Goal: Task Accomplishment & Management: Manage account settings

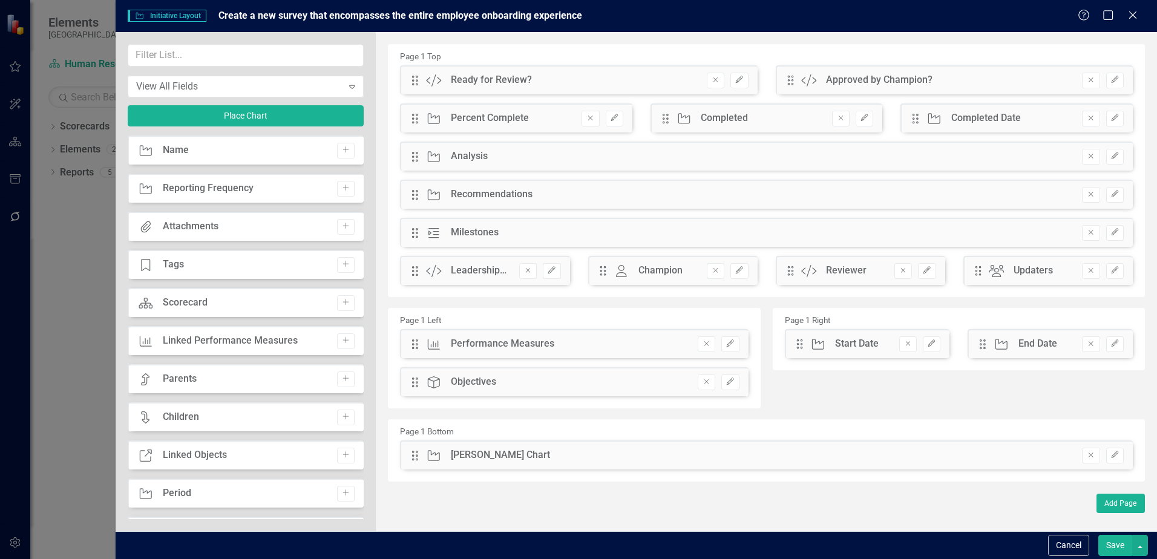
click at [1007, 194] on div "Drag Initiative Recommendations Remove Edit" at bounding box center [766, 194] width 733 height 29
click at [893, 190] on div "Drag Initiative Recommendations Remove Edit" at bounding box center [766, 194] width 733 height 29
click at [1060, 543] on button "Cancel" at bounding box center [1068, 545] width 41 height 21
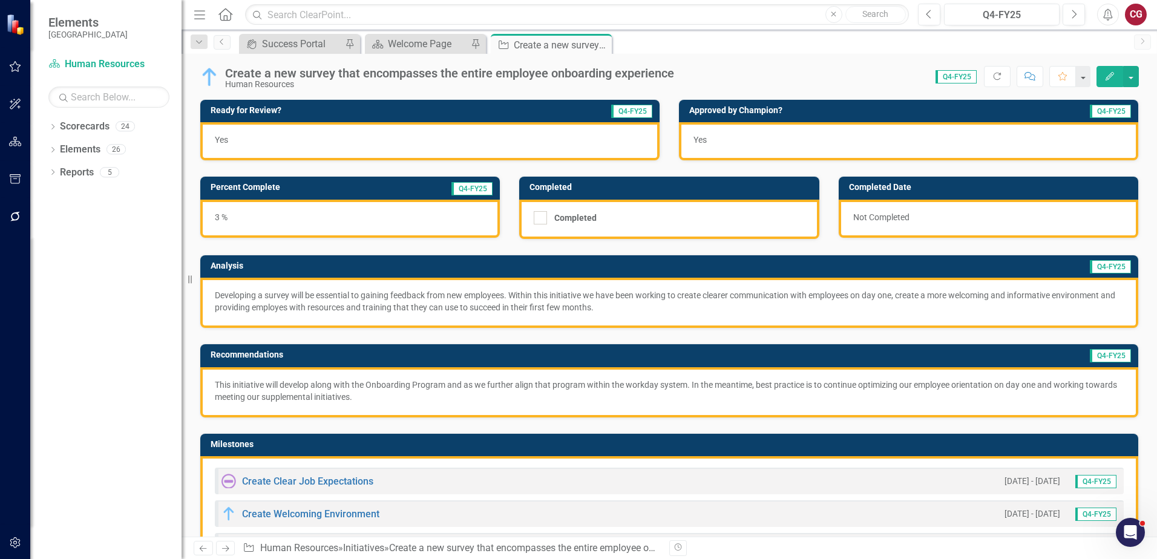
click at [882, 148] on div "Yes" at bounding box center [908, 141] width 459 height 38
click at [975, 221] on div "Not Completed" at bounding box center [987, 219] width 299 height 38
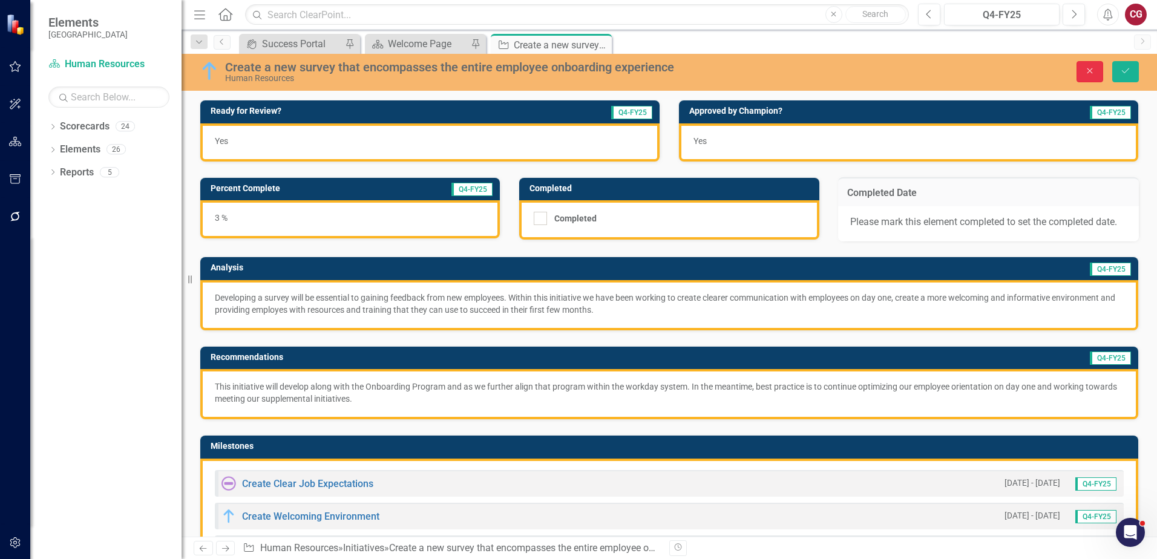
click at [1096, 63] on button "Close" at bounding box center [1089, 71] width 27 height 21
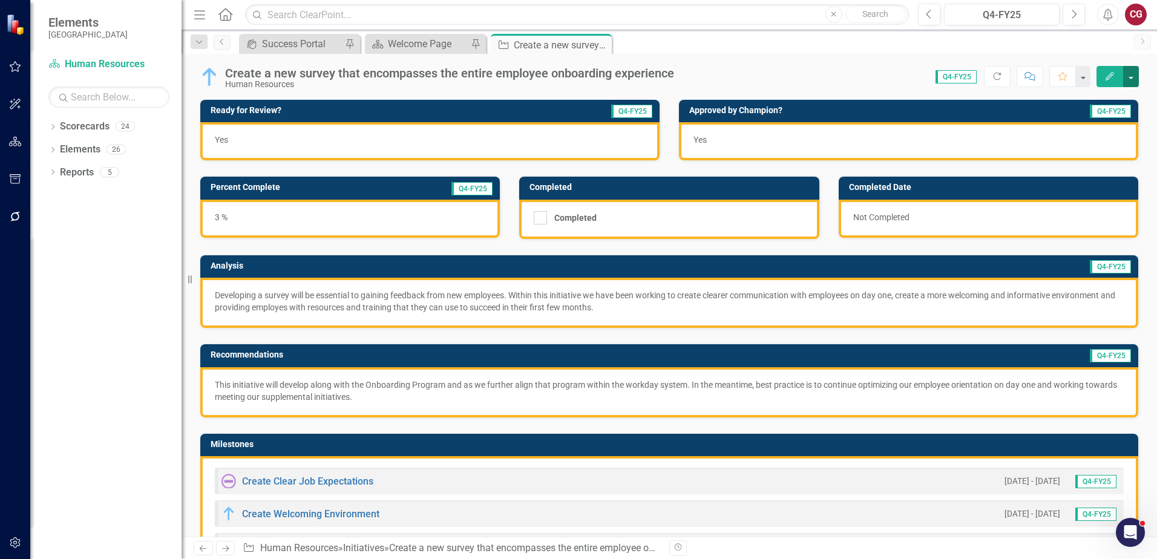
click at [1129, 80] on button "button" at bounding box center [1131, 76] width 16 height 21
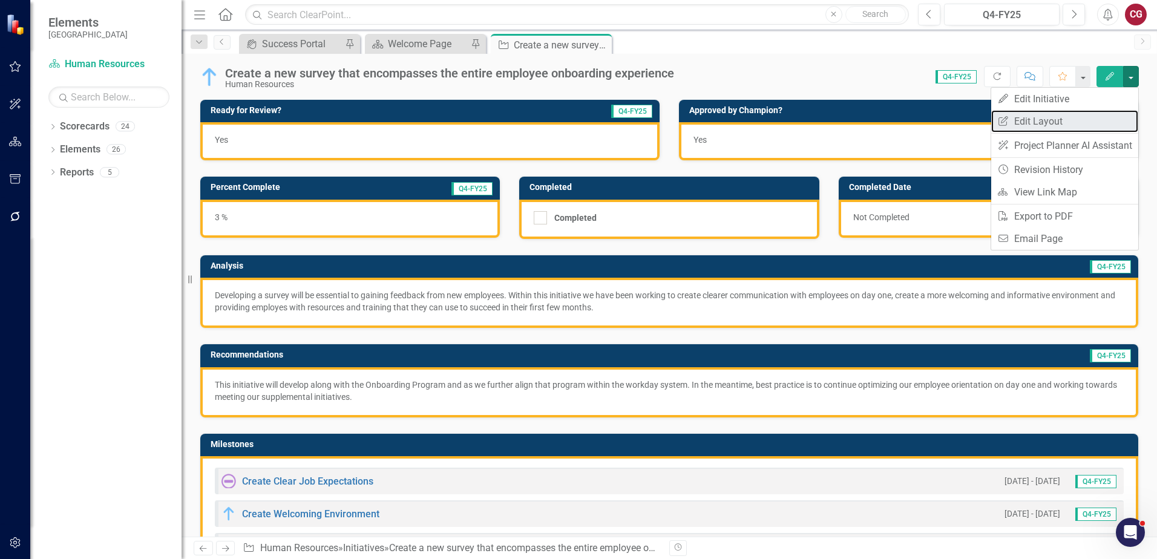
click at [1076, 120] on link "Edit Report Edit Layout" at bounding box center [1064, 121] width 147 height 22
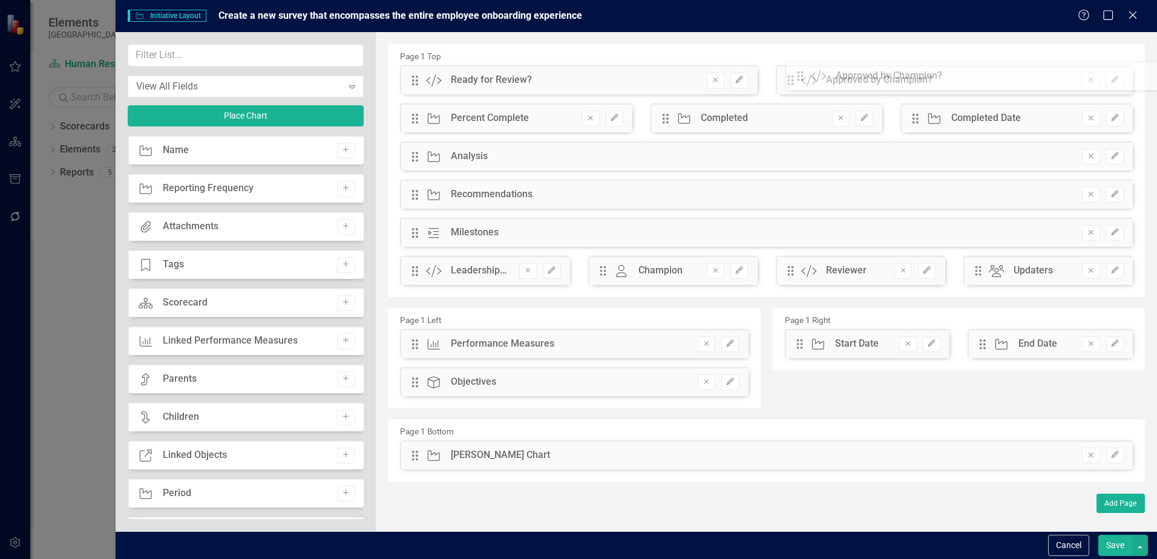
drag, startPoint x: 787, startPoint y: 80, endPoint x: 806, endPoint y: 76, distance: 19.2
click at [806, 76] on div "The fields (or pods) that are available for you to include on the detail page a…" at bounding box center [766, 281] width 781 height 499
click at [1060, 539] on button "Cancel" at bounding box center [1068, 545] width 41 height 21
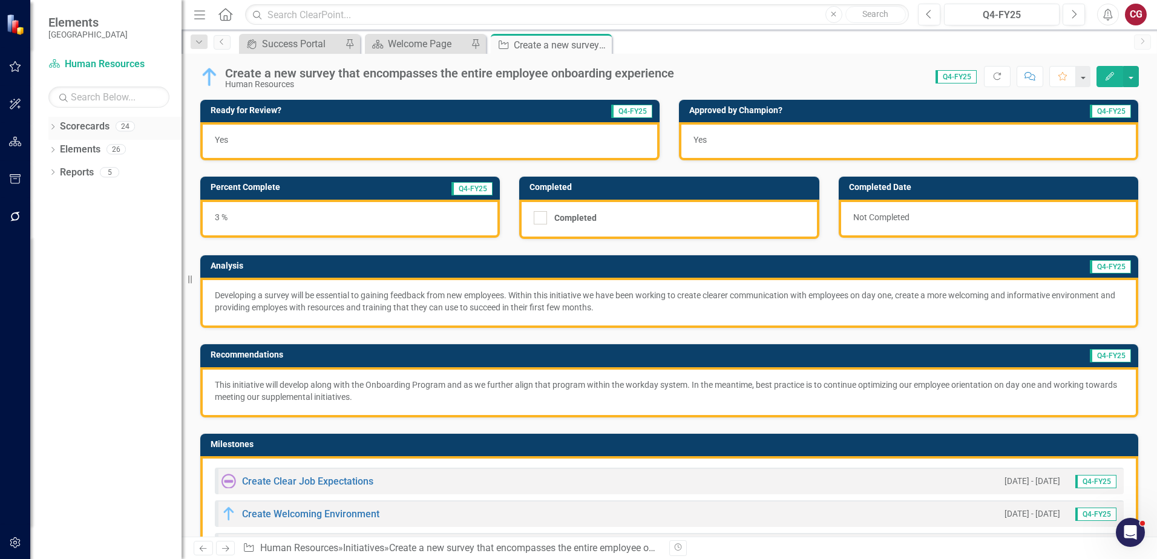
click at [54, 129] on icon "Dropdown" at bounding box center [52, 128] width 8 height 7
click at [56, 152] on icon "Dropdown" at bounding box center [58, 148] width 9 height 7
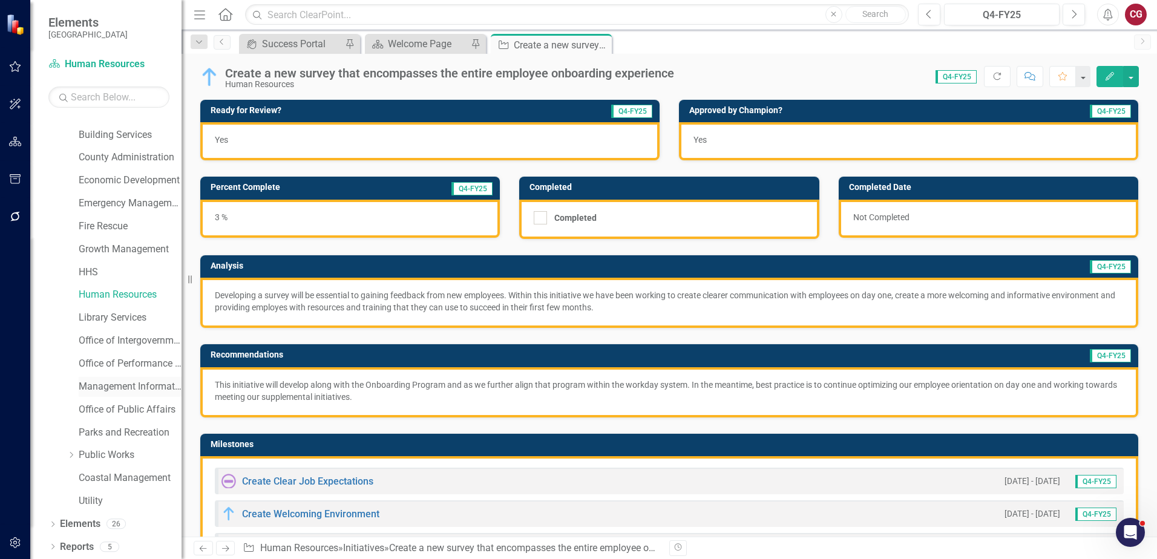
scroll to position [62, 0]
click at [118, 430] on link "Parks and Recreation" at bounding box center [130, 432] width 103 height 14
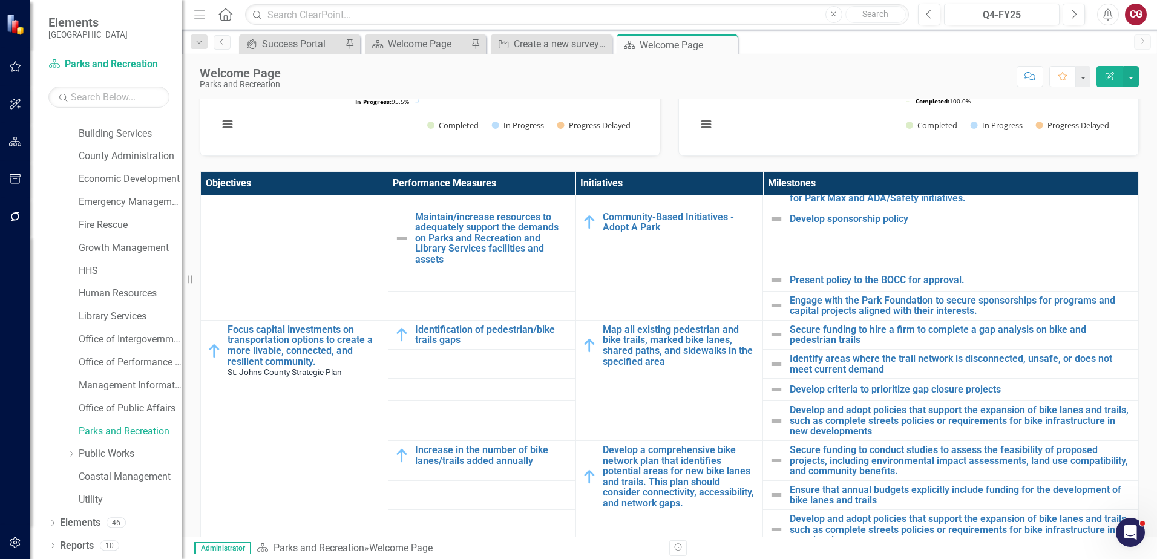
scroll to position [1754, 0]
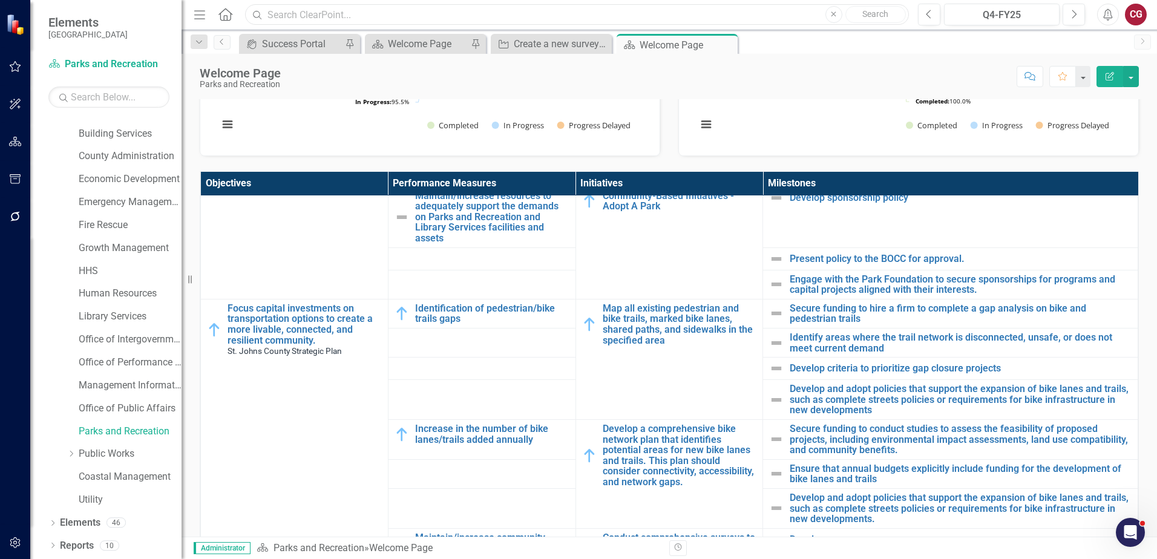
click at [594, 7] on input "text" at bounding box center [577, 14] width 664 height 21
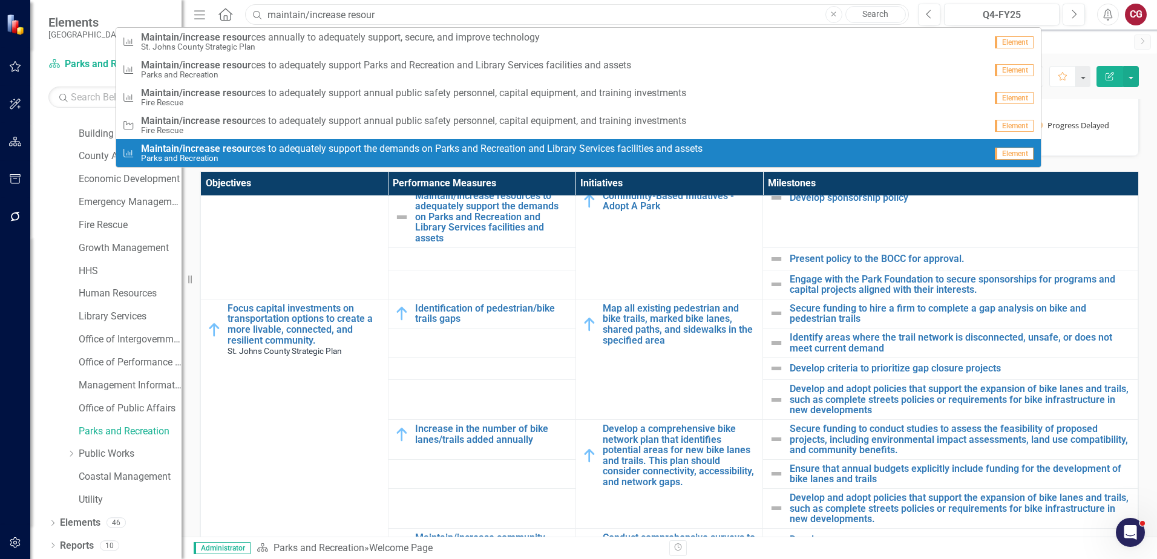
type input "maintain/increase resour"
click at [667, 189] on th "Initiatives" at bounding box center [669, 184] width 188 height 24
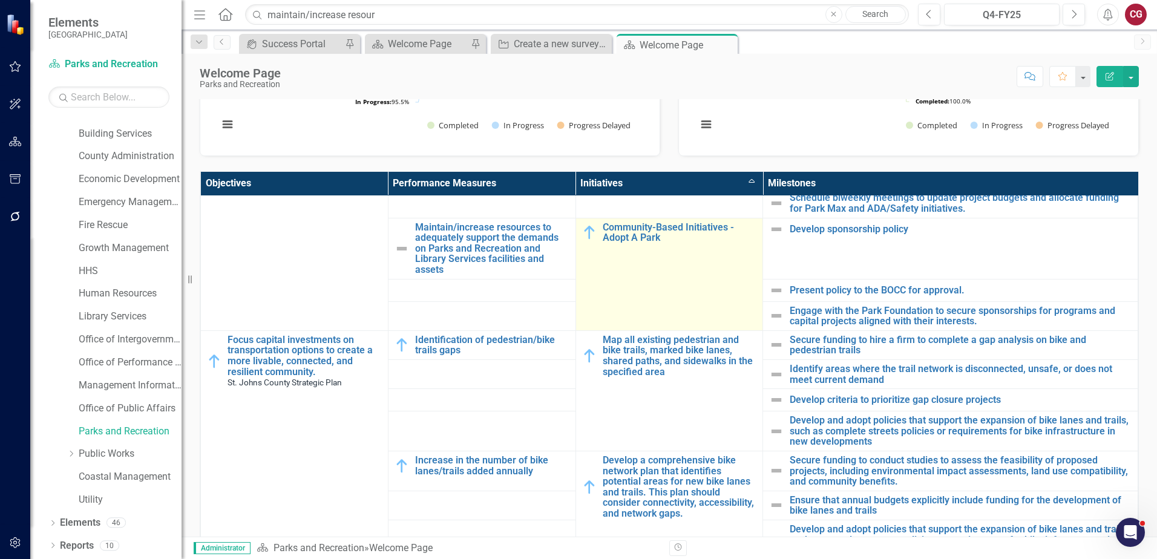
scroll to position [1633, 0]
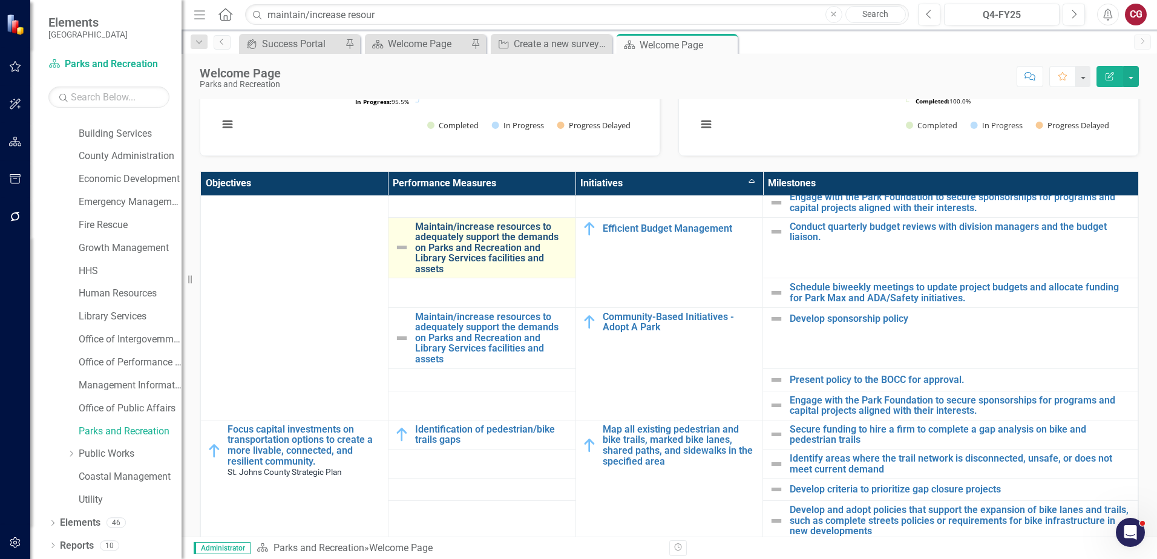
click at [488, 270] on link "Maintain/increase resources to adequately support the demands on Parks and Recr…" at bounding box center [492, 247] width 154 height 53
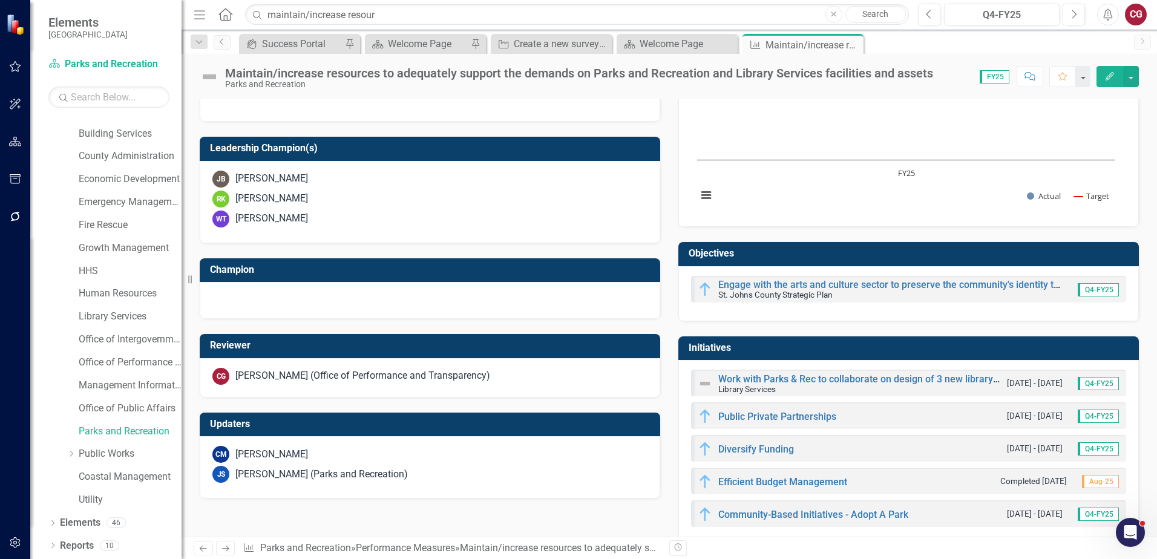
scroll to position [397, 0]
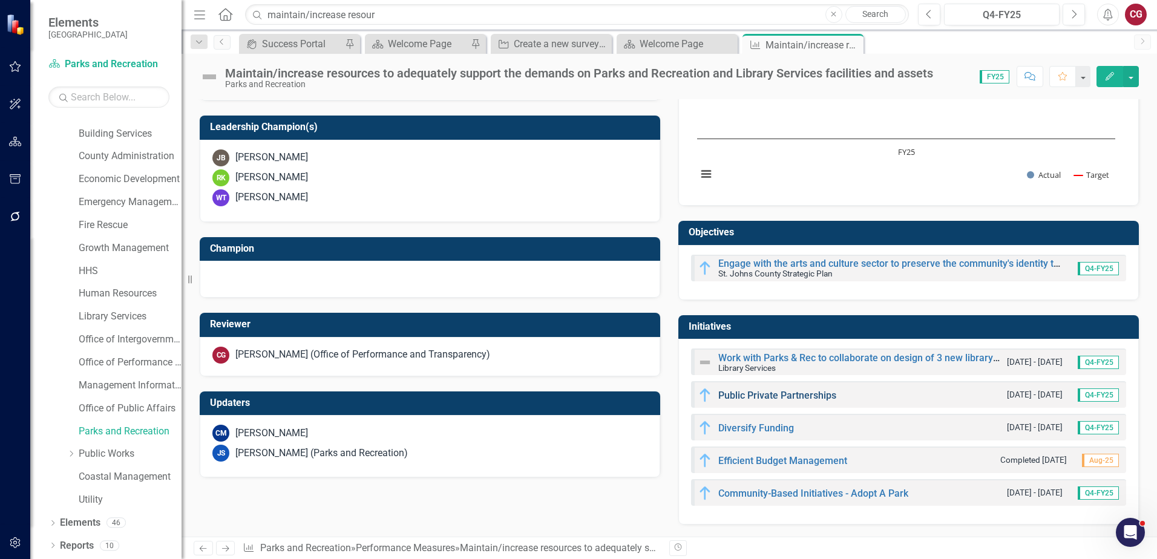
click at [783, 392] on link "Public Private Partnerships" at bounding box center [777, 395] width 118 height 11
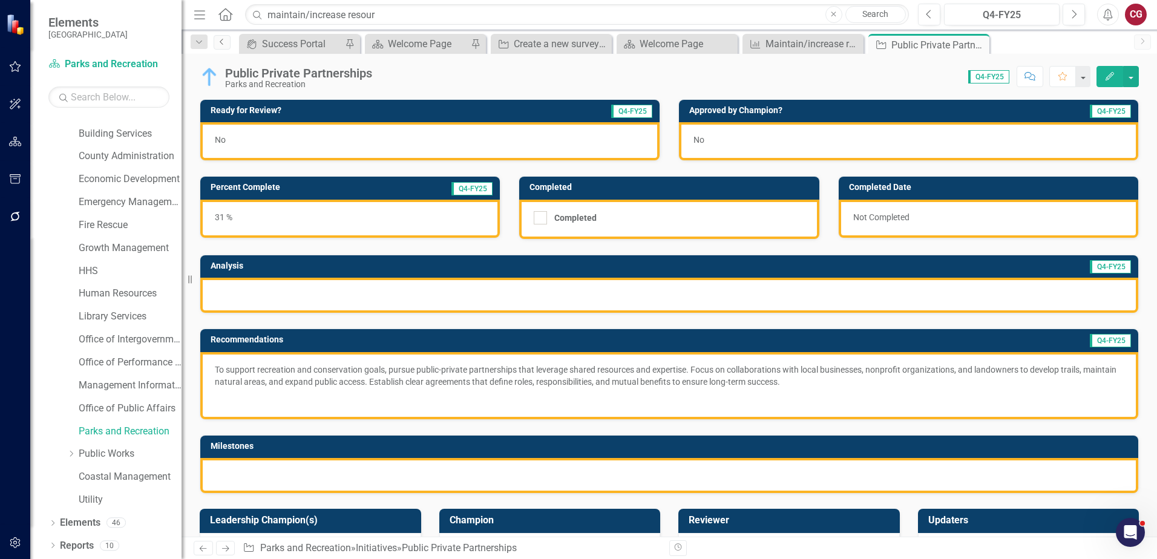
click at [223, 45] on link "Previous" at bounding box center [222, 42] width 17 height 15
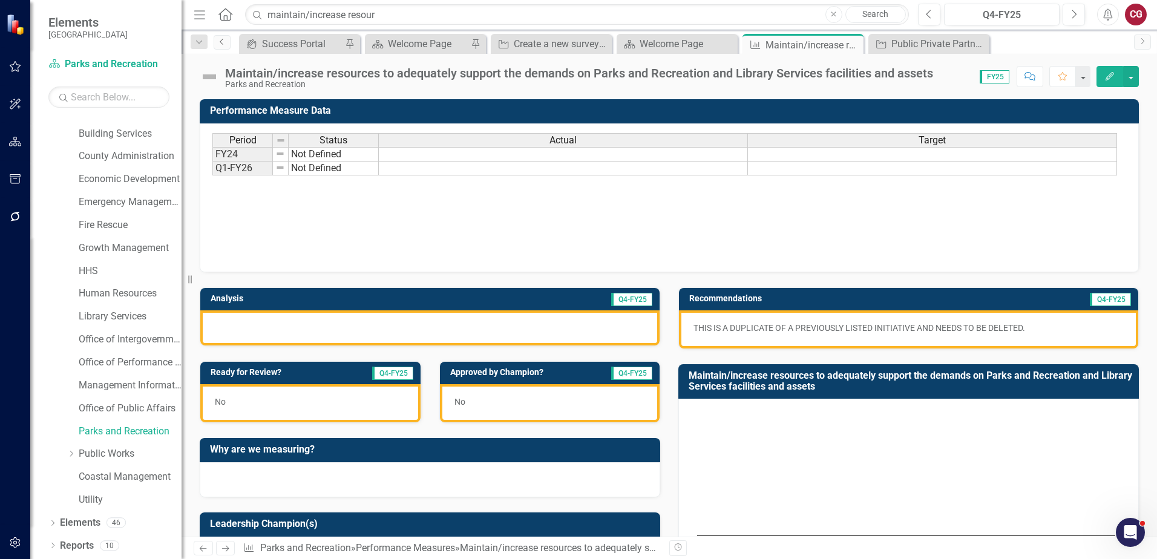
click at [223, 45] on link "Previous" at bounding box center [222, 42] width 17 height 15
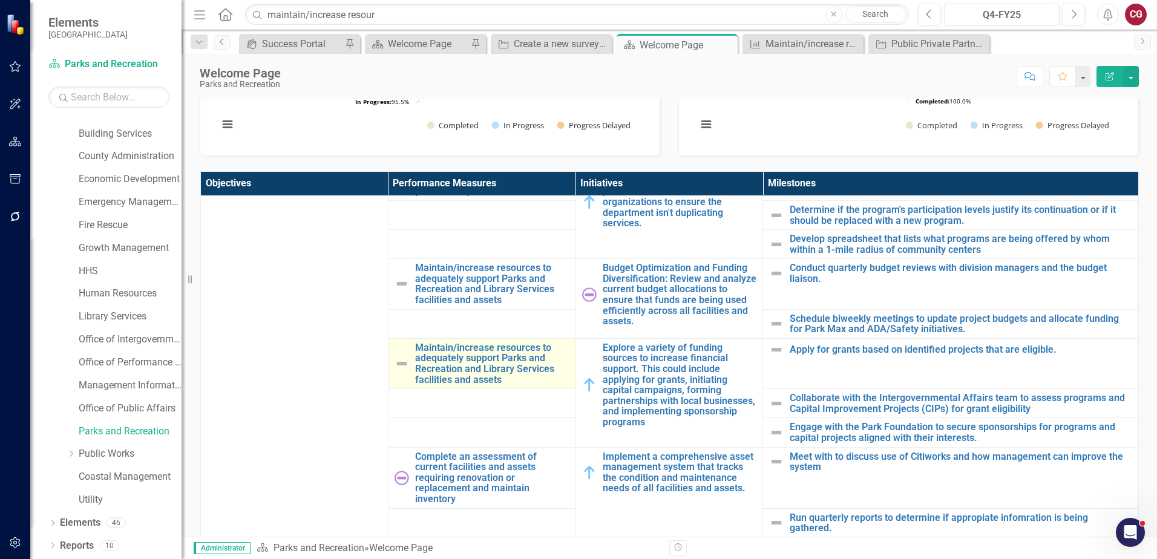
scroll to position [302, 0]
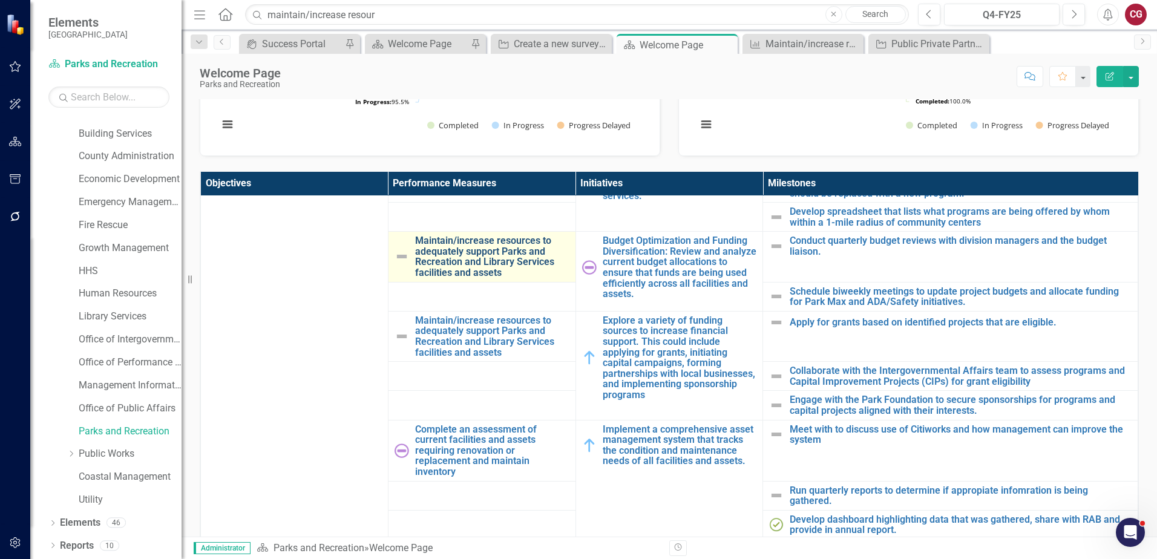
click at [482, 258] on link "Maintain/increase resources to adequately support Parks and Recreation and Libr…" at bounding box center [492, 256] width 154 height 42
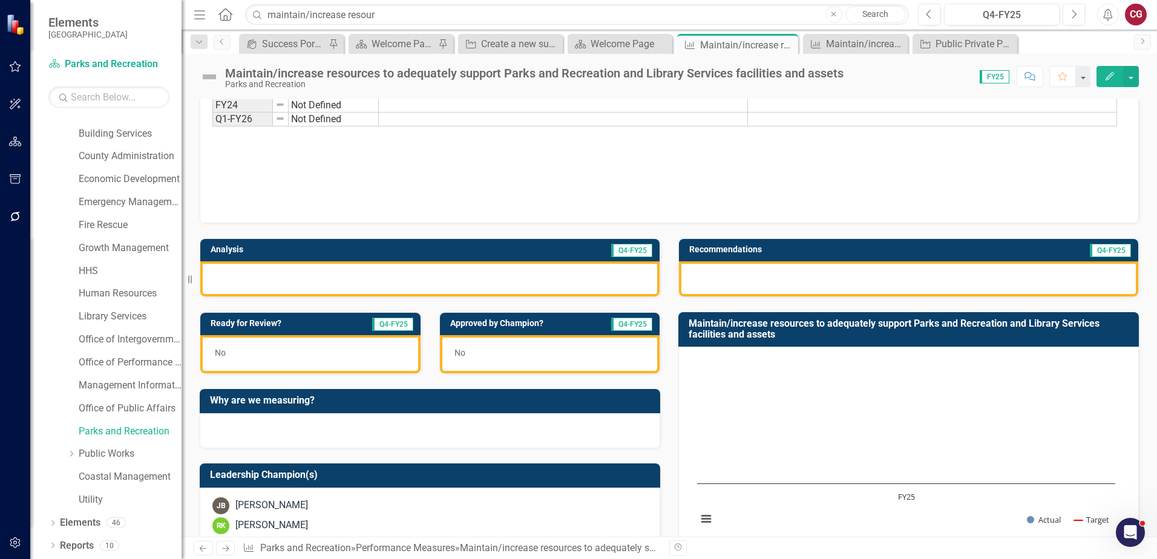
scroll to position [47, 0]
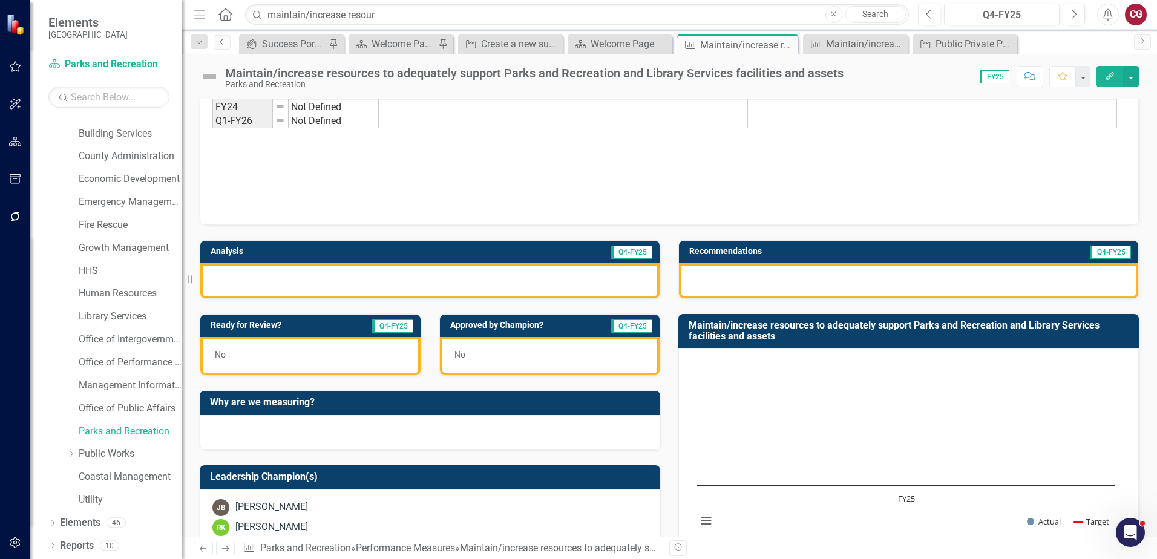
click at [224, 41] on icon "Previous" at bounding box center [222, 41] width 10 height 7
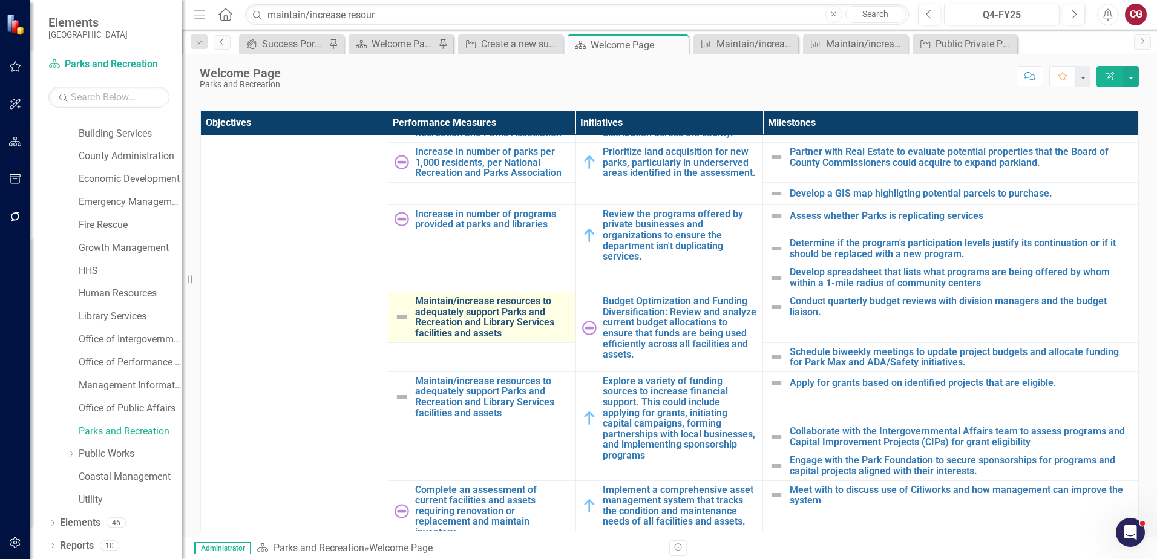
scroll to position [242, 0]
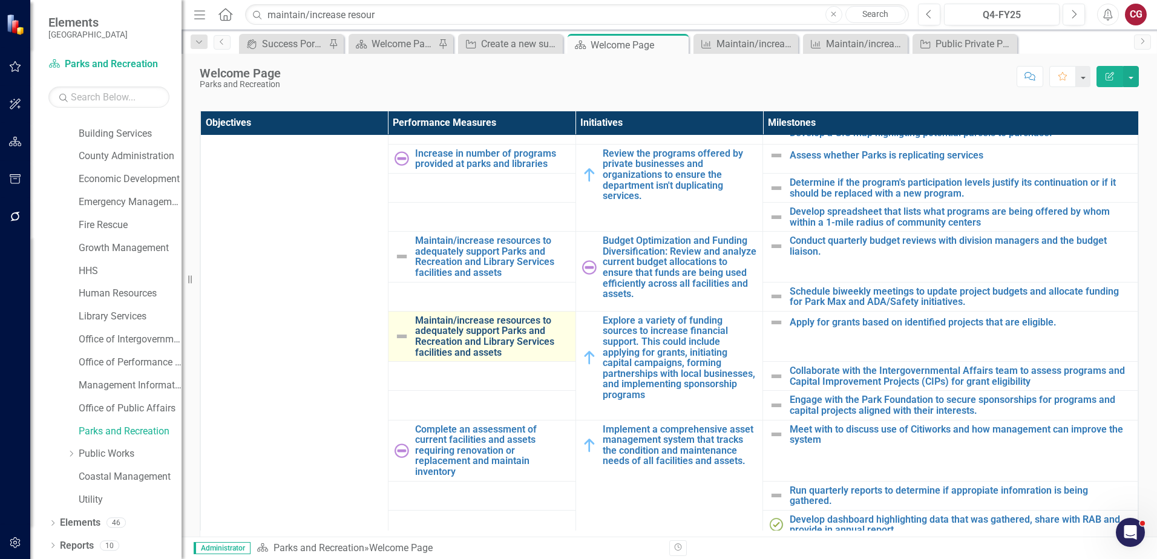
click at [435, 347] on link "Maintain/increase resources to adequately support Parks and Recreation and Libr…" at bounding box center [492, 336] width 154 height 42
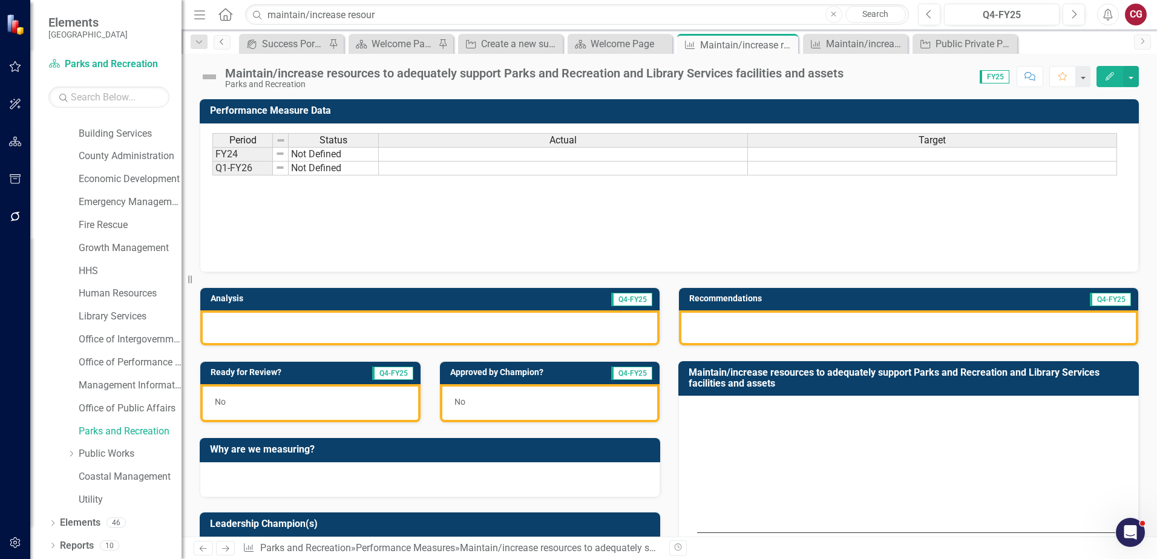
click at [228, 48] on link "Previous" at bounding box center [222, 42] width 17 height 15
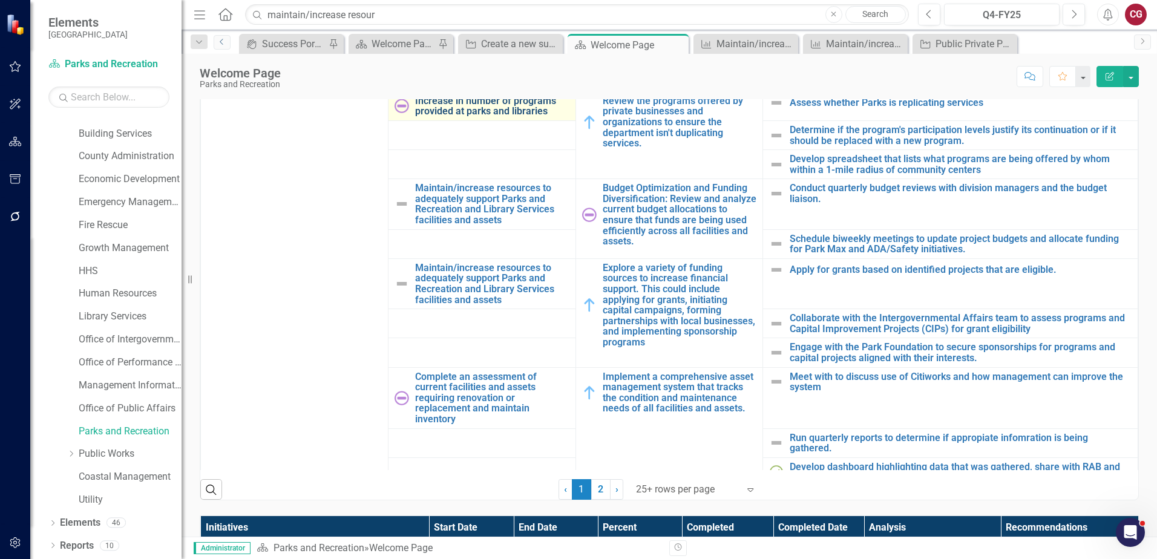
scroll to position [242, 0]
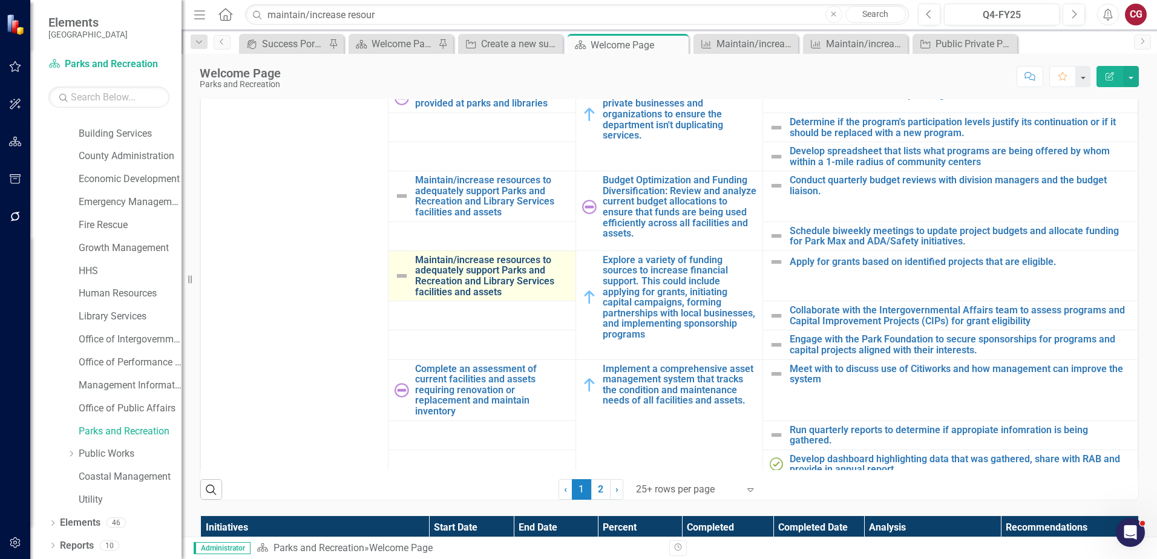
click at [466, 287] on link "Maintain/increase resources to adequately support Parks and Recreation and Libr…" at bounding box center [492, 276] width 154 height 42
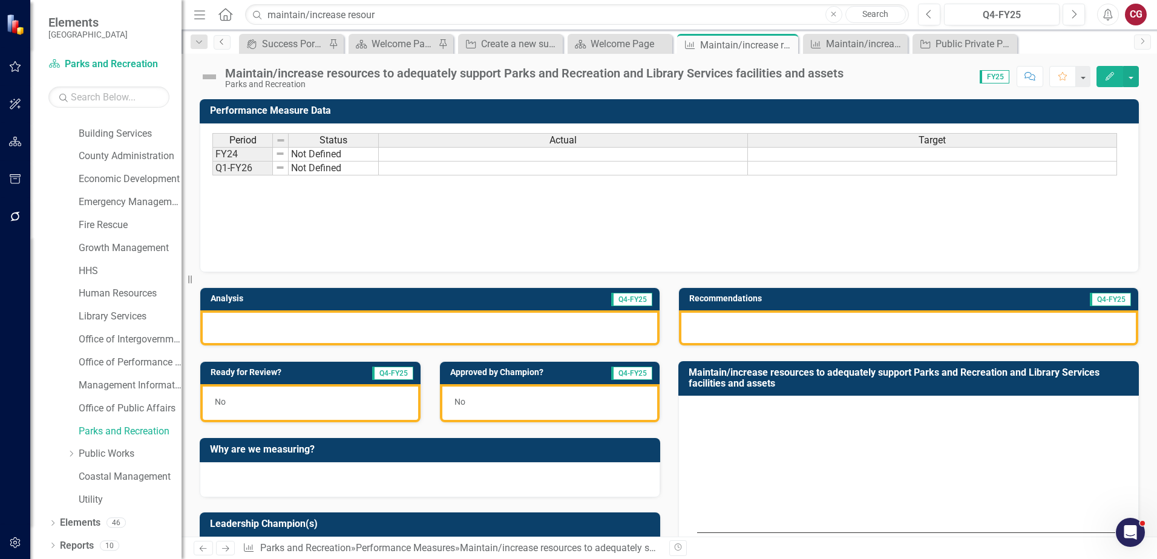
click at [220, 41] on icon "Previous" at bounding box center [222, 41] width 10 height 7
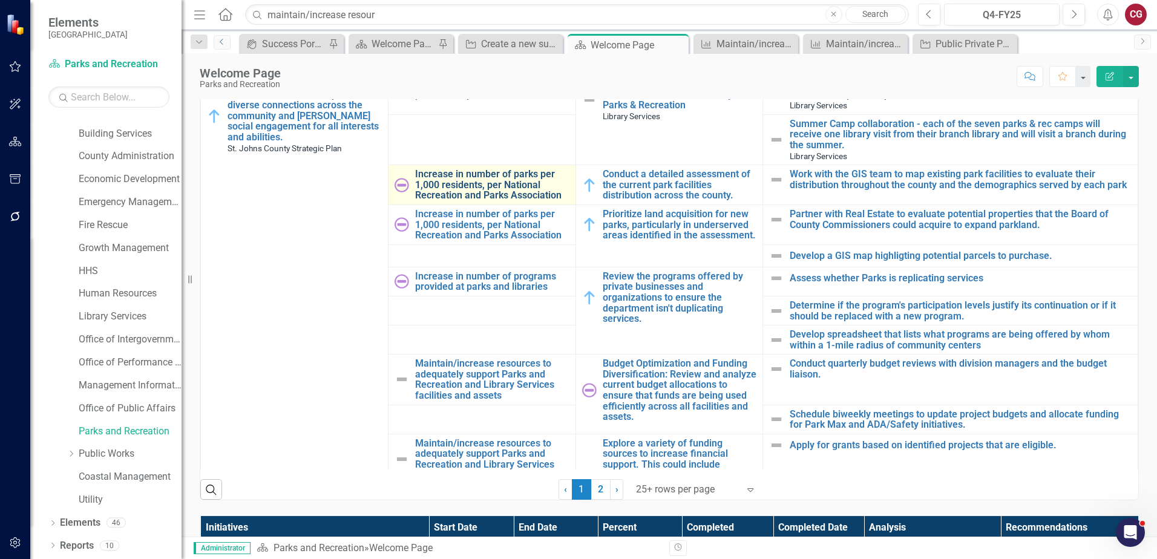
scroll to position [181, 0]
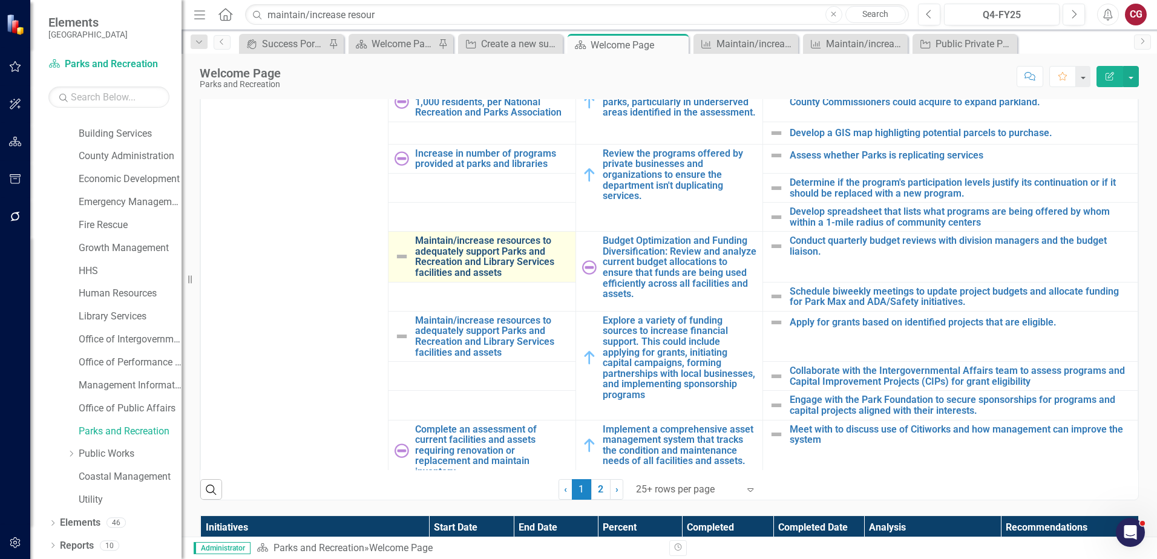
click at [468, 246] on link "Maintain/increase resources to adequately support Parks and Recreation and Libr…" at bounding box center [492, 256] width 154 height 42
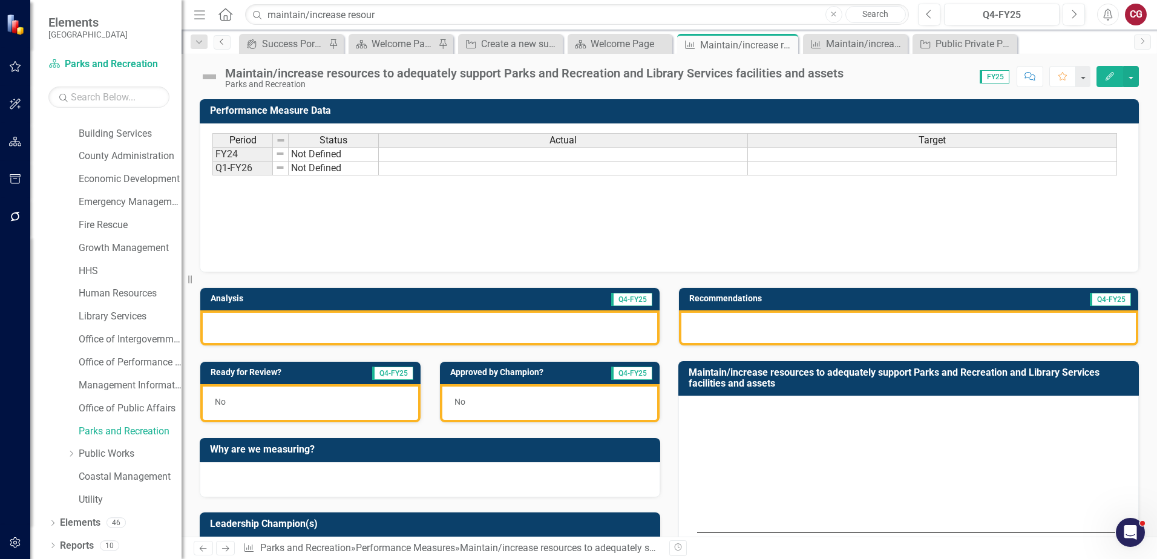
click at [227, 45] on link "Previous" at bounding box center [222, 42] width 17 height 15
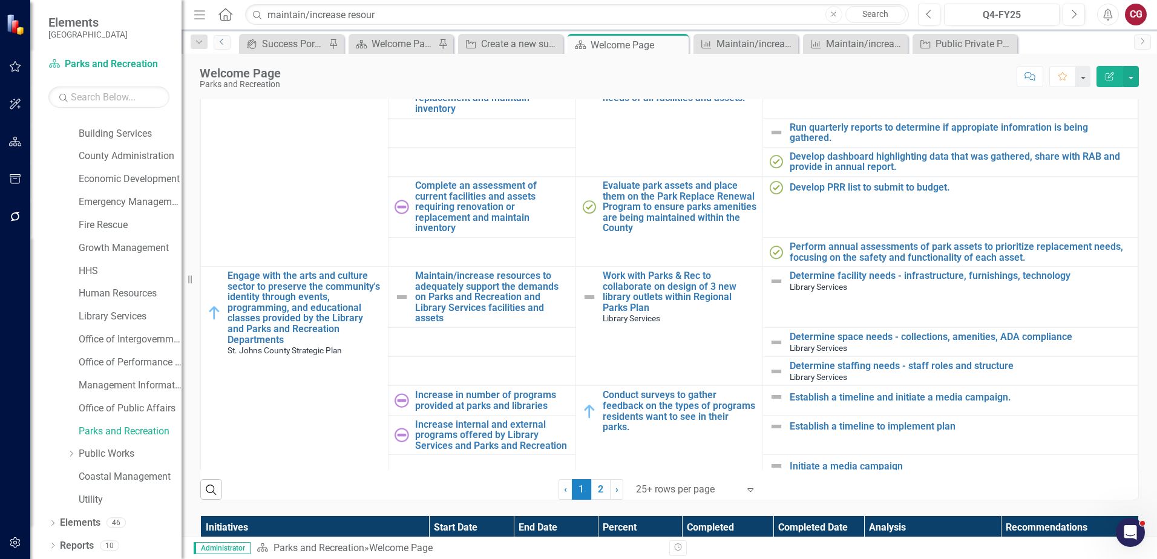
scroll to position [605, 0]
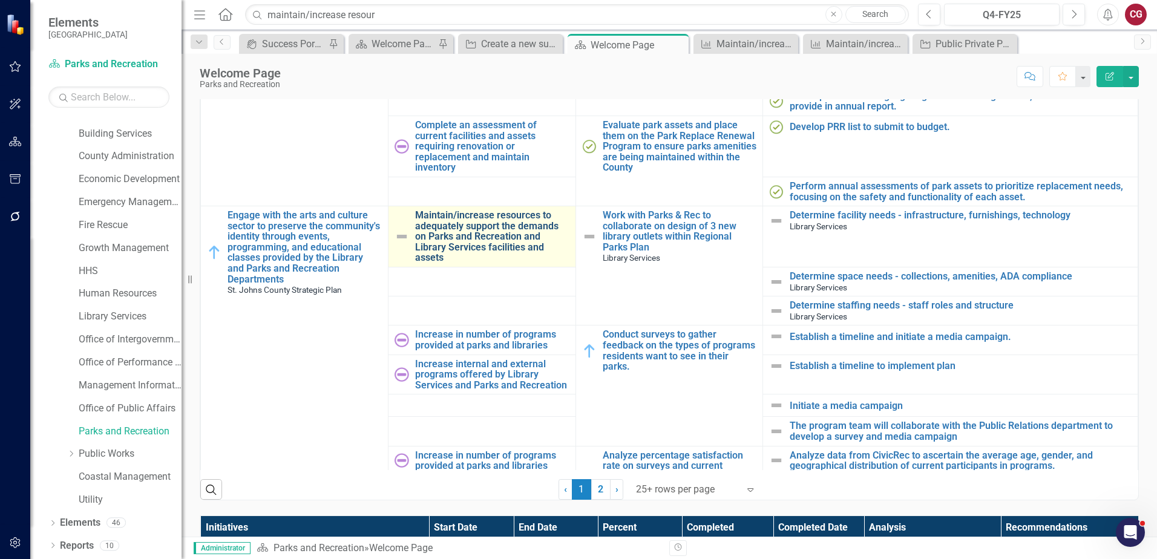
click at [469, 234] on link "Maintain/increase resources to adequately support the demands on Parks and Recr…" at bounding box center [492, 236] width 154 height 53
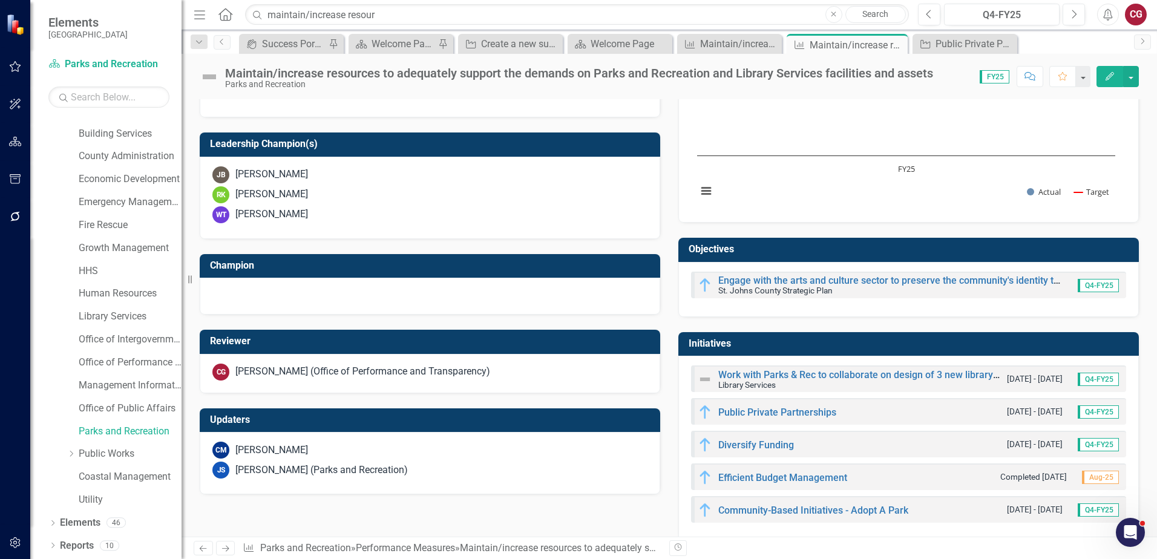
scroll to position [397, 0]
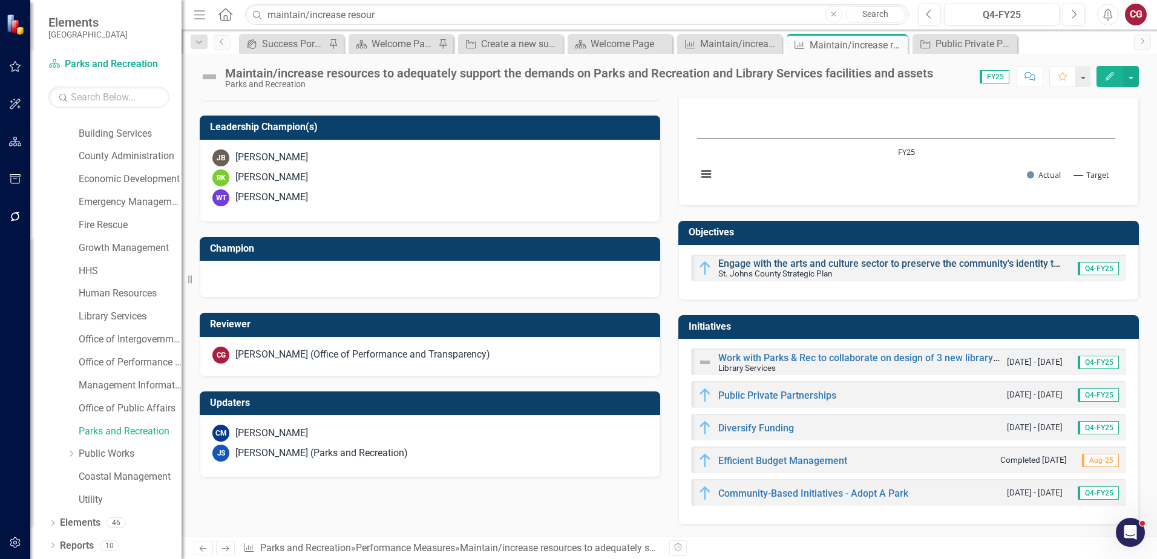
click at [748, 260] on link "Engage with the arts and culture sector to preserve the community's identity th…" at bounding box center [1141, 263] width 847 height 11
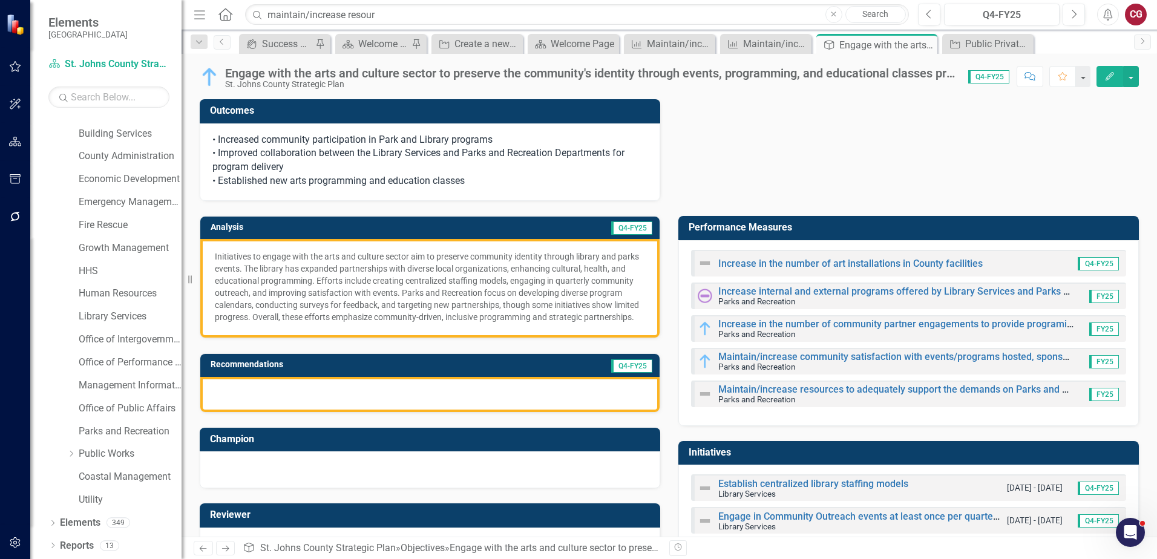
click at [805, 230] on h3 "Performance Measures" at bounding box center [910, 227] width 444 height 11
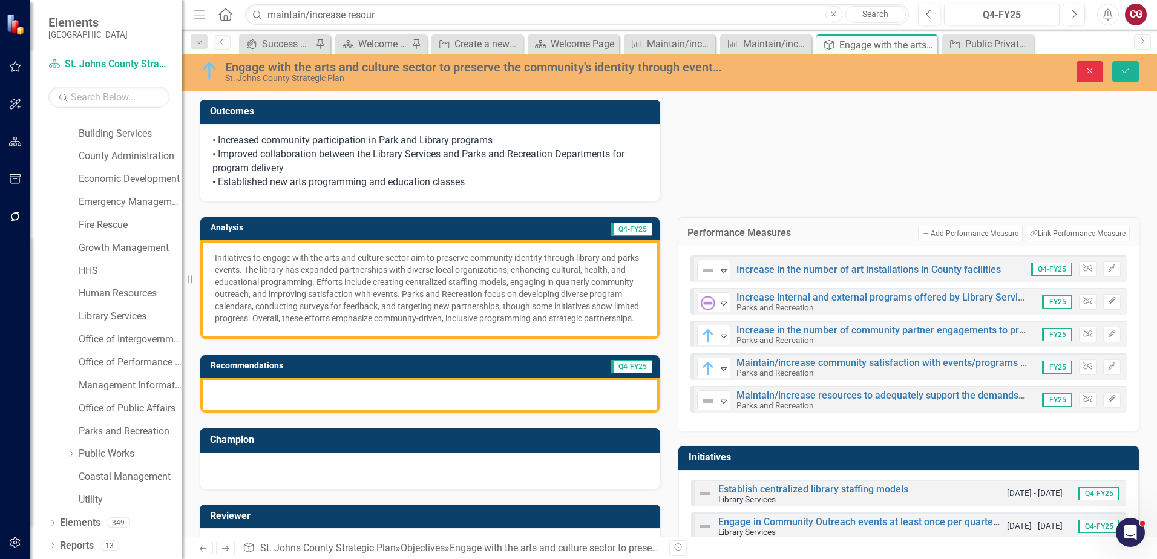
click at [1093, 67] on icon "Close" at bounding box center [1089, 71] width 11 height 8
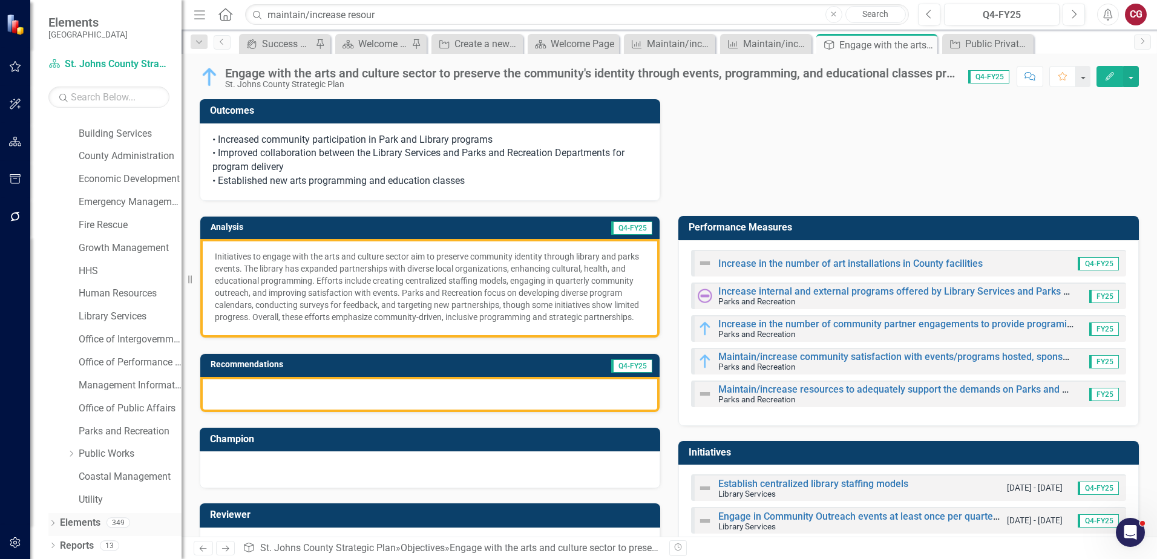
click at [83, 522] on link "Elements" at bounding box center [80, 523] width 41 height 14
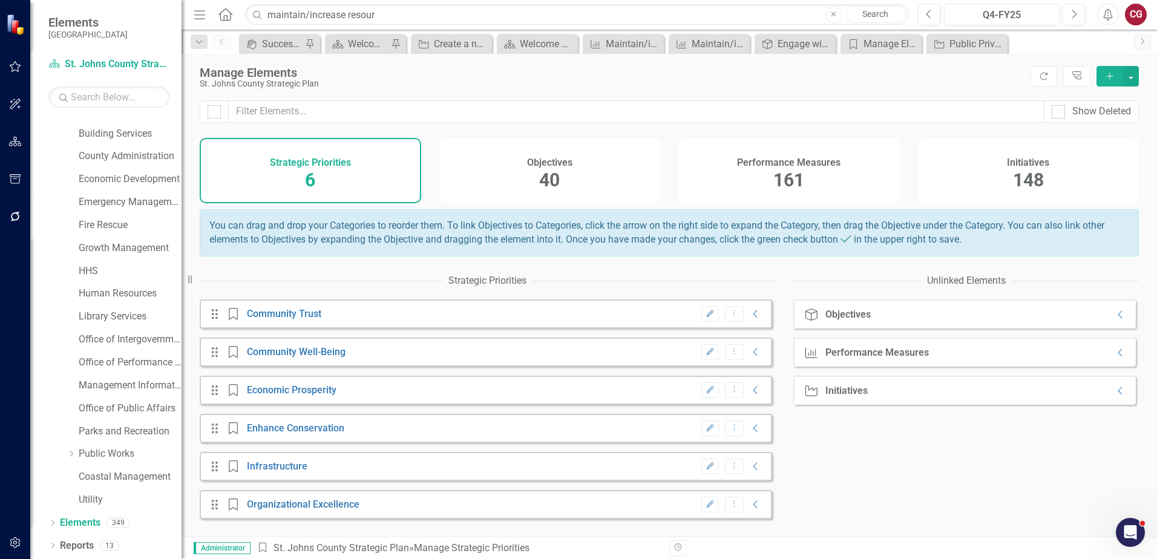
click at [567, 179] on div "Objectives 40" at bounding box center [549, 170] width 221 height 65
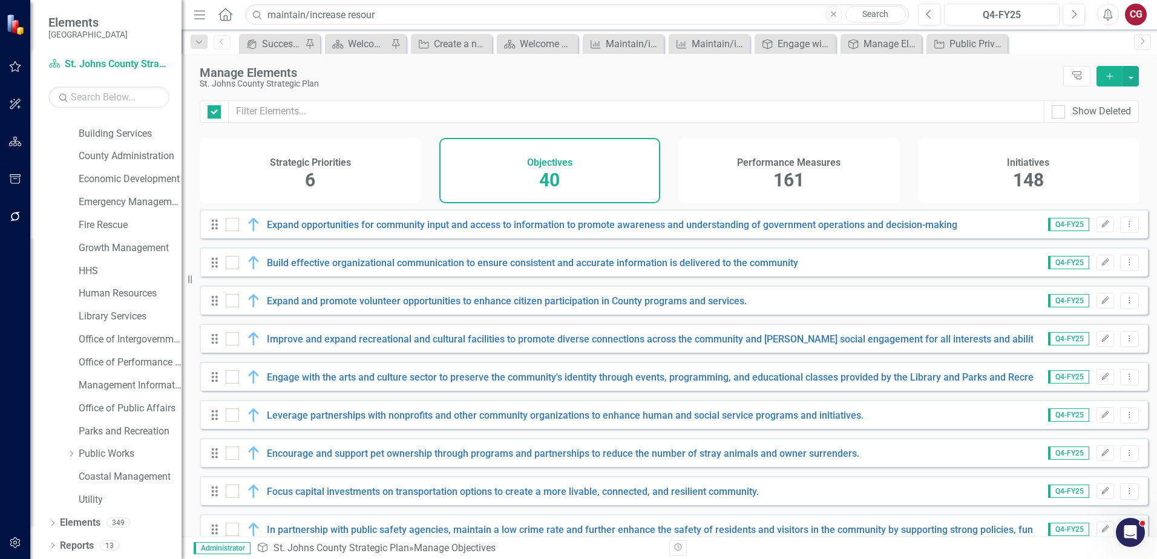
click at [792, 160] on h4 "Performance Measures" at bounding box center [788, 162] width 103 height 11
checkbox input "false"
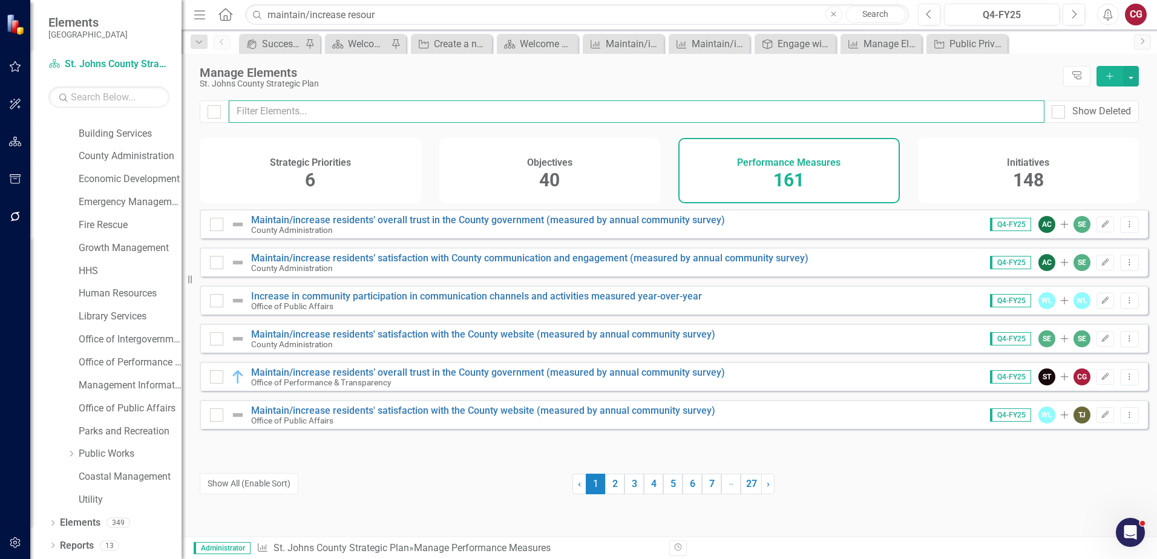
click at [408, 106] on input "text" at bounding box center [636, 111] width 815 height 22
drag, startPoint x: 468, startPoint y: 10, endPoint x: 145, endPoint y: -9, distance: 323.6
click at [145, 0] on html "Elements St. Johns County Scorecard St. Johns County Strategic Plan Search Drop…" at bounding box center [578, 279] width 1157 height 559
paste input "Maintain/increase resources to adequately support the demands on Parks and Recr…"
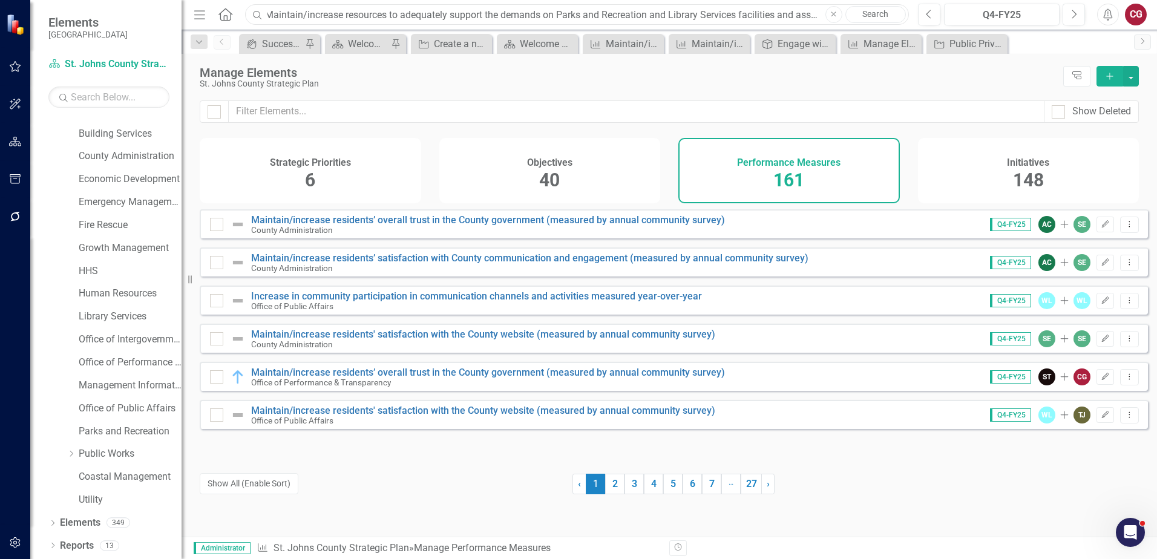
type input "Maintain/increase resources to adequately support the demands on Parks and Recr…"
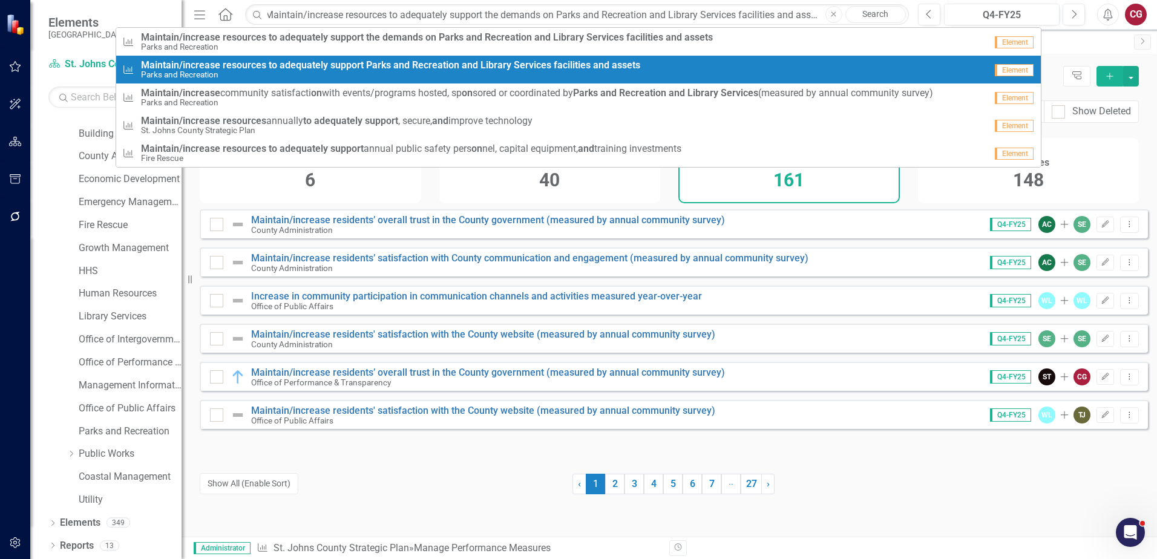
click at [1085, 172] on div "Initiatives 148" at bounding box center [1028, 170] width 221 height 65
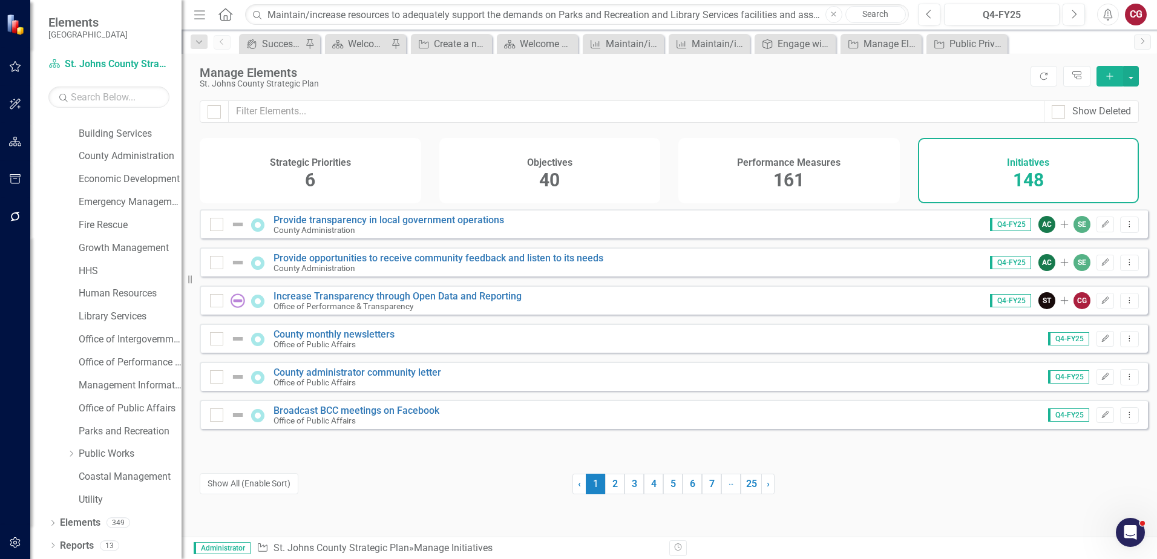
click at [780, 144] on div "Performance Measures 161" at bounding box center [788, 170] width 221 height 65
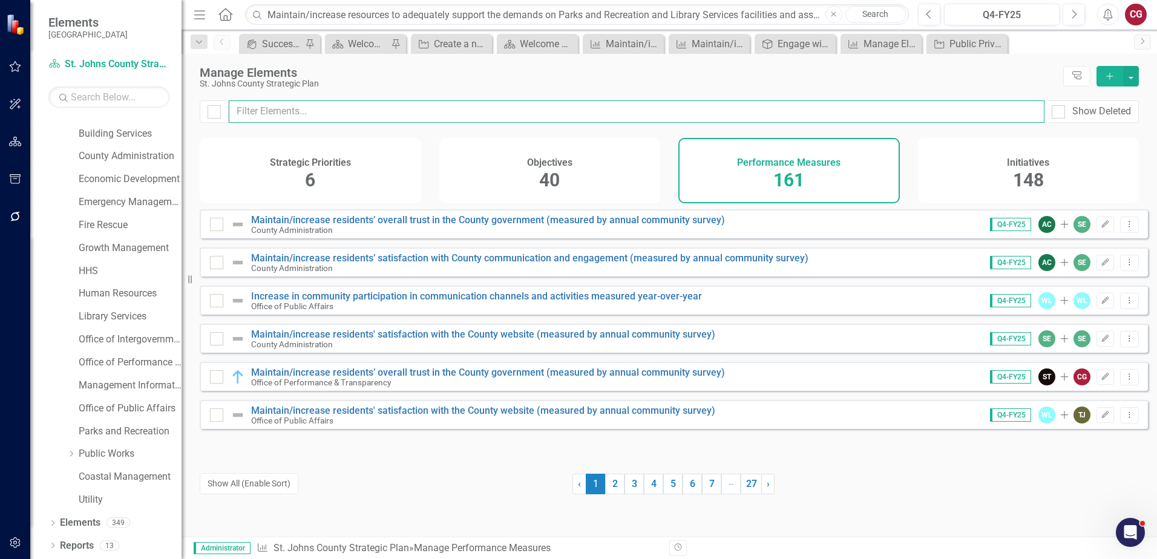
click at [528, 106] on input "text" at bounding box center [636, 111] width 815 height 22
paste input "Maintain/increase resources to adequately support the demands on Parks and Recr…"
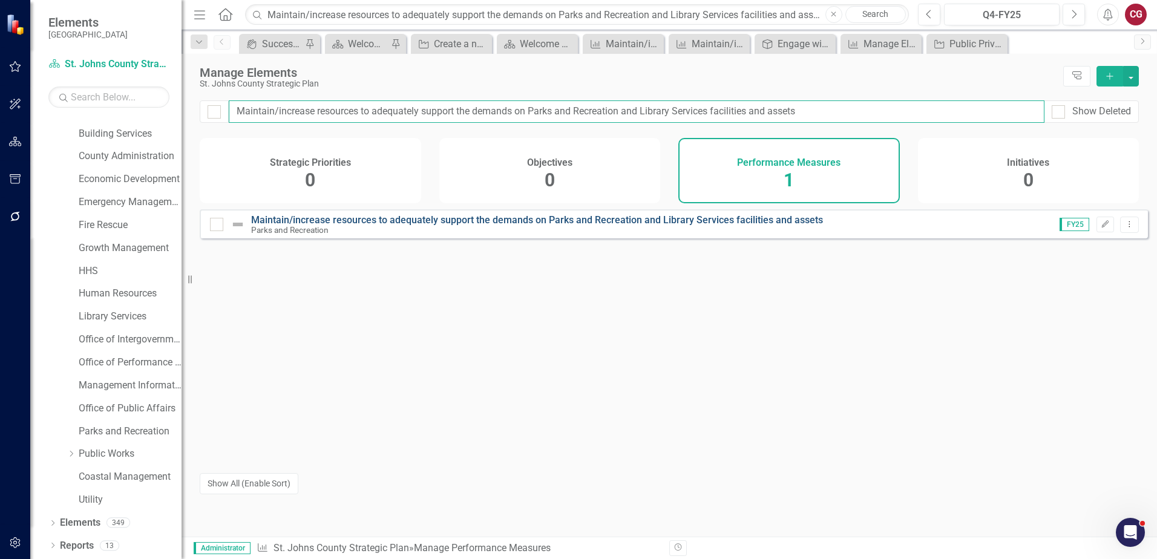
type input "Maintain/increase resources to adequately support the demands on Parks and Recr…"
click at [526, 226] on link "Maintain/increase resources to adequately support the demands on Parks and Recr…" at bounding box center [537, 219] width 572 height 11
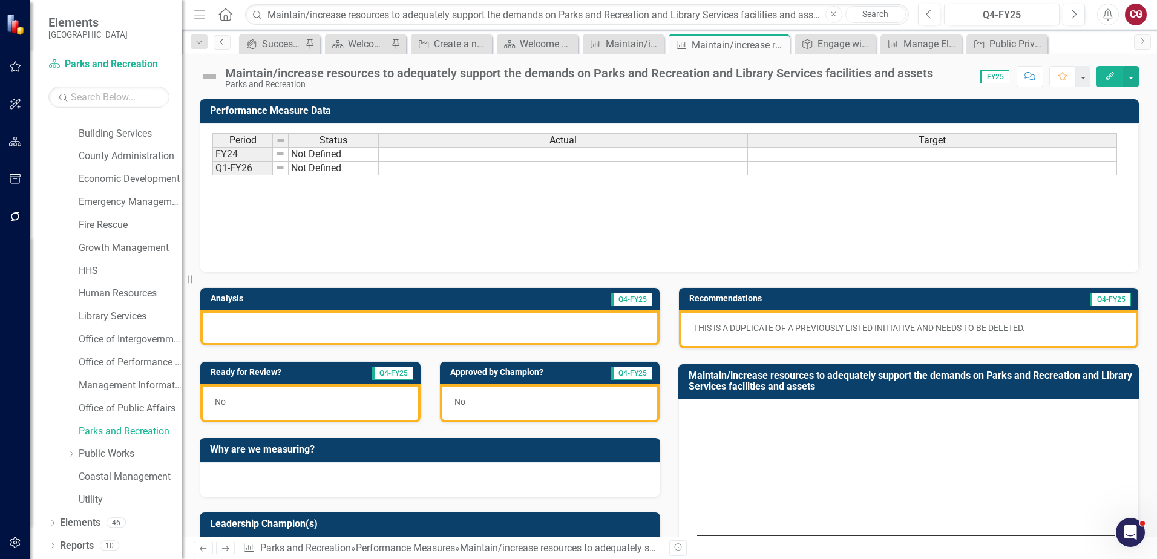
click at [226, 47] on link "Previous" at bounding box center [222, 42] width 17 height 15
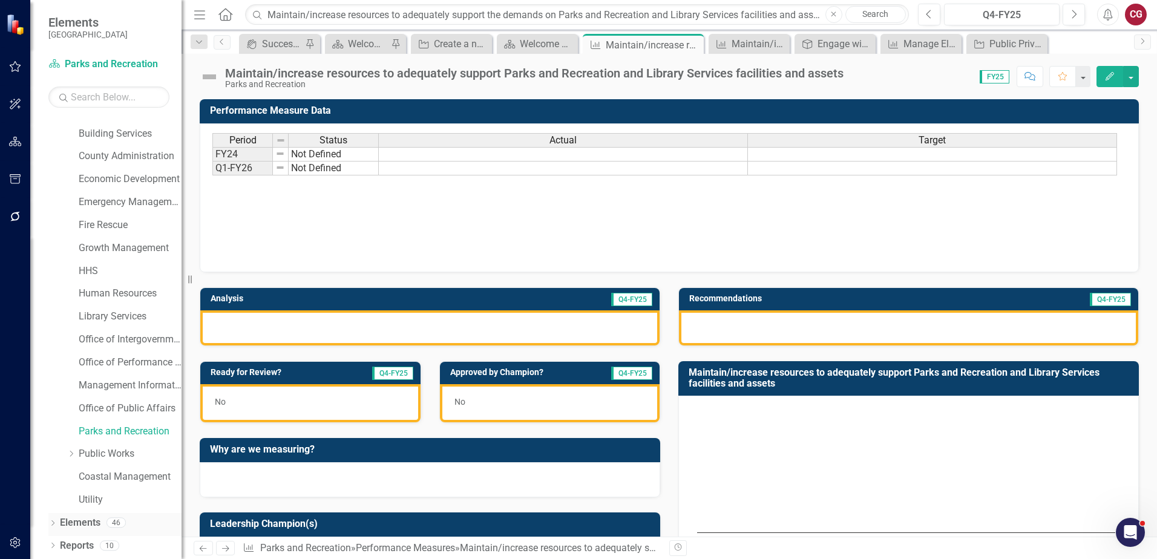
click at [74, 521] on link "Elements" at bounding box center [80, 523] width 41 height 14
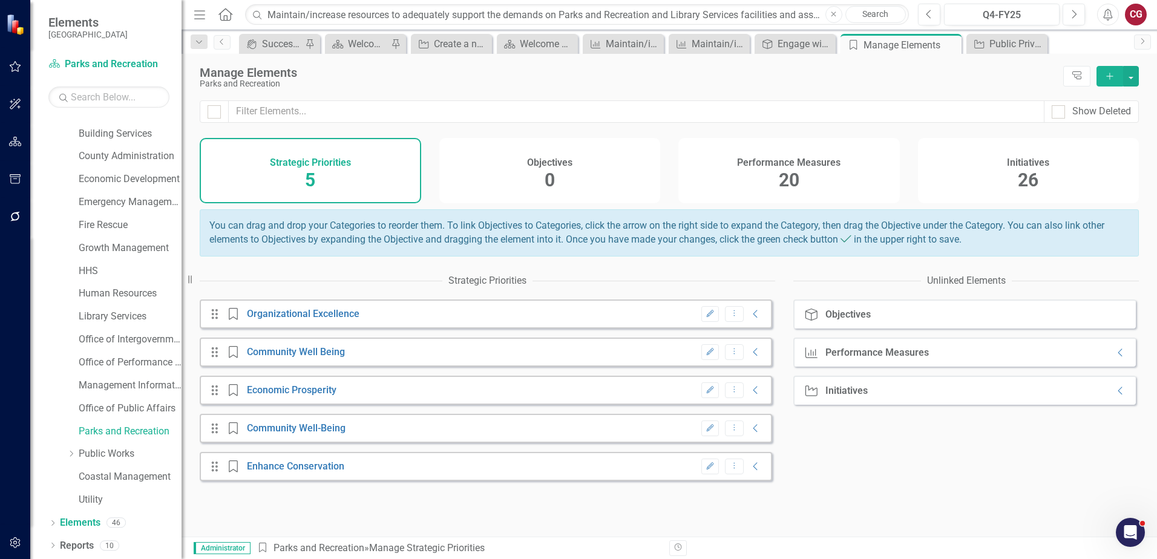
click at [776, 173] on div "Performance Measures 20" at bounding box center [788, 170] width 221 height 65
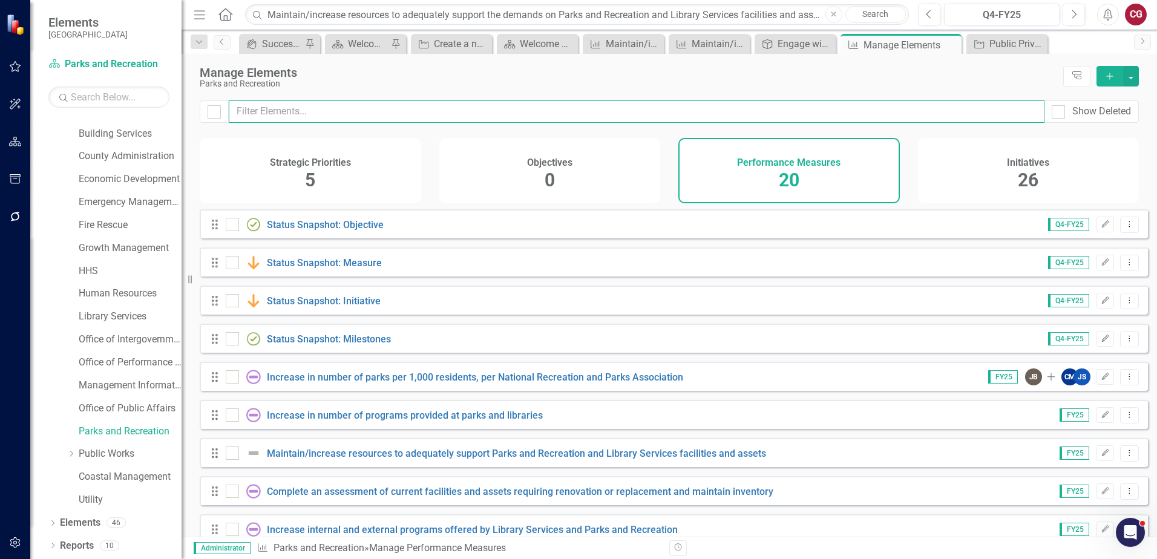
click at [524, 121] on input "text" at bounding box center [636, 111] width 815 height 22
paste input "Maintain/increase resources to adequately support the demands on Parks and Recr…"
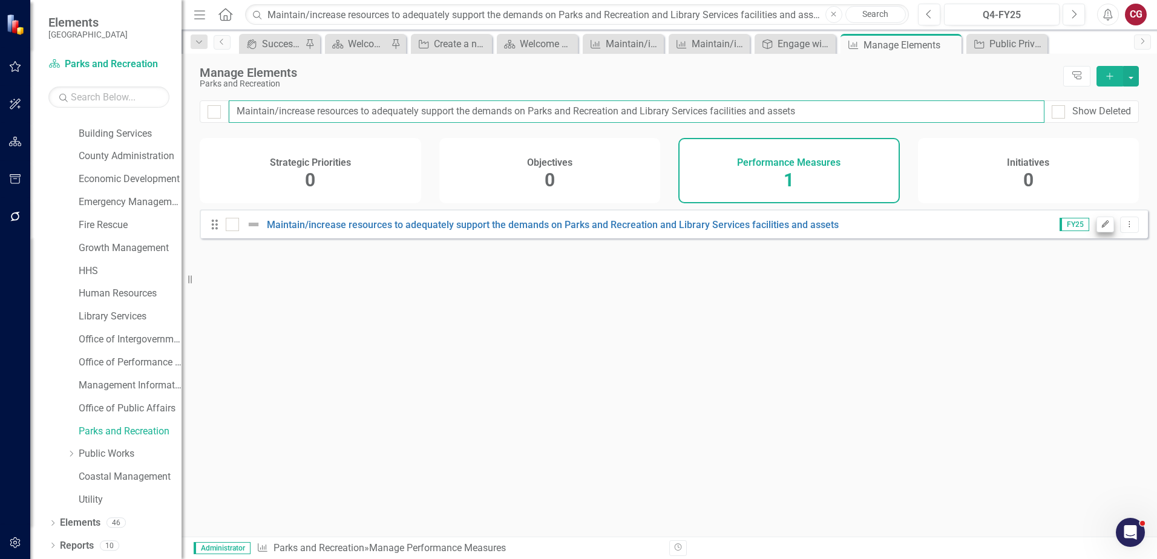
type input "Maintain/increase resources to adequately support the demands on Parks and Recr…"
click at [1100, 228] on icon "Edit" at bounding box center [1104, 224] width 9 height 7
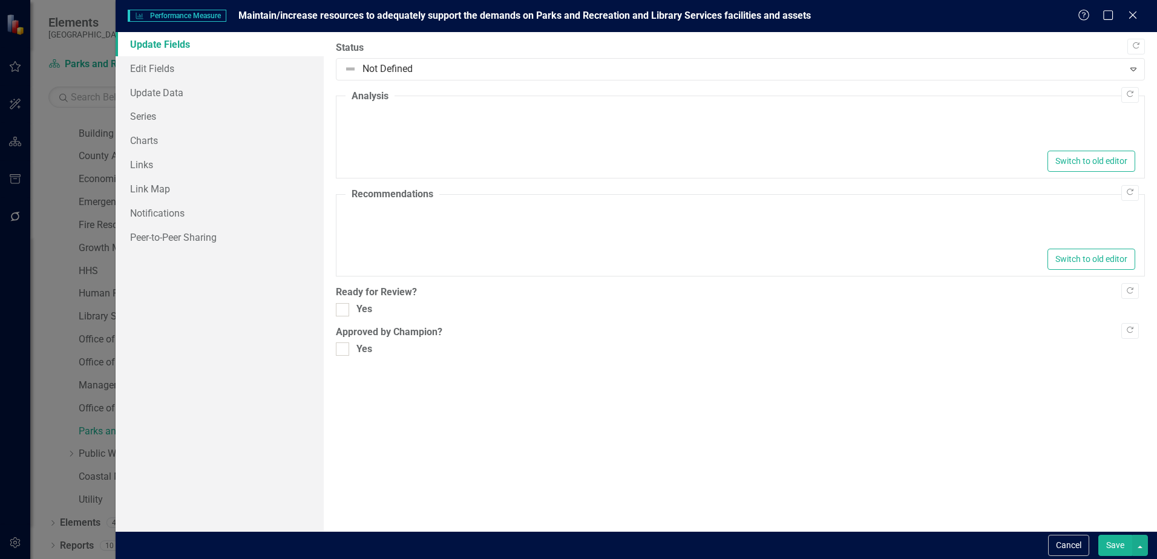
type textarea "<p>THIS IS A DUPLICATE OF A PREVIOUSLY LISTED INITIATIVE AND NEEDS TO BE DELETE…"
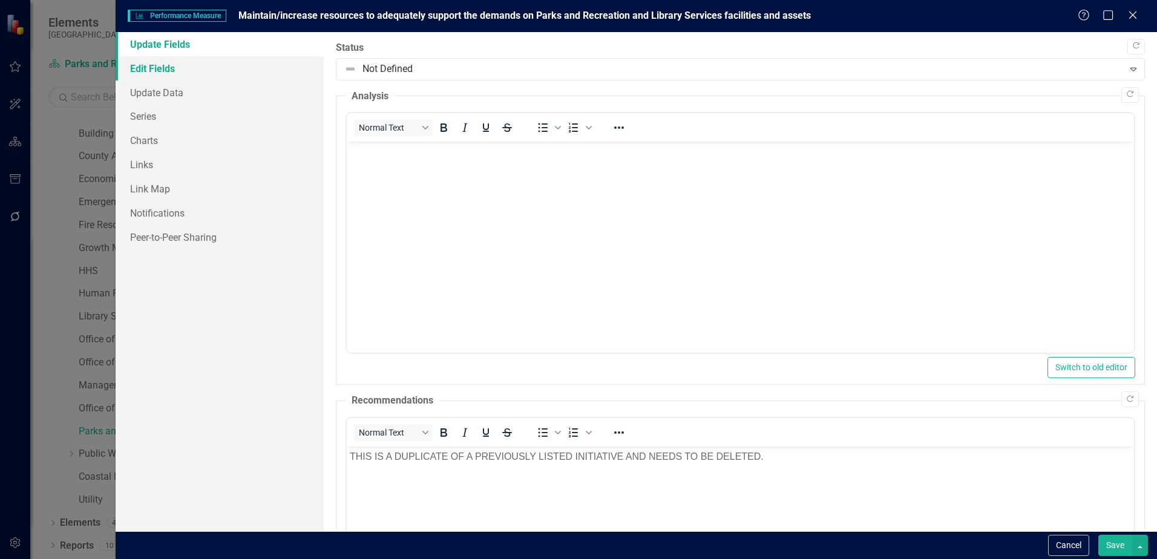
click at [180, 71] on link "Edit Fields" at bounding box center [220, 68] width 208 height 24
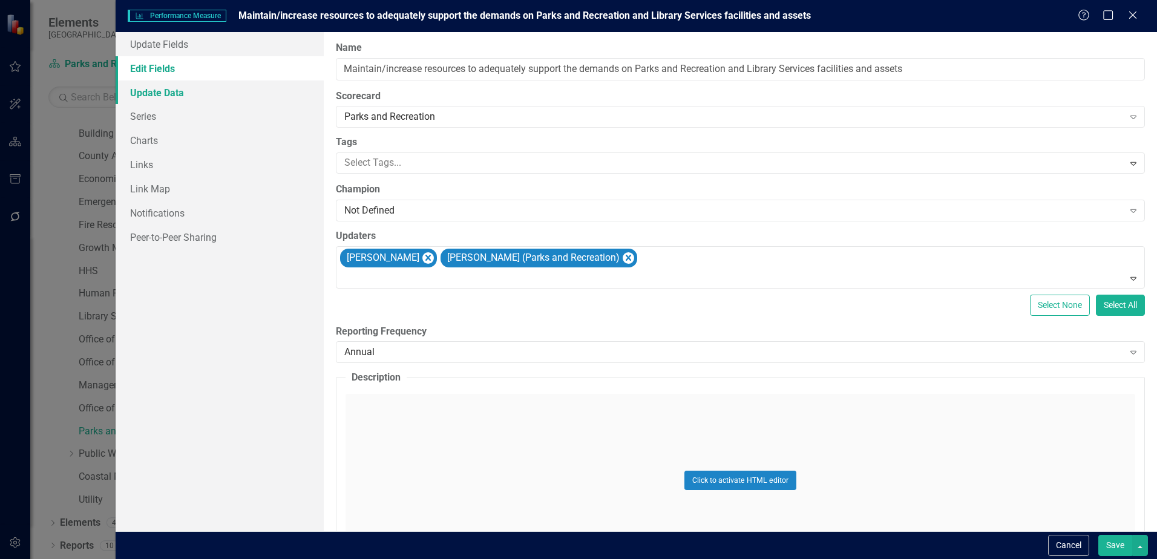
click at [186, 97] on link "Update Data" at bounding box center [220, 92] width 208 height 24
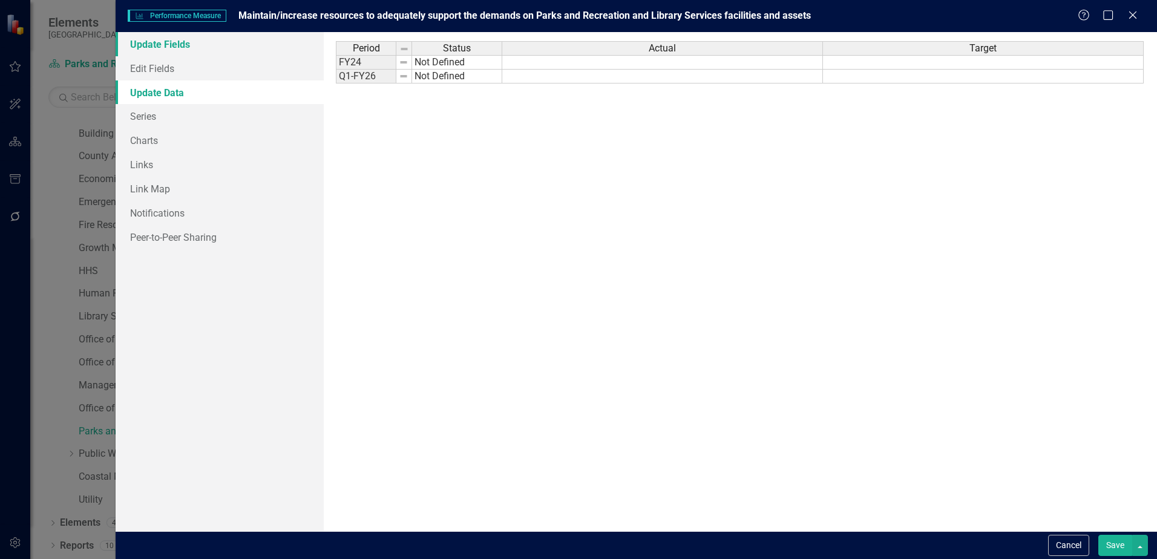
click at [145, 50] on link "Update Fields" at bounding box center [220, 44] width 208 height 24
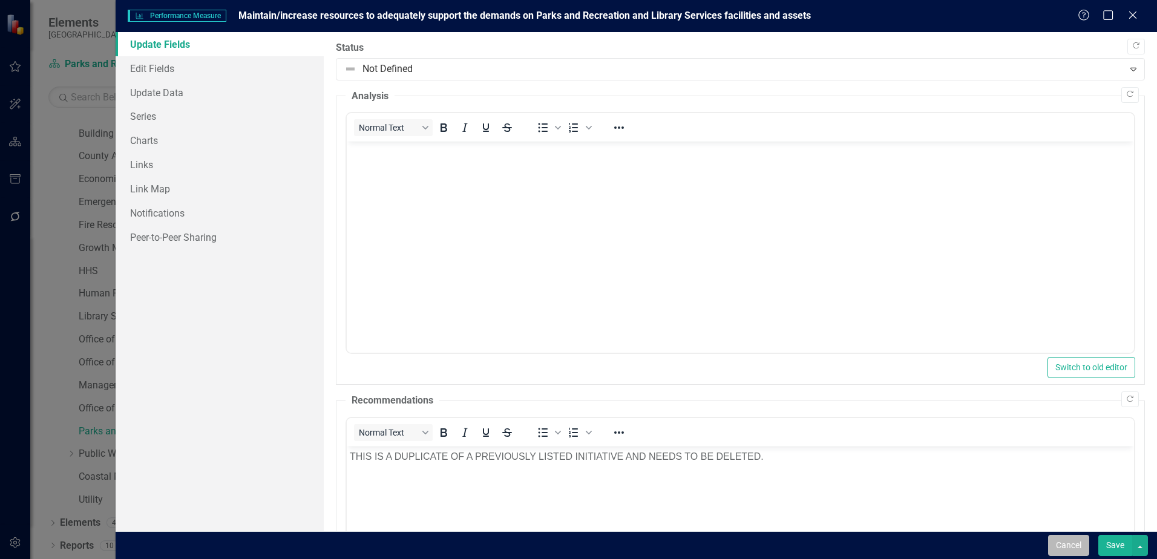
click at [1073, 547] on button "Cancel" at bounding box center [1068, 545] width 41 height 21
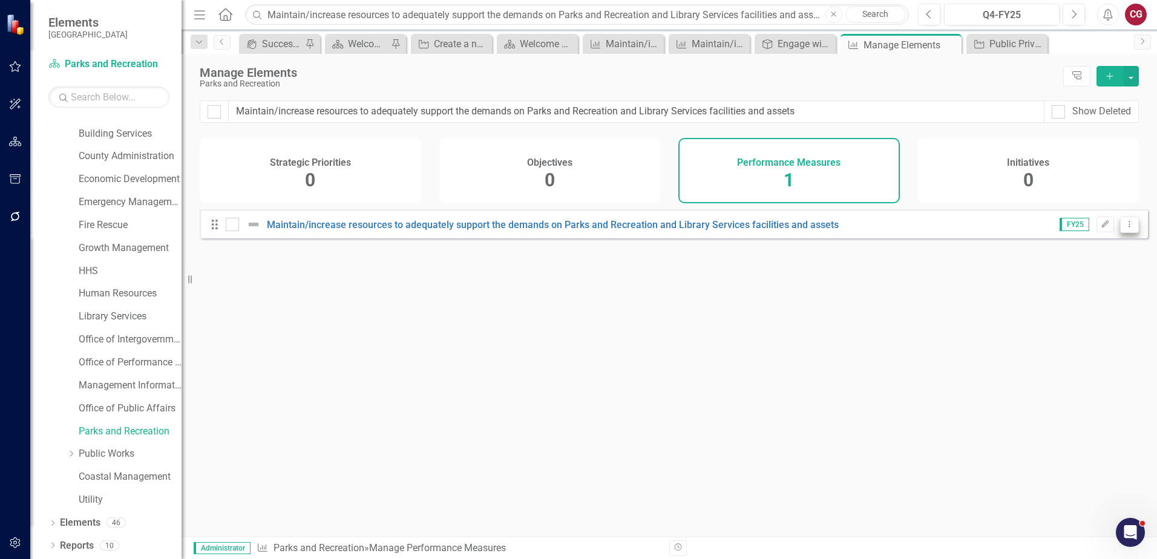
click at [1124, 228] on icon "Dropdown Menu" at bounding box center [1129, 224] width 10 height 8
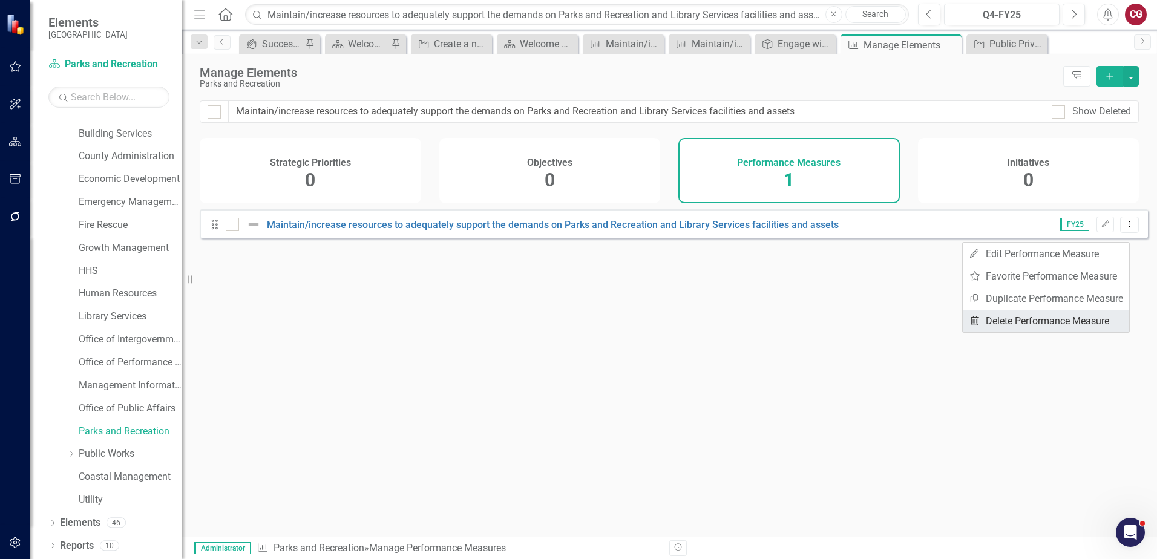
click at [1014, 326] on link "Trash Delete Performance Measure" at bounding box center [1045, 321] width 166 height 22
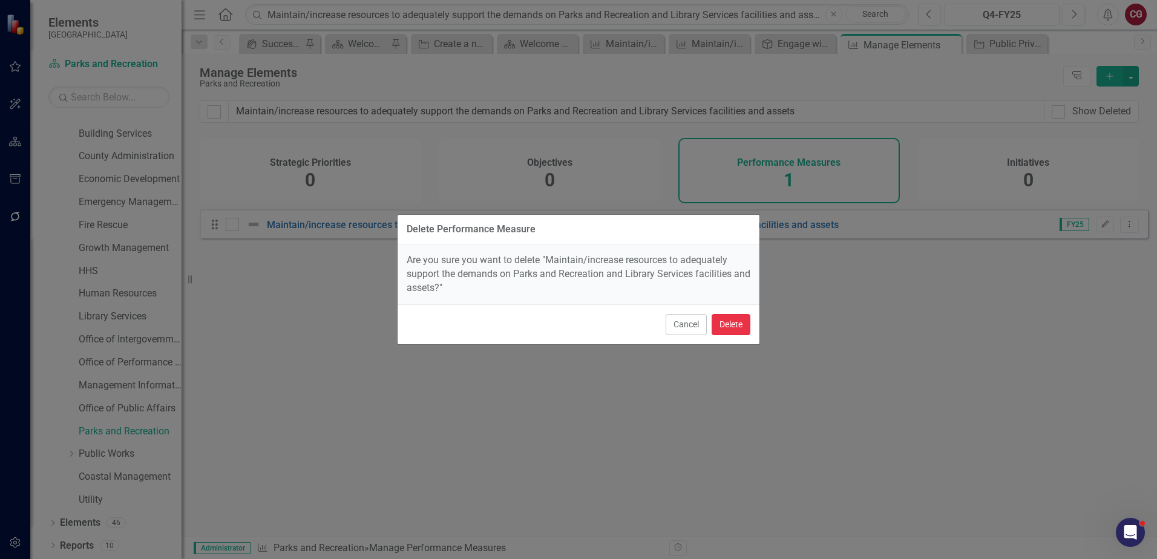
click at [728, 330] on button "Delete" at bounding box center [730, 324] width 39 height 21
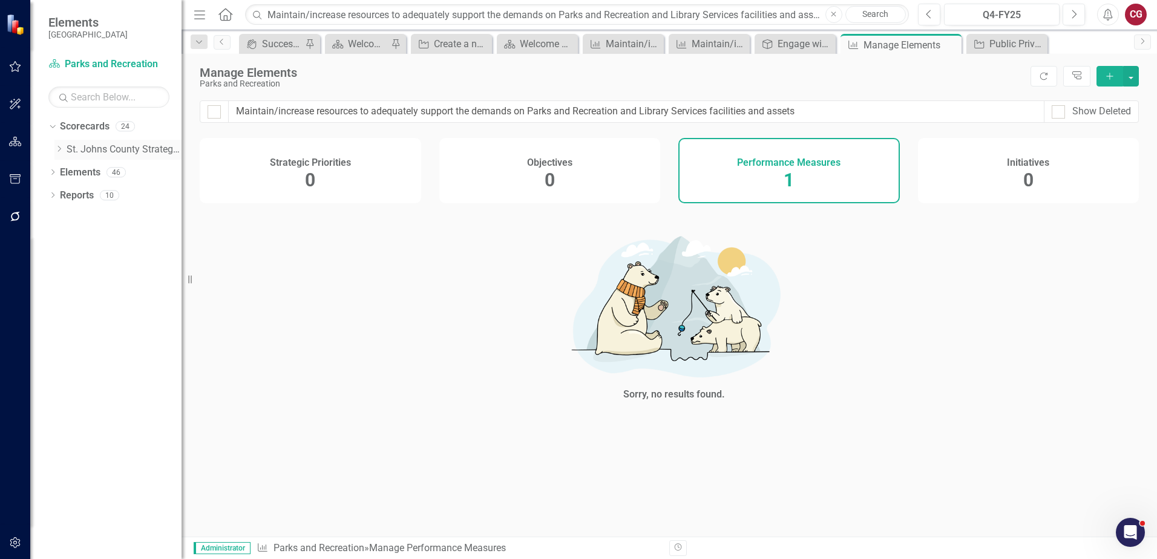
click at [57, 149] on icon "Dropdown" at bounding box center [58, 148] width 9 height 7
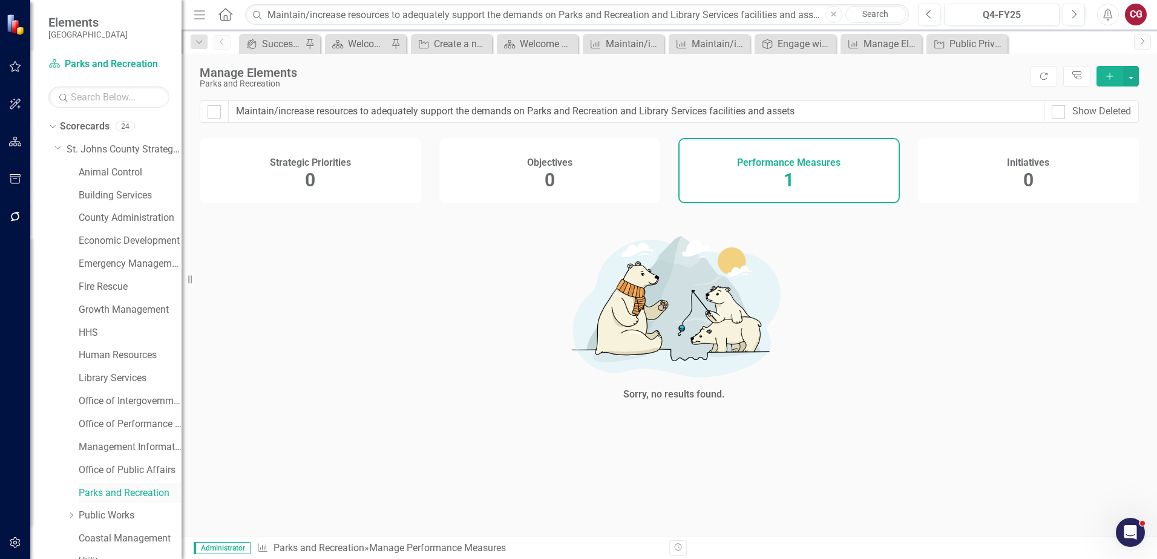
click at [126, 488] on link "Parks and Recreation" at bounding box center [130, 493] width 103 height 14
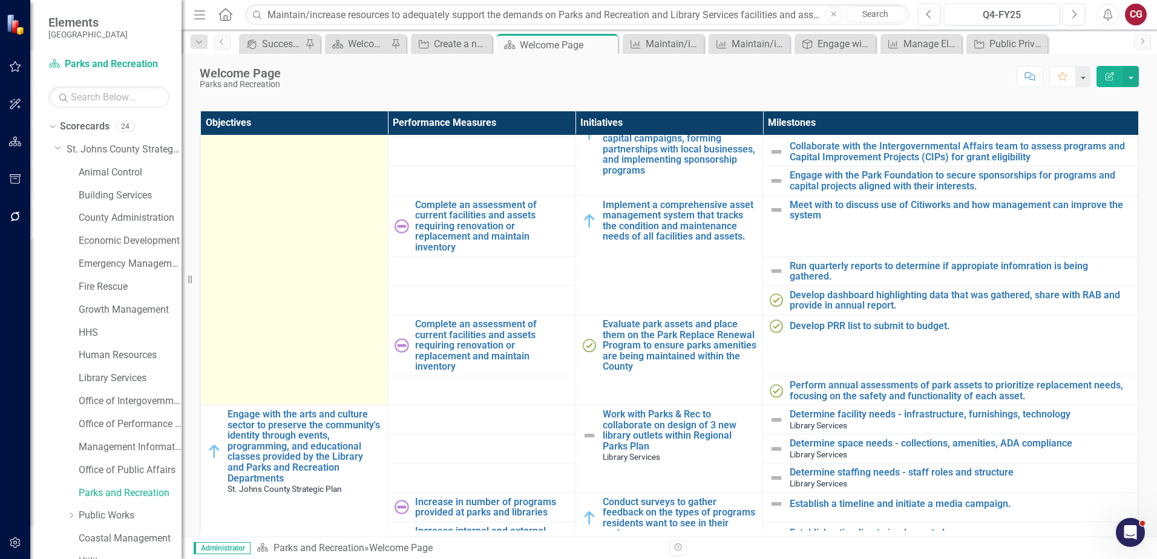
scroll to position [484, 0]
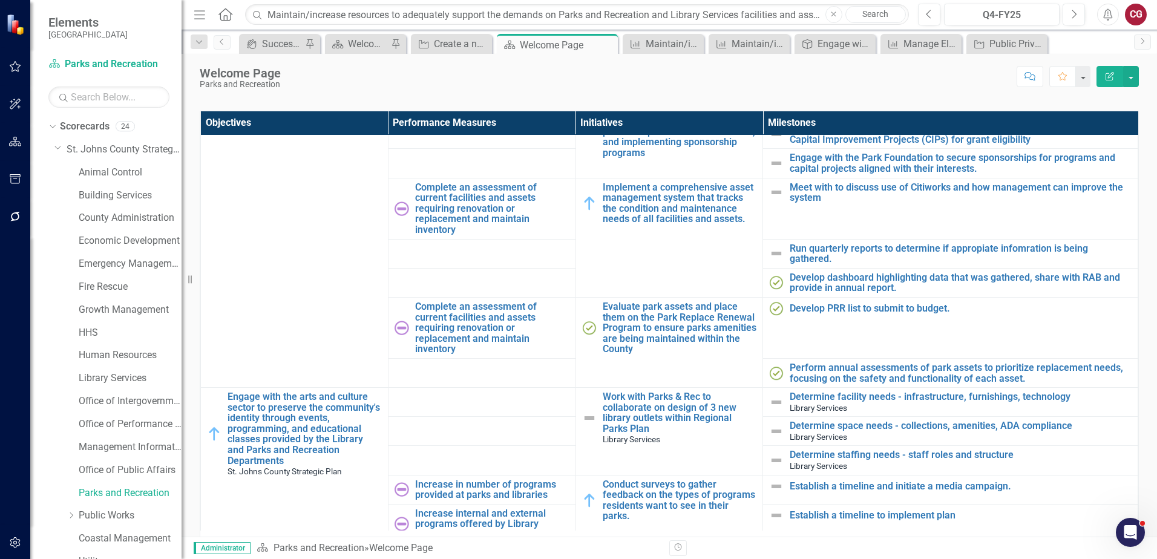
click at [834, 14] on icon "button" at bounding box center [833, 13] width 5 height 5
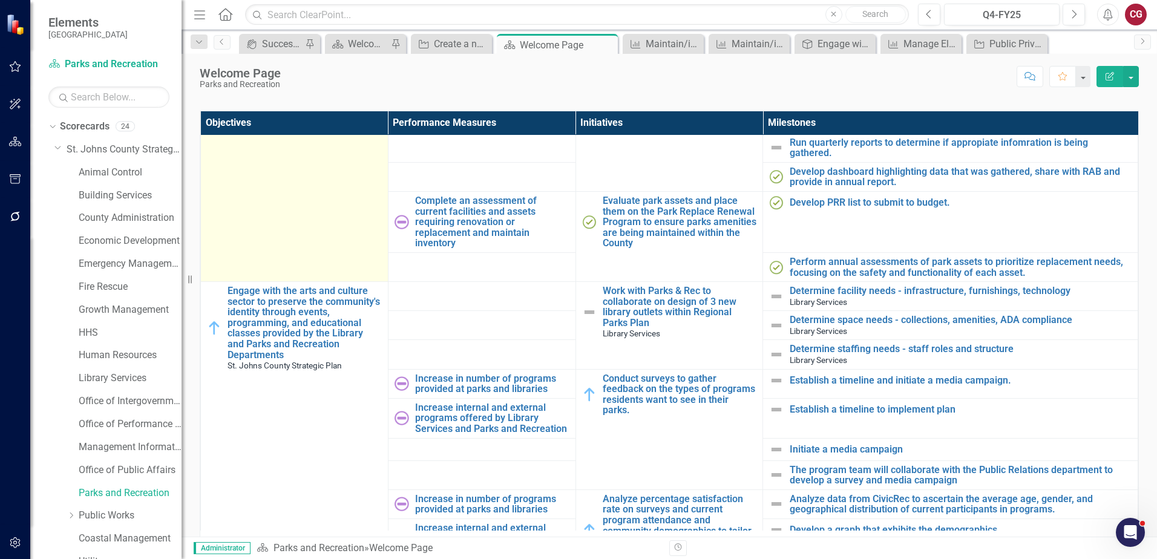
scroll to position [363, 0]
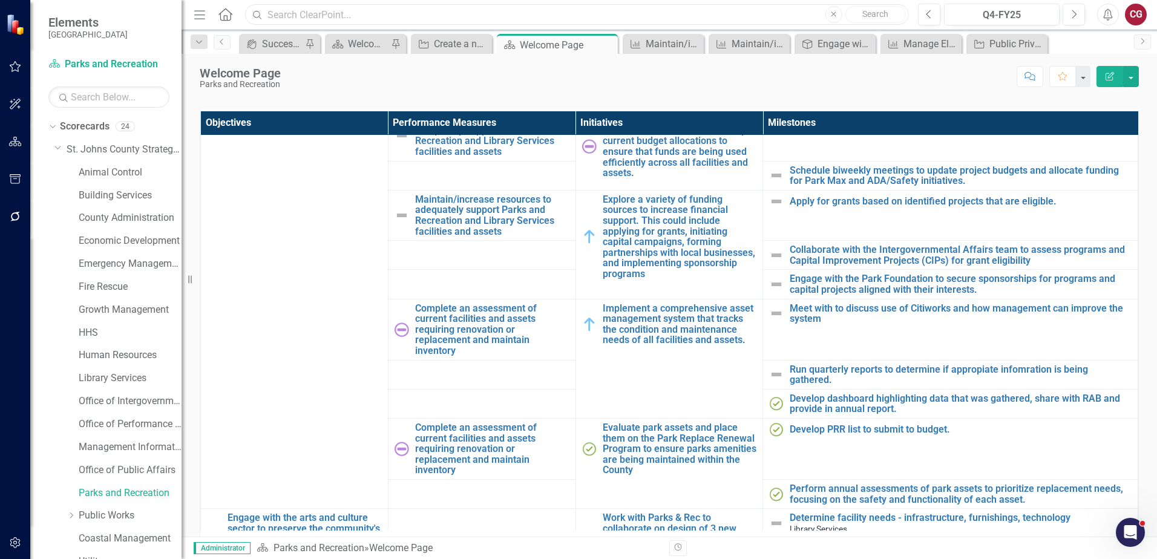
click at [392, 11] on input "text" at bounding box center [577, 14] width 664 height 21
paste input "Improve opportunities for outdoor recreation and increase public awareness of a…"
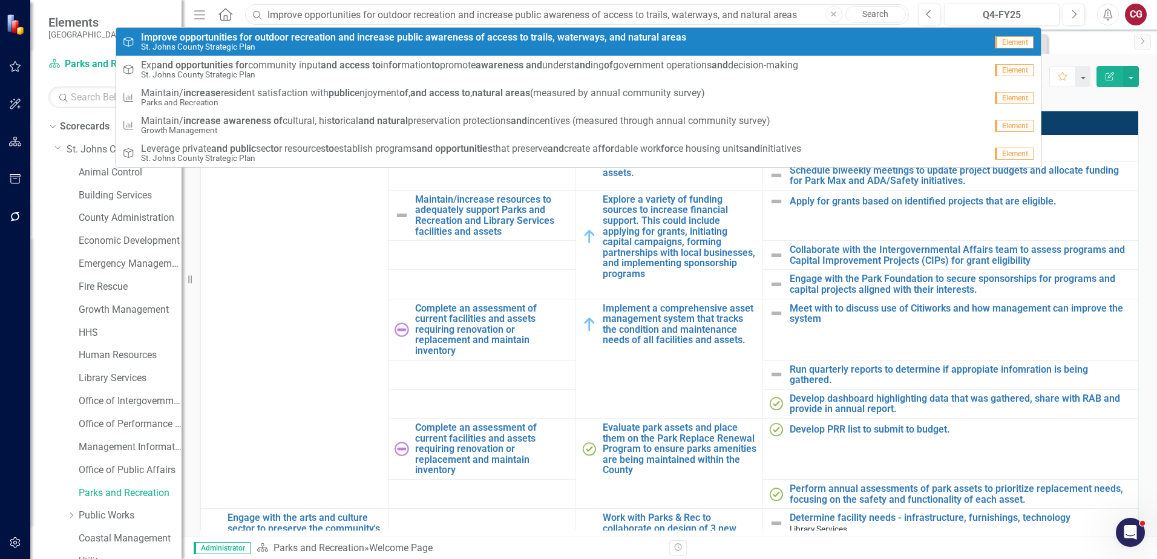
type input "Improve opportunities for outdoor recreation and increase public awareness of a…"
click at [354, 44] on small "St. Johns County Strategic Plan" at bounding box center [413, 46] width 545 height 9
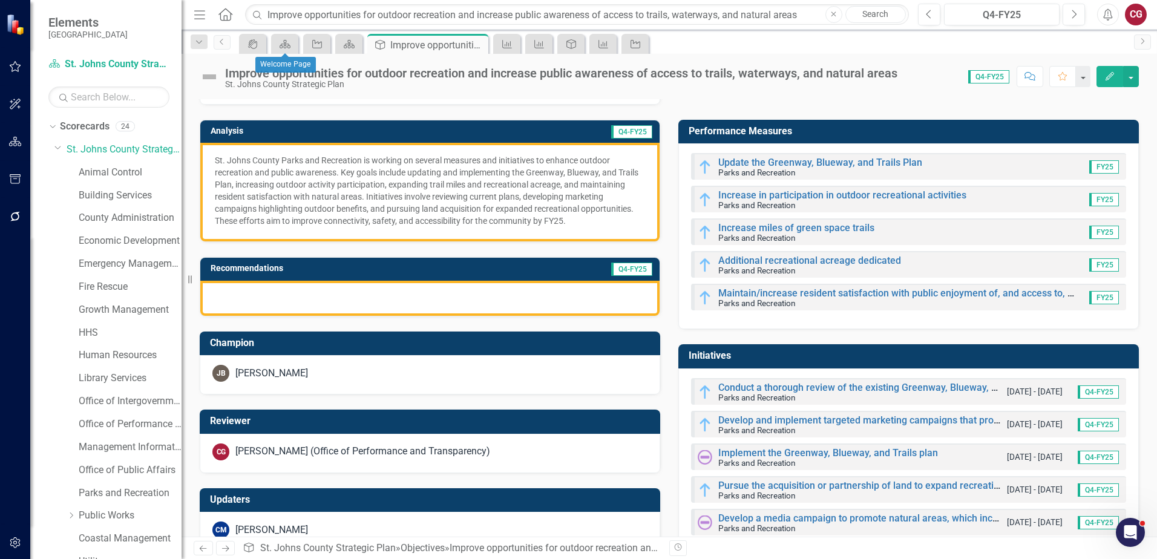
scroll to position [121, 0]
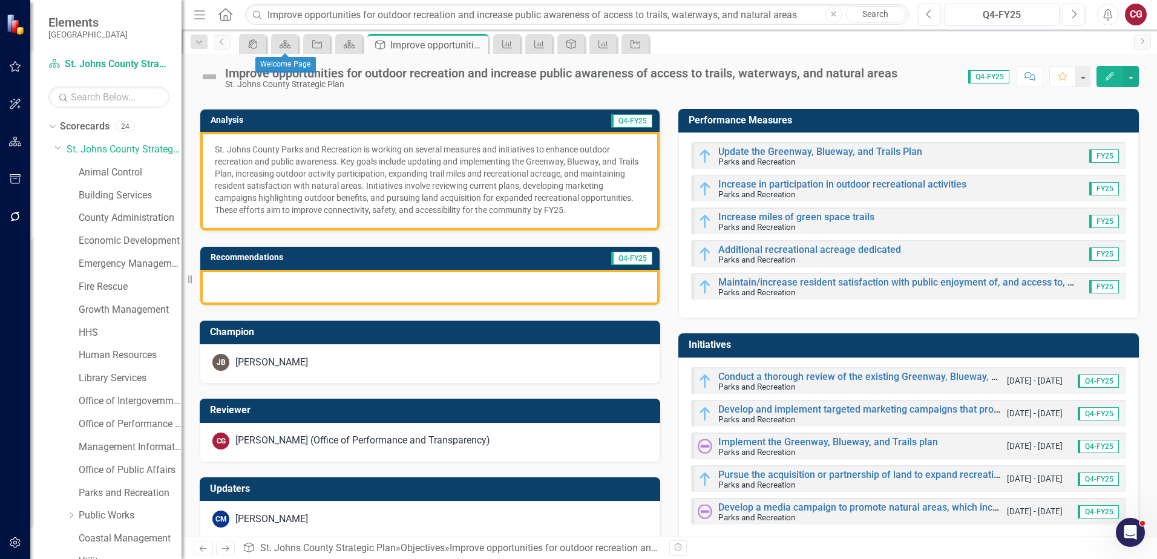
click at [322, 434] on div "[PERSON_NAME] (Office of Performance and Transparency)" at bounding box center [362, 441] width 255 height 14
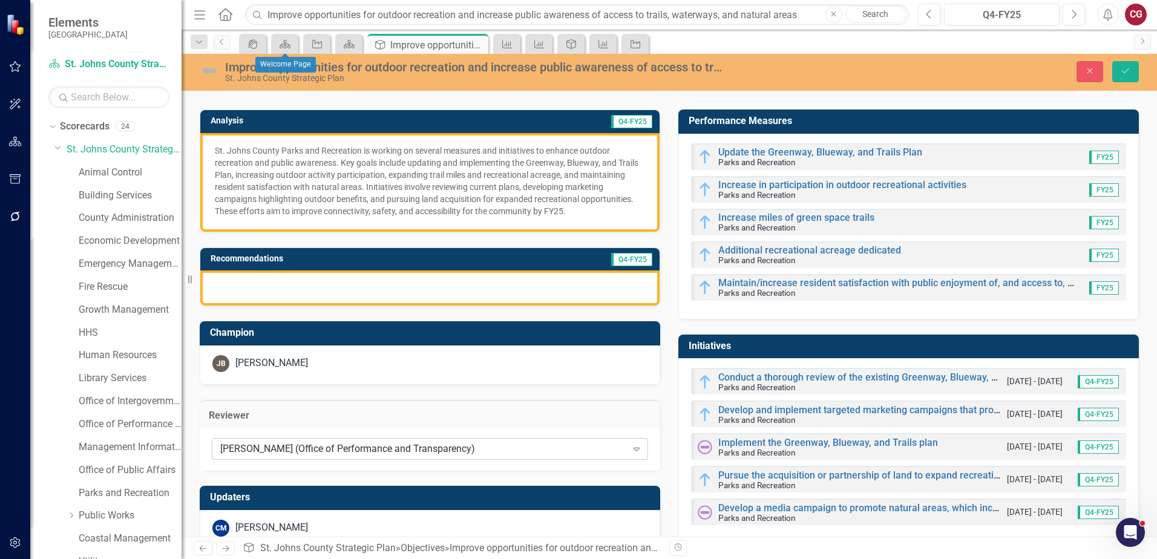
click at [313, 441] on div "Caitlyn Glendenning (Office of Performance and Transparency) Expand" at bounding box center [430, 449] width 436 height 22
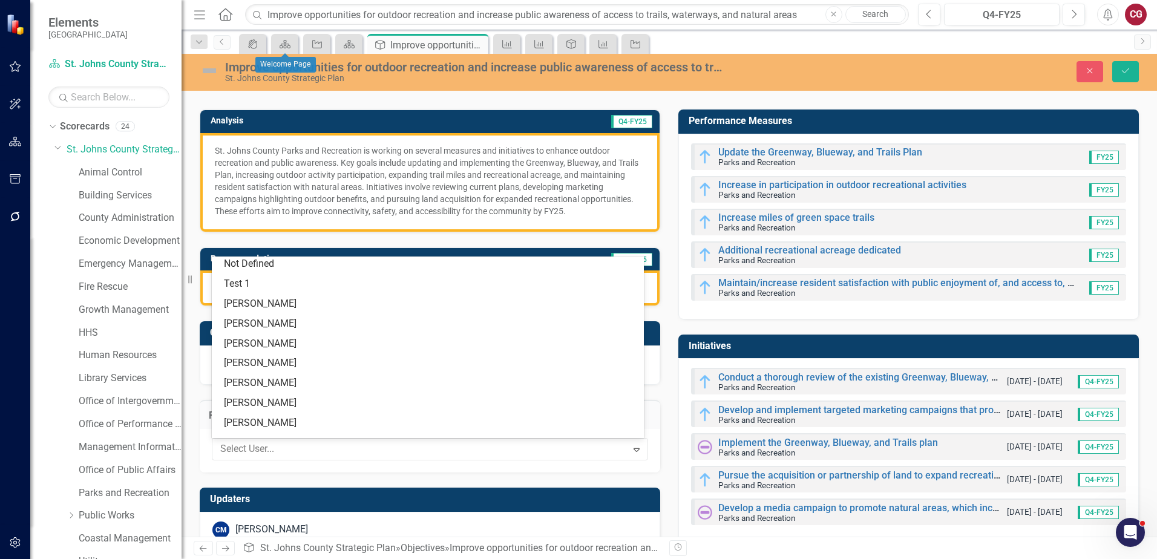
scroll to position [0, 0]
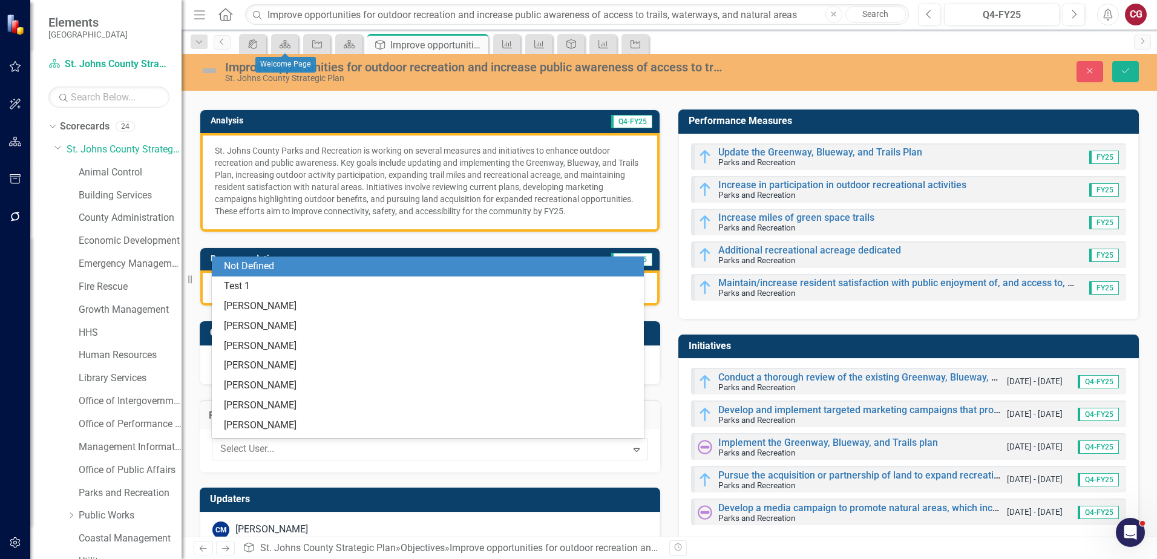
click at [269, 266] on div "Not Defined" at bounding box center [430, 267] width 413 height 14
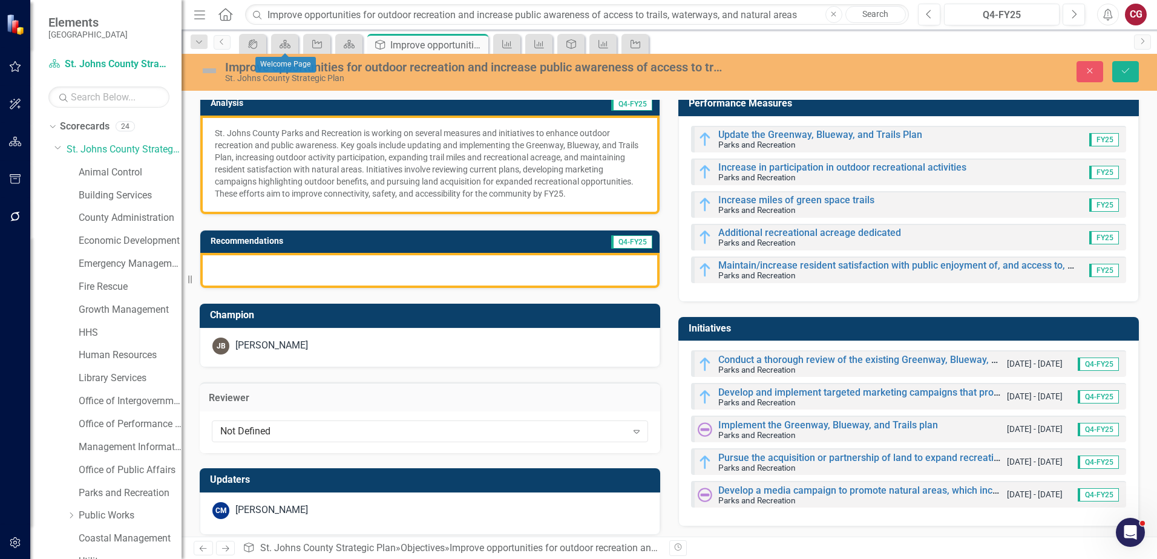
scroll to position [148, 0]
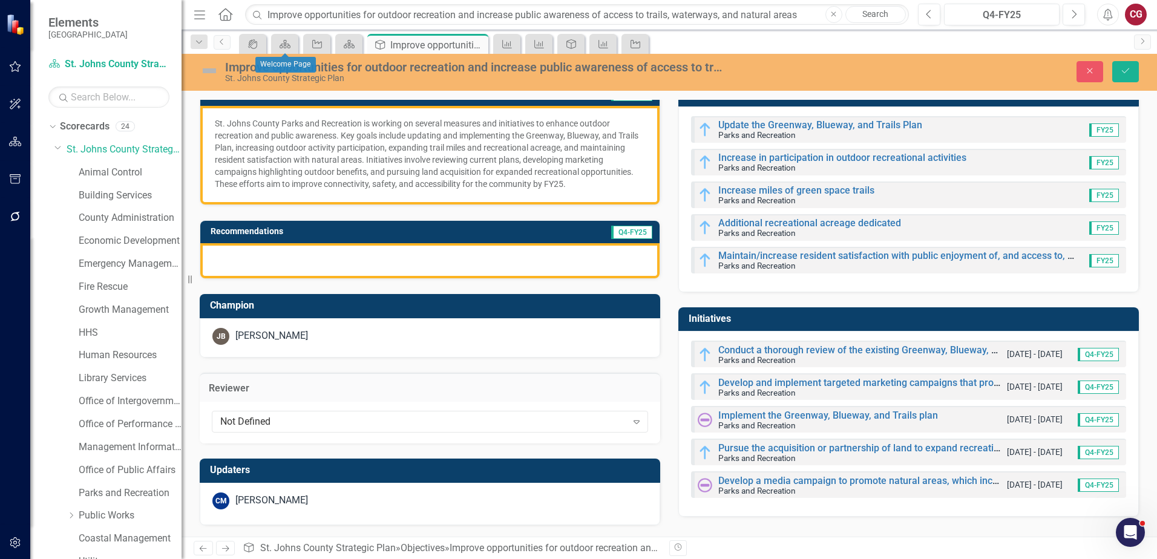
click at [295, 501] on div "CM Carrie Miska" at bounding box center [429, 500] width 435 height 17
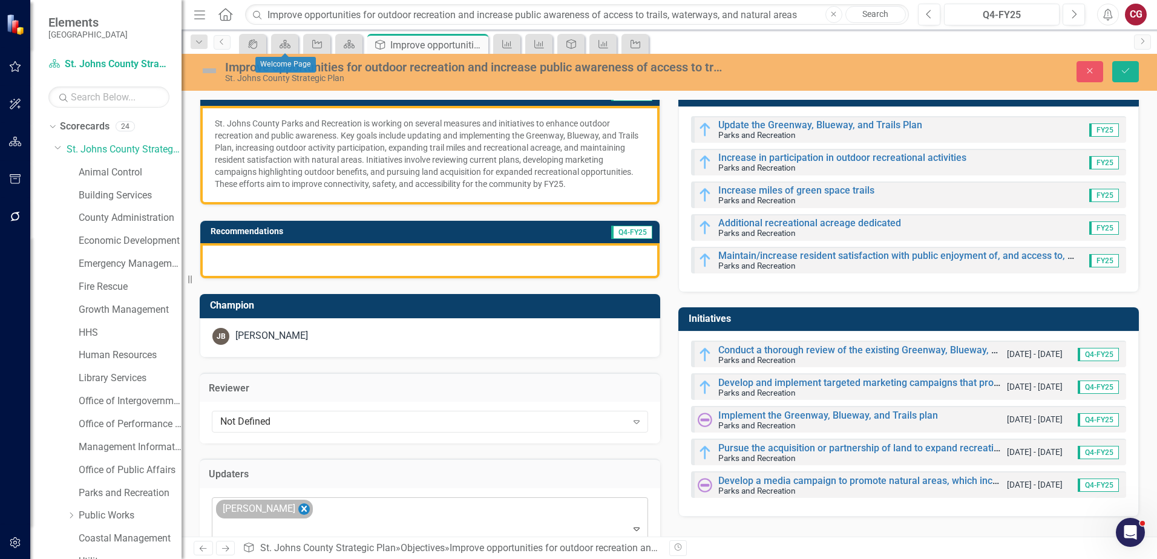
click at [298, 508] on icon "Remove Carrie Miska" at bounding box center [303, 508] width 11 height 15
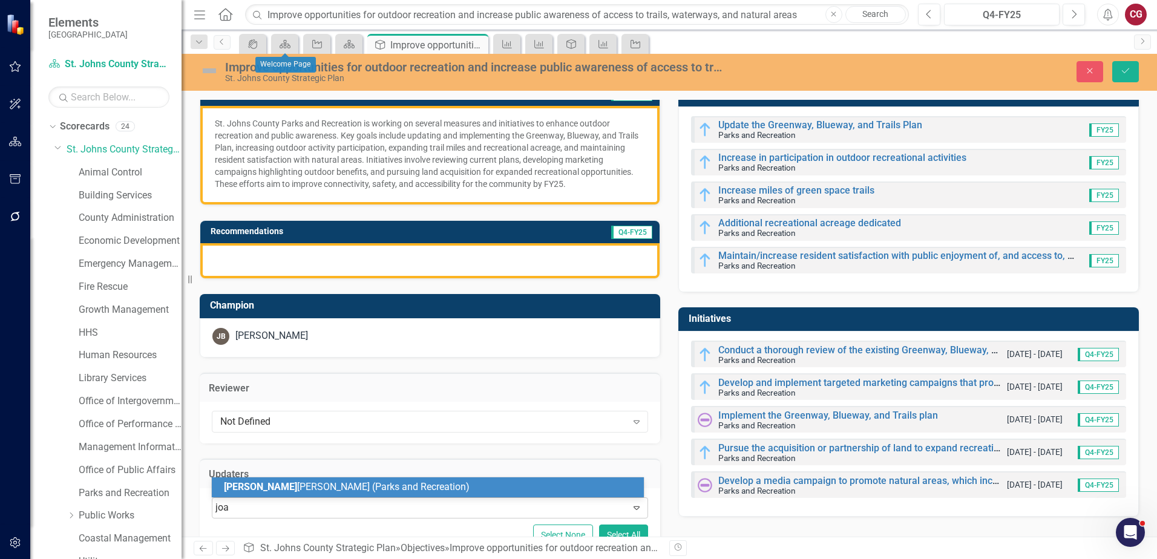
type input "joan"
click at [285, 494] on div "Joan ne Spencer (Parks and Recreation)" at bounding box center [430, 487] width 413 height 14
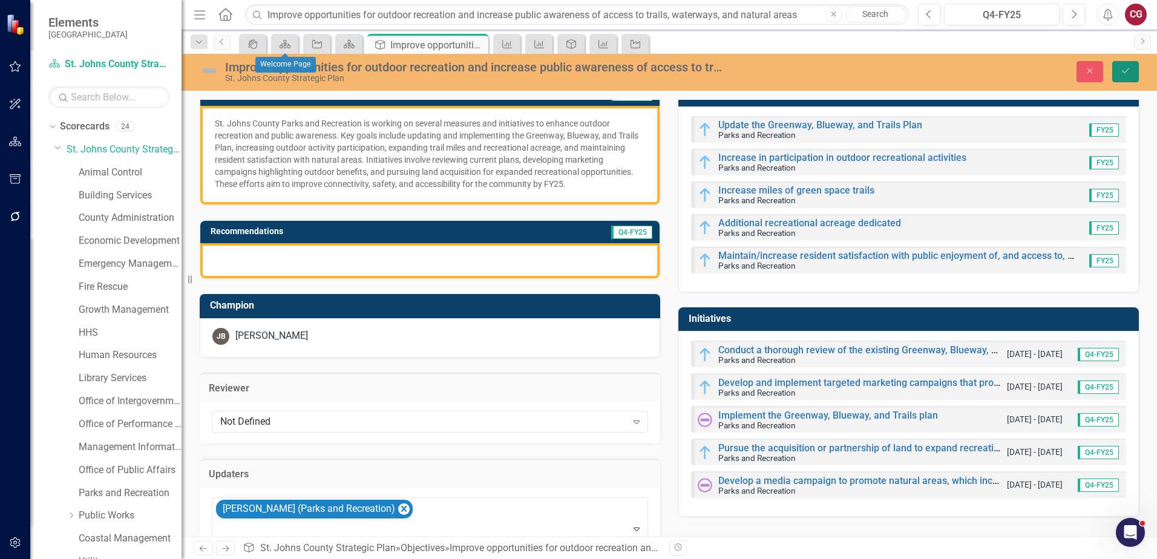
click at [1123, 67] on icon "Save" at bounding box center [1125, 71] width 11 height 8
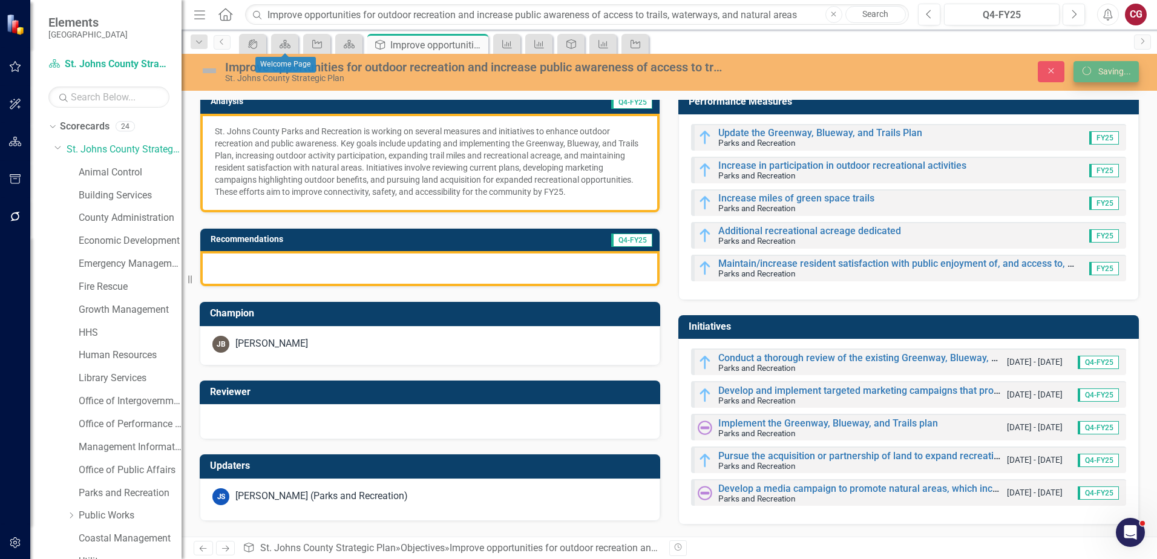
scroll to position [140, 0]
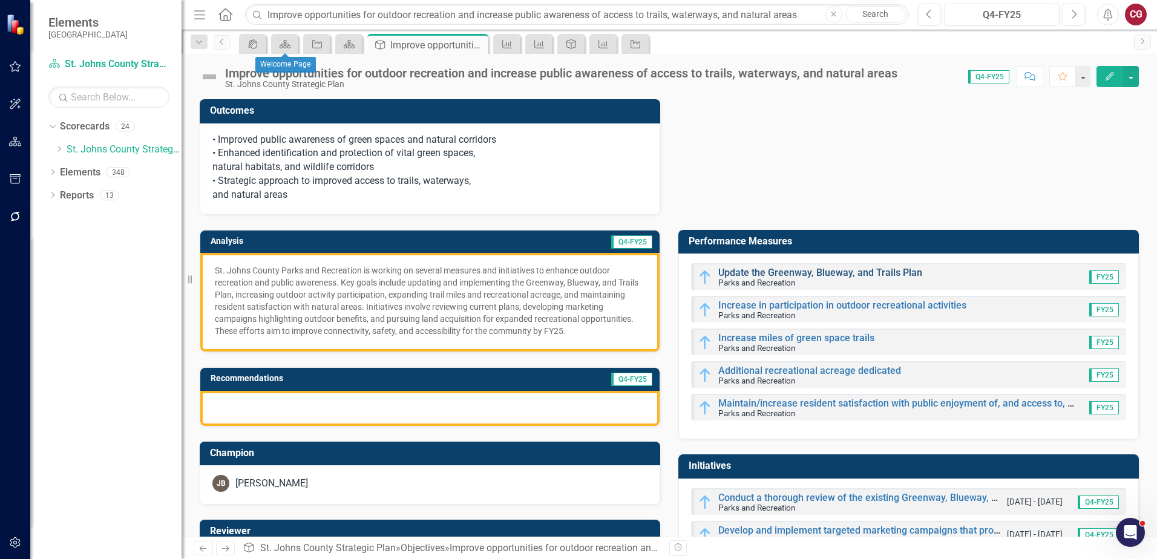
click at [814, 275] on link "Update the Greenway, Blueway, and Trails Plan" at bounding box center [820, 272] width 204 height 11
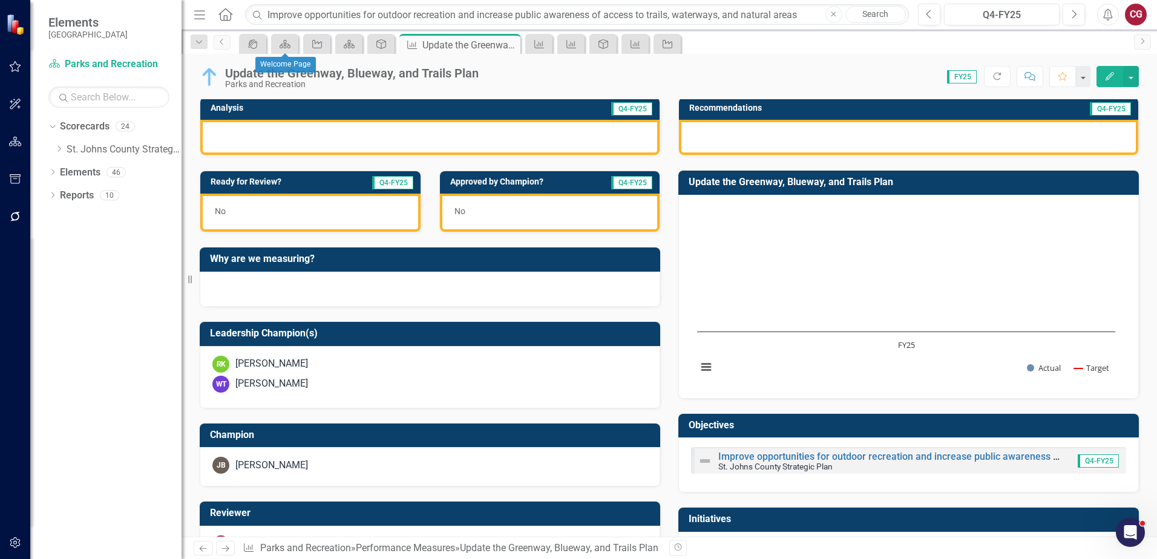
scroll to position [242, 0]
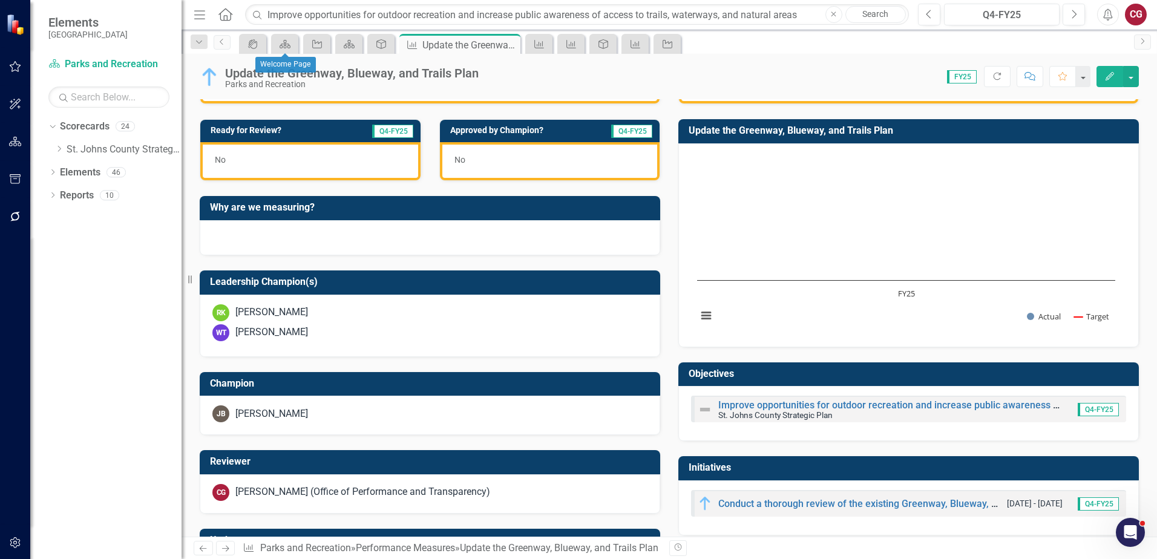
click at [296, 495] on div "[PERSON_NAME] (Office of Performance and Transparency)" at bounding box center [362, 492] width 255 height 14
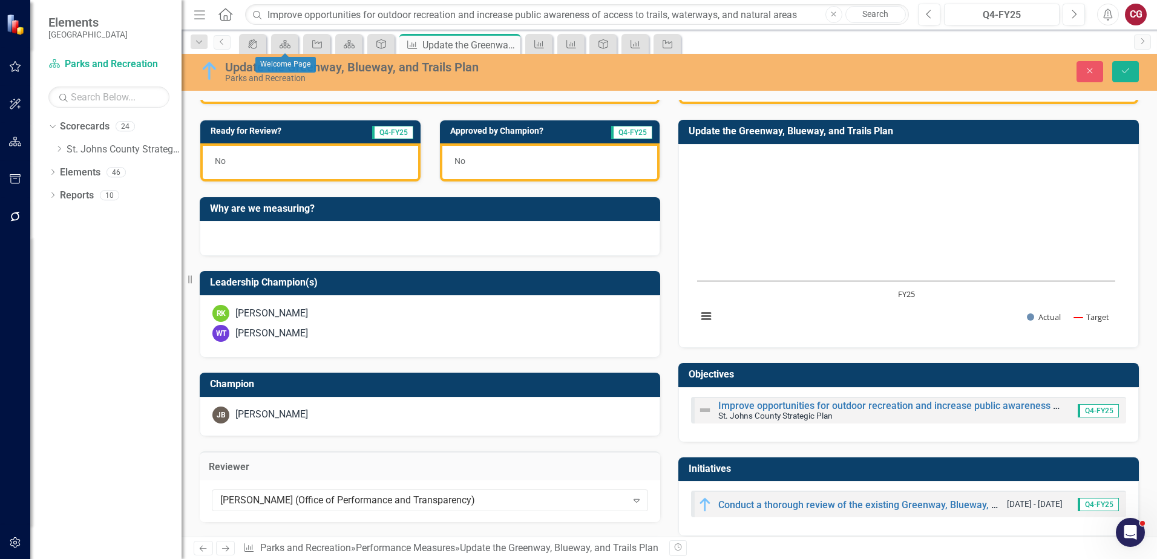
click at [296, 495] on div "[PERSON_NAME] (Office of Performance and Transparency)" at bounding box center [423, 501] width 407 height 14
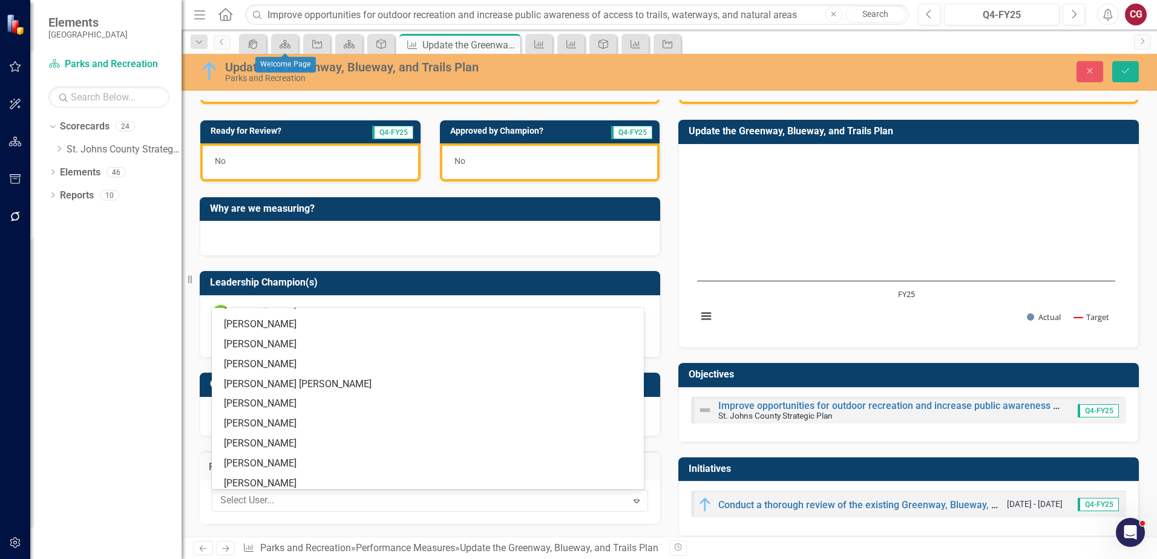
scroll to position [0, 0]
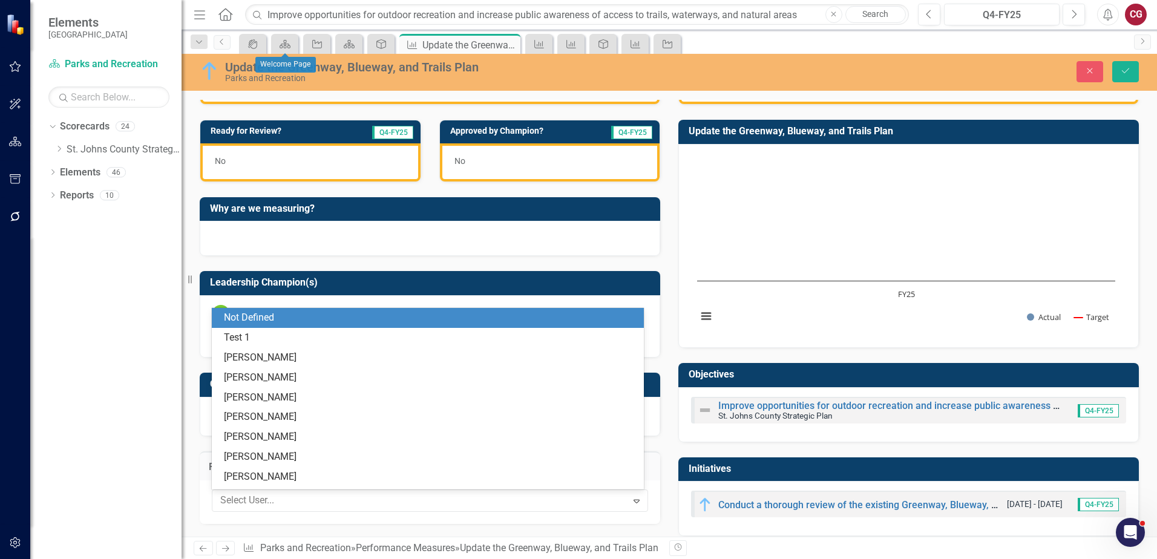
click at [282, 321] on div "Not Defined" at bounding box center [430, 318] width 413 height 14
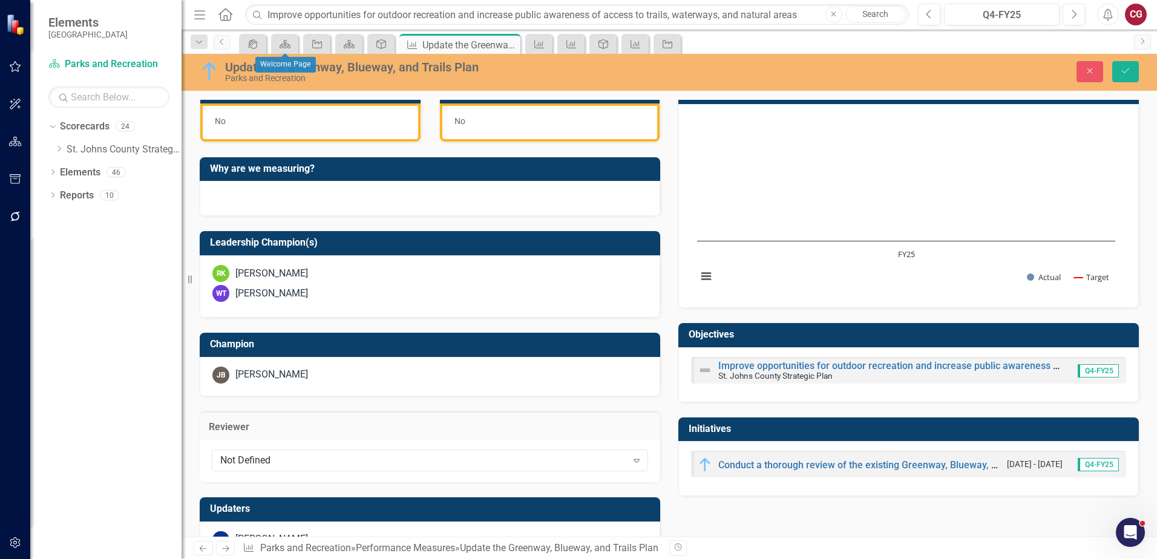
scroll to position [341, 0]
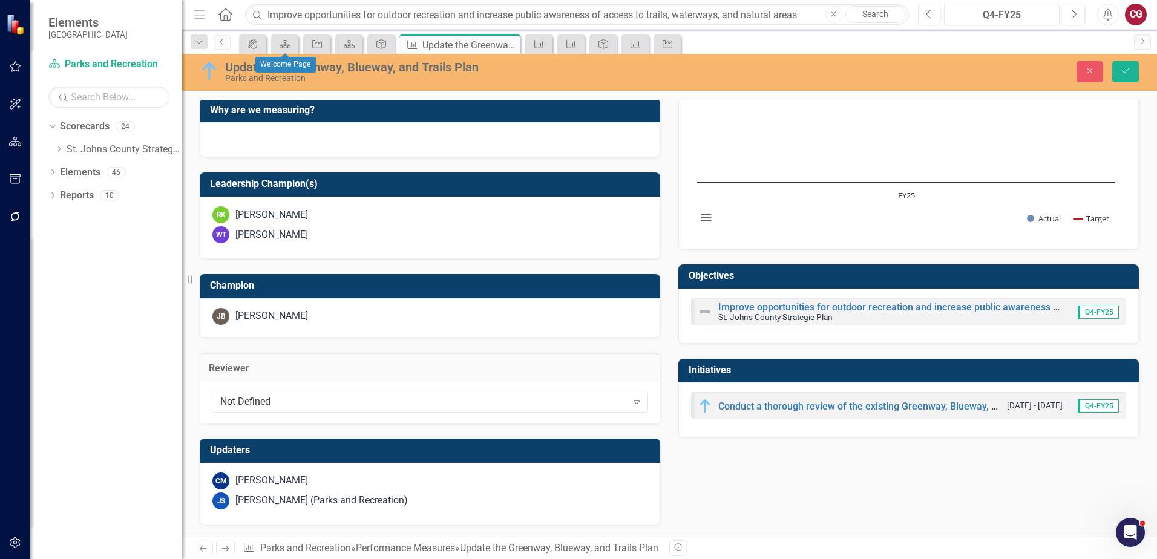
click at [327, 482] on div "CM Carrie Miska" at bounding box center [429, 480] width 435 height 17
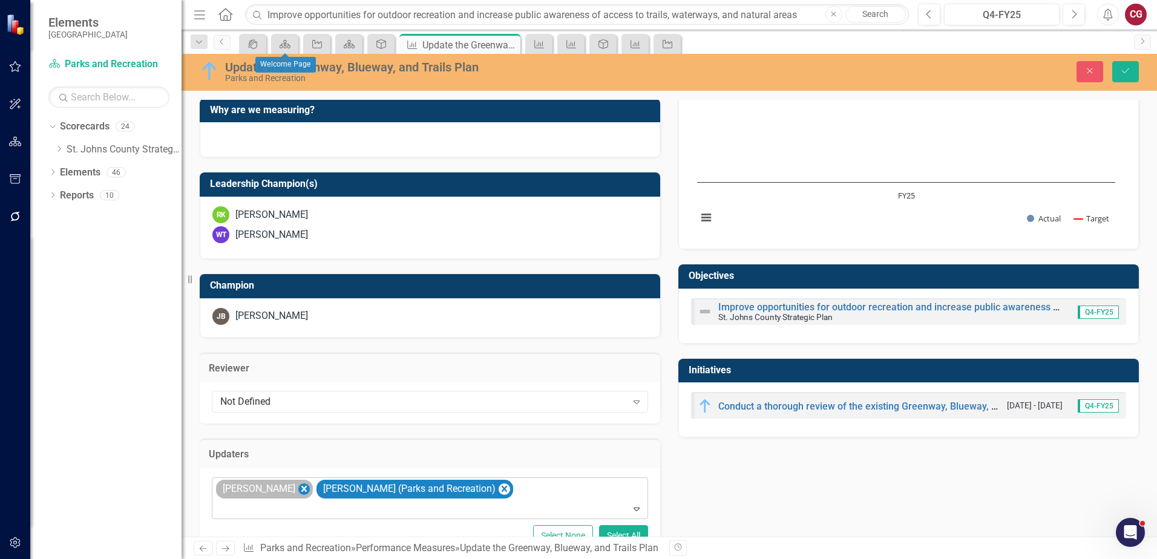
click at [298, 490] on icon "Remove Carrie Miska" at bounding box center [303, 489] width 11 height 15
click at [1130, 78] on button "Save" at bounding box center [1125, 71] width 27 height 21
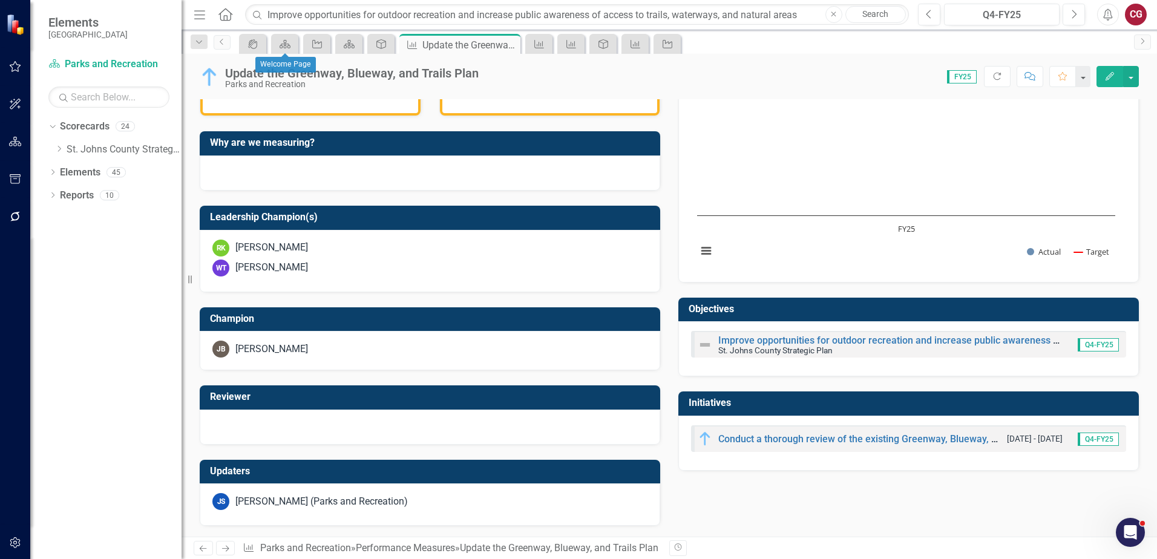
scroll to position [308, 0]
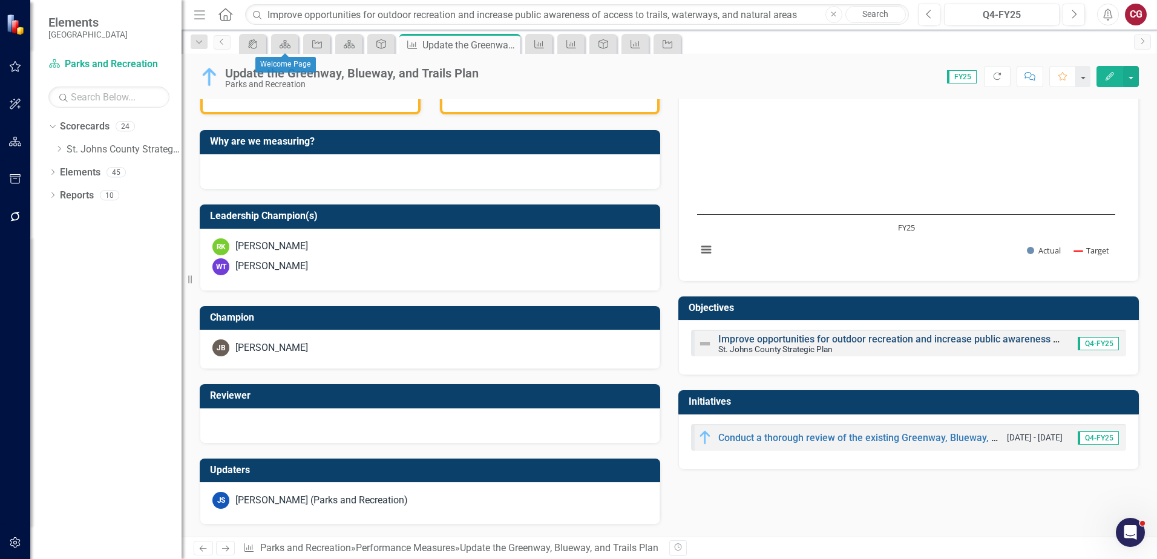
click at [742, 342] on link "Improve opportunities for outdoor recreation and increase public awareness of a…" at bounding box center [990, 338] width 545 height 11
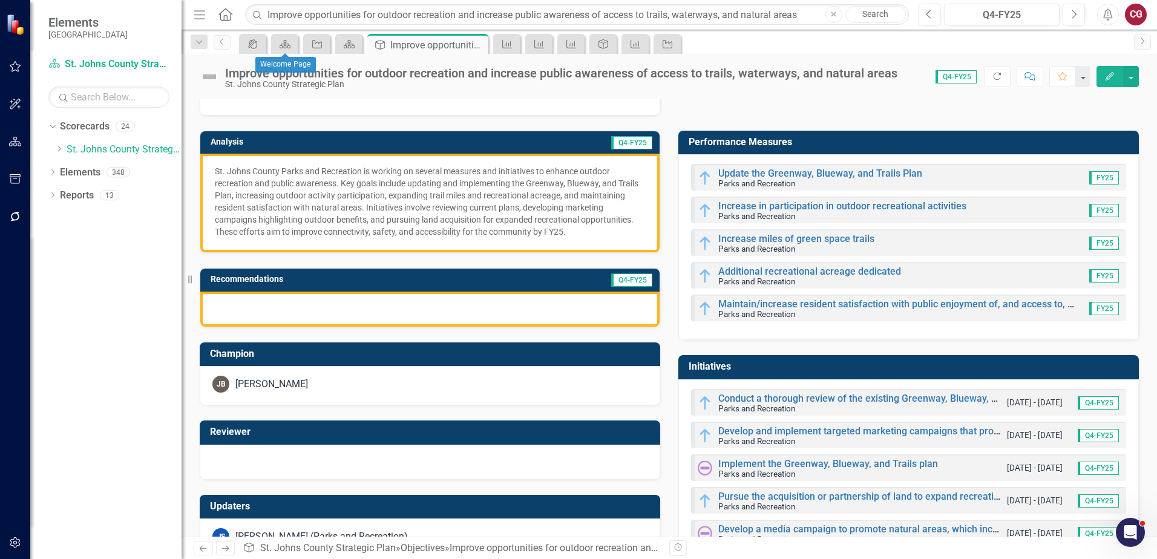
scroll to position [79, 0]
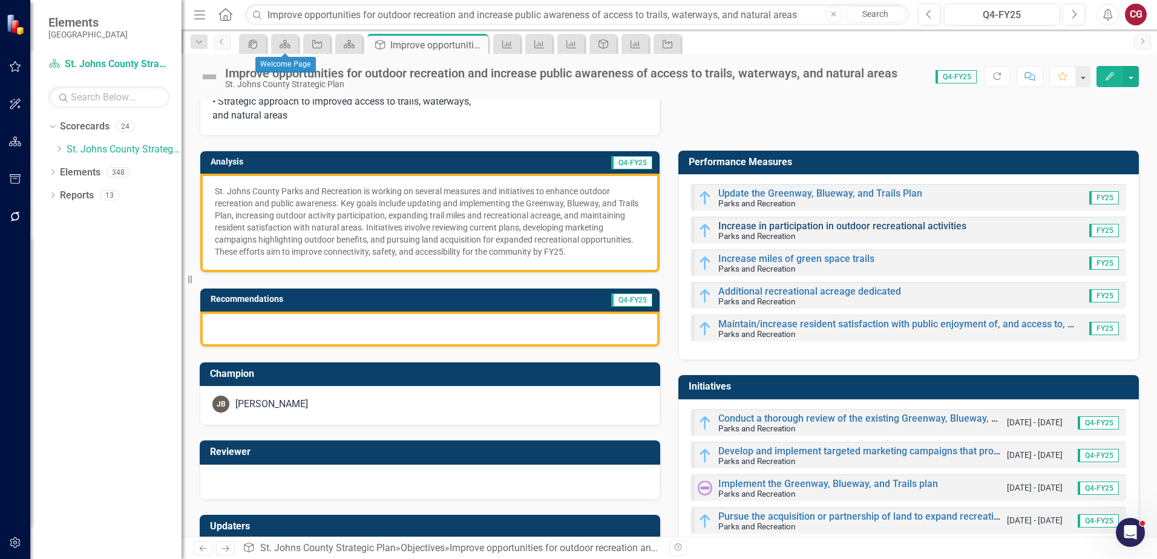
click at [769, 230] on link "Increase in participation in outdoor recreational activities" at bounding box center [842, 225] width 248 height 11
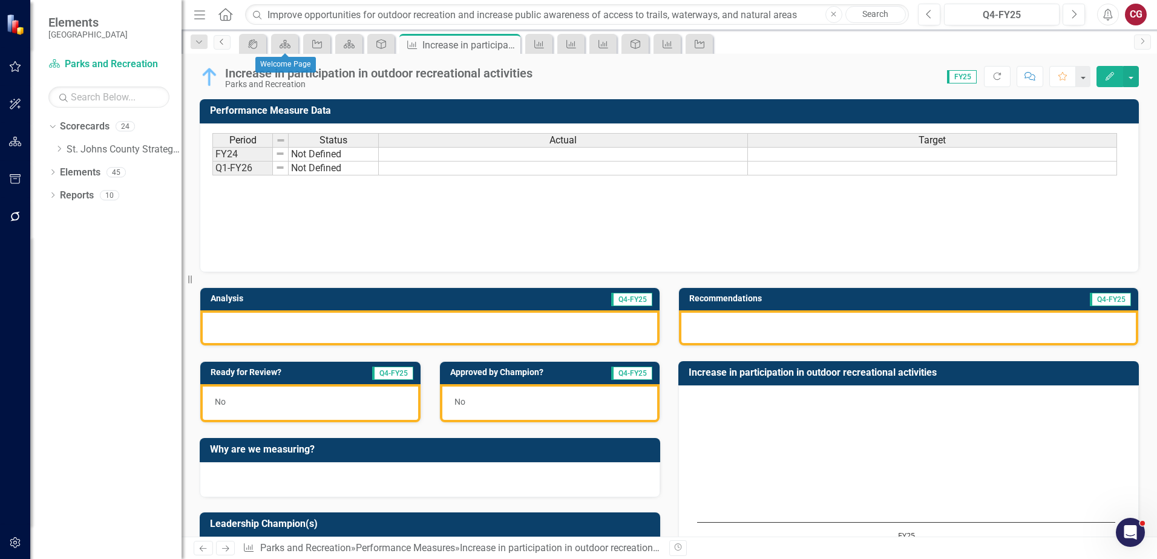
click at [221, 39] on icon "Previous" at bounding box center [222, 41] width 10 height 7
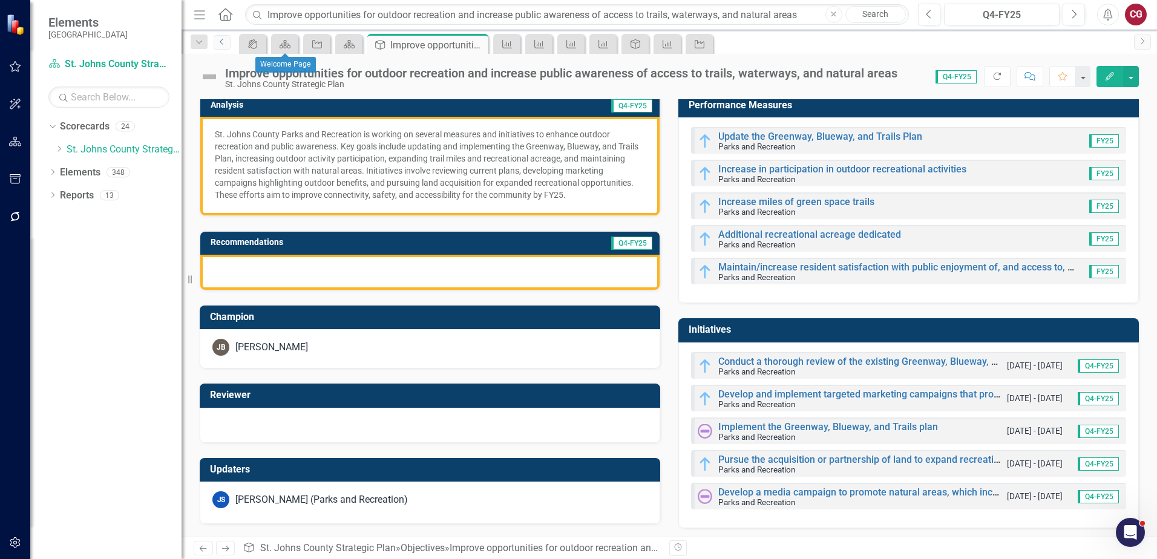
scroll to position [140, 0]
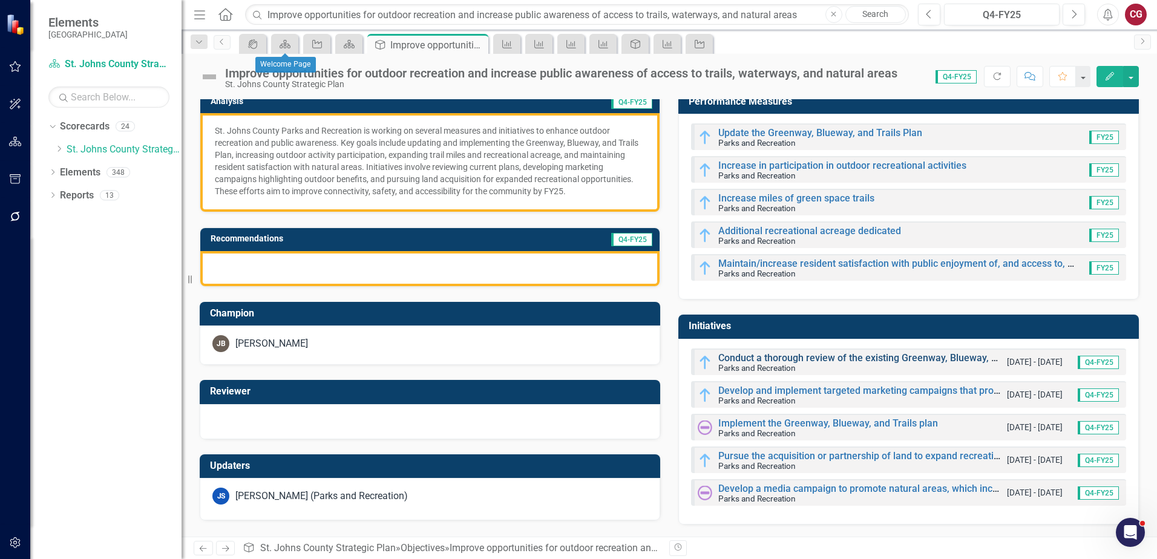
click at [734, 360] on link "Conduct a thorough review of the existing Greenway, Blueway, and Trails Plan." at bounding box center [888, 357] width 340 height 11
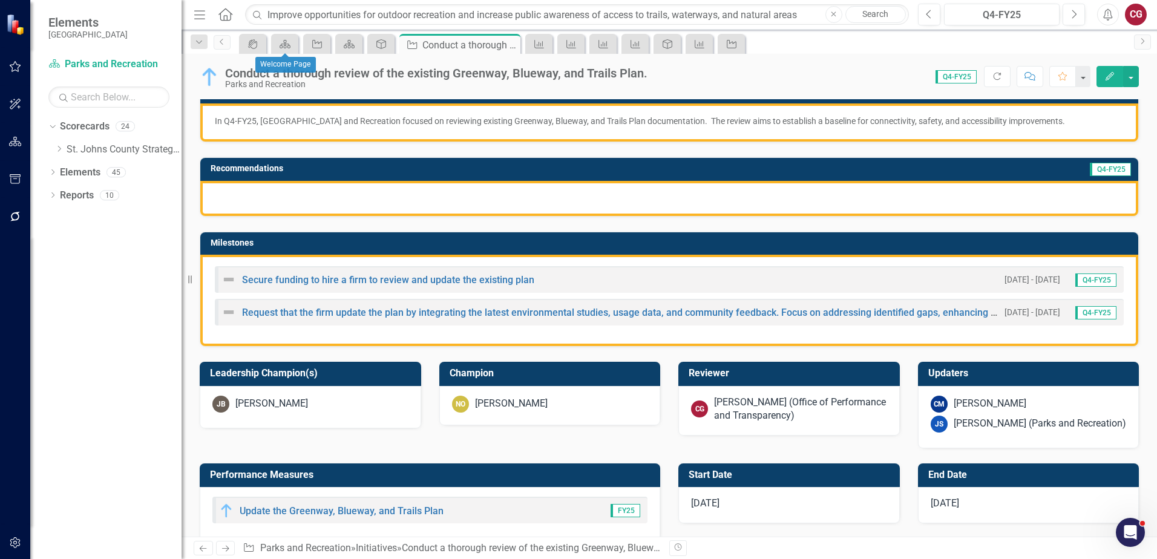
scroll to position [242, 0]
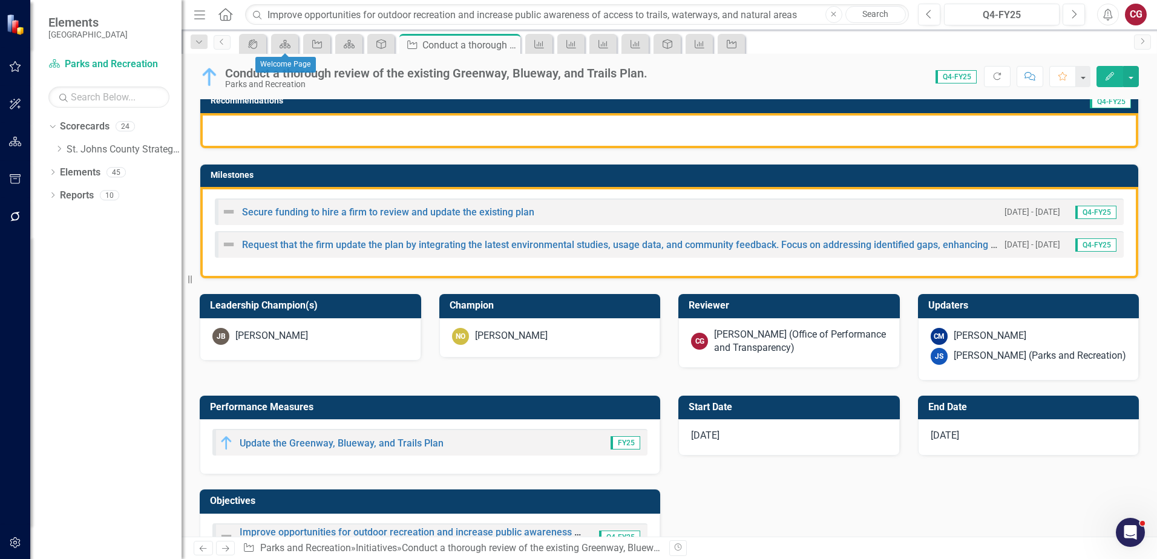
click at [722, 344] on div "[PERSON_NAME] (Office of Performance and Transparency)" at bounding box center [800, 342] width 173 height 28
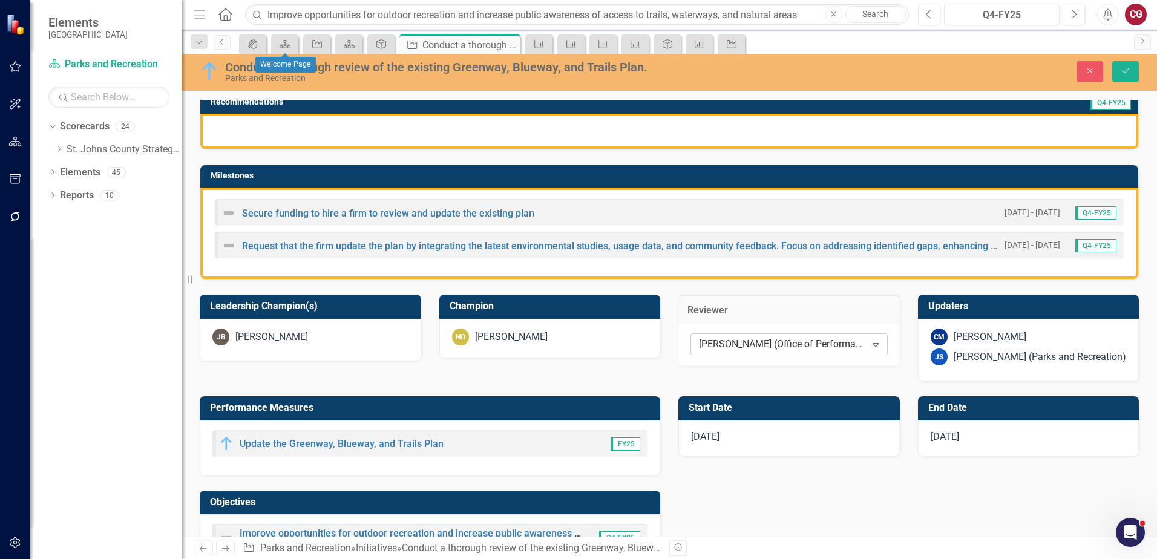
click at [725, 344] on div "[PERSON_NAME] (Office of Performance and Transparency)" at bounding box center [782, 345] width 167 height 14
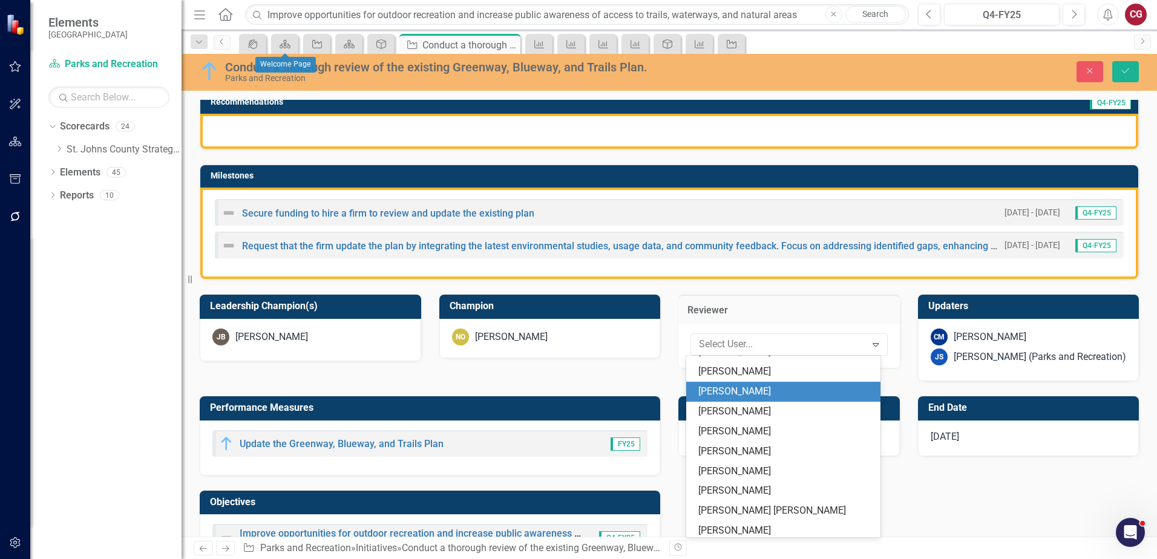
scroll to position [0, 0]
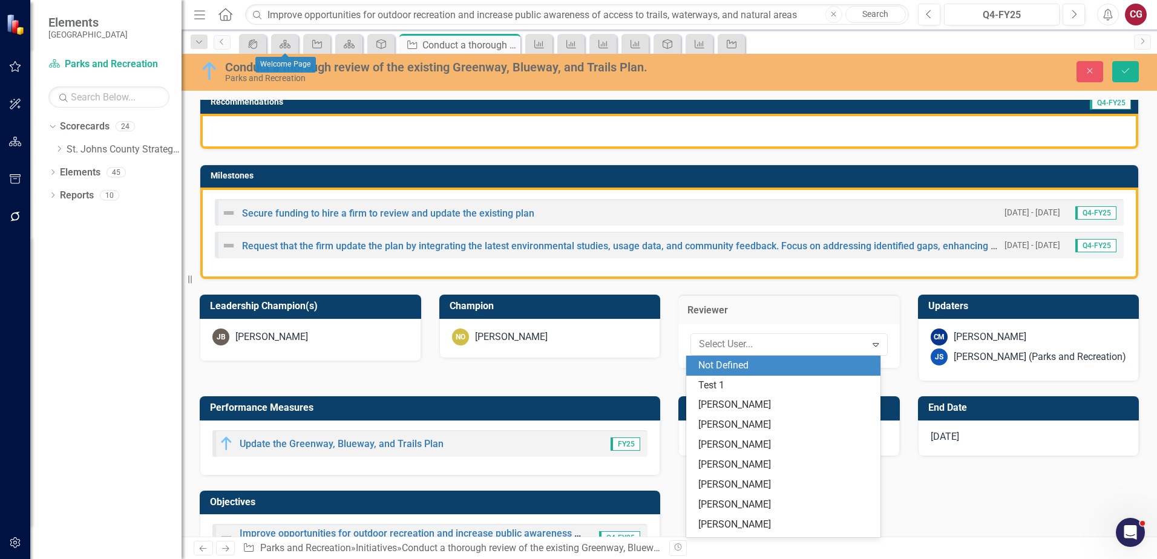
click at [742, 367] on div "Not Defined" at bounding box center [785, 366] width 175 height 14
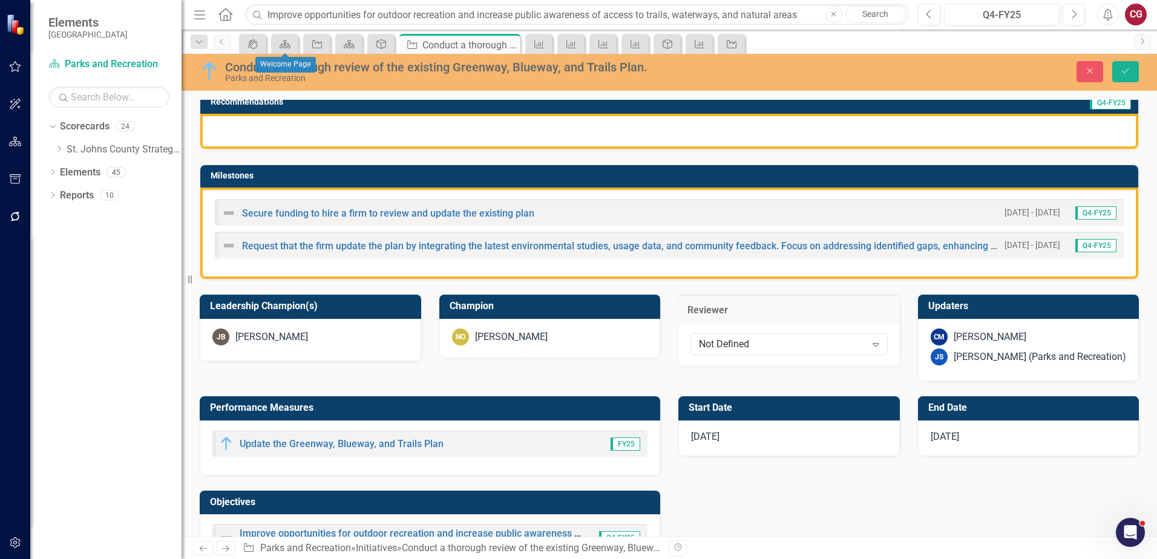
click at [955, 361] on div "[PERSON_NAME] (Parks and Recreation)" at bounding box center [1039, 357] width 172 height 14
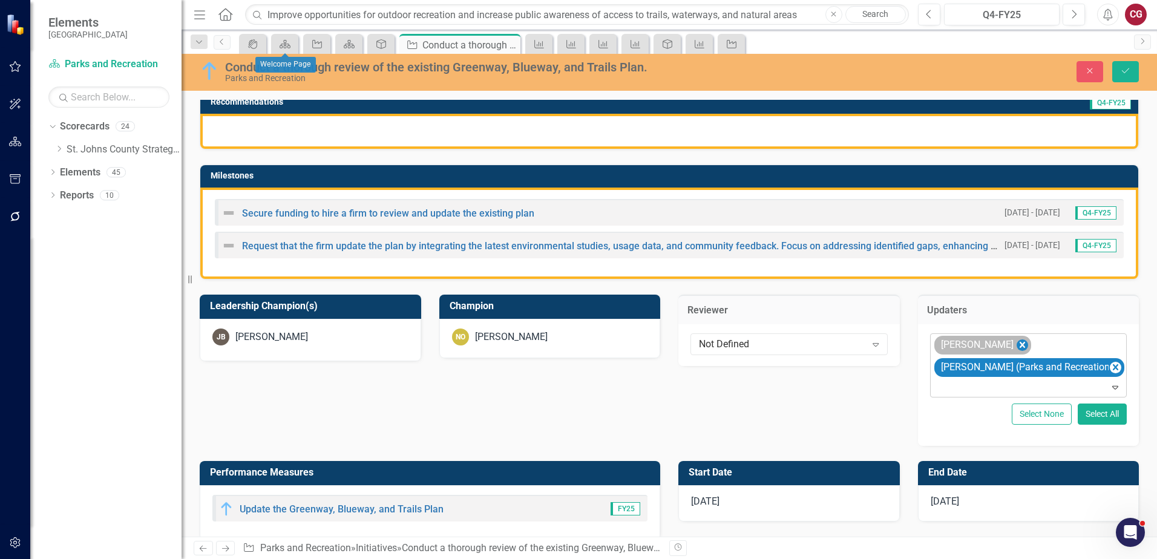
click at [1016, 341] on icon "Remove Carrie Miska" at bounding box center [1021, 345] width 11 height 15
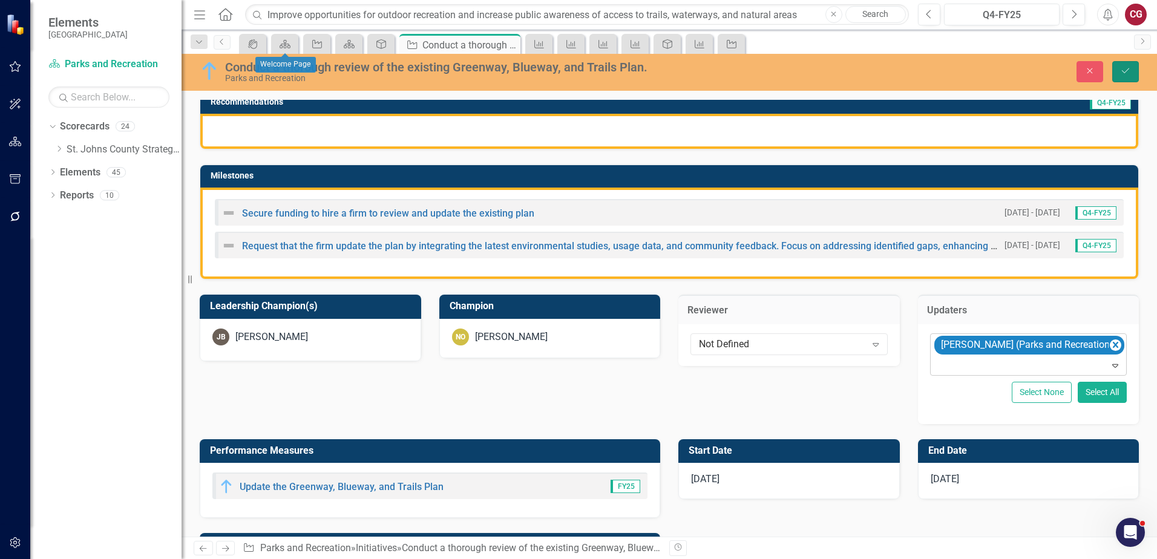
click at [1131, 68] on button "Save" at bounding box center [1125, 71] width 27 height 21
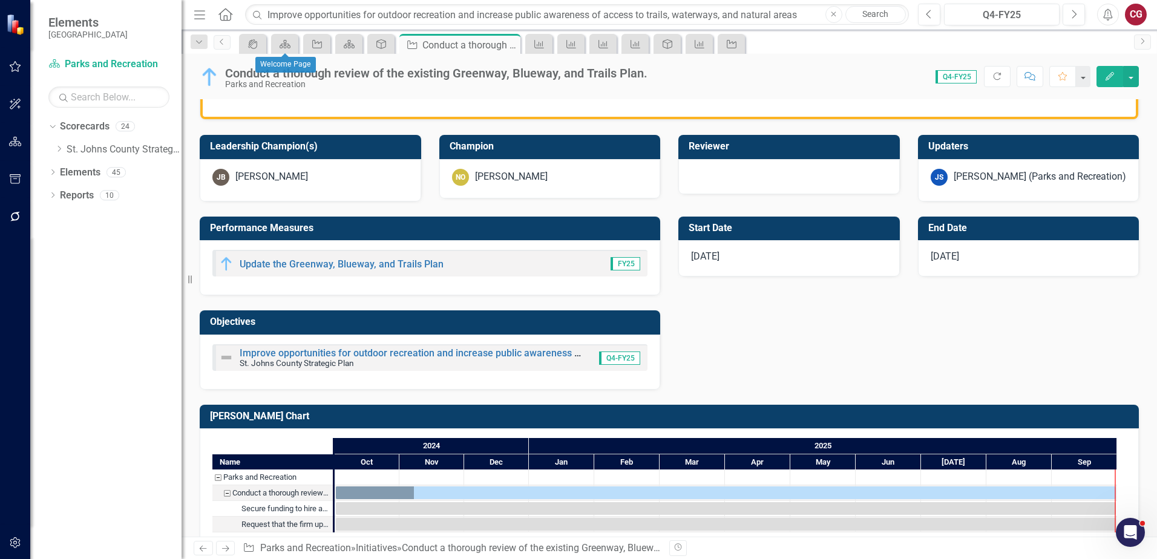
scroll to position [422, 0]
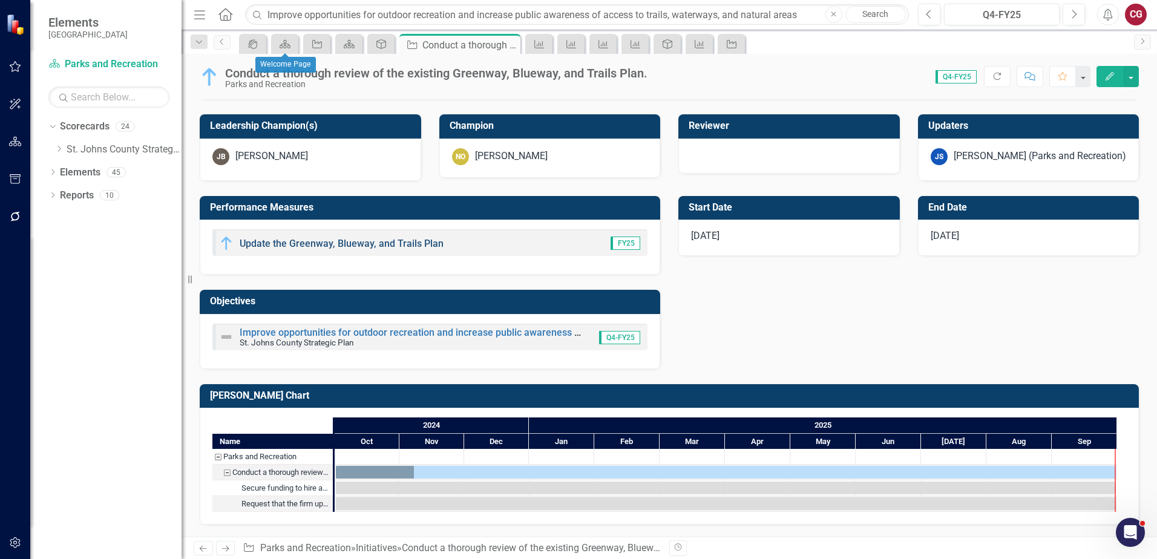
click at [379, 246] on link "Update the Greenway, Blueway, and Trails Plan" at bounding box center [342, 243] width 204 height 11
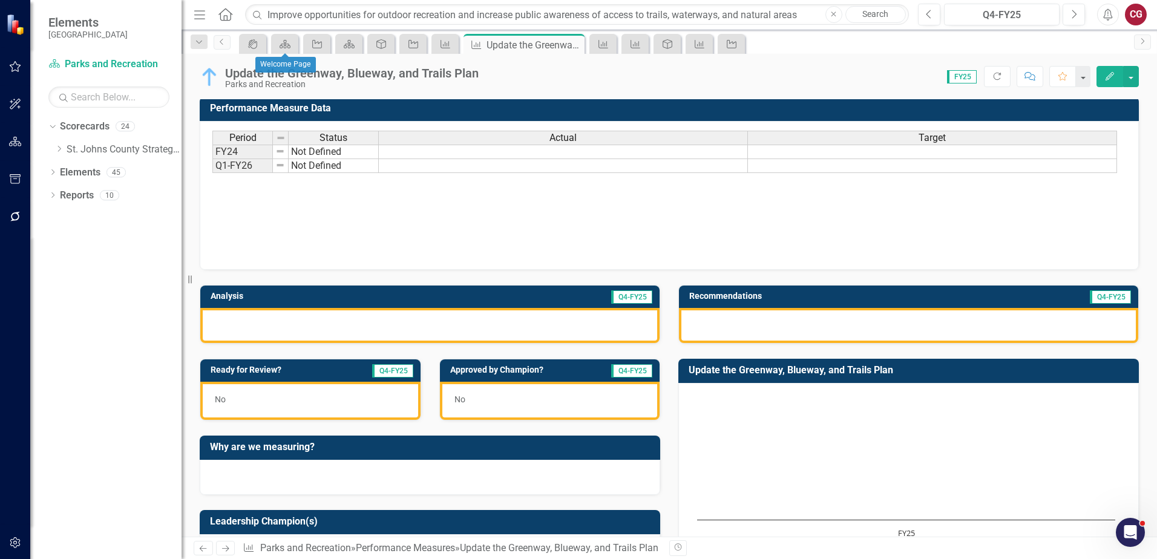
scroll to position [302, 0]
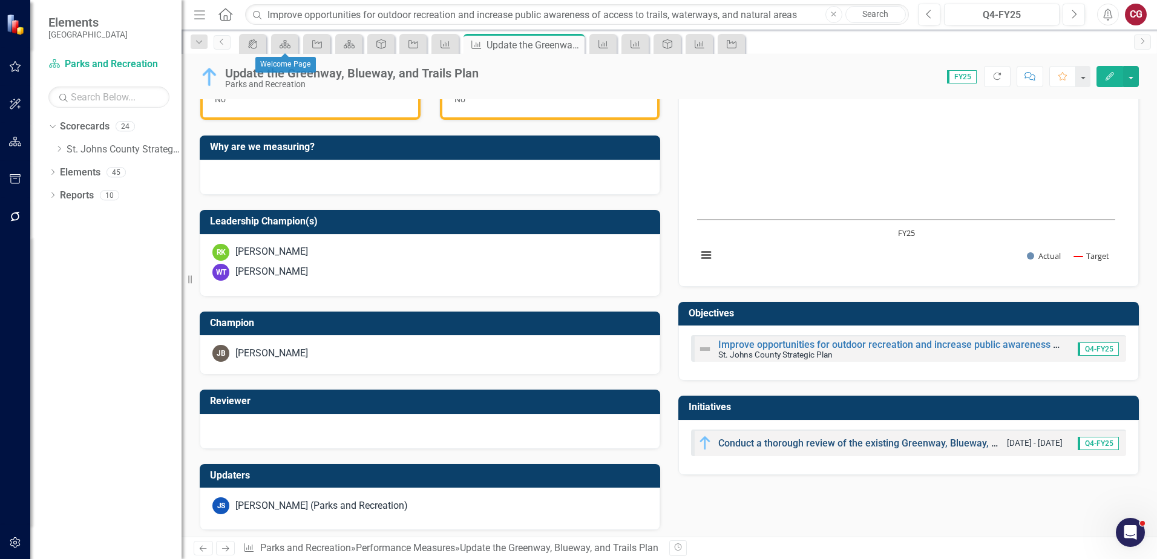
click at [748, 442] on link "Conduct a thorough review of the existing Greenway, Blueway, and Trails Plan." at bounding box center [888, 442] width 340 height 11
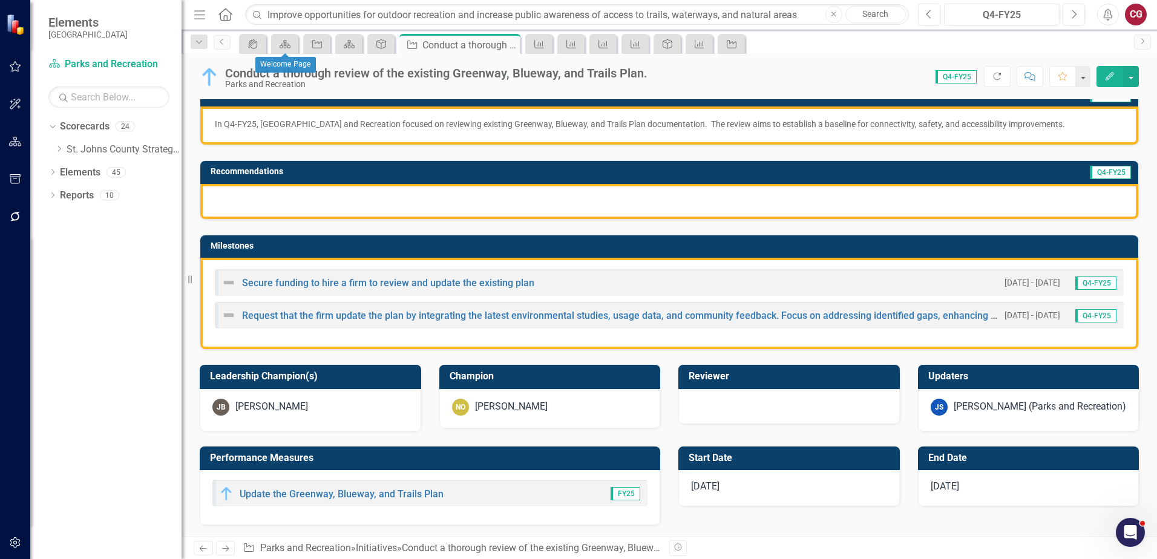
scroll to position [181, 0]
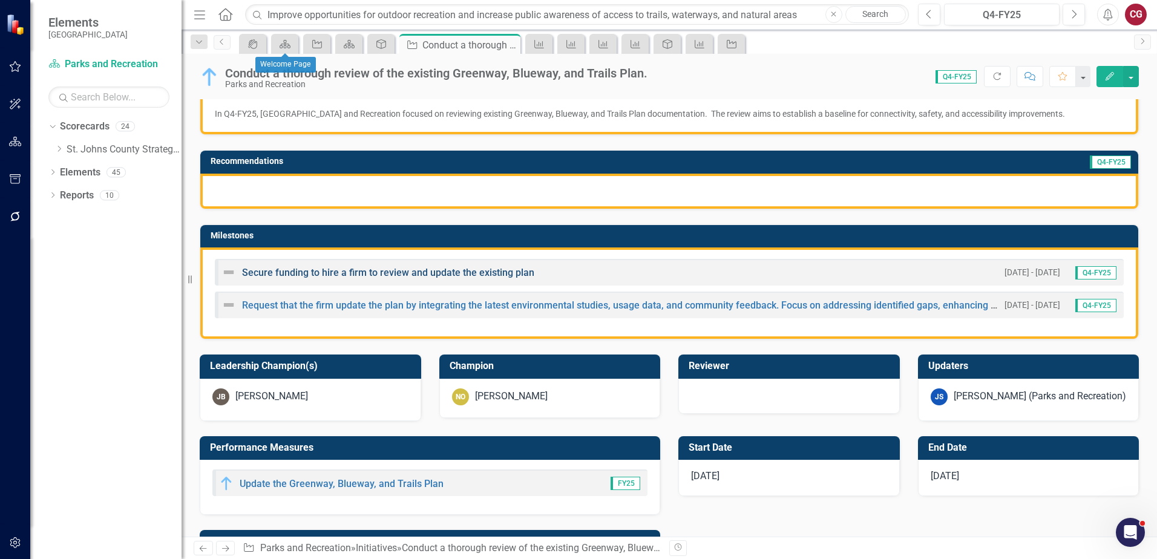
click at [454, 273] on link "Secure funding to hire a firm to review and update the existing plan" at bounding box center [388, 272] width 292 height 11
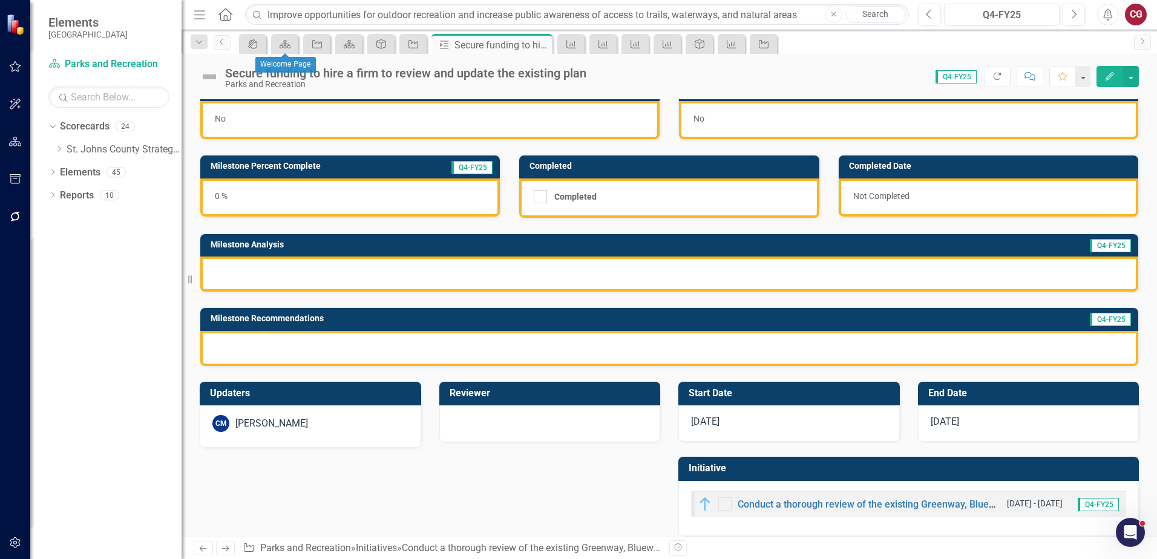
scroll to position [33, 0]
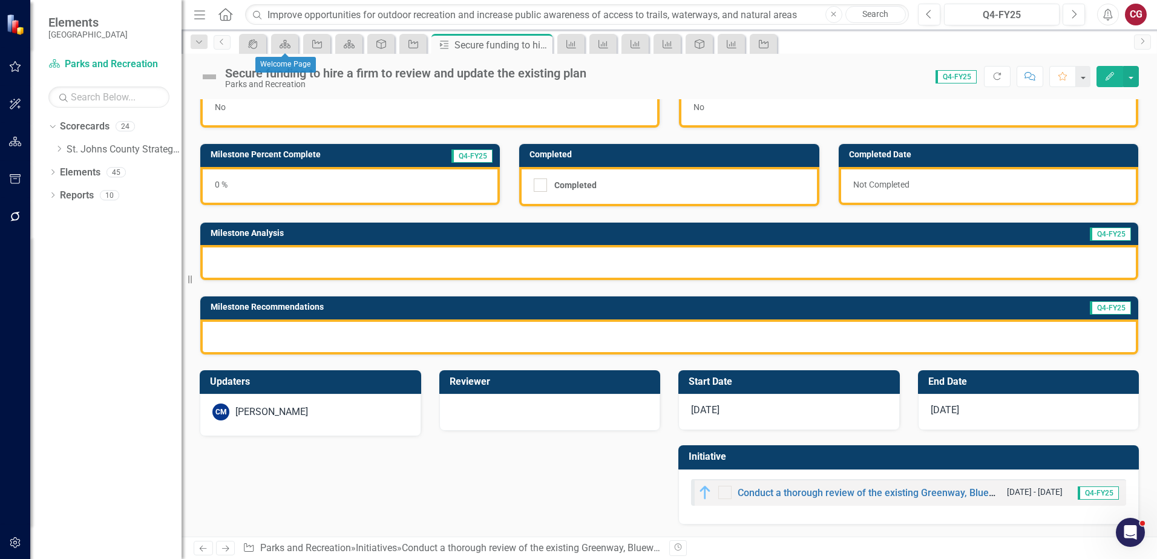
click at [332, 408] on div "CM Carrie Miska" at bounding box center [310, 411] width 196 height 17
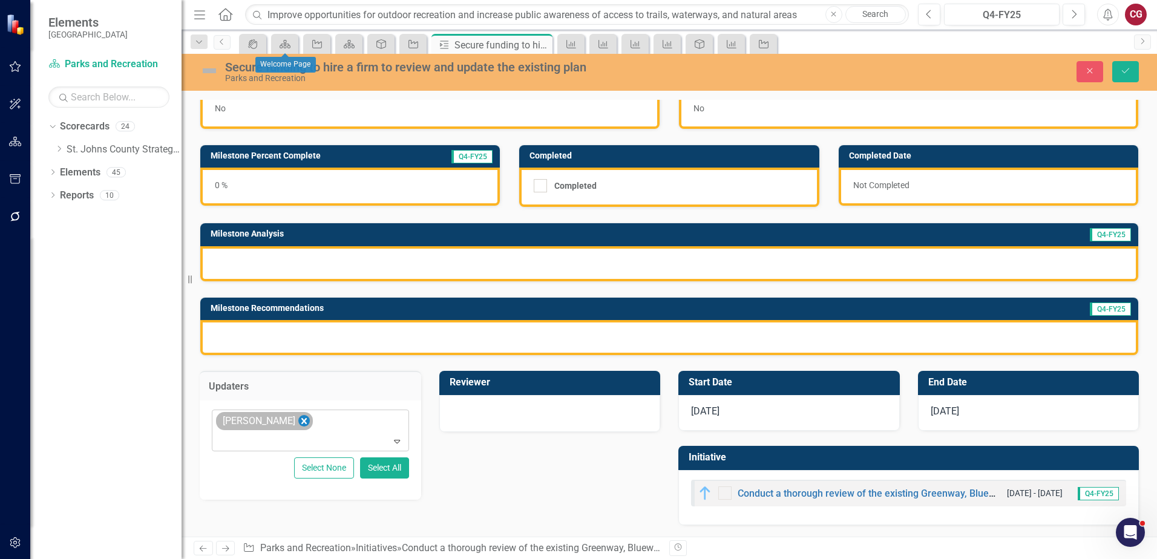
click at [301, 421] on icon "Remove Carrie Miska" at bounding box center [303, 421] width 5 height 6
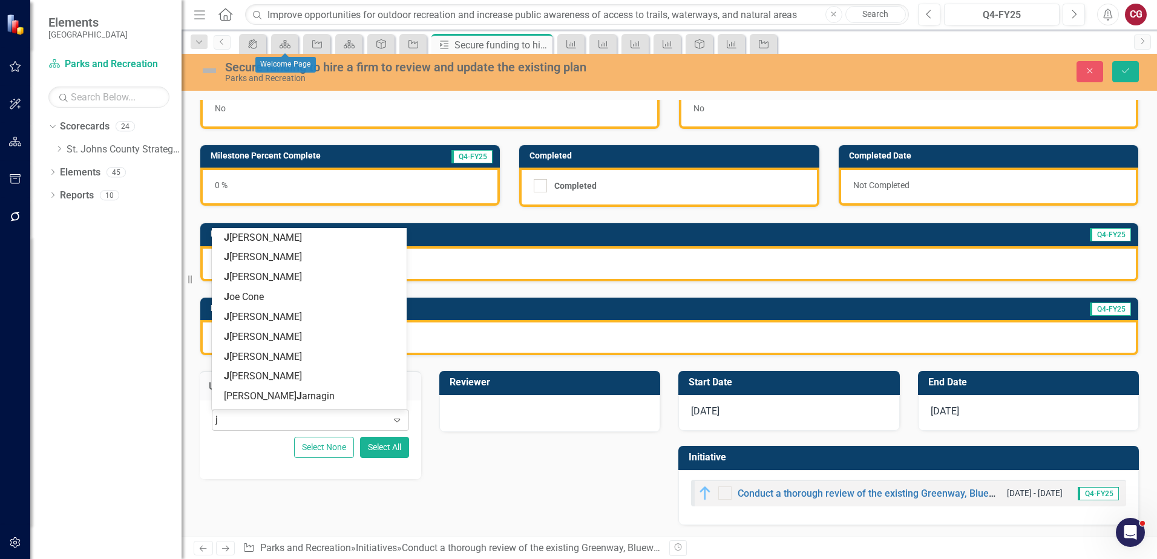
type input "jo"
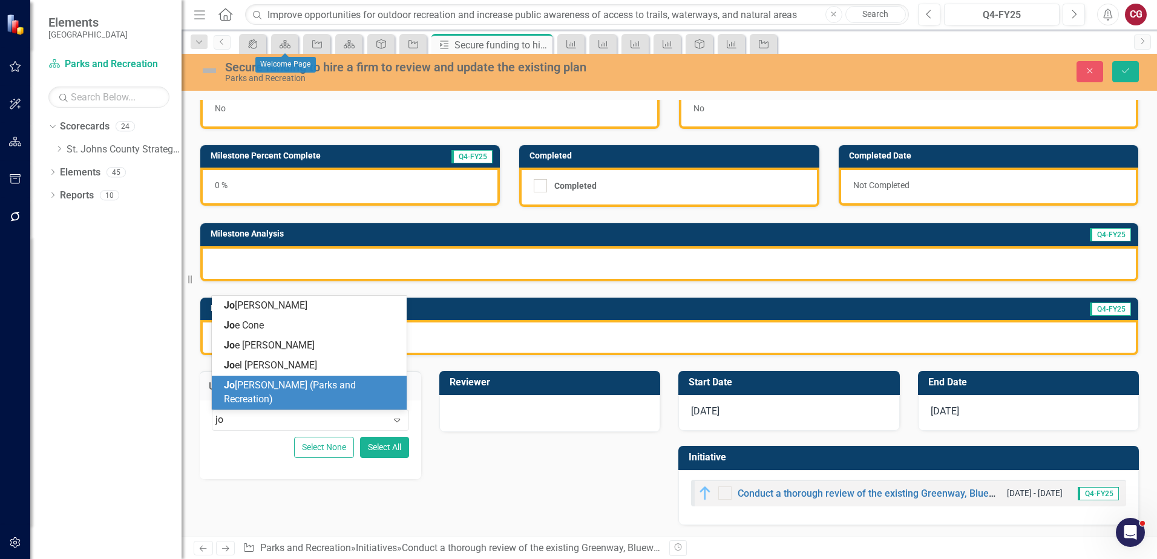
click at [268, 395] on span "Jo anne Spencer (Parks and Recreation)" at bounding box center [290, 391] width 132 height 25
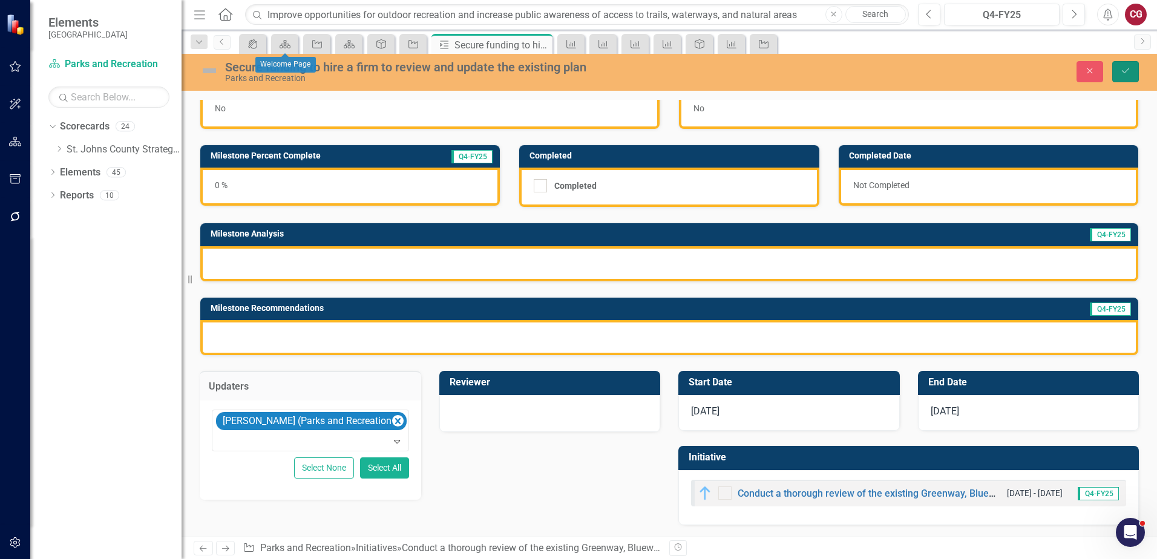
click at [1125, 80] on button "Save" at bounding box center [1125, 71] width 27 height 21
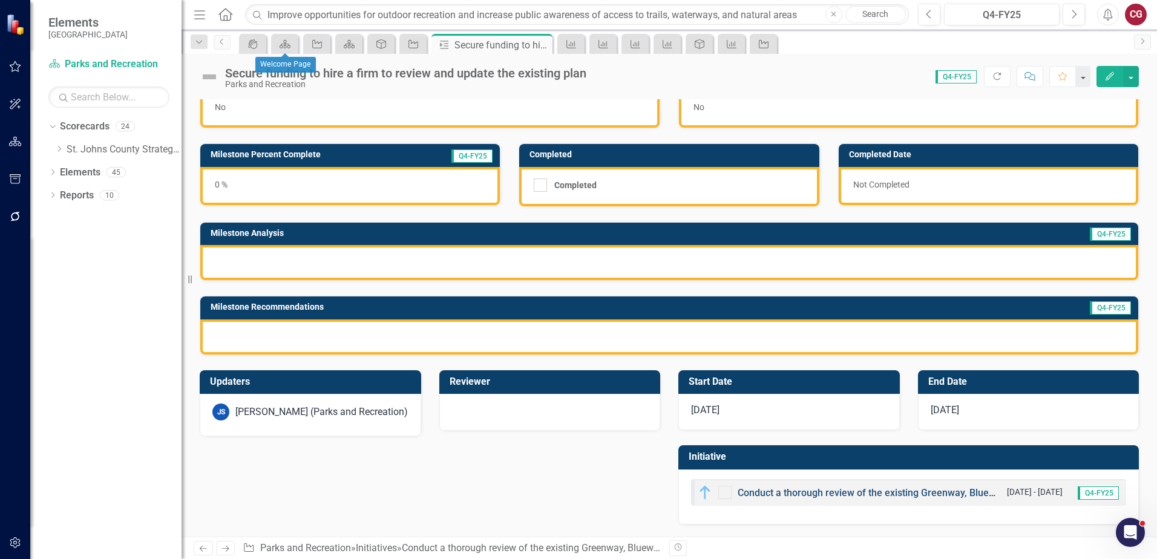
click at [798, 494] on link "Conduct a thorough review of the existing Greenway, Blueway, and Trails Plan." at bounding box center [907, 492] width 340 height 11
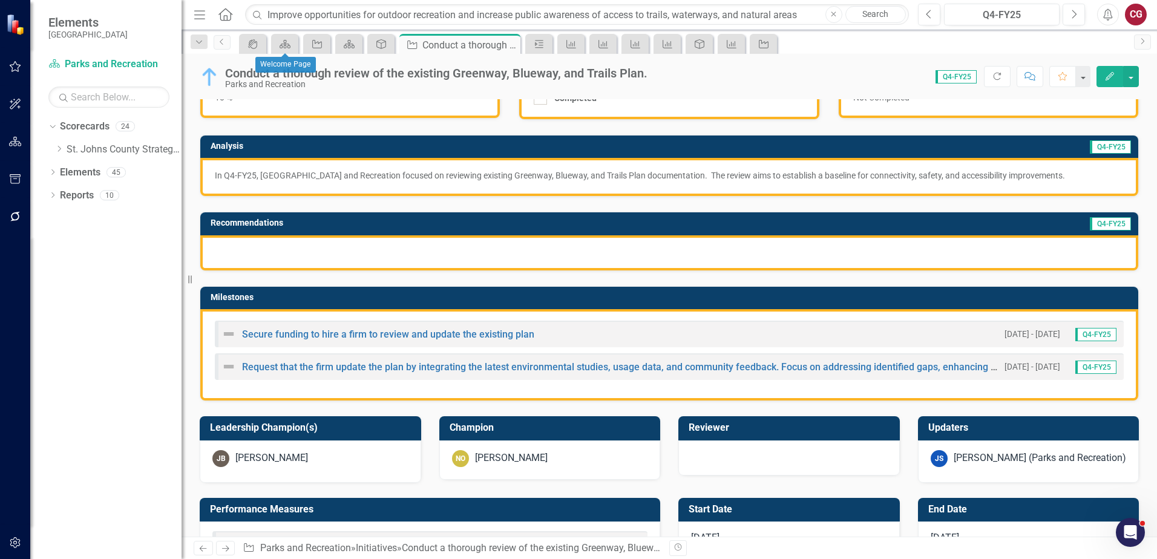
scroll to position [121, 0]
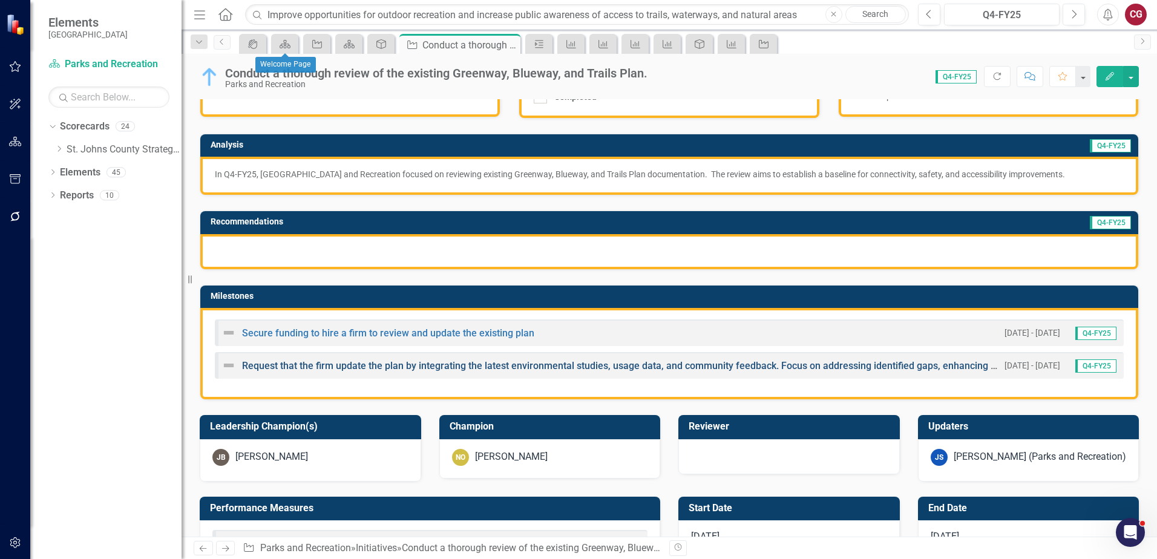
click at [333, 366] on link "Request that the firm update the plan by integrating the latest environmental s…" at bounding box center [717, 365] width 950 height 11
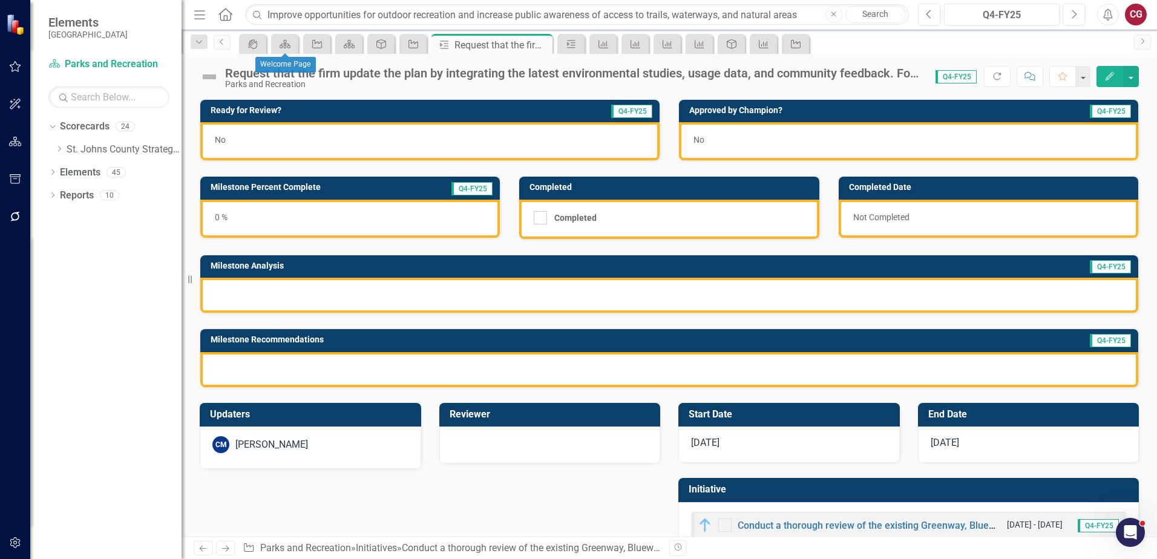
click at [340, 434] on div "CM Carrie Miska" at bounding box center [310, 447] width 221 height 42
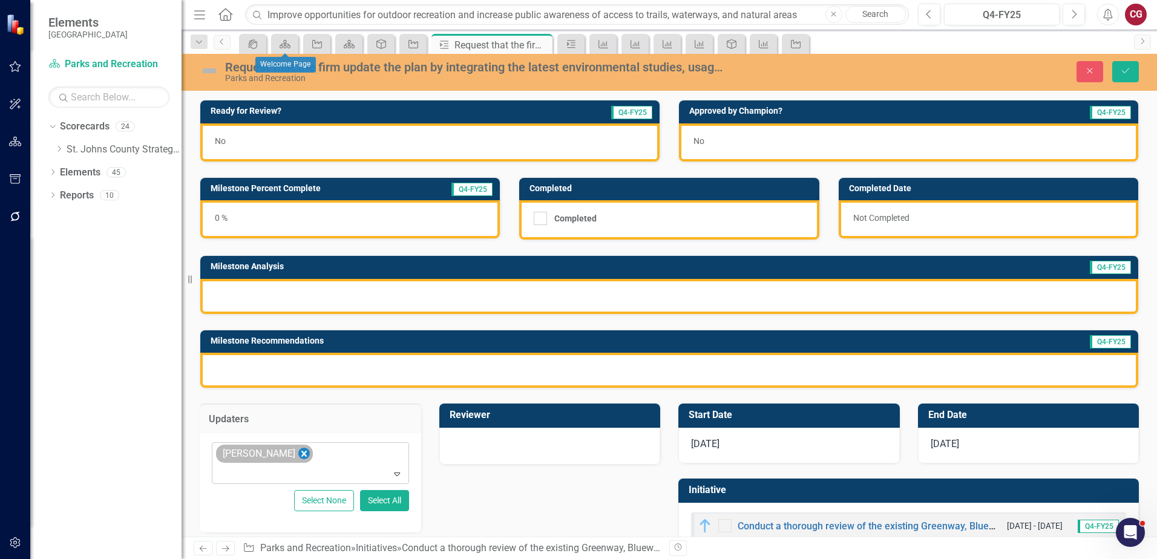
click at [298, 451] on icon "Remove Carrie Miska" at bounding box center [303, 453] width 11 height 15
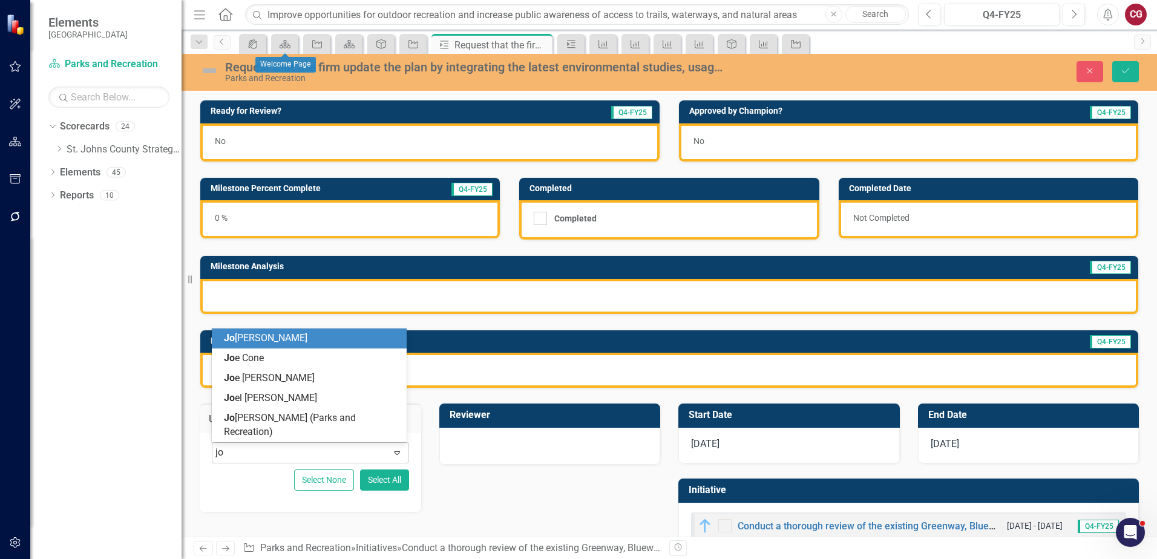
type input "joa"
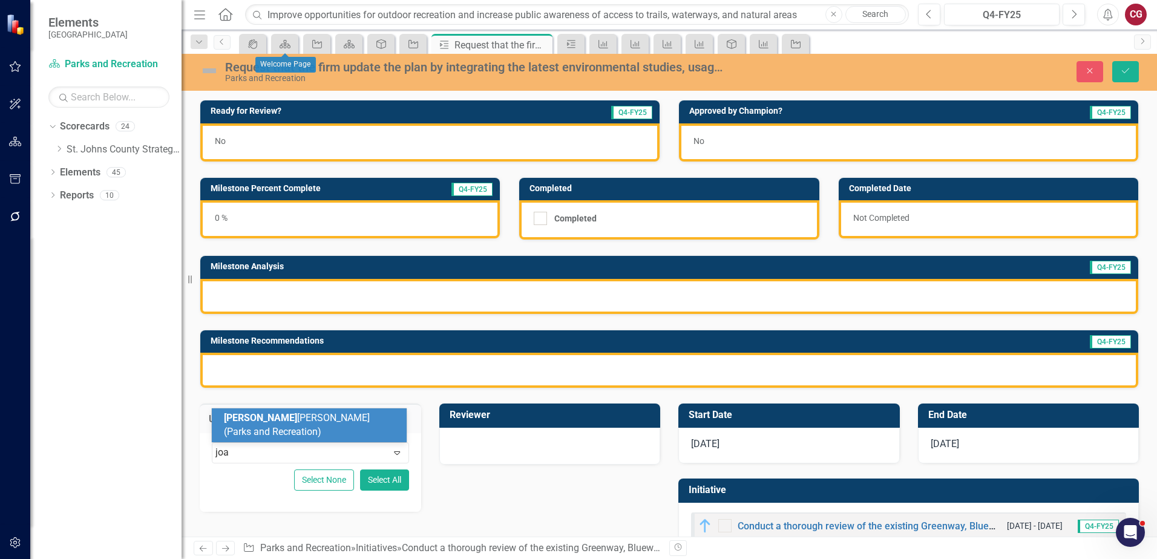
click at [295, 435] on span "Joa nne Spencer (Parks and Recreation)" at bounding box center [297, 424] width 146 height 25
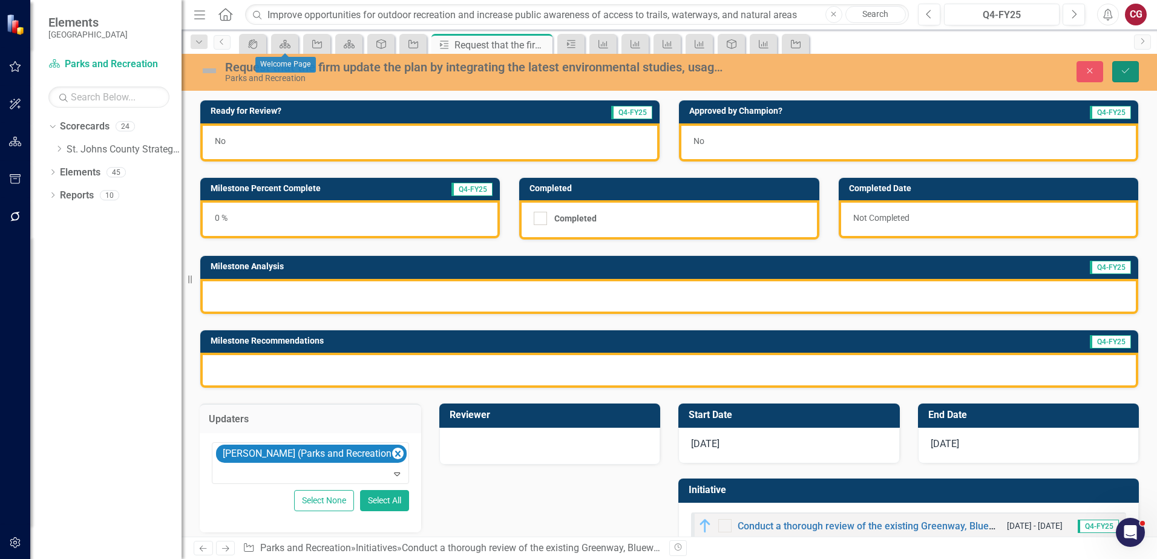
click at [1117, 72] on button "Save" at bounding box center [1125, 71] width 27 height 21
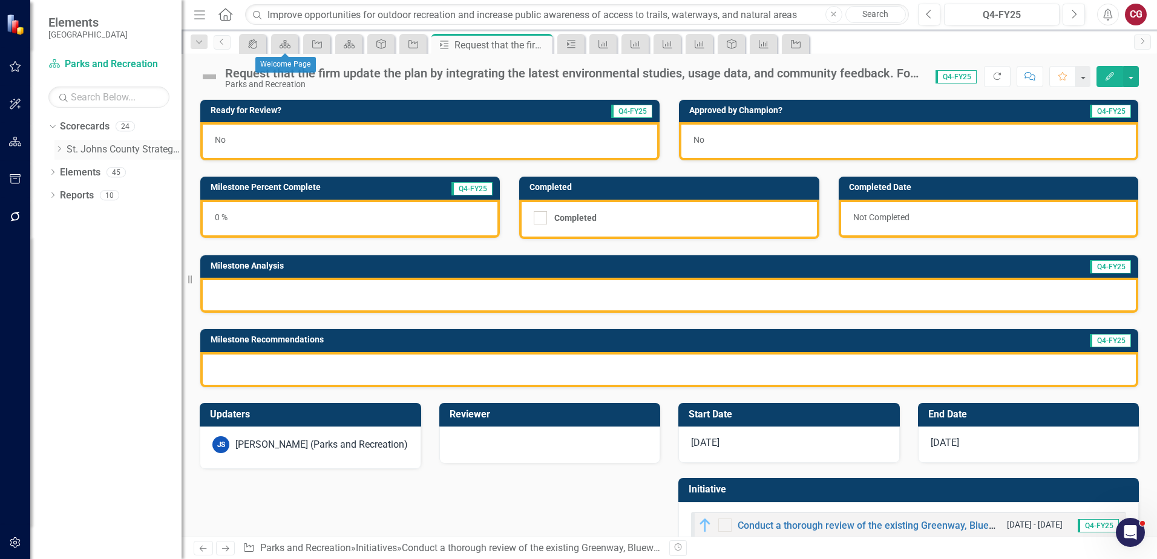
click at [60, 147] on icon "Dropdown" at bounding box center [58, 148] width 9 height 7
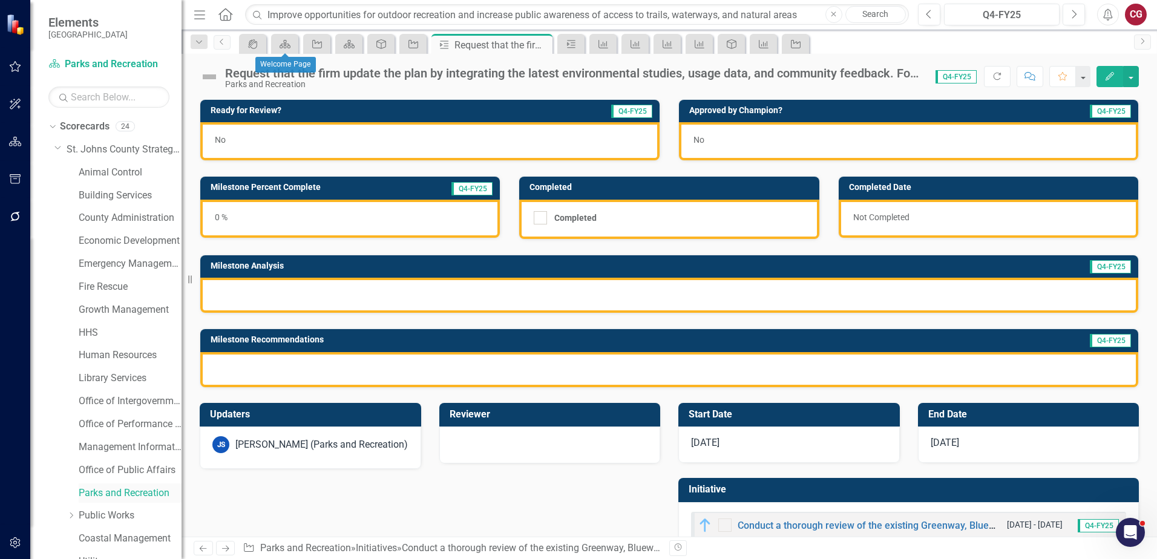
click at [137, 494] on link "Parks and Recreation" at bounding box center [130, 493] width 103 height 14
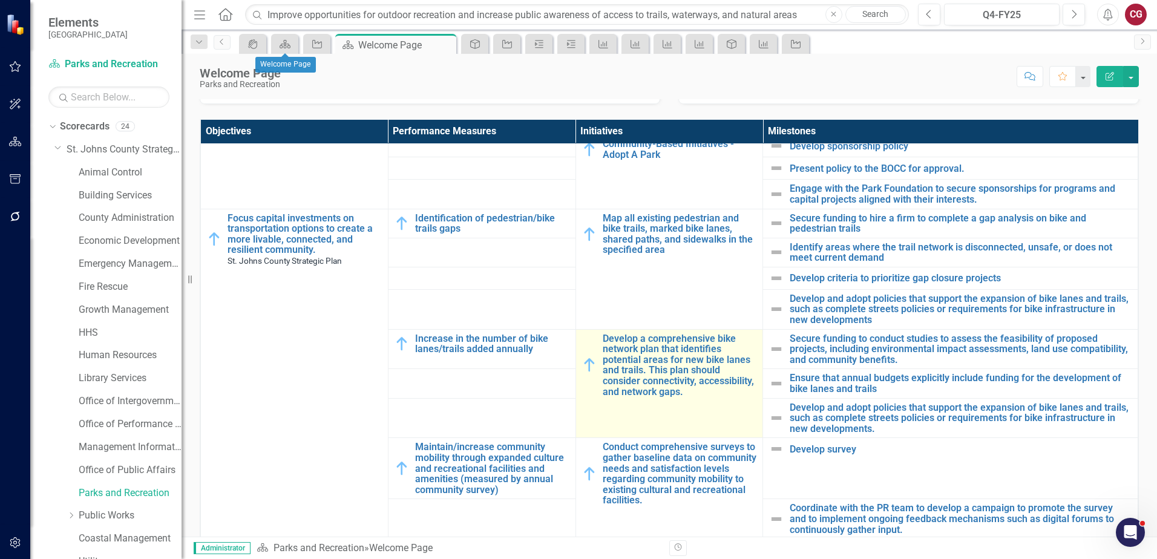
scroll to position [423, 0]
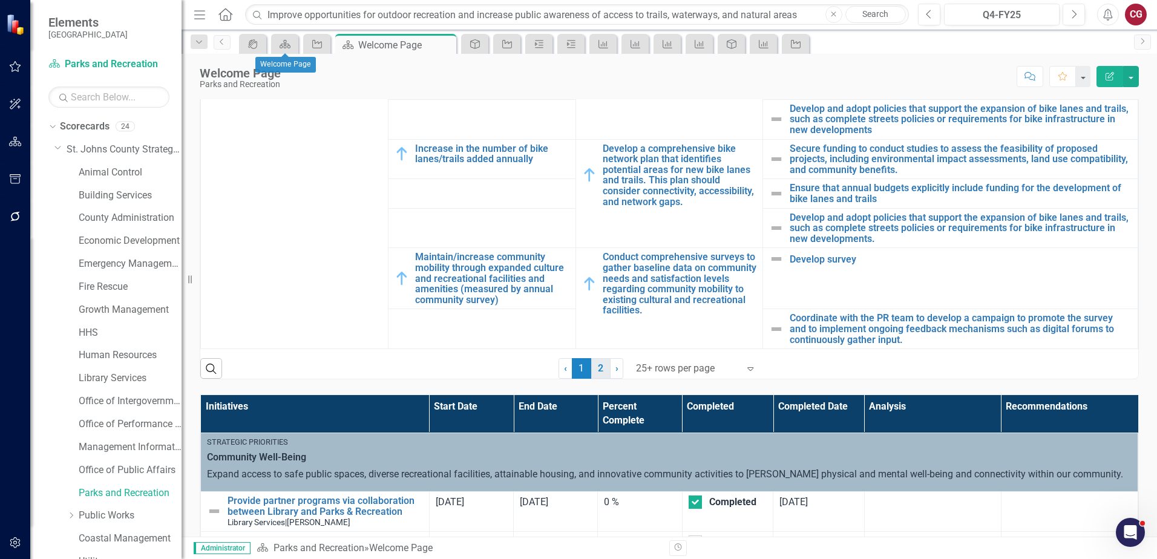
click at [598, 370] on link "2" at bounding box center [600, 368] width 19 height 21
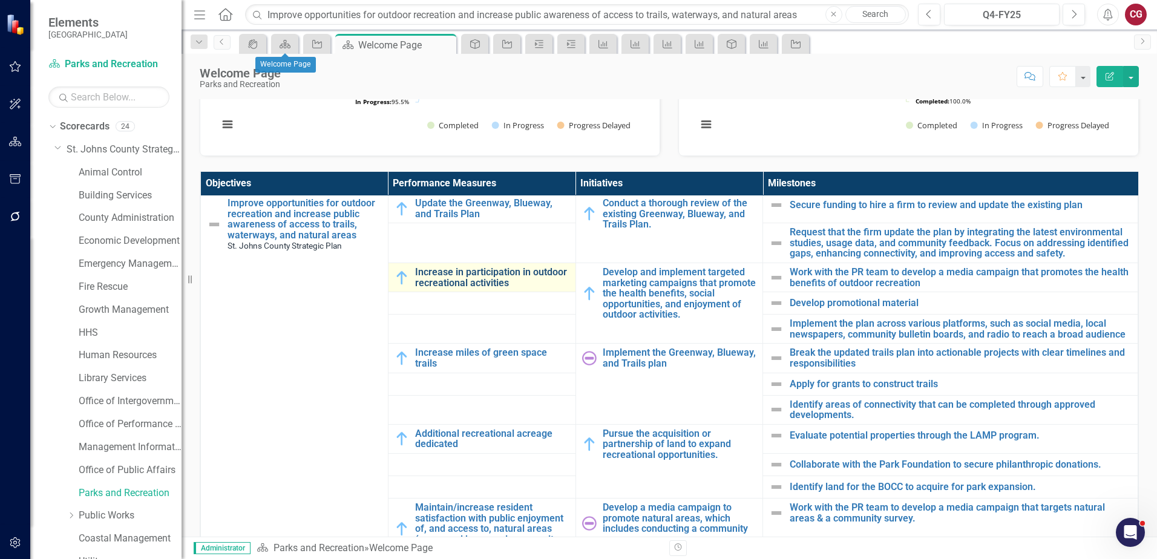
scroll to position [39, 0]
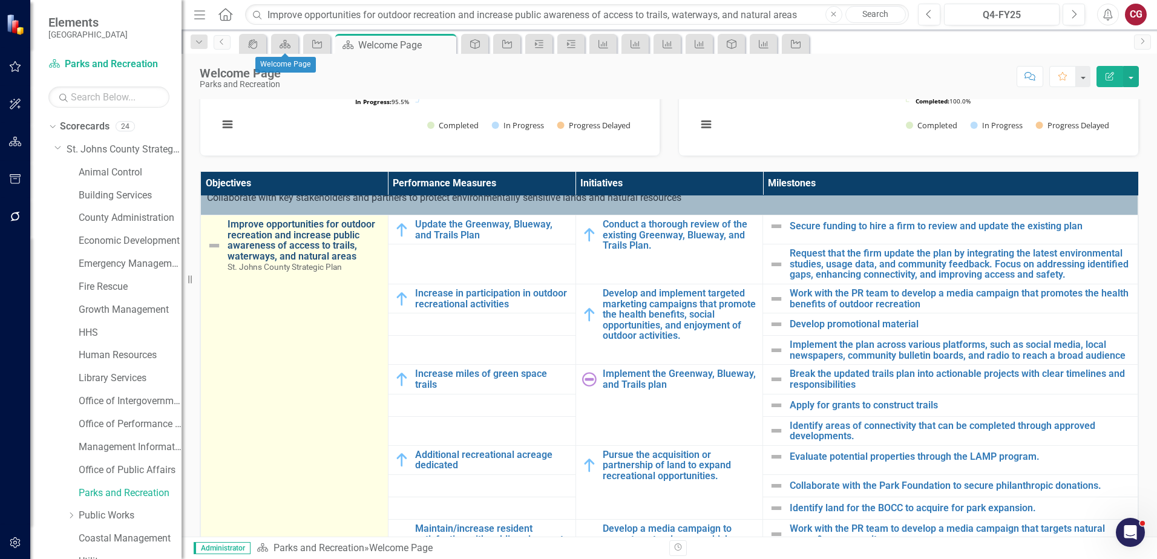
click at [298, 248] on link "Improve opportunities for outdoor recreation and increase public awareness of a…" at bounding box center [304, 240] width 154 height 42
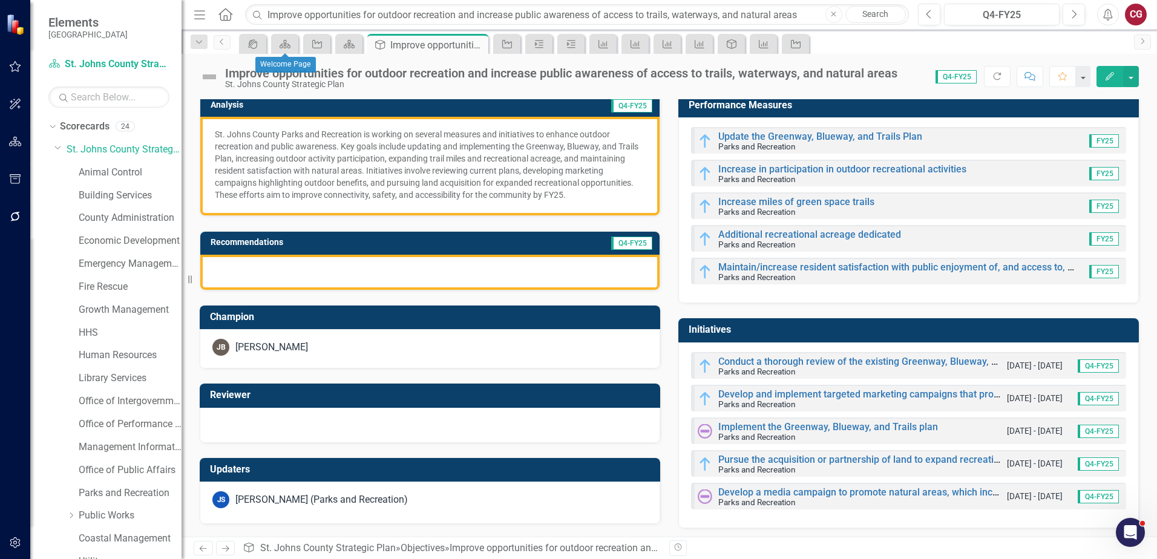
scroll to position [140, 0]
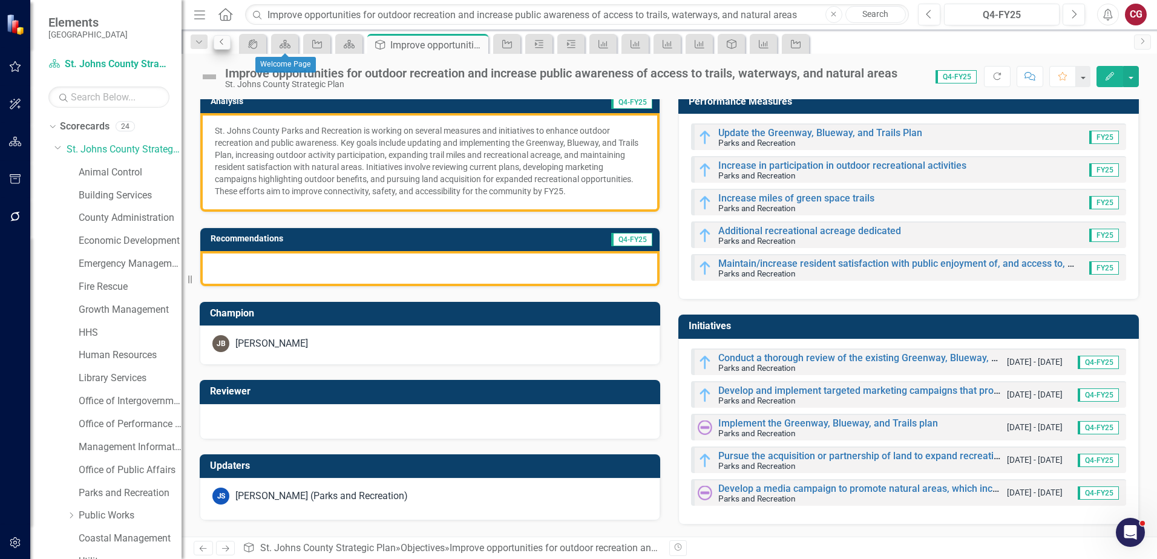
click at [224, 49] on div "Dropdown Search icon.portal Success Portal Pin Scorecard Welcome Page Pin Initi…" at bounding box center [668, 42] width 975 height 24
click at [224, 45] on icon "Previous" at bounding box center [222, 41] width 10 height 7
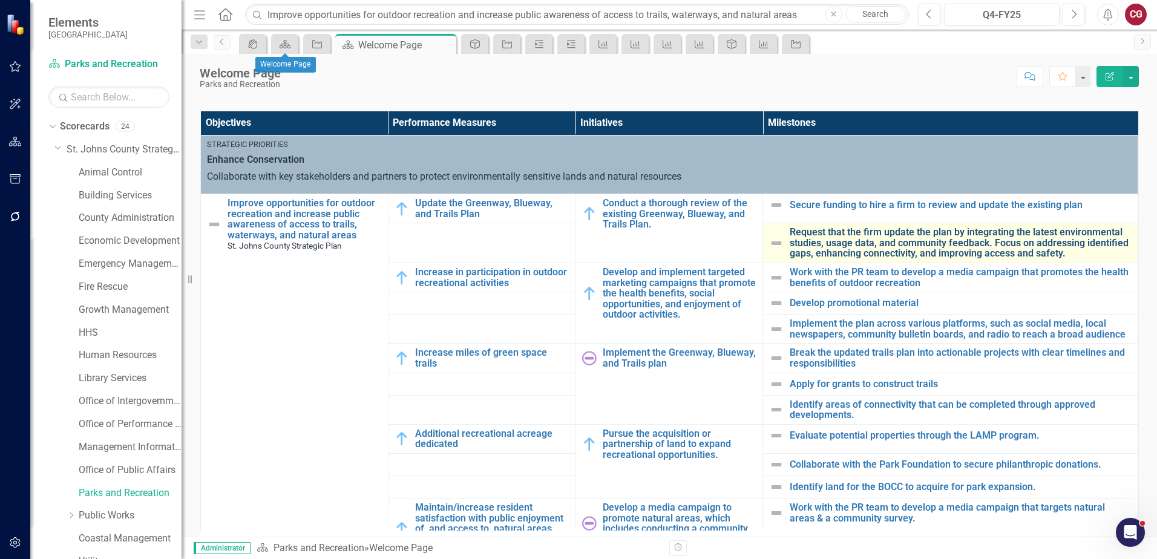
click at [827, 243] on link "Request that the firm update the plan by integrating the latest environmental s…" at bounding box center [960, 243] width 342 height 32
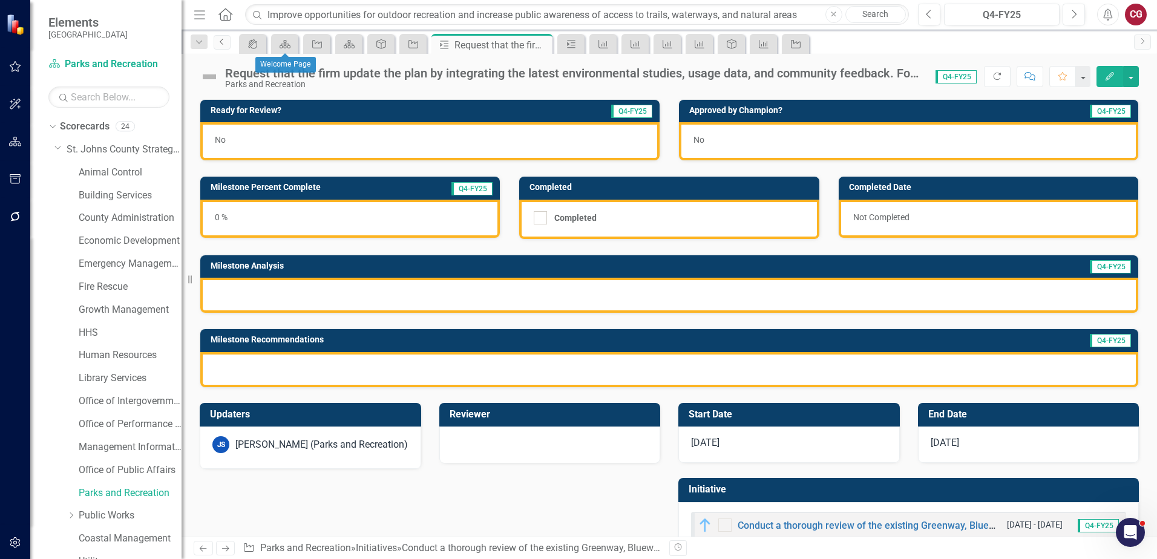
click at [224, 45] on link "Previous" at bounding box center [222, 42] width 17 height 15
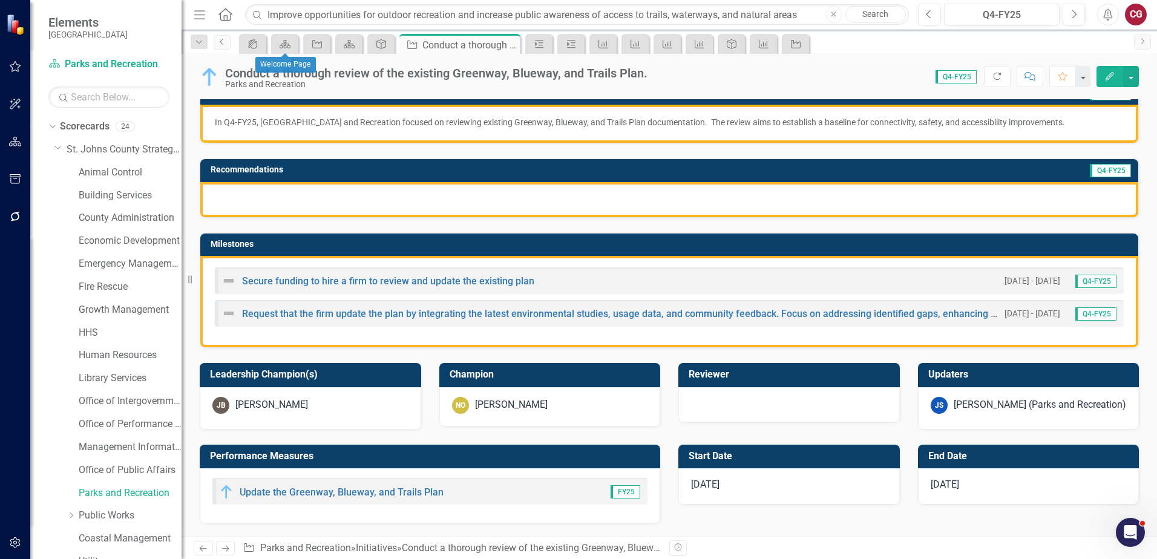
scroll to position [302, 0]
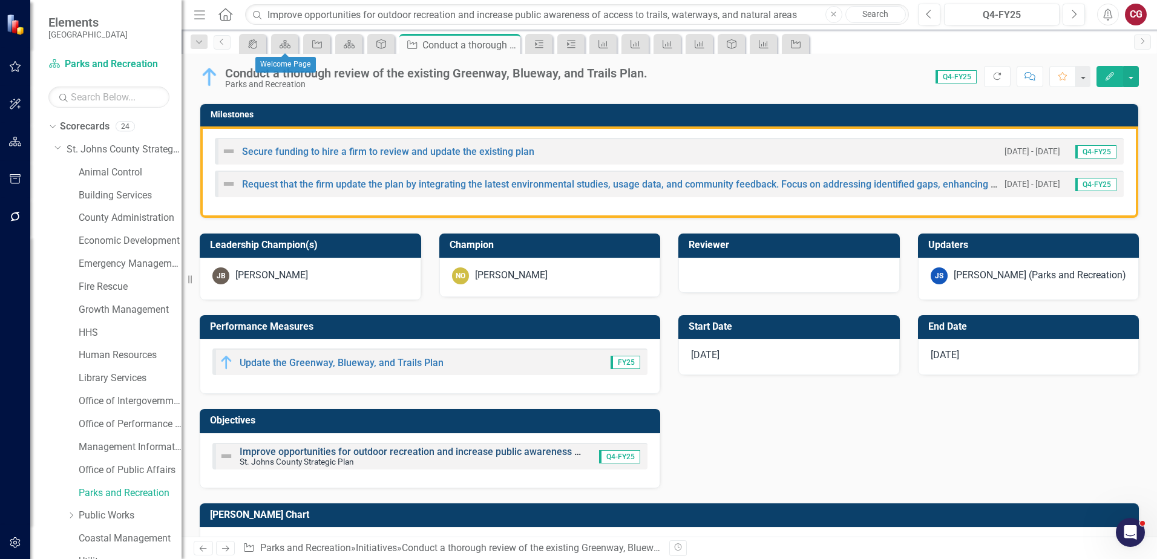
click at [274, 451] on link "Improve opportunities for outdoor recreation and increase public awareness of a…" at bounding box center [512, 451] width 545 height 11
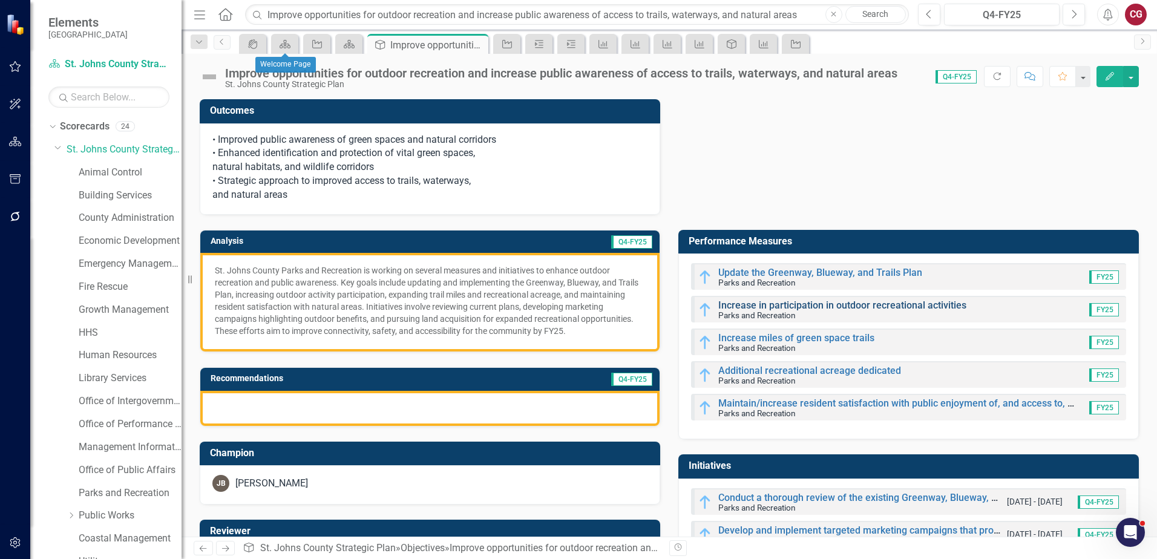
click at [742, 305] on link "Increase in participation in outdoor recreational activities" at bounding box center [842, 304] width 248 height 11
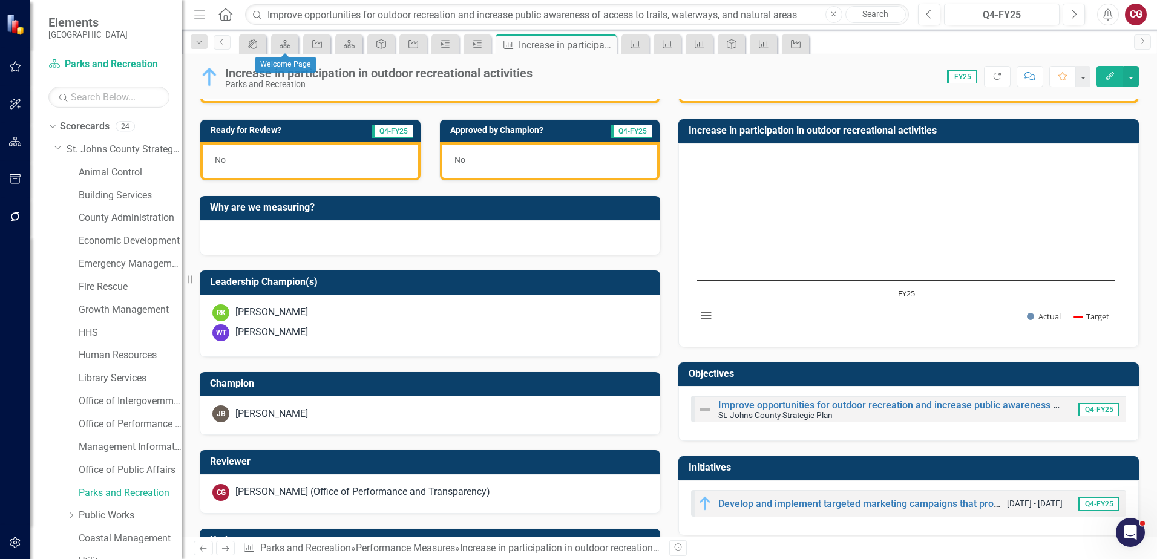
scroll to position [302, 0]
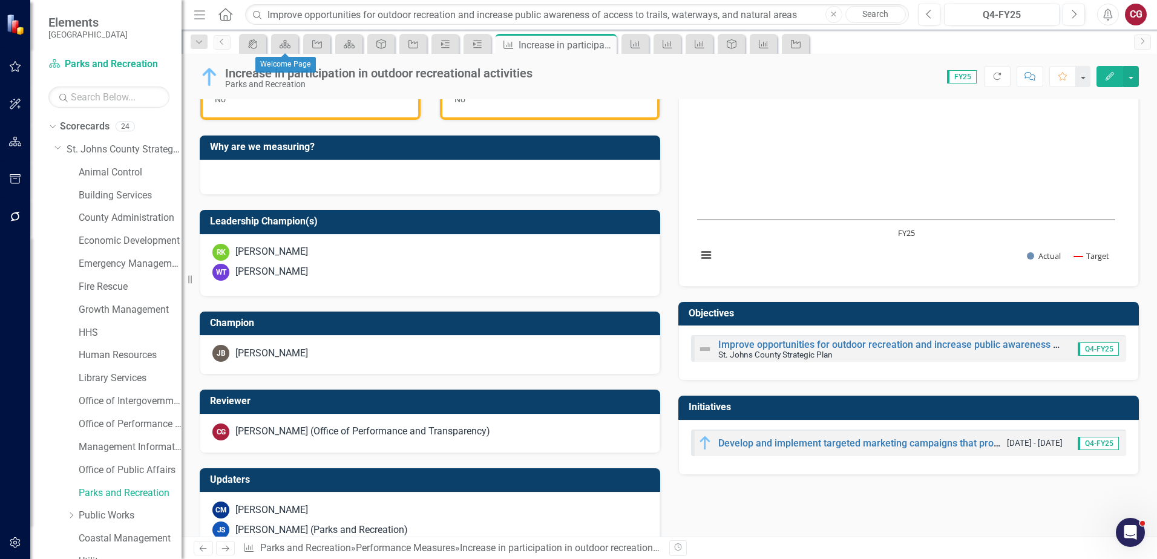
click at [342, 434] on div "[PERSON_NAME] (Office of Performance and Transparency)" at bounding box center [362, 432] width 255 height 14
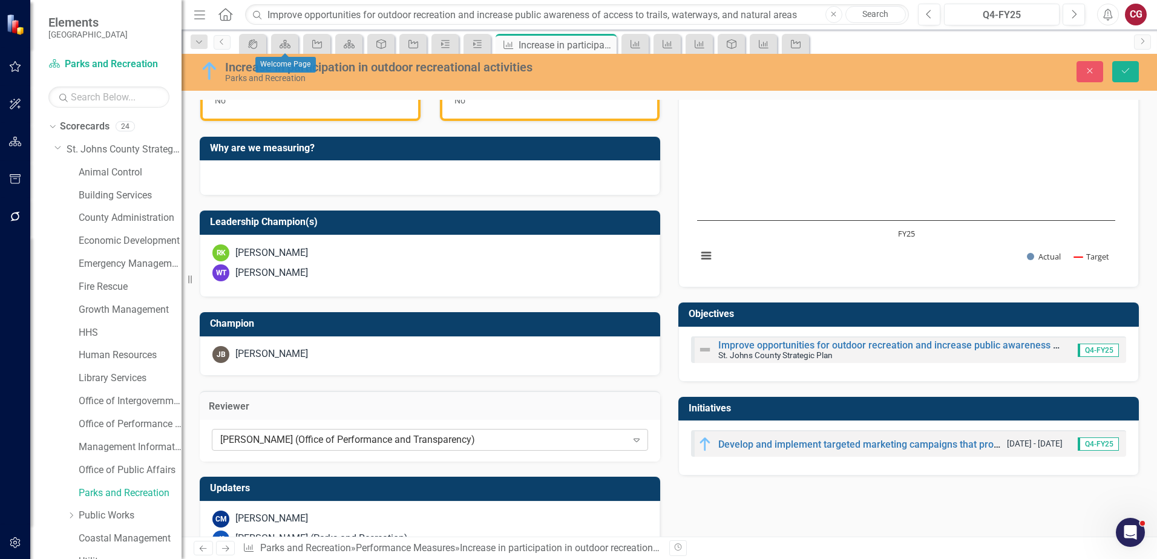
click at [342, 434] on div "[PERSON_NAME] (Office of Performance and Transparency)" at bounding box center [423, 440] width 407 height 14
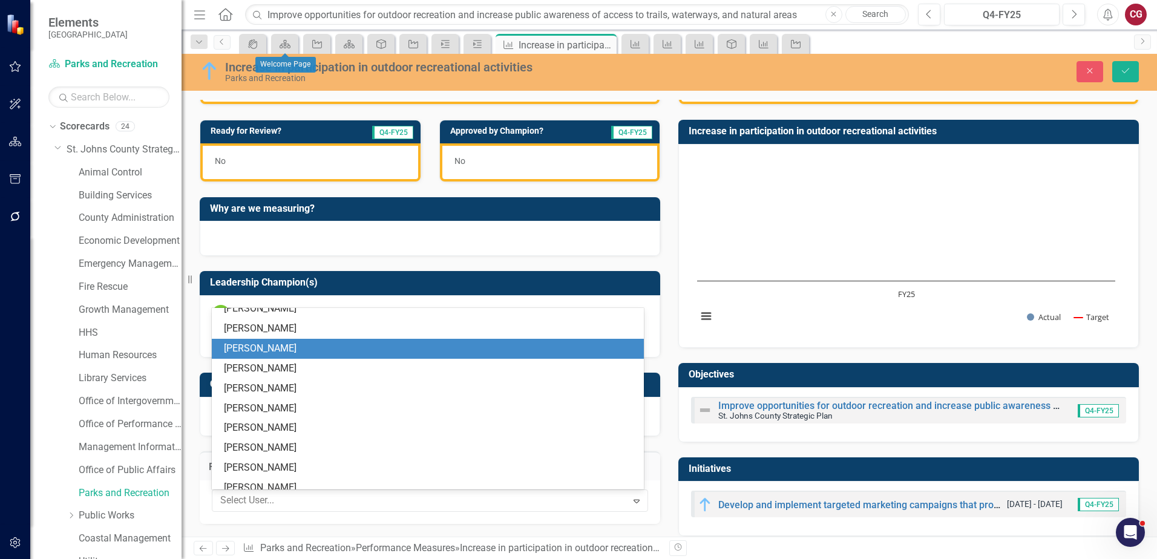
scroll to position [0, 0]
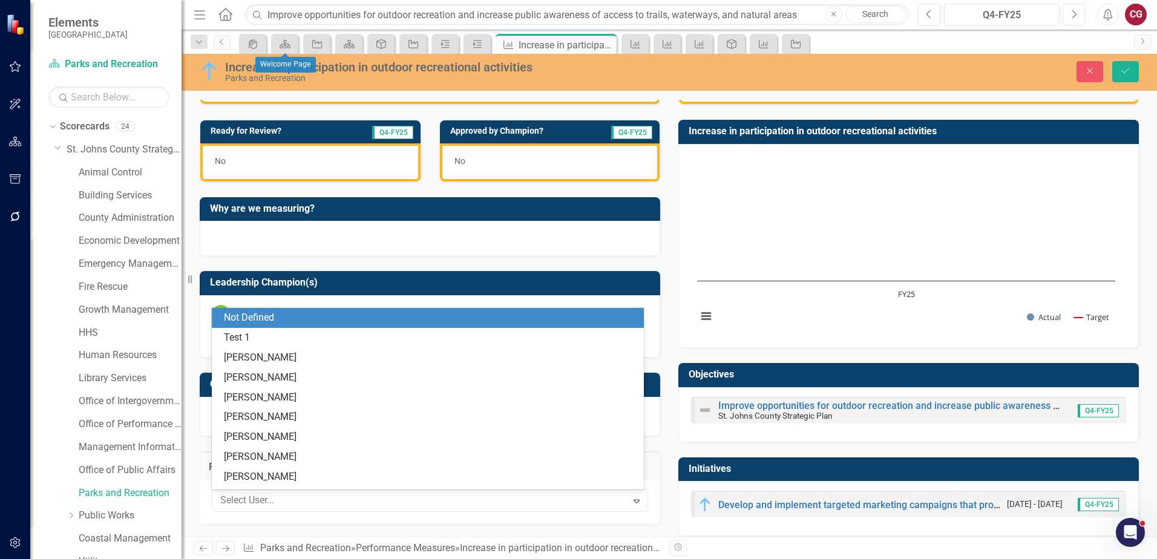
click at [298, 321] on div "Not Defined" at bounding box center [430, 318] width 413 height 14
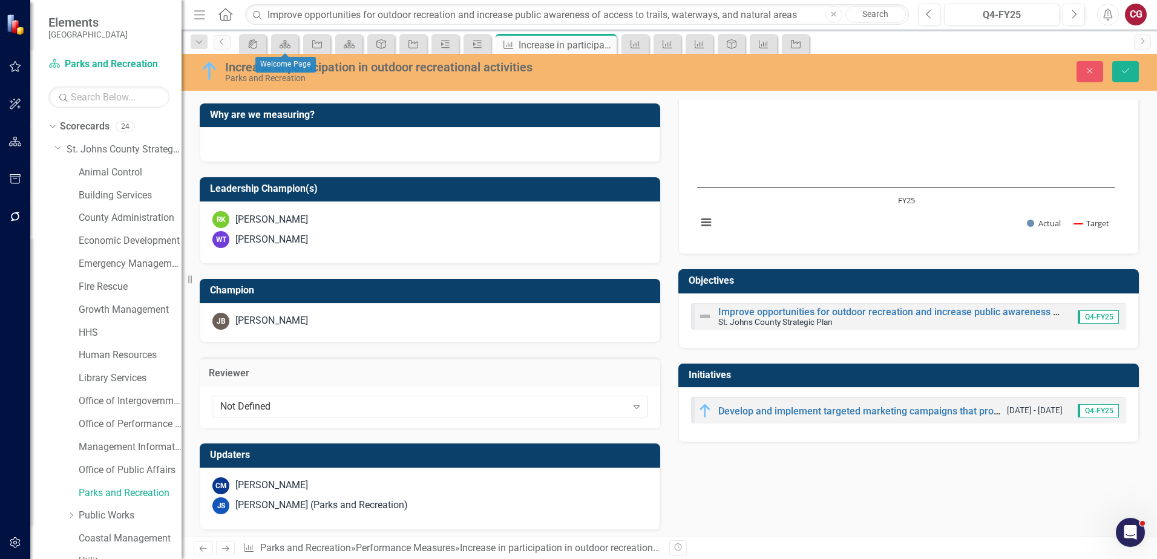
scroll to position [341, 0]
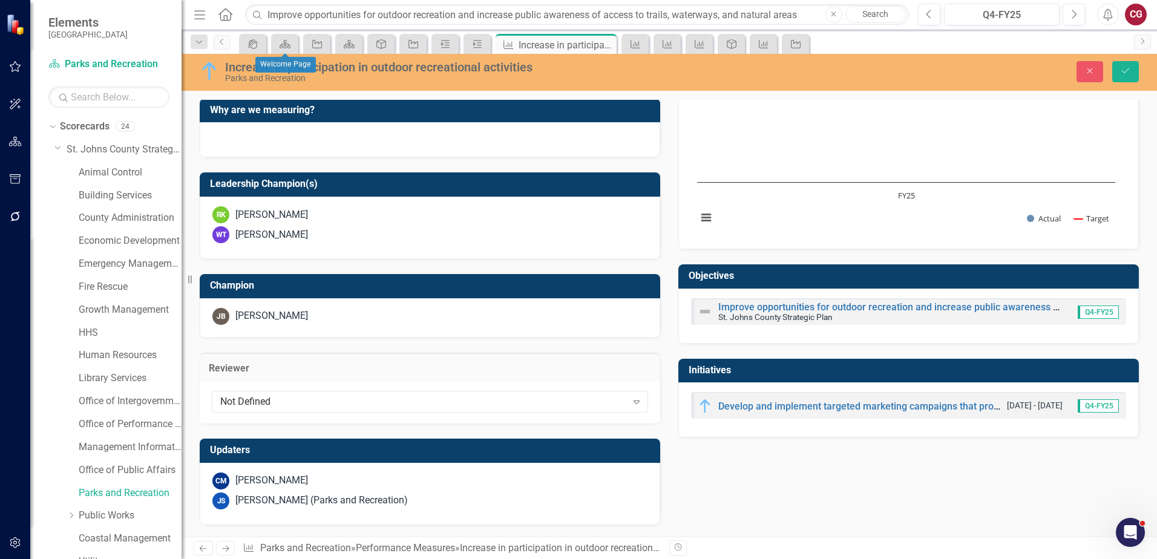
click at [351, 481] on div "CM [PERSON_NAME]" at bounding box center [429, 480] width 435 height 17
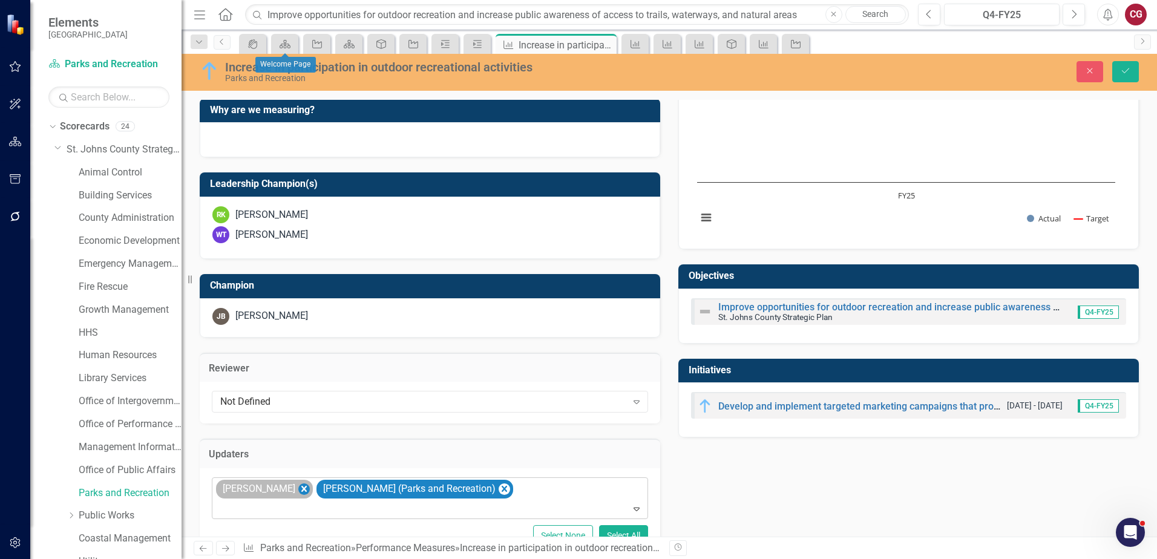
click at [298, 491] on icon "Remove Carrie Miska" at bounding box center [303, 489] width 11 height 15
click at [1120, 74] on icon "Save" at bounding box center [1125, 71] width 11 height 8
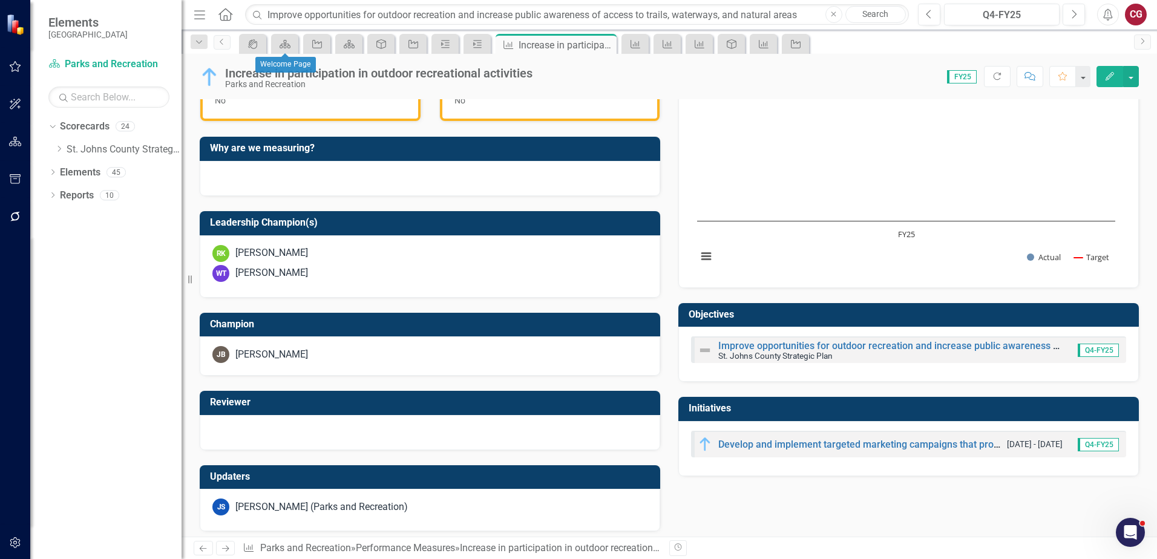
scroll to position [302, 0]
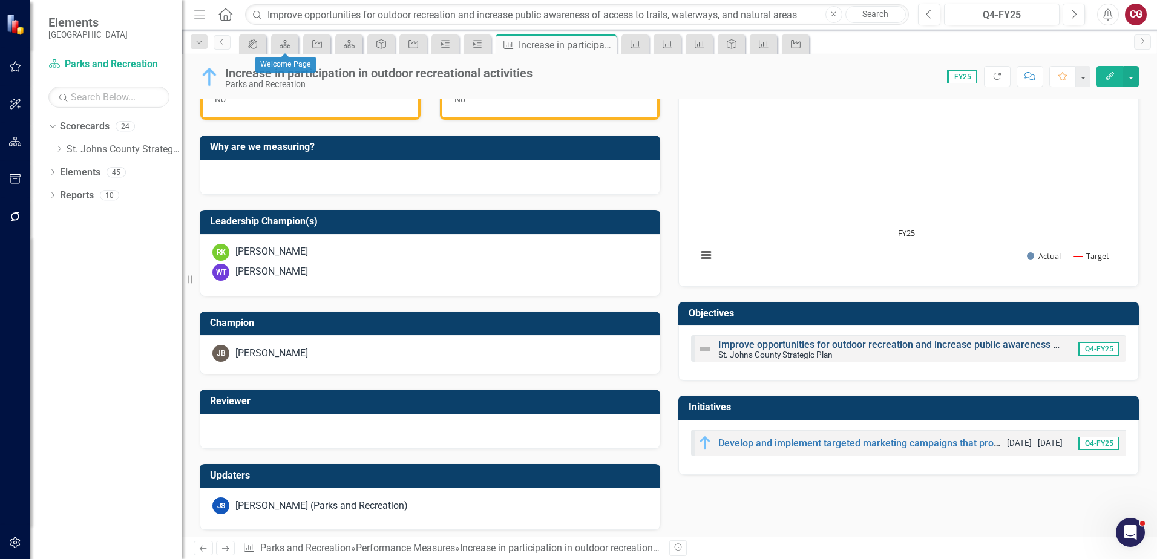
click at [755, 345] on link "Improve opportunities for outdoor recreation and increase public awareness of a…" at bounding box center [990, 344] width 545 height 11
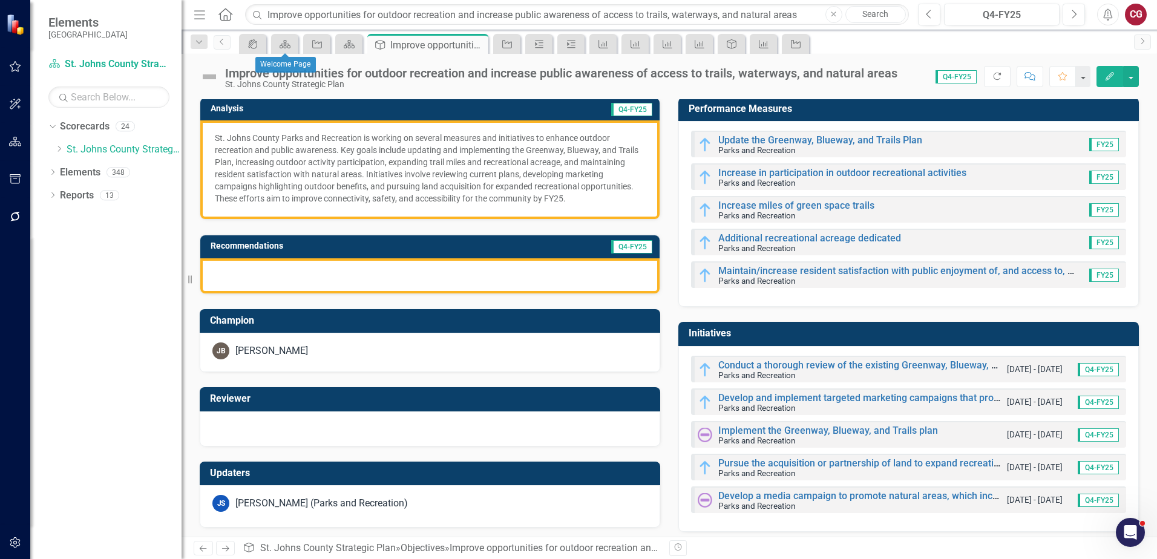
scroll to position [140, 0]
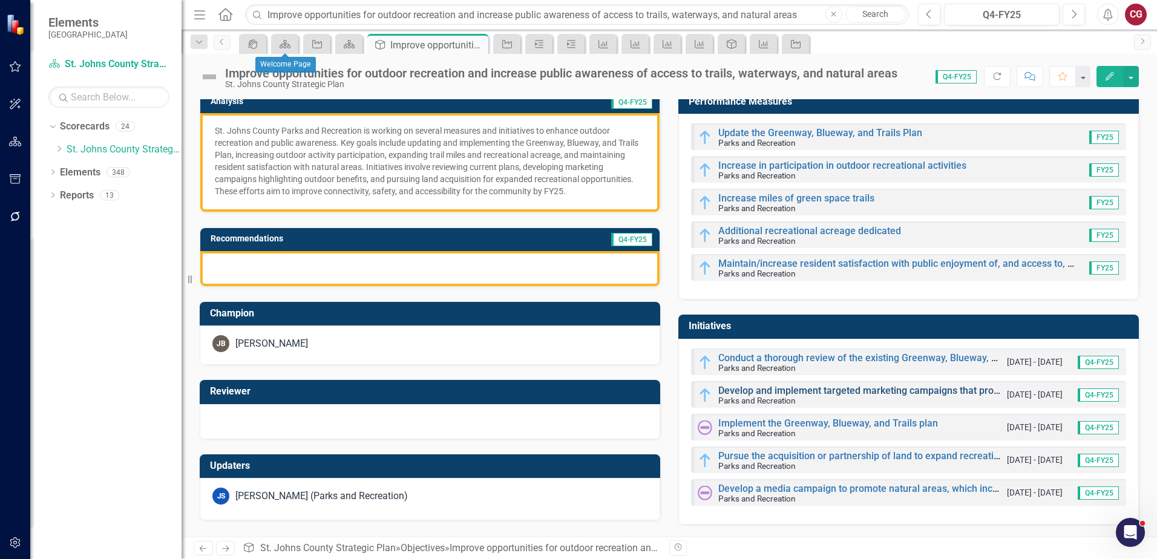
click at [762, 391] on link "Develop and implement targeted marketing campaigns that promote the health bene…" at bounding box center [1034, 390] width 632 height 11
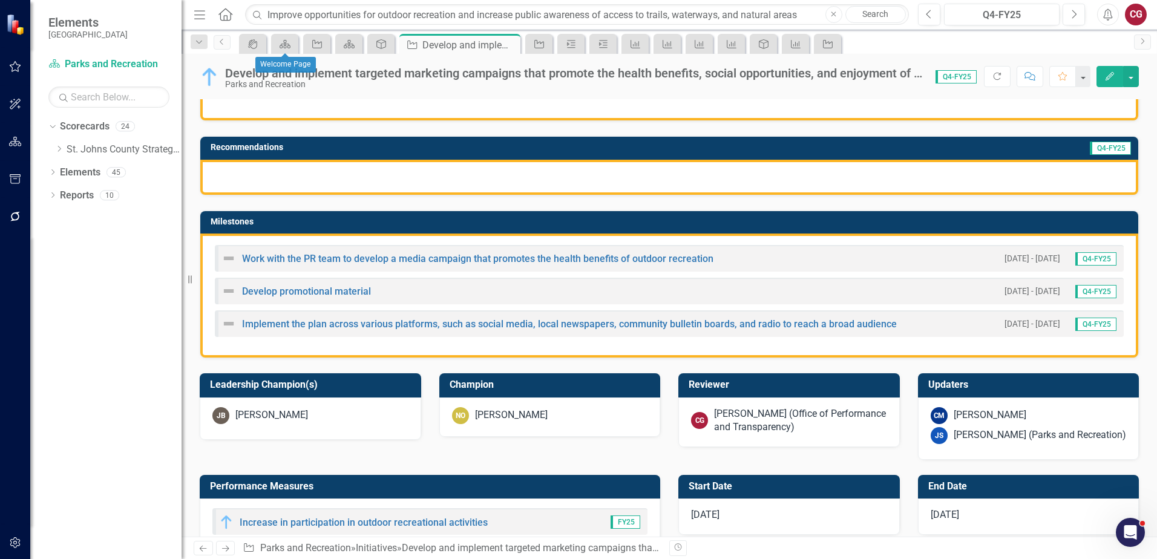
scroll to position [363, 0]
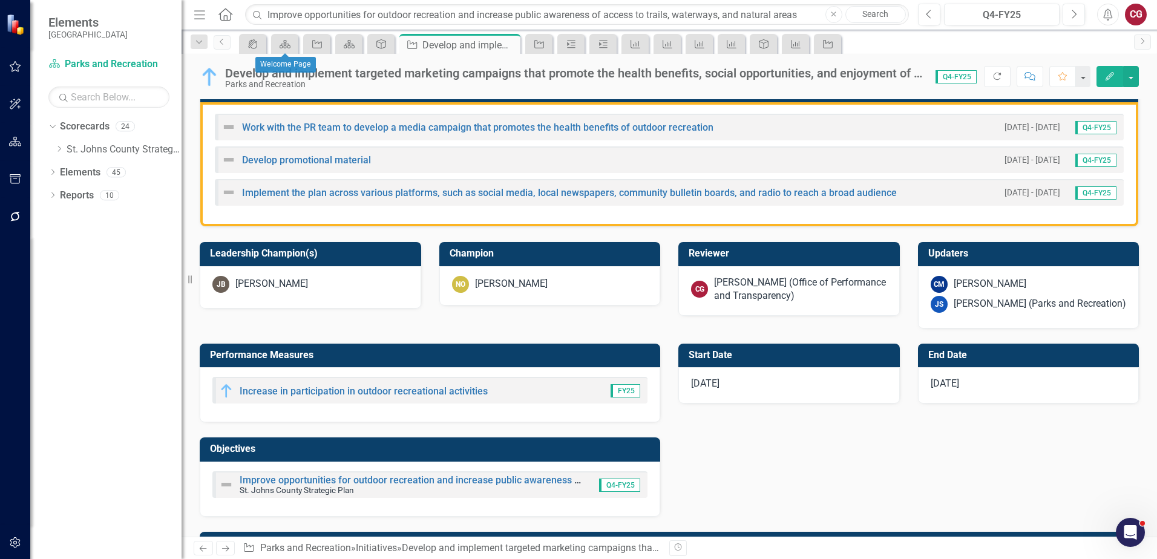
click at [728, 287] on div "[PERSON_NAME] (Office of Performance and Transparency)" at bounding box center [800, 290] width 173 height 28
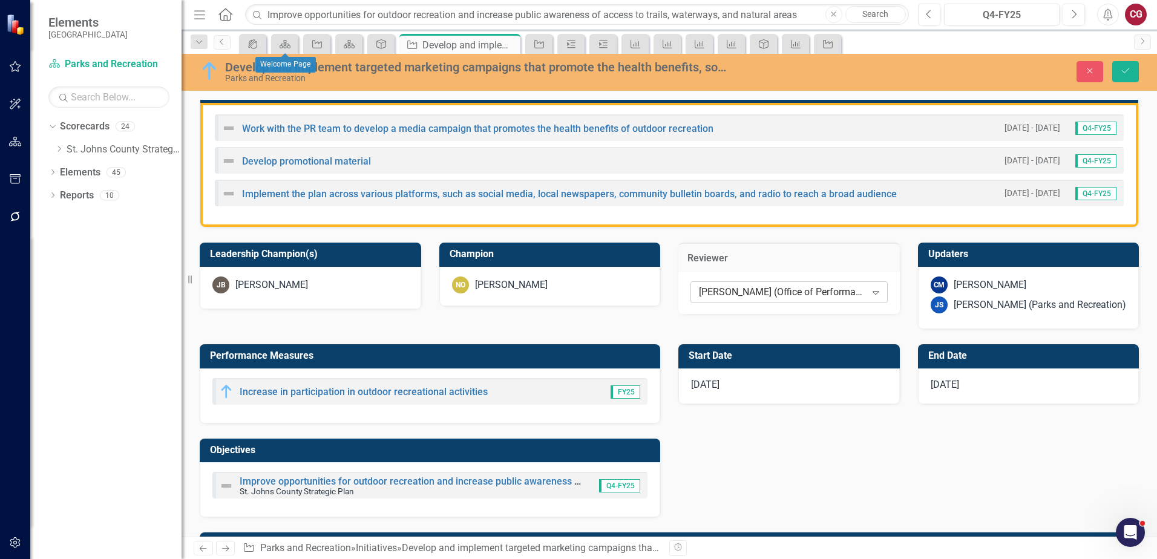
click at [733, 281] on div "Caitlyn Glendenning (Office of Performance and Transparency) Expand" at bounding box center [788, 292] width 197 height 22
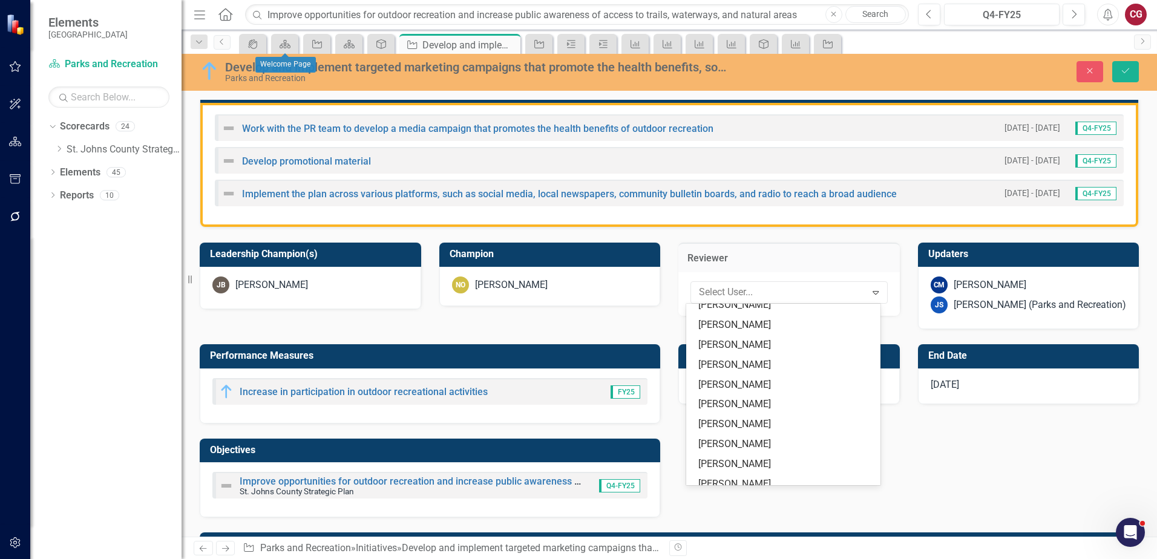
scroll to position [0, 0]
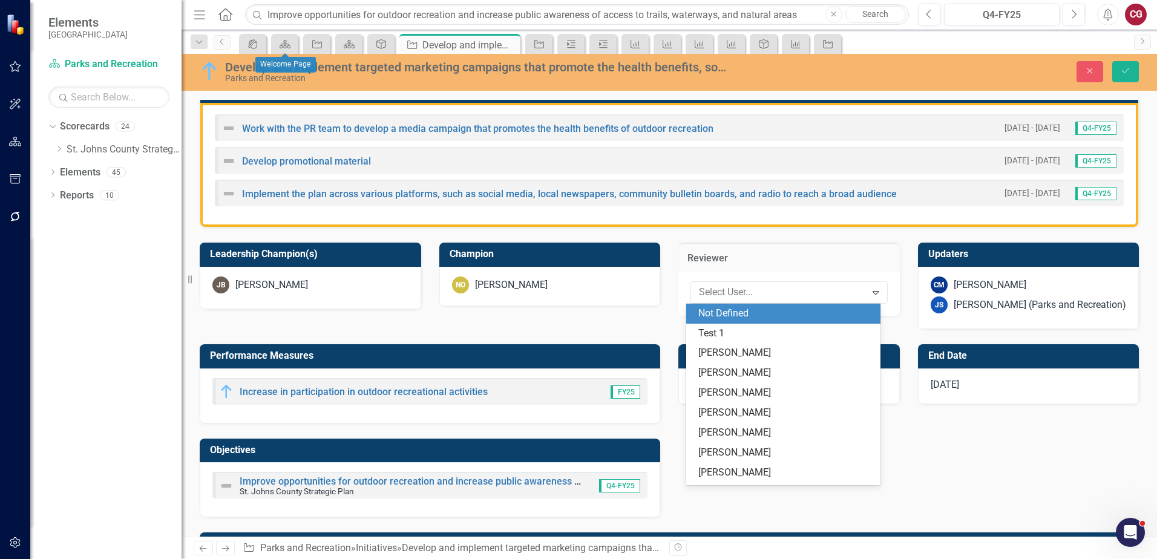
click at [731, 313] on div "Not Defined" at bounding box center [785, 314] width 175 height 14
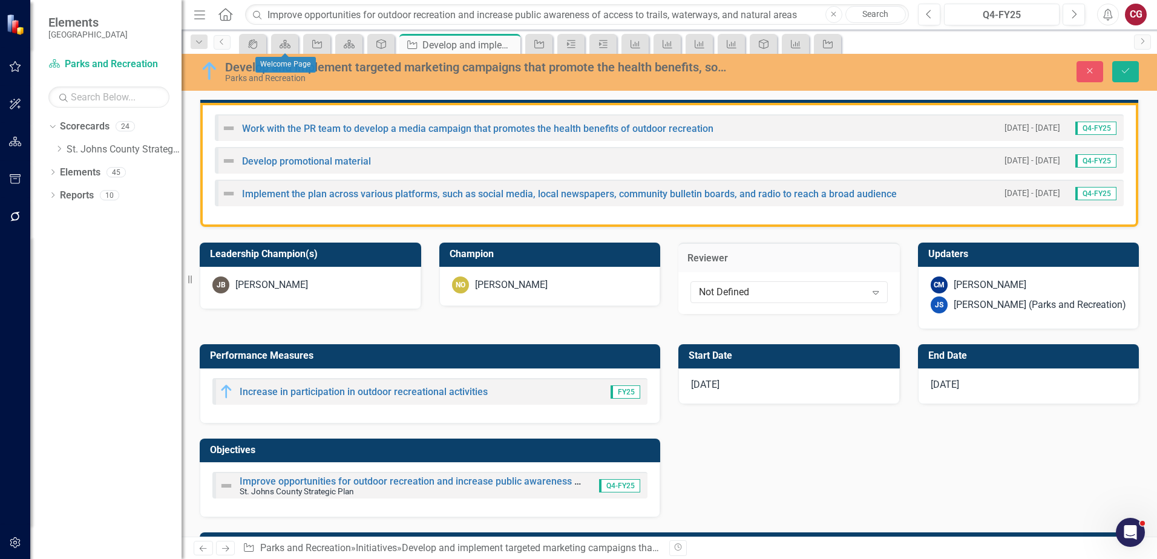
click at [943, 300] on div "JS Joanne Spencer (Parks and Recreation)" at bounding box center [1028, 304] width 196 height 17
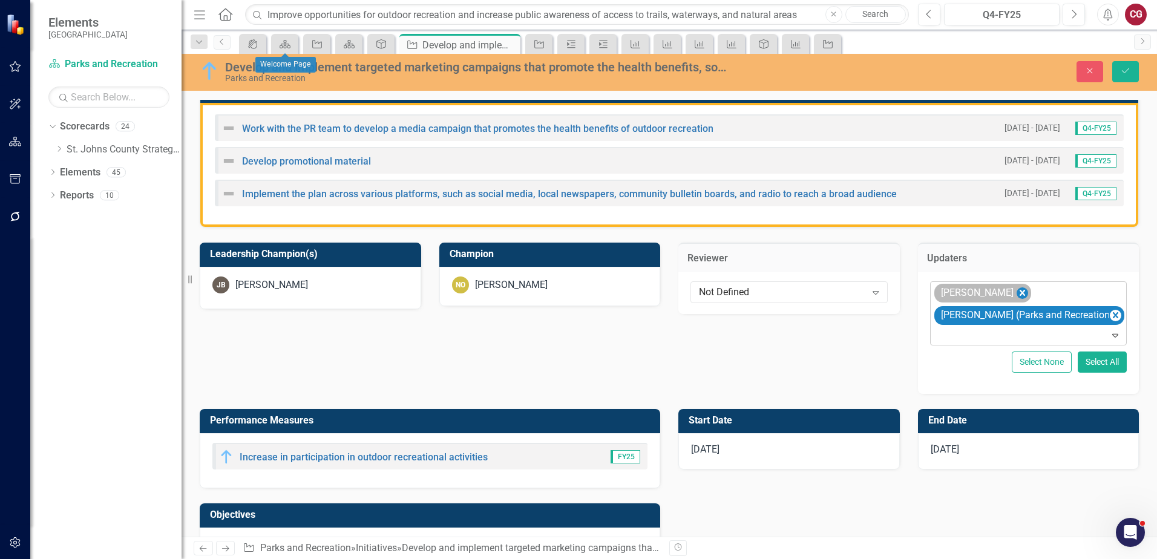
click at [1016, 292] on icon "Remove Carrie Miska" at bounding box center [1021, 293] width 11 height 15
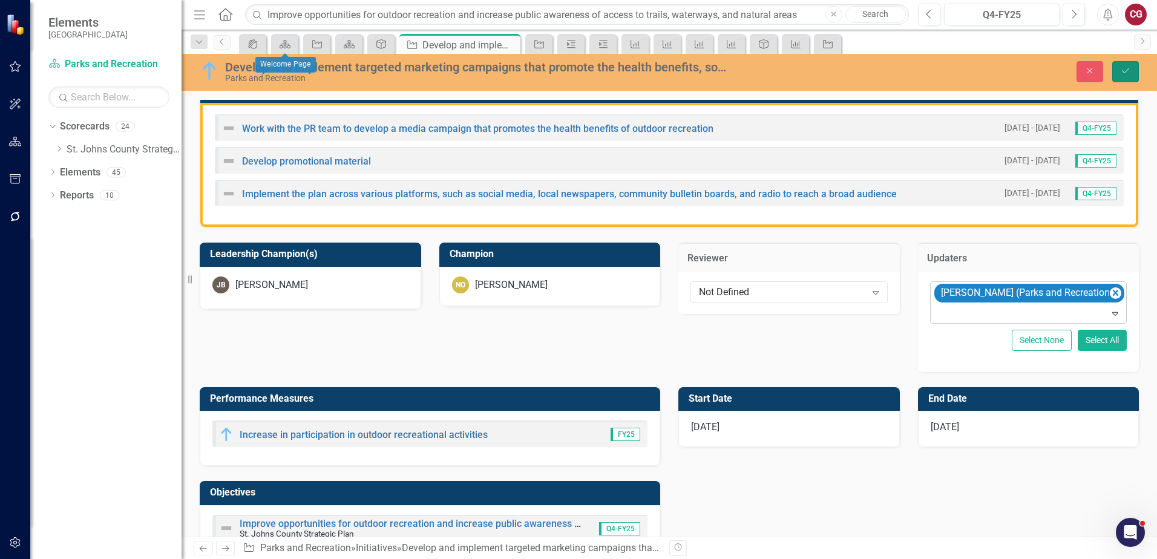
click at [1130, 67] on icon "Save" at bounding box center [1125, 71] width 11 height 8
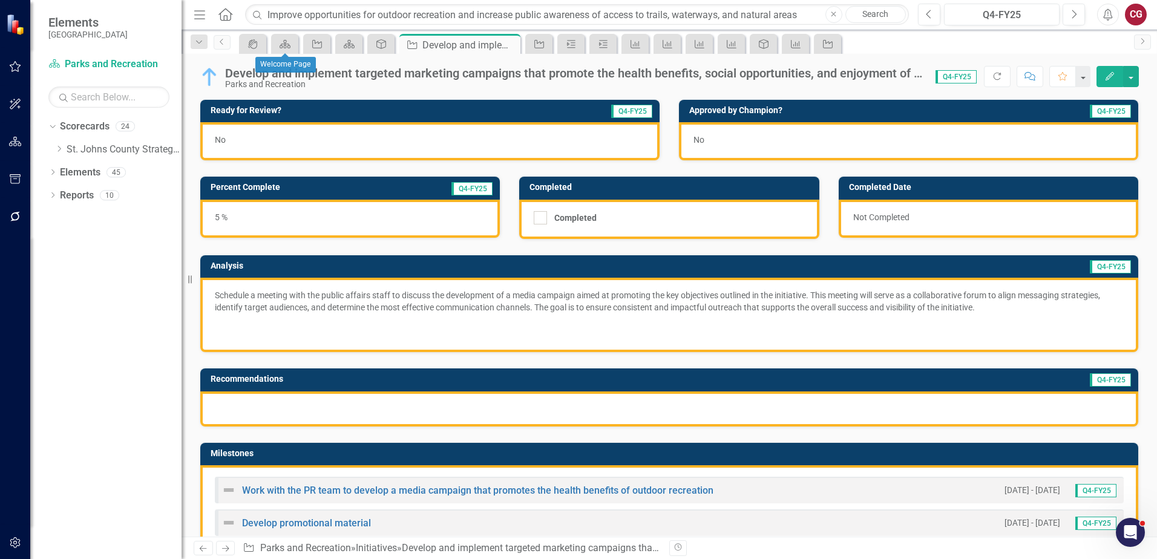
click at [420, 485] on div "Work with the PR team to develop a media campaign that promotes the health bene…" at bounding box center [467, 490] width 492 height 15
click at [417, 489] on link "Work with the PR team to develop a media campaign that promotes the health bene…" at bounding box center [477, 490] width 471 height 11
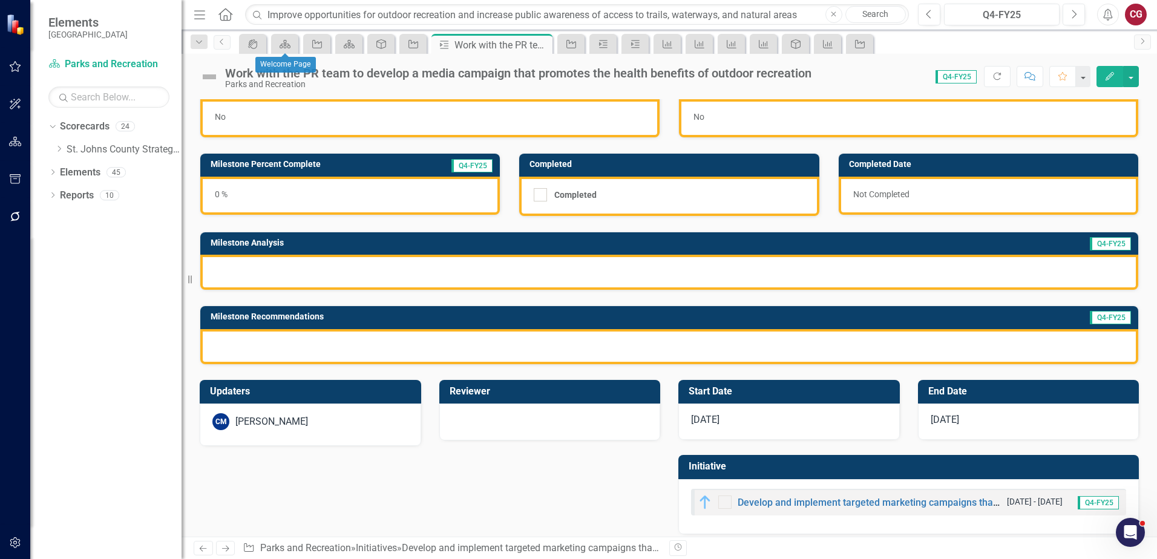
scroll to position [33, 0]
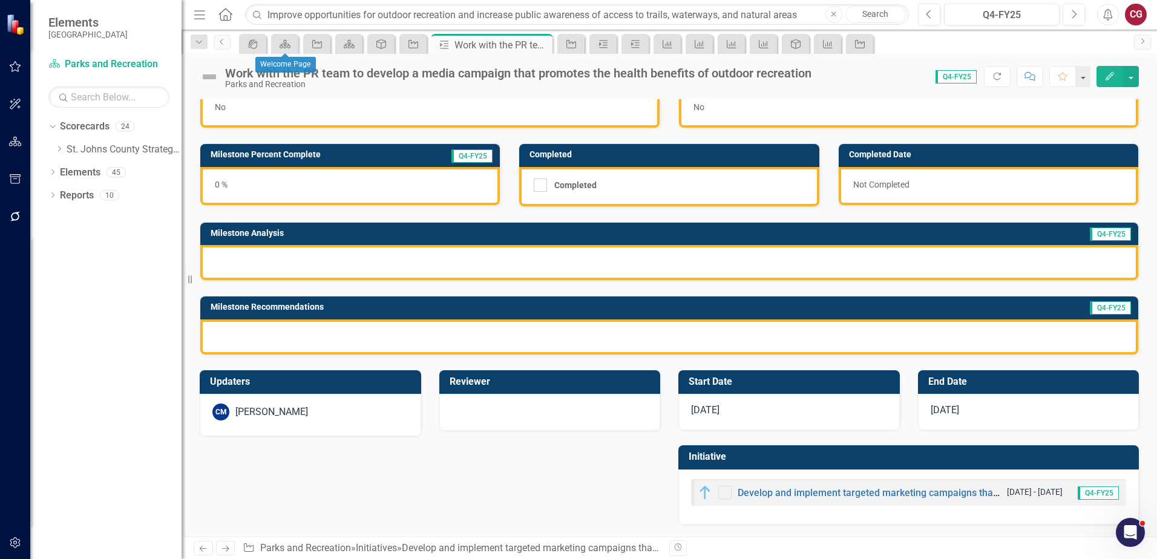
click at [349, 416] on div "CM Carrie Miska" at bounding box center [310, 411] width 196 height 17
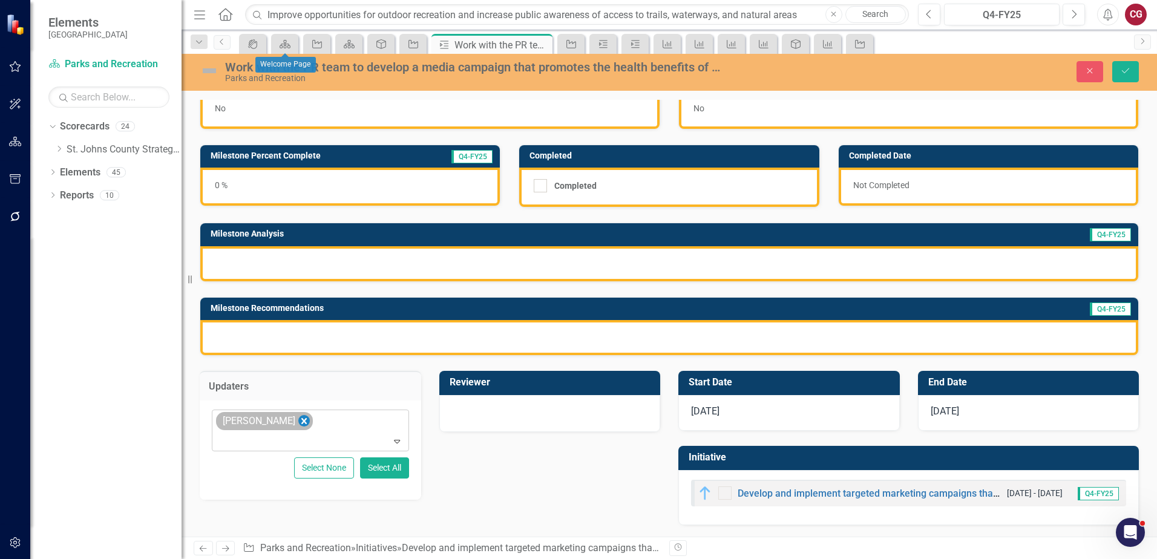
click at [298, 422] on icon "Remove Carrie Miska" at bounding box center [303, 421] width 11 height 15
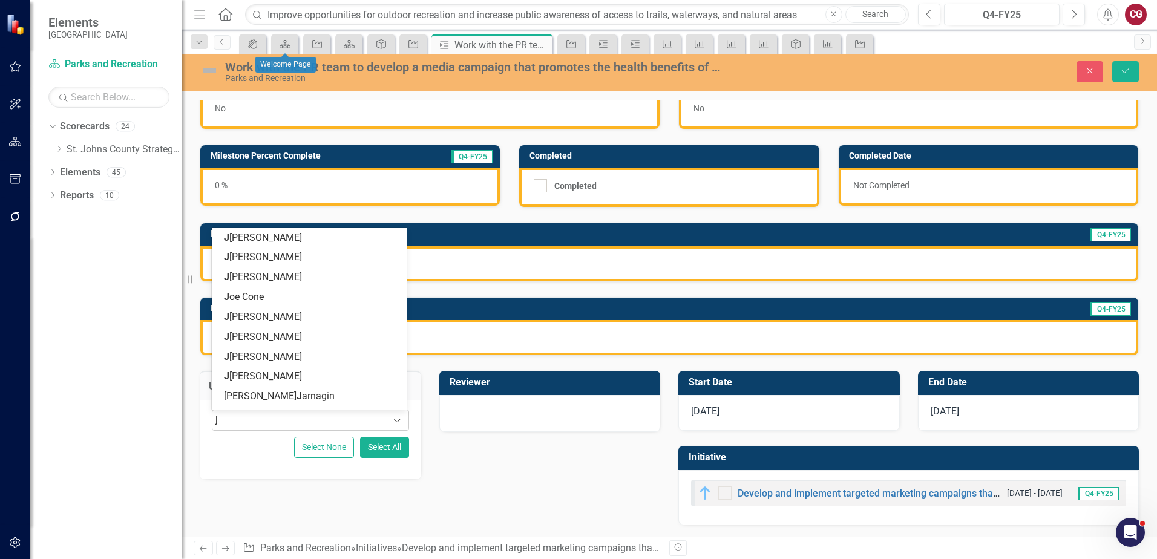
type input "jo"
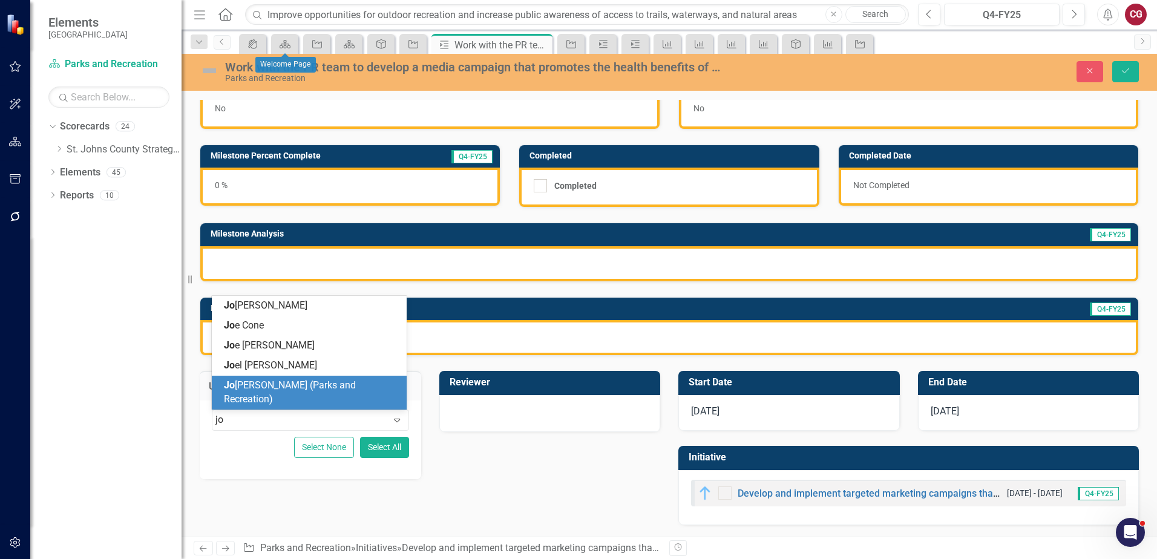
click at [287, 391] on div "Jo anne Spencer (Parks and Recreation)" at bounding box center [309, 393] width 195 height 34
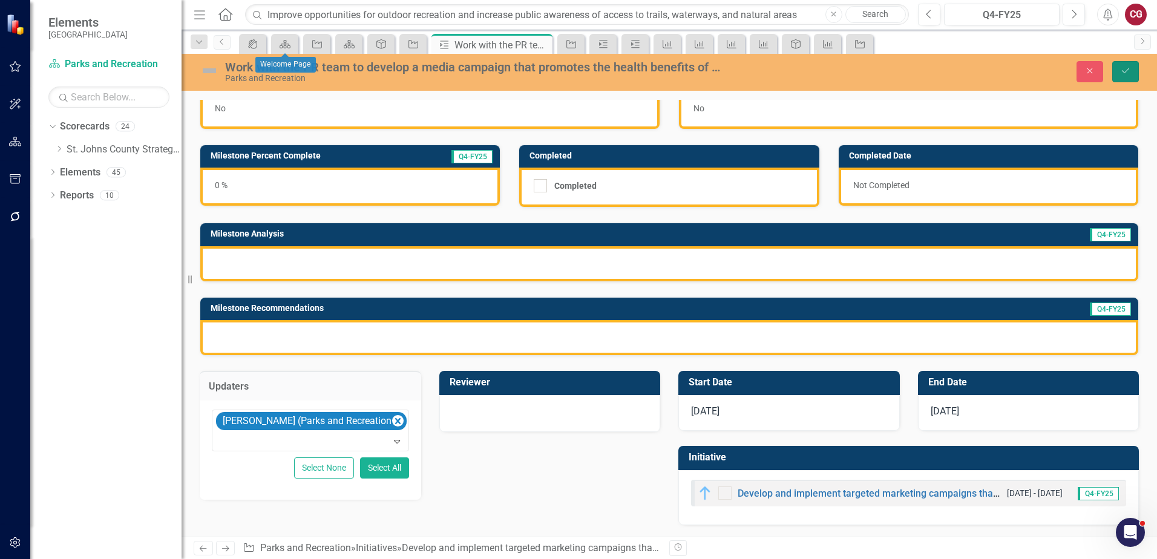
click at [1123, 71] on icon "Save" at bounding box center [1125, 71] width 11 height 8
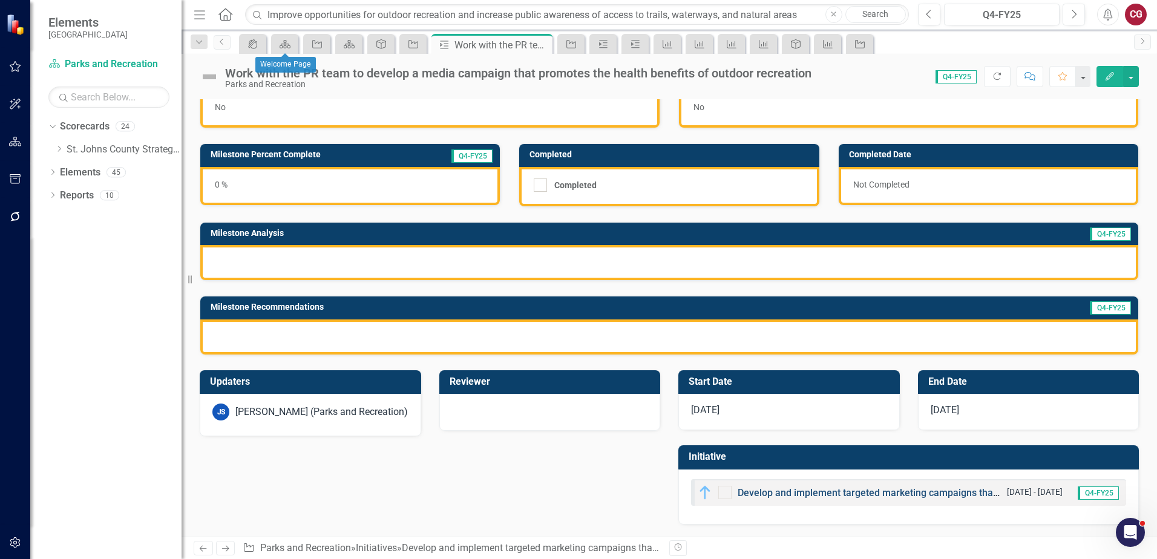
click at [756, 493] on link "Develop and implement targeted marketing campaigns that promote the health bene…" at bounding box center [1053, 492] width 632 height 11
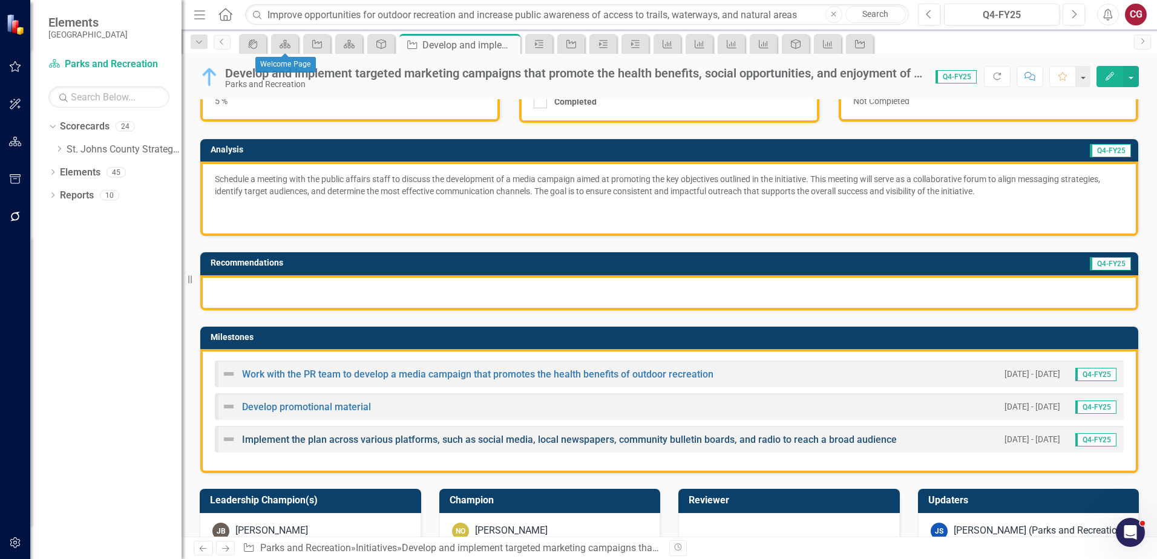
scroll to position [121, 0]
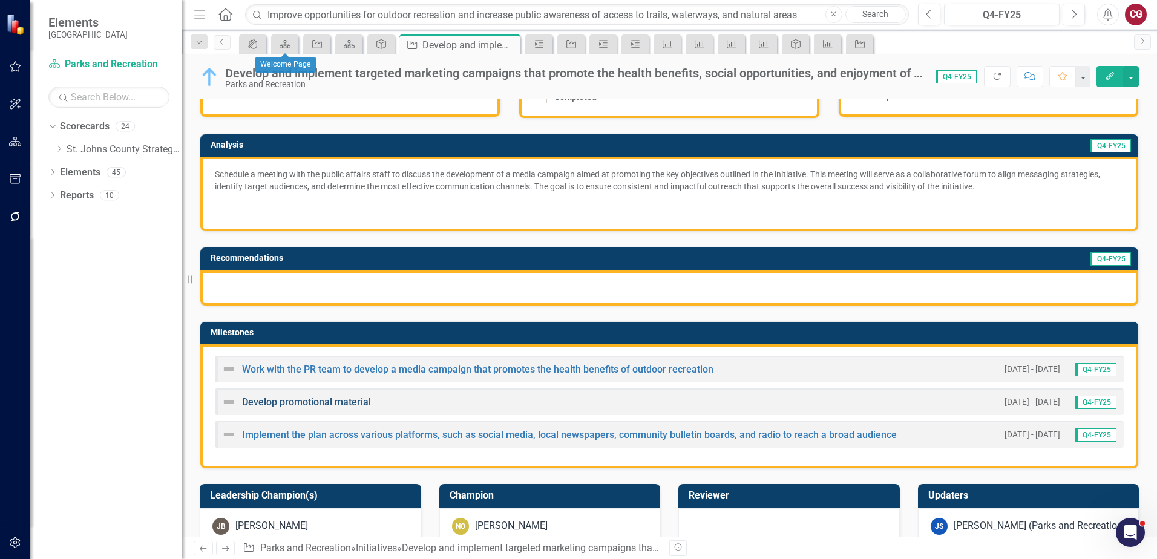
click at [287, 405] on link "Develop promotional material" at bounding box center [306, 401] width 129 height 11
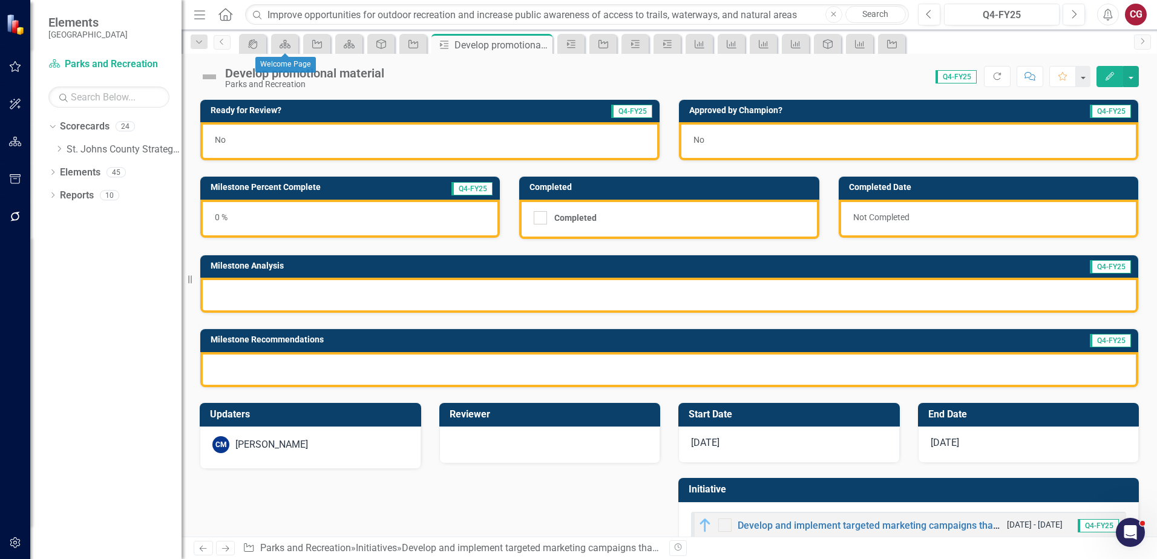
click at [281, 446] on div "[PERSON_NAME]" at bounding box center [271, 445] width 73 height 14
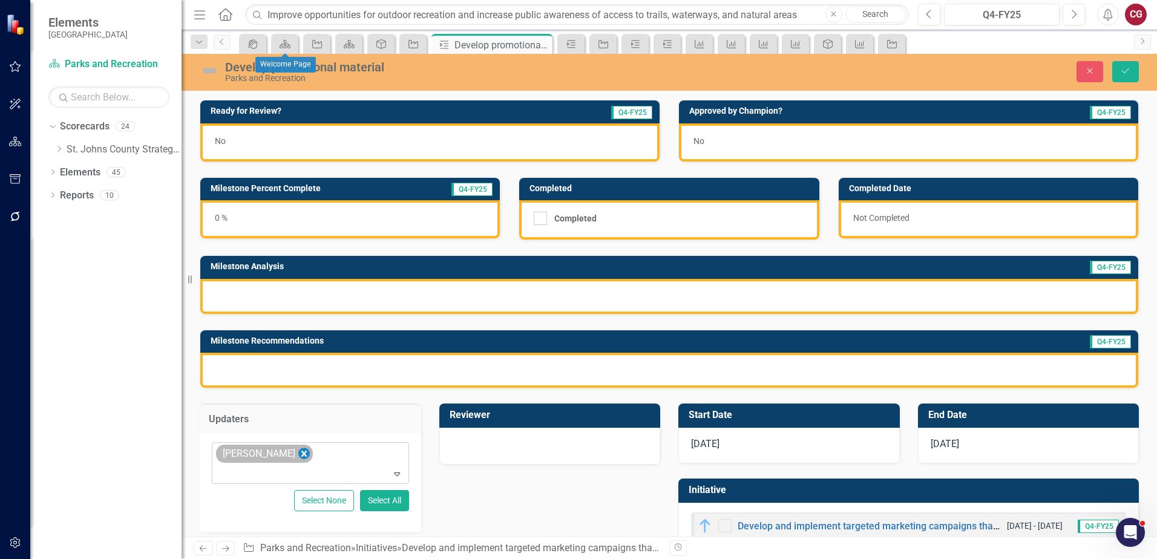
click at [298, 455] on icon "Remove Carrie Miska" at bounding box center [303, 453] width 11 height 15
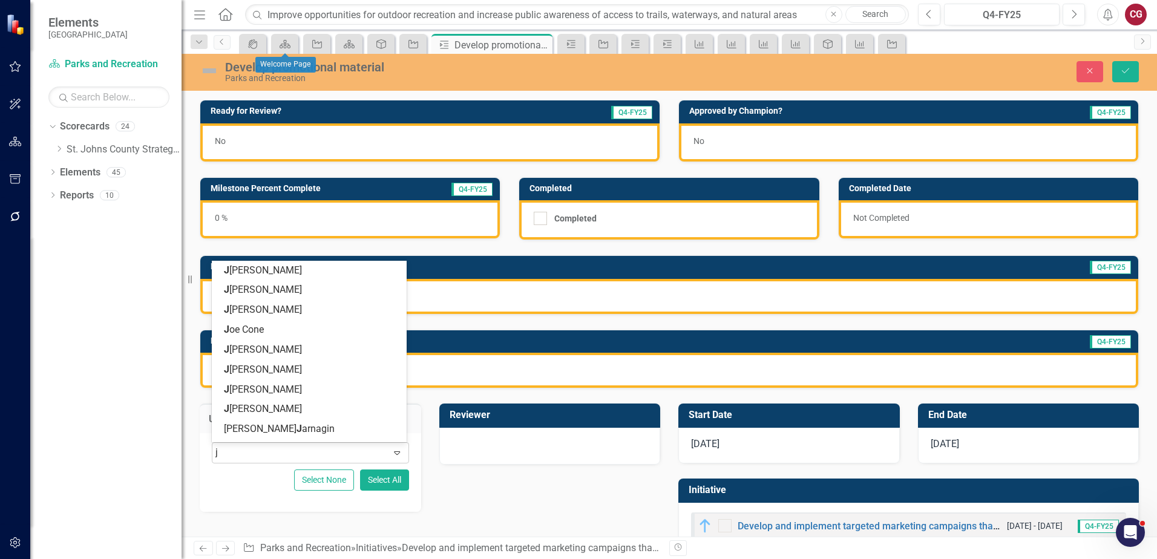
type input "jo"
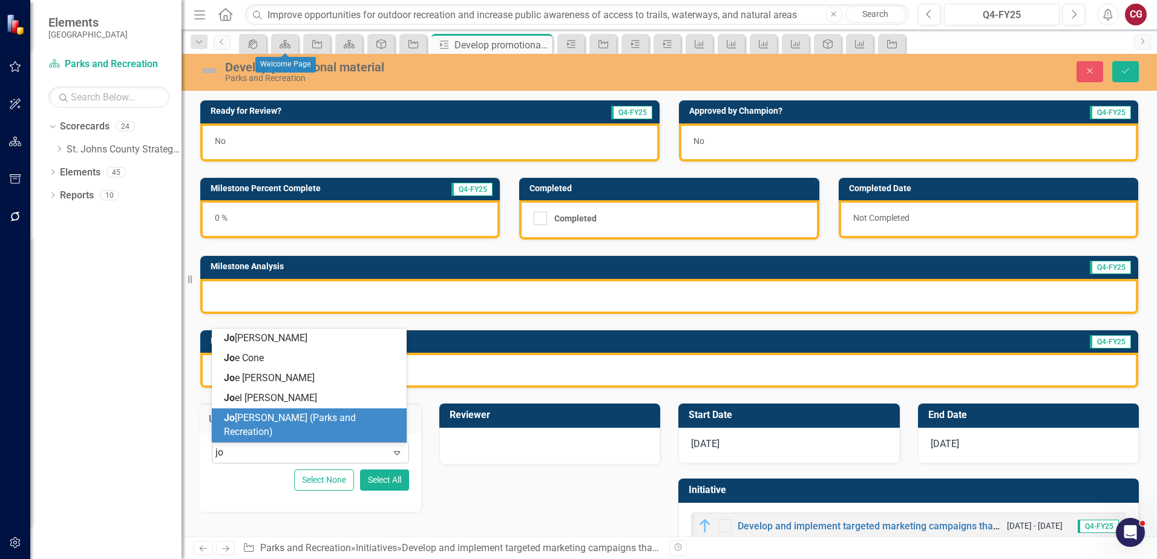
click at [279, 425] on span "Jo anne Spencer (Parks and Recreation)" at bounding box center [290, 424] width 132 height 25
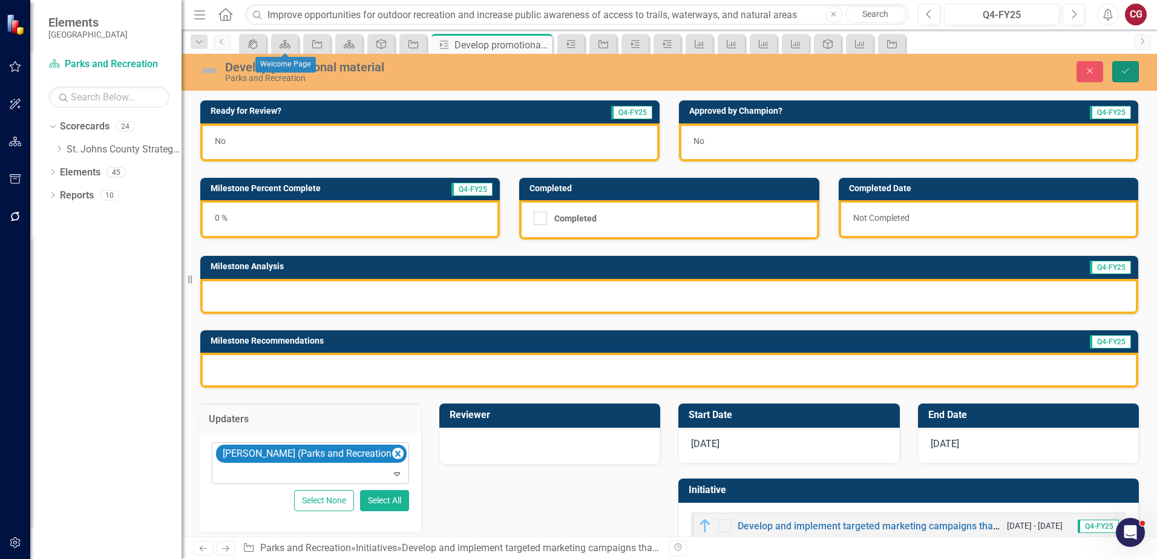
click at [1123, 70] on icon "Save" at bounding box center [1125, 71] width 11 height 8
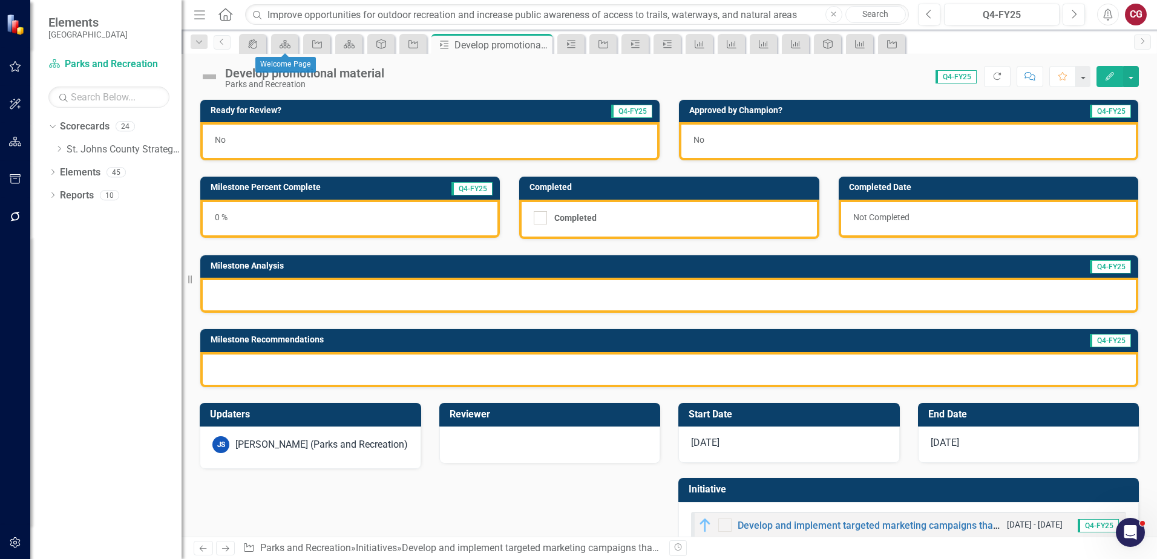
scroll to position [33, 0]
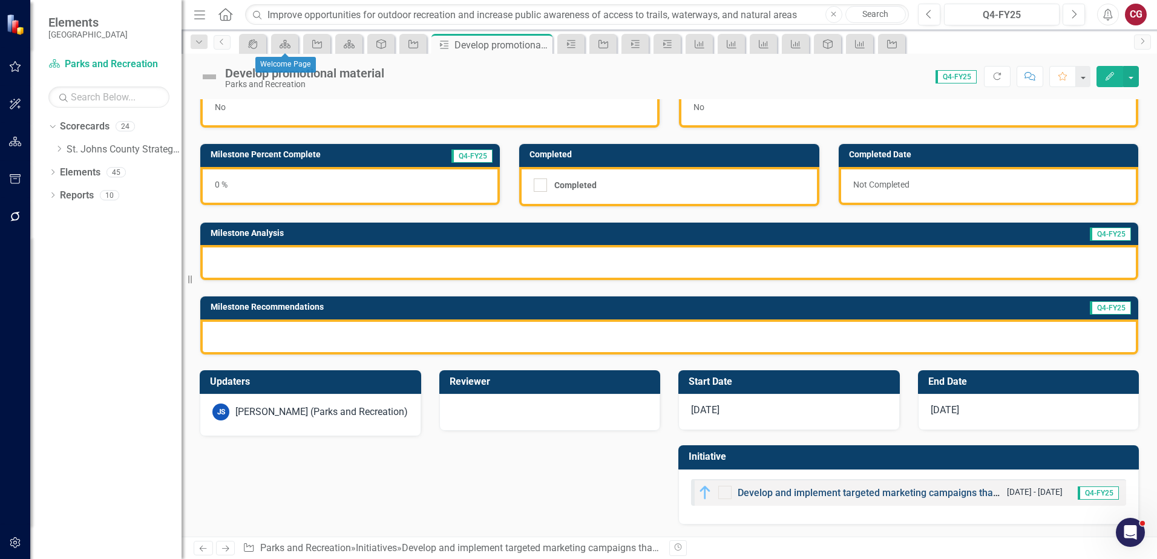
click at [786, 489] on link "Develop and implement targeted marketing campaigns that promote the health bene…" at bounding box center [1053, 492] width 632 height 11
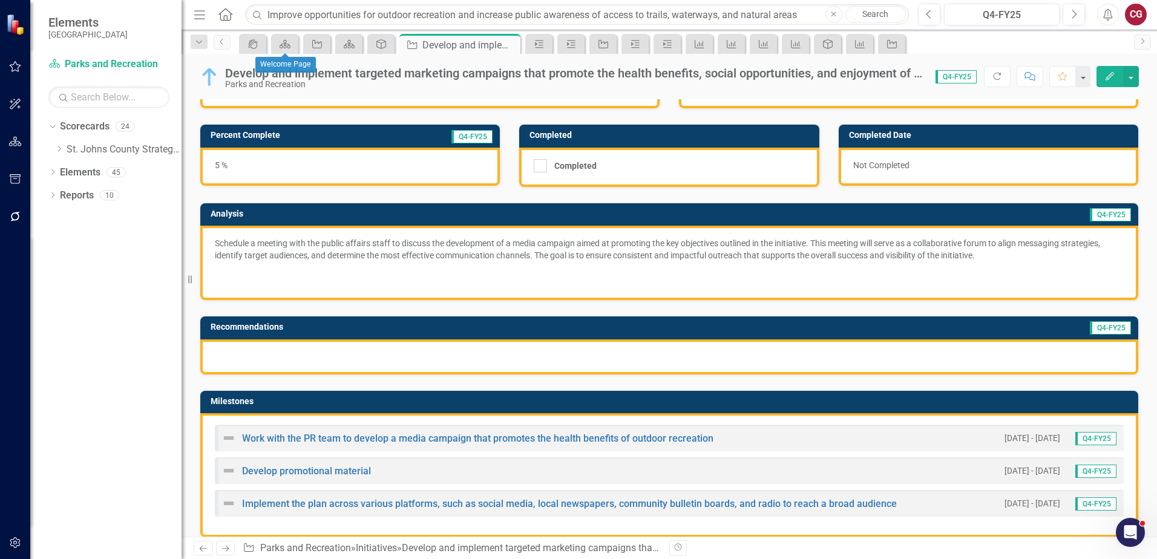
scroll to position [121, 0]
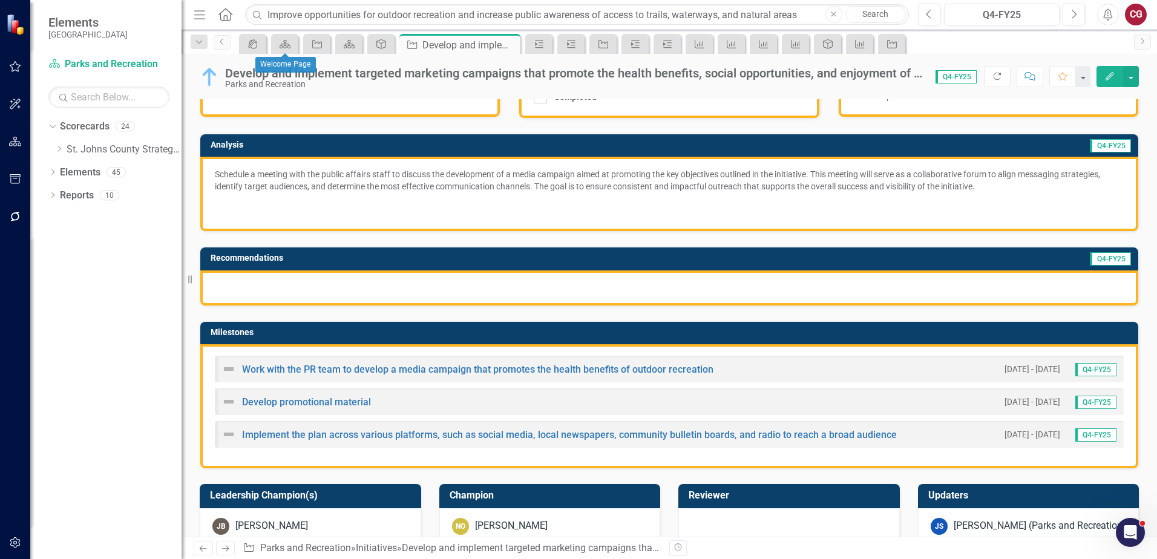
click at [333, 440] on div "Implement the plan across various platforms, such as social media, local newspa…" at bounding box center [558, 434] width 675 height 15
click at [333, 436] on link "Implement the plan across various platforms, such as social media, local newspa…" at bounding box center [569, 434] width 655 height 11
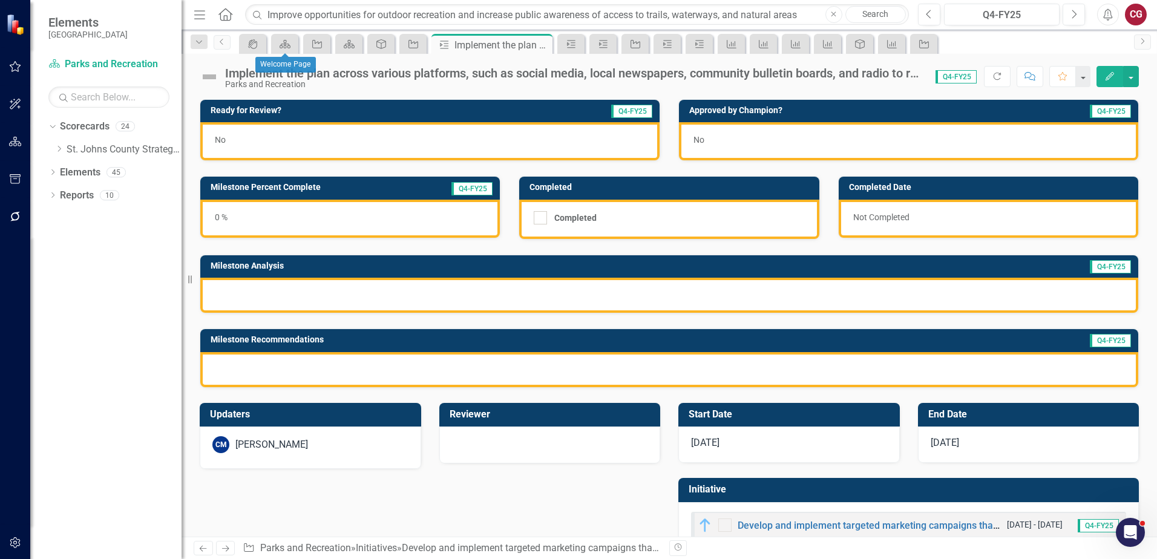
click at [281, 449] on div "[PERSON_NAME]" at bounding box center [271, 445] width 73 height 14
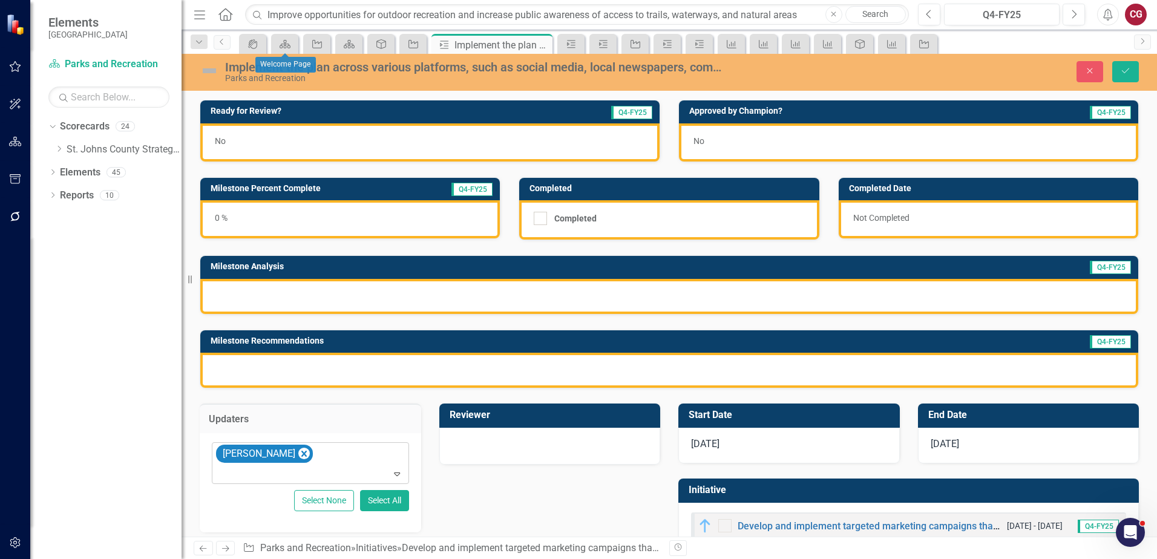
click at [301, 452] on icon "Remove Carrie Miska" at bounding box center [303, 454] width 5 height 6
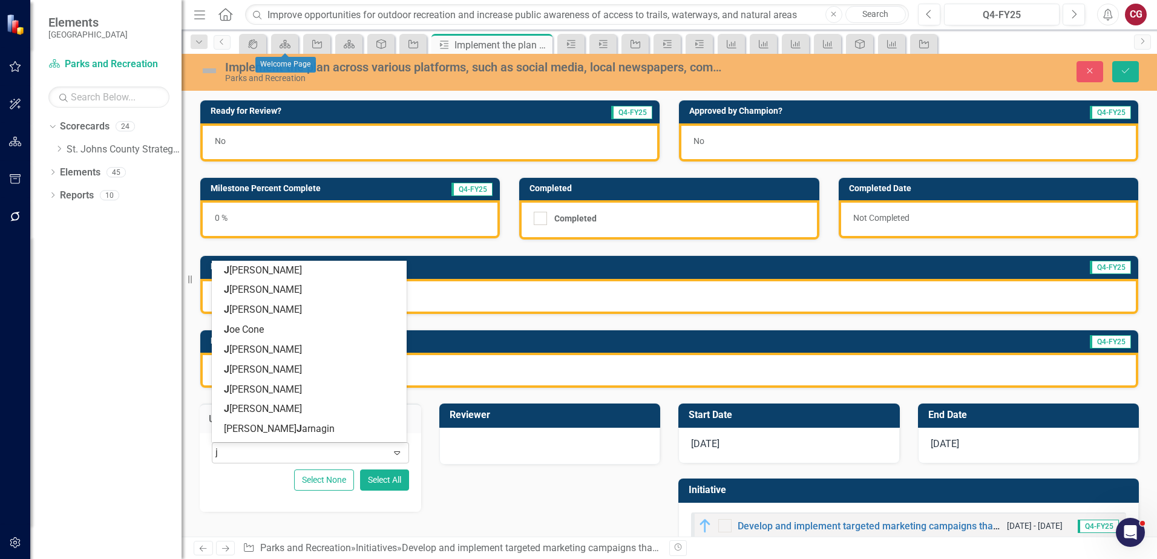
type input "jo"
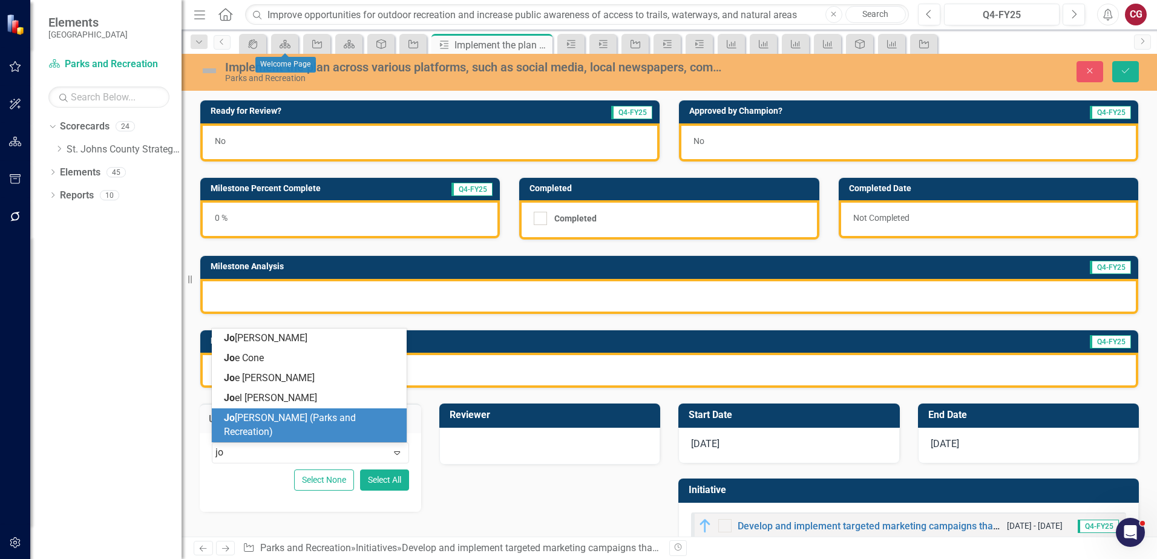
click at [277, 435] on span "Jo anne Spencer (Parks and Recreation)" at bounding box center [290, 424] width 132 height 25
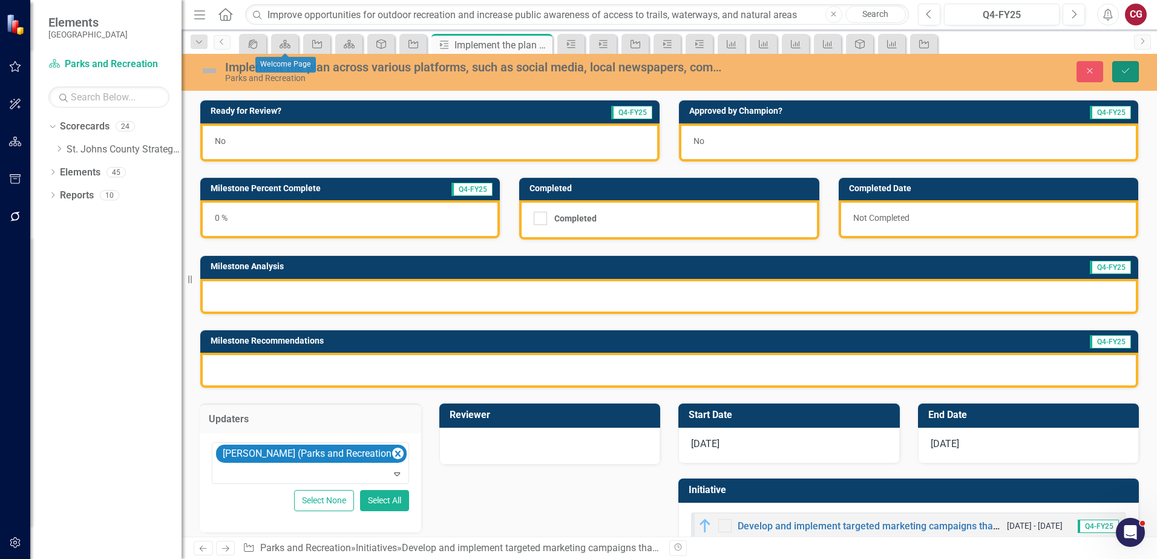
click at [1119, 70] on button "Save" at bounding box center [1125, 71] width 27 height 21
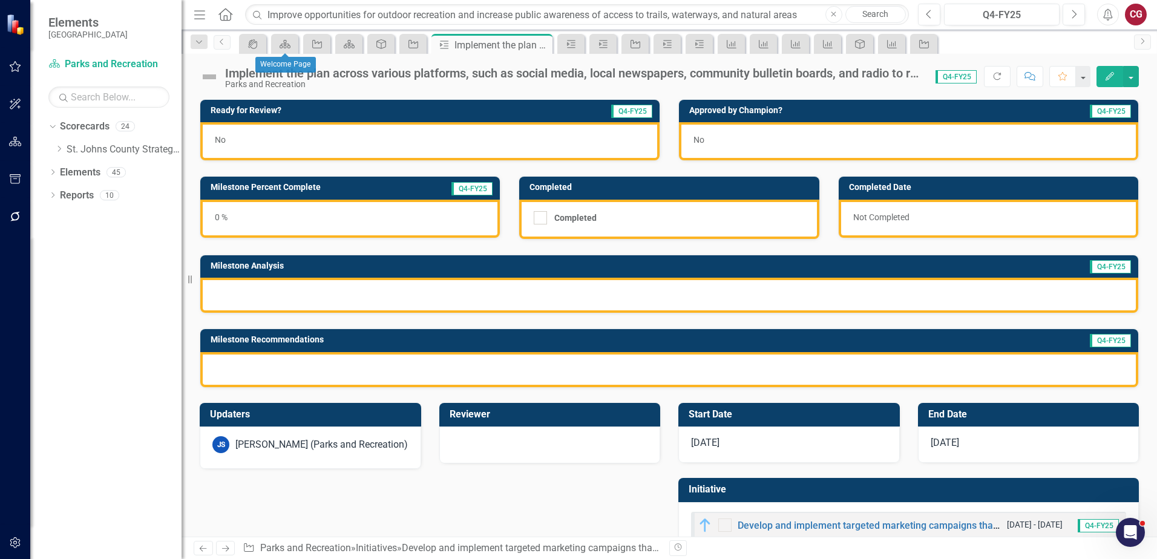
scroll to position [33, 0]
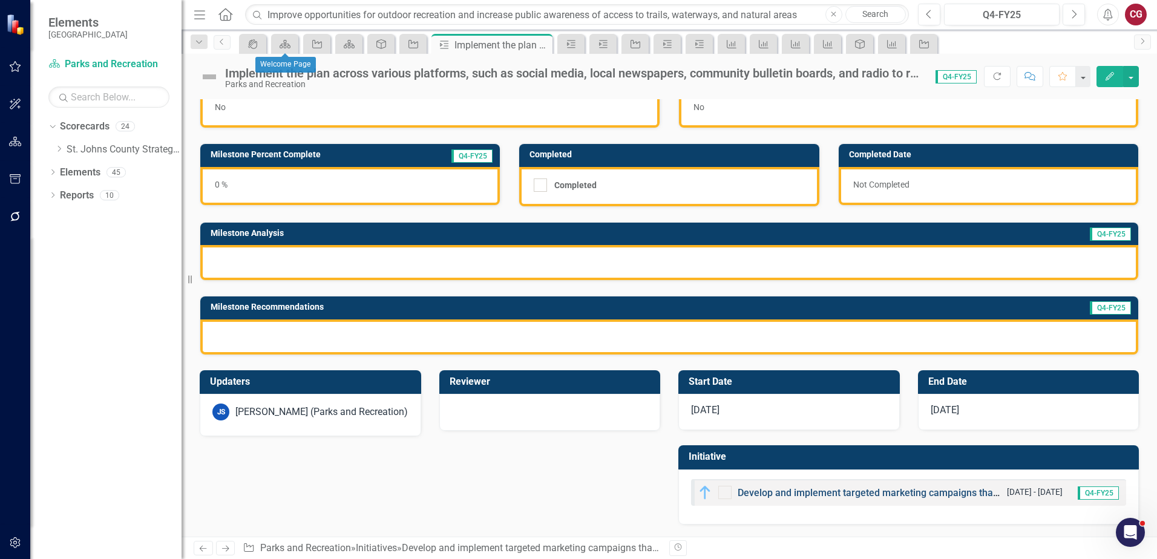
click at [742, 489] on link "Develop and implement targeted marketing campaigns that promote the health bene…" at bounding box center [1053, 492] width 632 height 11
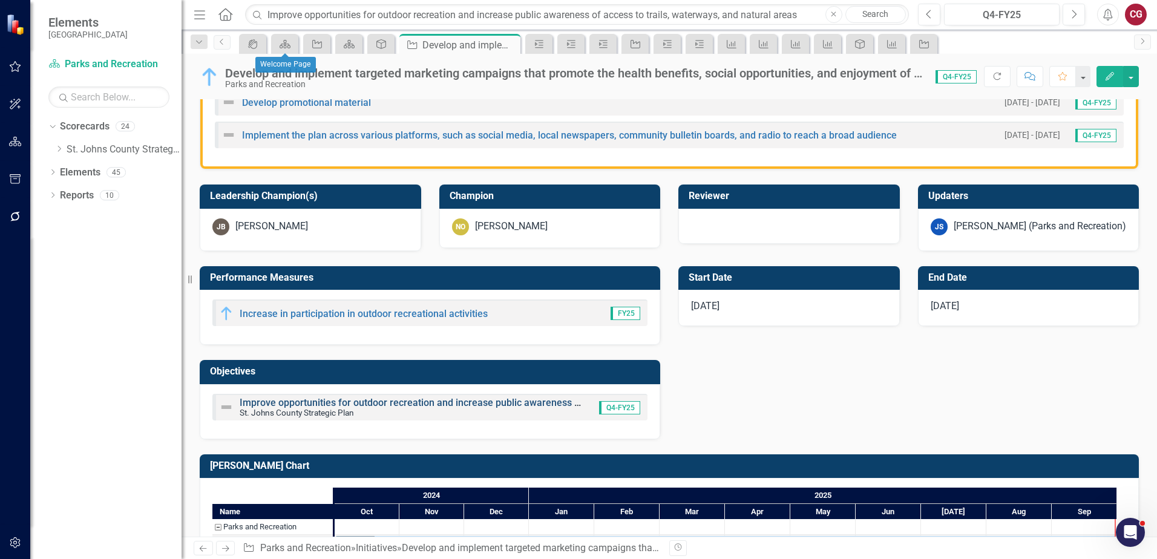
scroll to position [484, 0]
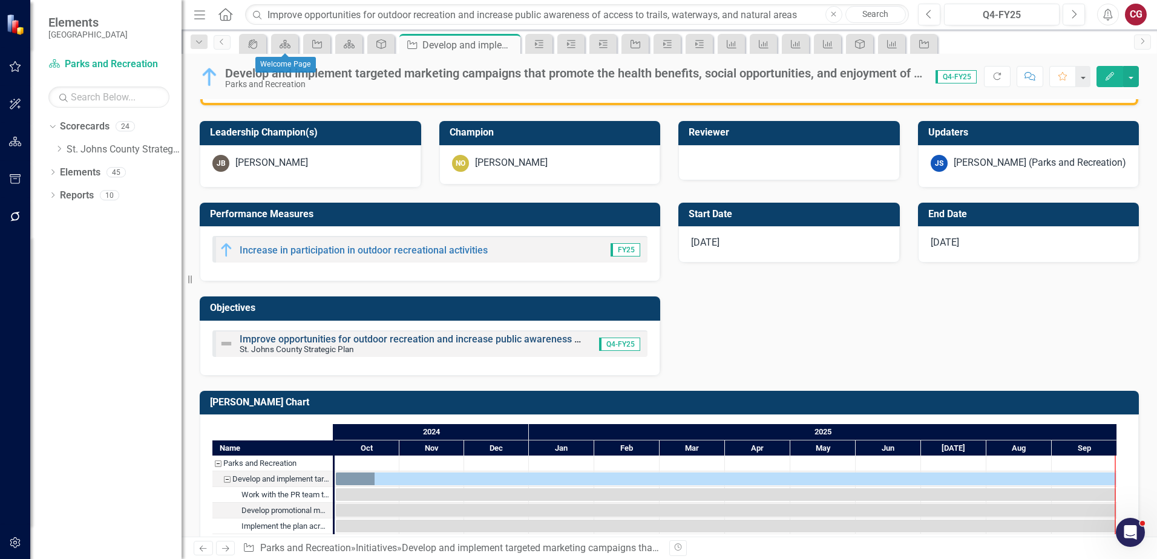
click at [327, 341] on link "Improve opportunities for outdoor recreation and increase public awareness of a…" at bounding box center [512, 338] width 545 height 11
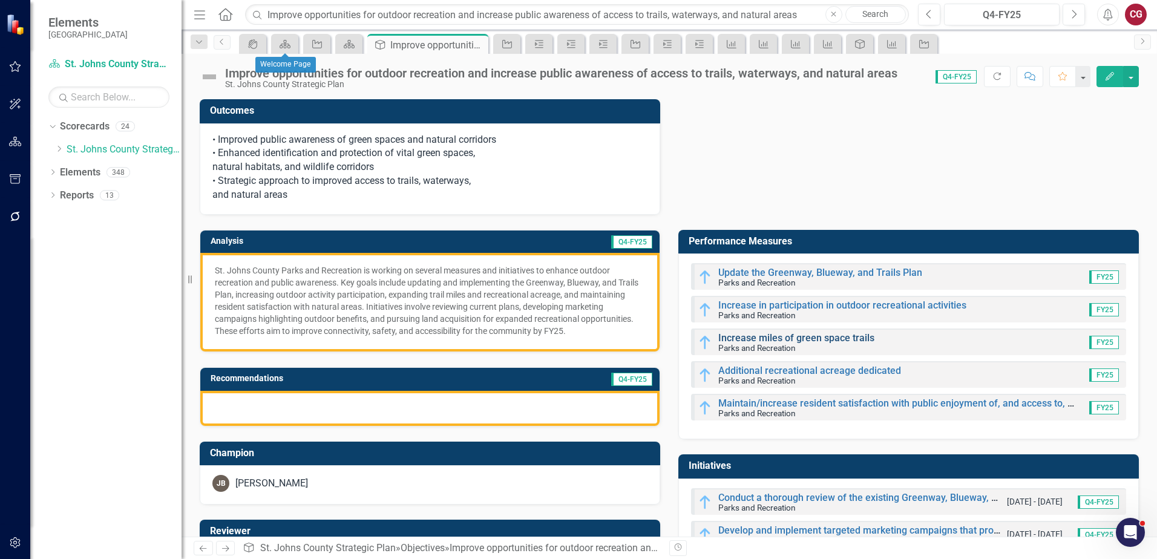
click at [763, 338] on link "Increase miles of green space trails" at bounding box center [796, 337] width 156 height 11
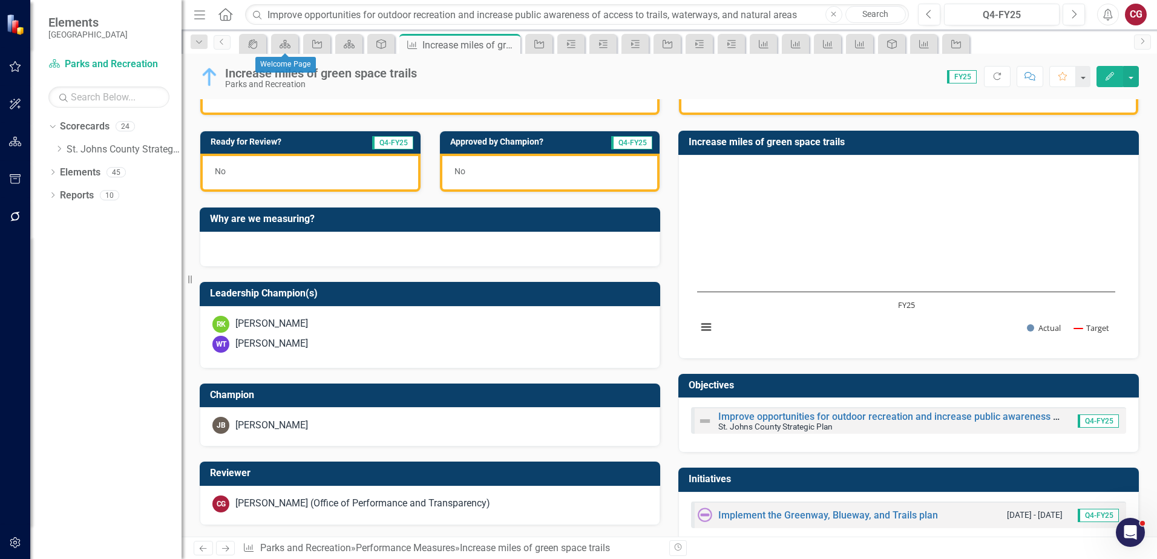
scroll to position [242, 0]
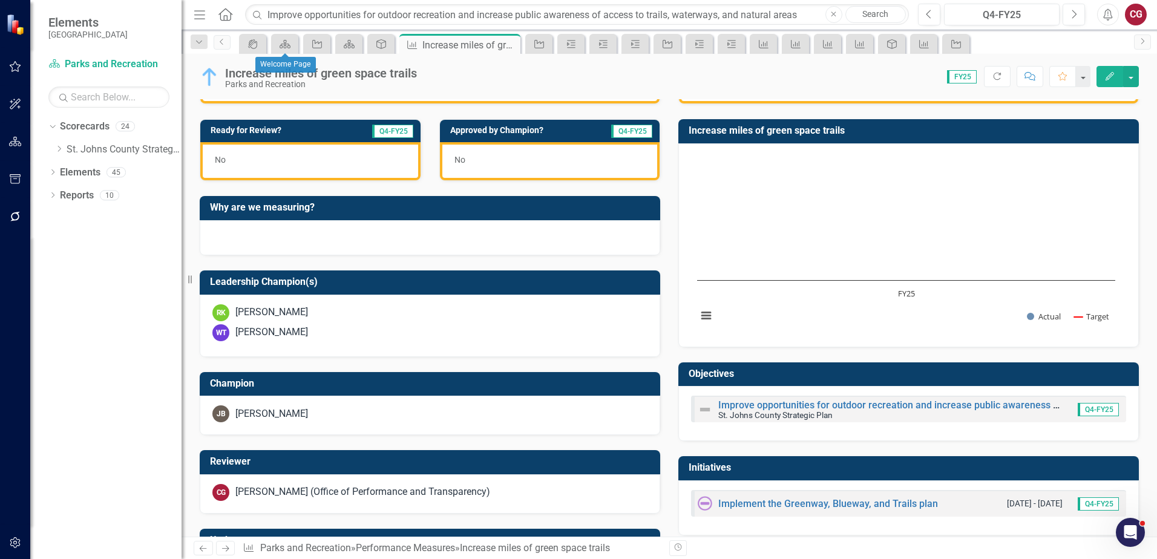
click at [299, 487] on div "[PERSON_NAME] (Office of Performance and Transparency)" at bounding box center [362, 492] width 255 height 14
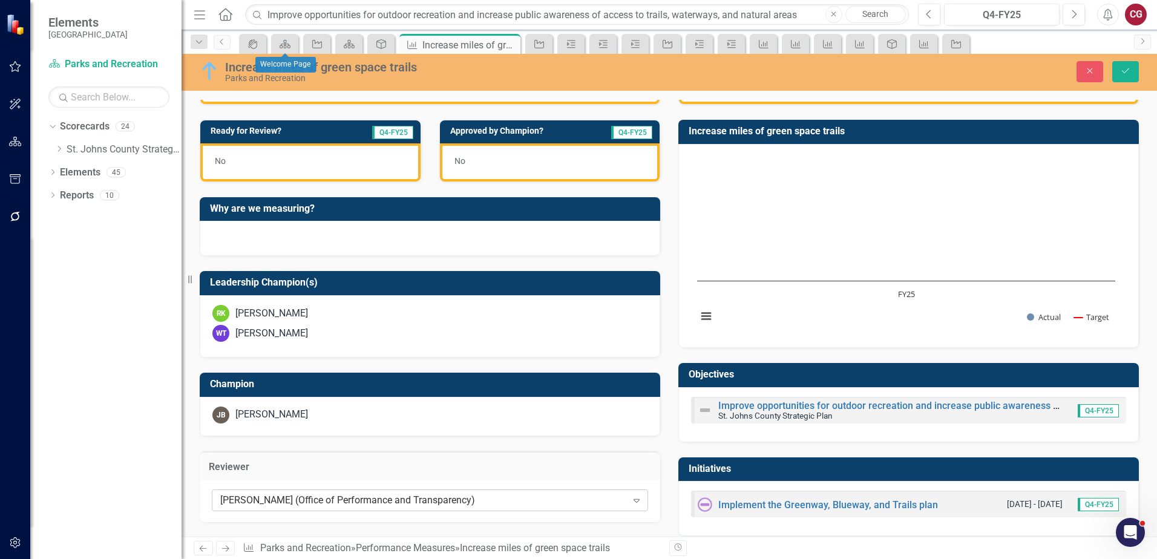
click at [303, 494] on div "[PERSON_NAME] (Office of Performance and Transparency)" at bounding box center [423, 501] width 407 height 14
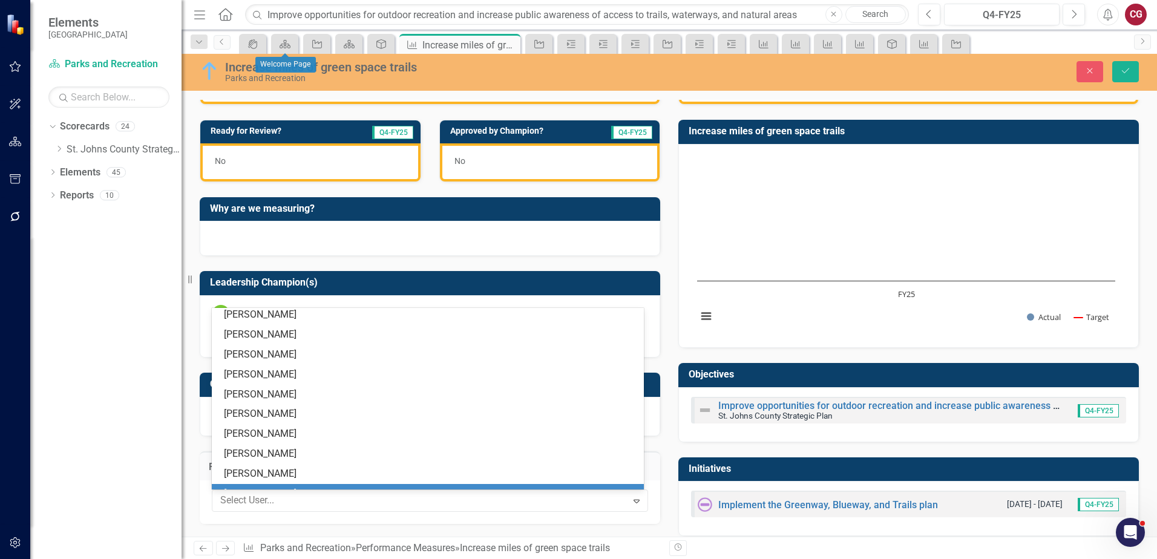
scroll to position [0, 0]
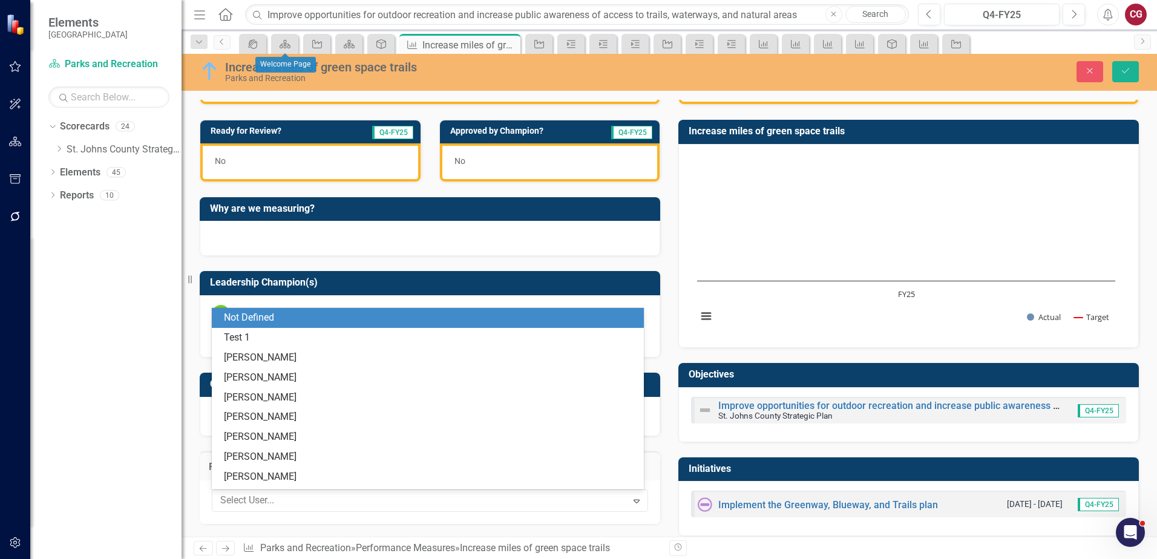
click at [303, 313] on div "Not Defined" at bounding box center [430, 318] width 413 height 14
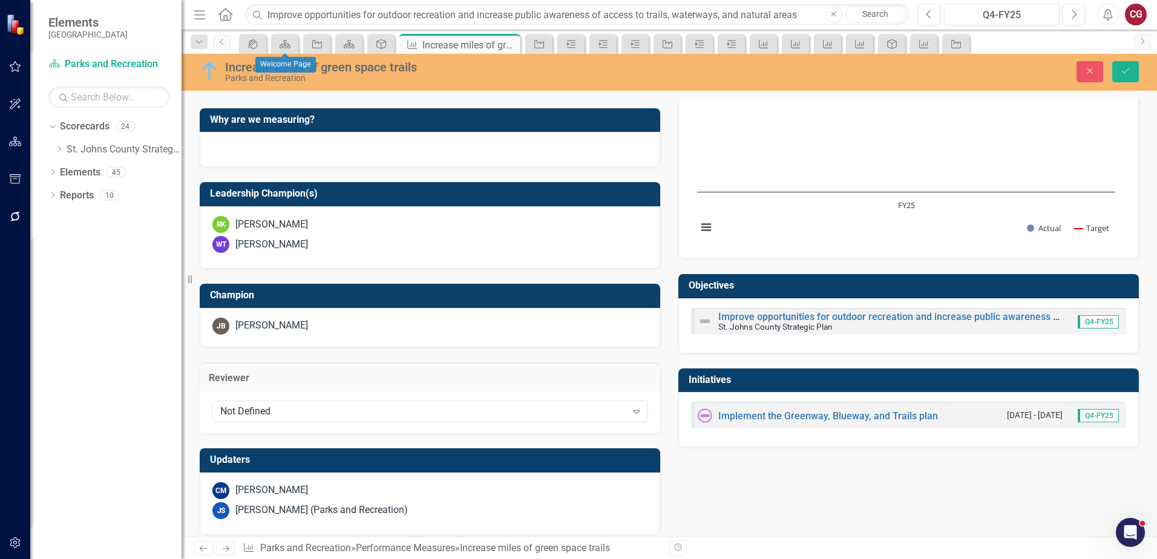
scroll to position [341, 0]
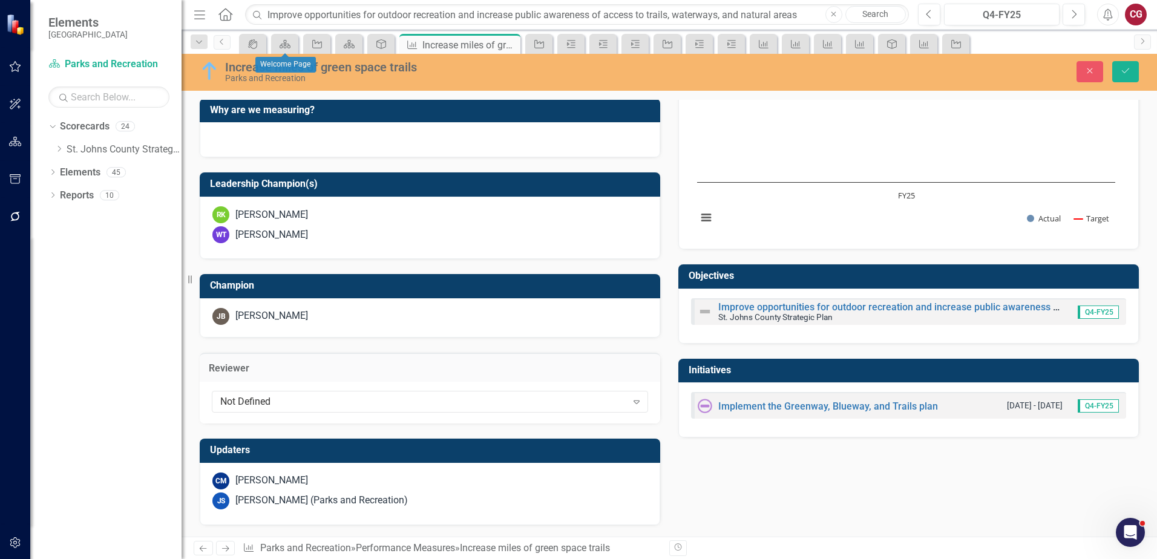
click at [338, 495] on div "[PERSON_NAME] (Parks and Recreation)" at bounding box center [321, 501] width 172 height 14
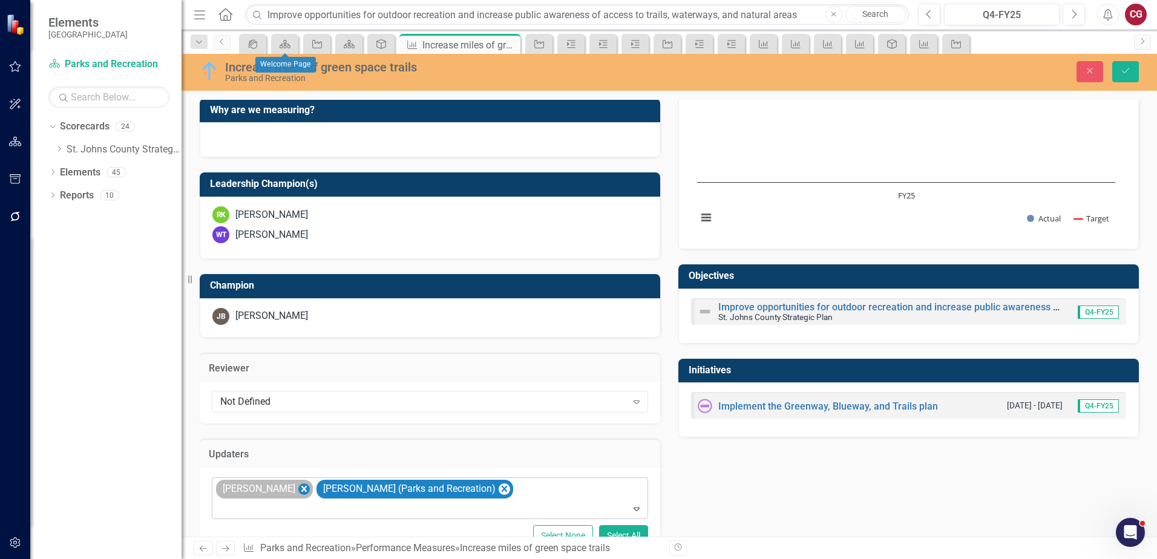
click at [298, 491] on icon "Remove Carrie Miska" at bounding box center [303, 489] width 11 height 15
click at [1123, 70] on icon "Save" at bounding box center [1125, 71] width 11 height 8
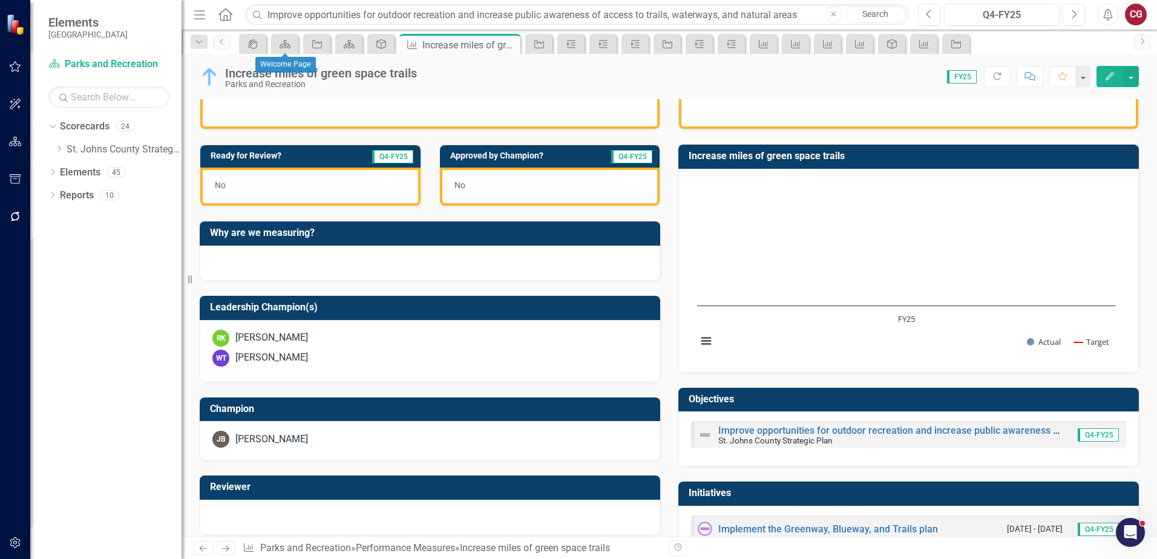
scroll to position [242, 0]
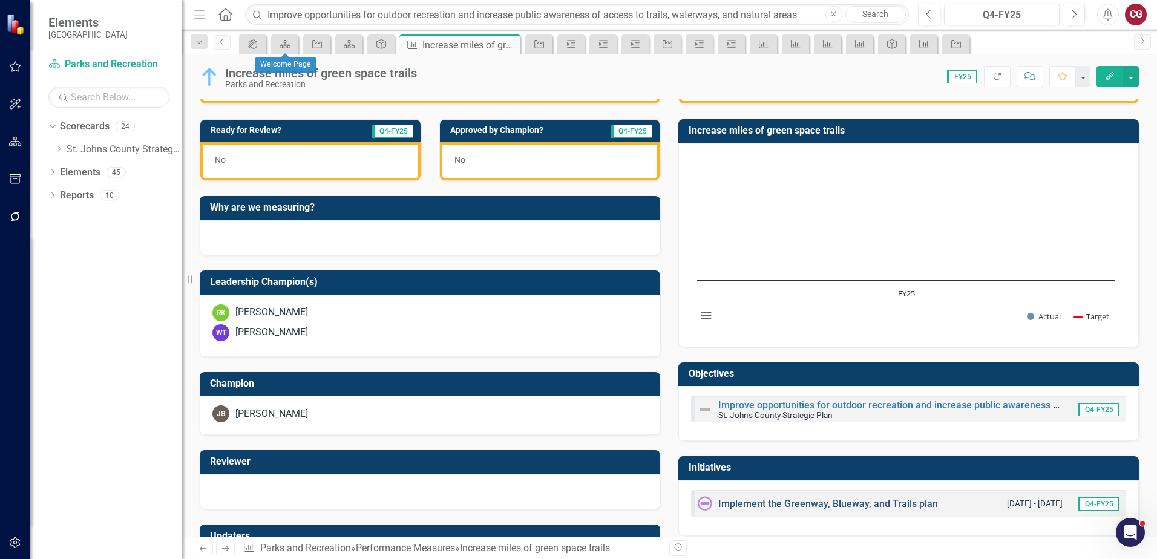
click at [799, 505] on link "Implement the Greenway, Blueway, and Trails plan" at bounding box center [828, 503] width 220 height 11
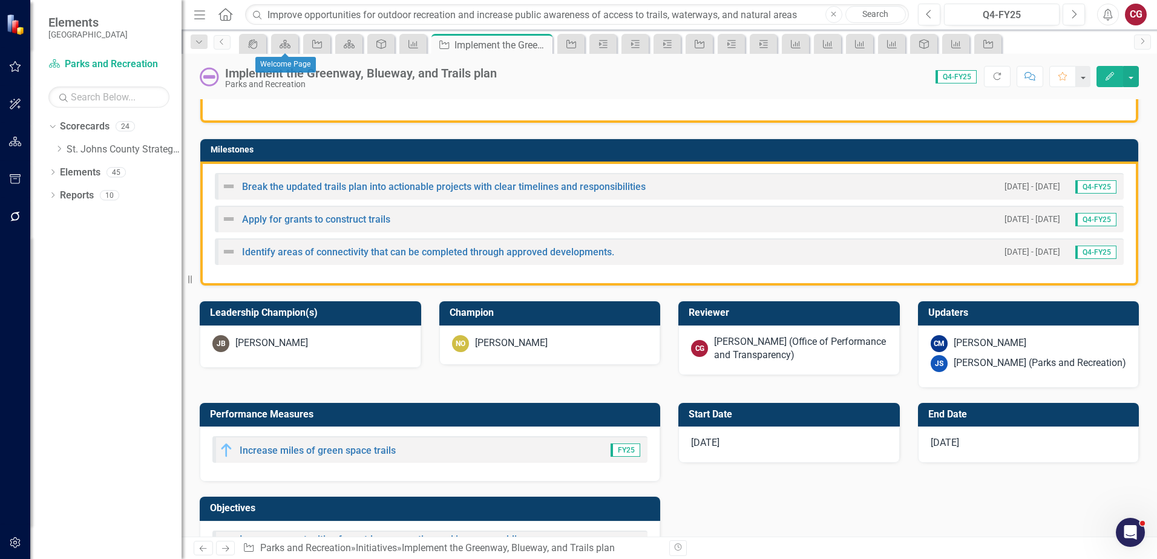
scroll to position [302, 0]
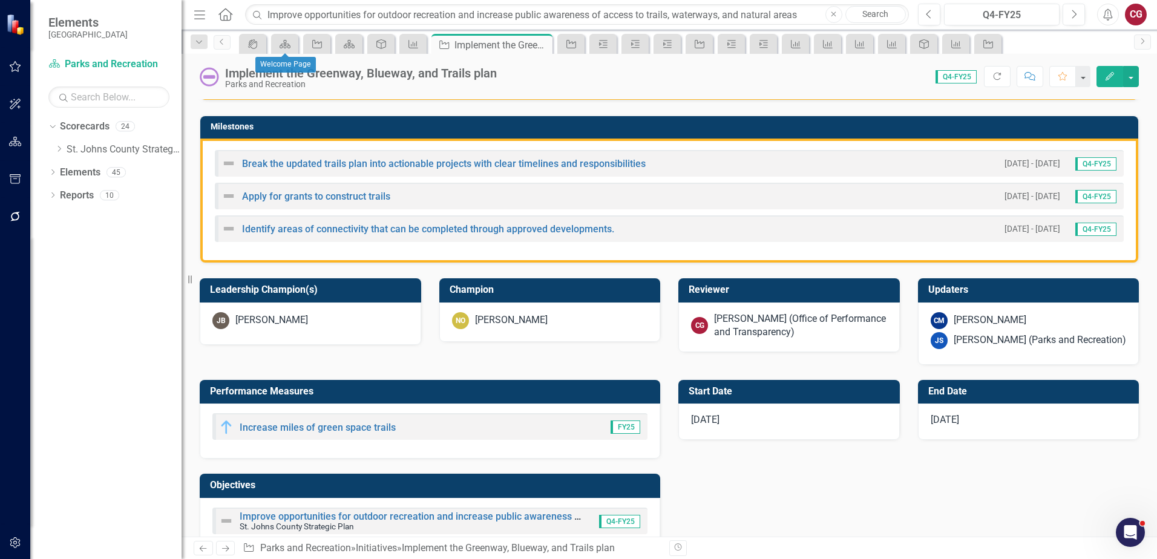
click at [733, 315] on div "[PERSON_NAME] (Office of Performance and Transparency)" at bounding box center [800, 326] width 173 height 28
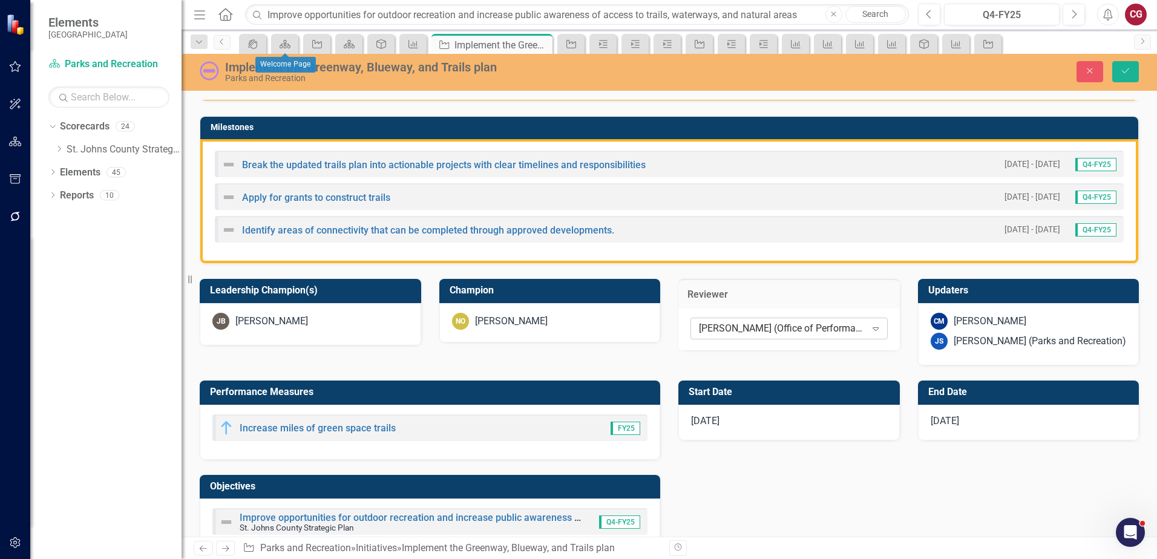
click at [708, 322] on div "[PERSON_NAME] (Office of Performance and Transparency)" at bounding box center [782, 329] width 167 height 14
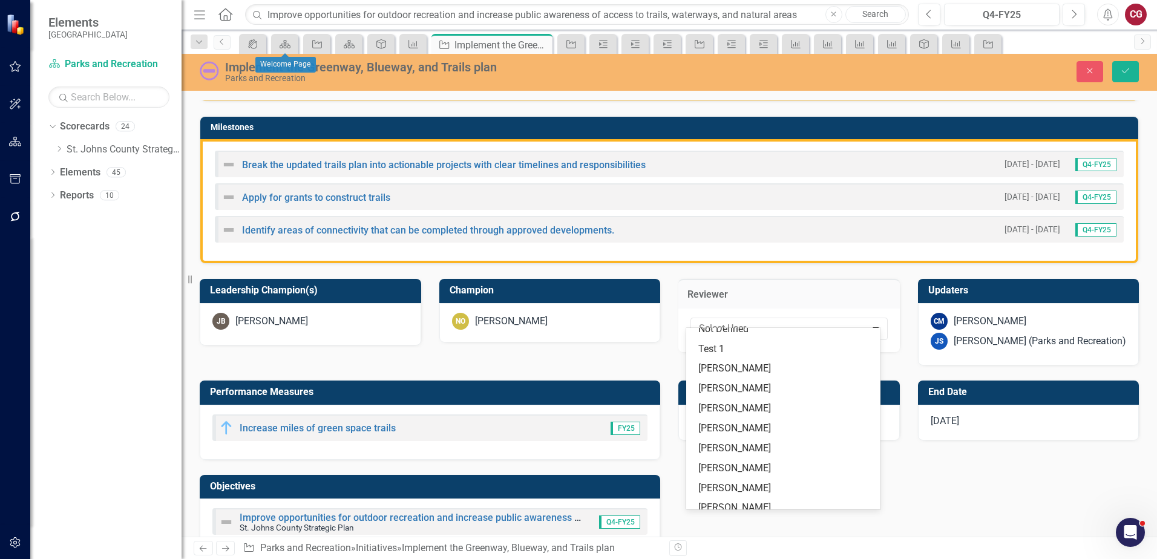
scroll to position [0, 0]
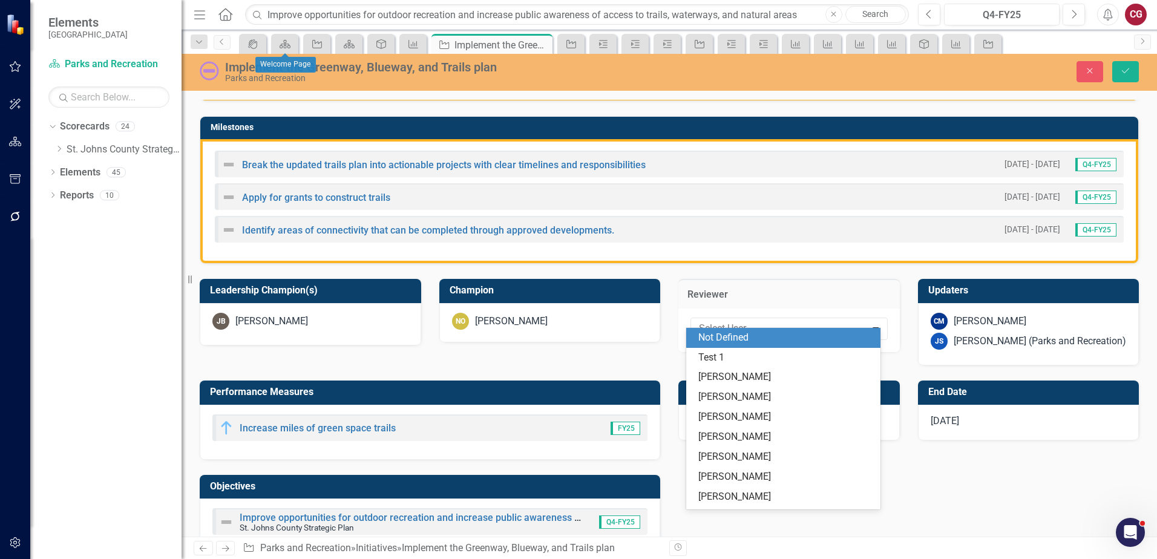
click at [740, 339] on div "Not Defined" at bounding box center [785, 338] width 175 height 14
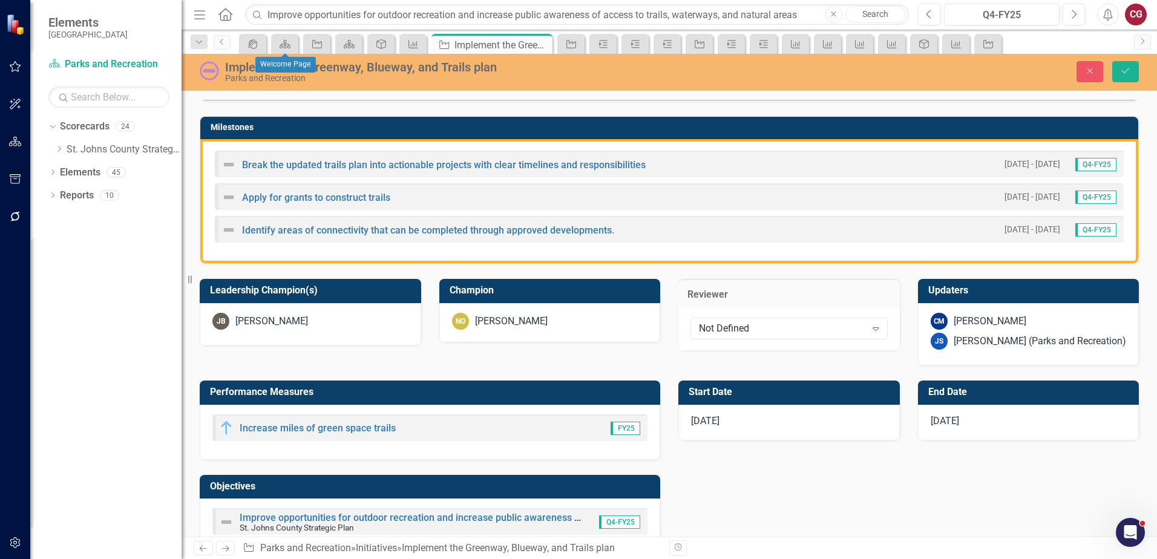
click at [986, 335] on div "[PERSON_NAME] (Parks and Recreation)" at bounding box center [1039, 342] width 172 height 14
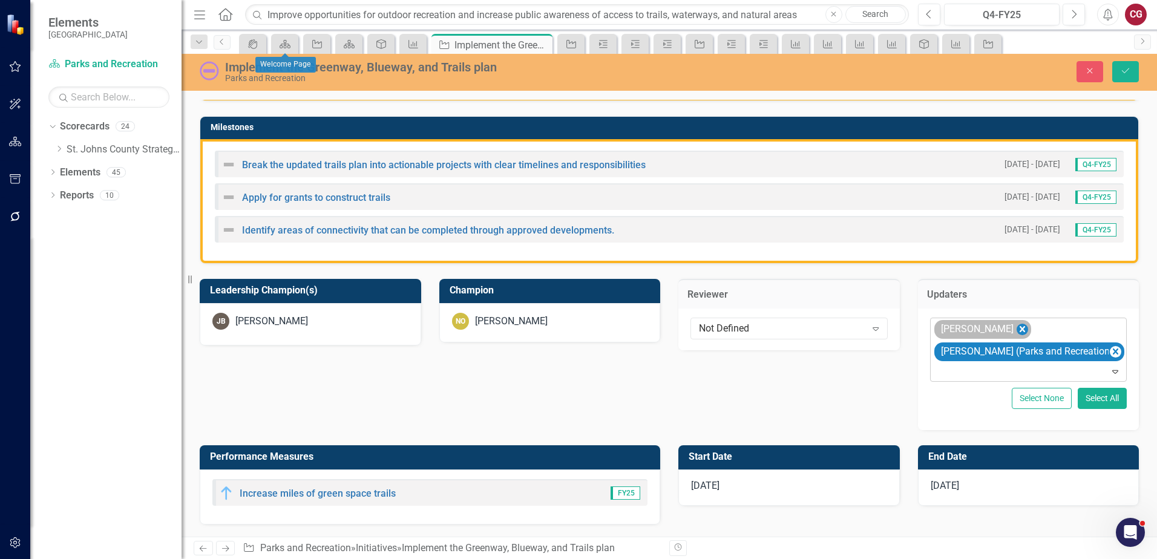
click at [1019, 326] on icon "Remove Carrie Miska" at bounding box center [1021, 329] width 5 height 6
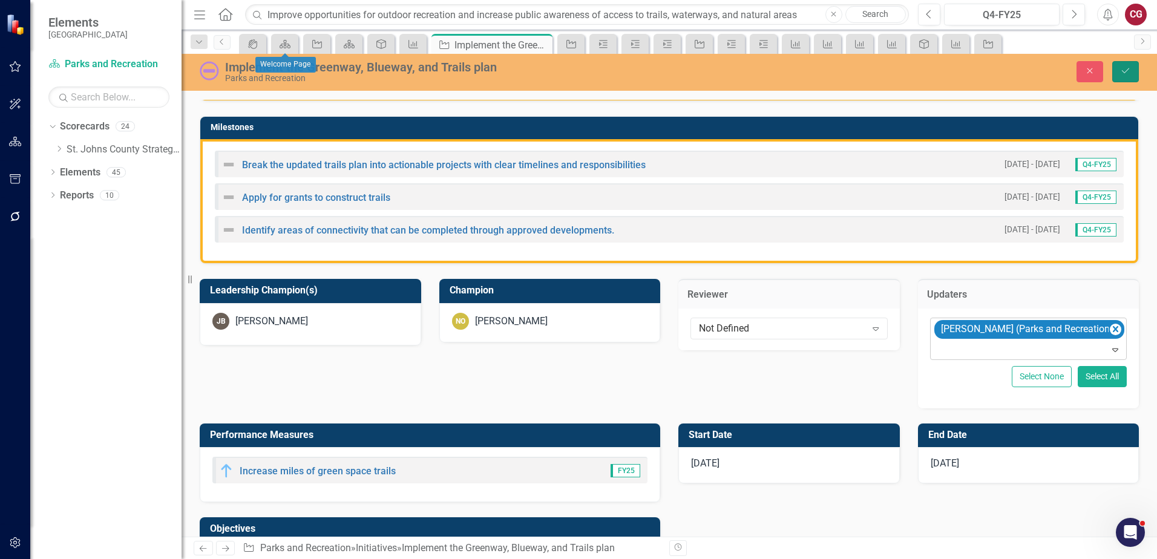
click at [1128, 76] on button "Save" at bounding box center [1125, 71] width 27 height 21
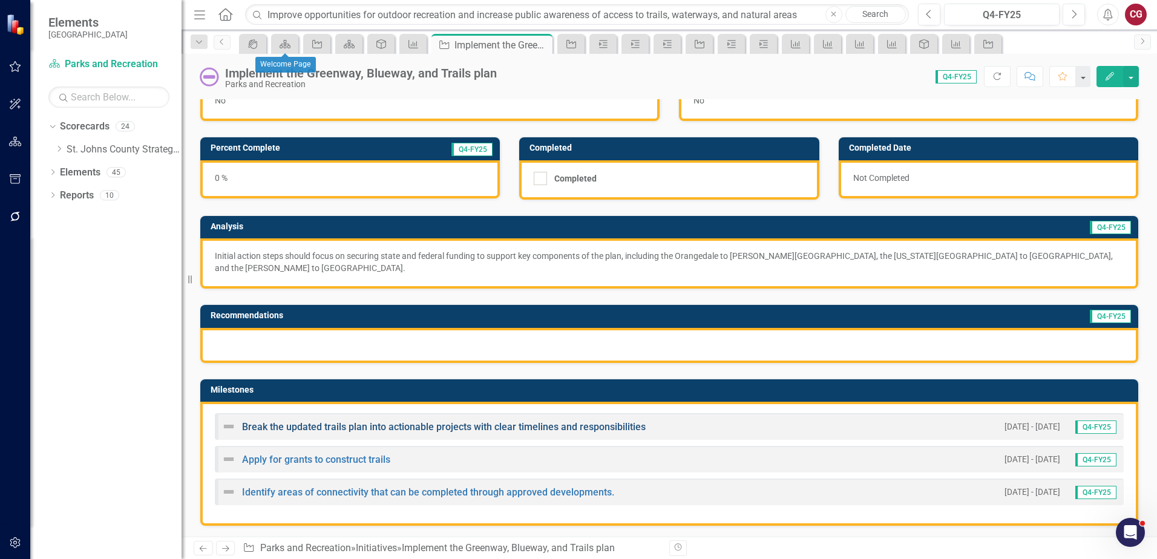
scroll to position [60, 0]
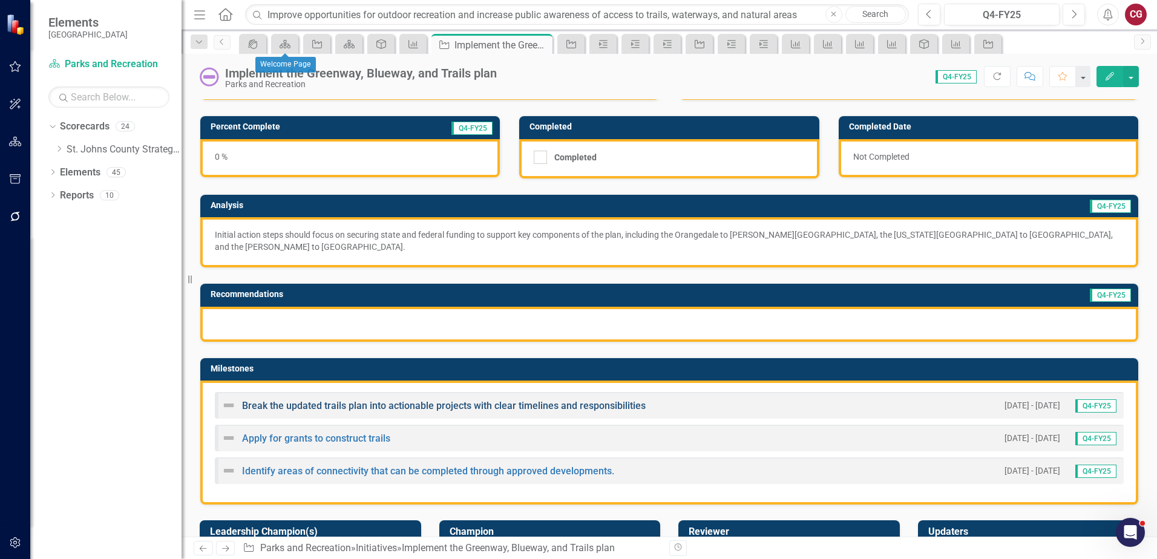
click at [388, 400] on link "Break the updated trails plan into actionable projects with clear timelines and…" at bounding box center [443, 405] width 403 height 11
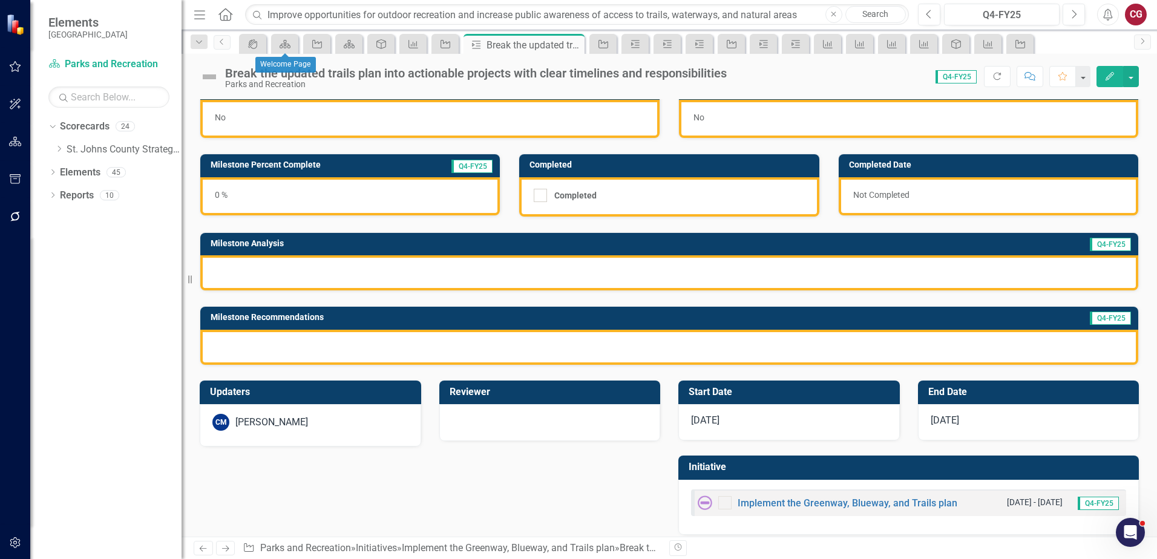
scroll to position [33, 0]
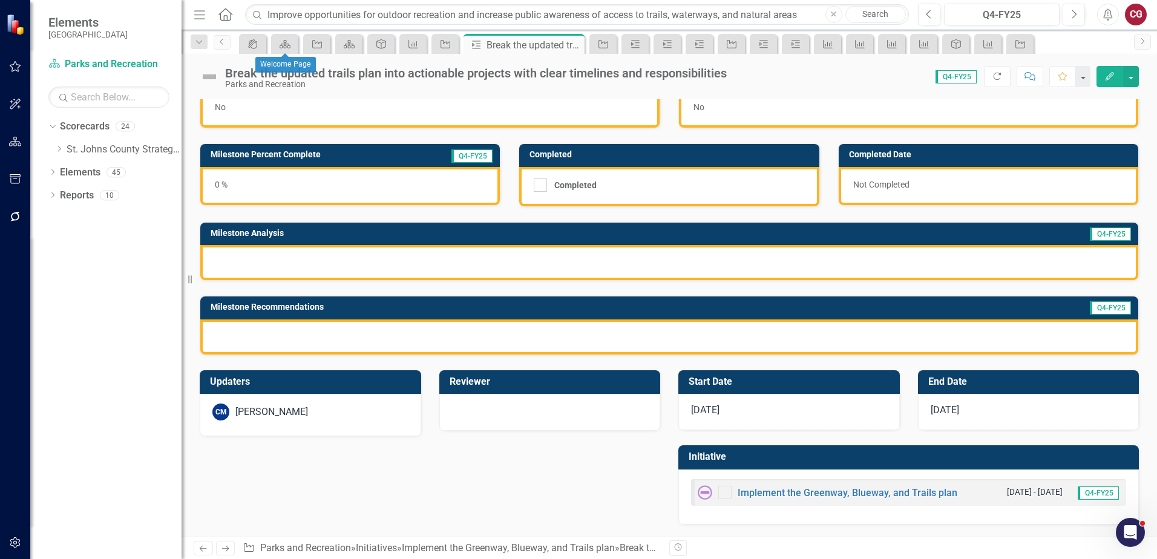
click at [333, 411] on div "CM Carrie Miska" at bounding box center [310, 411] width 196 height 17
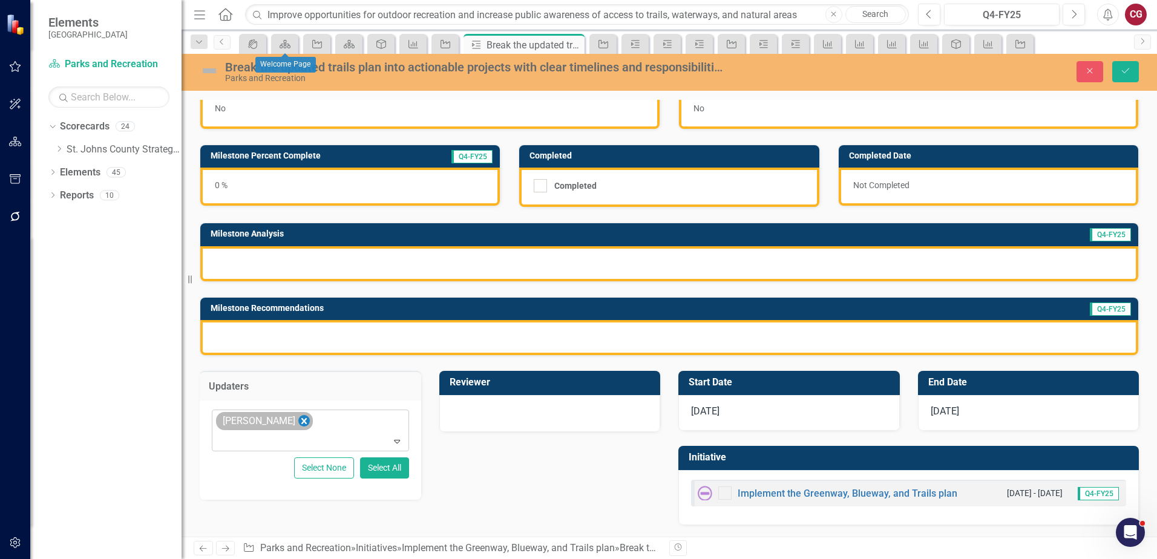
click at [298, 423] on icon "Remove Carrie Miska" at bounding box center [303, 421] width 11 height 15
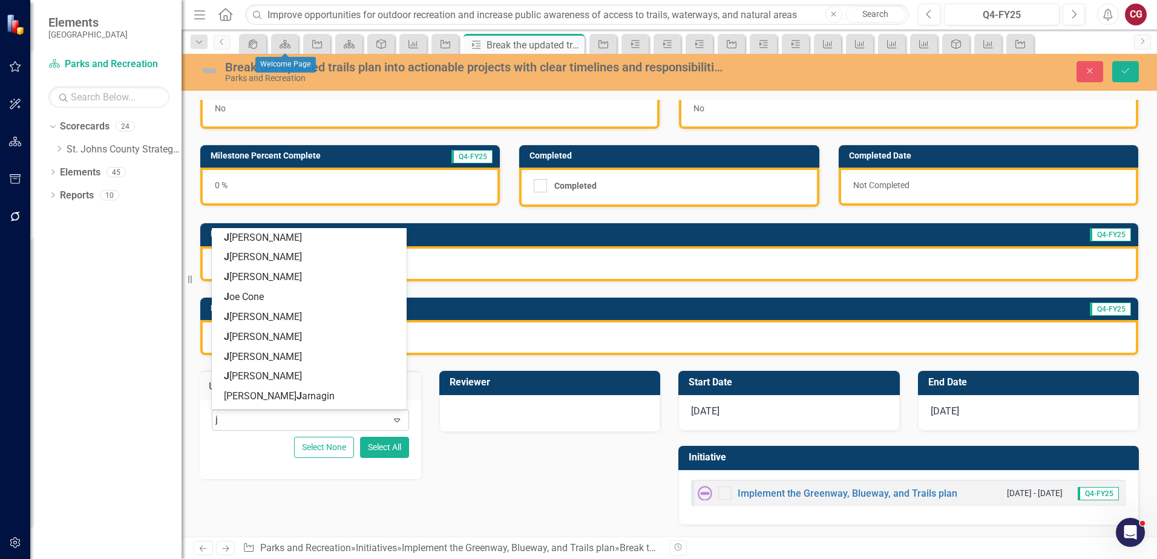
type input "jo"
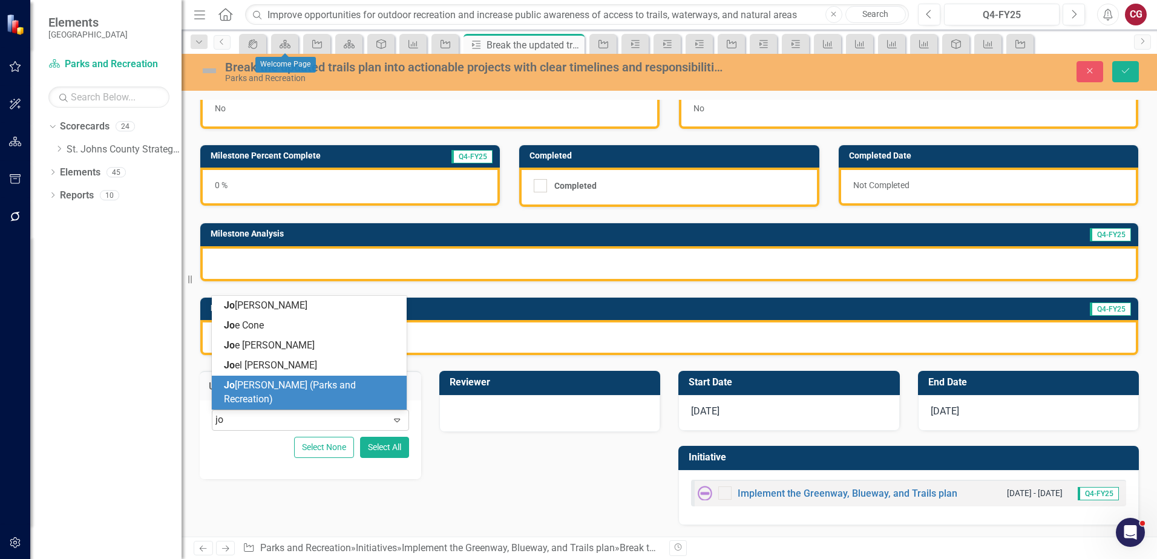
click at [290, 394] on span "Jo anne Spencer (Parks and Recreation)" at bounding box center [290, 391] width 132 height 25
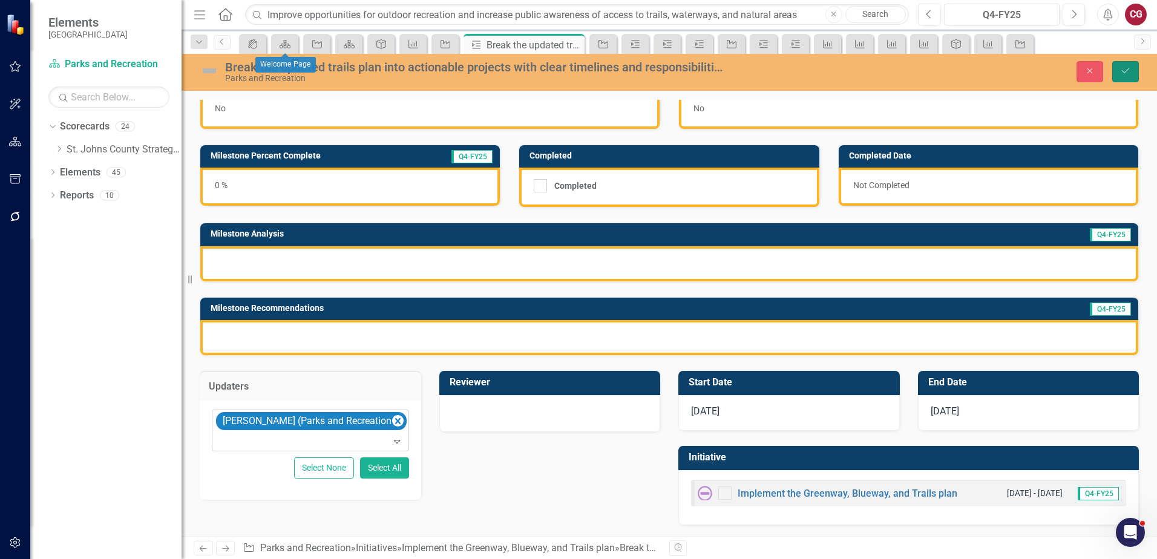
click at [1129, 82] on button "Save" at bounding box center [1125, 71] width 27 height 21
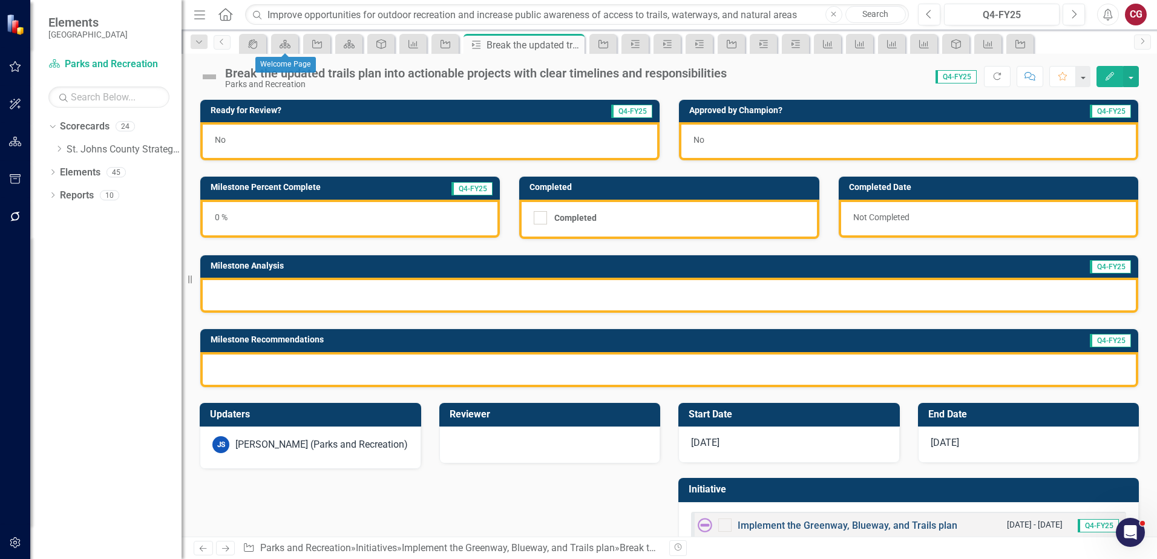
click at [767, 524] on link "Implement the Greenway, Blueway, and Trails plan" at bounding box center [847, 525] width 220 height 11
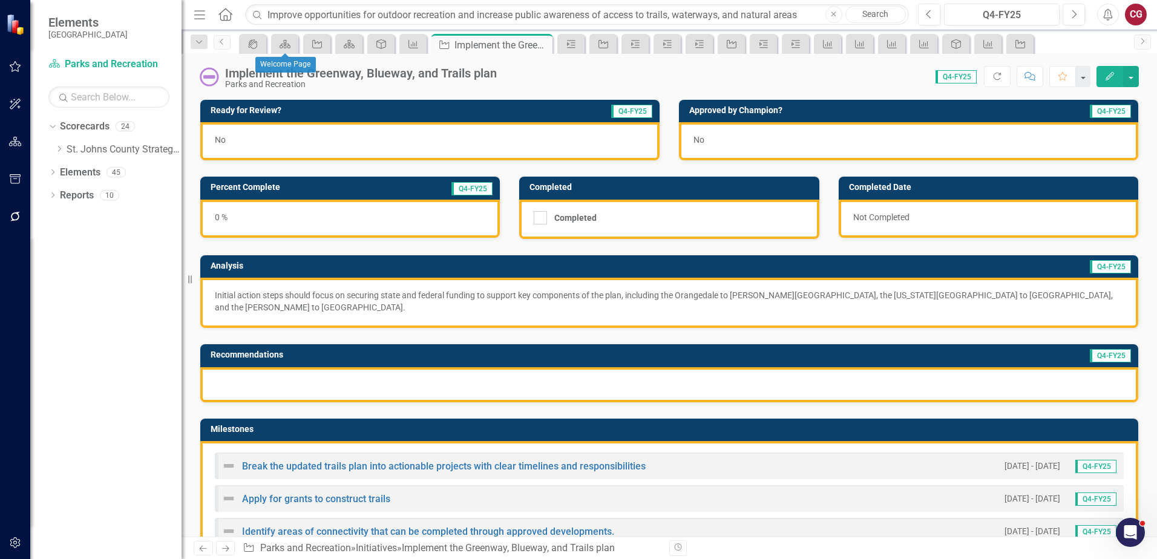
scroll to position [121, 0]
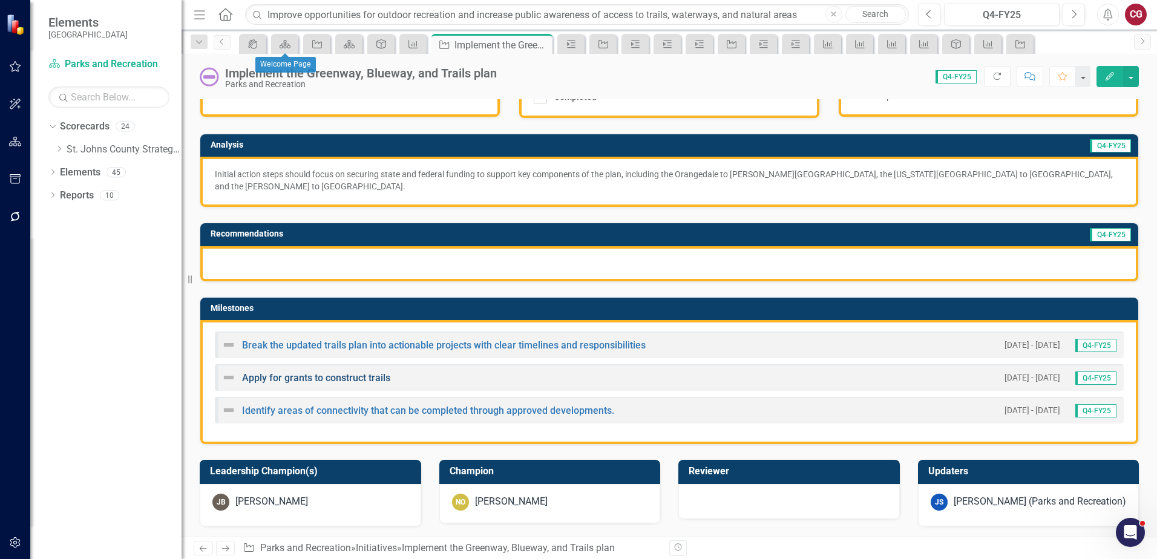
click at [308, 372] on link "Apply for grants to construct trails" at bounding box center [316, 377] width 148 height 11
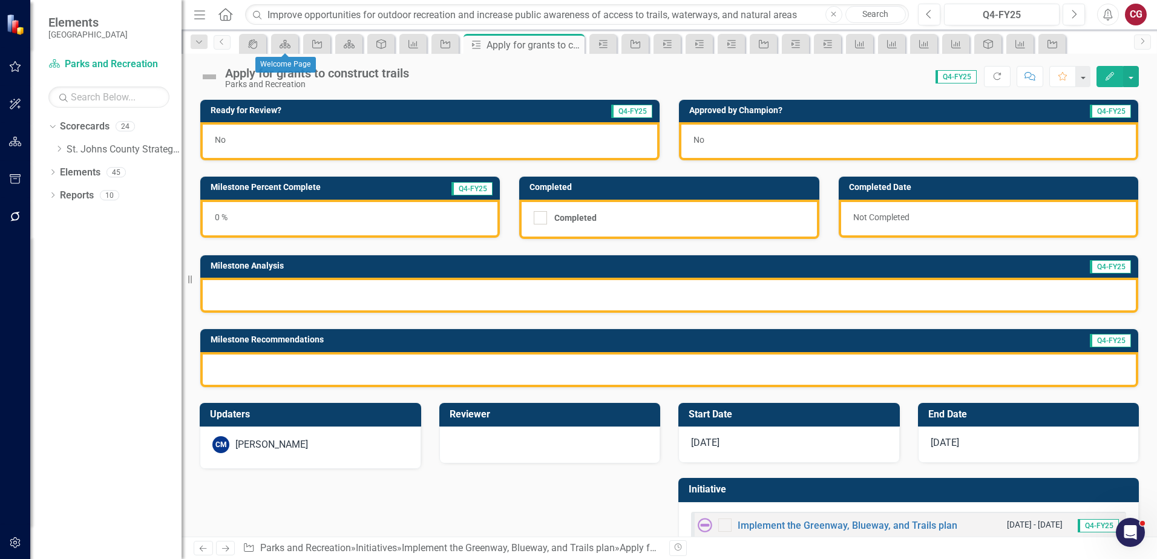
click at [296, 440] on div "CM Carrie Miska" at bounding box center [310, 444] width 196 height 17
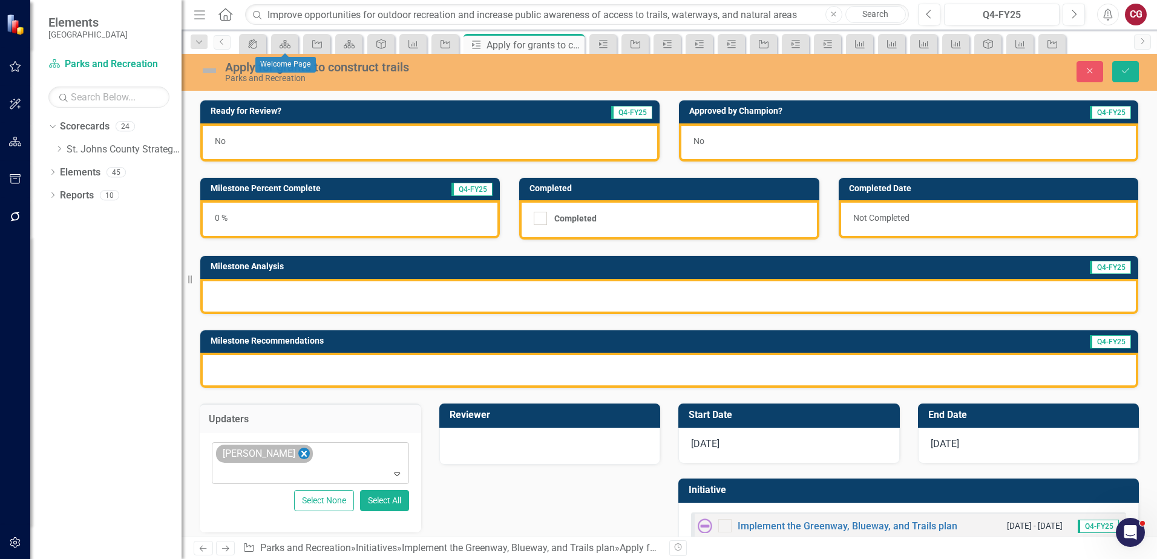
click at [298, 448] on icon "Remove Carrie Miska" at bounding box center [303, 453] width 11 height 15
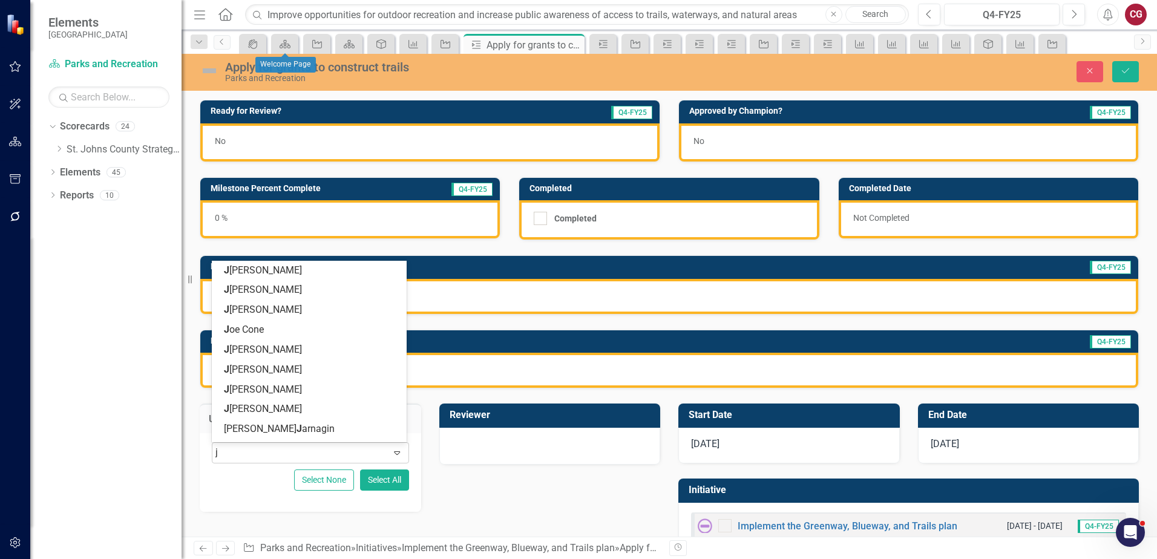
type input "jo"
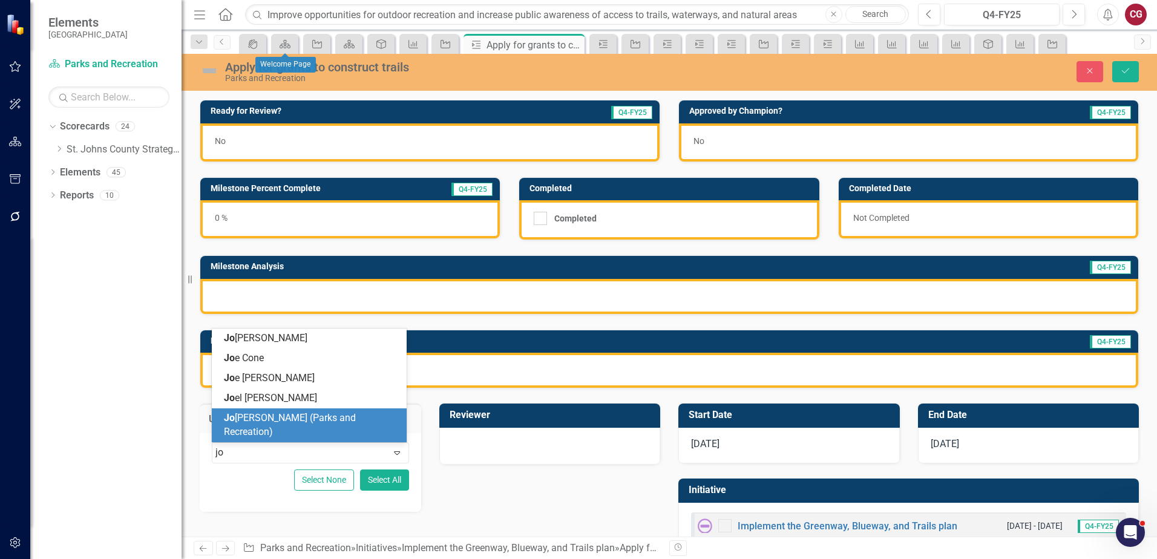
click at [276, 427] on span "Jo anne Spencer (Parks and Recreation)" at bounding box center [290, 424] width 132 height 25
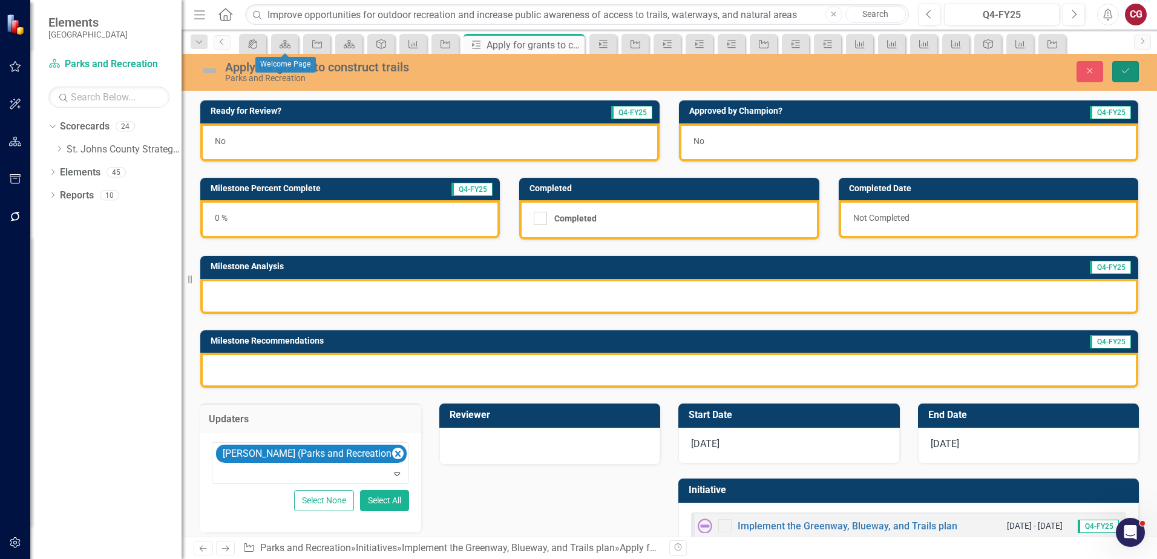
click at [1129, 70] on icon "Save" at bounding box center [1125, 71] width 11 height 8
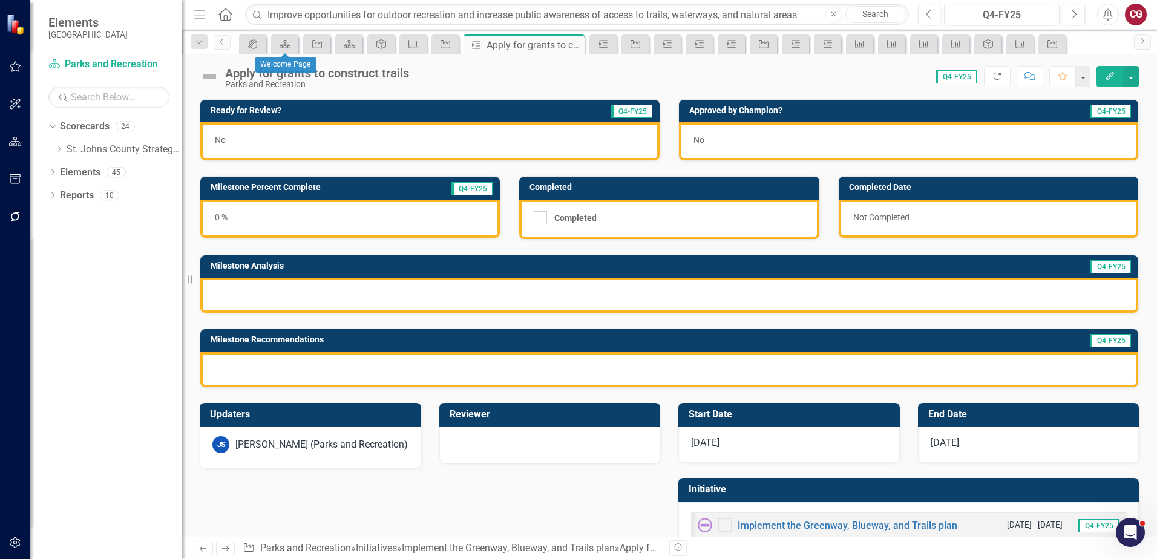
scroll to position [33, 0]
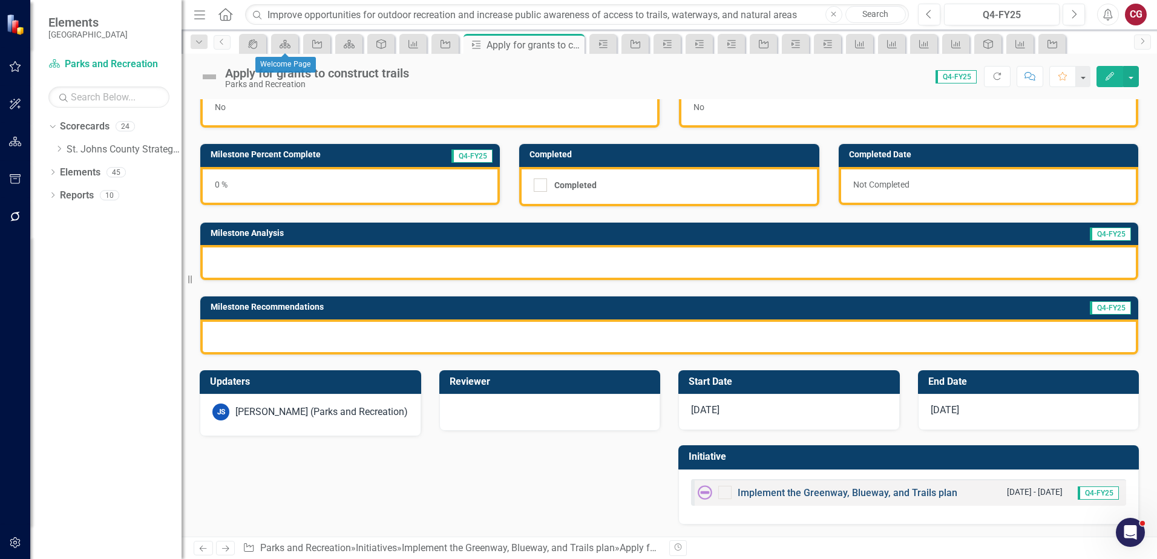
click at [794, 495] on link "Implement the Greenway, Blueway, and Trails plan" at bounding box center [847, 492] width 220 height 11
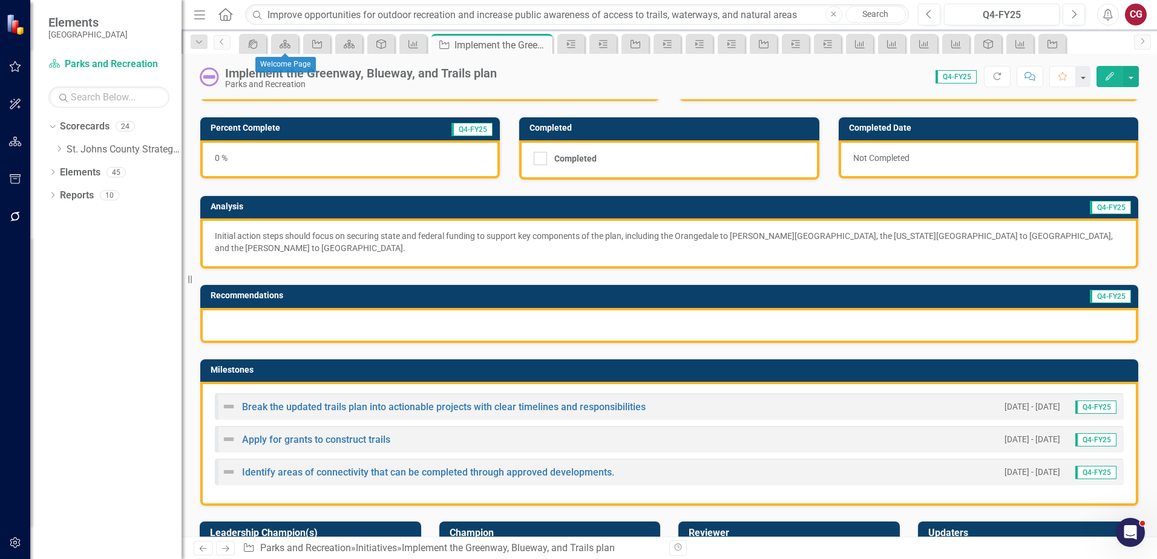
scroll to position [121, 0]
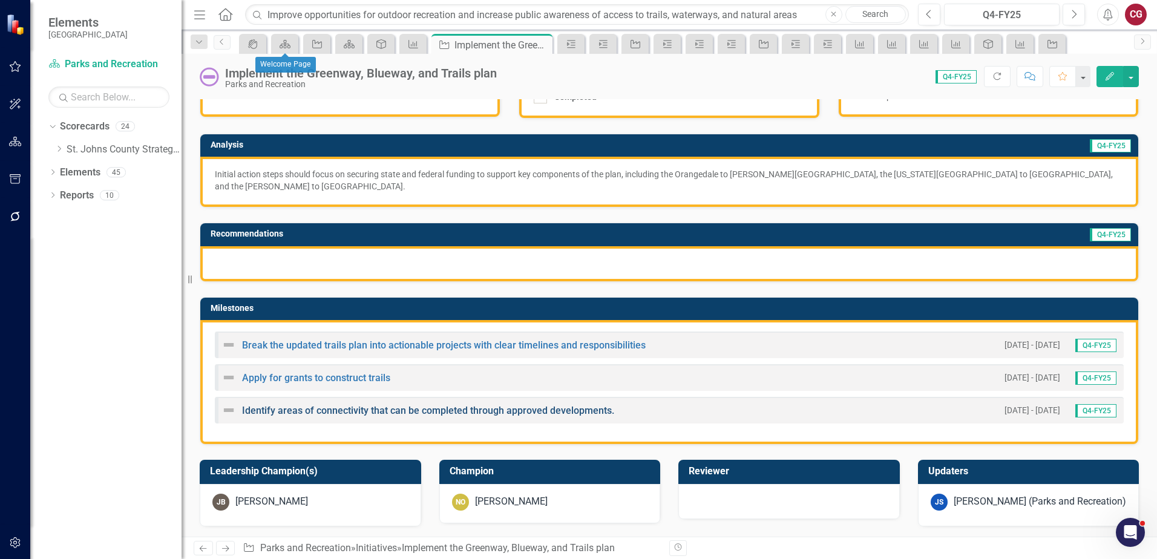
click at [340, 405] on link "Identify areas of connectivity that can be completed through approved developme…" at bounding box center [428, 410] width 372 height 11
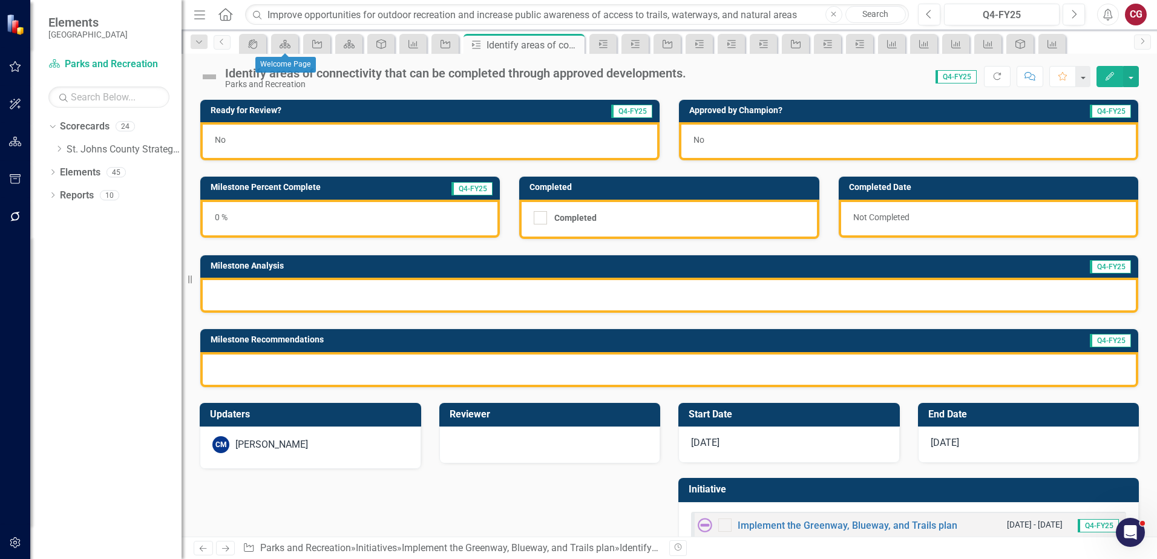
click at [319, 446] on div "CM Carrie Miska" at bounding box center [310, 444] width 196 height 17
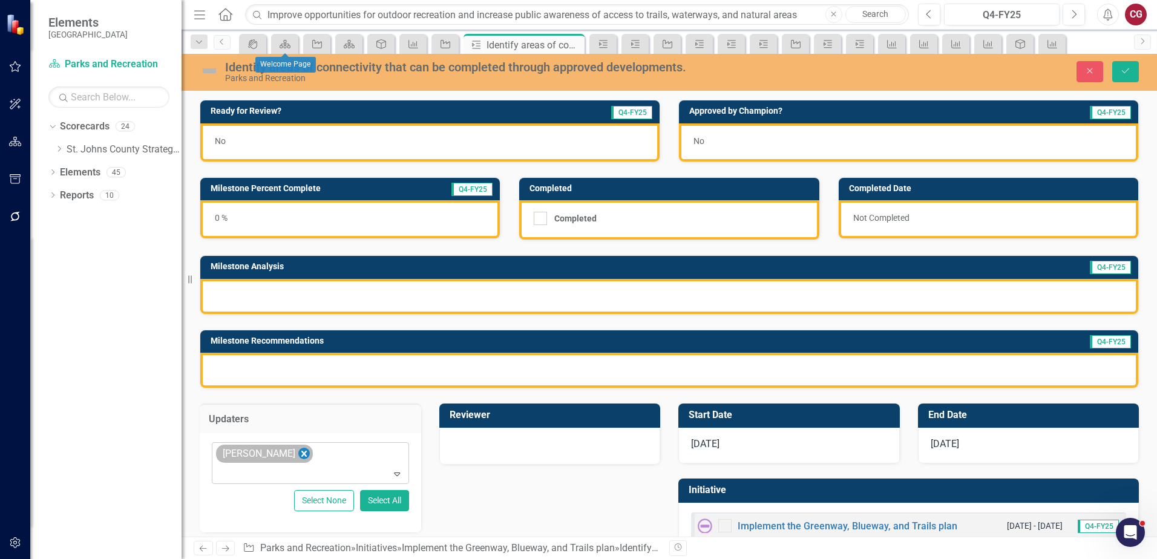
click at [298, 454] on icon "Remove Carrie Miska" at bounding box center [303, 453] width 11 height 15
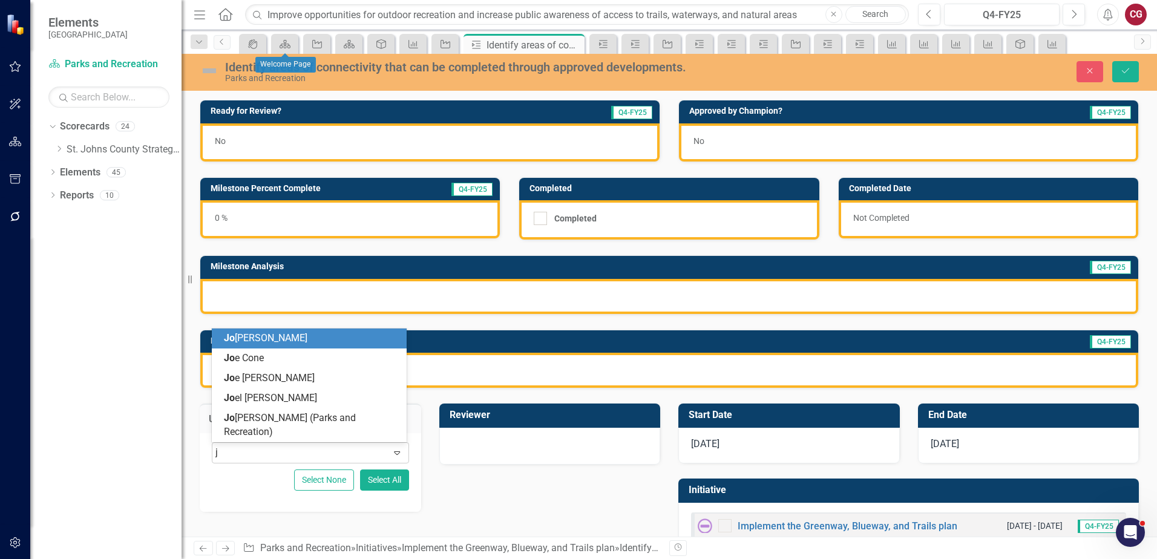
type input "jo"
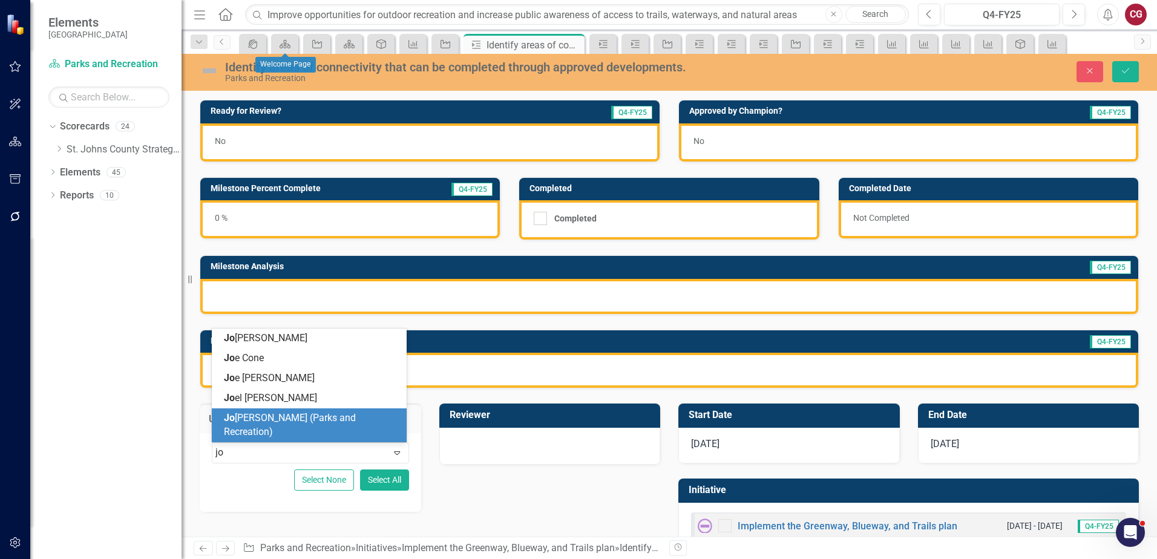
click at [287, 431] on span "Jo anne Spencer (Parks and Recreation)" at bounding box center [290, 424] width 132 height 25
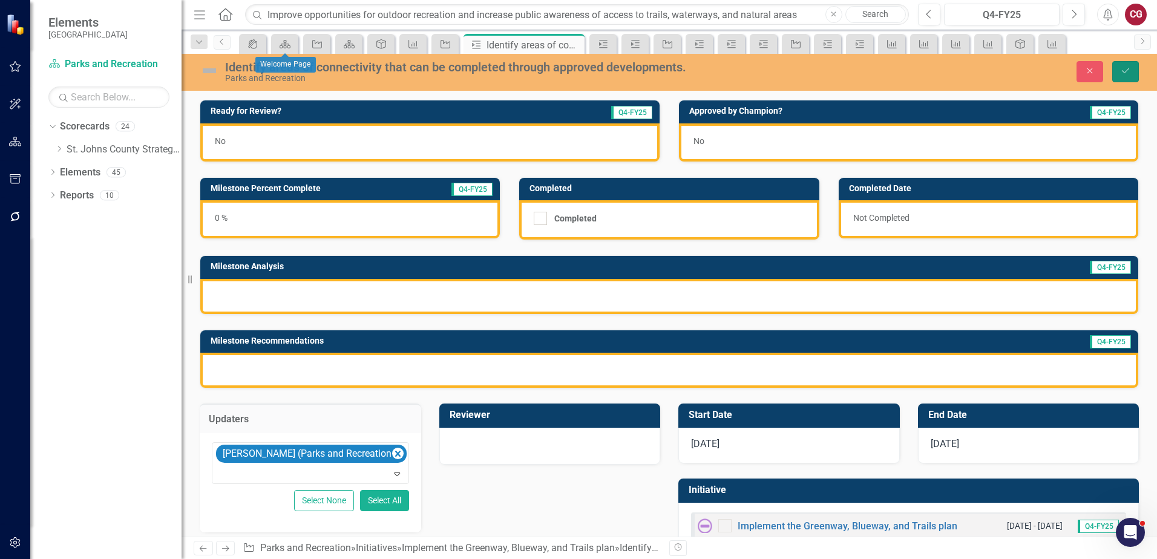
click at [1128, 70] on icon "Save" at bounding box center [1125, 71] width 11 height 8
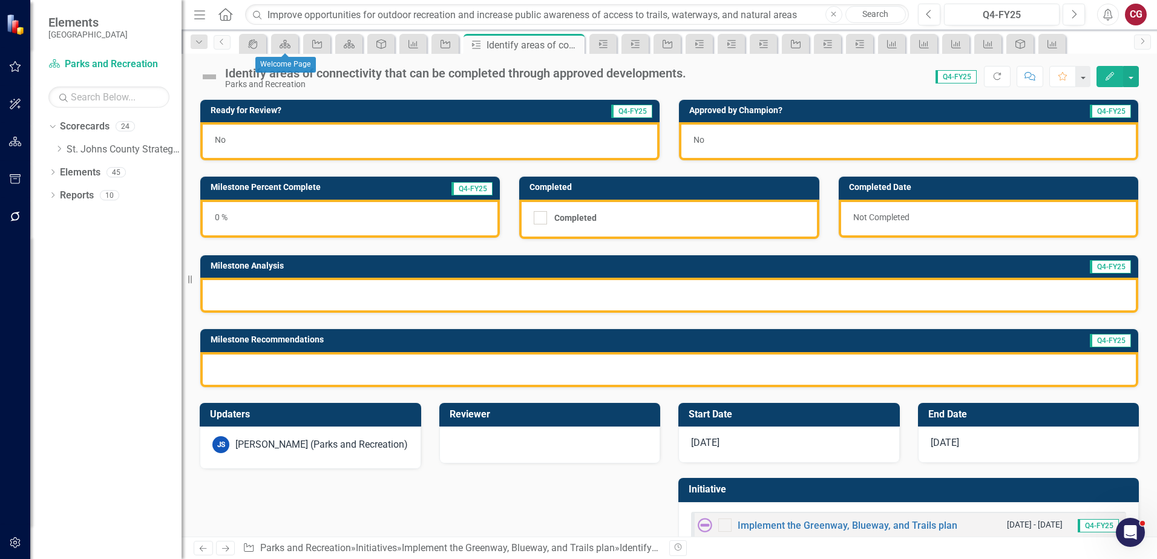
scroll to position [33, 0]
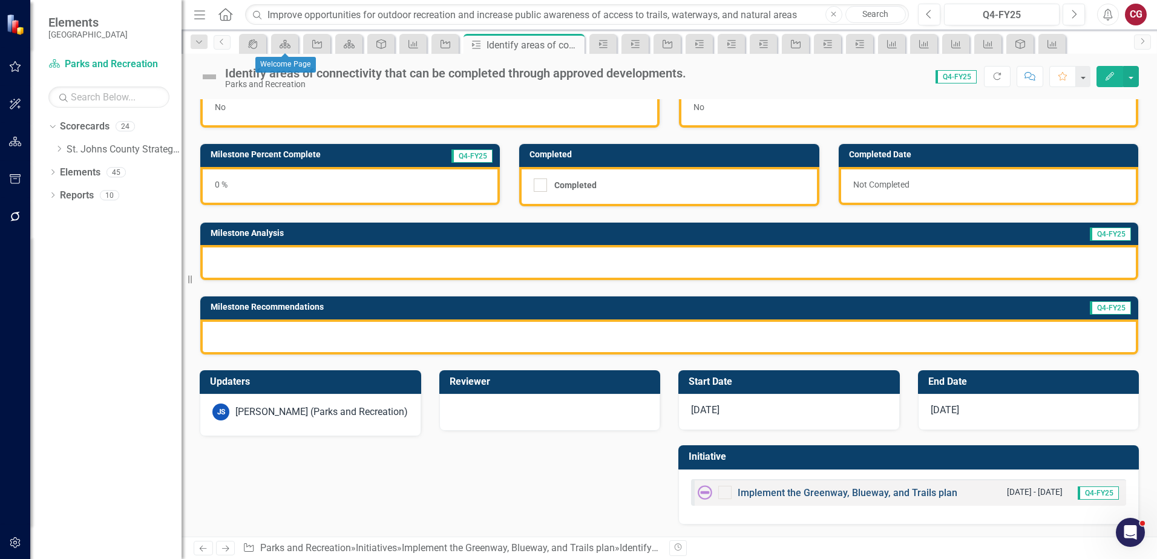
click at [769, 495] on link "Implement the Greenway, Blueway, and Trails plan" at bounding box center [847, 492] width 220 height 11
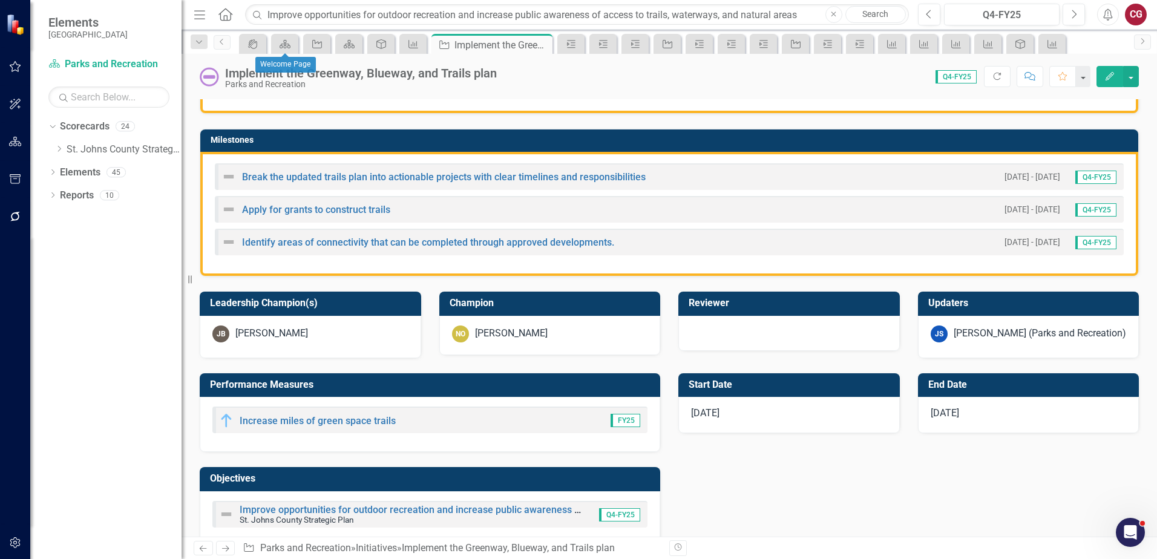
scroll to position [363, 0]
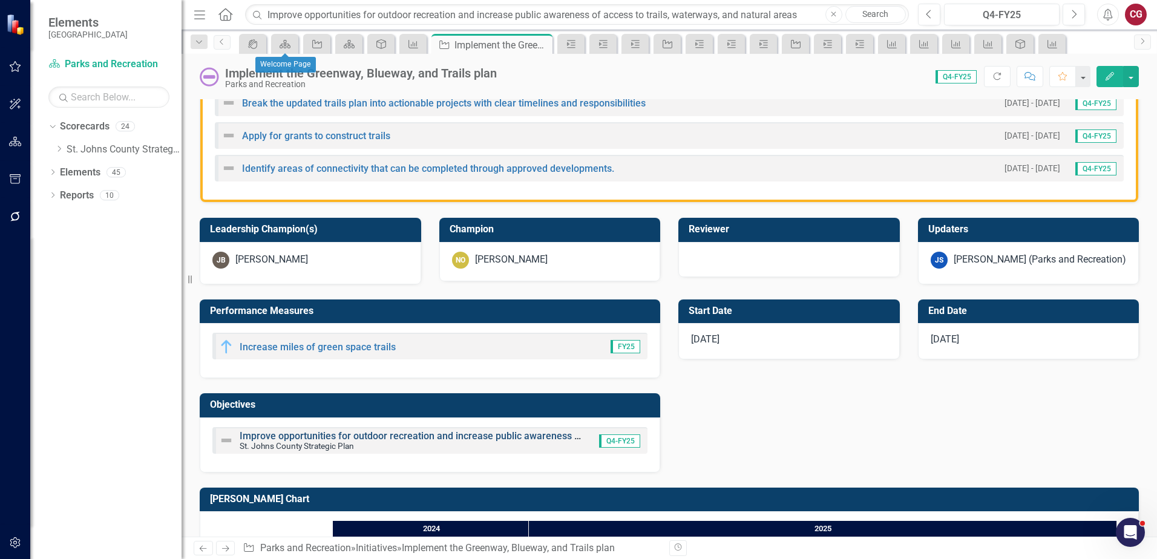
click at [284, 430] on link "Improve opportunities for outdoor recreation and increase public awareness of a…" at bounding box center [512, 435] width 545 height 11
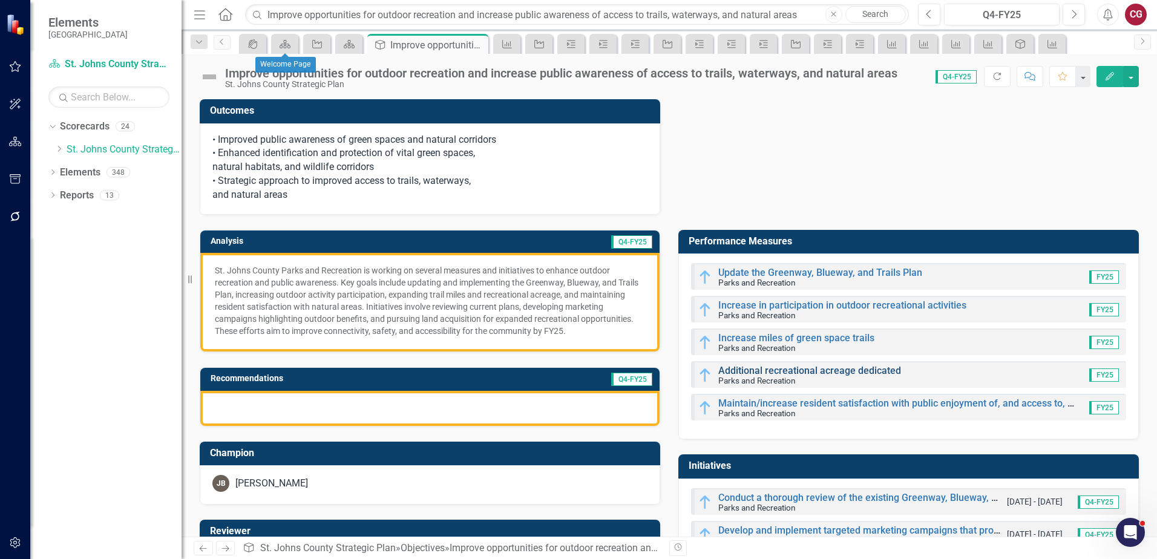
click at [745, 374] on link "Additional recreational acreage dedicated" at bounding box center [809, 370] width 183 height 11
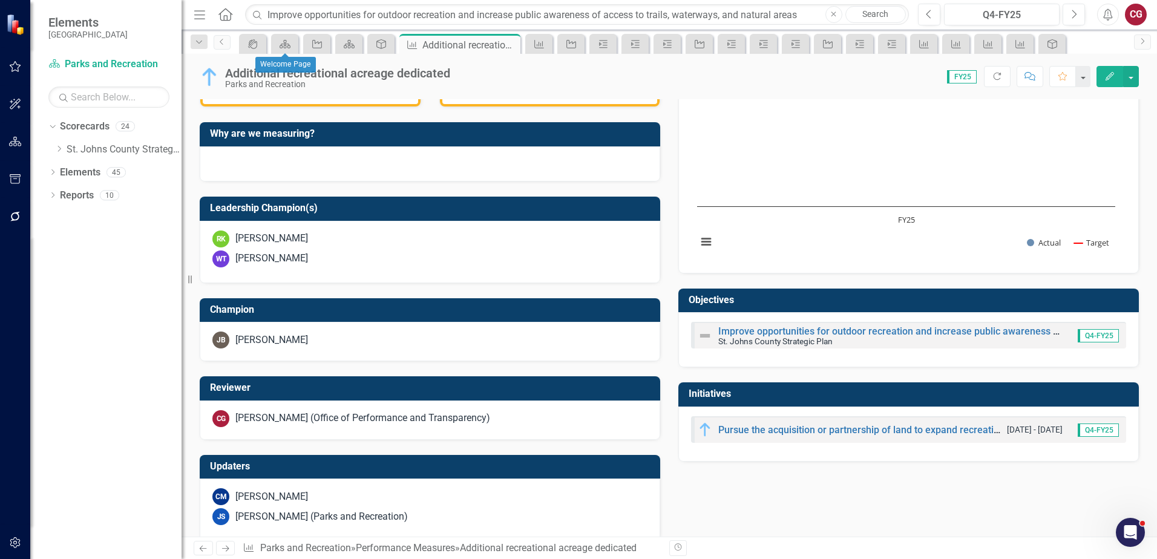
scroll to position [332, 0]
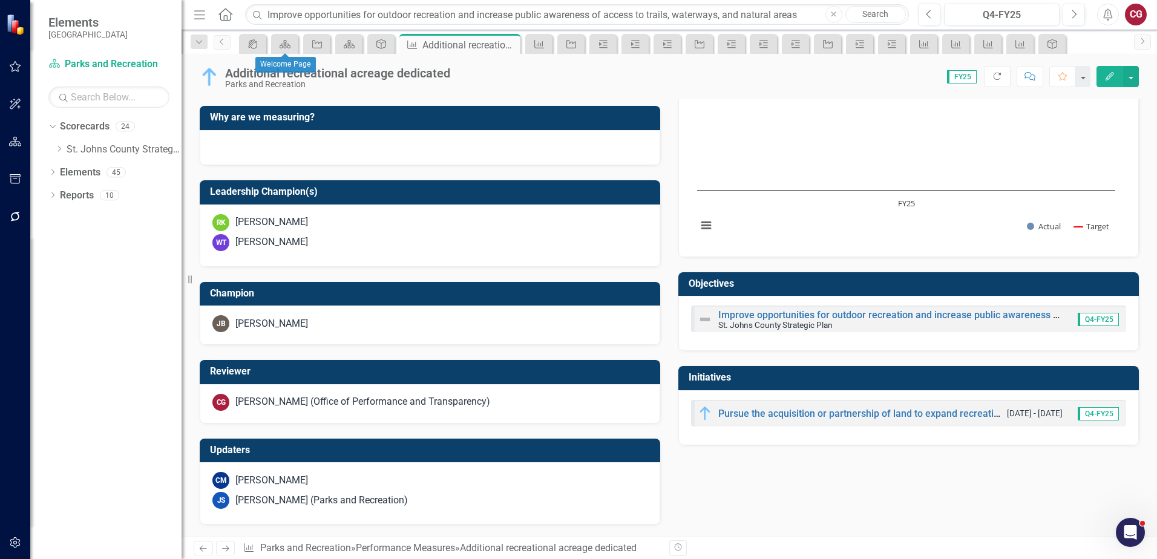
click at [304, 416] on div "CG Caitlyn Glendenning (Office of Performance and Transparency)" at bounding box center [430, 403] width 460 height 39
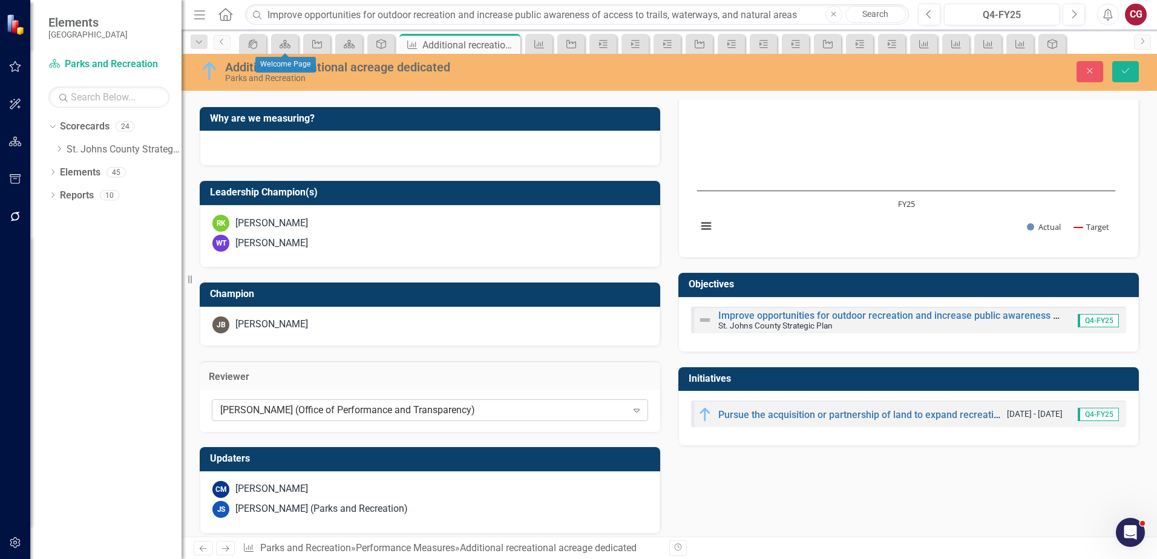
click at [302, 409] on div "[PERSON_NAME] (Office of Performance and Transparency)" at bounding box center [423, 410] width 407 height 14
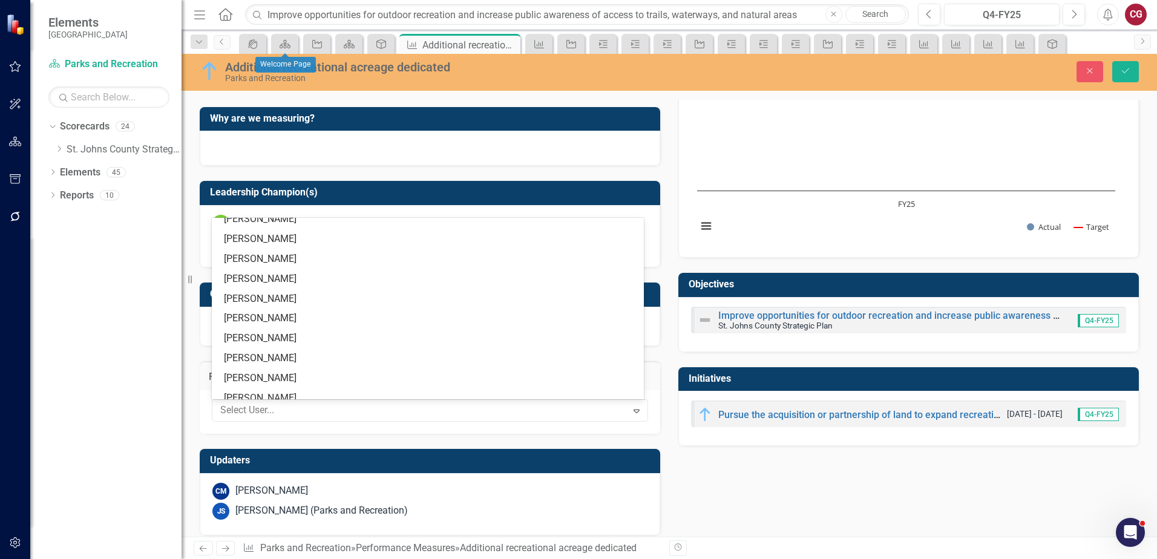
scroll to position [0, 0]
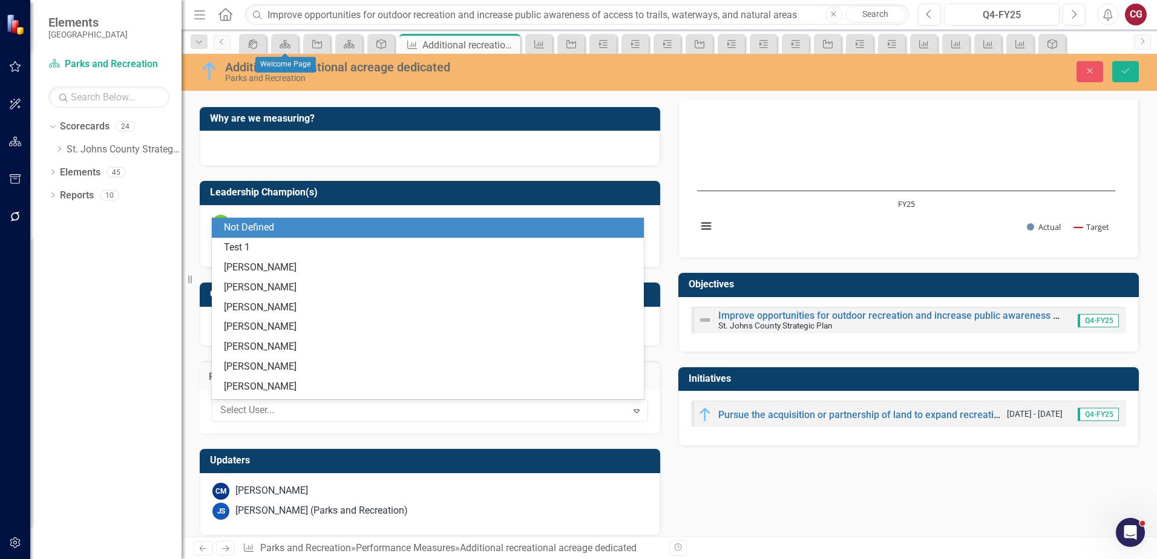
click at [279, 225] on div "Not Defined" at bounding box center [430, 228] width 413 height 14
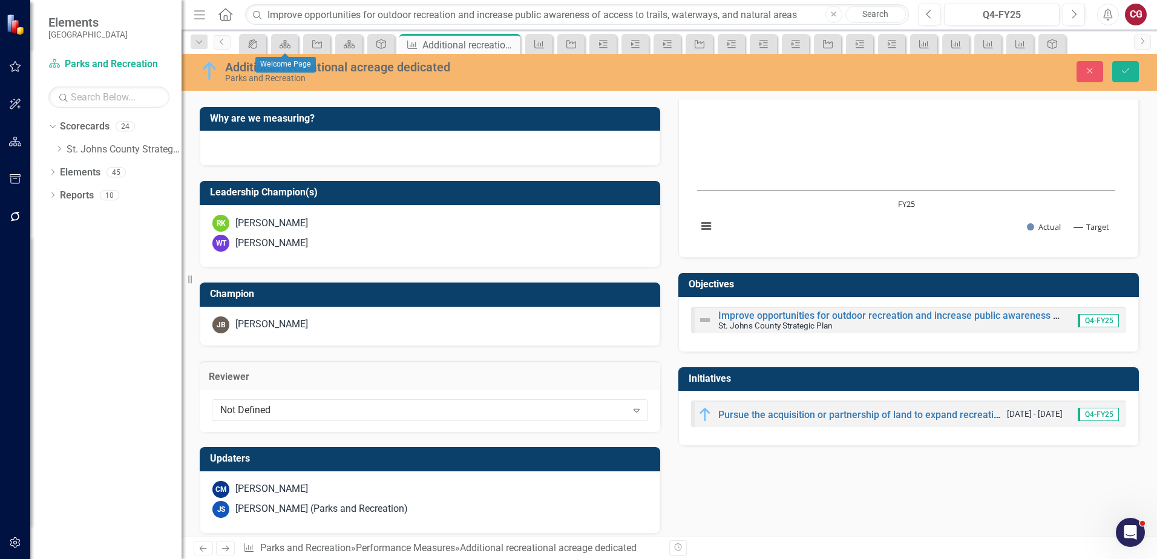
click at [358, 505] on div "[PERSON_NAME] (Parks and Recreation)" at bounding box center [321, 509] width 172 height 14
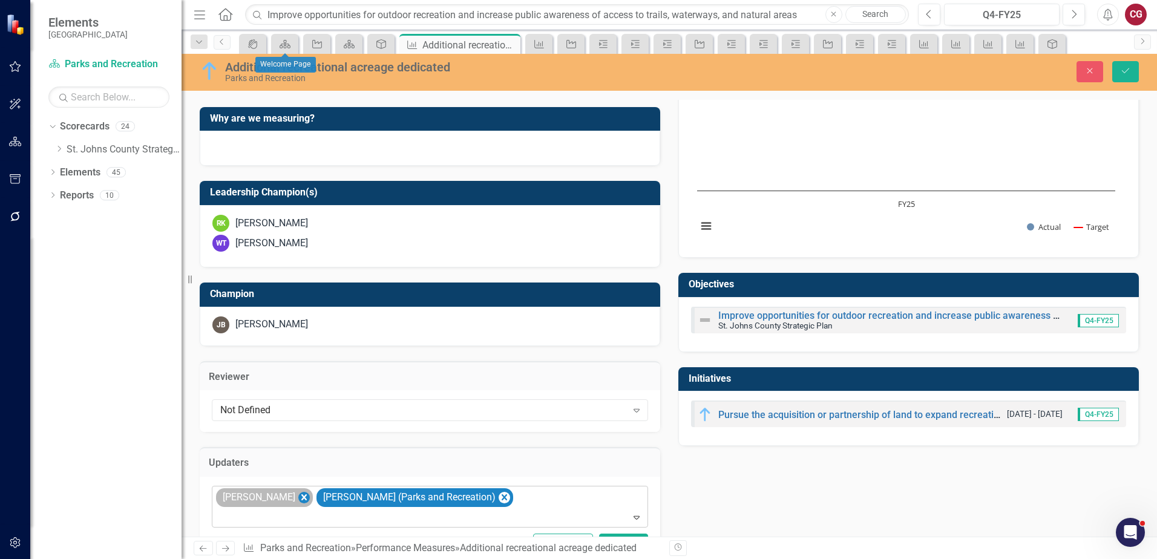
click at [298, 496] on icon "Remove Carrie Miska" at bounding box center [303, 497] width 11 height 15
click at [1115, 74] on button "Save" at bounding box center [1125, 71] width 27 height 21
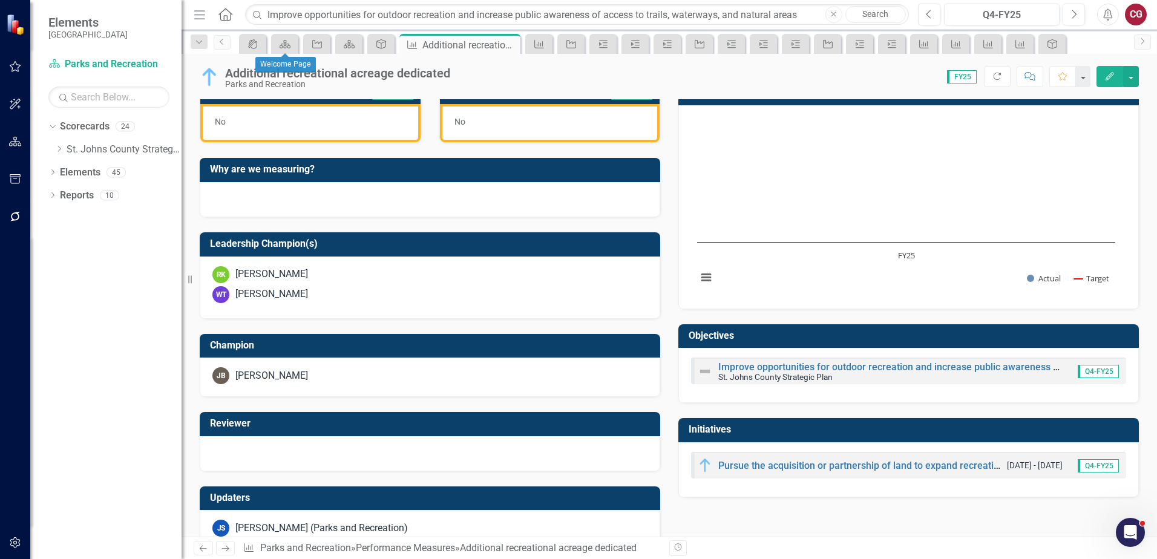
scroll to position [302, 0]
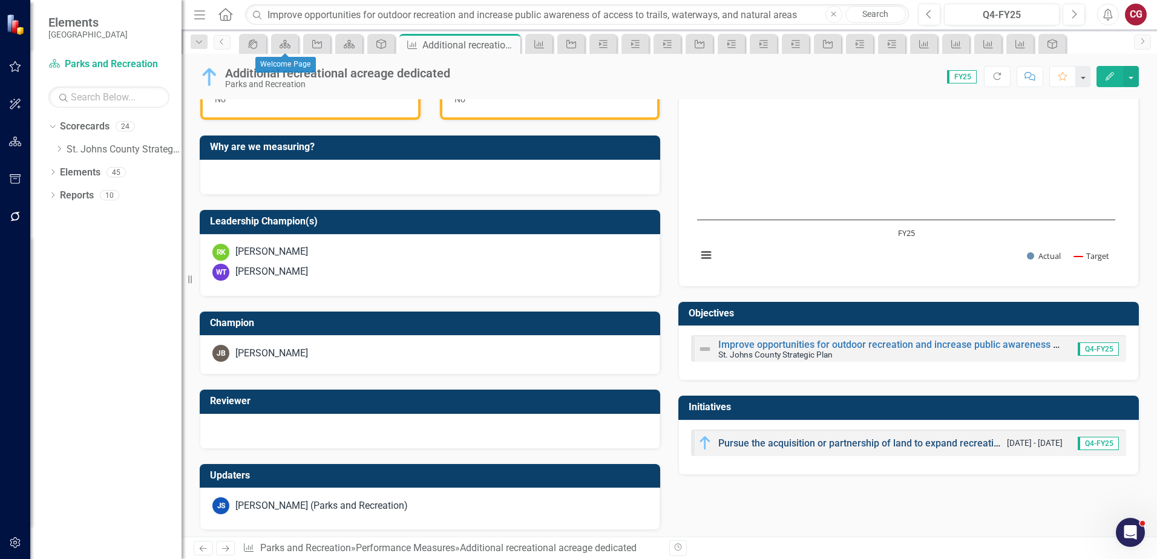
click at [734, 445] on link "Pursue the acquisition or partnership of land to expand recreational opportunit…" at bounding box center [896, 442] width 356 height 11
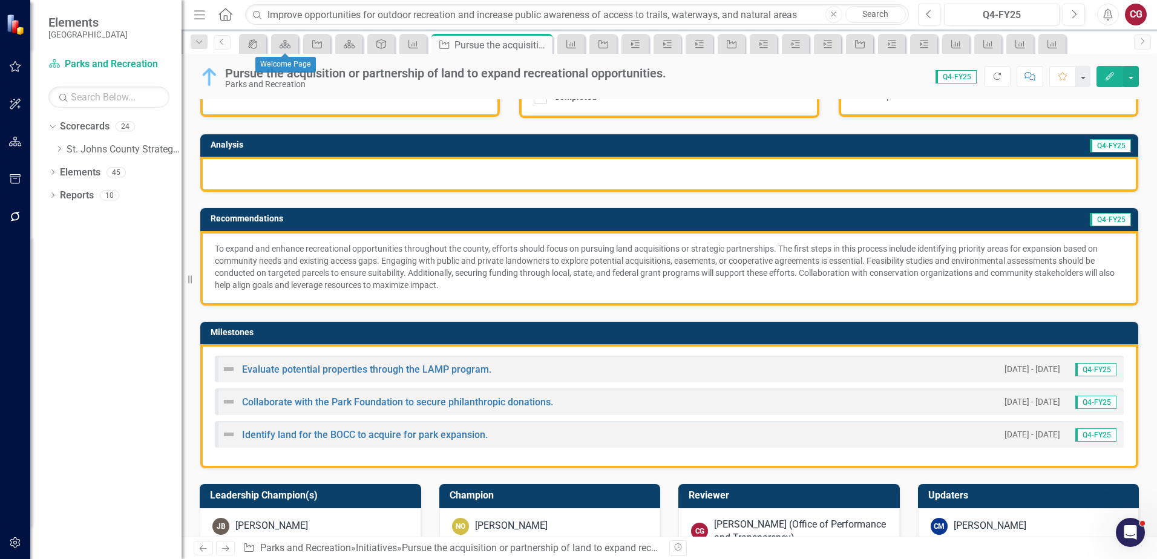
scroll to position [242, 0]
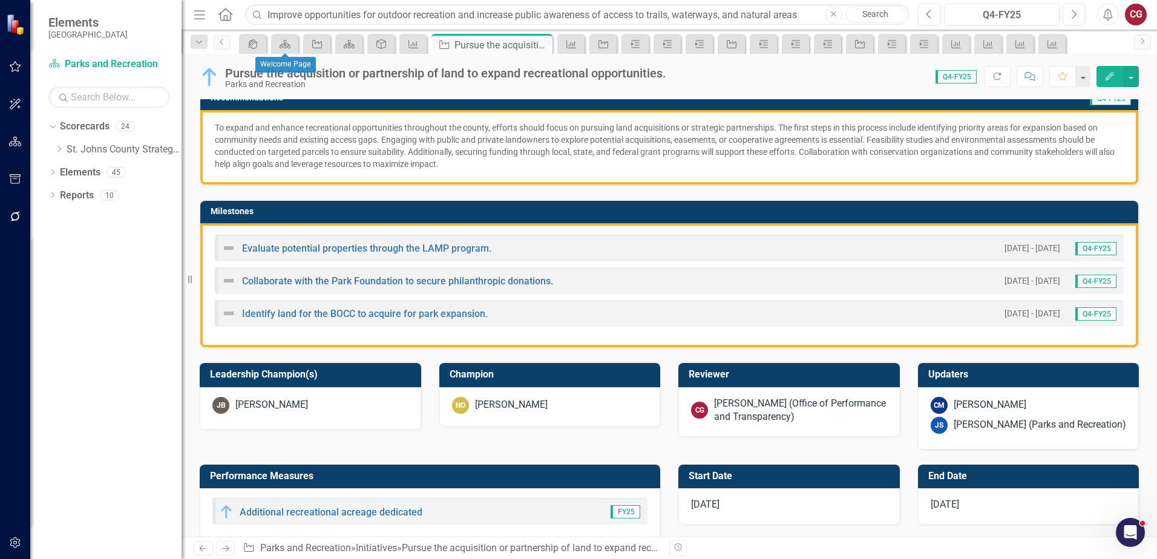
click at [766, 411] on div "[PERSON_NAME] (Office of Performance and Transparency)" at bounding box center [800, 411] width 173 height 28
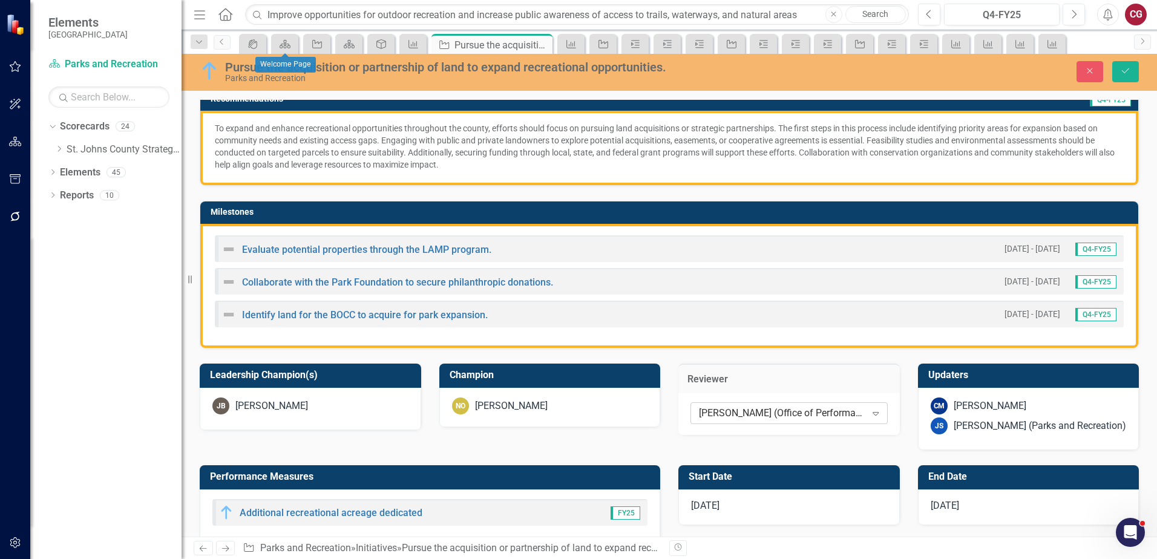
click at [722, 411] on div "[PERSON_NAME] (Office of Performance and Transparency)" at bounding box center [782, 414] width 167 height 14
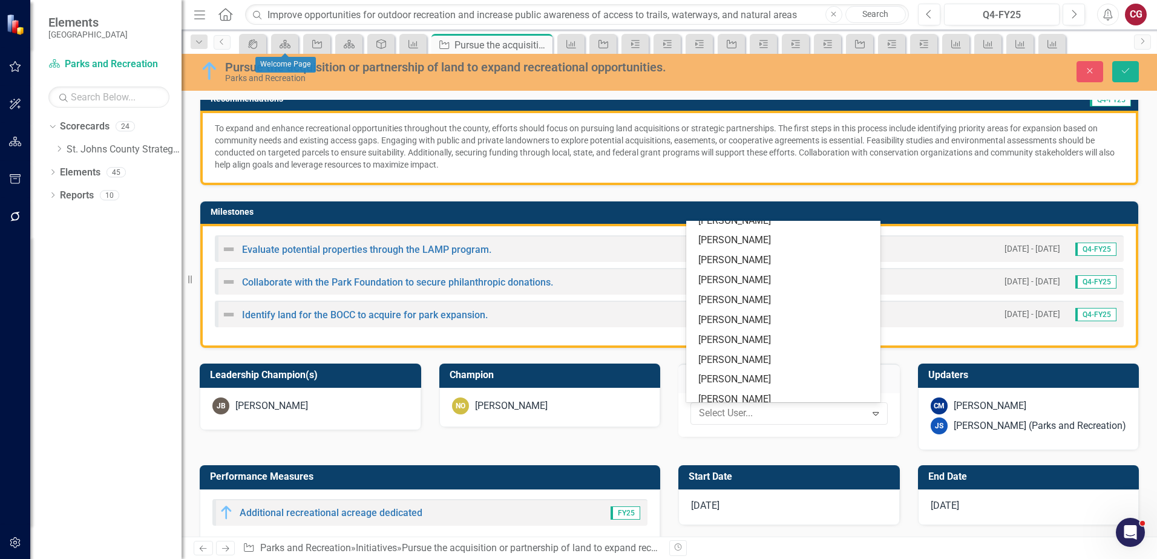
scroll to position [0, 0]
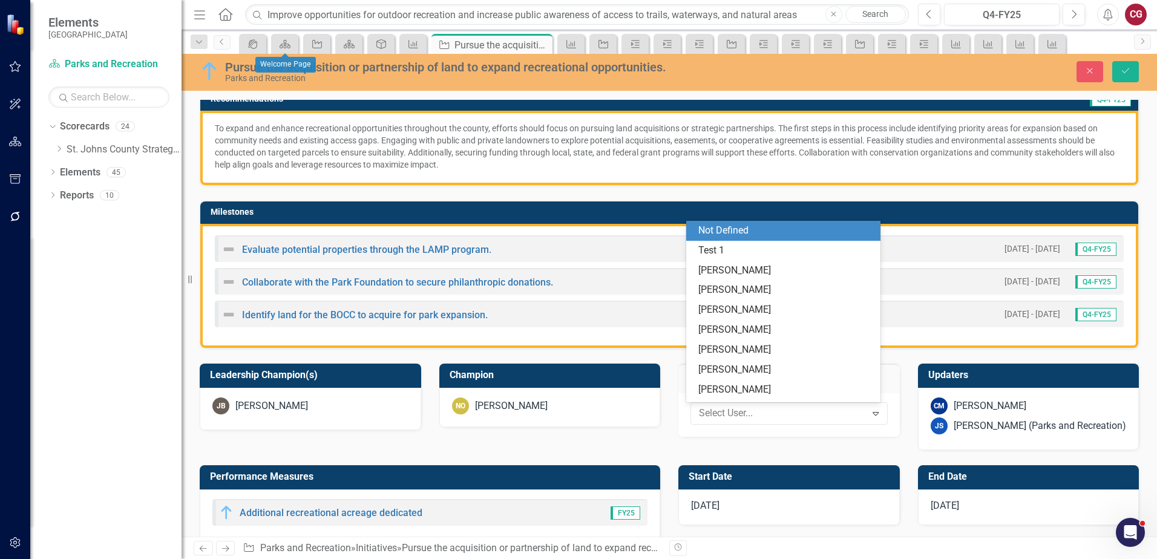
click at [743, 235] on div "Not Defined" at bounding box center [785, 231] width 175 height 14
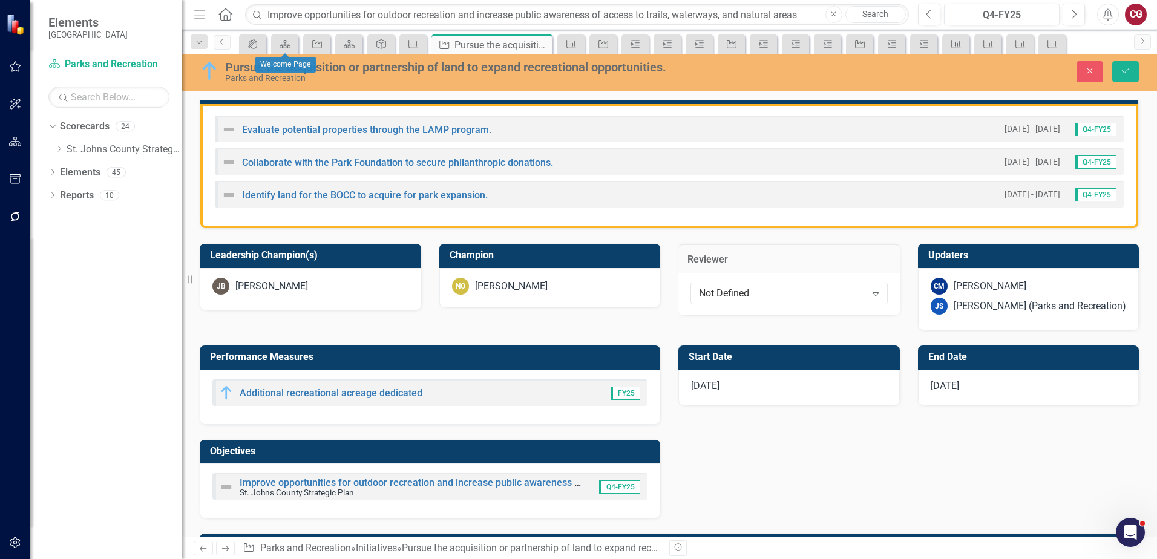
scroll to position [363, 0]
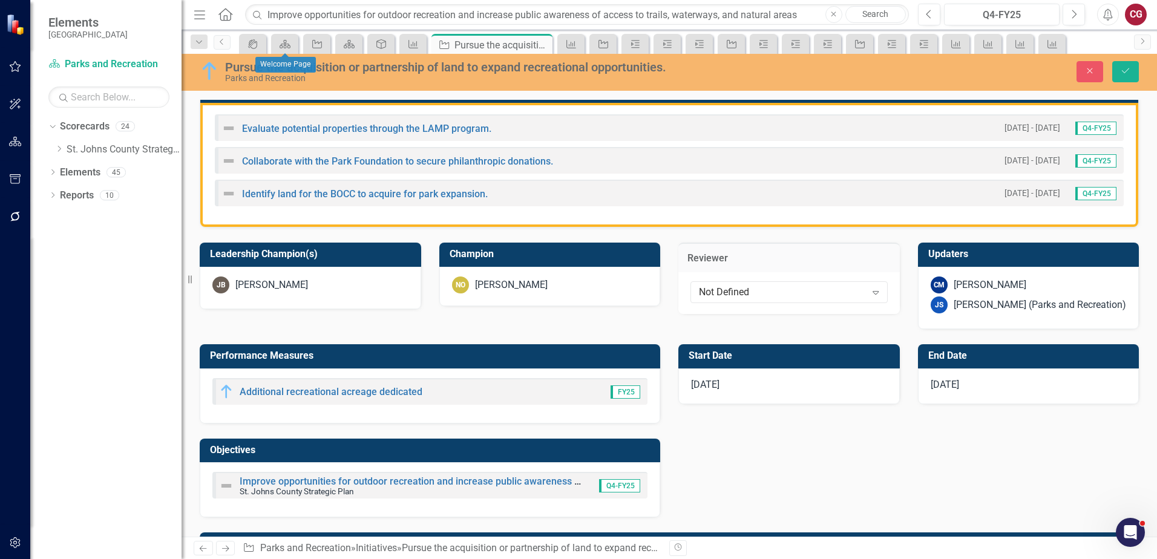
click at [980, 313] on div "JS Joanne Spencer (Parks and Recreation)" at bounding box center [1028, 304] width 196 height 17
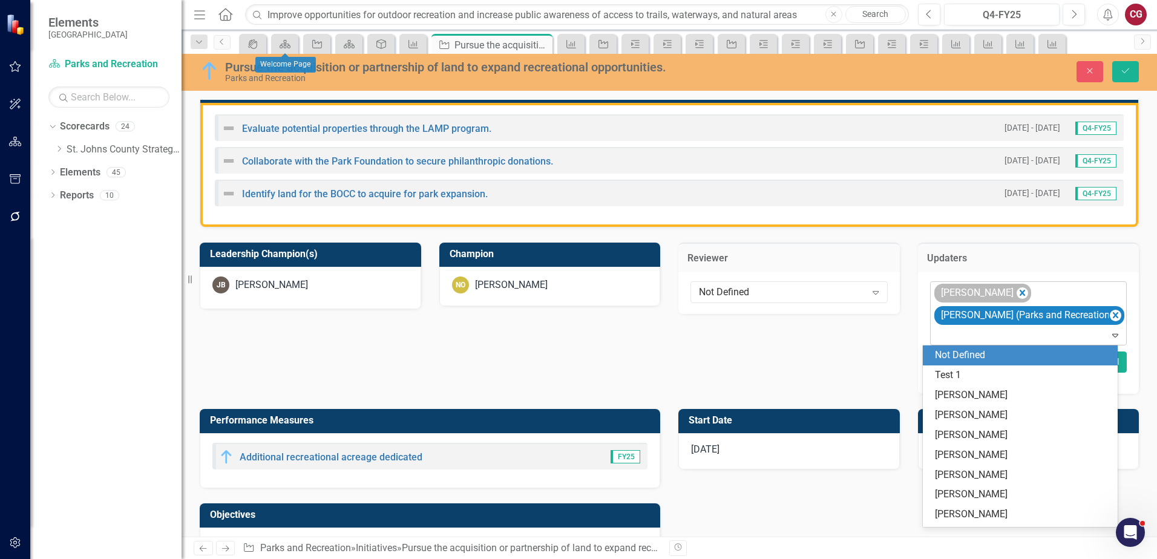
click at [1002, 293] on div "[PERSON_NAME]" at bounding box center [982, 293] width 97 height 19
click at [1016, 293] on icon "Remove Carrie Miska" at bounding box center [1021, 293] width 11 height 15
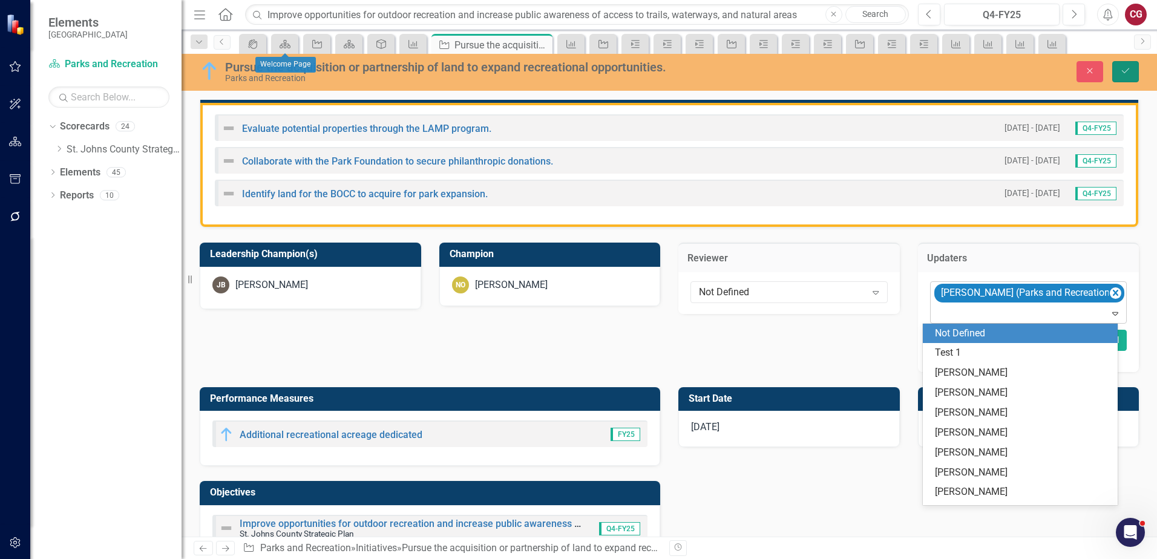
click at [1134, 71] on button "Save" at bounding box center [1125, 71] width 27 height 21
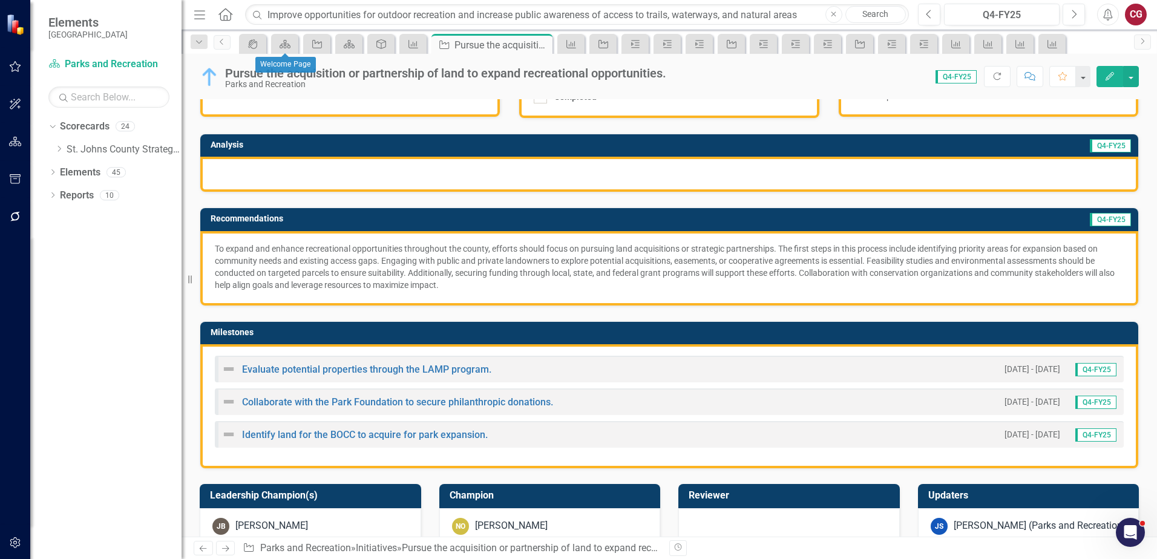
scroll to position [181, 0]
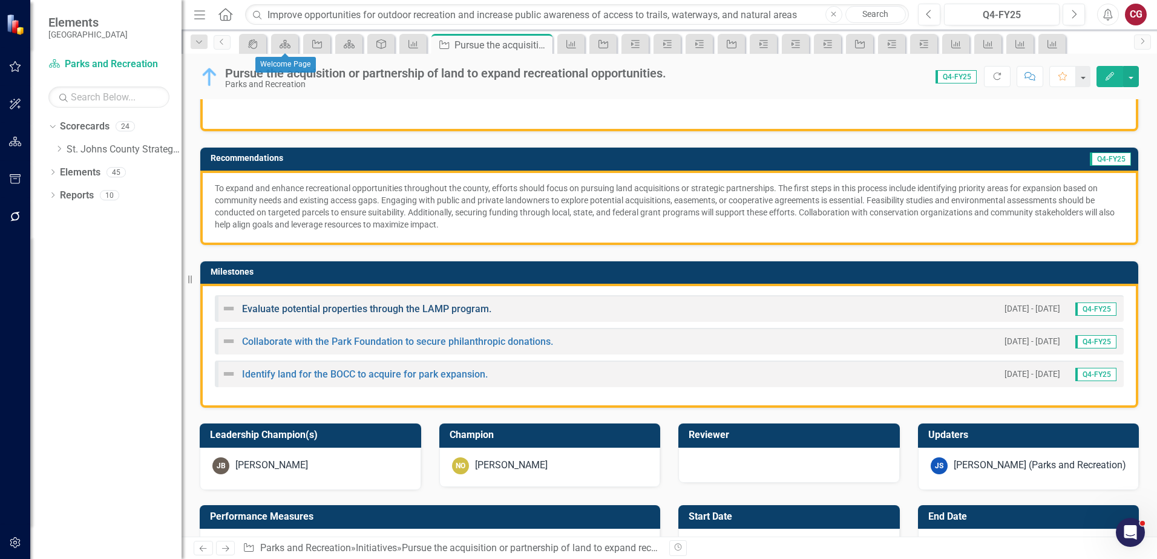
click at [283, 307] on link "Evaluate potential properties through the LAMP program." at bounding box center [366, 308] width 249 height 11
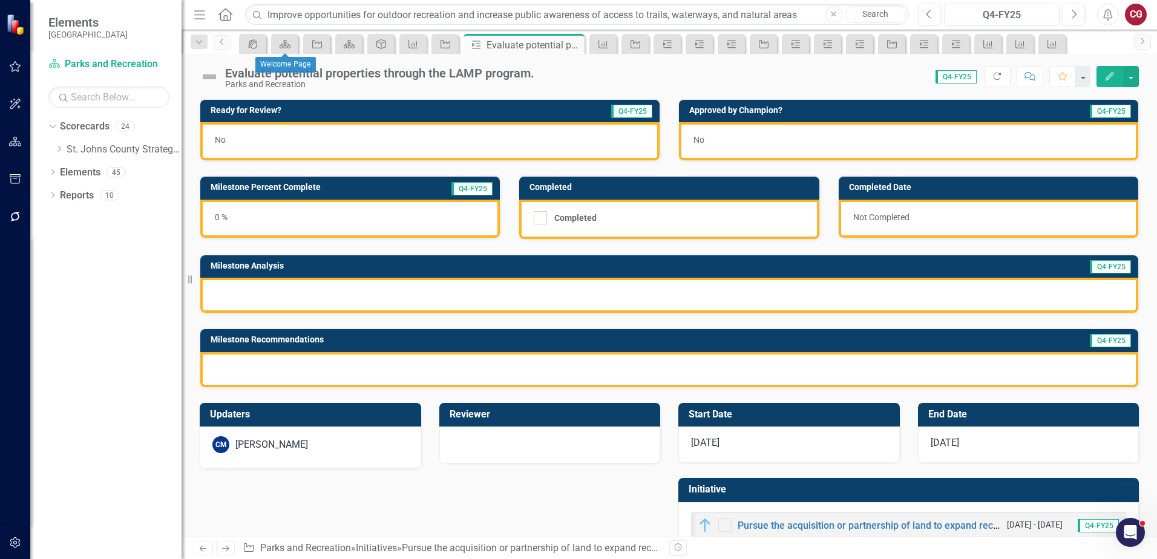
scroll to position [33, 0]
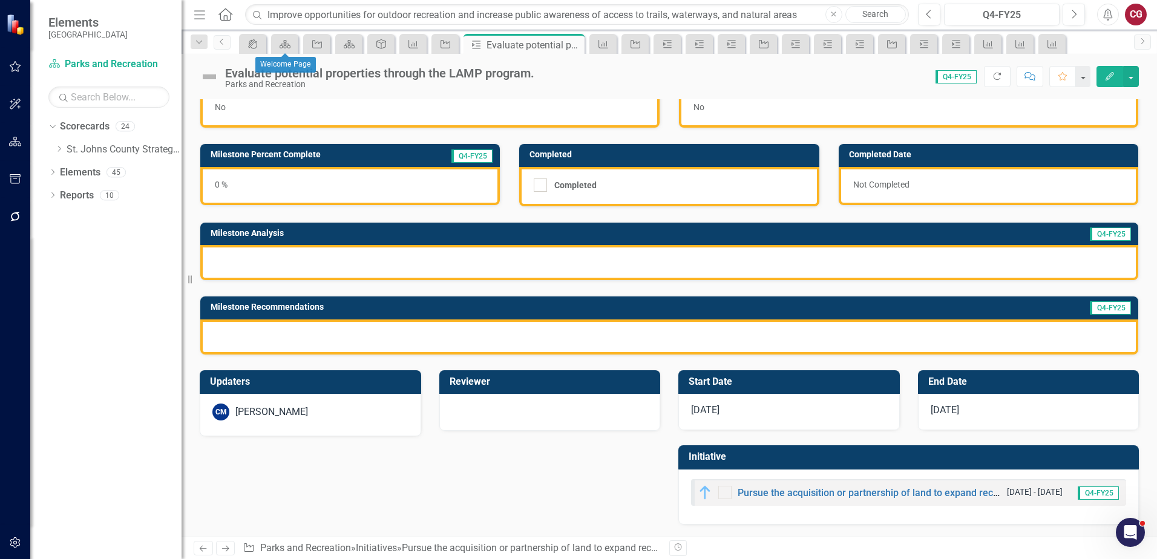
click at [295, 420] on div "CM Carrie Miska" at bounding box center [310, 411] width 196 height 17
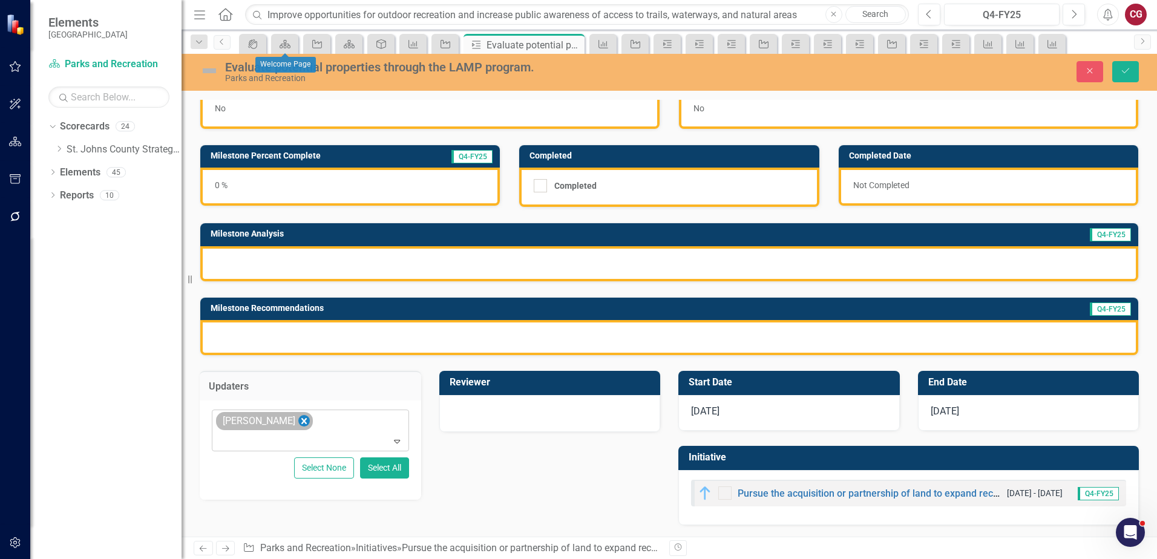
click at [298, 421] on icon "Remove Carrie Miska" at bounding box center [303, 421] width 11 height 15
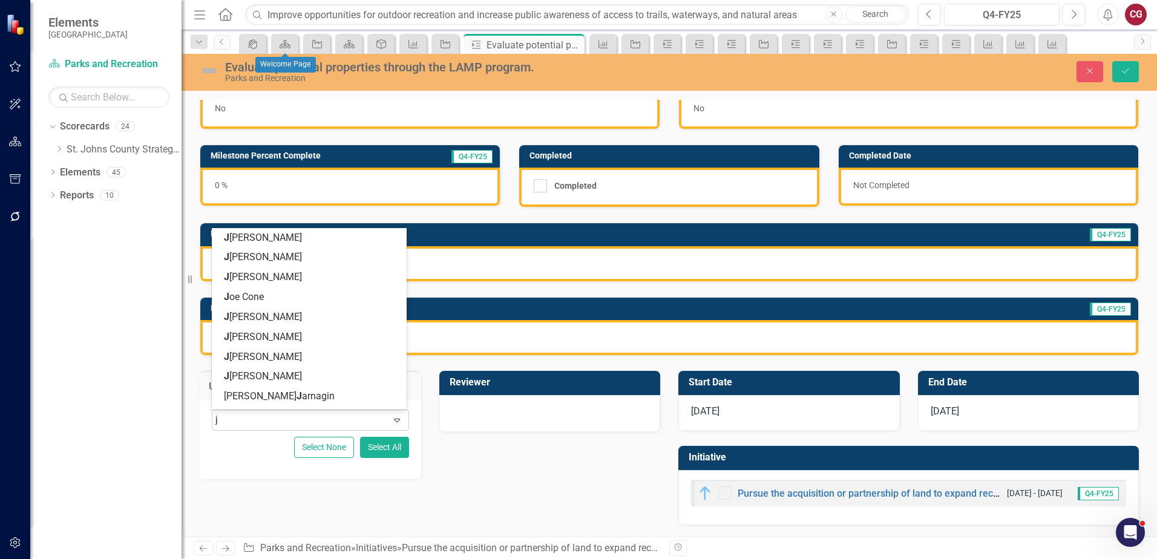
type input "jo"
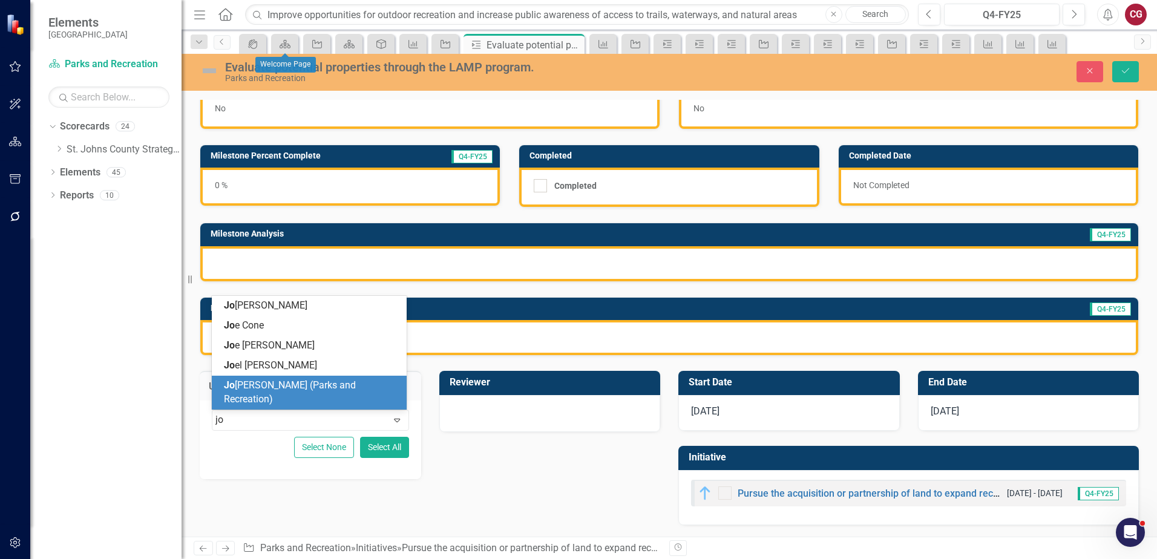
click at [281, 405] on div "Jo anne Spencer (Parks and Recreation)" at bounding box center [311, 393] width 175 height 28
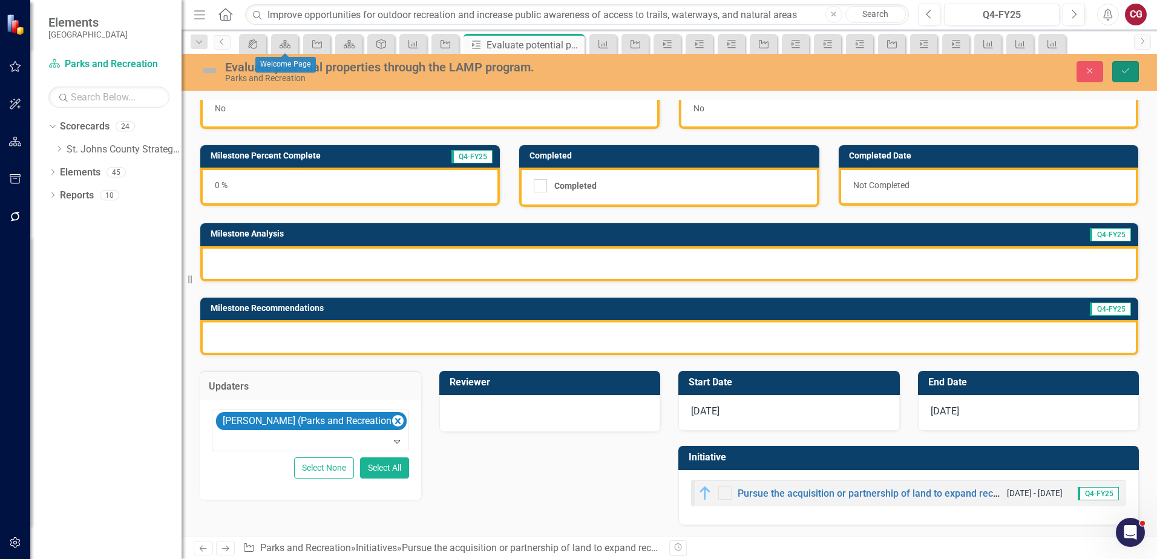
click at [1136, 69] on button "Save" at bounding box center [1125, 71] width 27 height 21
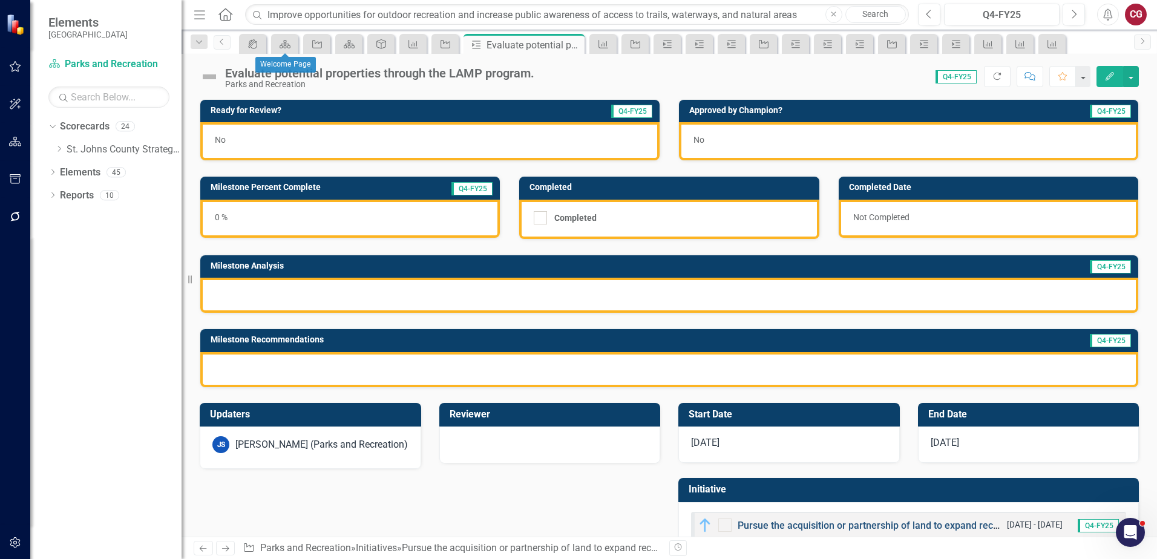
click at [757, 526] on link "Pursue the acquisition or partnership of land to expand recreational opportunit…" at bounding box center [915, 525] width 356 height 11
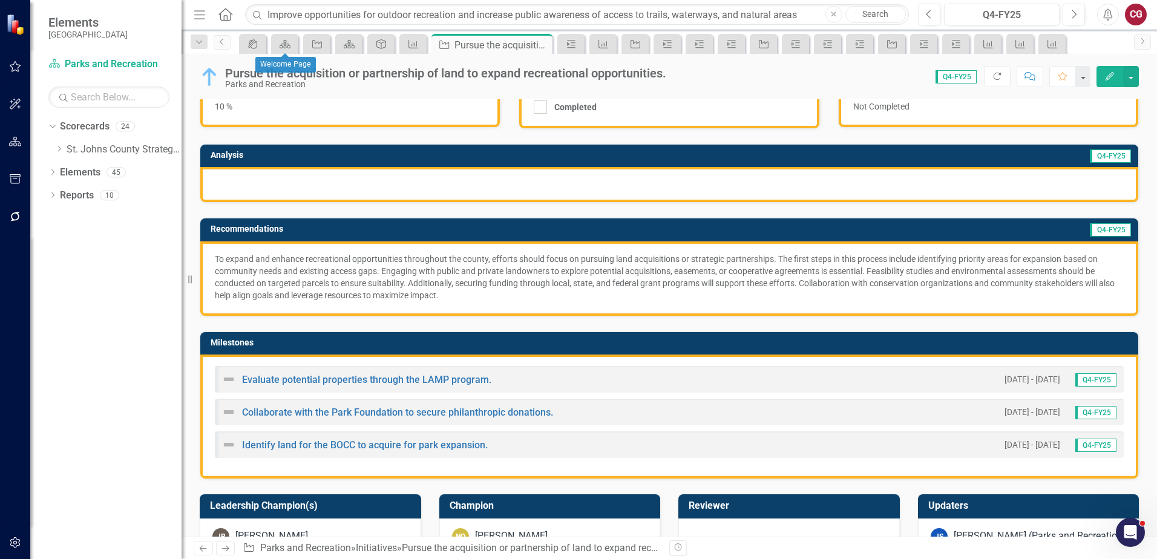
scroll to position [121, 0]
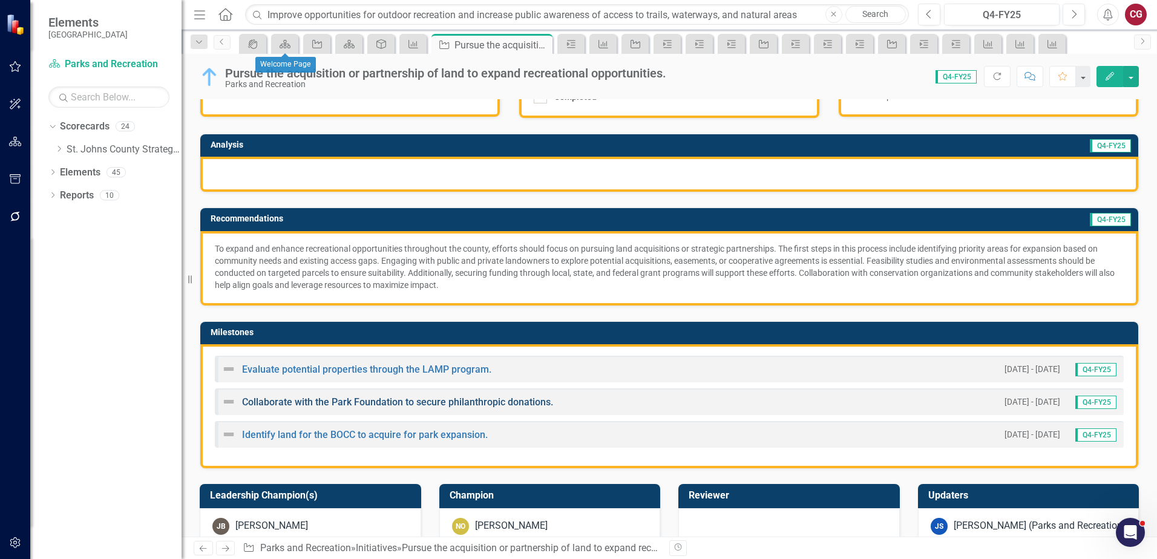
click at [371, 401] on link "Collaborate with the Park Foundation to secure philanthropic donations." at bounding box center [397, 401] width 311 height 11
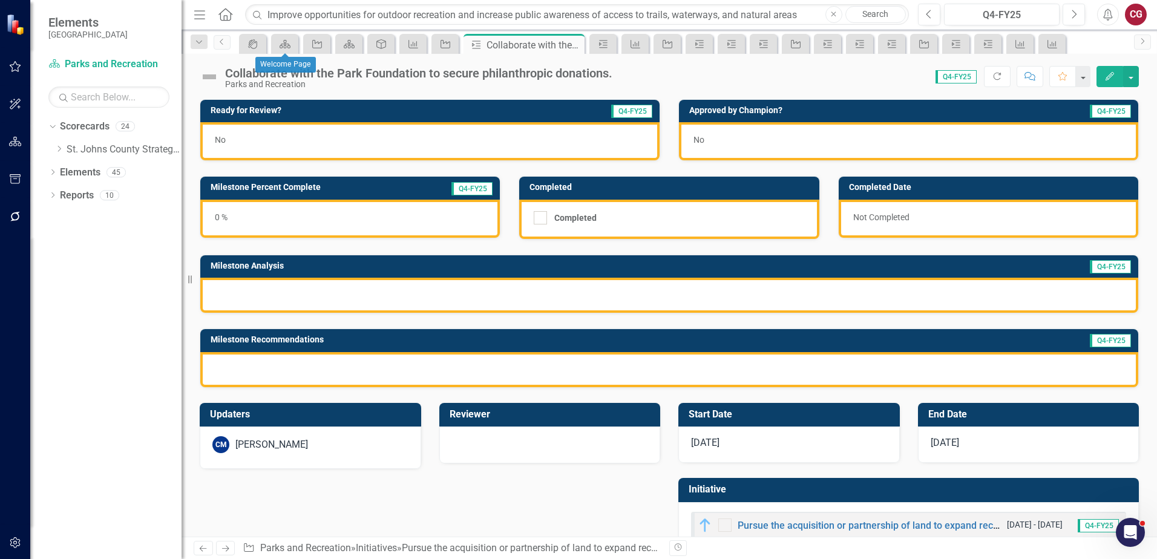
click at [309, 451] on div "CM Carrie Miska" at bounding box center [310, 444] width 196 height 17
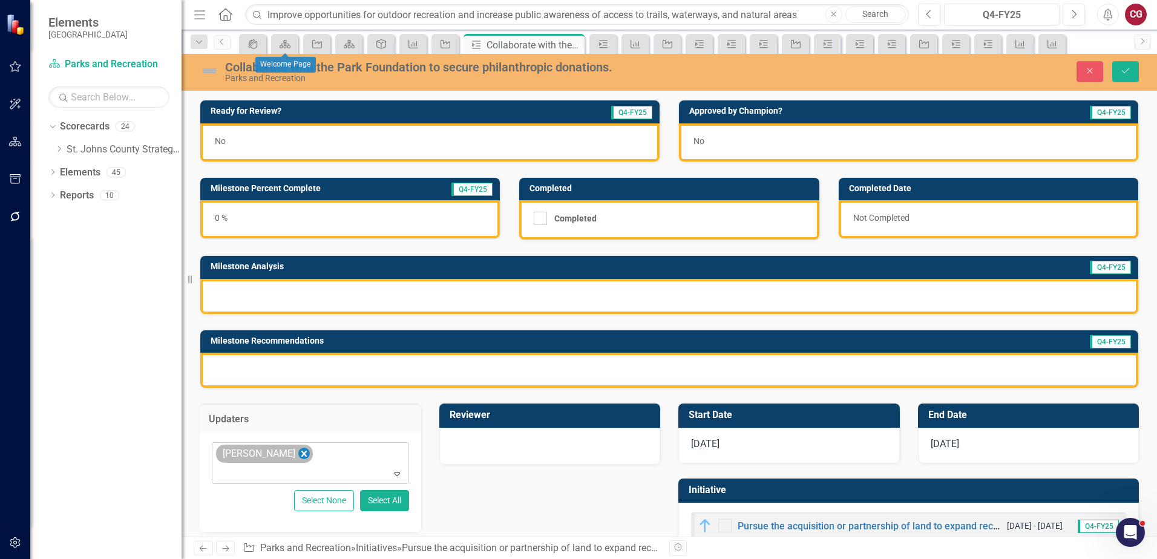
click at [298, 457] on icon "Remove Carrie Miska" at bounding box center [303, 453] width 11 height 15
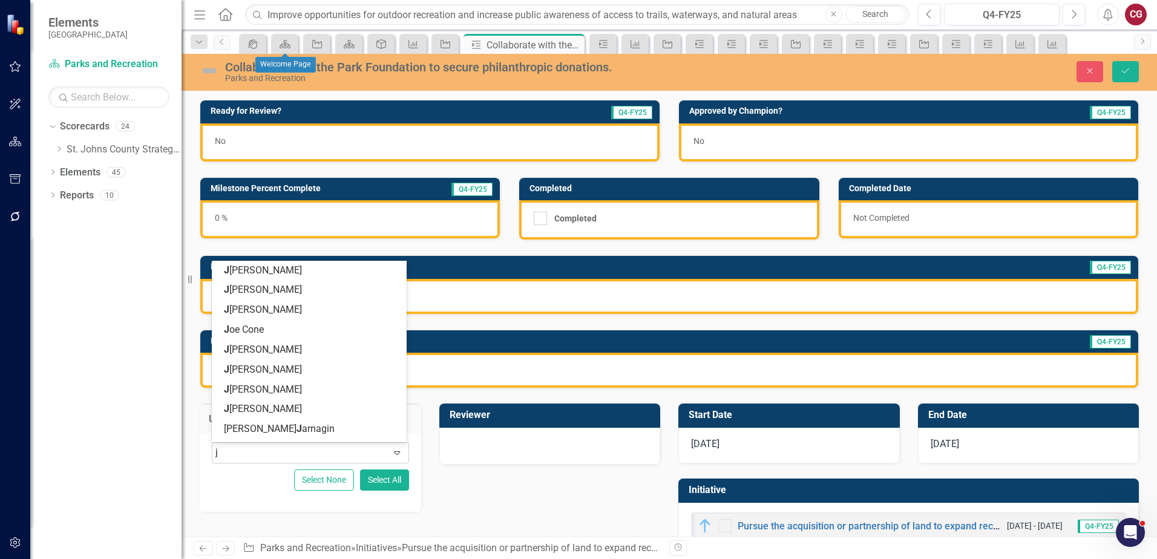
type input "jo"
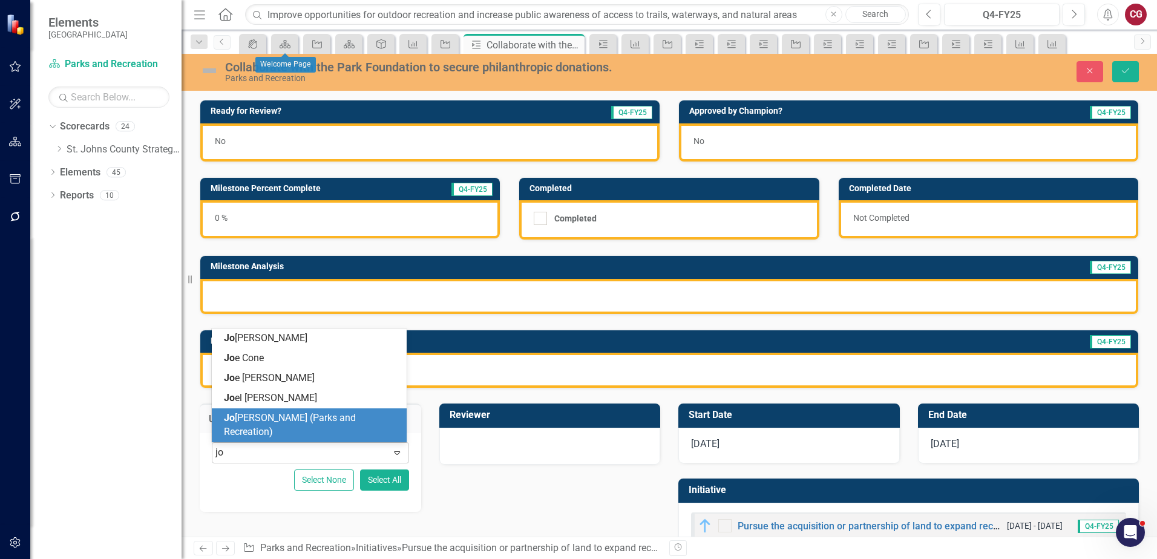
click at [291, 437] on span "Jo anne Spencer (Parks and Recreation)" at bounding box center [290, 424] width 132 height 25
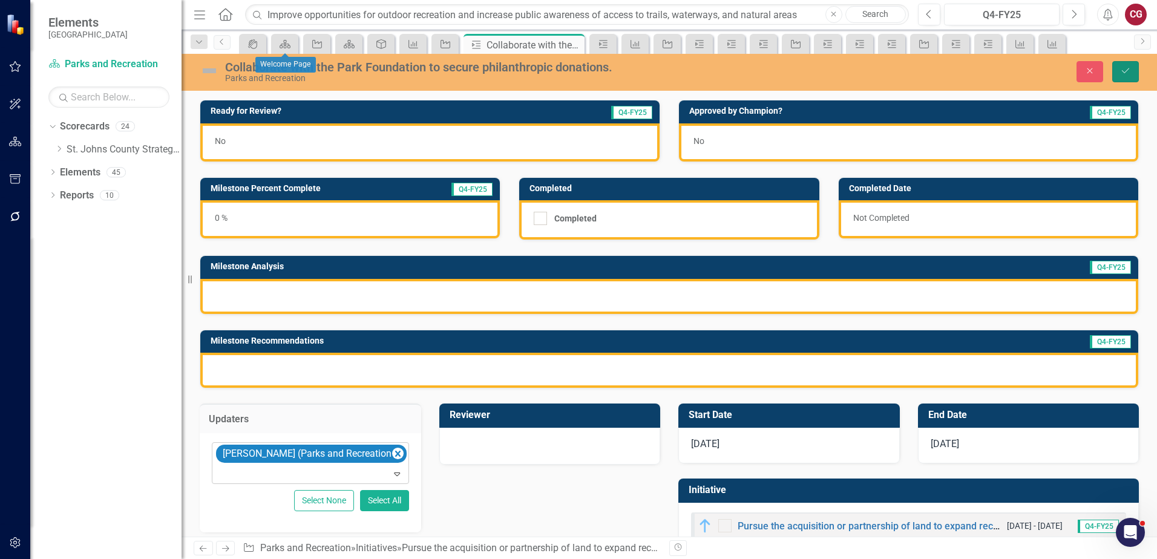
click at [1129, 80] on button "Save" at bounding box center [1125, 71] width 27 height 21
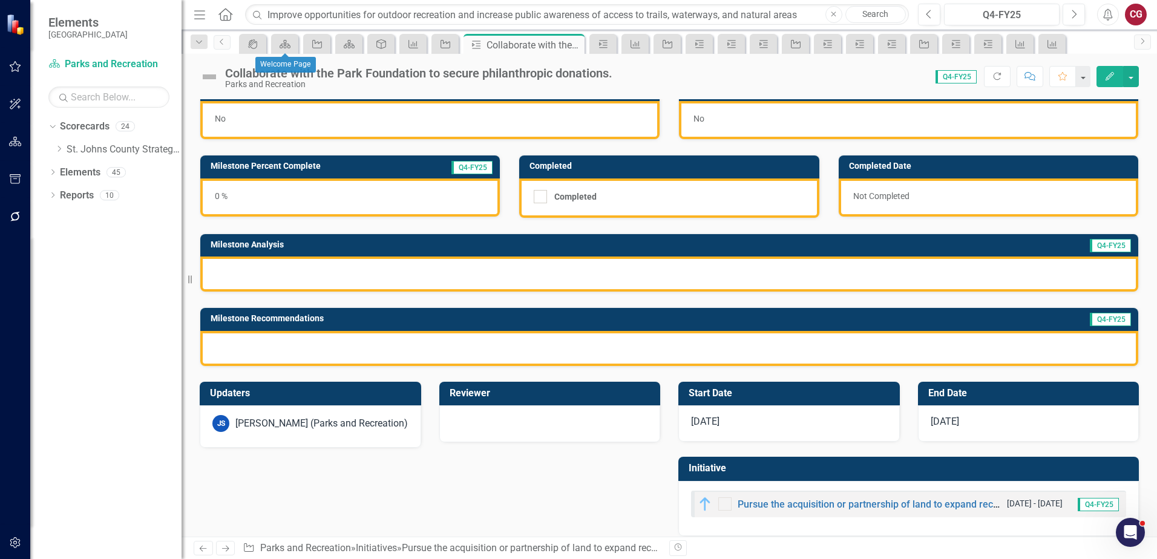
scroll to position [33, 0]
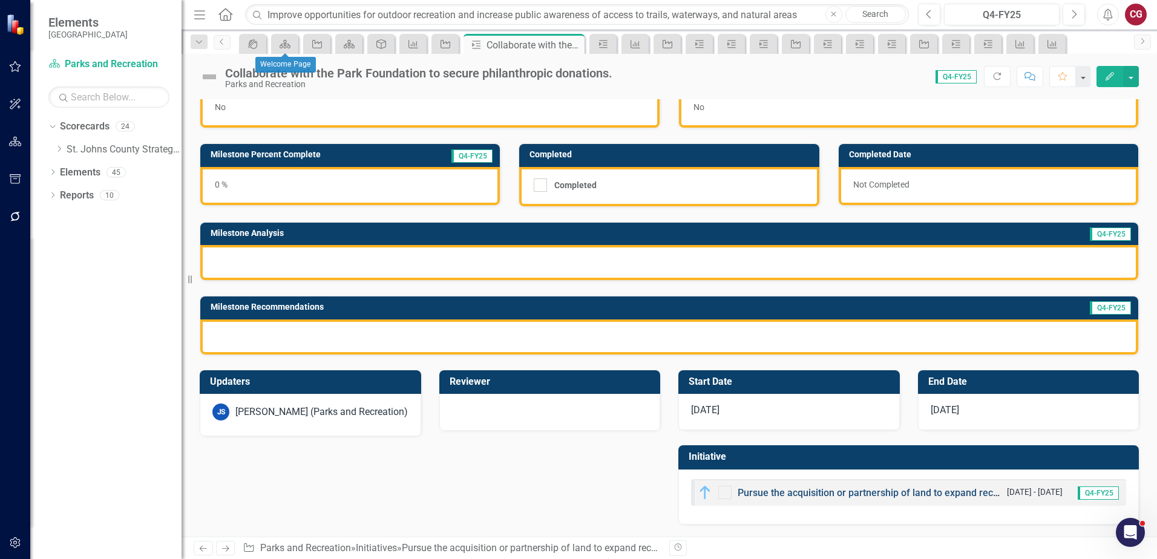
click at [815, 489] on link "Pursue the acquisition or partnership of land to expand recreational opportunit…" at bounding box center [915, 492] width 356 height 11
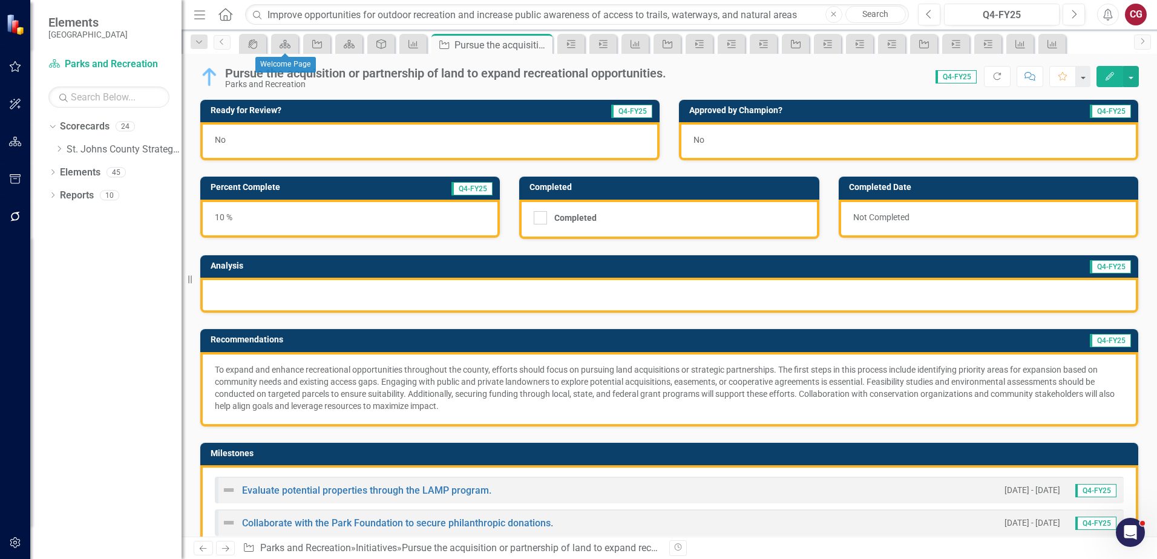
scroll to position [121, 0]
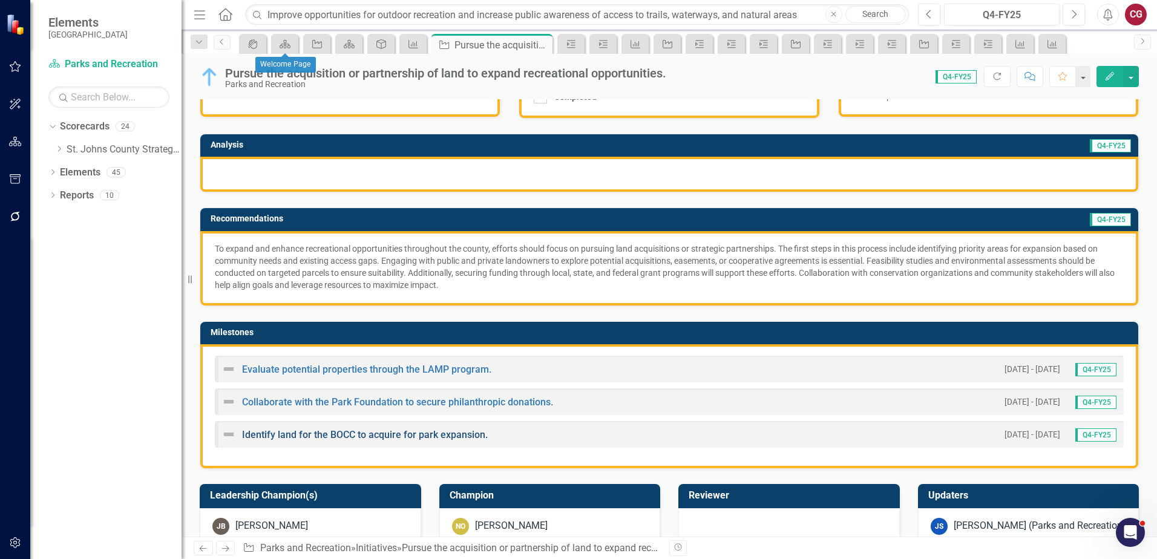
click at [349, 434] on link "Identify land for the BOCC to acquire for park expansion." at bounding box center [365, 434] width 246 height 11
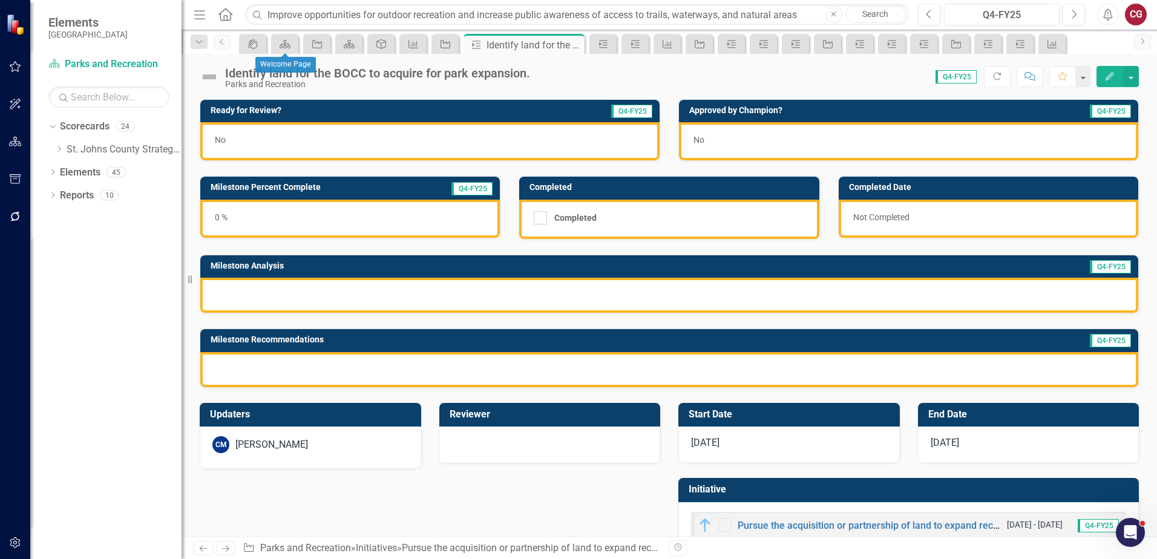
click at [316, 444] on div "CM Carrie Miska" at bounding box center [310, 444] width 196 height 17
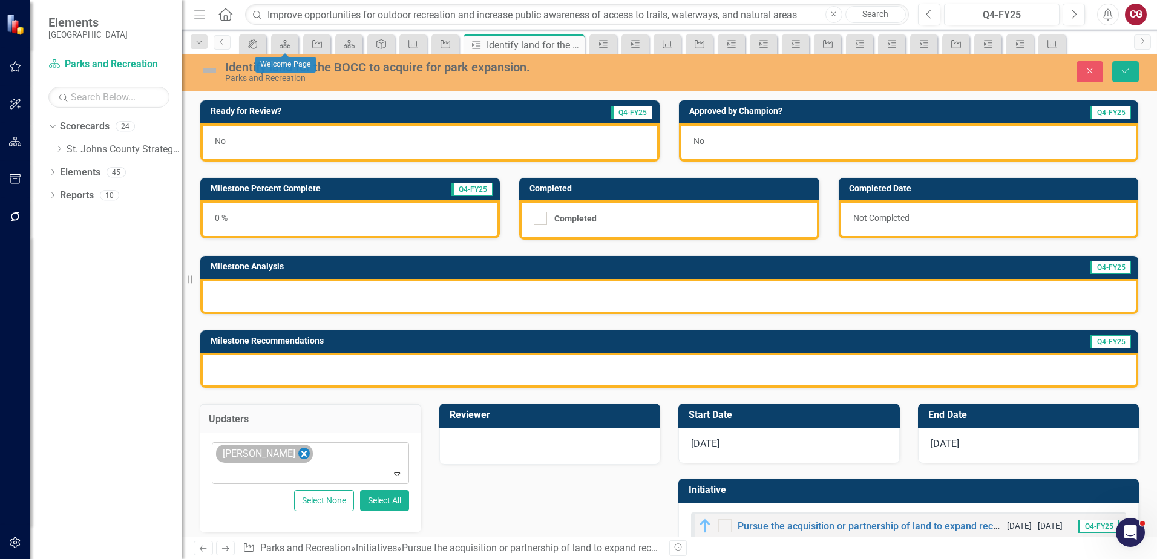
click at [301, 453] on icon "Remove Carrie Miska" at bounding box center [303, 454] width 5 height 6
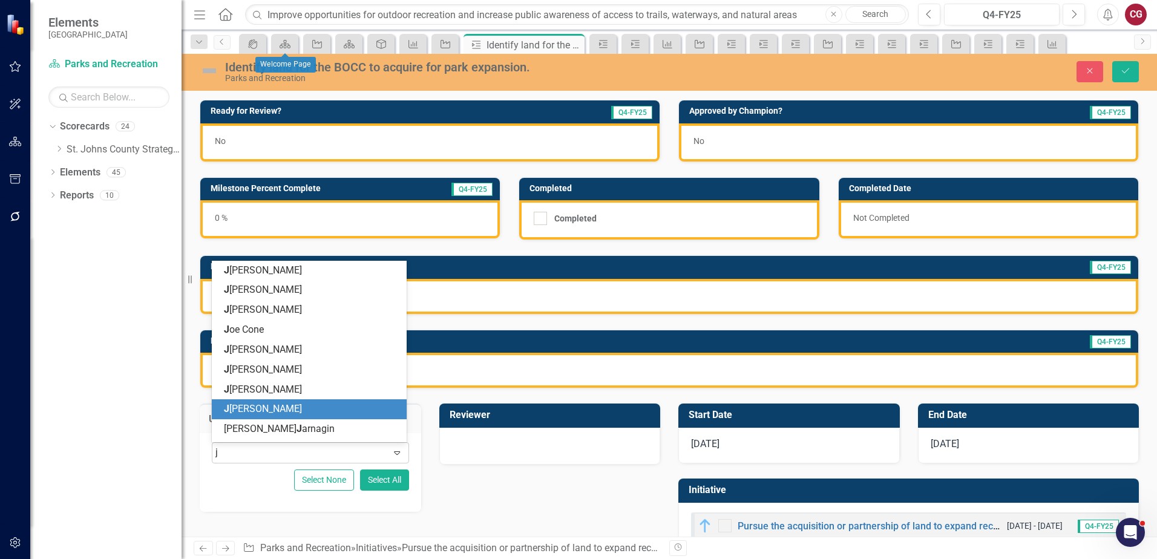
type input "jo"
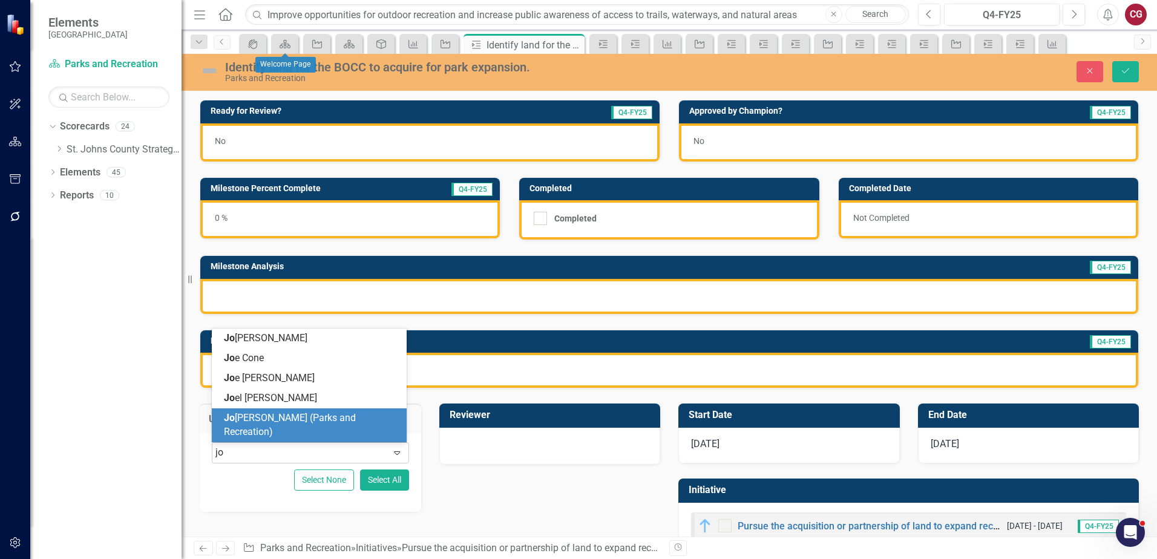
click at [266, 428] on span "Jo anne Spencer (Parks and Recreation)" at bounding box center [290, 424] width 132 height 25
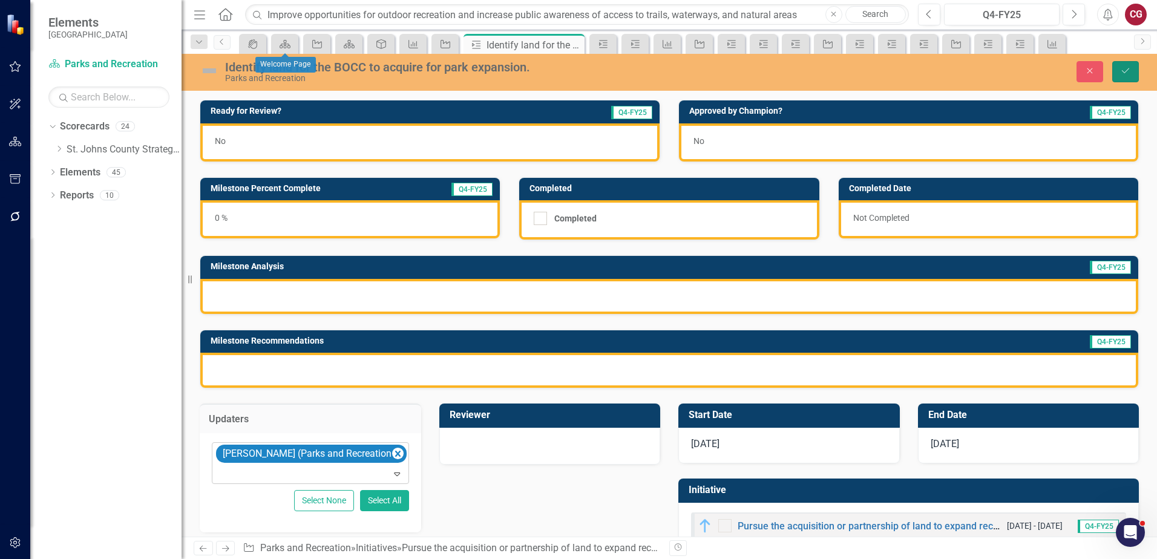
click at [1129, 73] on icon "Save" at bounding box center [1125, 71] width 11 height 8
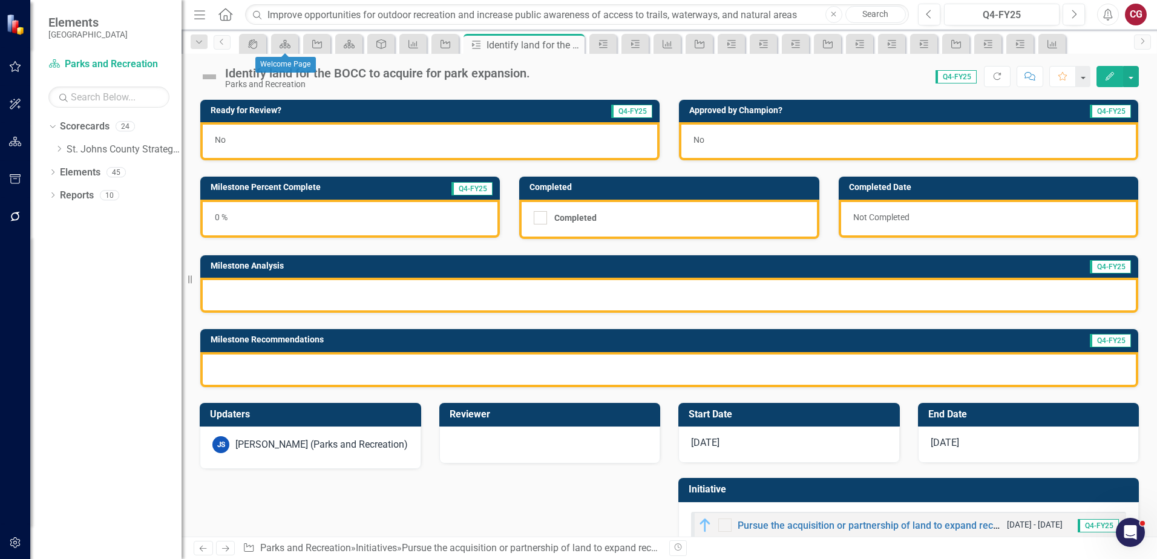
scroll to position [33, 0]
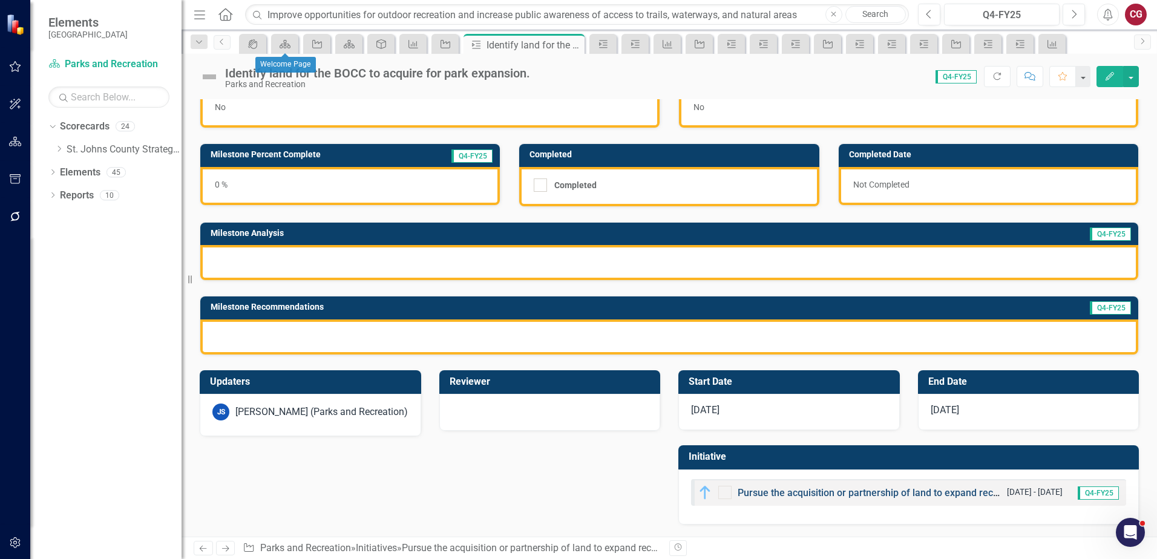
click at [748, 497] on link "Pursue the acquisition or partnership of land to expand recreational opportunit…" at bounding box center [915, 492] width 356 height 11
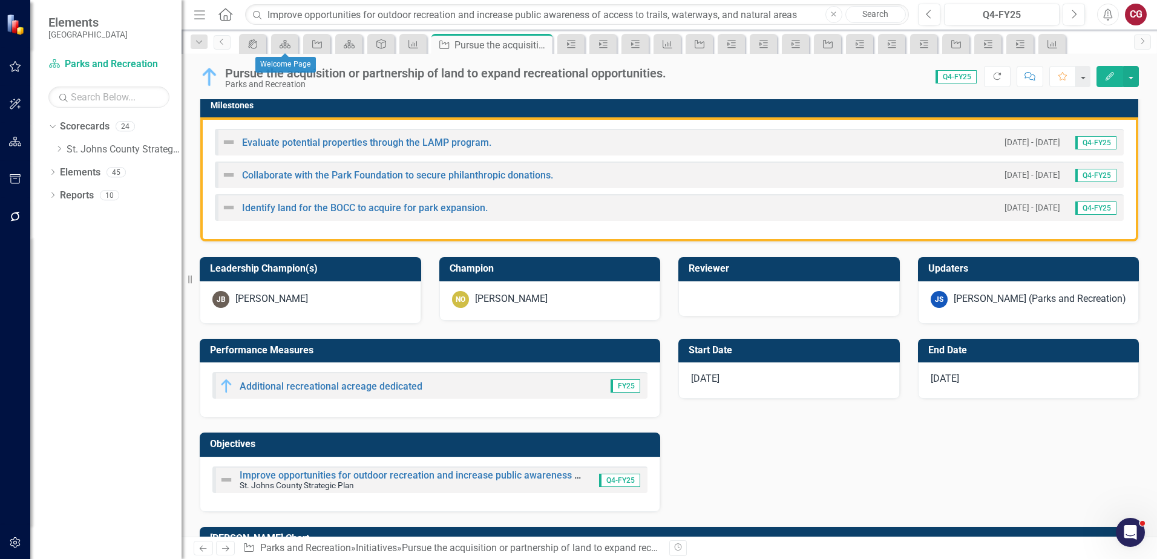
scroll to position [363, 0]
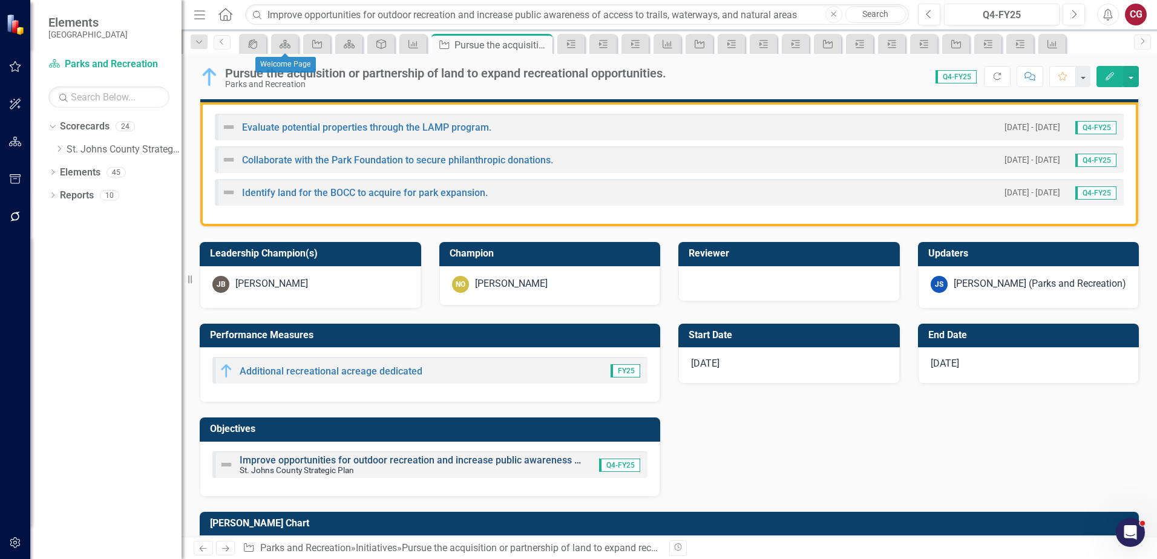
click at [281, 463] on link "Improve opportunities for outdoor recreation and increase public awareness of a…" at bounding box center [512, 459] width 545 height 11
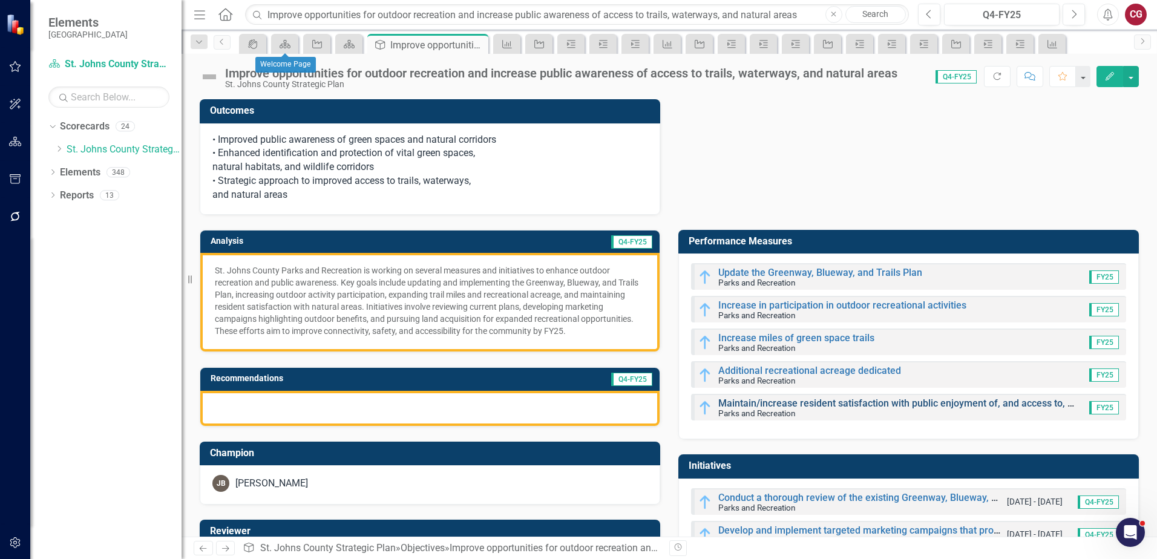
click at [768, 402] on link "Maintain/increase resident satisfaction with public enjoyment of, and access to…" at bounding box center [1012, 402] width 588 height 11
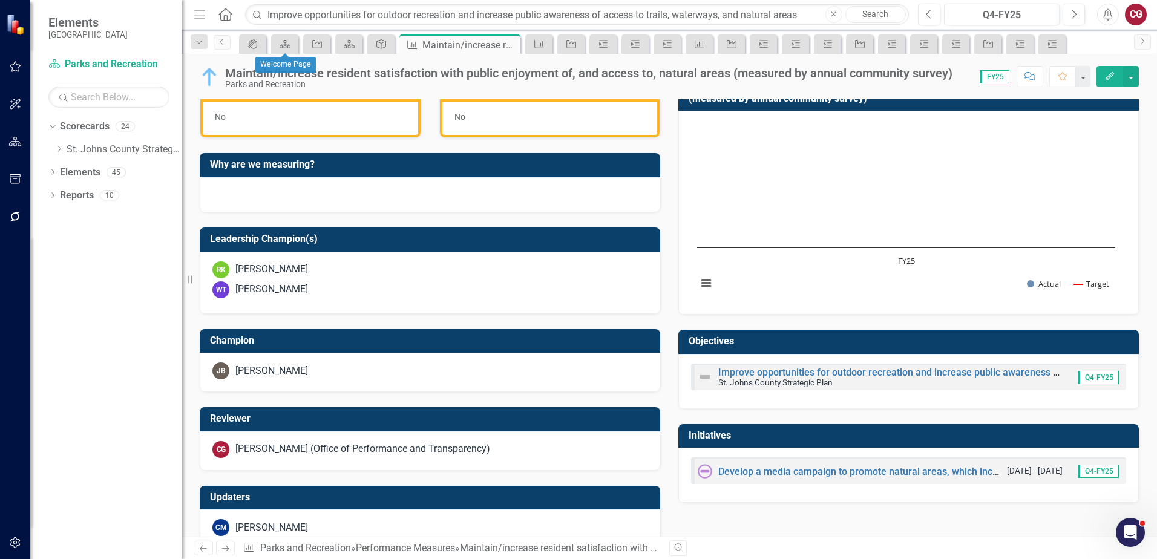
scroll to position [302, 0]
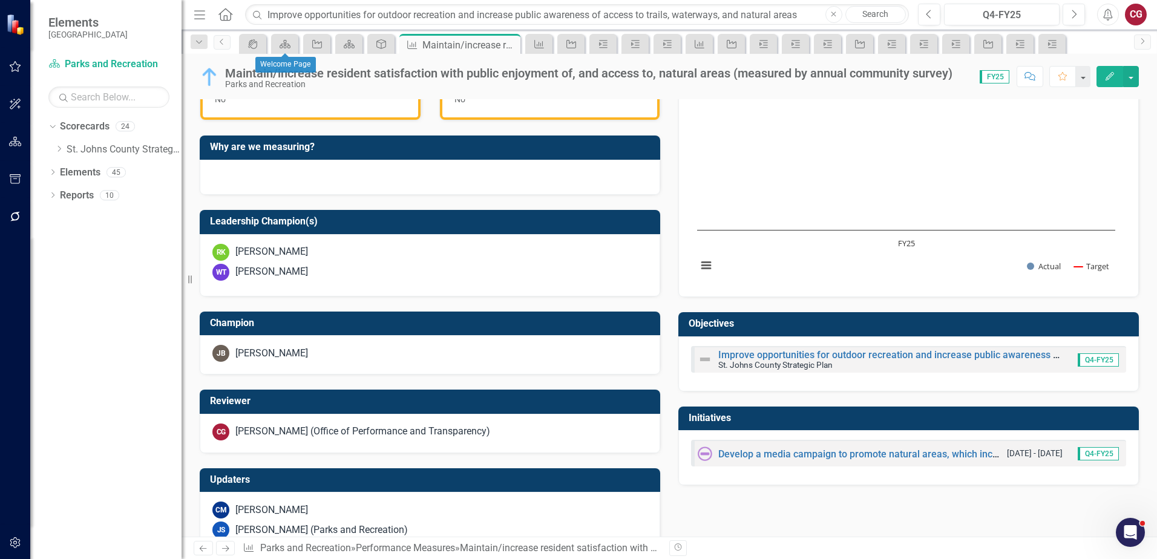
click at [296, 440] on div "CG Caitlyn Glendenning (Office of Performance and Transparency)" at bounding box center [429, 431] width 435 height 17
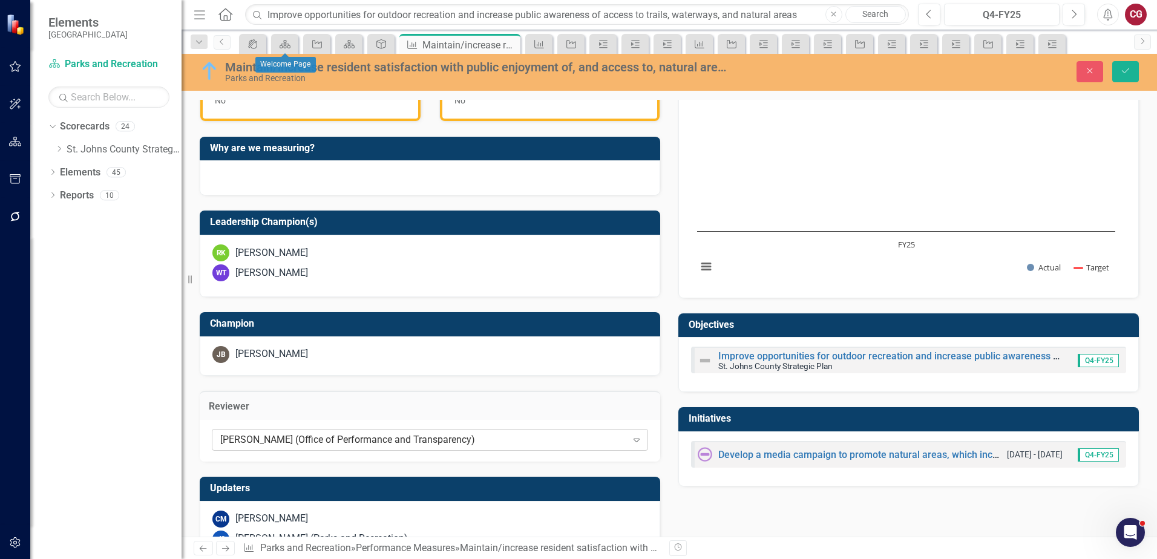
click at [294, 441] on div "[PERSON_NAME] (Office of Performance and Transparency)" at bounding box center [423, 440] width 407 height 14
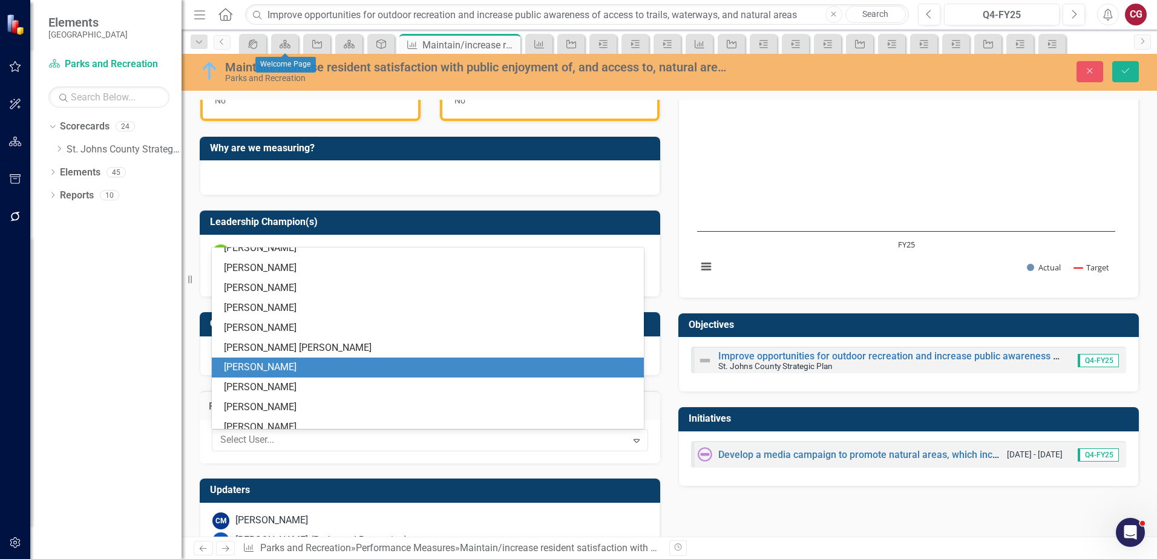
scroll to position [0, 0]
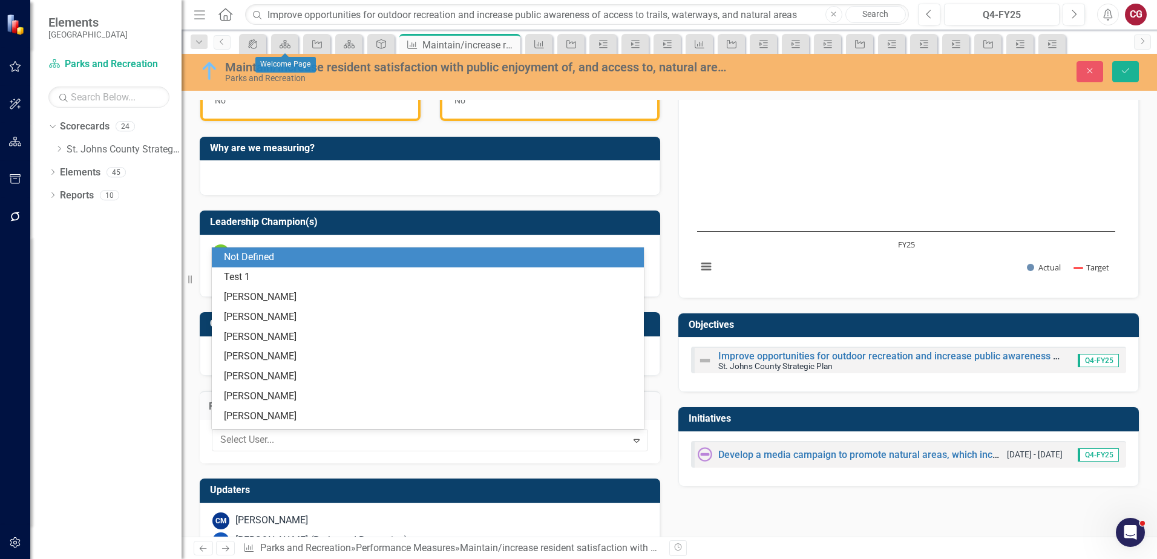
click at [269, 263] on div "Not Defined" at bounding box center [430, 257] width 413 height 14
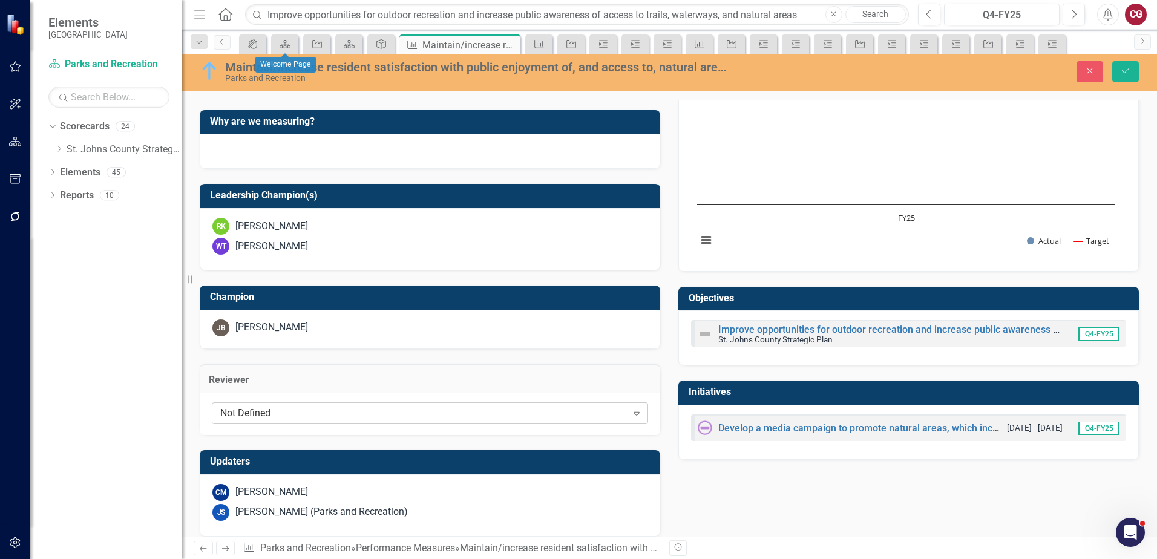
scroll to position [341, 0]
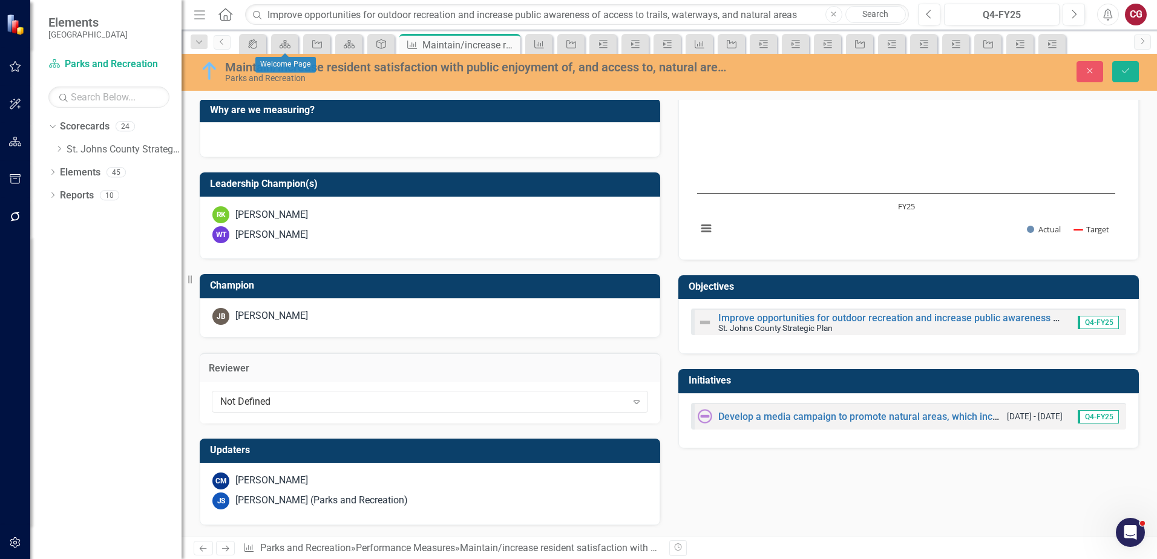
click at [324, 474] on div "CM Carrie Miska" at bounding box center [429, 480] width 435 height 17
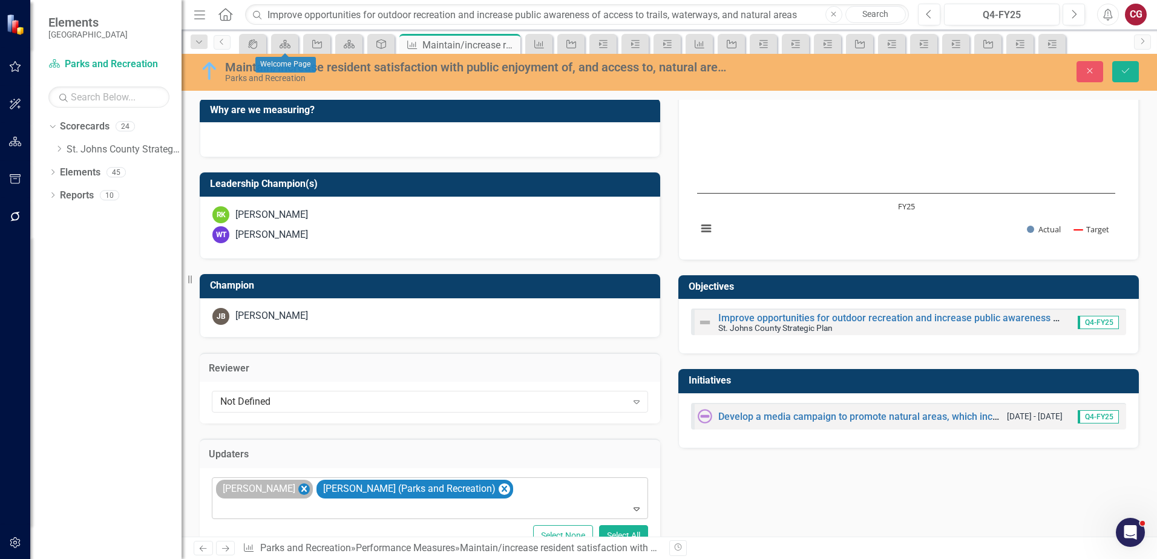
click at [298, 488] on icon "Remove Carrie Miska" at bounding box center [303, 489] width 11 height 15
click at [1126, 80] on button "Save" at bounding box center [1125, 71] width 27 height 21
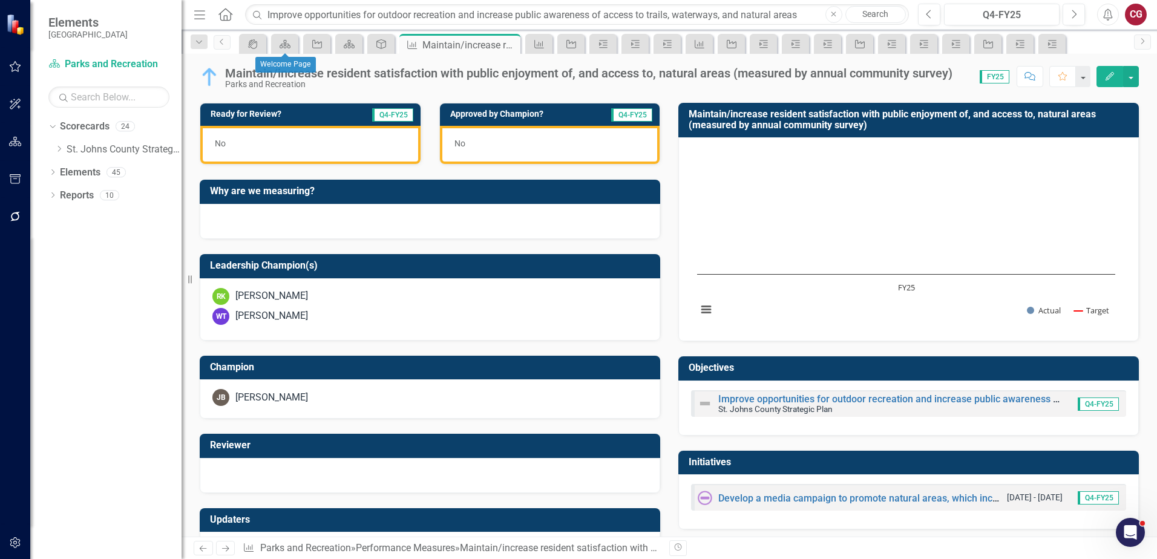
scroll to position [302, 0]
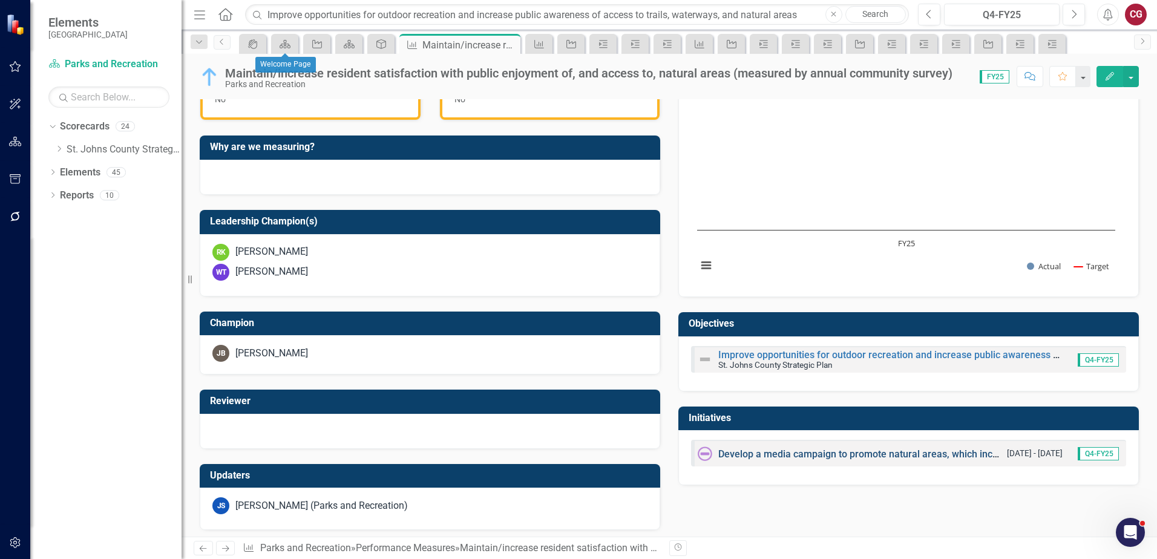
click at [740, 449] on link "Develop a media campaign to promote natural areas, which includes conducting a …" at bounding box center [938, 453] width 440 height 11
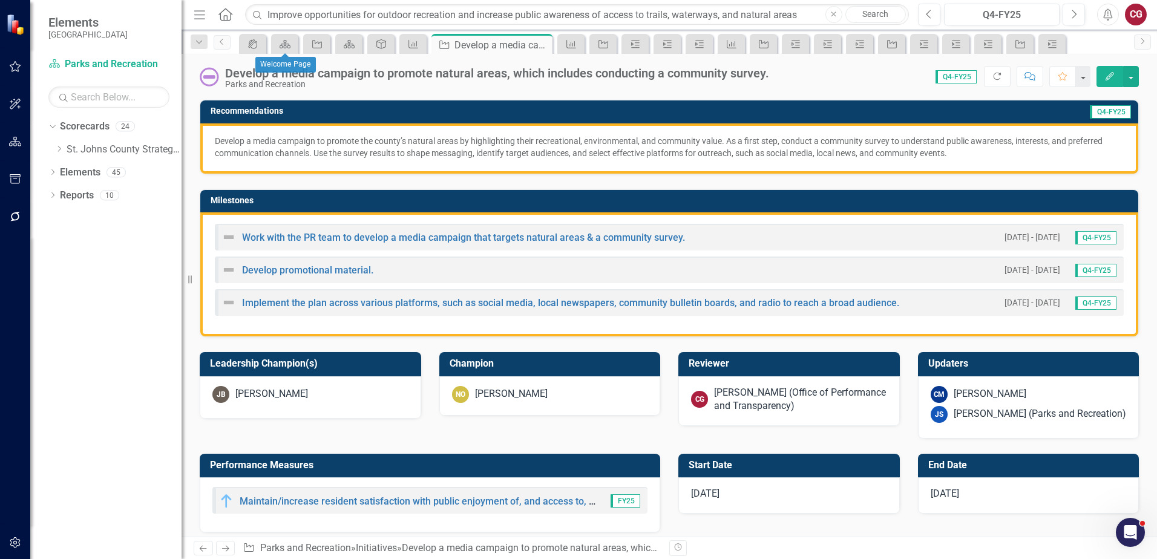
scroll to position [242, 0]
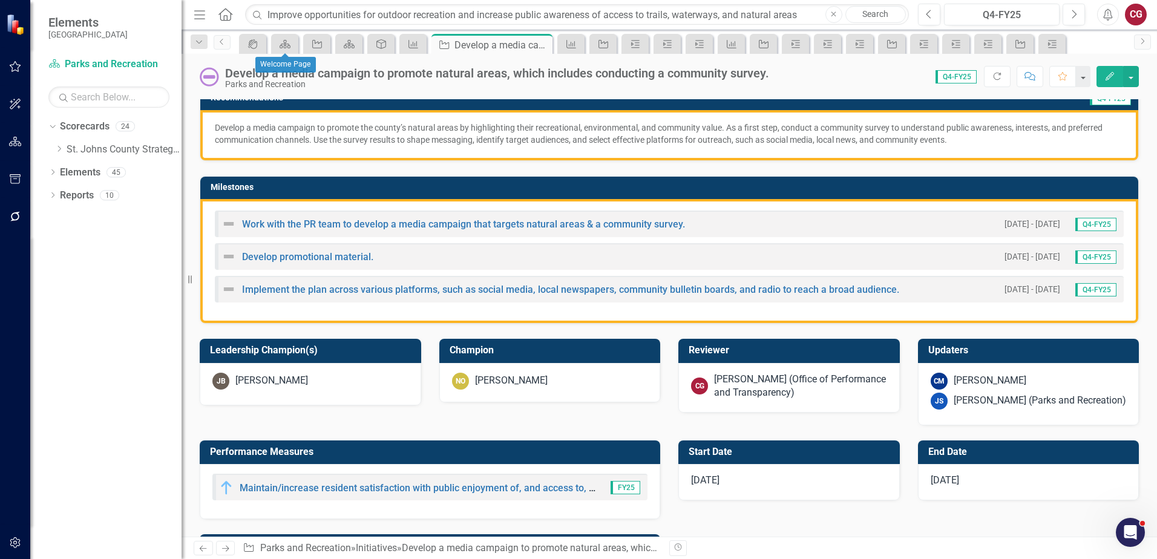
click at [729, 384] on div "[PERSON_NAME] (Office of Performance and Transparency)" at bounding box center [800, 387] width 173 height 28
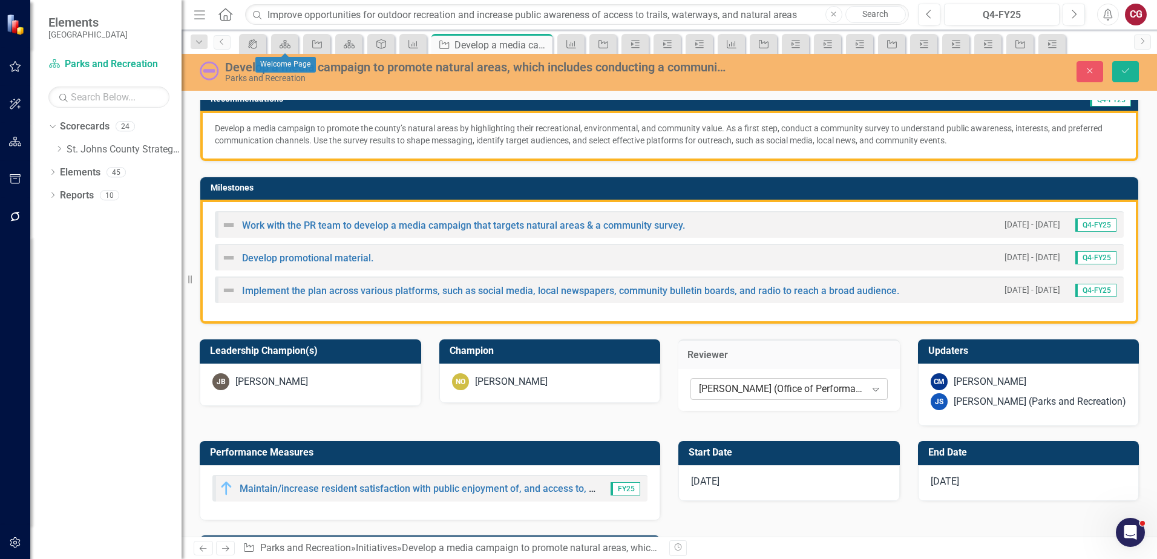
click at [734, 384] on div "[PERSON_NAME] (Office of Performance and Transparency)" at bounding box center [782, 389] width 167 height 14
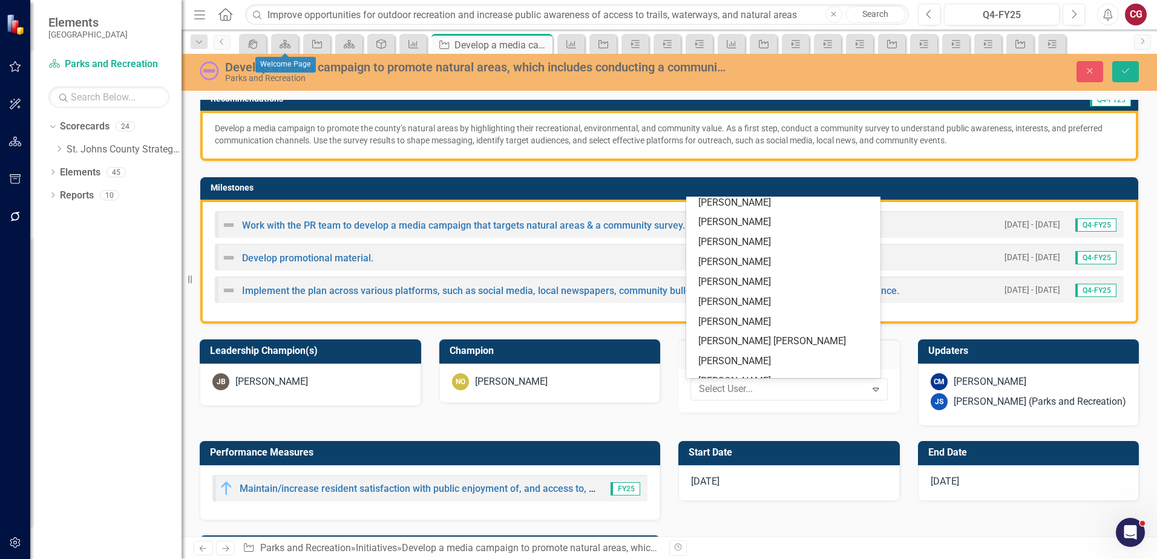
scroll to position [0, 0]
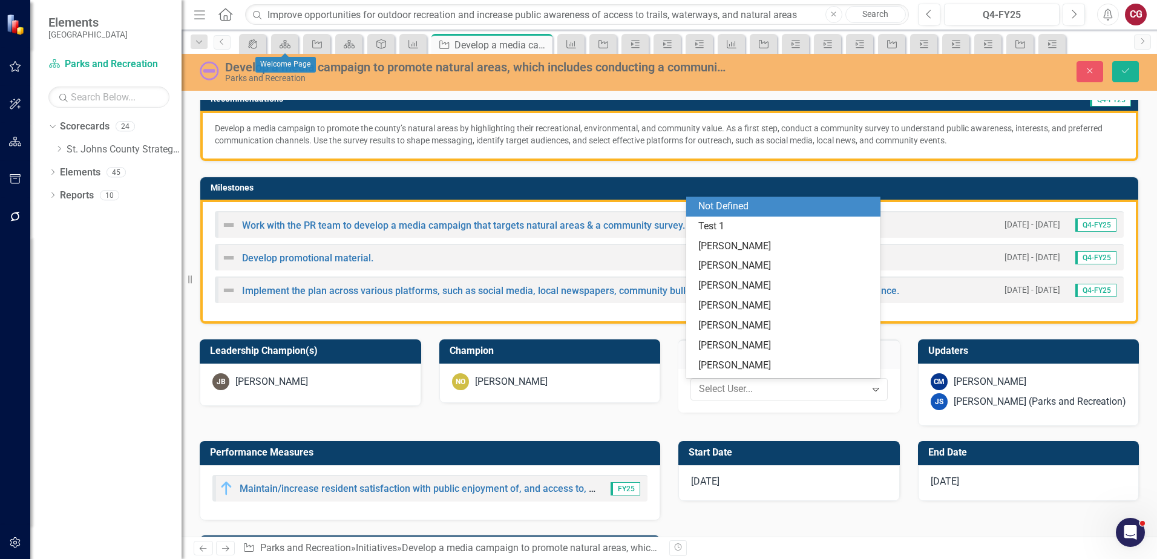
click at [737, 208] on div "Not Defined" at bounding box center [785, 207] width 175 height 14
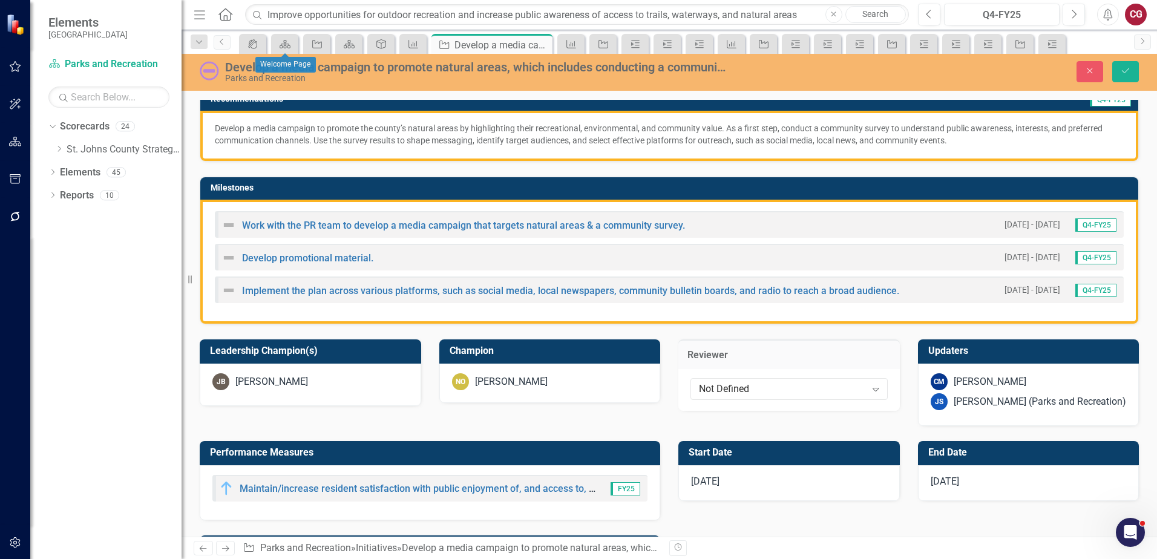
click at [953, 383] on div "[PERSON_NAME]" at bounding box center [989, 382] width 73 height 14
click at [953, 382] on div "[PERSON_NAME]" at bounding box center [989, 382] width 73 height 14
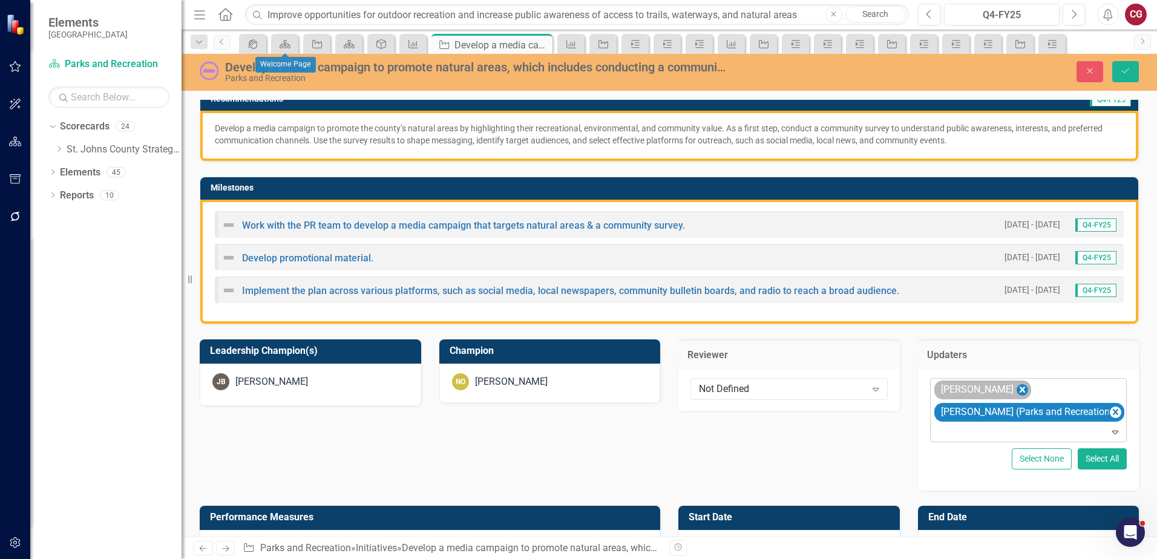
click at [1016, 388] on icon "Remove Carrie Miska" at bounding box center [1021, 389] width 11 height 15
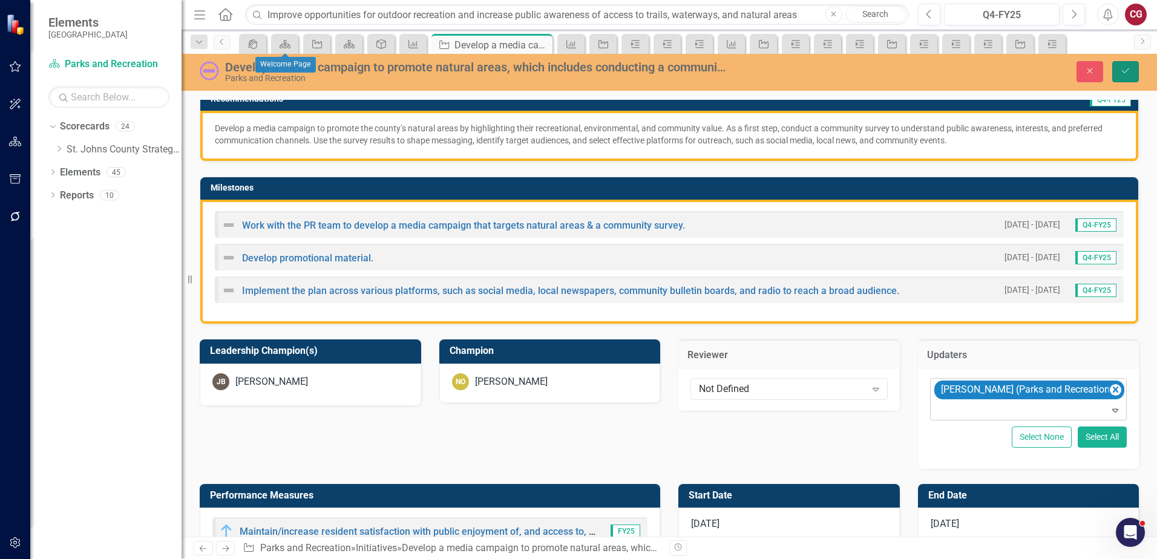
click at [1123, 74] on icon "Save" at bounding box center [1125, 71] width 11 height 8
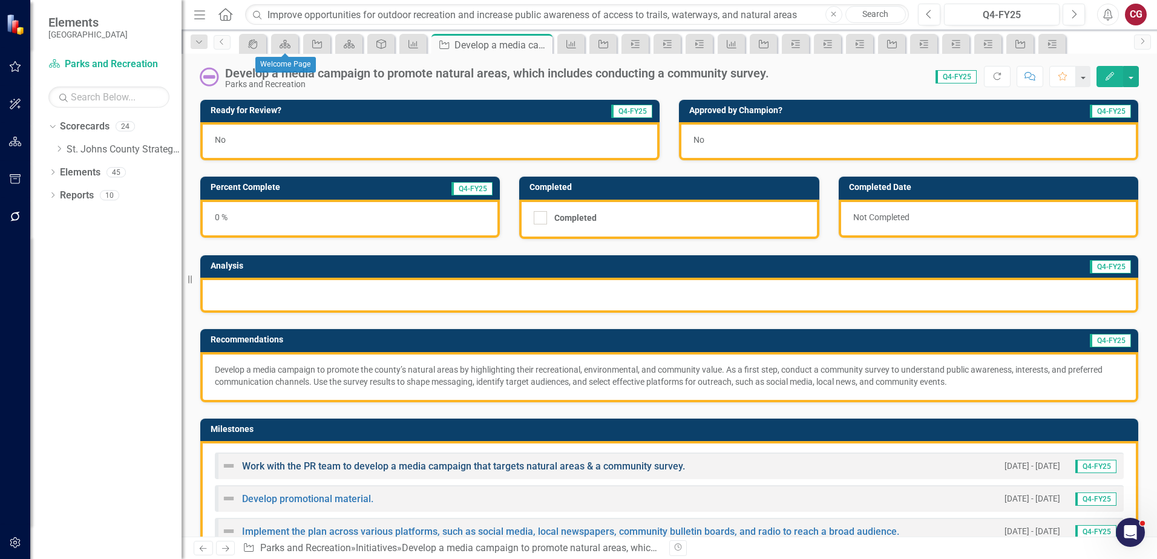
click at [412, 466] on link "Work with the PR team to develop a media campaign that targets natural areas & …" at bounding box center [463, 465] width 443 height 11
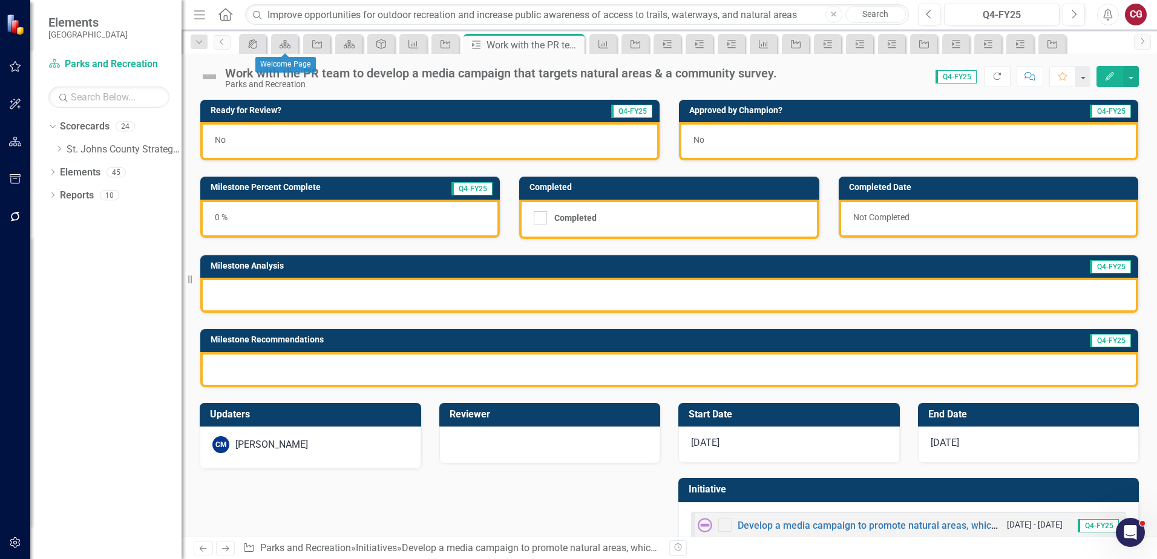
click at [339, 449] on div "CM Carrie Miska" at bounding box center [310, 444] width 196 height 17
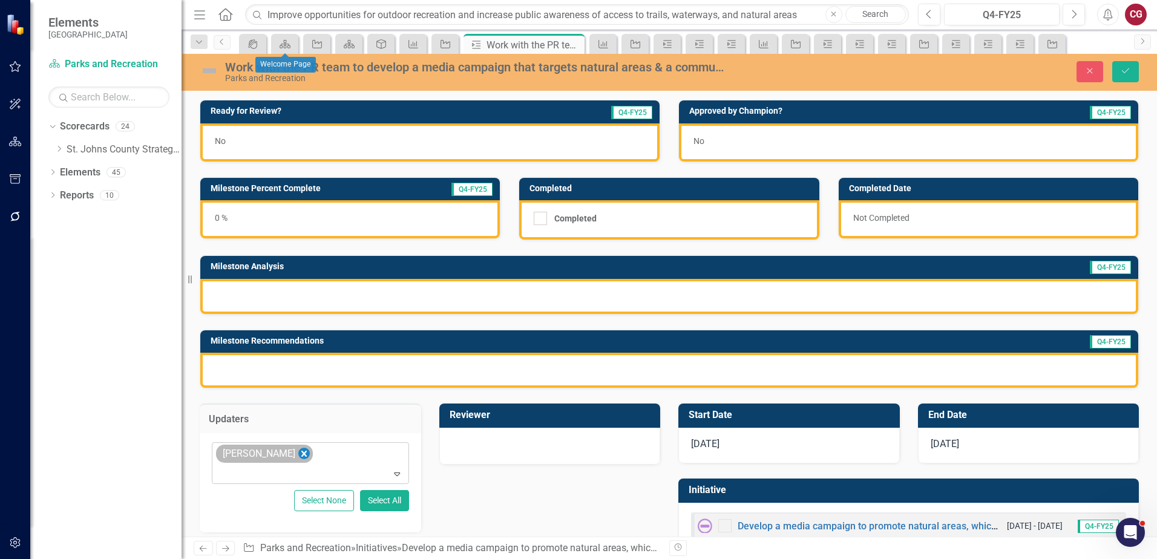
click at [301, 455] on icon "Remove Carrie Miska" at bounding box center [303, 454] width 5 height 6
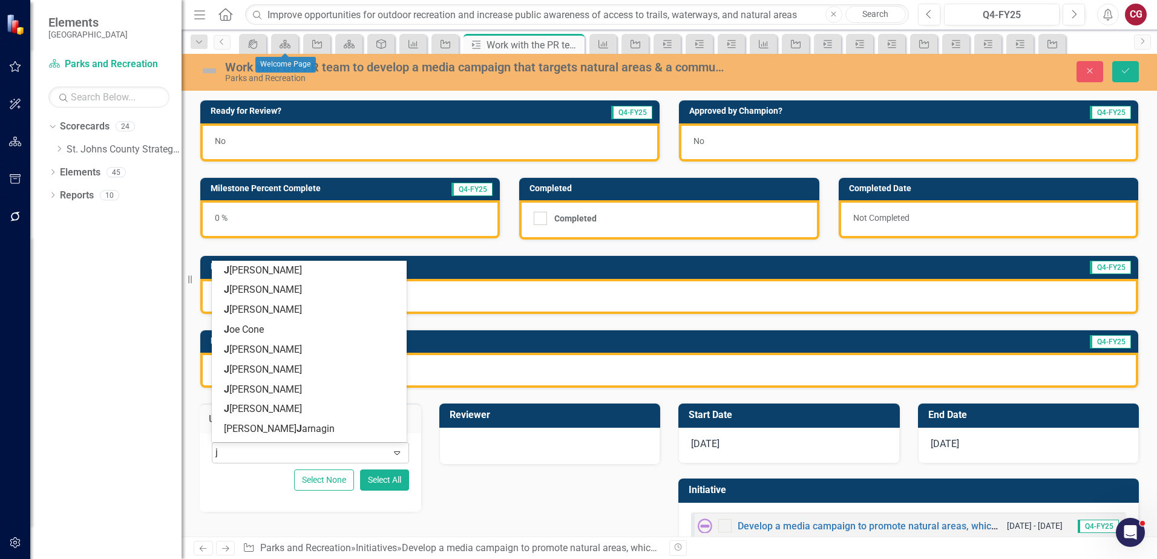
type input "jo"
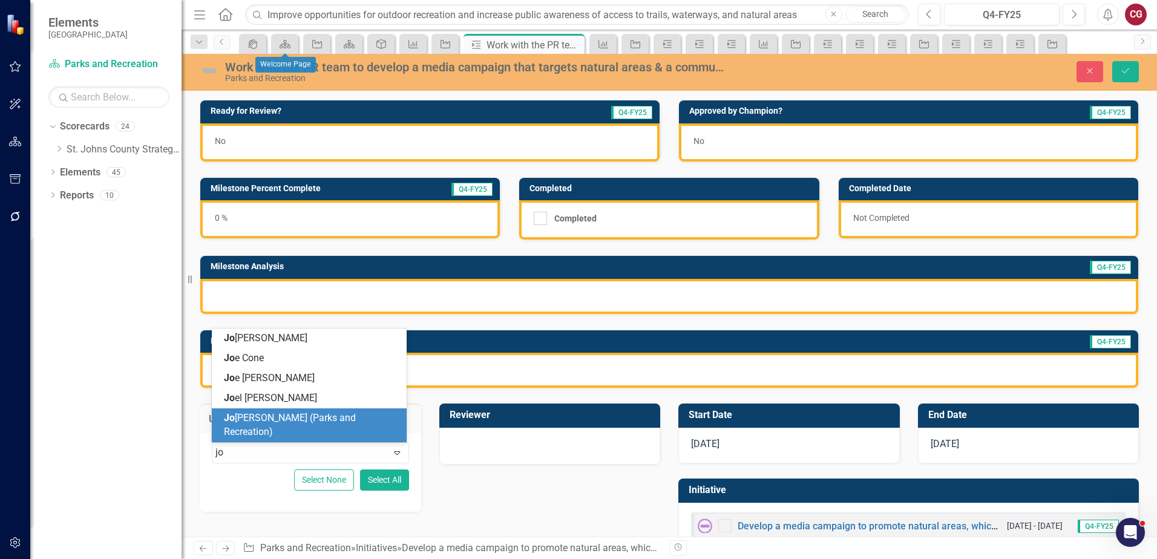
click at [293, 428] on span "Jo anne Spencer (Parks and Recreation)" at bounding box center [290, 424] width 132 height 25
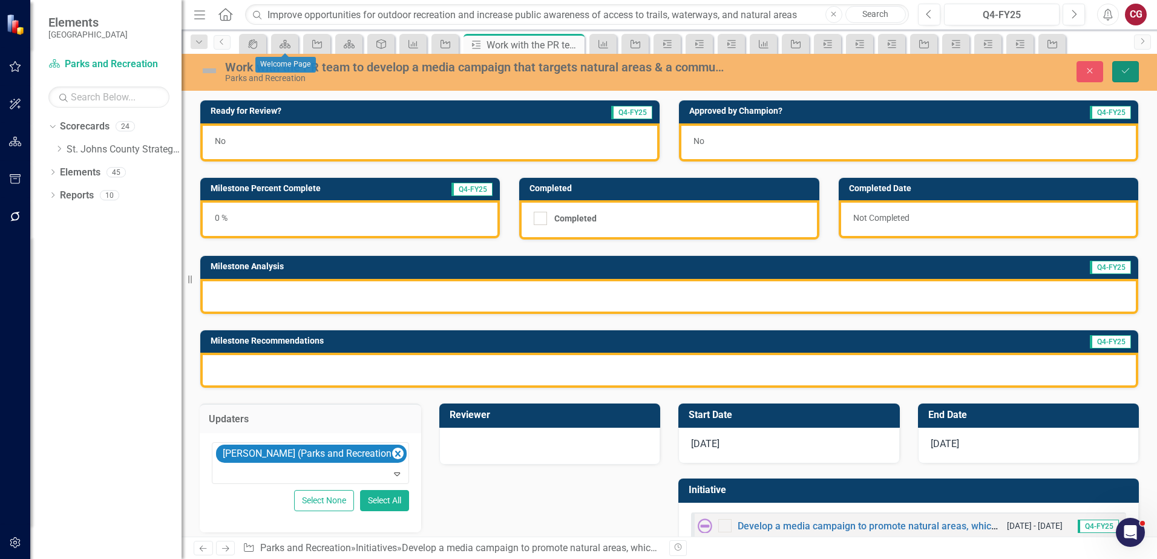
click at [1125, 68] on icon "Save" at bounding box center [1125, 71] width 11 height 8
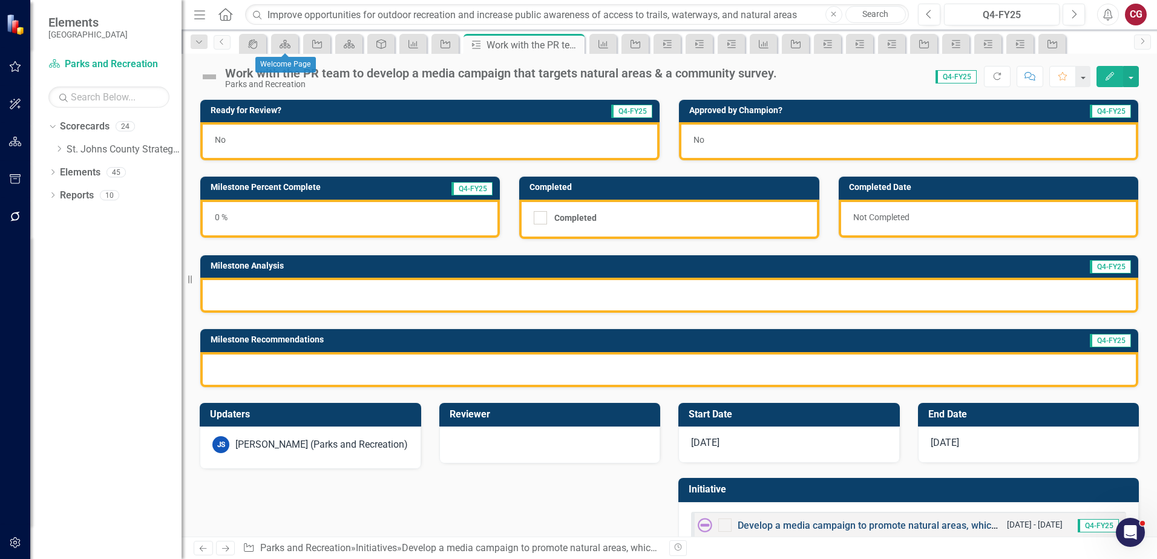
click at [765, 526] on link "Develop a media campaign to promote natural areas, which includes conducting a …" at bounding box center [957, 525] width 440 height 11
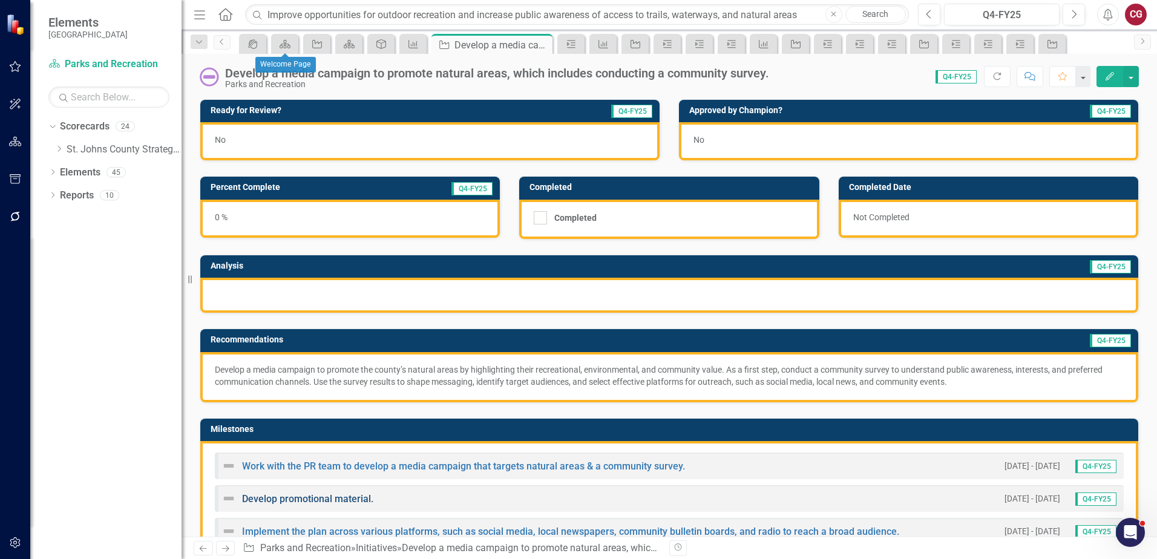
click at [275, 502] on link "Develop promotional material." at bounding box center [307, 498] width 131 height 11
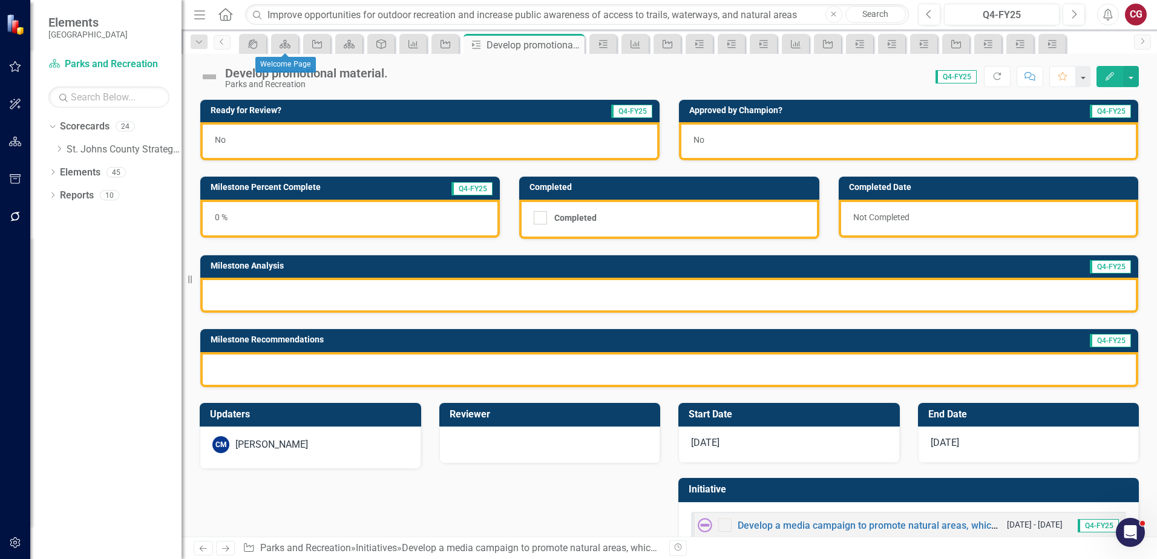
click at [304, 458] on div "CM Carrie Miska" at bounding box center [310, 447] width 221 height 42
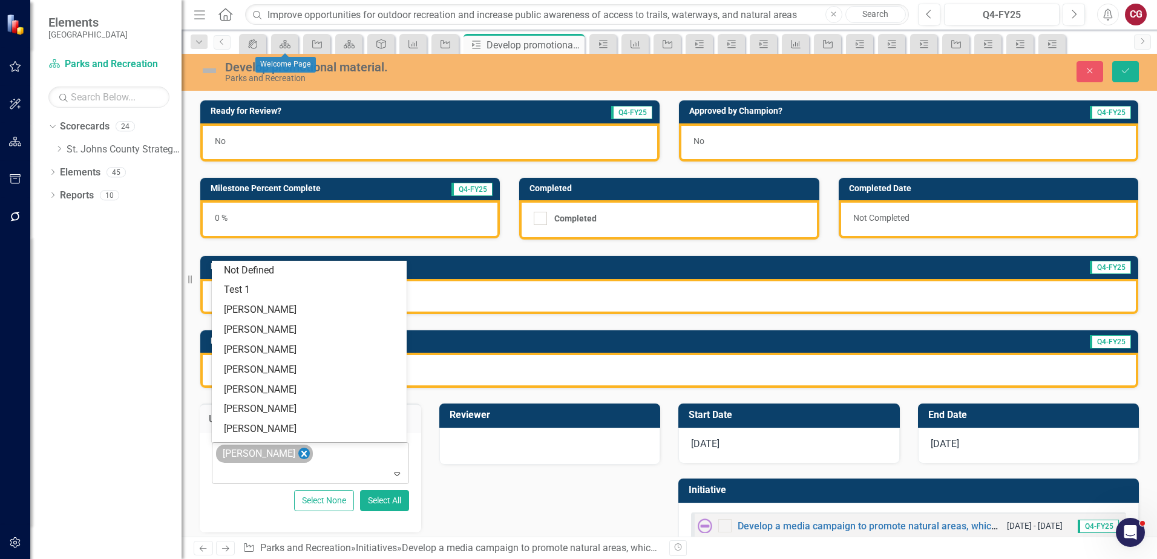
click at [298, 455] on icon "Remove Carrie Miska" at bounding box center [303, 453] width 11 height 15
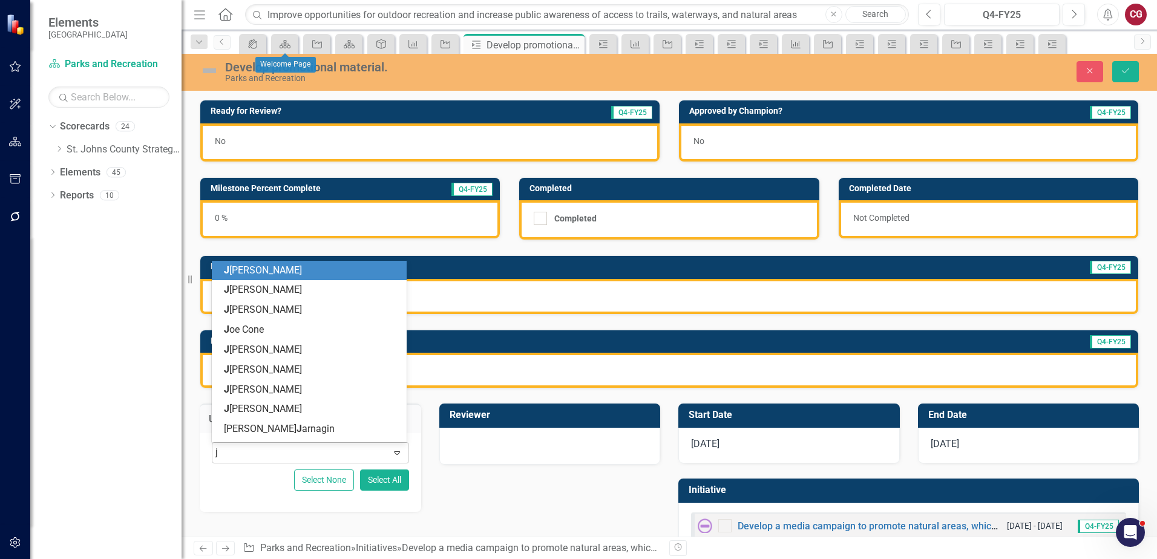
type input "jo"
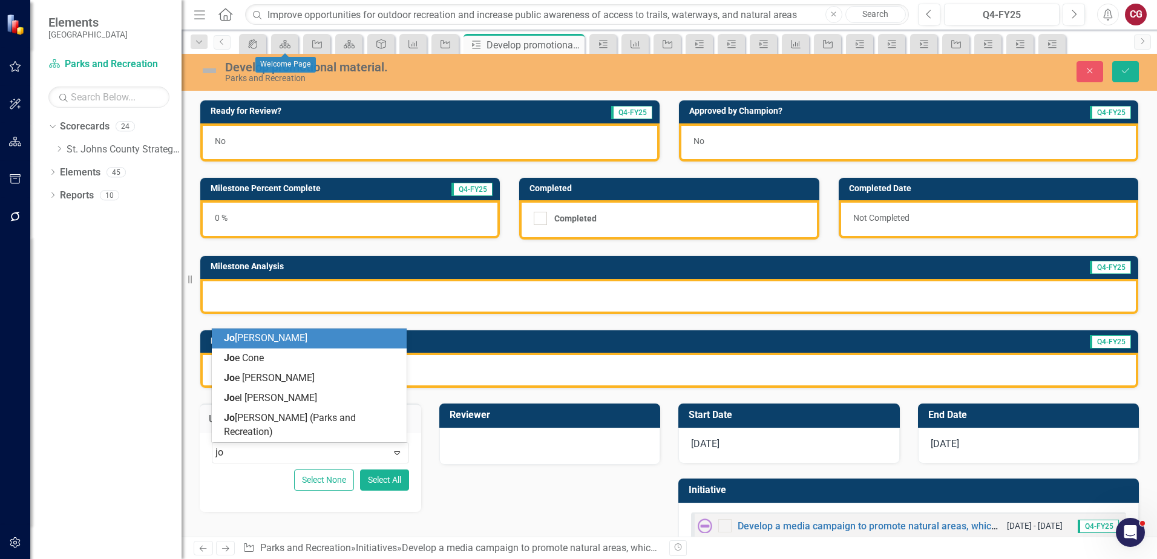
click at [290, 433] on span "Jo anne Spencer (Parks and Recreation)" at bounding box center [290, 424] width 132 height 25
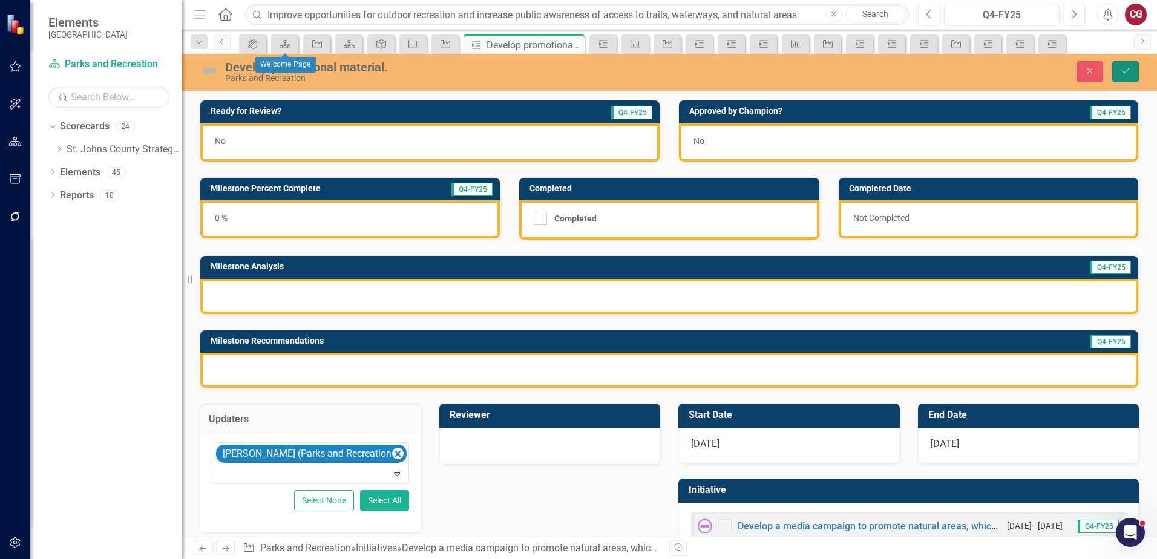
click at [1131, 74] on button "Save" at bounding box center [1125, 71] width 27 height 21
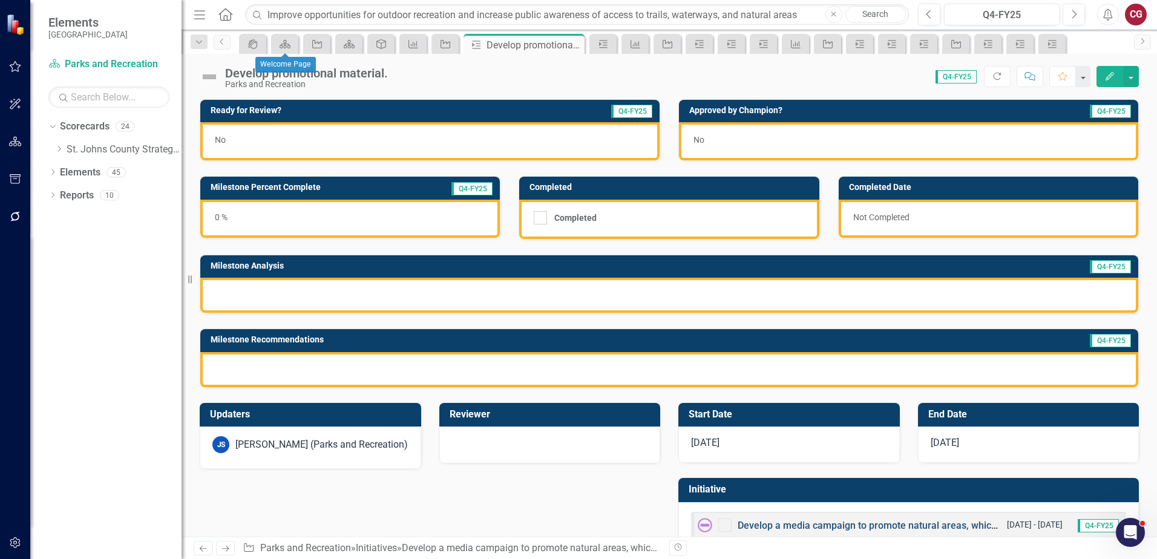
click at [745, 529] on link "Develop a media campaign to promote natural areas, which includes conducting a …" at bounding box center [957, 525] width 440 height 11
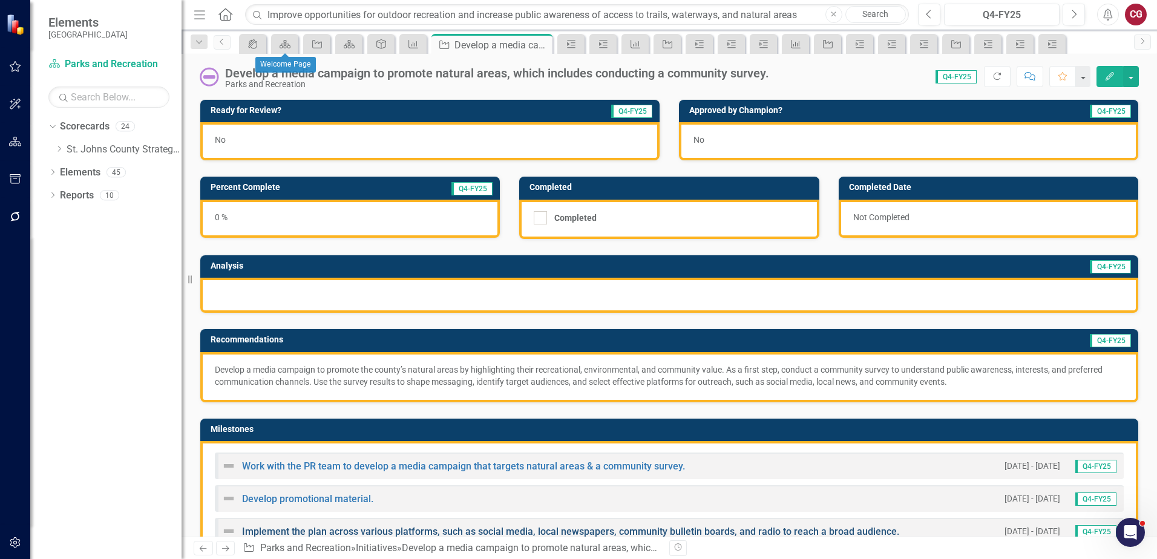
click at [303, 531] on link "Implement the plan across various platforms, such as social media, local newspa…" at bounding box center [570, 531] width 657 height 11
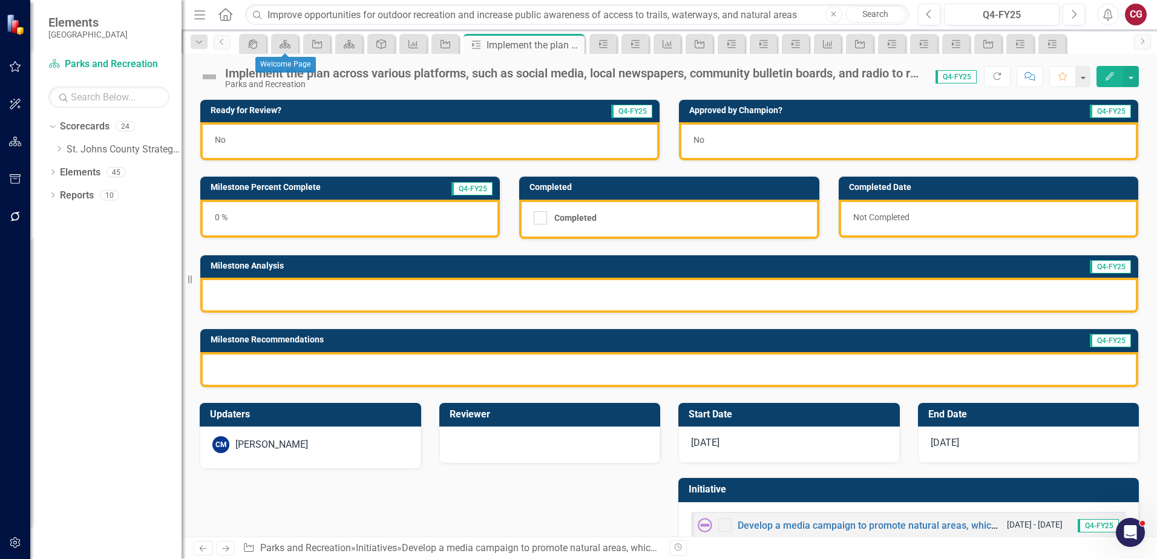
click at [321, 456] on div "CM Carrie Miska" at bounding box center [310, 447] width 221 height 42
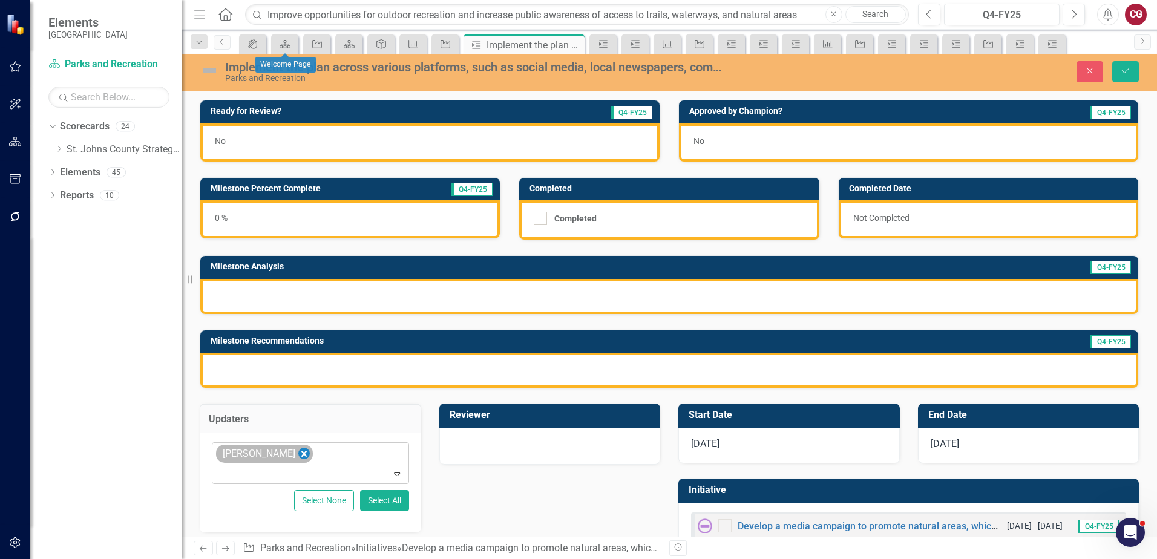
click at [298, 454] on icon "Remove Carrie Miska" at bounding box center [303, 453] width 11 height 15
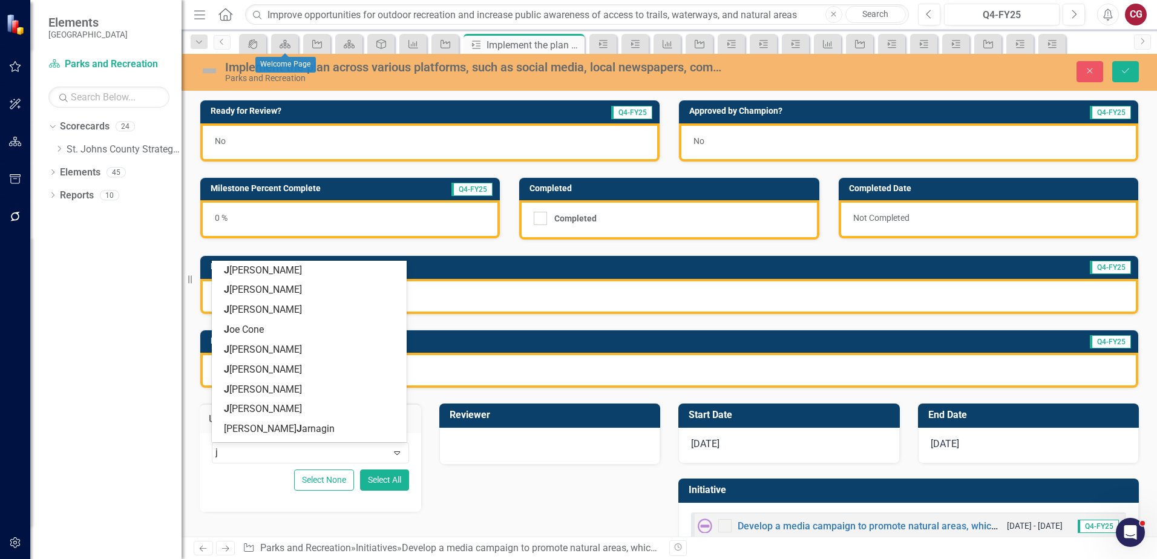
type input "jo"
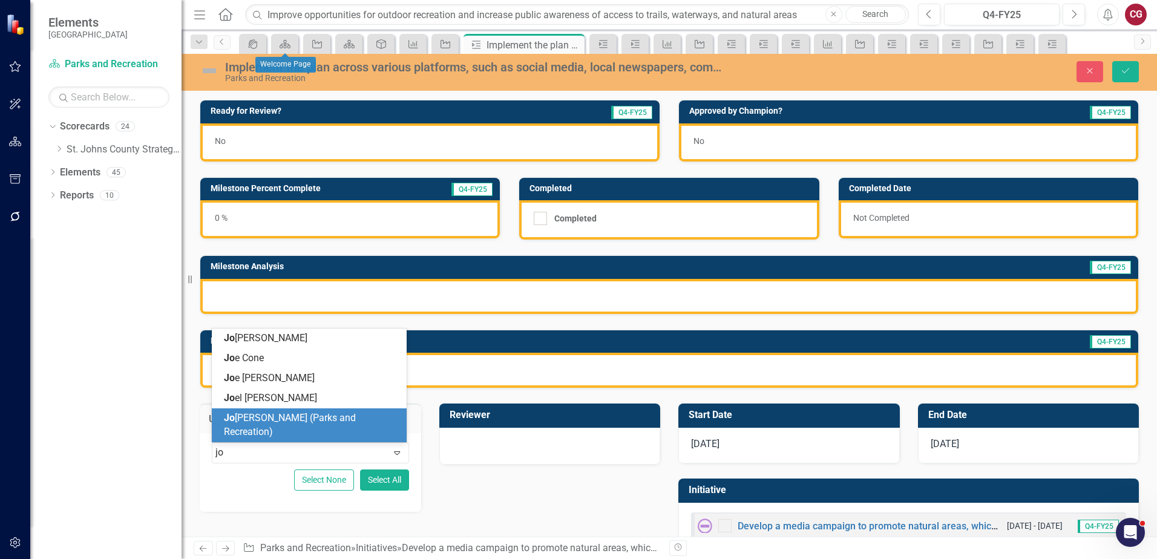
click at [298, 436] on span "Jo anne Spencer (Parks and Recreation)" at bounding box center [290, 424] width 132 height 25
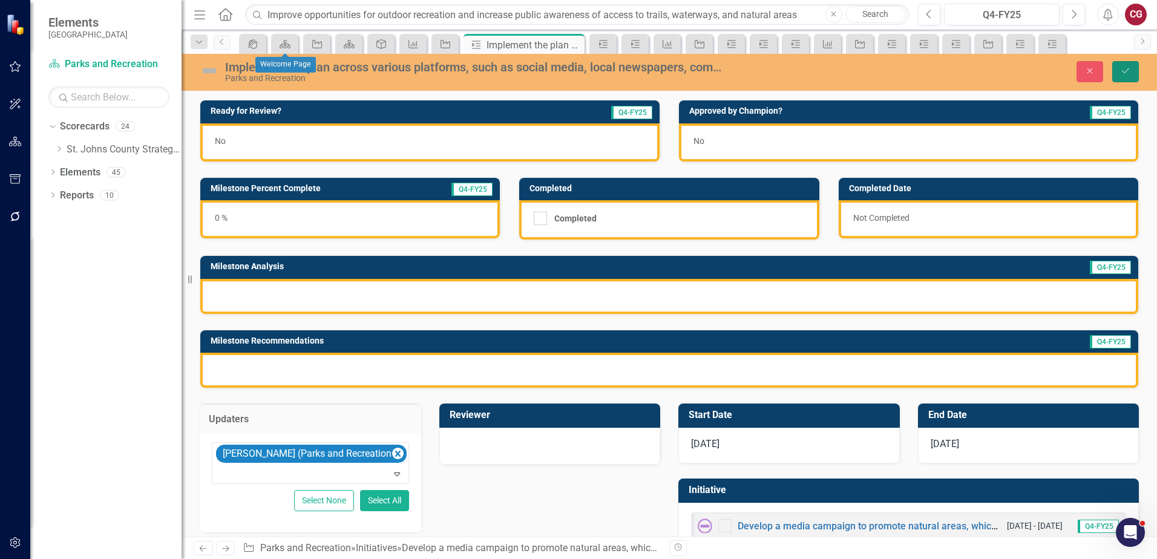
click at [1129, 74] on icon "Save" at bounding box center [1125, 71] width 11 height 8
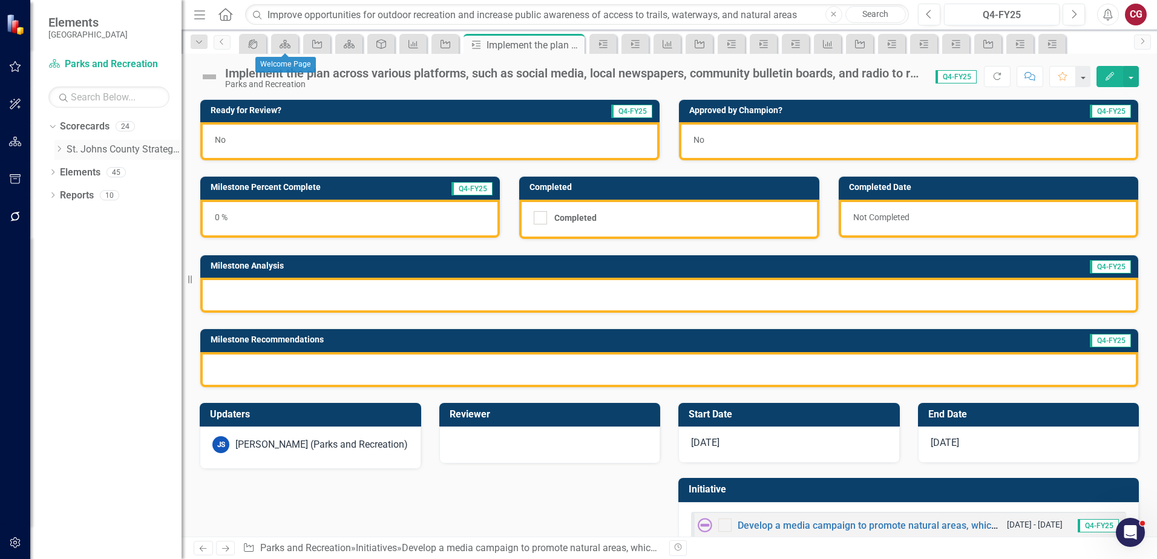
click at [61, 151] on icon "Dropdown" at bounding box center [58, 148] width 9 height 7
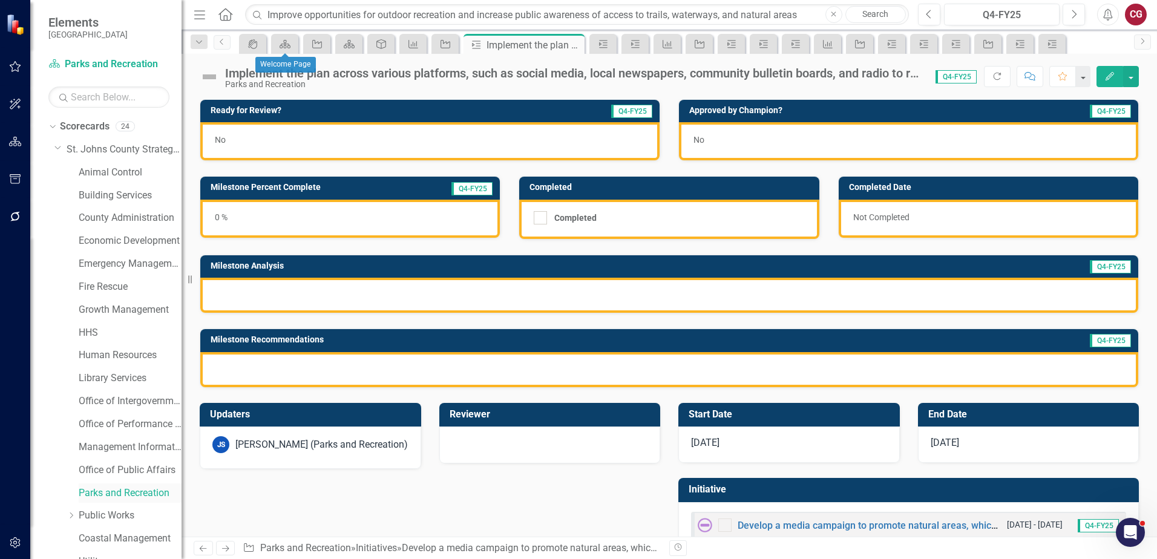
click at [122, 492] on link "Parks and Recreation" at bounding box center [130, 493] width 103 height 14
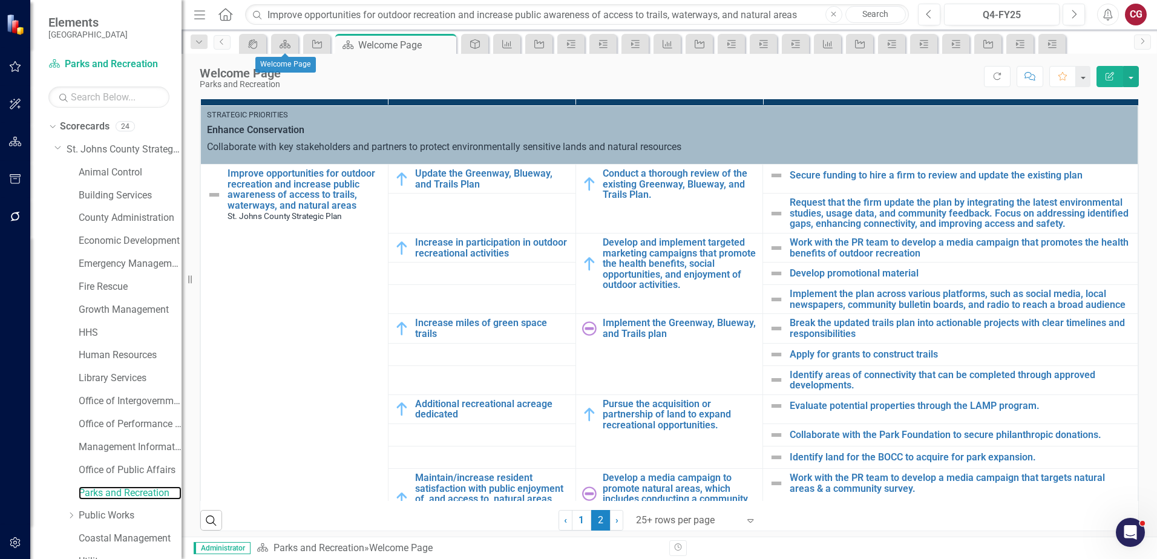
scroll to position [281, 0]
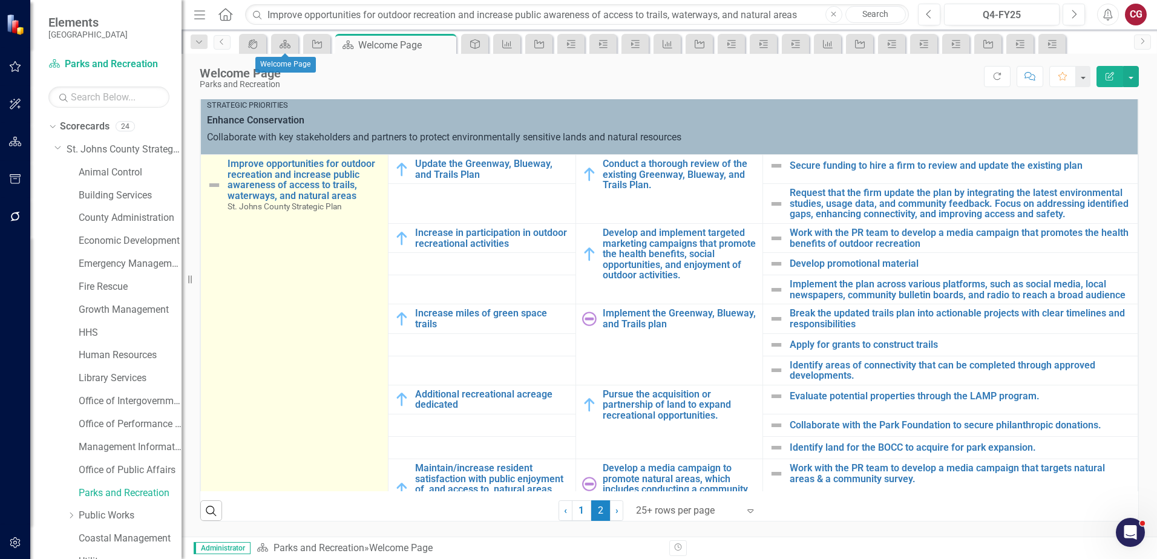
click at [270, 336] on td "Improve opportunities for outdoor recreation and increase public awareness of a…" at bounding box center [295, 363] width 188 height 417
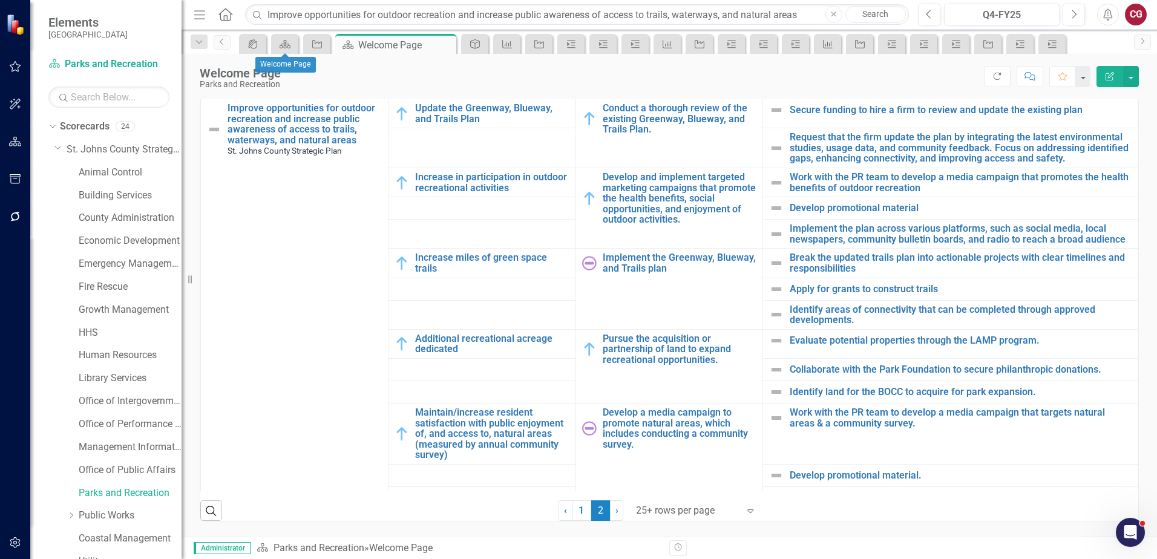
scroll to position [90, 0]
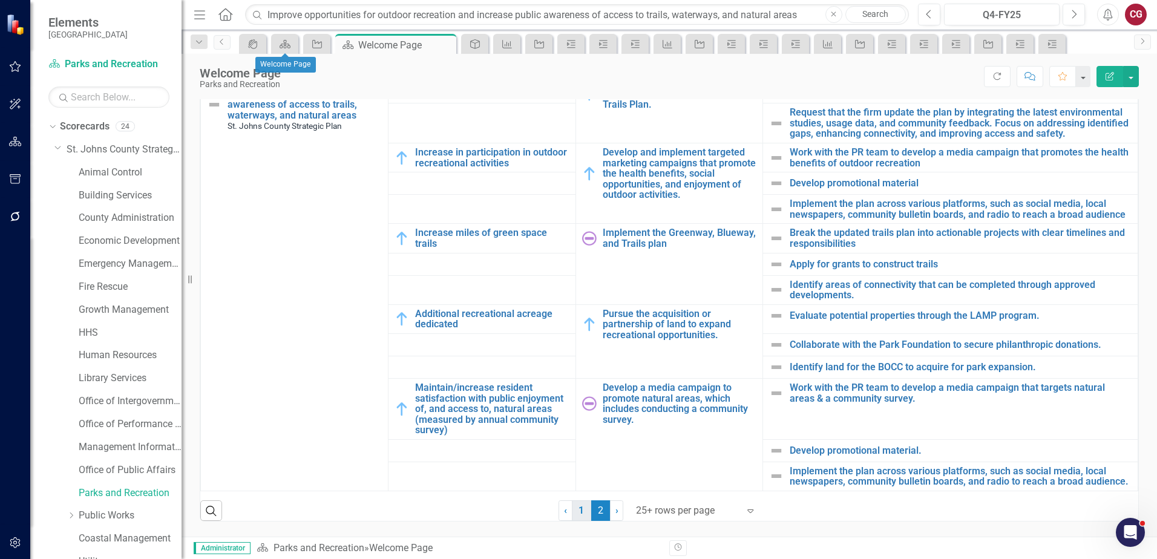
click at [580, 511] on link "1" at bounding box center [581, 510] width 19 height 21
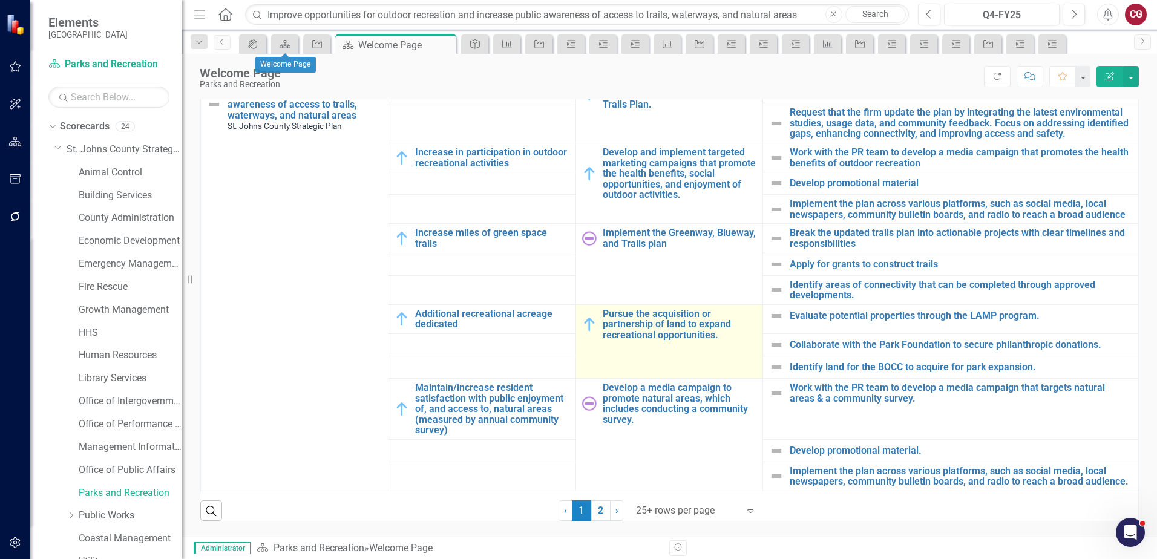
scroll to position [0, 0]
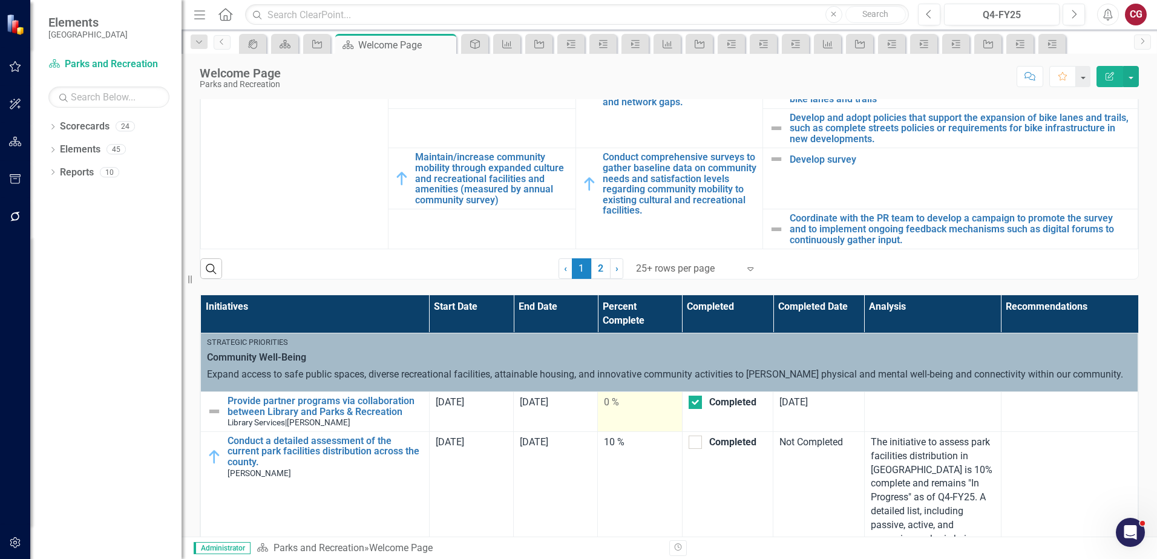
scroll to position [354, 0]
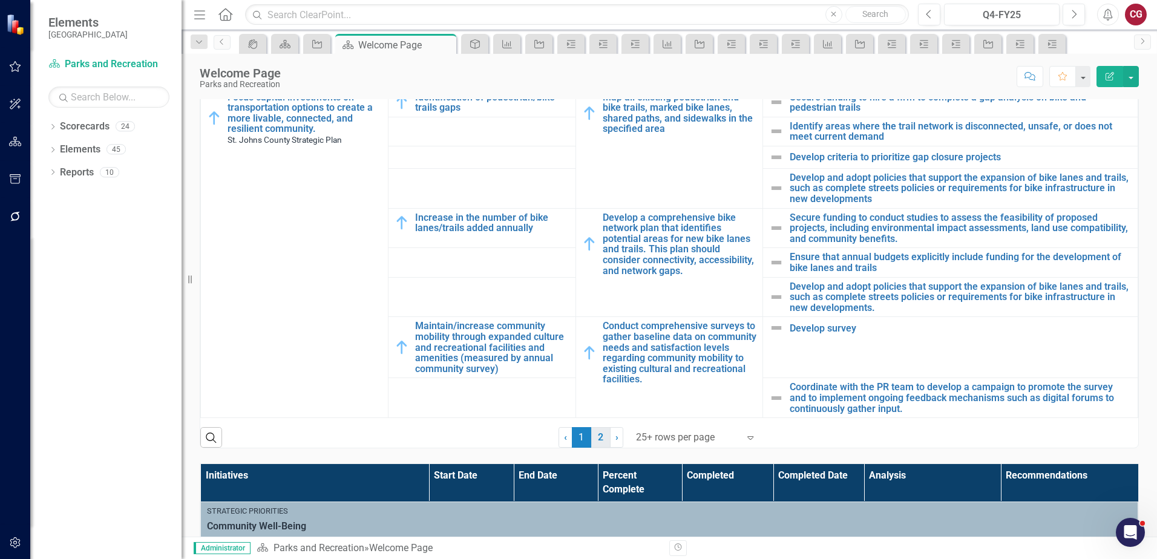
click at [601, 431] on link "2" at bounding box center [600, 437] width 19 height 21
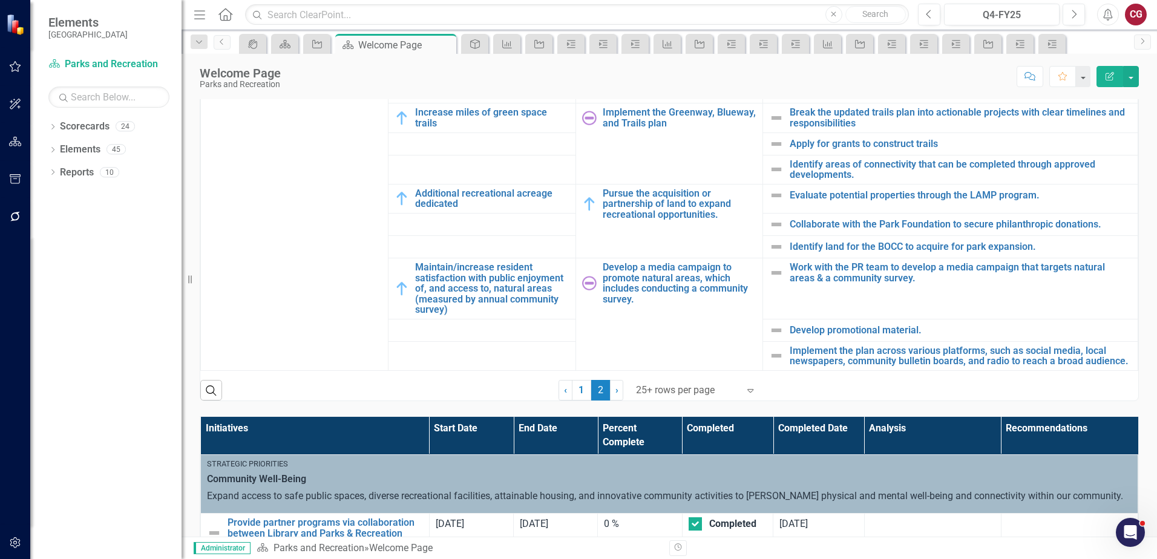
scroll to position [415, 0]
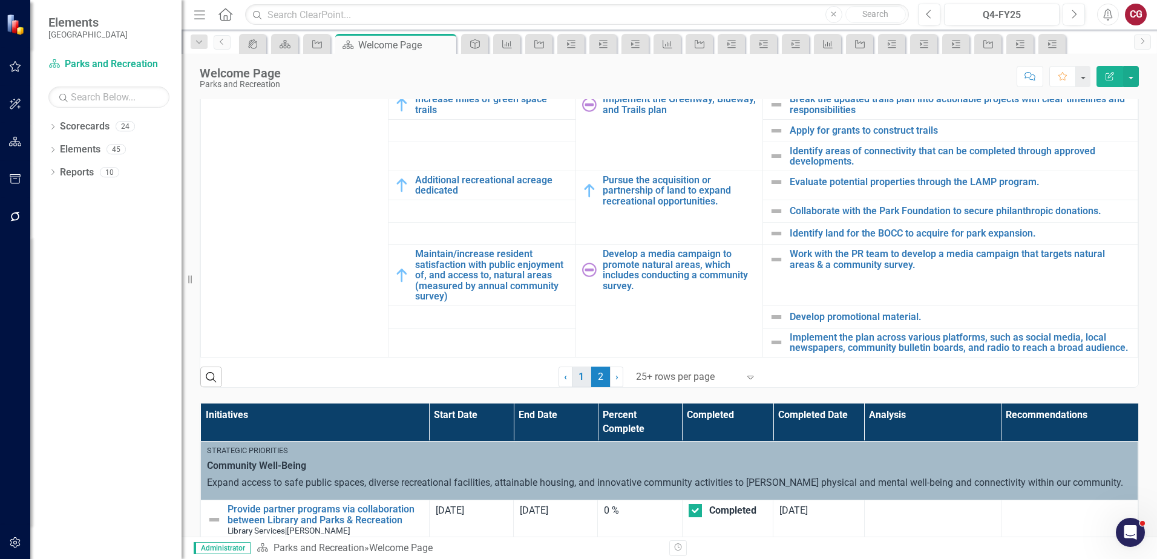
click at [575, 381] on link "1" at bounding box center [581, 377] width 19 height 21
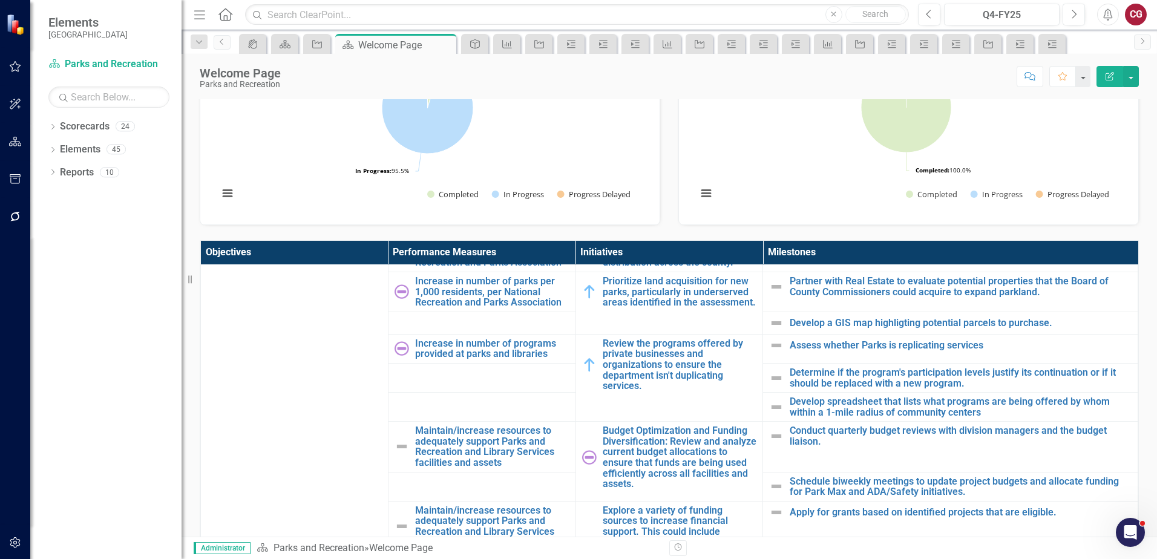
scroll to position [121, 0]
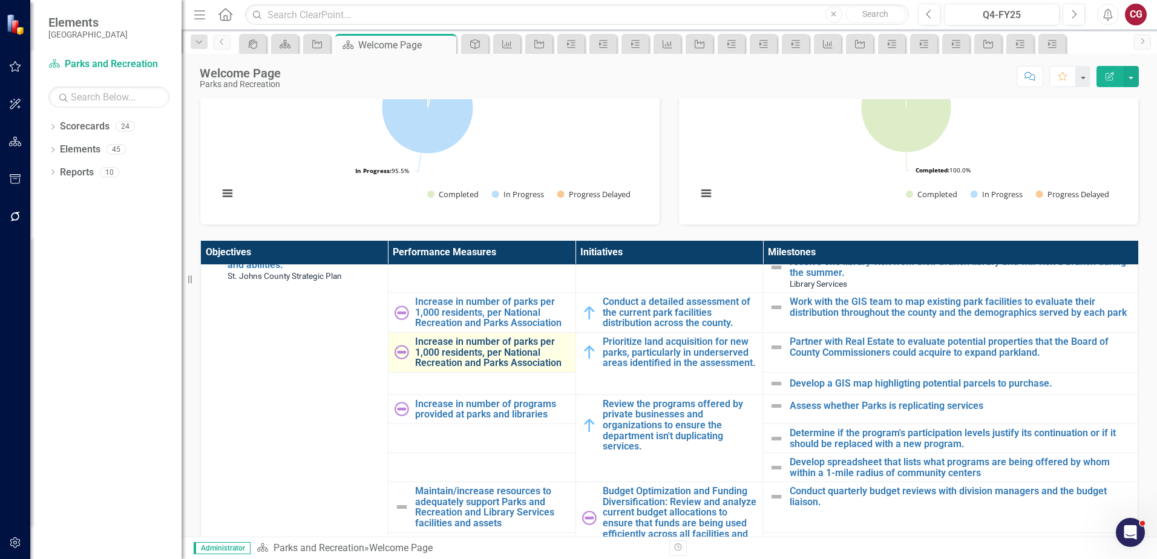
click at [488, 355] on link "Increase in number of parks per 1,000 residents, per National Recreation and Pa…" at bounding box center [492, 352] width 154 height 32
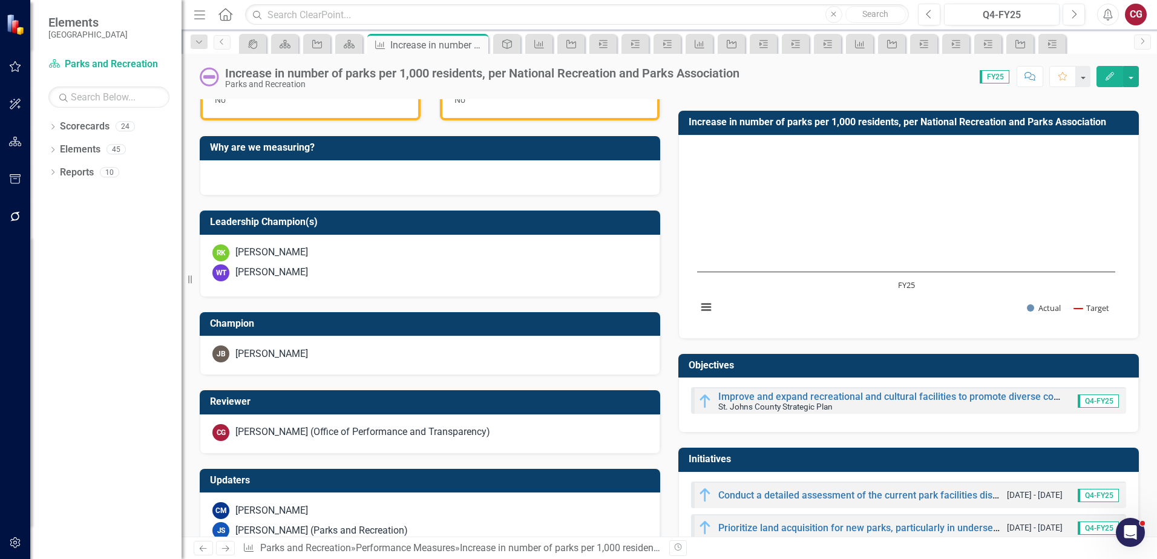
scroll to position [302, 0]
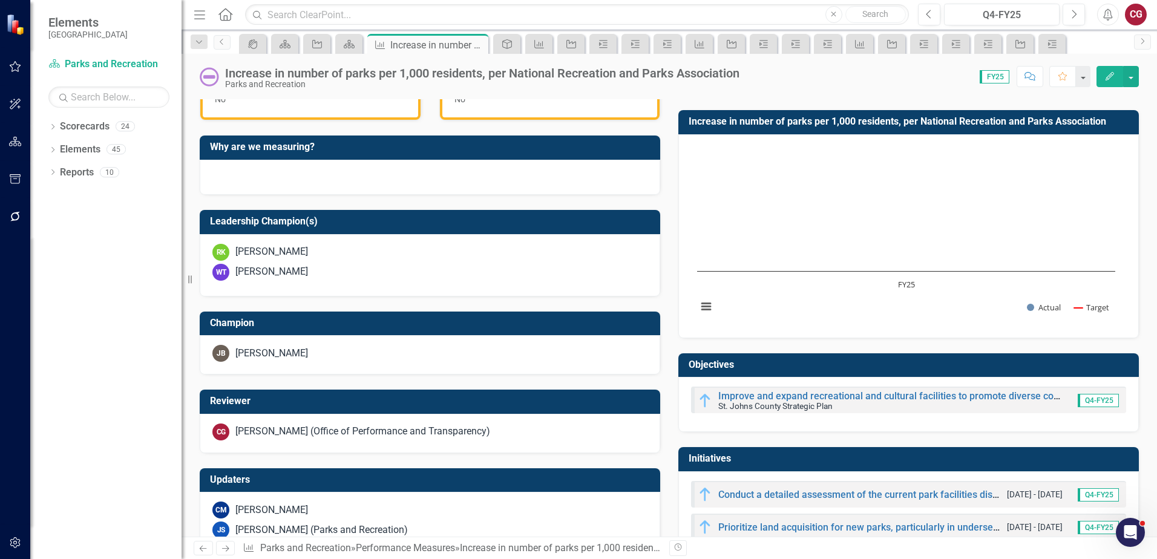
click at [405, 433] on div "[PERSON_NAME] (Office of Performance and Transparency)" at bounding box center [362, 432] width 255 height 14
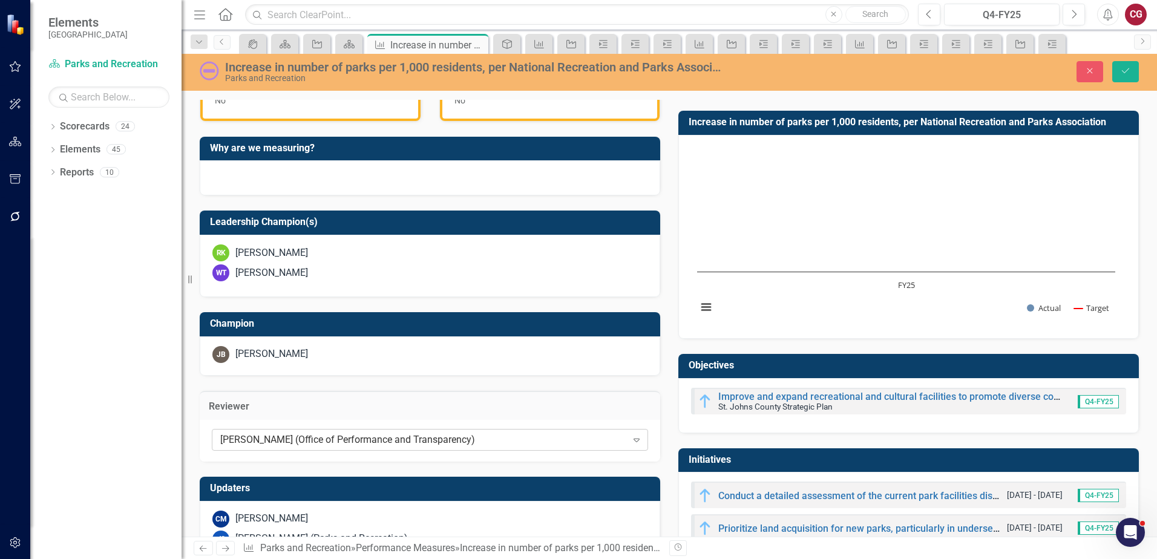
click at [605, 433] on div "[PERSON_NAME] (Office of Performance and Transparency)" at bounding box center [423, 440] width 407 height 14
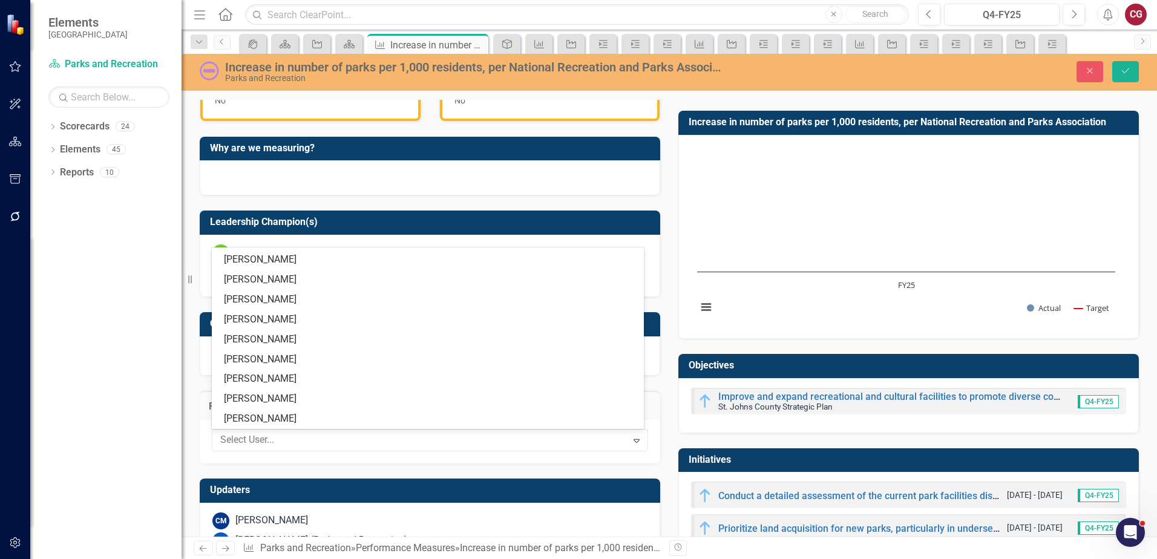
scroll to position [0, 0]
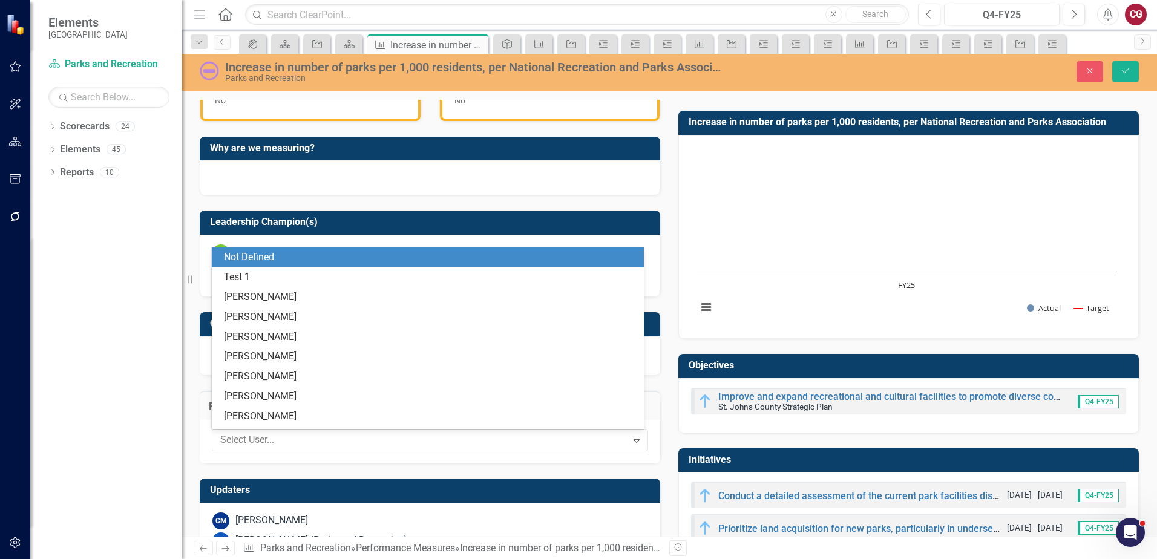
click at [294, 259] on div "Not Defined" at bounding box center [430, 257] width 413 height 14
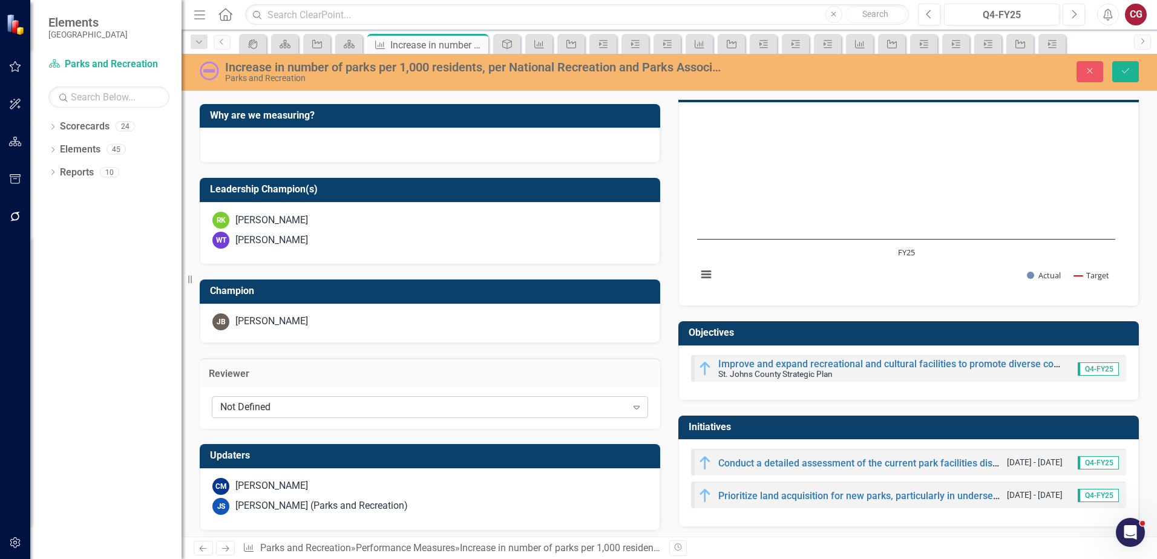
scroll to position [350, 0]
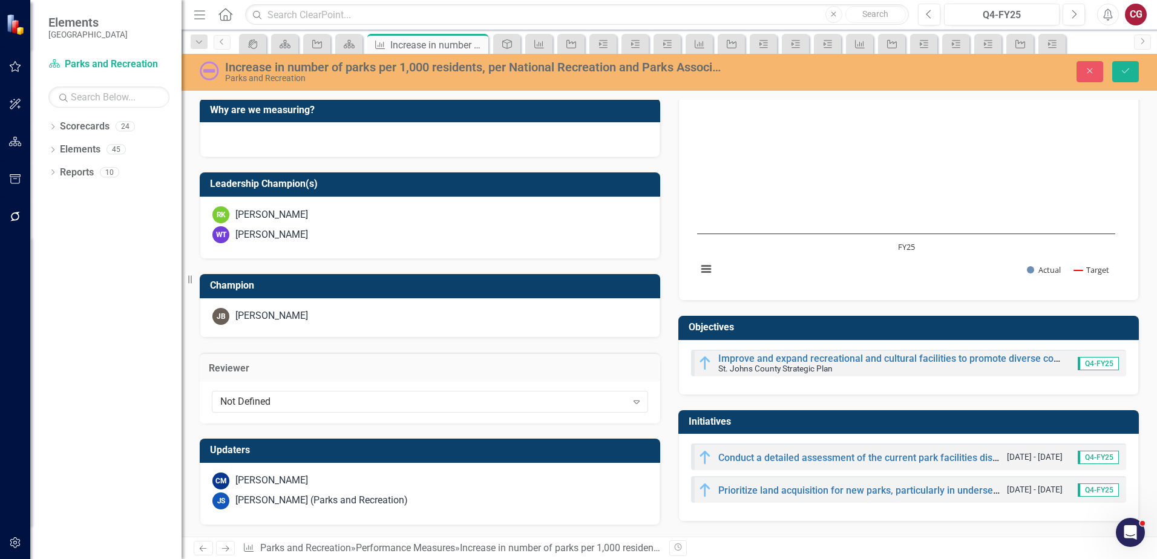
click at [368, 474] on div "CM [PERSON_NAME]" at bounding box center [429, 480] width 435 height 17
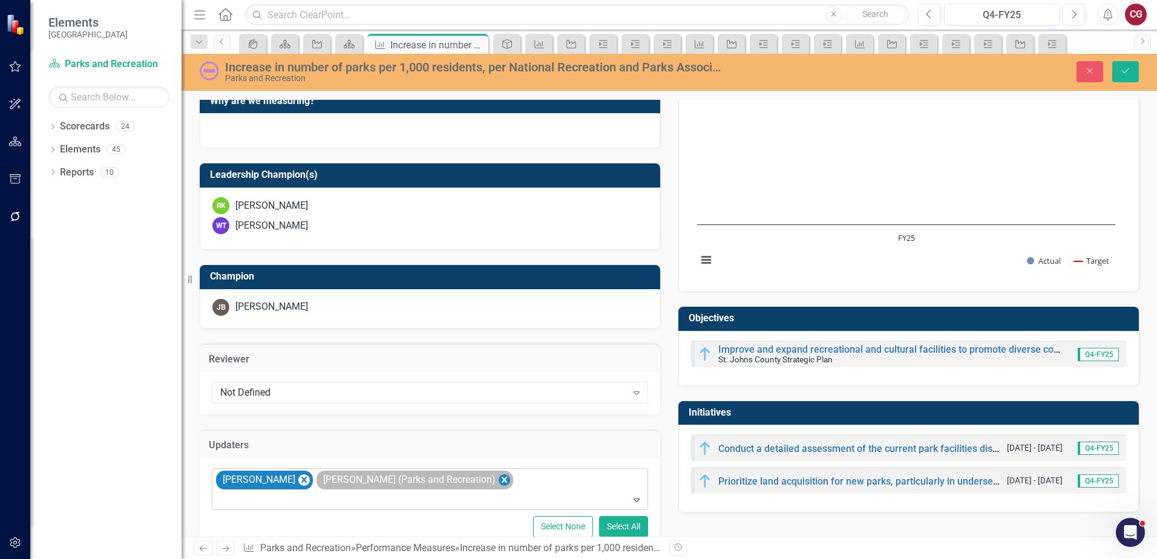
click at [501, 477] on icon "Remove Joanne Spencer (Parks and Recreation)" at bounding box center [503, 480] width 5 height 6
click at [1124, 75] on icon "Save" at bounding box center [1125, 71] width 11 height 8
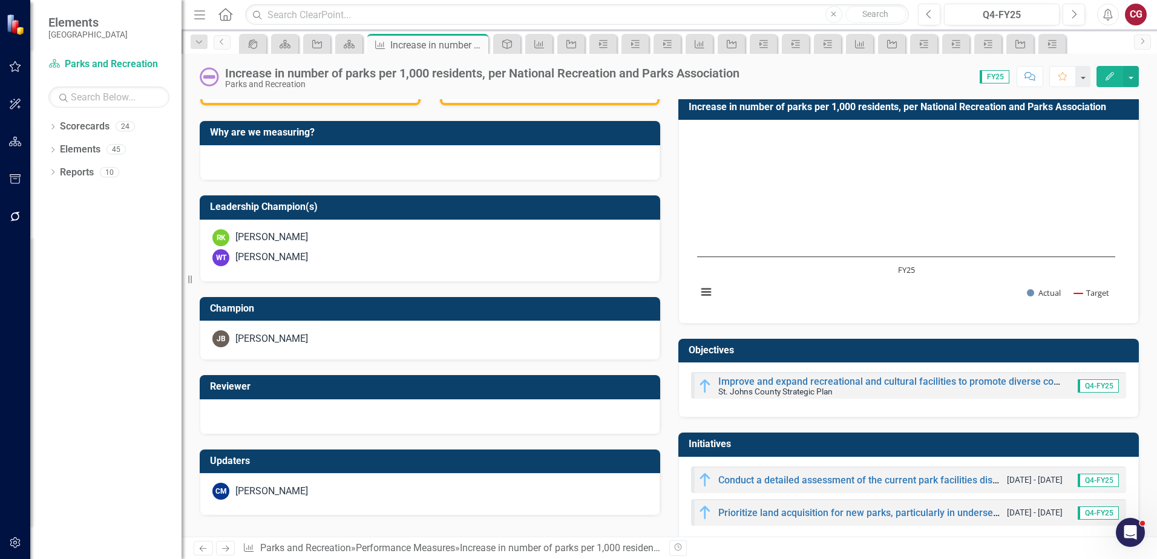
scroll to position [349, 0]
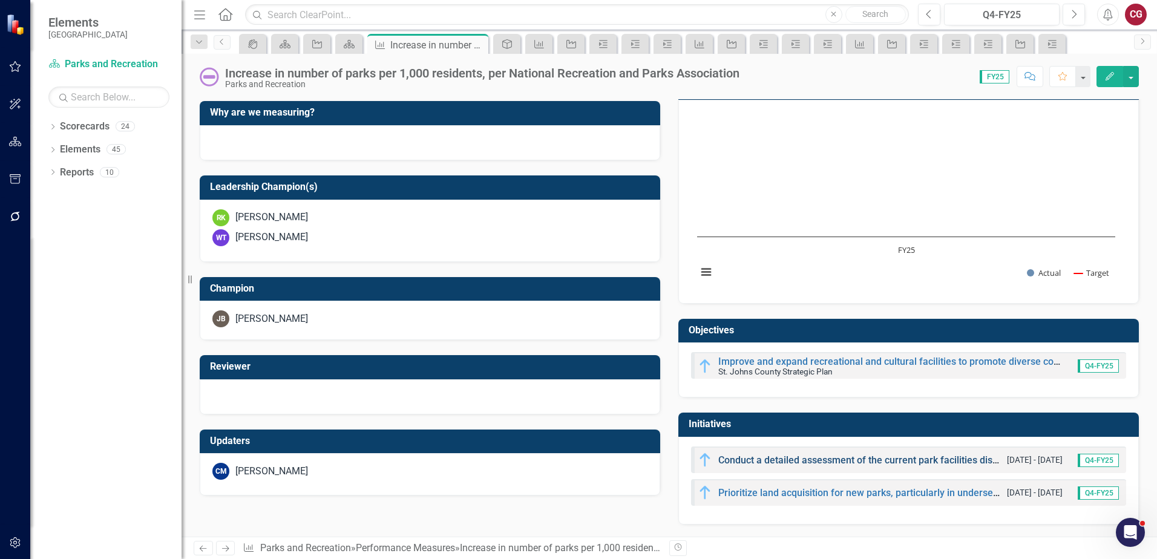
click at [810, 457] on link "Conduct a detailed assessment of the current park facilities distribution acros…" at bounding box center [913, 459] width 391 height 11
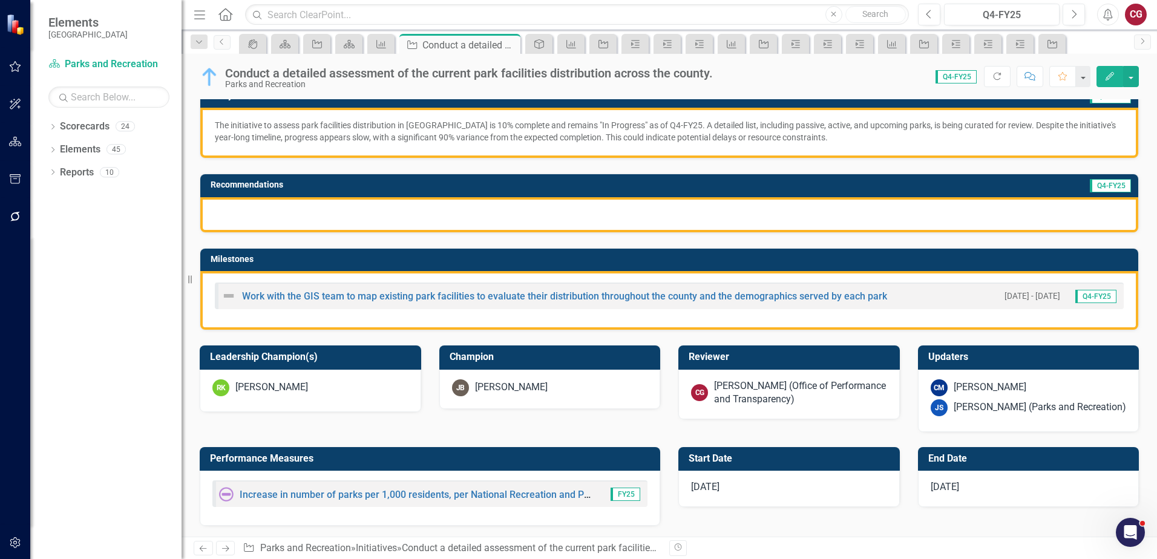
scroll to position [181, 0]
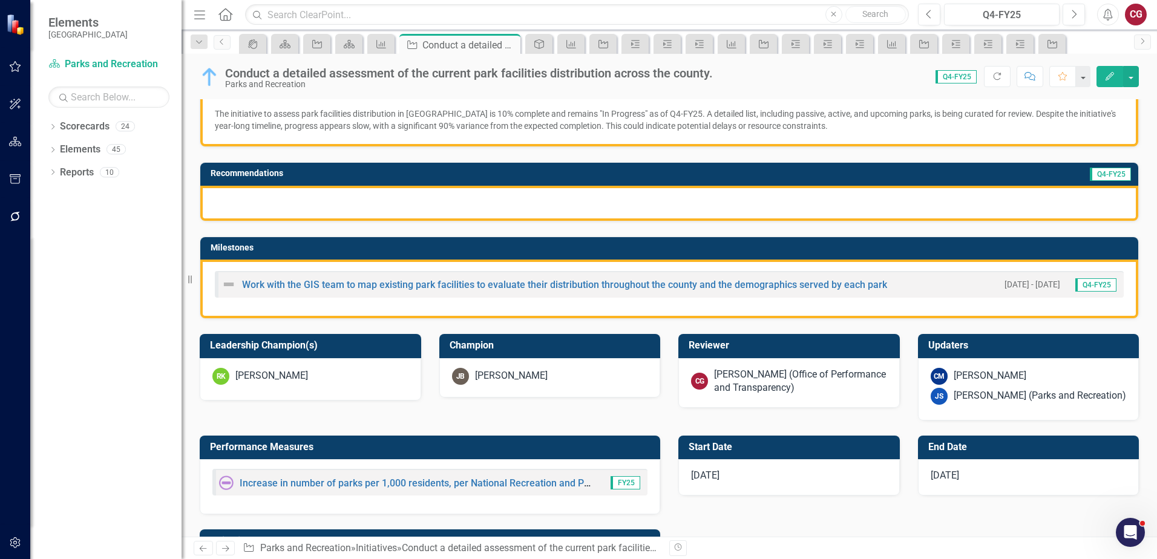
click at [741, 373] on div "[PERSON_NAME] (Office of Performance and Transparency)" at bounding box center [800, 382] width 173 height 28
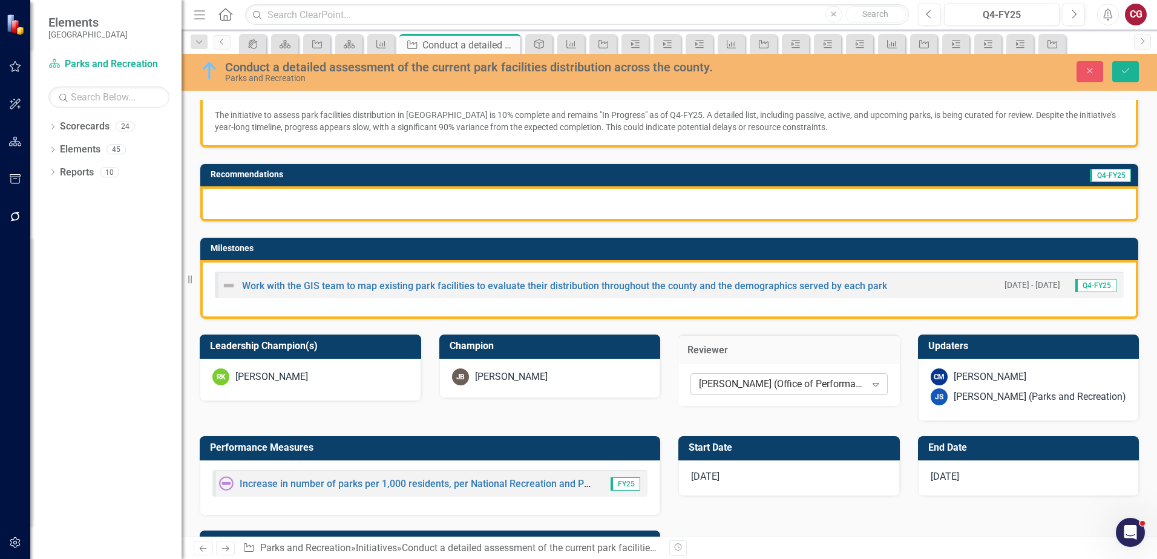
click at [734, 385] on div "[PERSON_NAME] (Office of Performance and Transparency)" at bounding box center [782, 384] width 167 height 14
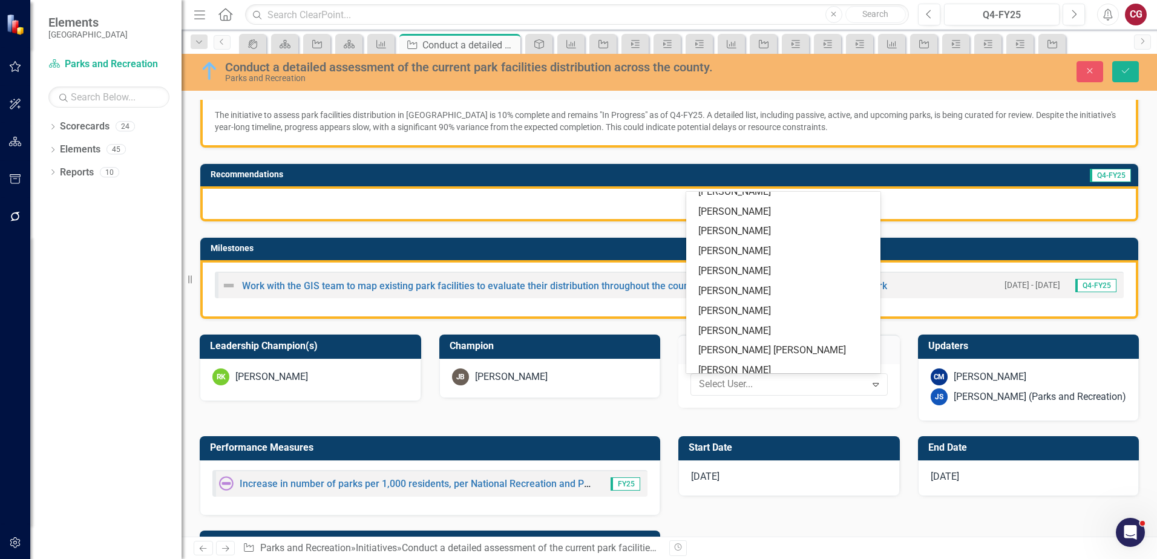
scroll to position [0, 0]
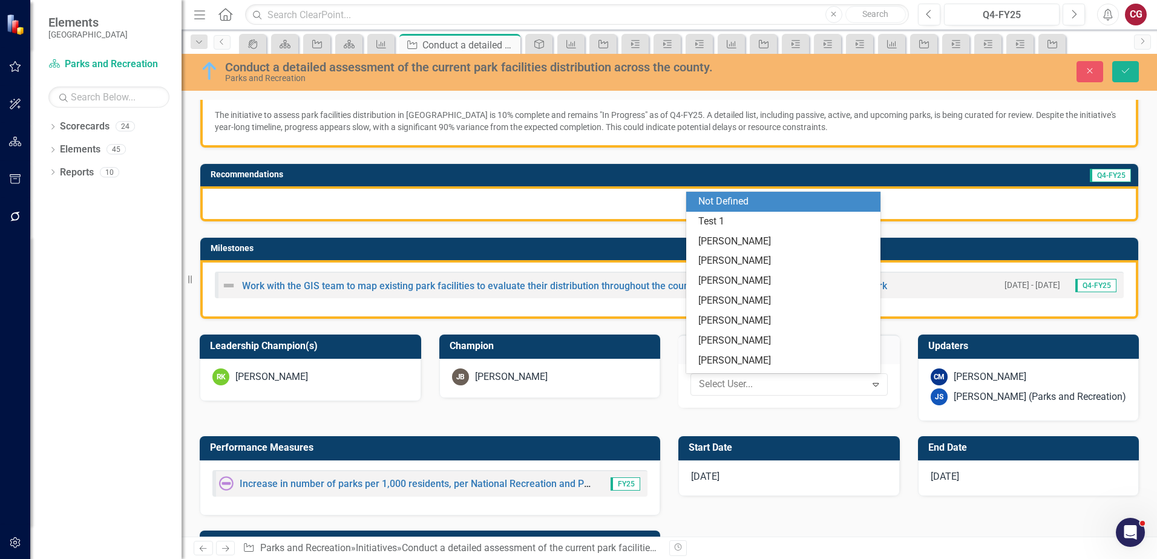
click at [711, 198] on div "Not Defined" at bounding box center [785, 202] width 175 height 14
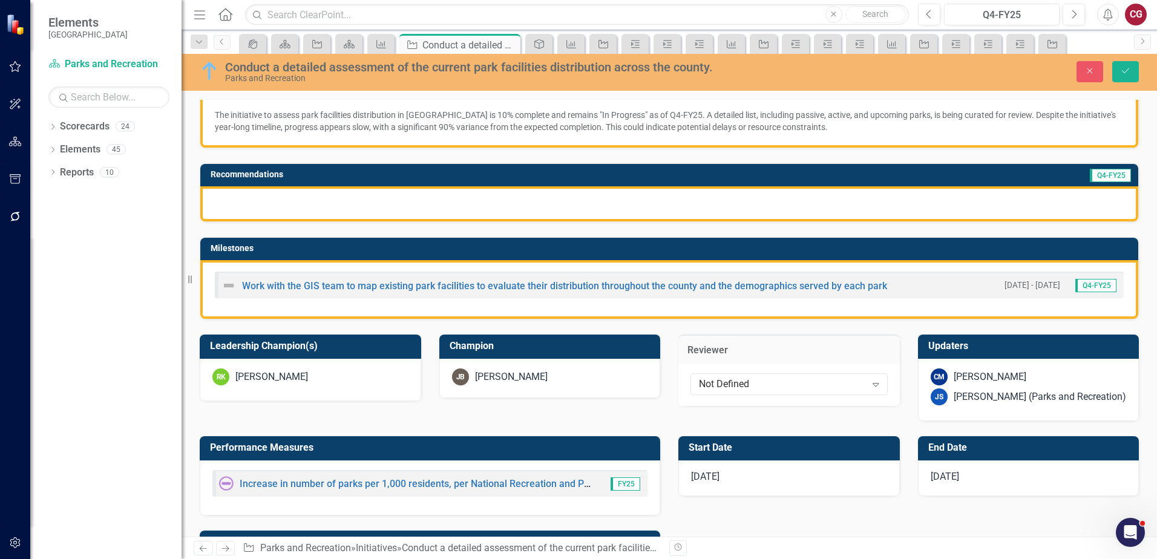
click at [1013, 394] on div "[PERSON_NAME] (Parks and Recreation)" at bounding box center [1039, 397] width 172 height 14
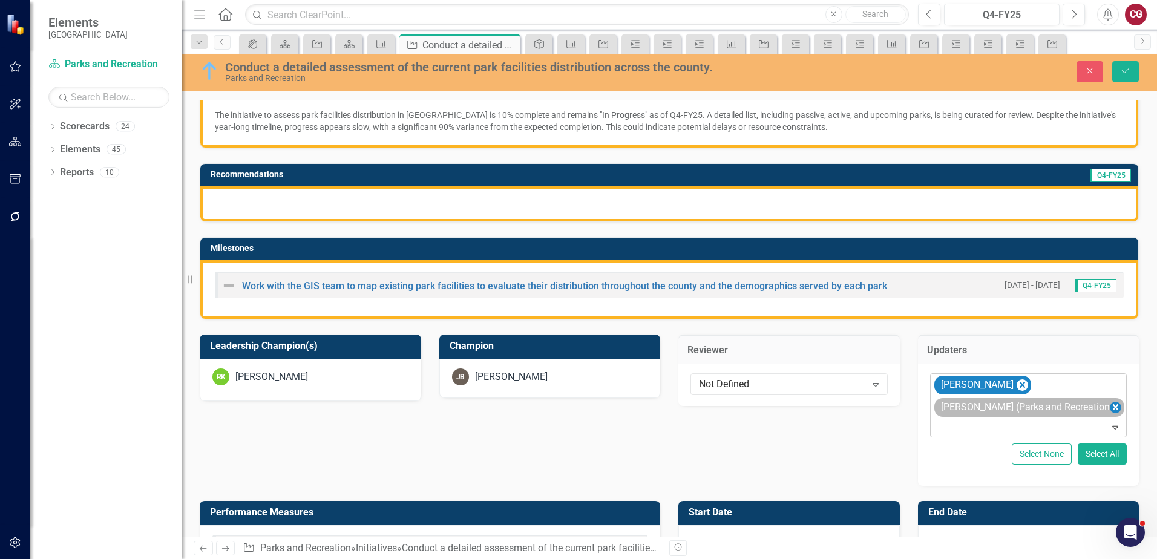
click at [1112, 405] on icon "Remove Joanne Spencer (Parks and Recreation)" at bounding box center [1114, 407] width 5 height 6
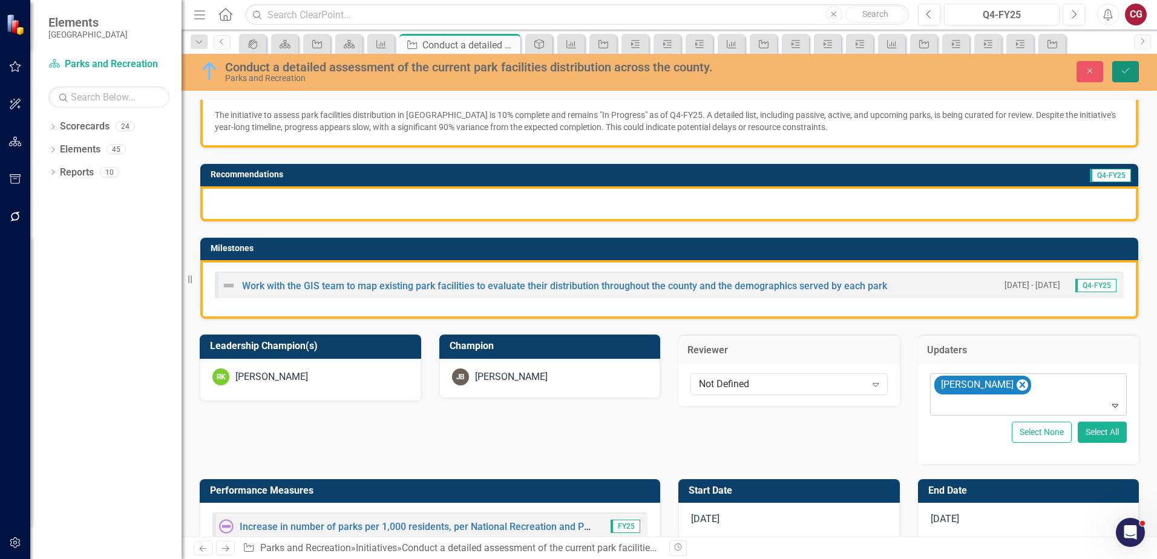
click at [1127, 73] on icon "Save" at bounding box center [1125, 71] width 11 height 8
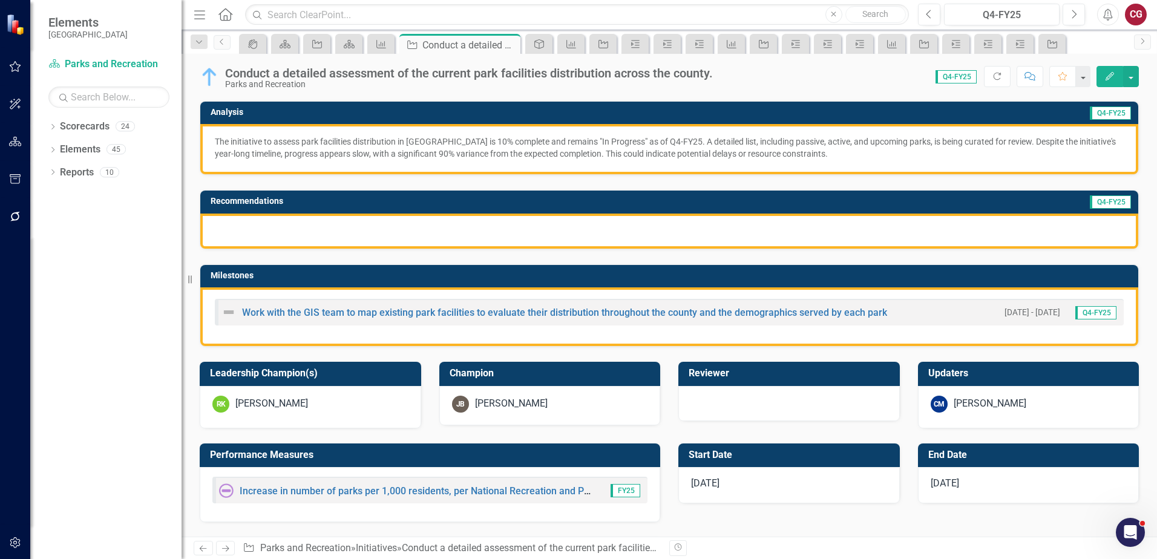
scroll to position [121, 0]
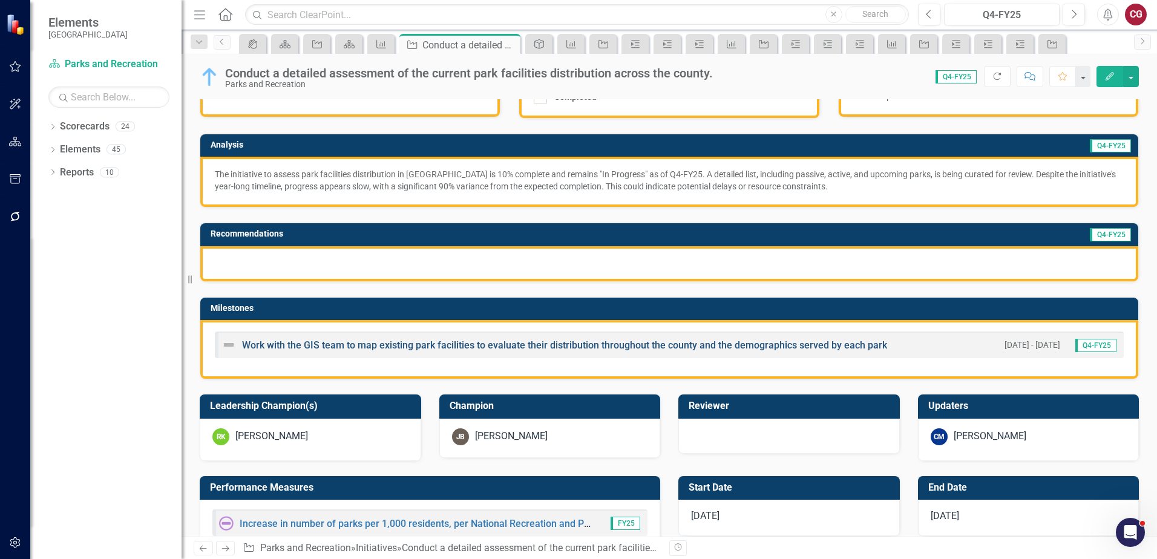
click at [368, 345] on link "Work with the GIS team to map existing park facilities to evaluate their distri…" at bounding box center [564, 344] width 645 height 11
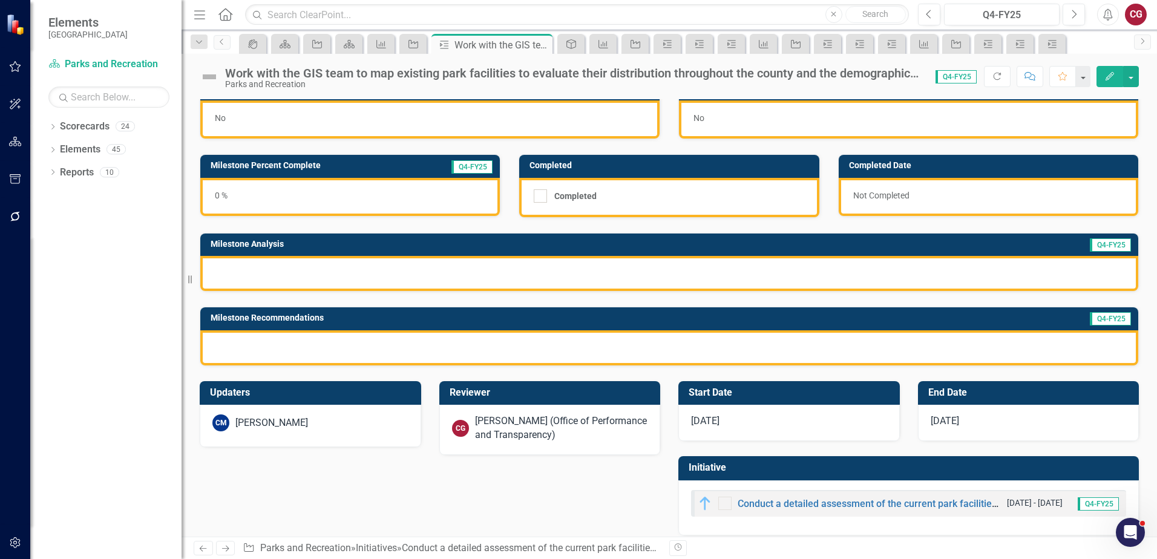
scroll to position [33, 0]
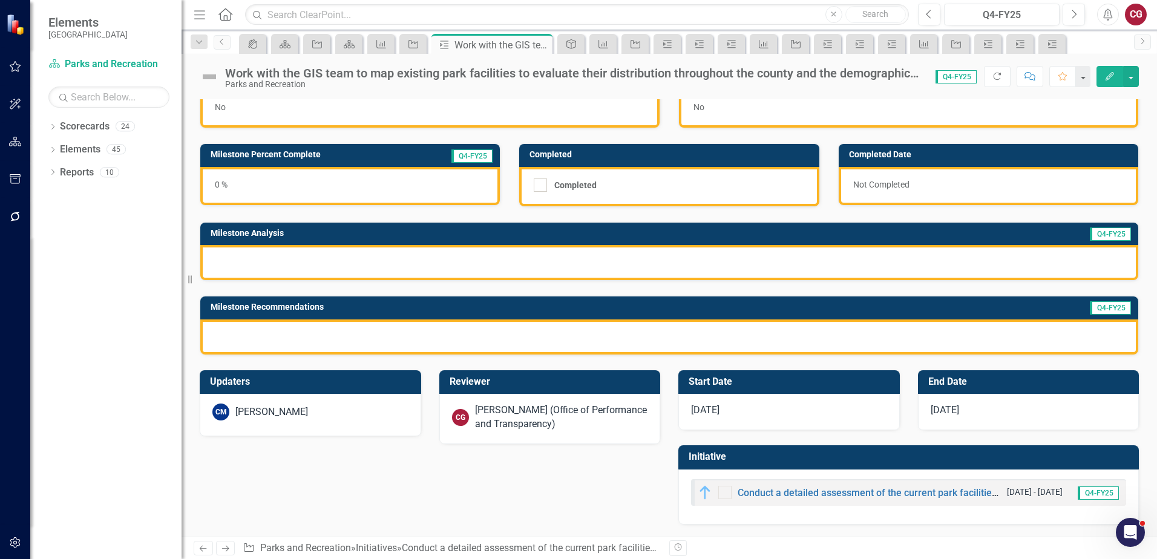
click at [542, 417] on div "[PERSON_NAME] (Office of Performance and Transparency)" at bounding box center [561, 417] width 173 height 28
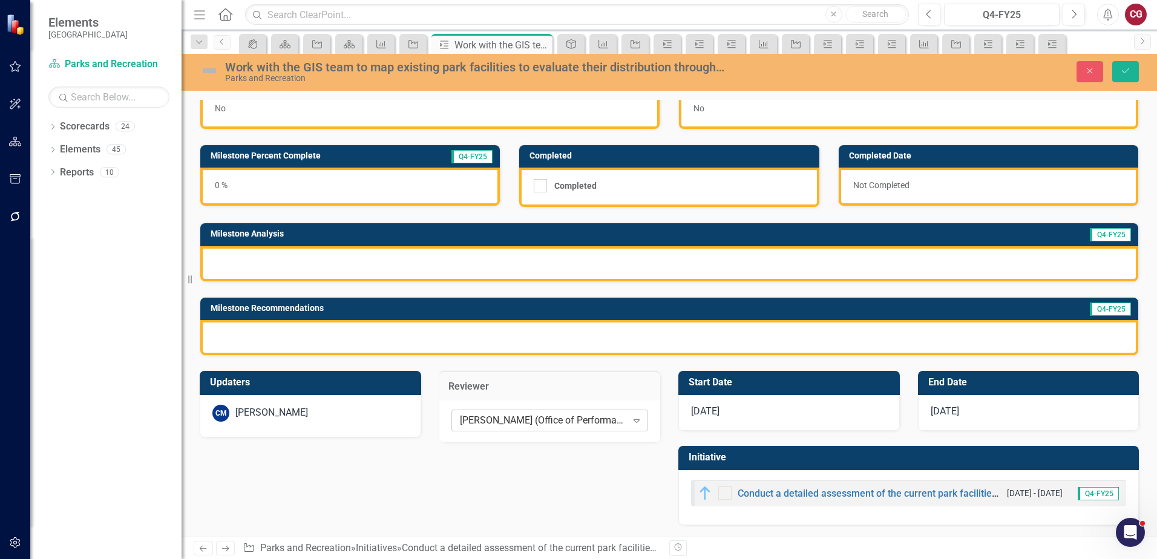
click at [566, 420] on div "[PERSON_NAME] (Office of Performance and Transparency)" at bounding box center [543, 420] width 167 height 14
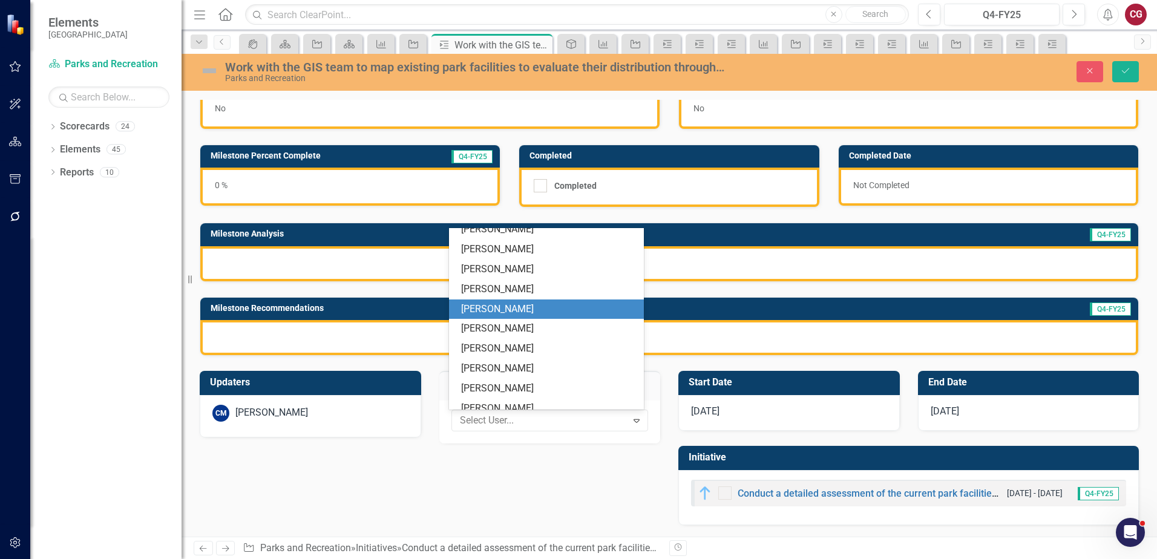
scroll to position [0, 0]
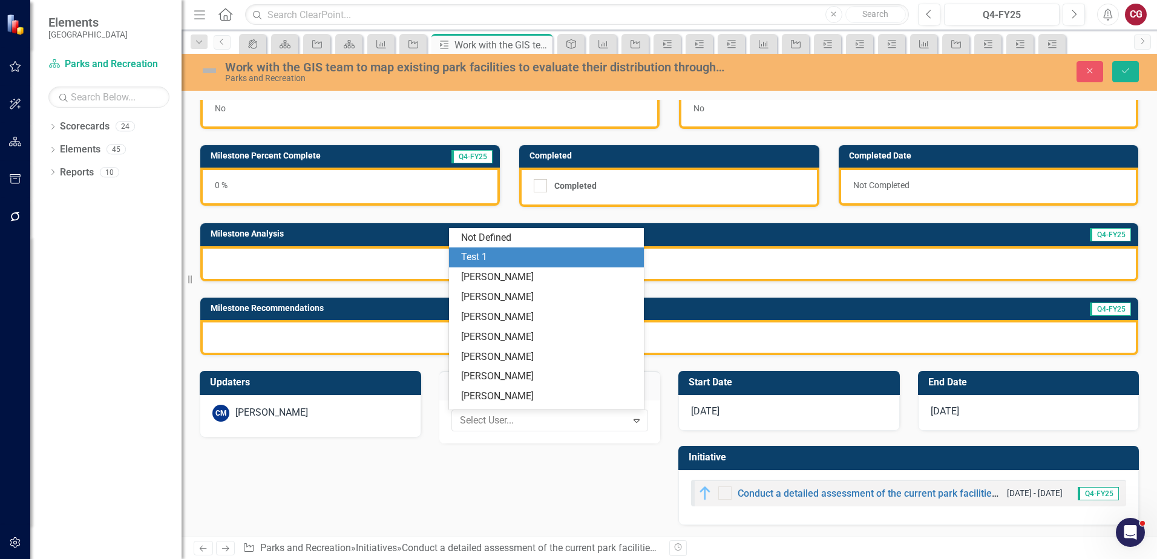
click at [500, 244] on div "Not Defined" at bounding box center [548, 238] width 175 height 14
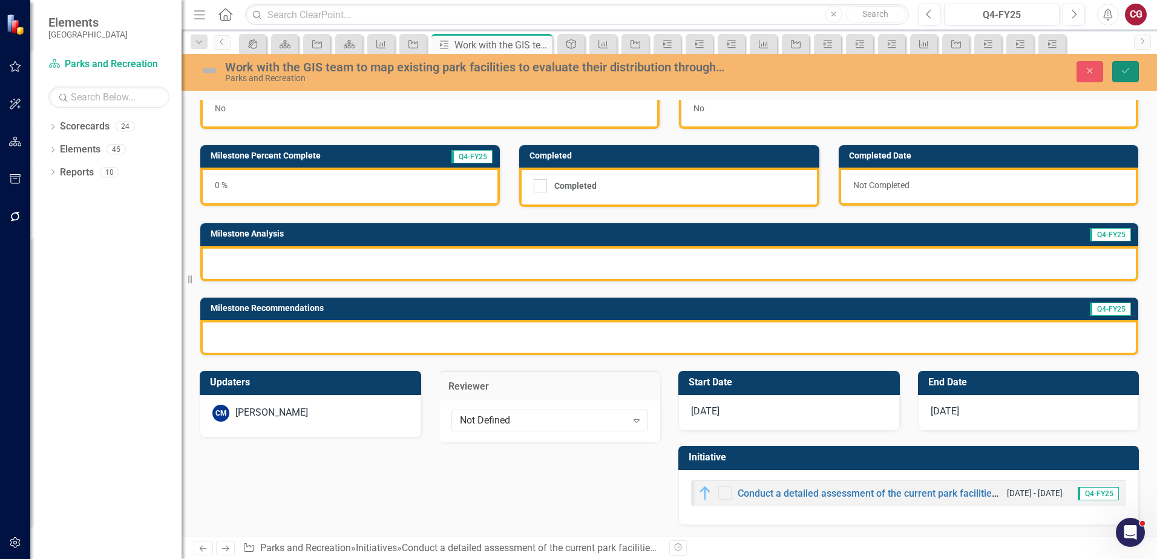
click at [1118, 71] on button "Save" at bounding box center [1125, 71] width 27 height 21
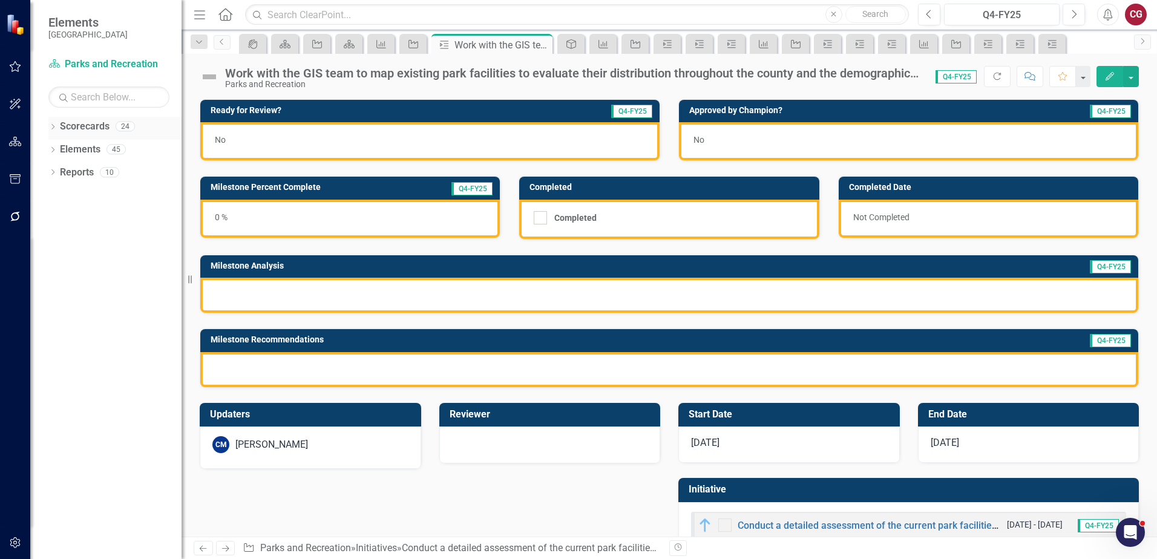
click at [53, 131] on icon "Dropdown" at bounding box center [52, 128] width 8 height 7
click at [62, 145] on div "Dropdown" at bounding box center [58, 150] width 9 height 10
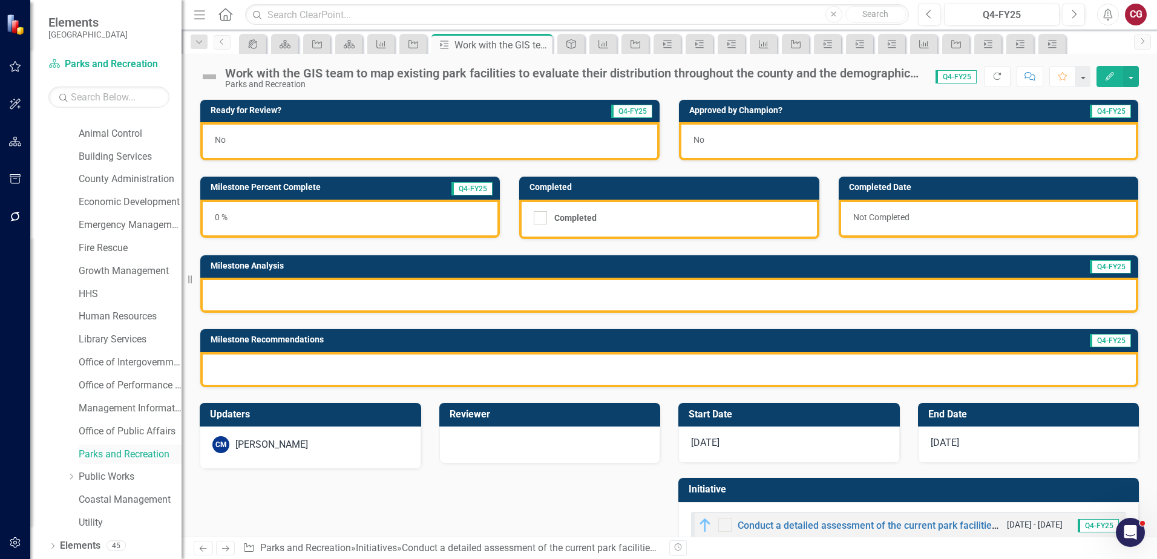
scroll to position [60, 0]
click at [100, 433] on link "Parks and Recreation" at bounding box center [130, 433] width 103 height 14
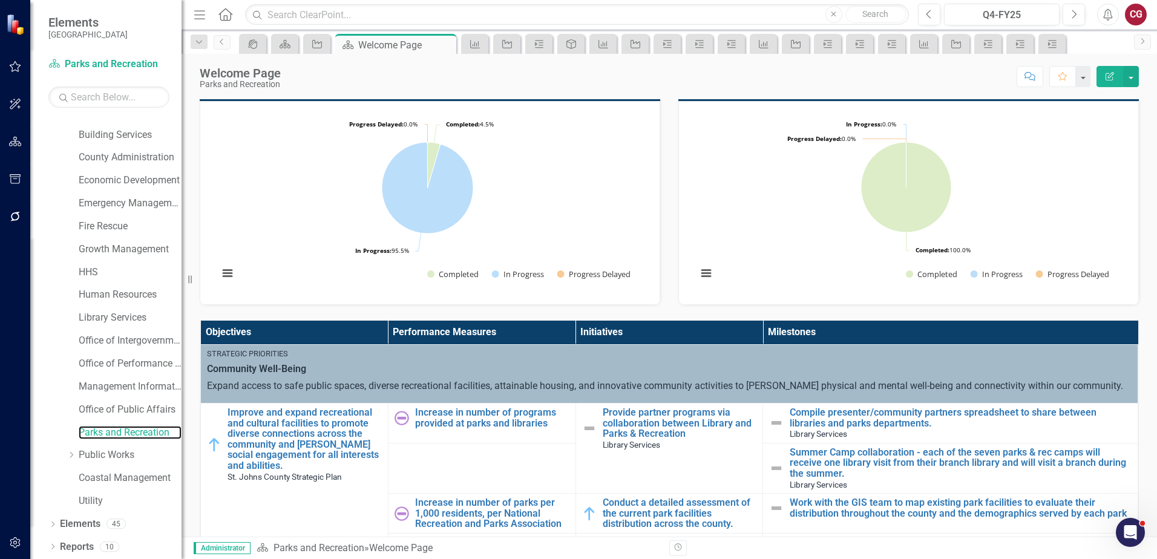
scroll to position [121, 0]
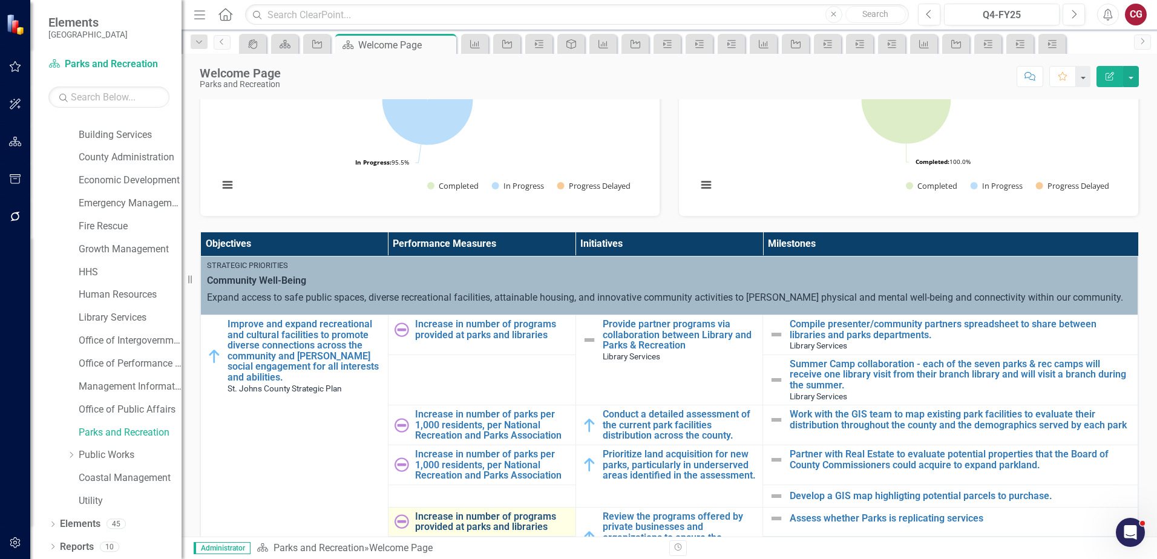
click at [477, 520] on link "Increase in number of programs provided at parks and libraries" at bounding box center [492, 521] width 154 height 21
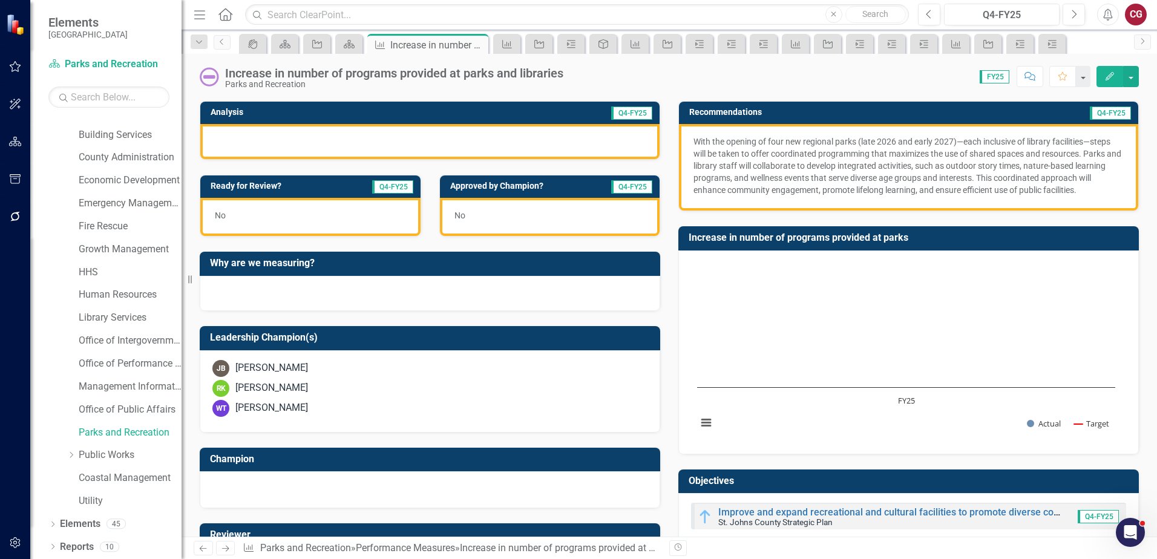
scroll to position [242, 0]
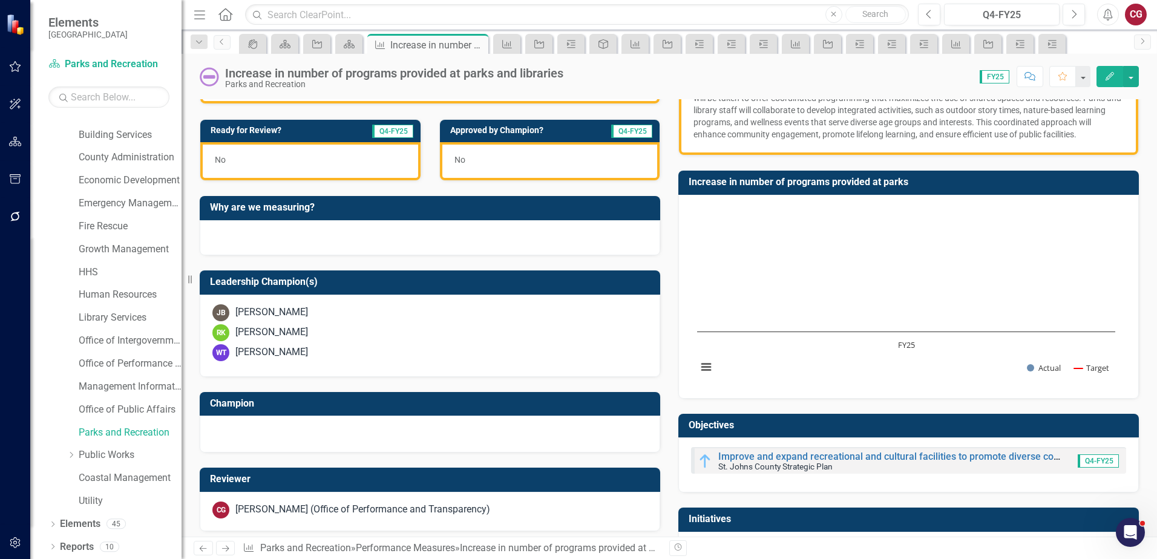
click at [257, 357] on div "[PERSON_NAME]" at bounding box center [271, 352] width 73 height 14
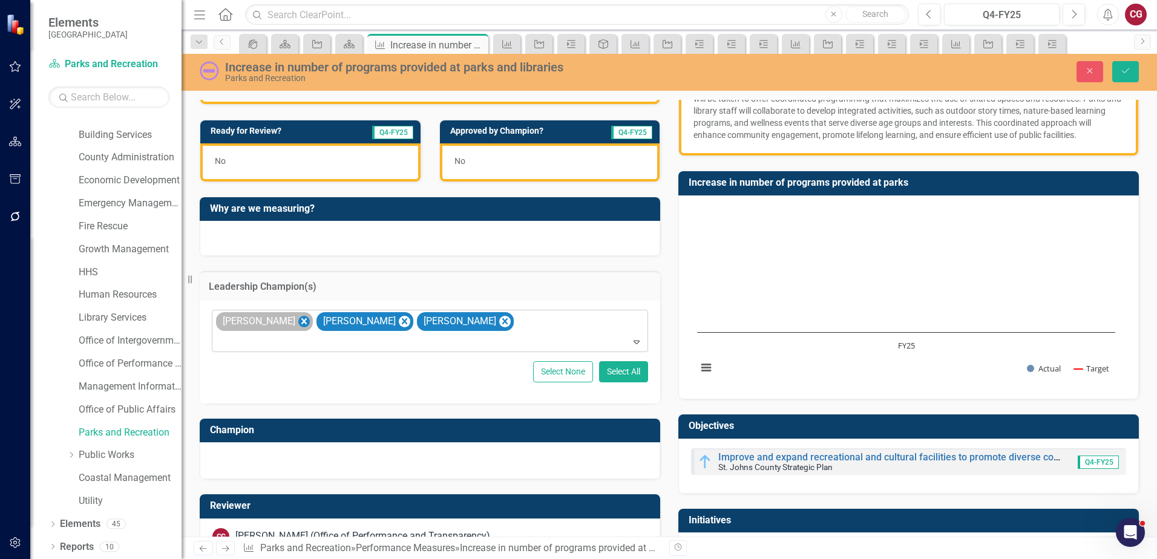
click at [298, 325] on icon "Remove Jamie Baccari" at bounding box center [303, 321] width 11 height 15
click at [269, 459] on div at bounding box center [429, 459] width 435 height 15
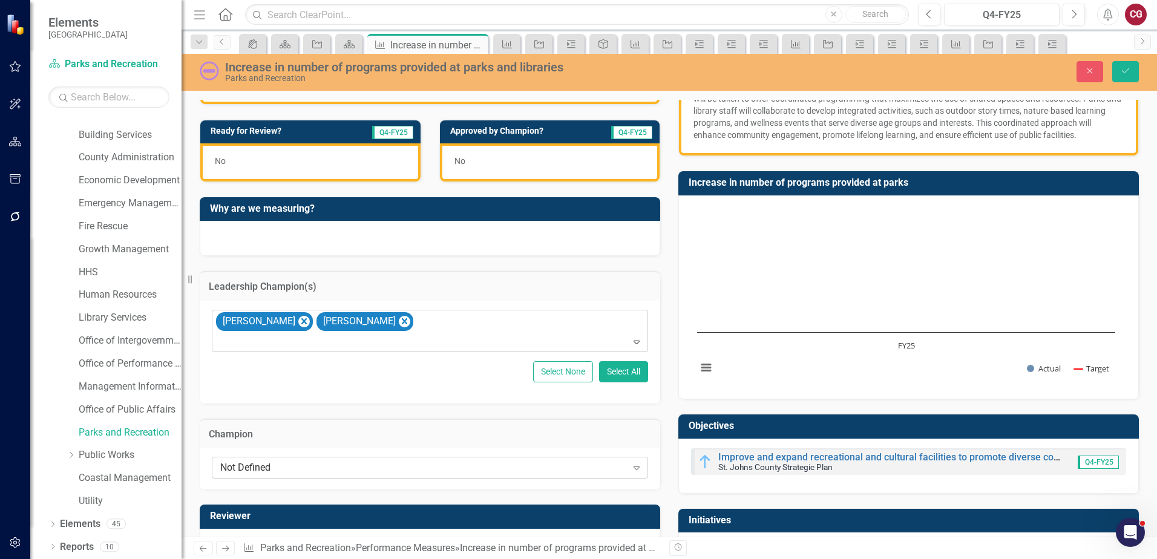
click at [261, 465] on div "Not Defined" at bounding box center [423, 468] width 407 height 14
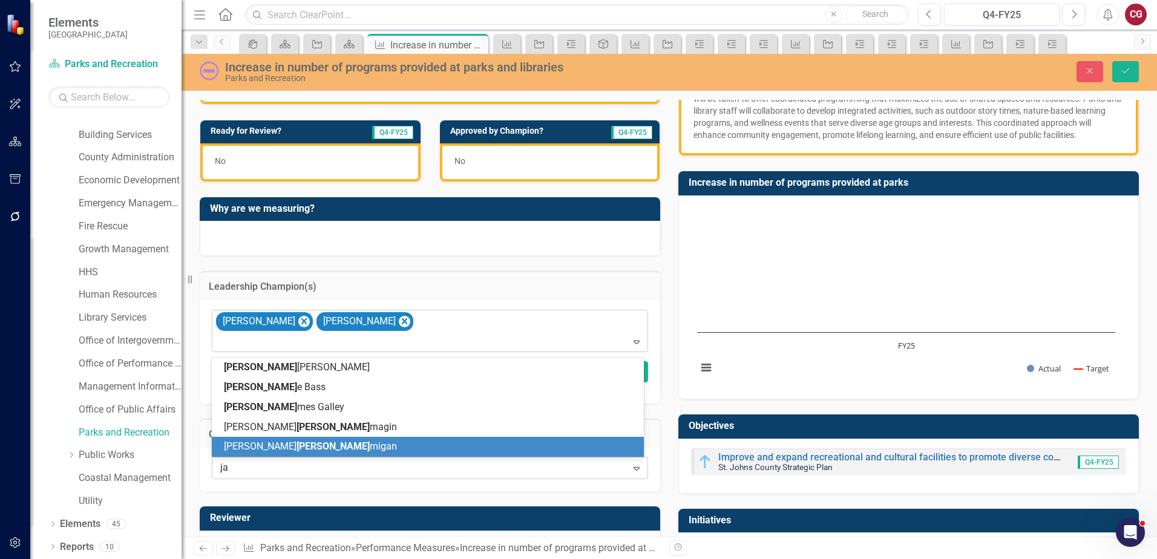
type input "jam"
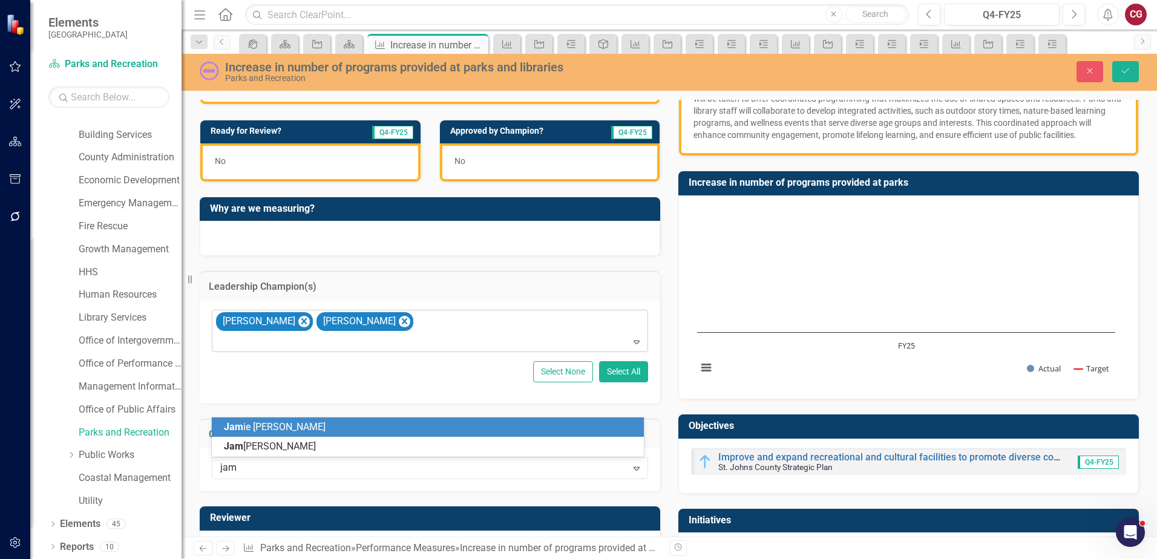
click at [263, 428] on span "Jam ie [PERSON_NAME]" at bounding box center [275, 426] width 102 height 11
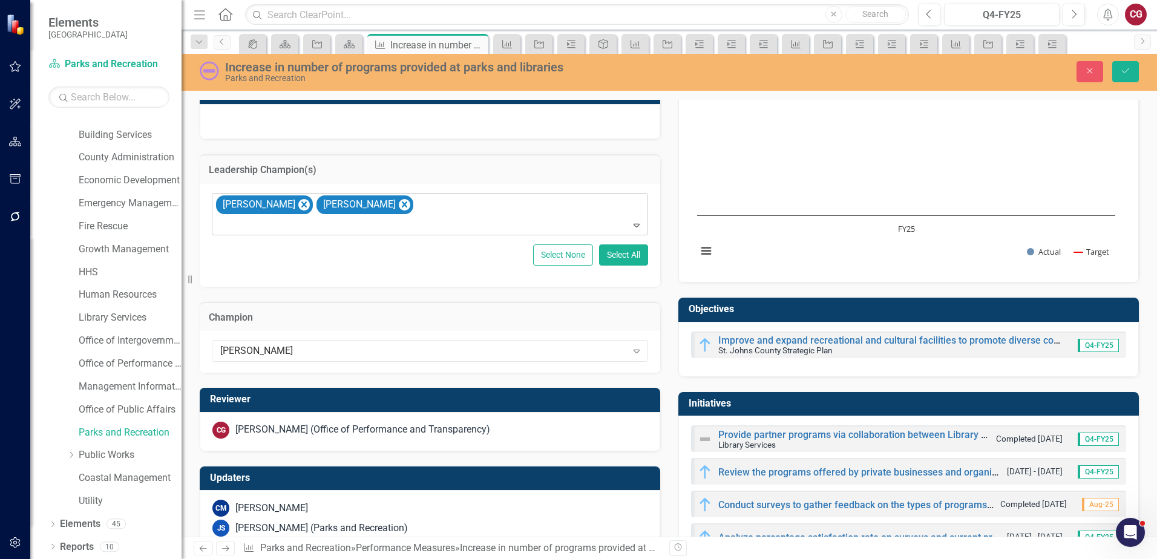
scroll to position [363, 0]
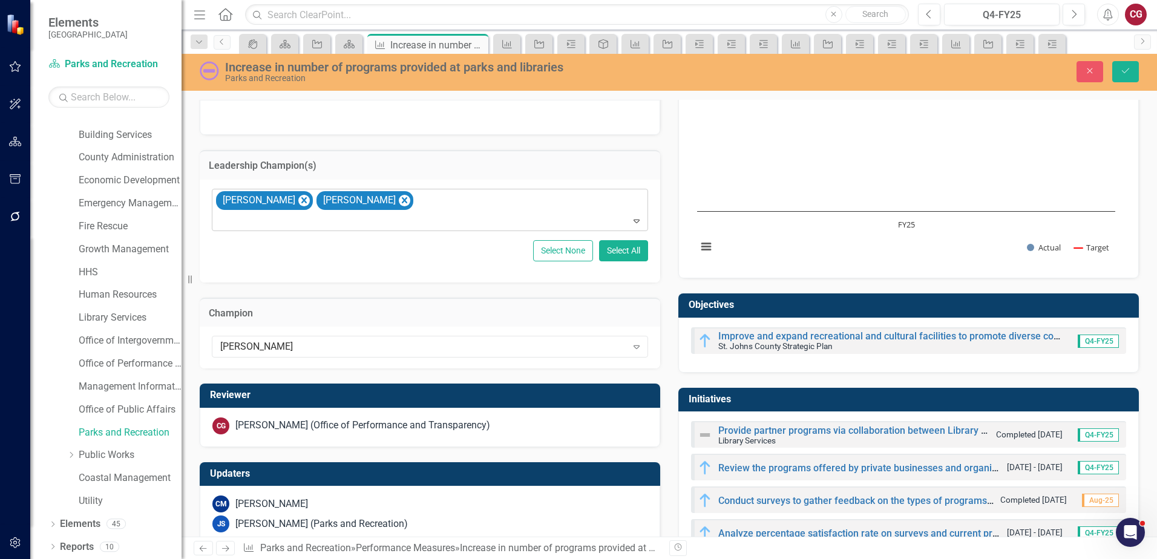
click at [365, 514] on div "CM [PERSON_NAME] JS [PERSON_NAME] (Parks and Recreation)" at bounding box center [430, 517] width 460 height 62
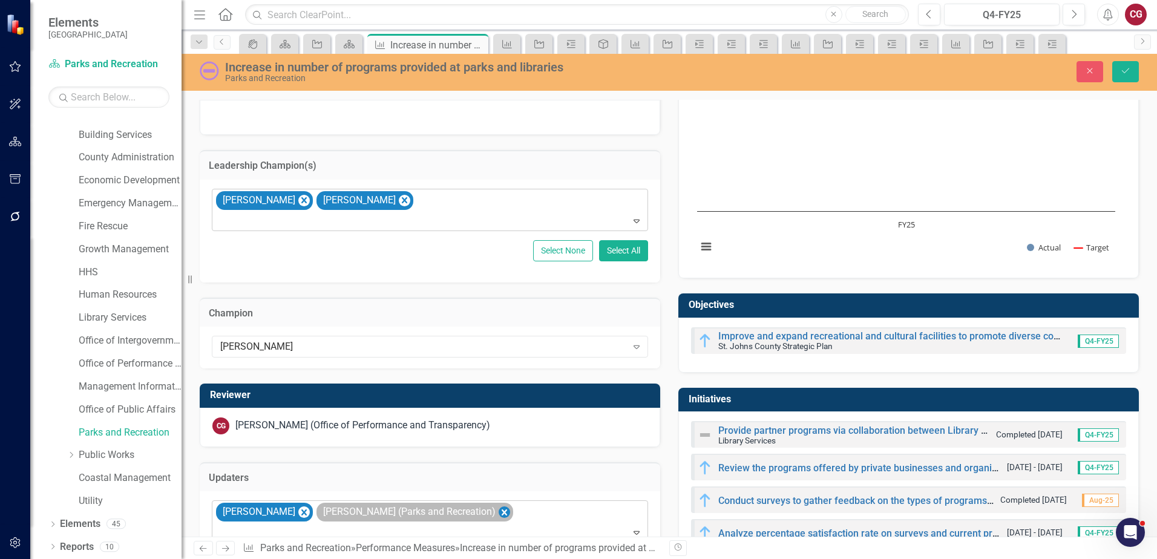
click at [498, 511] on icon "Remove Joanne Spencer (Parks and Recreation)" at bounding box center [503, 512] width 11 height 15
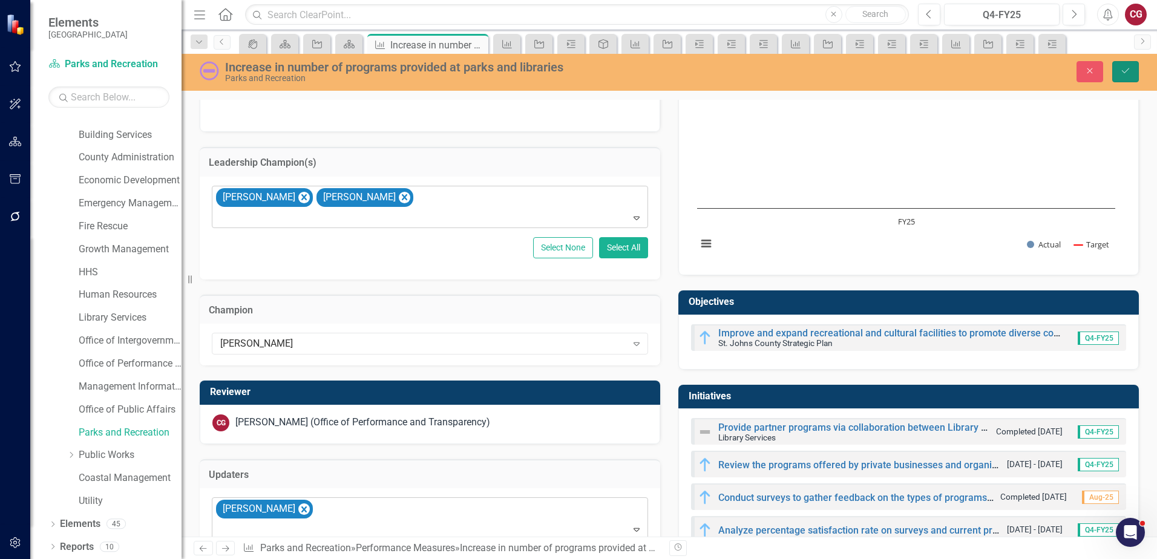
click at [1130, 74] on icon "Save" at bounding box center [1125, 71] width 11 height 8
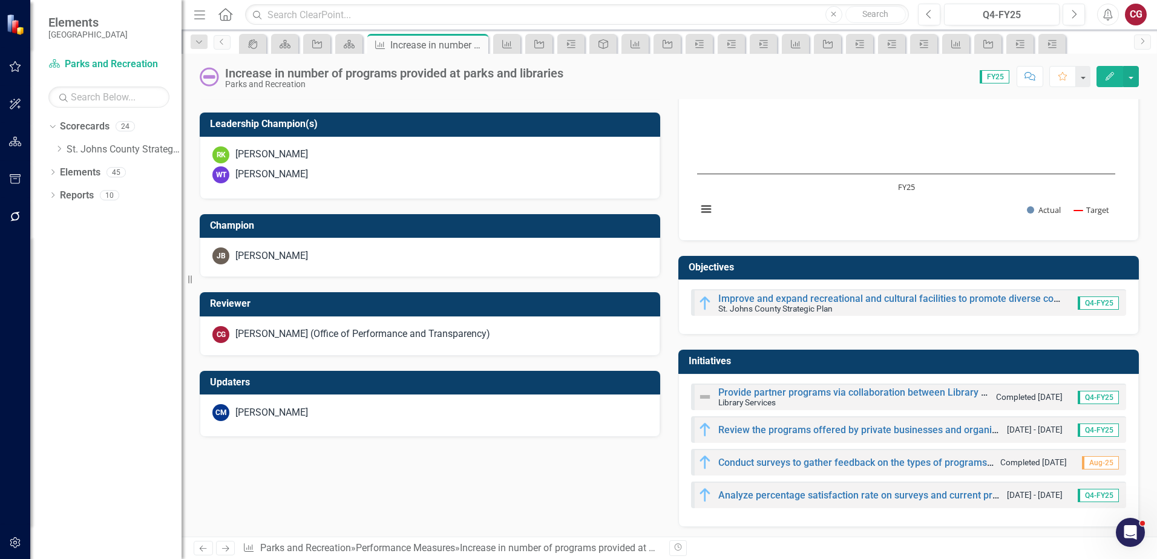
scroll to position [402, 0]
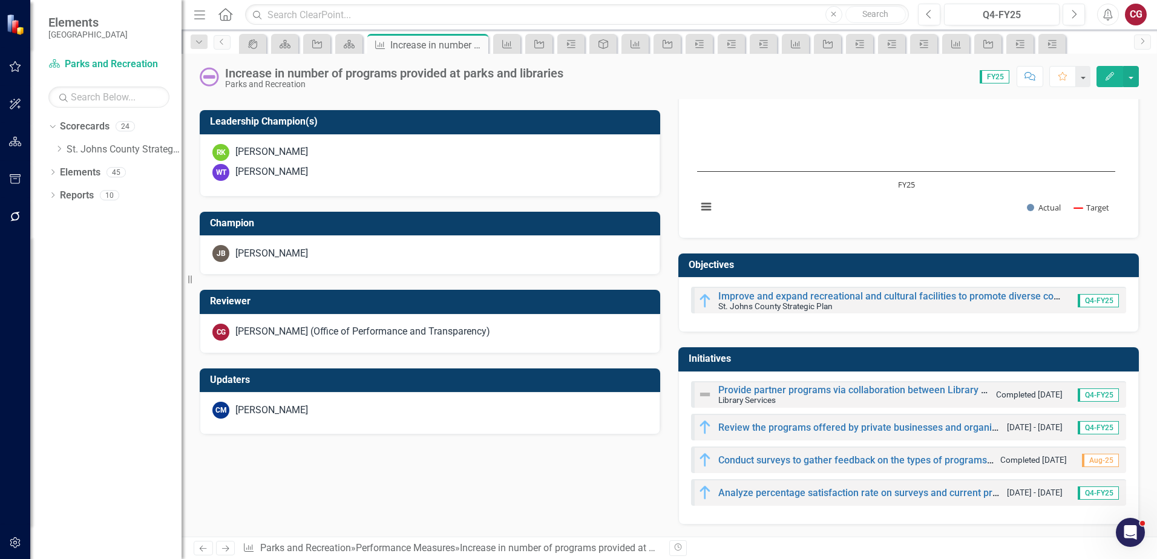
click at [345, 333] on div "[PERSON_NAME] (Office of Performance and Transparency)" at bounding box center [362, 332] width 255 height 14
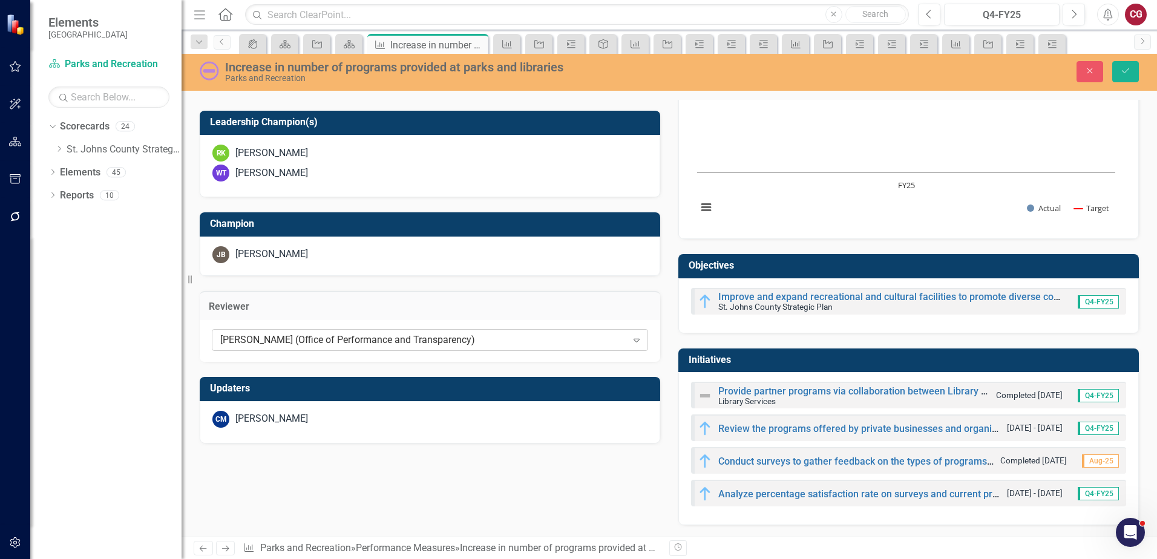
click at [344, 331] on div "Caitlyn Glendenning (Office of Performance and Transparency) Expand" at bounding box center [430, 340] width 436 height 22
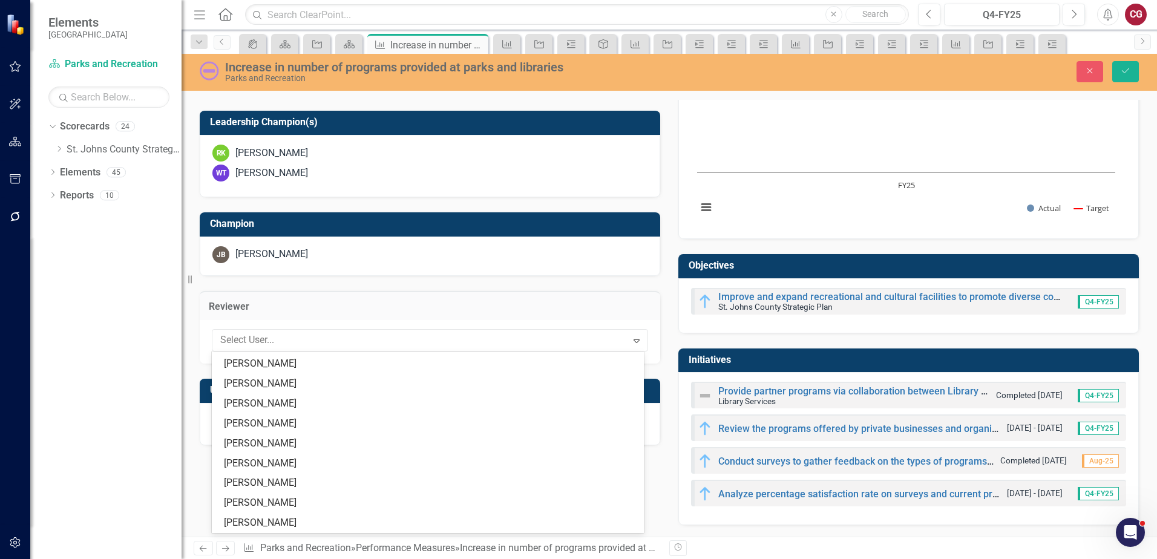
scroll to position [0, 0]
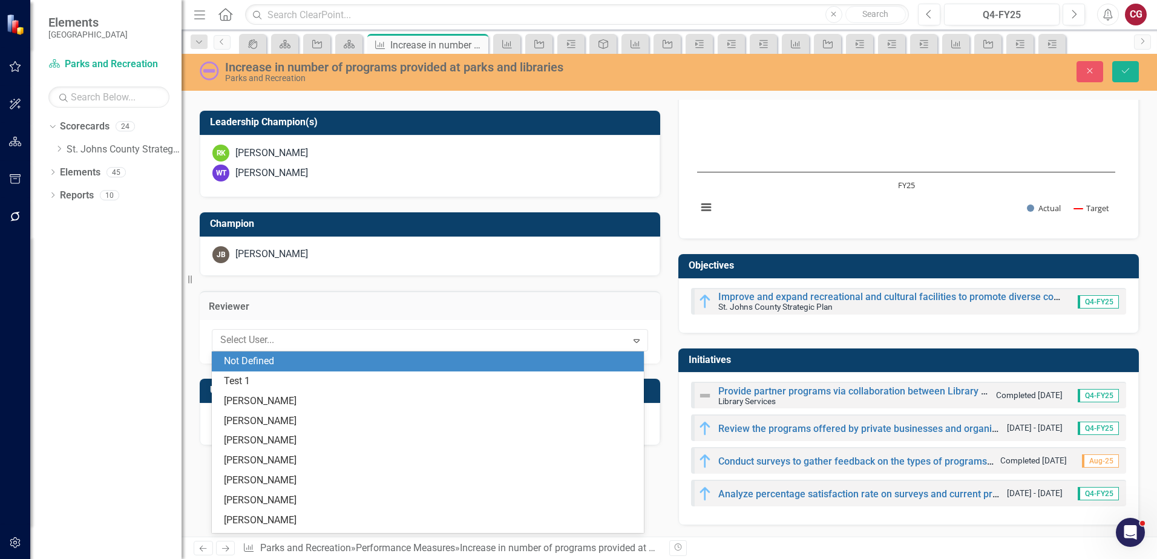
click at [302, 356] on div "Not Defined" at bounding box center [430, 361] width 413 height 14
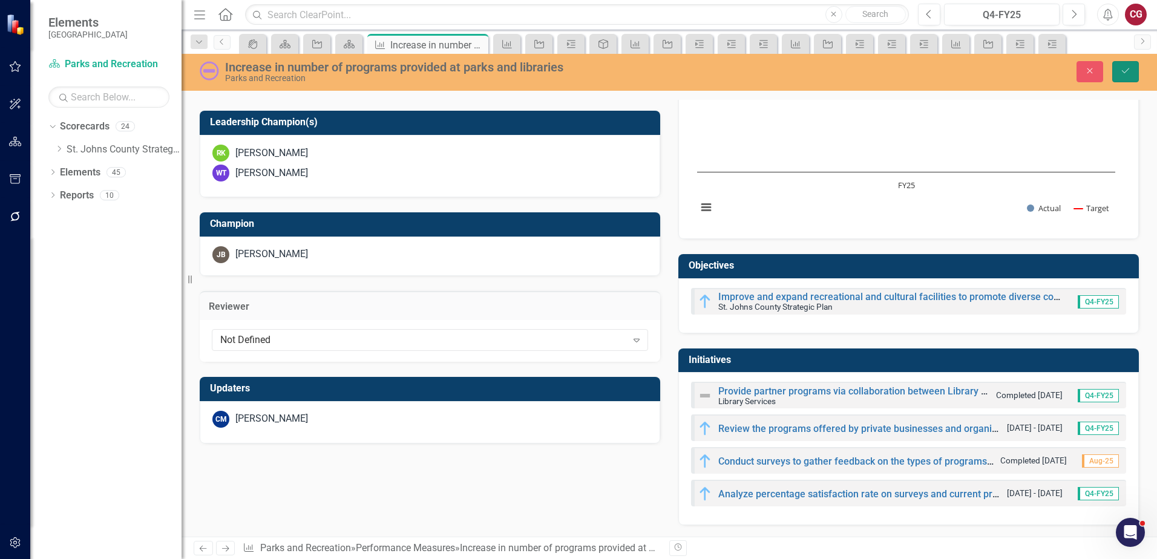
click at [1120, 76] on button "Save" at bounding box center [1125, 71] width 27 height 21
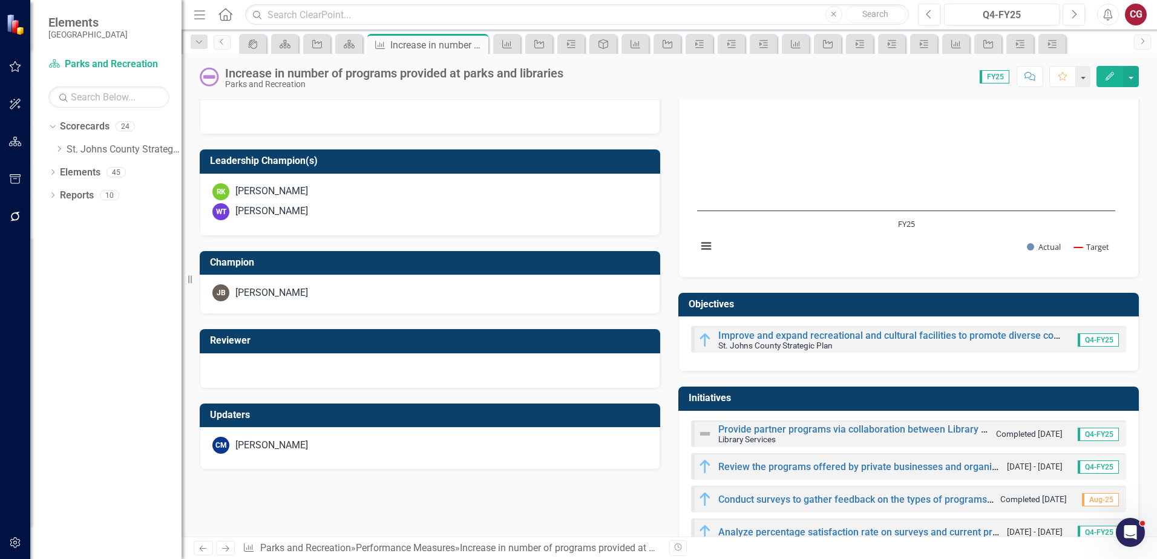
scroll to position [402, 0]
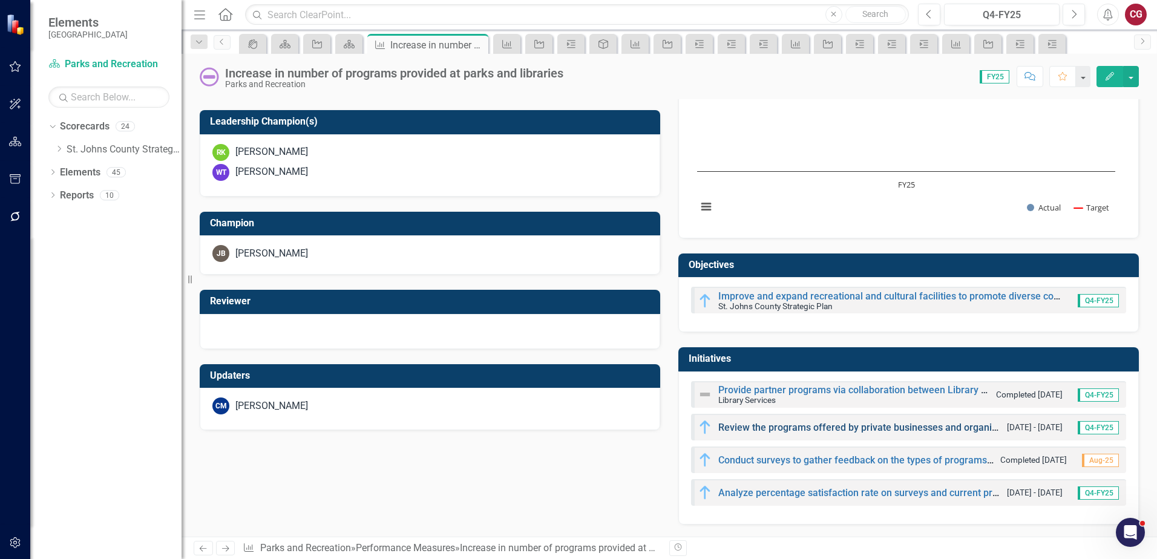
click at [736, 423] on link "Review the programs offered by private businesses and organizations to ensure t…" at bounding box center [982, 427] width 529 height 11
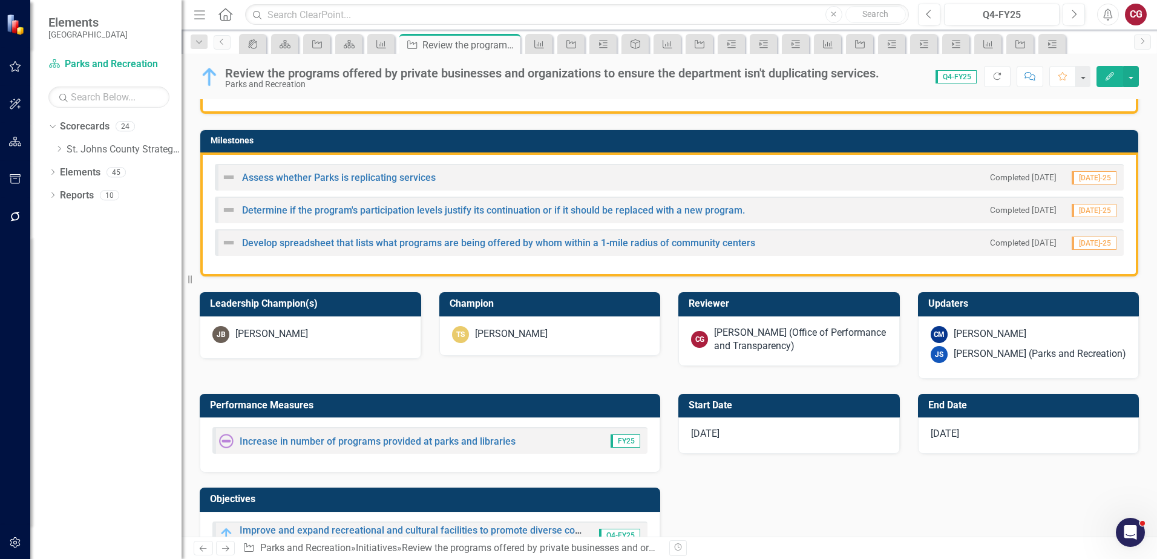
scroll to position [302, 0]
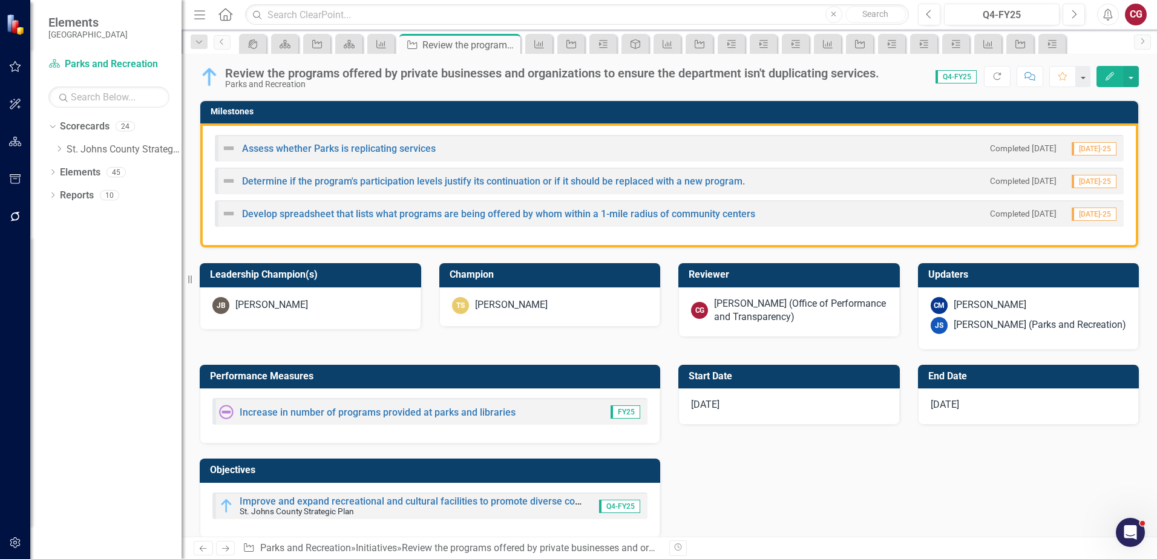
click at [734, 307] on div "[PERSON_NAME] (Office of Performance and Transparency)" at bounding box center [800, 311] width 173 height 28
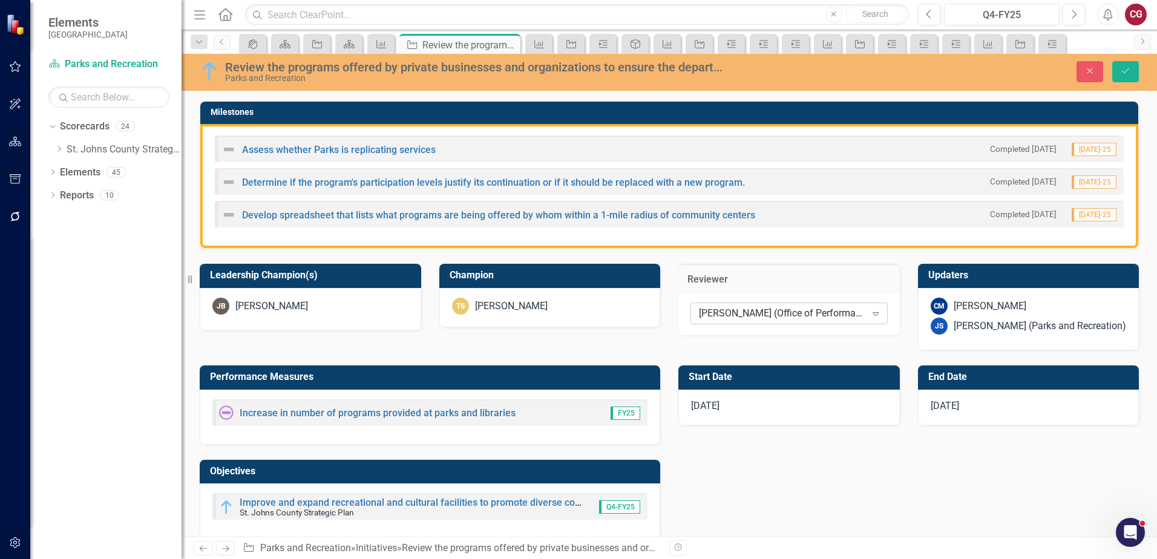
click at [814, 307] on div "[PERSON_NAME] (Office of Performance and Transparency)" at bounding box center [782, 314] width 167 height 14
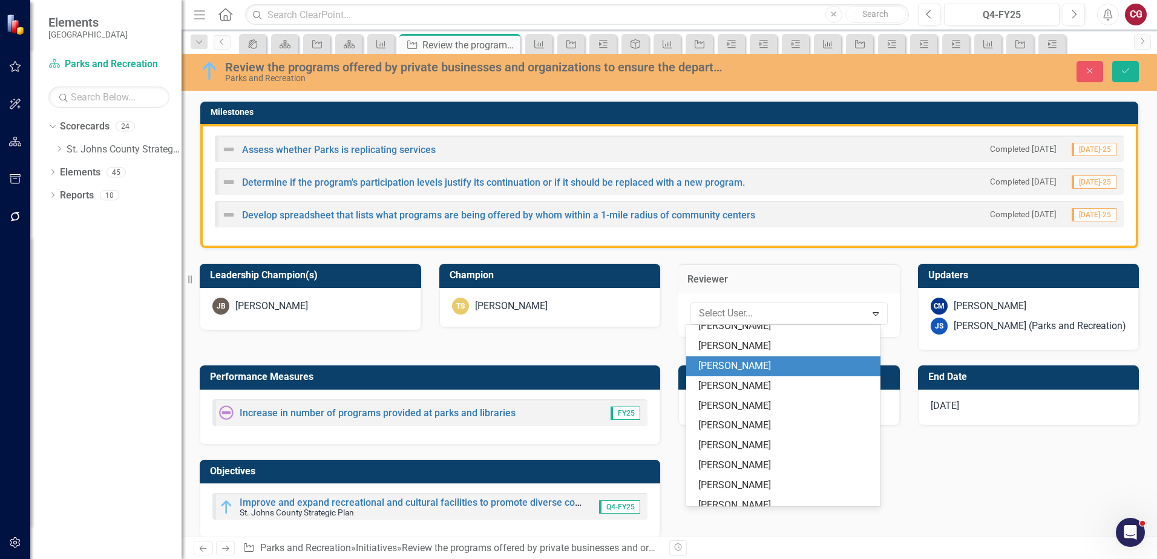
scroll to position [0, 0]
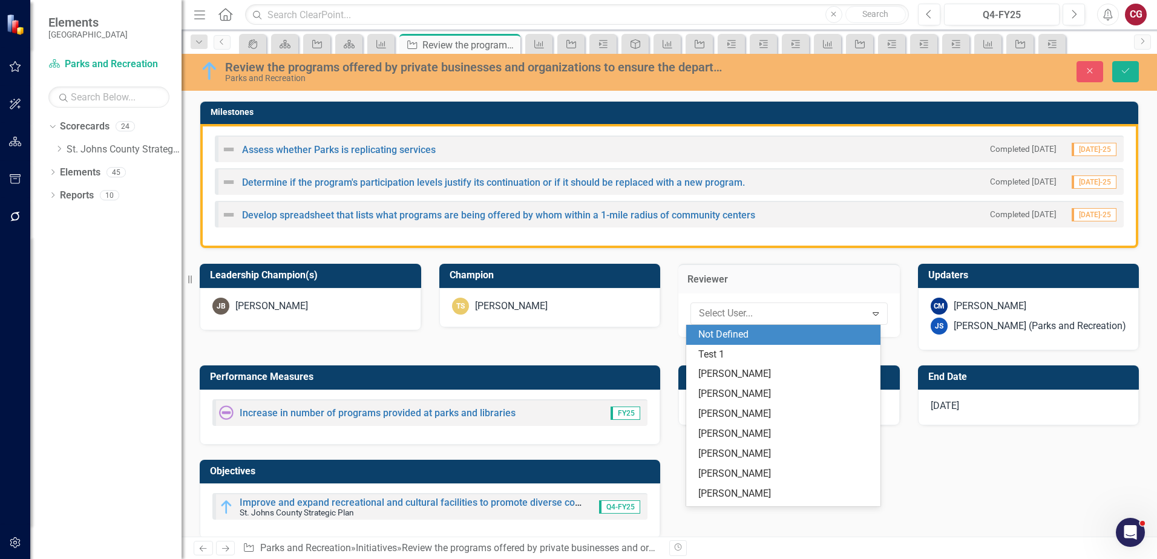
click at [740, 332] on div "Not Defined" at bounding box center [785, 335] width 175 height 14
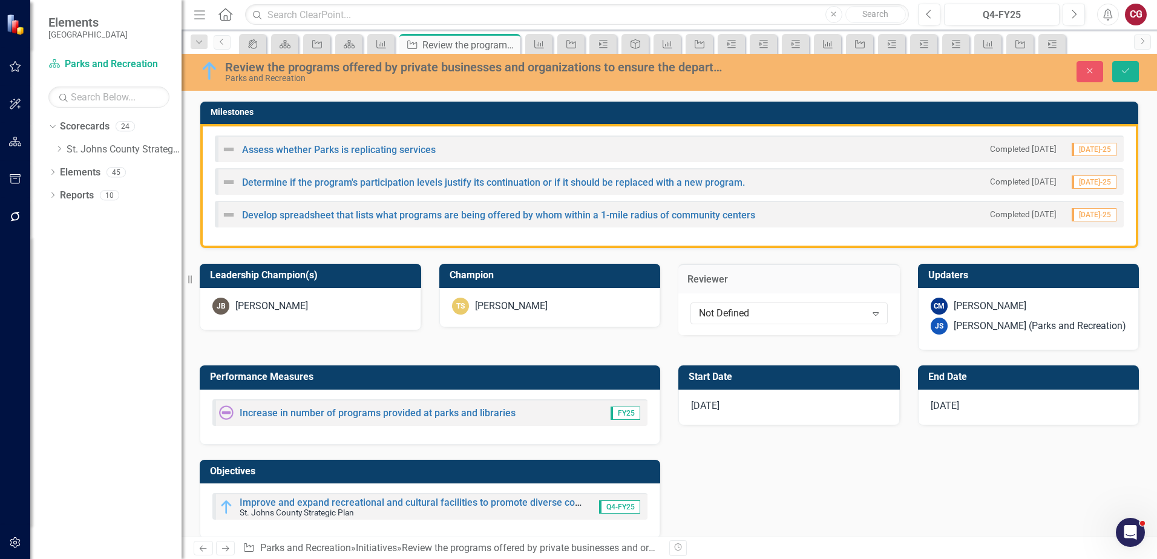
click at [962, 321] on div "[PERSON_NAME] (Parks and Recreation)" at bounding box center [1039, 326] width 172 height 14
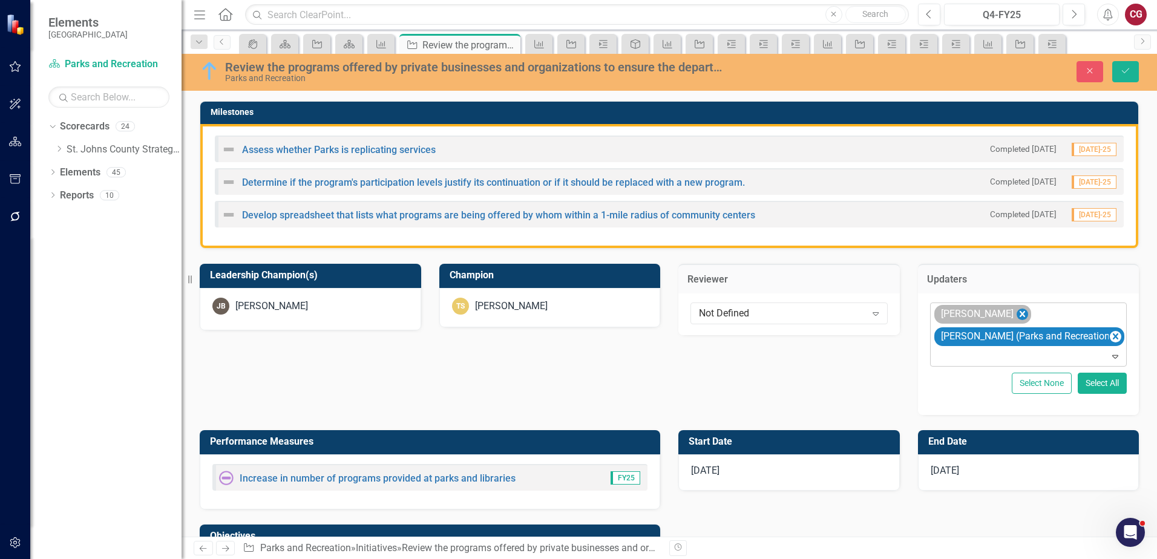
click at [1019, 313] on icon "Remove Carrie Miska" at bounding box center [1021, 314] width 5 height 6
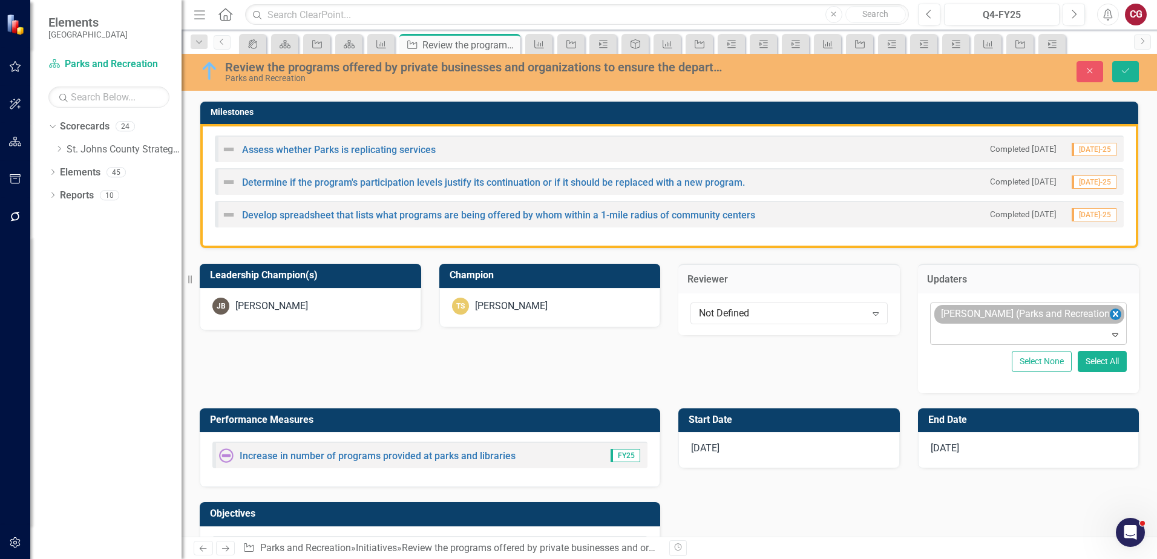
click at [1109, 313] on icon "Remove Joanne Spencer (Parks and Recreation)" at bounding box center [1114, 314] width 11 height 15
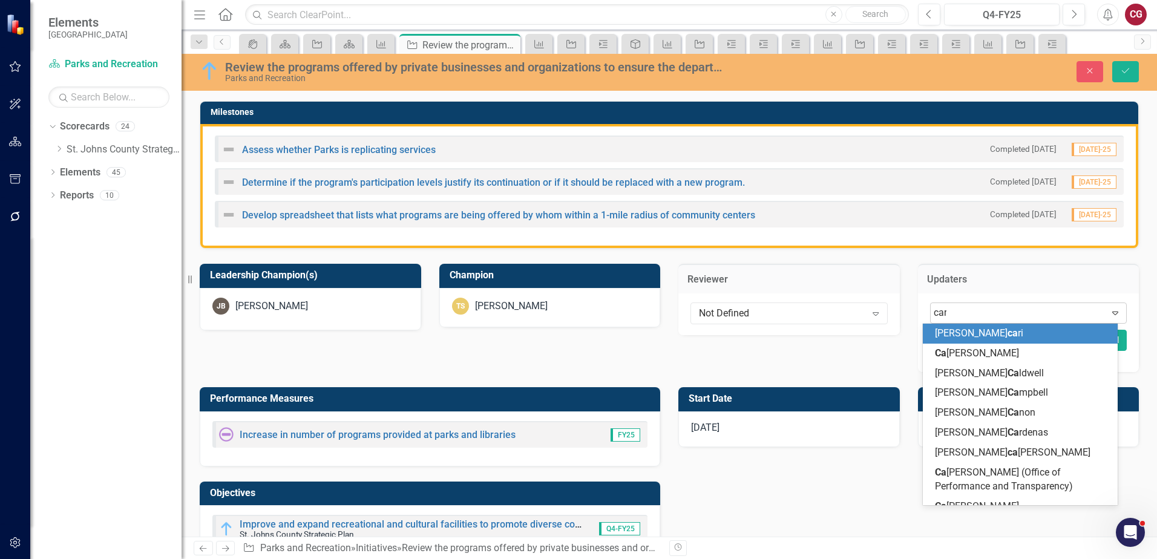
type input "carr"
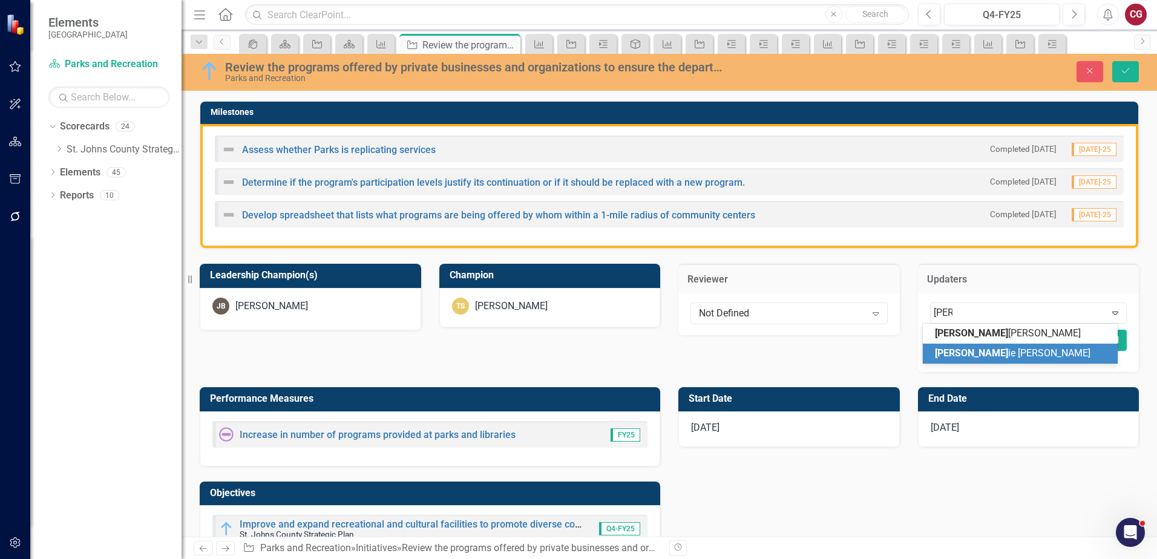
click at [964, 351] on span "Carr ie Miska" at bounding box center [1012, 352] width 155 height 11
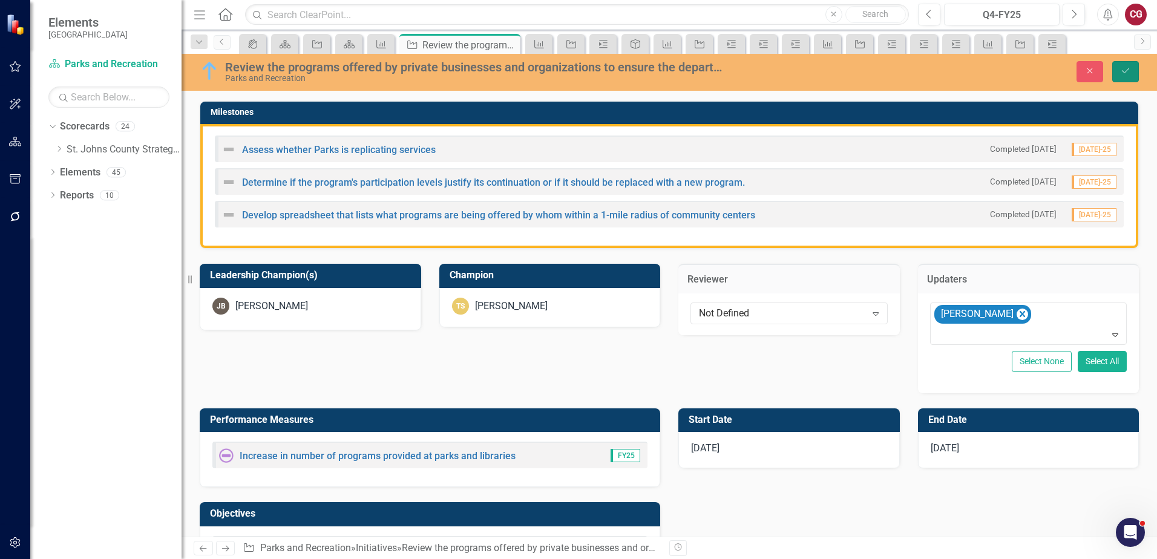
click at [1125, 77] on button "Save" at bounding box center [1125, 71] width 27 height 21
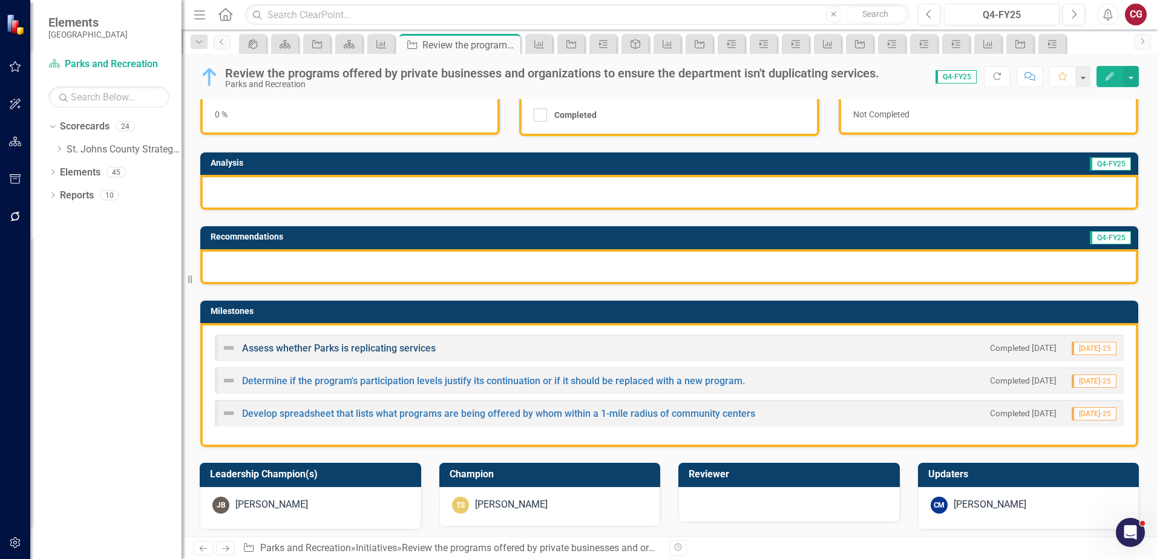
scroll to position [181, 0]
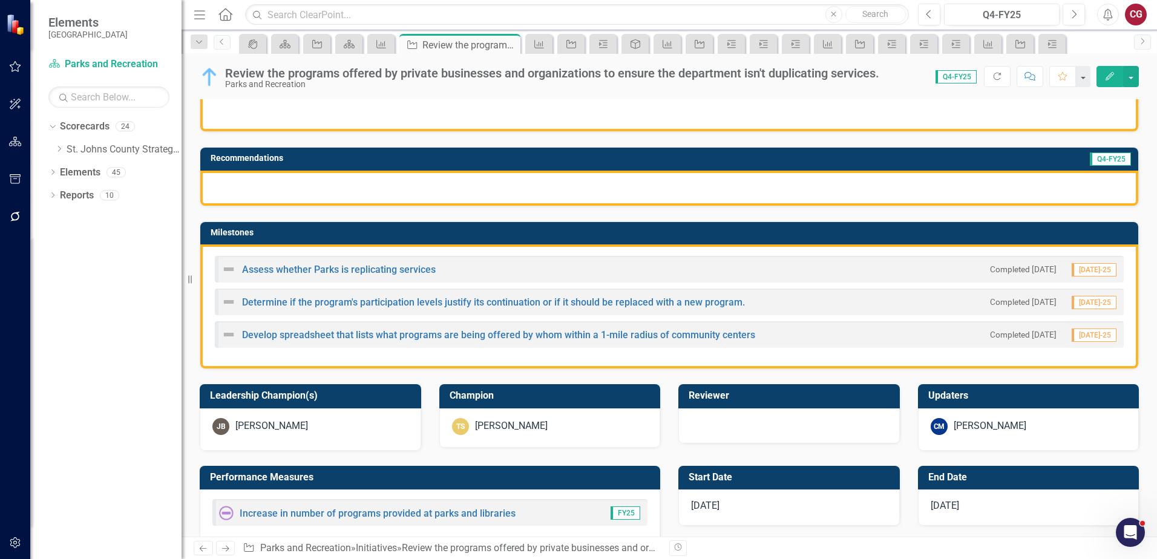
click at [347, 264] on div "Assess whether Parks is replicating services" at bounding box center [328, 269] width 214 height 15
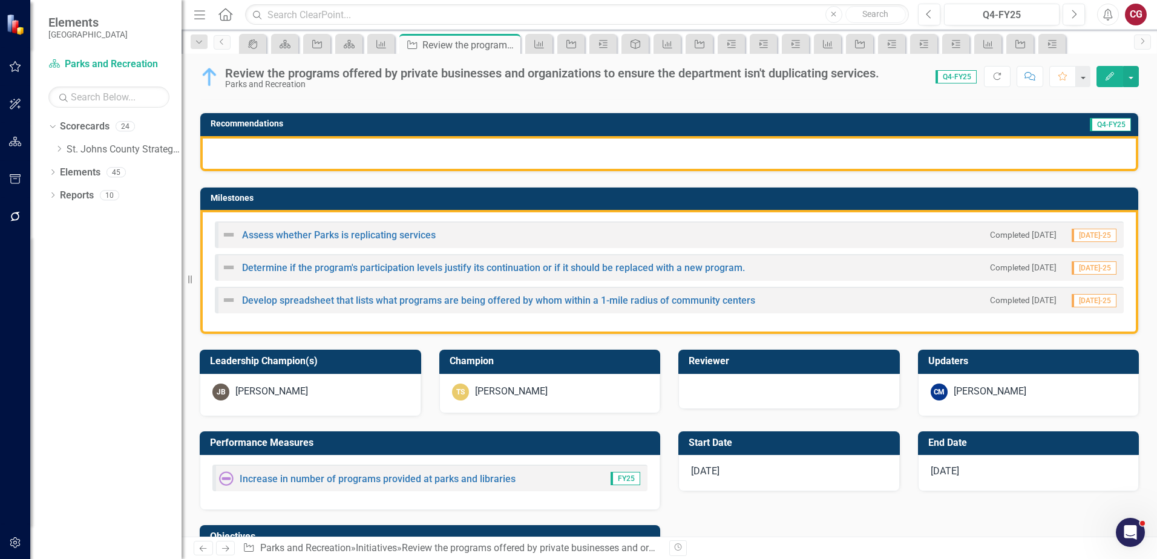
scroll to position [242, 0]
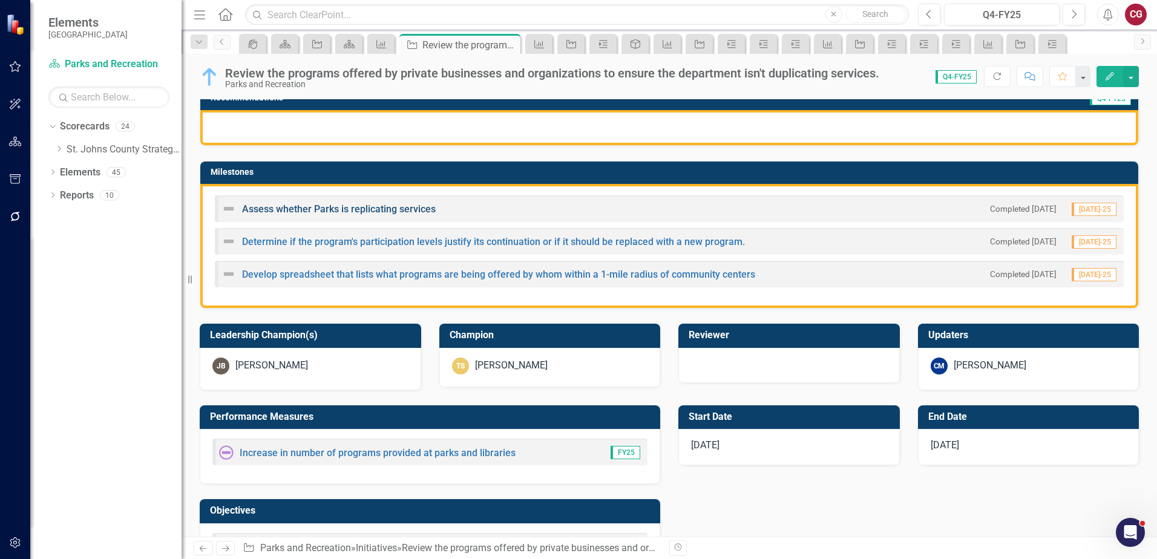
click at [336, 211] on link "Assess whether Parks is replicating services" at bounding box center [339, 208] width 194 height 11
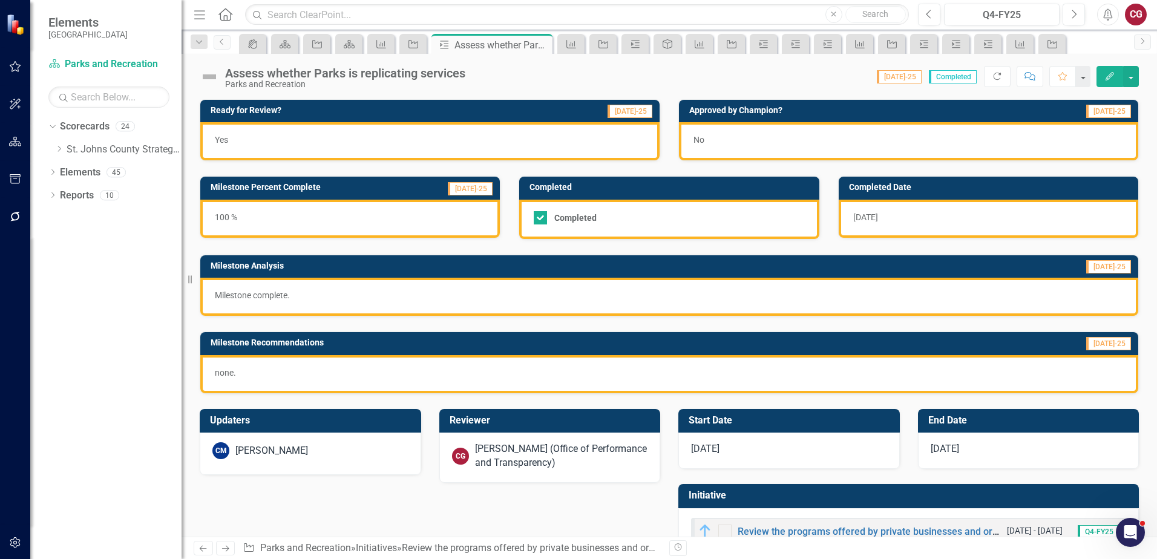
click at [495, 456] on div "[PERSON_NAME] (Office of Performance and Transparency)" at bounding box center [561, 456] width 173 height 28
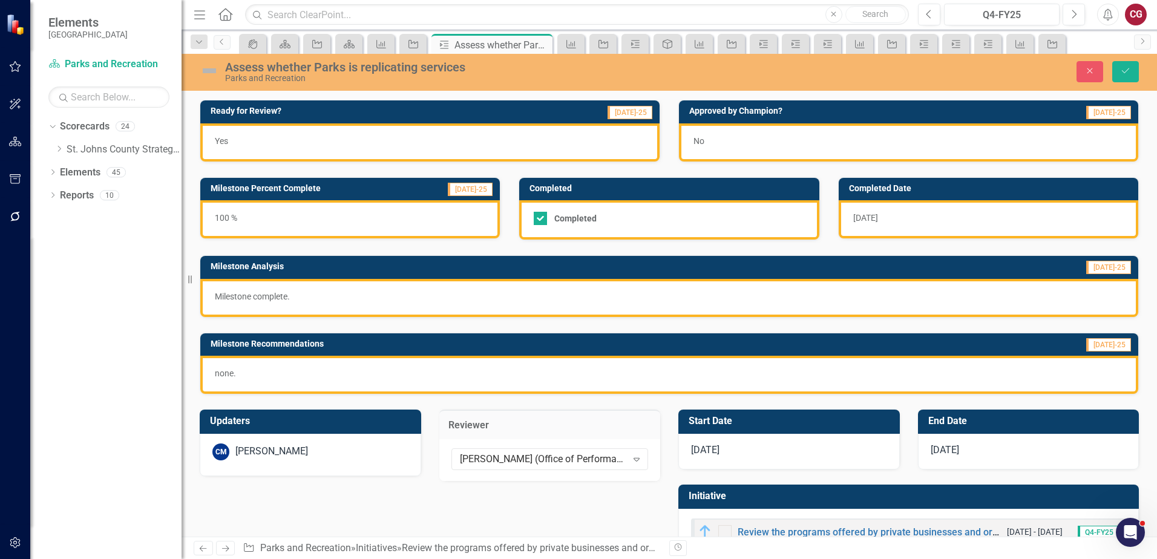
click at [495, 456] on div "[PERSON_NAME] (Office of Performance and Transparency)" at bounding box center [543, 459] width 167 height 14
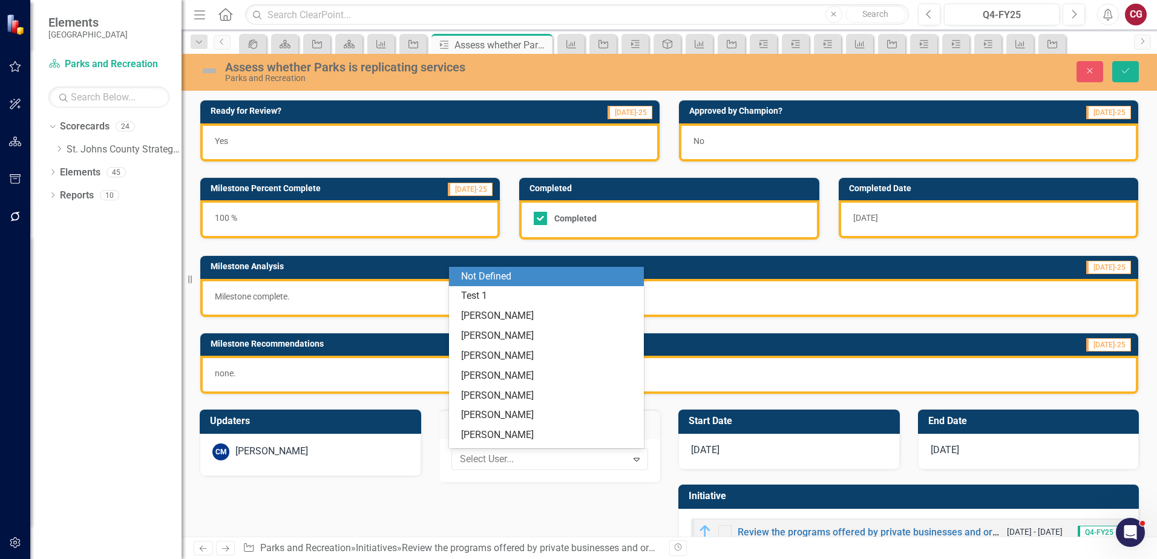
click at [503, 278] on div "Not Defined" at bounding box center [548, 277] width 175 height 14
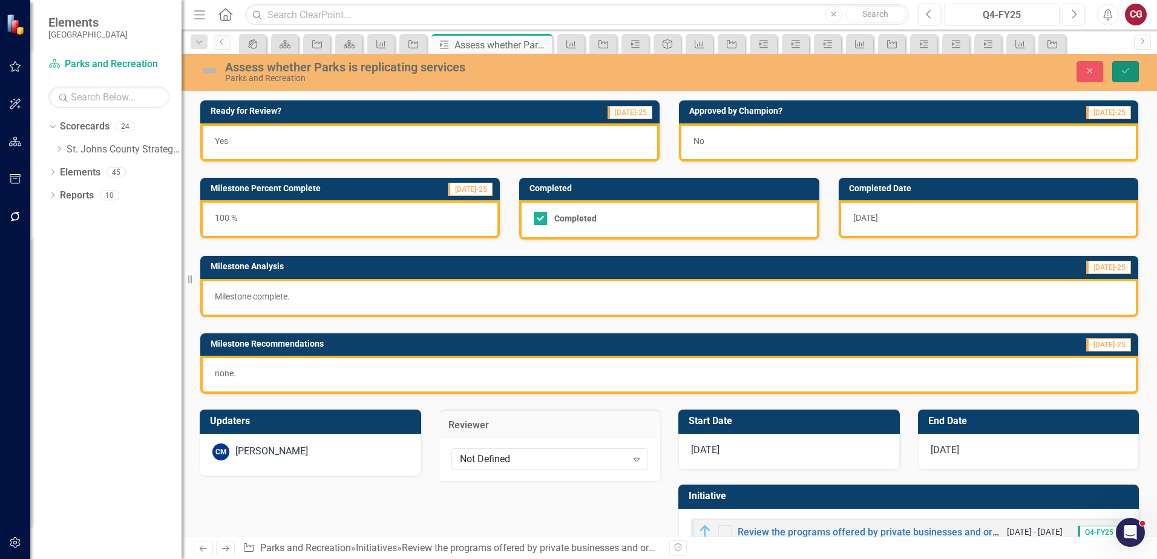
click at [1121, 77] on button "Save" at bounding box center [1125, 71] width 27 height 21
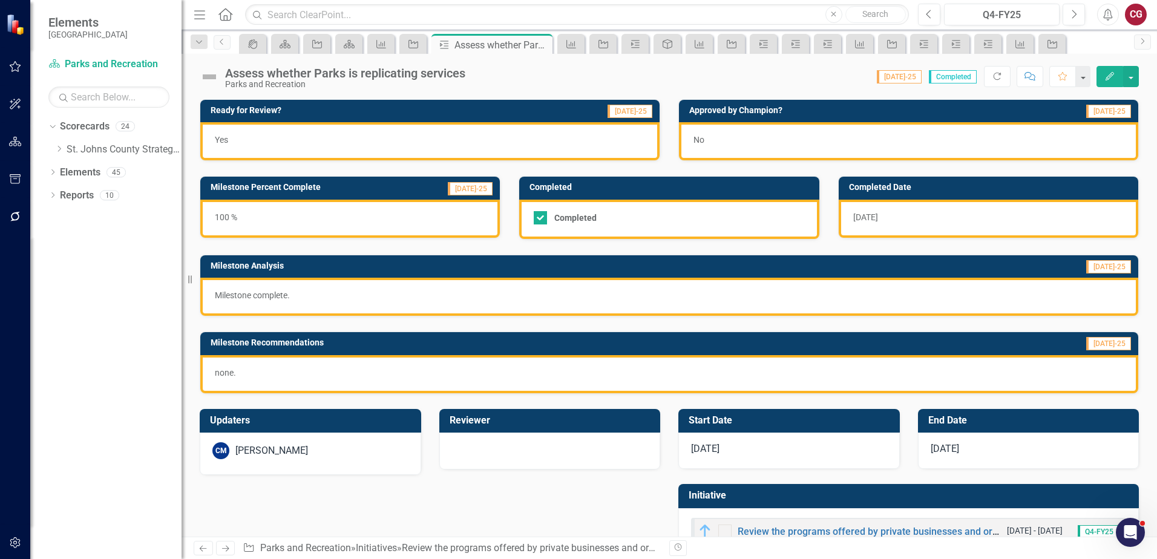
scroll to position [39, 0]
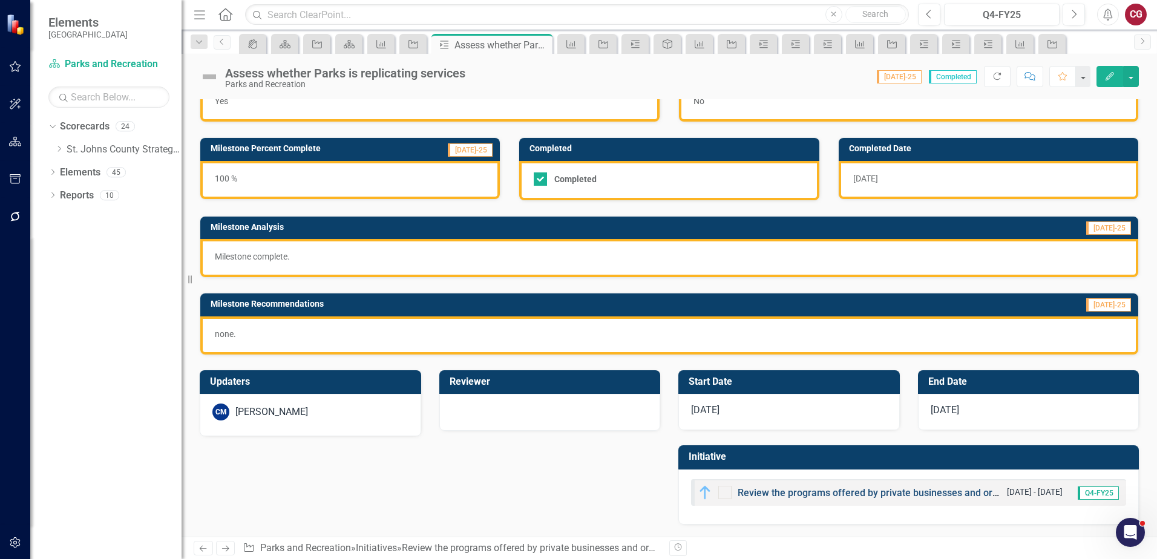
click at [806, 491] on link "Review the programs offered by private businesses and organizations to ensure t…" at bounding box center [1001, 492] width 529 height 11
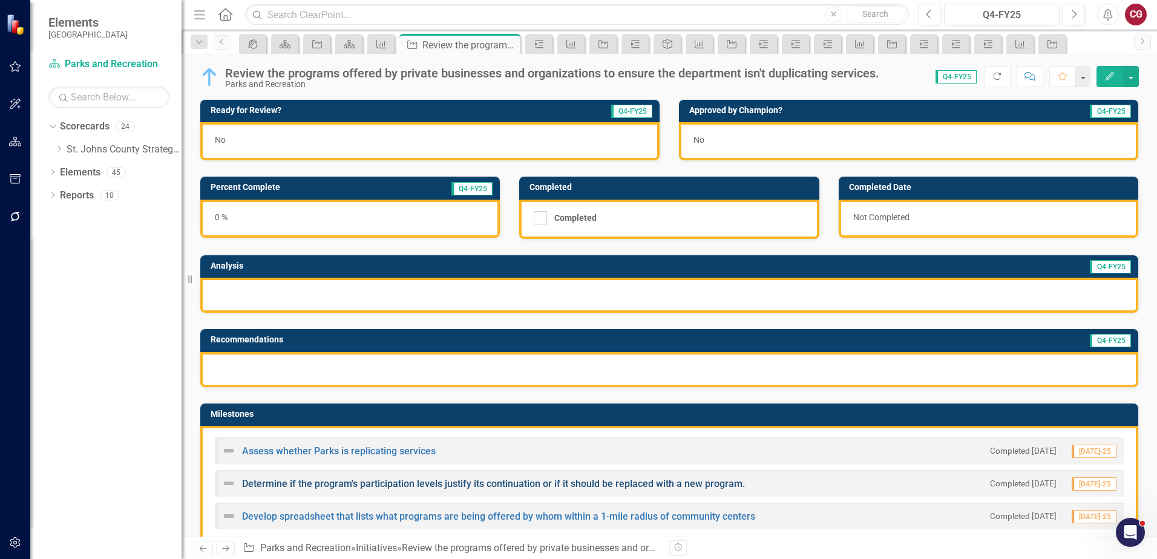
click at [405, 483] on link "Determine if the program's participation levels justify its continuation or if …" at bounding box center [493, 483] width 503 height 11
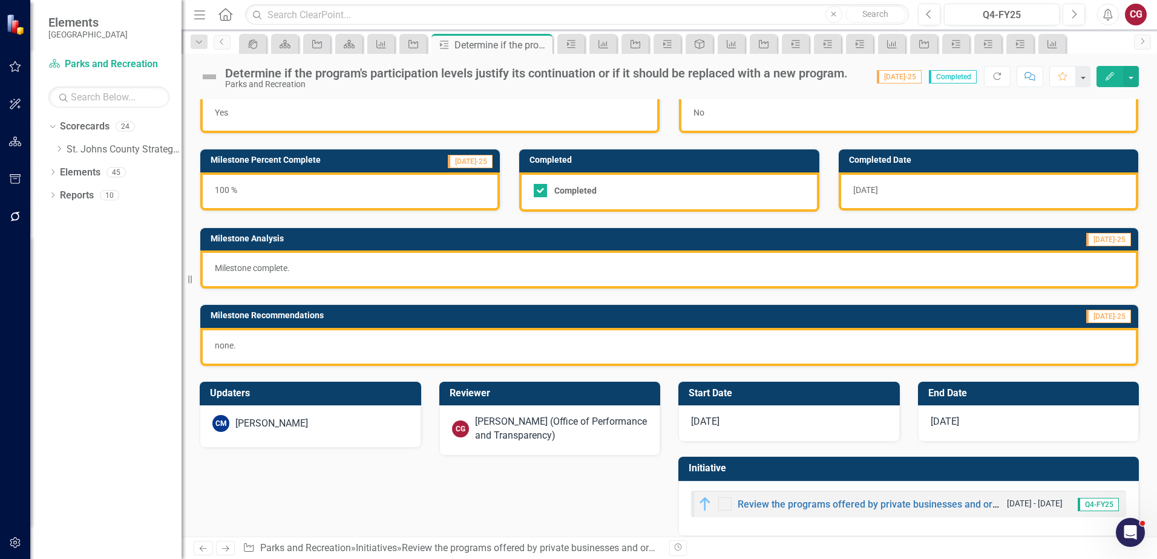
scroll to position [39, 0]
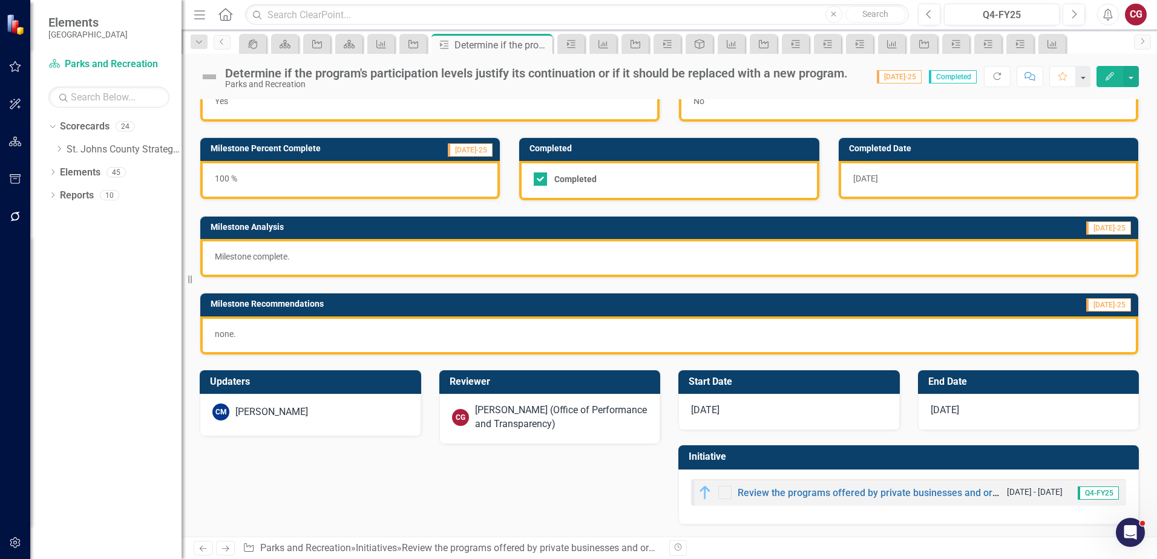
click at [514, 411] on div "[PERSON_NAME] (Office of Performance and Transparency)" at bounding box center [561, 417] width 173 height 28
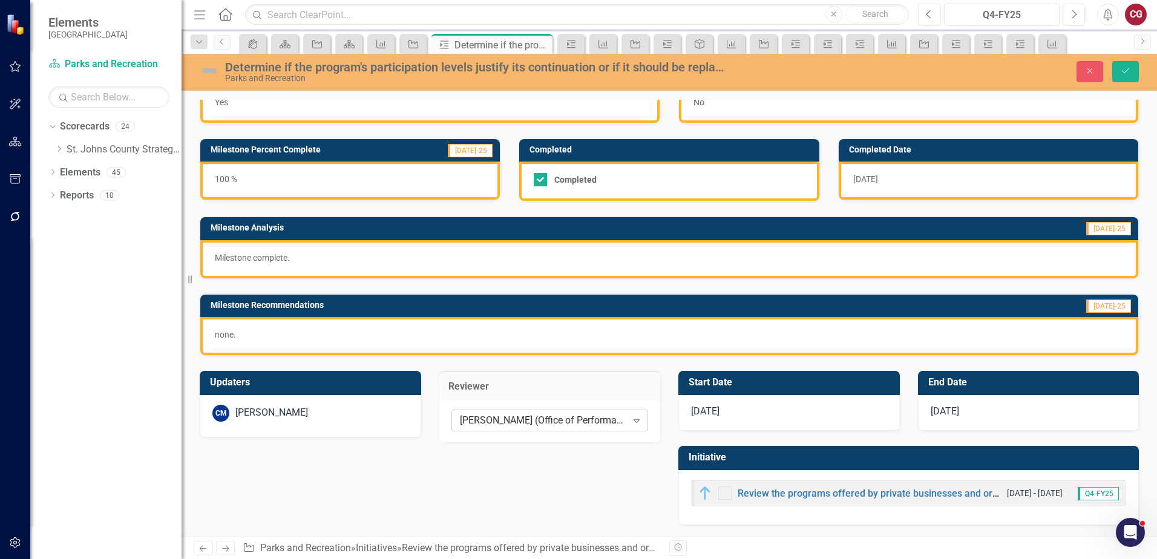
click at [509, 420] on div "[PERSON_NAME] (Office of Performance and Transparency)" at bounding box center [543, 420] width 167 height 14
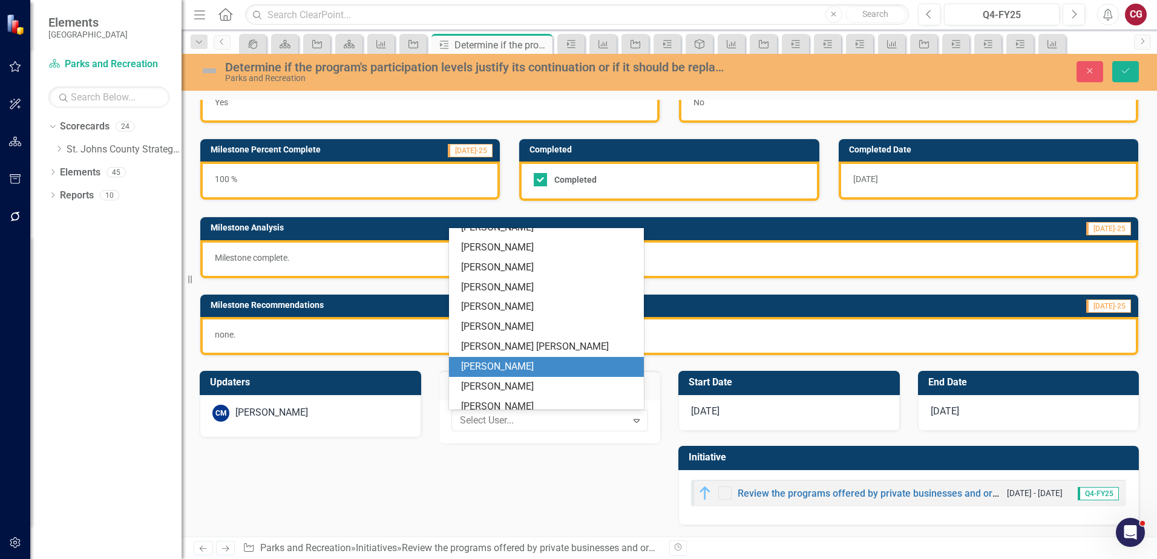
scroll to position [0, 0]
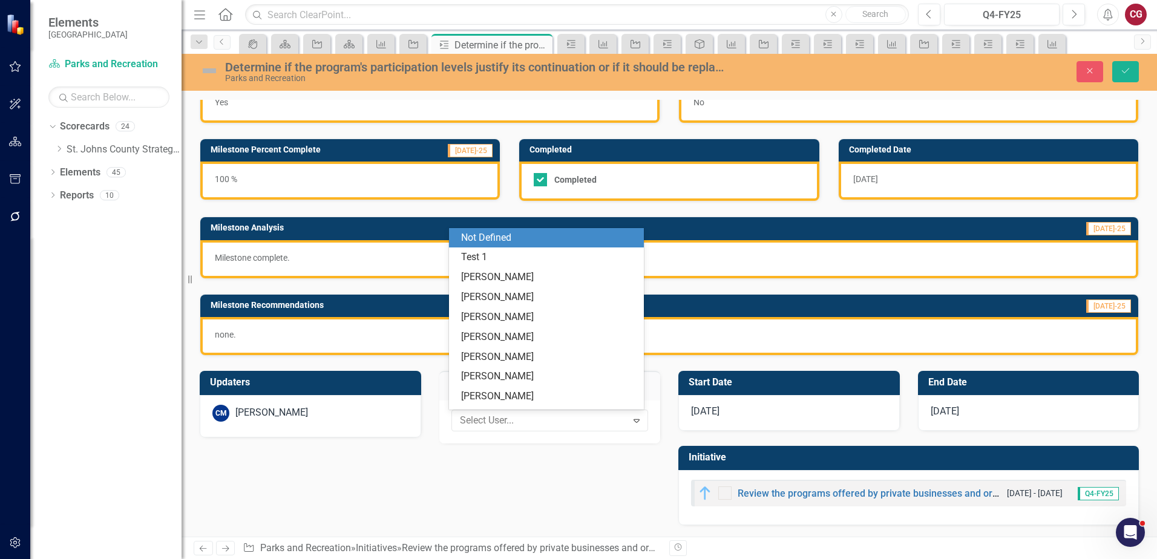
click at [513, 234] on div "Not Defined" at bounding box center [548, 238] width 175 height 14
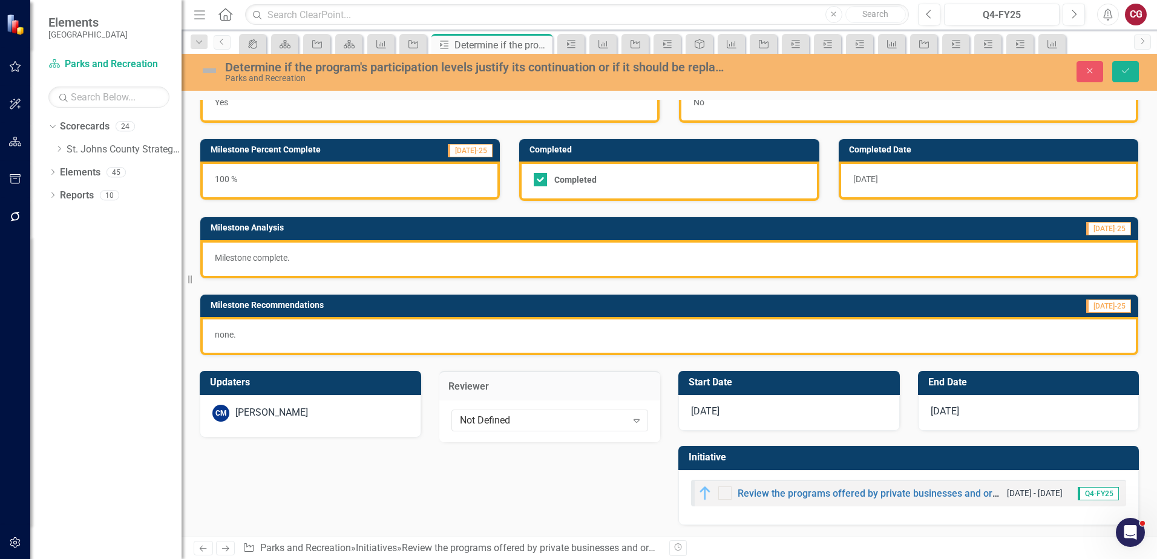
scroll to position [39, 0]
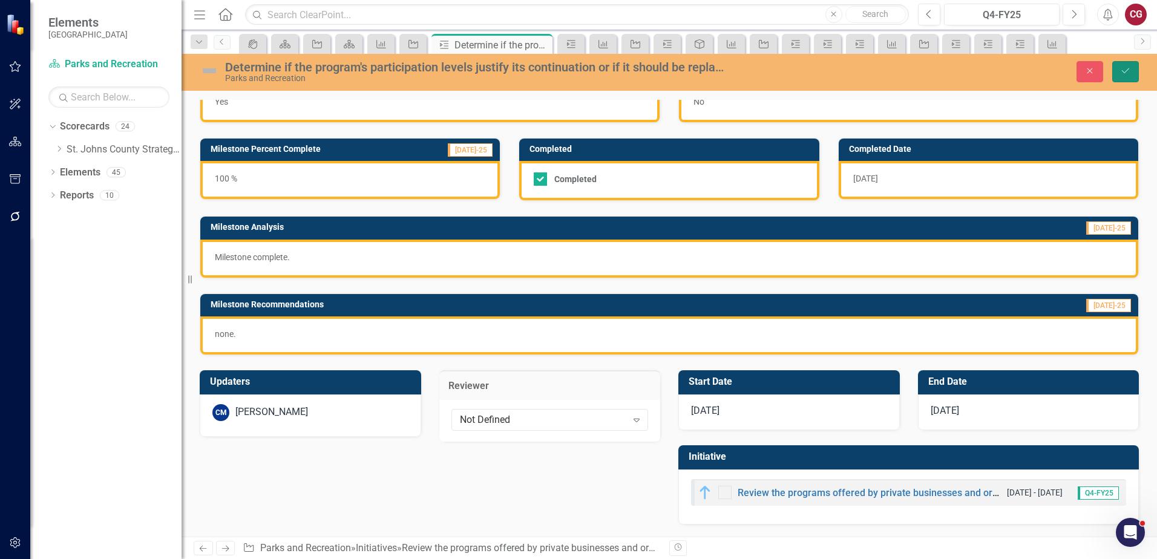
click at [1131, 66] on button "Save" at bounding box center [1125, 71] width 27 height 21
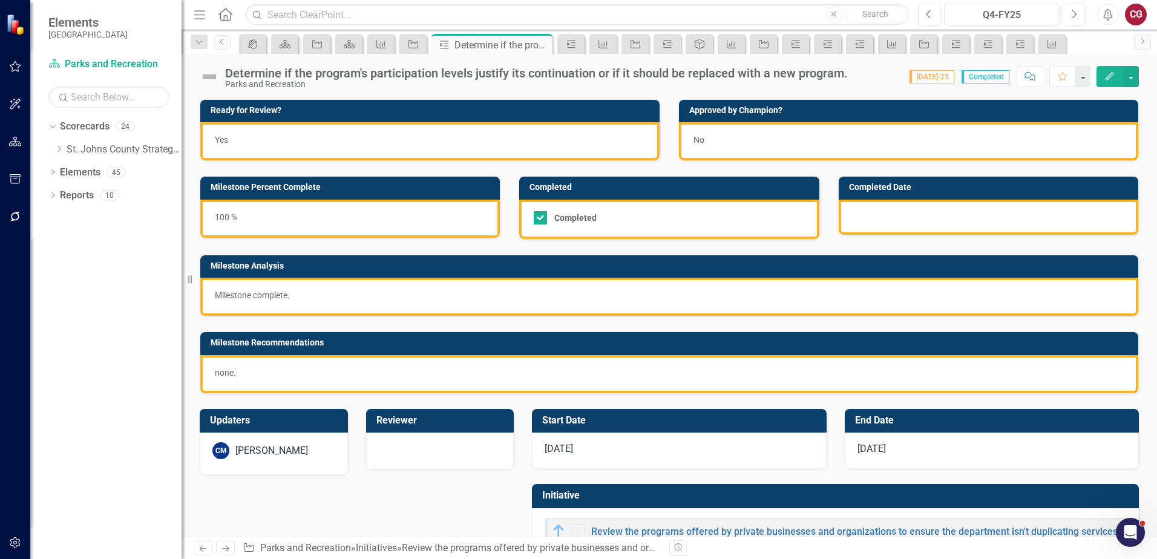
click at [784, 490] on h3 "Initiative" at bounding box center [837, 495] width 590 height 11
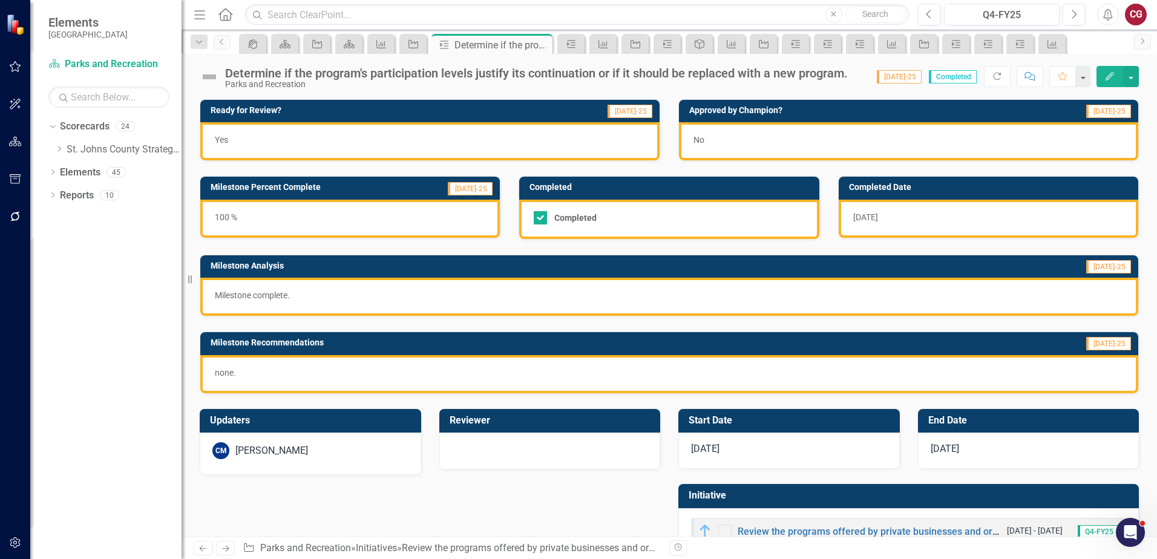
scroll to position [39, 0]
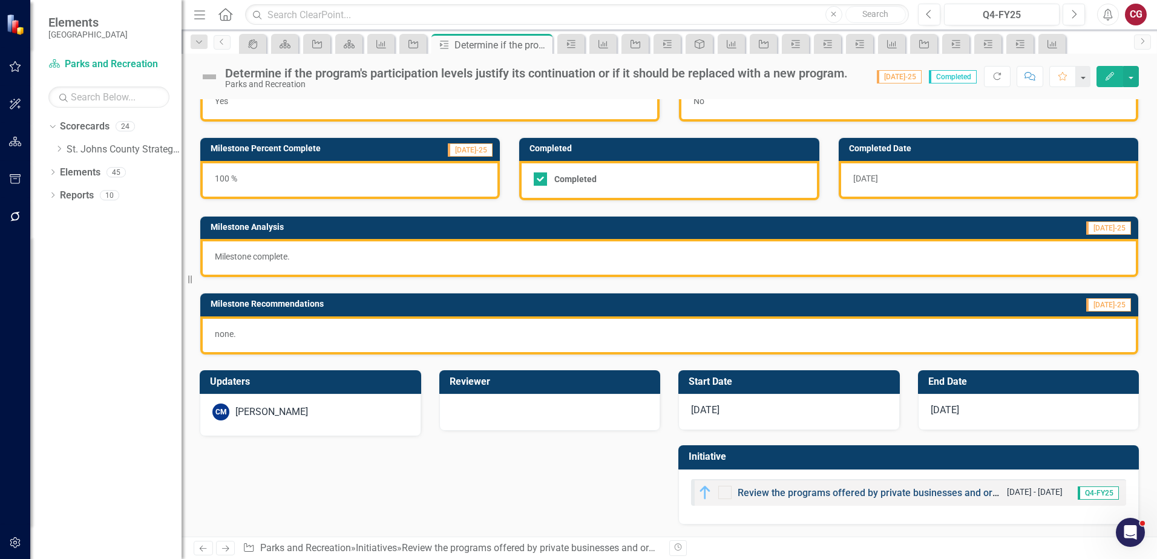
click at [772, 495] on link "Review the programs offered by private businesses and organizations to ensure t…" at bounding box center [1001, 492] width 529 height 11
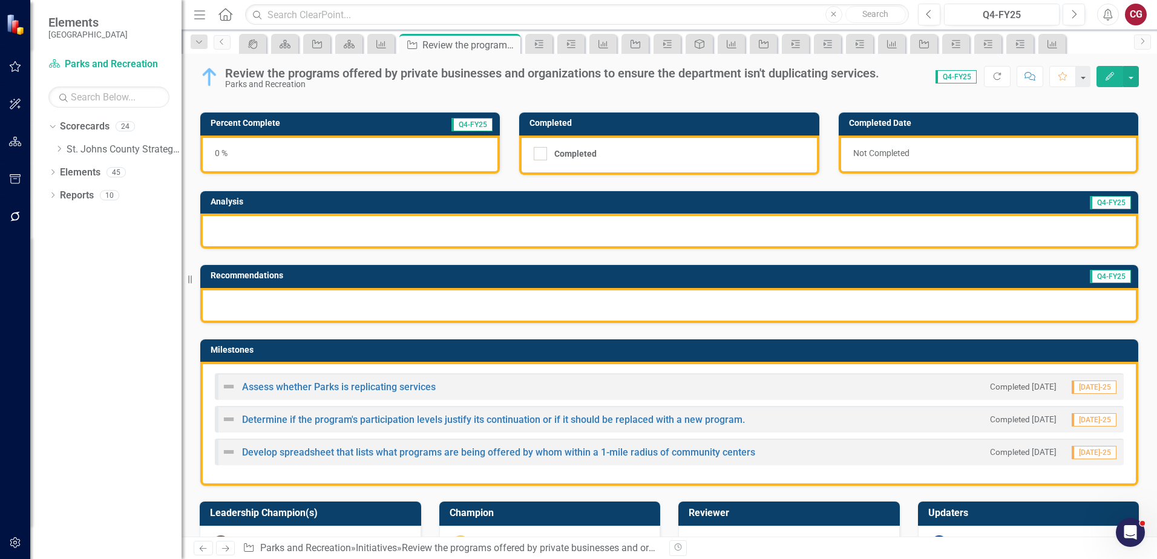
scroll to position [121, 0]
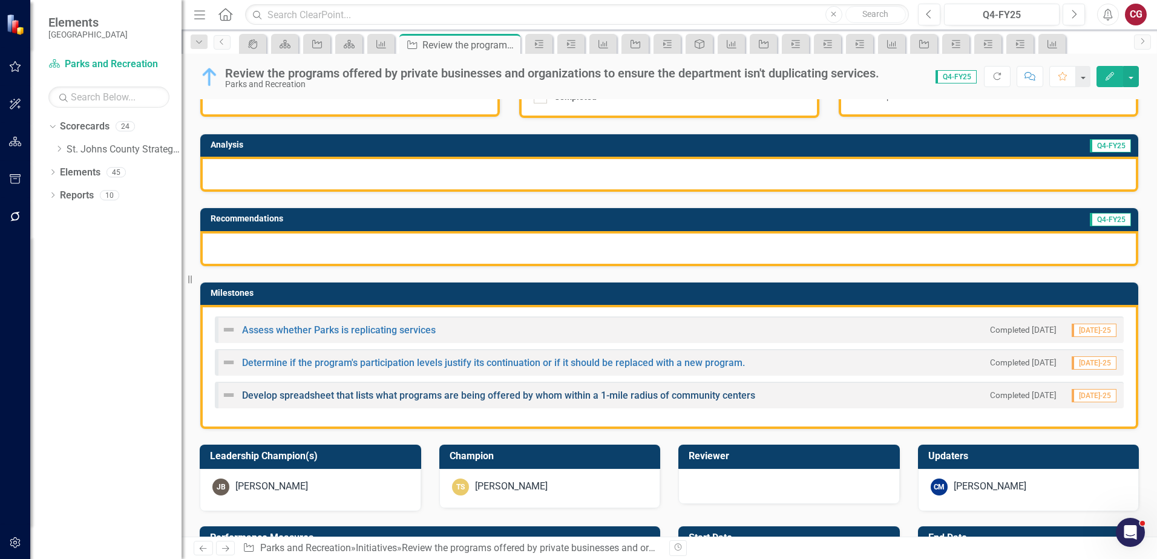
click at [278, 399] on link "Develop spreadsheet that lists what programs are being offered by whom within a…" at bounding box center [498, 395] width 513 height 11
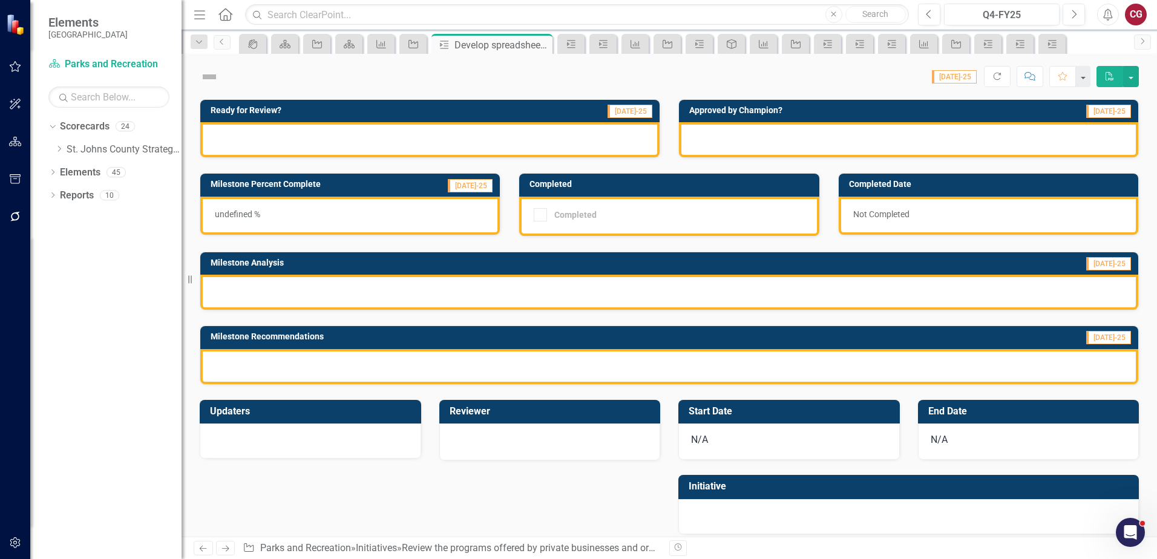
checkbox input "true"
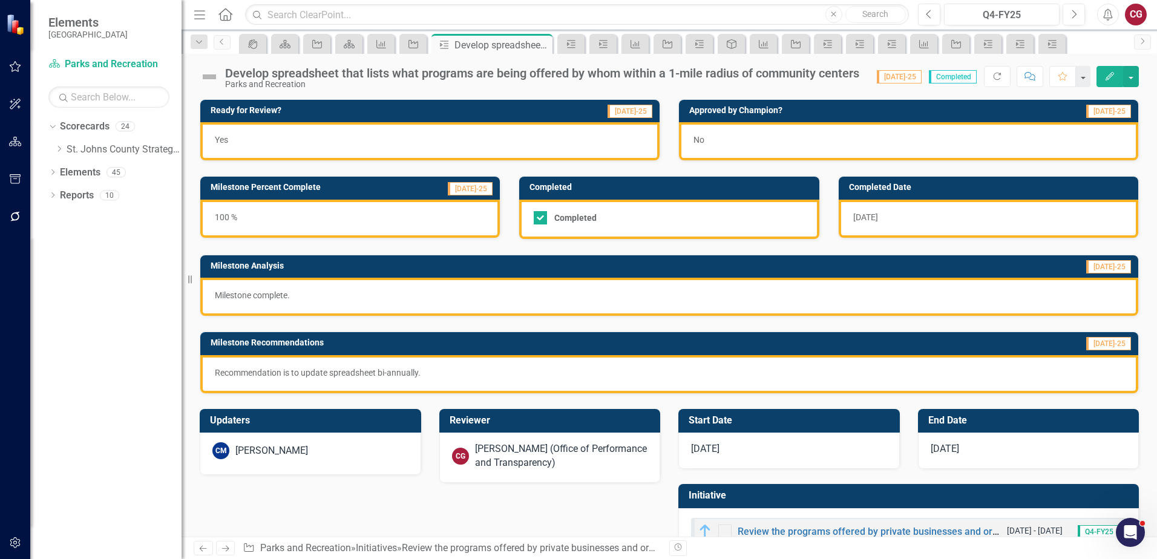
scroll to position [39, 0]
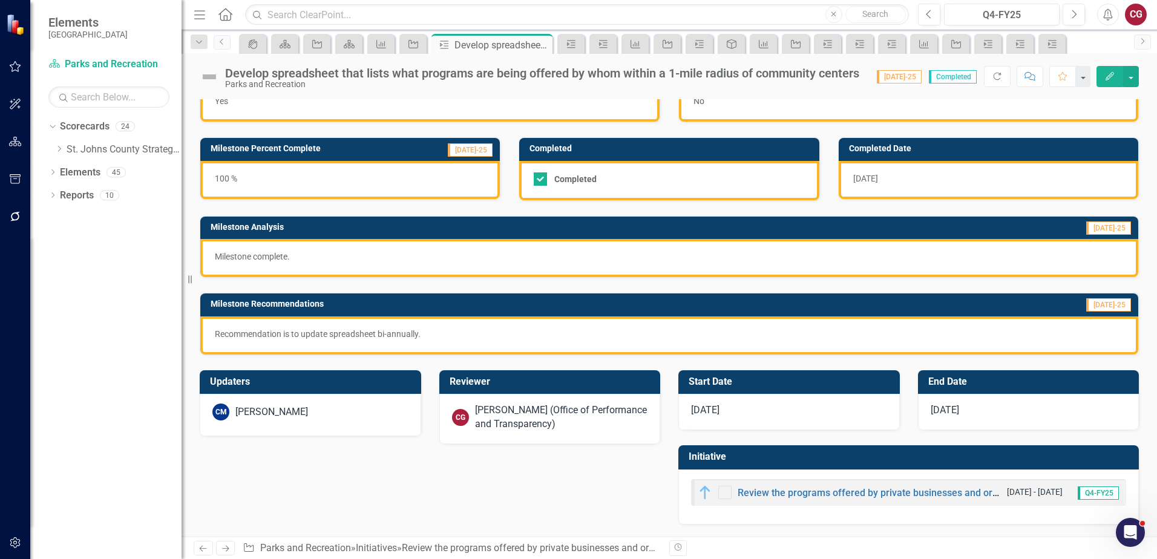
click at [485, 412] on div "[PERSON_NAME] (Office of Performance and Transparency)" at bounding box center [561, 417] width 173 height 28
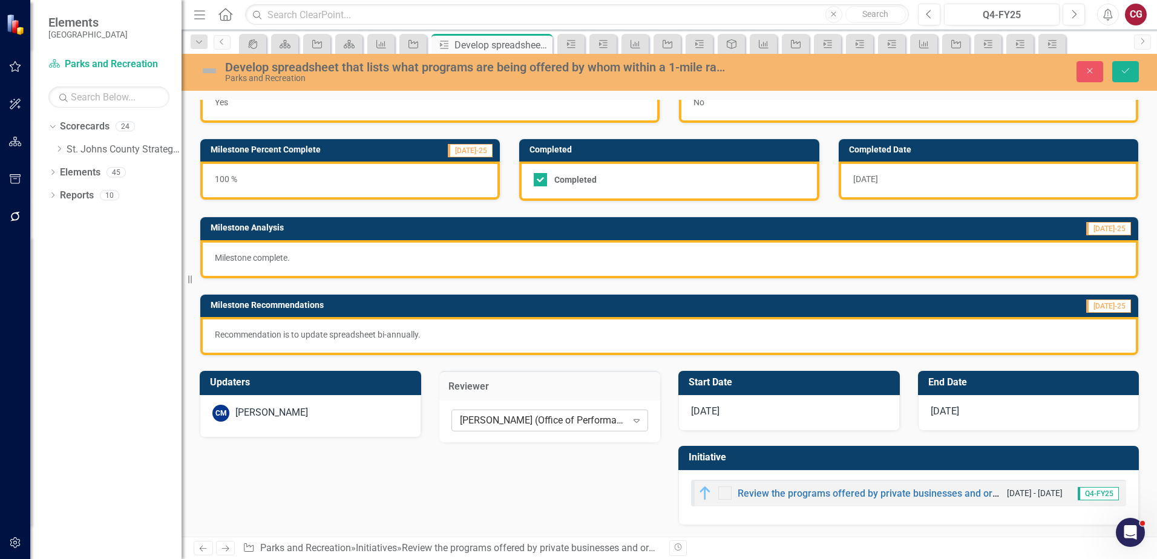
click at [485, 419] on div "[PERSON_NAME] (Office of Performance and Transparency)" at bounding box center [543, 420] width 167 height 14
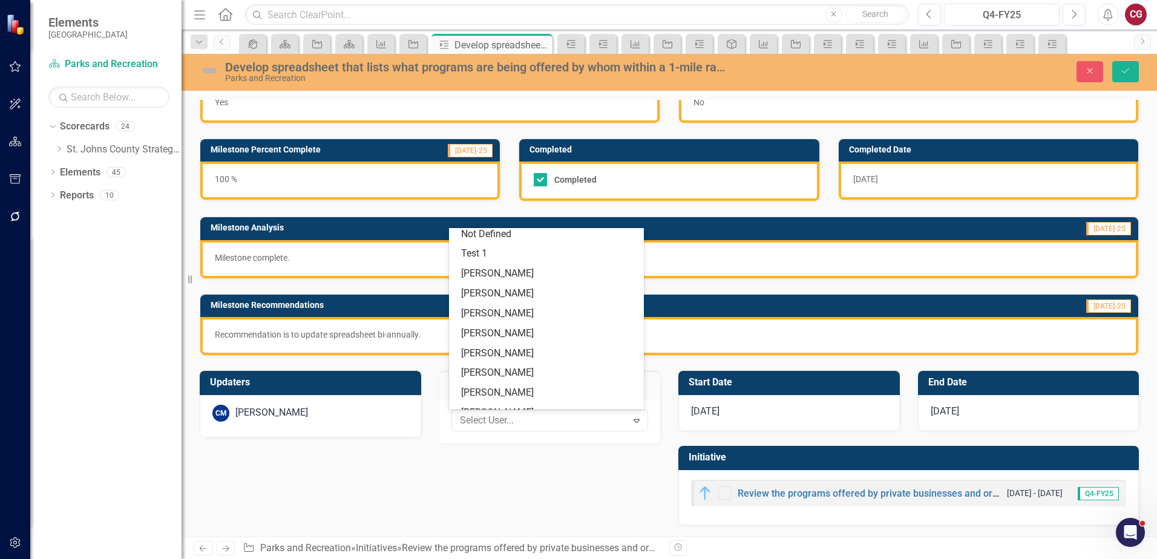
scroll to position [0, 0]
click at [539, 232] on div "Not Defined" at bounding box center [548, 238] width 175 height 14
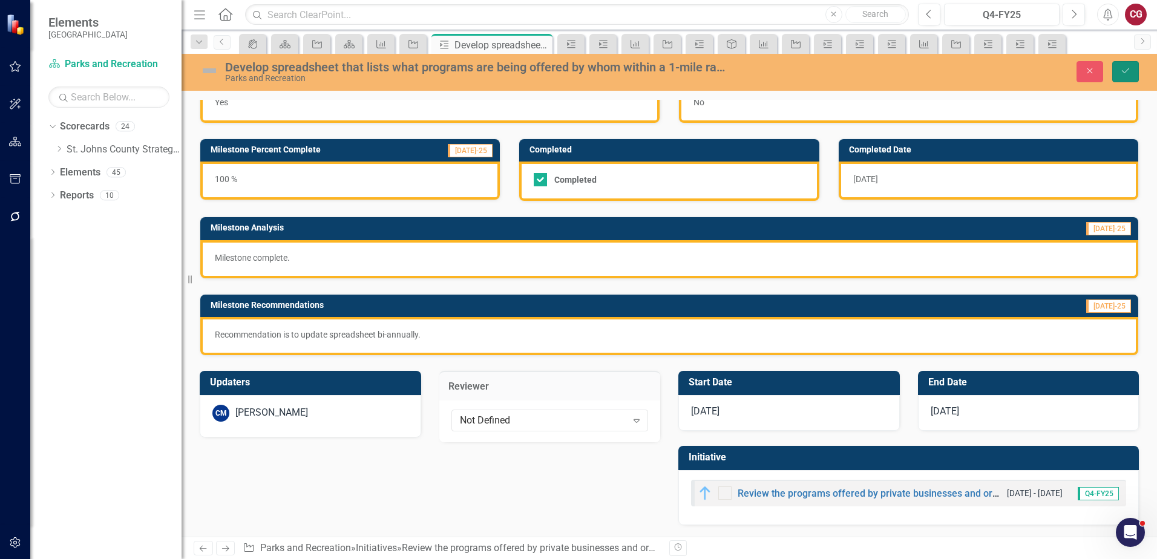
click at [1128, 70] on icon "Save" at bounding box center [1125, 71] width 11 height 8
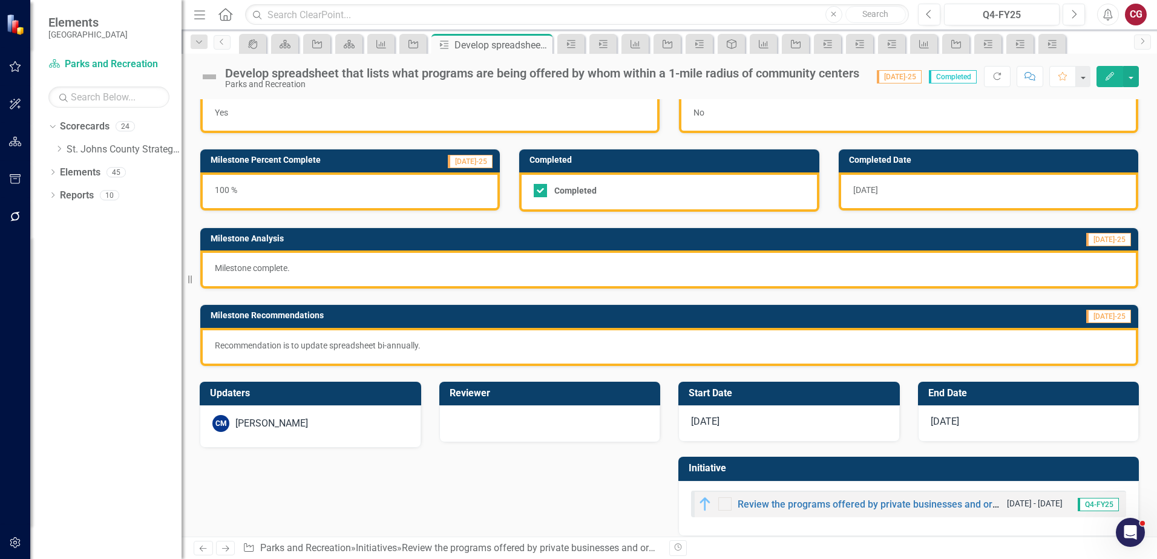
scroll to position [39, 0]
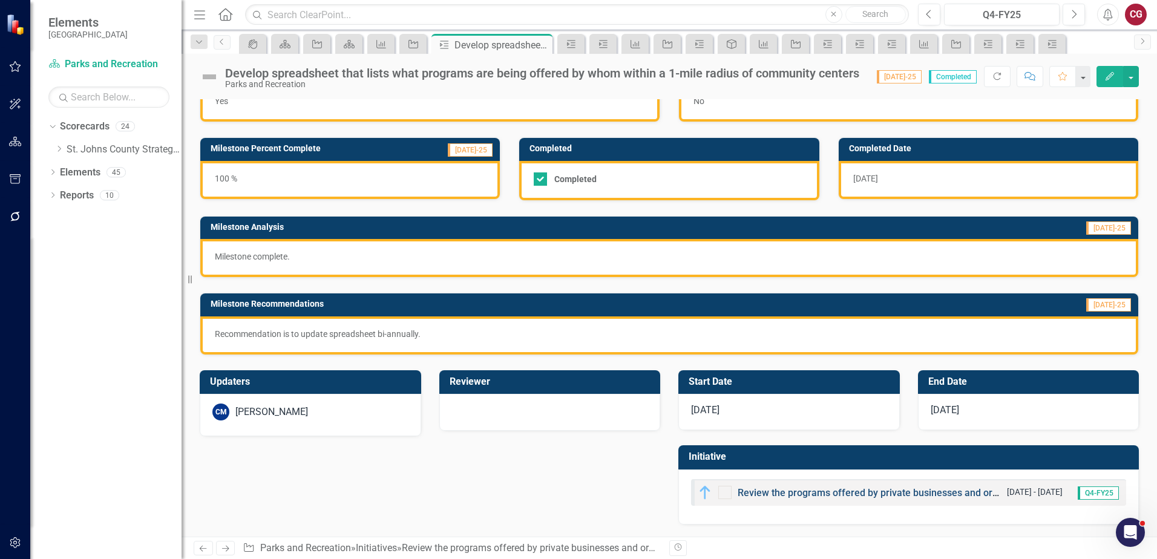
click at [748, 494] on link "Review the programs offered by private businesses and organizations to ensure t…" at bounding box center [1001, 492] width 529 height 11
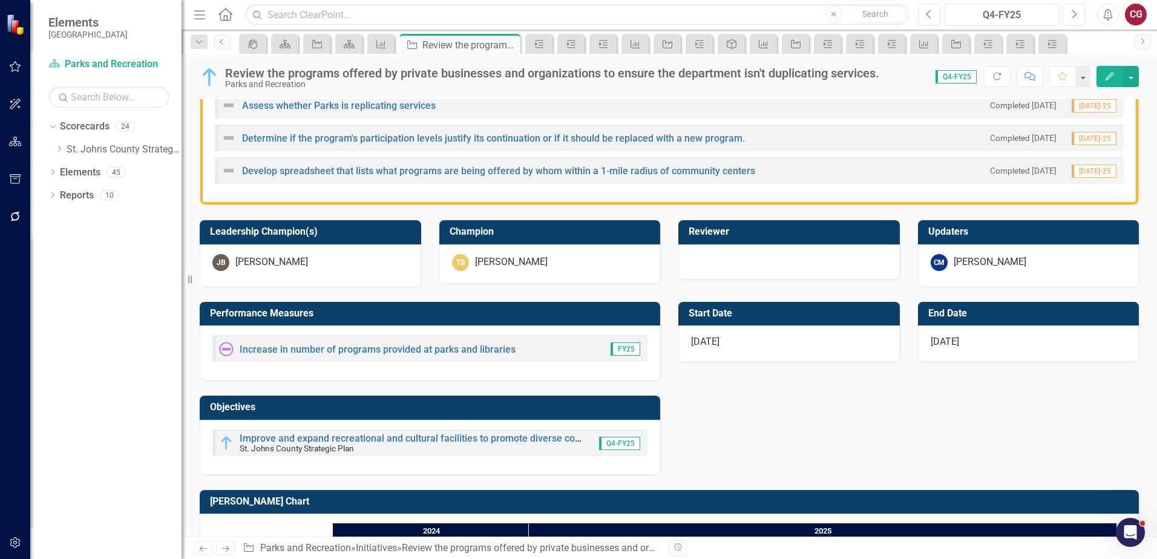
scroll to position [363, 0]
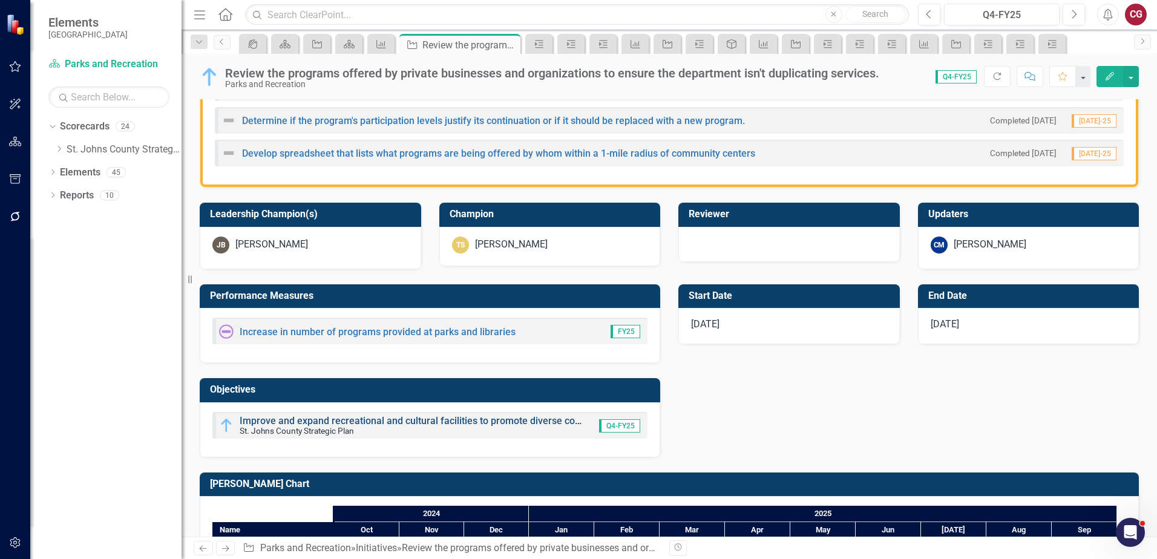
click at [251, 422] on link "Improve and expand recreational and cultural facilities to promote diverse conn…" at bounding box center [631, 420] width 782 height 11
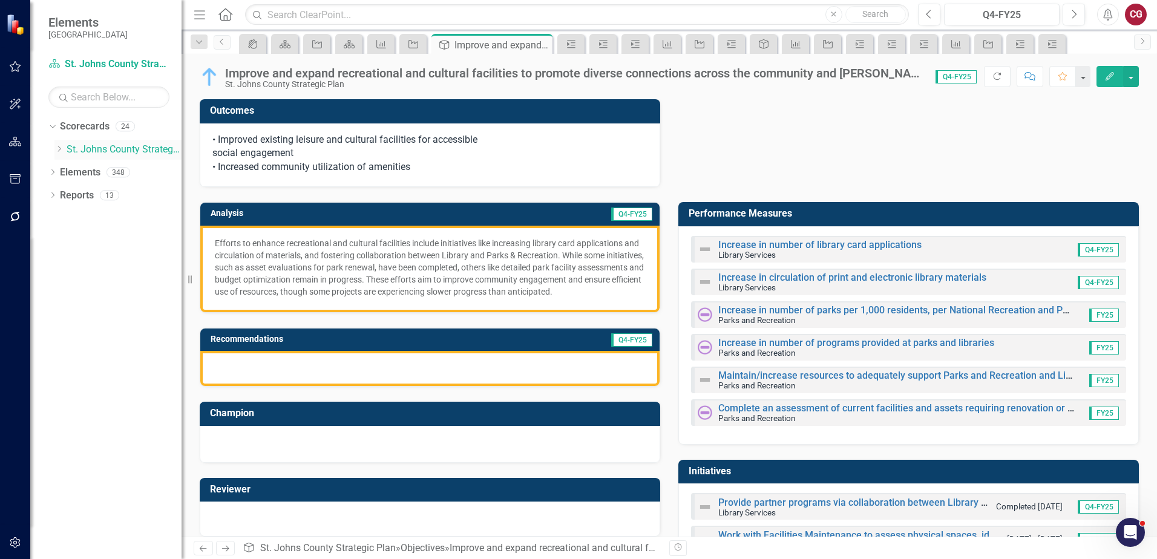
click at [56, 149] on icon "Dropdown" at bounding box center [58, 148] width 9 height 7
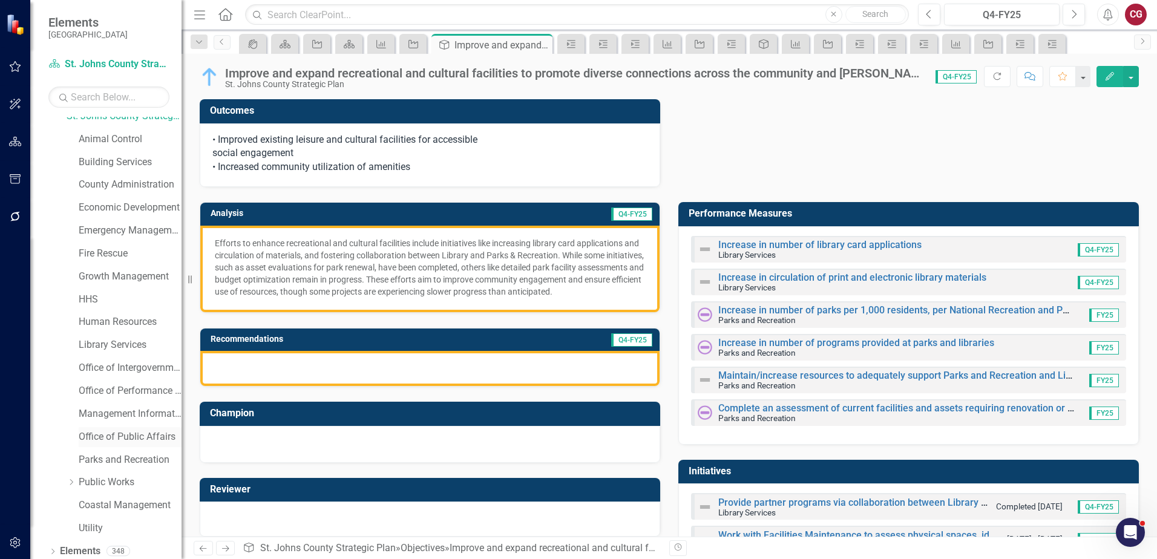
scroll to position [62, 0]
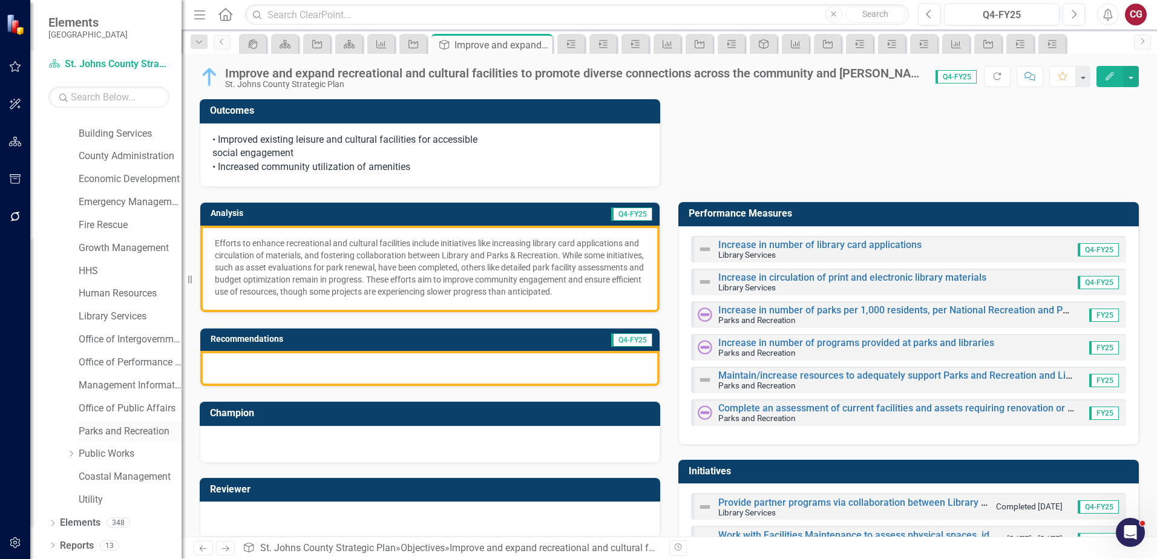
click at [119, 435] on link "Parks and Recreation" at bounding box center [130, 432] width 103 height 14
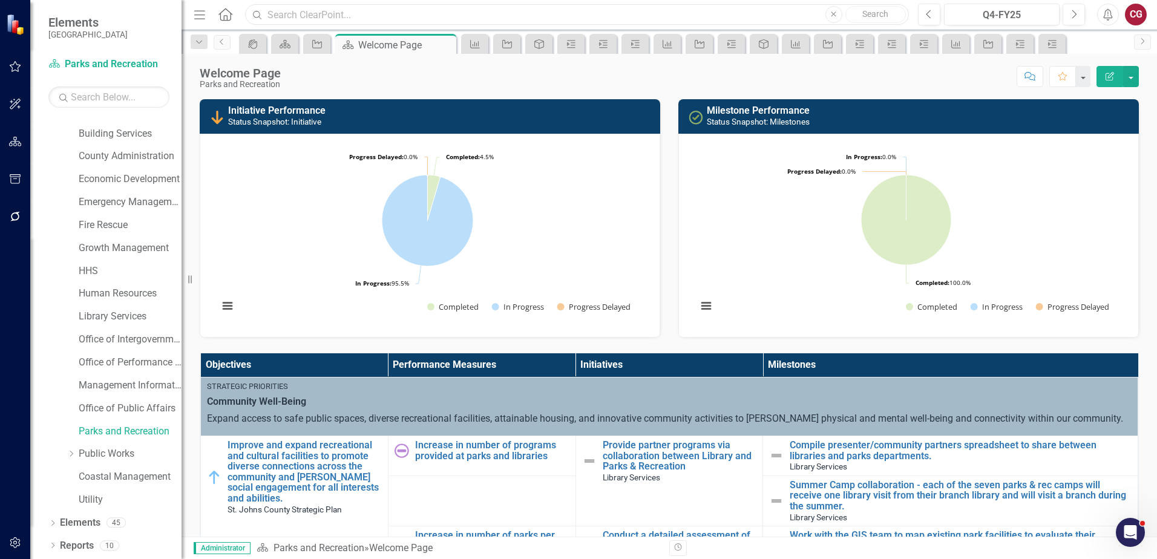
click at [397, 8] on input "text" at bounding box center [577, 14] width 664 height 21
paste input "Conduct Surveys to gather feedback on the types of programs residents want to s…"
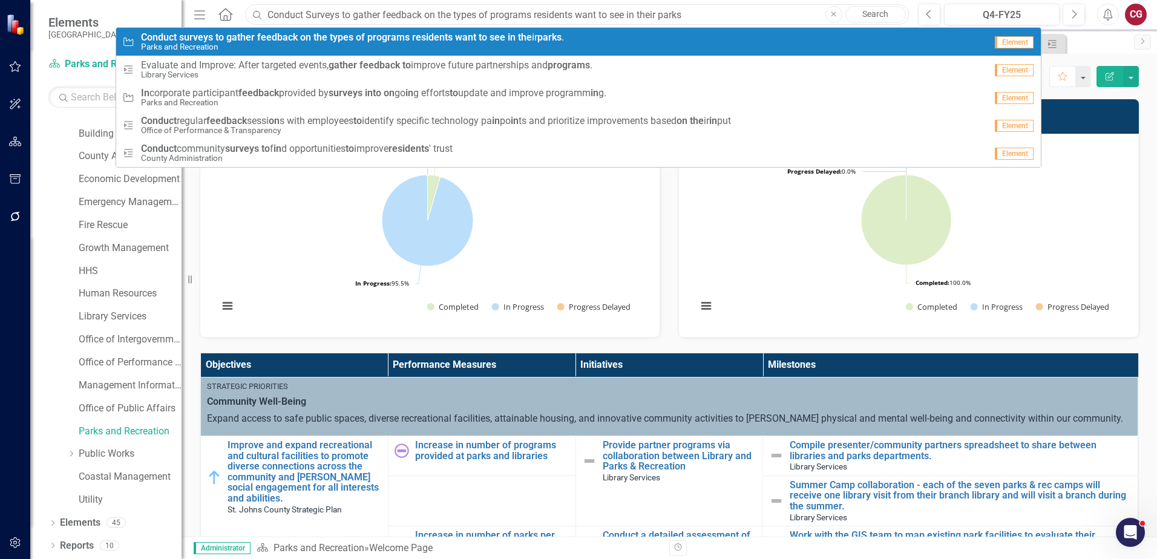
type input "Conduct Surveys to gather feedback on the types of programs residents want to s…"
click at [368, 49] on small "Parks and Recreation" at bounding box center [352, 46] width 423 height 9
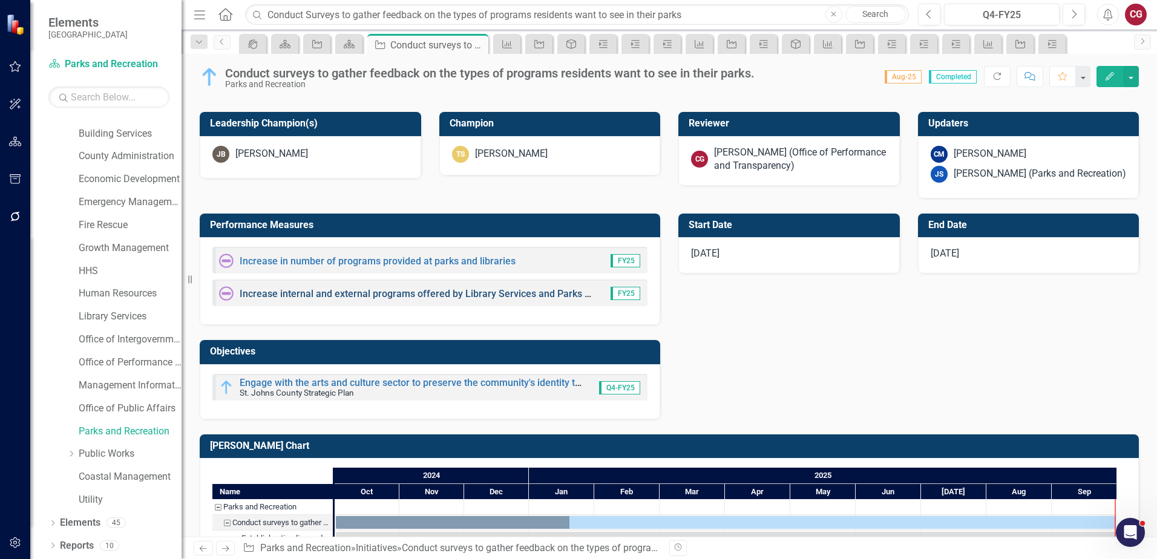
scroll to position [484, 0]
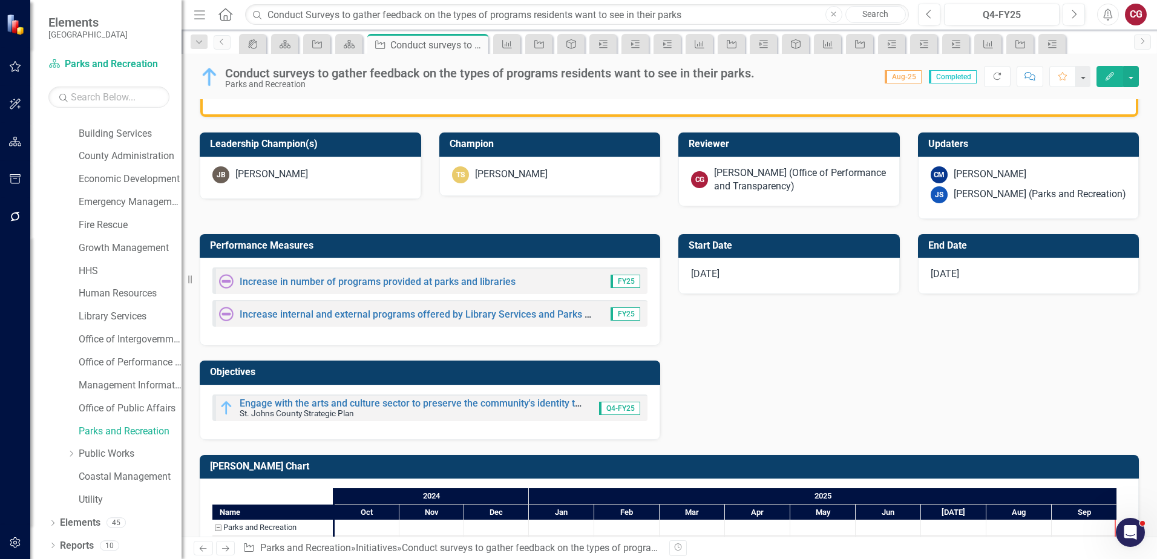
click at [704, 195] on div "CG [PERSON_NAME] (Office of Performance and Transparency)" at bounding box center [788, 182] width 221 height 50
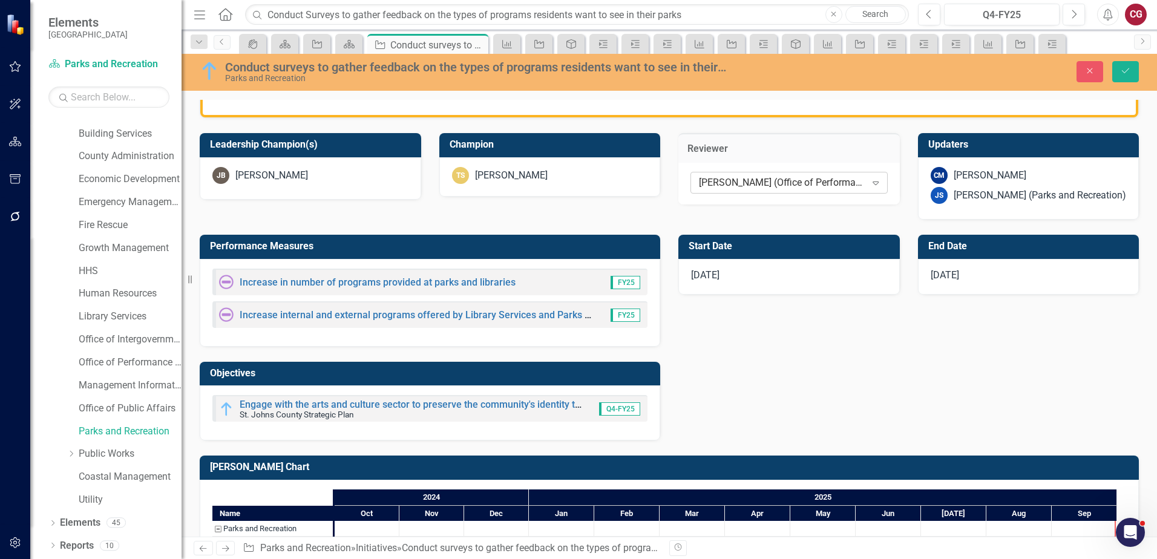
click at [734, 180] on div "[PERSON_NAME] (Office of Performance and Transparency)" at bounding box center [782, 183] width 167 height 14
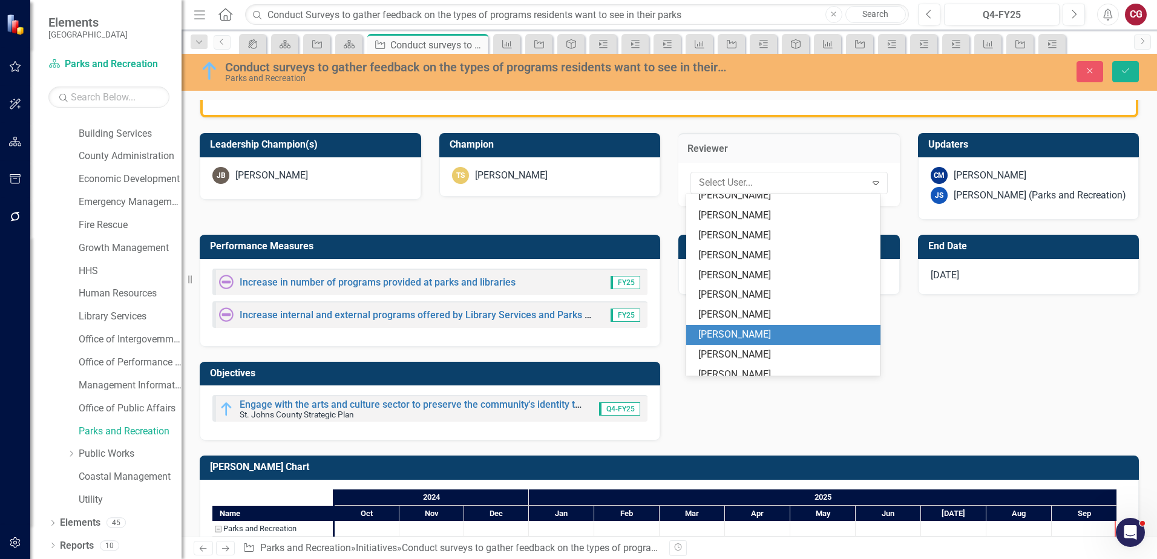
scroll to position [0, 0]
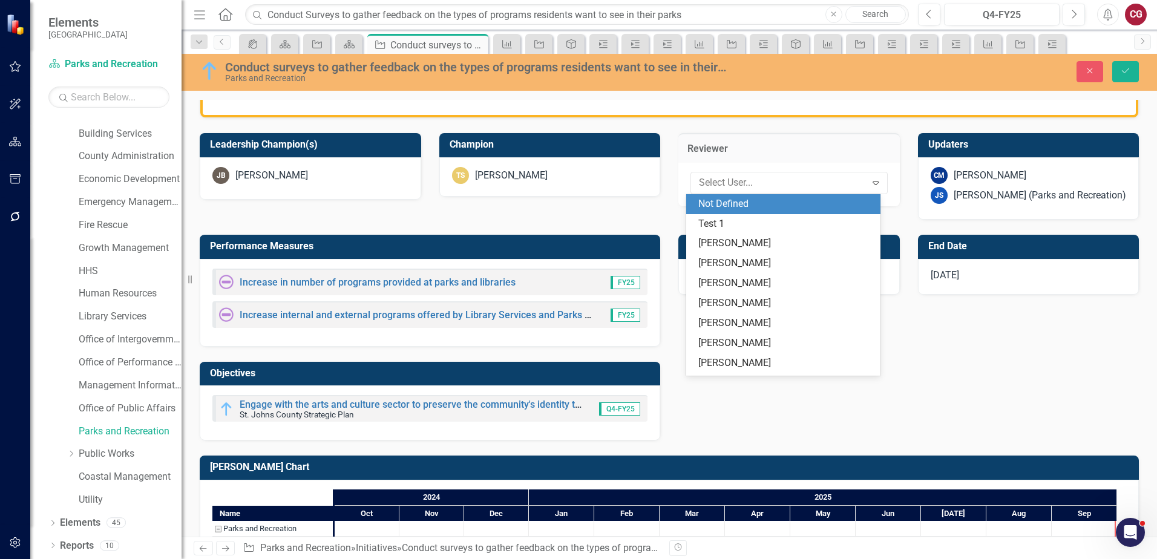
click at [733, 206] on div "Not Defined" at bounding box center [785, 204] width 175 height 14
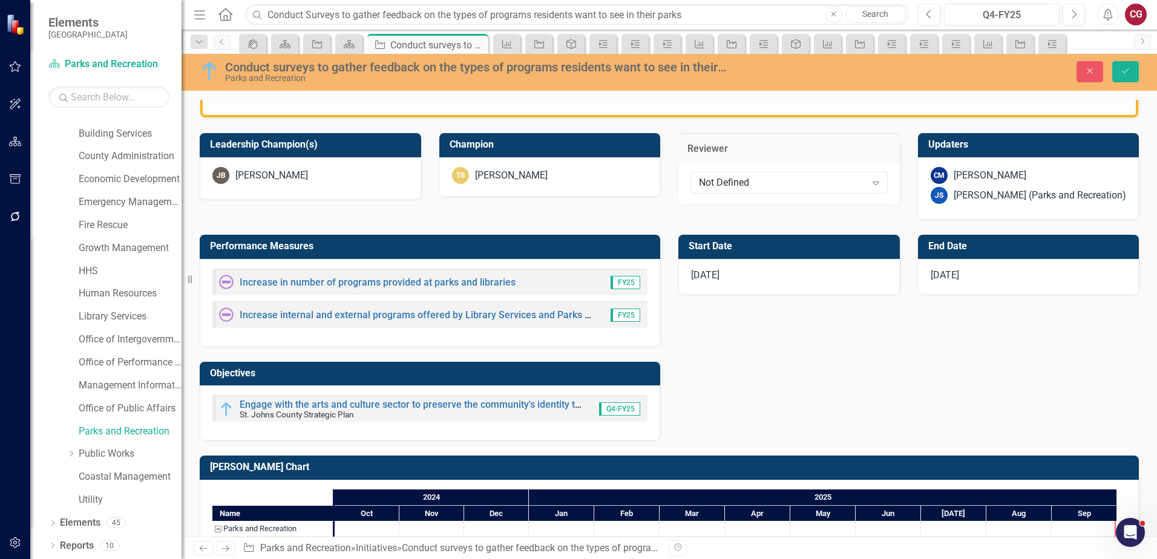
click at [970, 197] on div "[PERSON_NAME] (Parks and Recreation)" at bounding box center [1039, 196] width 172 height 14
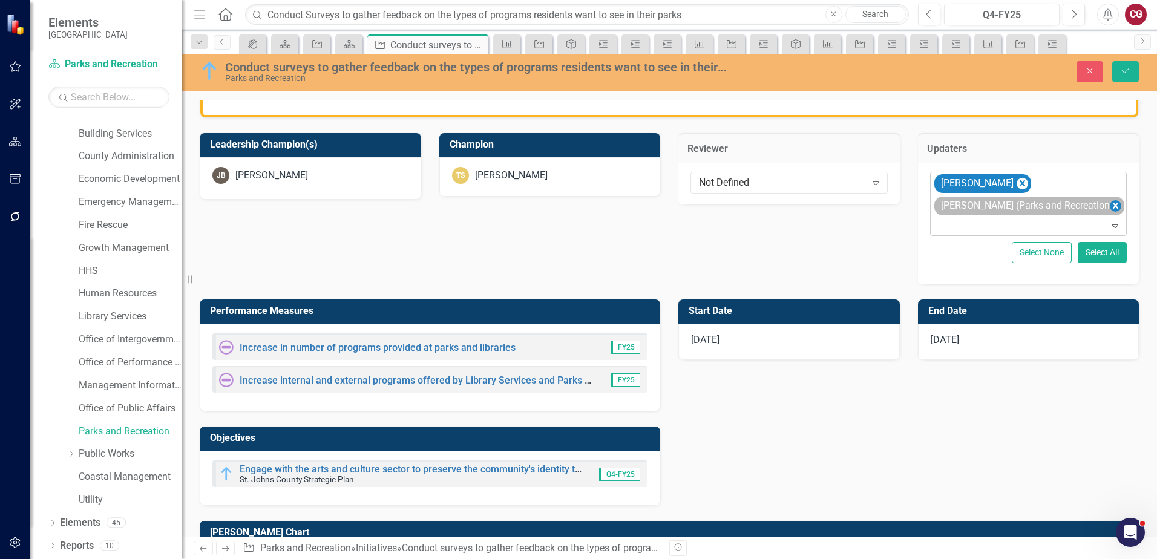
click at [1112, 205] on icon "Remove Joanne Spencer (Parks and Recreation)" at bounding box center [1114, 206] width 5 height 6
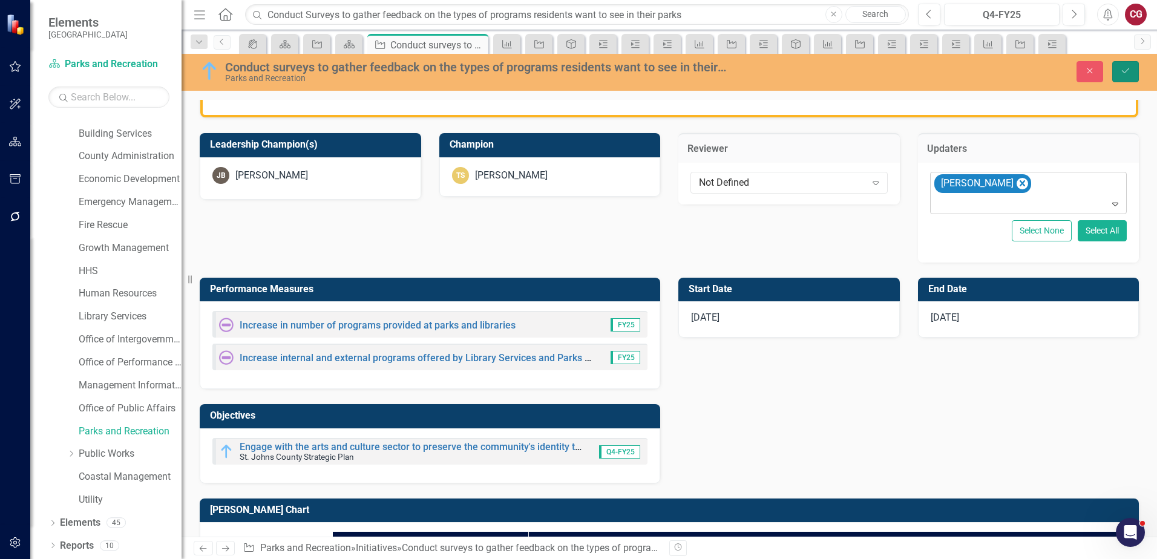
click at [1125, 71] on icon "Save" at bounding box center [1125, 71] width 11 height 8
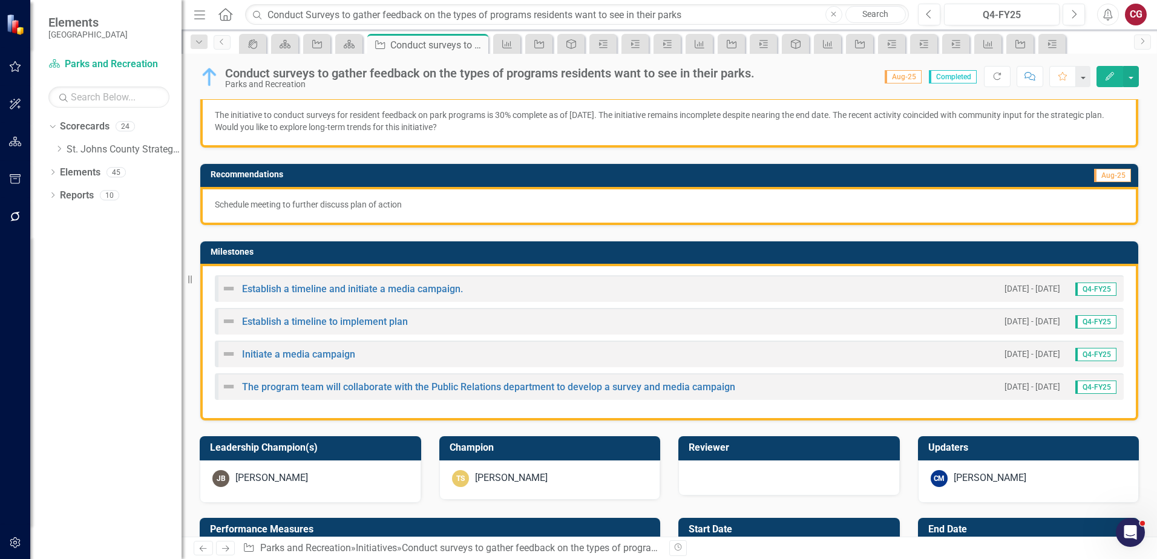
scroll to position [181, 0]
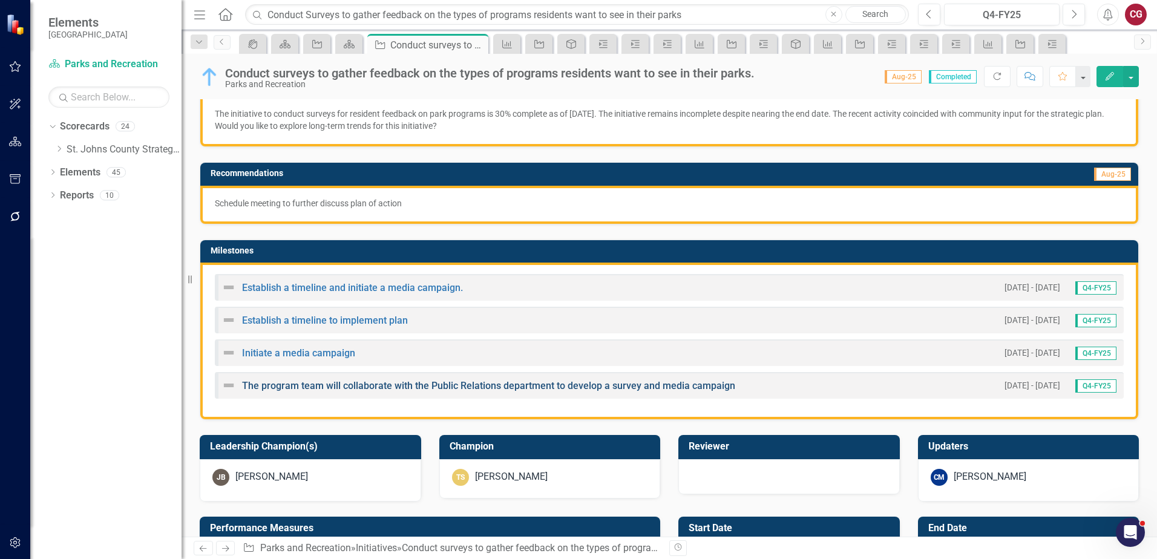
click at [257, 381] on link "The program team will collaborate with the Public Relations department to devel…" at bounding box center [488, 385] width 493 height 11
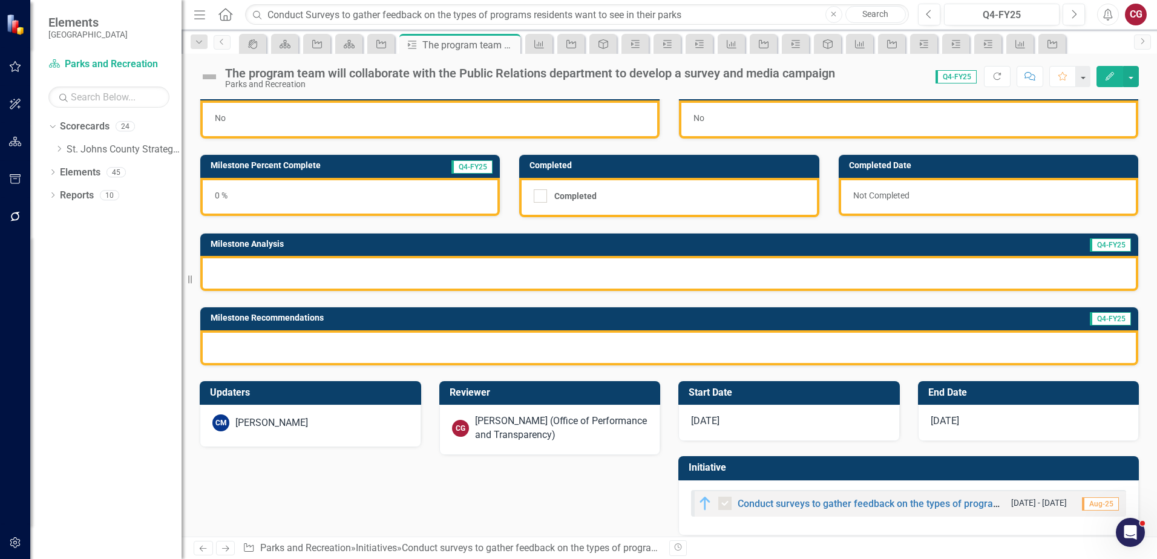
scroll to position [33, 0]
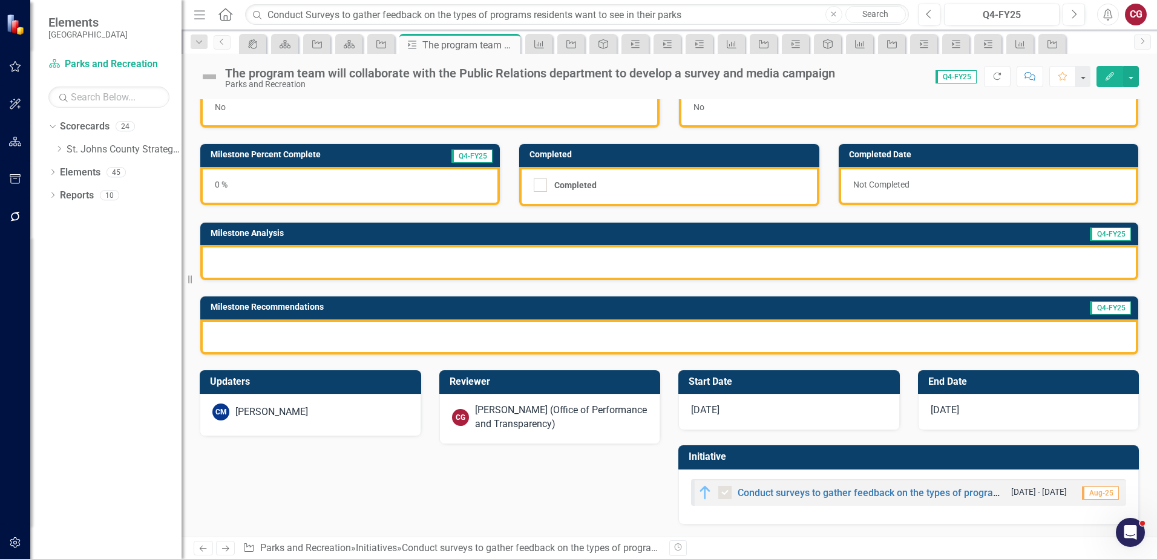
click at [483, 407] on div "[PERSON_NAME] (Office of Performance and Transparency)" at bounding box center [561, 417] width 173 height 28
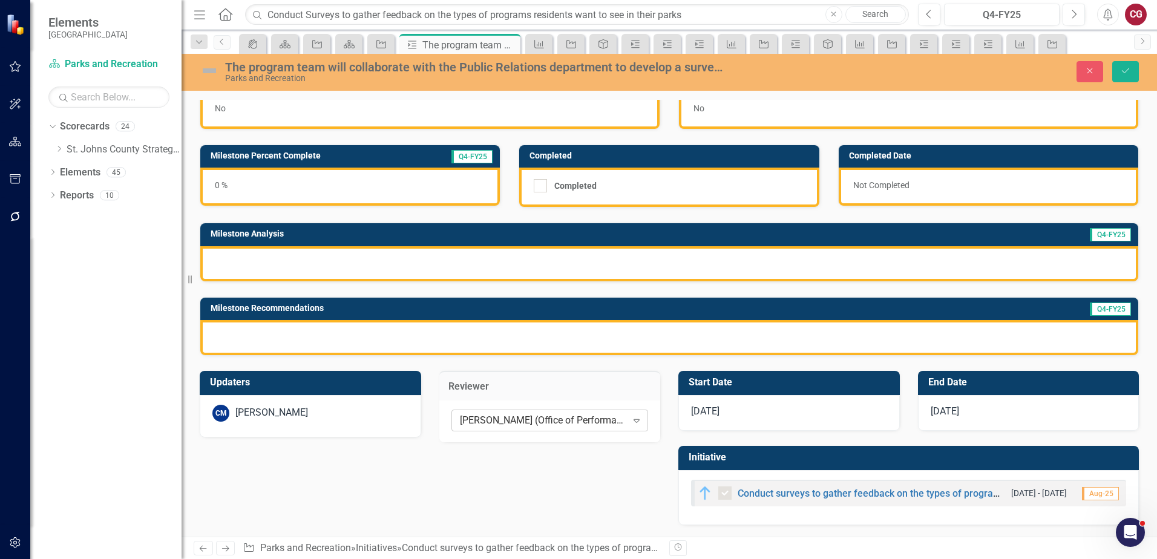
click at [493, 415] on div "[PERSON_NAME] (Office of Performance and Transparency)" at bounding box center [543, 420] width 167 height 14
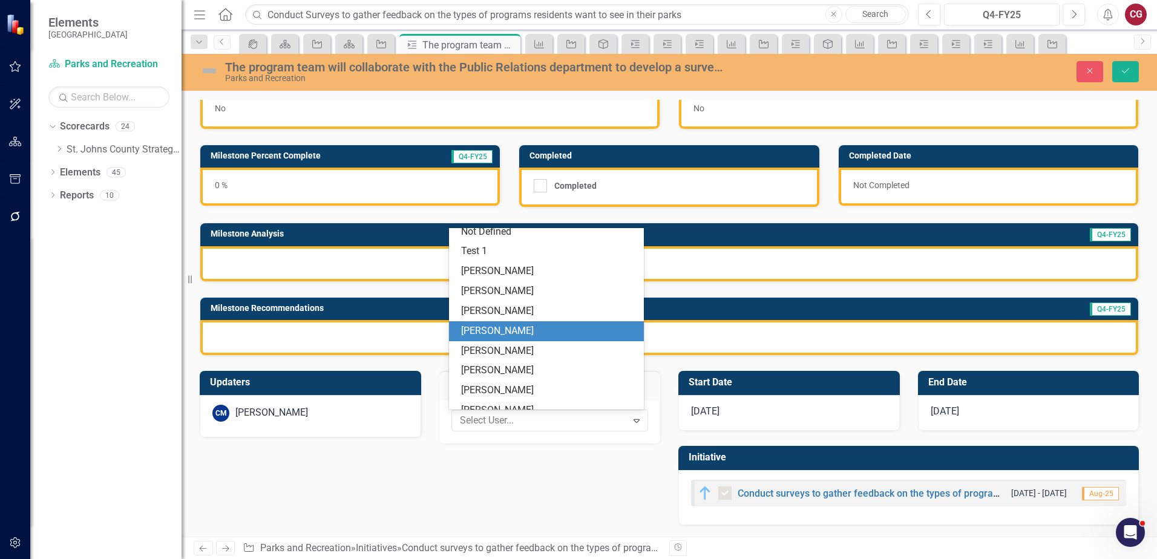
scroll to position [0, 0]
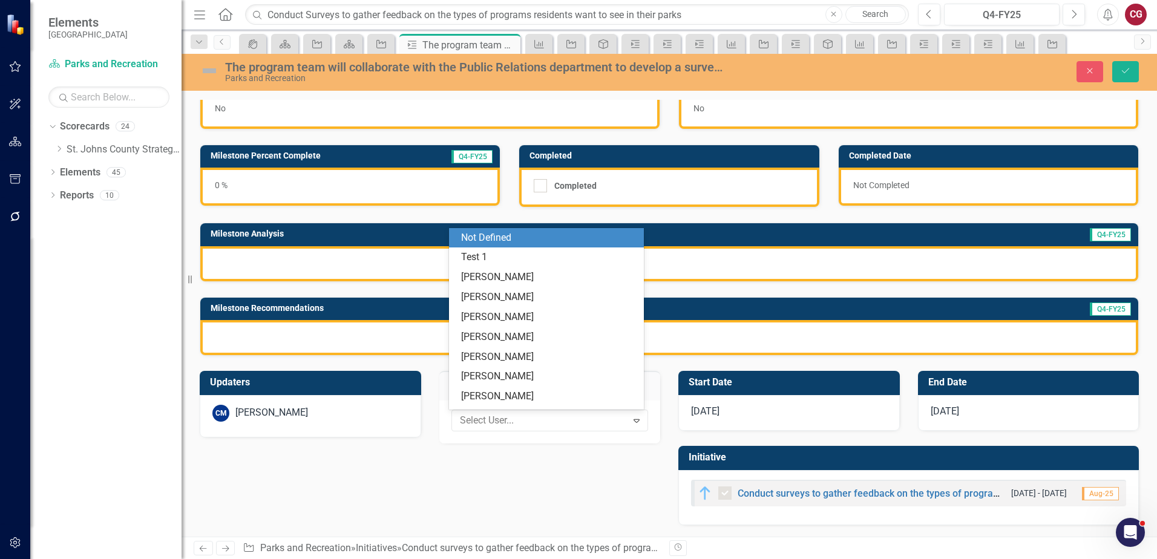
click at [499, 236] on div "Not Defined" at bounding box center [548, 238] width 175 height 14
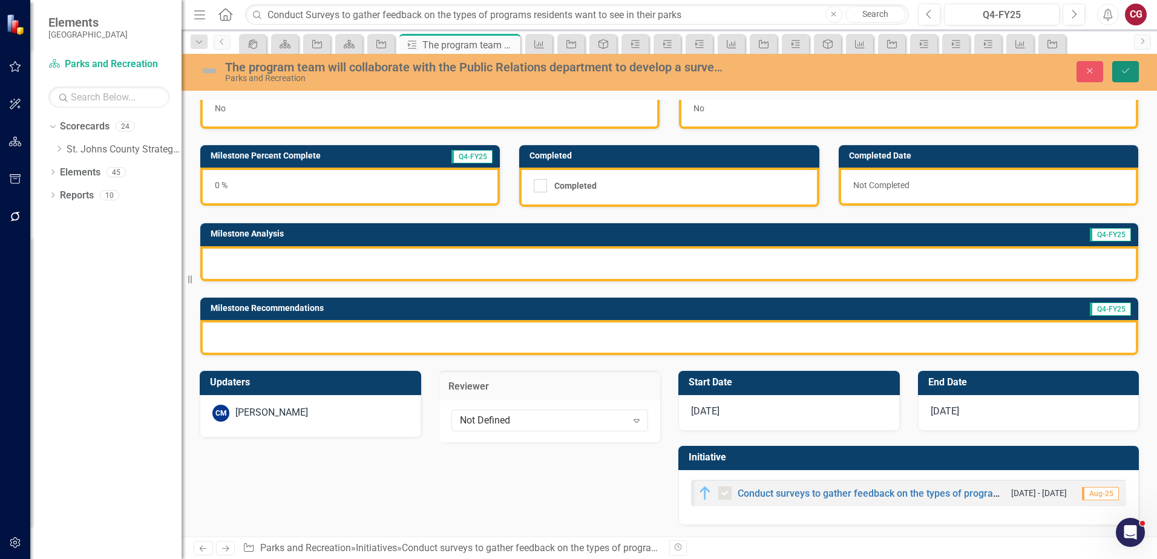
click at [1122, 74] on icon "Save" at bounding box center [1125, 71] width 11 height 8
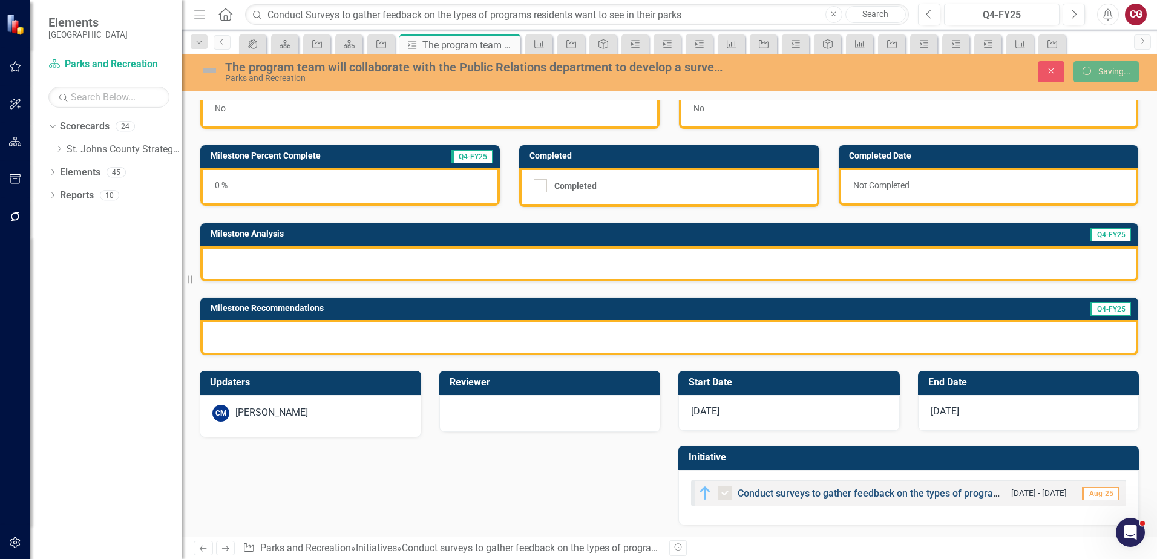
checkbox input "false"
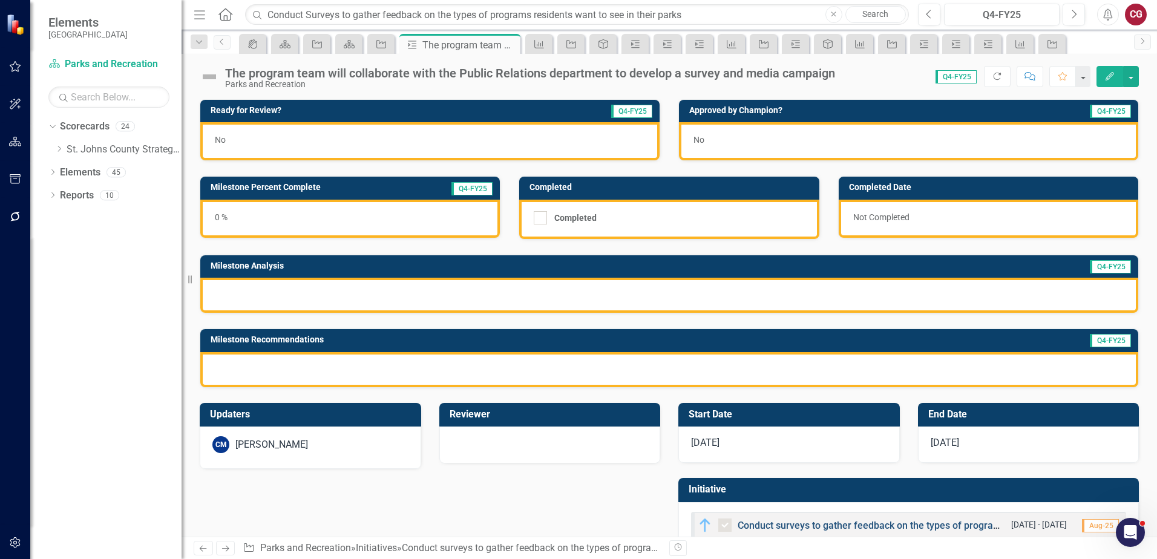
click at [786, 524] on link "Conduct surveys to gather feedback on the types of programs residents want to s…" at bounding box center [950, 525] width 426 height 11
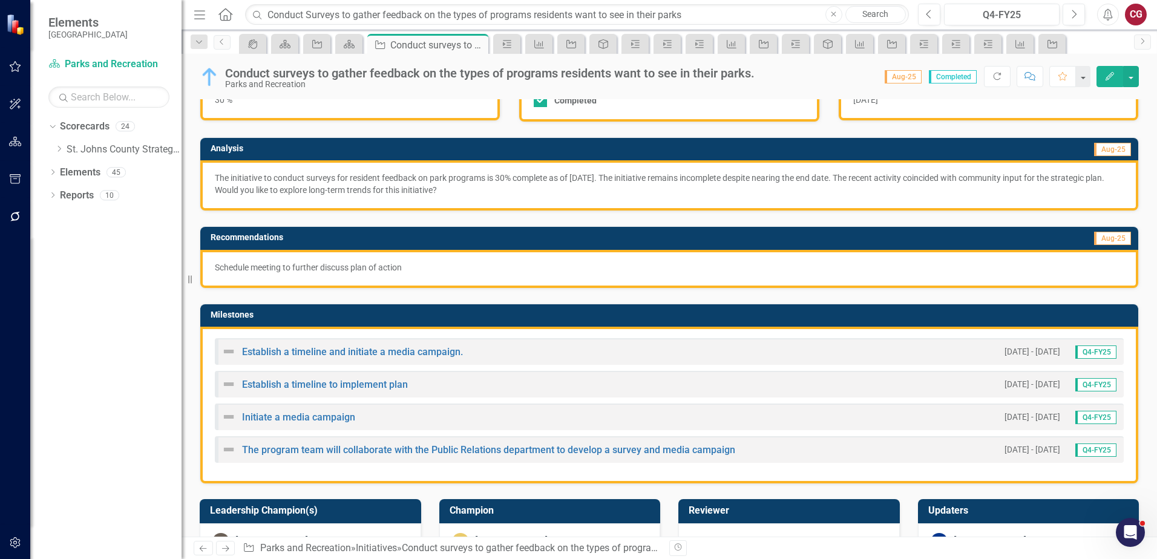
scroll to position [121, 0]
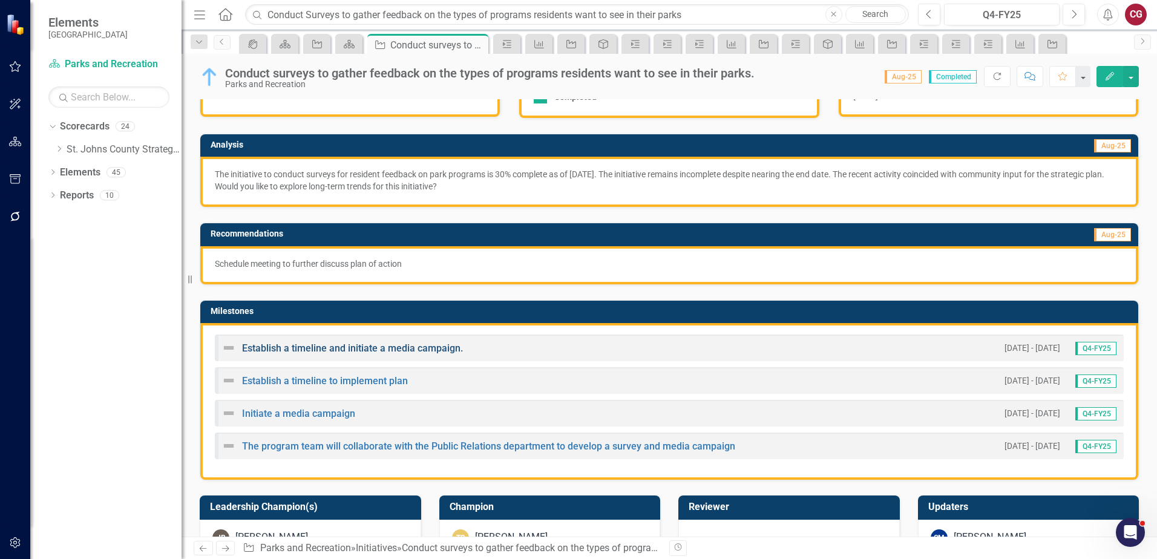
click at [330, 348] on link "Establish a timeline and initiate a media campaign." at bounding box center [352, 347] width 221 height 11
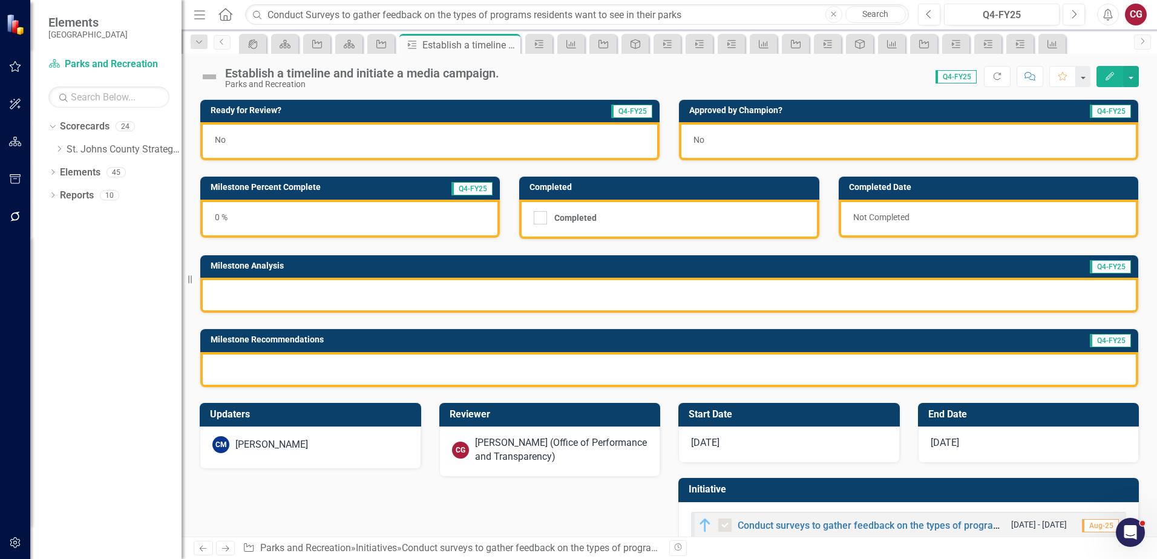
click at [496, 453] on div "[PERSON_NAME] (Office of Performance and Transparency)" at bounding box center [561, 450] width 173 height 28
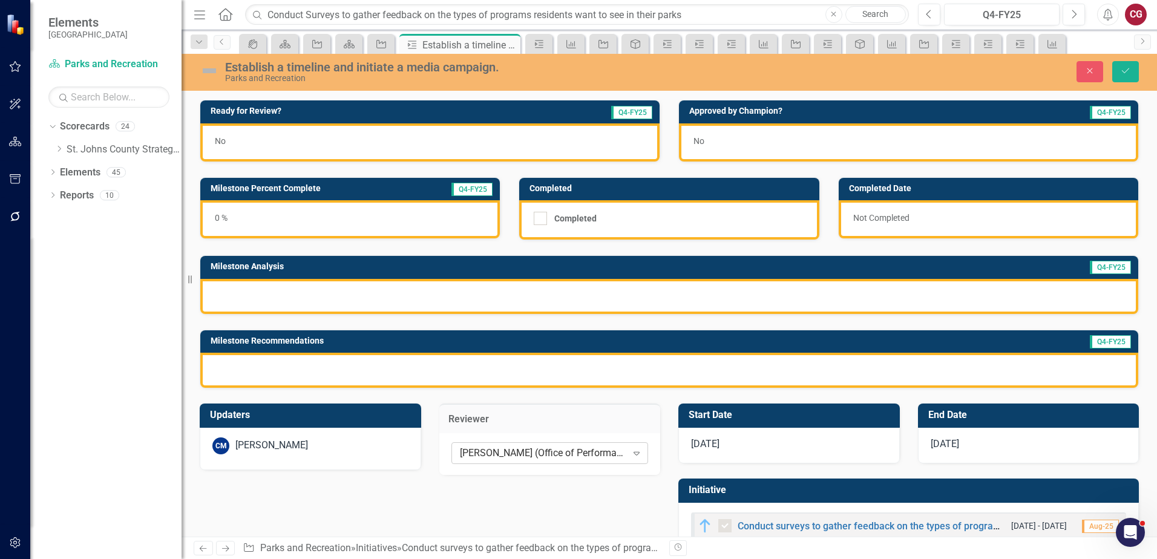
click at [494, 451] on div "[PERSON_NAME] (Office of Performance and Transparency)" at bounding box center [543, 453] width 167 height 14
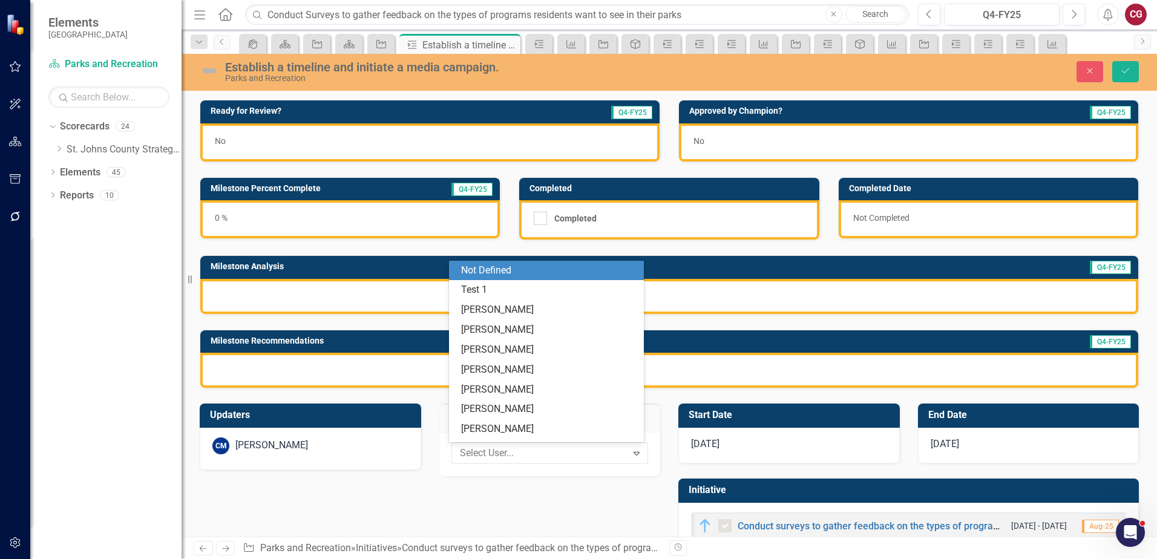
click at [508, 273] on div "Not Defined" at bounding box center [548, 271] width 175 height 14
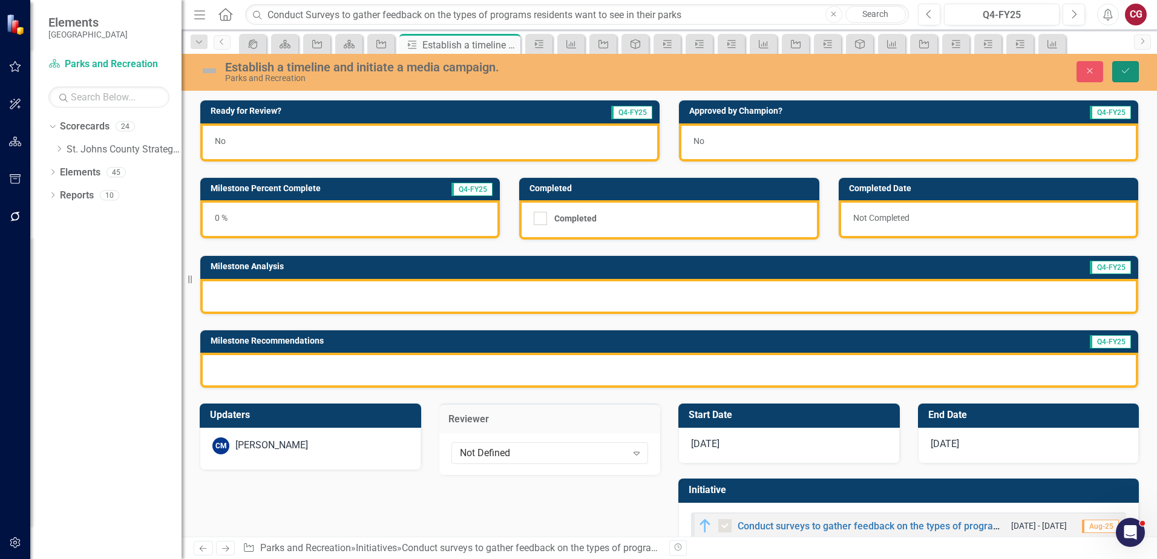
click at [1120, 74] on icon "Save" at bounding box center [1125, 71] width 11 height 8
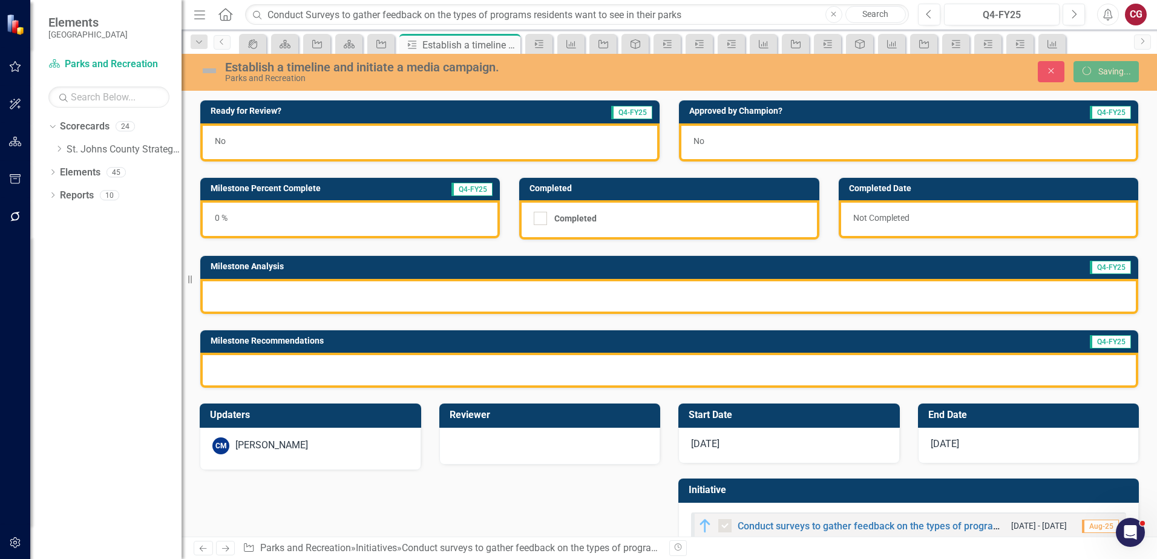
checkbox input "true"
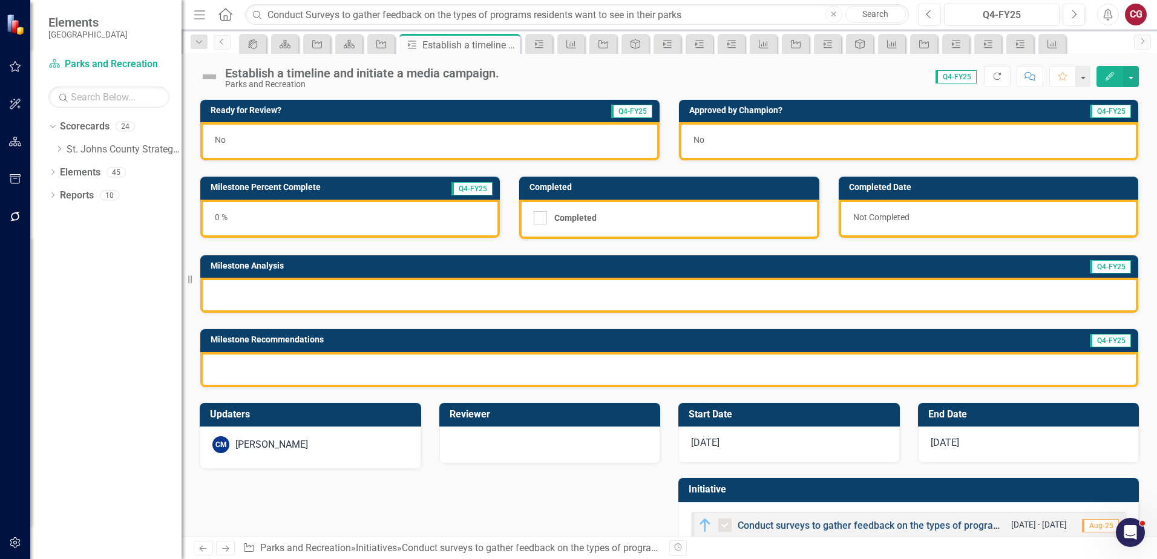
click at [768, 523] on link "Conduct surveys to gather feedback on the types of programs residents want to s…" at bounding box center [950, 525] width 426 height 11
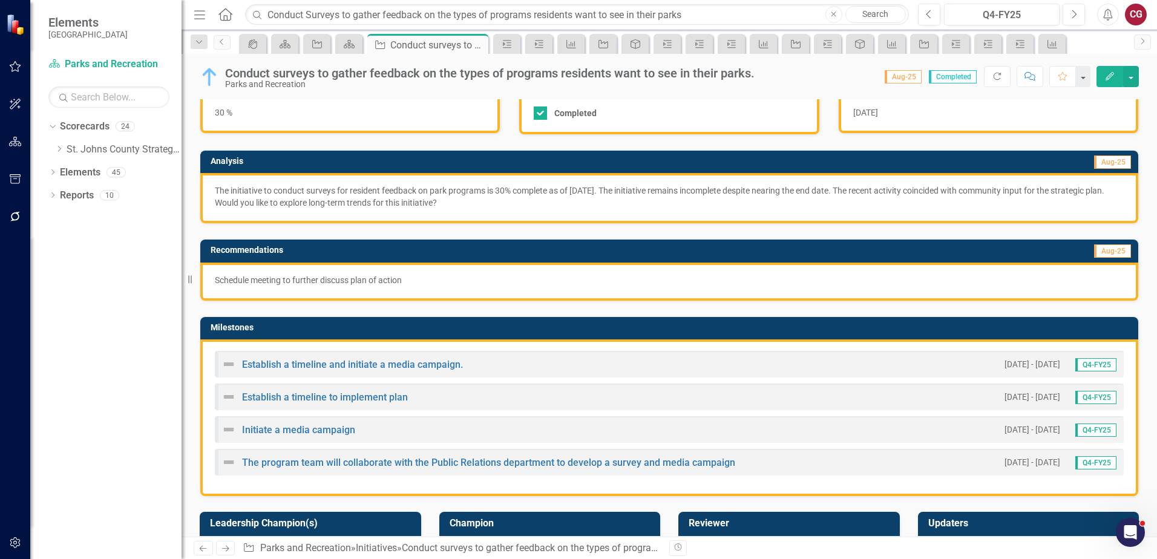
scroll to position [121, 0]
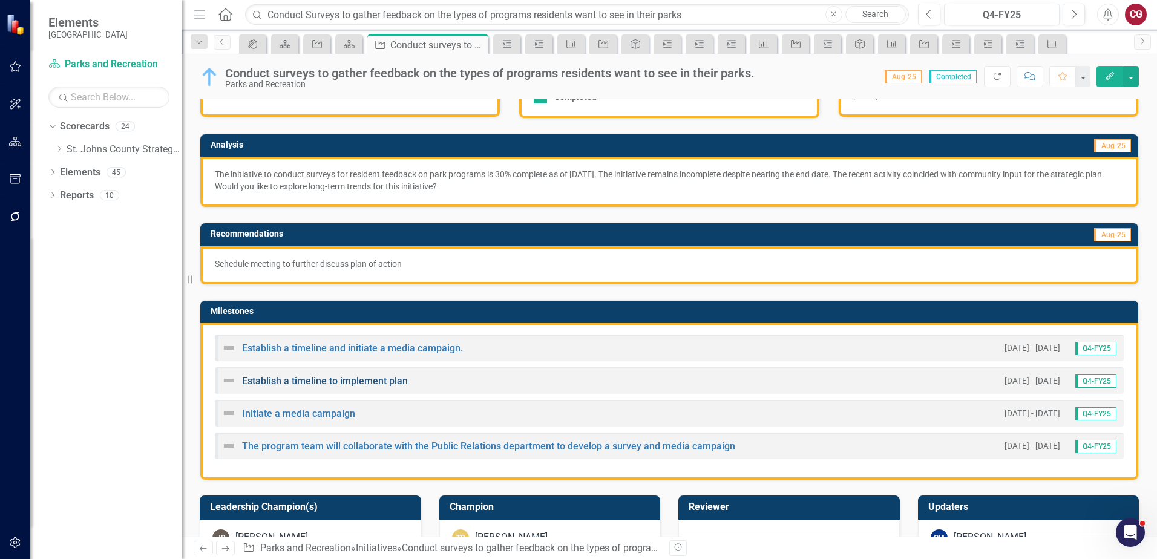
click at [289, 381] on link "Establish a timeline to implement plan" at bounding box center [325, 380] width 166 height 11
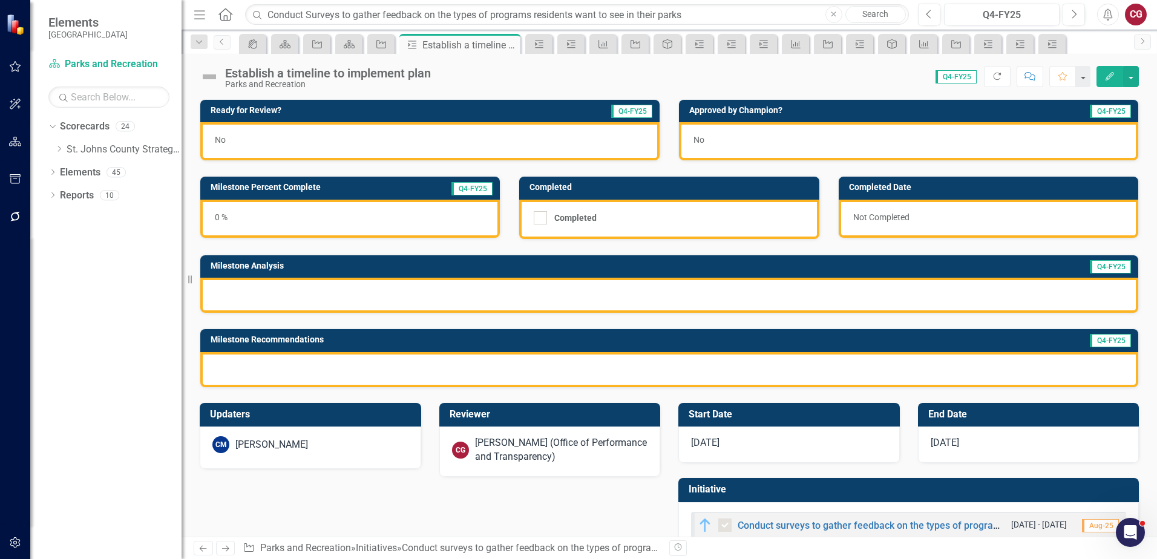
scroll to position [33, 0]
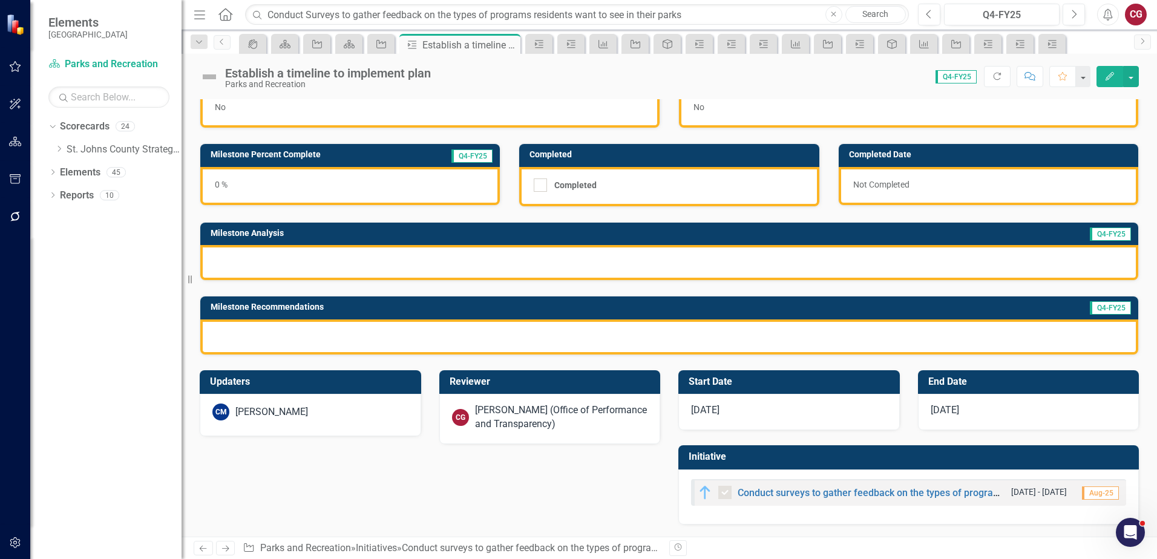
click at [550, 416] on div "[PERSON_NAME] (Office of Performance and Transparency)" at bounding box center [561, 417] width 173 height 28
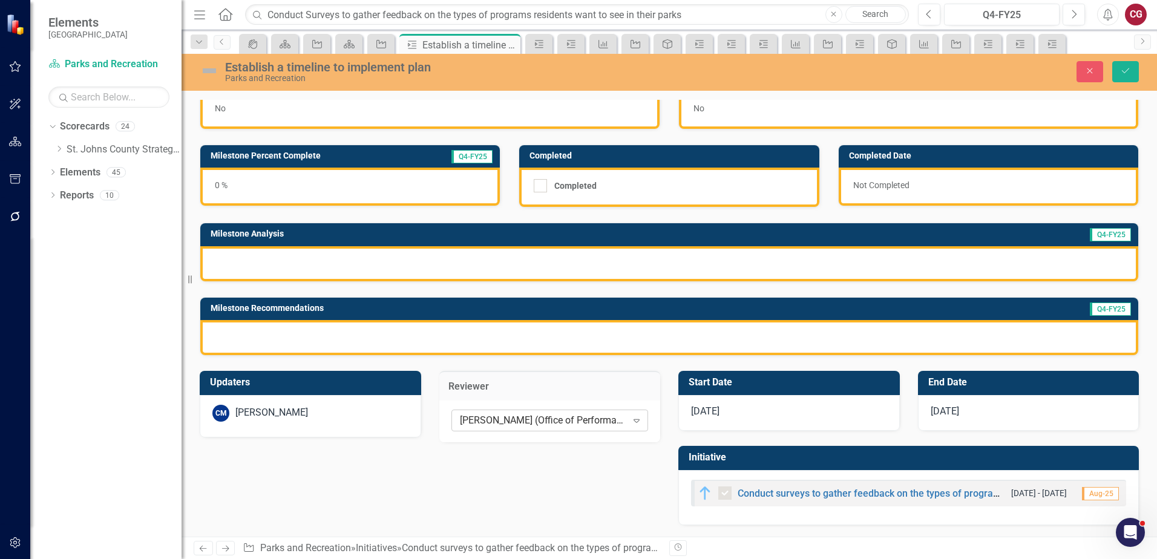
click at [549, 420] on div "[PERSON_NAME] (Office of Performance and Transparency)" at bounding box center [543, 420] width 167 height 14
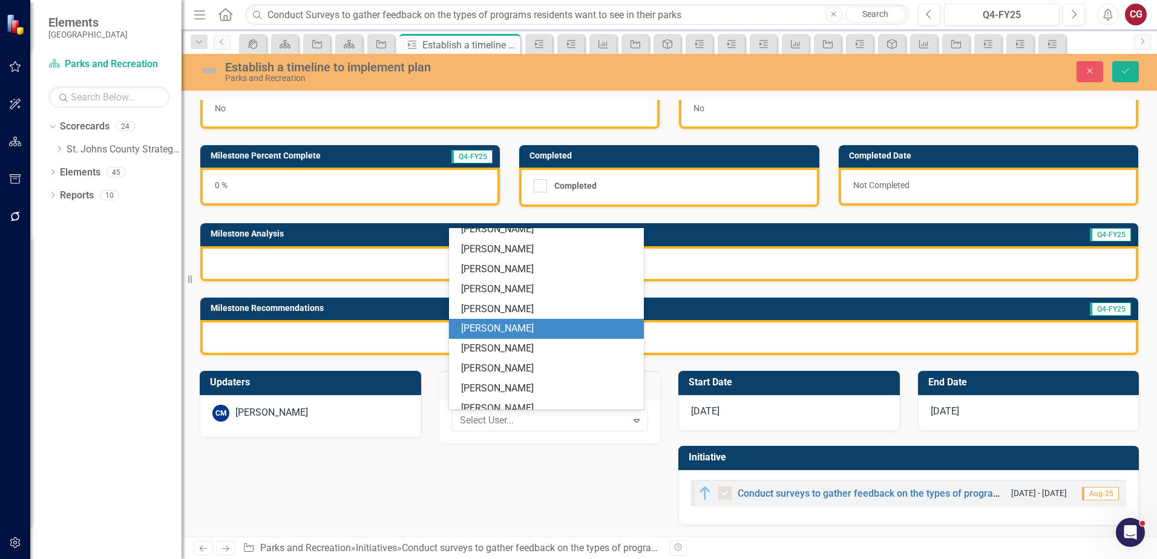
scroll to position [0, 0]
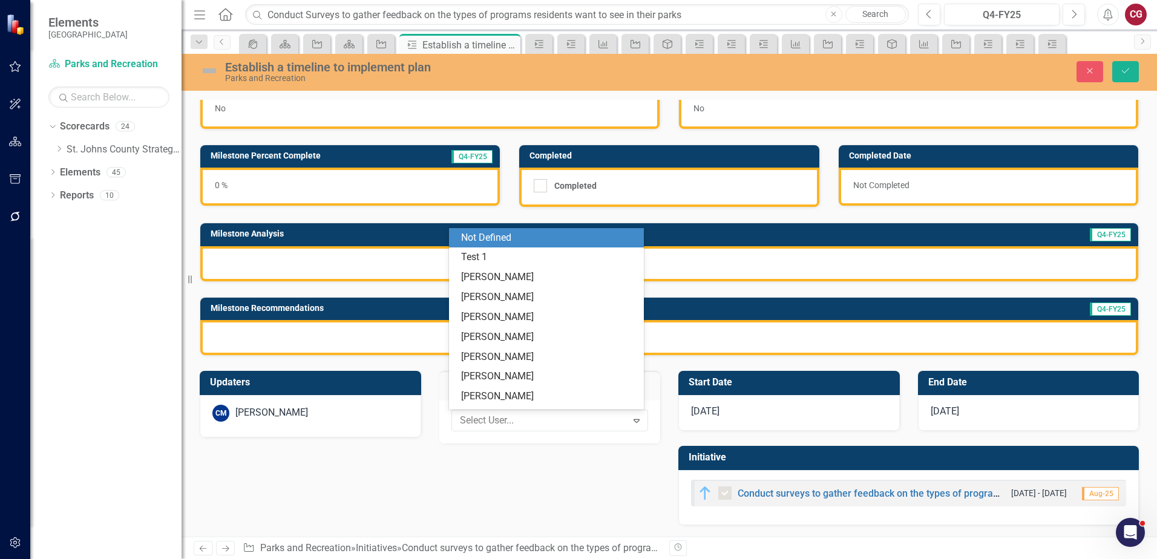
click at [497, 235] on div "Not Defined" at bounding box center [548, 238] width 175 height 14
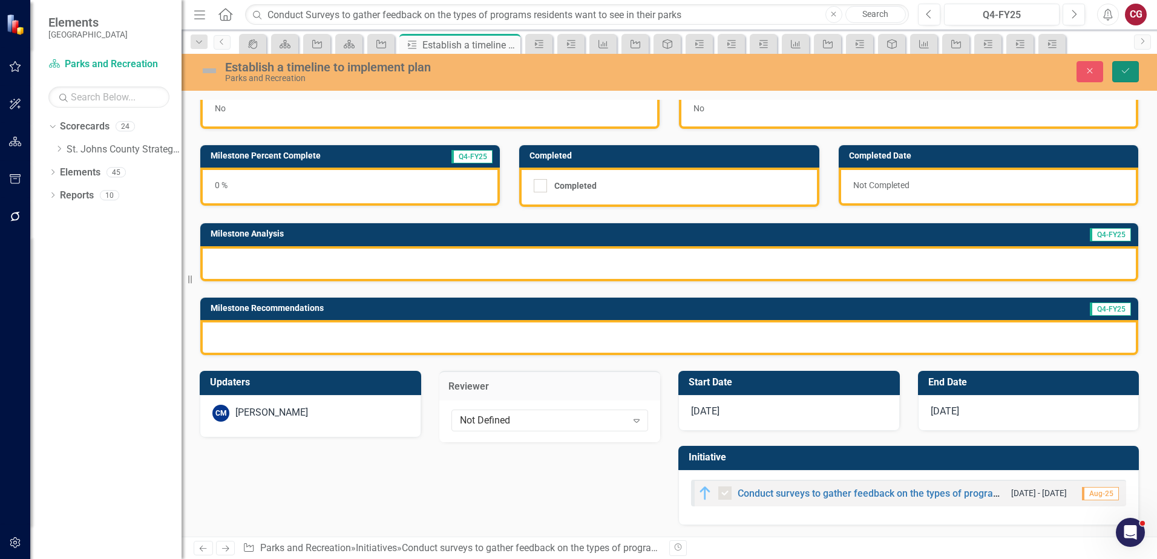
click at [1120, 80] on button "Save" at bounding box center [1125, 71] width 27 height 21
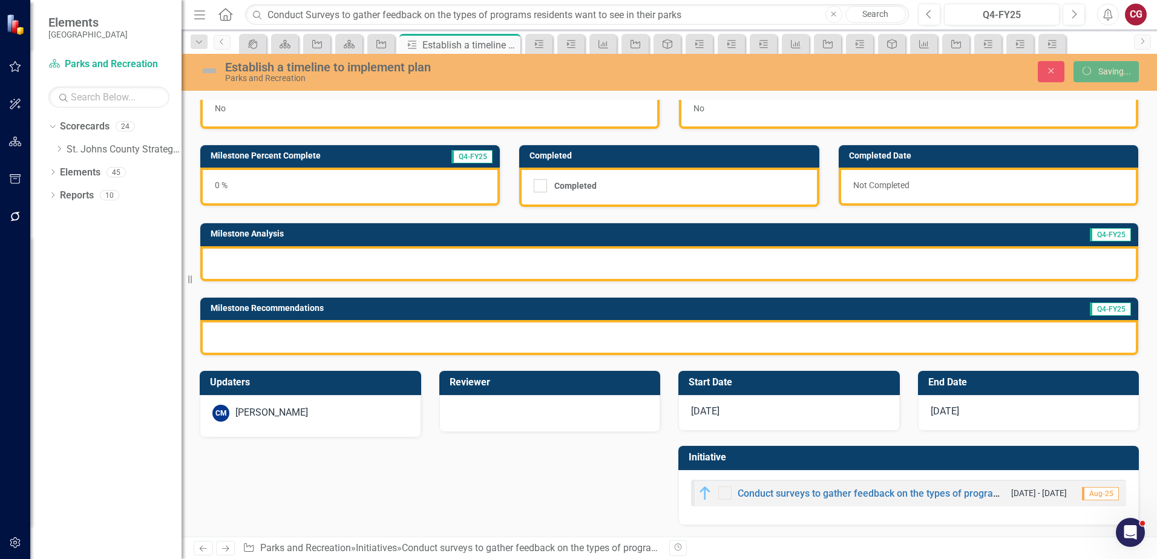
checkbox input "false"
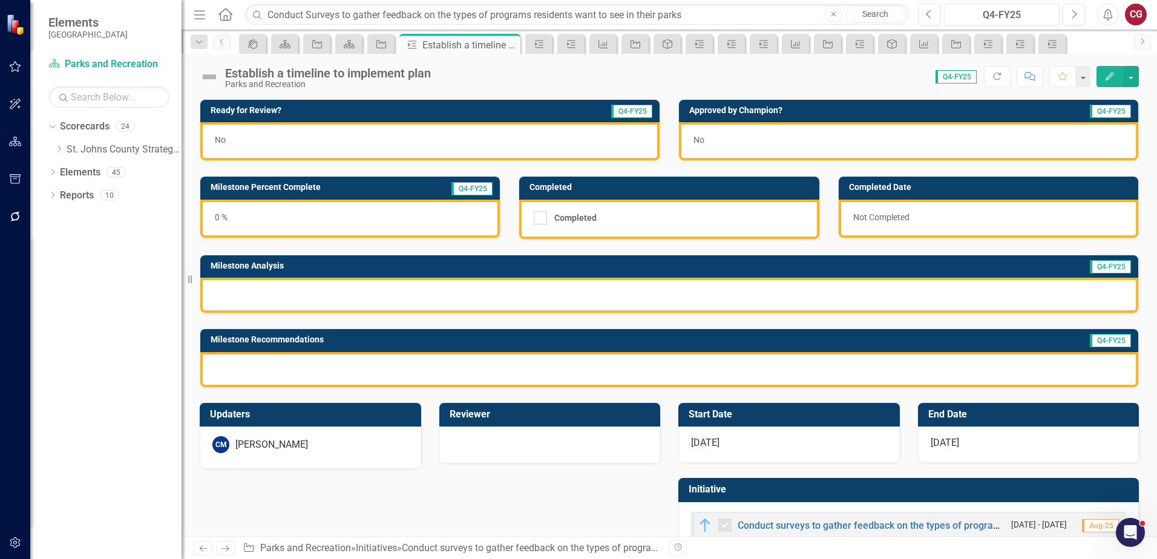
scroll to position [33, 0]
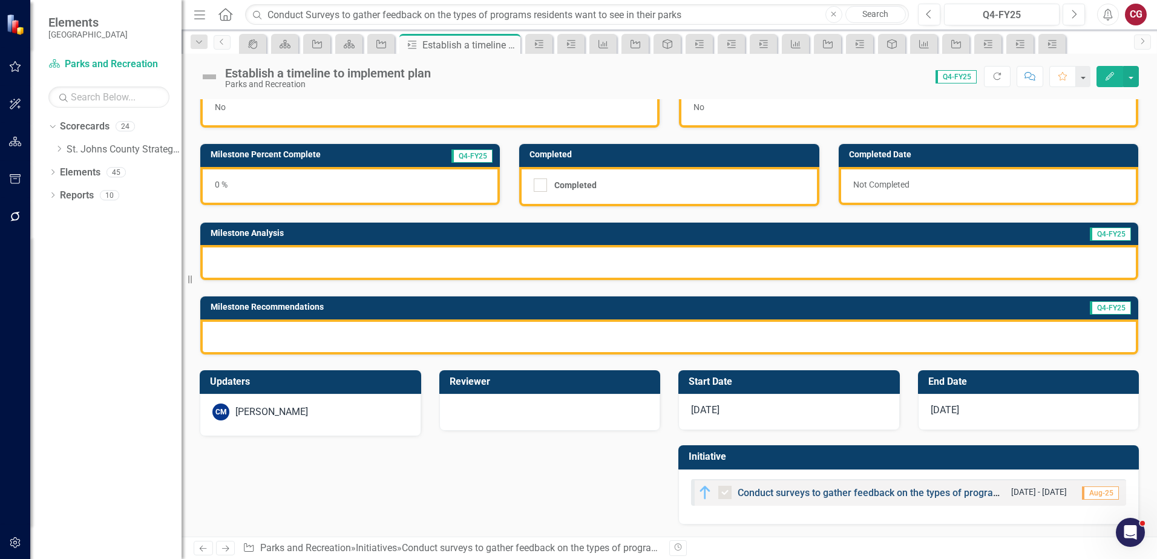
click at [778, 494] on link "Conduct surveys to gather feedback on the types of programs residents want to s…" at bounding box center [950, 492] width 426 height 11
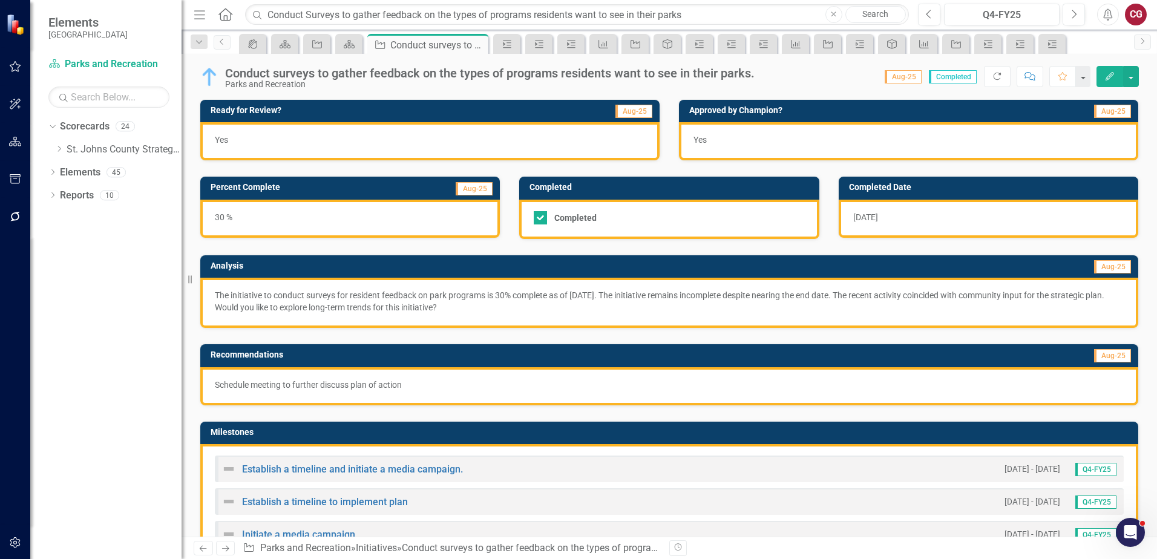
scroll to position [60, 0]
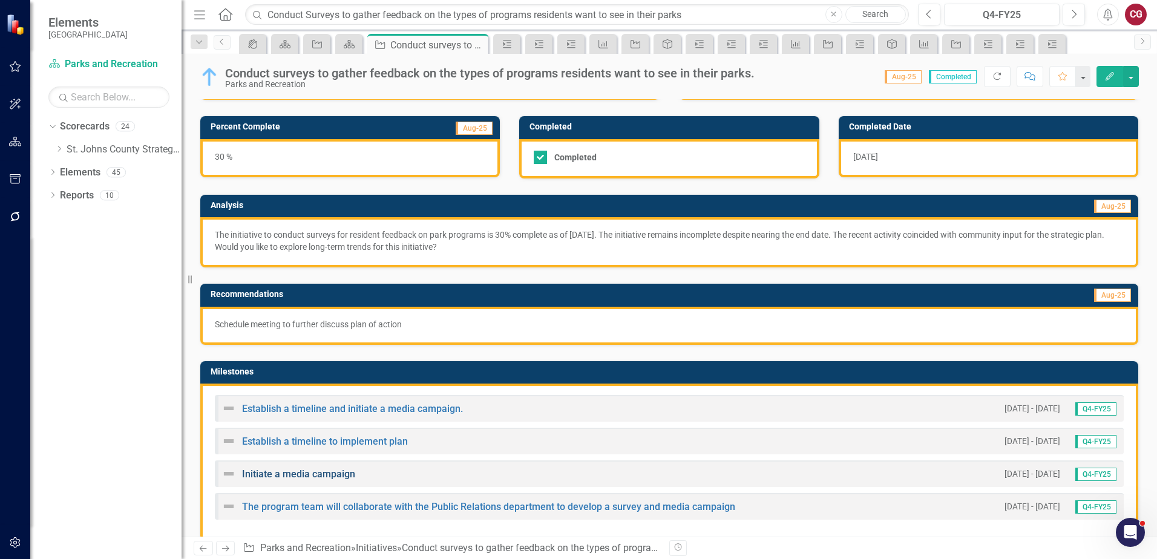
click at [322, 473] on link "Initiate a media campaign" at bounding box center [298, 473] width 113 height 11
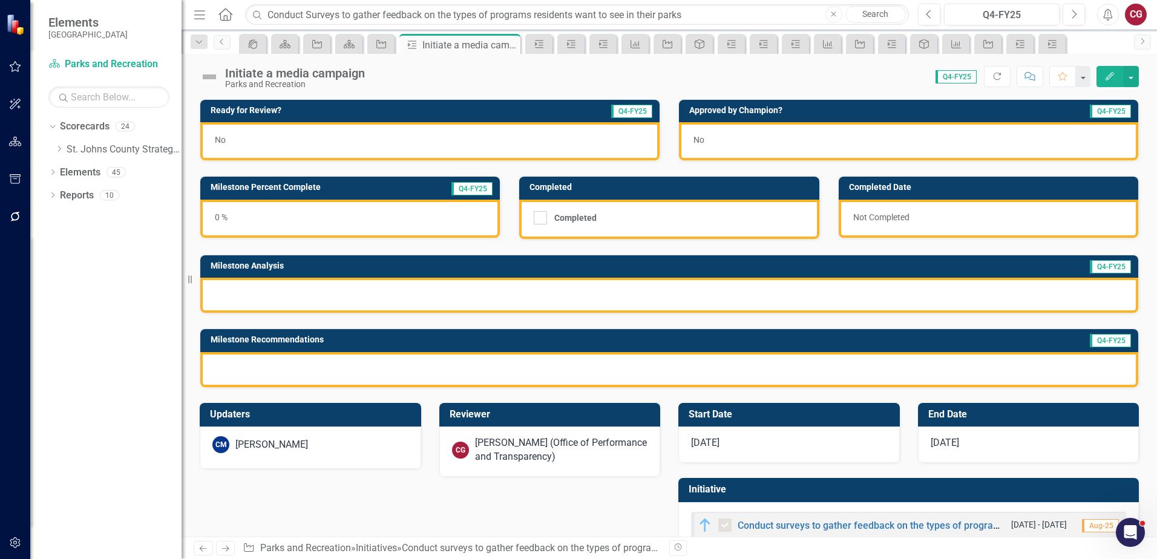
click at [549, 443] on div "[PERSON_NAME] (Office of Performance and Transparency)" at bounding box center [561, 450] width 173 height 28
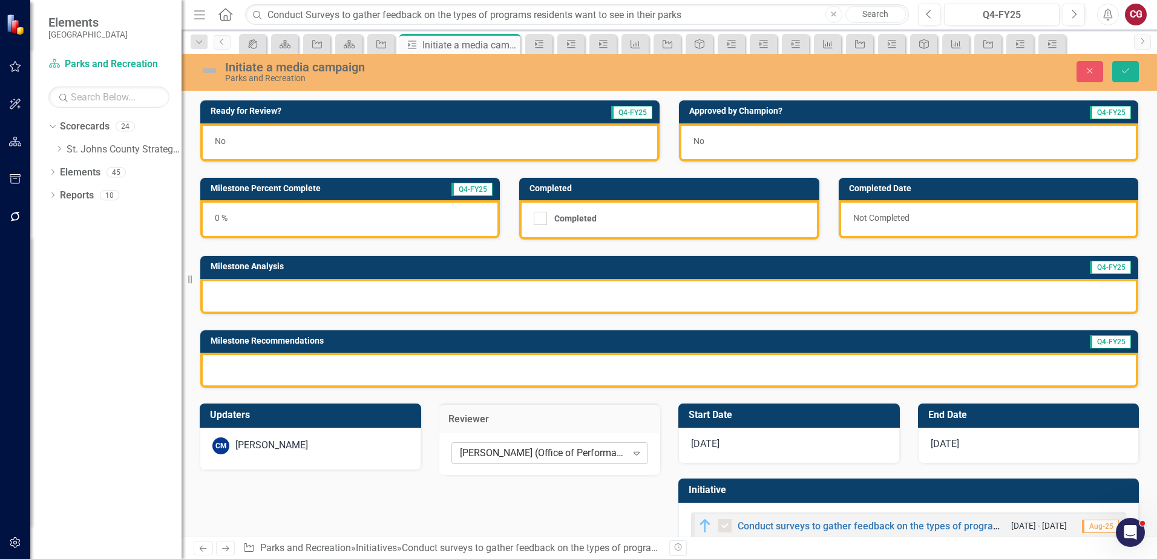
click at [544, 448] on div "[PERSON_NAME] (Office of Performance and Transparency)" at bounding box center [543, 453] width 167 height 14
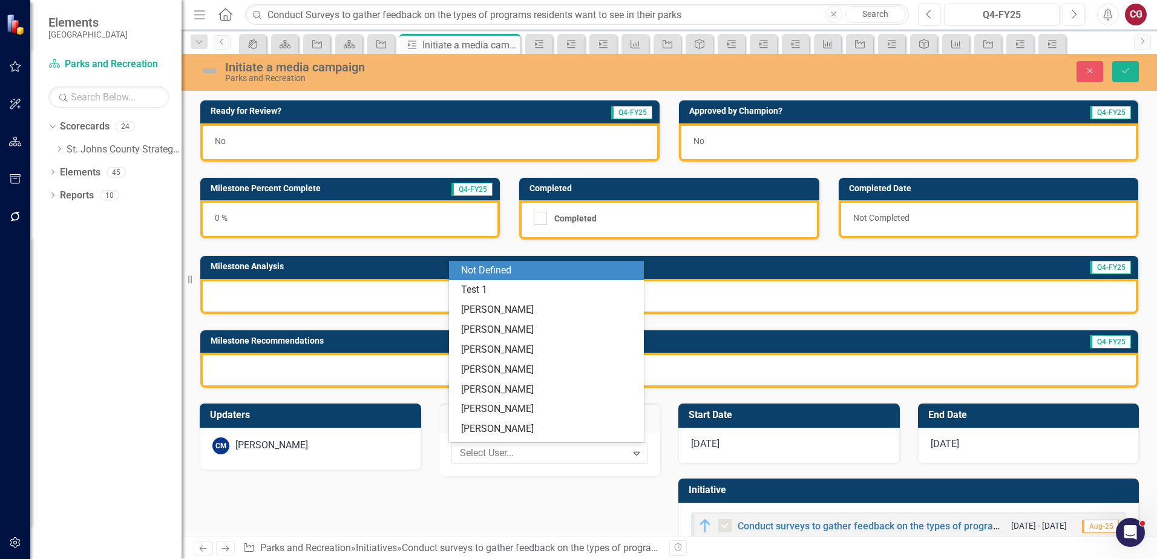
click at [493, 266] on div "Not Defined" at bounding box center [548, 271] width 175 height 14
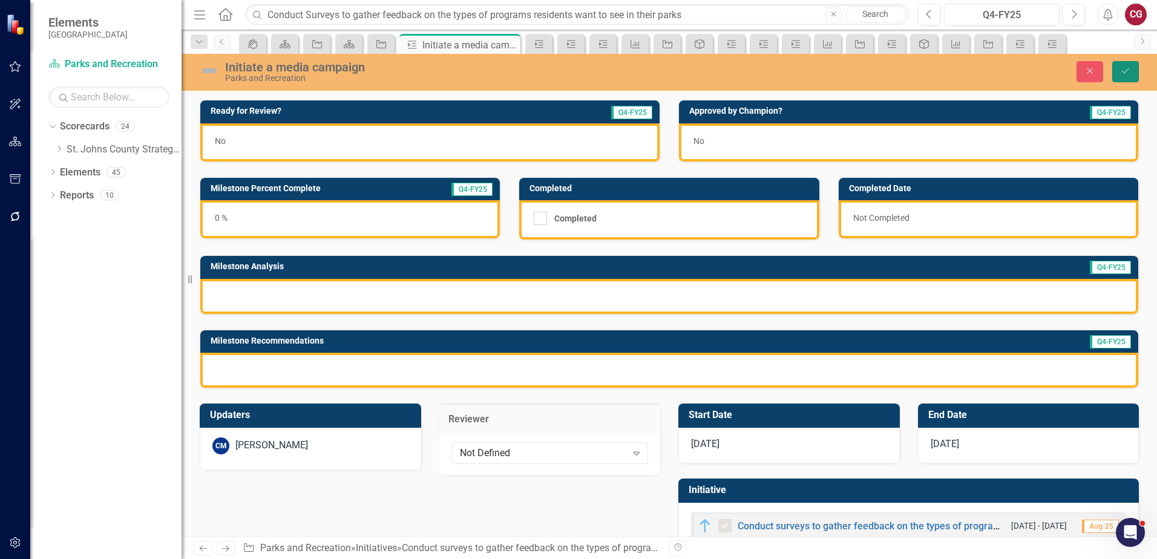
click at [1132, 73] on button "Save" at bounding box center [1125, 71] width 27 height 21
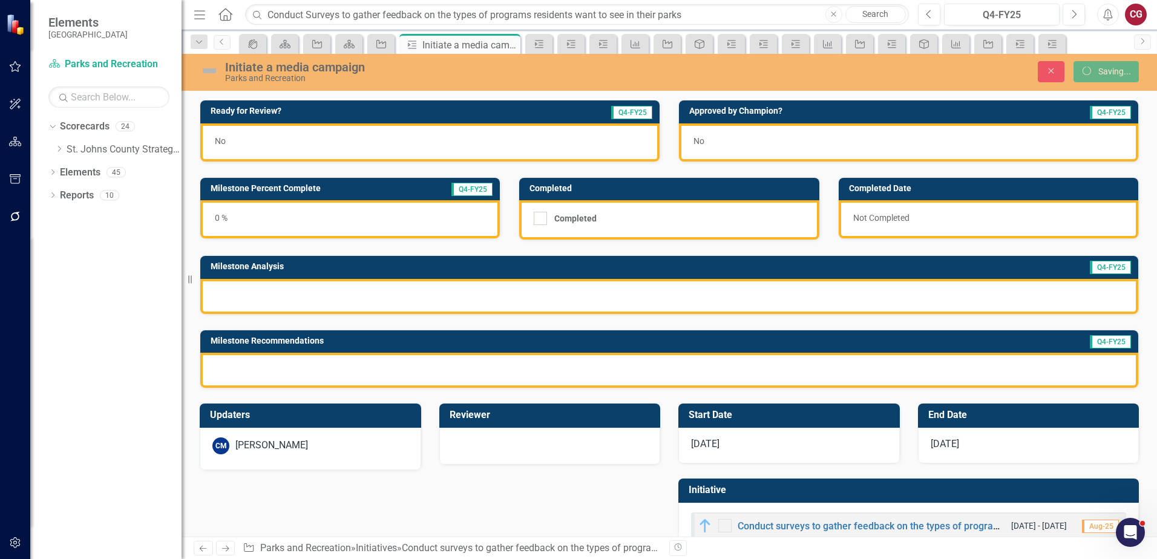
checkbox input "false"
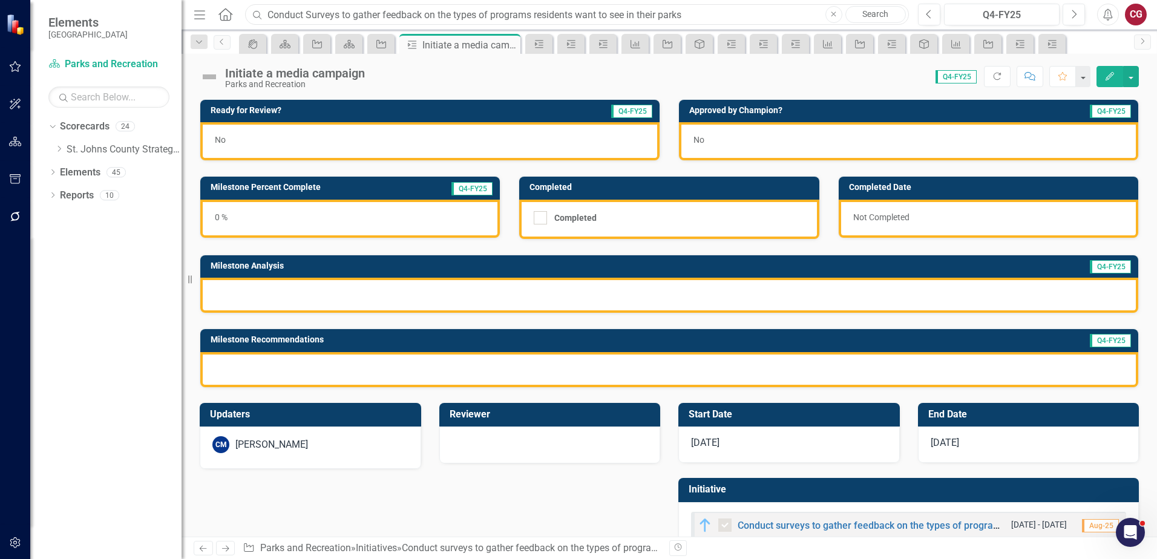
click at [313, 19] on input "Conduct Surveys to gather feedback on the types of programs residents want to s…" at bounding box center [577, 14] width 664 height 21
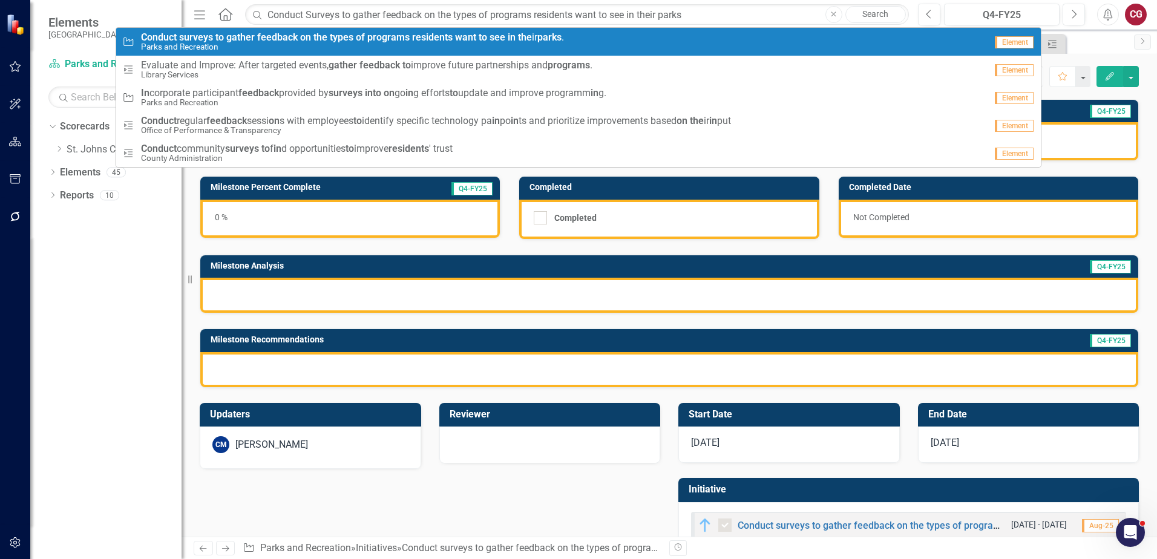
click at [834, 13] on icon "button" at bounding box center [833, 13] width 5 height 5
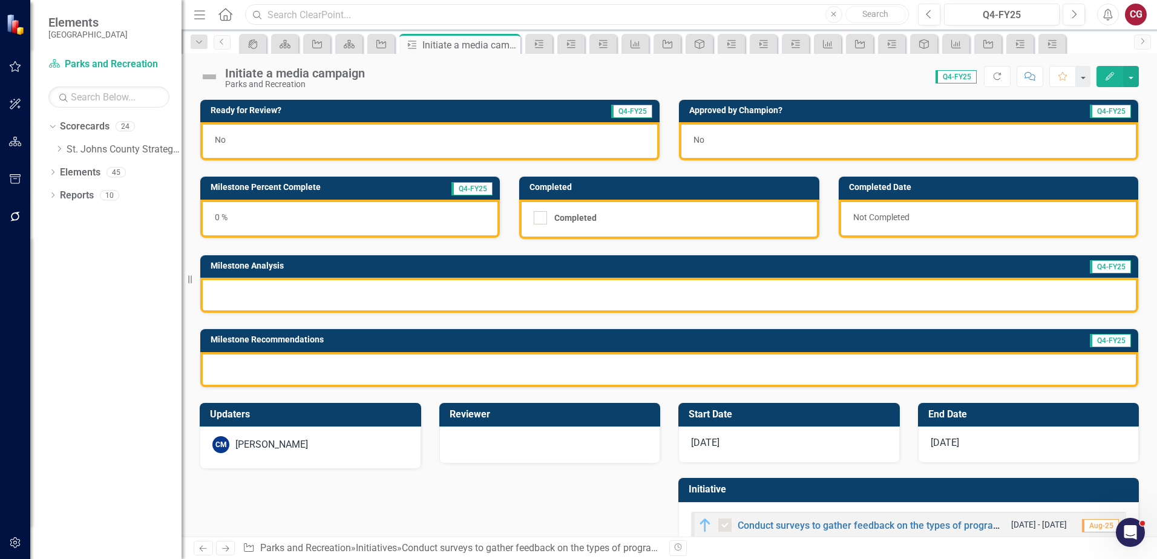
paste input "Analyze percentage satisfaction rate on surveys and current program attendance …"
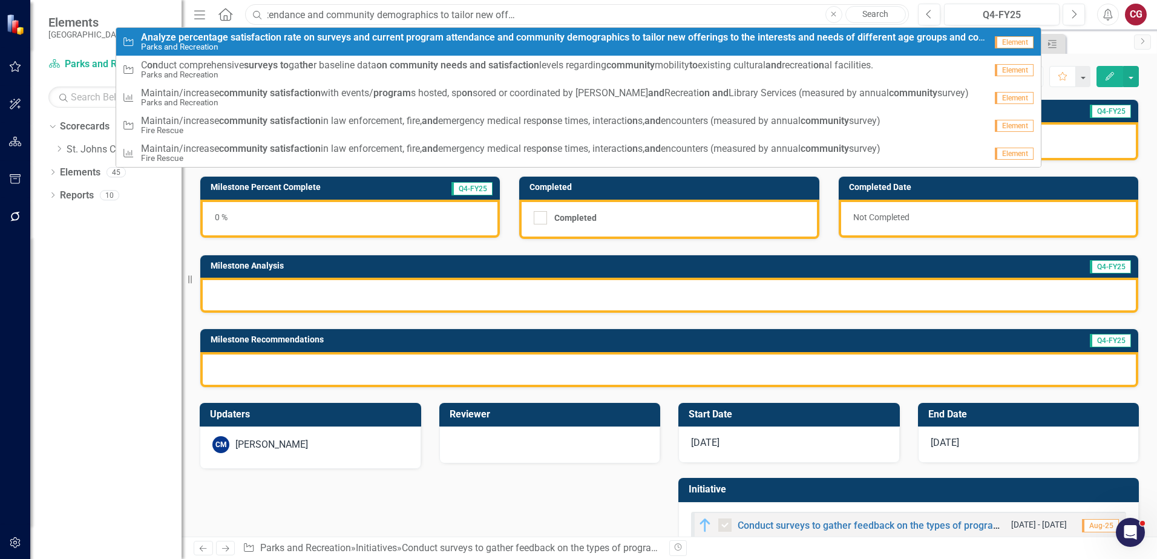
type input "Analyze percentage satisfaction rate on surveys and current program attendance …"
click at [305, 44] on small "Parks and Recreation" at bounding box center [563, 46] width 844 height 9
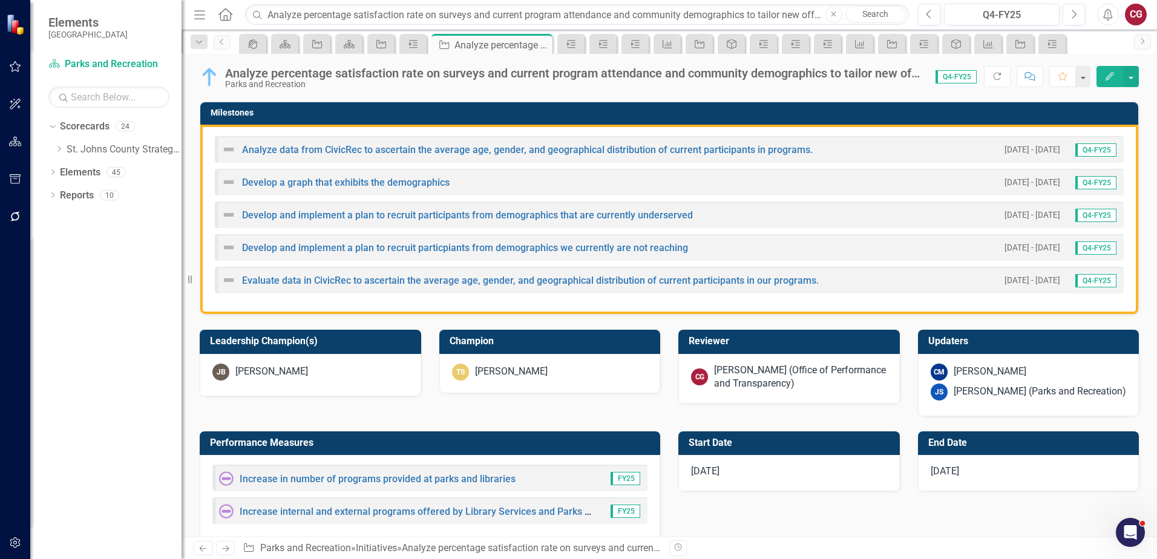
scroll to position [302, 0]
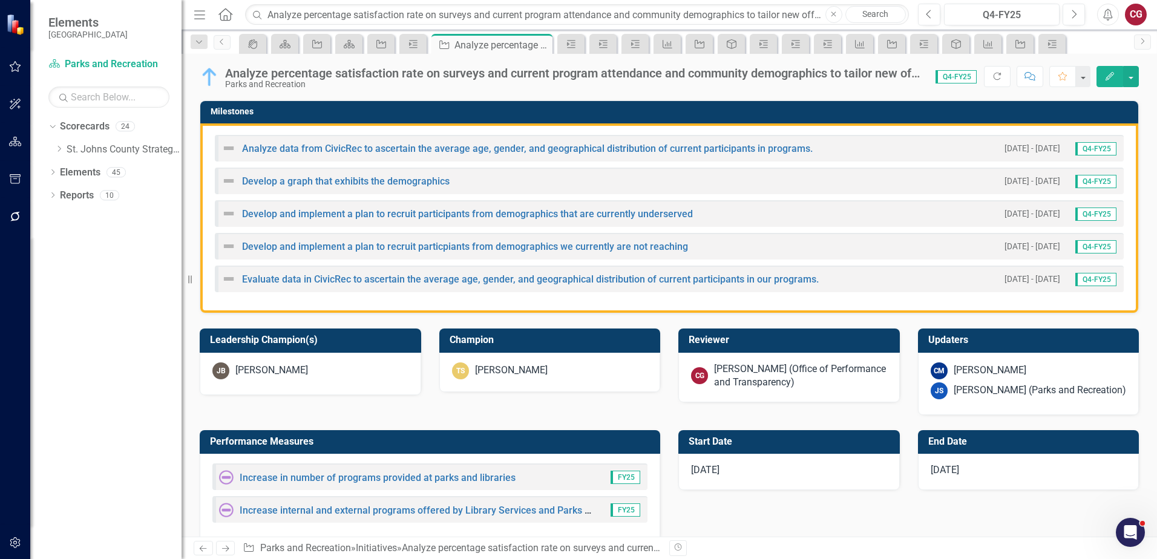
click at [754, 381] on div "[PERSON_NAME] (Office of Performance and Transparency)" at bounding box center [800, 376] width 173 height 28
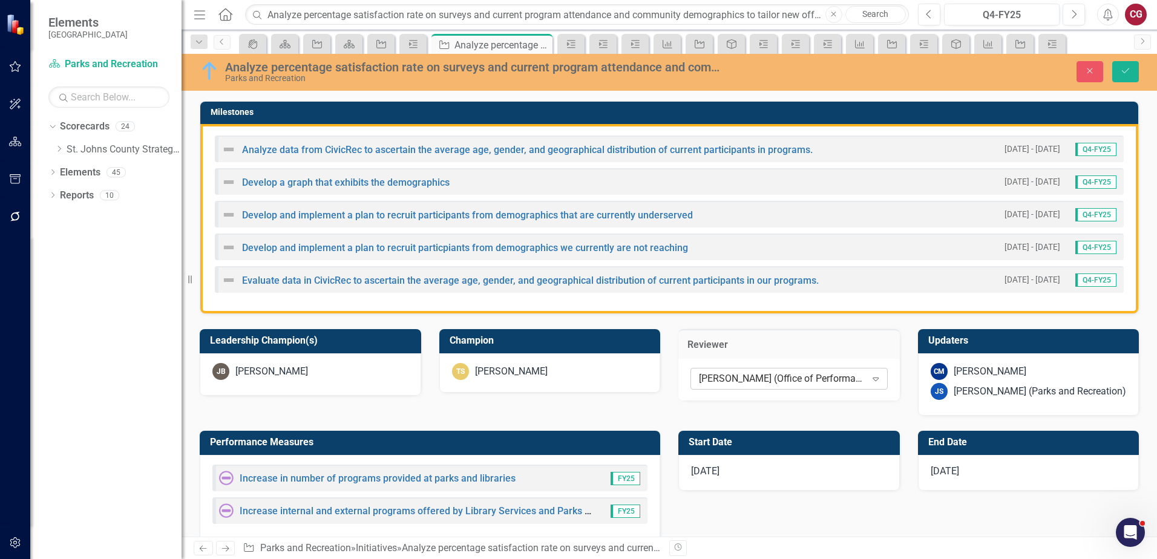
click at [717, 384] on div "[PERSON_NAME] (Office of Performance and Transparency)" at bounding box center [782, 379] width 167 height 14
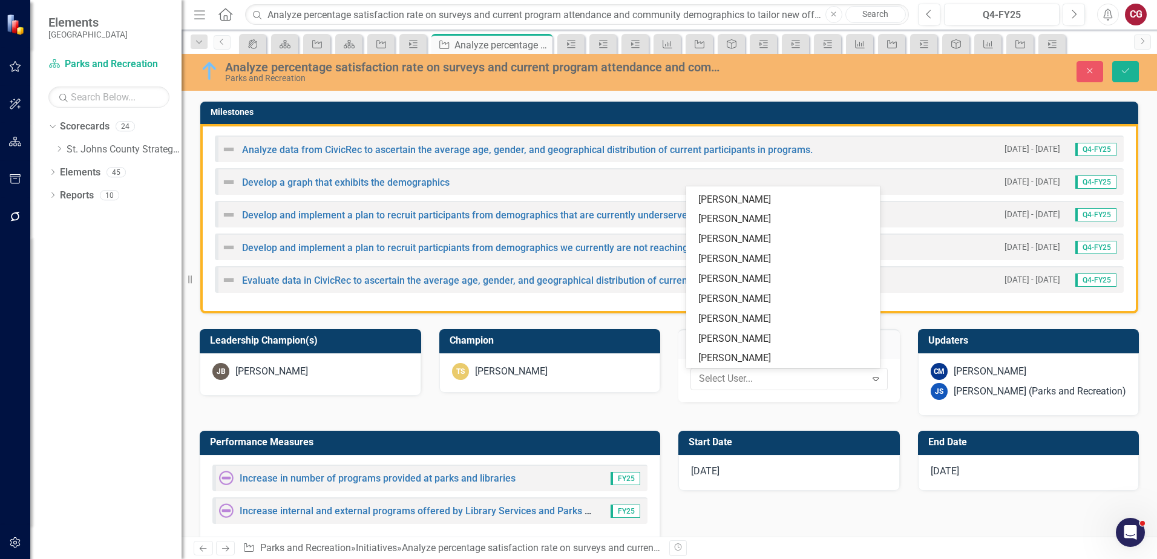
scroll to position [0, 0]
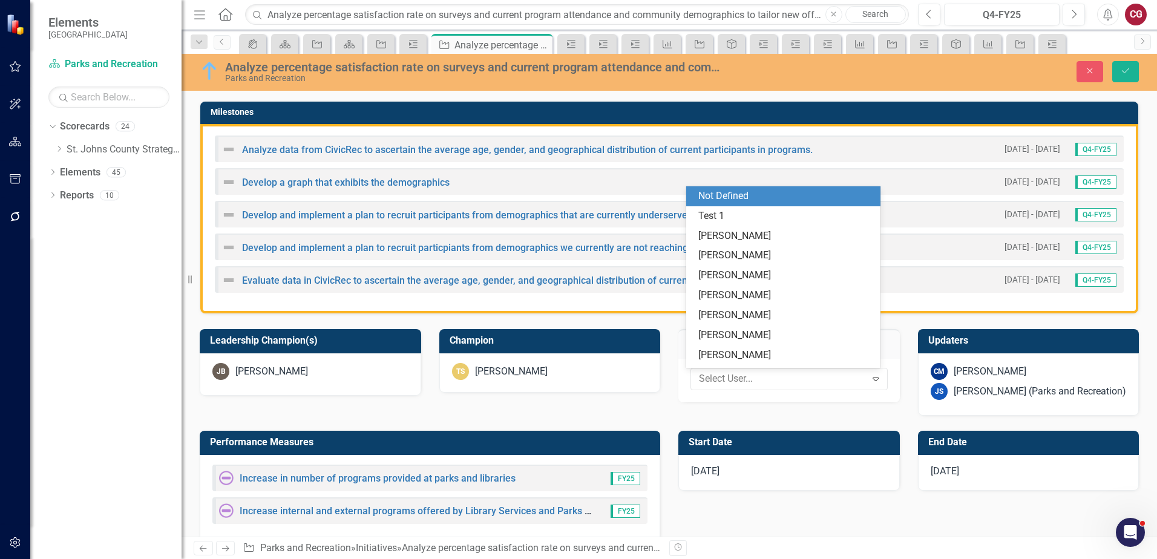
click at [734, 193] on div "Not Defined" at bounding box center [785, 196] width 175 height 14
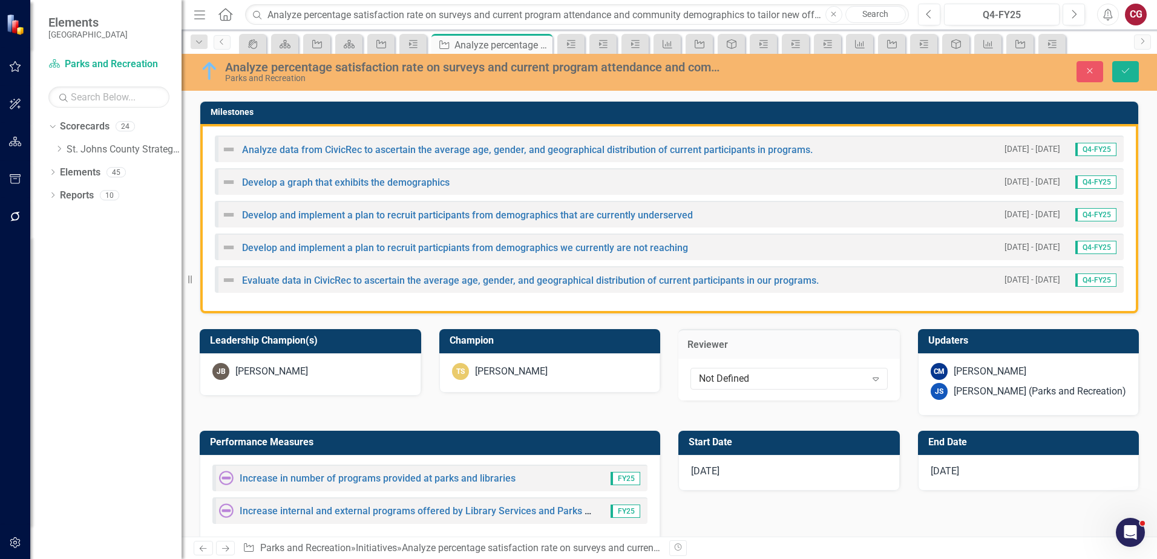
click at [995, 390] on div "[PERSON_NAME] (Parks and Recreation)" at bounding box center [1039, 392] width 172 height 14
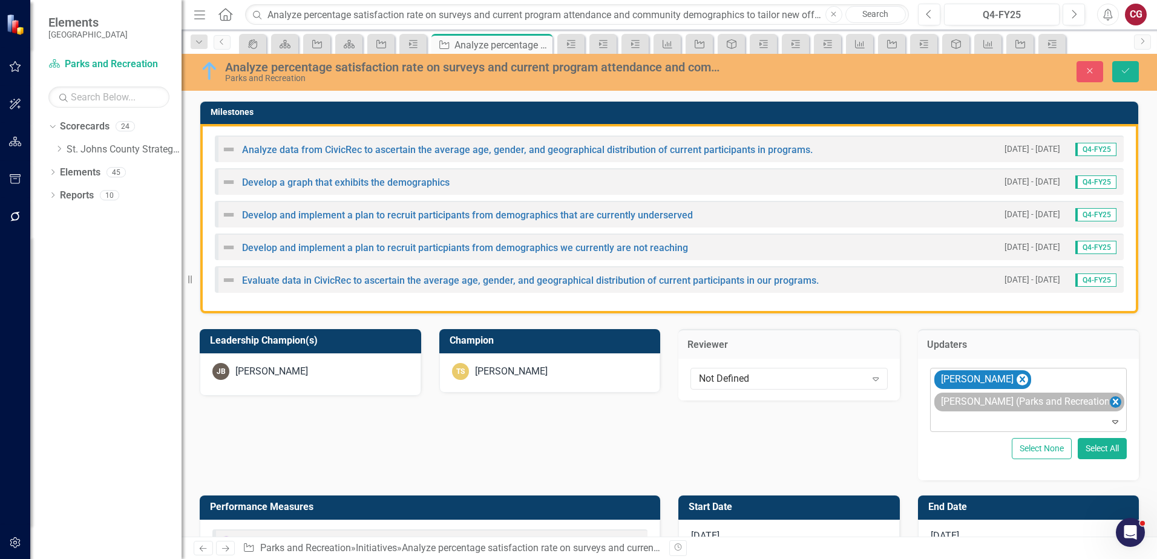
click at [1109, 401] on icon "Remove Joanne Spencer (Parks and Recreation)" at bounding box center [1114, 401] width 11 height 15
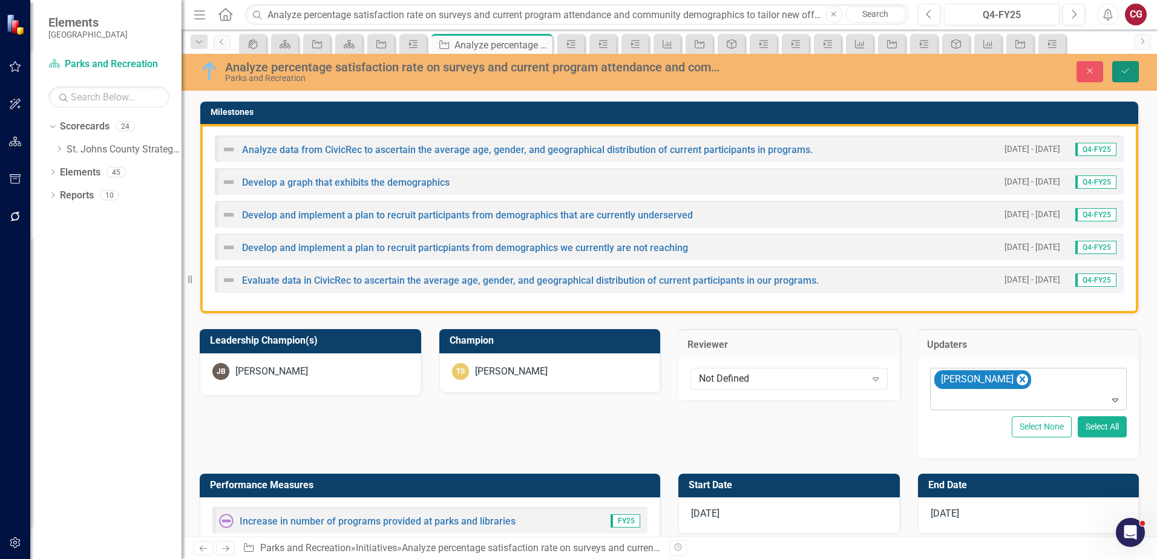
click at [1120, 80] on button "Save" at bounding box center [1125, 71] width 27 height 21
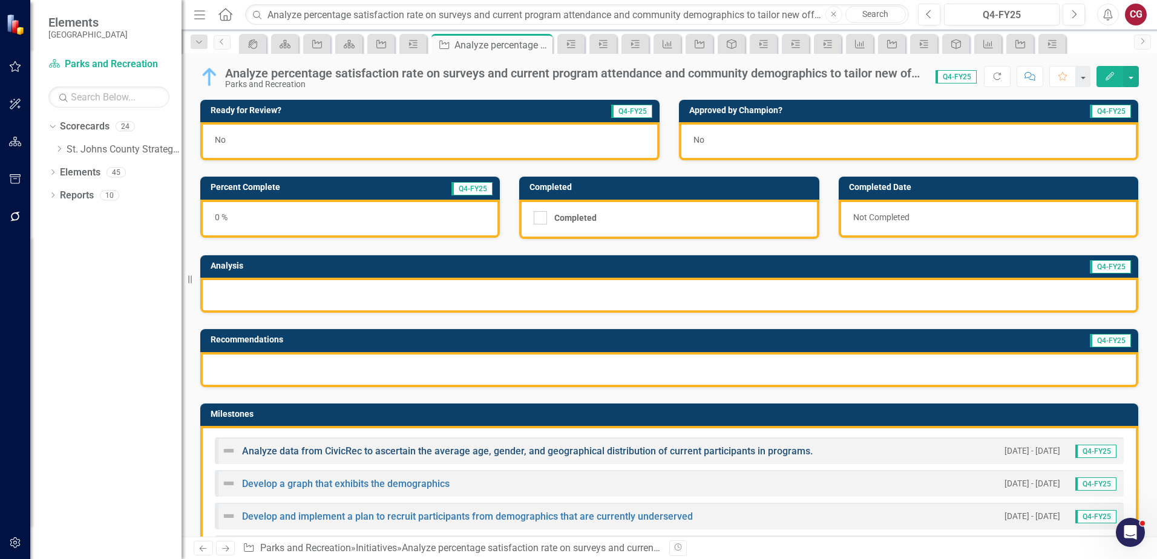
click at [351, 448] on link "Analyze data from CivicRec to ascertain the average age, gender, and geographic…" at bounding box center [527, 450] width 570 height 11
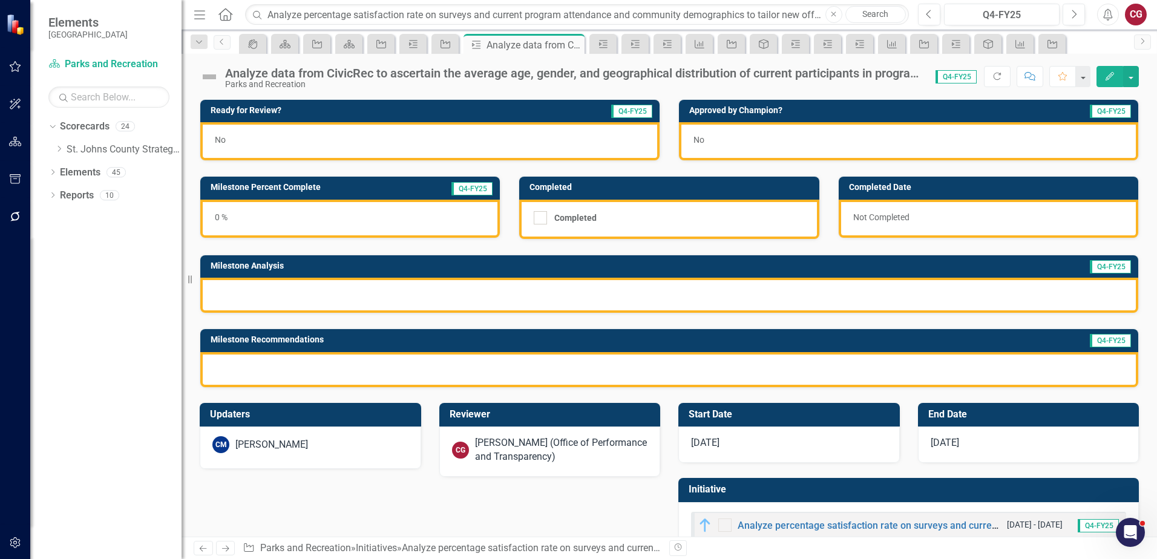
click at [556, 454] on div "[PERSON_NAME] (Office of Performance and Transparency)" at bounding box center [561, 450] width 173 height 28
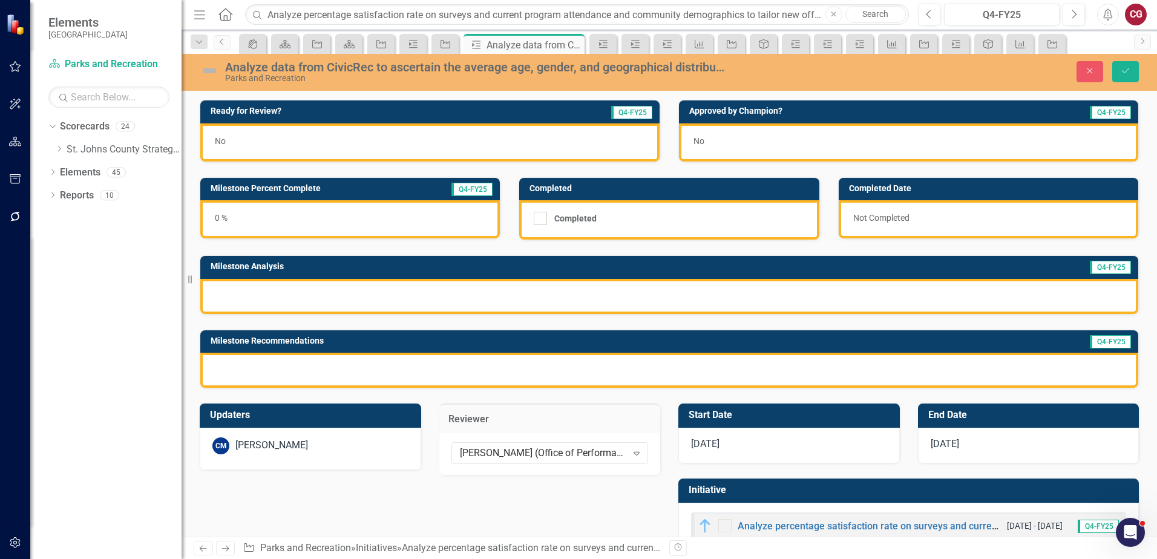
click at [556, 454] on div "[PERSON_NAME] (Office of Performance and Transparency)" at bounding box center [543, 453] width 167 height 14
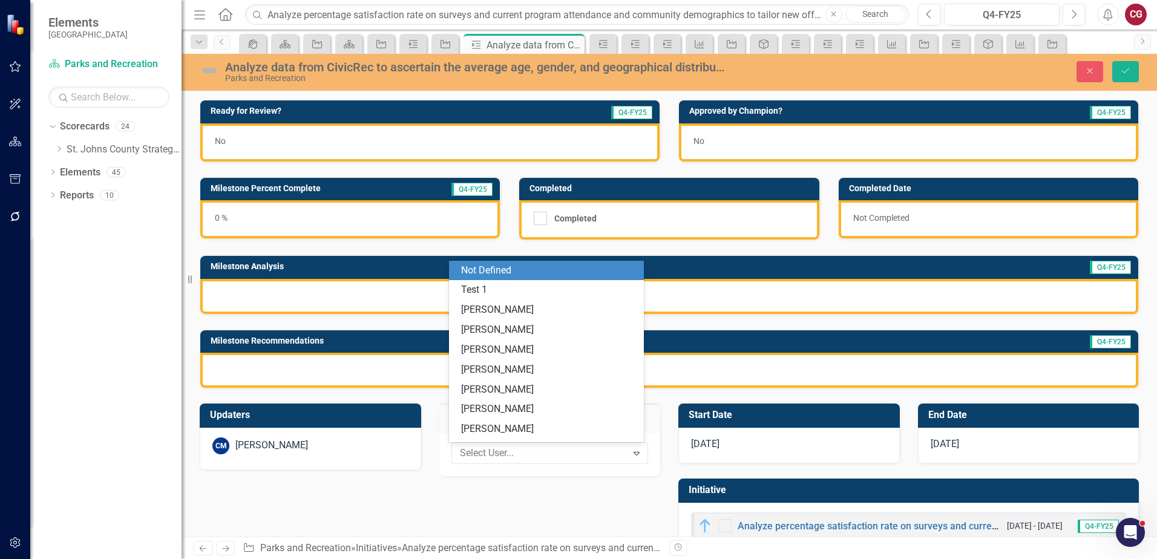
click at [485, 273] on div "Not Defined" at bounding box center [548, 271] width 175 height 14
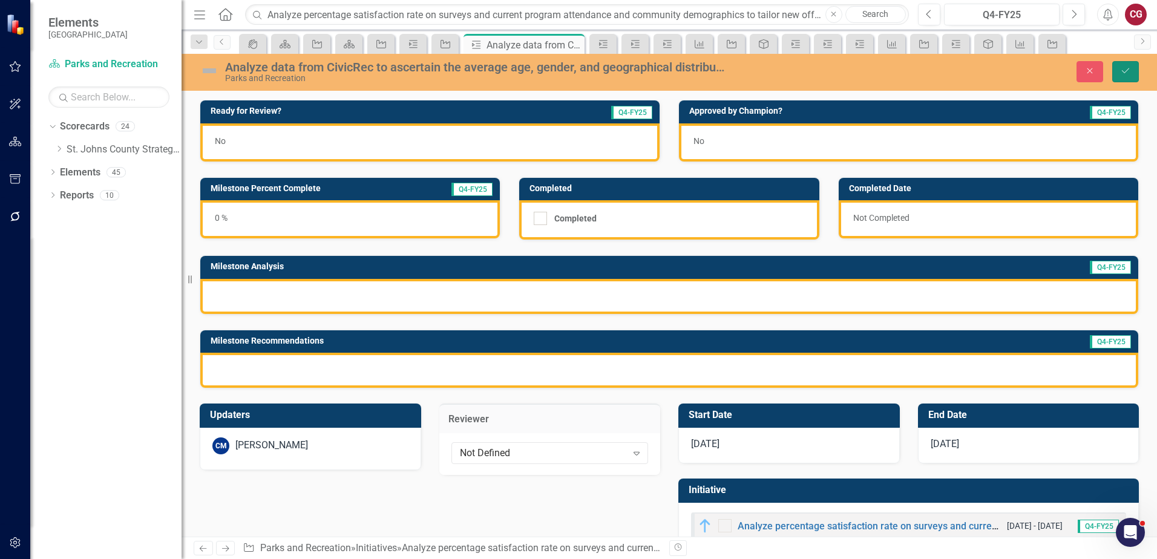
click at [1128, 79] on button "Save" at bounding box center [1125, 71] width 27 height 21
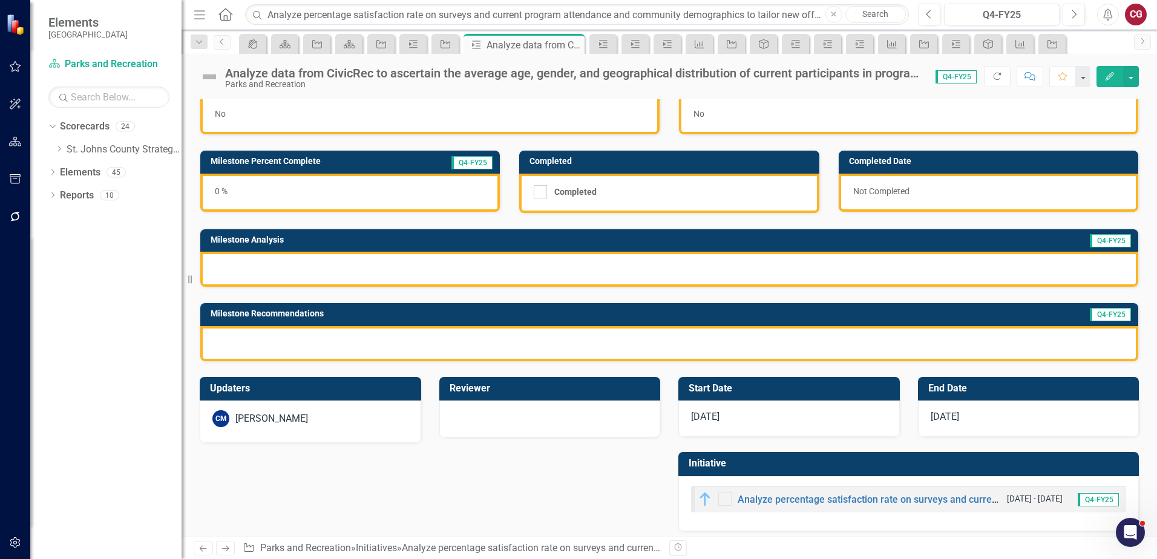
scroll to position [33, 0]
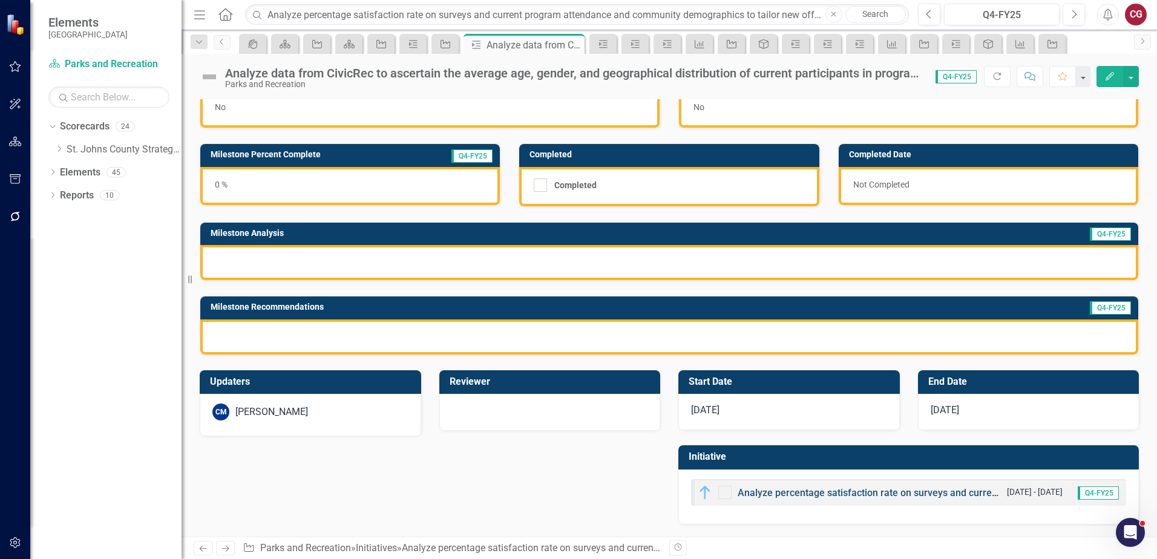
click at [760, 493] on link "Analyze percentage satisfaction rate on surveys and current program attendance …" at bounding box center [1178, 492] width 883 height 11
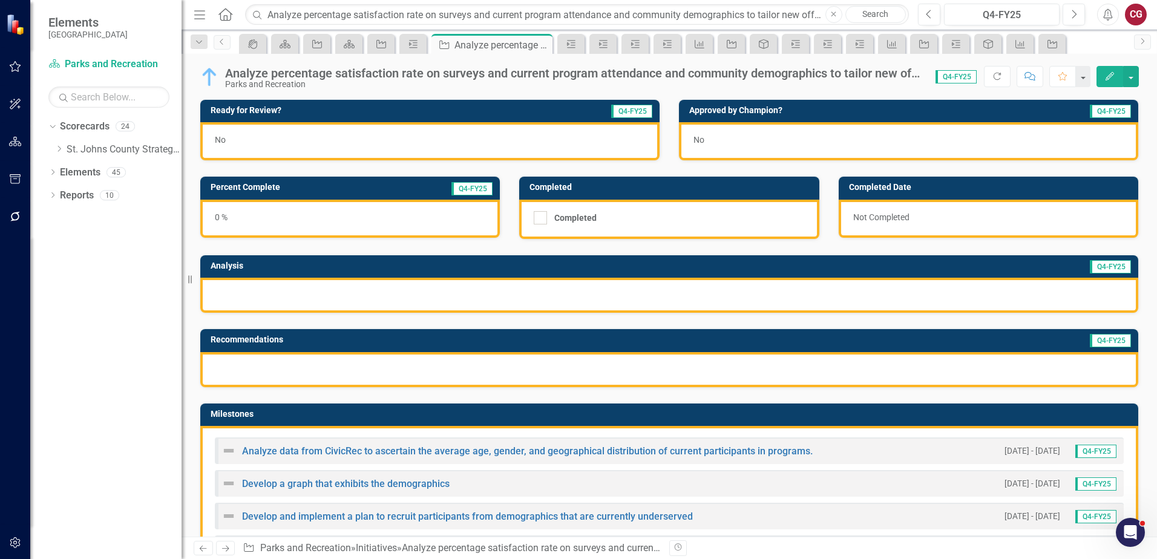
scroll to position [121, 0]
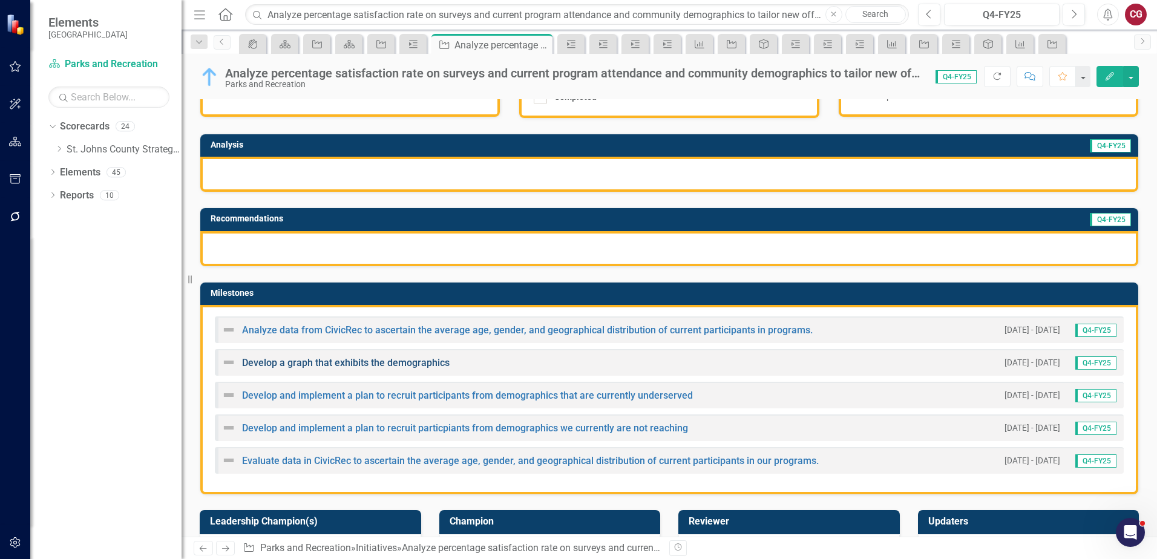
click at [362, 365] on link "Develop a graph that exhibits the demographics" at bounding box center [345, 362] width 207 height 11
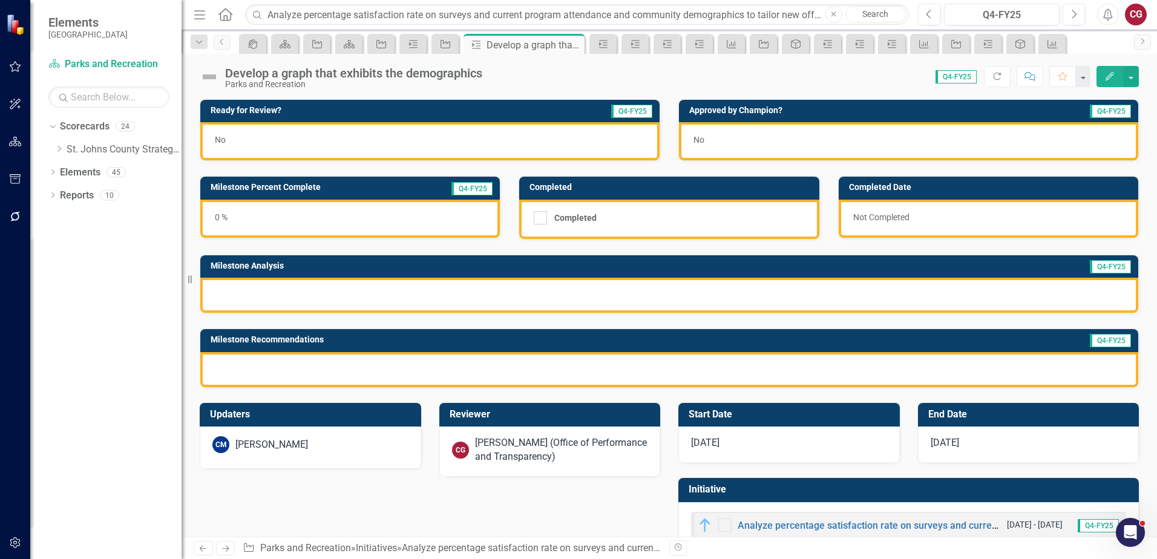
scroll to position [33, 0]
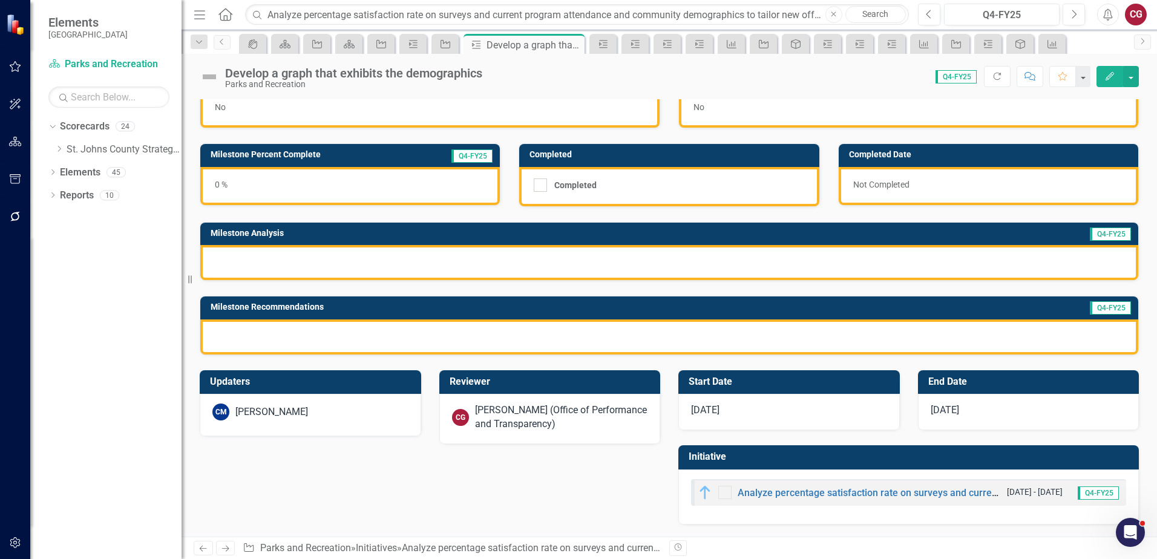
click at [532, 408] on div "[PERSON_NAME] (Office of Performance and Transparency)" at bounding box center [561, 417] width 173 height 28
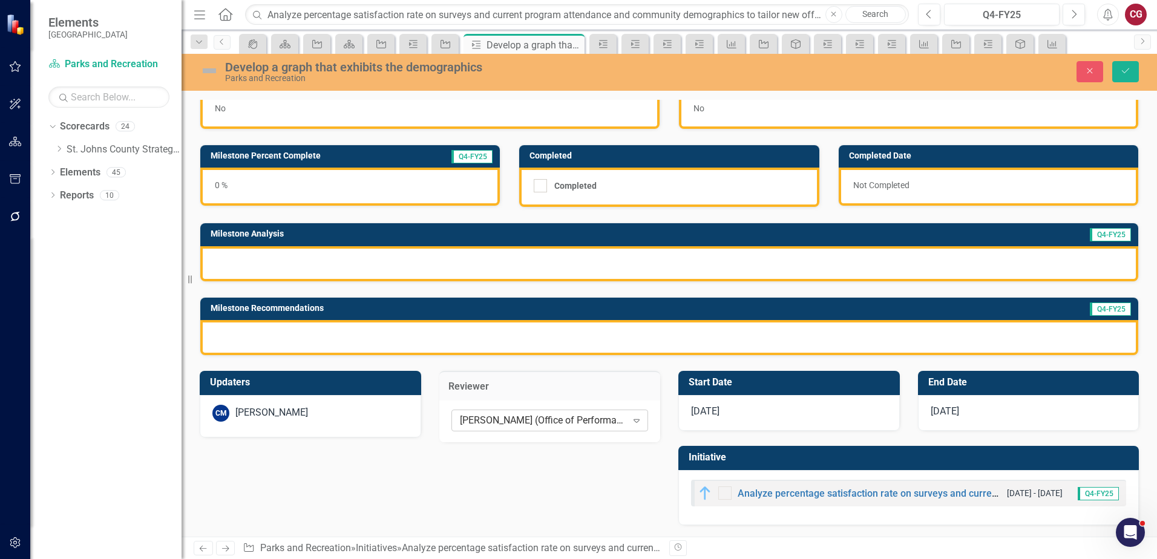
click at [526, 417] on div "[PERSON_NAME] (Office of Performance and Transparency)" at bounding box center [543, 420] width 167 height 14
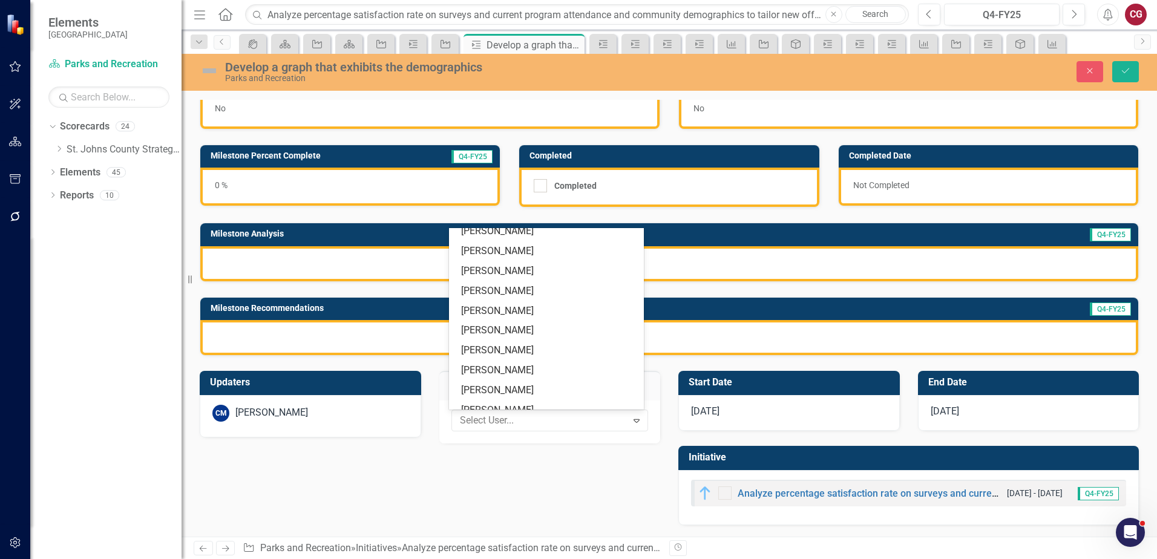
scroll to position [0, 0]
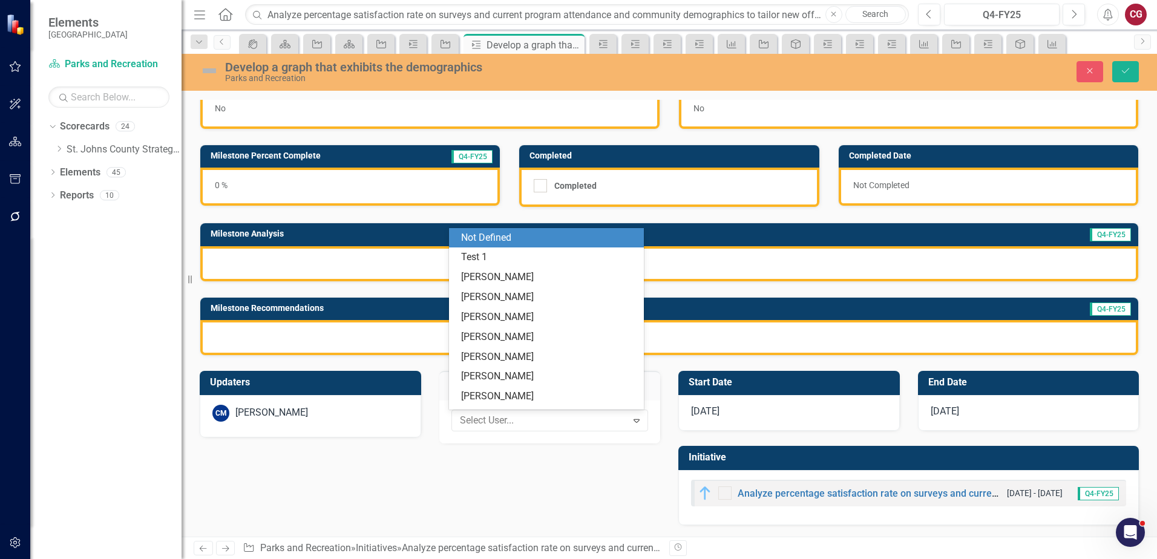
click at [529, 247] on div "Not Defined" at bounding box center [546, 238] width 195 height 20
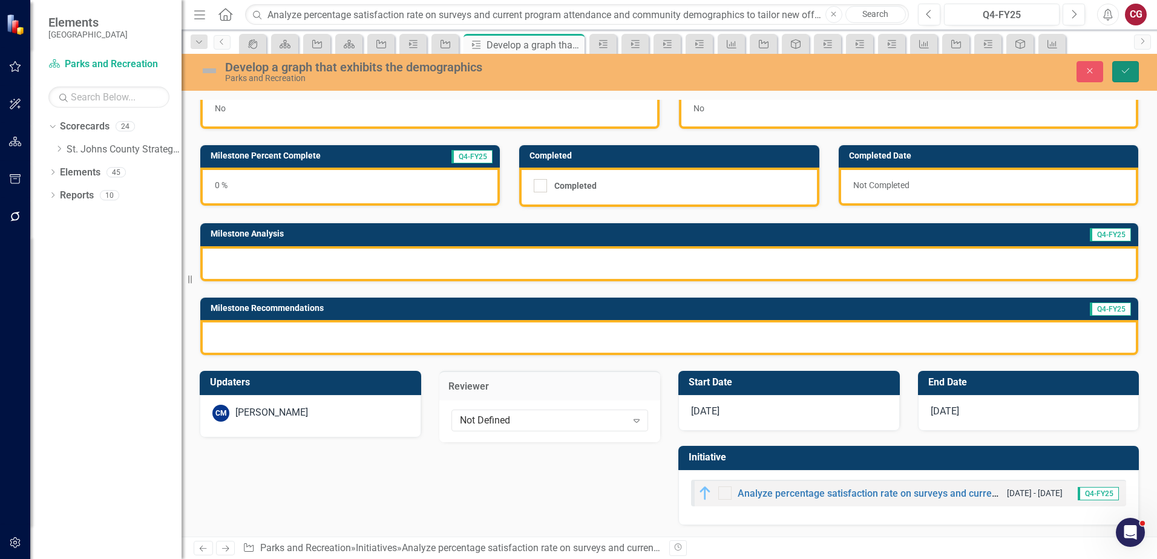
click at [1131, 71] on button "Save" at bounding box center [1125, 71] width 27 height 21
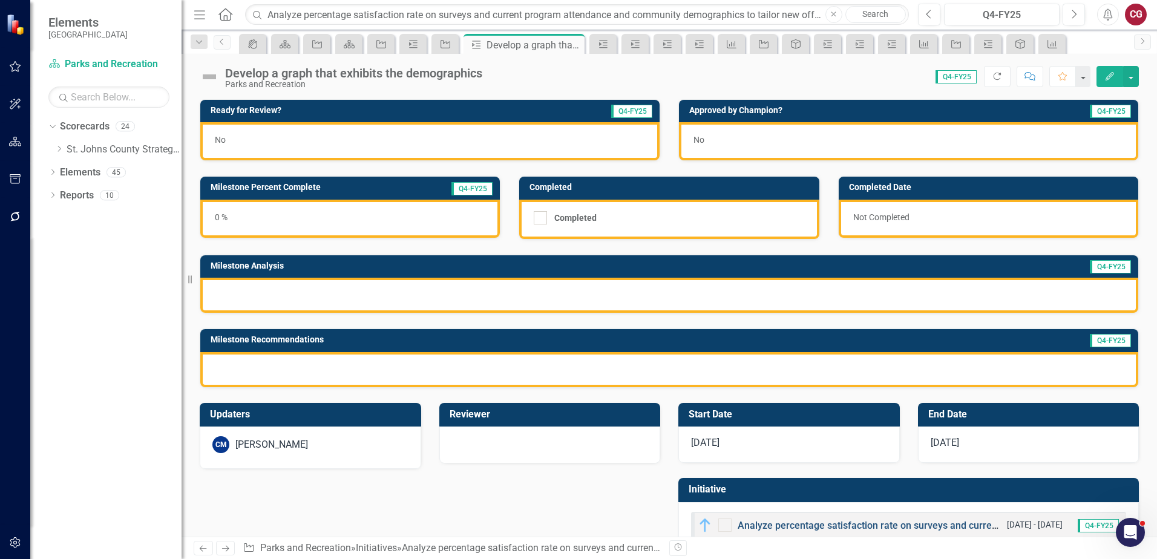
click at [739, 524] on link "Analyze percentage satisfaction rate on surveys and current program attendance …" at bounding box center [1178, 525] width 883 height 11
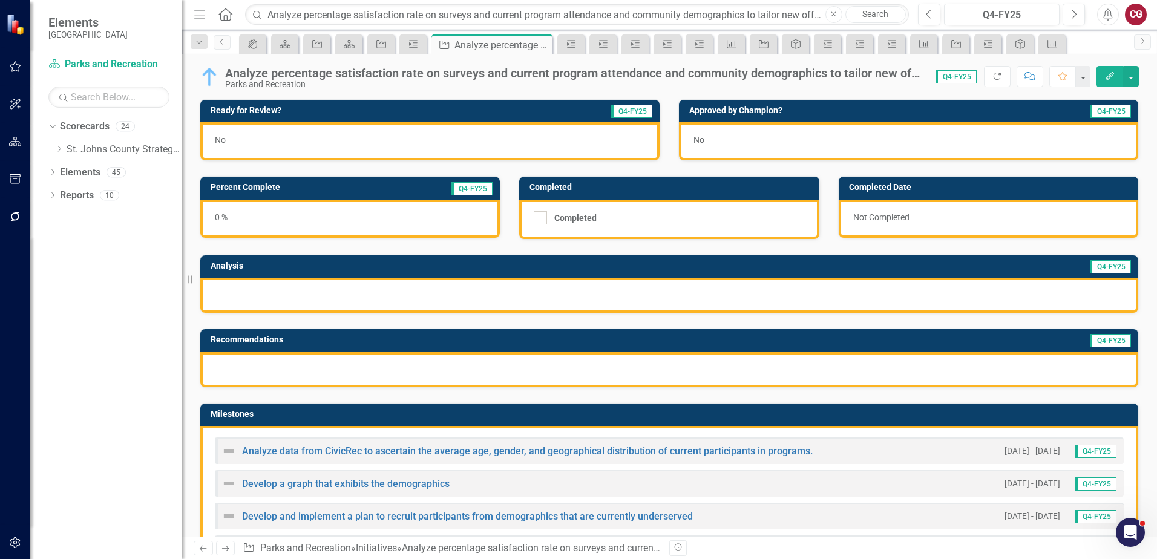
scroll to position [60, 0]
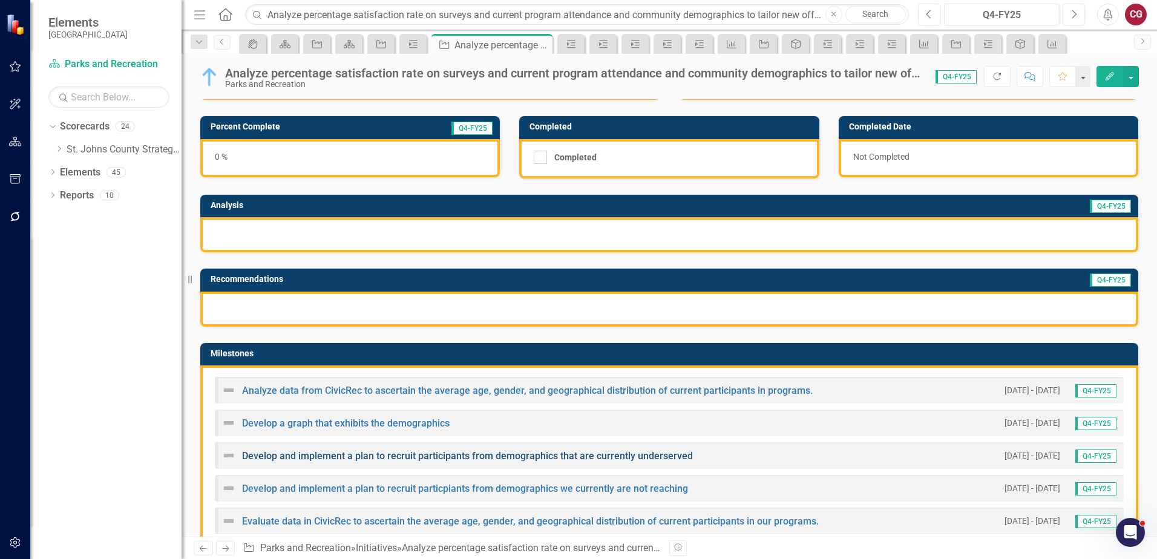
click at [312, 454] on link "Develop and implement a plan to recruit participants from demographics that are…" at bounding box center [467, 455] width 451 height 11
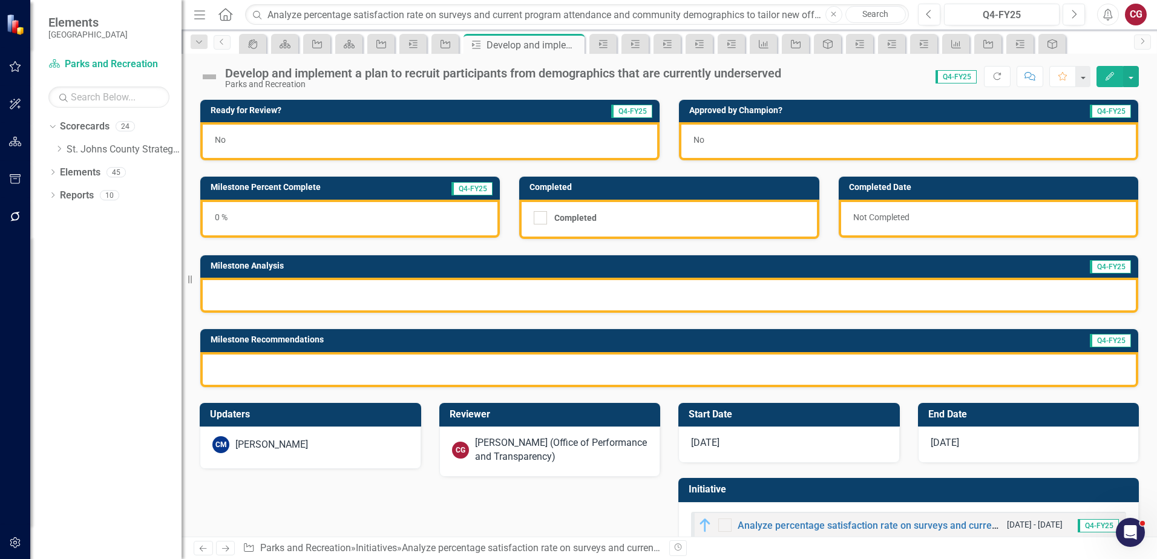
click at [492, 449] on div "[PERSON_NAME] (Office of Performance and Transparency)" at bounding box center [561, 450] width 173 height 28
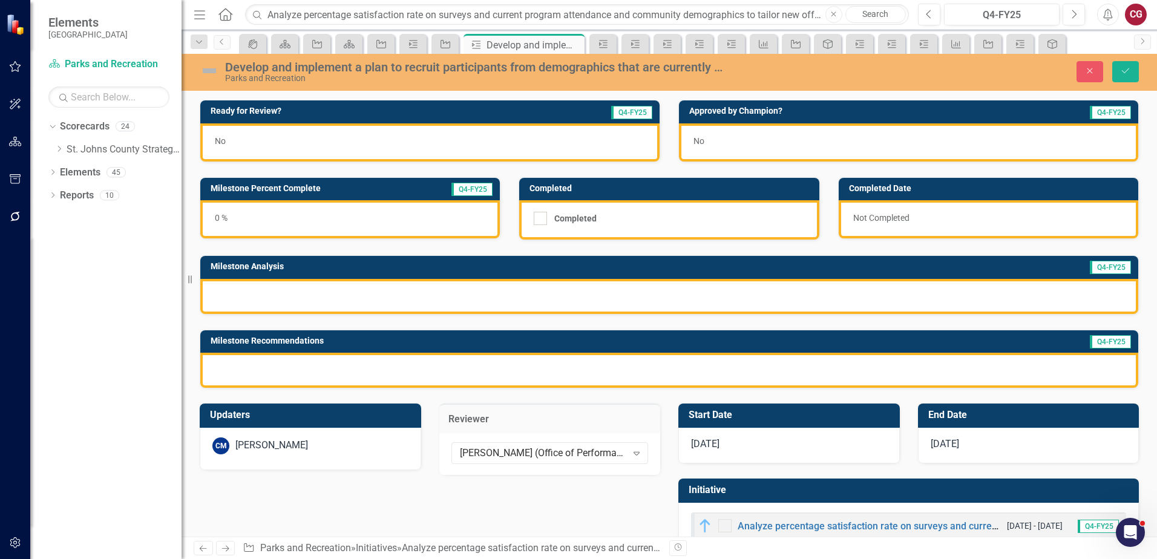
click at [492, 449] on div "[PERSON_NAME] (Office of Performance and Transparency)" at bounding box center [543, 453] width 167 height 14
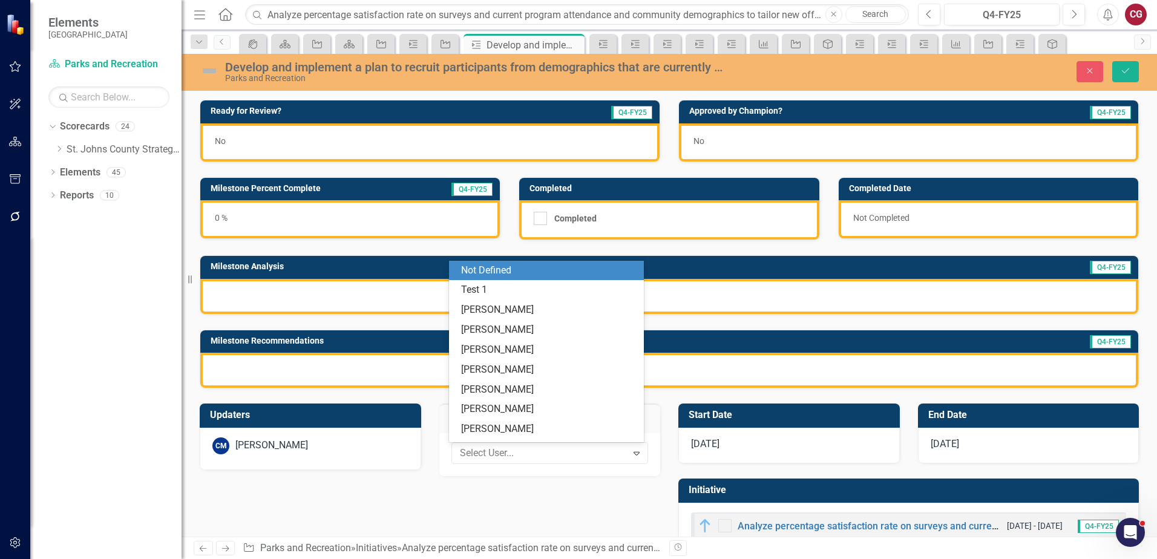
click at [523, 265] on div "Not Defined" at bounding box center [548, 271] width 175 height 14
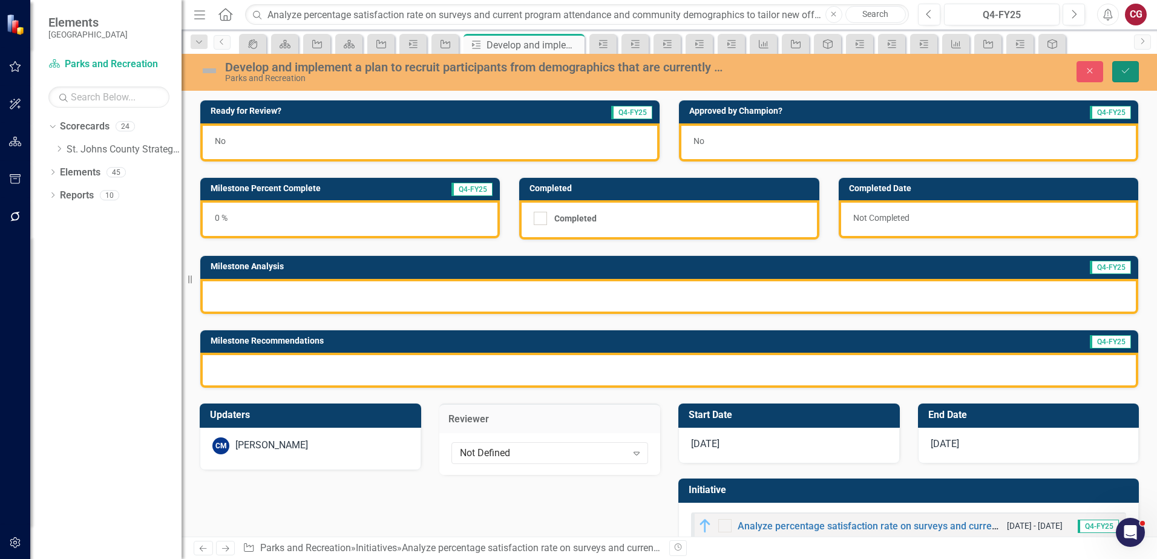
click at [1132, 71] on button "Save" at bounding box center [1125, 71] width 27 height 21
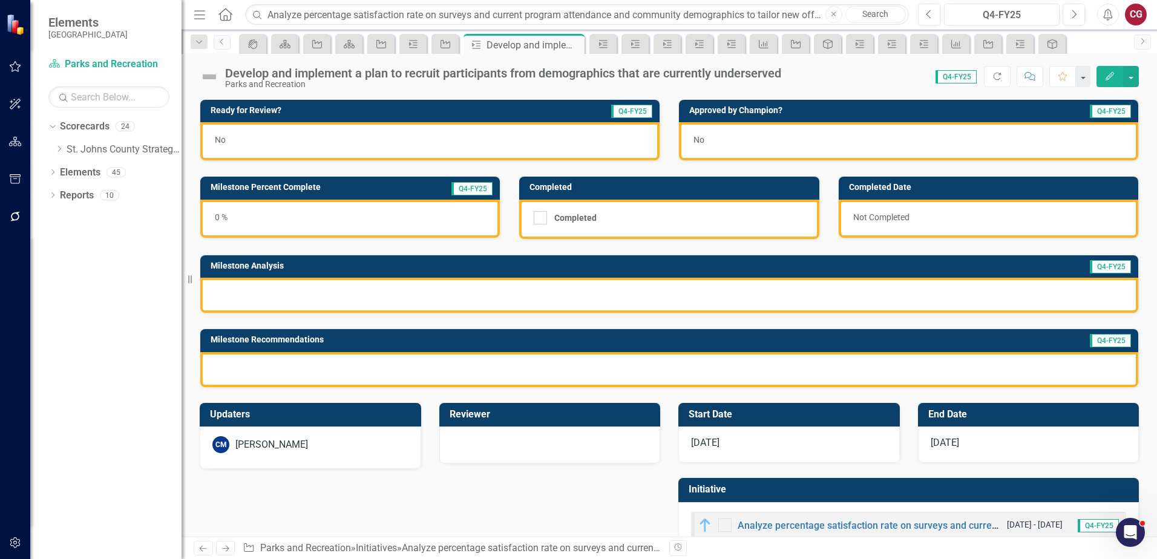
scroll to position [33, 0]
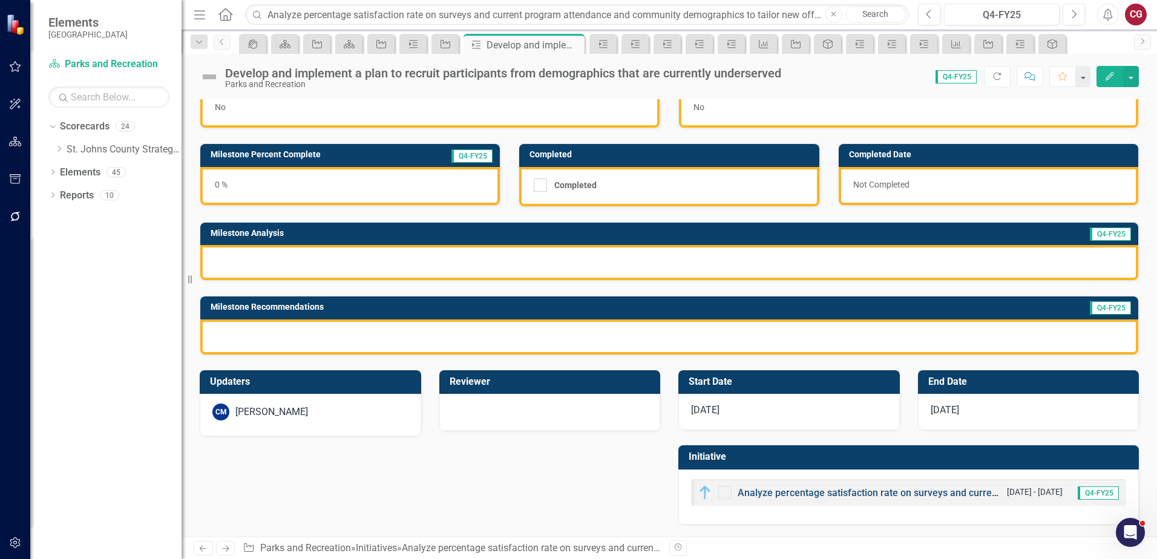
click at [799, 490] on link "Analyze percentage satisfaction rate on surveys and current program attendance …" at bounding box center [1178, 492] width 883 height 11
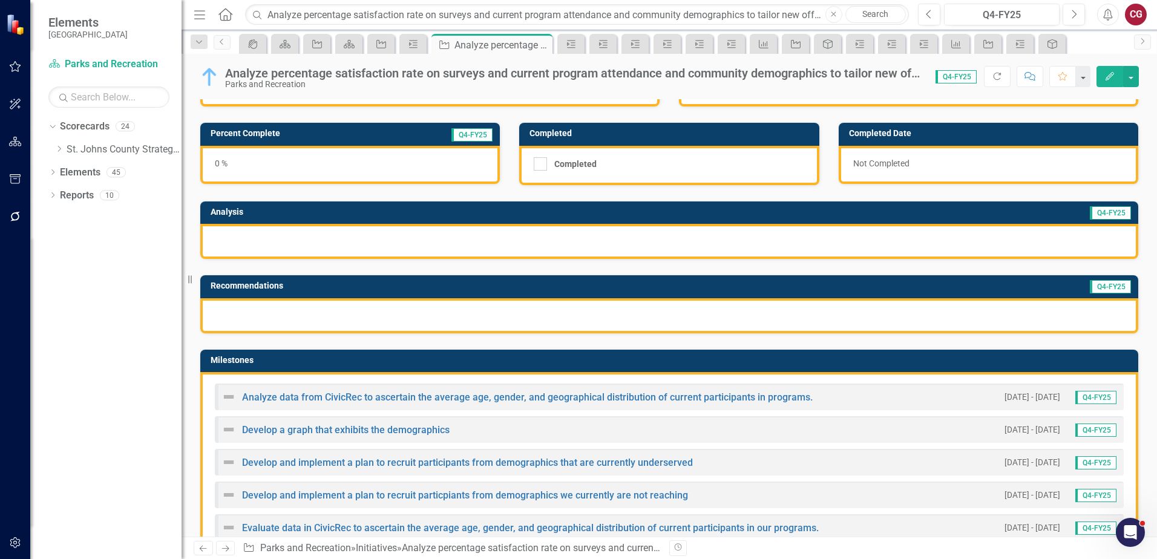
scroll to position [60, 0]
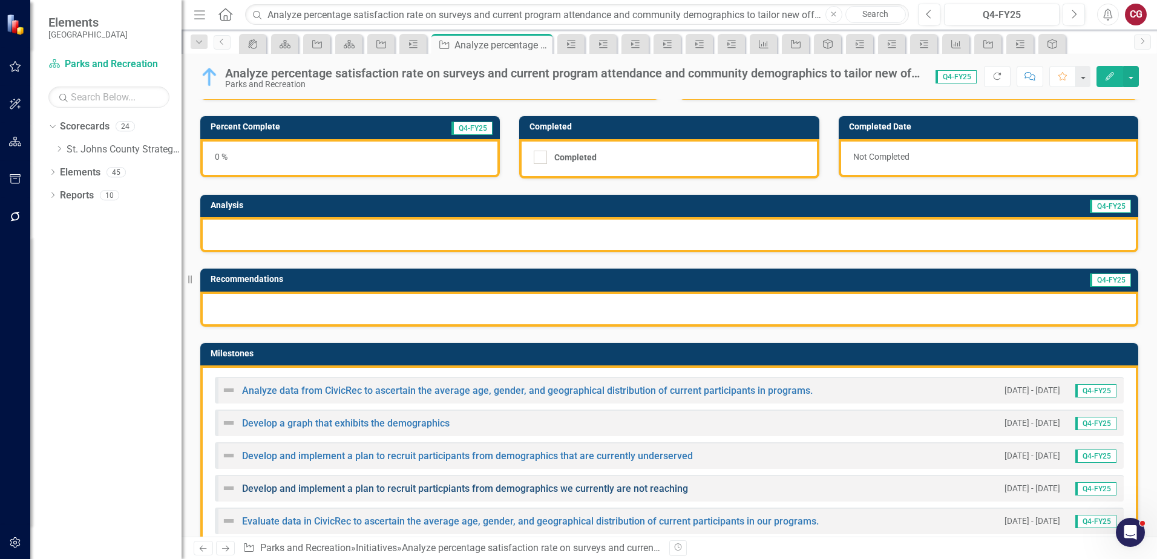
click at [319, 486] on link "Develop and implement a plan to recruit particpiants from demographics we curre…" at bounding box center [465, 488] width 446 height 11
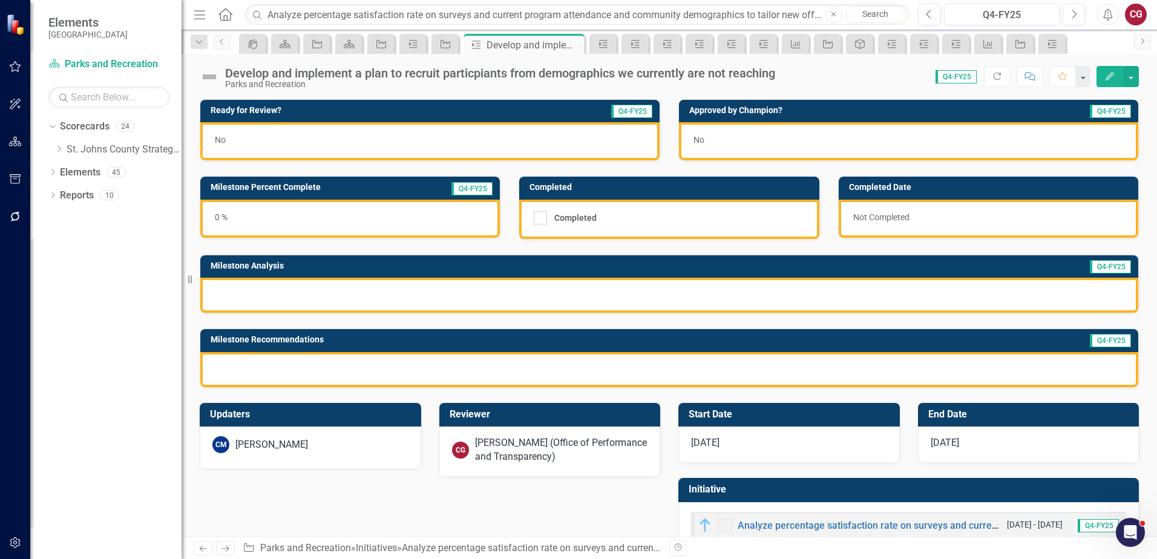
scroll to position [33, 0]
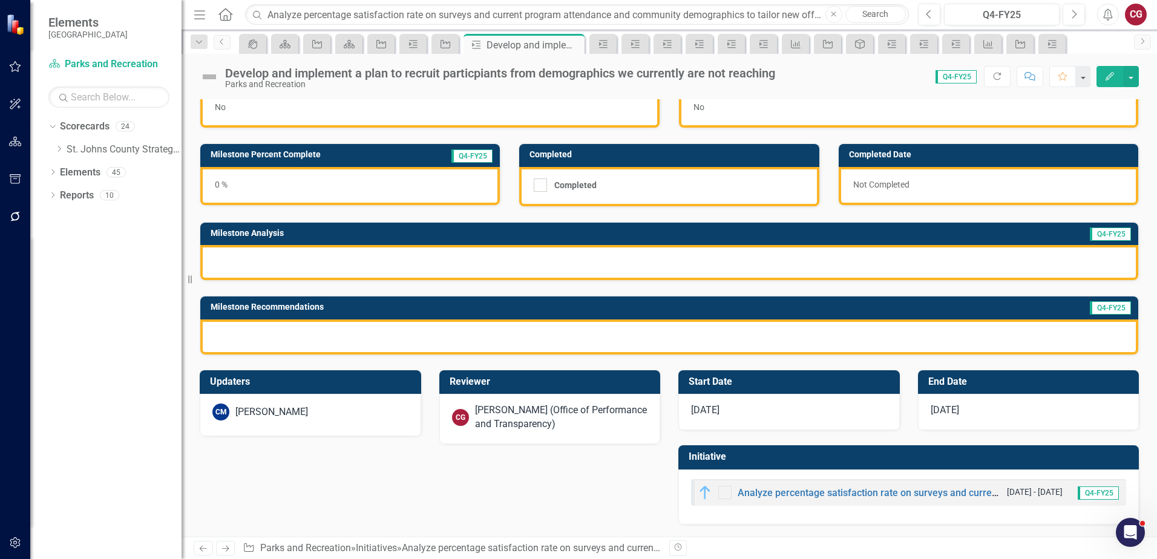
click at [500, 420] on div "[PERSON_NAME] (Office of Performance and Transparency)" at bounding box center [561, 417] width 173 height 28
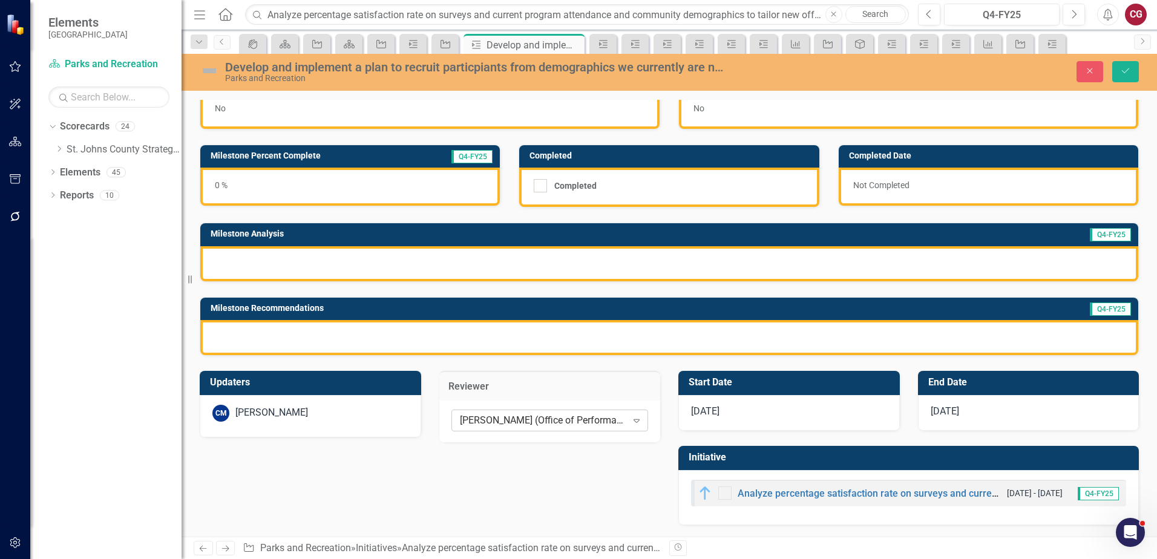
click at [505, 417] on div "[PERSON_NAME] (Office of Performance and Transparency)" at bounding box center [543, 420] width 167 height 14
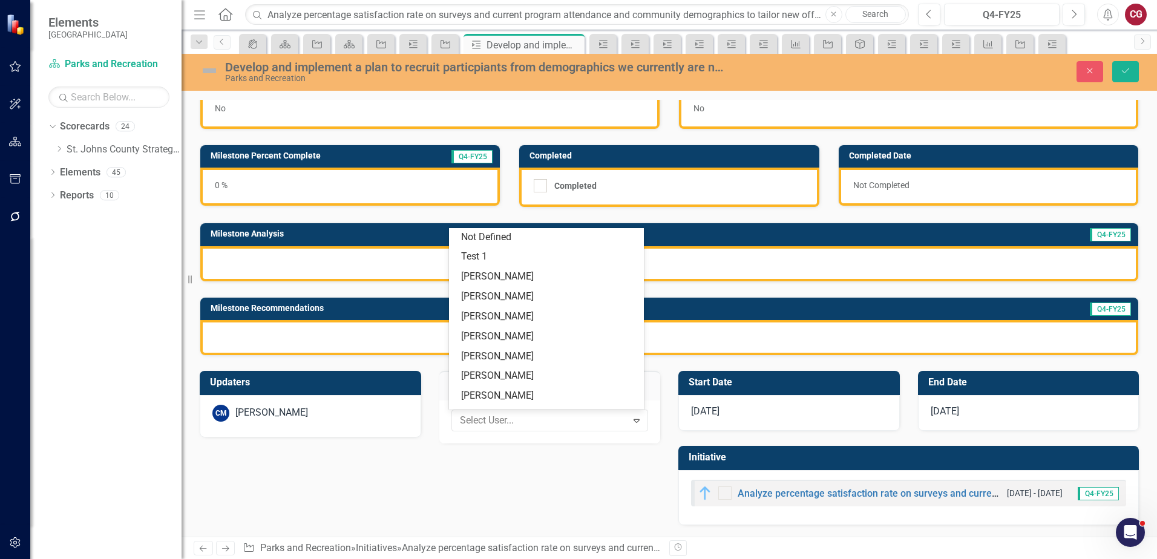
scroll to position [0, 0]
click at [501, 234] on div "Not Defined" at bounding box center [548, 238] width 175 height 14
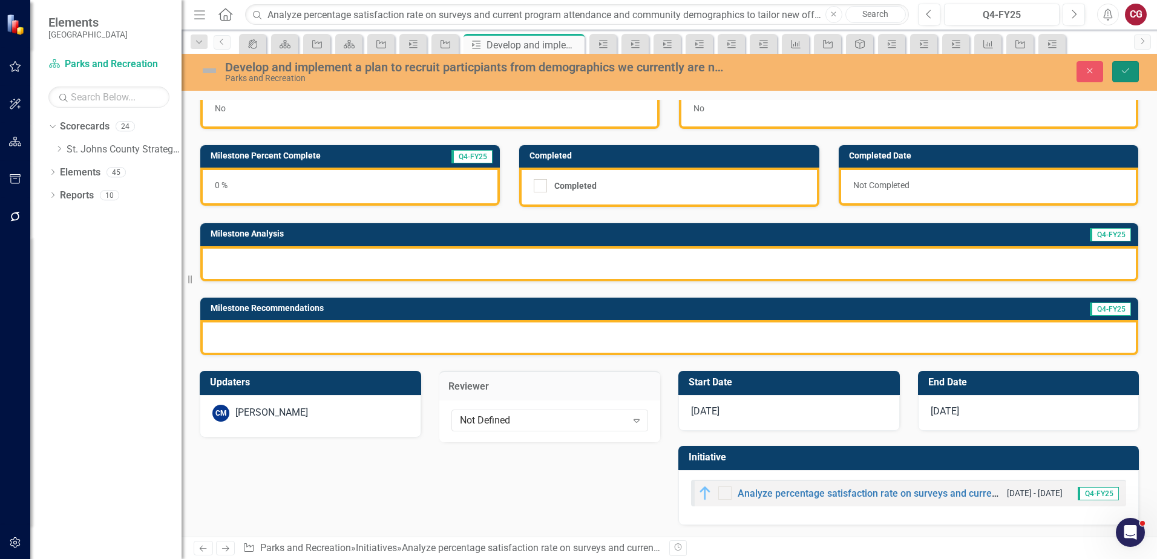
click at [1129, 76] on button "Save" at bounding box center [1125, 71] width 27 height 21
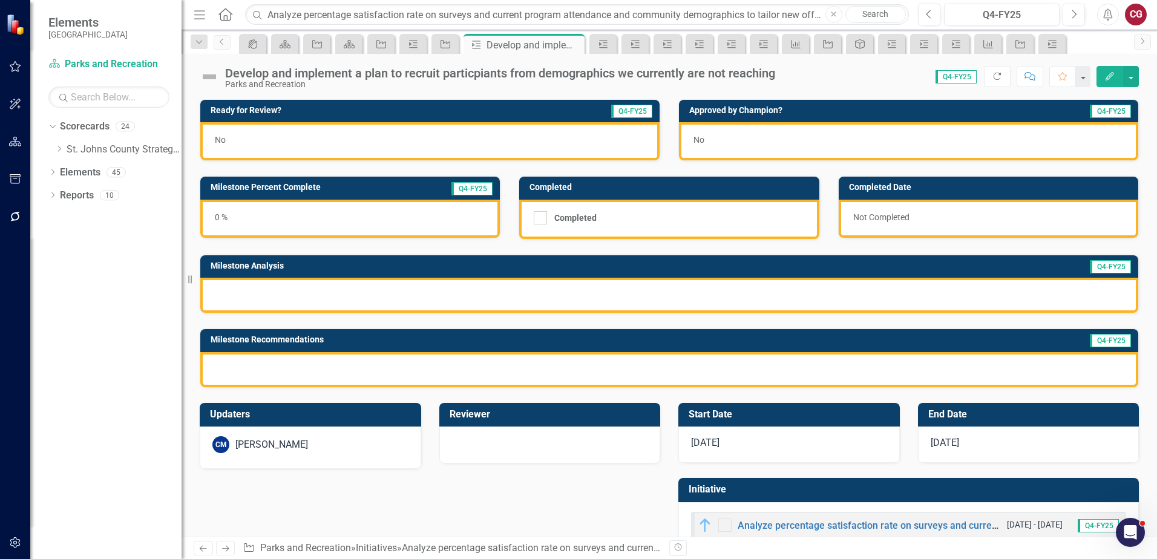
scroll to position [33, 0]
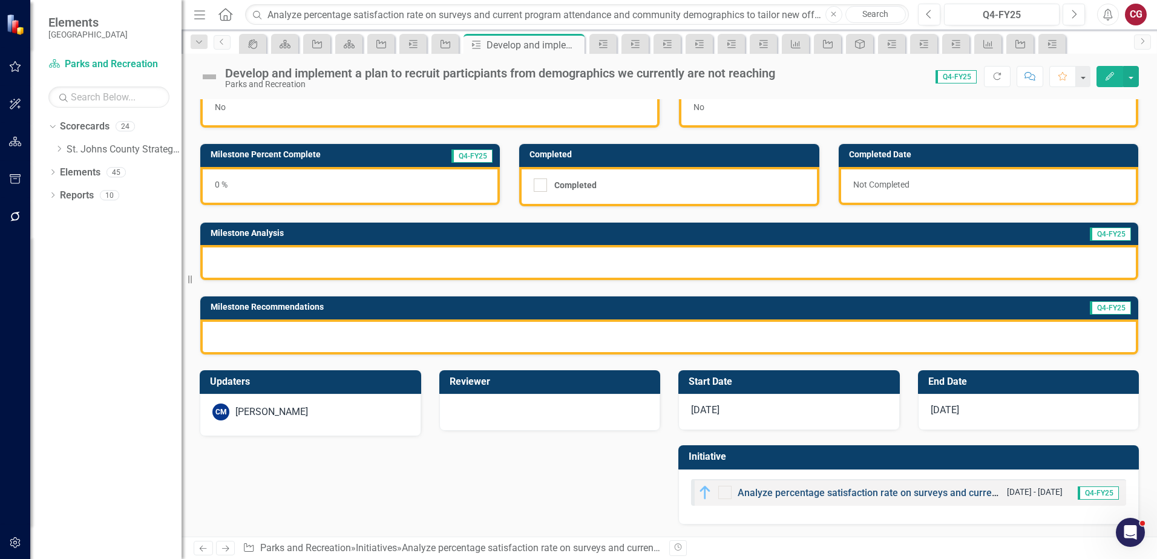
click at [773, 495] on link "Analyze percentage satisfaction rate on surveys and current program attendance …" at bounding box center [1178, 492] width 883 height 11
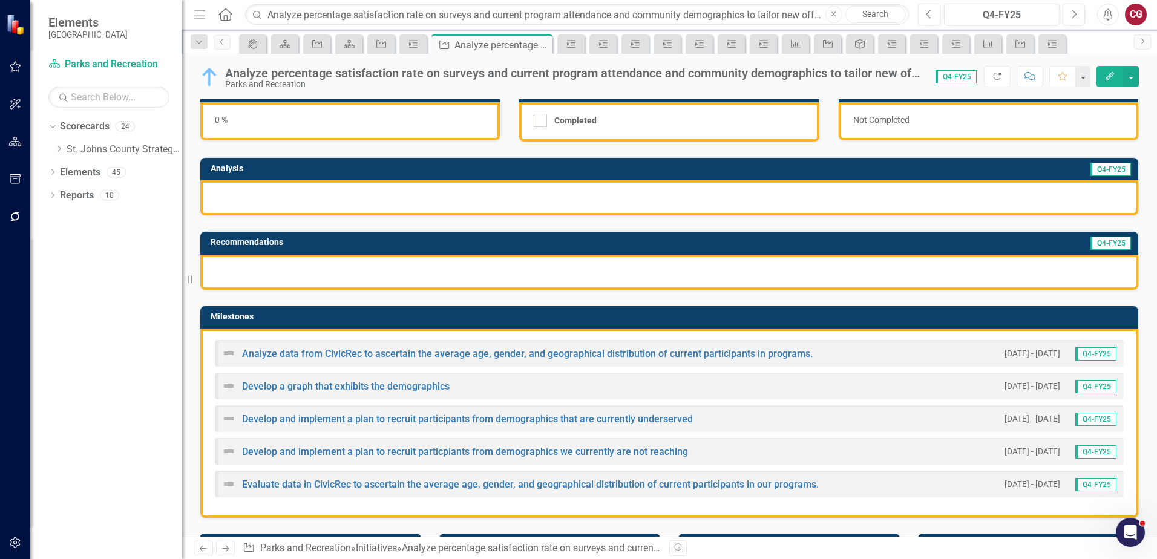
scroll to position [121, 0]
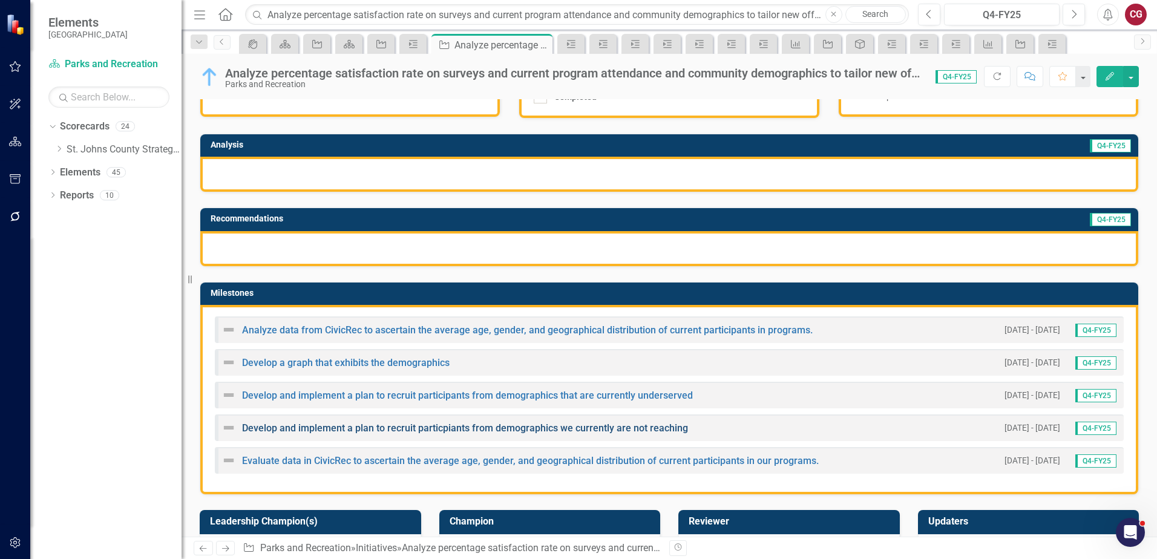
click at [358, 428] on link "Develop and implement a plan to recruit particpiants from demographics we curre…" at bounding box center [465, 427] width 446 height 11
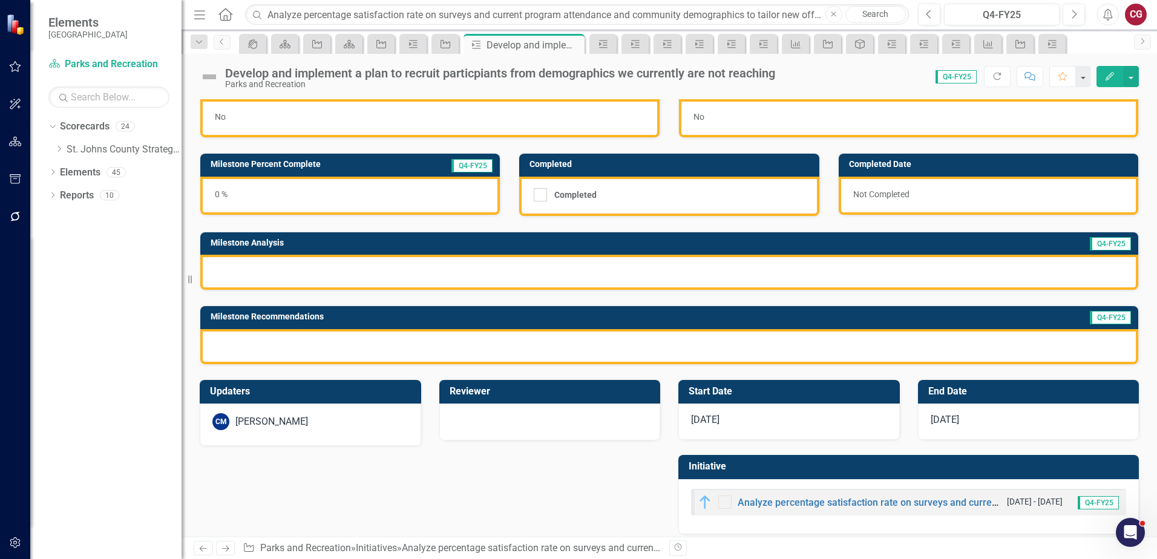
scroll to position [33, 0]
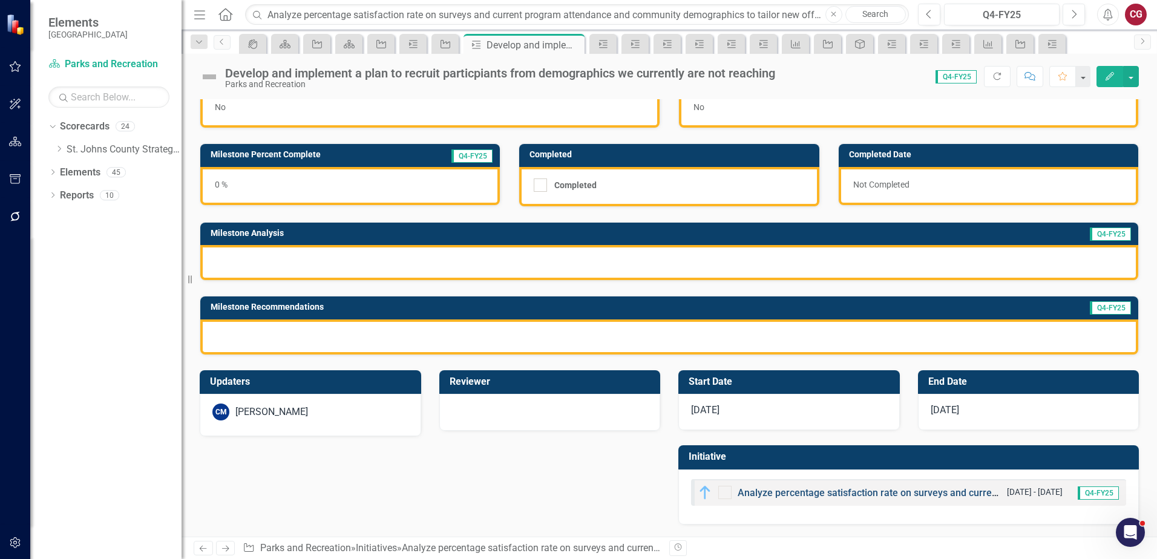
click at [770, 488] on link "Analyze percentage satisfaction rate on surveys and current program attendance …" at bounding box center [1178, 492] width 883 height 11
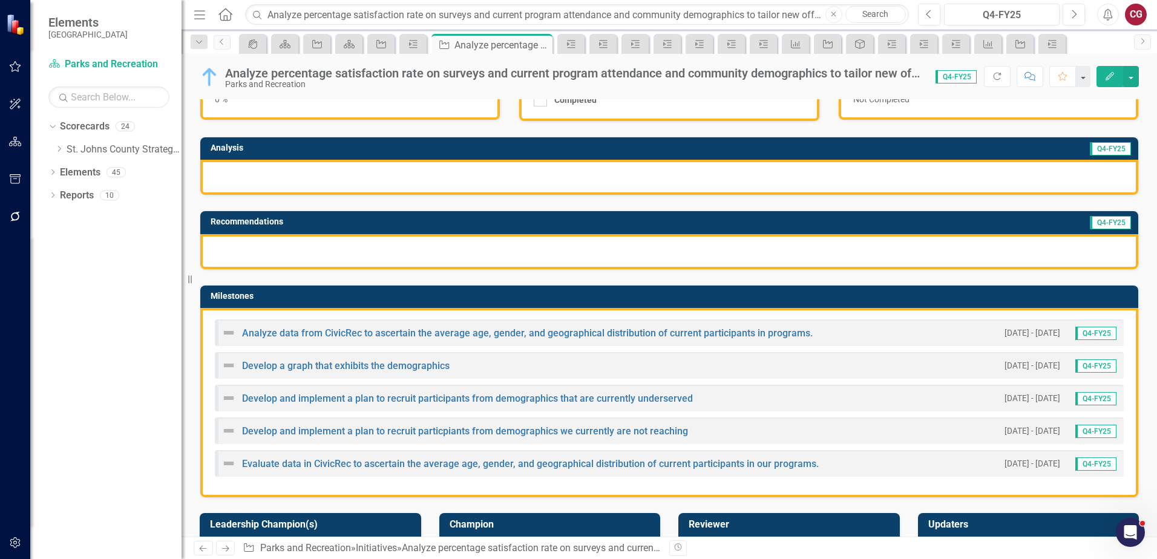
scroll to position [121, 0]
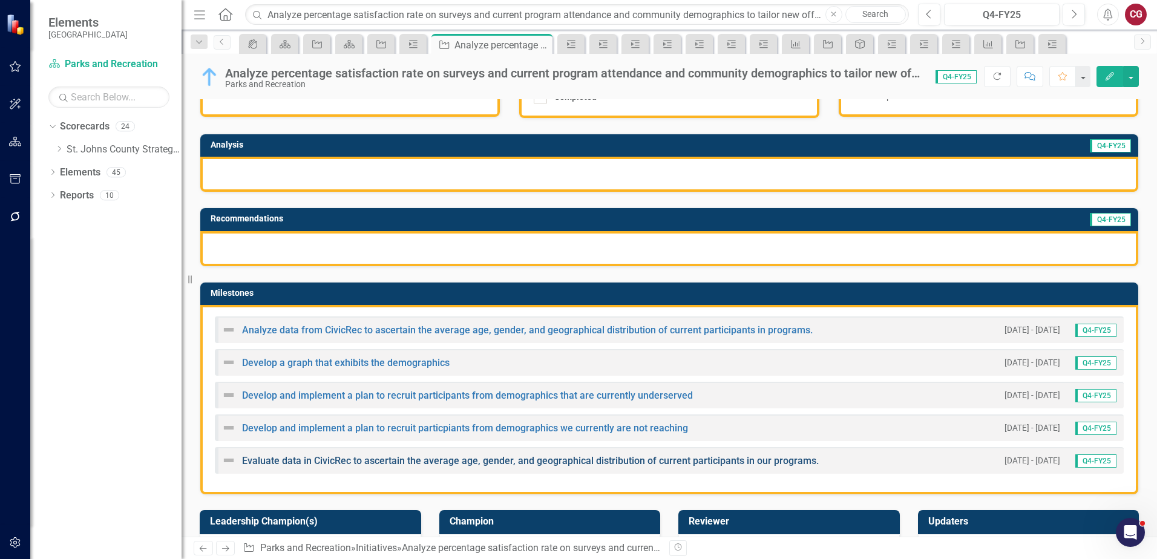
click at [322, 459] on link "Evaluate data in CivicRec to ascertain the average age, gender, and geographica…" at bounding box center [530, 460] width 577 height 11
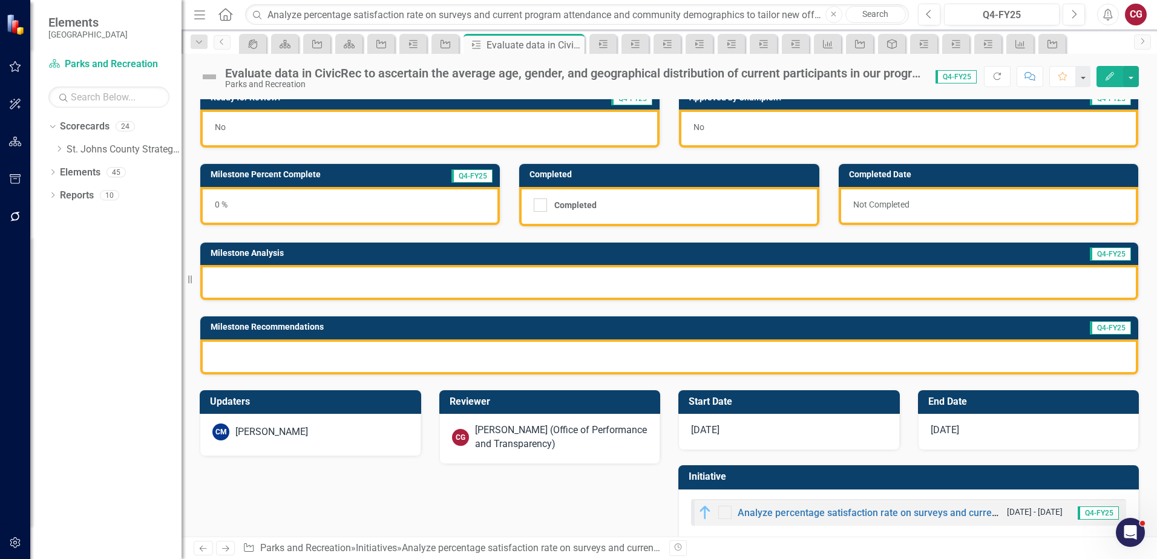
scroll to position [33, 0]
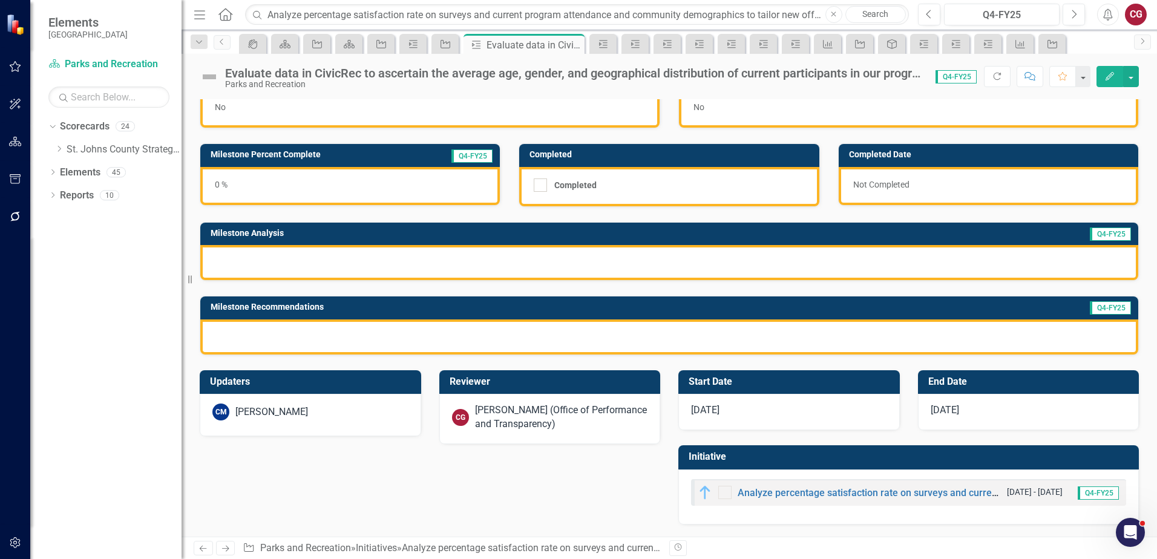
click at [520, 428] on div "[PERSON_NAME] (Office of Performance and Transparency)" at bounding box center [561, 417] width 173 height 28
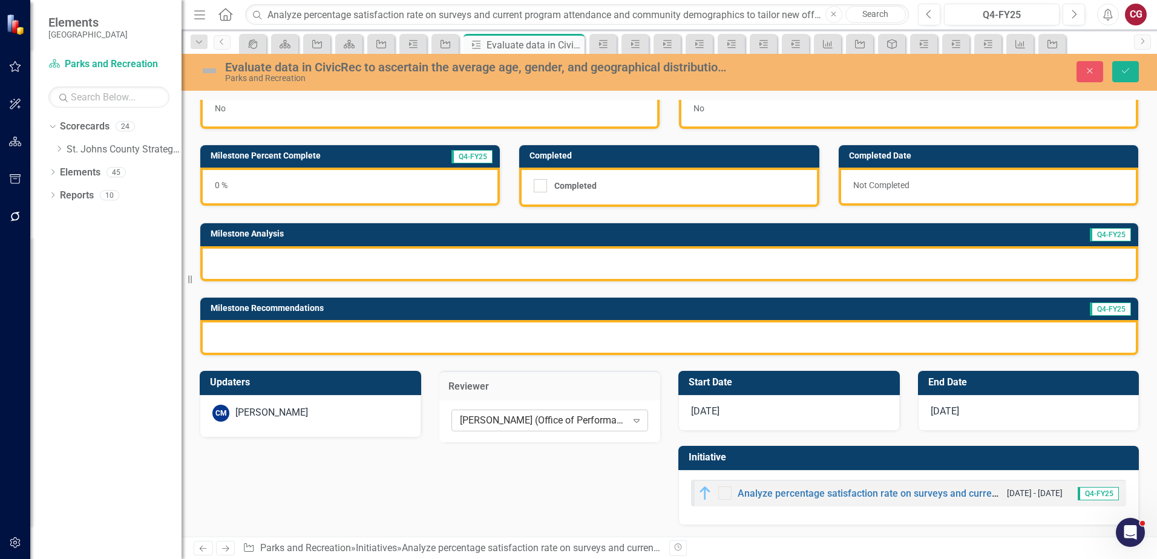
click at [501, 420] on div "[PERSON_NAME] (Office of Performance and Transparency)" at bounding box center [543, 420] width 167 height 14
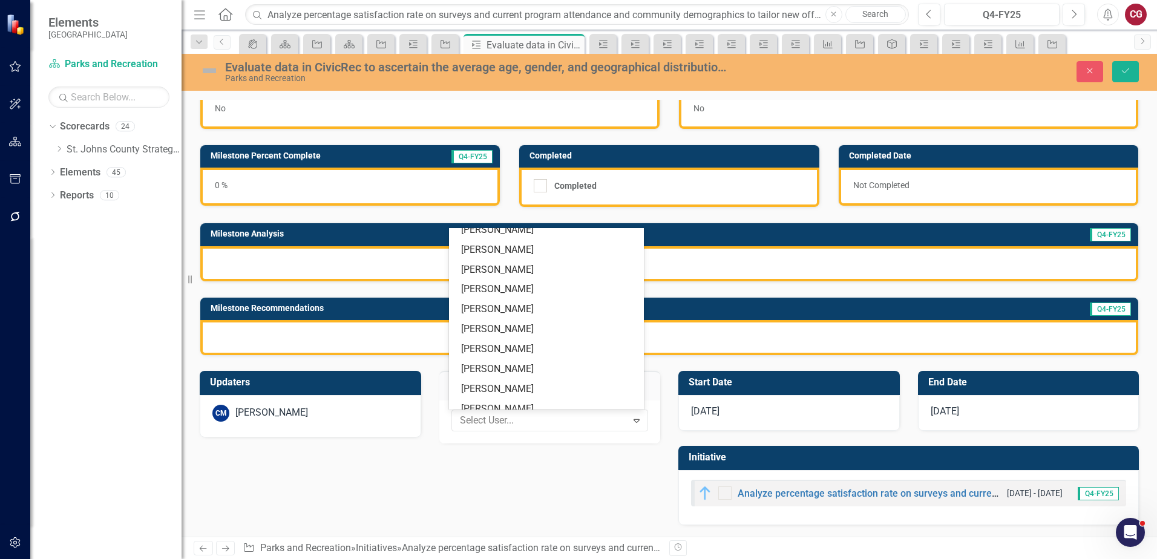
scroll to position [0, 0]
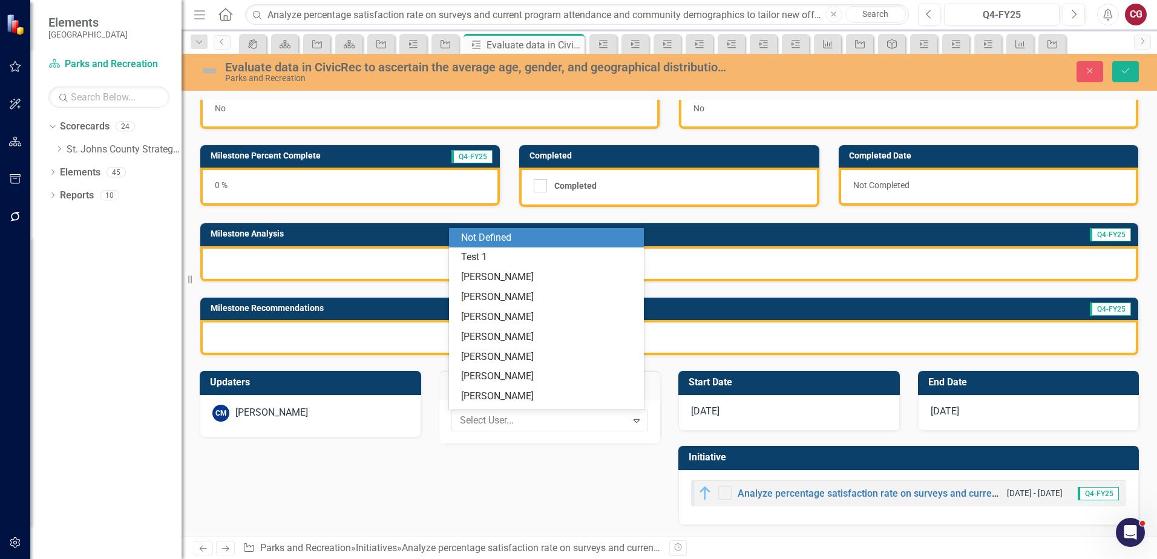
click at [521, 239] on div "Not Defined" at bounding box center [548, 238] width 175 height 14
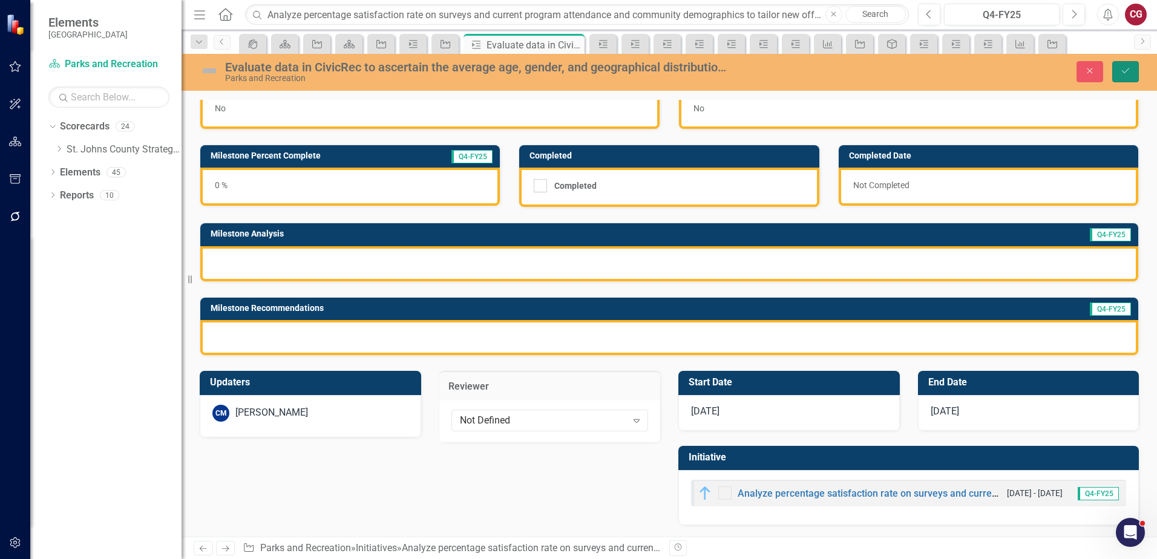
click at [1122, 79] on button "Save" at bounding box center [1125, 71] width 27 height 21
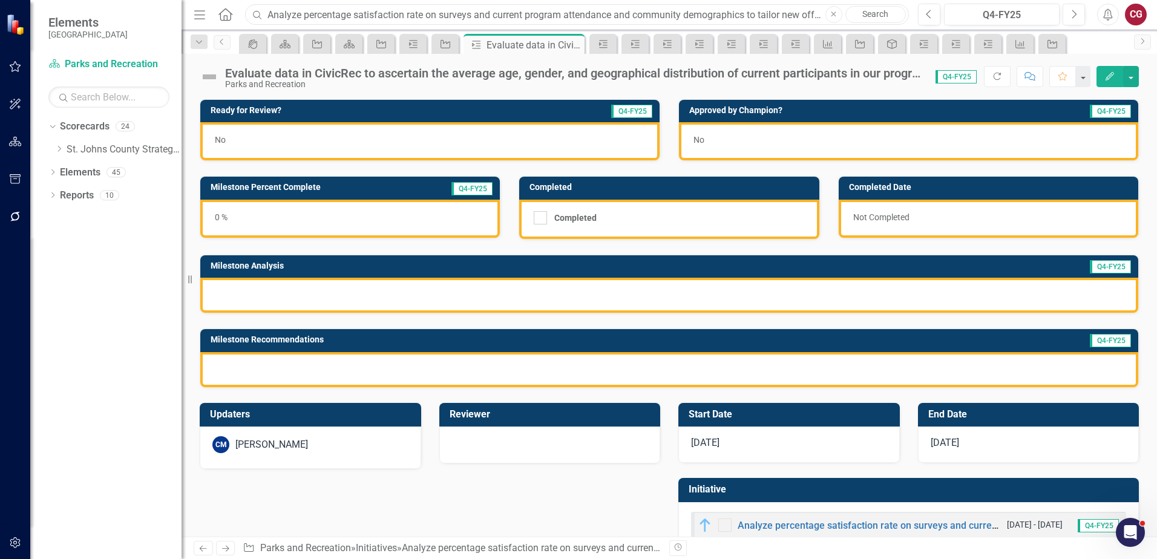
click at [339, 16] on input "Analyze percentage satisfaction rate on surveys and current program attendance …" at bounding box center [577, 14] width 664 height 21
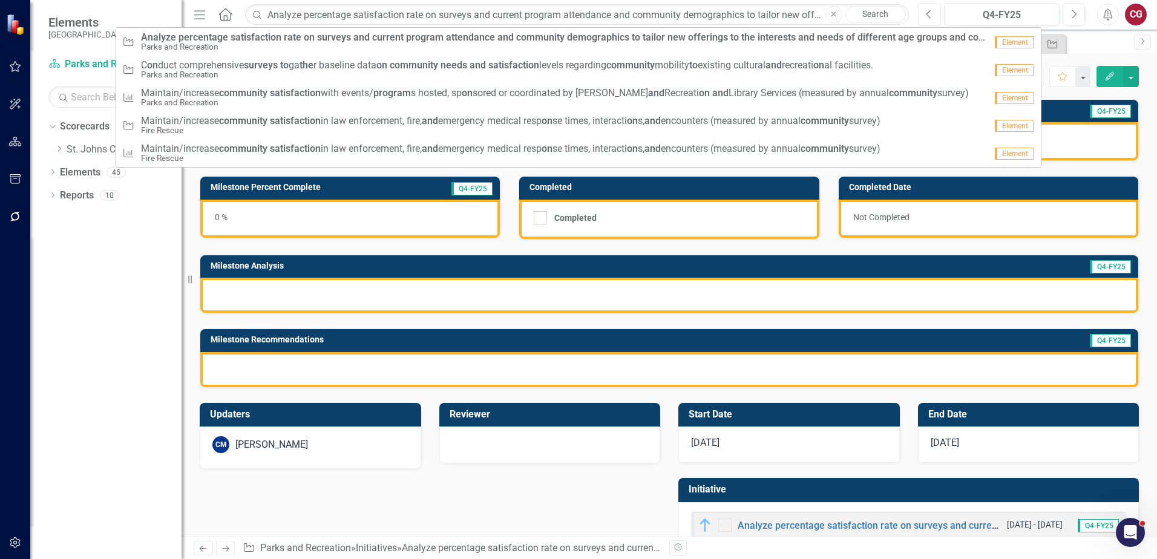
click at [835, 19] on button "Close" at bounding box center [833, 14] width 17 height 17
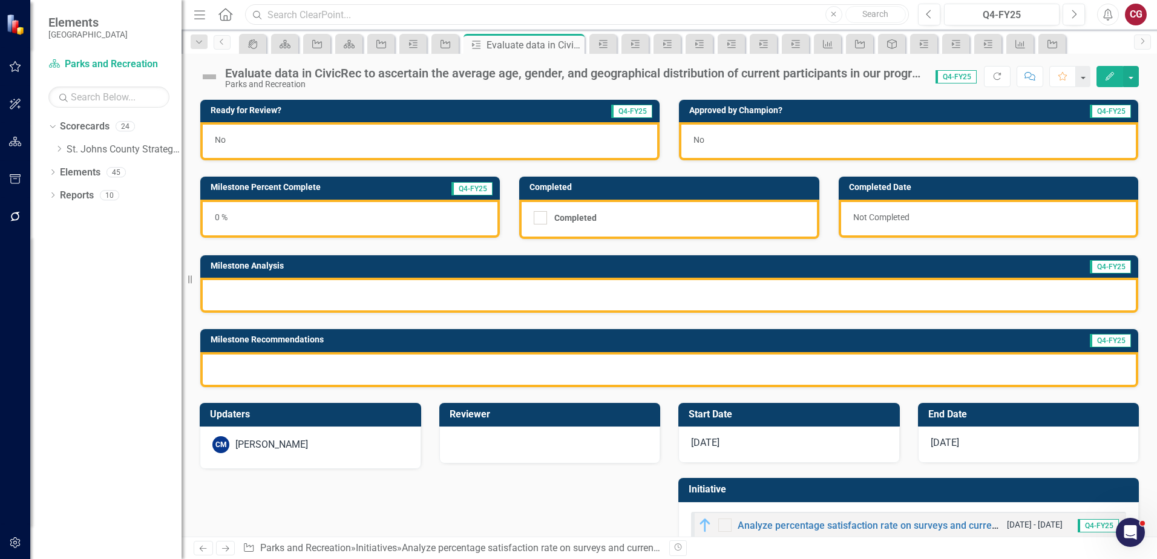
click at [559, 19] on input "text" at bounding box center [577, 14] width 664 height 21
paste input "Maintain/increase resources to adequately support Parks and Recreation and Libr…"
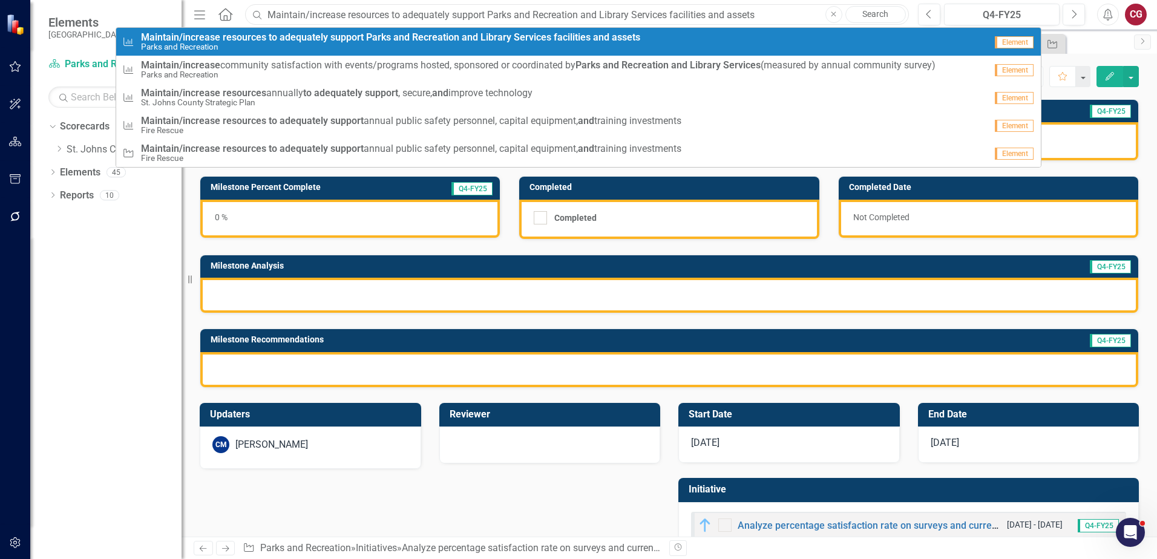
type input "Maintain/increase resources to adequately support Parks and Recreation and Libr…"
click at [355, 38] on strong "support" at bounding box center [346, 36] width 33 height 11
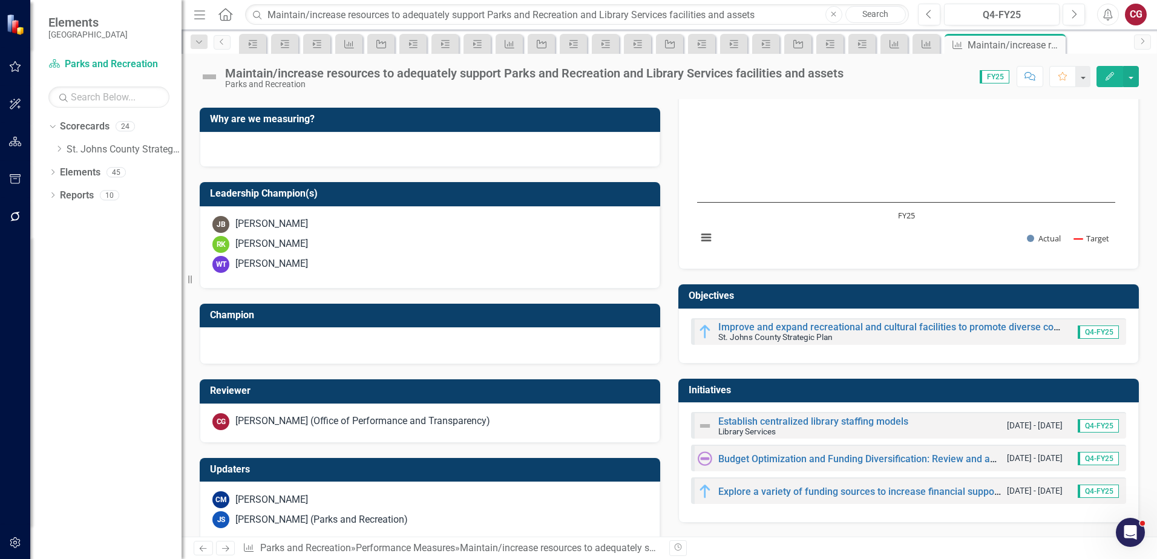
scroll to position [350, 0]
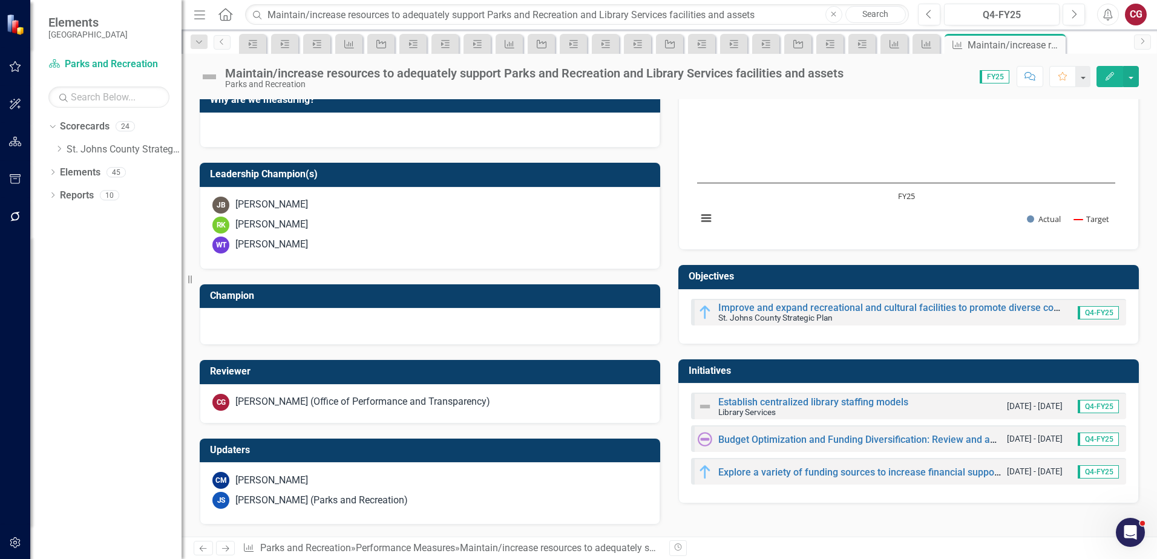
click at [276, 249] on div "[PERSON_NAME]" at bounding box center [271, 245] width 73 height 14
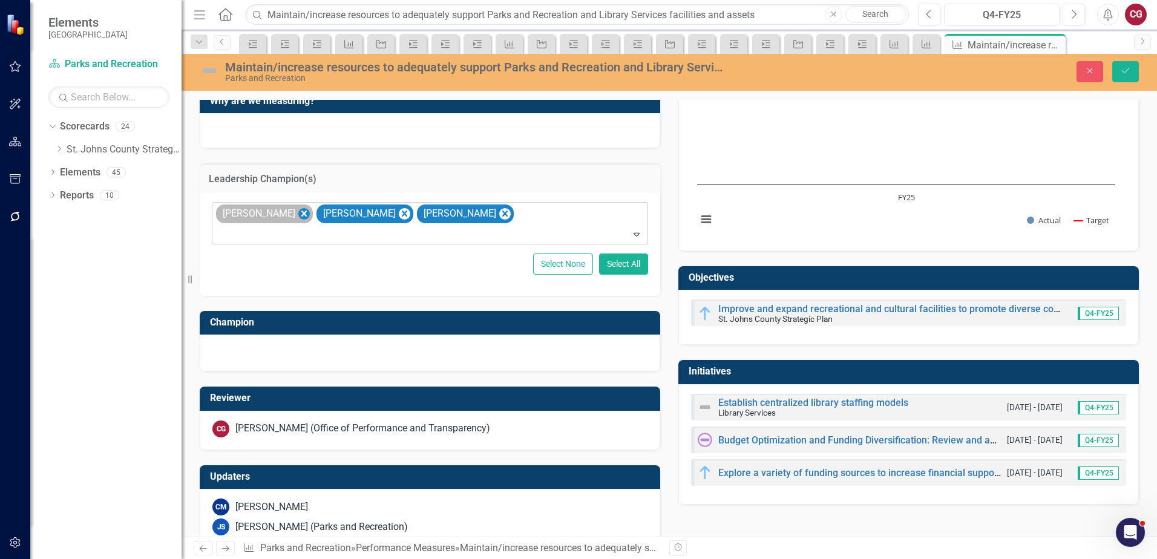
click at [298, 214] on icon "Remove Jamie Baccari" at bounding box center [303, 213] width 11 height 15
click at [273, 341] on div at bounding box center [430, 353] width 460 height 37
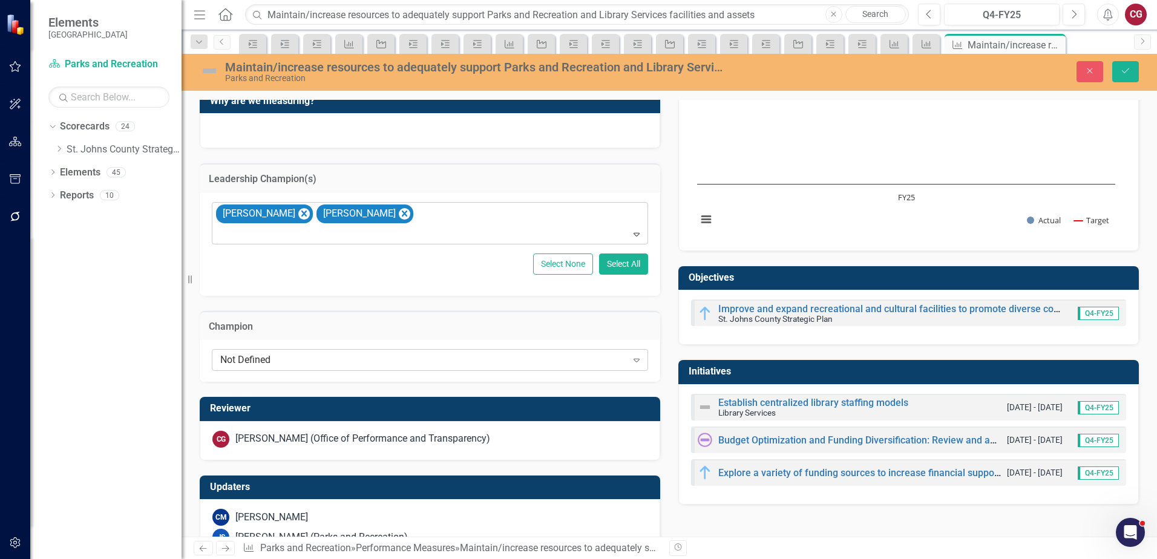
click at [241, 362] on div "Not Defined" at bounding box center [423, 360] width 407 height 14
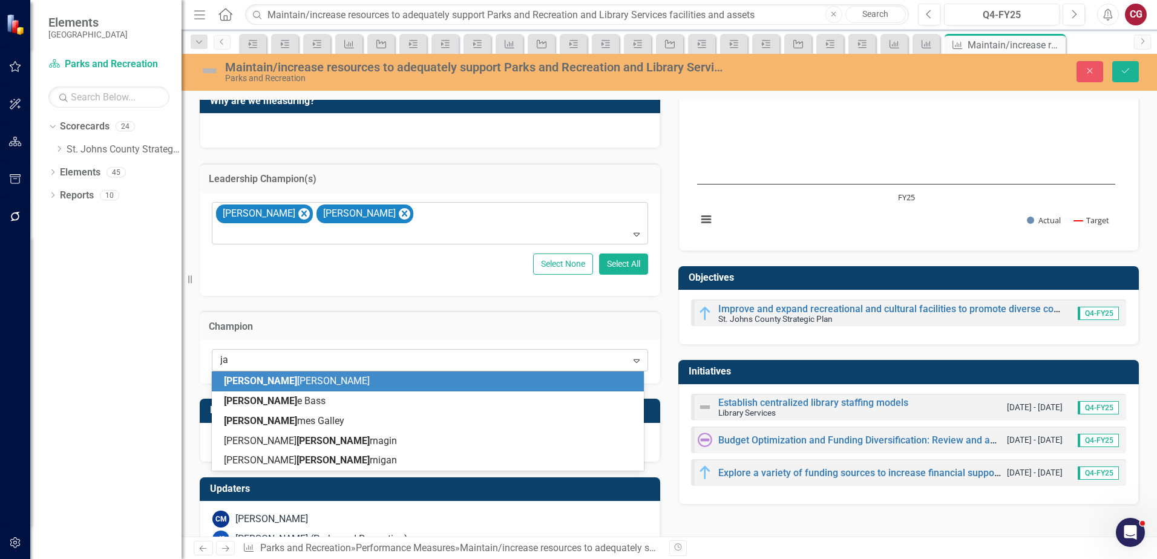
type input "jam"
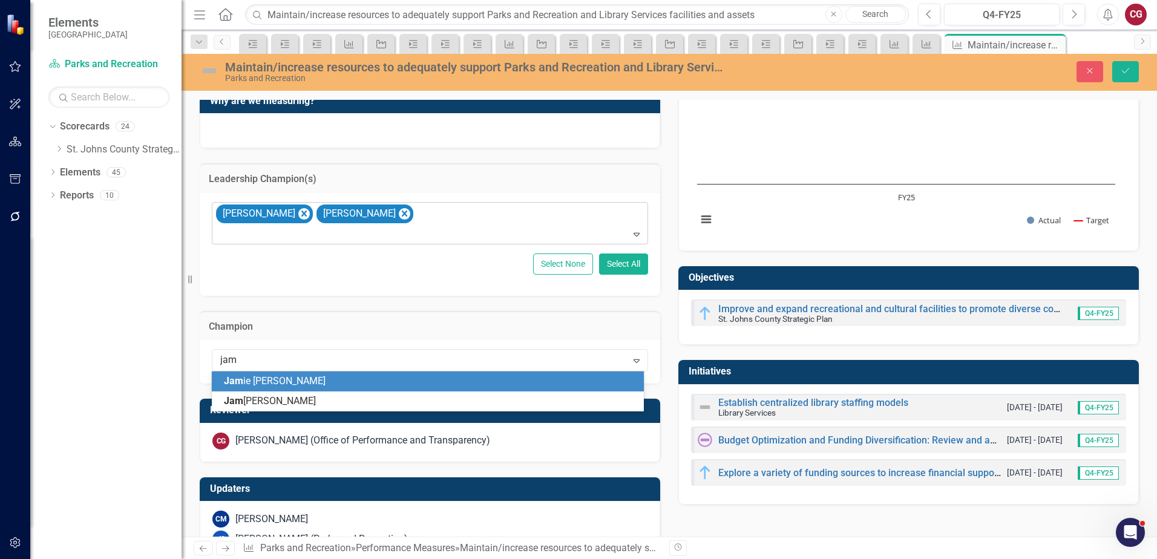
click at [256, 376] on span "Jam ie Baccari" at bounding box center [275, 380] width 102 height 11
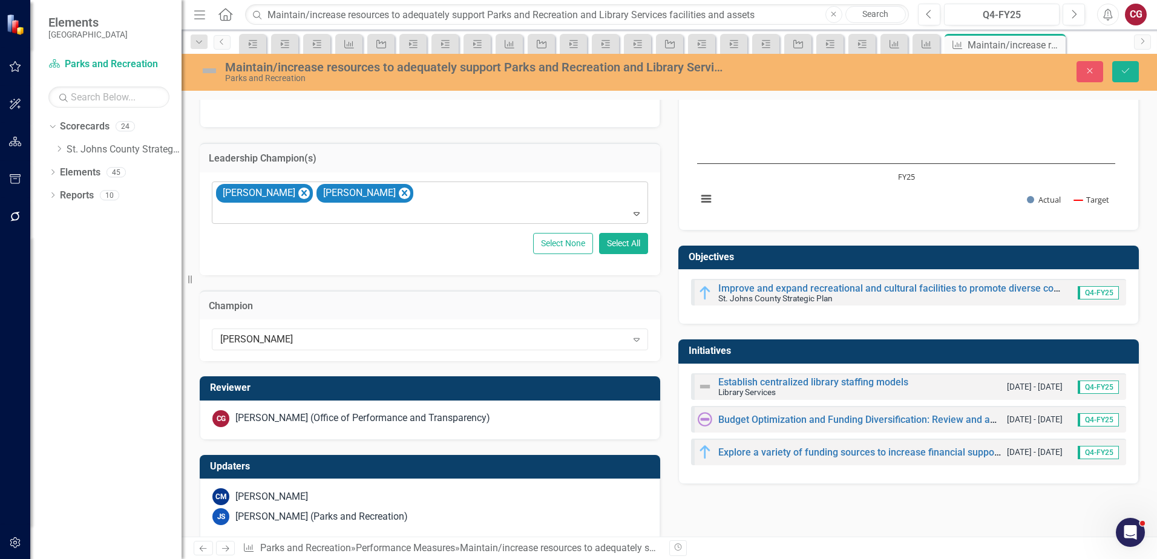
scroll to position [387, 0]
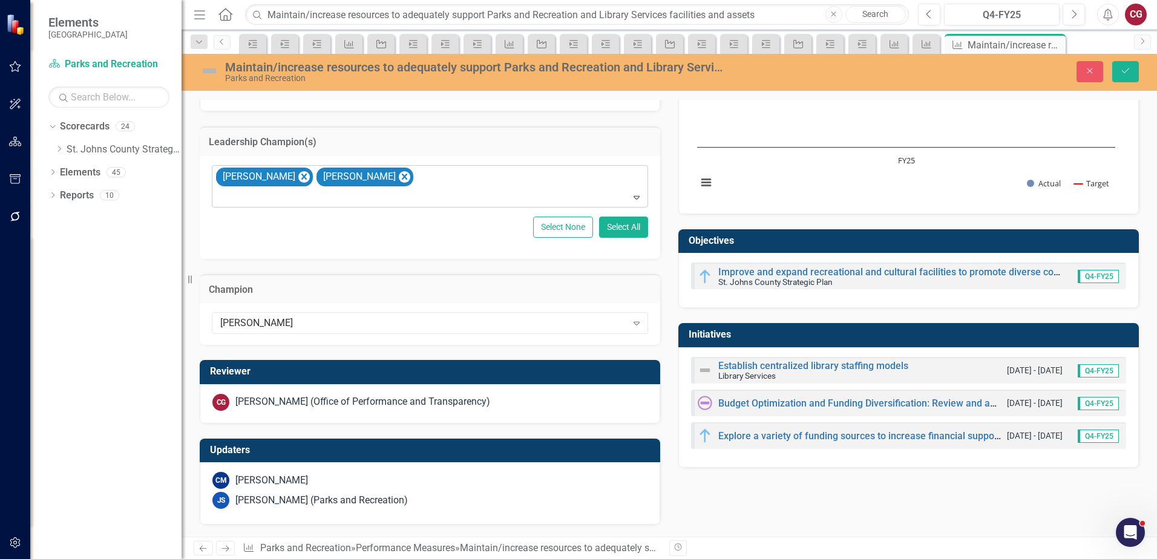
click at [270, 486] on div "[PERSON_NAME]" at bounding box center [271, 481] width 73 height 14
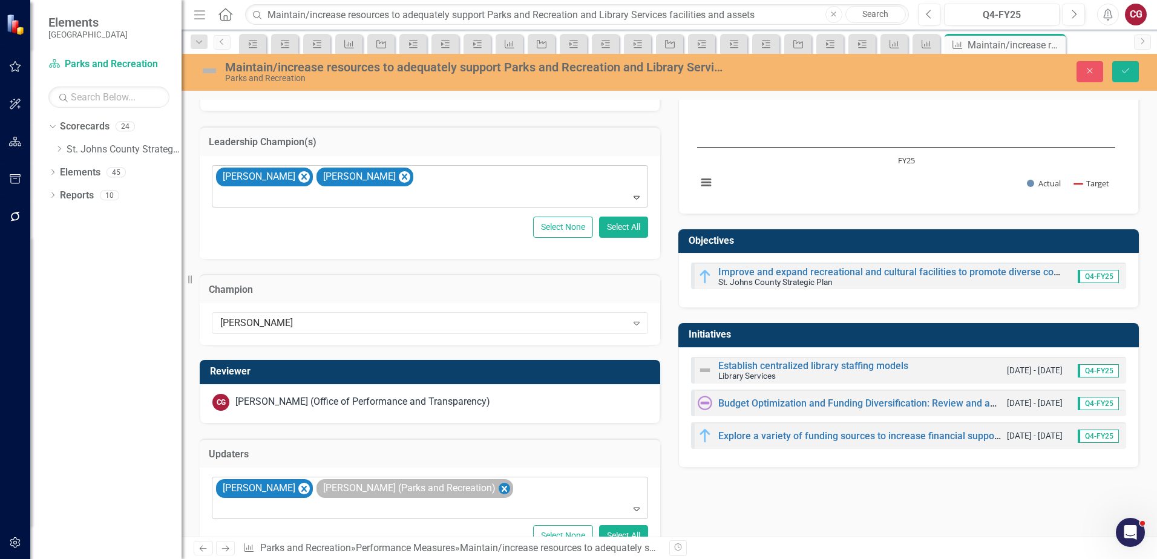
click at [498, 490] on icon "Remove Joanne Spencer (Parks and Recreation)" at bounding box center [503, 489] width 11 height 15
click at [465, 401] on div "[PERSON_NAME] (Office of Performance and Transparency)" at bounding box center [362, 402] width 255 height 14
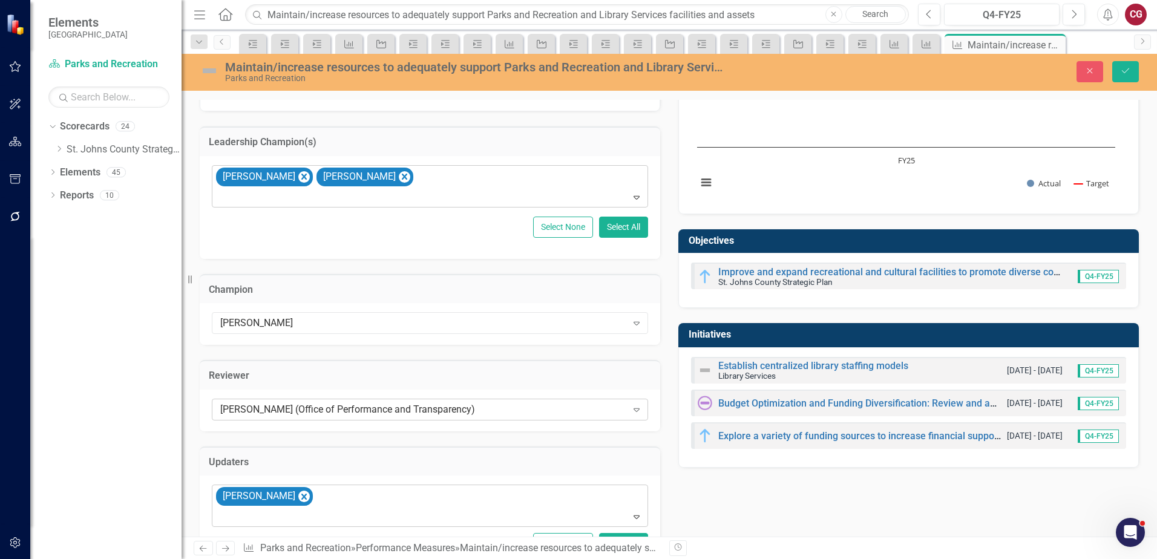
click at [457, 408] on div "[PERSON_NAME] (Office of Performance and Transparency)" at bounding box center [423, 409] width 407 height 14
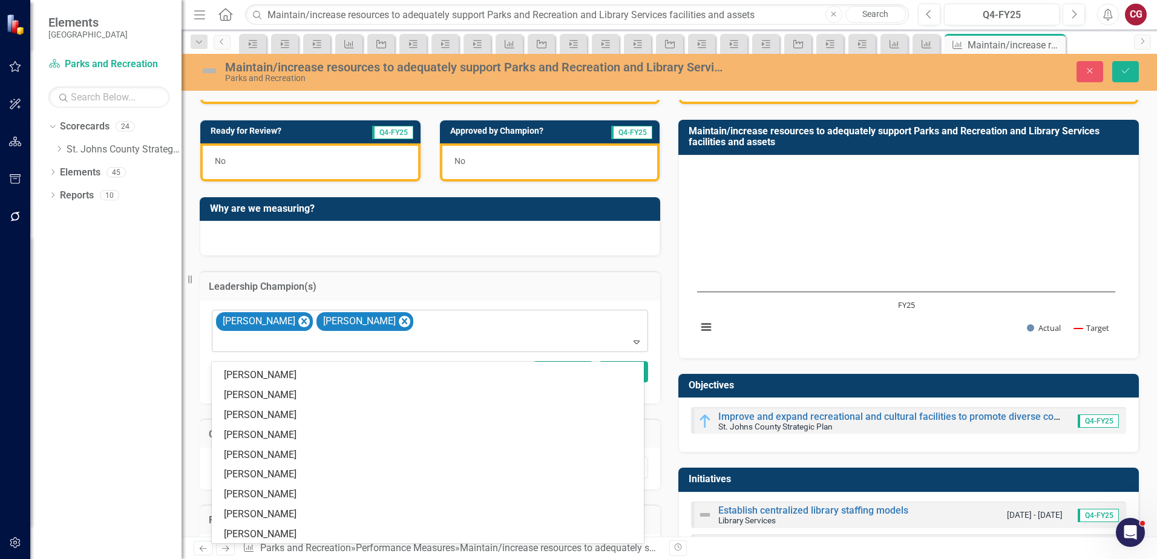
scroll to position [0, 0]
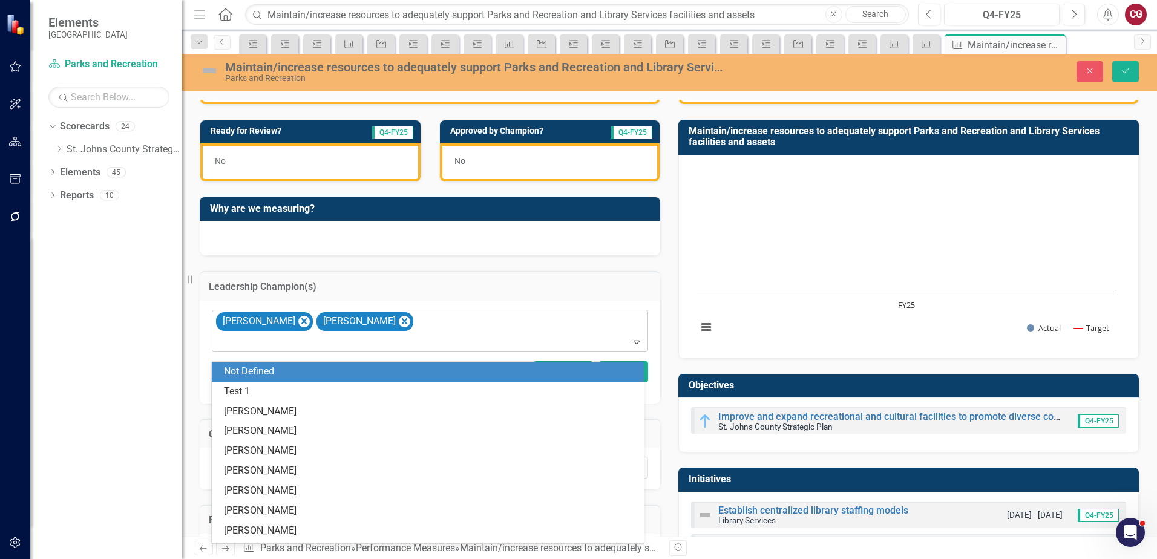
click at [347, 373] on div "Not Defined" at bounding box center [430, 372] width 413 height 14
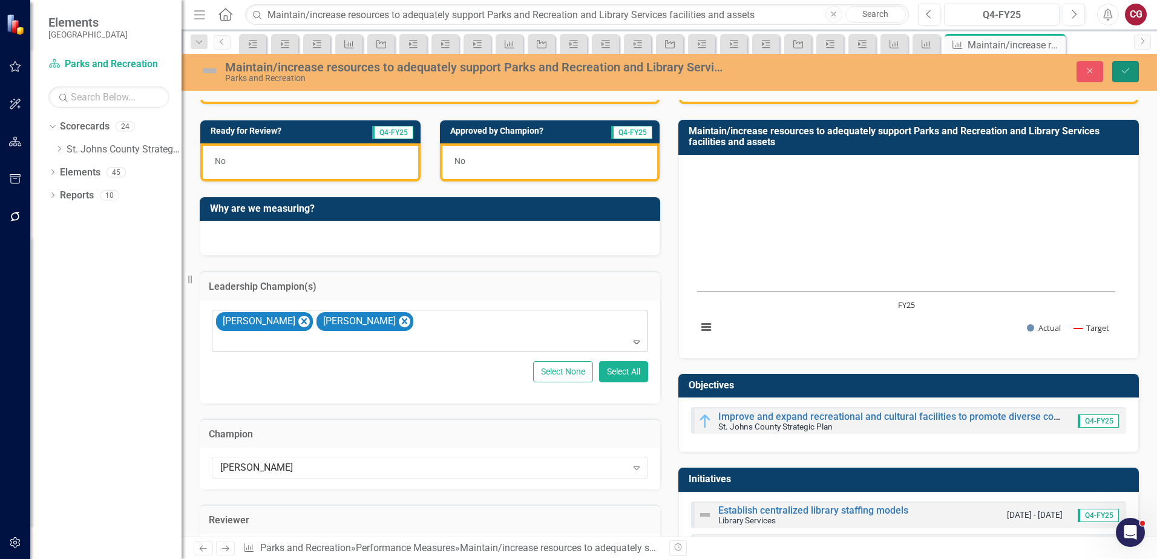
click at [1126, 72] on icon "Save" at bounding box center [1125, 71] width 11 height 8
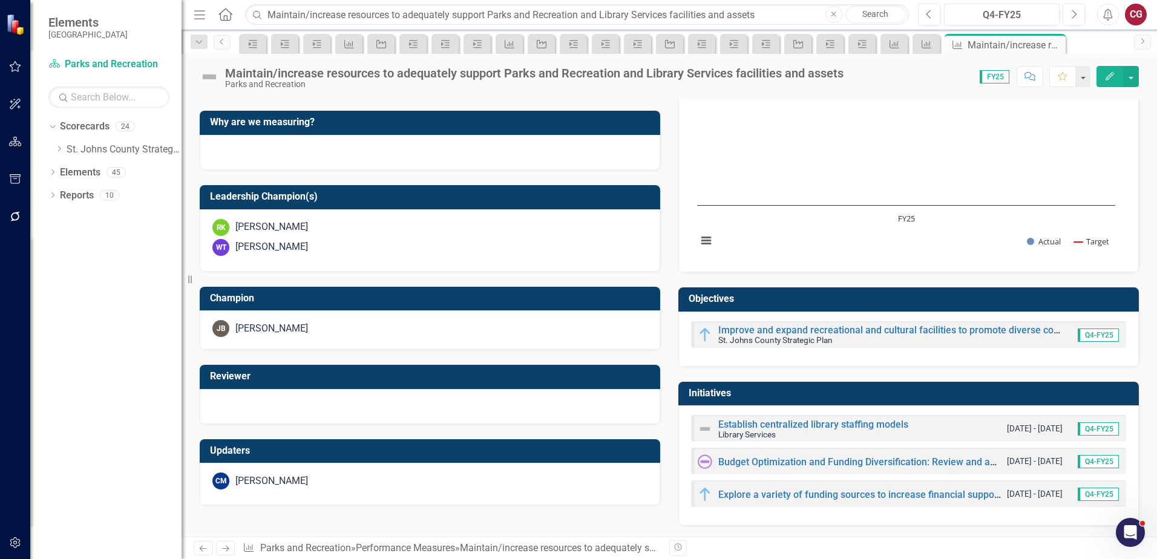
scroll to position [328, 0]
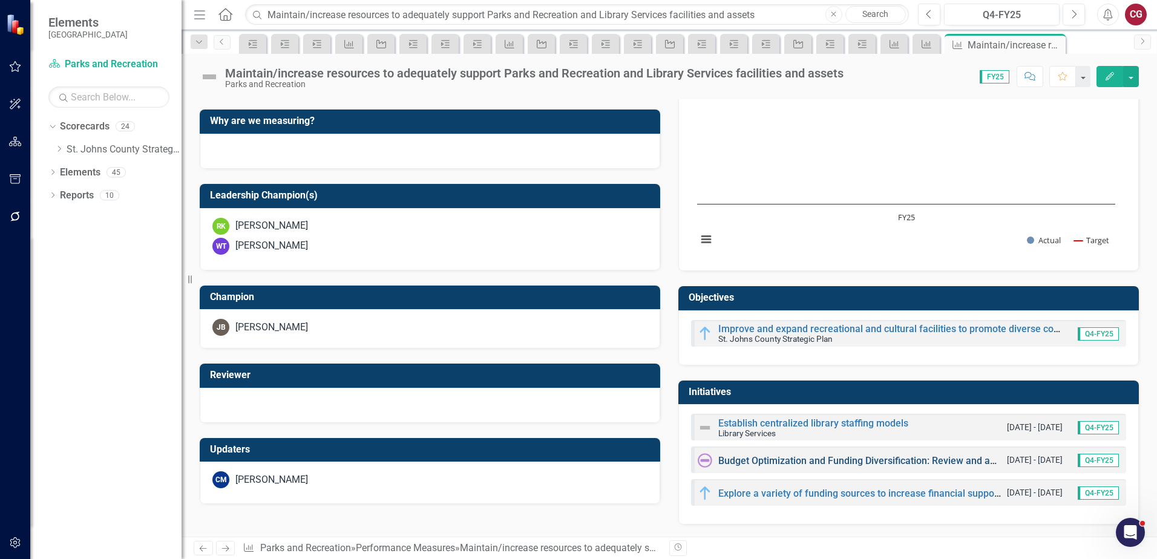
click at [750, 465] on link "Budget Optimization and Funding Diversification: Review and analyze current bud…" at bounding box center [1095, 460] width 754 height 11
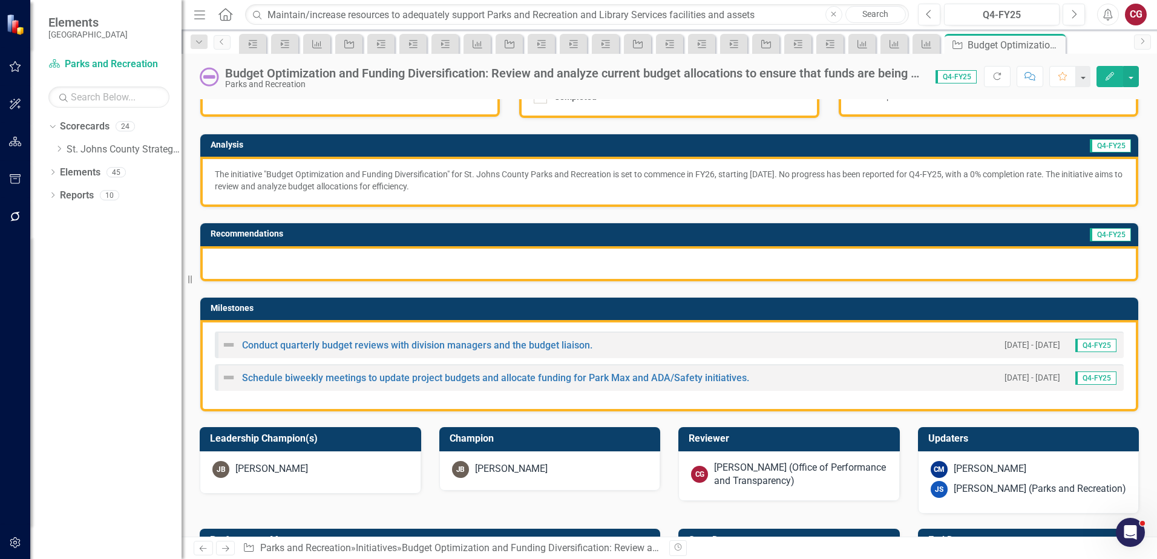
scroll to position [181, 0]
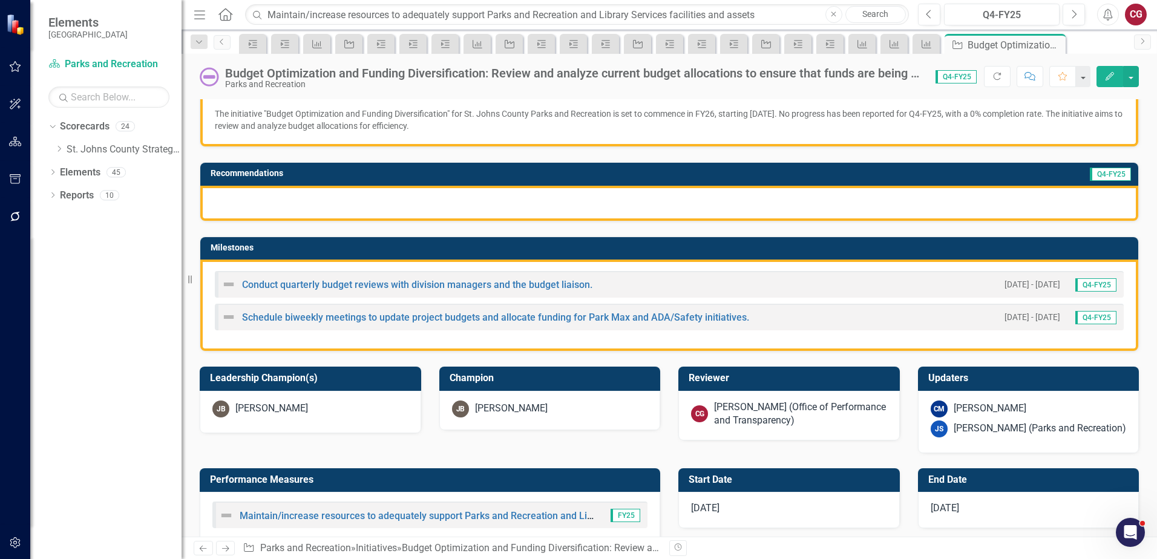
click at [757, 420] on div "[PERSON_NAME] (Office of Performance and Transparency)" at bounding box center [800, 414] width 173 height 28
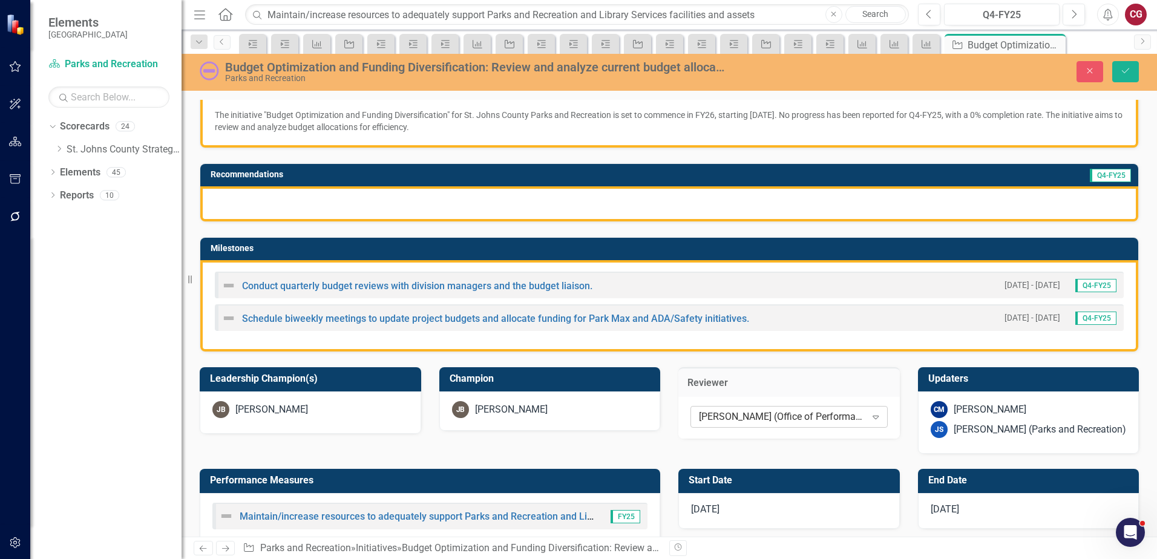
click at [751, 420] on div "[PERSON_NAME] (Office of Performance and Transparency)" at bounding box center [782, 417] width 167 height 14
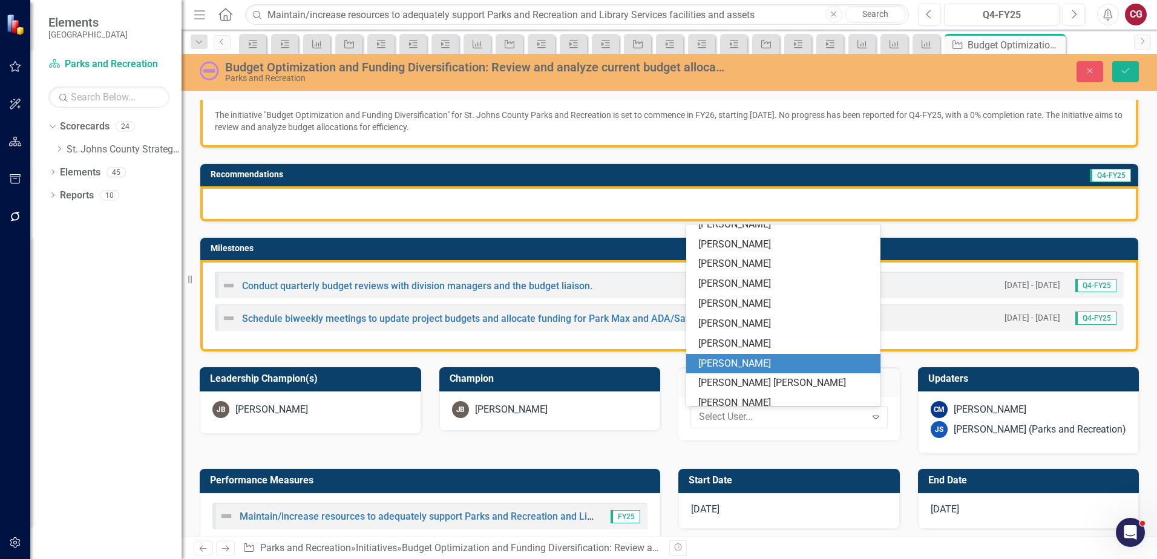
scroll to position [0, 0]
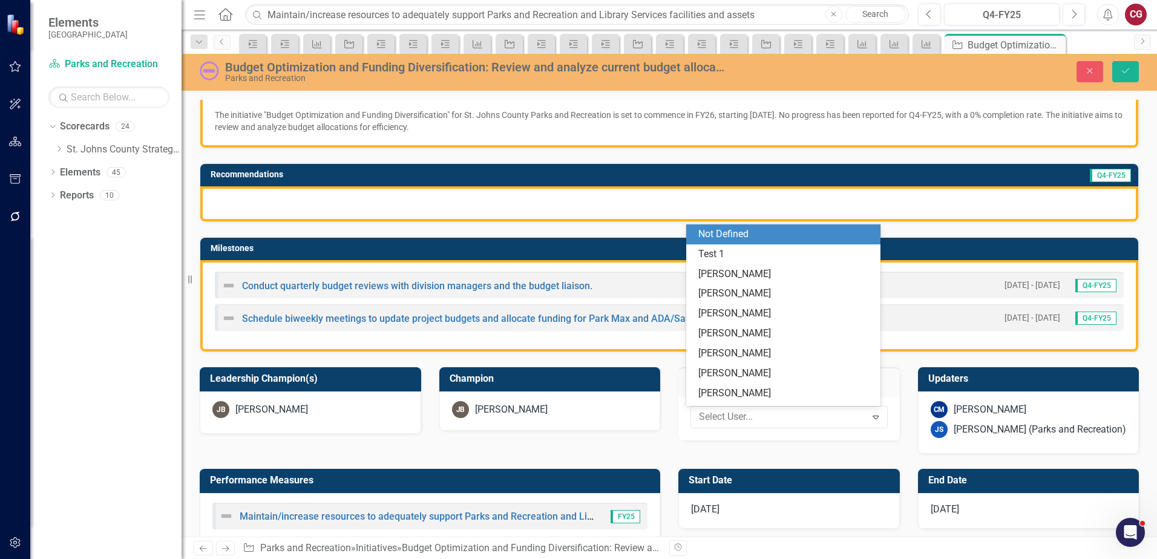
click at [748, 236] on div "Not Defined" at bounding box center [785, 234] width 175 height 14
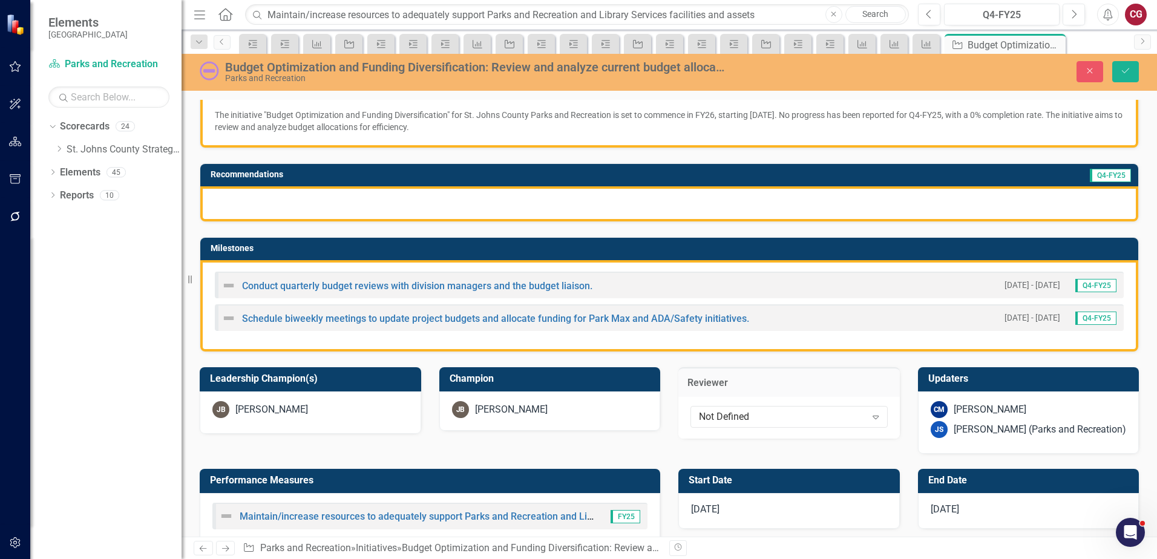
click at [993, 443] on div "CM [PERSON_NAME] JS [PERSON_NAME] (Parks and Recreation)" at bounding box center [1028, 422] width 221 height 62
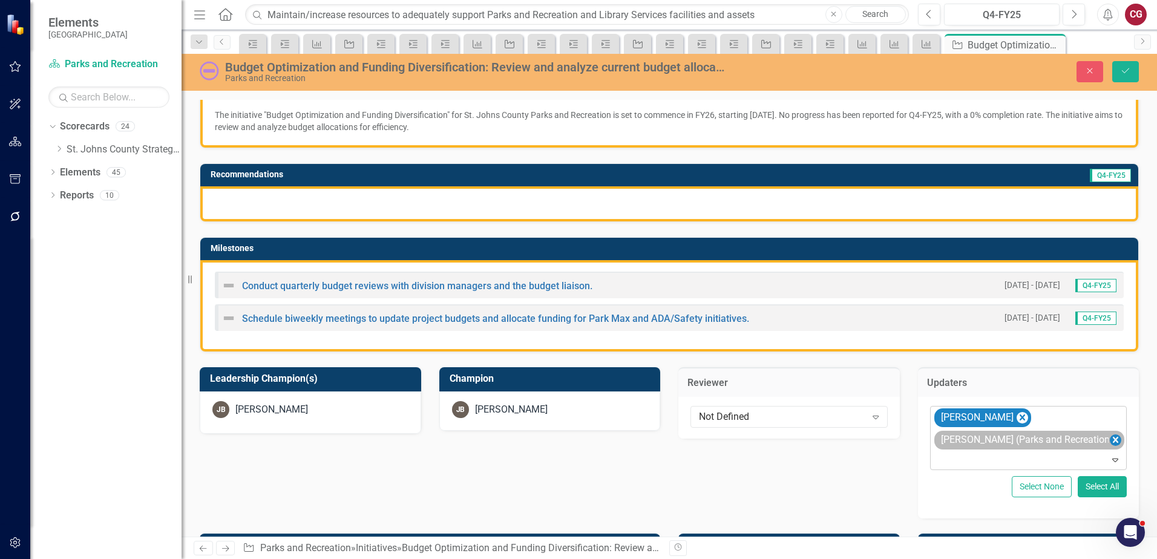
click at [1112, 441] on icon "Remove Joanne Spencer (Parks and Recreation)" at bounding box center [1114, 440] width 5 height 6
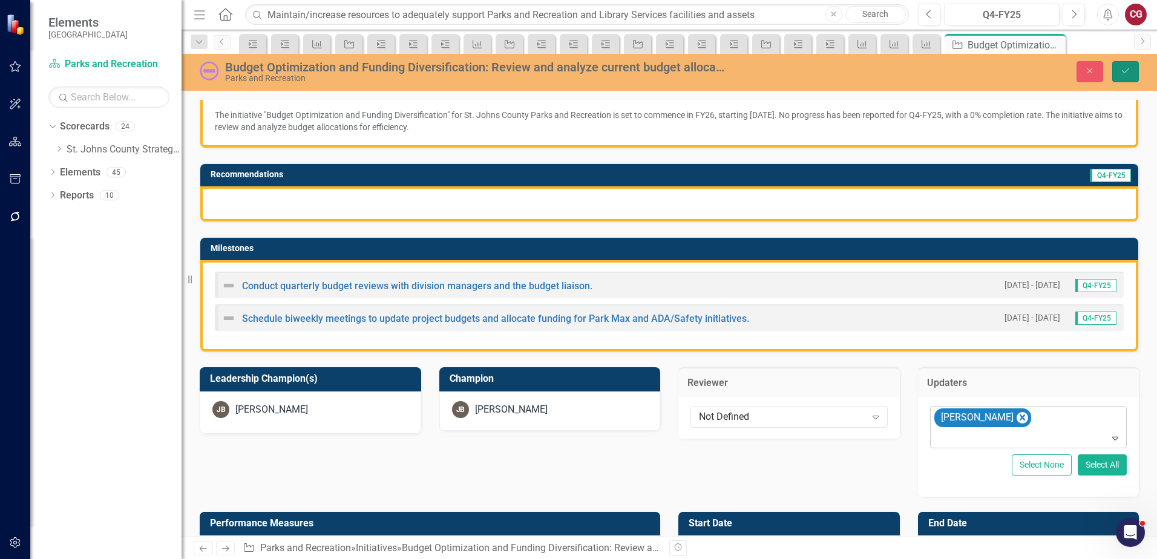
click at [1123, 73] on icon "Save" at bounding box center [1125, 71] width 11 height 8
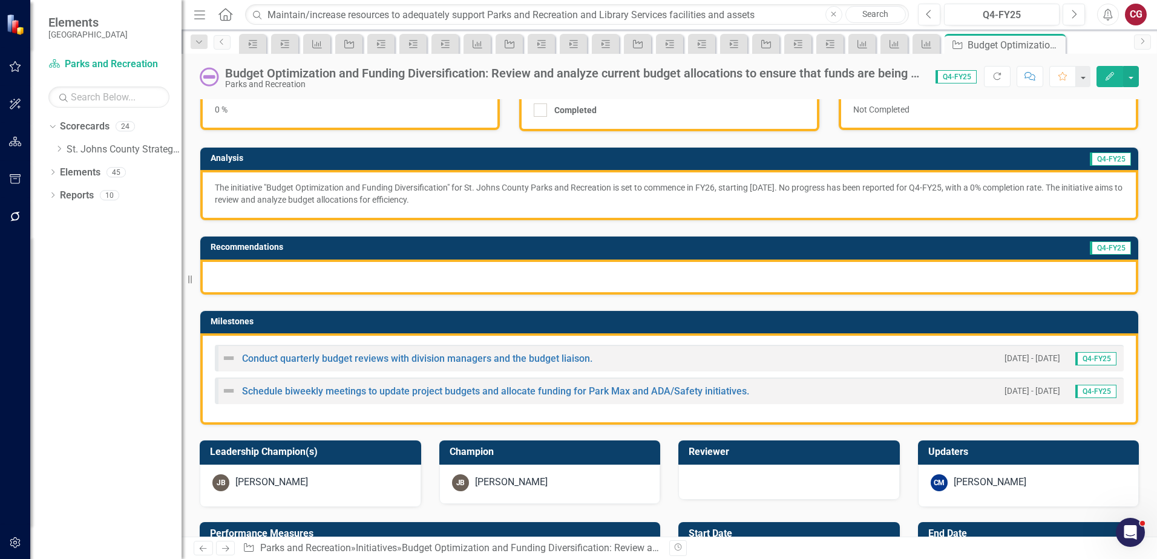
scroll to position [121, 0]
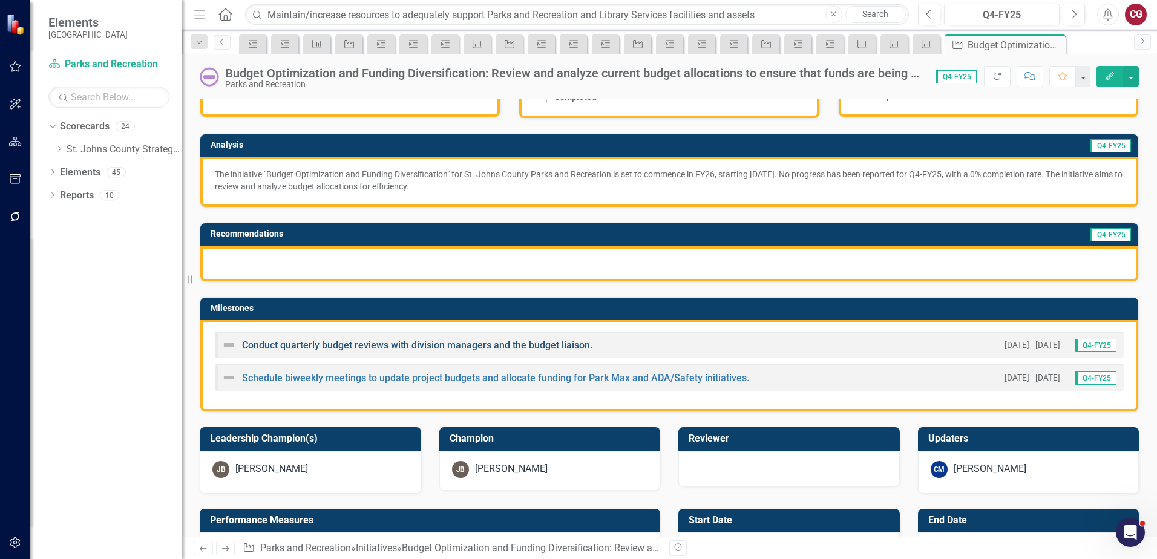
click at [381, 346] on link "Conduct quarterly budget reviews with division managers and the budget liaison." at bounding box center [417, 344] width 350 height 11
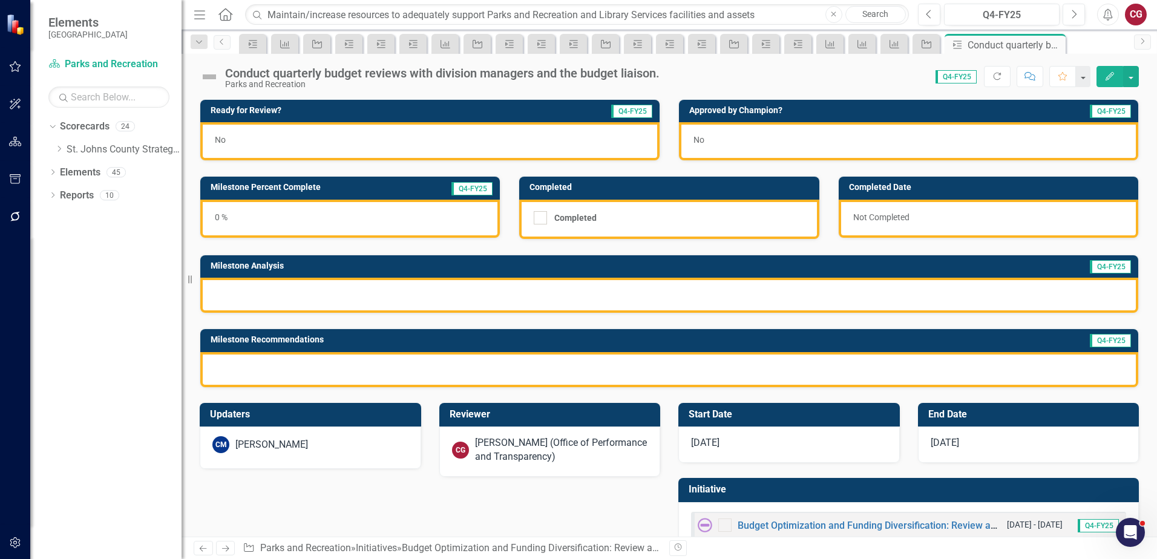
click at [511, 457] on div "[PERSON_NAME] (Office of Performance and Transparency)" at bounding box center [561, 450] width 173 height 28
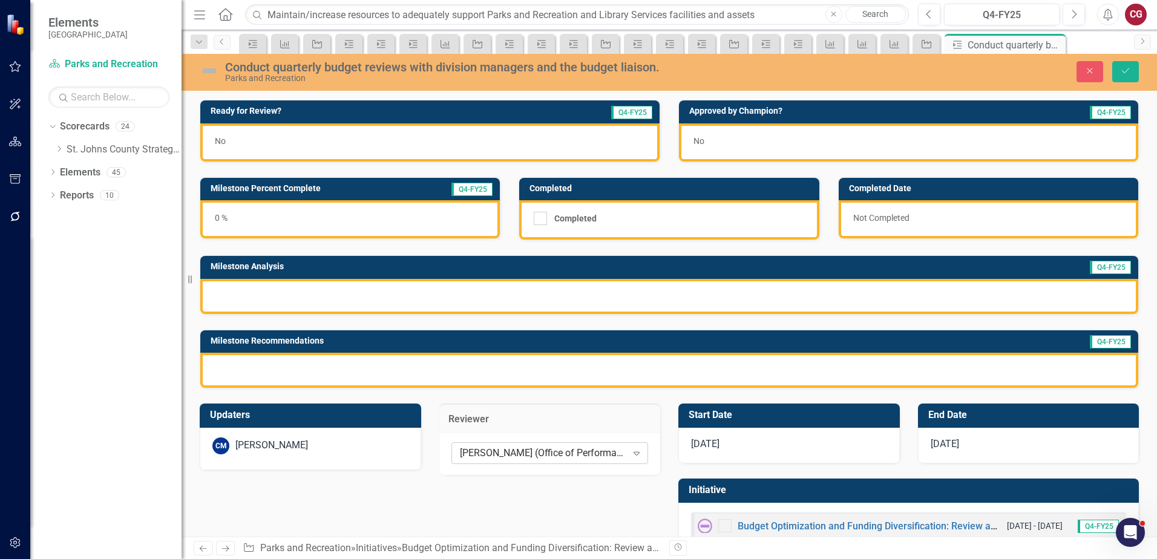
click at [511, 446] on div "[PERSON_NAME] (Office of Performance and Transparency)" at bounding box center [543, 453] width 167 height 14
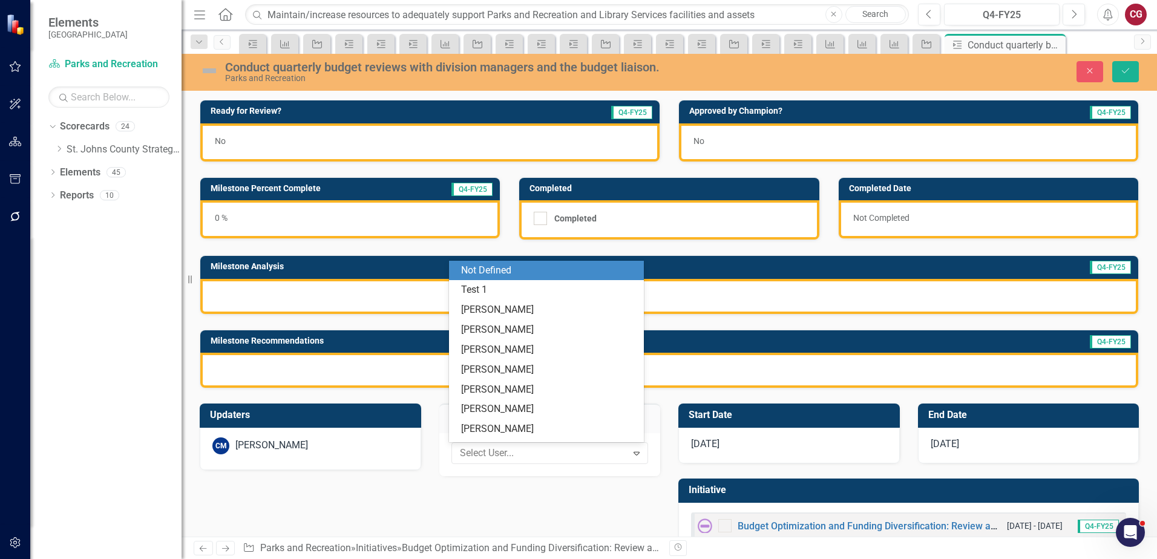
click at [486, 268] on div "Not Defined" at bounding box center [548, 271] width 175 height 14
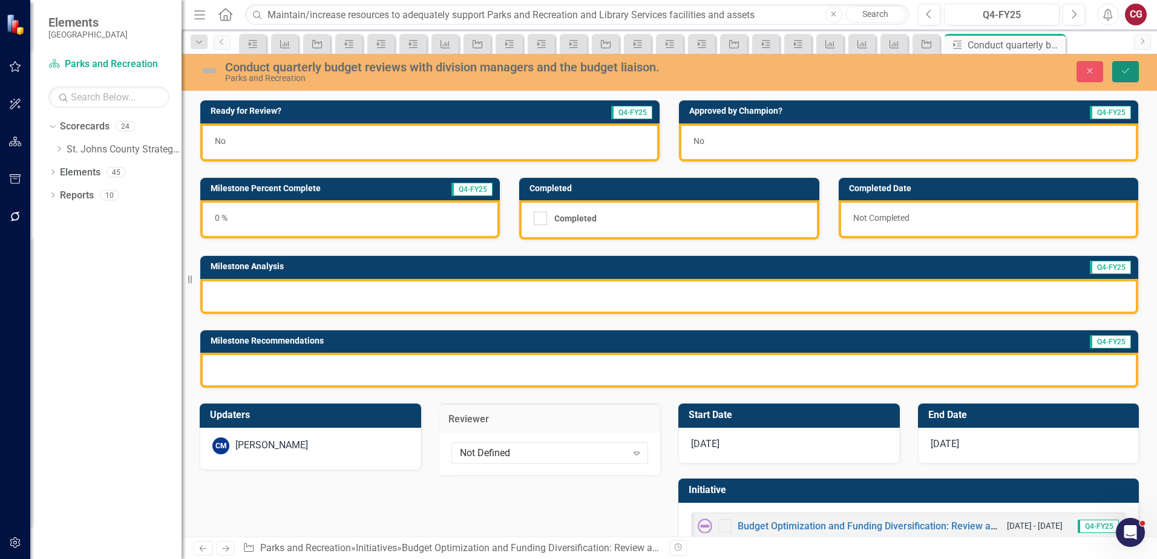
click at [1125, 73] on icon "Save" at bounding box center [1125, 71] width 11 height 8
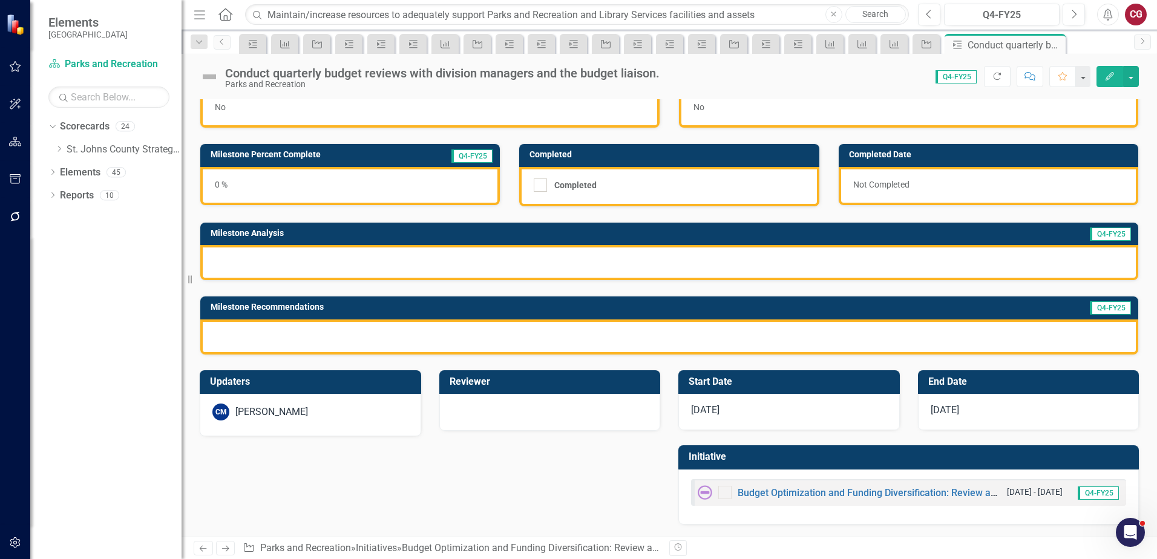
scroll to position [33, 0]
click at [773, 491] on link "Budget Optimization and Funding Diversification: Review and analyze current bud…" at bounding box center [1114, 492] width 754 height 11
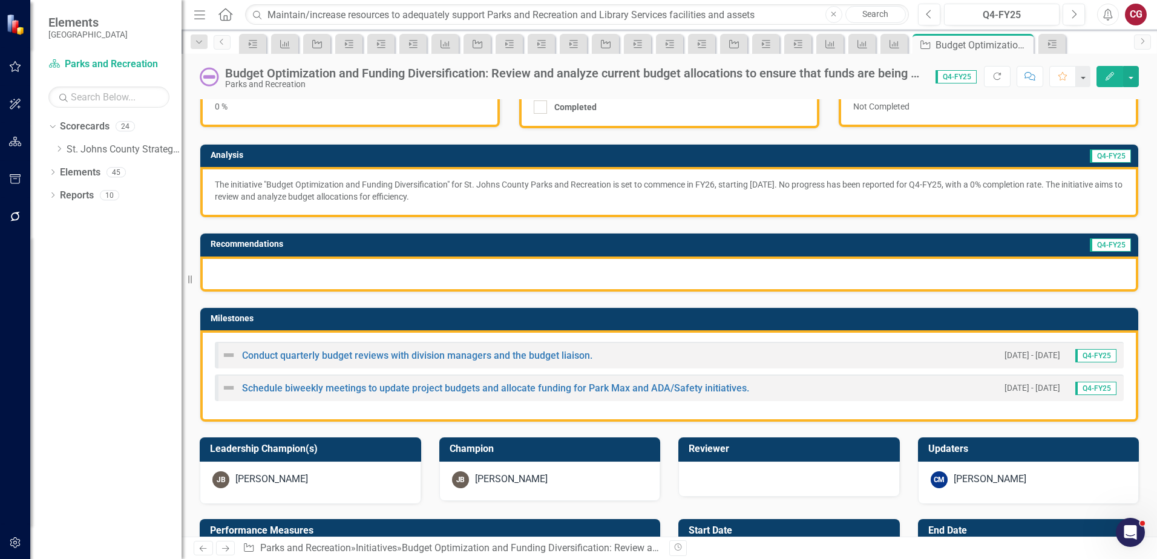
scroll to position [121, 0]
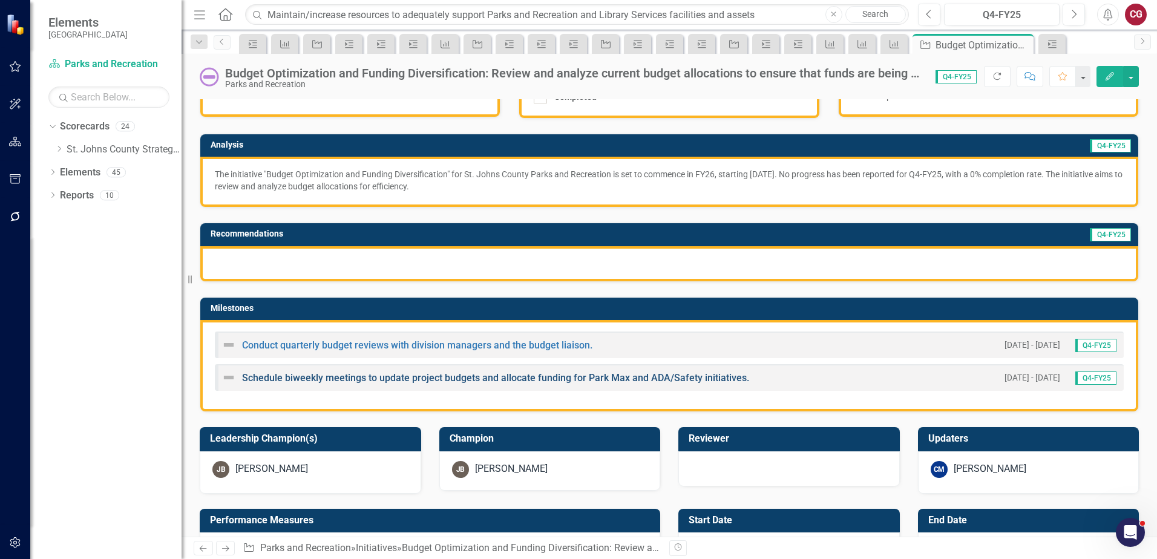
click at [316, 376] on link "Schedule biweekly meetings to update project budgets and allocate funding for P…" at bounding box center [495, 377] width 507 height 11
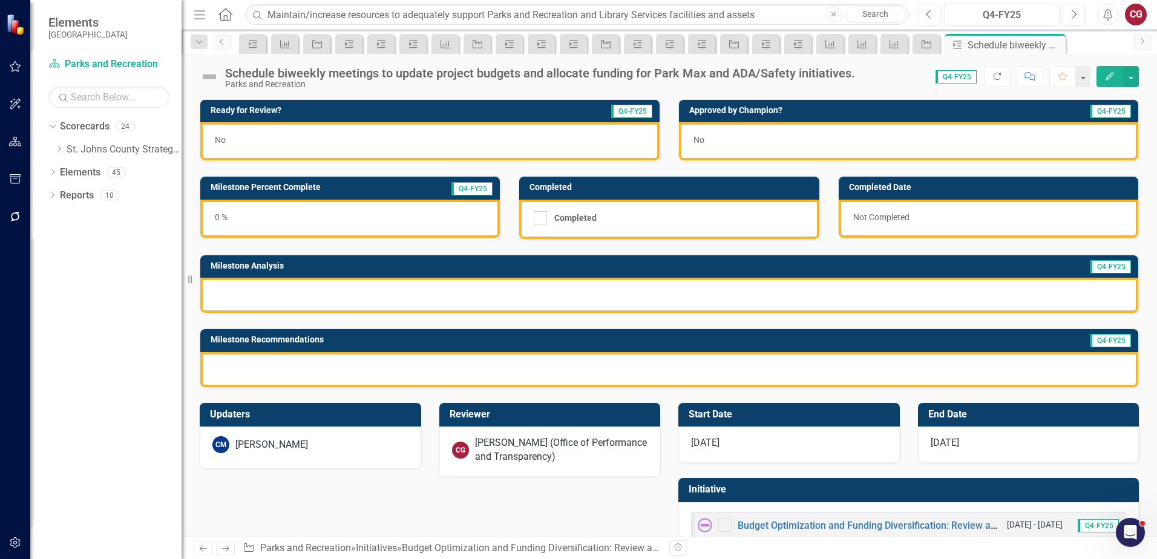
click at [526, 448] on div "[PERSON_NAME] (Office of Performance and Transparency)" at bounding box center [561, 450] width 173 height 28
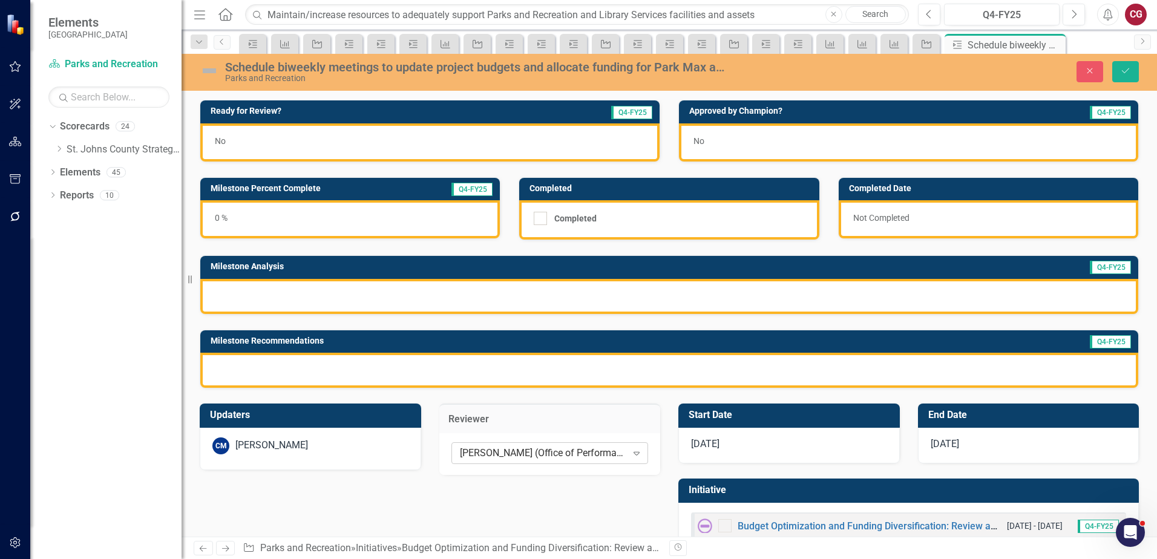
click at [506, 447] on div "[PERSON_NAME] (Office of Performance and Transparency)" at bounding box center [543, 453] width 167 height 14
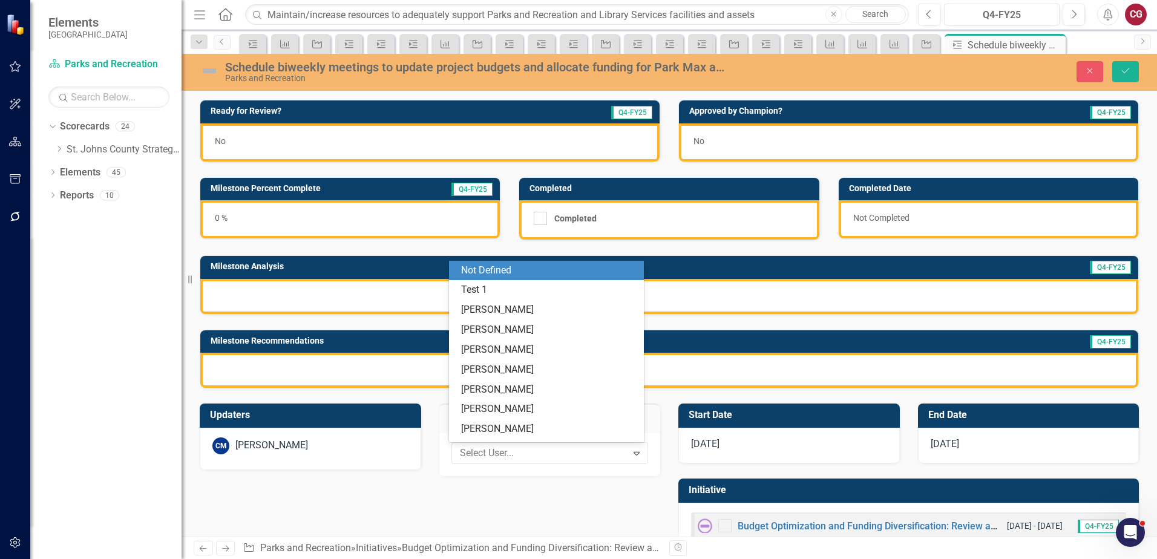
click at [479, 272] on div "Not Defined" at bounding box center [548, 271] width 175 height 14
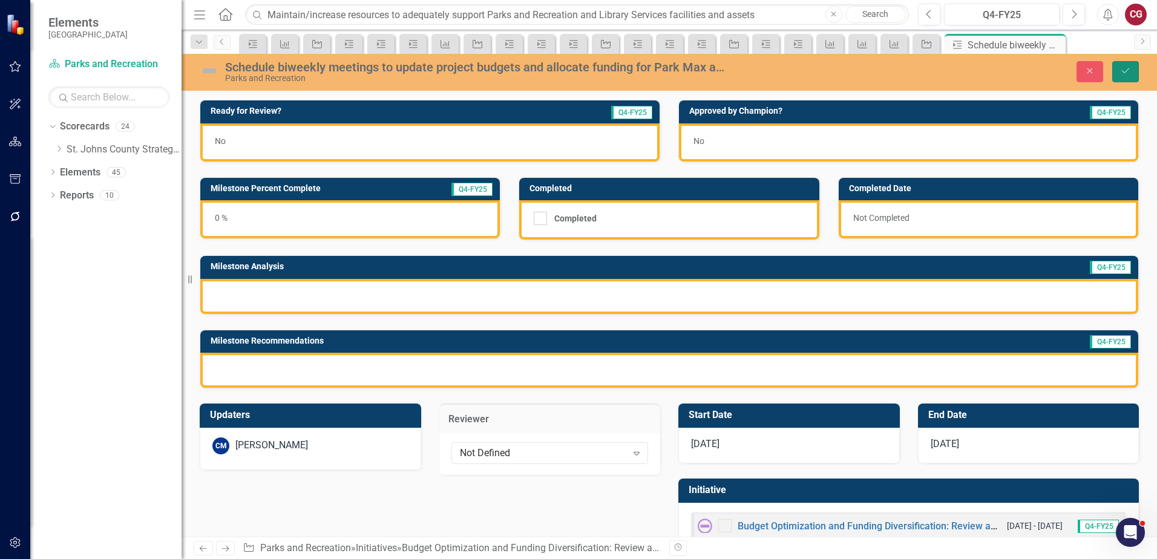
click at [1128, 75] on icon "Save" at bounding box center [1125, 71] width 11 height 8
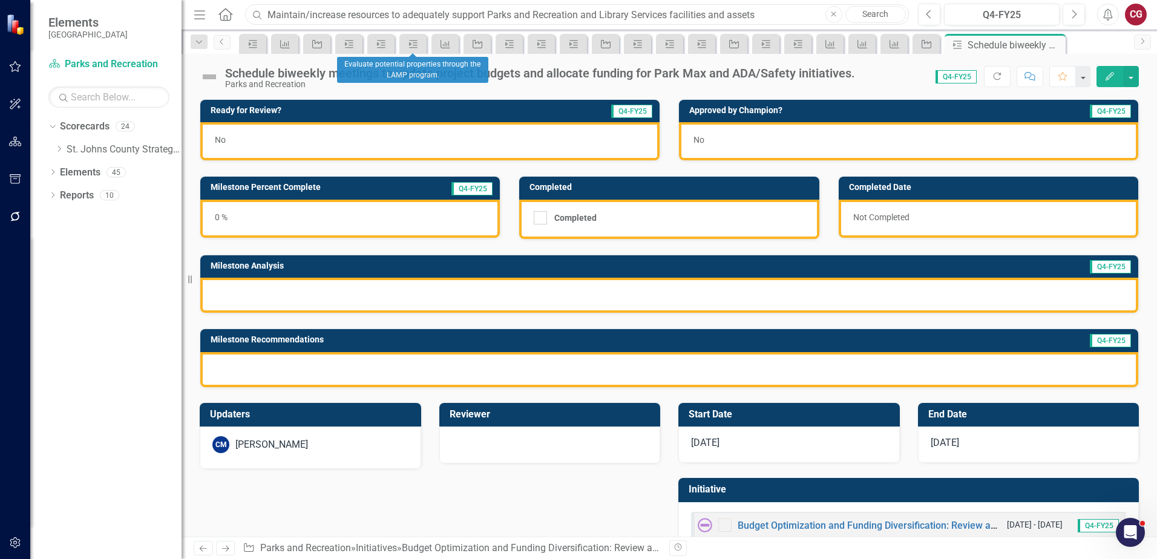
click at [396, 18] on input "Maintain/increase resources to adequately support Parks and Recreation and Libr…" at bounding box center [577, 14] width 664 height 21
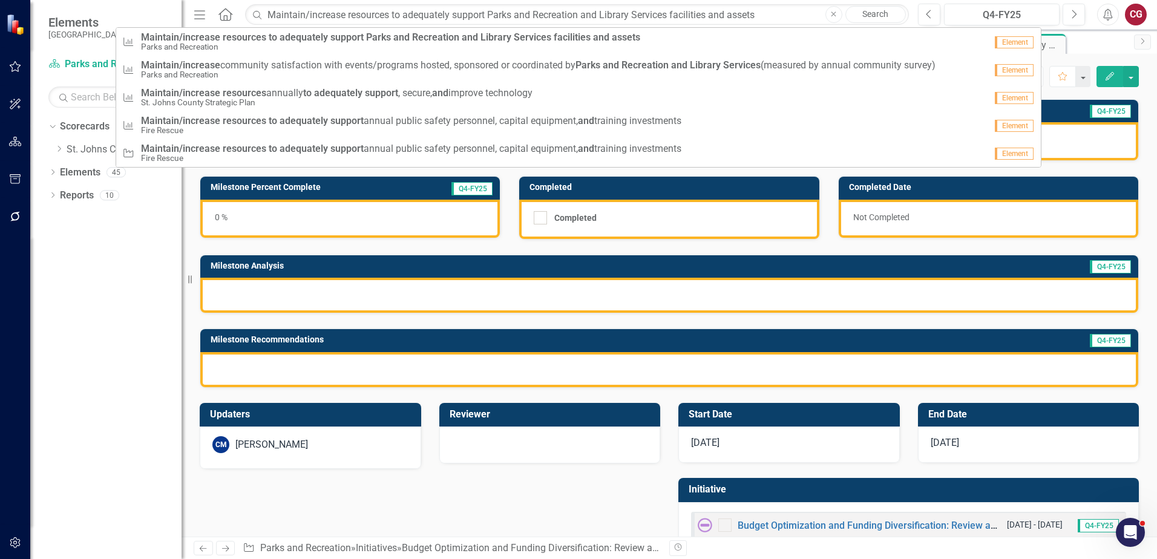
click at [837, 18] on button "Close" at bounding box center [833, 14] width 17 height 17
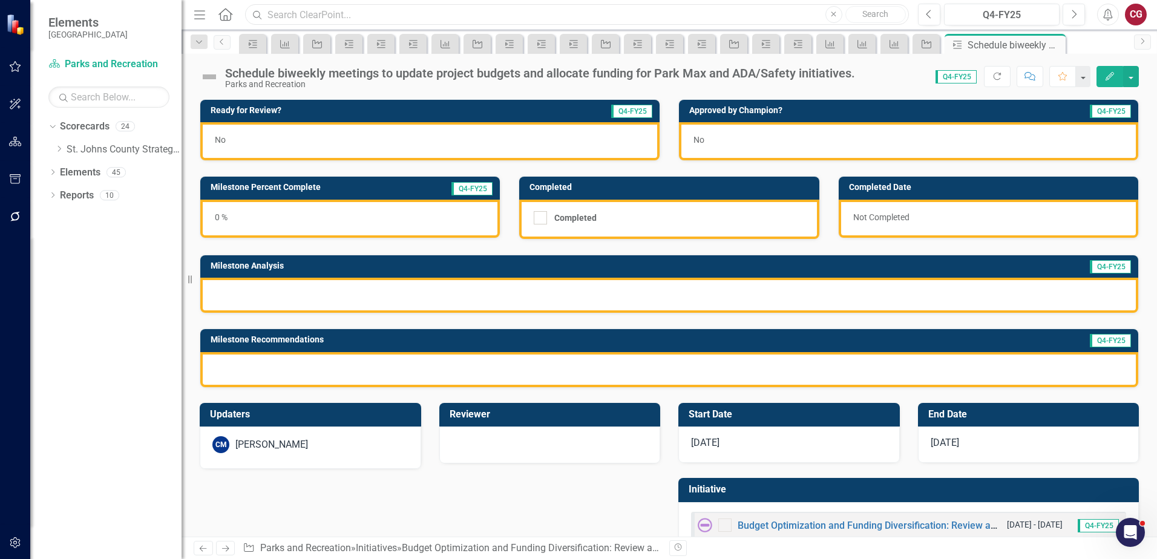
click at [371, 20] on input "text" at bounding box center [577, 14] width 664 height 21
paste input "Explore a variety of funding sources to increase financial support. This could …"
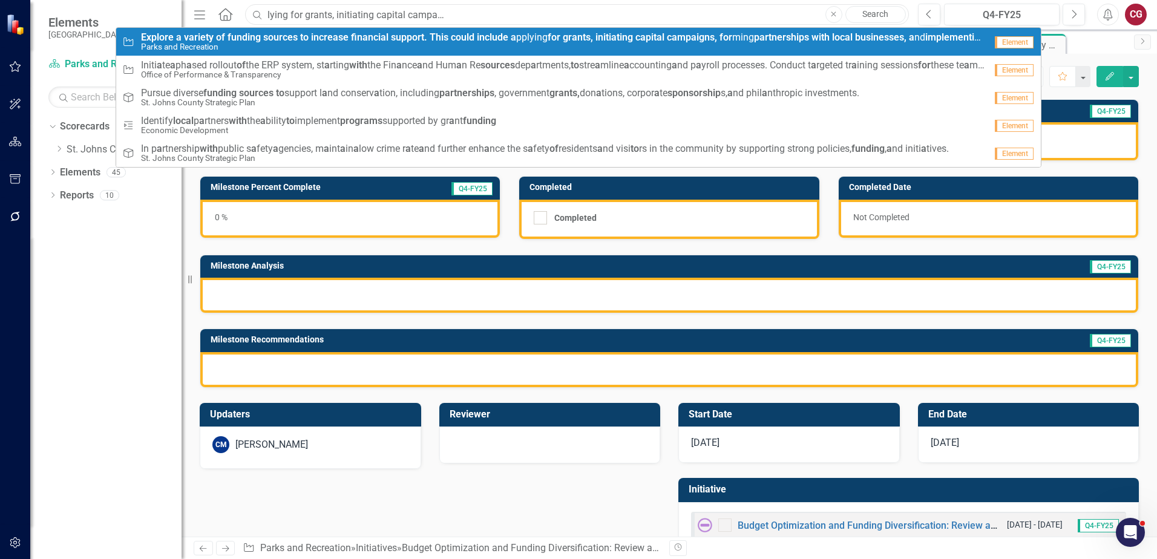
type input "Explore a variety of funding sources to increase financial support. This could …"
click at [316, 39] on strong "increase" at bounding box center [330, 36] width 38 height 11
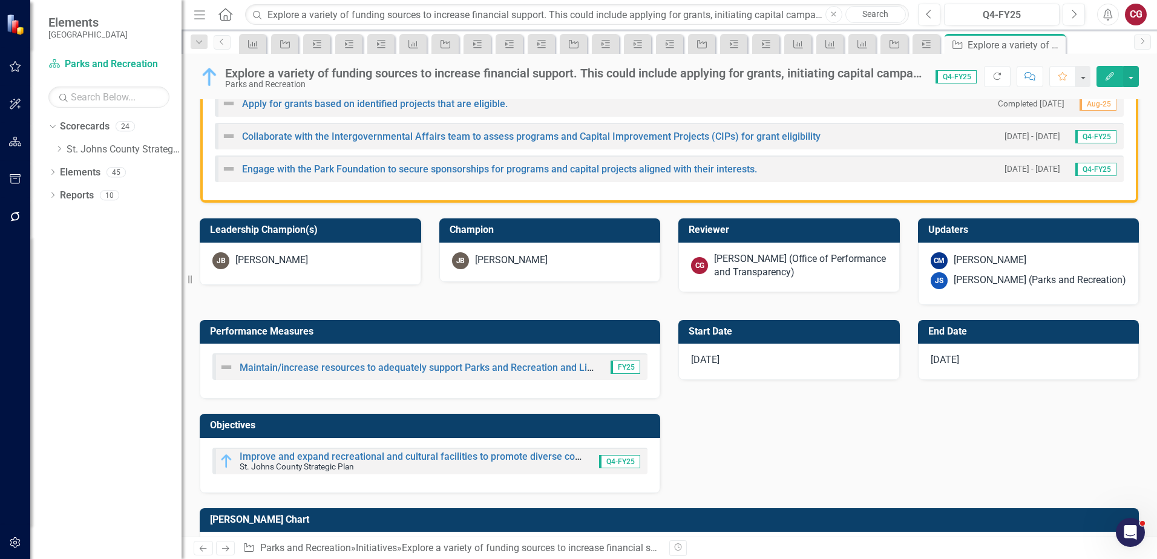
scroll to position [363, 0]
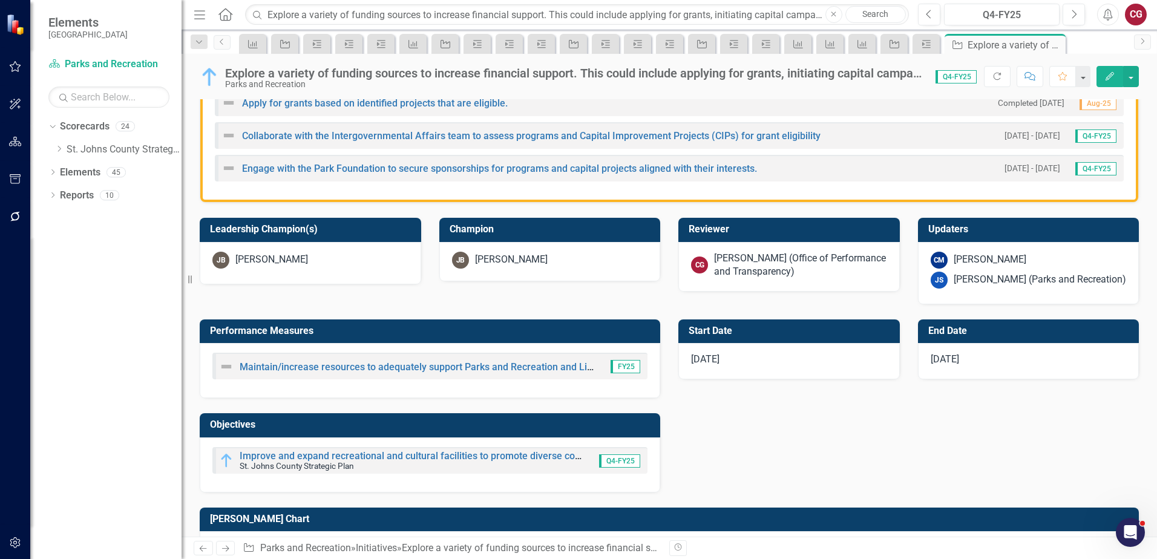
click at [781, 272] on div "[PERSON_NAME] (Office of Performance and Transparency)" at bounding box center [800, 266] width 173 height 28
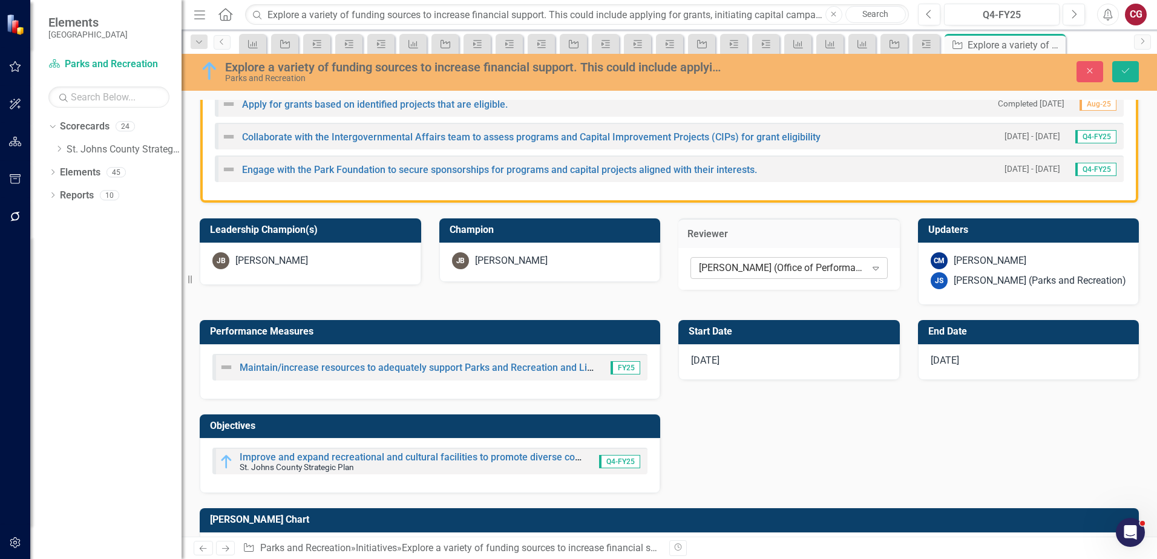
click at [775, 264] on div "[PERSON_NAME] (Office of Performance and Transparency)" at bounding box center [782, 268] width 167 height 14
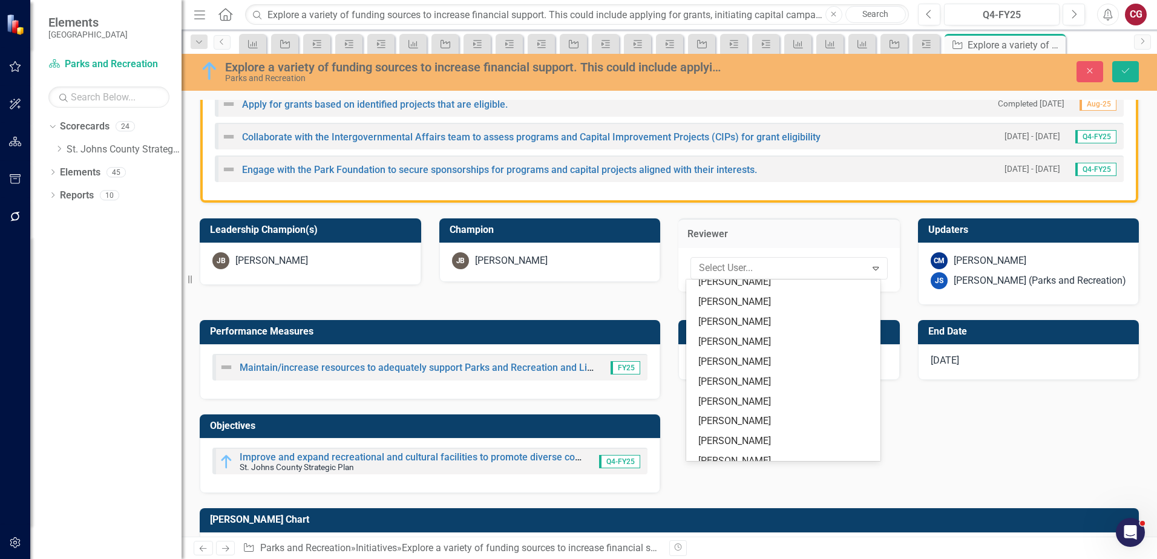
scroll to position [0, 0]
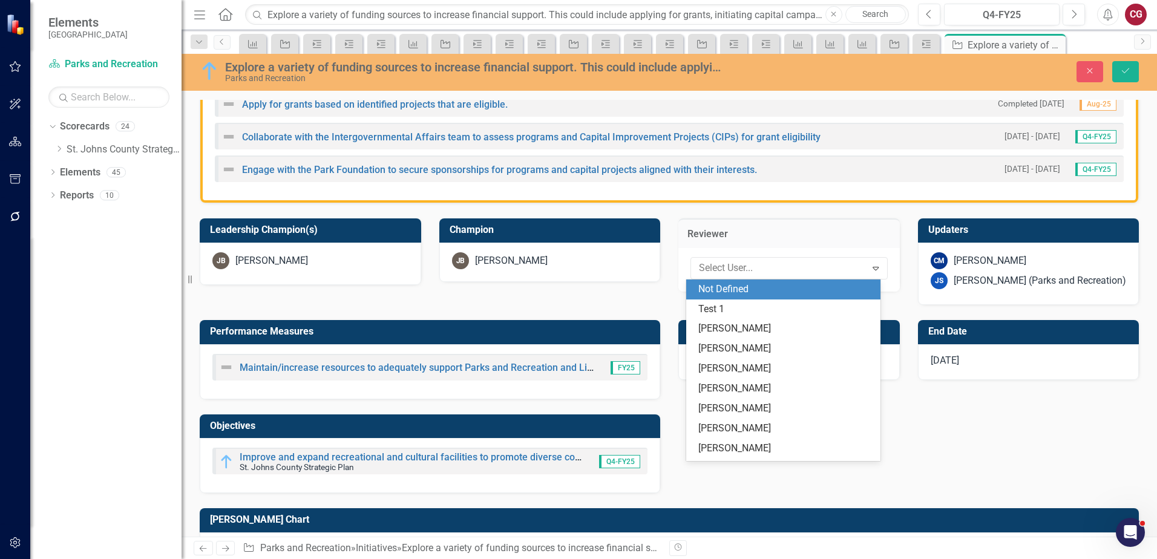
click at [747, 292] on div "Not Defined" at bounding box center [785, 290] width 175 height 14
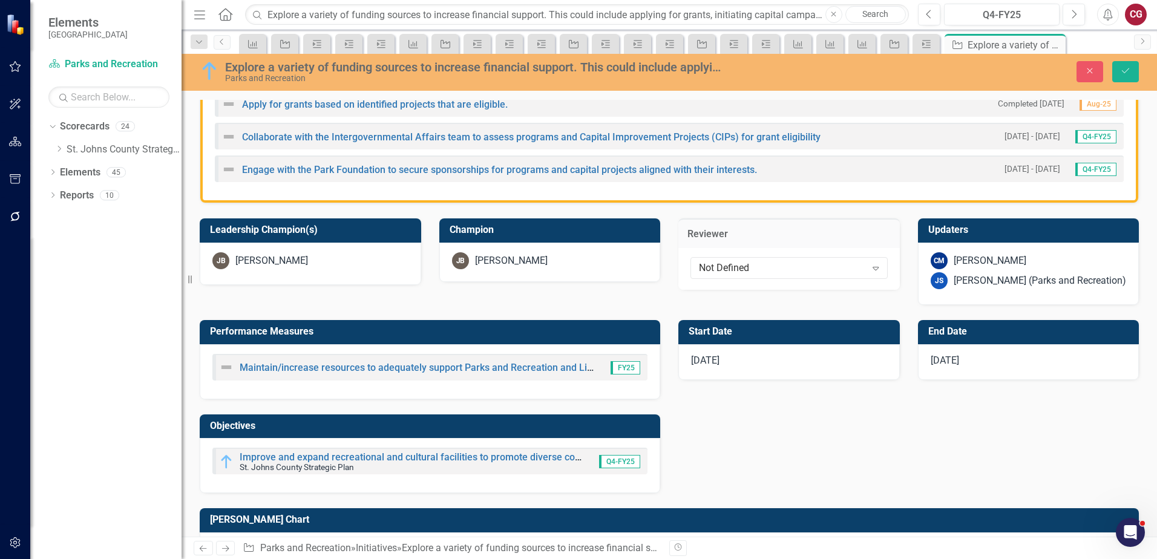
click at [953, 282] on div "[PERSON_NAME] (Parks and Recreation)" at bounding box center [1039, 281] width 172 height 14
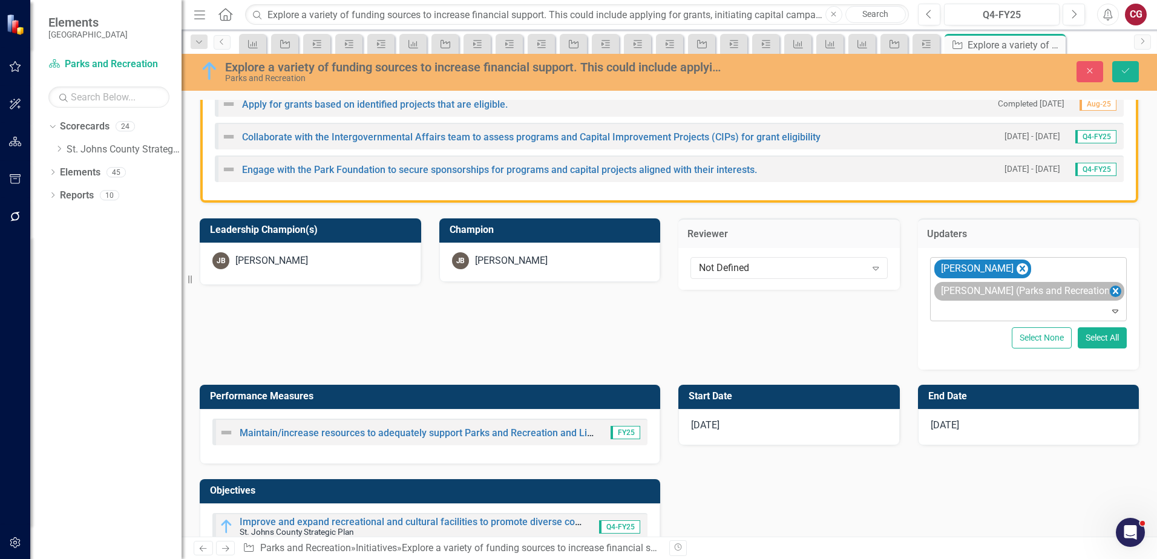
click at [1110, 290] on icon "Remove Joanne Spencer (Parks and Recreation)" at bounding box center [1114, 291] width 11 height 15
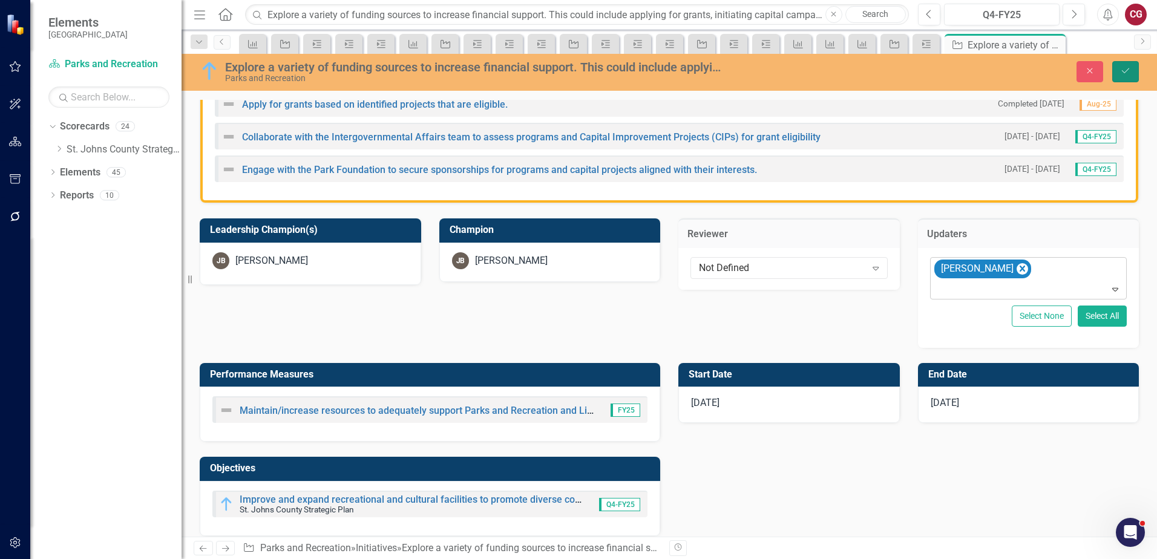
click at [1131, 67] on button "Save" at bounding box center [1125, 71] width 27 height 21
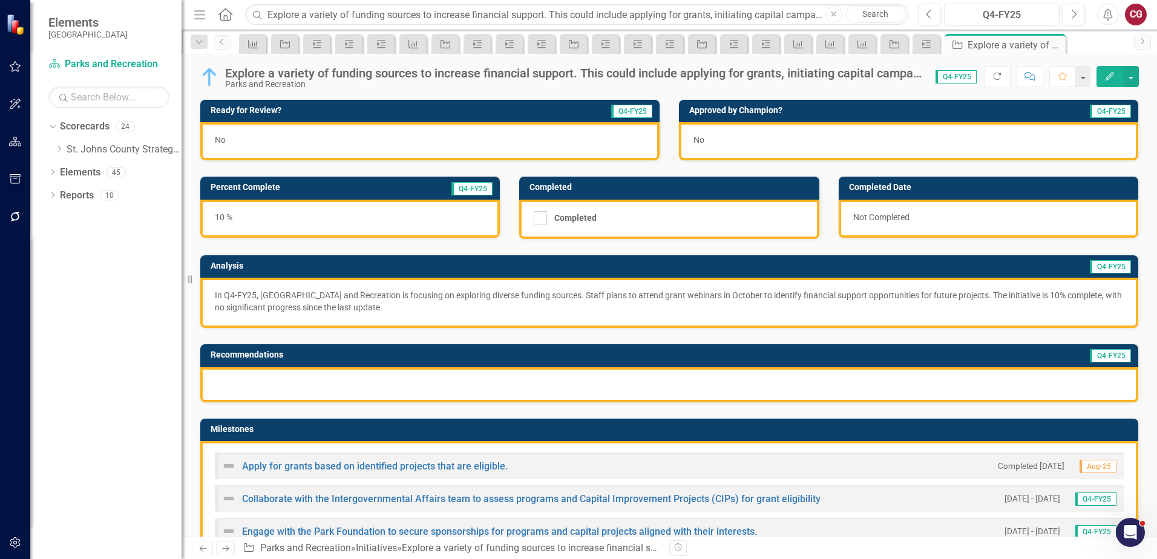
scroll to position [121, 0]
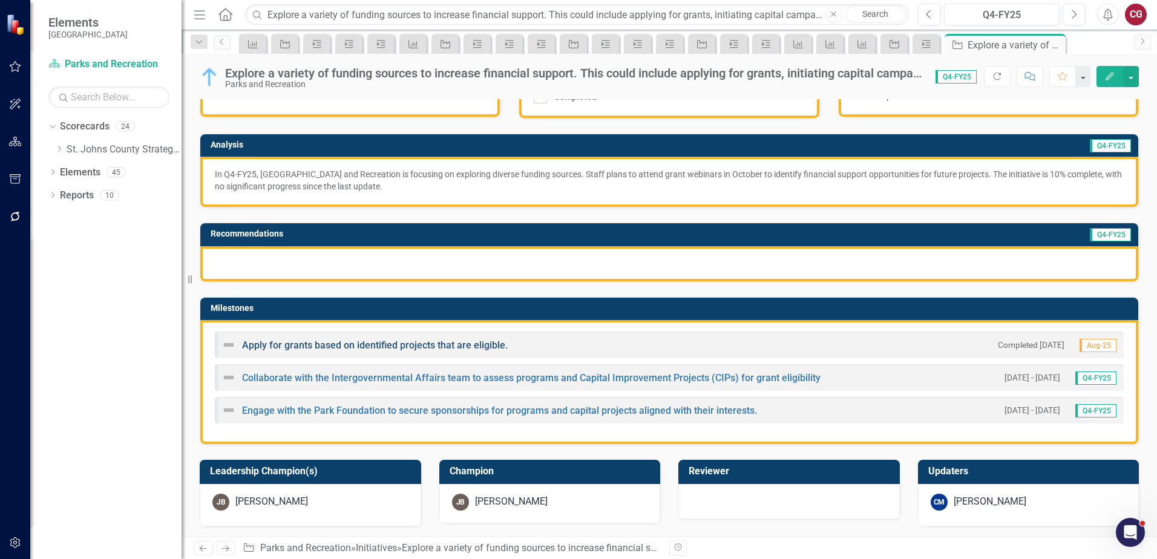
click at [304, 347] on link "Apply for grants based on identified projects that are eligible." at bounding box center [375, 344] width 266 height 11
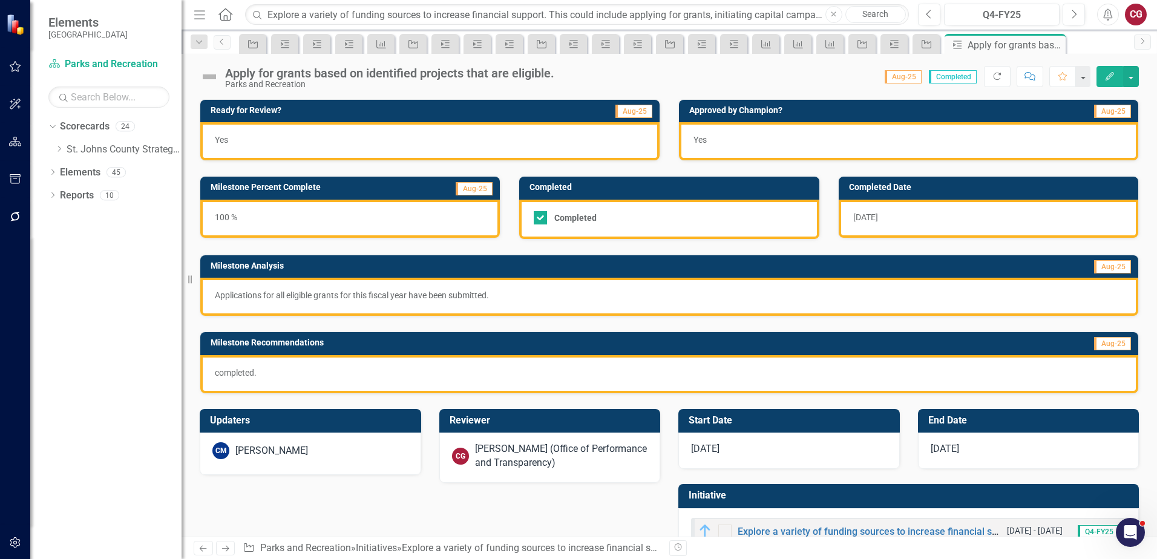
click at [500, 454] on div "[PERSON_NAME] (Office of Performance and Transparency)" at bounding box center [561, 456] width 173 height 28
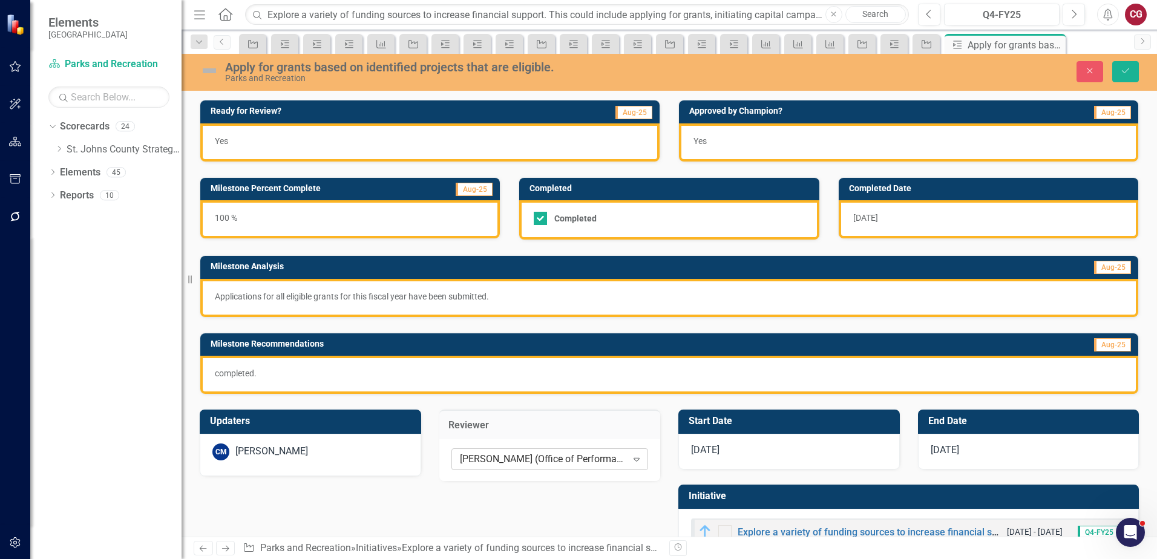
click at [506, 459] on div "[PERSON_NAME] (Office of Performance and Transparency)" at bounding box center [543, 459] width 167 height 14
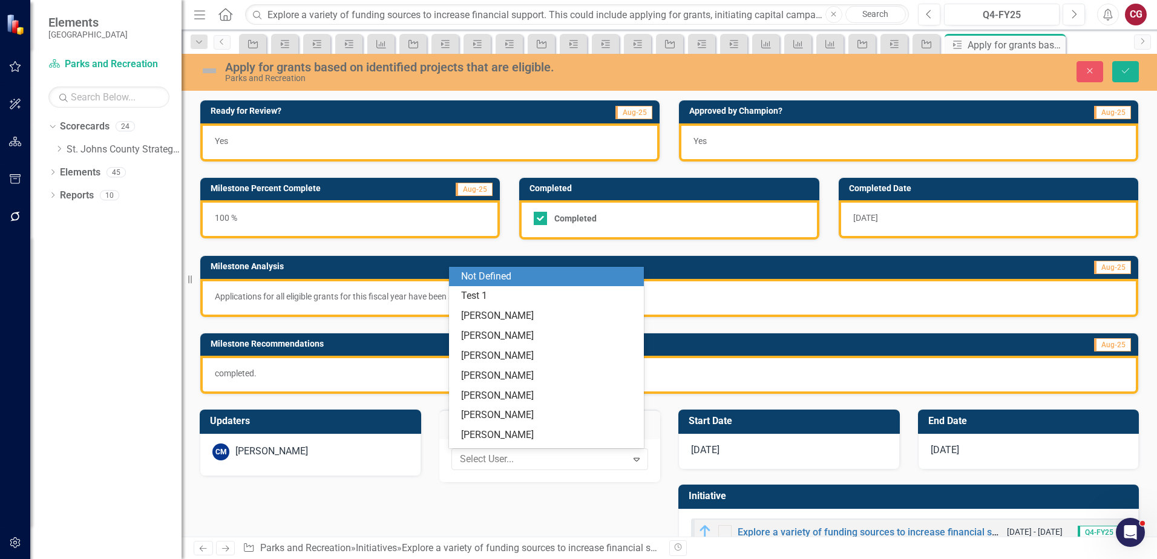
click at [509, 273] on div "Not Defined" at bounding box center [548, 277] width 175 height 14
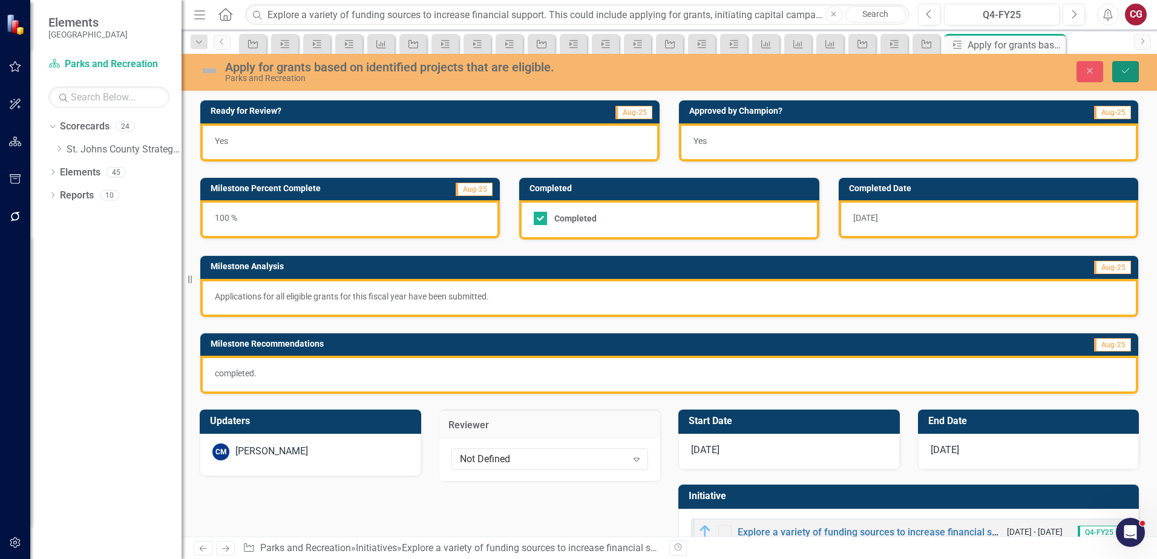
click at [1121, 75] on icon "Save" at bounding box center [1125, 71] width 11 height 8
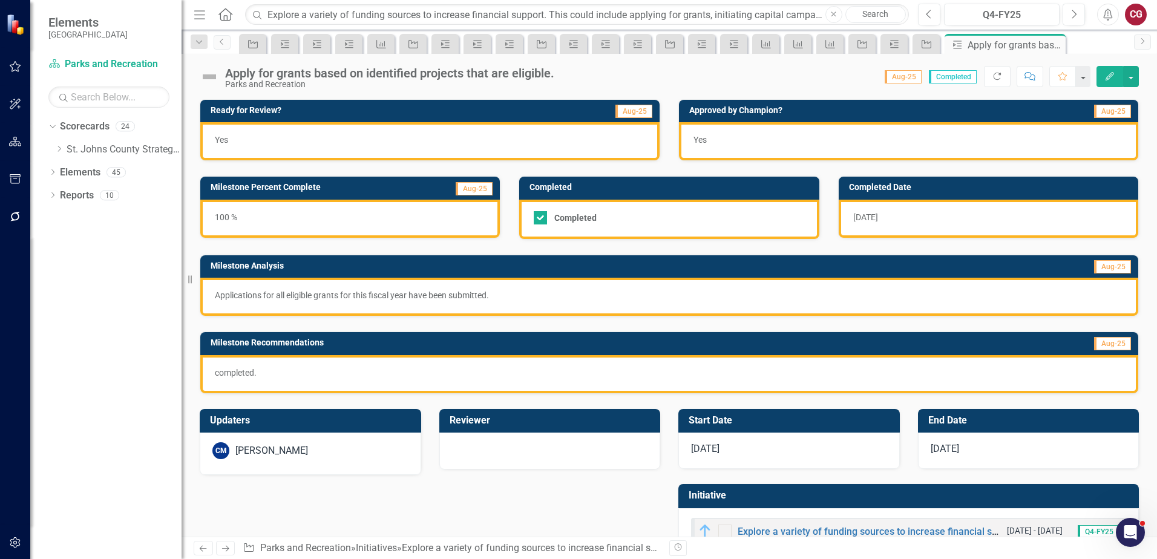
scroll to position [39, 0]
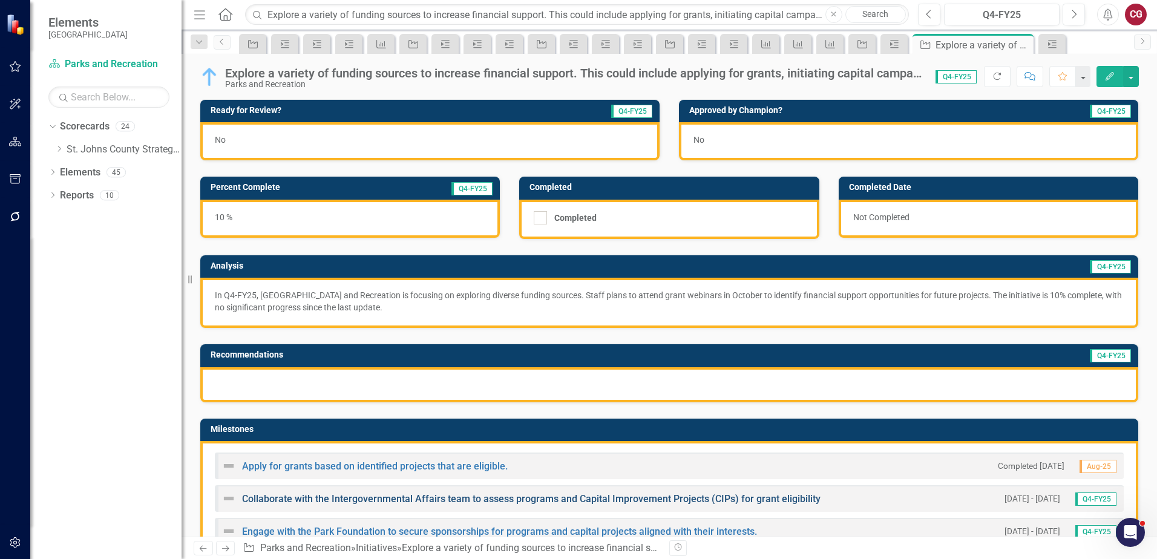
click at [333, 502] on link "Collaborate with the Intergovernmental Affairs team to assess programs and Capi…" at bounding box center [531, 498] width 578 height 11
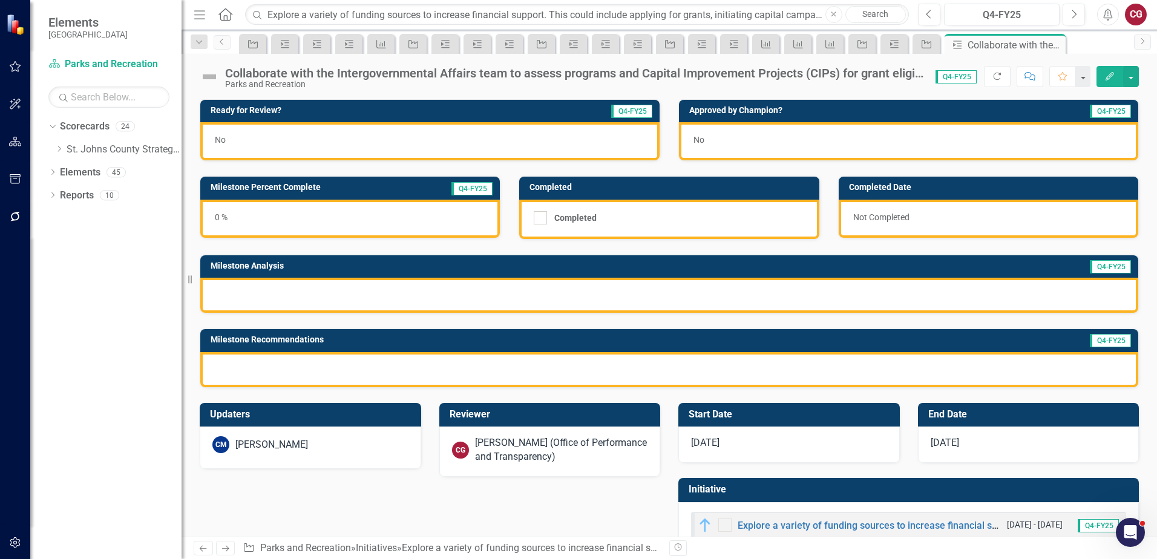
scroll to position [33, 0]
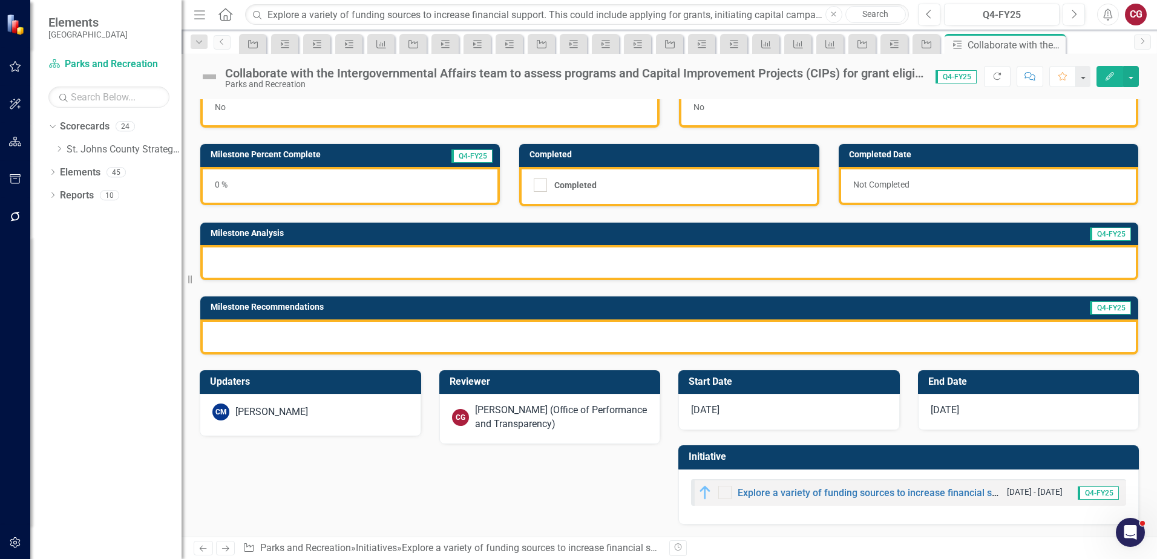
click at [521, 426] on div "[PERSON_NAME] (Office of Performance and Transparency)" at bounding box center [561, 417] width 173 height 28
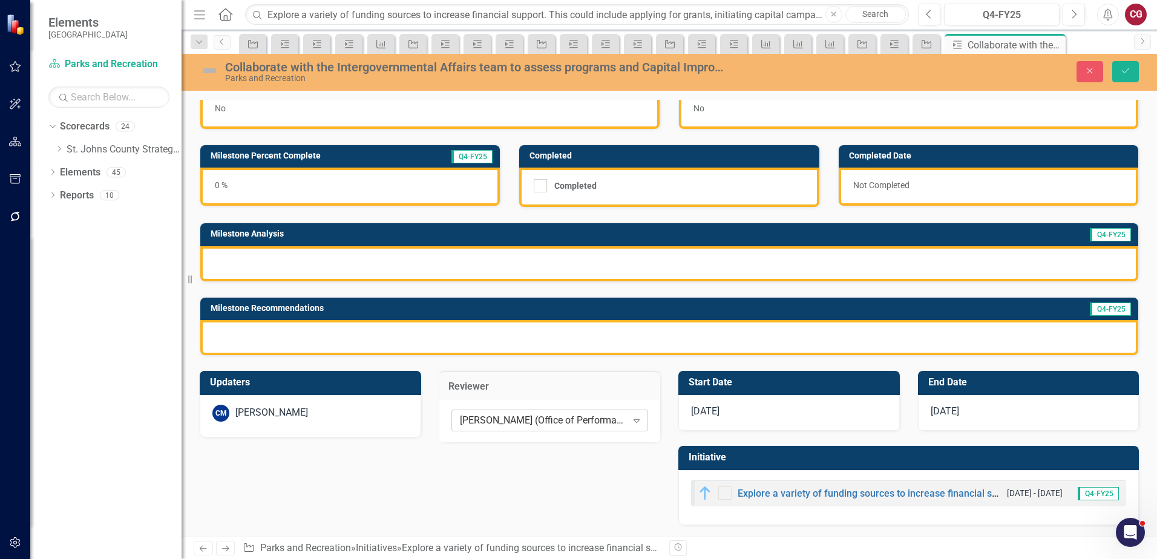
click at [505, 415] on div "[PERSON_NAME] (Office of Performance and Transparency)" at bounding box center [543, 420] width 167 height 14
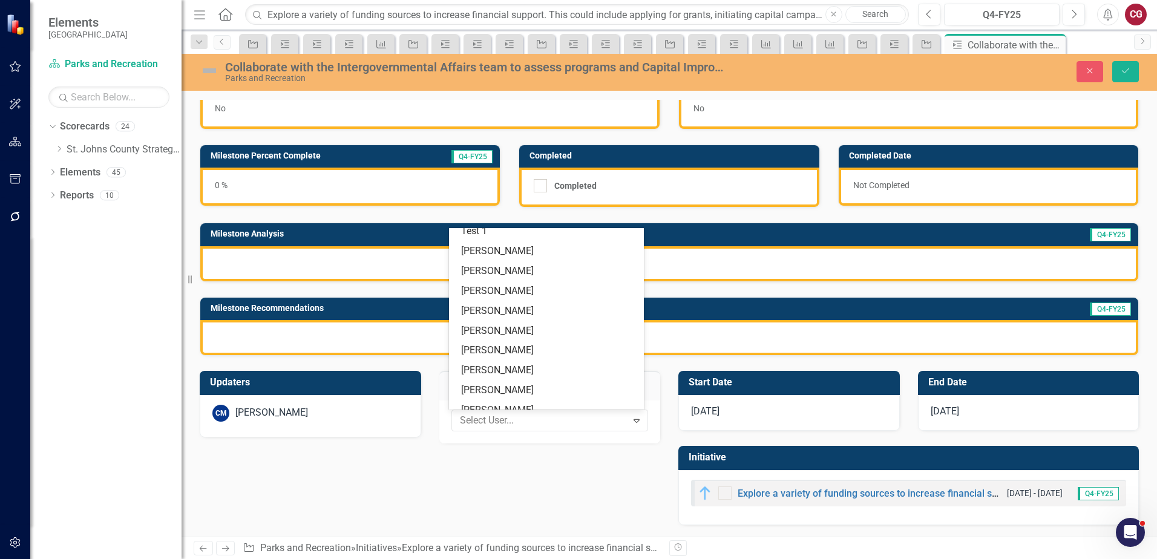
scroll to position [0, 0]
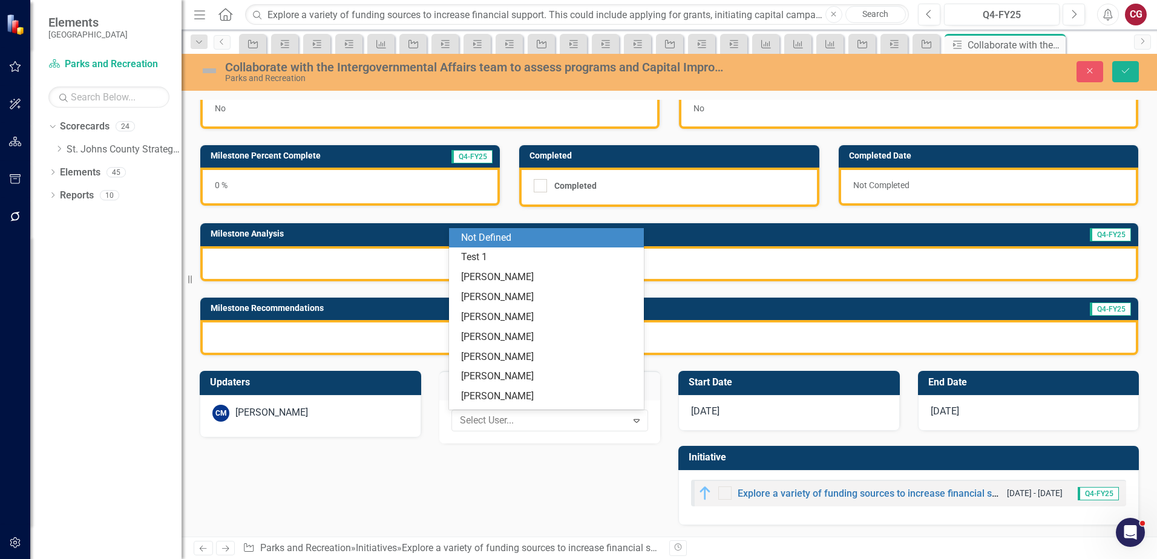
click at [489, 240] on div "Not Defined" at bounding box center [548, 238] width 175 height 14
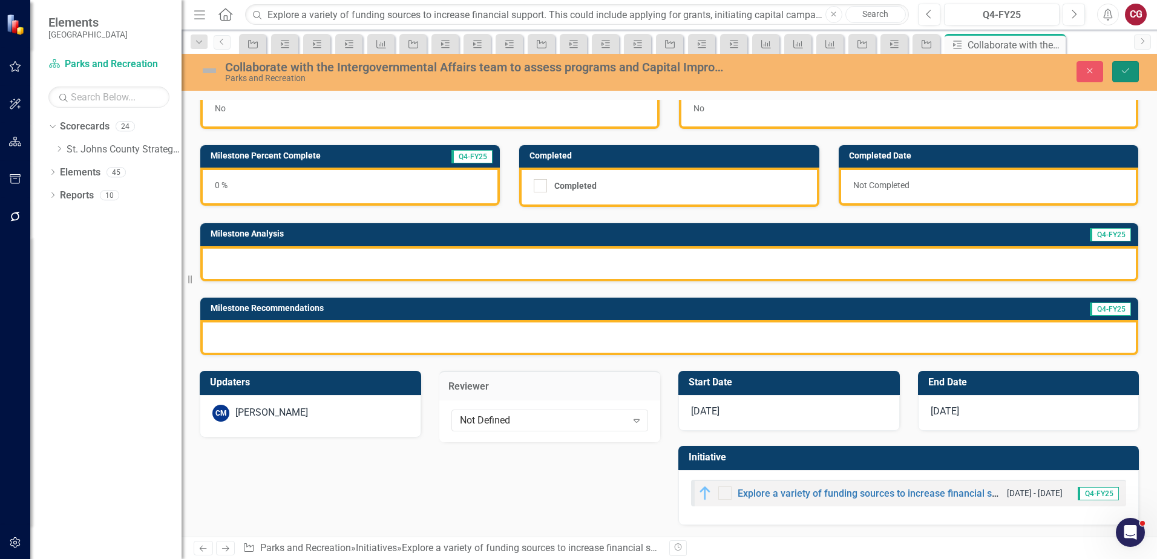
click at [1123, 74] on icon "Save" at bounding box center [1125, 71] width 11 height 8
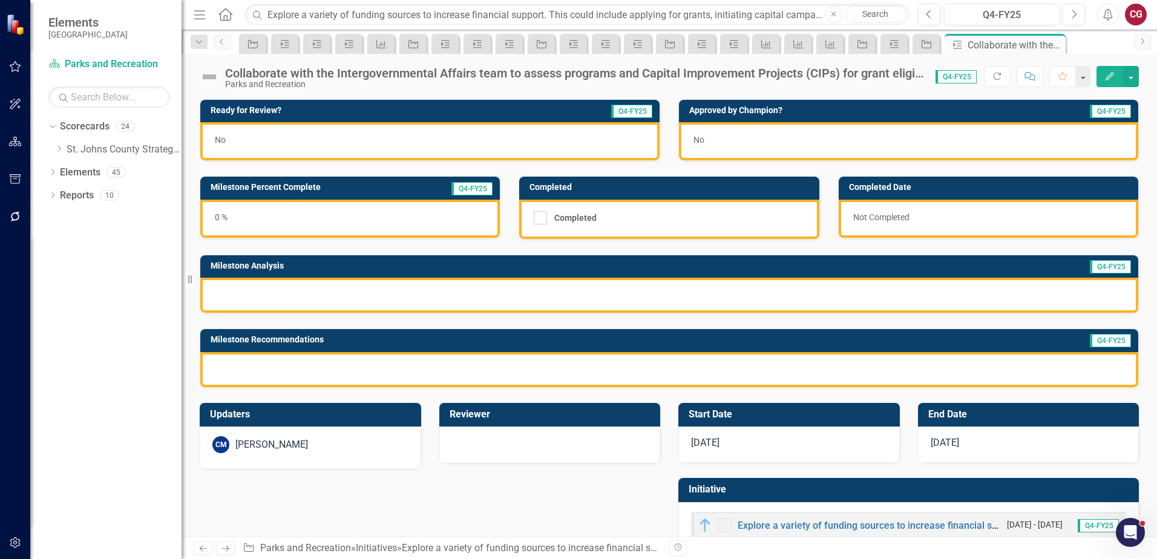
scroll to position [33, 0]
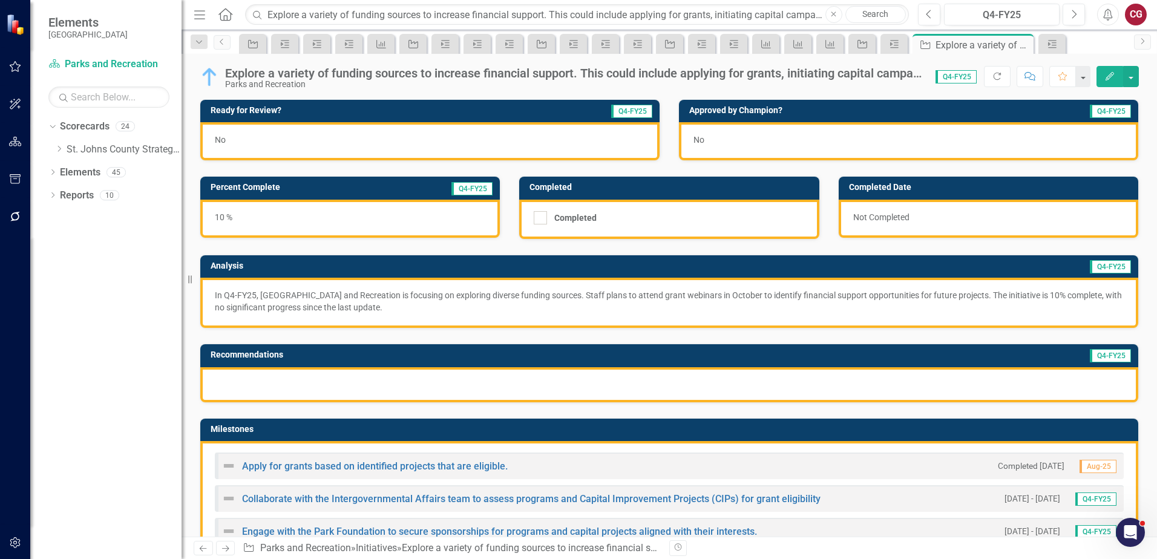
click at [325, 506] on div "Collaborate with the Intergovernmental Affairs team to assess programs and Capi…" at bounding box center [520, 498] width 599 height 15
click at [322, 503] on link "Collaborate with the Intergovernmental Affairs team to assess programs and Capi…" at bounding box center [531, 498] width 578 height 11
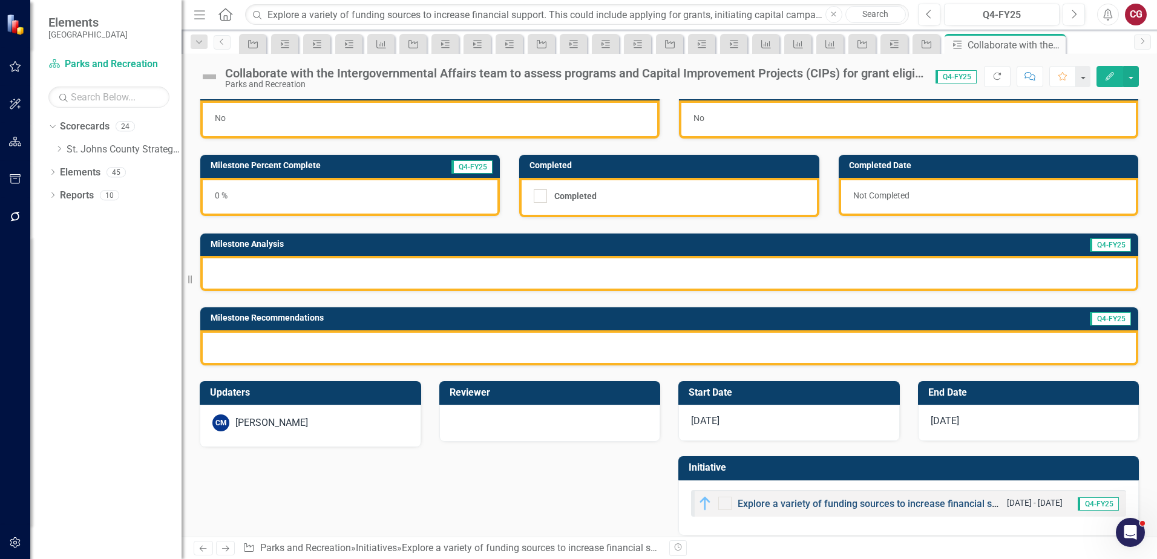
scroll to position [33, 0]
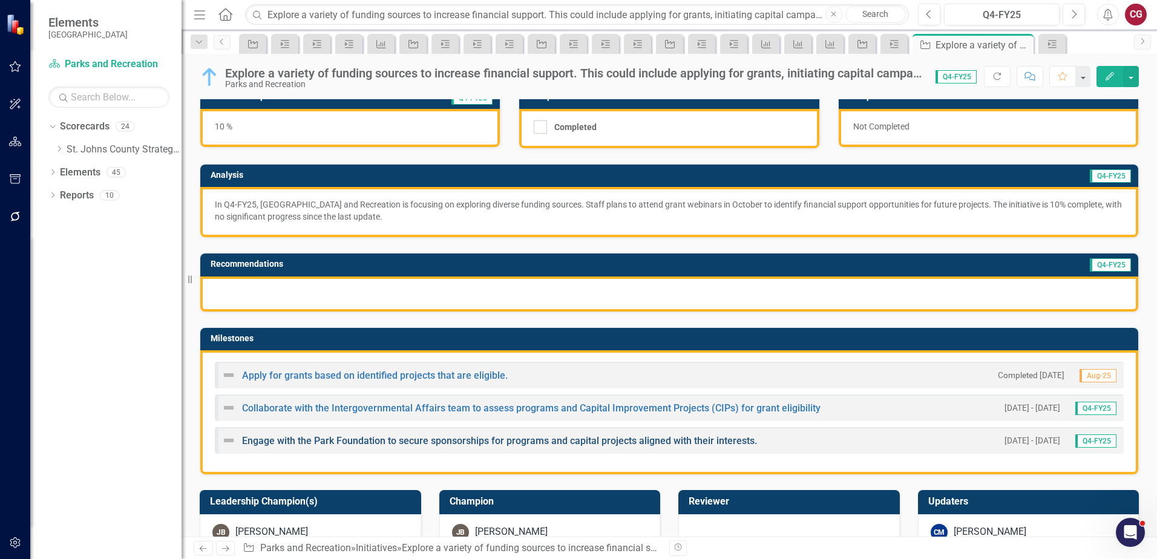
scroll to position [121, 0]
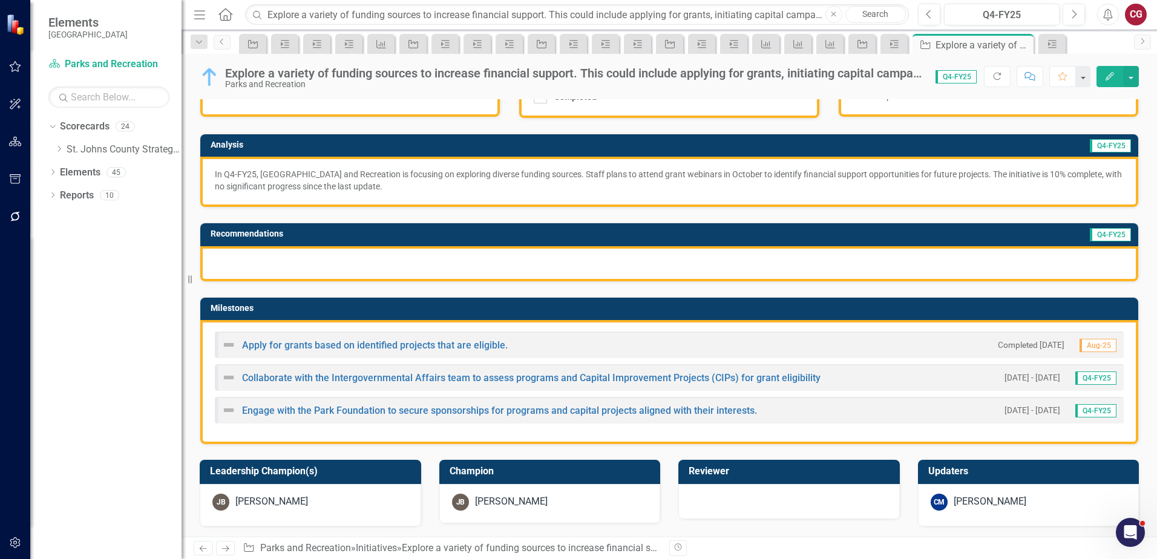
click at [361, 416] on div "Engage with the Park Foundation to secure sponsorships for programs and capital…" at bounding box center [488, 410] width 535 height 15
click at [361, 411] on link "Engage with the Park Foundation to secure sponsorships for programs and capital…" at bounding box center [499, 410] width 515 height 11
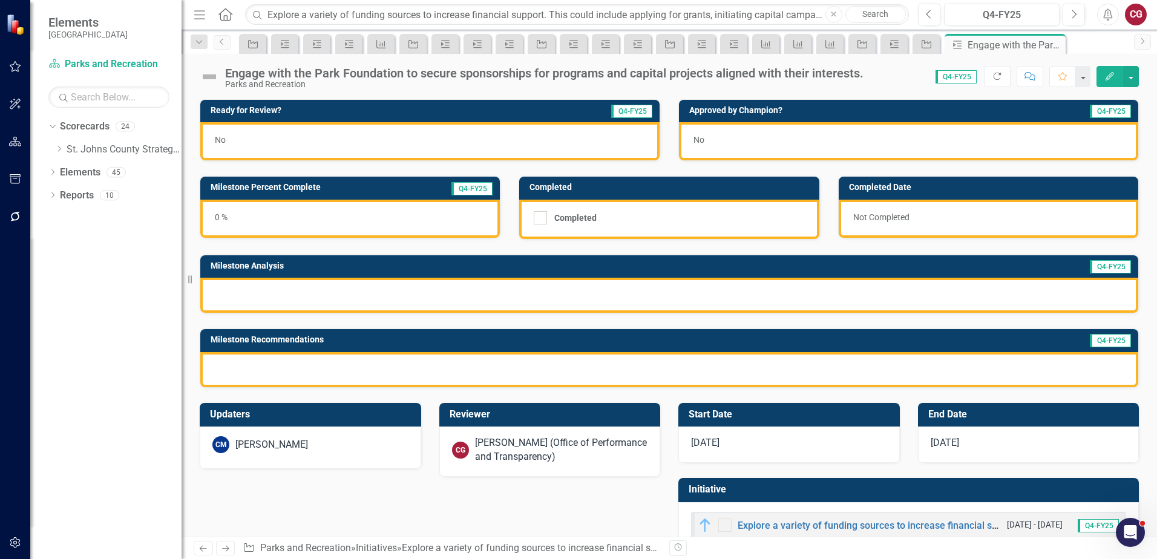
click at [539, 454] on div "[PERSON_NAME] (Office of Performance and Transparency)" at bounding box center [561, 450] width 173 height 28
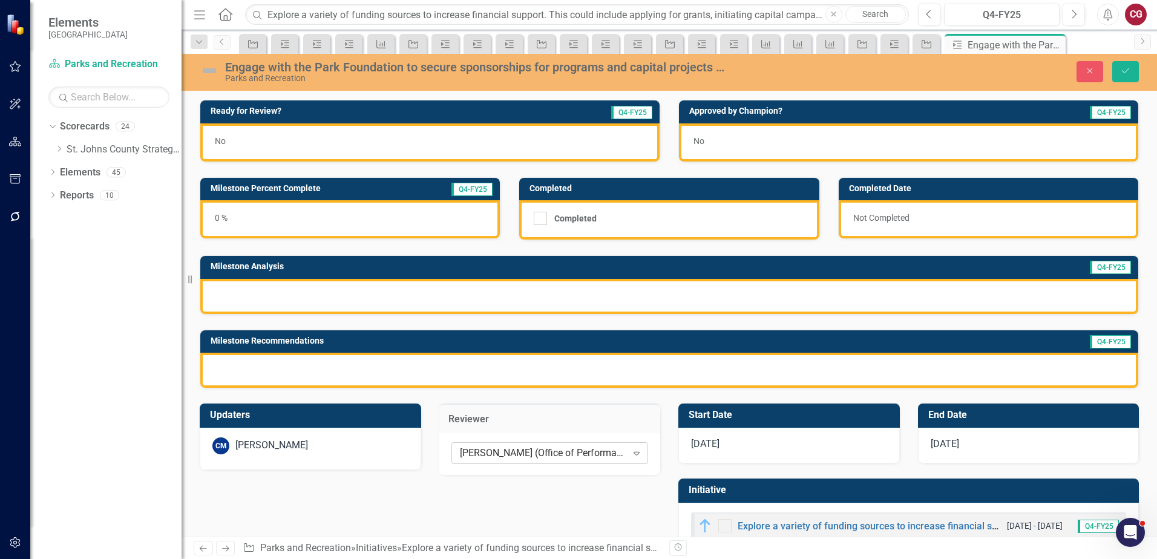
click at [529, 456] on div "[PERSON_NAME] (Office of Performance and Transparency)" at bounding box center [543, 453] width 167 height 14
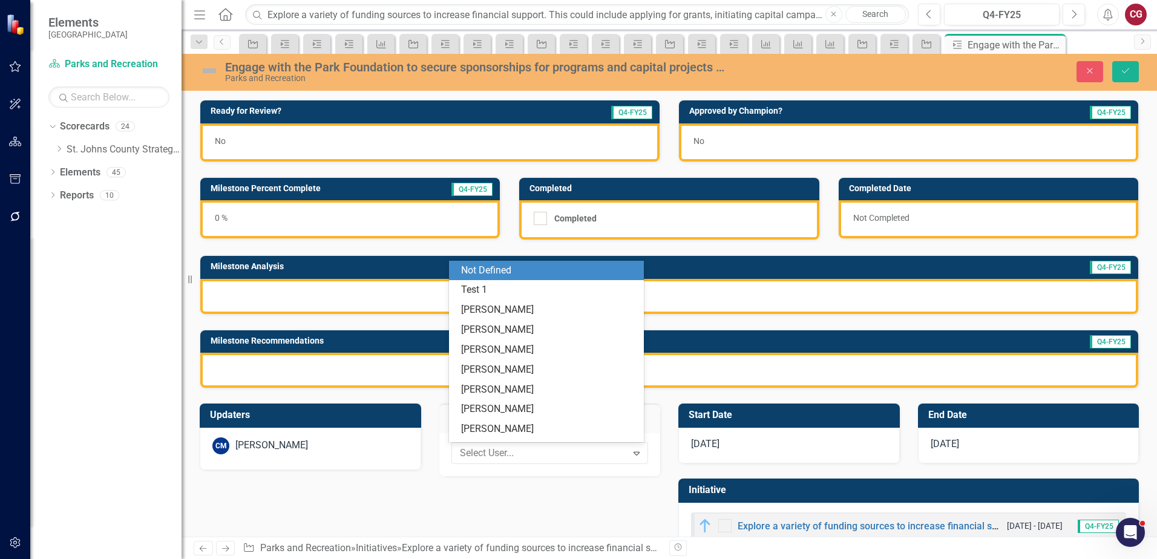
click at [512, 270] on div "Not Defined" at bounding box center [548, 271] width 175 height 14
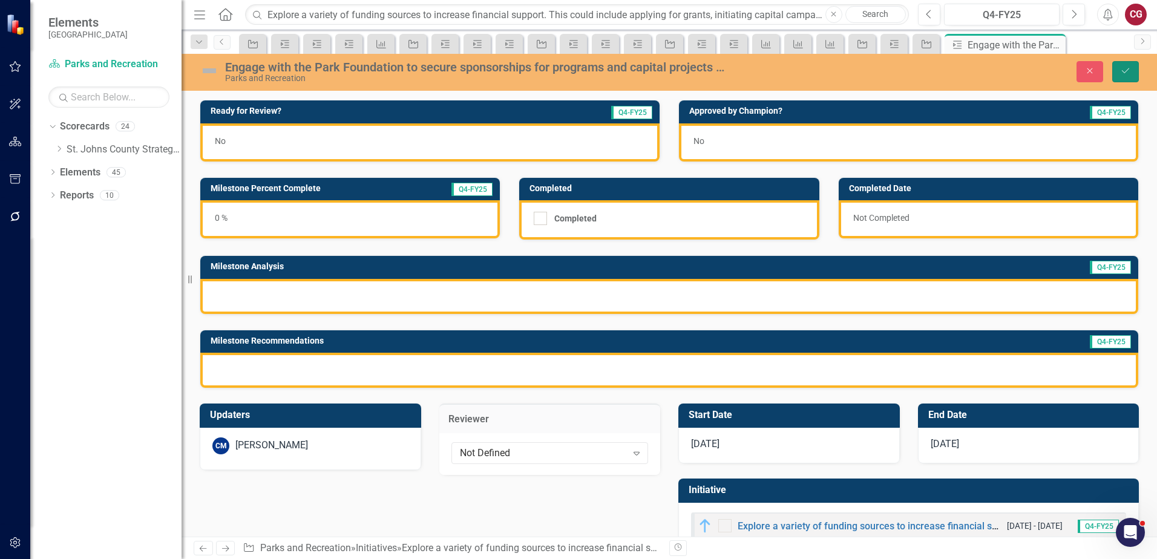
click at [1129, 63] on button "Save" at bounding box center [1125, 71] width 27 height 21
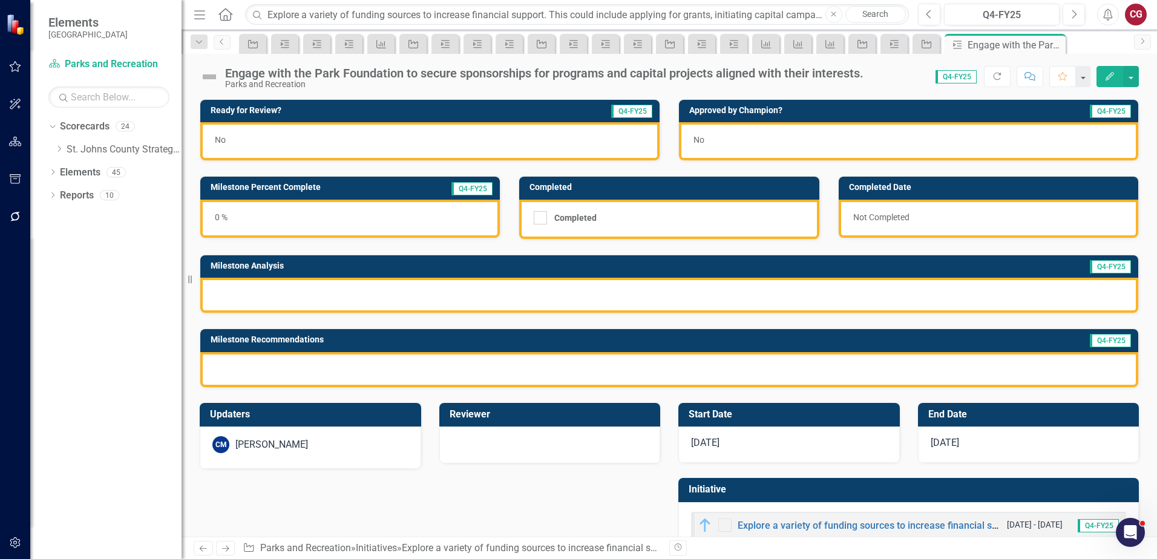
click at [834, 14] on icon "button" at bounding box center [833, 13] width 5 height 5
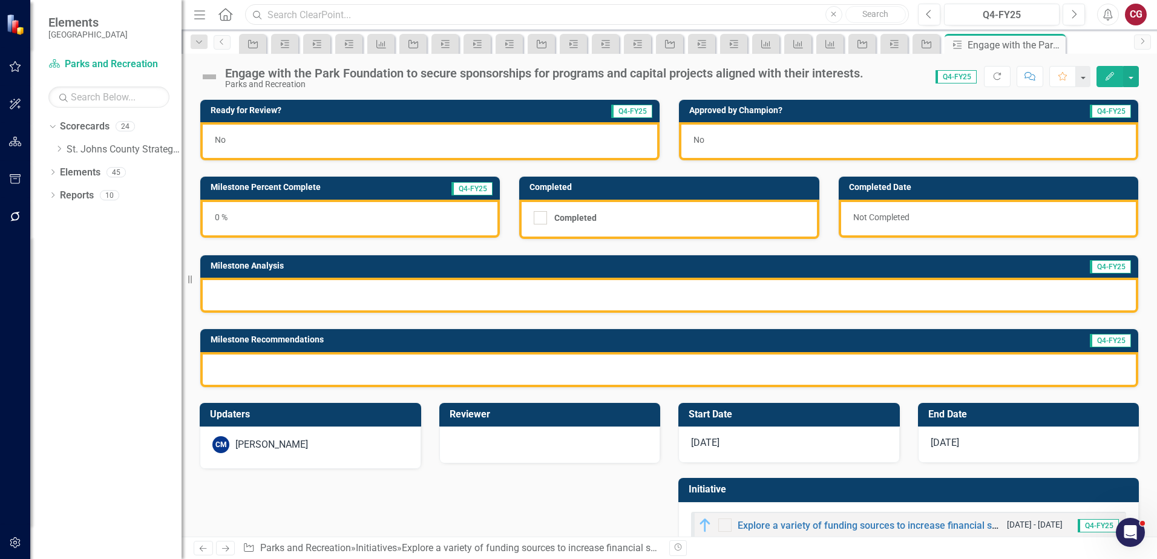
paste input "Complete an assessment of current facilities and assets requiring renovation or…"
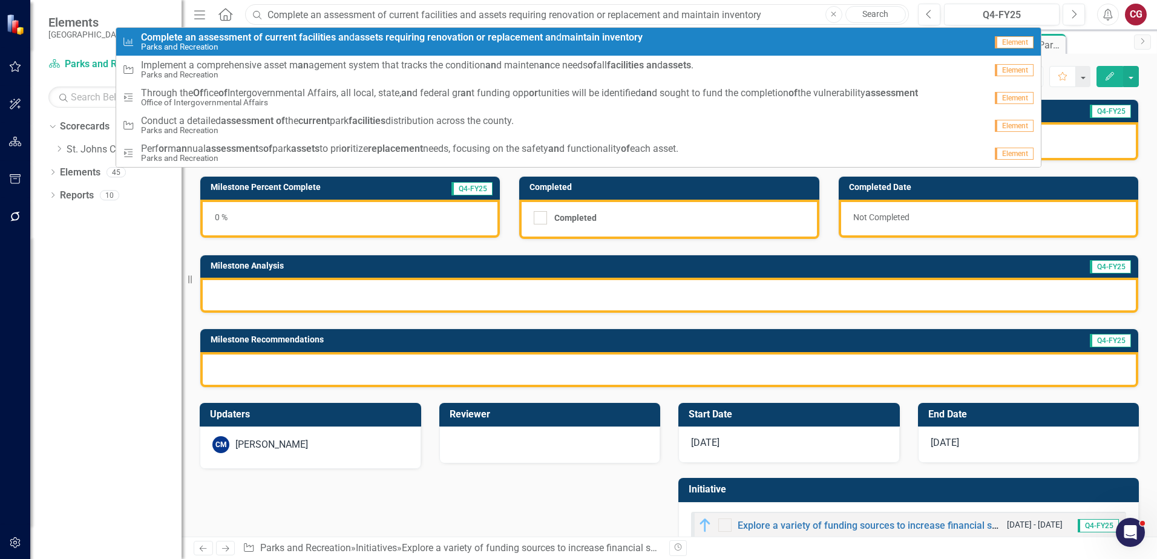
type input "Complete an assessment of current facilities and assets requiring renovation or…"
click at [316, 46] on small "Parks and Recreation" at bounding box center [391, 46] width 501 height 9
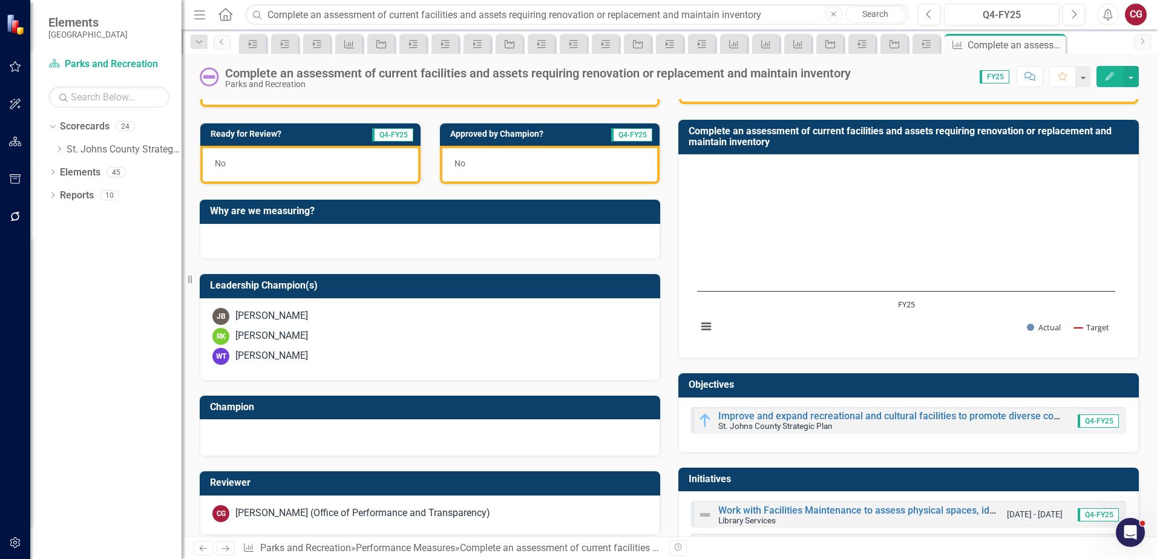
scroll to position [242, 0]
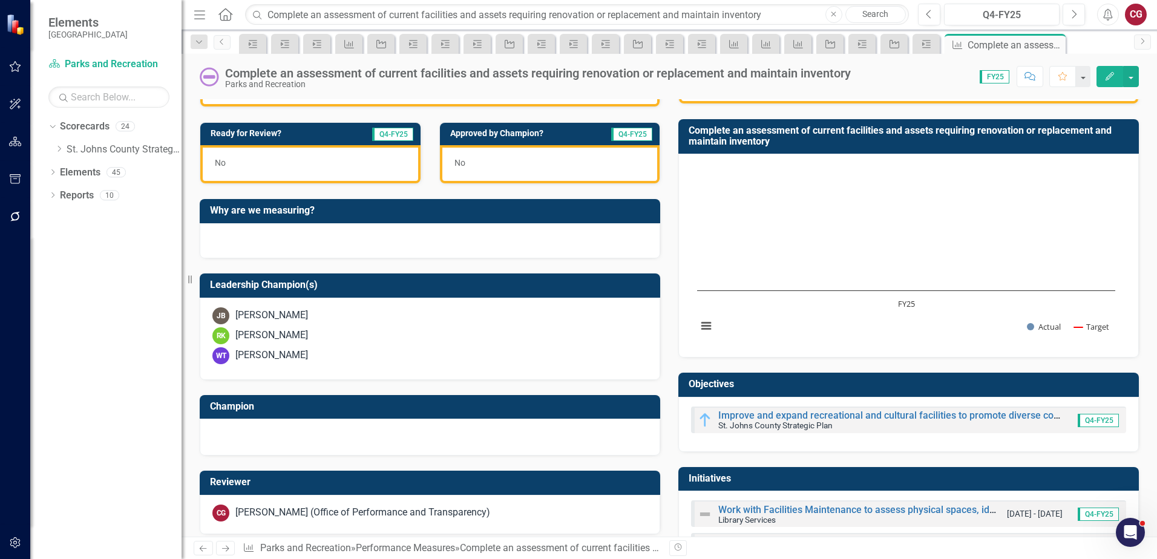
click at [288, 359] on div "WT [PERSON_NAME]" at bounding box center [429, 355] width 435 height 17
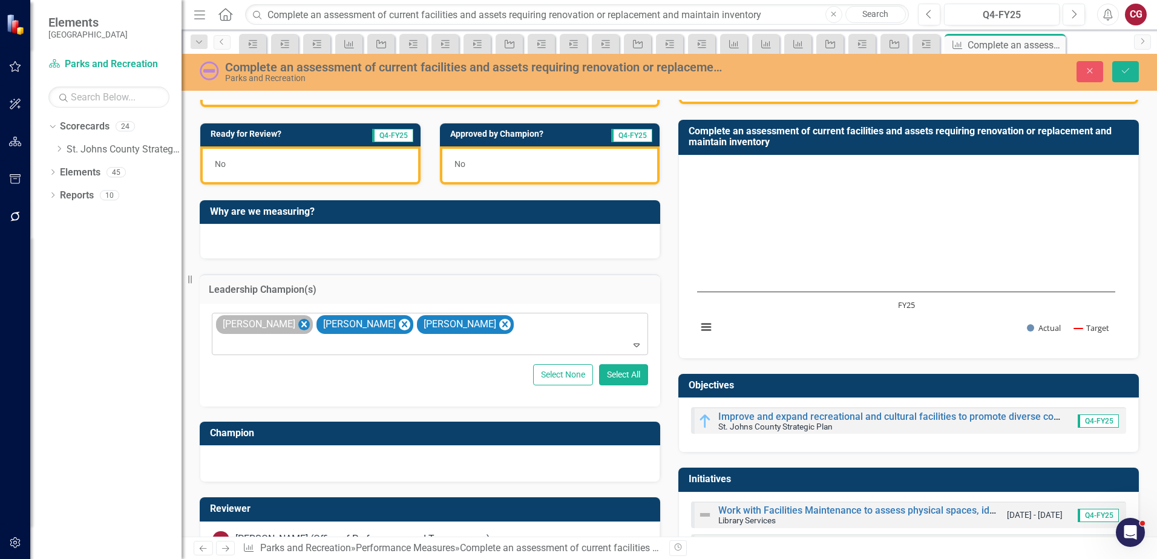
click at [298, 324] on icon "Remove Jamie Baccari" at bounding box center [303, 324] width 11 height 15
click at [252, 465] on div at bounding box center [429, 462] width 435 height 15
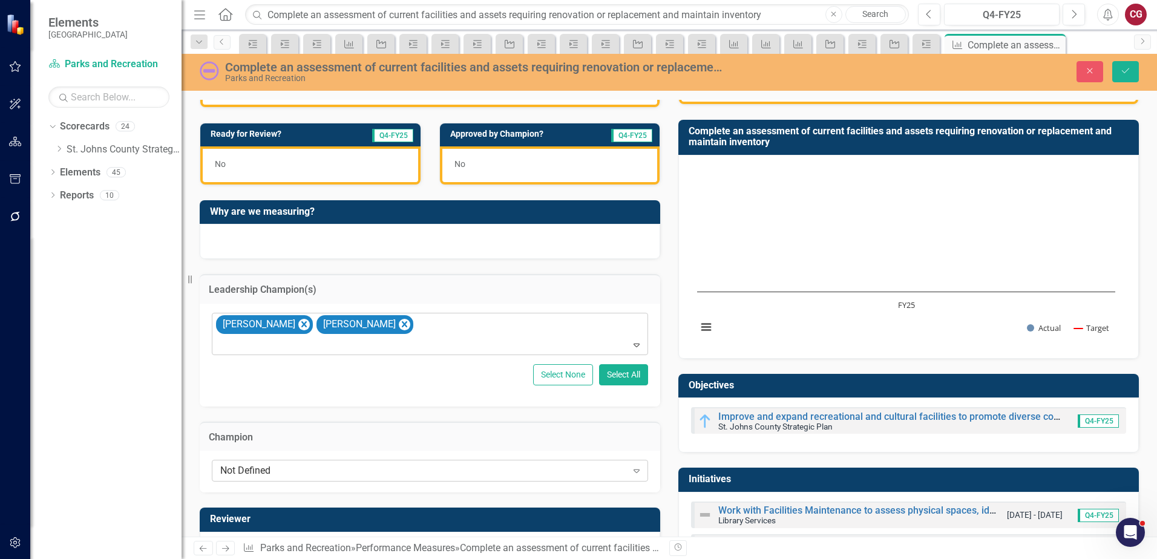
click at [249, 468] on div "Not Defined" at bounding box center [423, 471] width 407 height 14
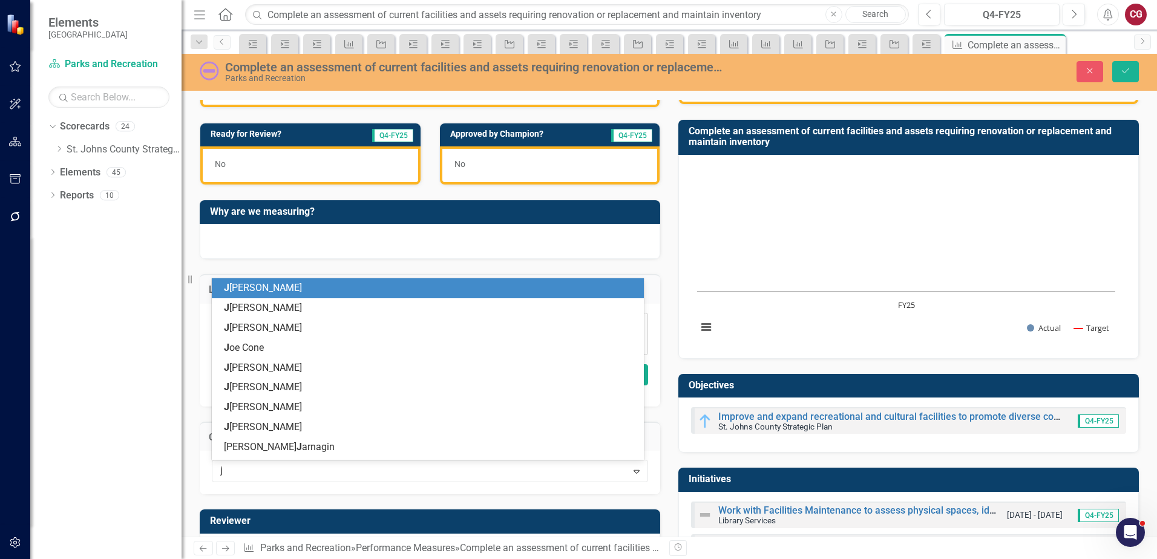
type input "ja"
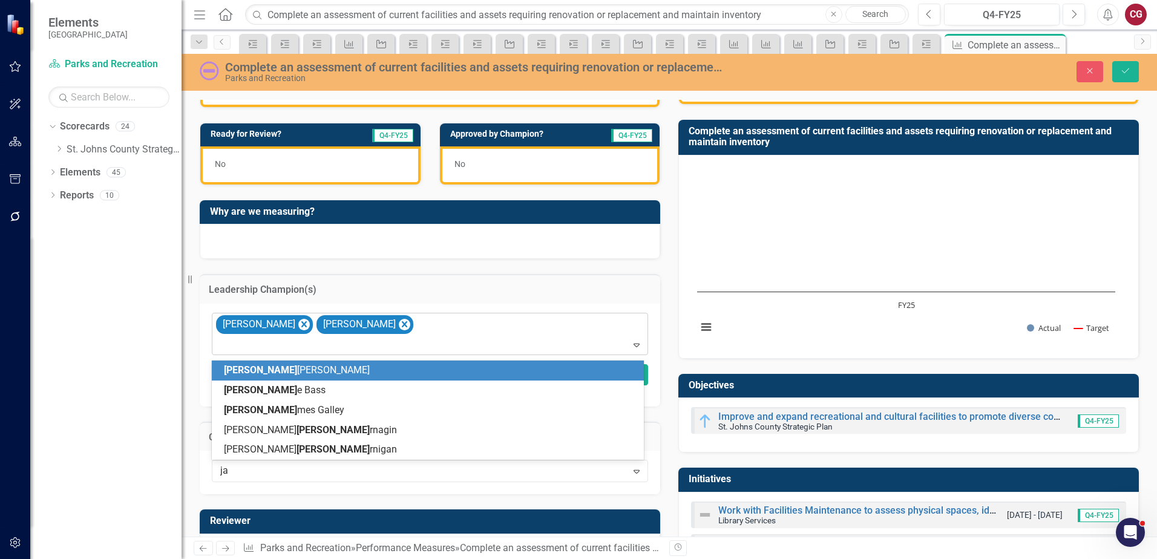
click at [291, 367] on div "Ja [PERSON_NAME]" at bounding box center [430, 371] width 413 height 14
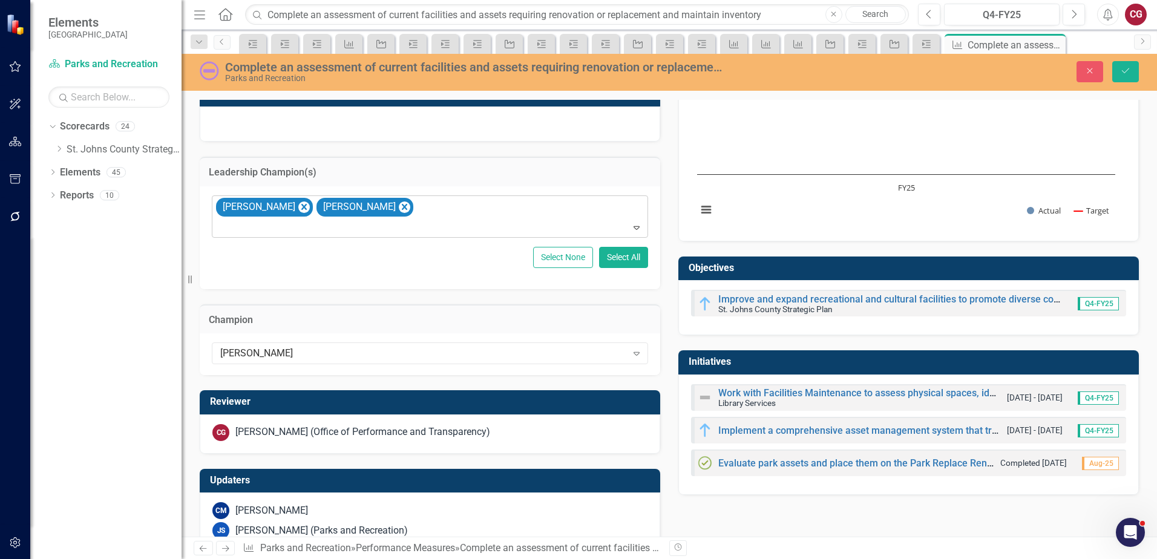
scroll to position [390, 0]
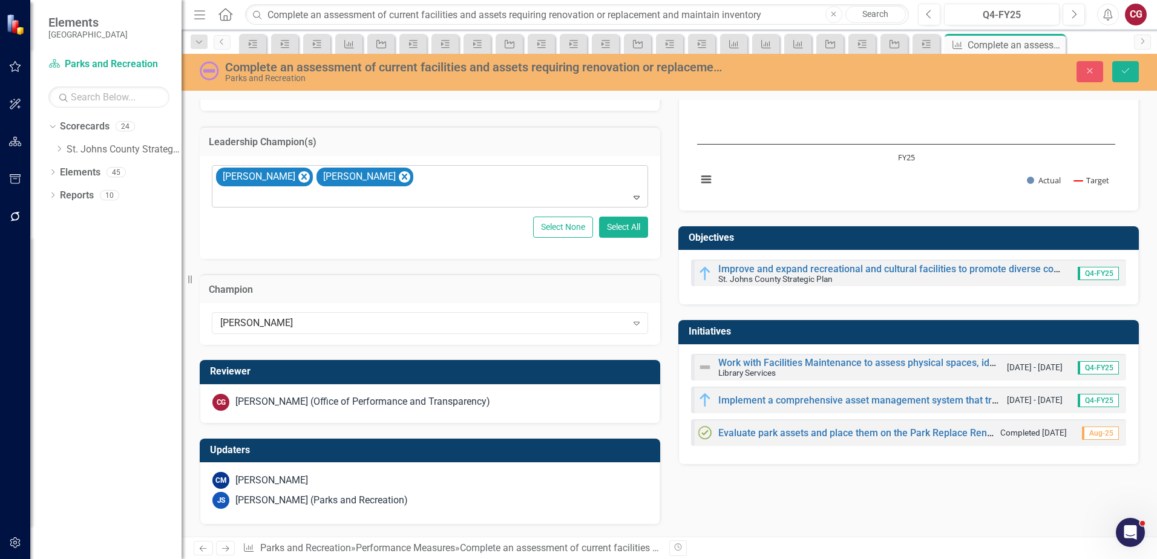
click at [304, 413] on div "CG [PERSON_NAME] (Office of Performance and Transparency)" at bounding box center [430, 403] width 460 height 39
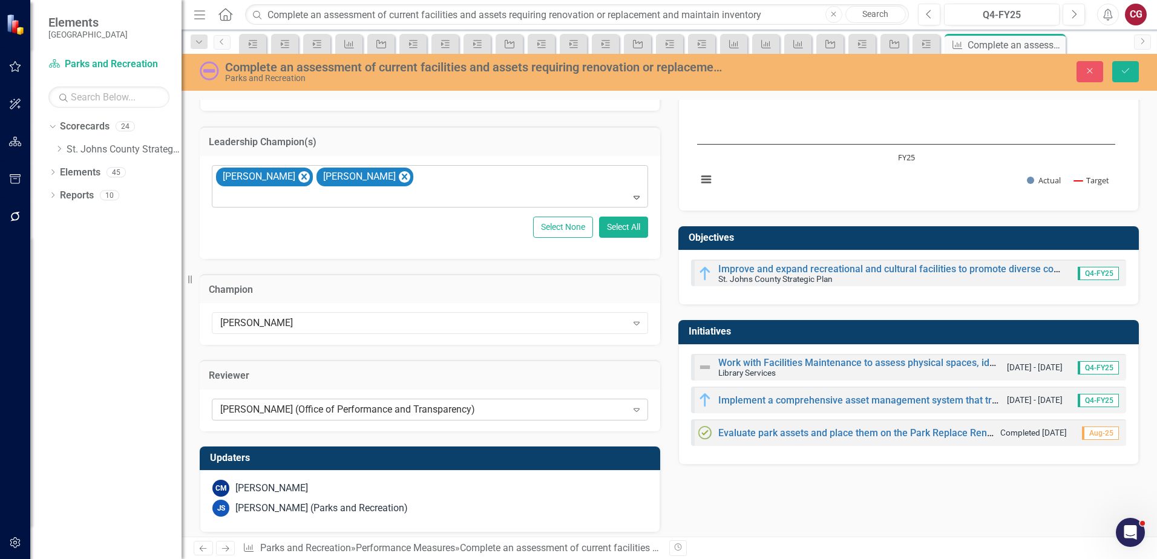
click at [318, 411] on div "[PERSON_NAME] (Office of Performance and Transparency)" at bounding box center [423, 409] width 407 height 14
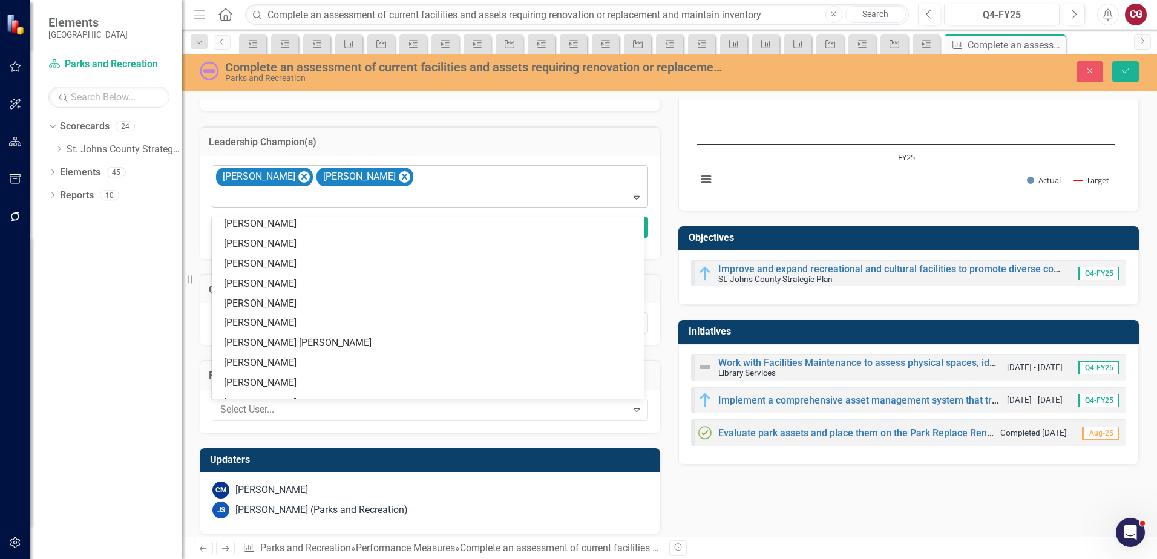
scroll to position [0, 0]
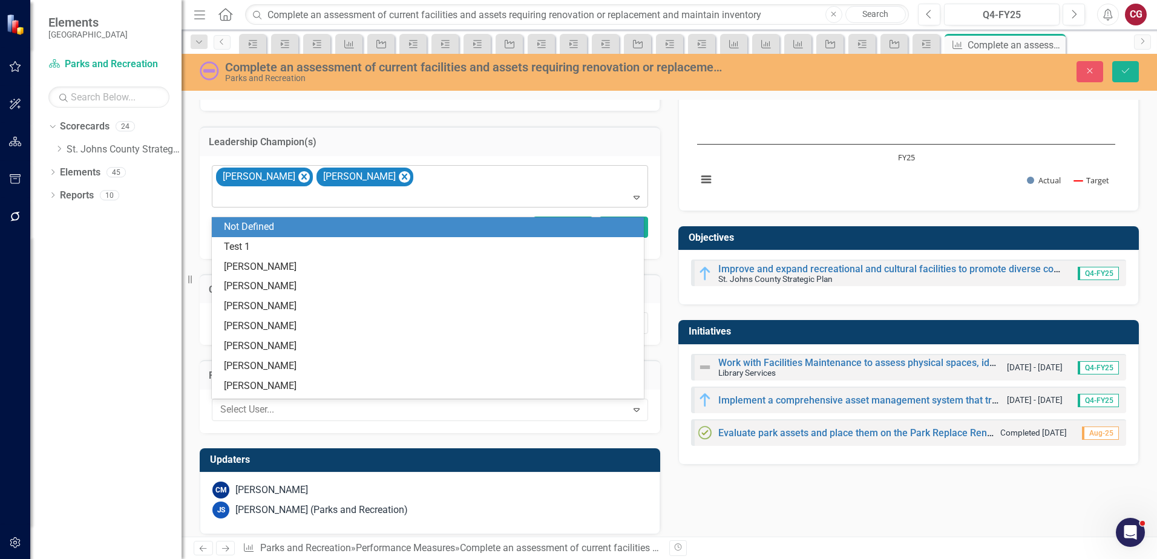
click at [327, 227] on div "Not Defined" at bounding box center [430, 227] width 413 height 14
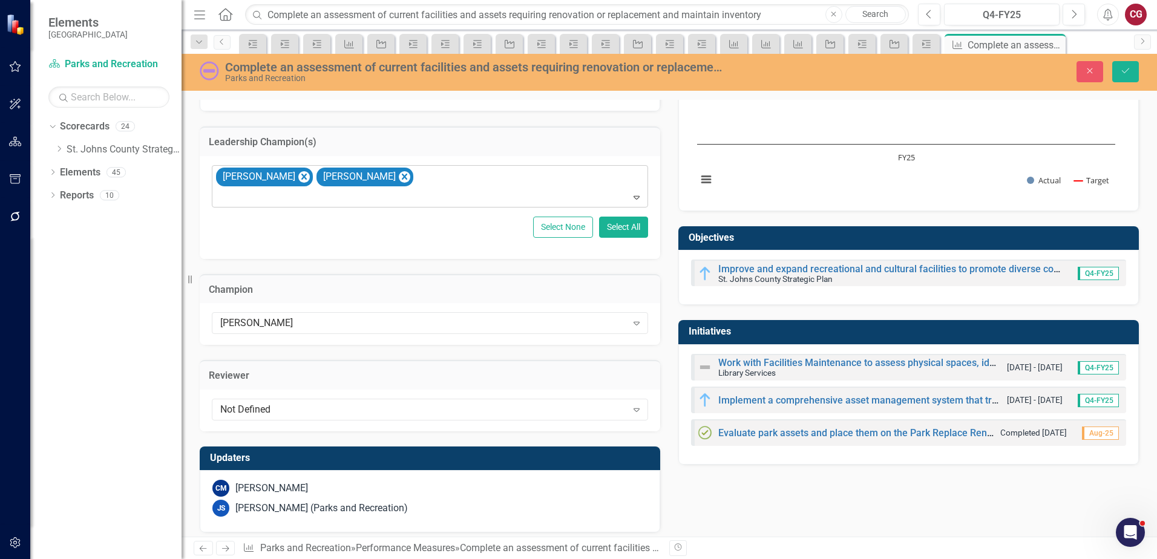
click at [408, 506] on div "JS [PERSON_NAME] (Parks and Recreation)" at bounding box center [429, 508] width 435 height 17
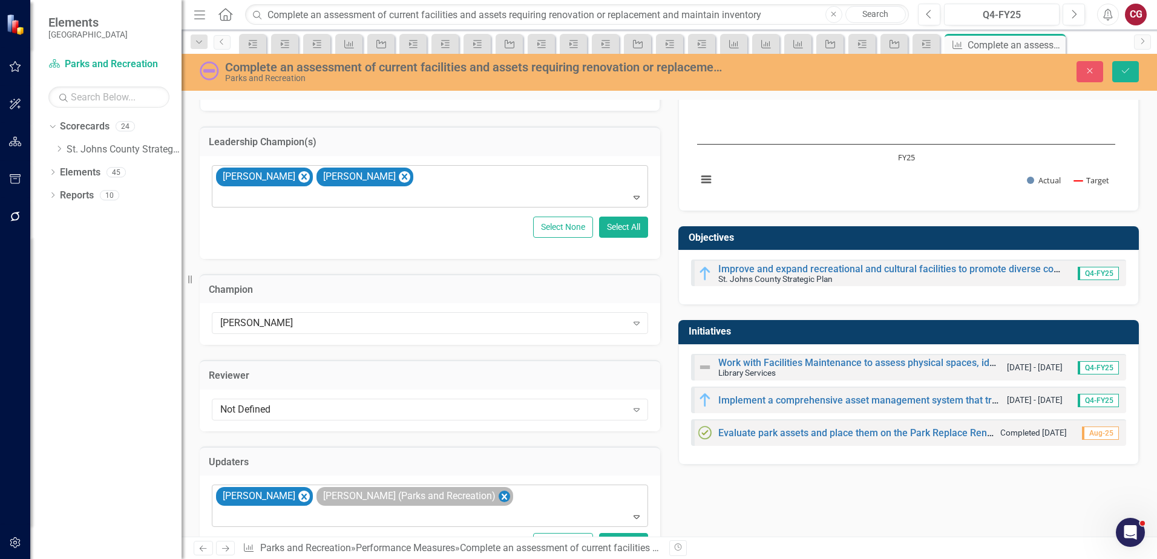
click at [498, 496] on icon "Remove Joanne Spencer (Parks and Recreation)" at bounding box center [503, 496] width 11 height 15
click at [1125, 77] on button "Save" at bounding box center [1125, 71] width 27 height 21
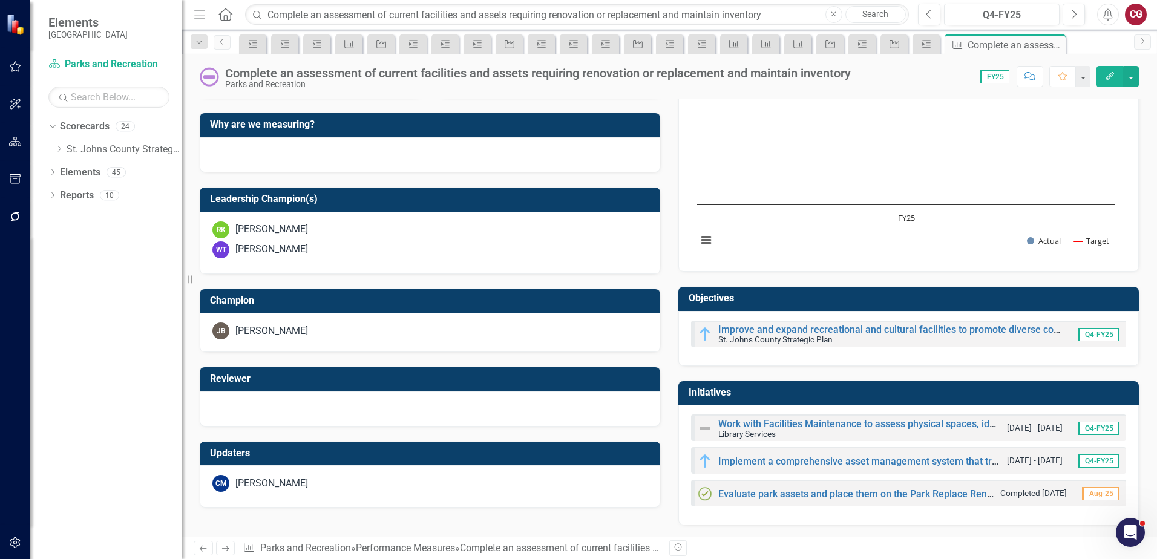
scroll to position [328, 0]
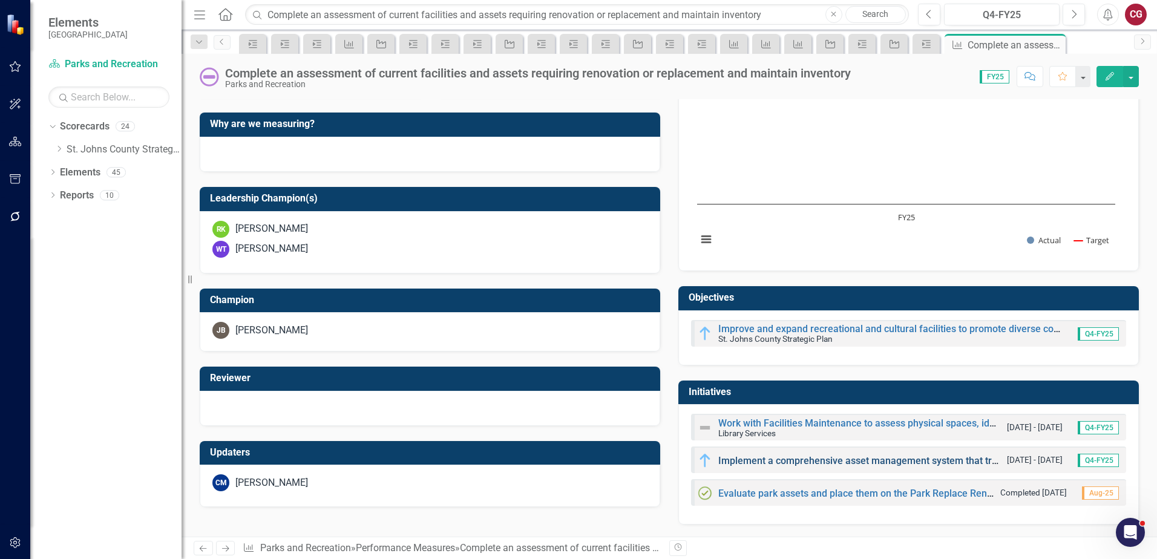
click at [781, 459] on link "Implement a comprehensive asset management system that tracks the condition and…" at bounding box center [1005, 460] width 575 height 11
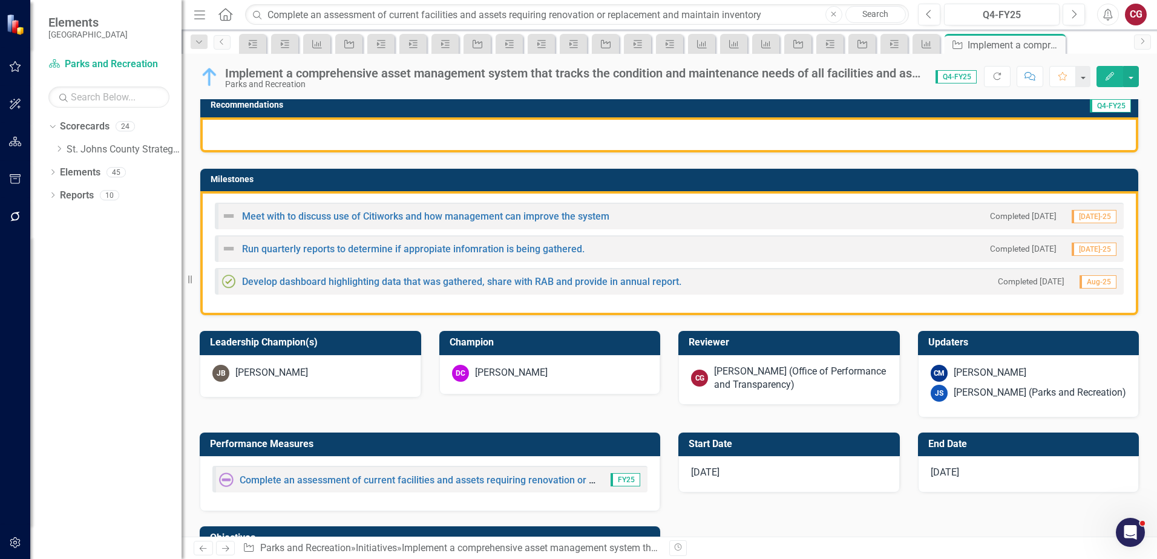
scroll to position [302, 0]
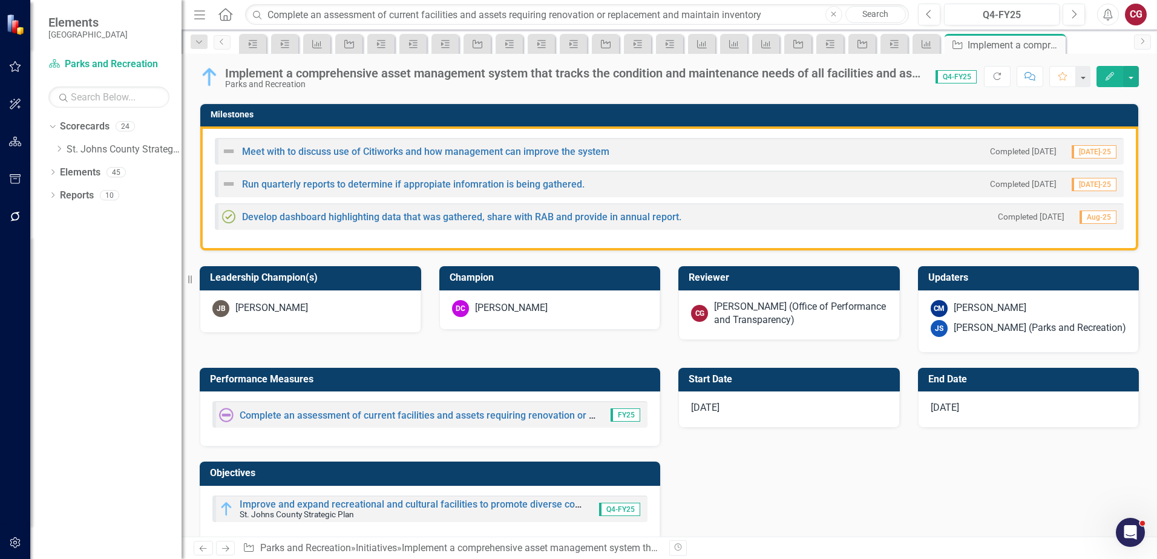
click at [737, 312] on div "[PERSON_NAME] (Office of Performance and Transparency)" at bounding box center [800, 314] width 173 height 28
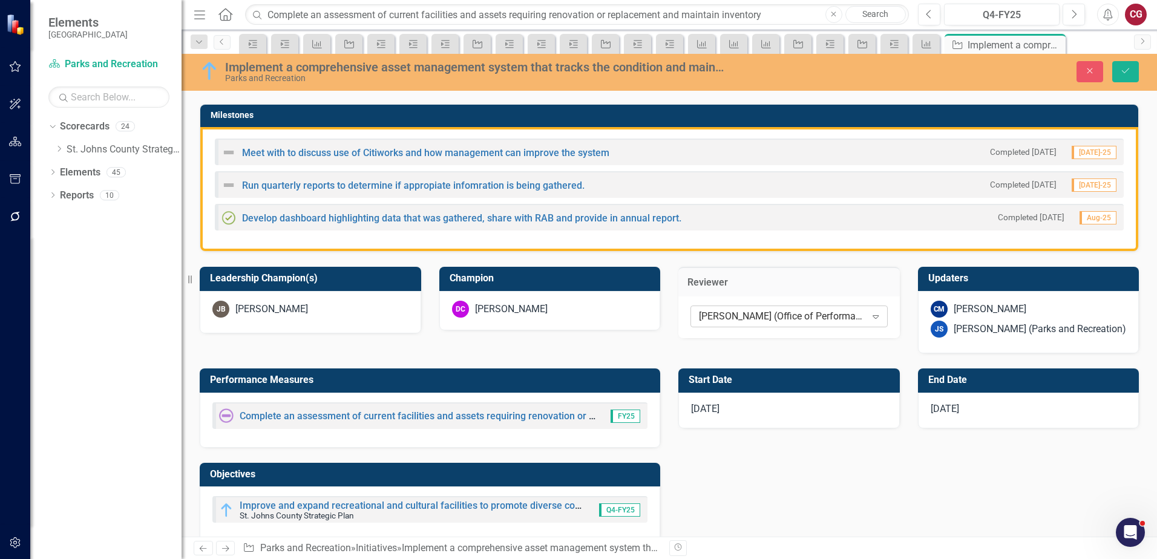
click at [732, 315] on div "[PERSON_NAME] (Office of Performance and Transparency)" at bounding box center [782, 317] width 167 height 14
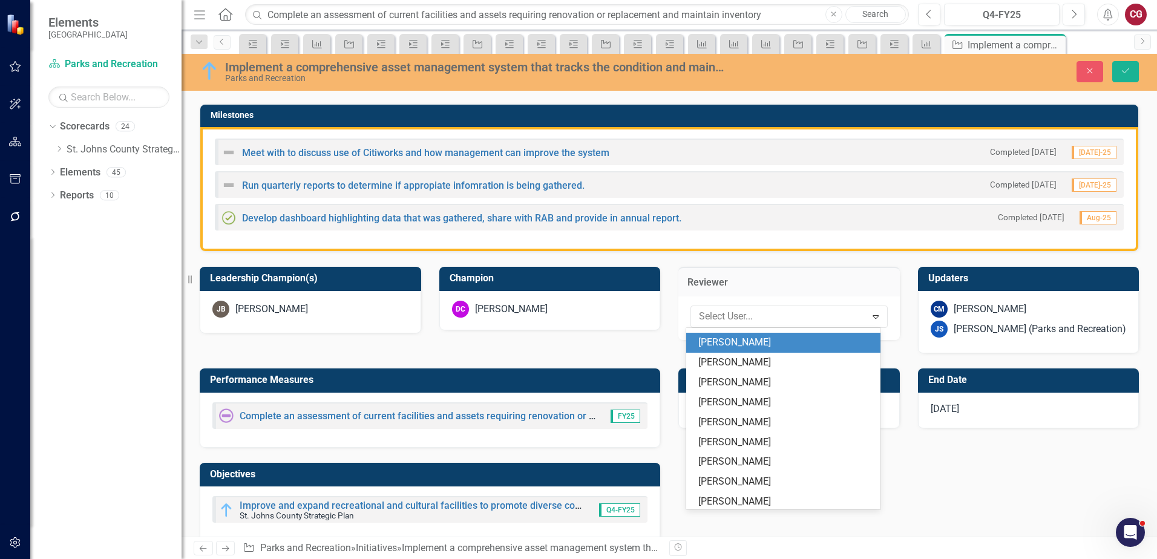
scroll to position [0, 0]
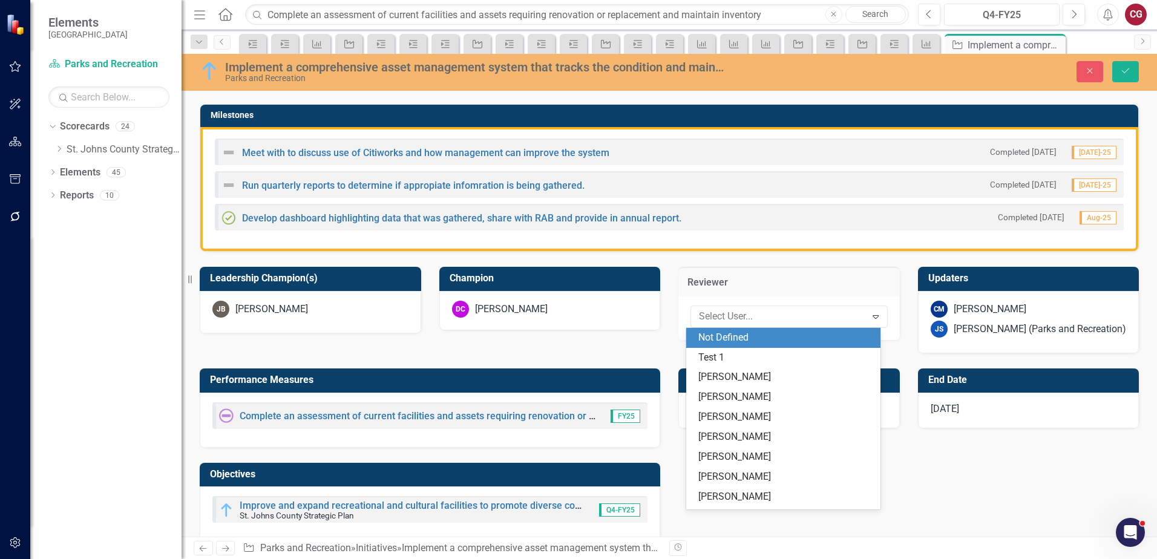
click at [735, 336] on div "Not Defined" at bounding box center [785, 338] width 175 height 14
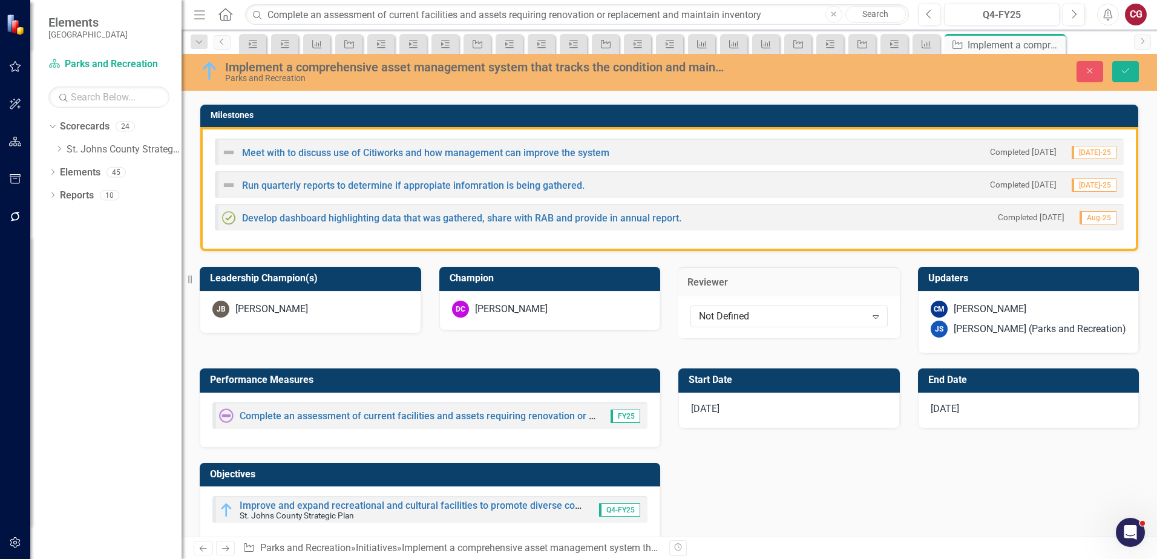
click at [1060, 328] on div "[PERSON_NAME] (Parks and Recreation)" at bounding box center [1039, 329] width 172 height 14
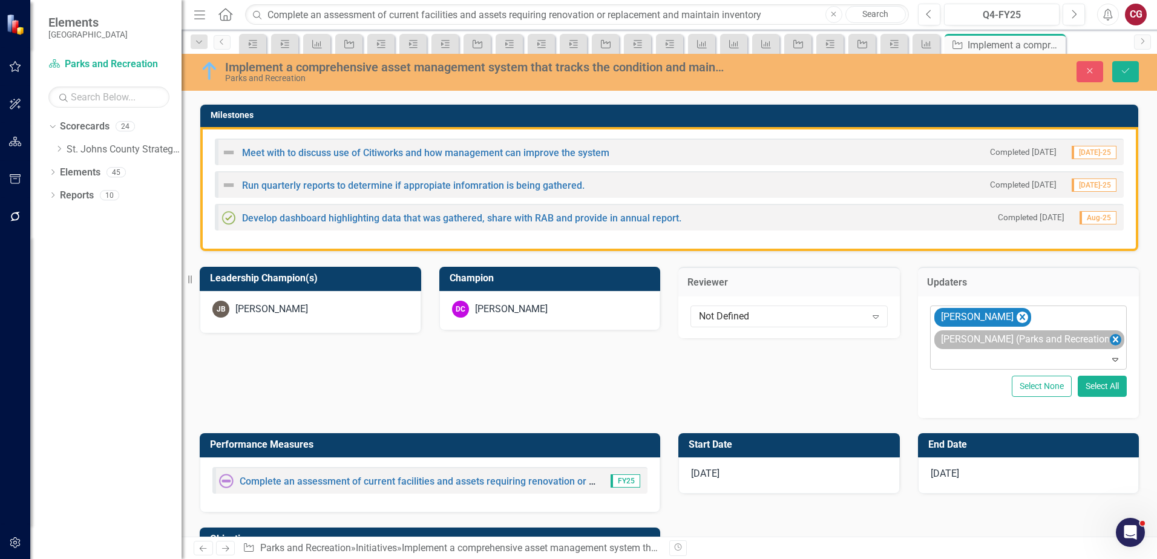
click at [1111, 340] on icon "Remove Joanne Spencer (Parks and Recreation)" at bounding box center [1114, 339] width 11 height 15
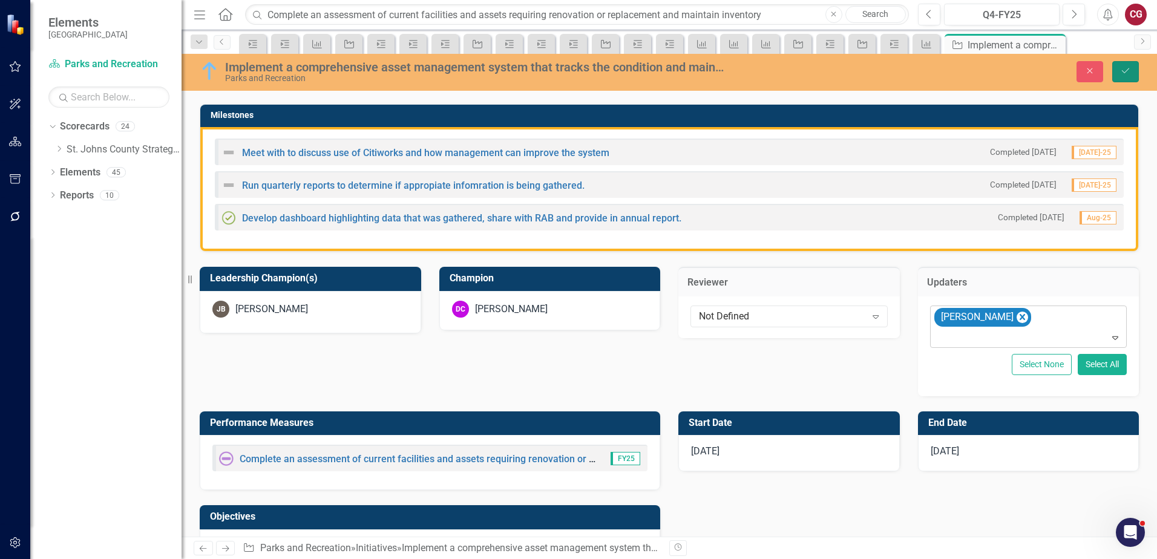
click at [1123, 74] on icon "Save" at bounding box center [1125, 71] width 11 height 8
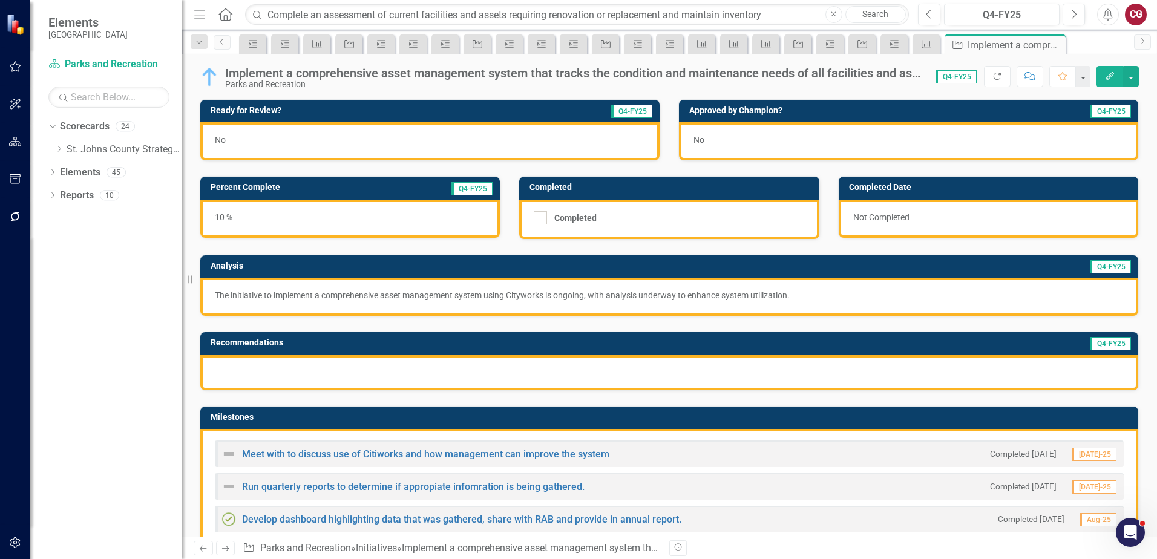
scroll to position [121, 0]
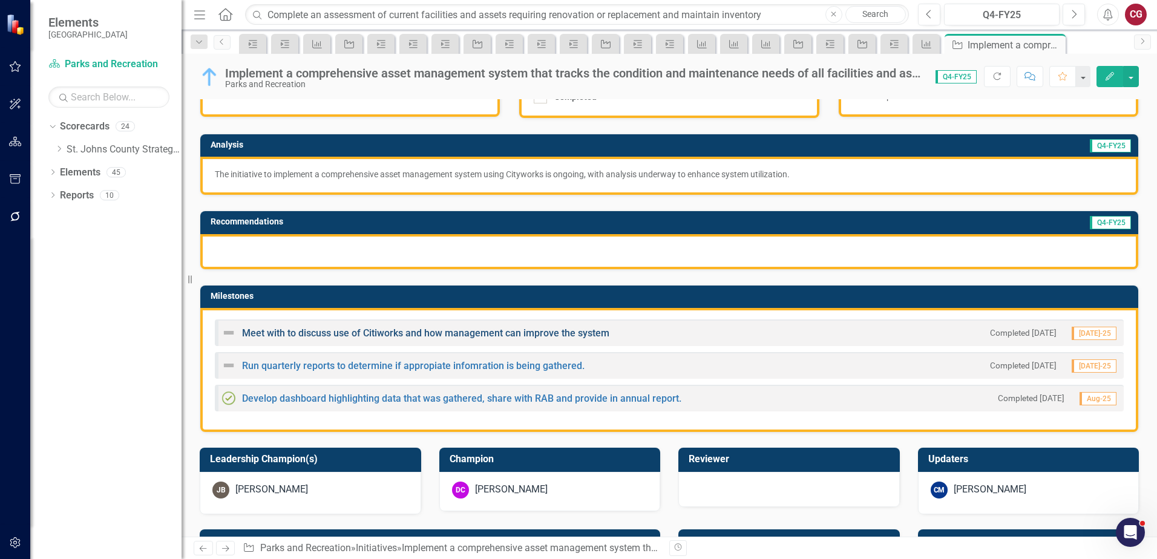
click at [291, 333] on link "Meet with to discuss use of Citiworks and how management can improve the system" at bounding box center [425, 332] width 367 height 11
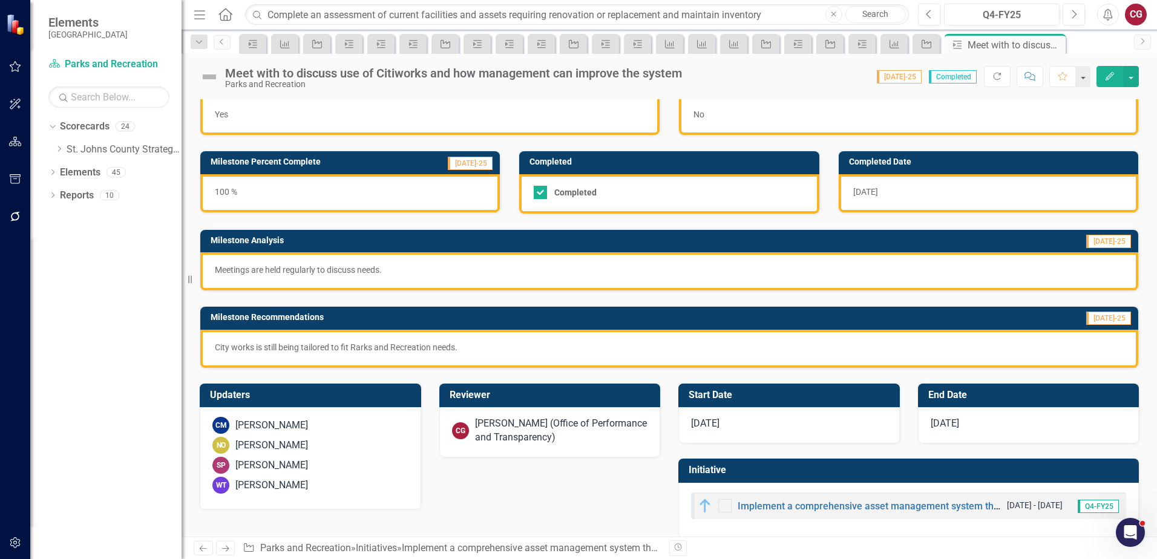
scroll to position [39, 0]
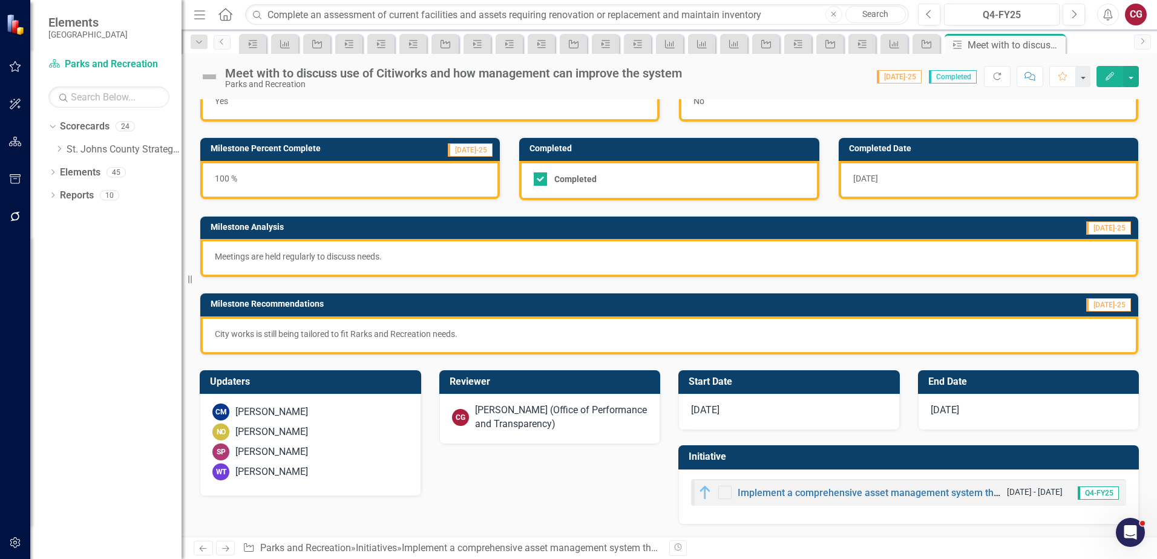
click at [557, 411] on div "[PERSON_NAME] (Office of Performance and Transparency)" at bounding box center [561, 417] width 173 height 28
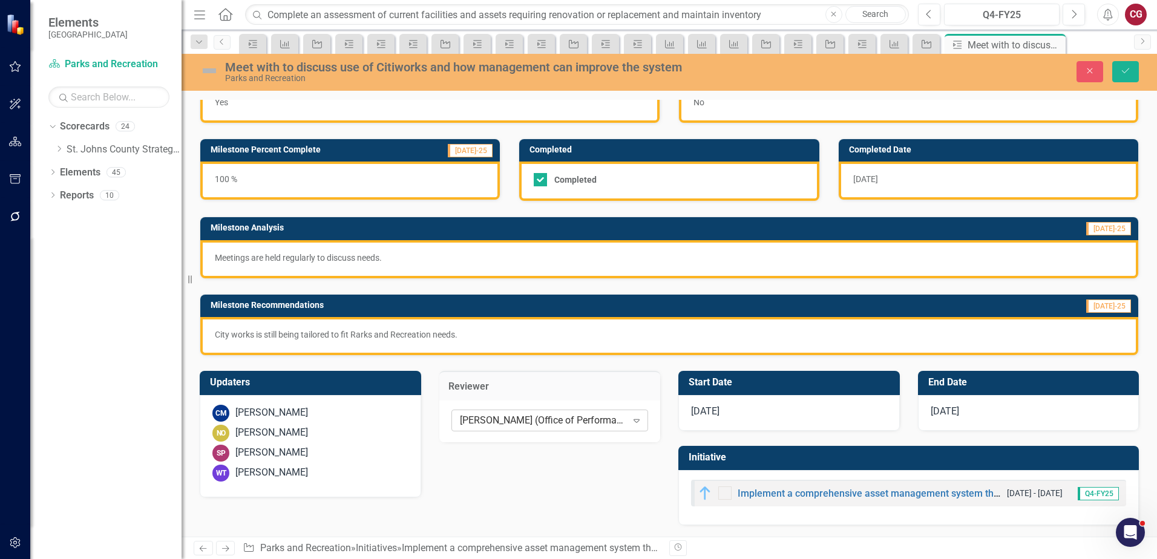
click at [558, 414] on div "[PERSON_NAME] (Office of Performance and Transparency)" at bounding box center [543, 420] width 167 height 14
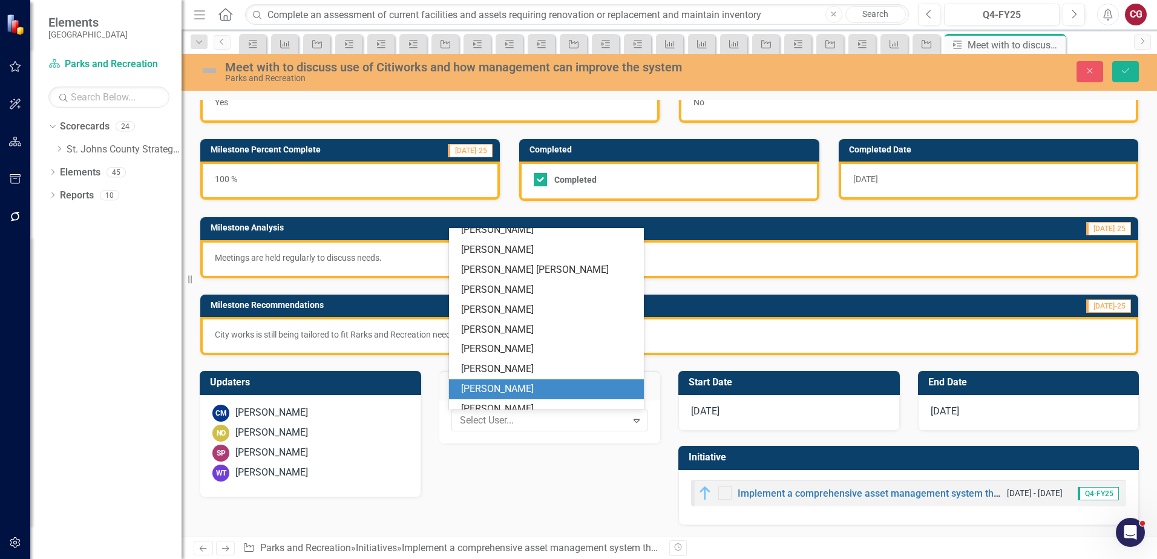
scroll to position [0, 0]
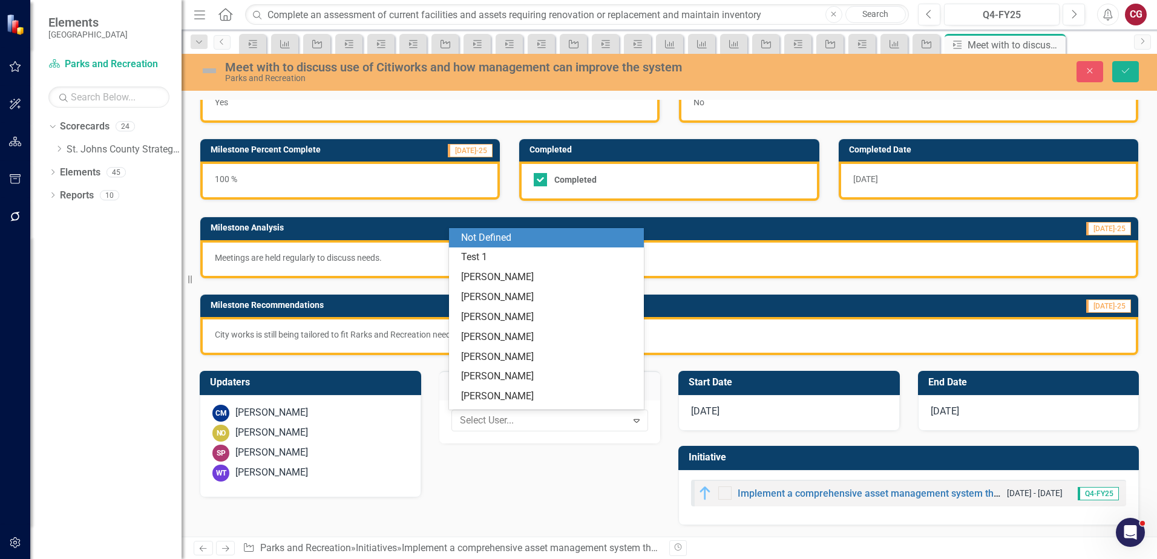
click at [512, 229] on div "Not Defined" at bounding box center [546, 238] width 195 height 20
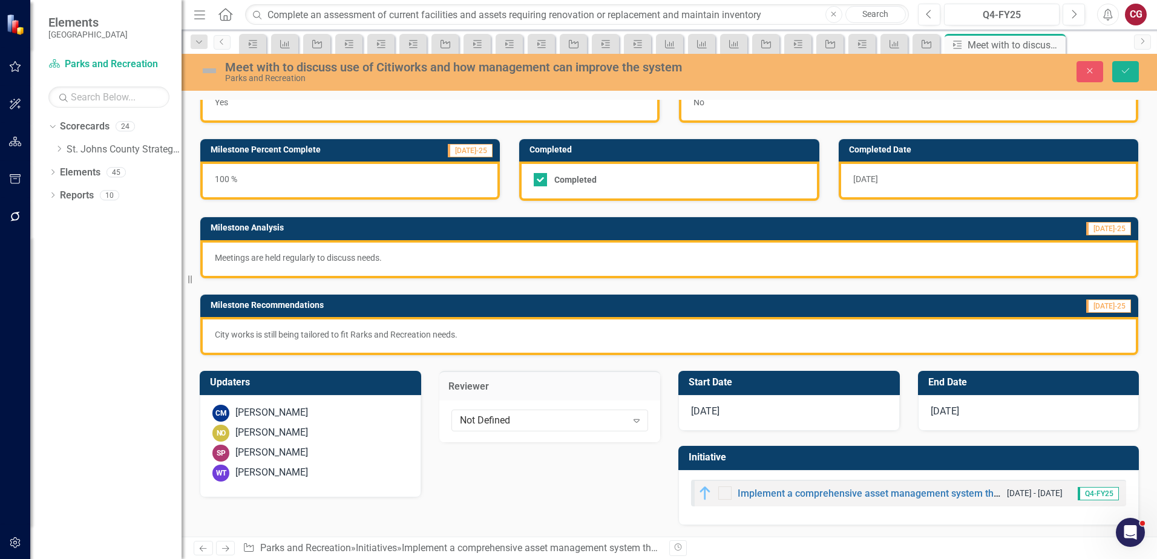
click at [279, 466] on div "[PERSON_NAME]" at bounding box center [271, 473] width 73 height 14
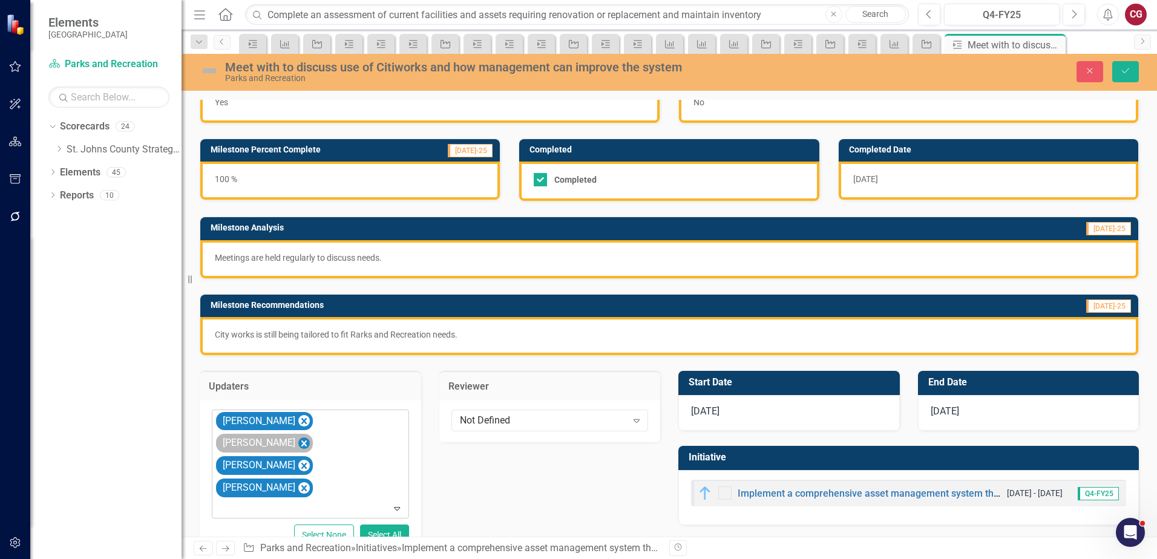
click at [310, 436] on icon "Remove Nathan Otter" at bounding box center [303, 443] width 11 height 15
click at [307, 440] on icon "Remove Sara Perez" at bounding box center [303, 443] width 5 height 6
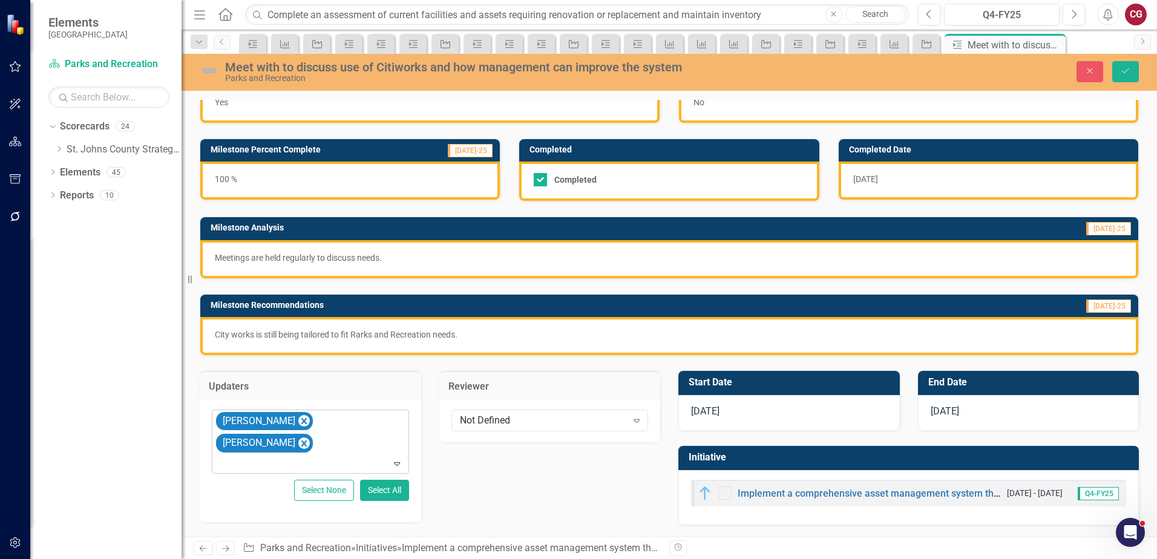
click at [307, 440] on icon "Remove Wes Tucker" at bounding box center [303, 443] width 5 height 6
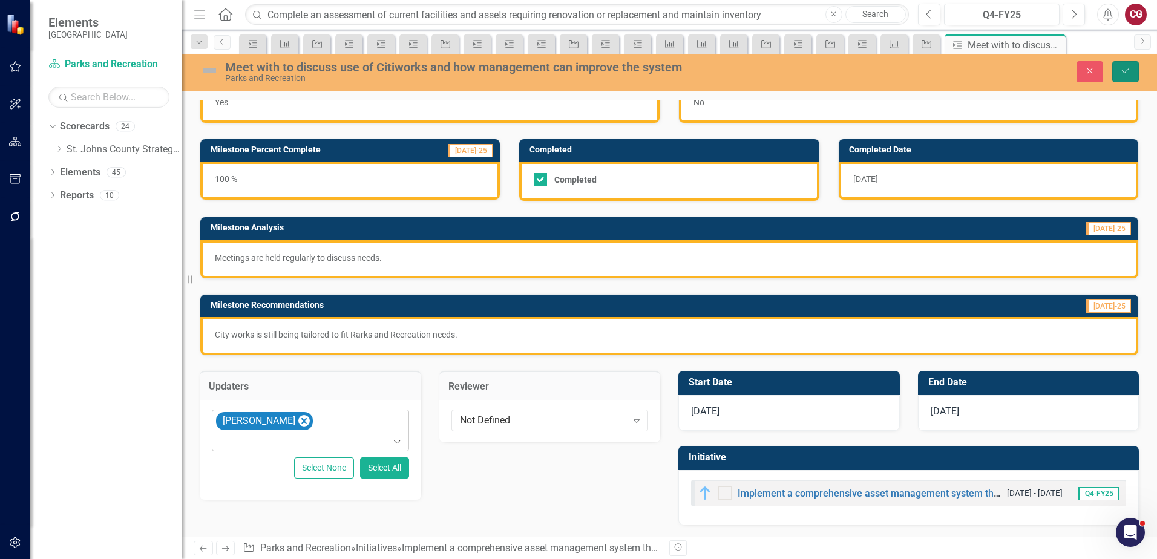
click at [1121, 74] on icon "Save" at bounding box center [1125, 71] width 11 height 8
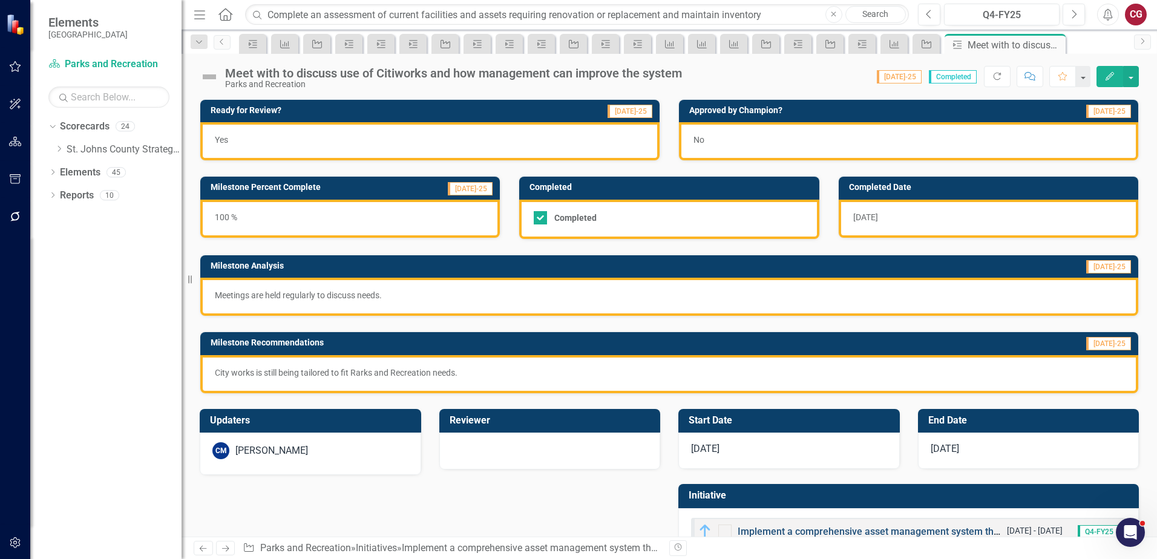
scroll to position [39, 0]
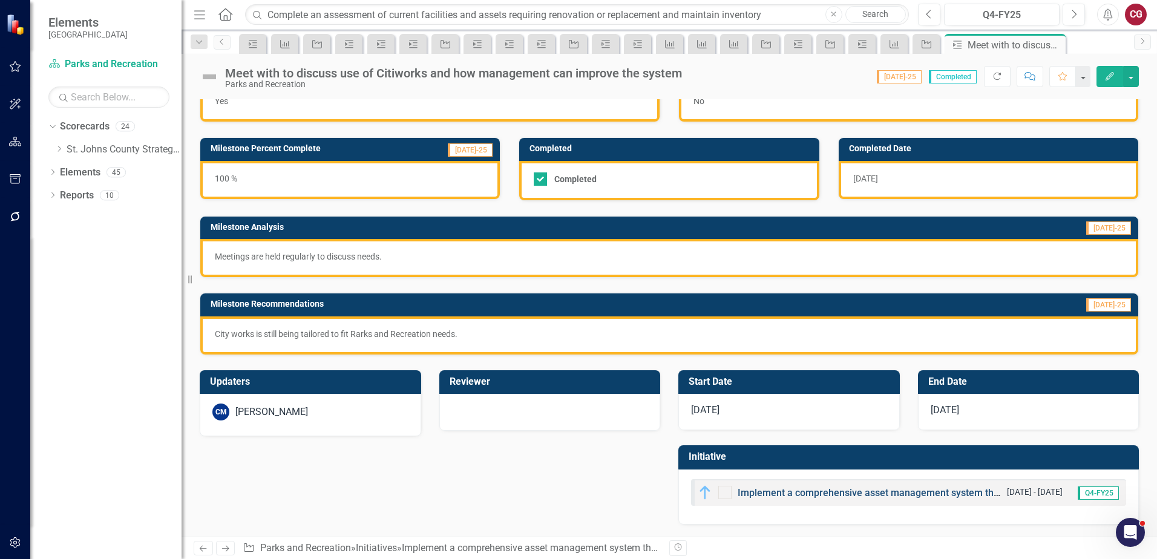
click at [774, 491] on link "Implement a comprehensive asset management system that tracks the condition and…" at bounding box center [1024, 492] width 575 height 11
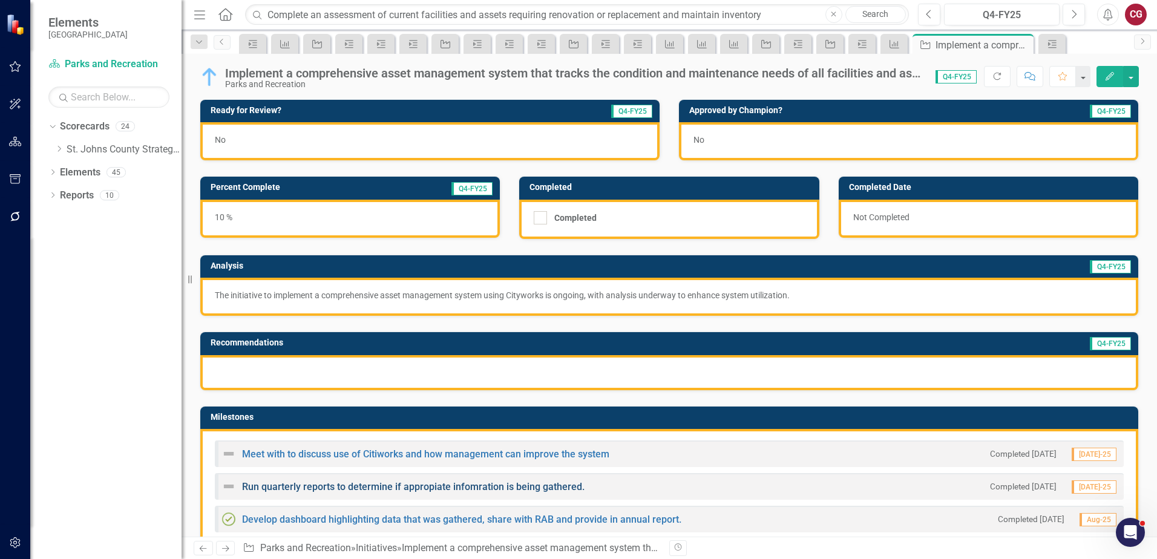
click at [272, 488] on link "Run quarterly reports to determine if appropiate infomration is being gathered." at bounding box center [413, 486] width 342 height 11
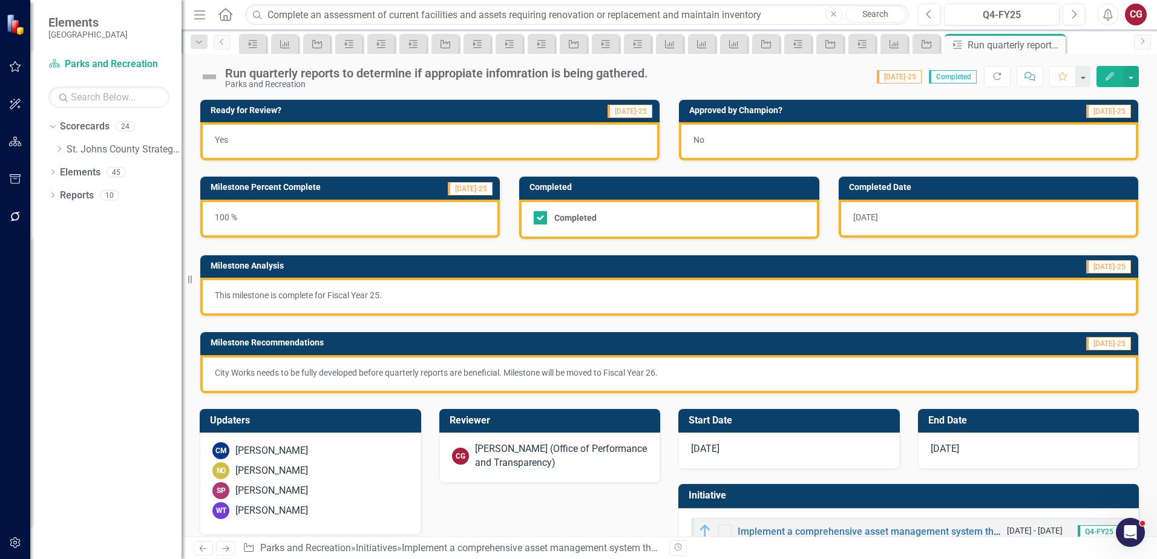
click at [492, 466] on div "[PERSON_NAME] (Office of Performance and Transparency)" at bounding box center [561, 456] width 173 height 28
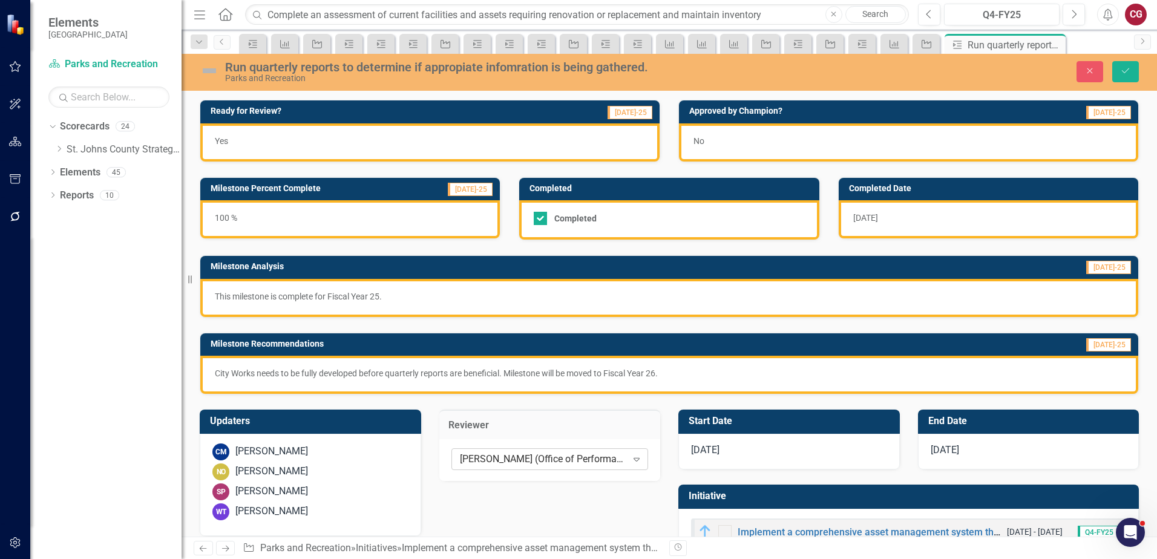
click at [501, 455] on div "[PERSON_NAME] (Office of Performance and Transparency)" at bounding box center [543, 459] width 167 height 14
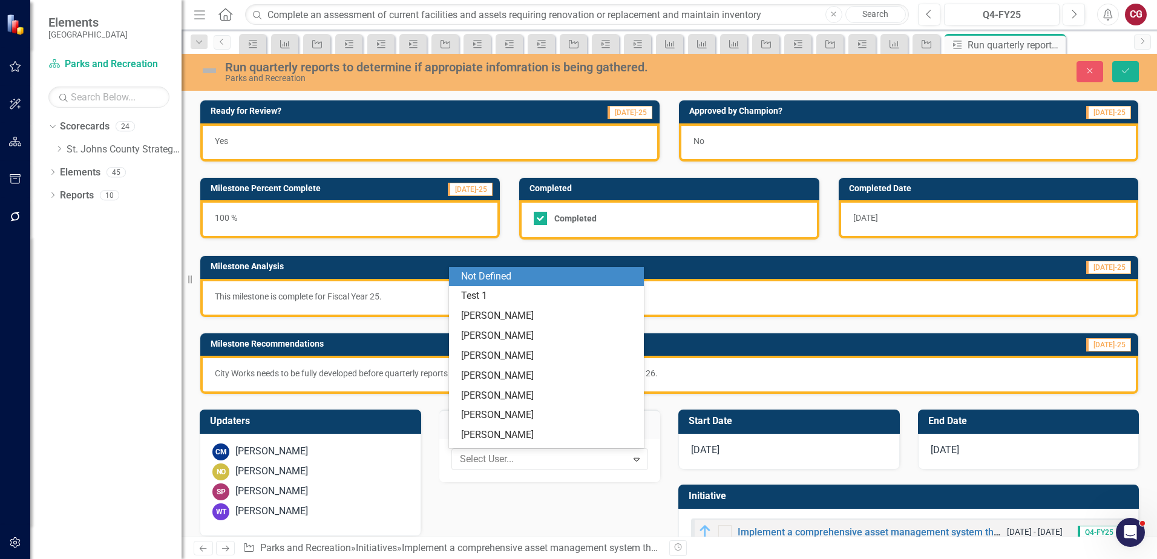
click at [570, 274] on div "Not Defined" at bounding box center [548, 277] width 175 height 14
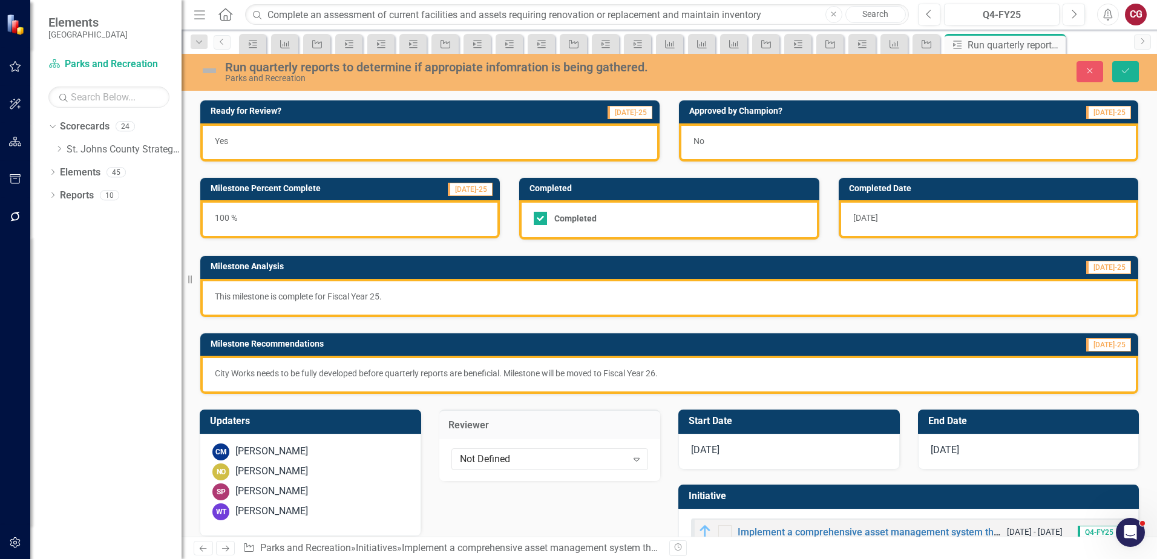
click at [323, 512] on div "WT [PERSON_NAME]" at bounding box center [310, 511] width 196 height 17
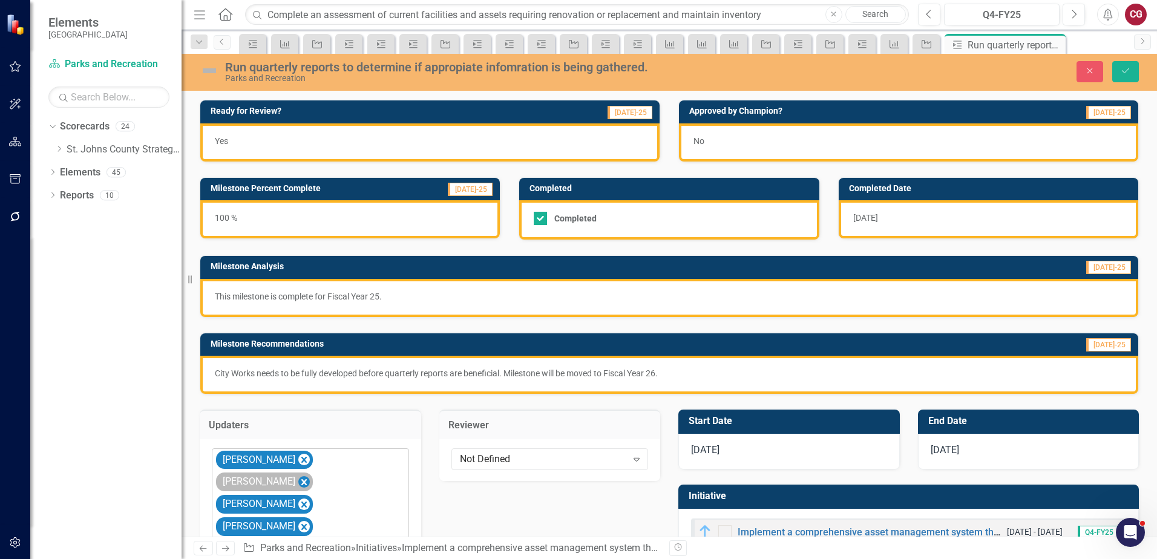
click at [310, 475] on icon "Remove Nathan Otter" at bounding box center [303, 482] width 11 height 15
click at [310, 475] on icon "Remove Sara Perez" at bounding box center [303, 482] width 11 height 15
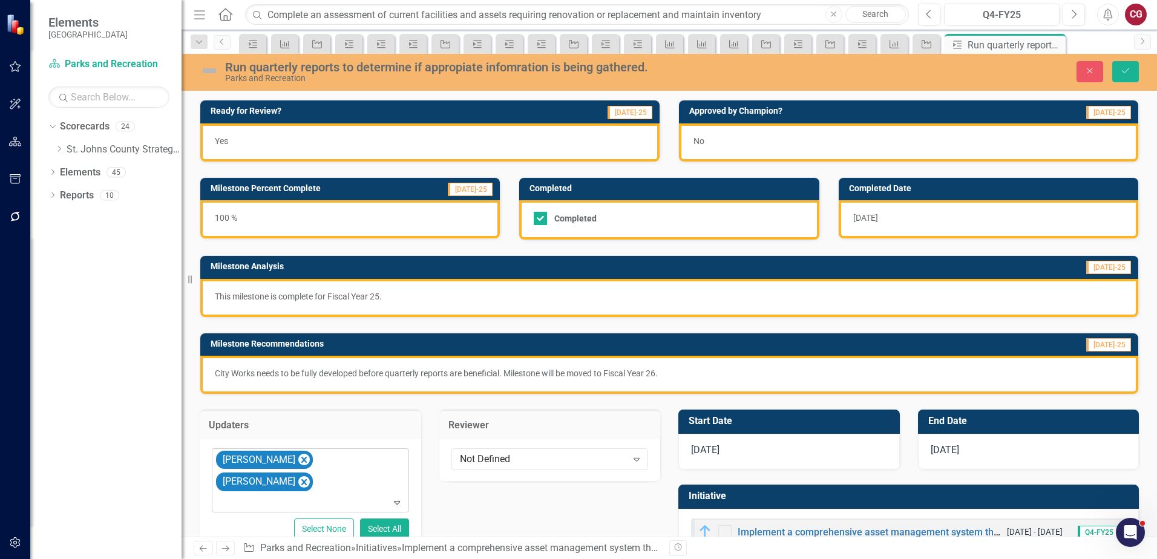
click at [310, 475] on icon "Remove Wes Tucker" at bounding box center [303, 482] width 11 height 15
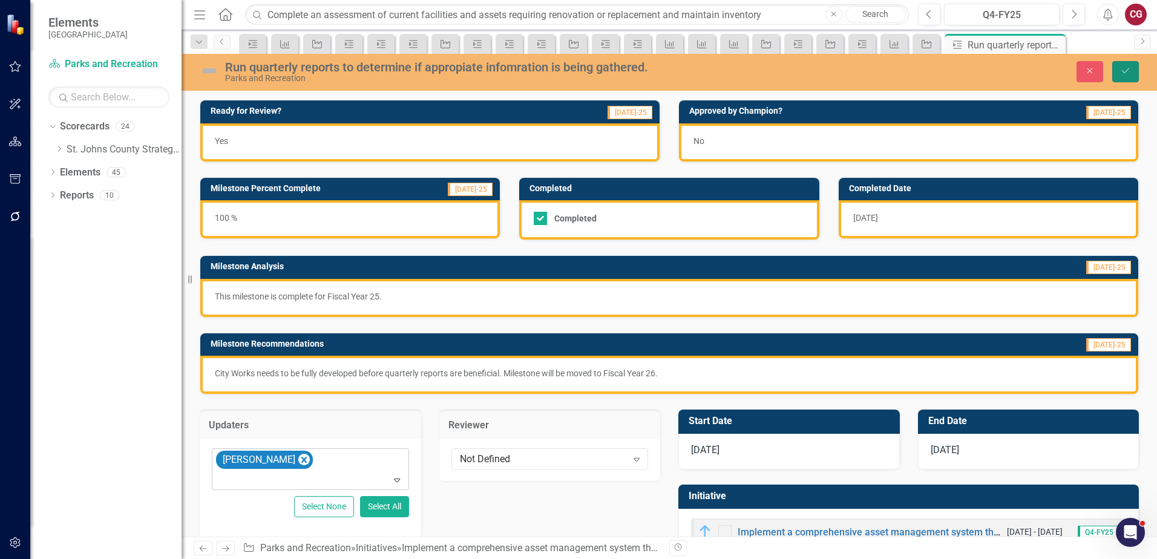
click at [1115, 77] on button "Save" at bounding box center [1125, 71] width 27 height 21
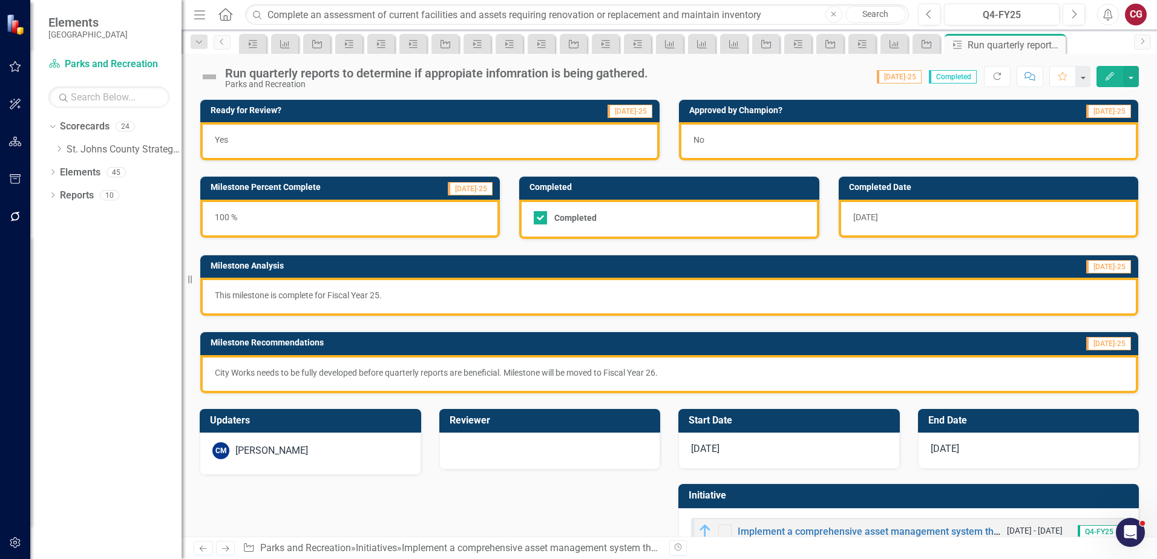
scroll to position [39, 0]
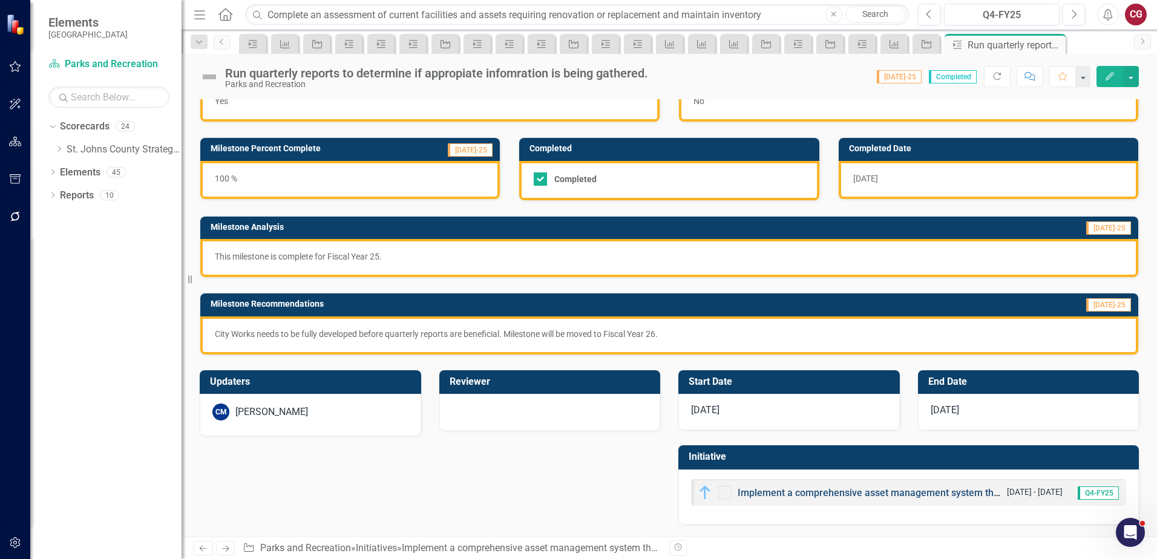
click at [760, 491] on link "Implement a comprehensive asset management system that tracks the condition and…" at bounding box center [1024, 492] width 575 height 11
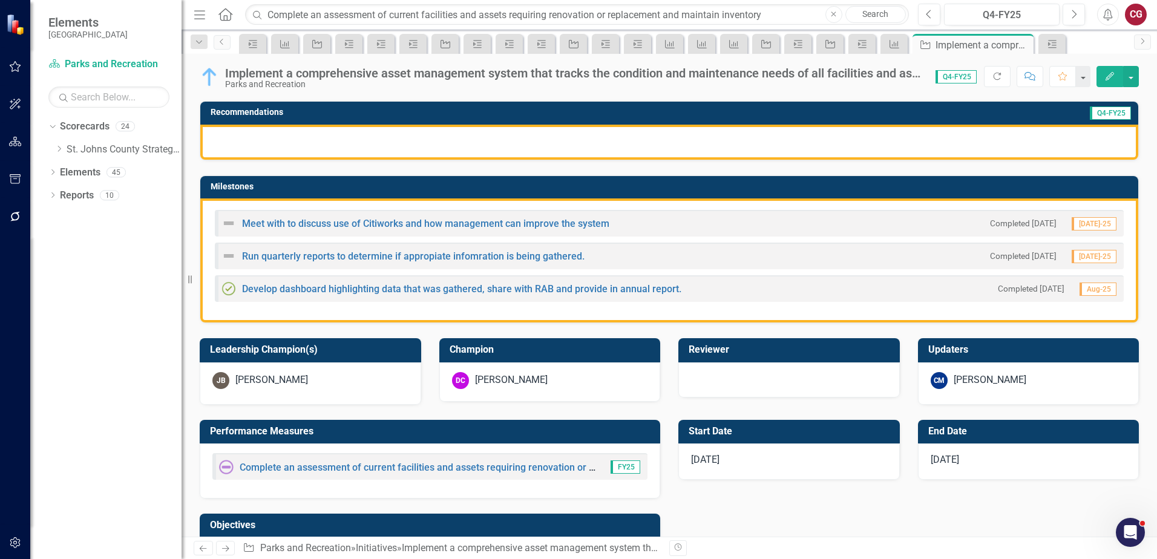
scroll to position [228, 0]
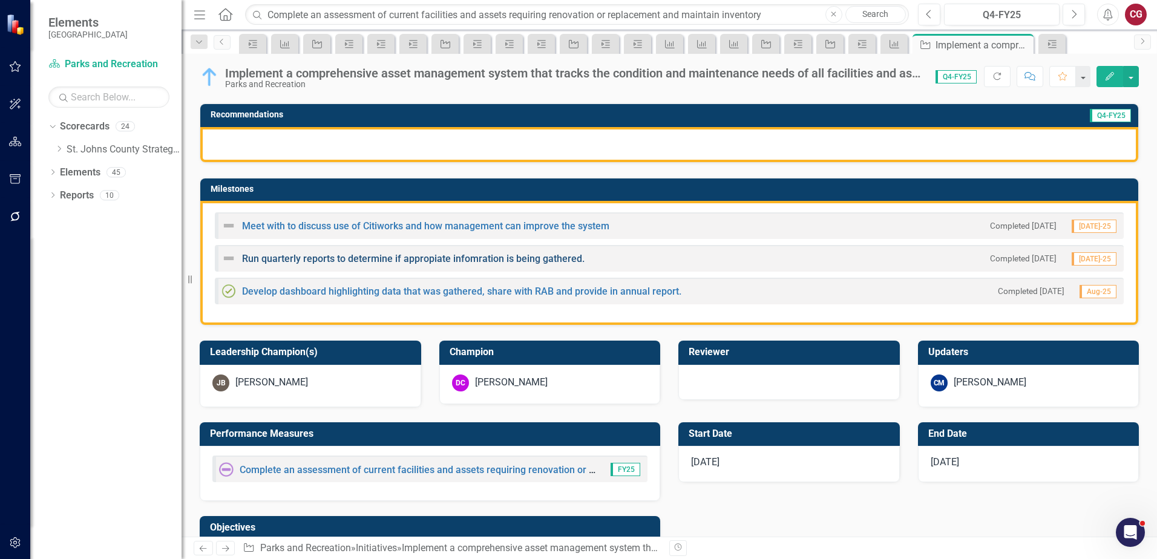
click at [325, 261] on link "Run quarterly reports to determine if appropiate infomration is being gathered." at bounding box center [413, 258] width 342 height 11
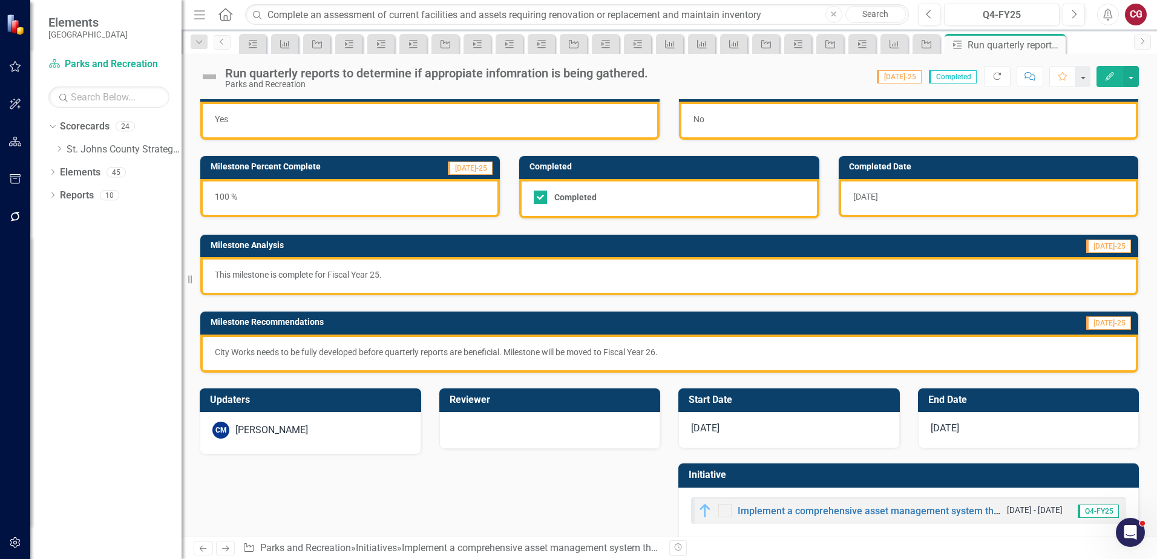
scroll to position [39, 0]
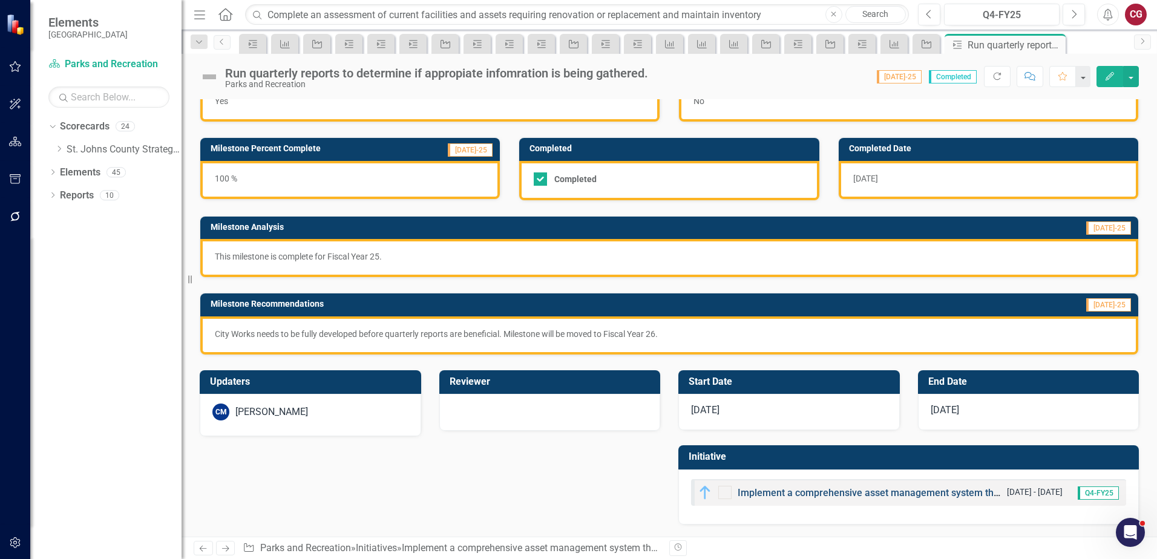
click at [758, 494] on link "Implement a comprehensive asset management system that tracks the condition and…" at bounding box center [1024, 492] width 575 height 11
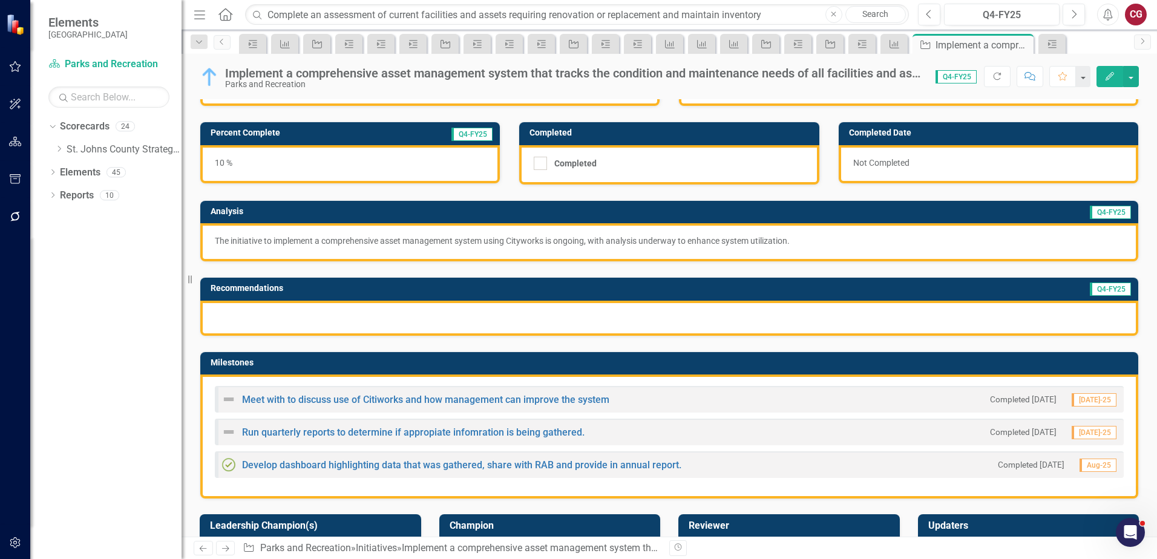
scroll to position [121, 0]
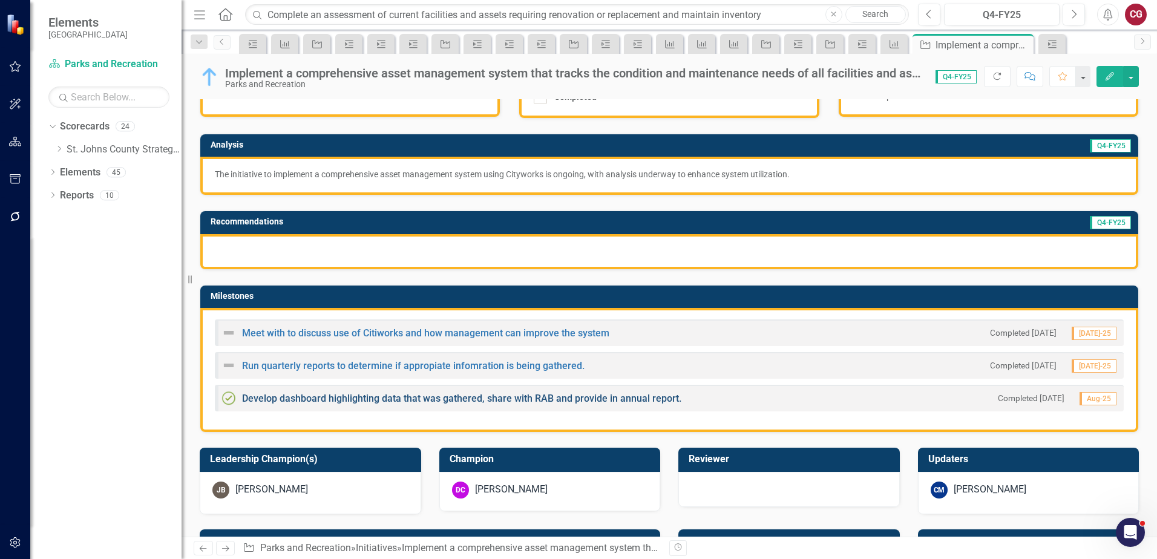
click at [295, 400] on link "Develop dashboard highlighting data that was gathered, share with RAB and provi…" at bounding box center [461, 398] width 439 height 11
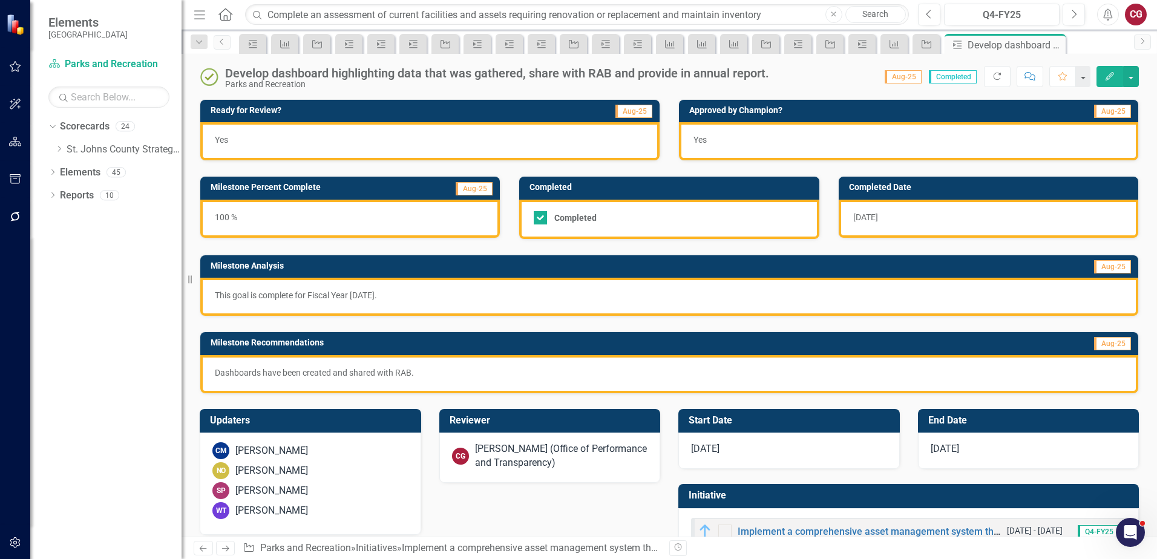
click at [524, 464] on div "[PERSON_NAME] (Office of Performance and Transparency)" at bounding box center [561, 456] width 173 height 28
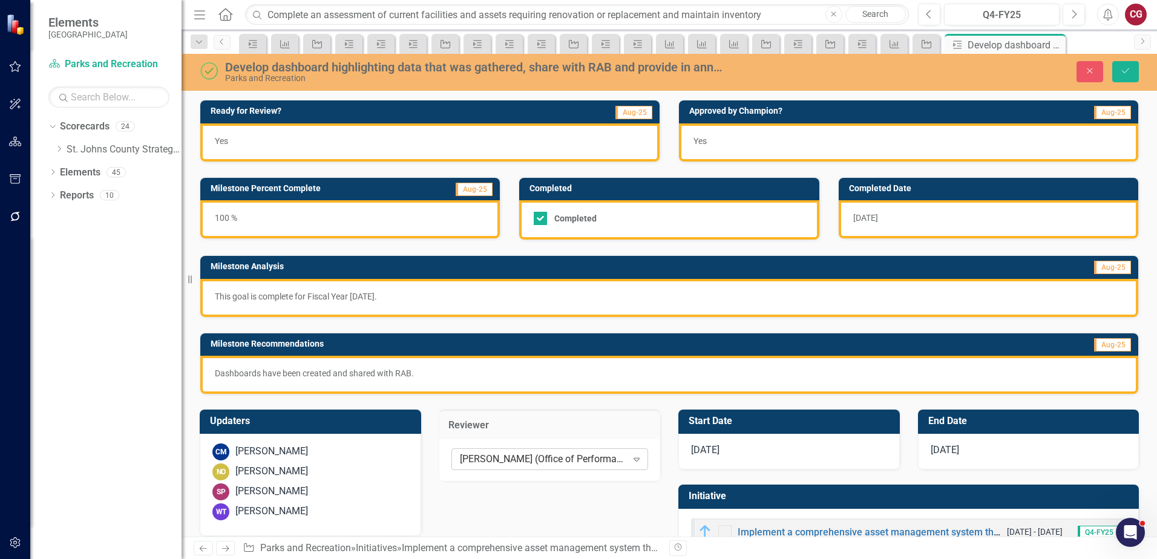
click at [512, 463] on div "[PERSON_NAME] (Office of Performance and Transparency)" at bounding box center [543, 459] width 167 height 14
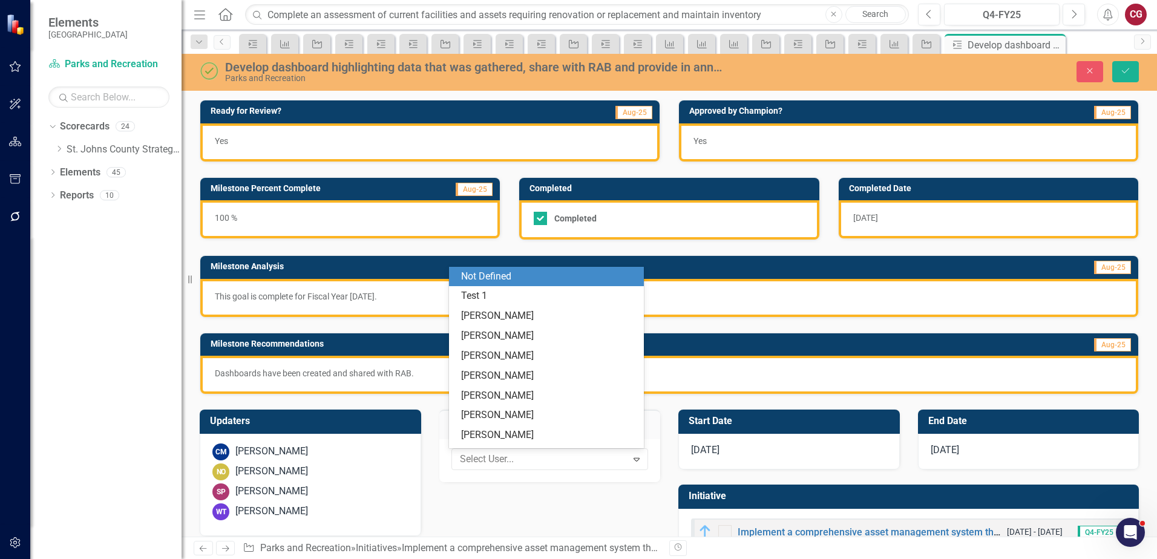
click at [507, 279] on div "Not Defined" at bounding box center [548, 277] width 175 height 14
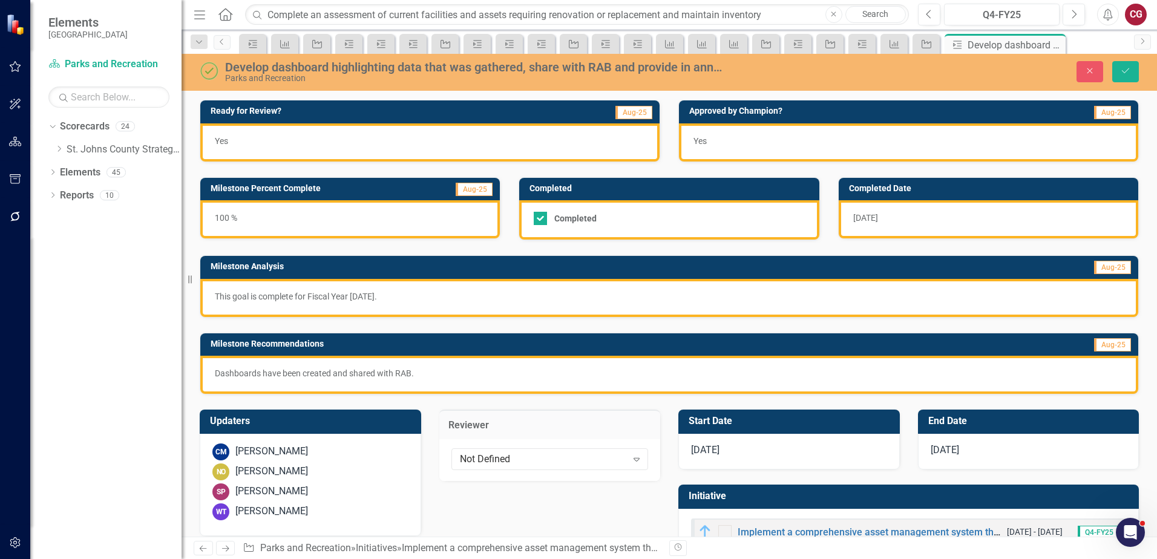
click at [307, 500] on div "CM [PERSON_NAME] NO [PERSON_NAME] SP [PERSON_NAME] WT [PERSON_NAME]" at bounding box center [310, 485] width 221 height 102
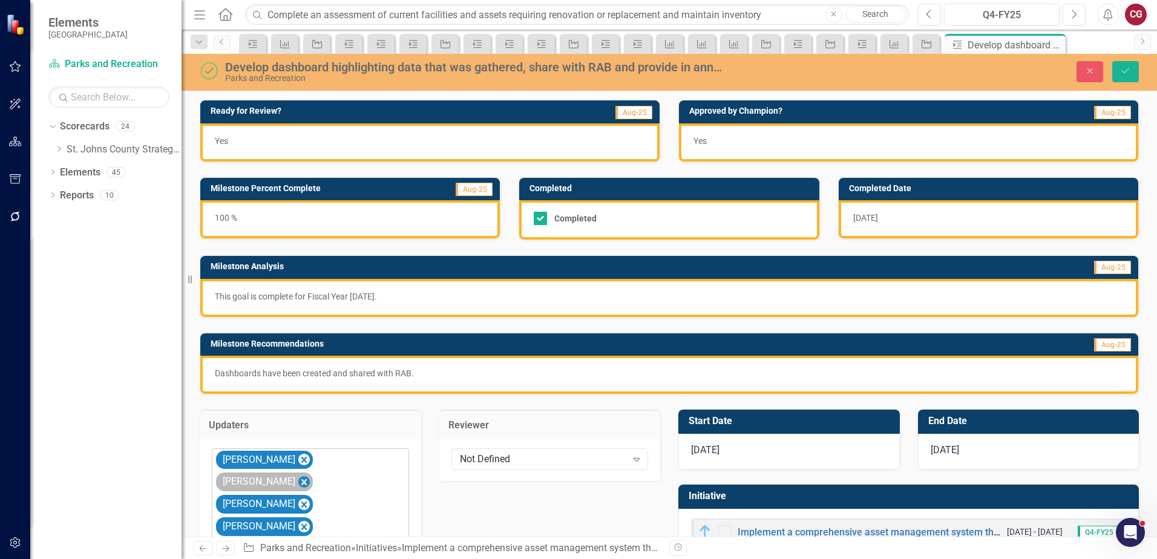
click at [307, 479] on icon "Remove Nathan Otter" at bounding box center [303, 482] width 5 height 6
click at [310, 475] on icon "Remove Sara Perez" at bounding box center [303, 482] width 11 height 15
click at [307, 479] on icon "Remove Wes Tucker" at bounding box center [303, 482] width 5 height 6
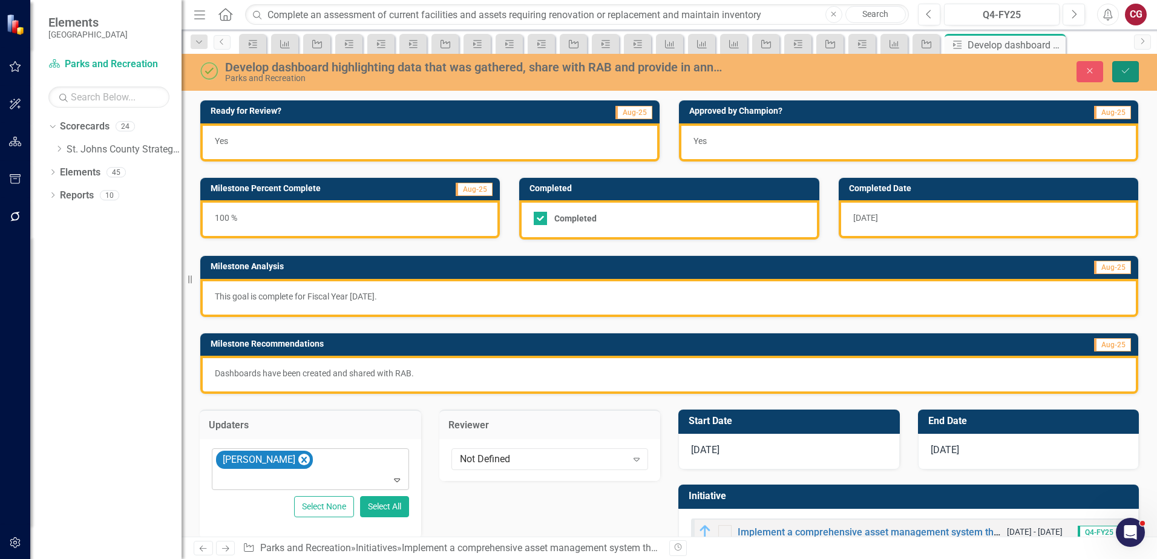
click at [1138, 73] on button "Save" at bounding box center [1125, 71] width 27 height 21
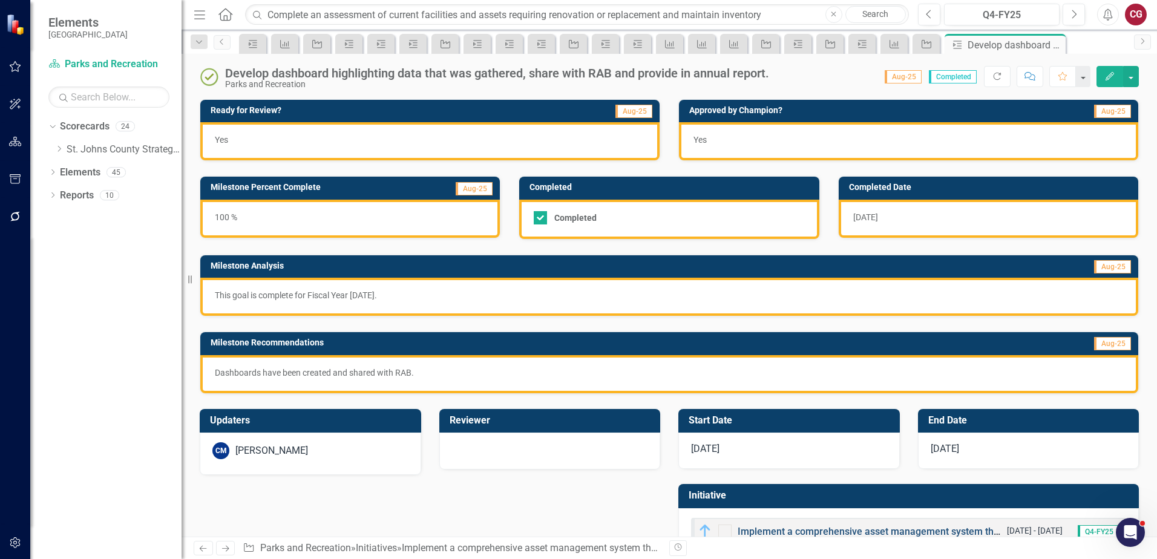
click at [813, 529] on link "Implement a comprehensive asset management system that tracks the condition and…" at bounding box center [1024, 531] width 575 height 11
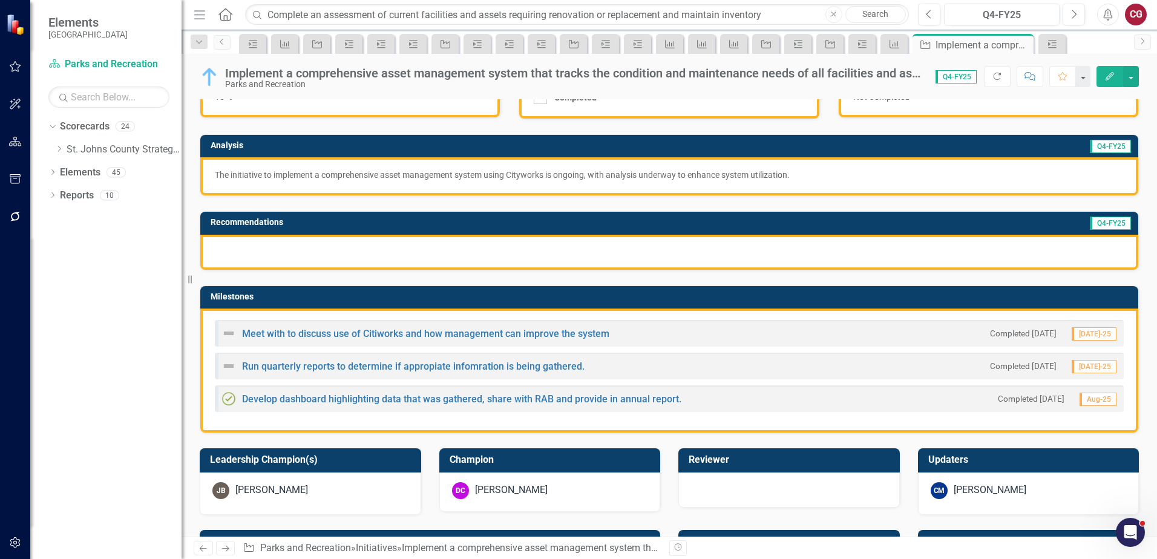
scroll to position [121, 0]
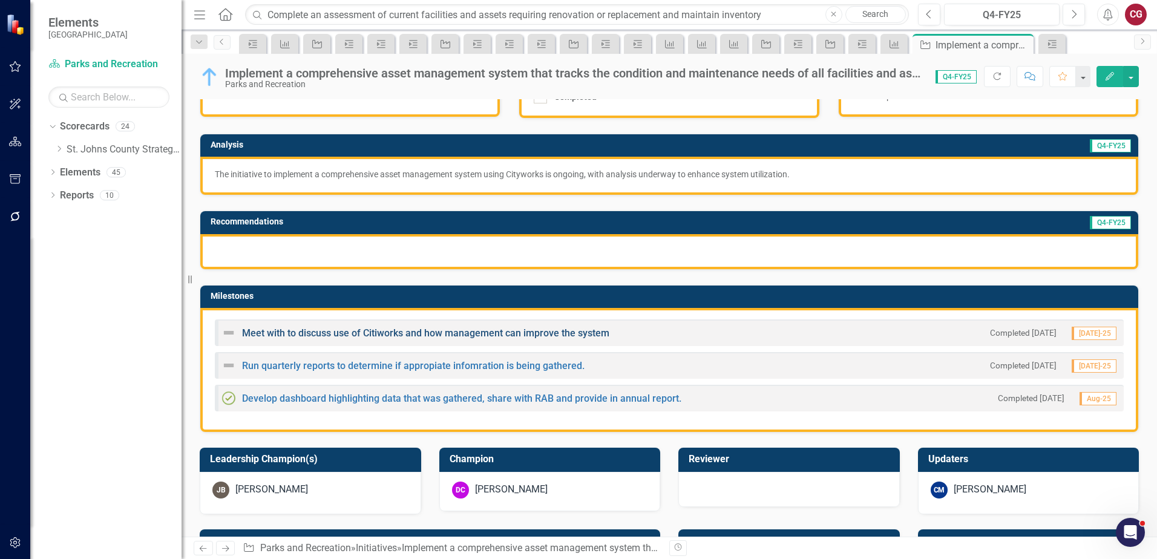
click at [381, 332] on link "Meet with to discuss use of Citiworks and how management can improve the system" at bounding box center [425, 332] width 367 height 11
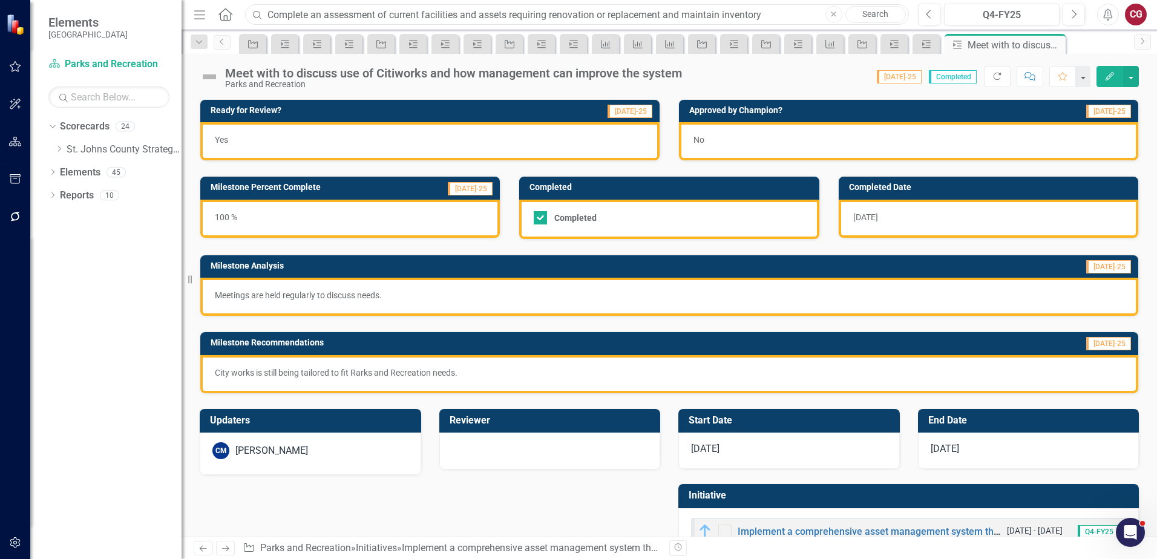
click at [323, 12] on input "Complete an assessment of current facilities and assets requiring renovation or…" at bounding box center [577, 14] width 664 height 21
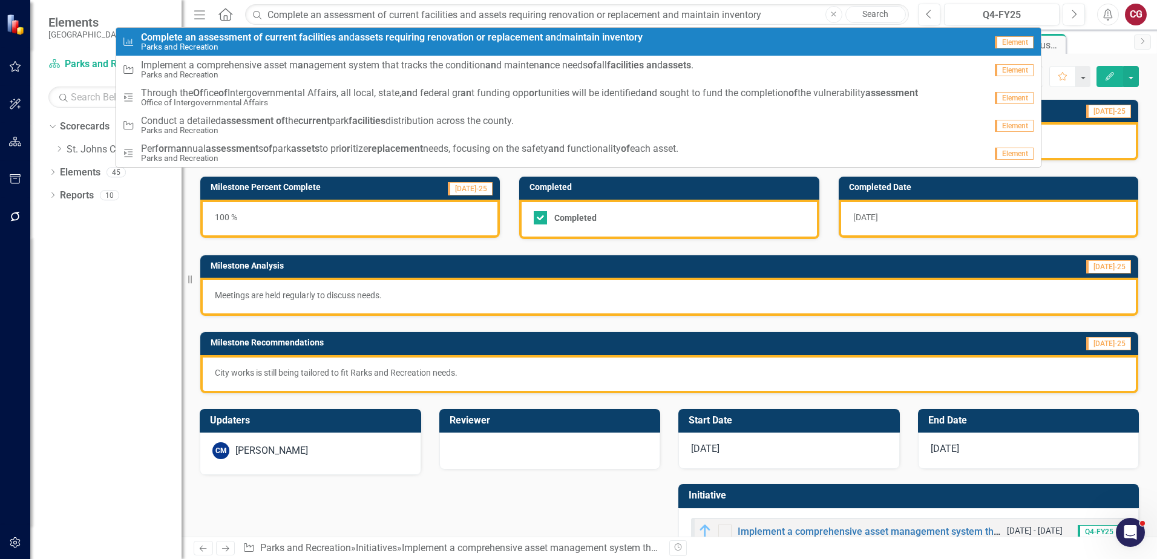
click at [837, 0] on html "Elements St. Johns County Scorecard Parks and Recreation Search Dropdown Scorec…" at bounding box center [578, 279] width 1157 height 559
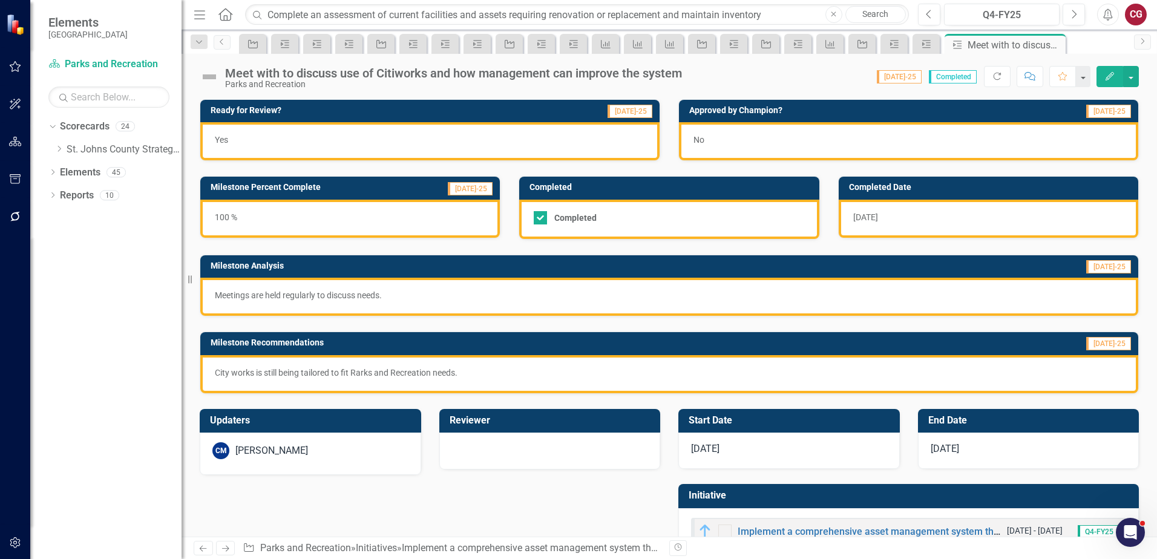
click at [833, 19] on button "Close" at bounding box center [833, 14] width 17 height 17
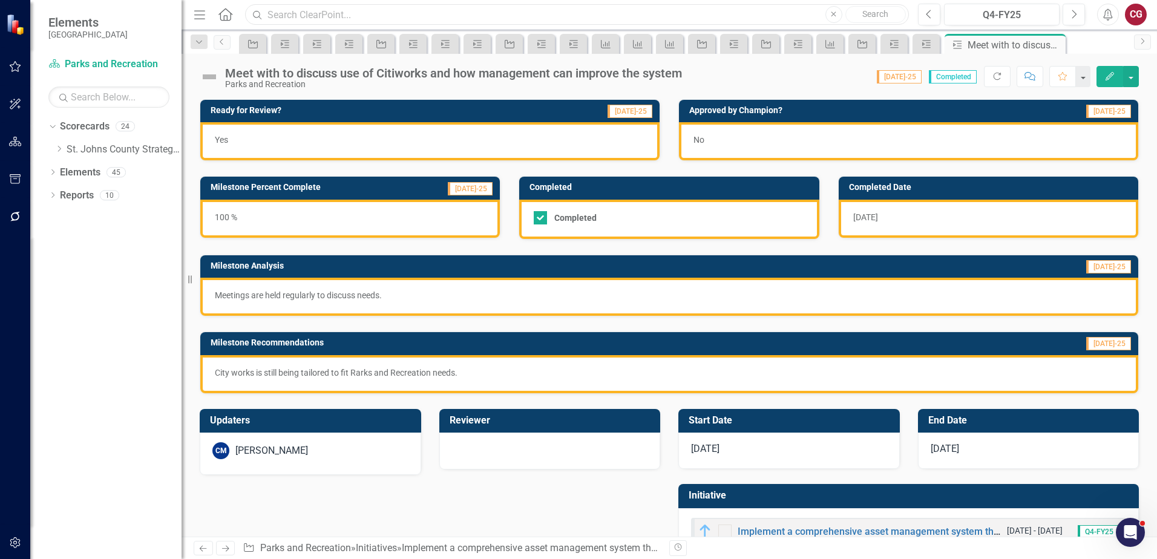
paste input "Increase internal and external programs offered by Library Services and Parks a…"
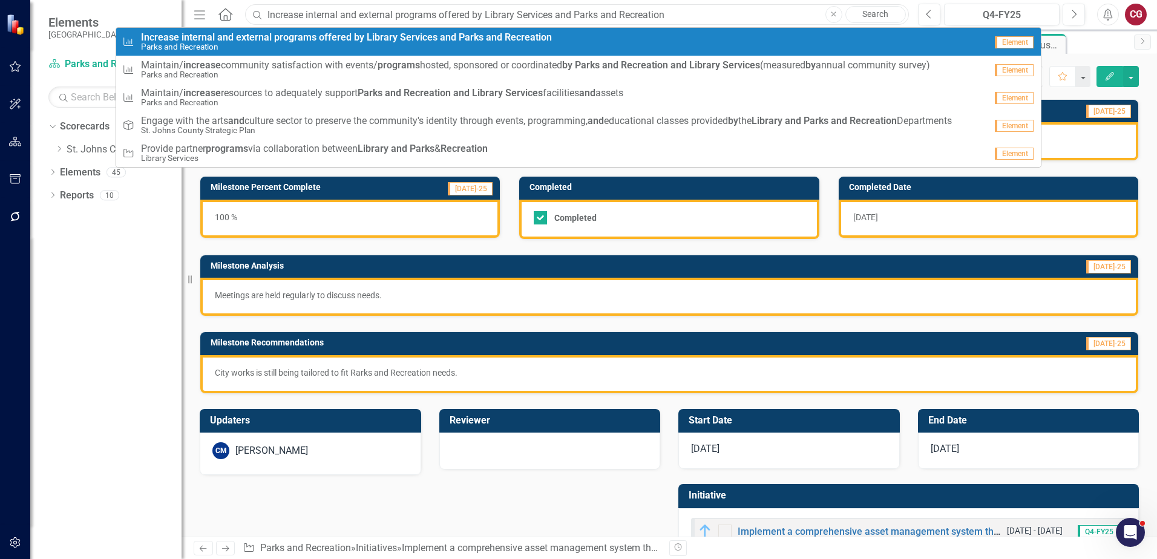
type input "Increase internal and external programs offered by Library Services and Parks a…"
click at [321, 34] on strong "offered" at bounding box center [335, 36] width 33 height 11
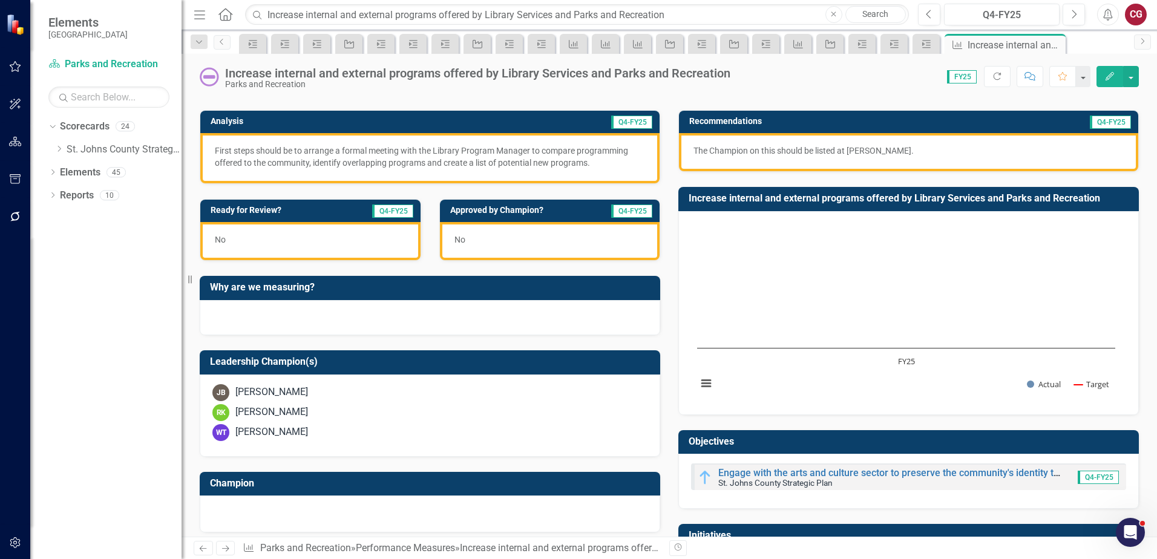
scroll to position [181, 0]
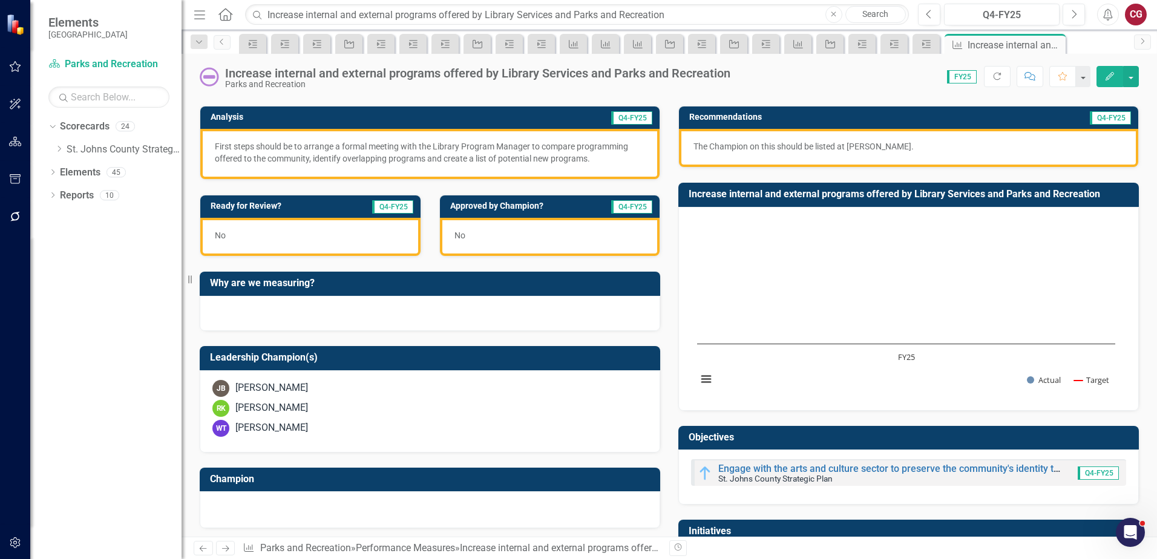
click at [283, 390] on div "[PERSON_NAME]" at bounding box center [271, 388] width 73 height 14
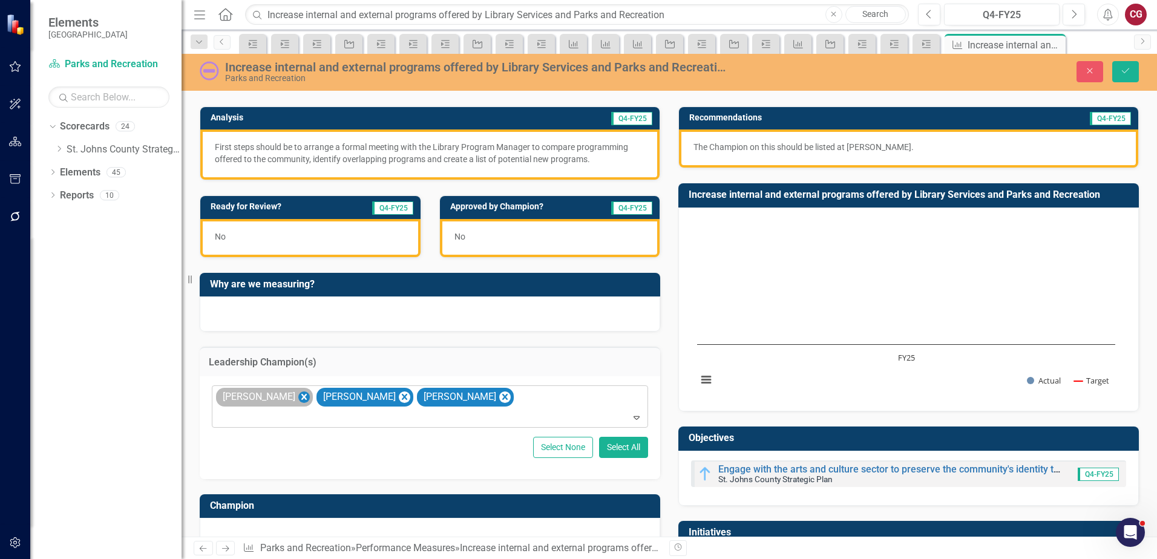
click at [298, 399] on icon "Remove Jamie Baccari" at bounding box center [303, 397] width 11 height 15
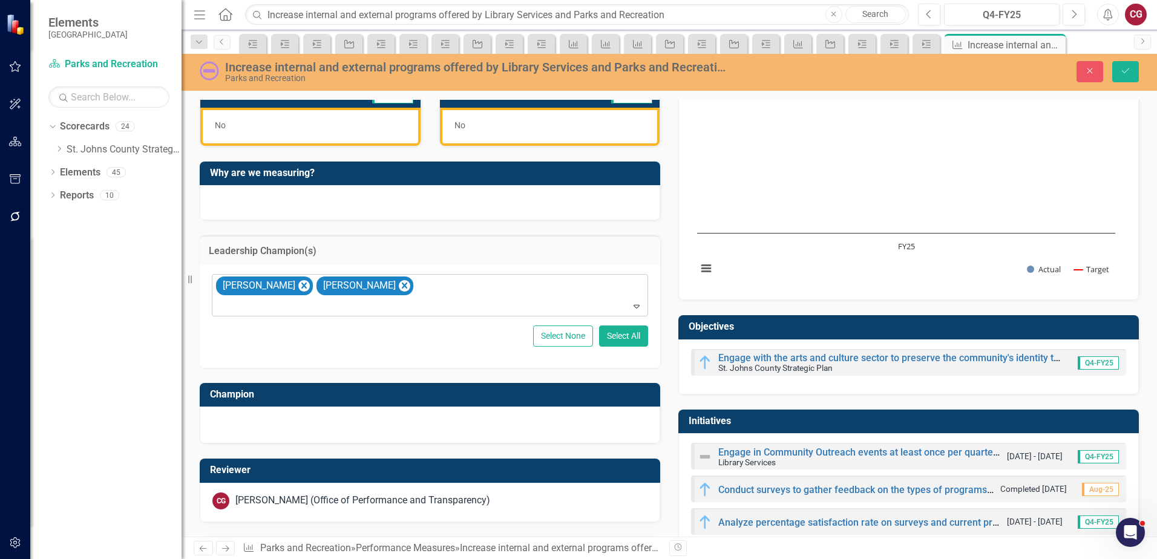
scroll to position [302, 0]
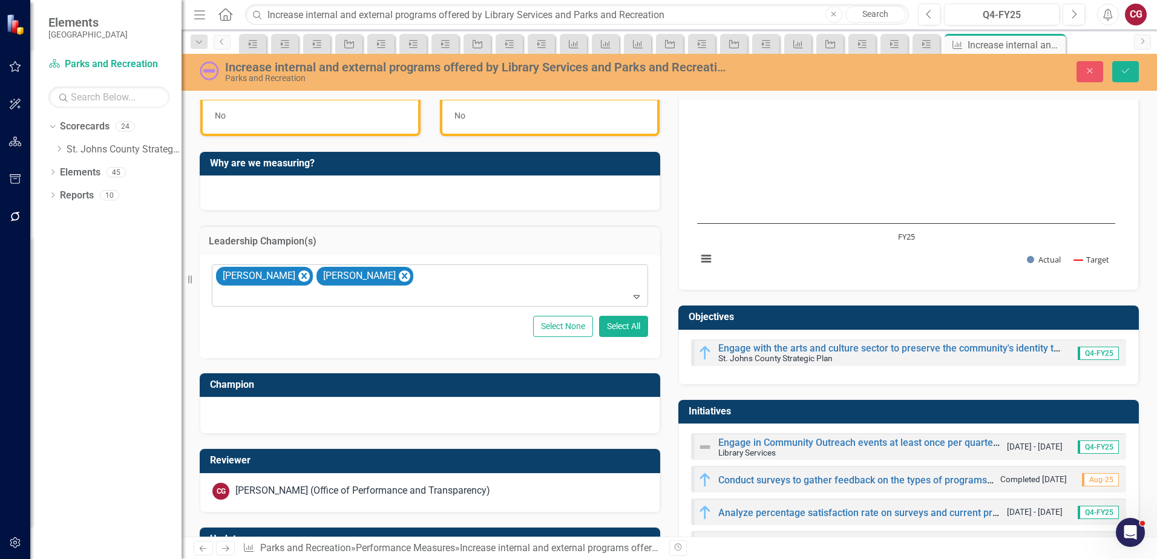
click at [272, 413] on div at bounding box center [429, 414] width 435 height 15
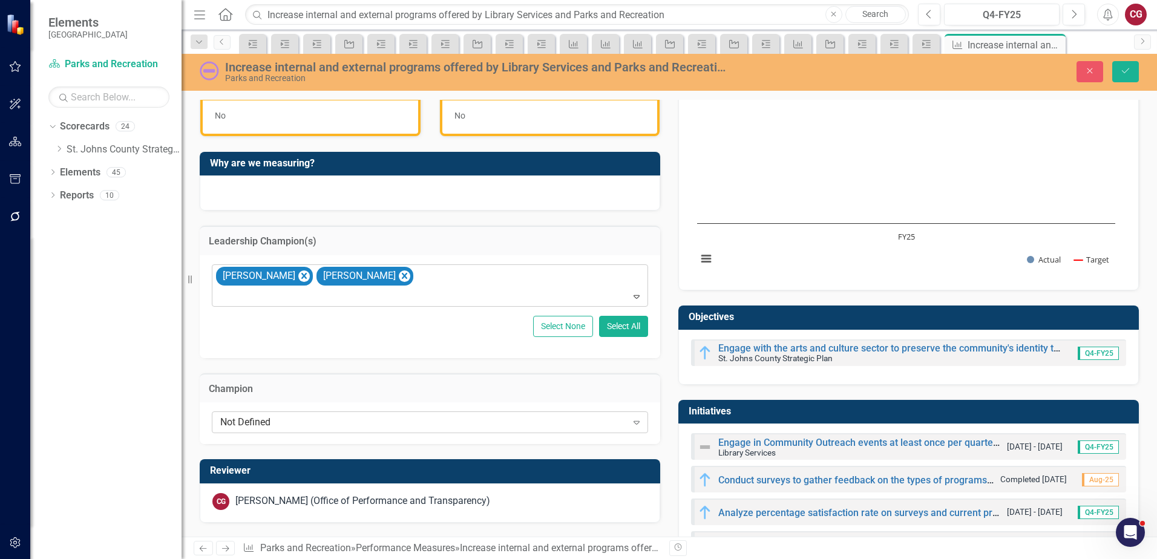
click at [272, 419] on div "Not Defined" at bounding box center [423, 423] width 407 height 14
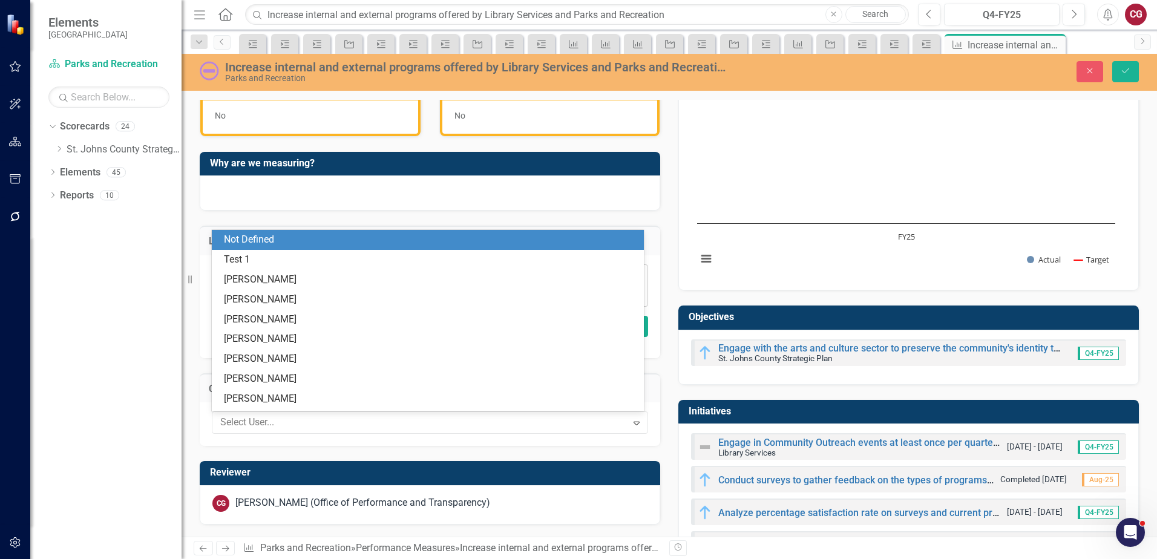
click at [146, 405] on div "Dropdown Scorecards 24 Dropdown [GEOGRAPHIC_DATA] Strategic Plan Animal Control…" at bounding box center [105, 338] width 151 height 442
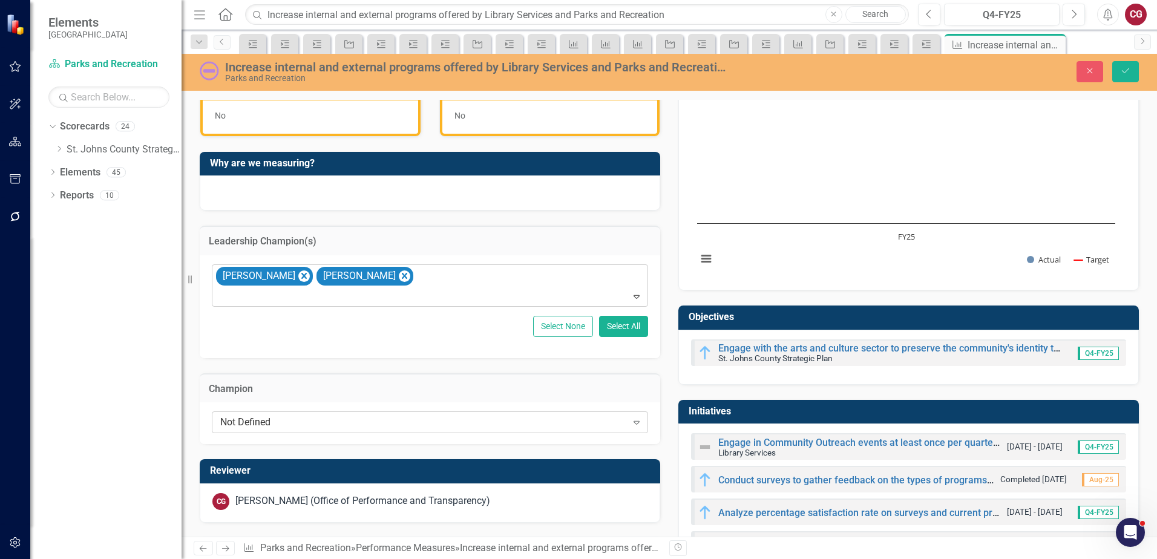
click at [281, 420] on div "Not Defined" at bounding box center [423, 423] width 407 height 14
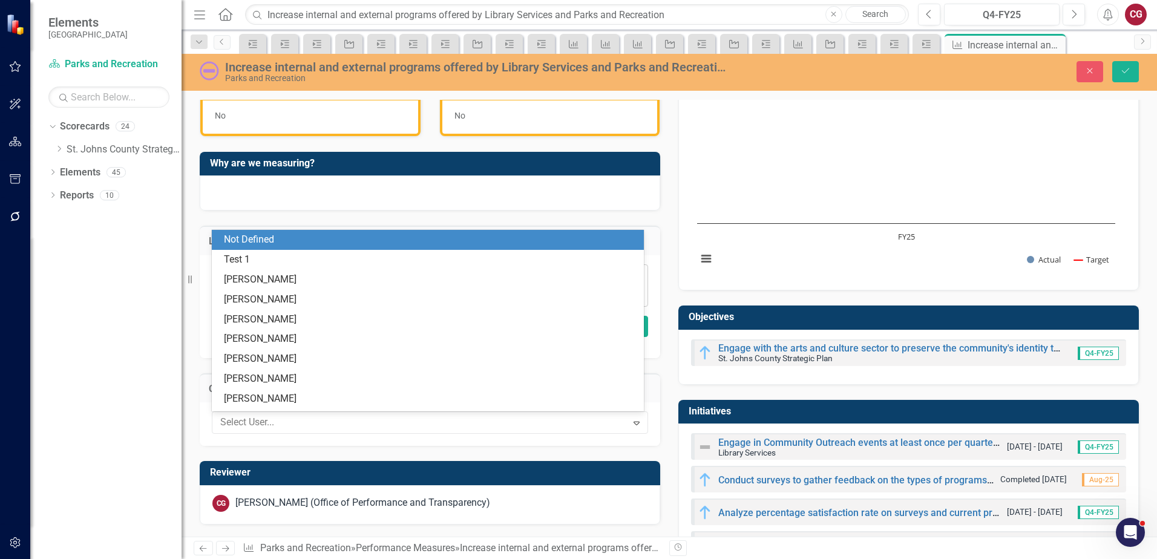
type input "j"
click at [301, 232] on div "J [PERSON_NAME]" at bounding box center [428, 240] width 432 height 20
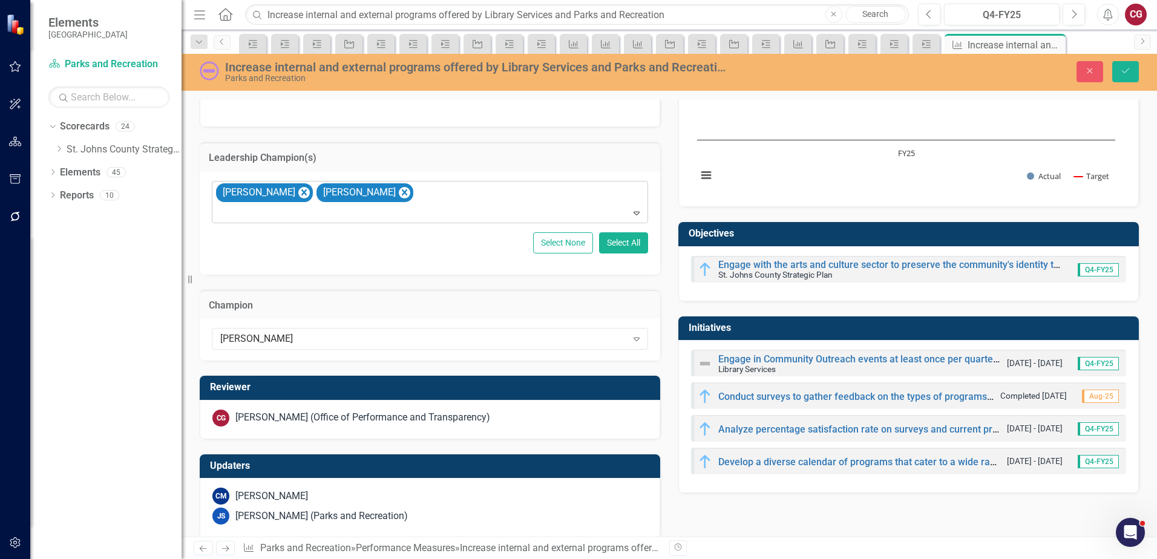
scroll to position [402, 0]
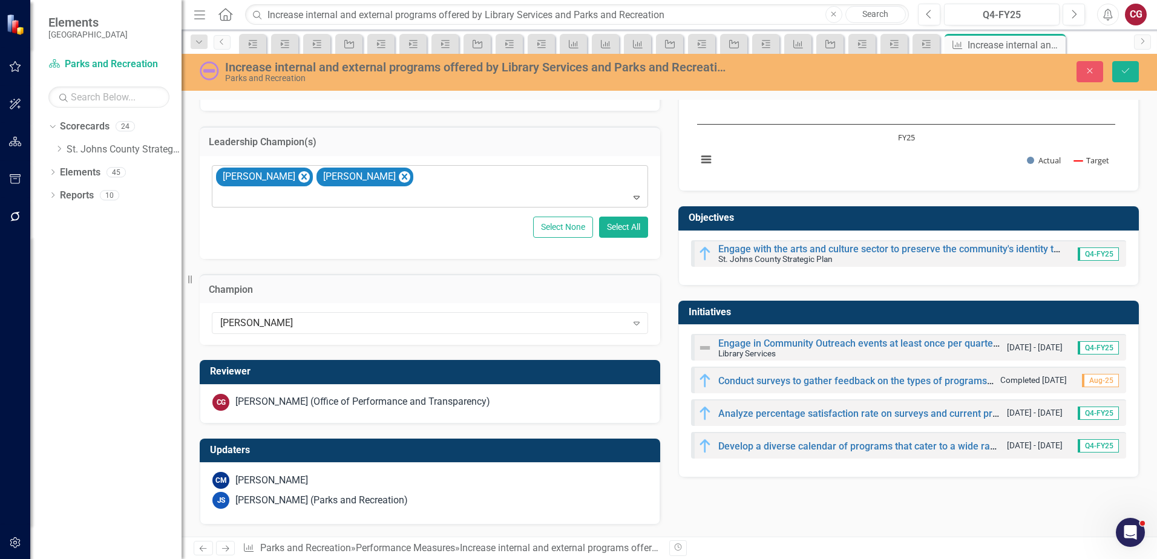
click at [294, 400] on div "[PERSON_NAME] (Office of Performance and Transparency)" at bounding box center [362, 402] width 255 height 14
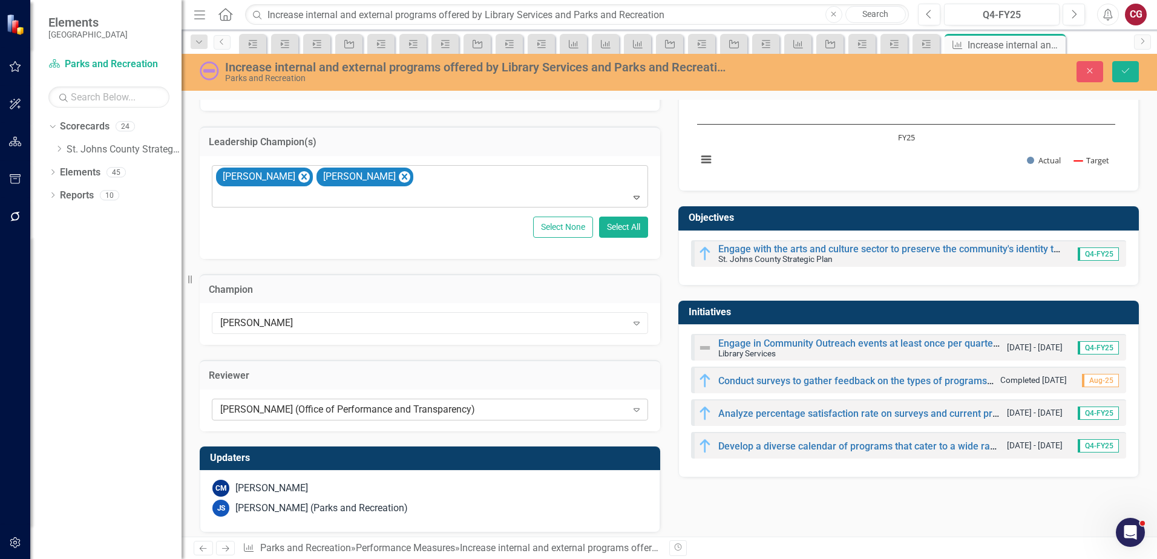
click at [299, 403] on div "[PERSON_NAME] (Office of Performance and Transparency)" at bounding box center [423, 409] width 407 height 14
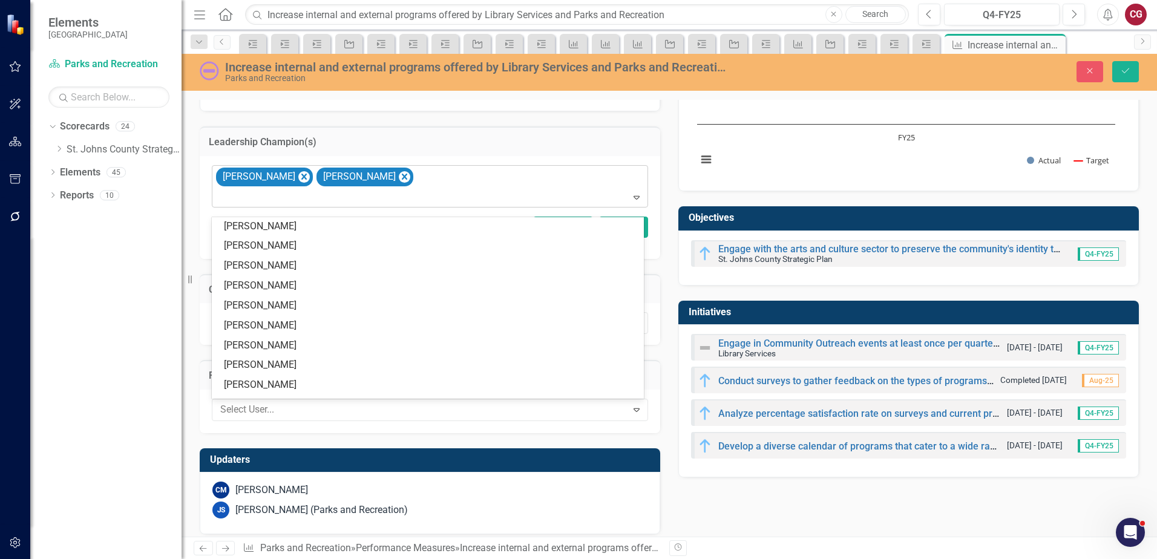
scroll to position [0, 0]
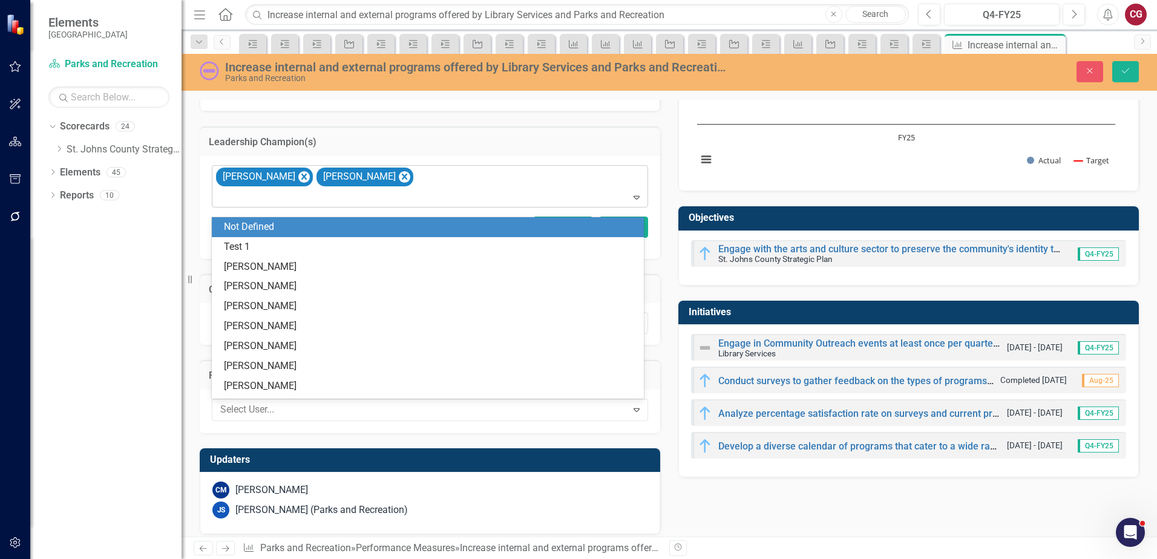
click at [299, 228] on div "Not Defined" at bounding box center [430, 227] width 413 height 14
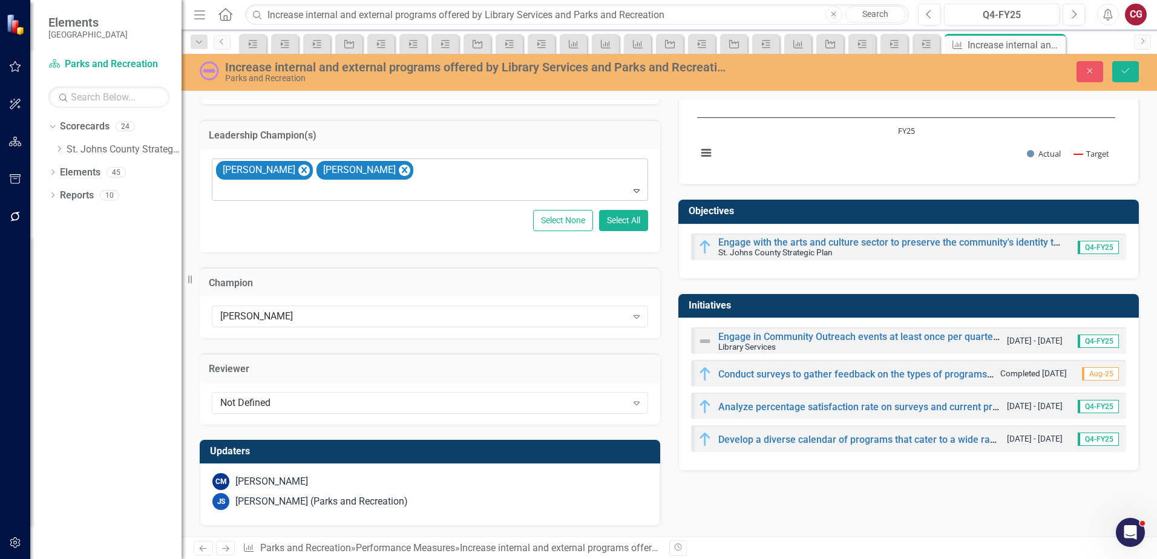
scroll to position [410, 0]
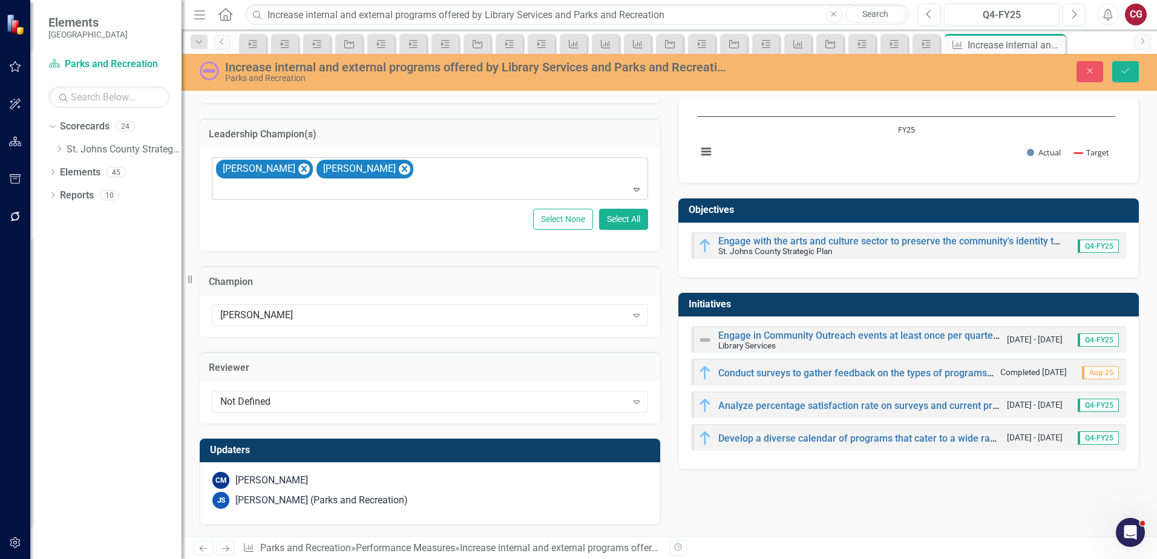
click at [313, 489] on div "CM [PERSON_NAME] JS [PERSON_NAME] (Parks and Recreation)" at bounding box center [430, 493] width 460 height 62
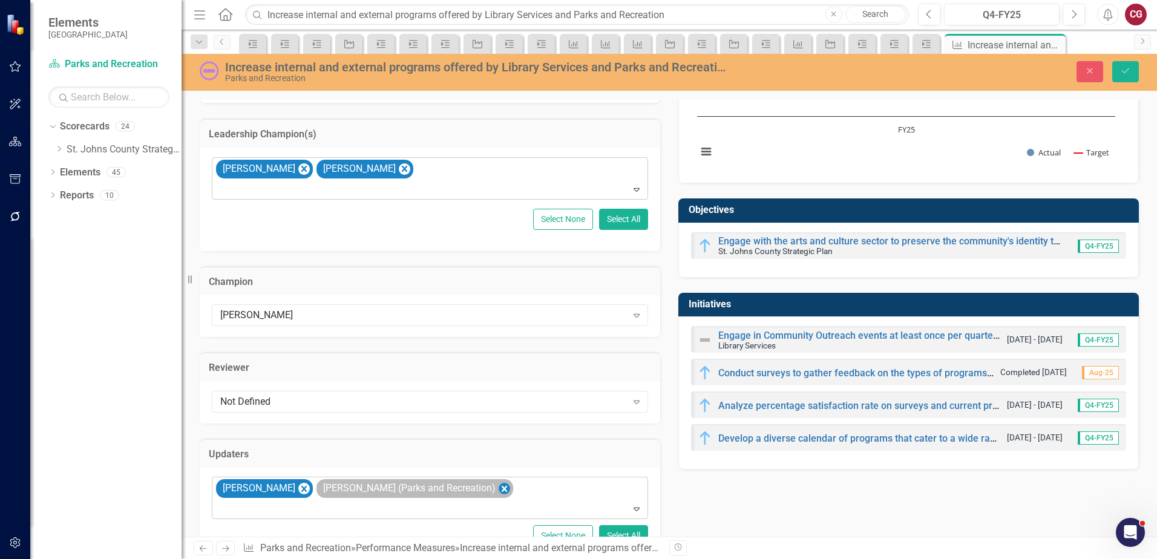
click at [498, 490] on icon "Remove Joanne Spencer (Parks and Recreation)" at bounding box center [503, 489] width 11 height 15
click at [1122, 73] on icon "Save" at bounding box center [1125, 71] width 11 height 8
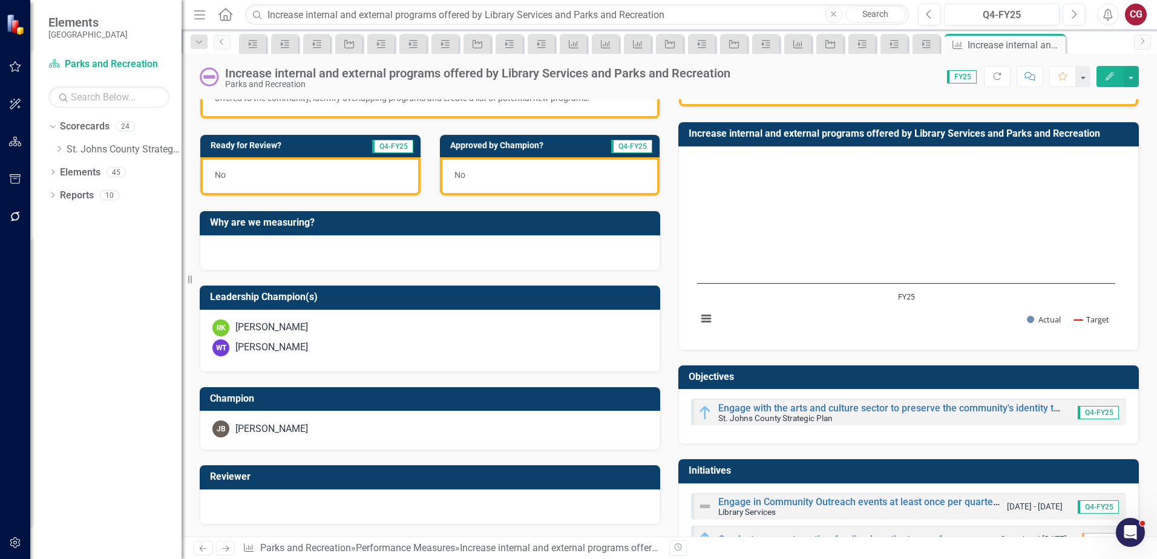
scroll to position [354, 0]
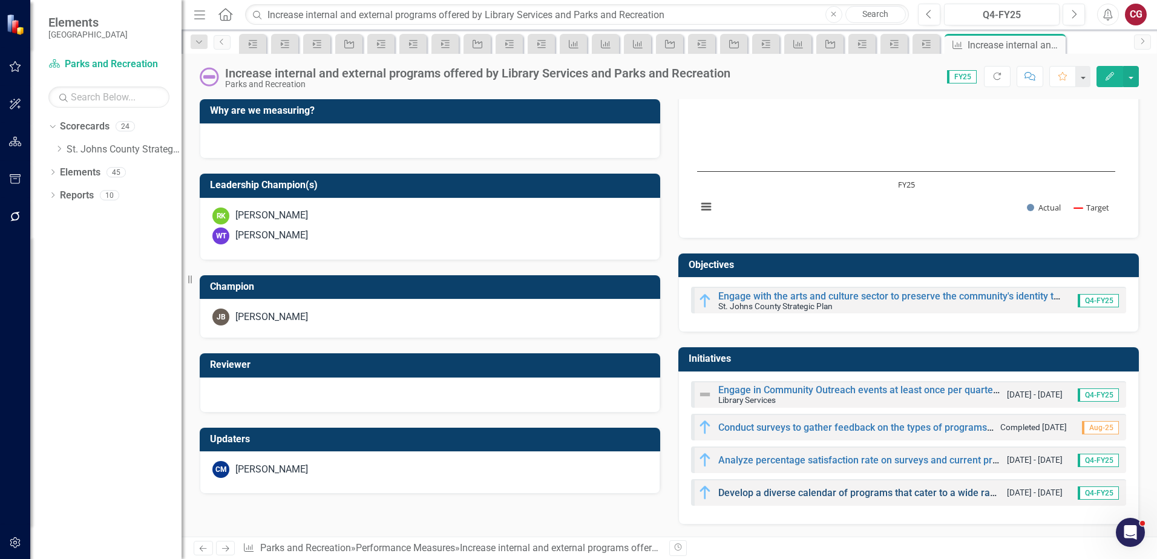
click at [734, 490] on link "Develop a diverse calendar of programs that cater to a wide range of interests …" at bounding box center [954, 492] width 472 height 11
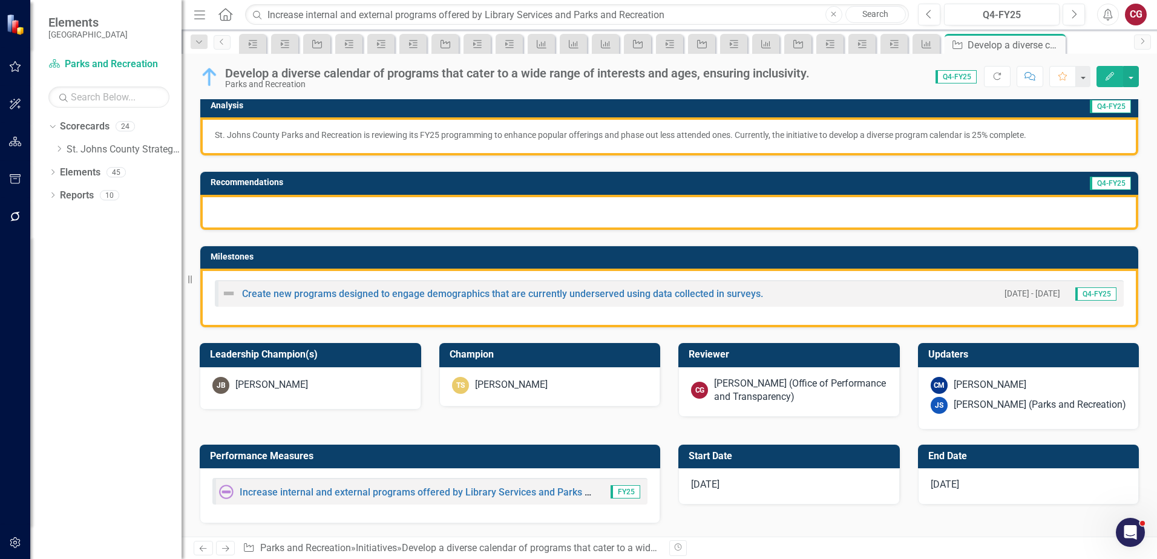
scroll to position [181, 0]
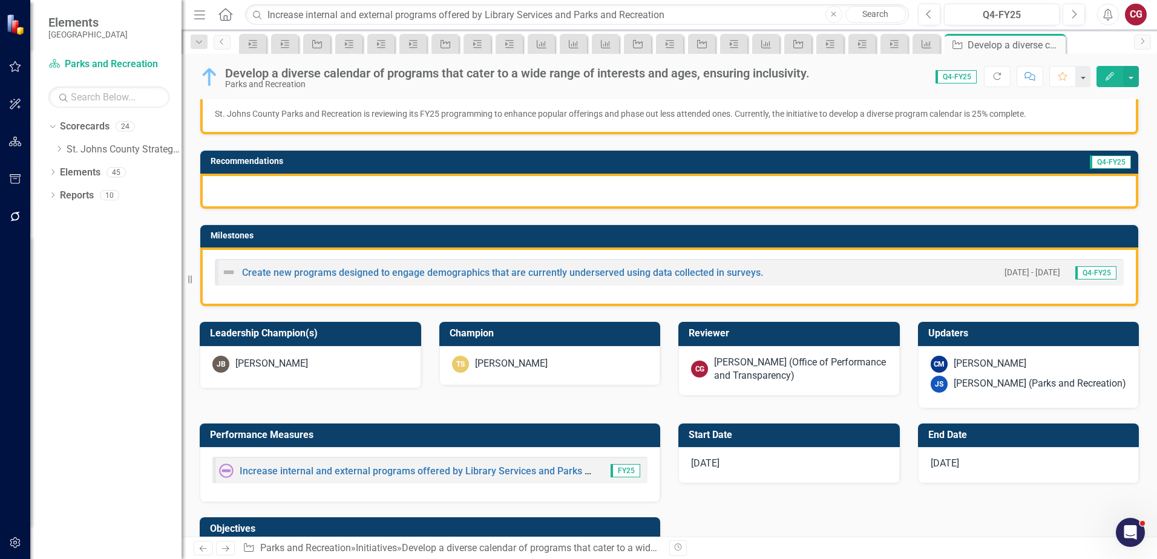
click at [743, 366] on div "[PERSON_NAME] (Office of Performance and Transparency)" at bounding box center [800, 370] width 173 height 28
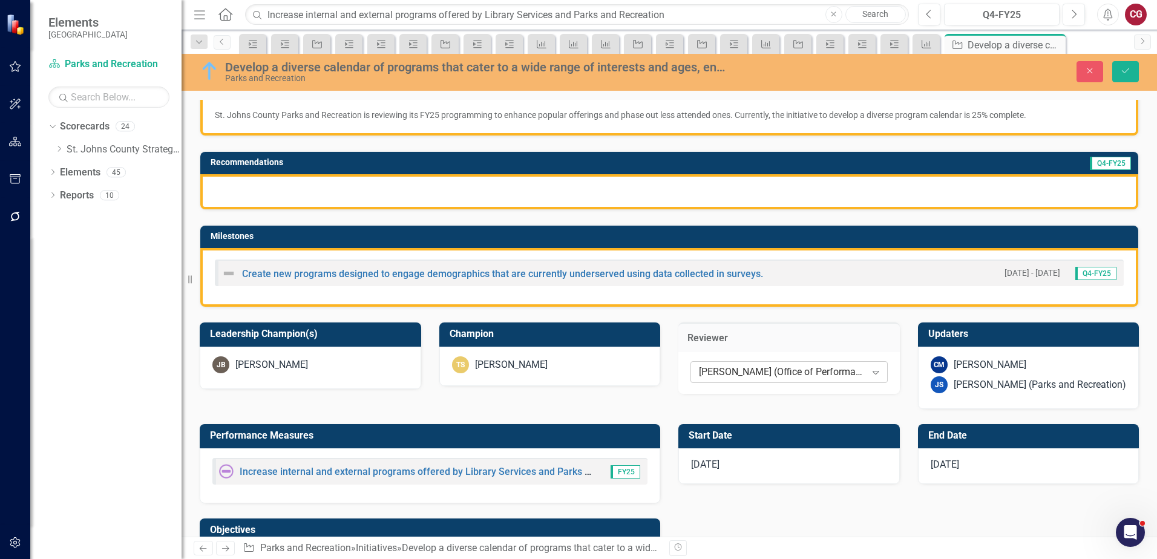
click at [743, 368] on div "[PERSON_NAME] (Office of Performance and Transparency)" at bounding box center [782, 372] width 167 height 14
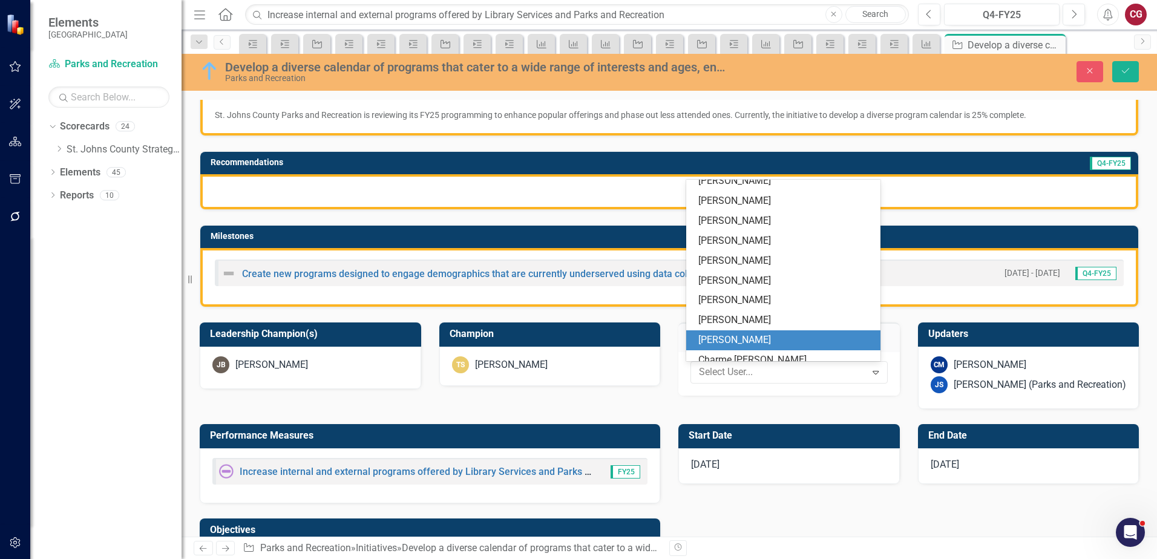
scroll to position [0, 0]
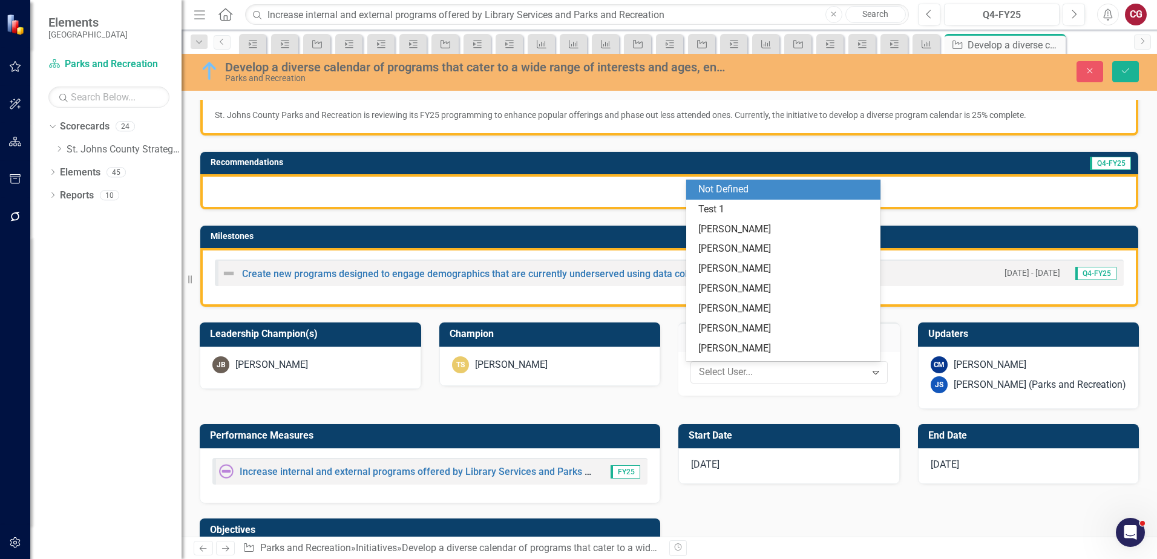
click at [728, 189] on div "Not Defined" at bounding box center [785, 190] width 175 height 14
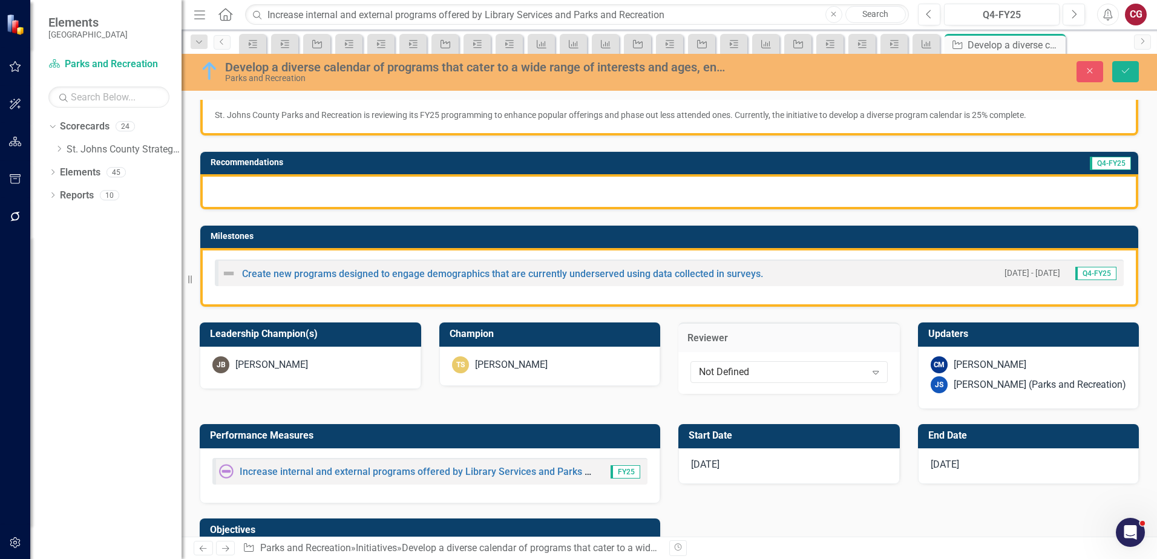
click at [980, 379] on div "[PERSON_NAME] (Parks and Recreation)" at bounding box center [1039, 385] width 172 height 14
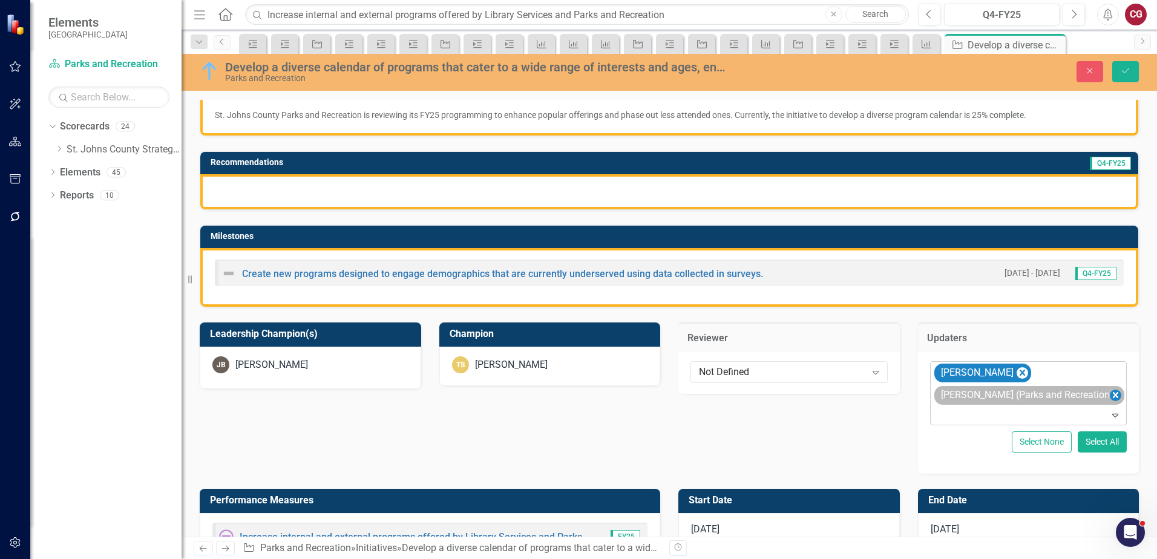
click at [1111, 395] on icon "Remove Joanne Spencer (Parks and Recreation)" at bounding box center [1114, 395] width 11 height 15
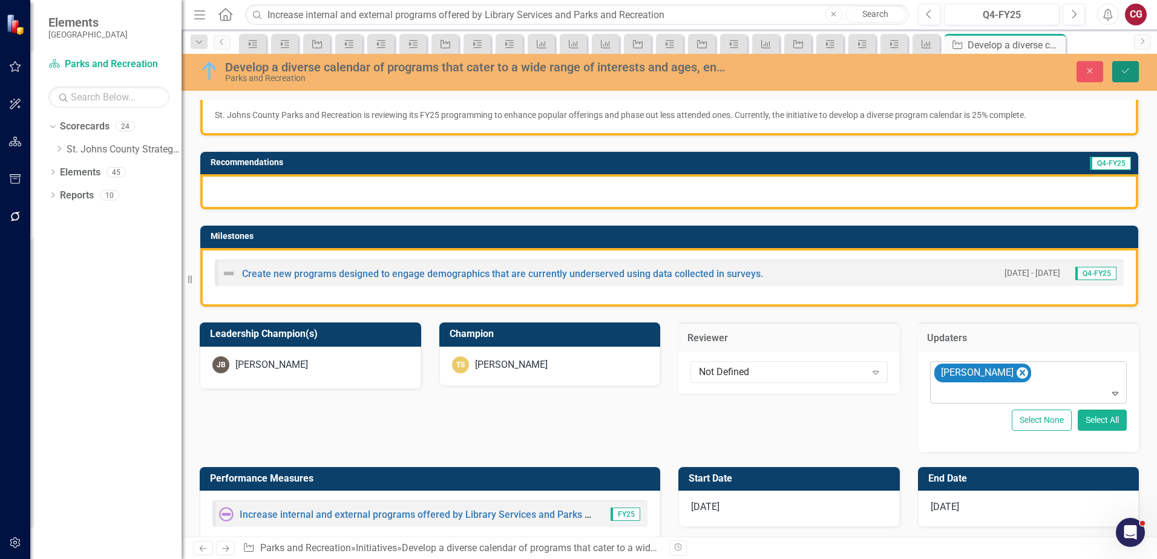
click at [1128, 74] on icon "Save" at bounding box center [1125, 71] width 11 height 8
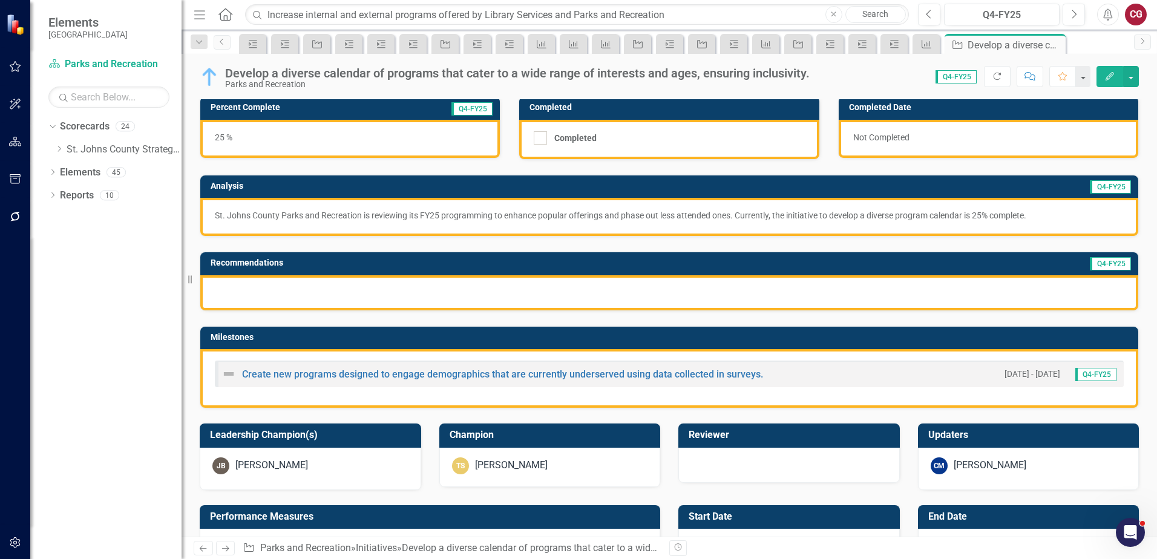
scroll to position [121, 0]
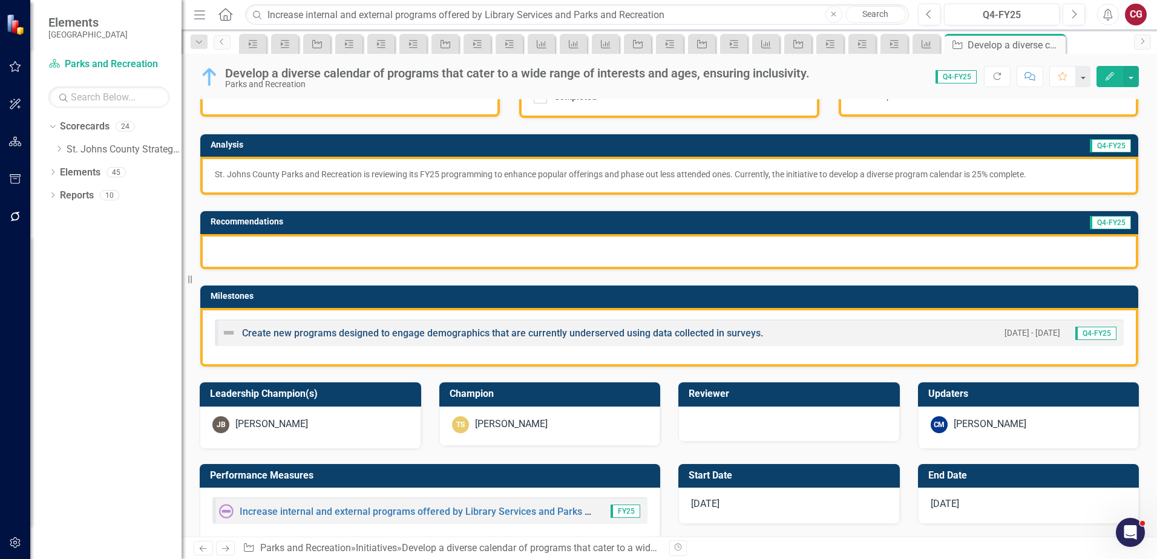
click at [347, 334] on link "Create new programs designed to engage demographics that are currently underser…" at bounding box center [502, 332] width 521 height 11
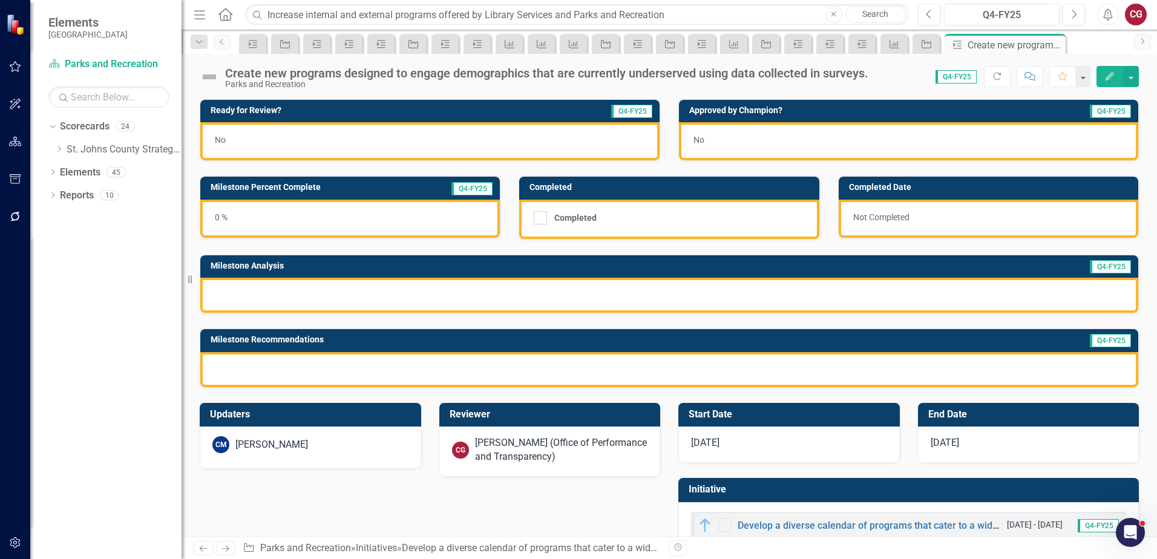
click at [475, 451] on div "[PERSON_NAME] (Office of Performance and Transparency)" at bounding box center [561, 450] width 173 height 28
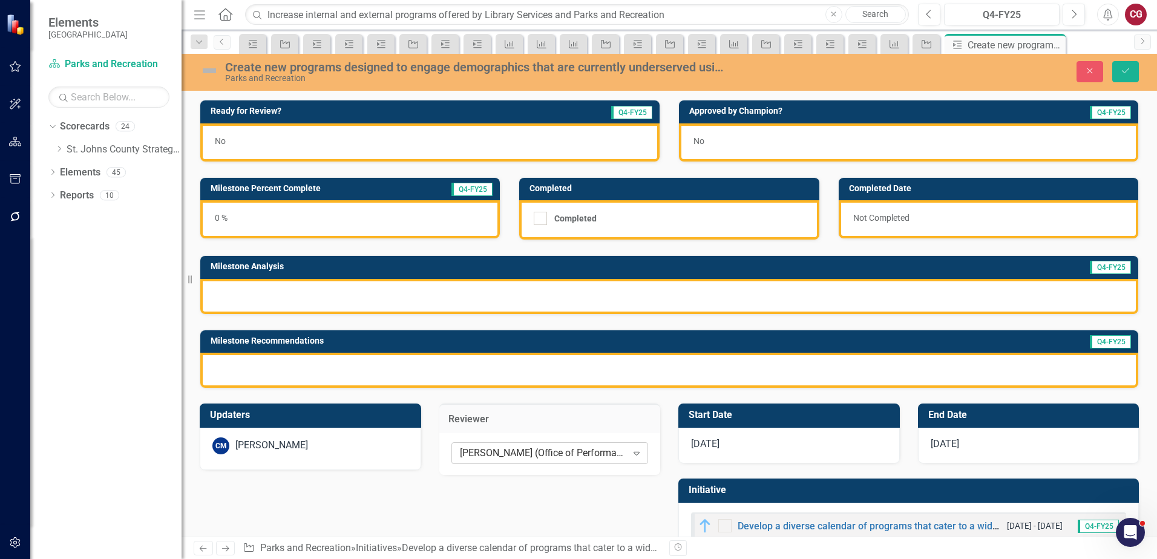
click at [505, 450] on div "[PERSON_NAME] (Office of Performance and Transparency)" at bounding box center [543, 453] width 167 height 14
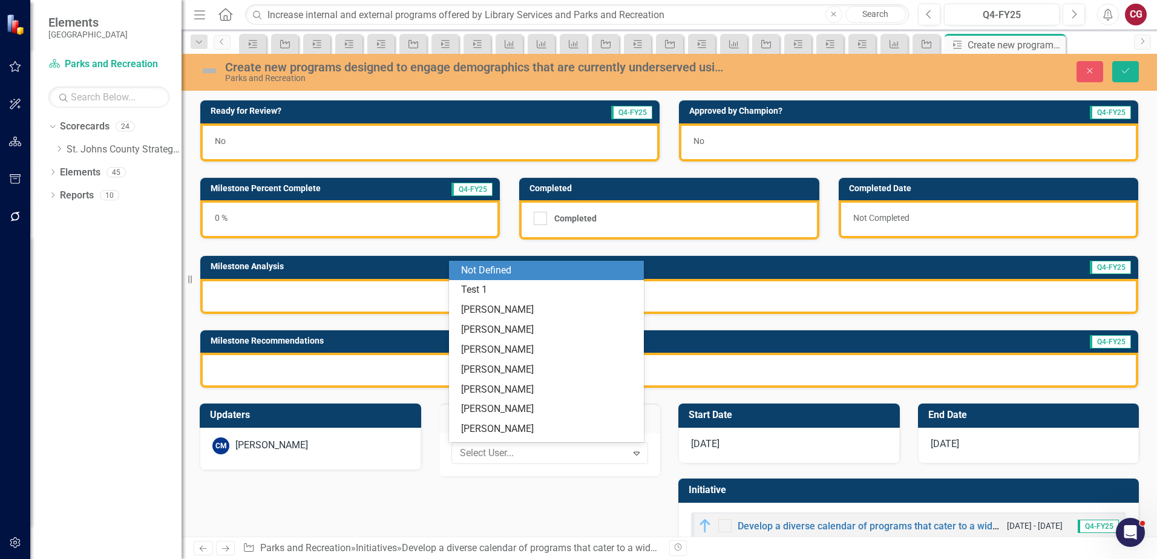
click at [474, 264] on div "Not Defined" at bounding box center [548, 271] width 175 height 14
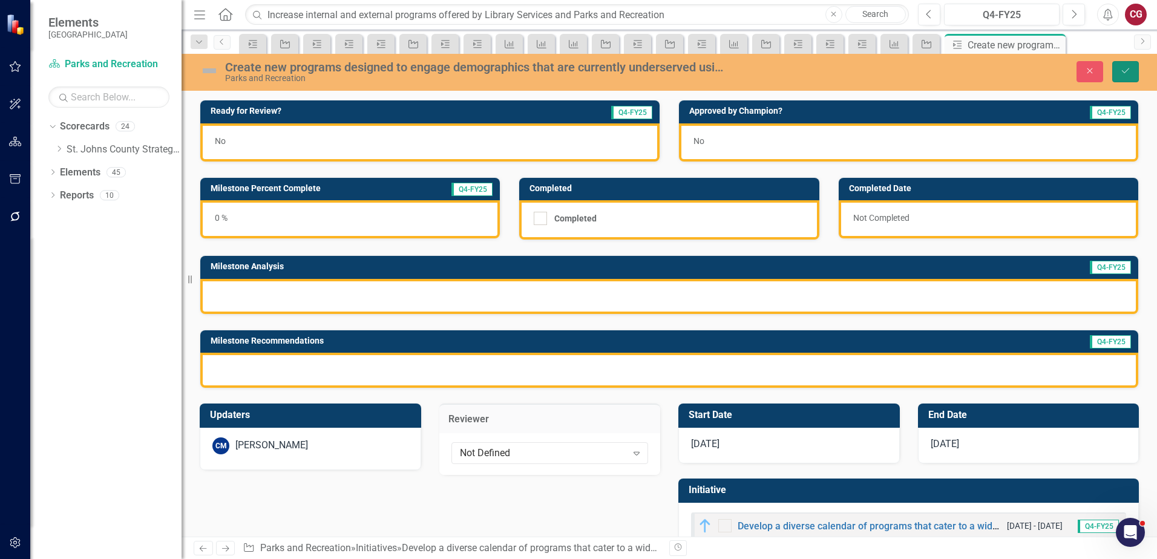
click at [1126, 73] on icon "Save" at bounding box center [1125, 71] width 11 height 8
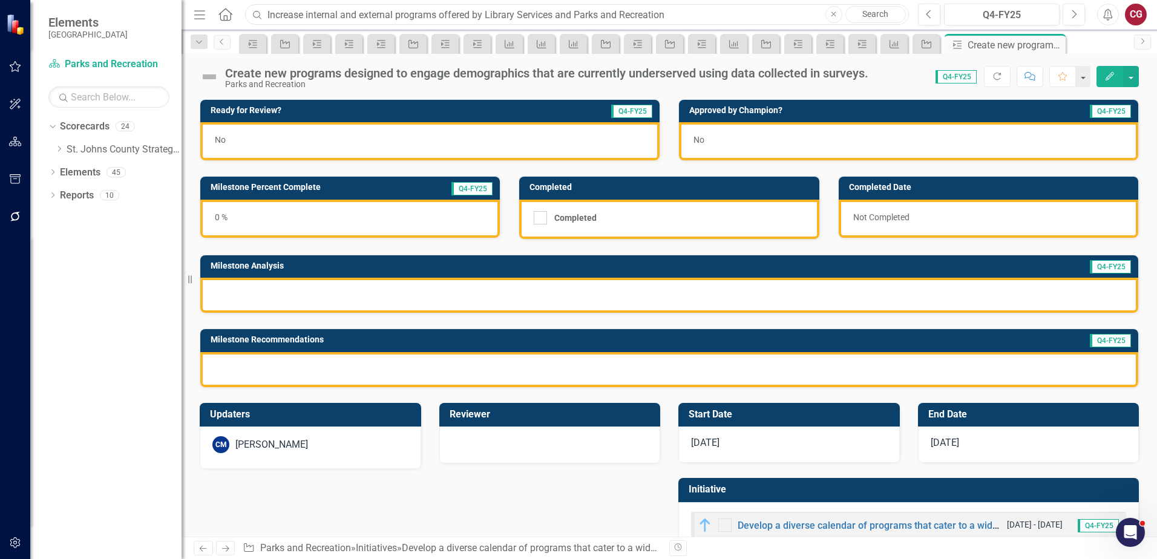
click at [310, 11] on input "Increase internal and external programs offered by Library Services and Parks a…" at bounding box center [577, 14] width 664 height 21
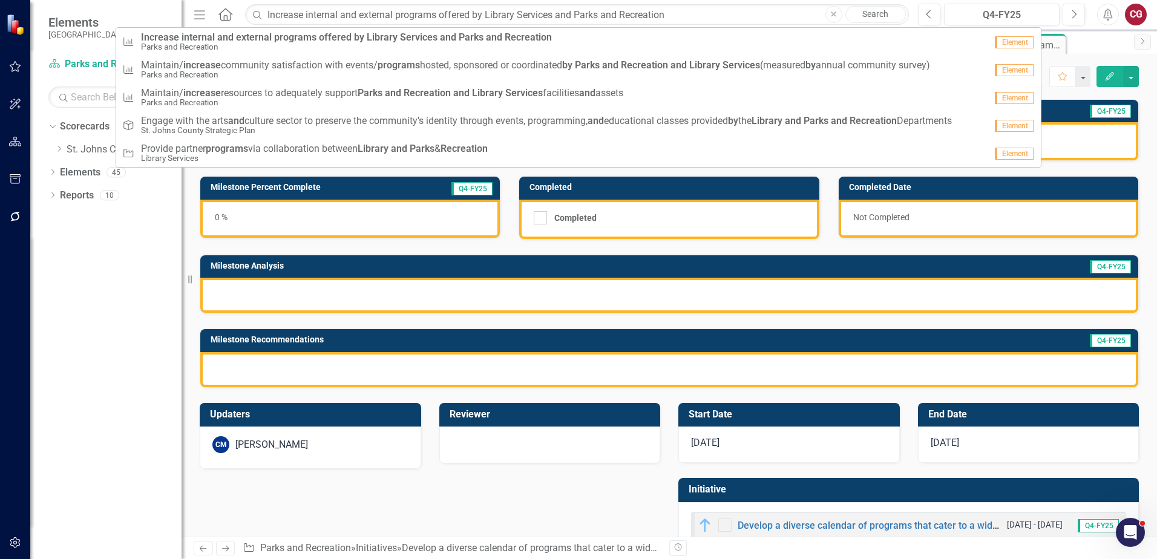
click at [835, 18] on icon "Close" at bounding box center [833, 14] width 5 height 7
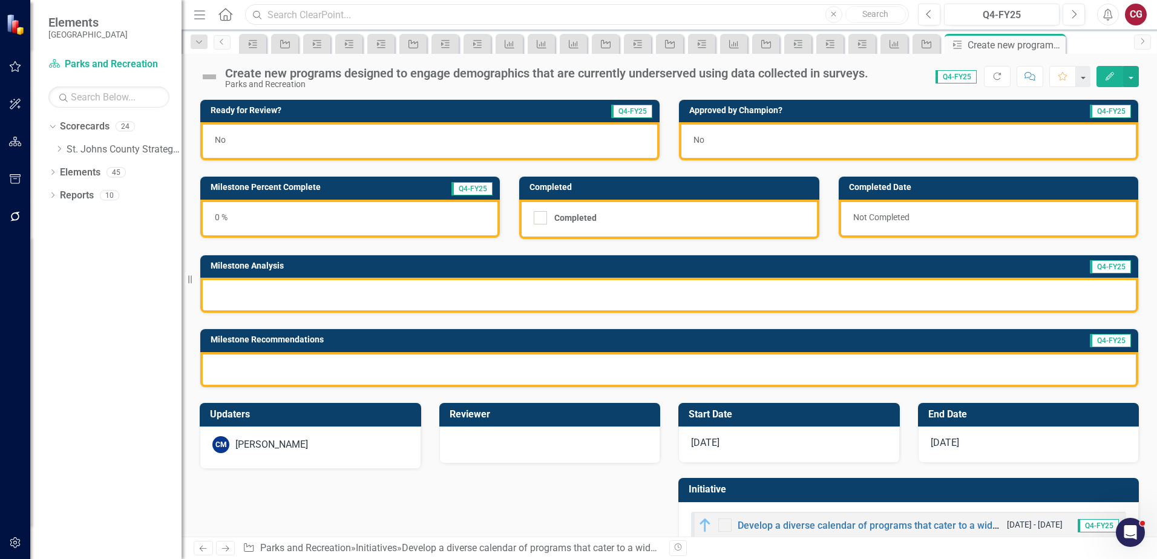
paste input "Increase in the number of community partner engagements to provide programing"
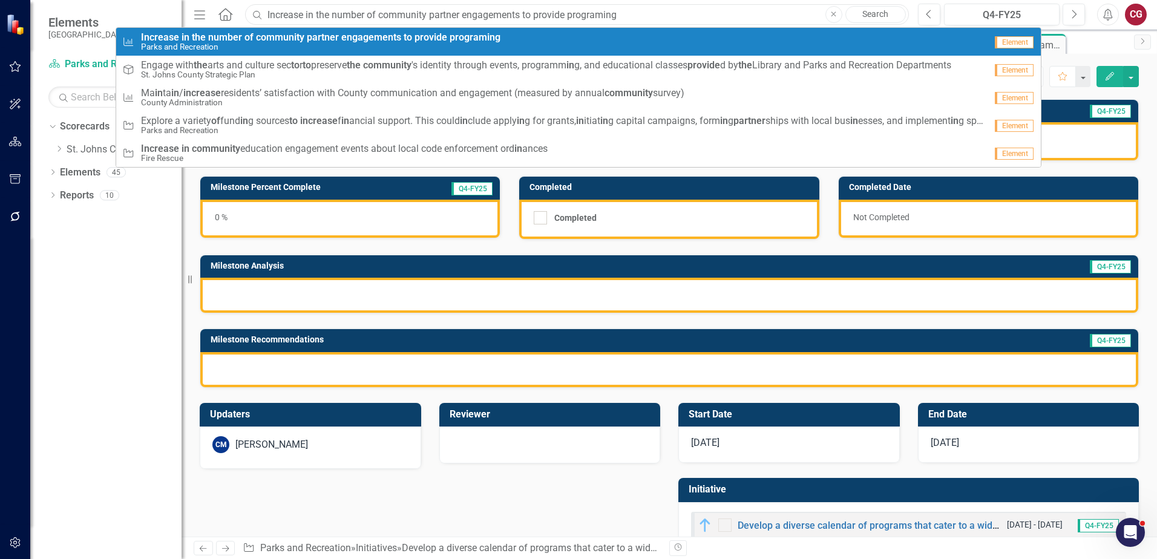
type input "Increase in the number of community partner engagements to provide programing"
click at [272, 39] on strong "community" at bounding box center [280, 36] width 48 height 11
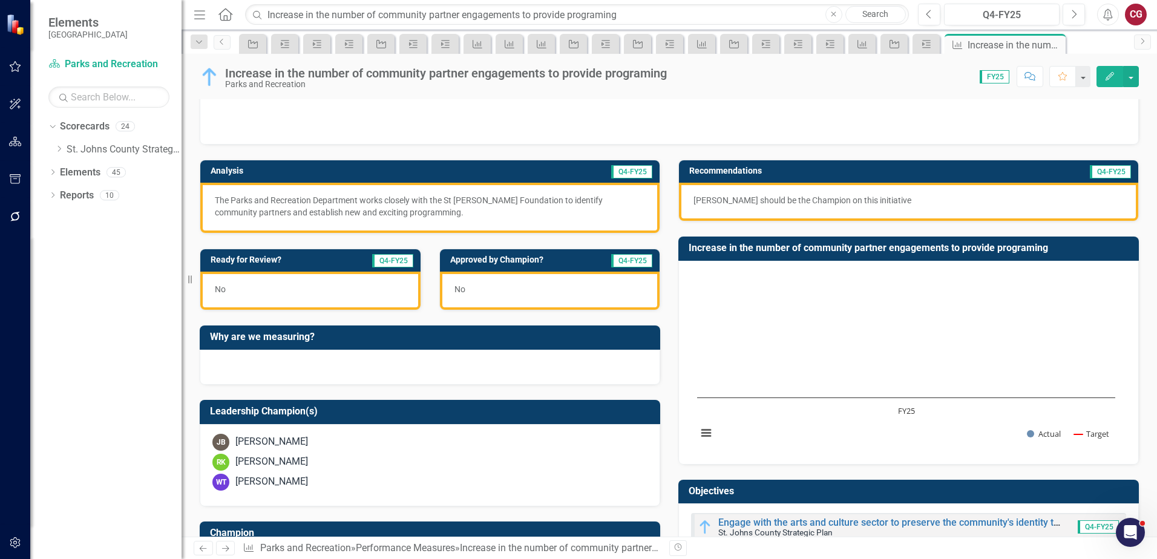
scroll to position [181, 0]
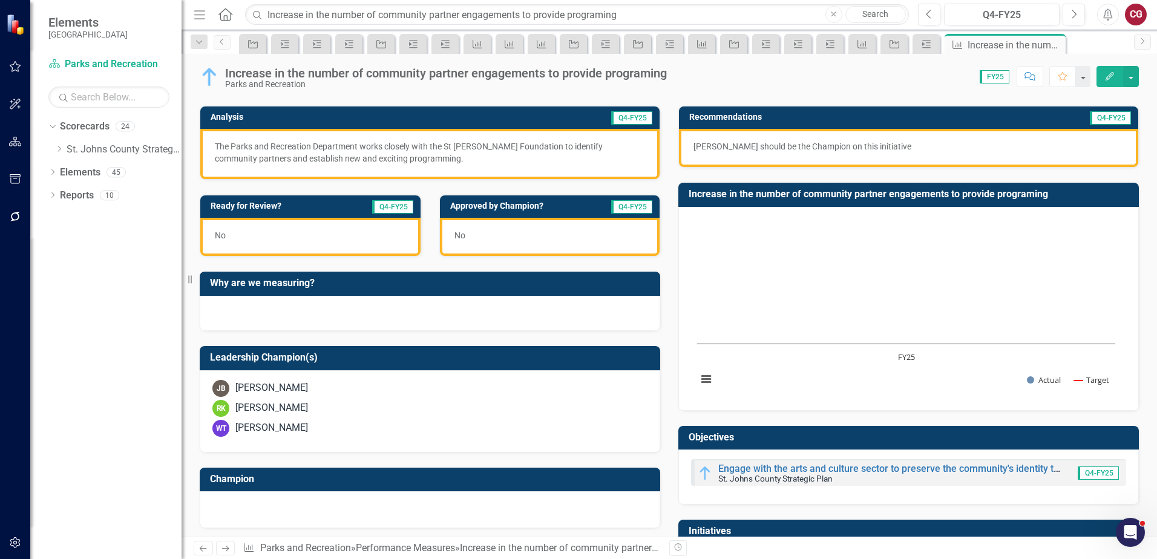
click at [257, 397] on div "[PERSON_NAME] [PERSON_NAME] [PERSON_NAME] [PERSON_NAME]" at bounding box center [430, 411] width 460 height 82
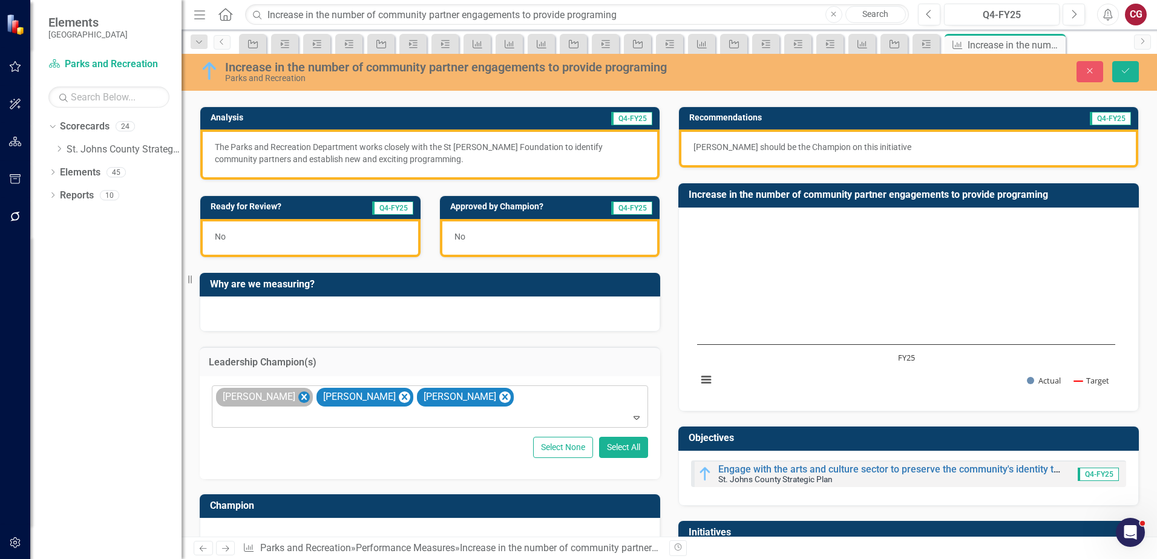
click at [298, 400] on icon "Remove Jamie Baccari" at bounding box center [303, 397] width 11 height 15
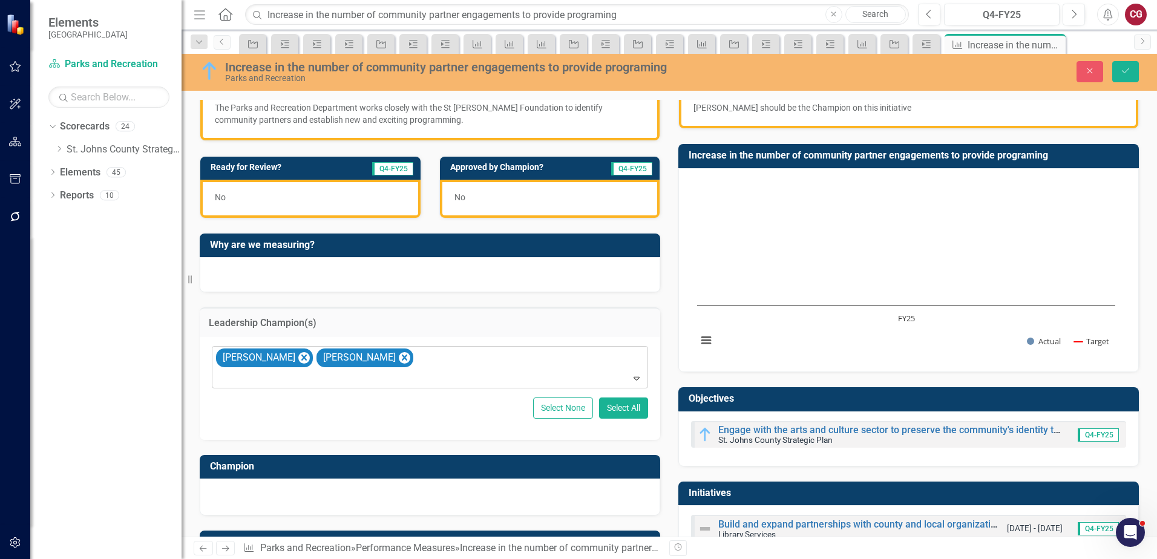
scroll to position [242, 0]
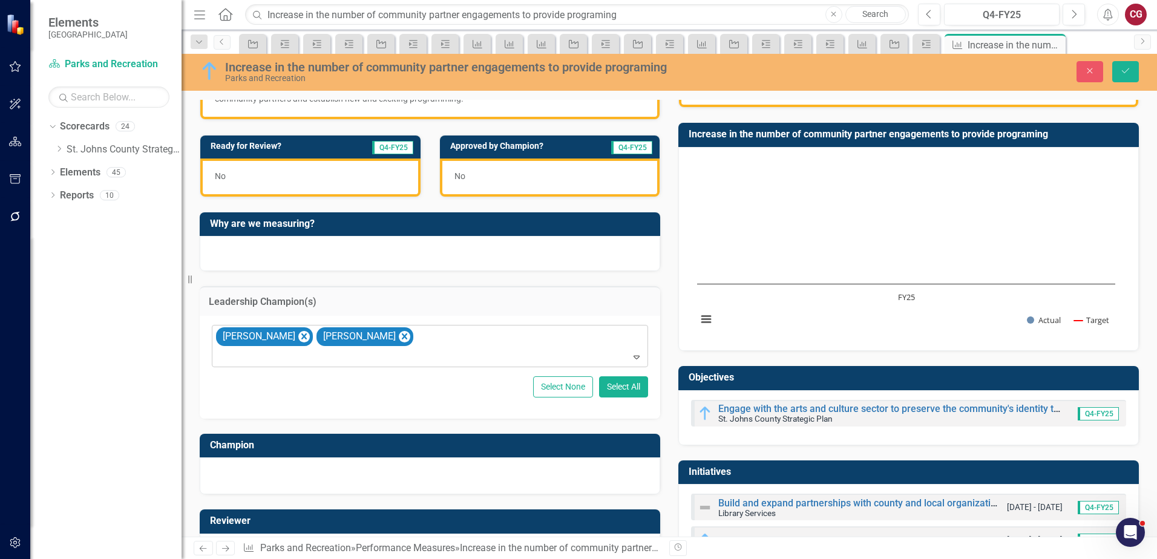
click at [291, 483] on div at bounding box center [430, 475] width 460 height 37
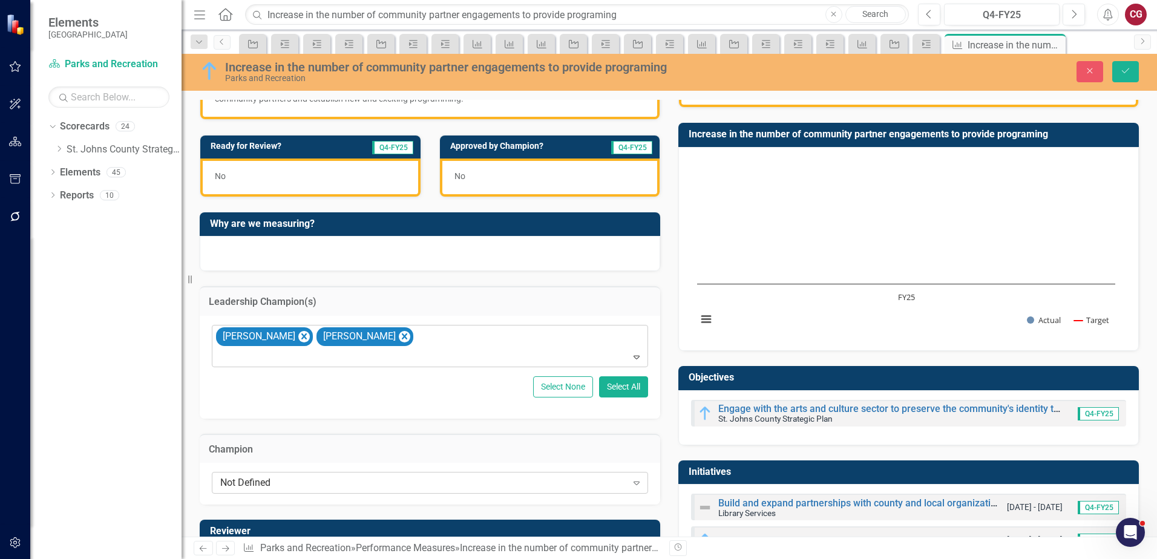
click at [289, 482] on div "Not Defined" at bounding box center [423, 483] width 407 height 14
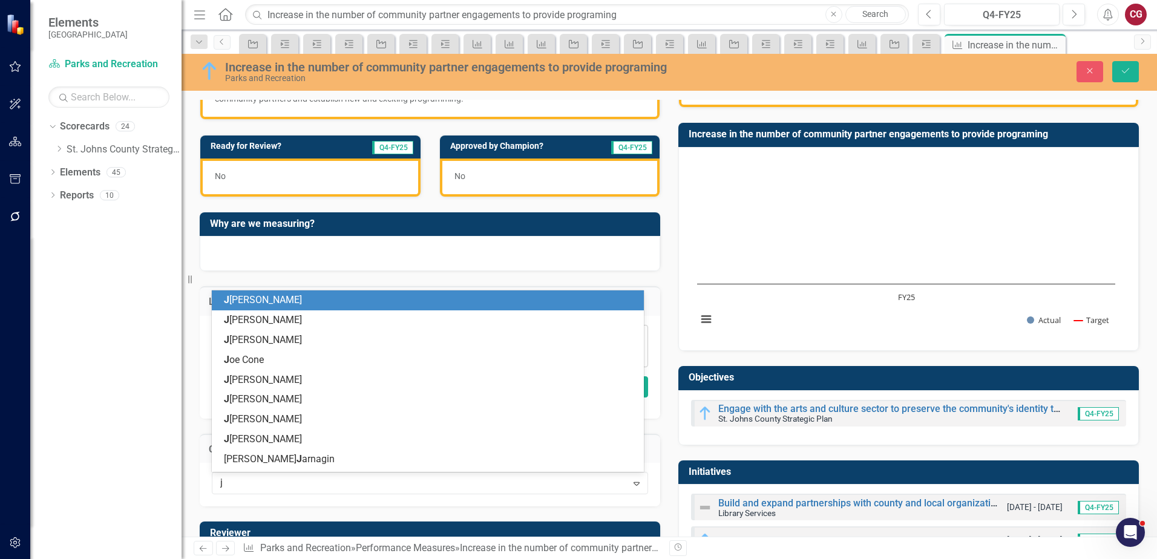
type input "ja"
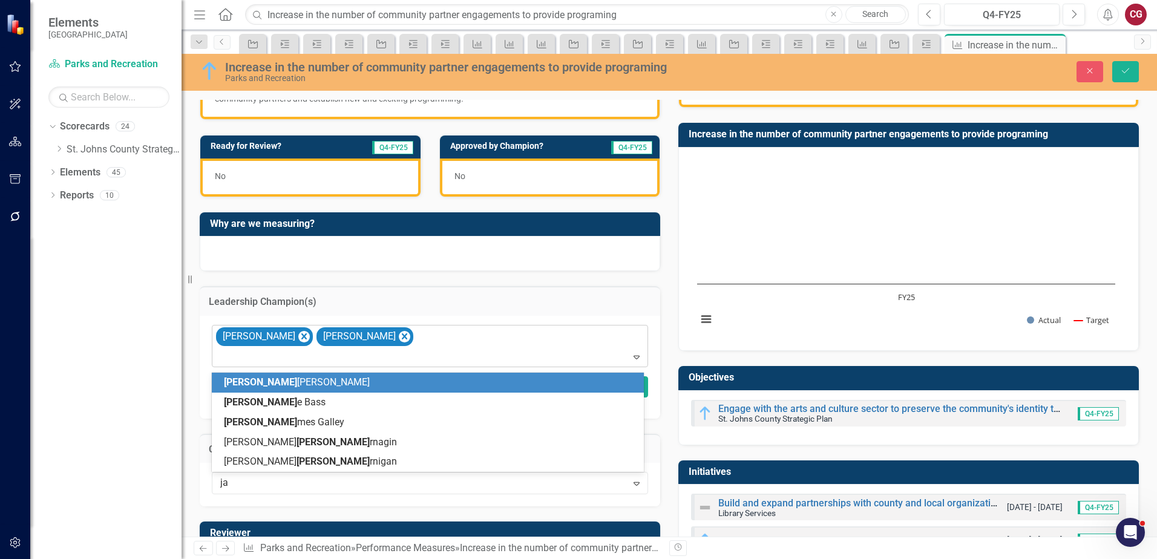
click at [255, 378] on span "Ja [PERSON_NAME]" at bounding box center [297, 381] width 146 height 11
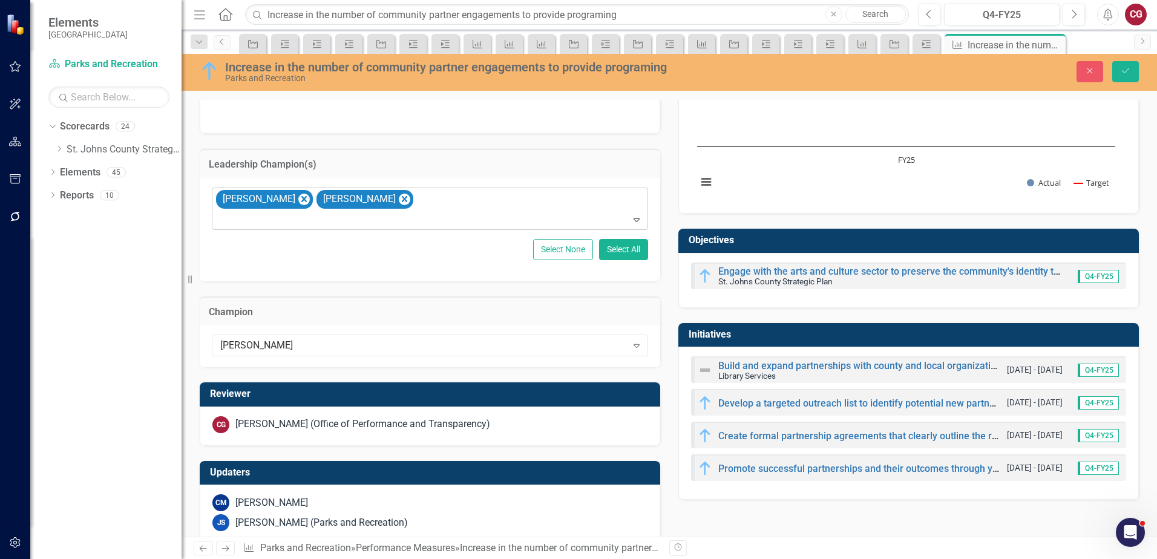
scroll to position [402, 0]
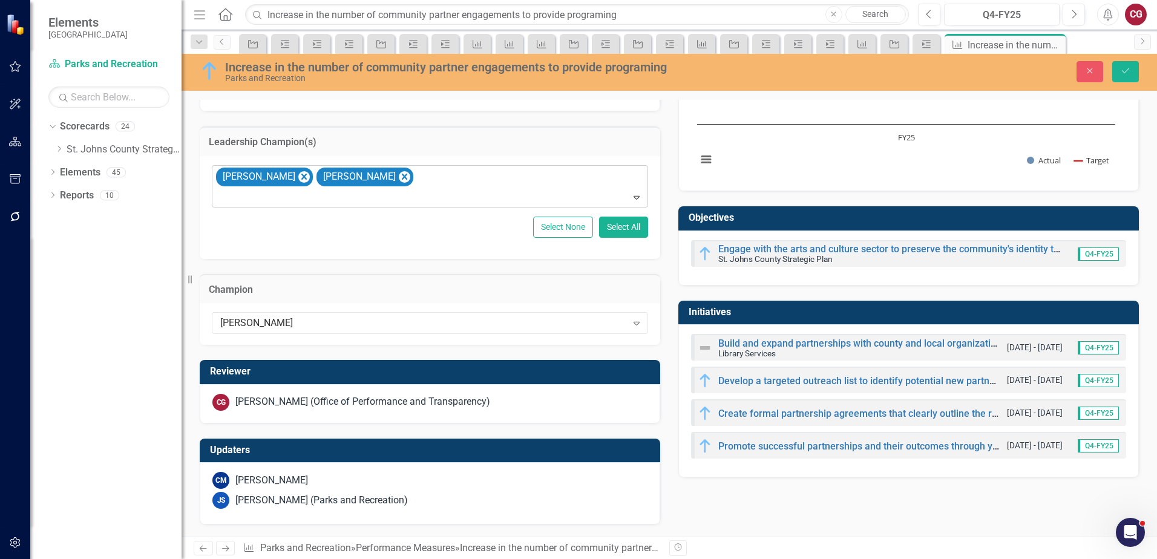
click at [263, 394] on div "CG [PERSON_NAME] (Office of Performance and Transparency)" at bounding box center [429, 402] width 435 height 17
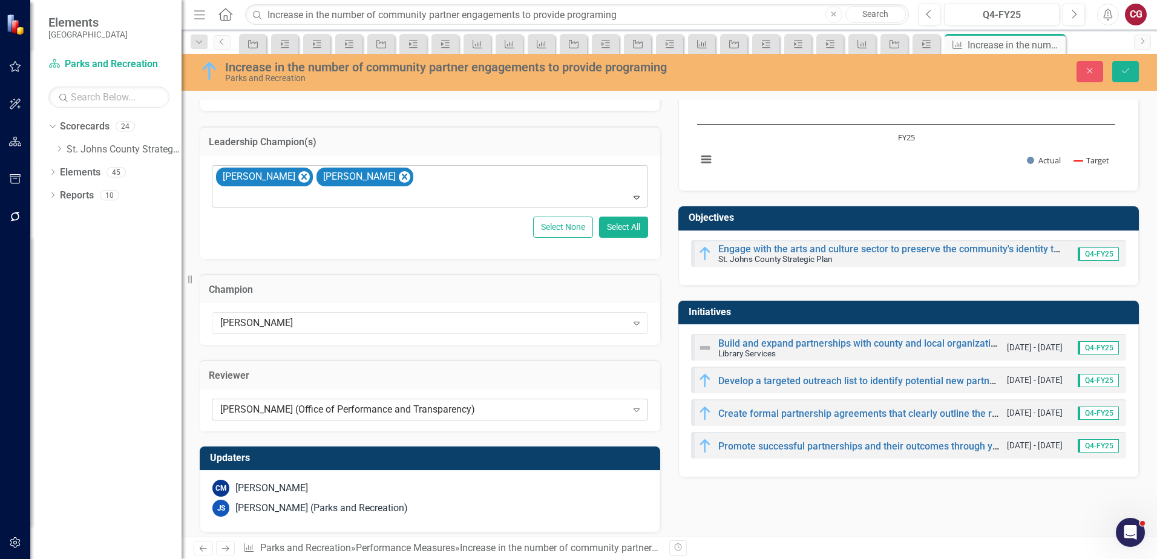
click at [281, 404] on div "[PERSON_NAME] (Office of Performance and Transparency)" at bounding box center [423, 409] width 407 height 14
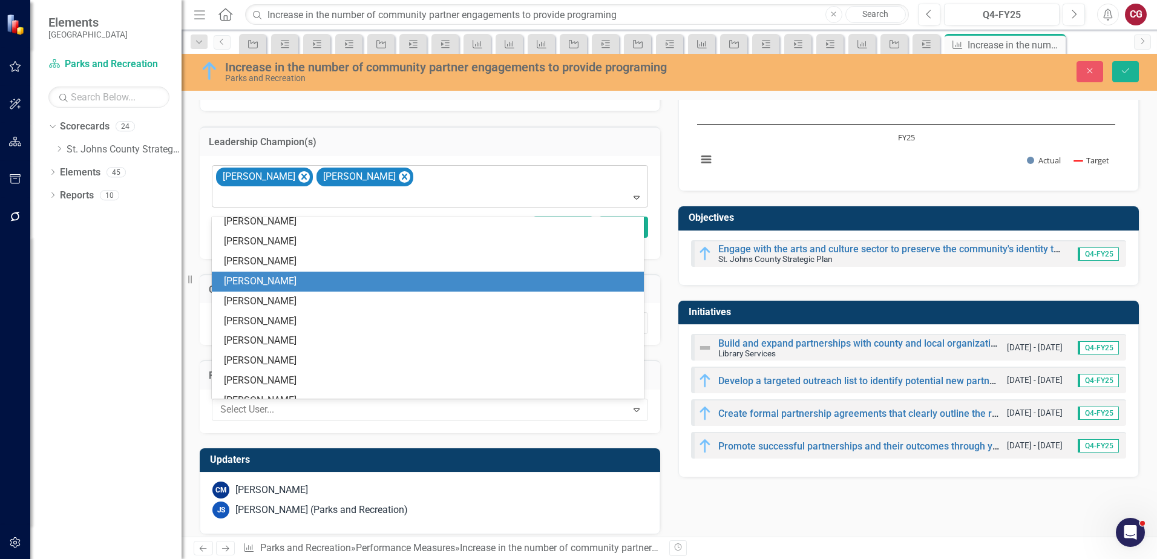
scroll to position [0, 0]
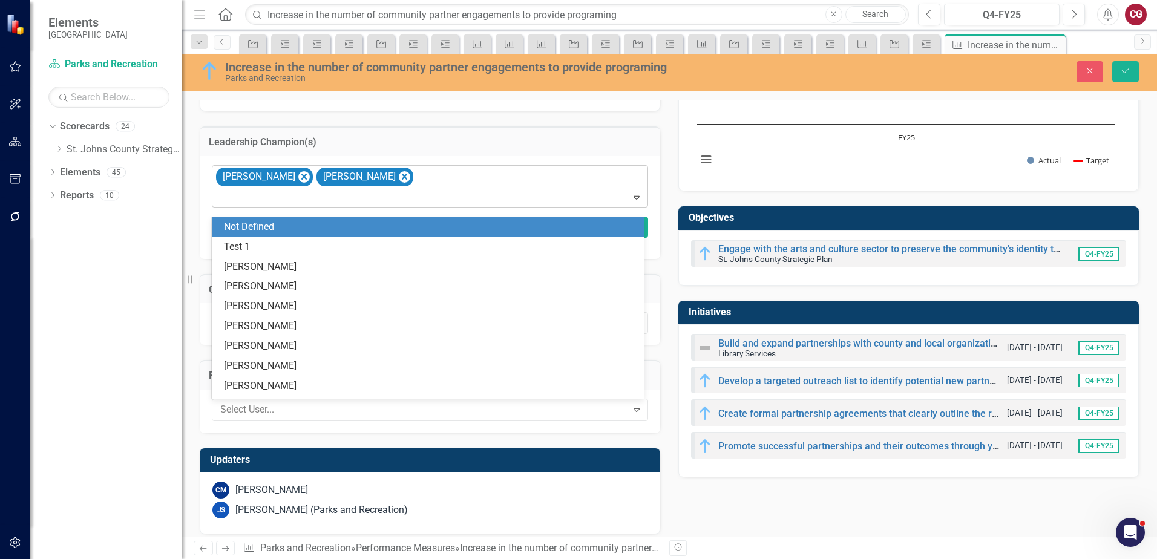
click at [290, 230] on div "Not Defined" at bounding box center [430, 227] width 413 height 14
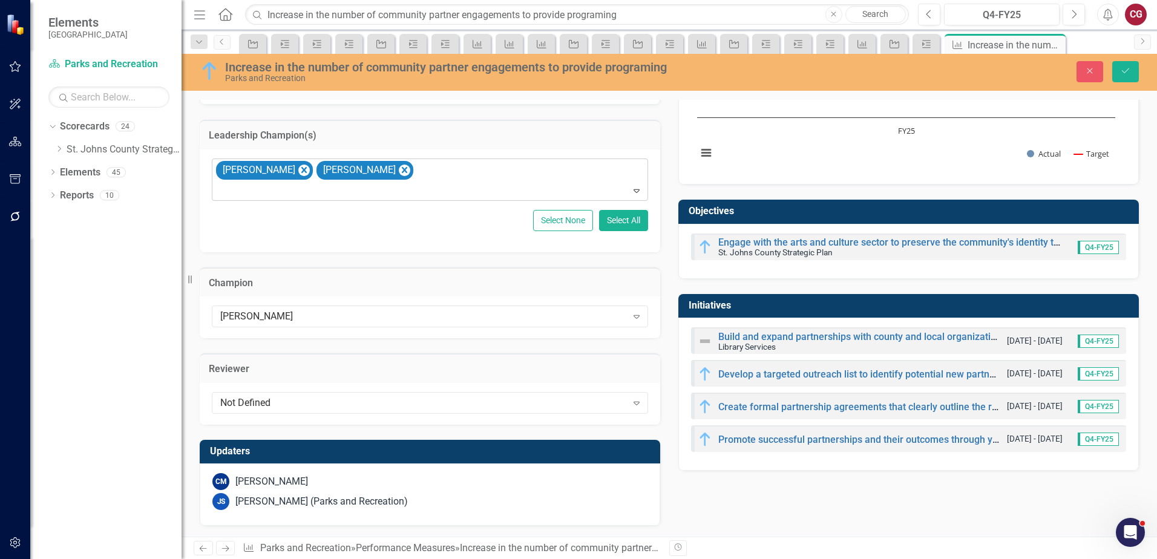
scroll to position [410, 0]
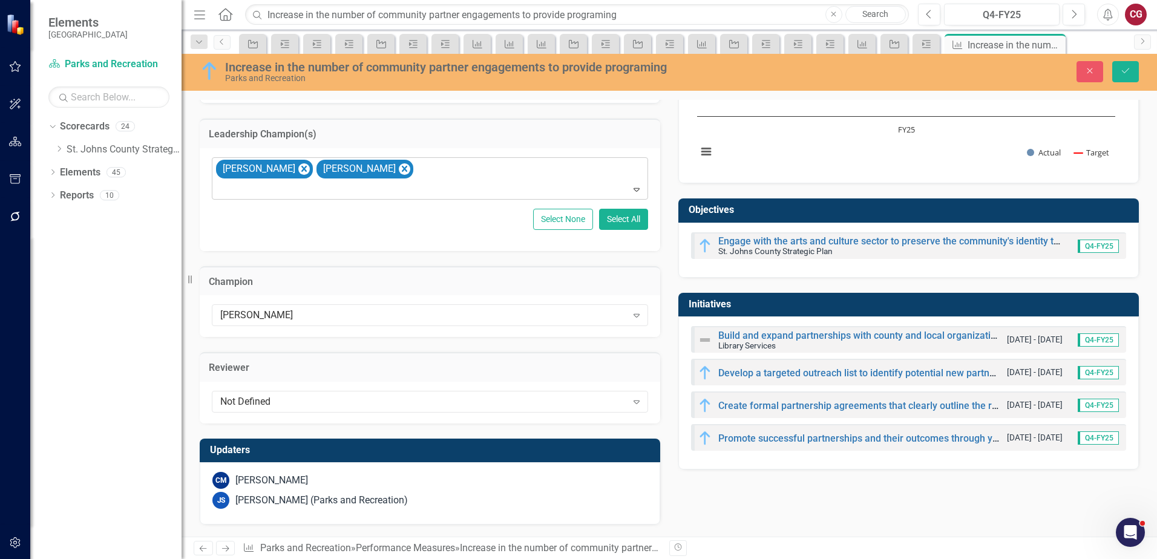
click at [332, 468] on div "CM [PERSON_NAME] JS [PERSON_NAME] (Parks and Recreation)" at bounding box center [430, 493] width 460 height 62
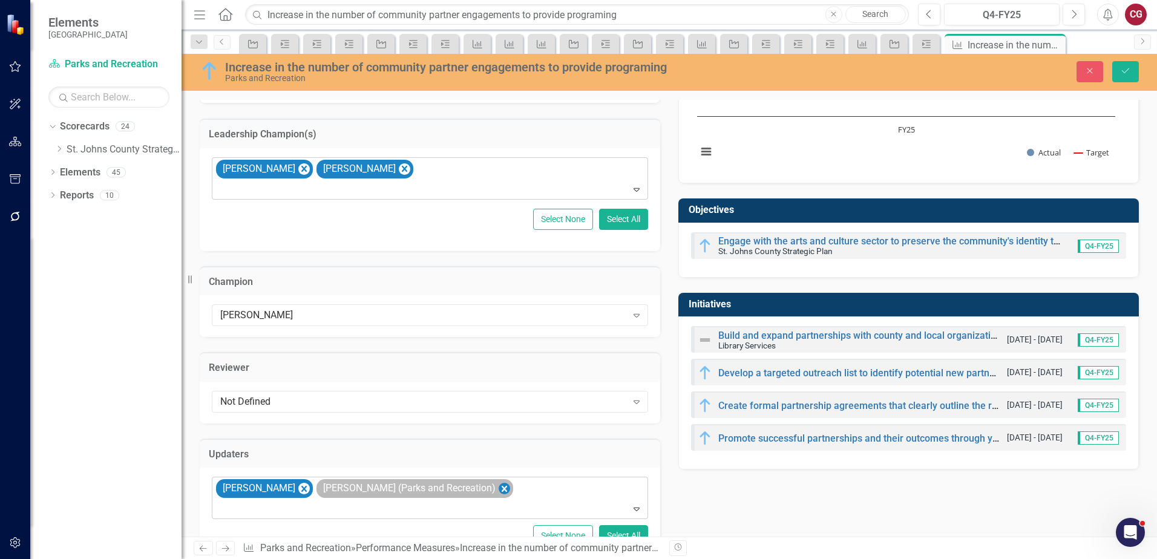
click at [498, 492] on icon "Remove Joanne Spencer (Parks and Recreation)" at bounding box center [503, 489] width 11 height 15
click at [1125, 68] on icon "Save" at bounding box center [1125, 71] width 11 height 8
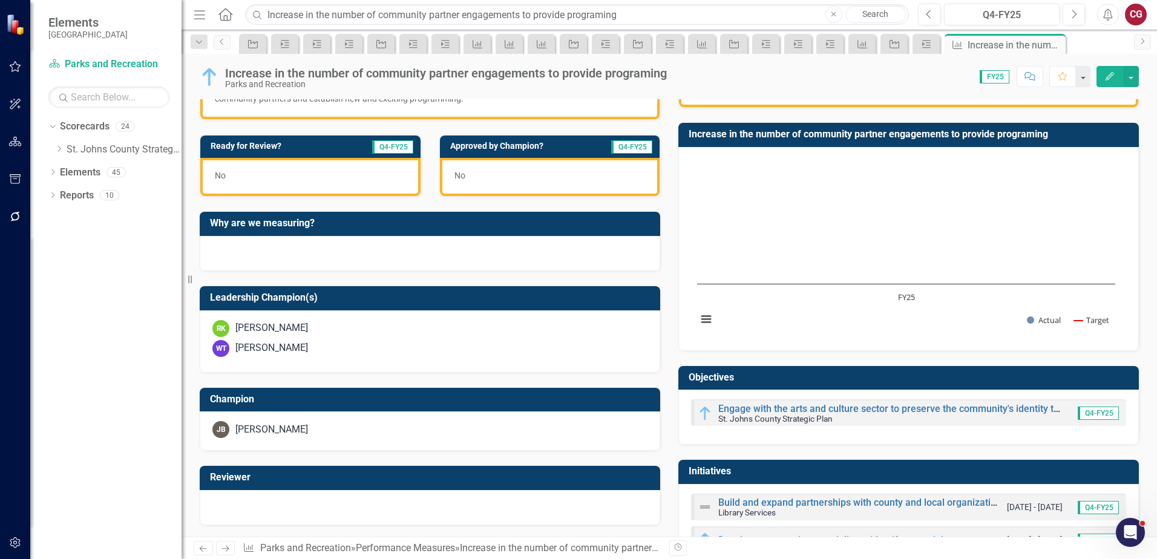
scroll to position [242, 0]
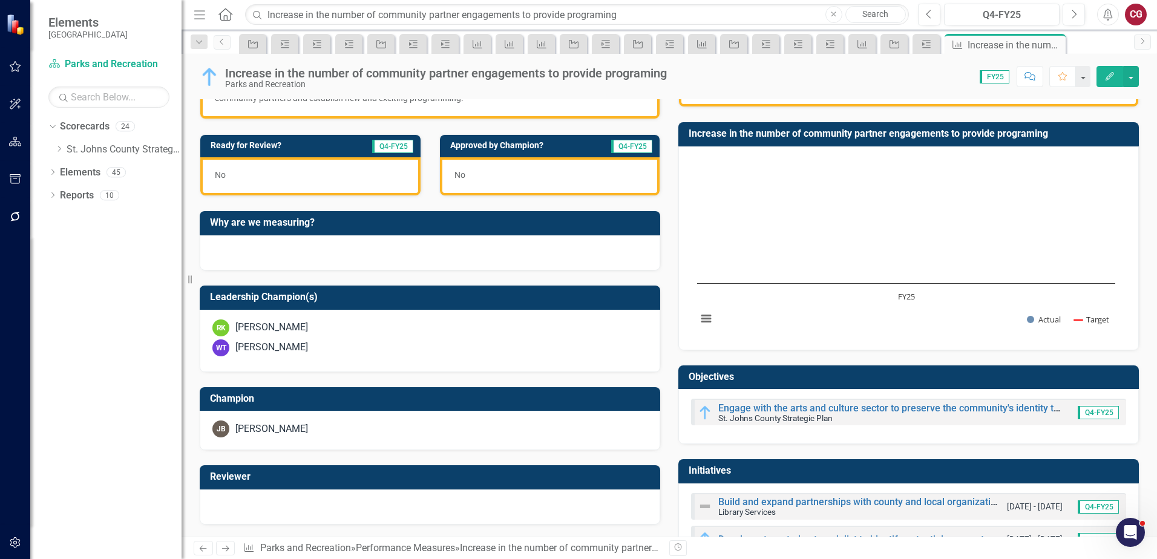
click at [338, 431] on div "[PERSON_NAME]" at bounding box center [429, 428] width 435 height 17
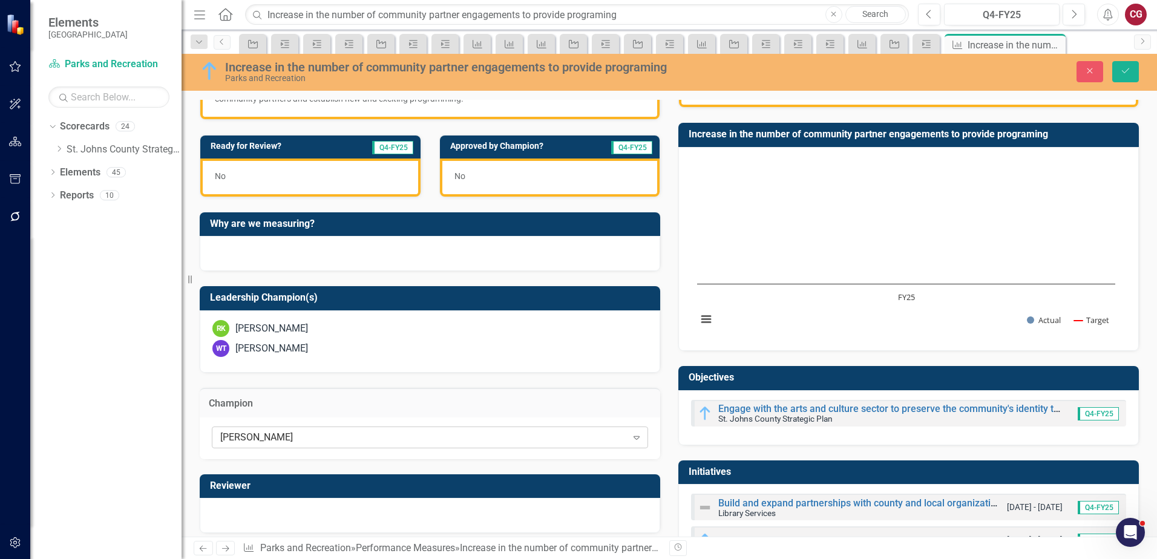
click at [301, 439] on div "[PERSON_NAME]" at bounding box center [423, 437] width 407 height 14
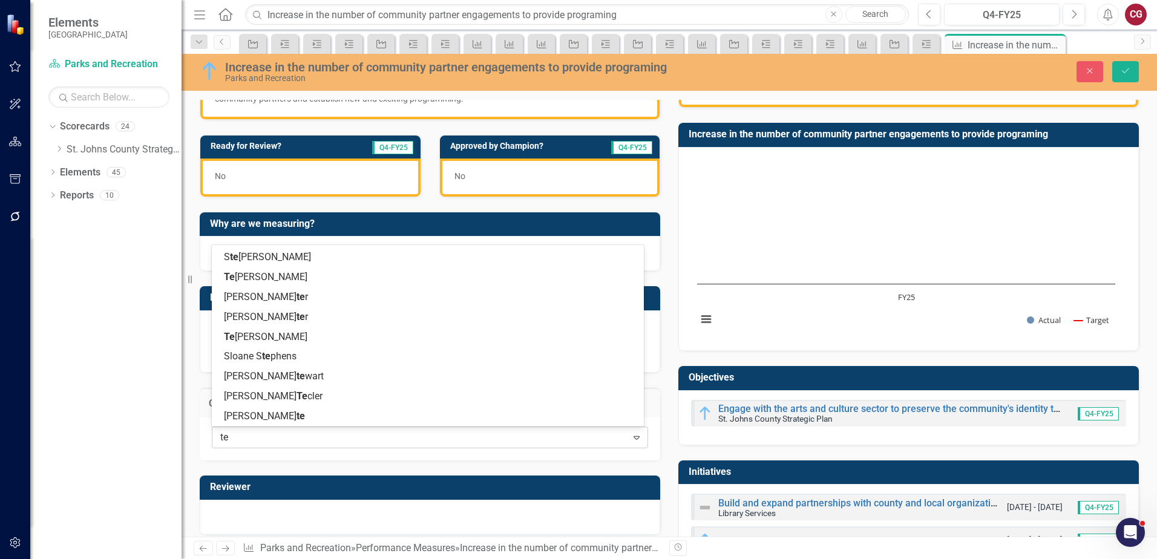
scroll to position [0, 0]
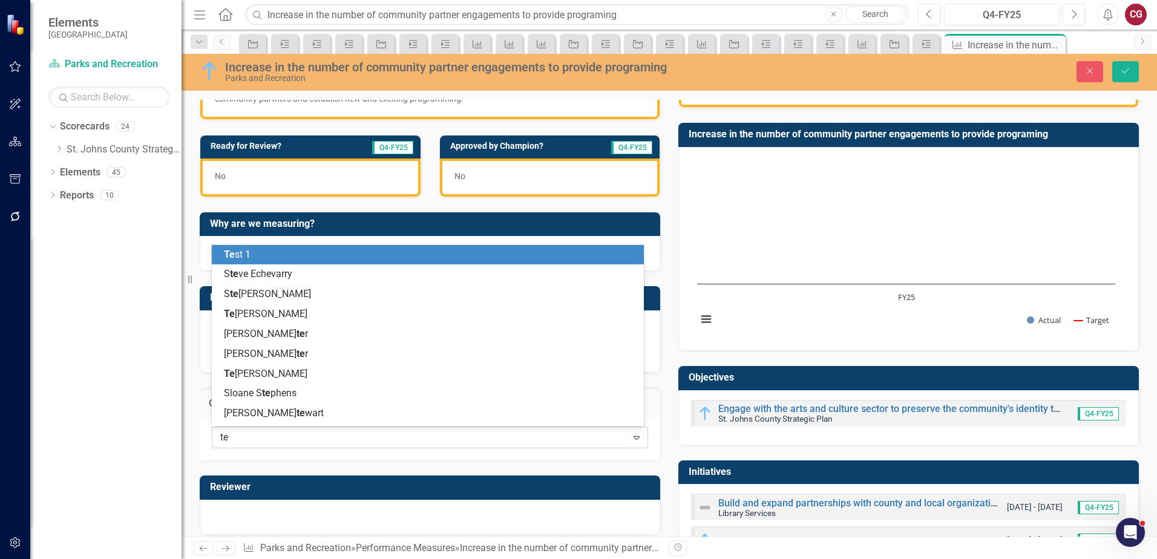
type input "tes"
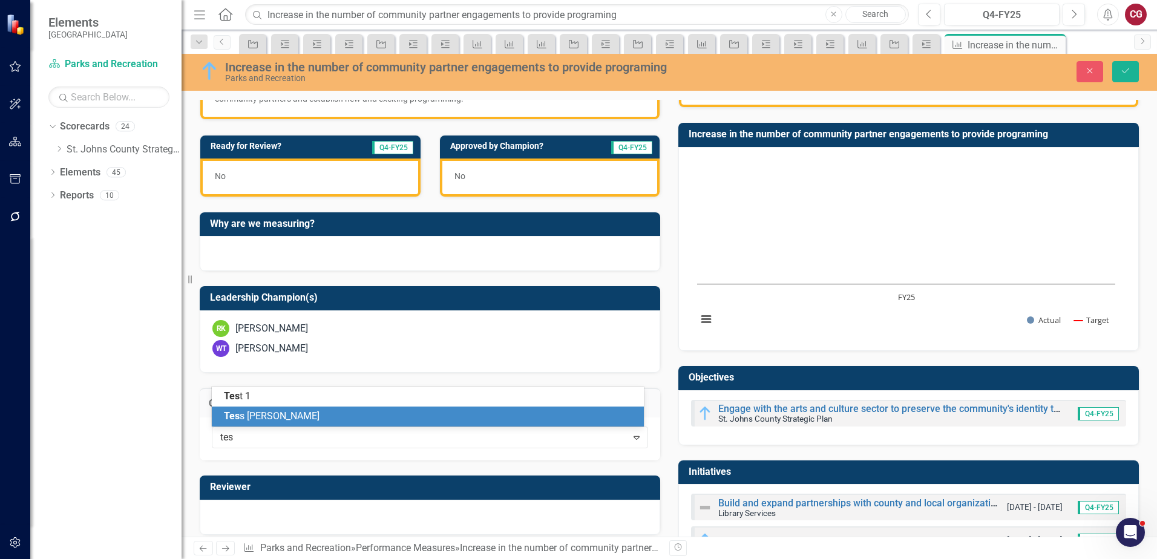
click at [324, 416] on div "Tes s [PERSON_NAME]" at bounding box center [430, 417] width 413 height 14
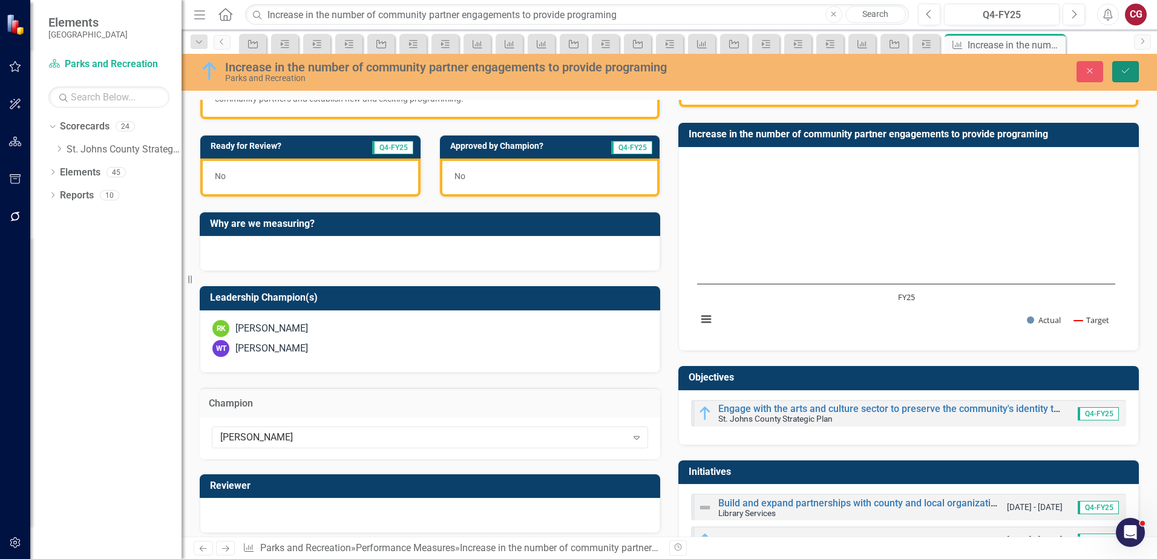
click at [1132, 74] on button "Save" at bounding box center [1125, 71] width 27 height 21
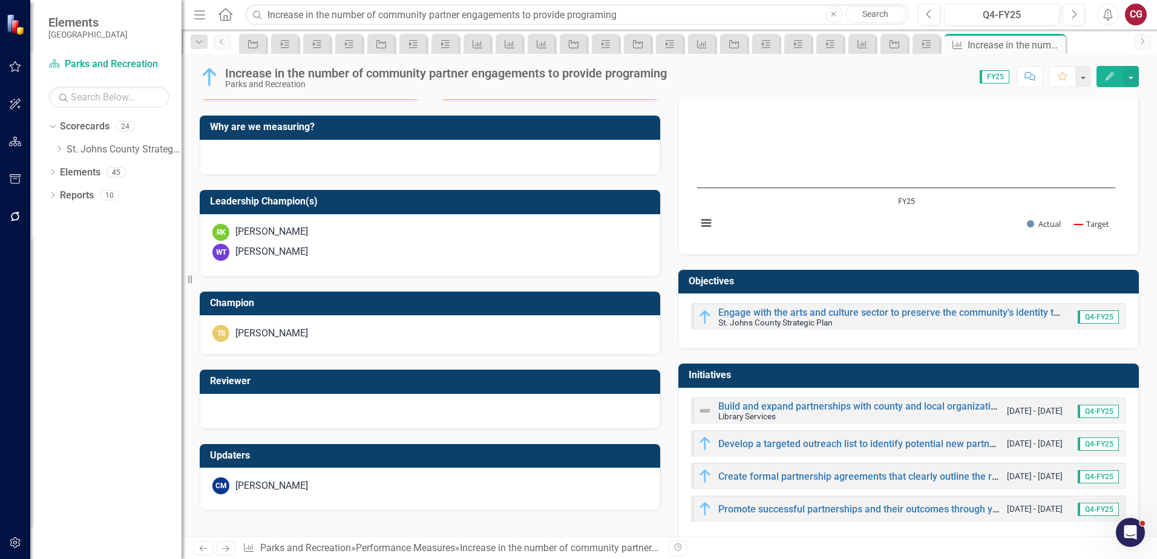
scroll to position [354, 0]
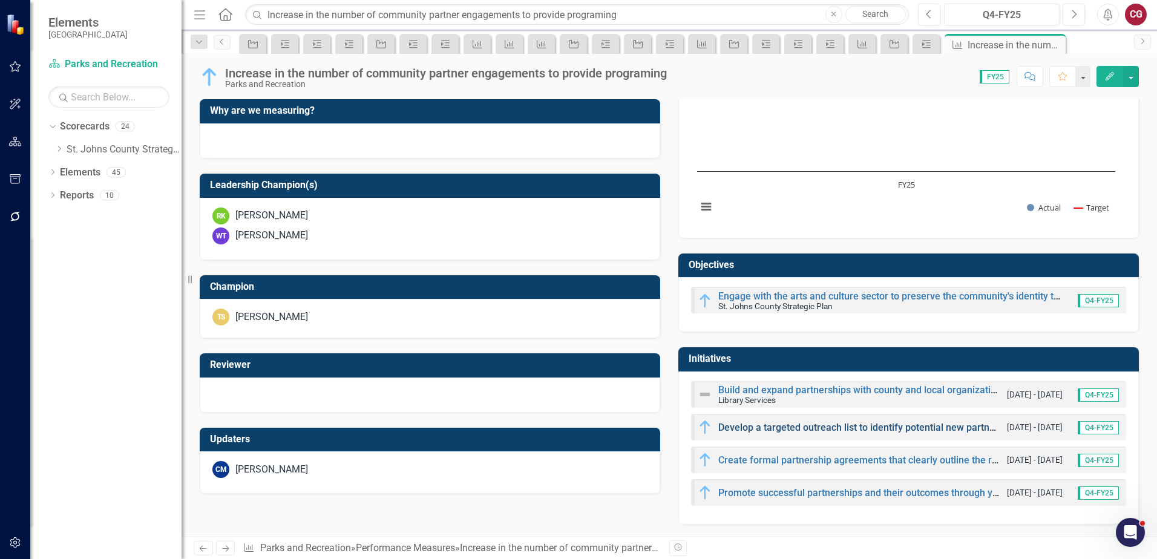
click at [746, 429] on link "Develop a targeted outreach list to identify potential new partners that align …" at bounding box center [1054, 427] width 673 height 11
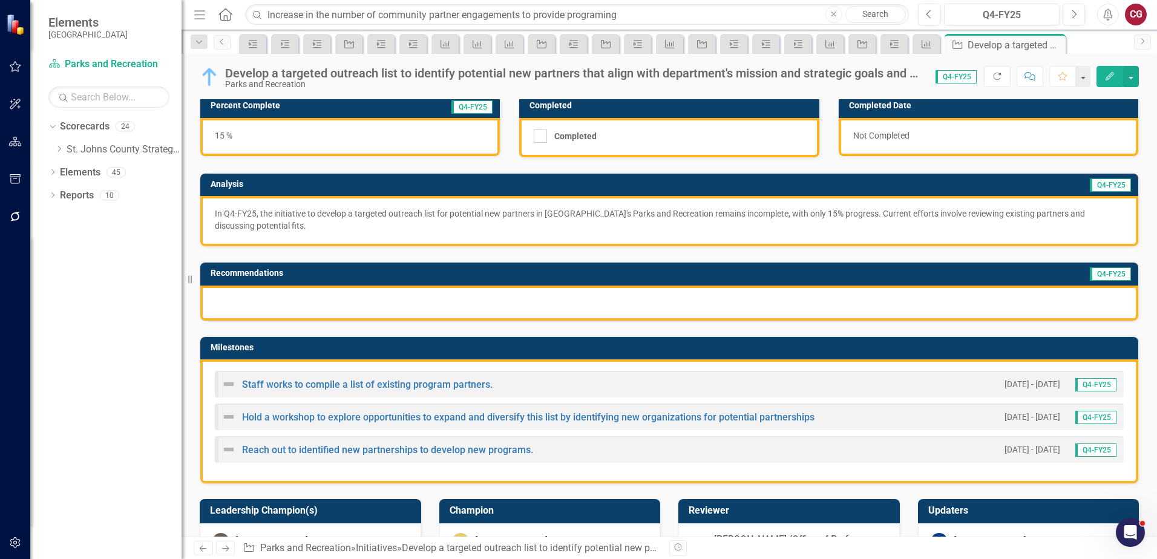
scroll to position [181, 0]
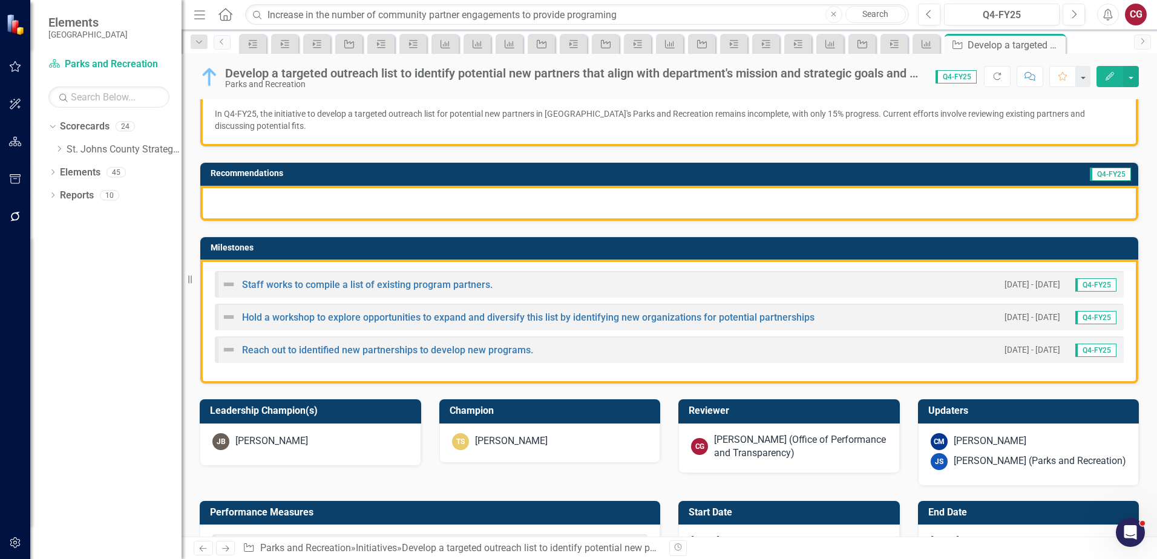
click at [708, 452] on div "CG Caitlyn Glendenning (Office of Performance and Transparency)" at bounding box center [789, 447] width 196 height 28
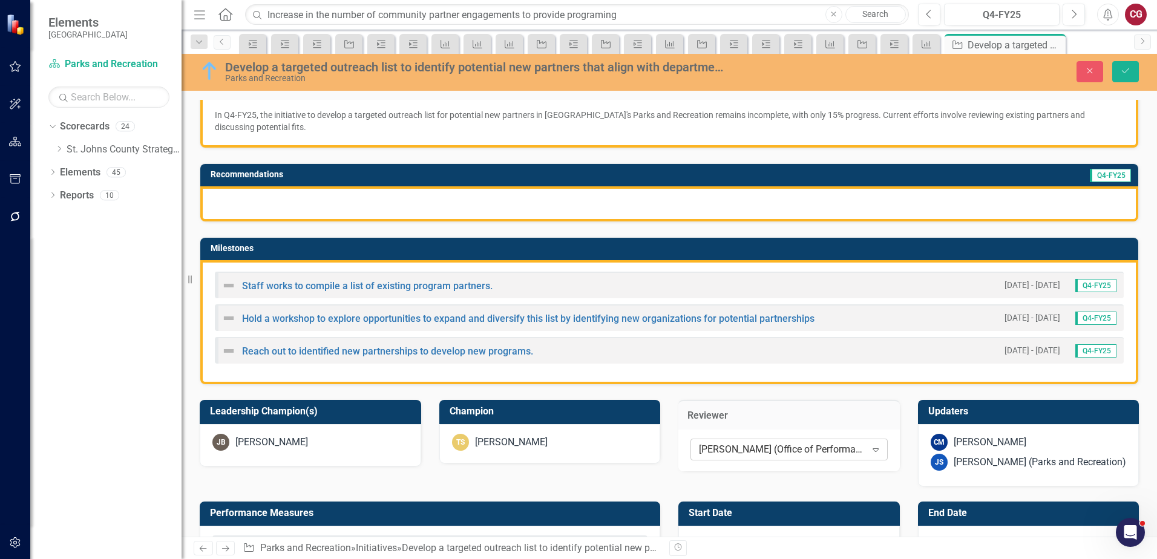
click at [763, 450] on div "[PERSON_NAME] (Office of Performance and Transparency)" at bounding box center [782, 450] width 167 height 14
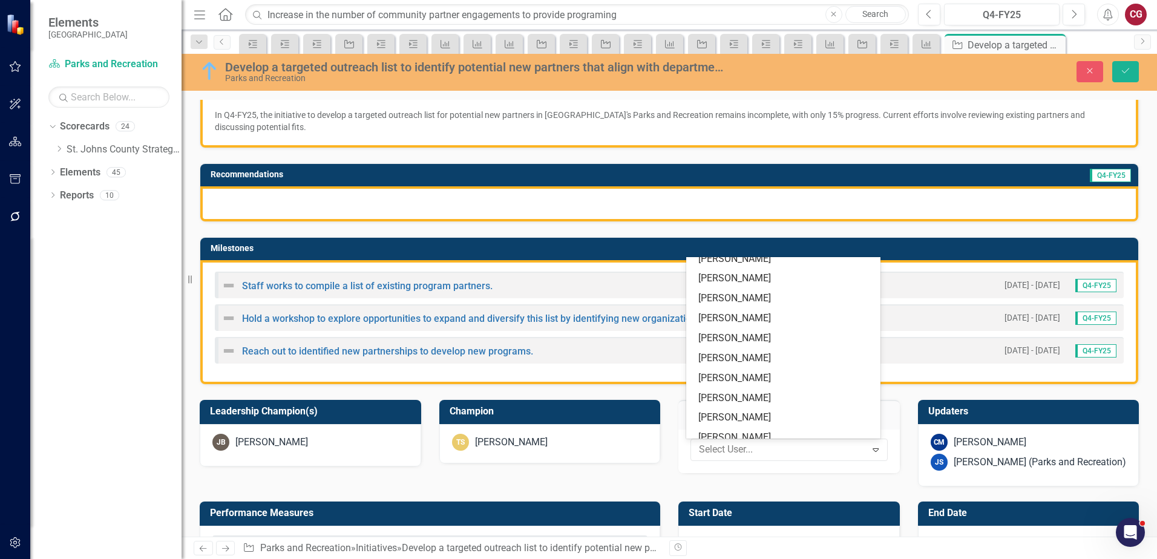
scroll to position [0, 0]
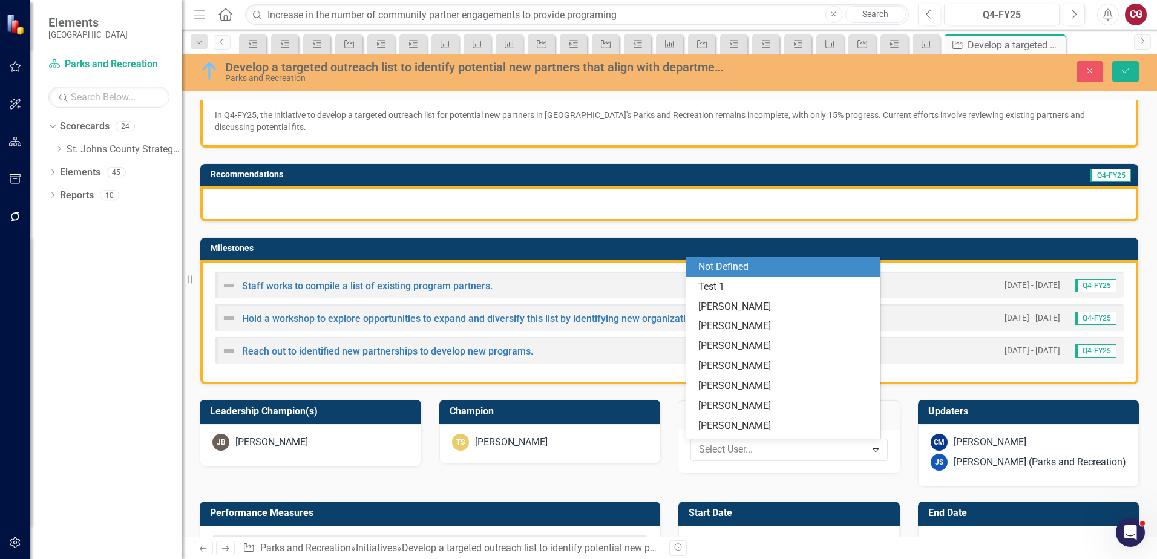
click at [731, 264] on div "Not Defined" at bounding box center [785, 267] width 175 height 14
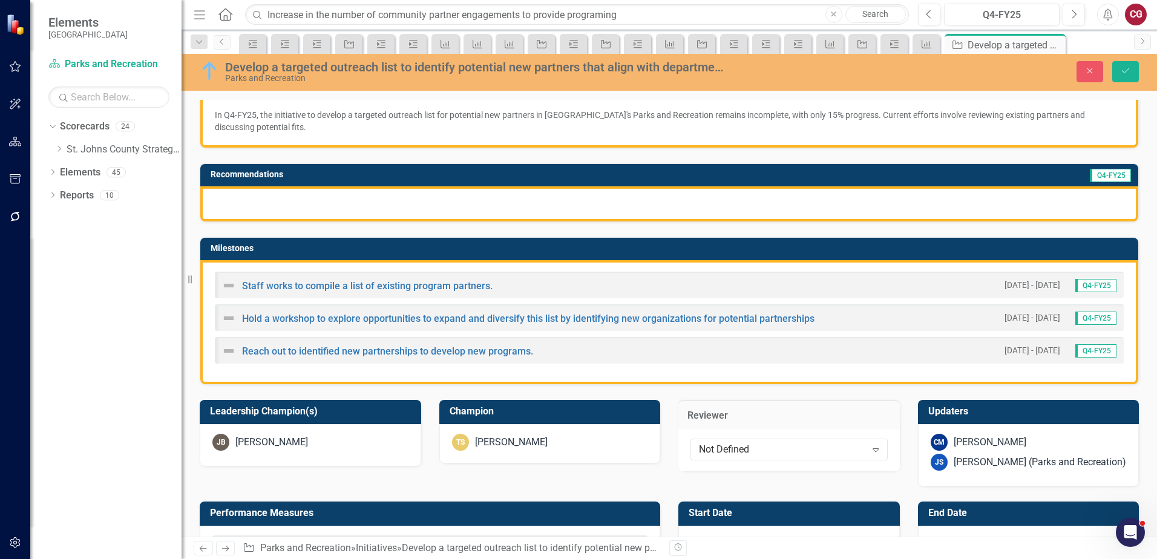
click at [996, 457] on div "[PERSON_NAME] (Parks and Recreation)" at bounding box center [1039, 463] width 172 height 14
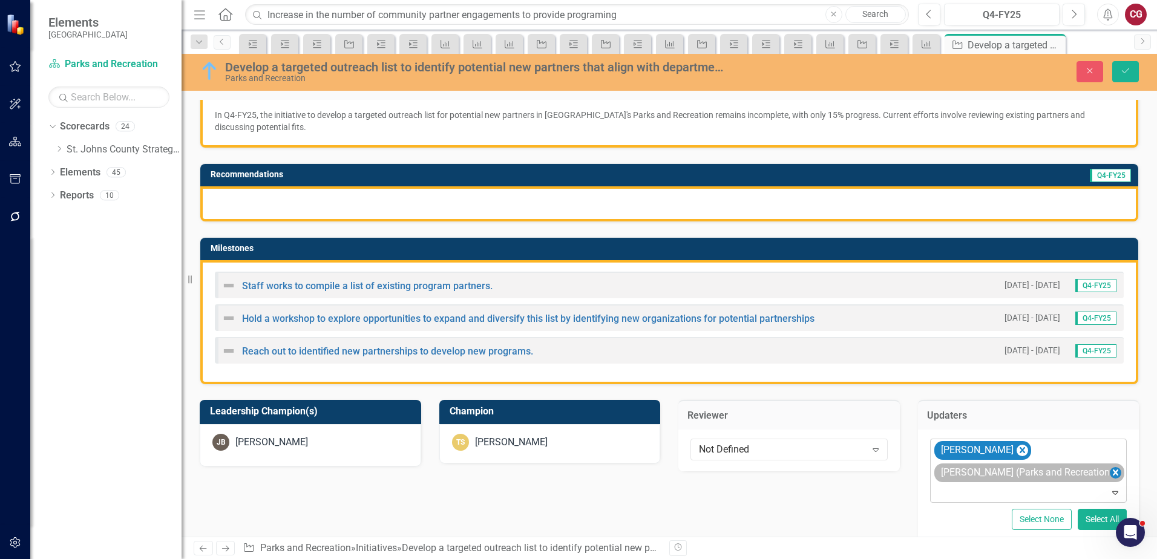
click at [1111, 474] on icon "Remove Joanne Spencer (Parks and Recreation)" at bounding box center [1114, 472] width 11 height 15
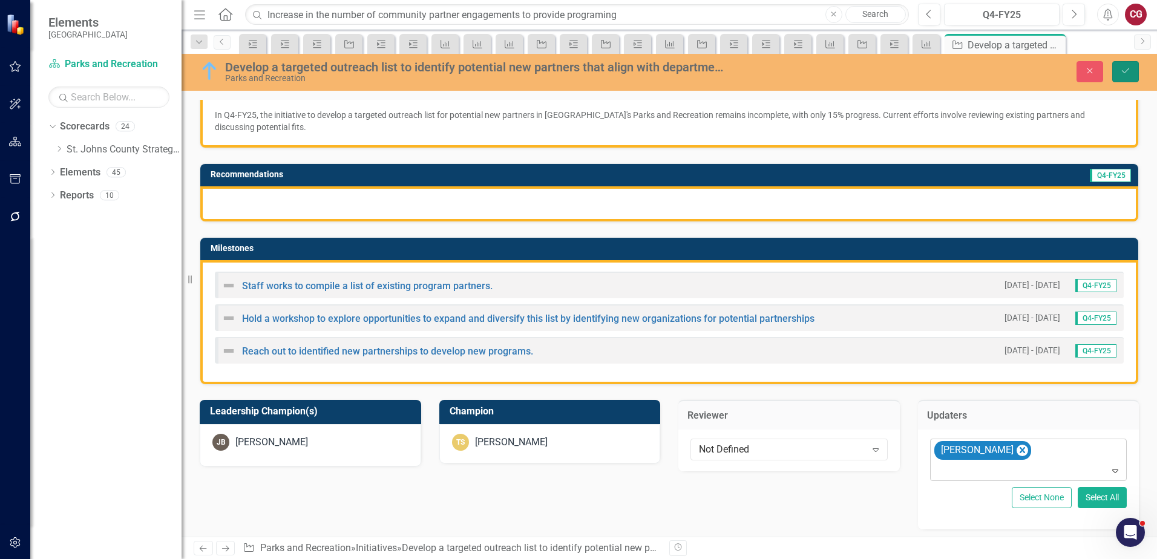
click at [1119, 75] on button "Save" at bounding box center [1125, 71] width 27 height 21
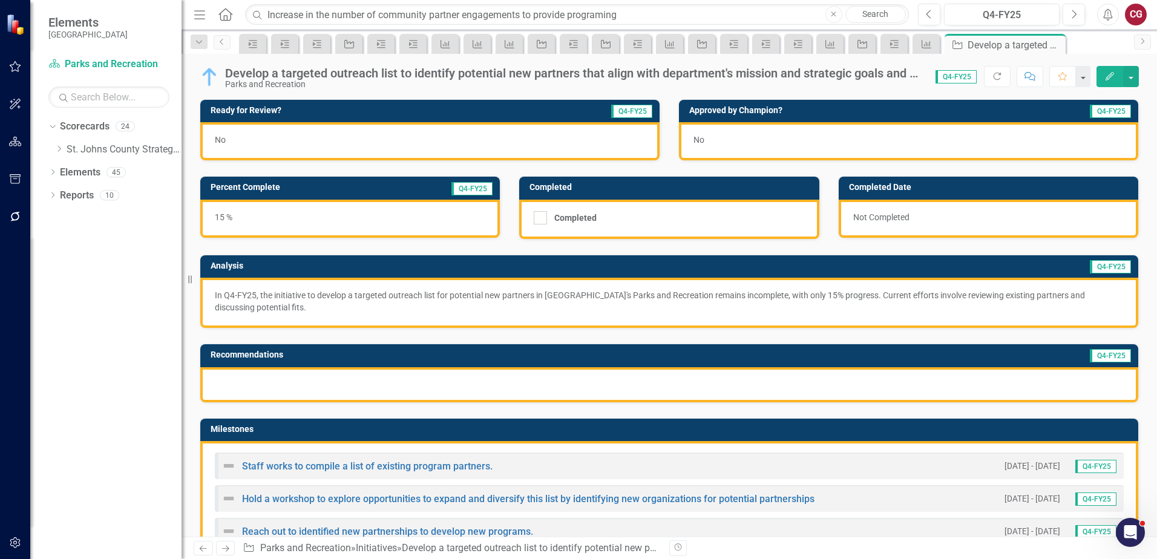
scroll to position [60, 0]
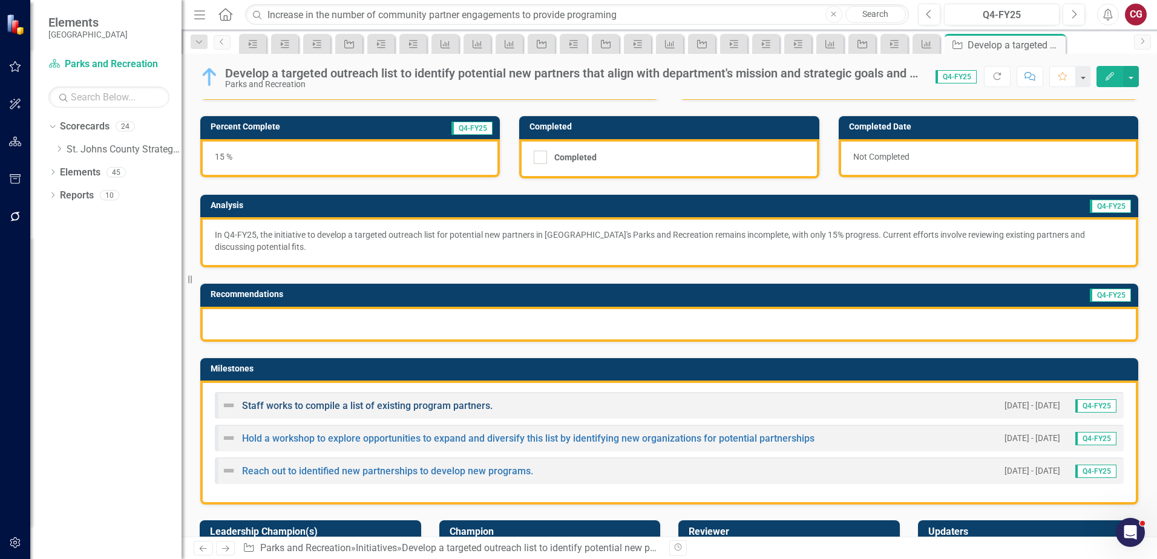
click at [358, 403] on link "Staff works to compile a list of existing program partners." at bounding box center [367, 405] width 250 height 11
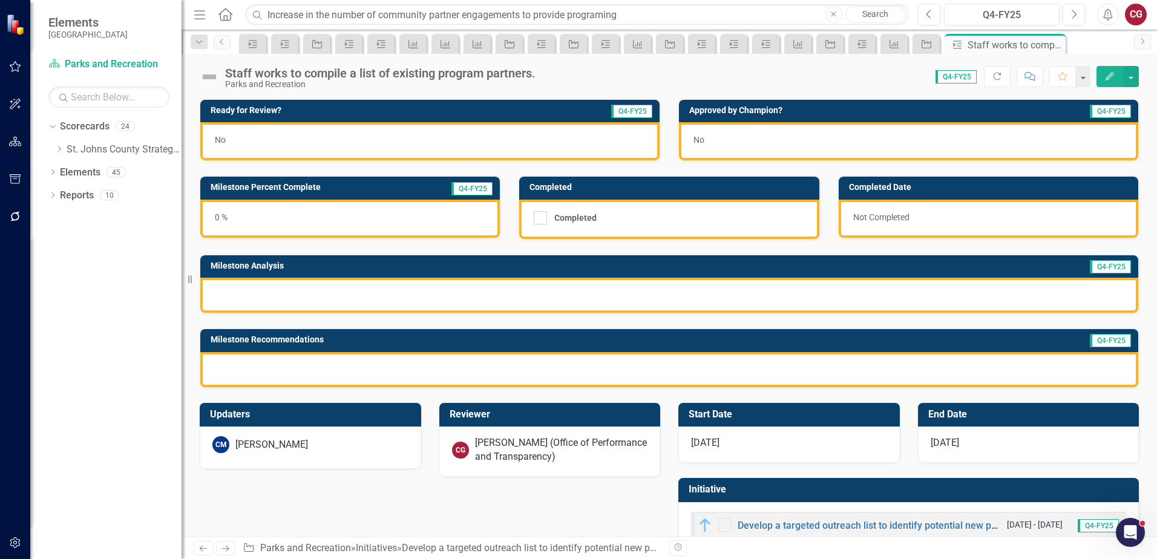
click at [543, 463] on div "[PERSON_NAME] (Office of Performance and Transparency)" at bounding box center [561, 450] width 173 height 28
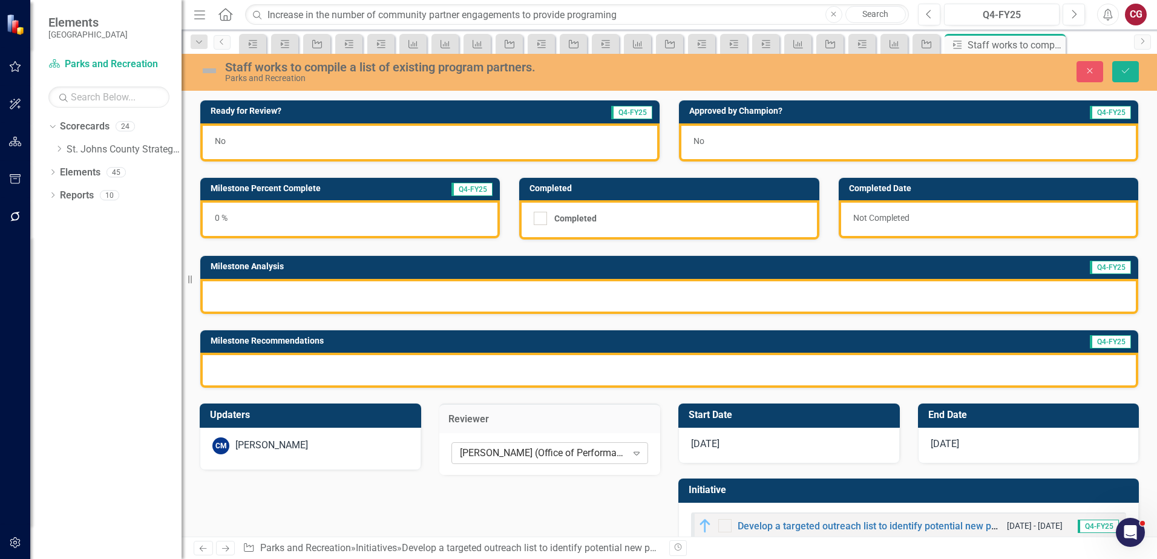
click at [537, 456] on div "[PERSON_NAME] (Office of Performance and Transparency)" at bounding box center [543, 453] width 167 height 14
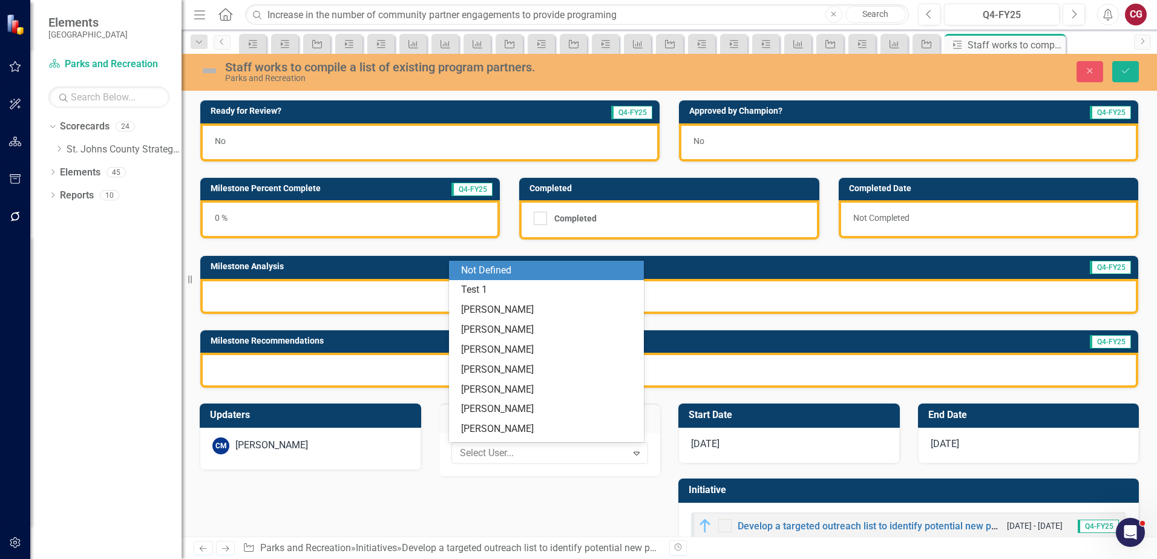
click at [475, 270] on div "Not Defined" at bounding box center [548, 271] width 175 height 14
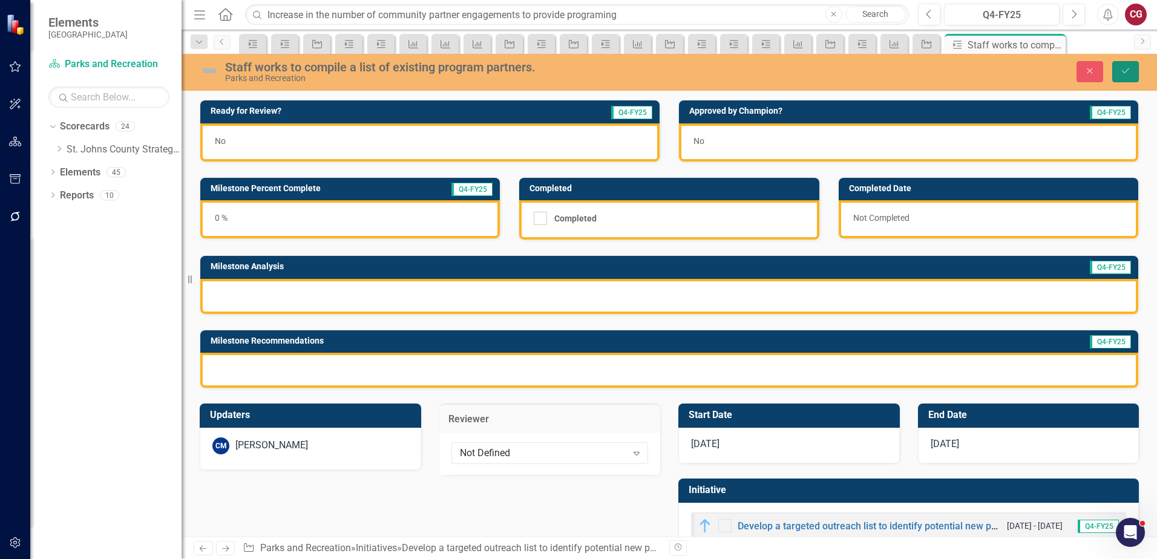
click at [1123, 71] on icon "Save" at bounding box center [1125, 71] width 11 height 8
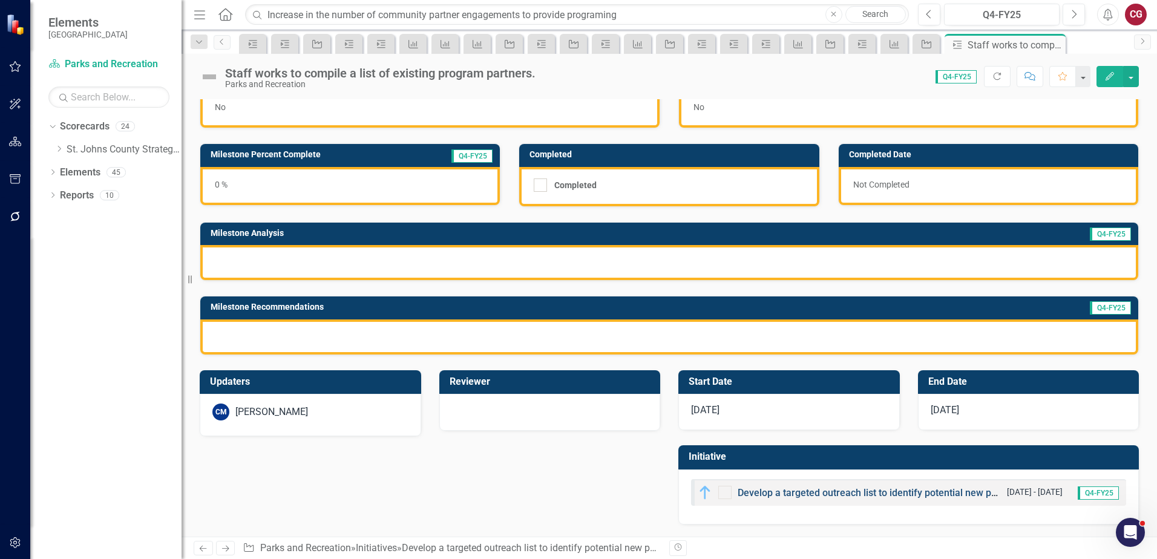
click at [763, 496] on link "Develop a targeted outreach list to identify potential new partners that align …" at bounding box center [1073, 492] width 673 height 11
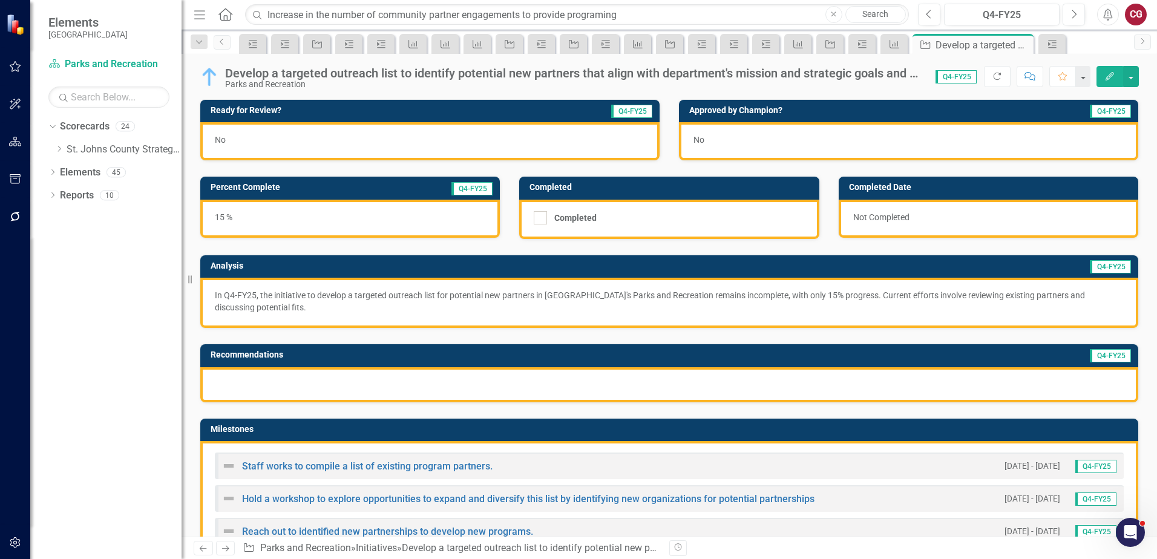
scroll to position [121, 0]
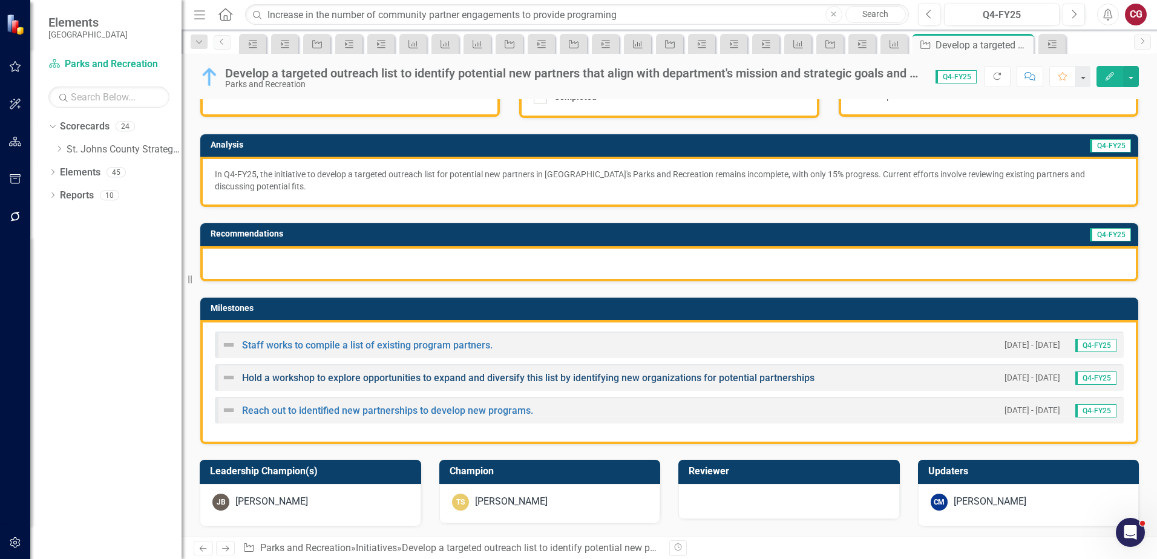
click at [315, 378] on link "Hold a workshop to explore opportunities to expand and diversify this list by i…" at bounding box center [528, 377] width 572 height 11
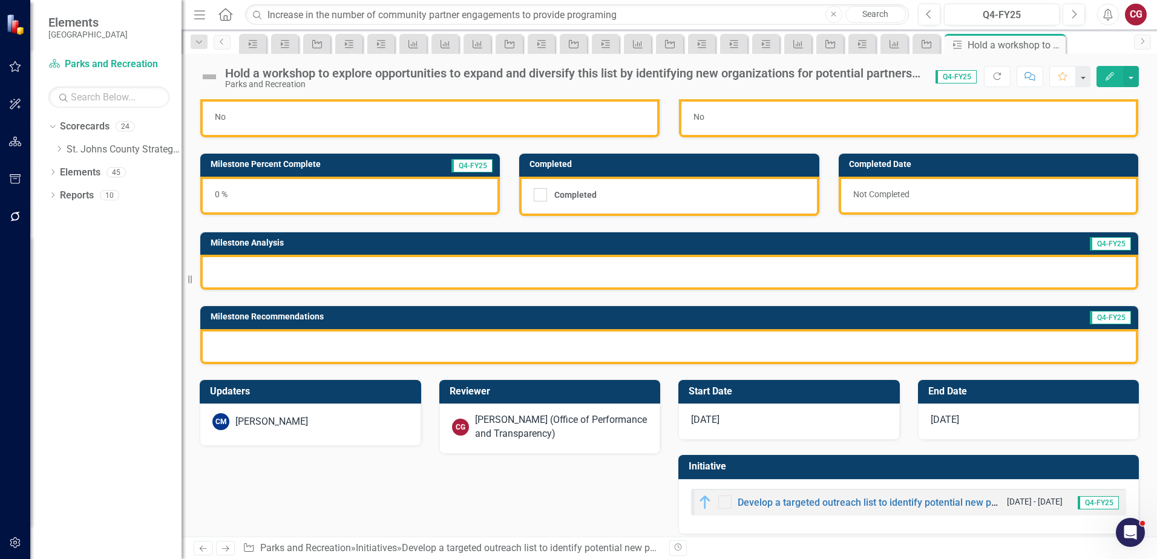
scroll to position [33, 0]
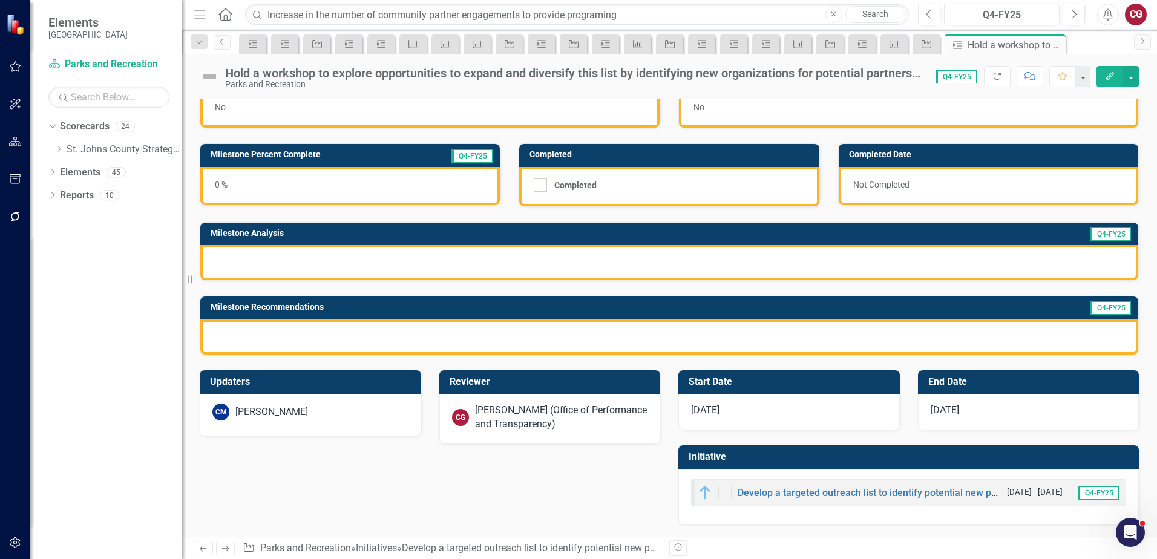
click at [499, 410] on div "[PERSON_NAME] (Office of Performance and Transparency)" at bounding box center [561, 417] width 173 height 28
click at [500, 410] on div "[PERSON_NAME] (Office of Performance and Transparency)" at bounding box center [561, 417] width 173 height 28
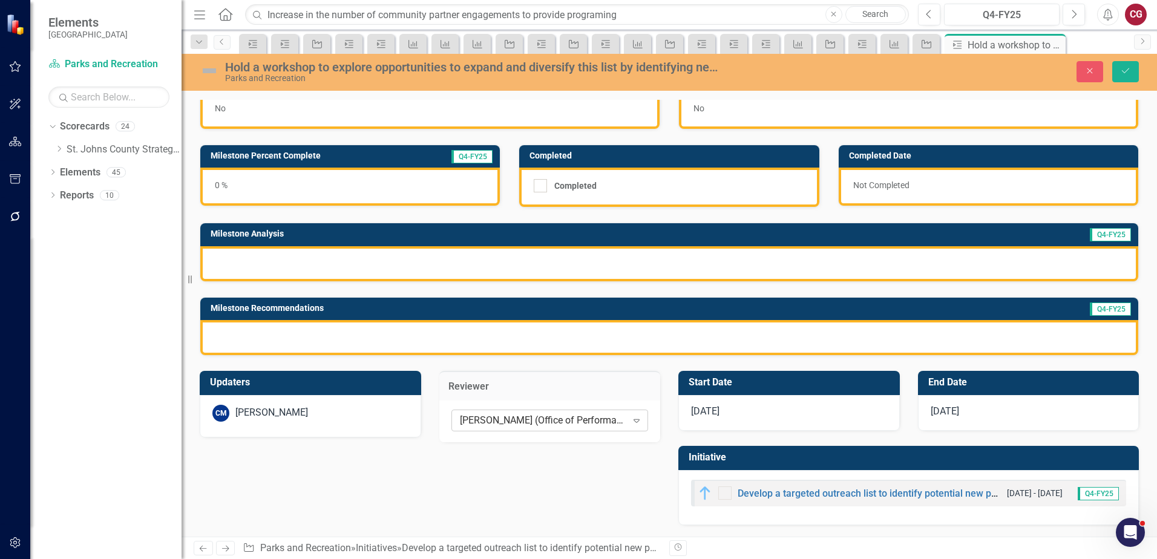
click at [501, 416] on div "[PERSON_NAME] (Office of Performance and Transparency)" at bounding box center [543, 420] width 167 height 14
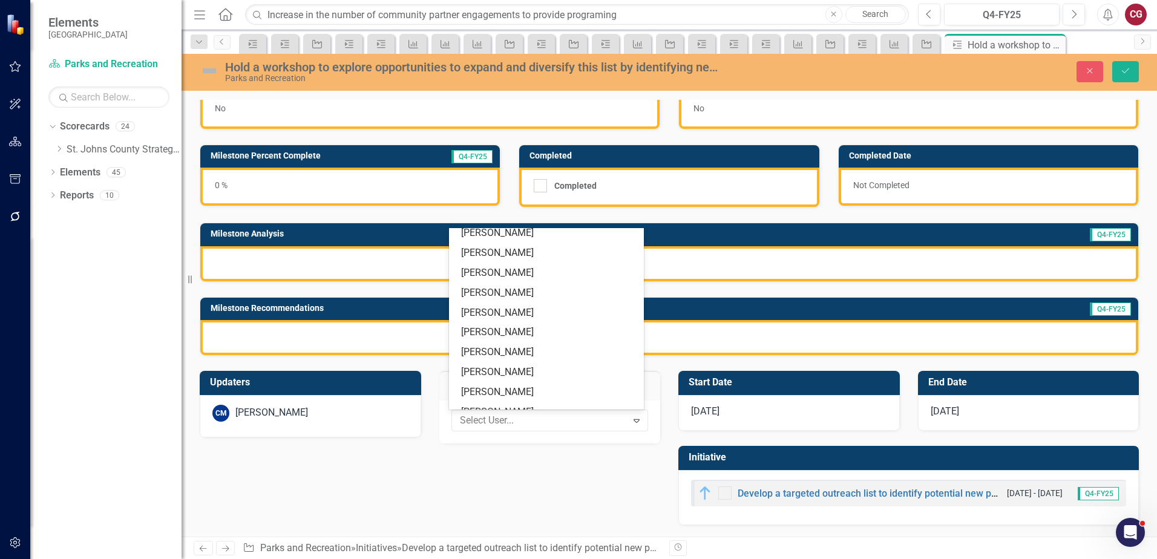
scroll to position [0, 0]
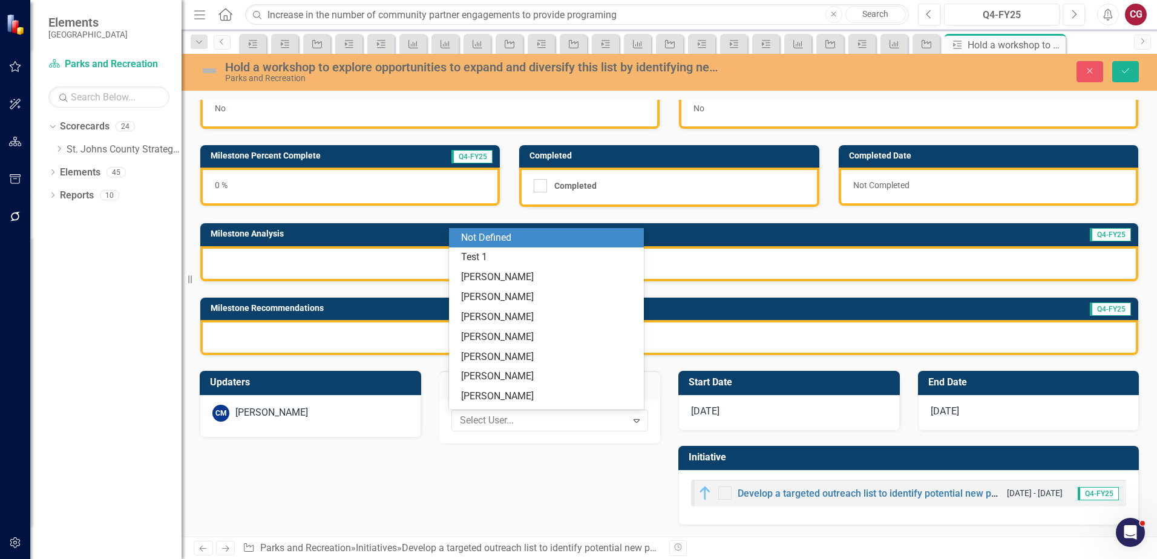
click at [517, 241] on div "Not Defined" at bounding box center [548, 238] width 175 height 14
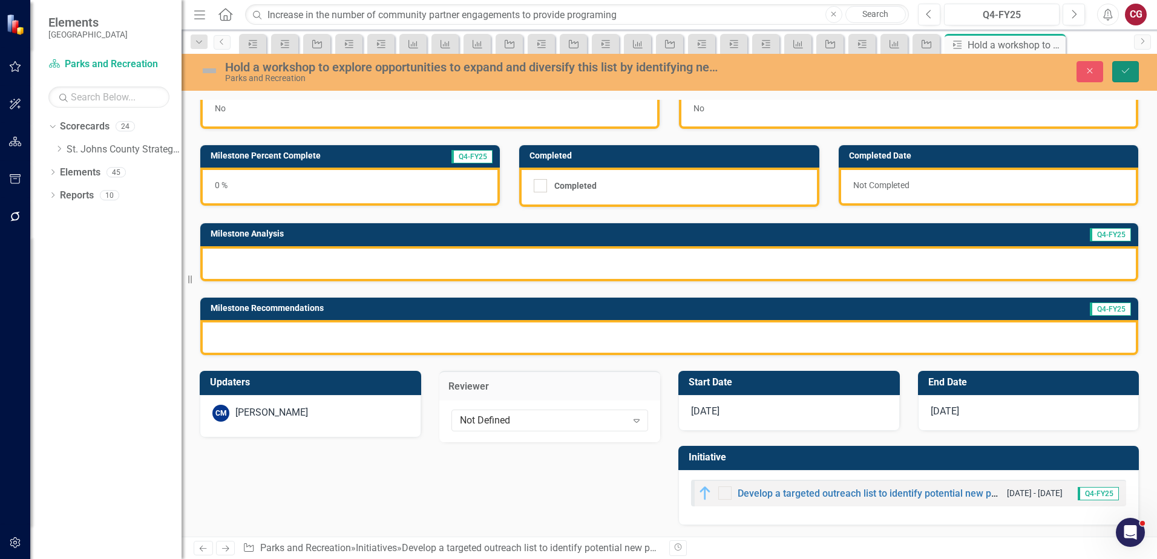
click at [1128, 76] on button "Save" at bounding box center [1125, 71] width 27 height 21
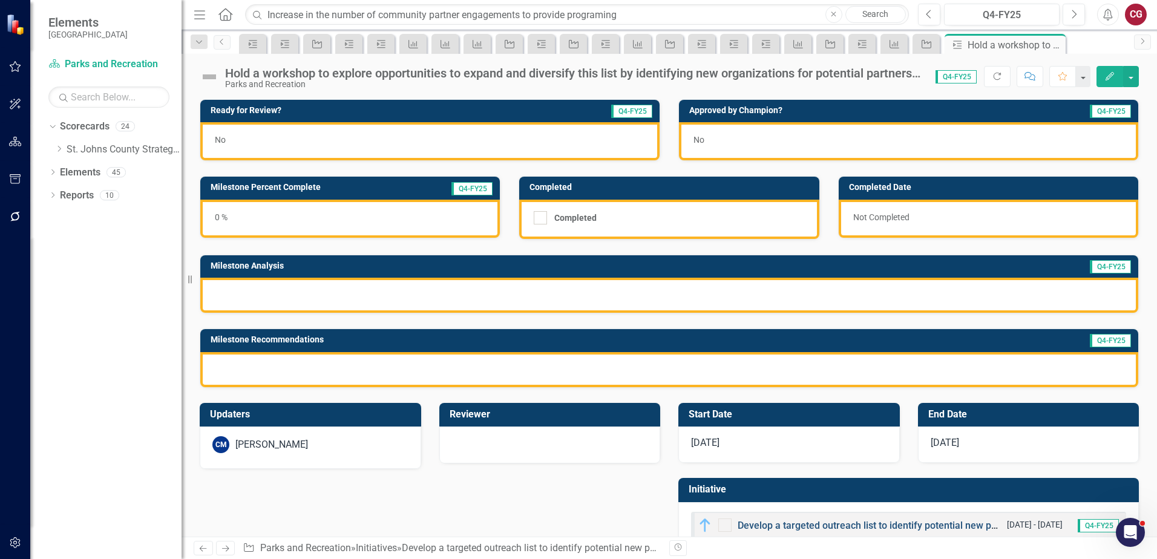
scroll to position [33, 0]
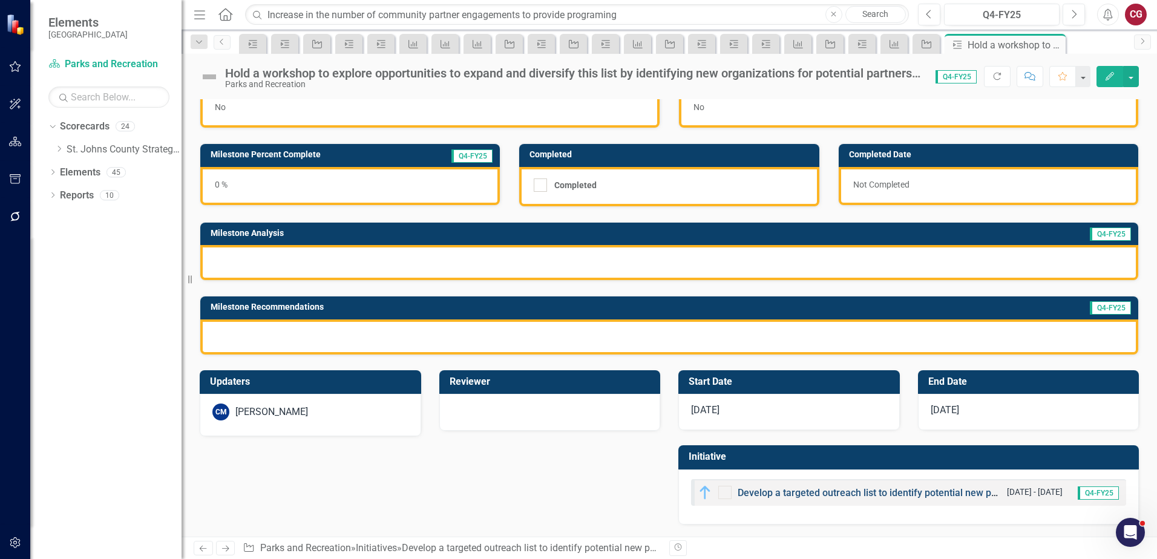
click at [755, 491] on link "Develop a targeted outreach list to identify potential new partners that align …" at bounding box center [1073, 492] width 673 height 11
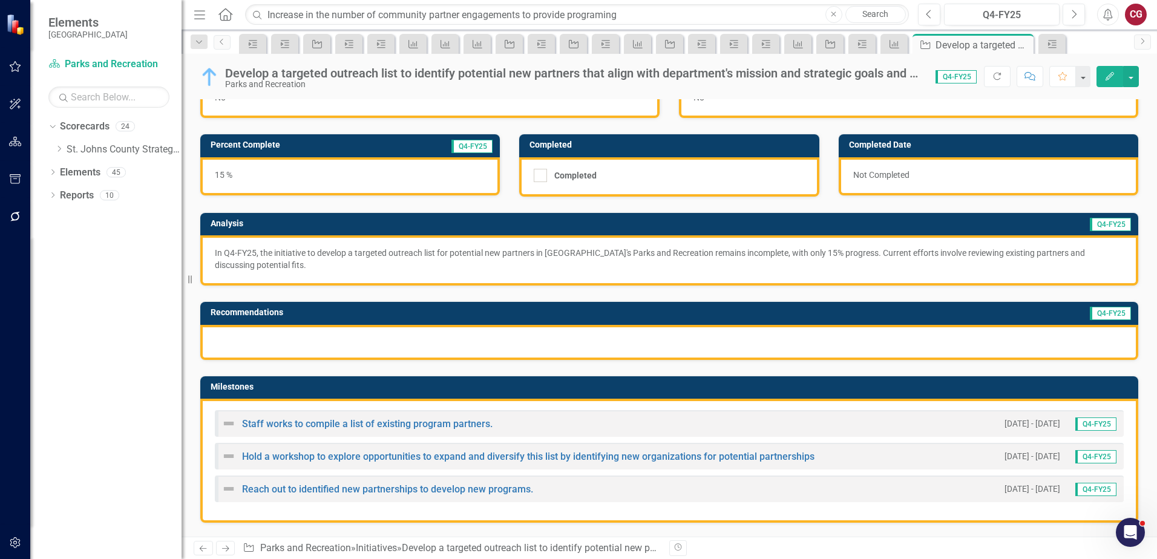
scroll to position [60, 0]
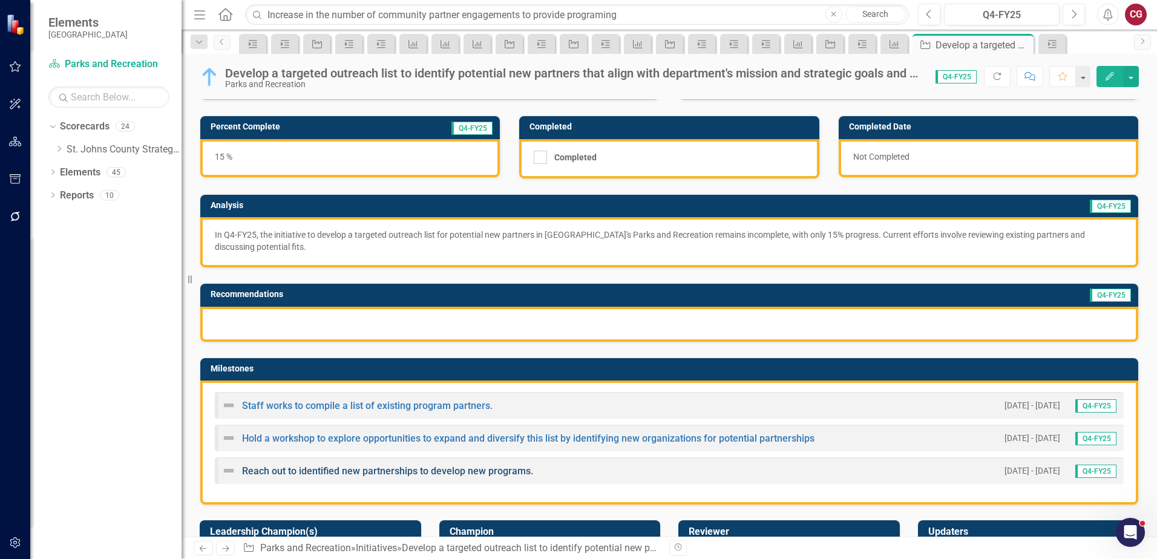
click at [286, 472] on link "Reach out to identified new partnerships to develop new programs." at bounding box center [387, 470] width 291 height 11
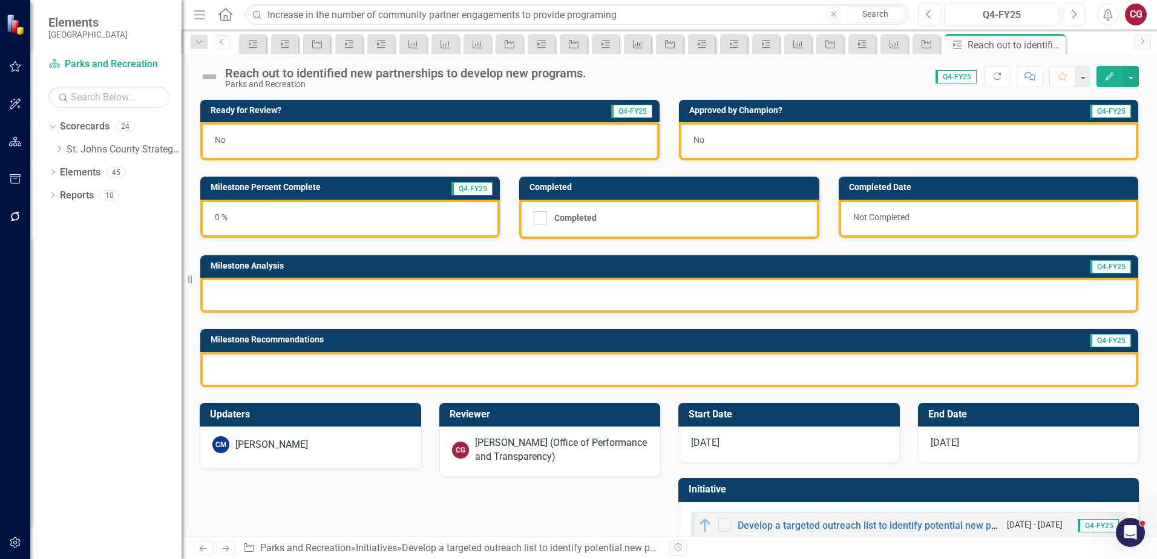
click at [499, 457] on div "[PERSON_NAME] (Office of Performance and Transparency)" at bounding box center [561, 450] width 173 height 28
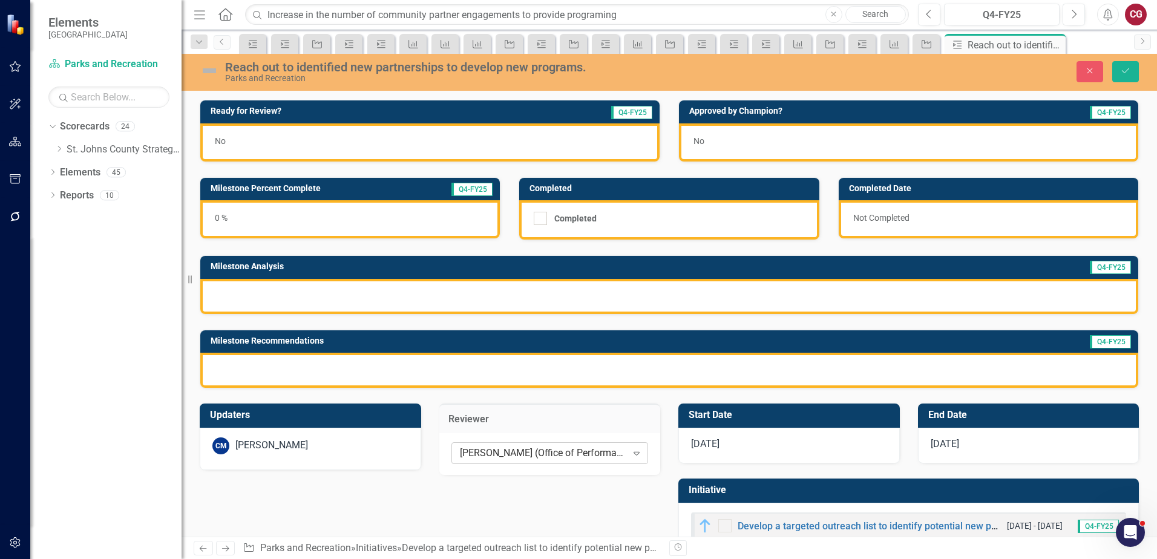
click at [501, 449] on div "[PERSON_NAME] (Office of Performance and Transparency)" at bounding box center [543, 453] width 167 height 14
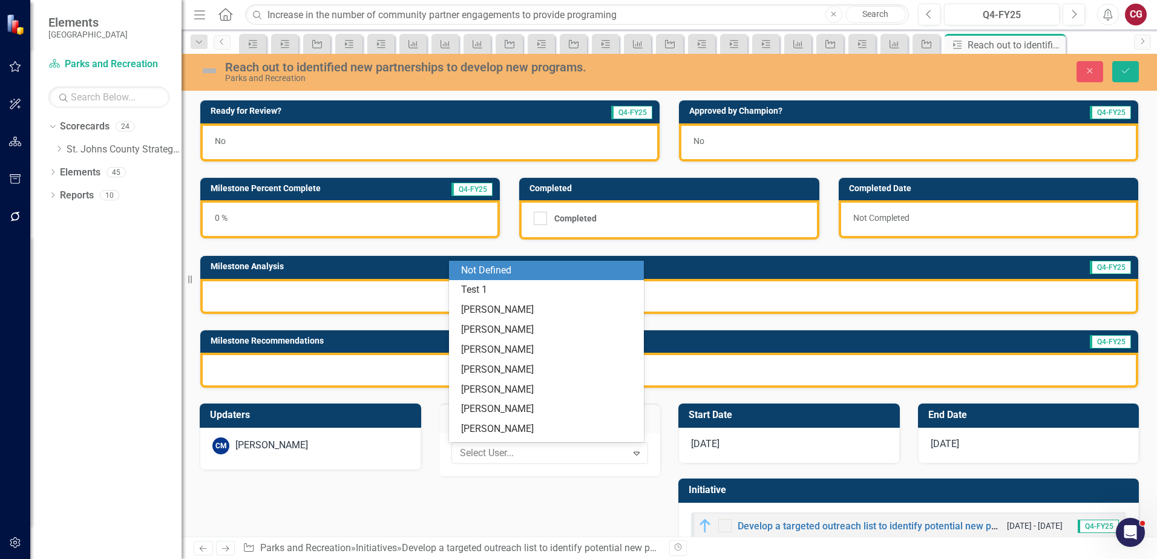
click at [534, 277] on div "Not Defined" at bounding box center [546, 271] width 195 height 20
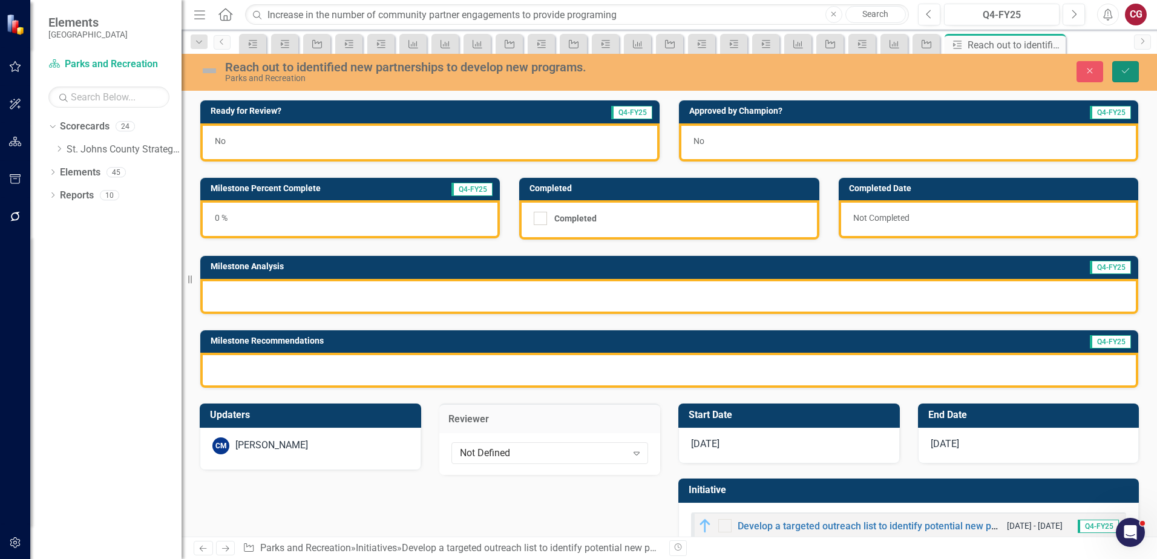
click at [1118, 74] on button "Save" at bounding box center [1125, 71] width 27 height 21
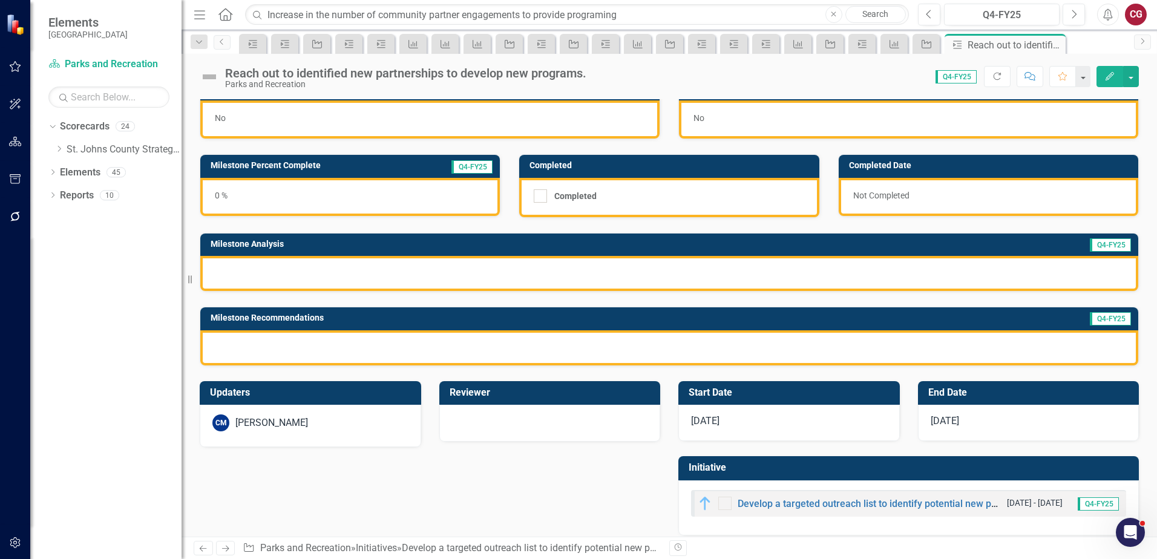
scroll to position [33, 0]
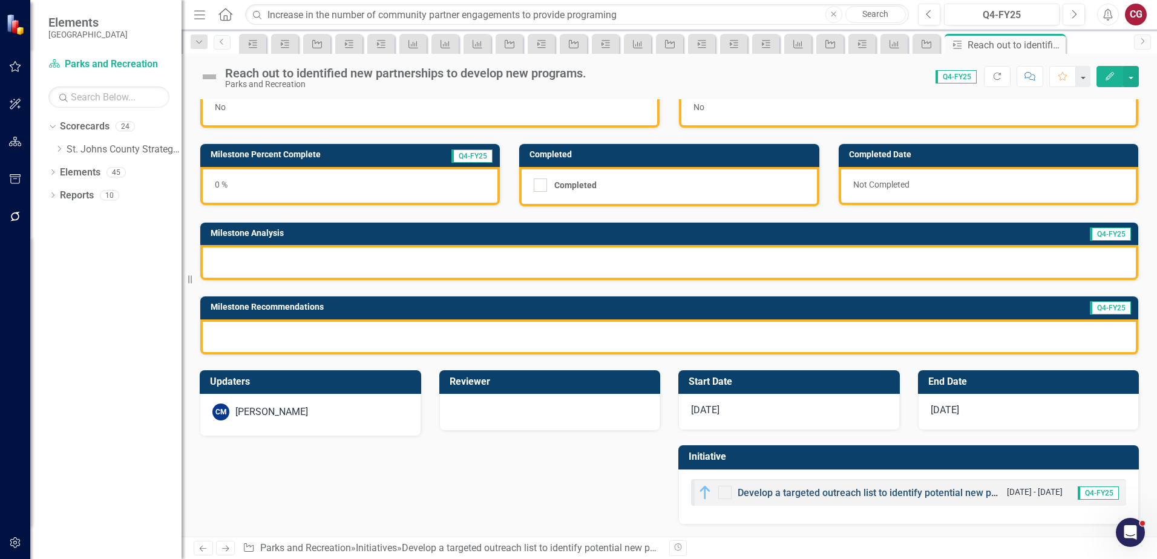
click at [823, 495] on link "Develop a targeted outreach list to identify potential new partners that align …" at bounding box center [1073, 492] width 673 height 11
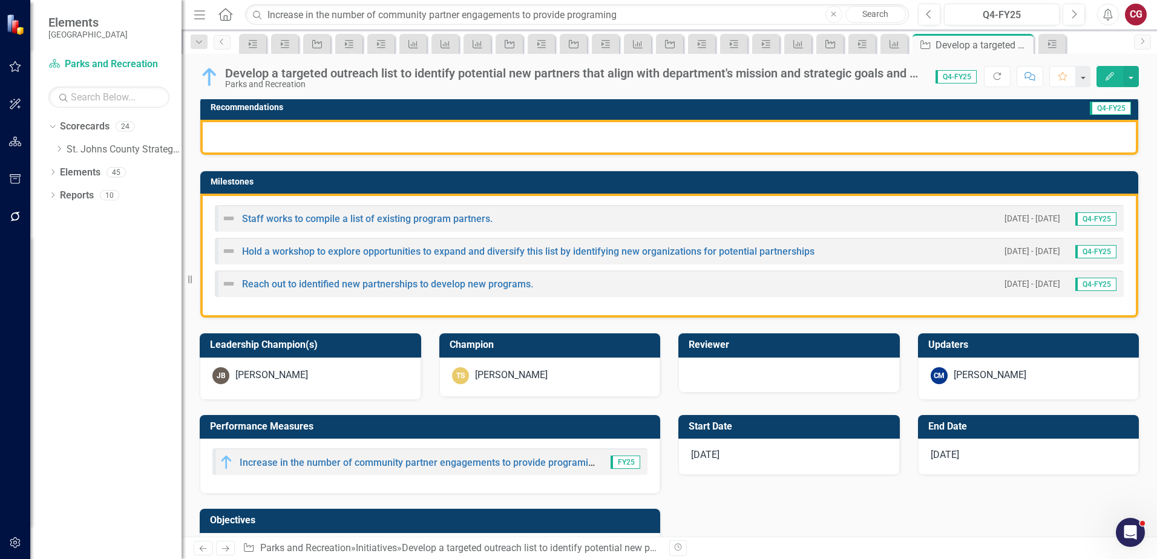
scroll to position [302, 0]
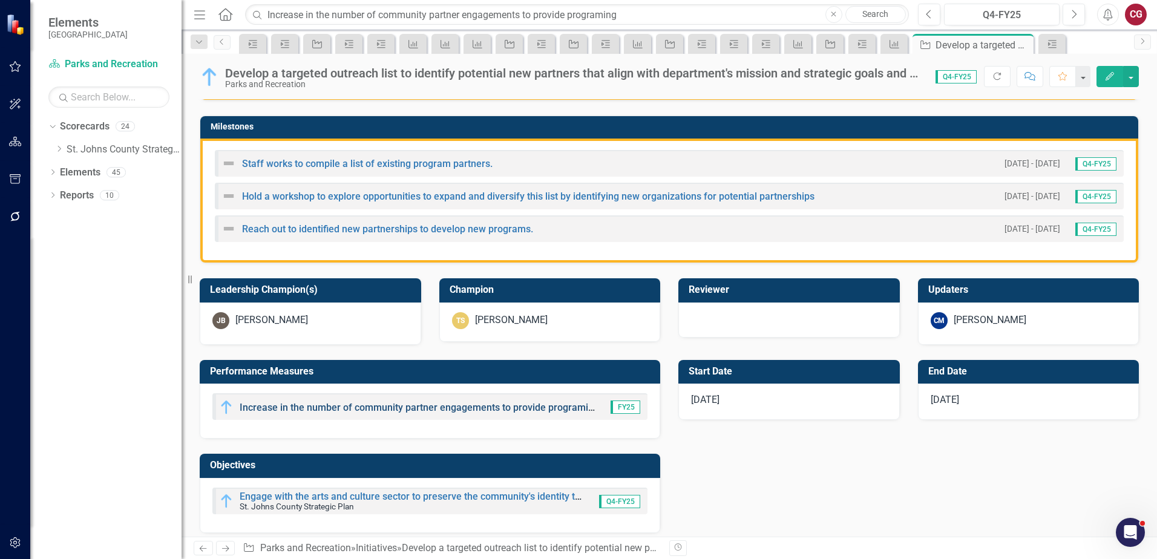
click at [367, 404] on link "Increase in the number of community partner engagements to provide programing" at bounding box center [419, 407] width 359 height 11
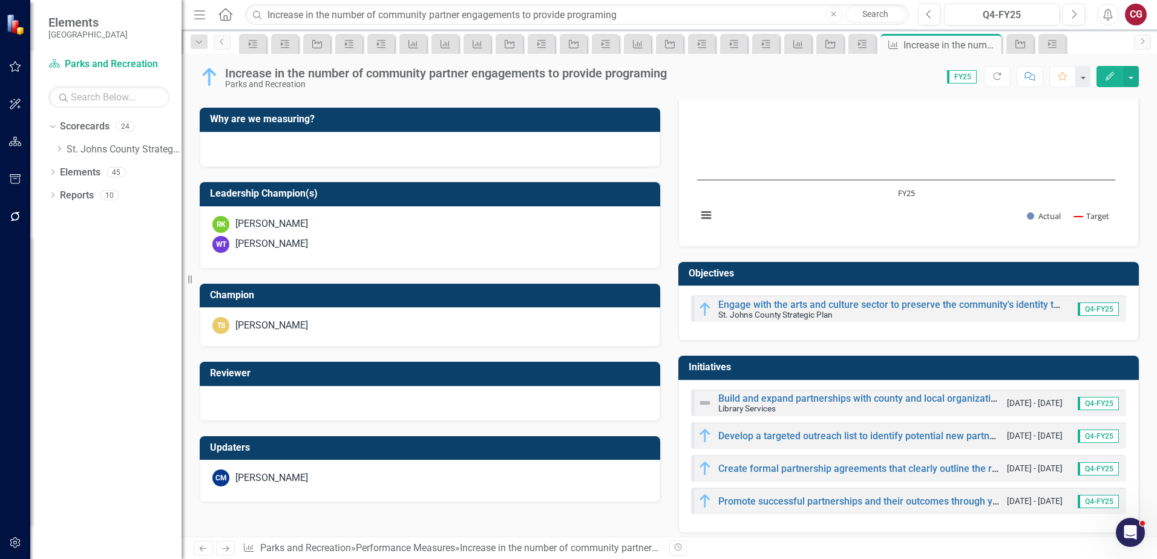
scroll to position [354, 0]
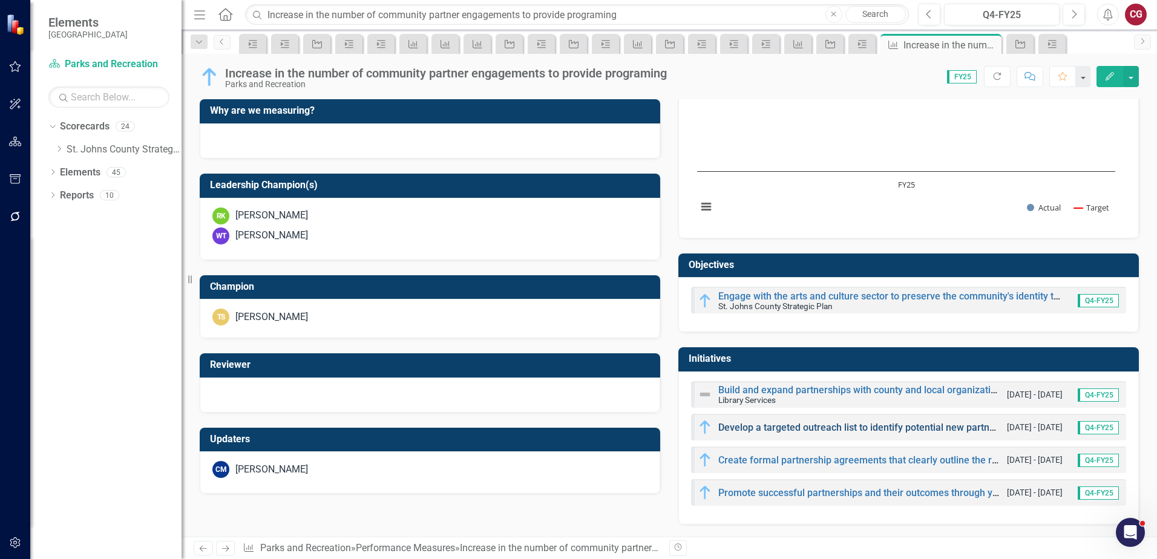
click at [786, 425] on link "Develop a targeted outreach list to identify potential new partners that align …" at bounding box center [1054, 427] width 673 height 11
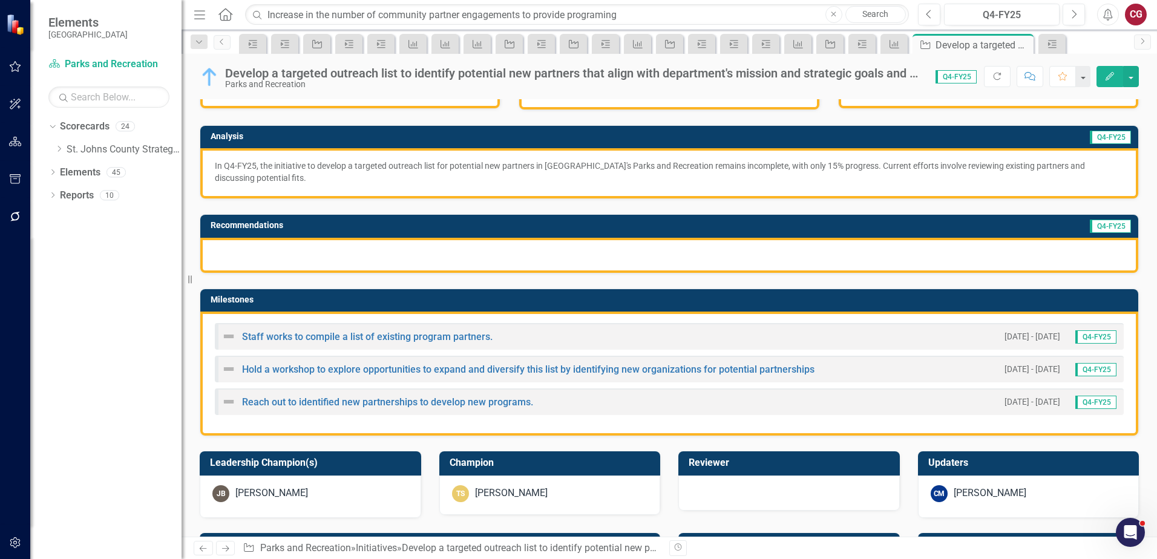
scroll to position [181, 0]
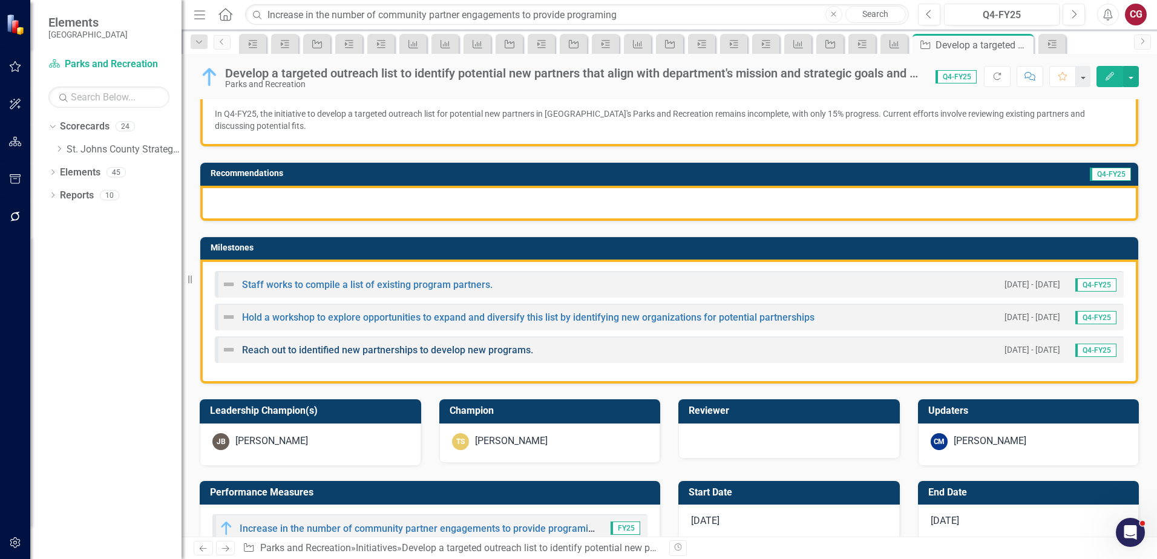
click at [375, 351] on link "Reach out to identified new partnerships to develop new programs." at bounding box center [387, 349] width 291 height 11
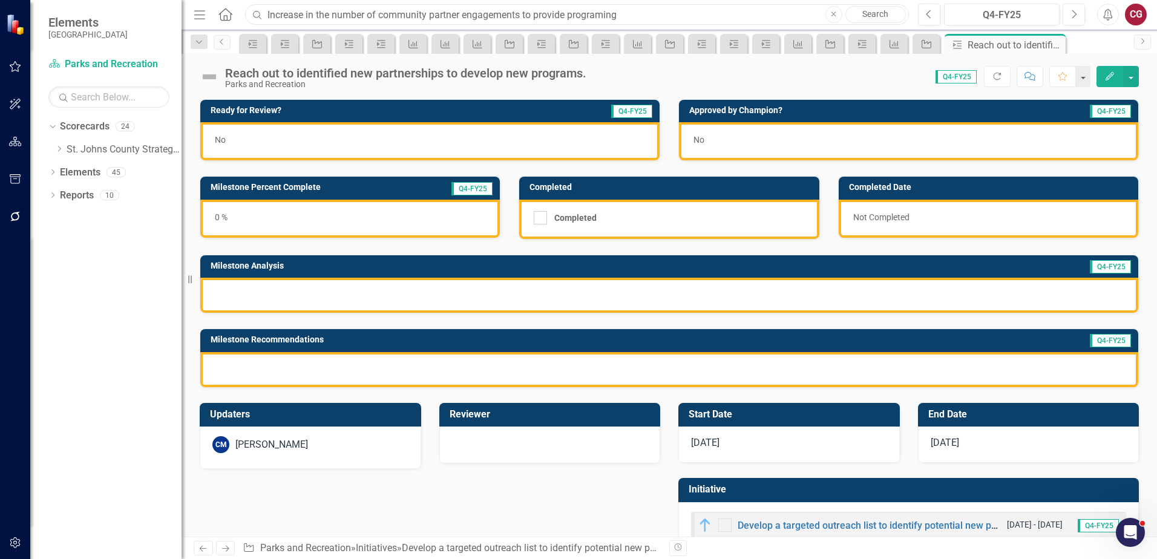
click at [298, 16] on input "Increase in the number of community partner engagements to provide programing" at bounding box center [577, 14] width 664 height 21
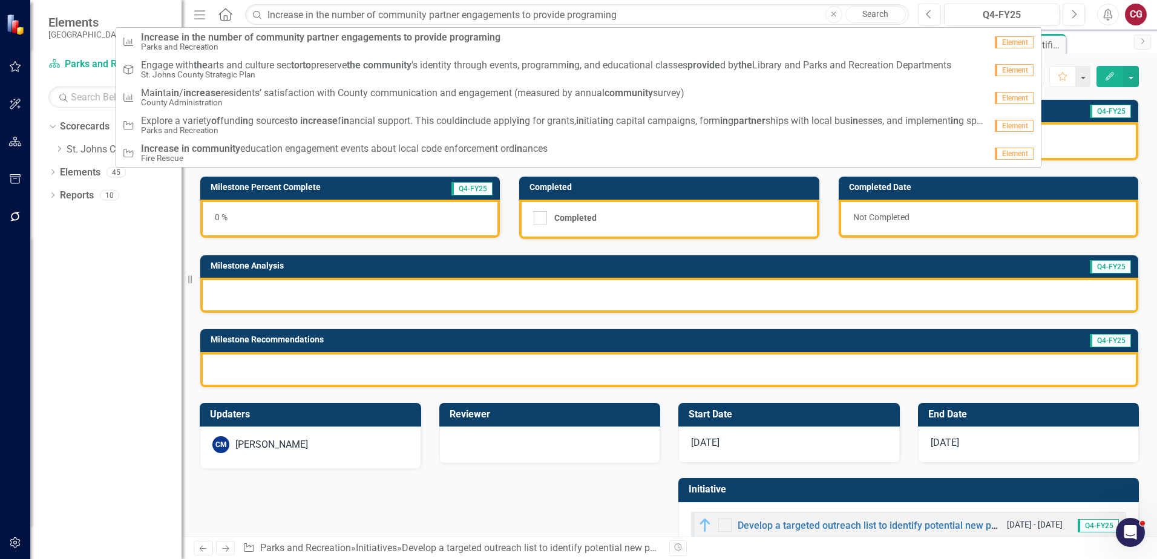
drag, startPoint x: 832, startPoint y: 15, endPoint x: 825, endPoint y: 15, distance: 7.3
click at [832, 15] on icon "Close" at bounding box center [833, 14] width 5 height 7
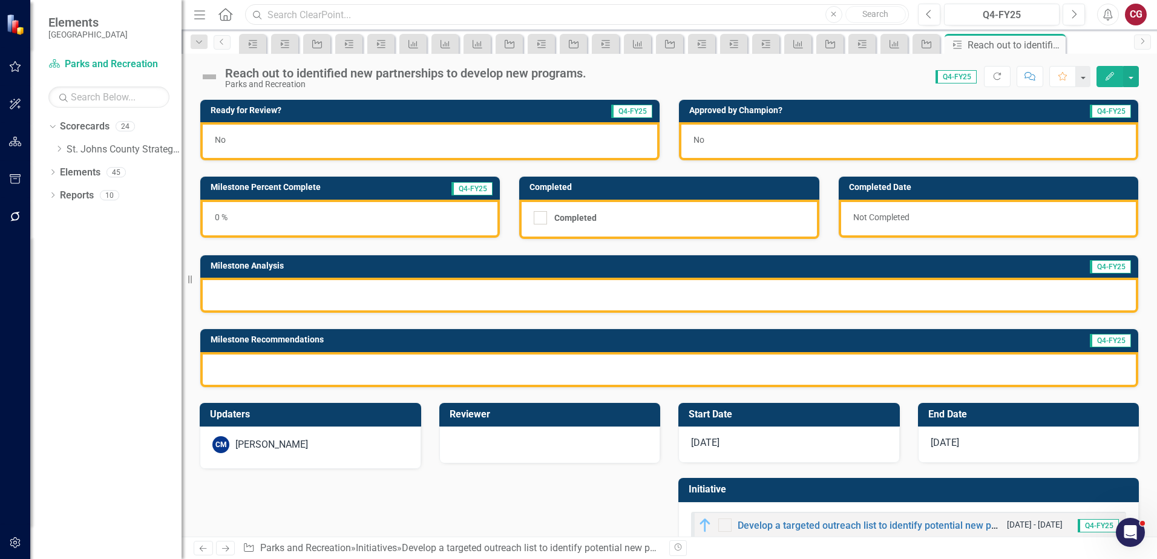
paste input "Create formal partnership agreements that clearly outline the roles, responsibi…"
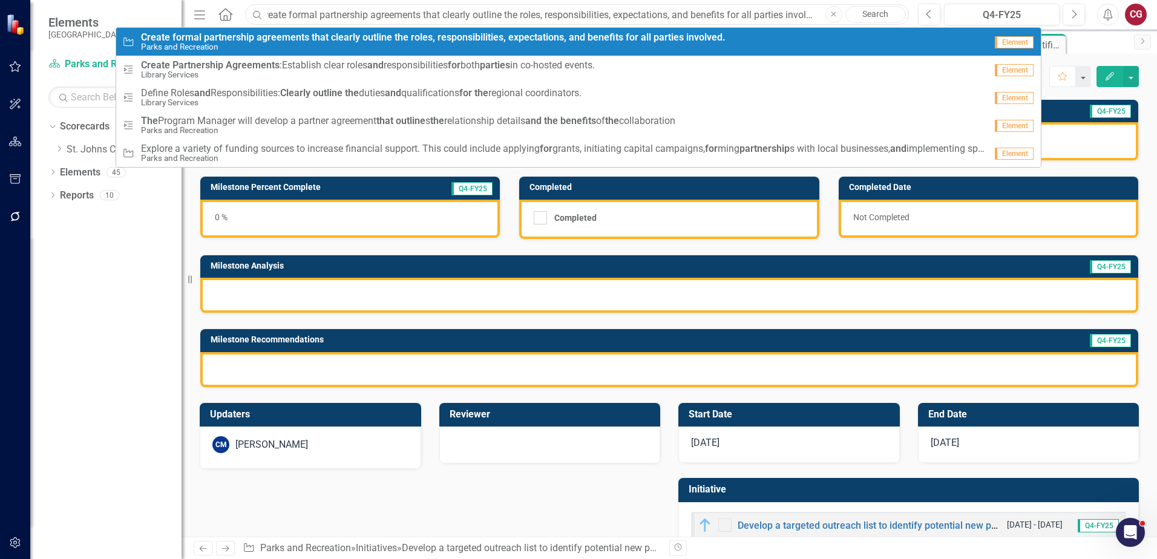
type input "Create formal partnership agreements that clearly outline the roles, responsibi…"
click at [479, 46] on small "Parks and Recreation" at bounding box center [433, 46] width 584 height 9
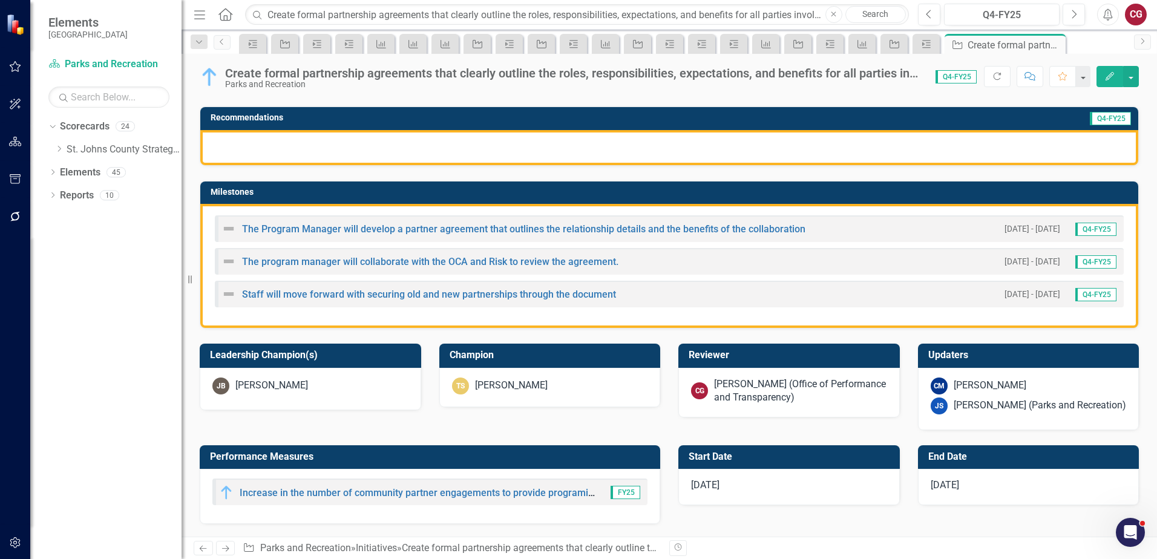
scroll to position [242, 0]
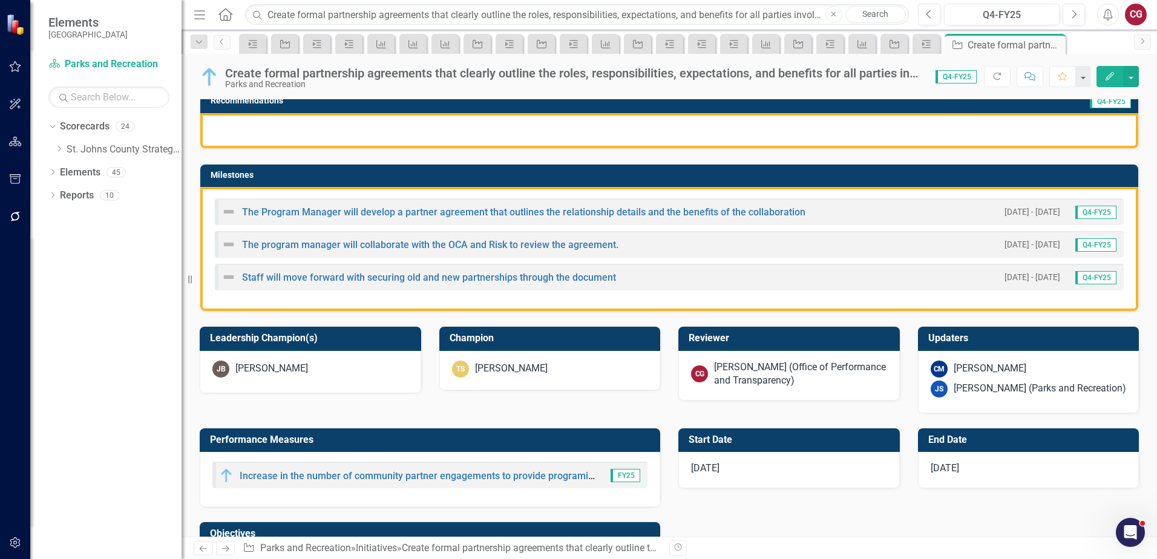
click at [733, 369] on div "[PERSON_NAME] (Office of Performance and Transparency)" at bounding box center [800, 375] width 173 height 28
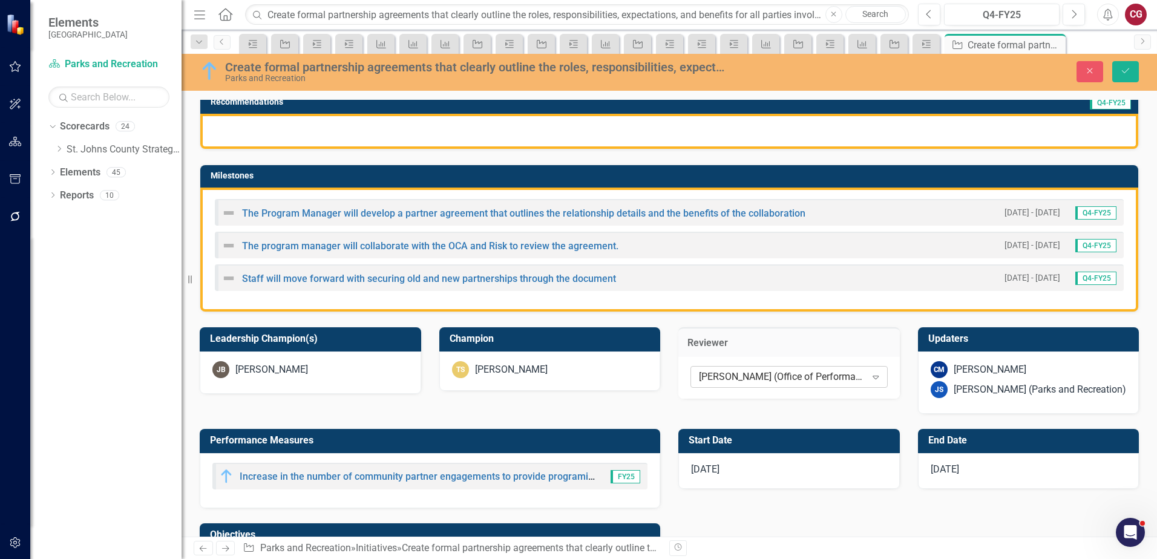
click at [730, 373] on div "[PERSON_NAME] (Office of Performance and Transparency)" at bounding box center [782, 377] width 167 height 14
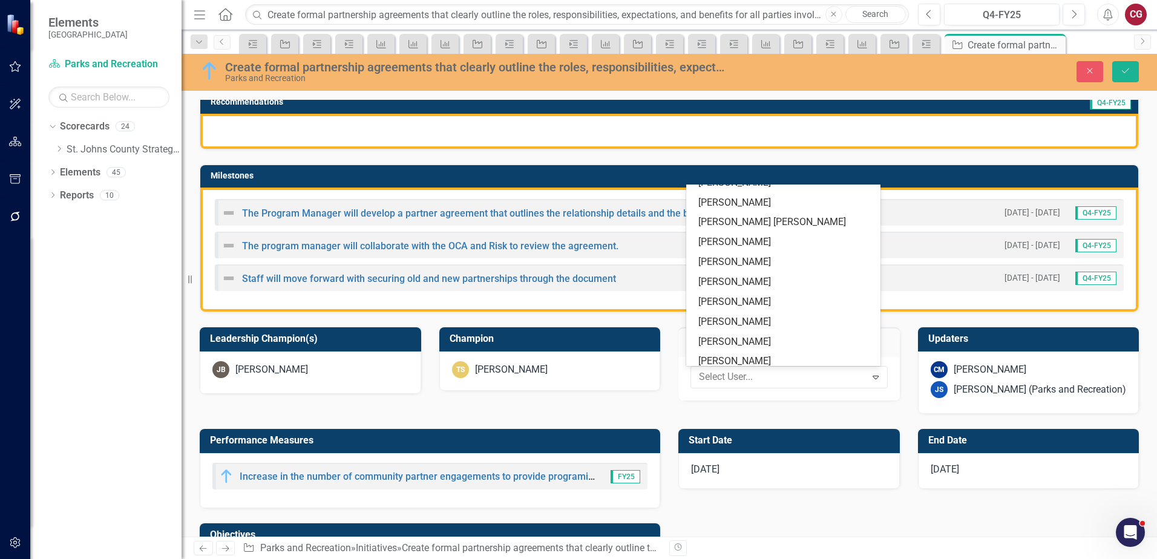
scroll to position [0, 0]
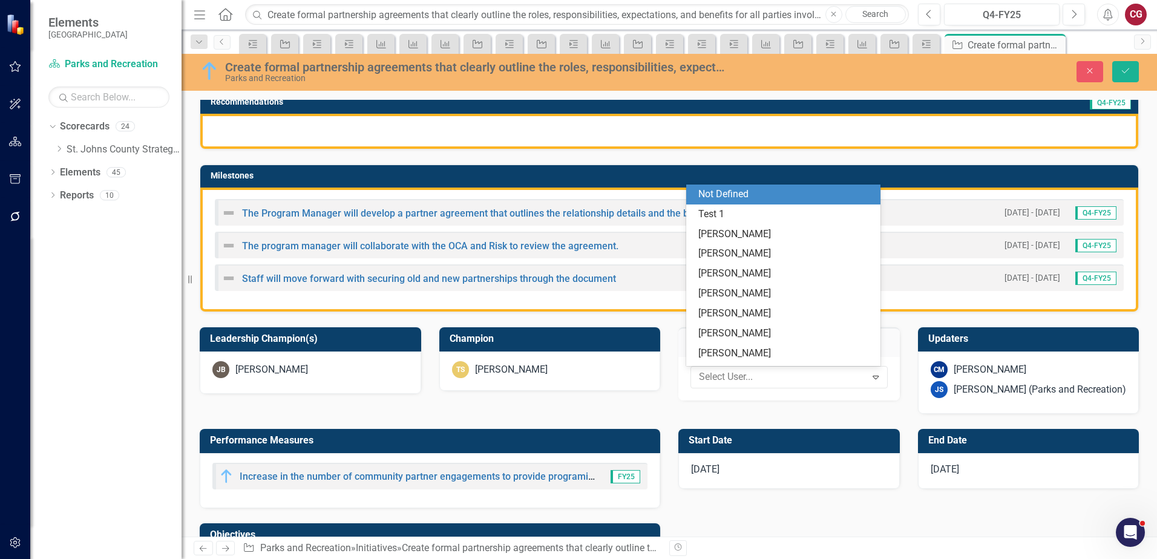
click at [692, 194] on div "Not Defined" at bounding box center [783, 195] width 195 height 20
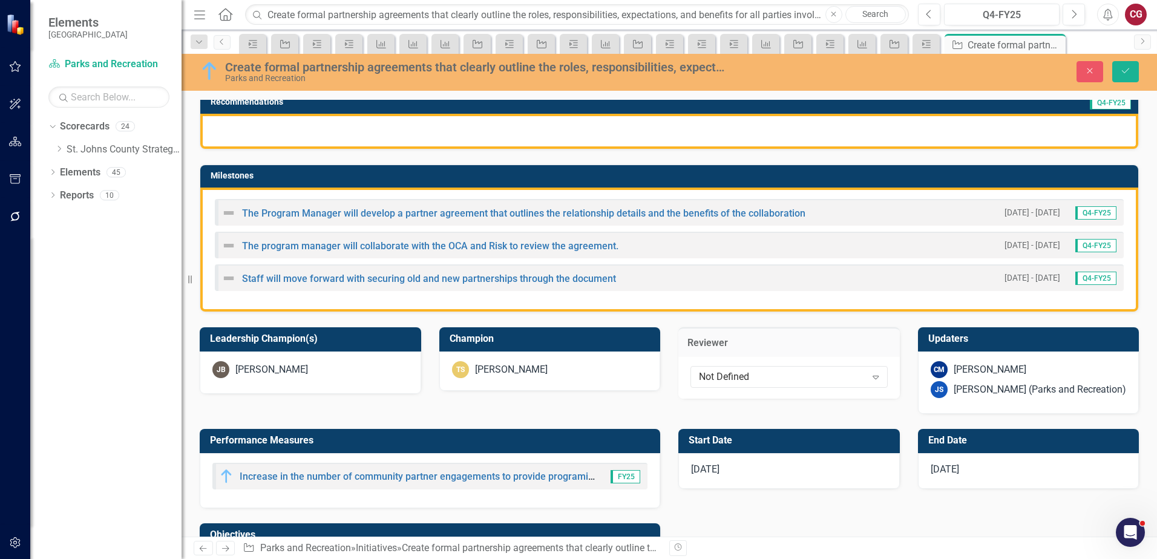
click at [1017, 368] on div "CM [PERSON_NAME]" at bounding box center [1028, 369] width 196 height 17
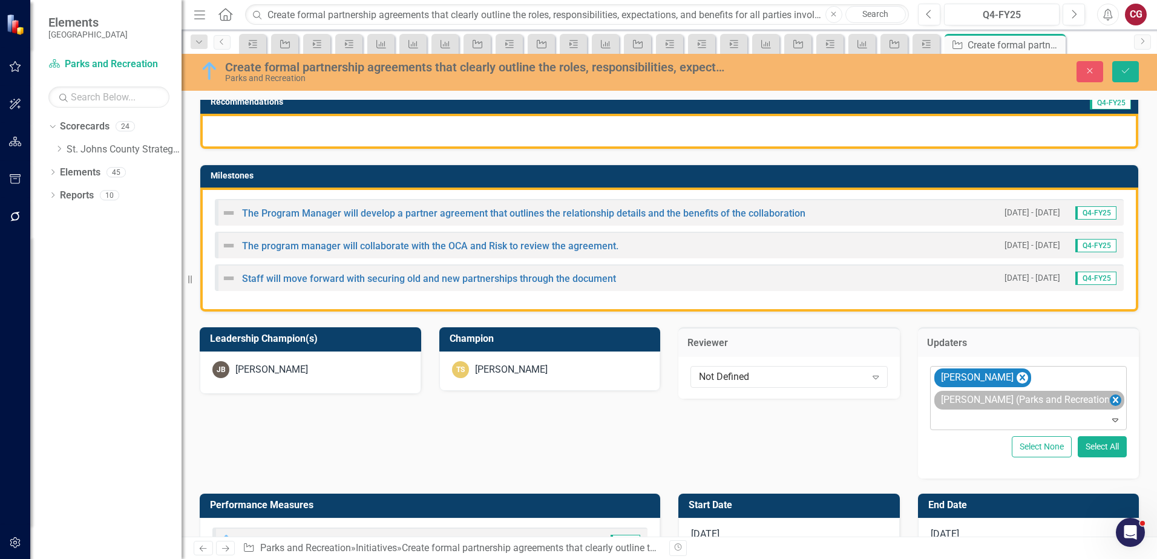
click at [1109, 400] on icon "Remove Joanne Spencer (Parks and Recreation)" at bounding box center [1114, 400] width 11 height 15
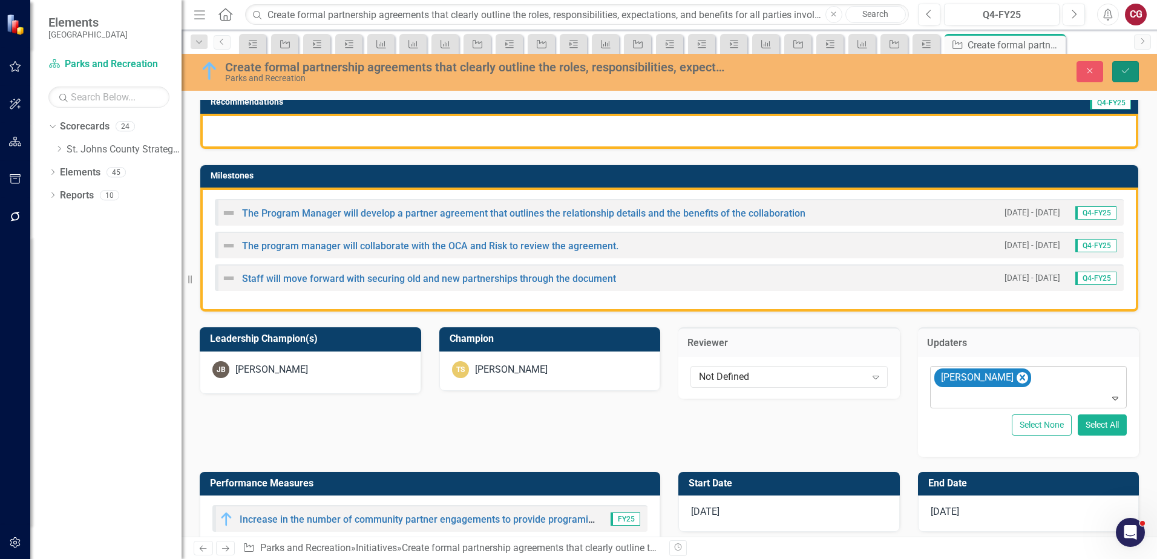
click at [1120, 78] on button "Save" at bounding box center [1125, 71] width 27 height 21
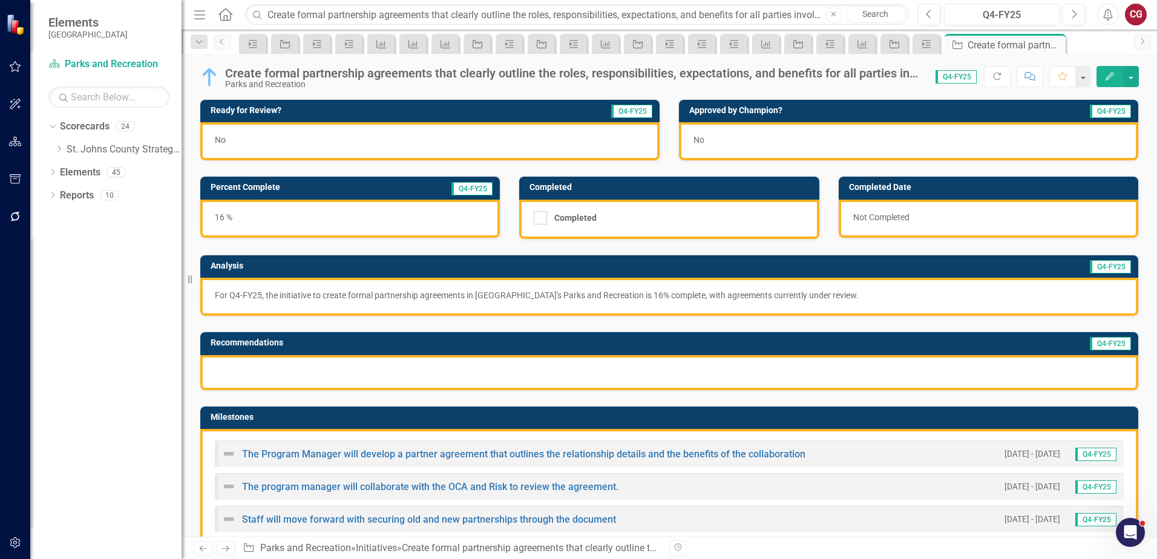
scroll to position [60, 0]
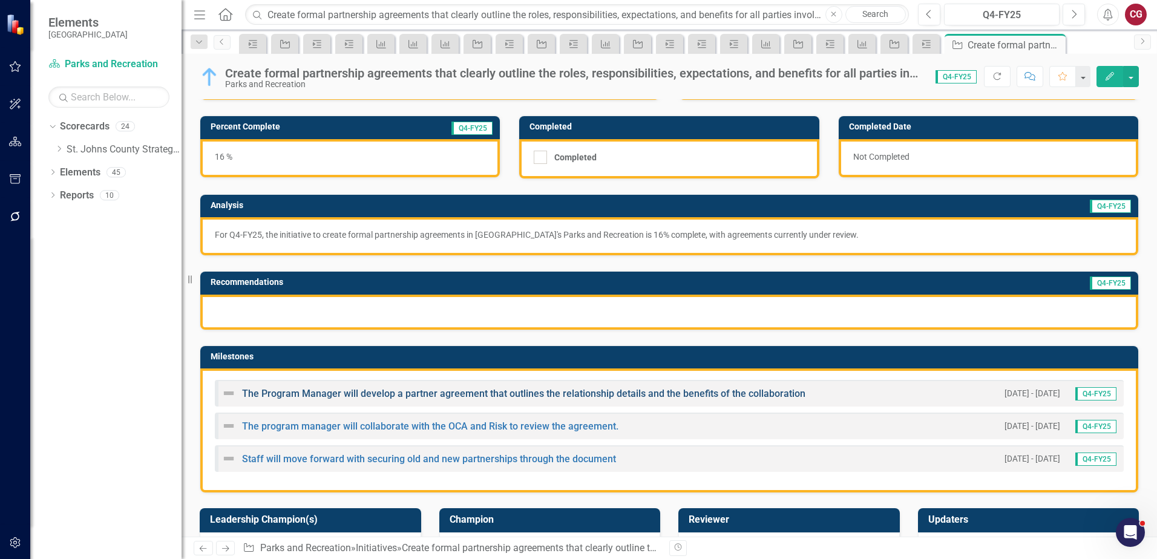
click at [399, 396] on link "The Program Manager will develop a partner agreement that outlines the relation…" at bounding box center [523, 393] width 563 height 11
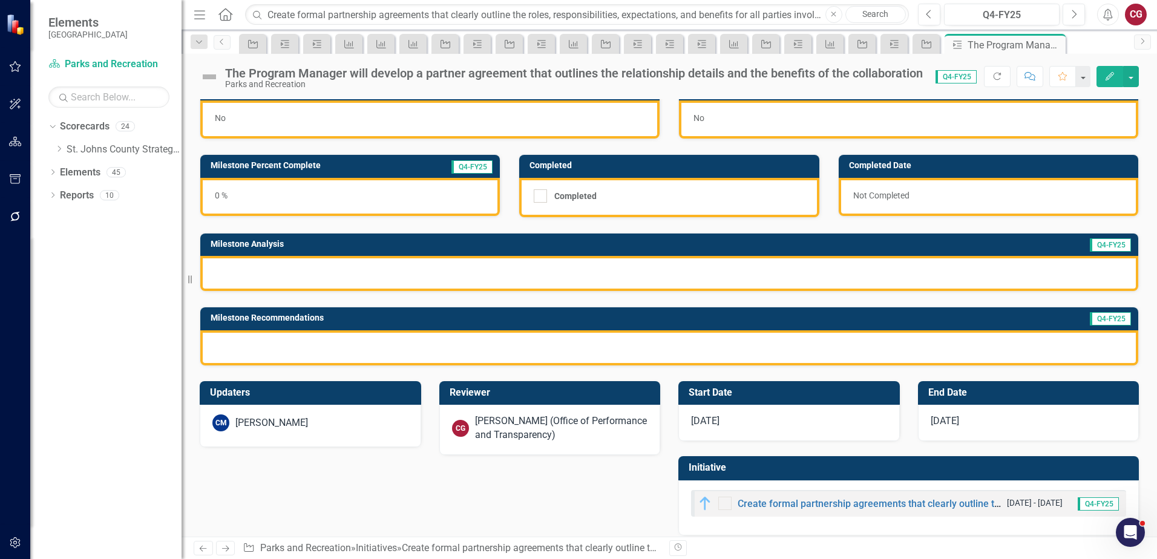
scroll to position [33, 0]
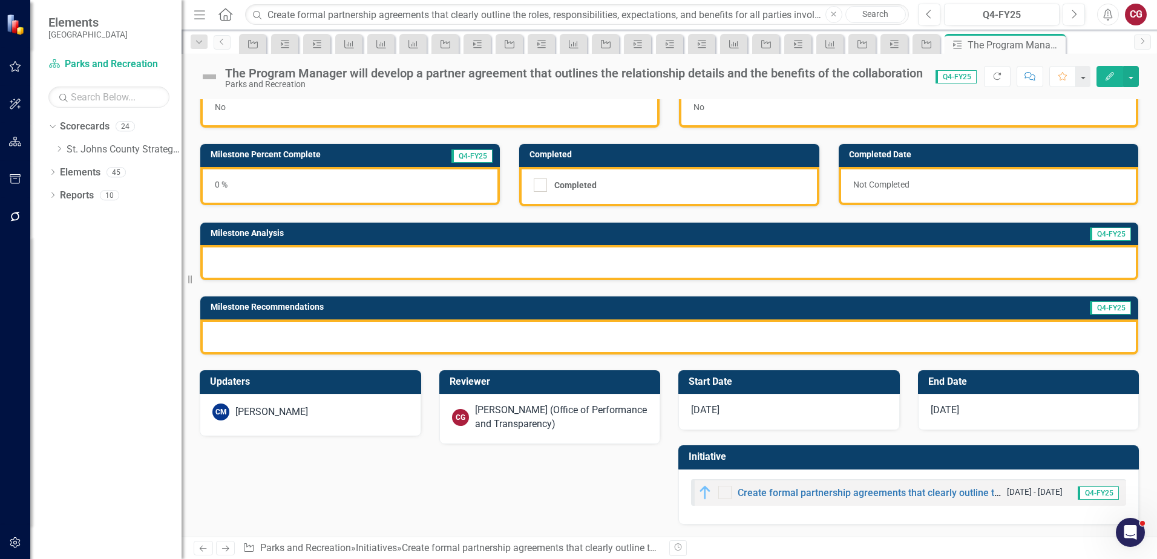
click at [520, 411] on div "[PERSON_NAME] (Office of Performance and Transparency)" at bounding box center [561, 417] width 173 height 28
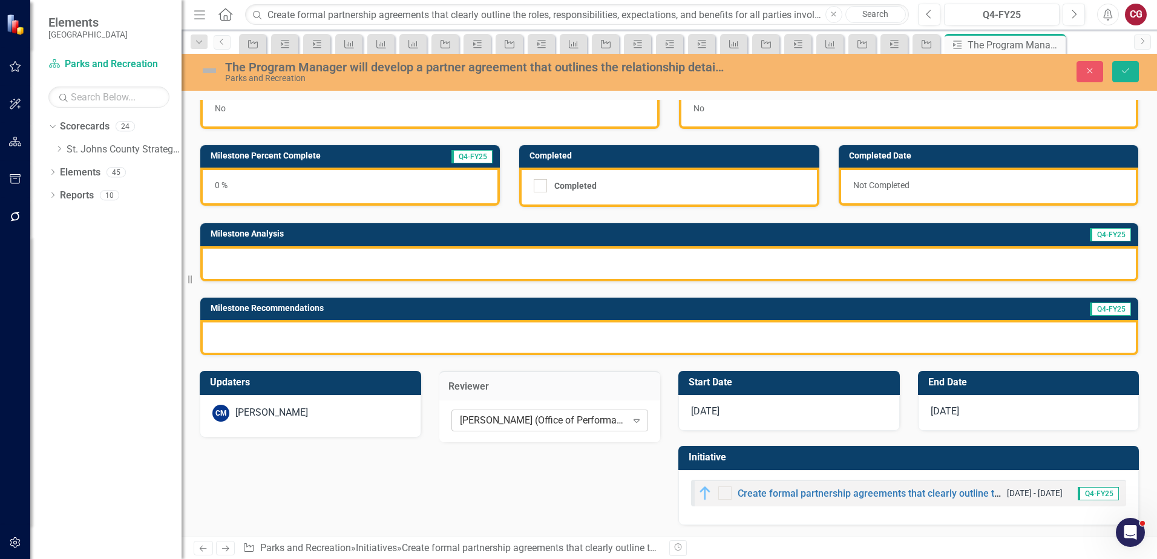
click at [474, 415] on div "[PERSON_NAME] (Office of Performance and Transparency)" at bounding box center [543, 420] width 167 height 14
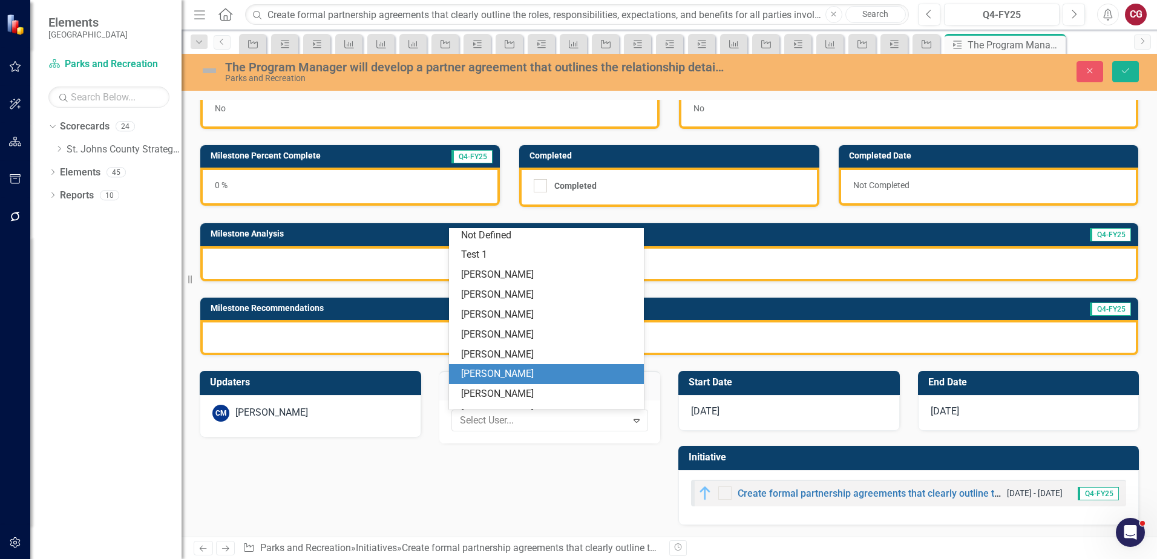
scroll to position [0, 0]
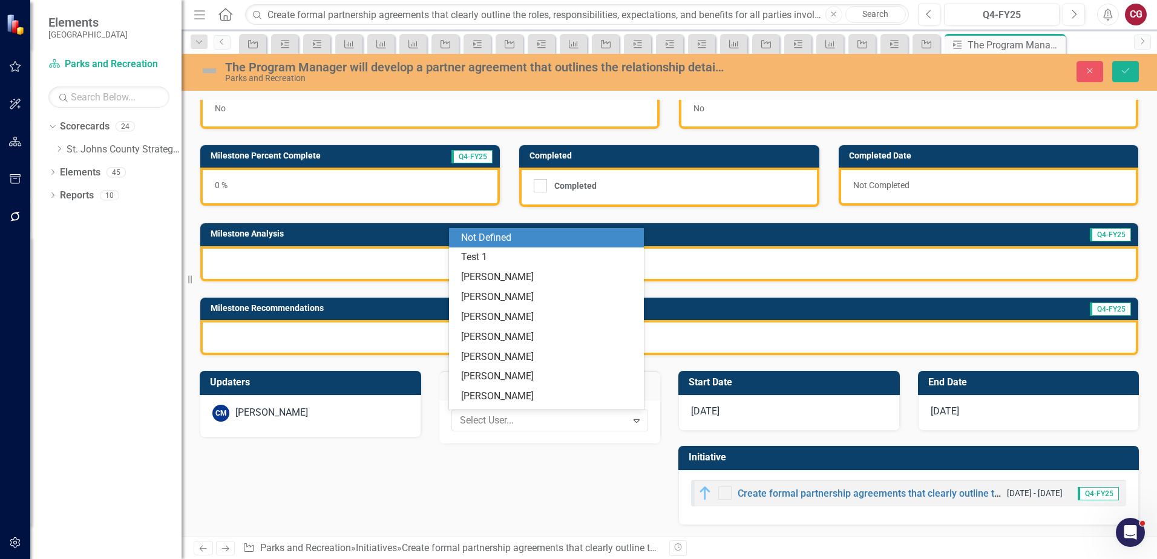
click at [516, 232] on div "Not Defined" at bounding box center [548, 238] width 175 height 14
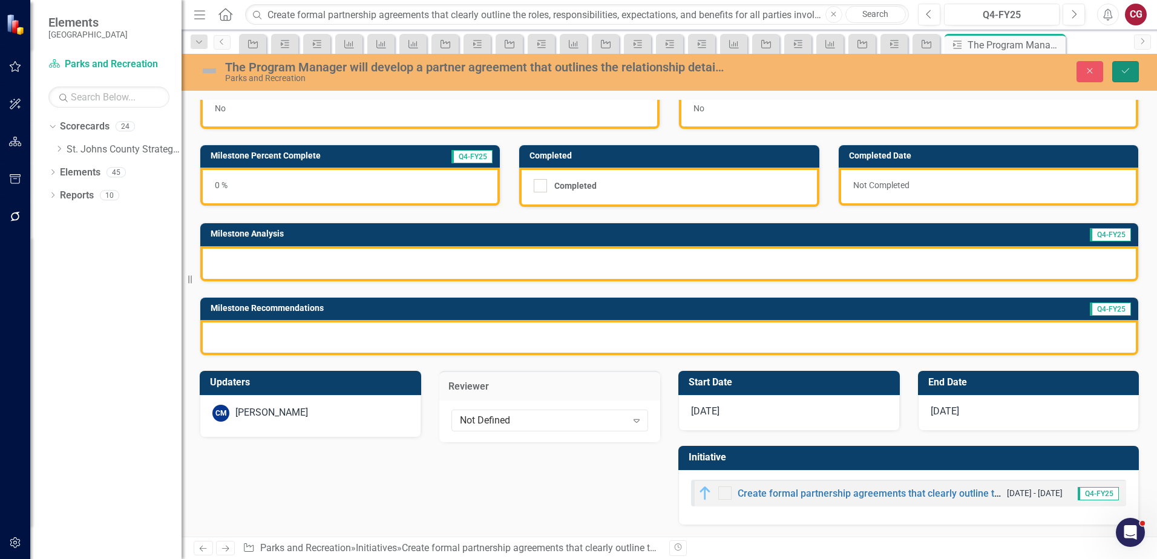
click at [1127, 75] on icon "Save" at bounding box center [1125, 71] width 11 height 8
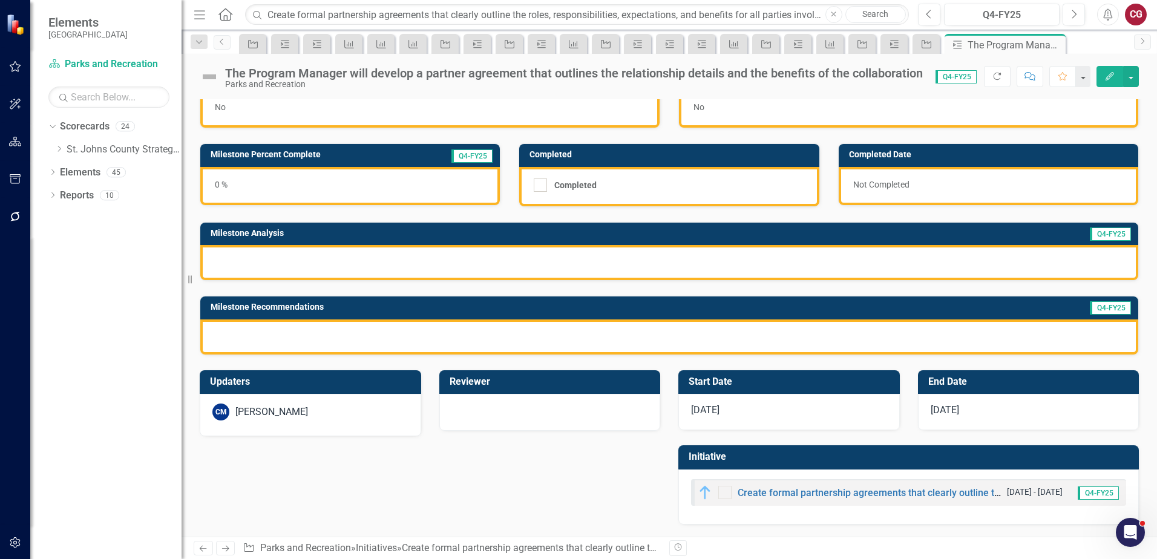
scroll to position [33, 0]
click at [783, 489] on link "Create formal partnership agreements that clearly outline the roles, responsibi…" at bounding box center [1028, 492] width 583 height 11
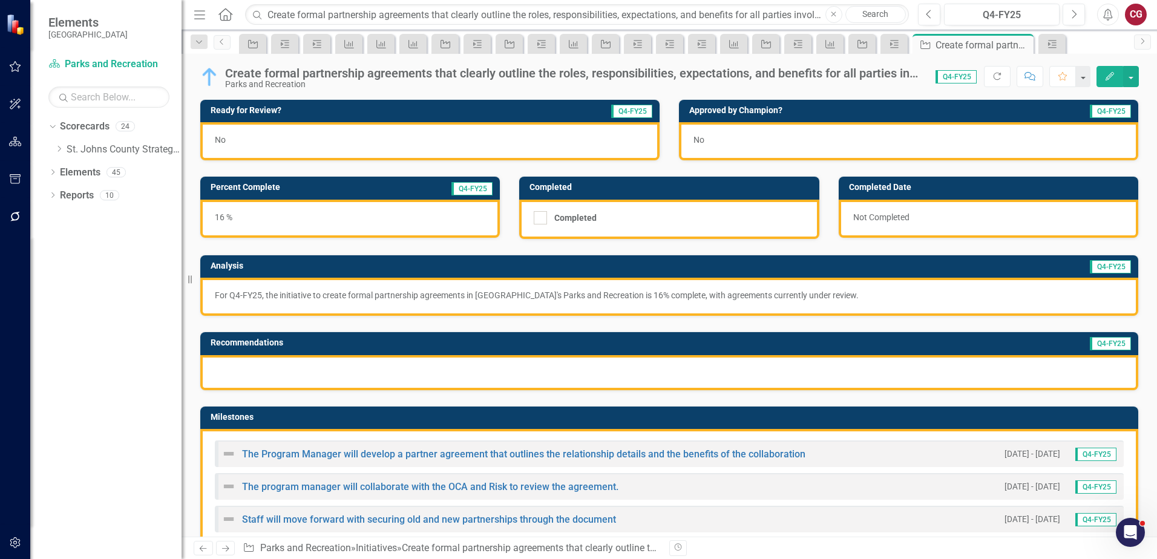
scroll to position [60, 0]
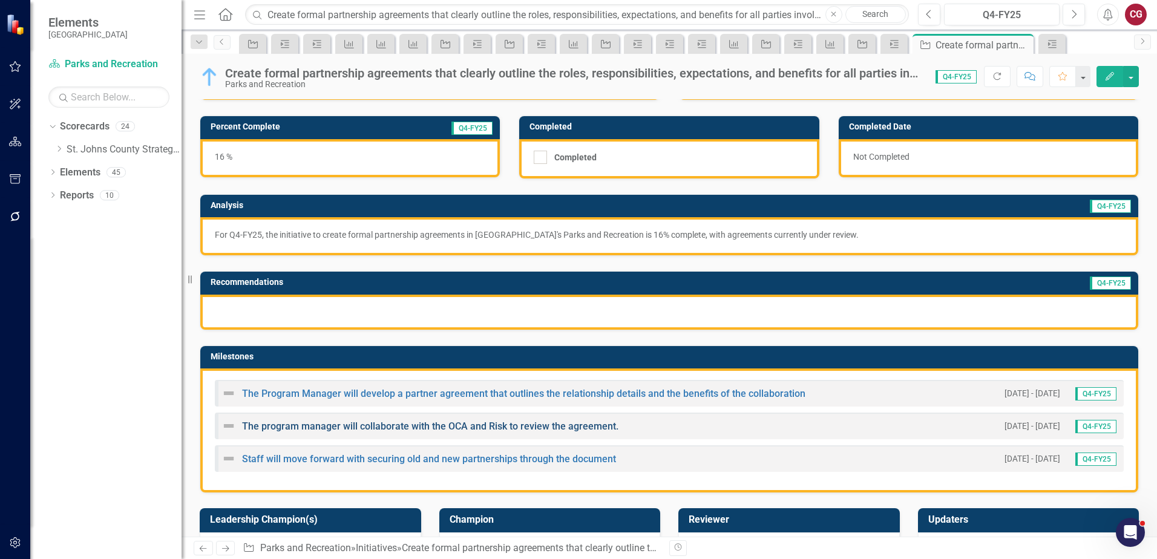
click at [393, 426] on link "The program manager will collaborate with the OCA and Risk to review the agreem…" at bounding box center [430, 425] width 376 height 11
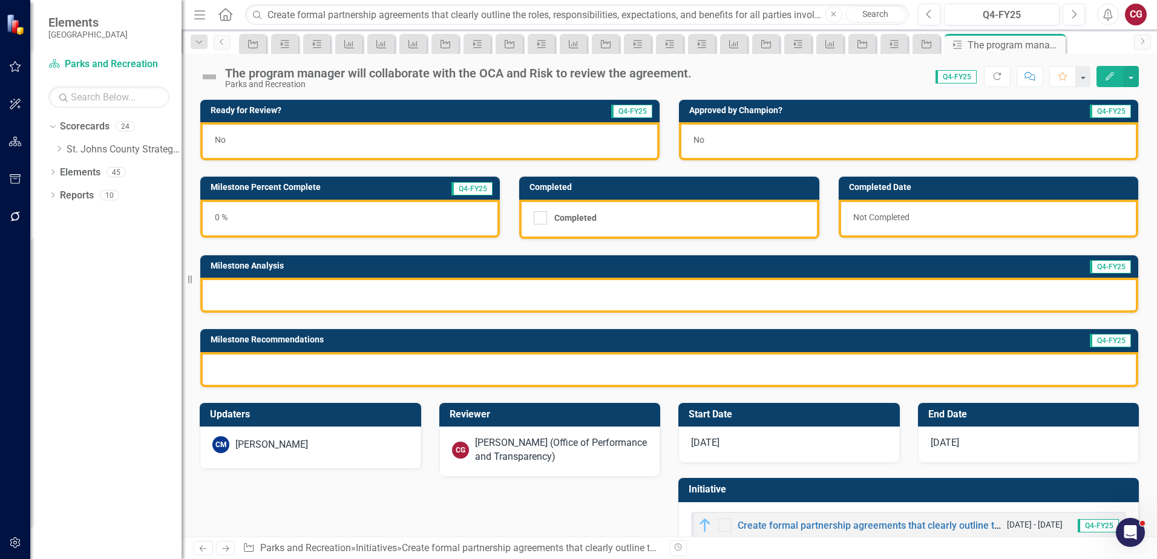
click at [523, 448] on div "[PERSON_NAME] (Office of Performance and Transparency)" at bounding box center [561, 450] width 173 height 28
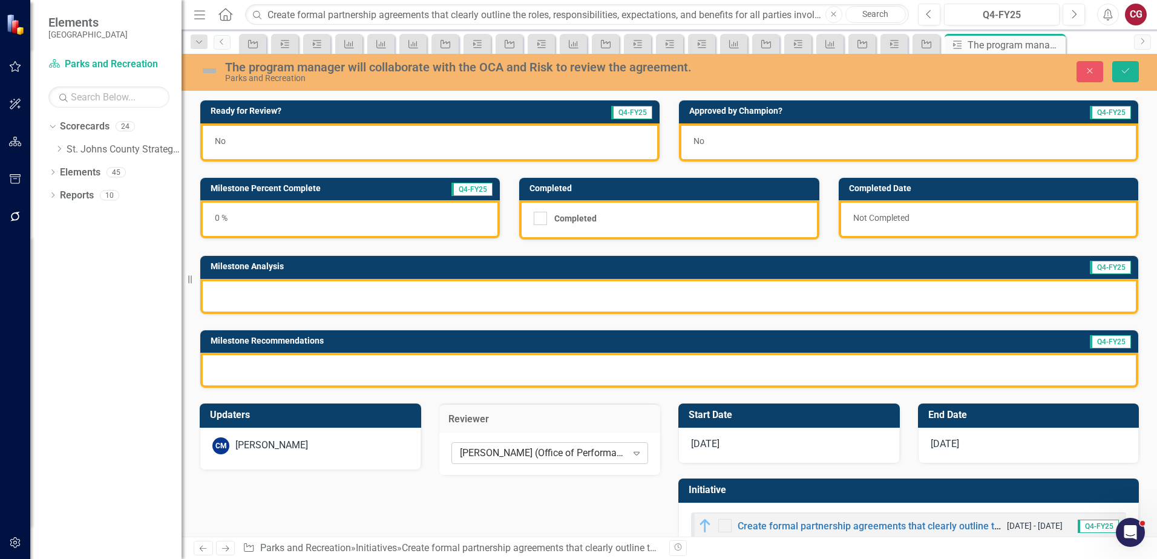
click at [516, 449] on div "[PERSON_NAME] (Office of Performance and Transparency)" at bounding box center [543, 453] width 167 height 14
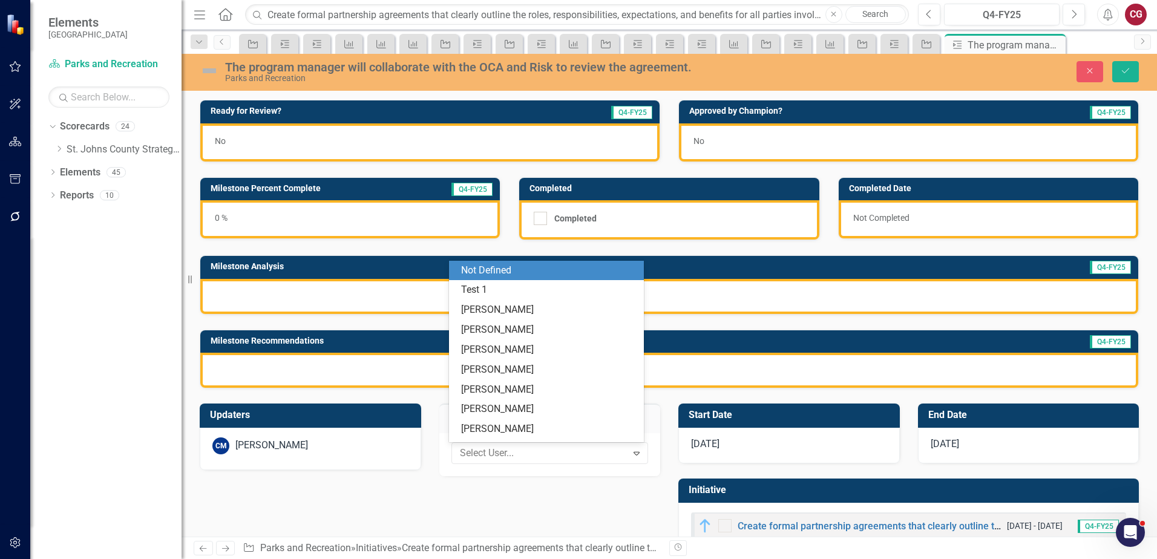
click at [514, 270] on div "Not Defined" at bounding box center [548, 271] width 175 height 14
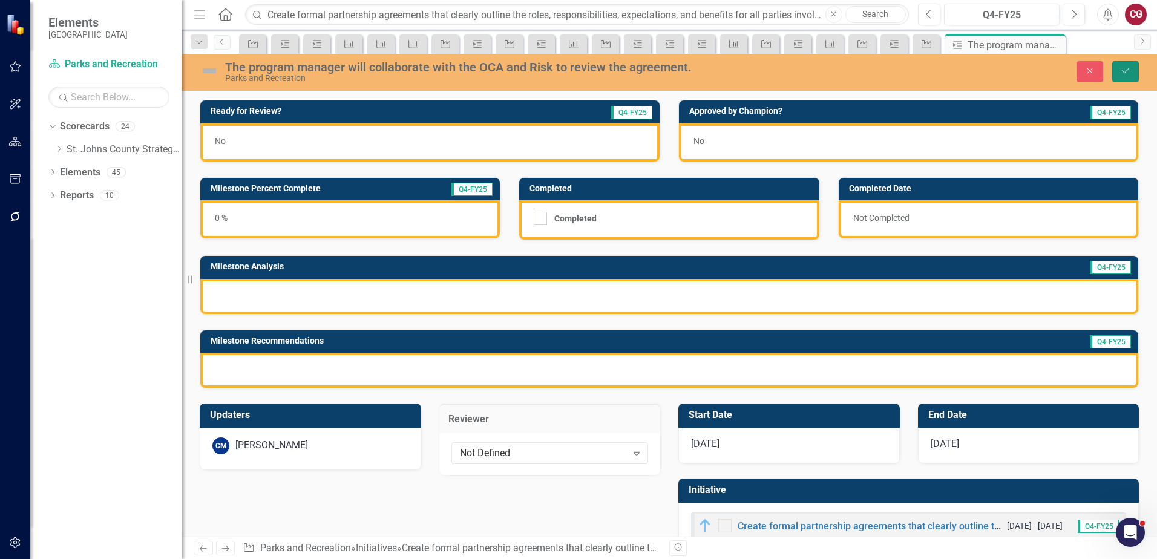
click at [1119, 75] on button "Save" at bounding box center [1125, 71] width 27 height 21
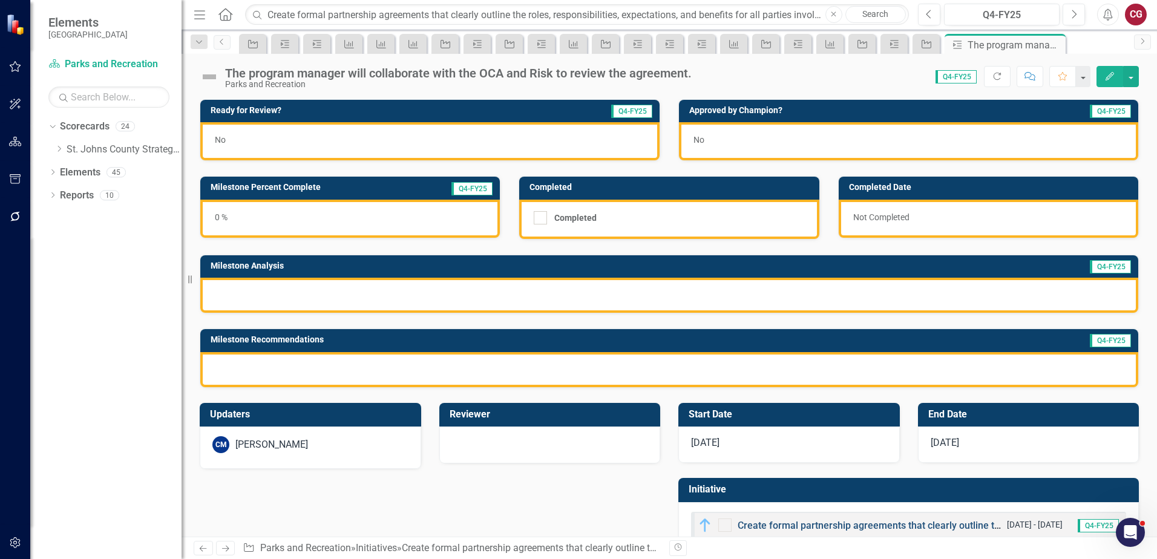
click at [745, 521] on link "Create formal partnership agreements that clearly outline the roles, responsibi…" at bounding box center [1028, 525] width 583 height 11
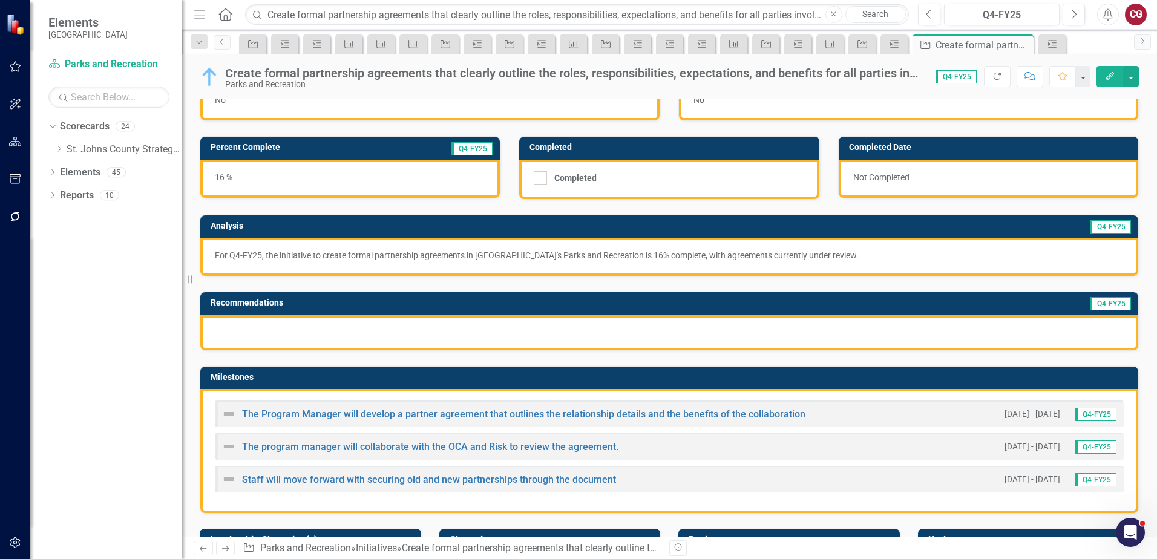
scroll to position [60, 0]
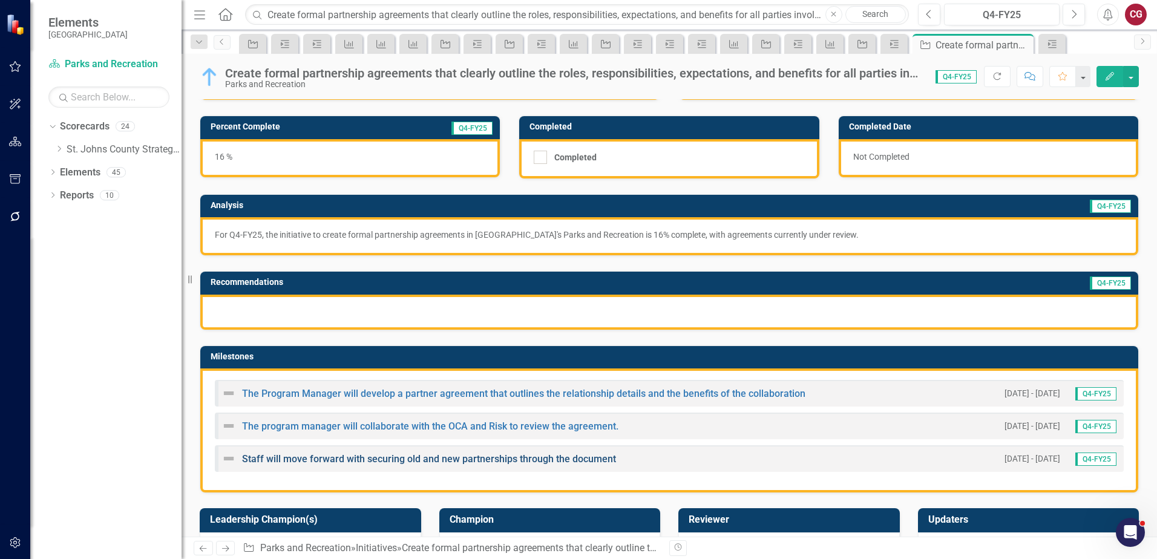
click at [421, 456] on link "Staff will move forward with securing old and new partnerships through the docu…" at bounding box center [429, 458] width 374 height 11
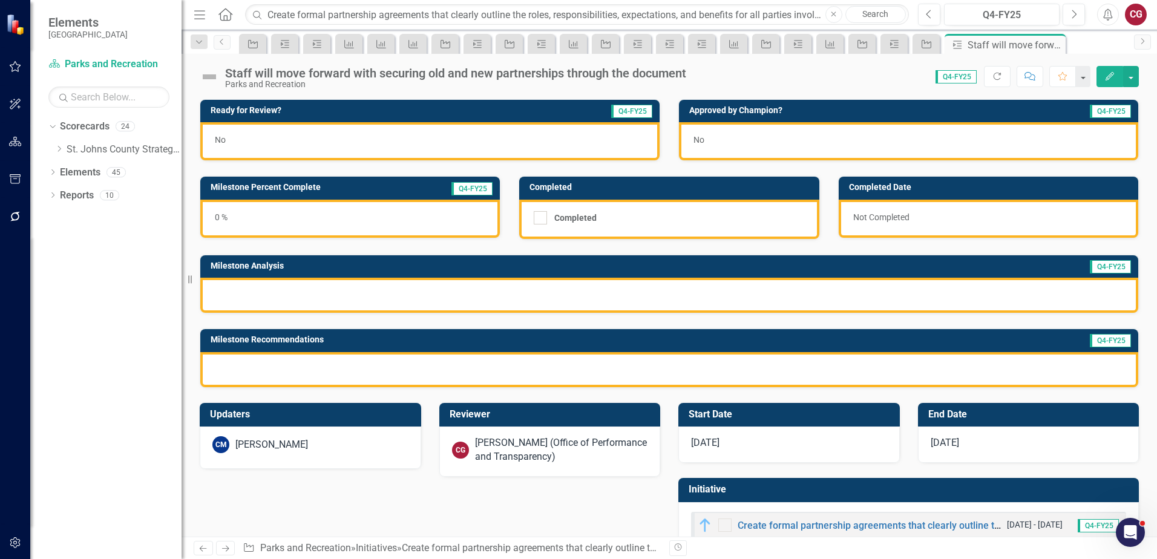
click at [494, 446] on div "[PERSON_NAME] (Office of Performance and Transparency)" at bounding box center [561, 450] width 173 height 28
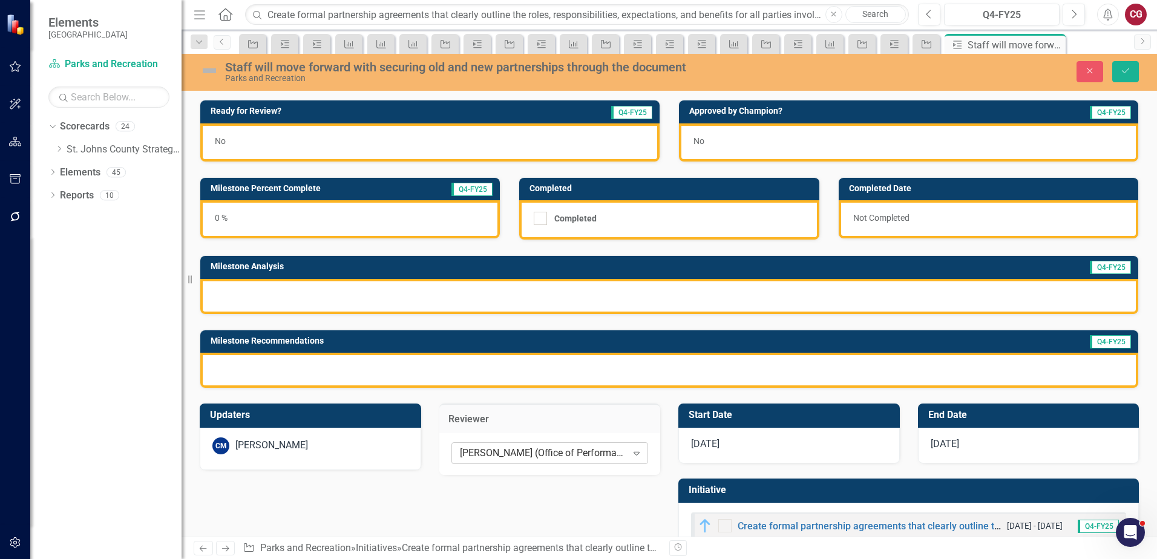
click at [494, 451] on div "[PERSON_NAME] (Office of Performance and Transparency)" at bounding box center [543, 453] width 167 height 14
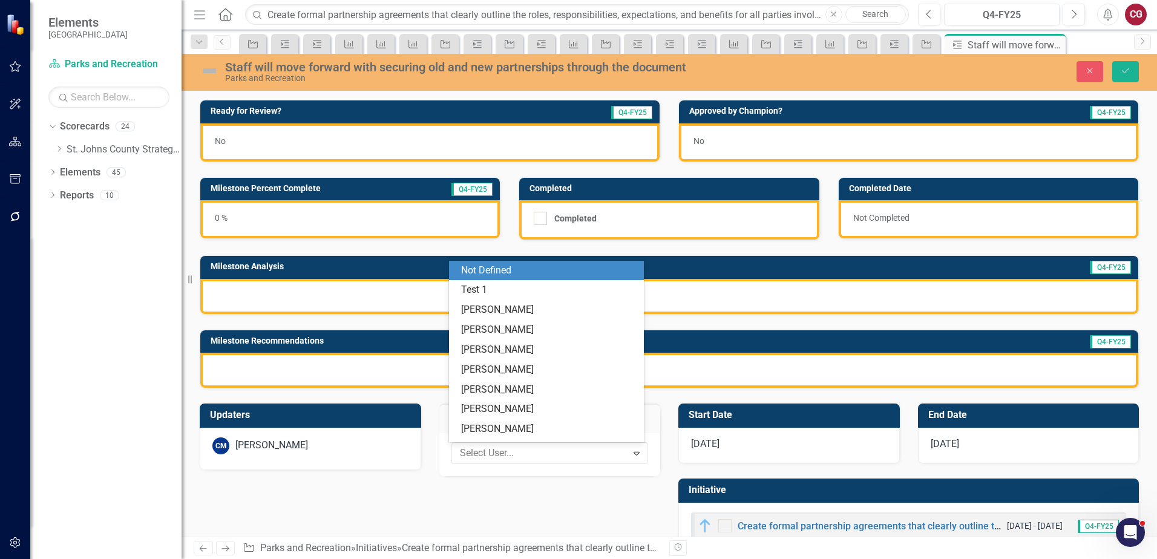
click at [472, 273] on div "Not Defined" at bounding box center [548, 271] width 175 height 14
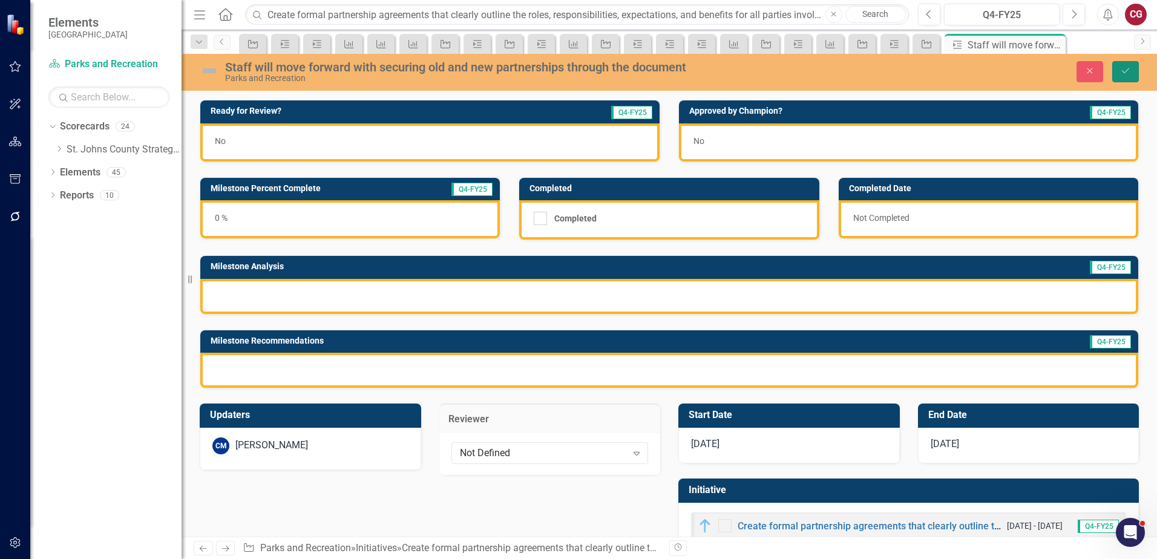
click at [1128, 72] on icon "Save" at bounding box center [1125, 71] width 11 height 8
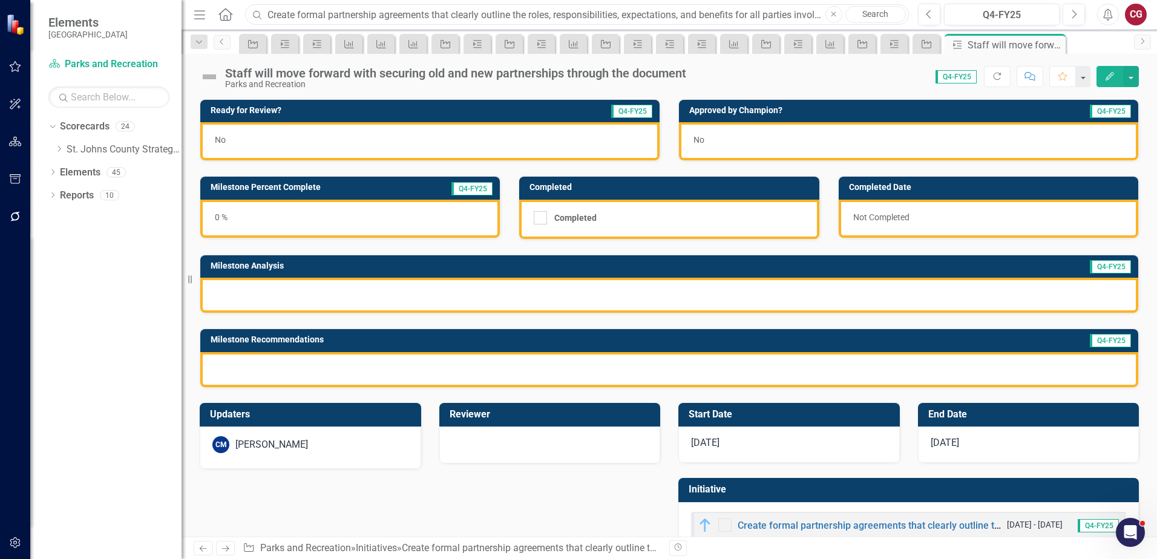
click at [409, 18] on input "Create formal partnership agreements that clearly outline the roles, responsibi…" at bounding box center [577, 14] width 664 height 21
click at [835, 13] on icon "Close" at bounding box center [833, 14] width 5 height 7
paste input "Promote successful partnerships and their outcomes through your department’s ne…"
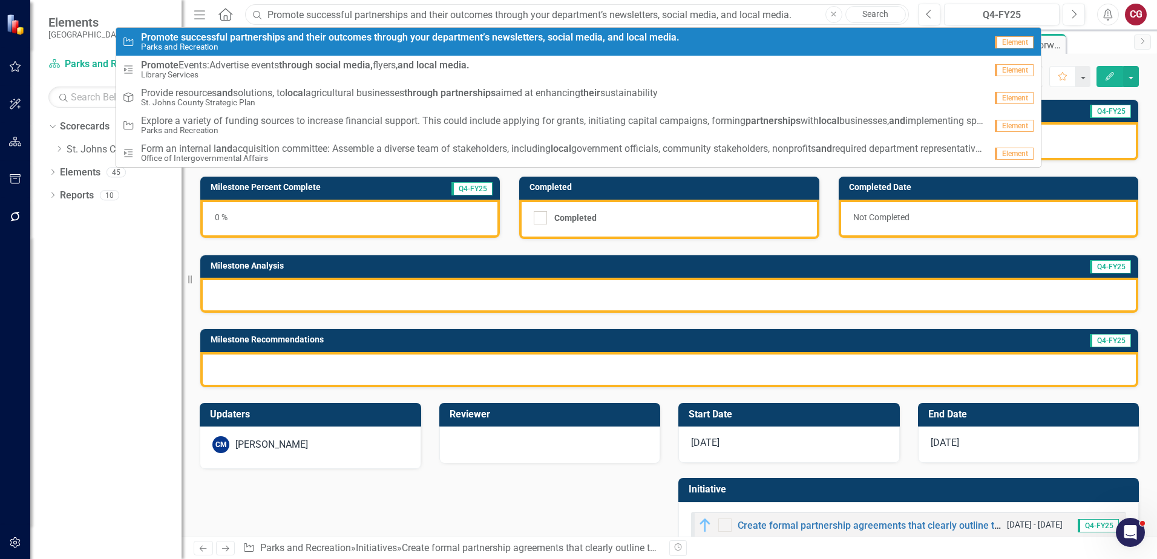
type input "Promote successful partnerships and their outcomes through your department’s ne…"
click at [283, 46] on small "Parks and Recreation" at bounding box center [410, 46] width 538 height 9
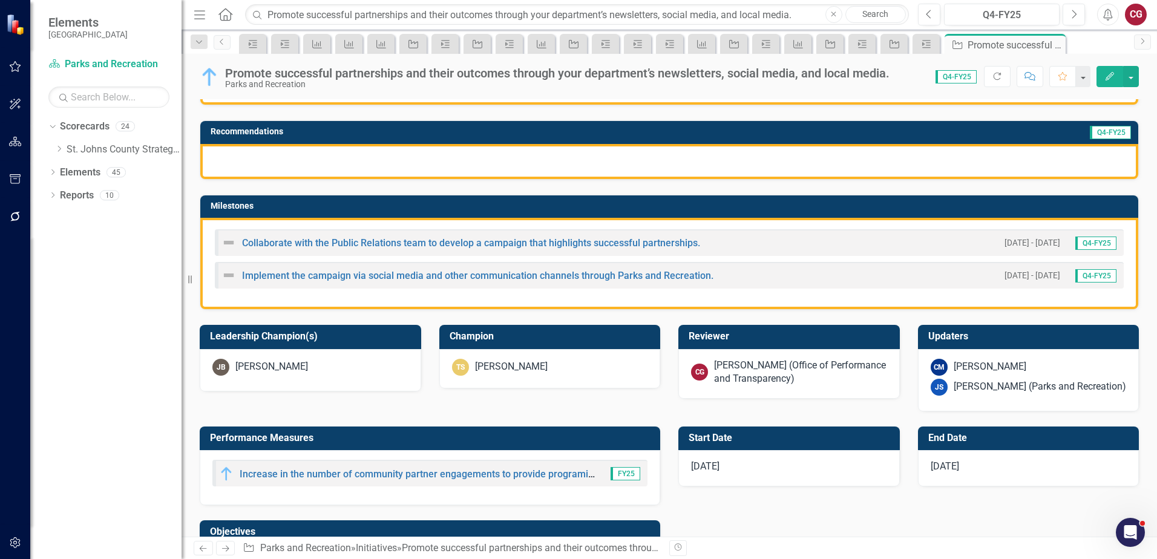
scroll to position [242, 0]
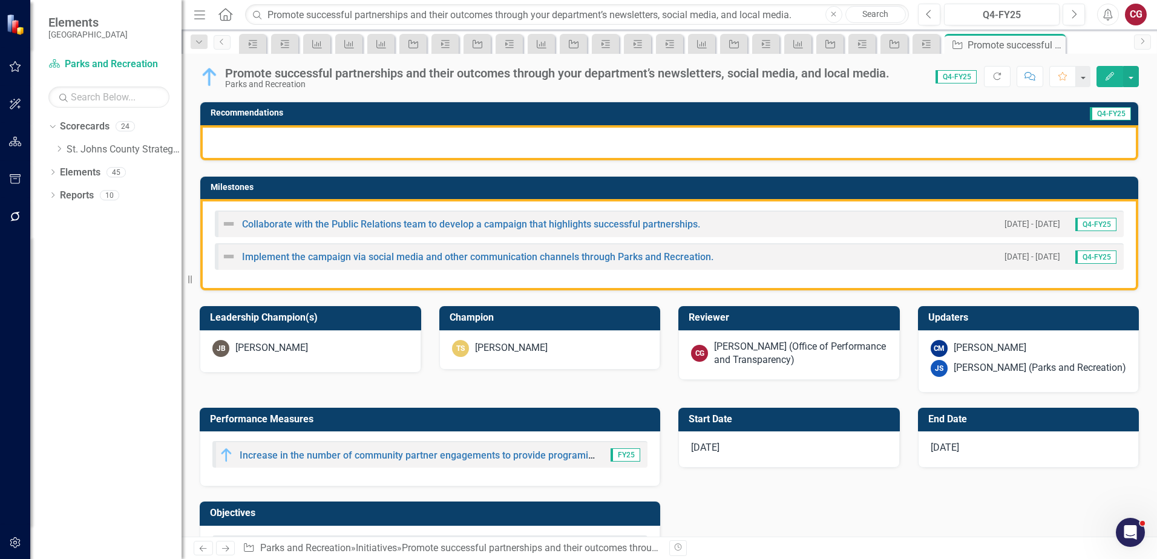
click at [774, 356] on div "[PERSON_NAME] (Office of Performance and Transparency)" at bounding box center [800, 354] width 173 height 28
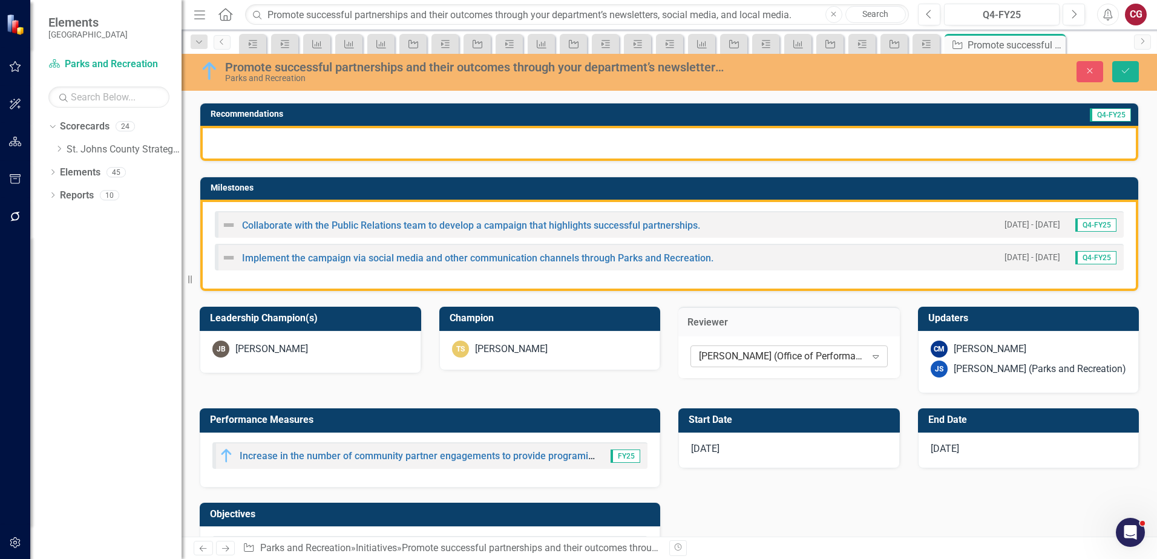
click at [746, 358] on div "[PERSON_NAME] (Office of Performance and Transparency)" at bounding box center [782, 357] width 167 height 14
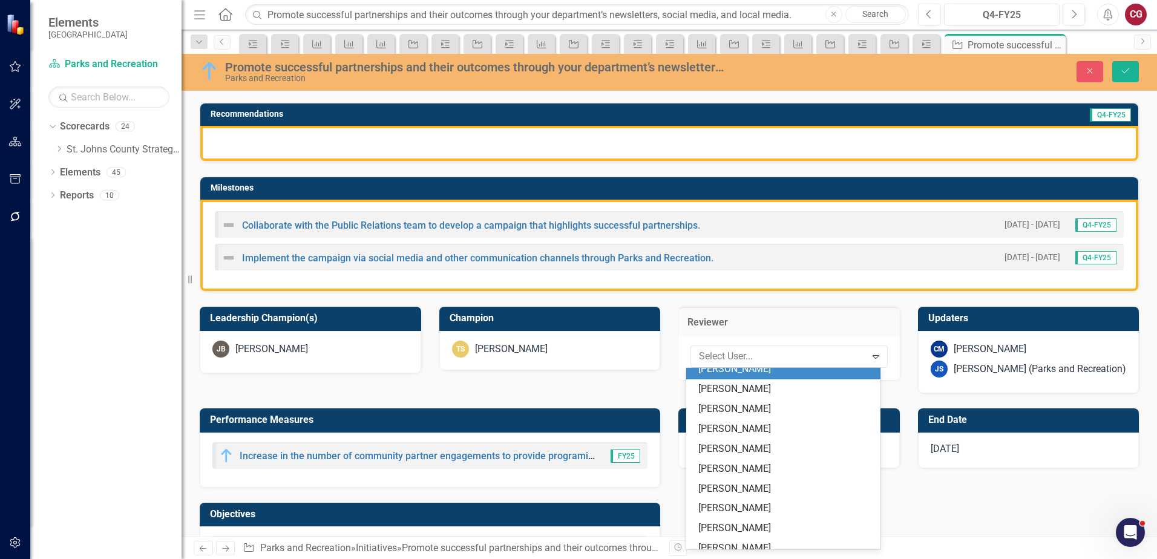
scroll to position [0, 0]
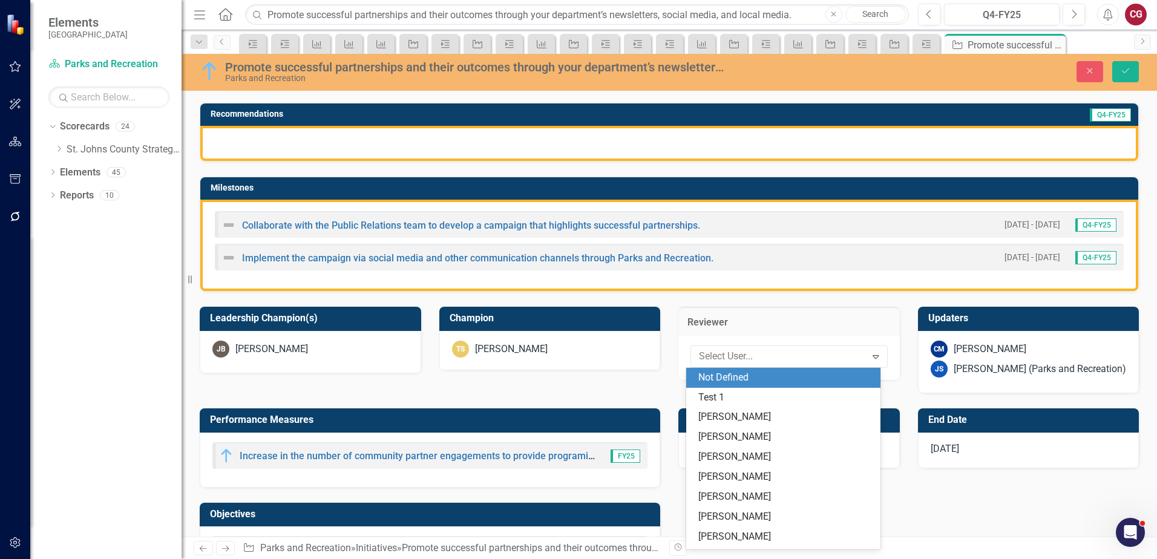
click at [727, 375] on div "Not Defined" at bounding box center [785, 378] width 175 height 14
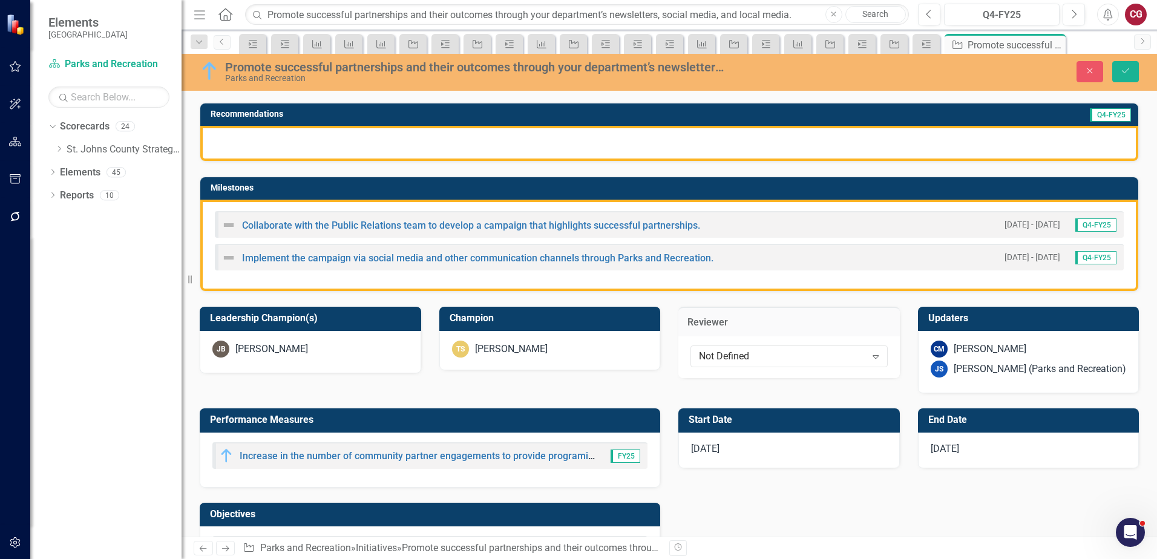
click at [1008, 361] on div "JS Joanne Spencer (Parks and Recreation)" at bounding box center [1028, 369] width 196 height 17
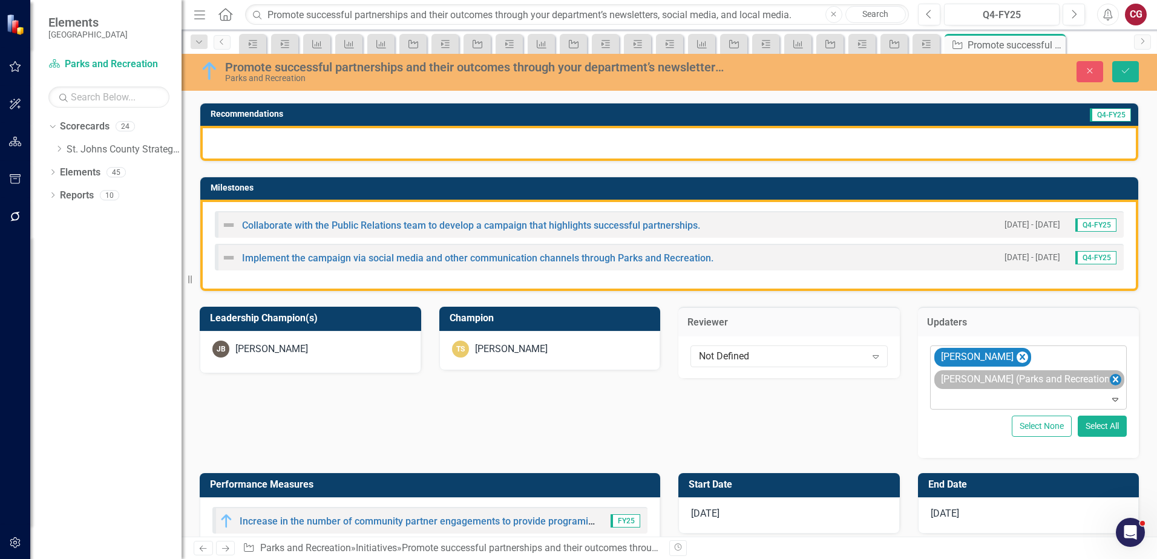
click at [1112, 379] on icon "Remove Joanne Spencer (Parks and Recreation)" at bounding box center [1114, 379] width 5 height 6
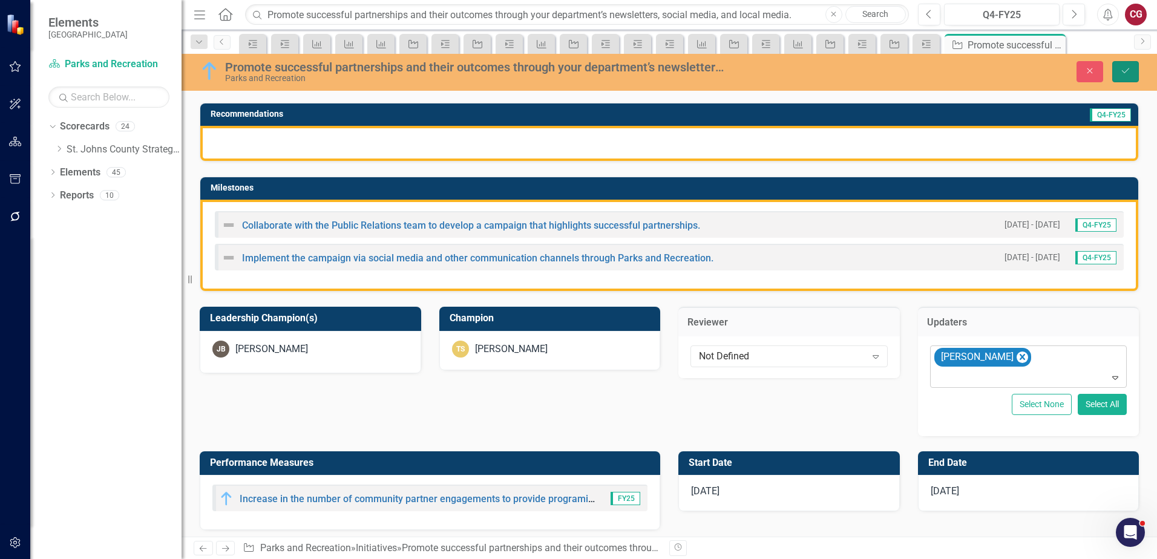
click at [1120, 79] on button "Save" at bounding box center [1125, 71] width 27 height 21
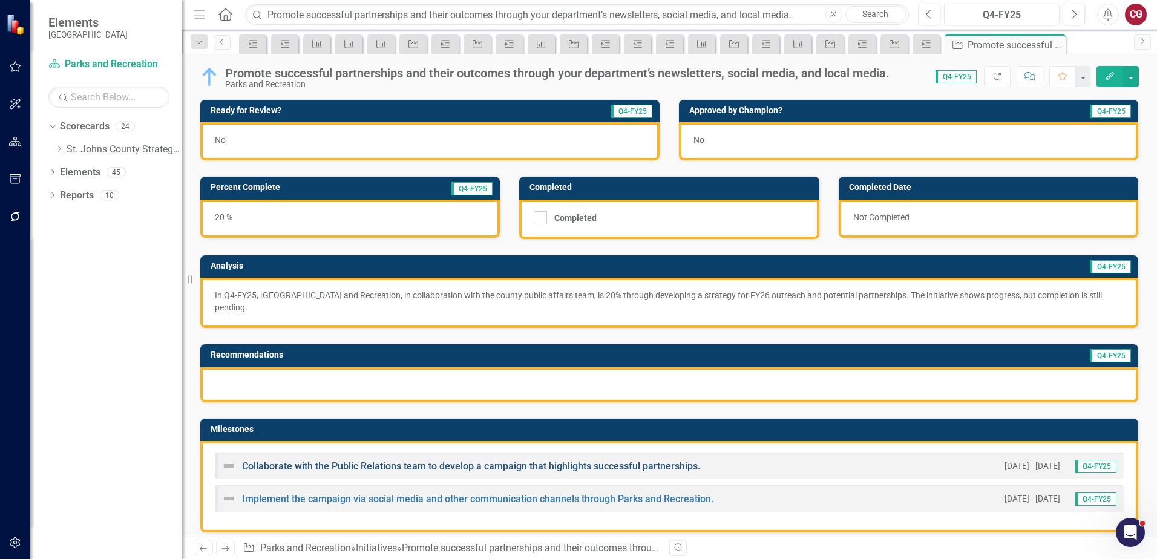
click at [423, 468] on link "Collaborate with the Public Relations team to develop a campaign that highlight…" at bounding box center [471, 465] width 458 height 11
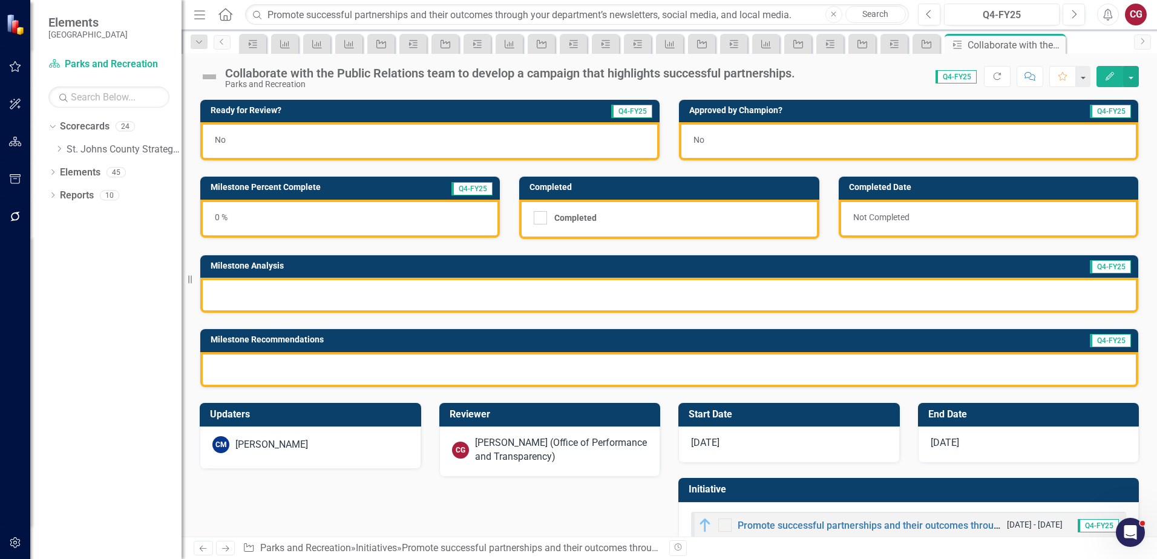
click at [486, 446] on div "[PERSON_NAME] (Office of Performance and Transparency)" at bounding box center [561, 450] width 173 height 28
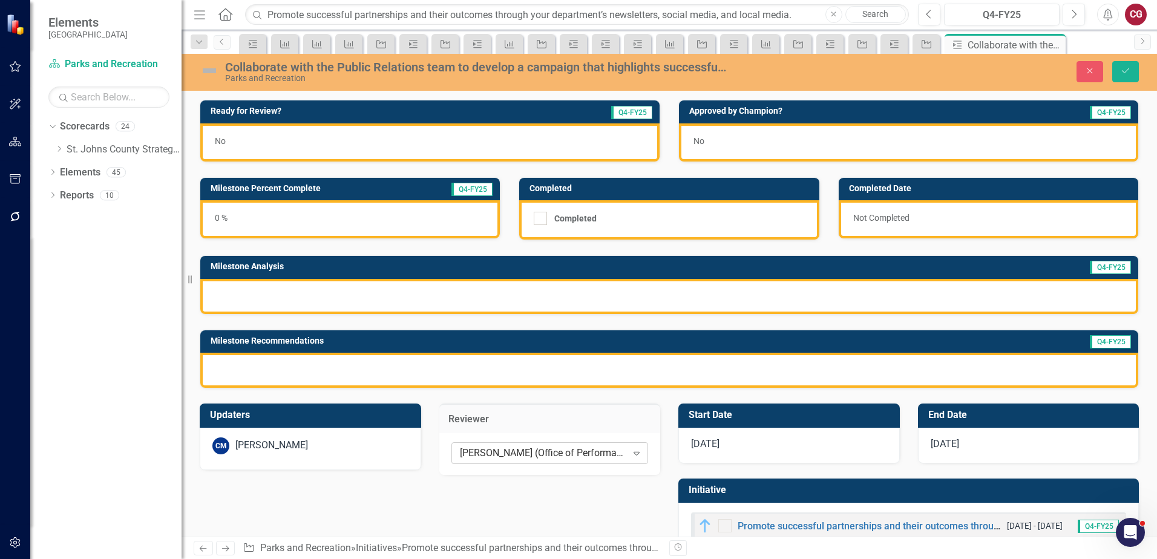
click at [486, 451] on div "[PERSON_NAME] (Office of Performance and Transparency)" at bounding box center [543, 453] width 167 height 14
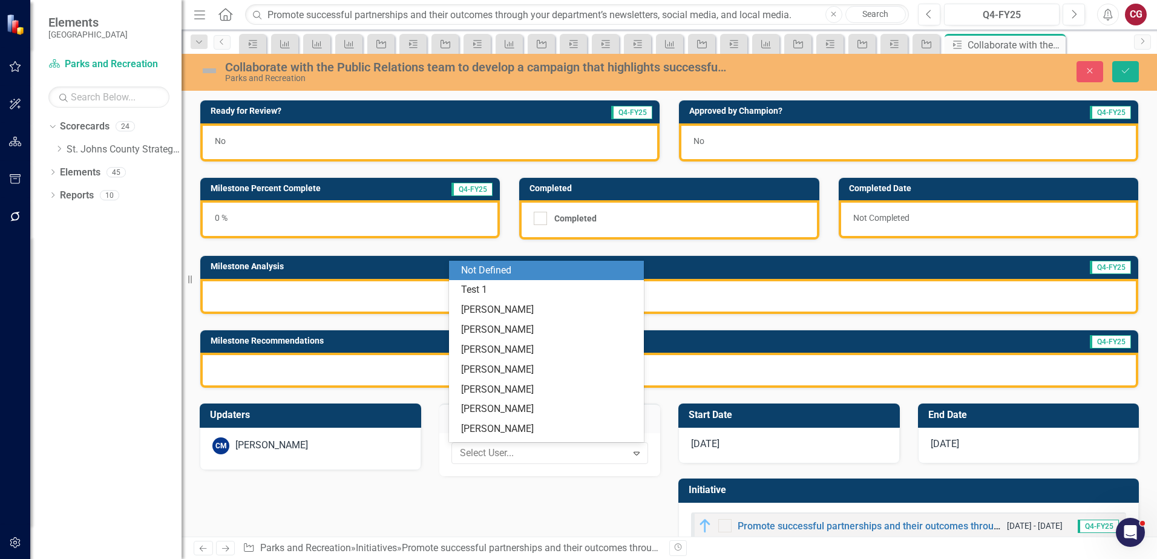
click at [506, 276] on div "Not Defined" at bounding box center [548, 271] width 175 height 14
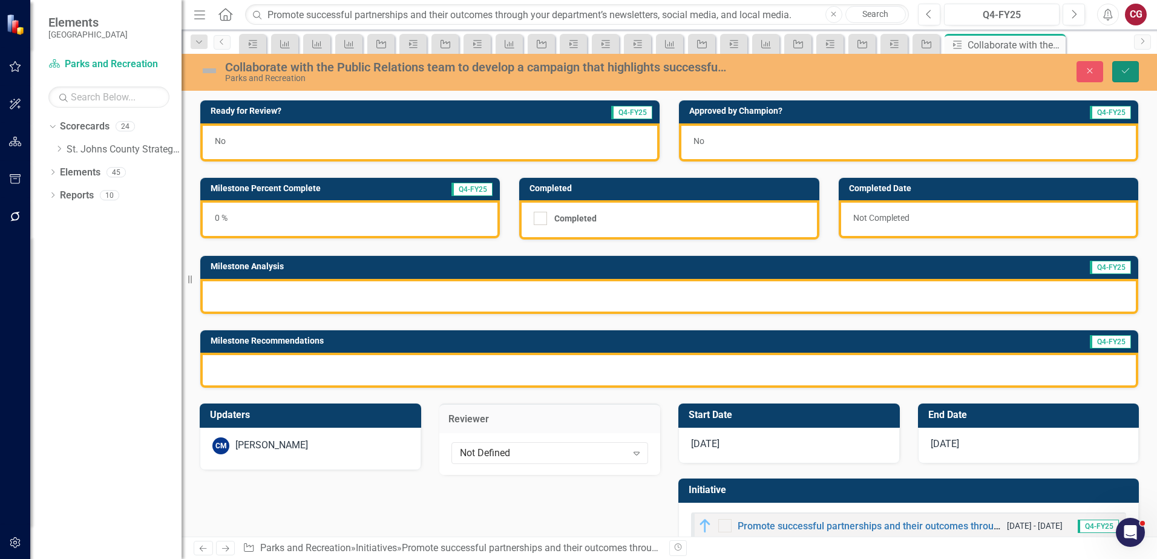
click at [1125, 64] on button "Save" at bounding box center [1125, 71] width 27 height 21
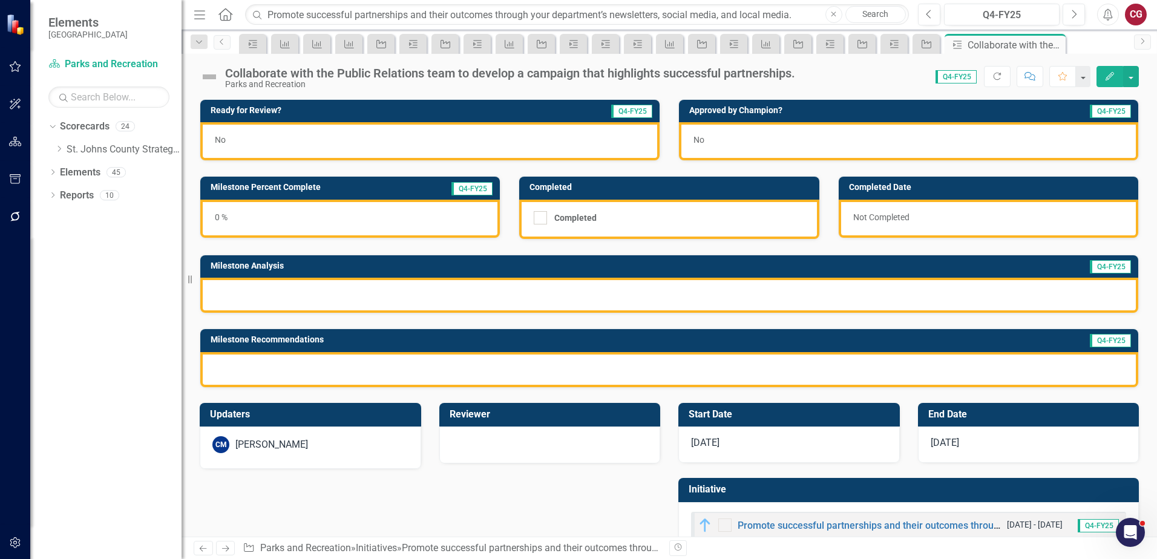
scroll to position [33, 0]
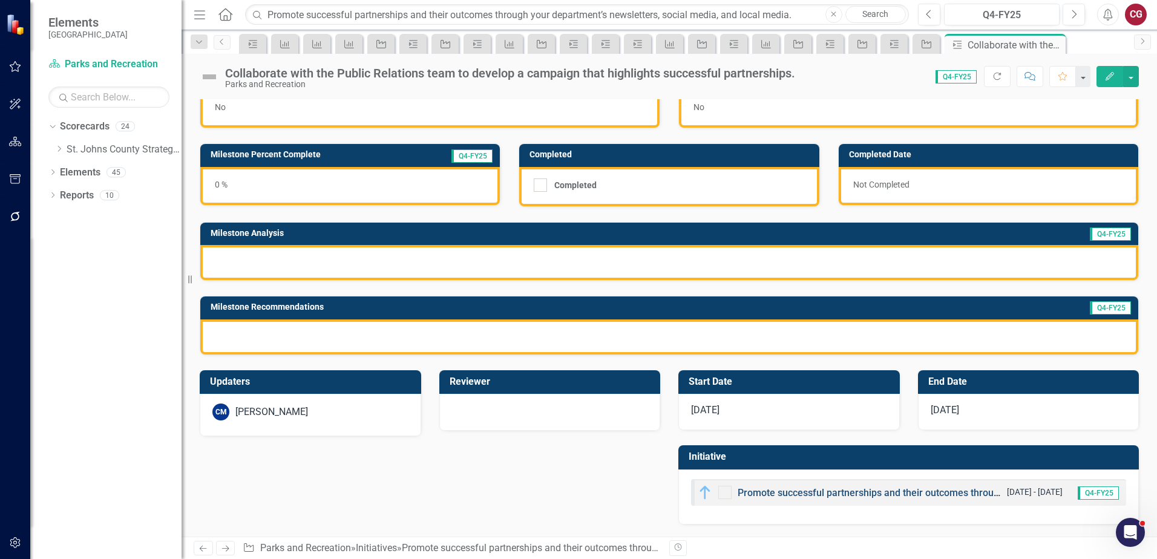
click at [751, 494] on link "Promote successful partnerships and their outcomes through your department’s ne…" at bounding box center [1005, 492] width 537 height 11
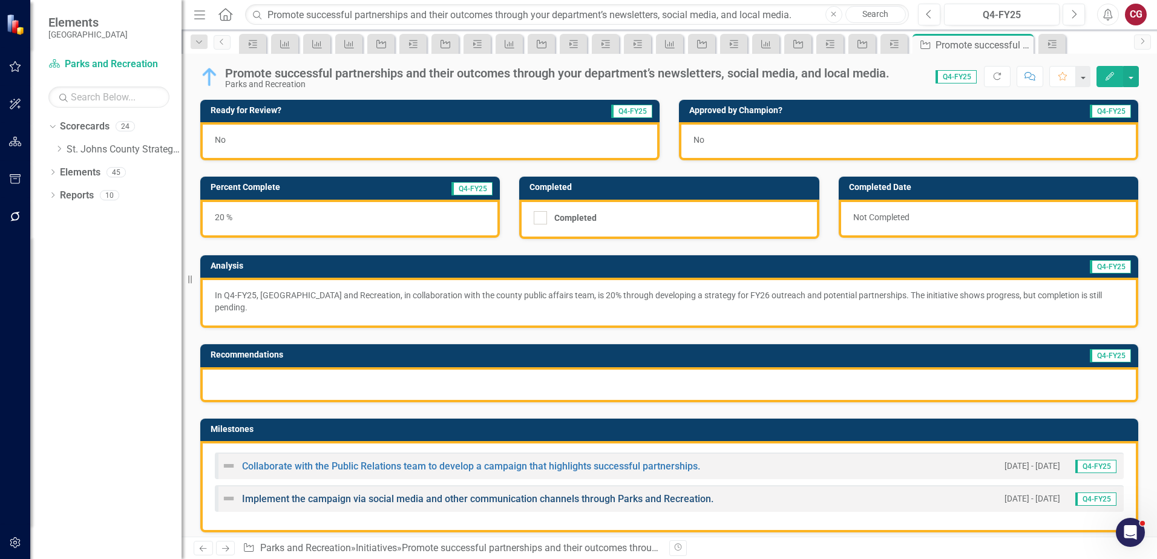
click at [384, 501] on link "Implement the campaign via social media and other communication channels throug…" at bounding box center [477, 498] width 471 height 11
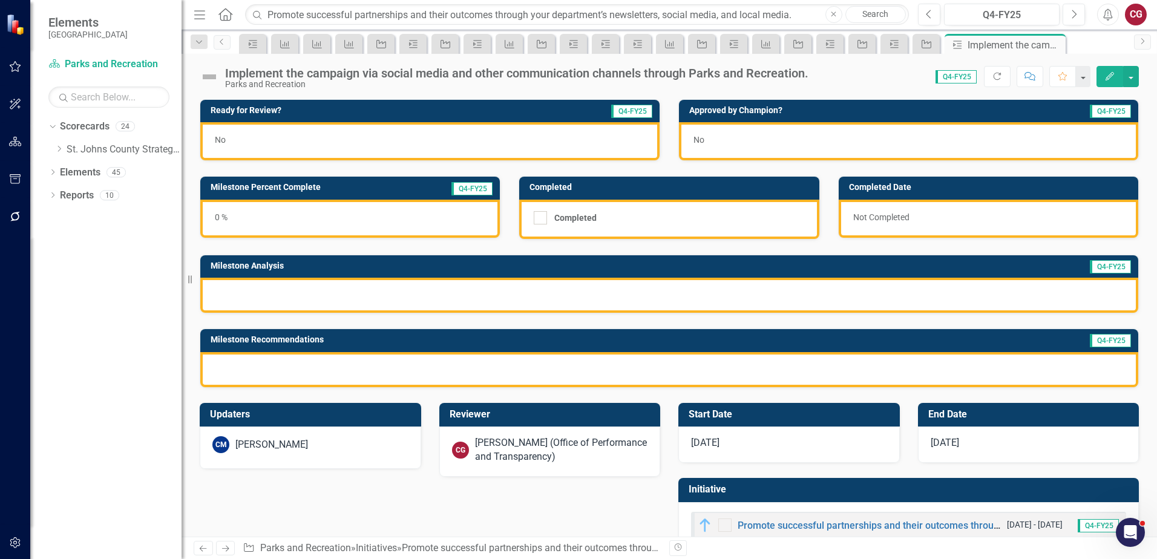
click at [493, 449] on div "[PERSON_NAME] (Office of Performance and Transparency)" at bounding box center [561, 450] width 173 height 28
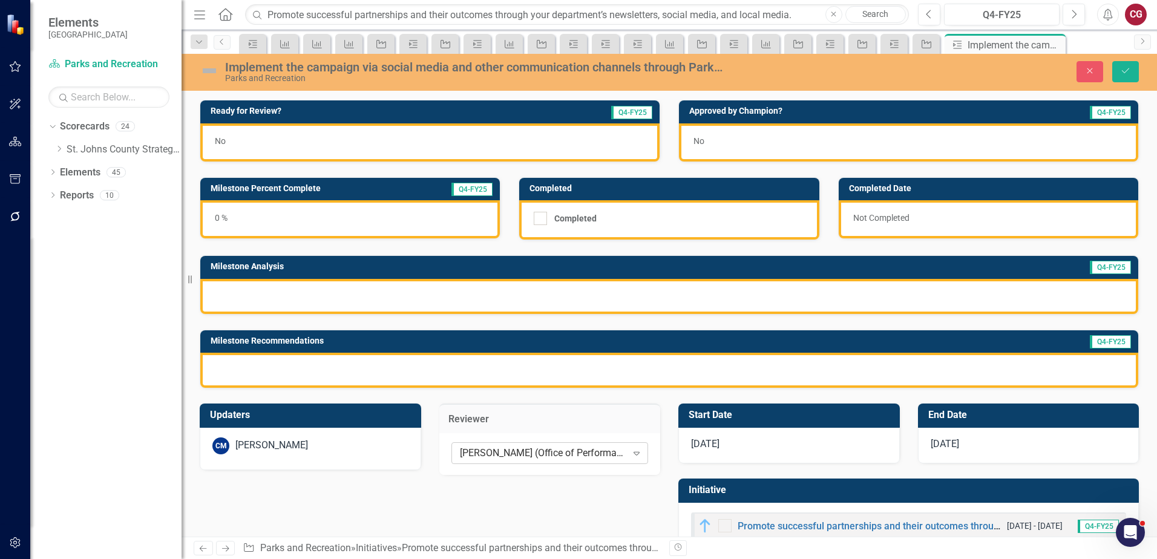
click at [497, 448] on div "[PERSON_NAME] (Office of Performance and Transparency)" at bounding box center [543, 453] width 167 height 14
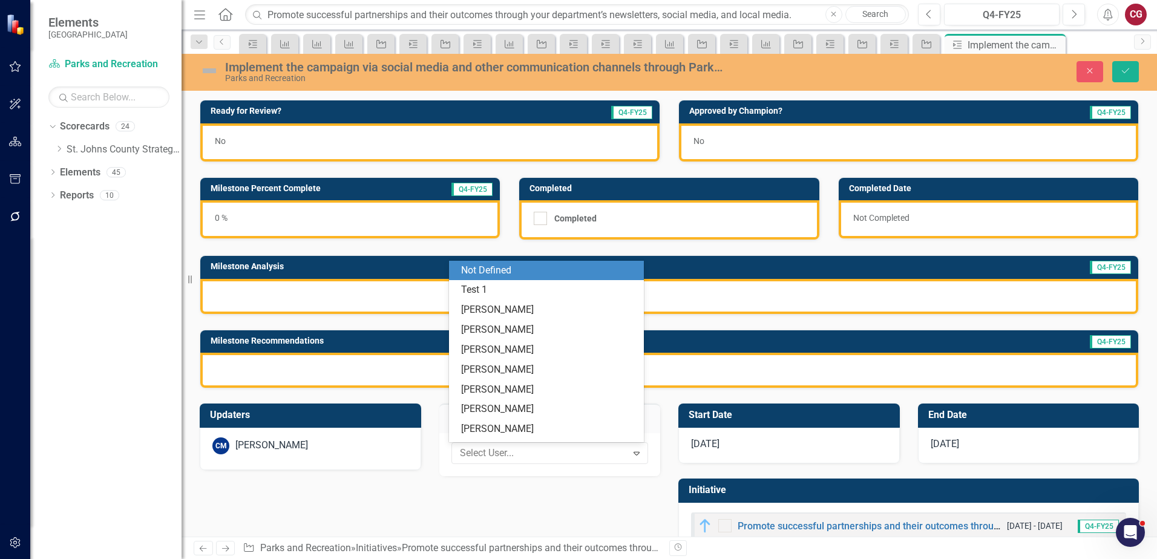
click at [488, 264] on div "Not Defined" at bounding box center [548, 271] width 175 height 14
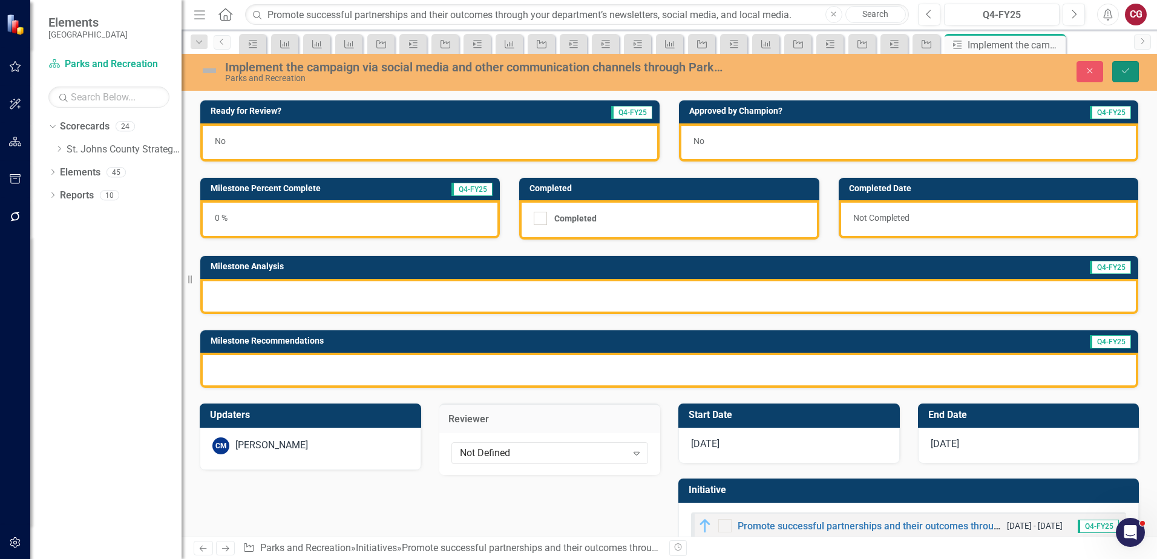
click at [1120, 78] on button "Save" at bounding box center [1125, 71] width 27 height 21
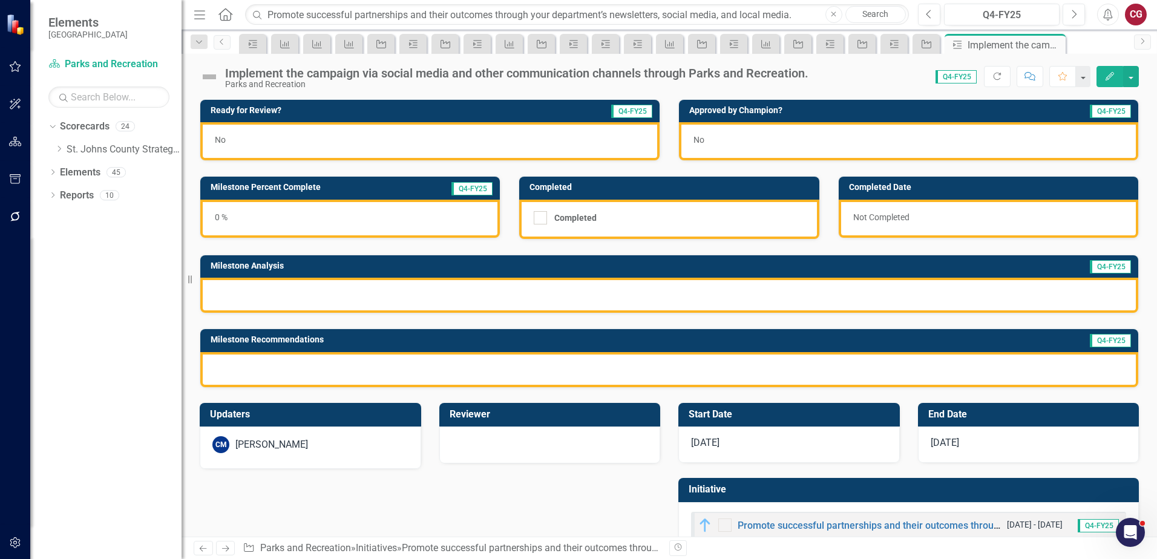
click at [829, 15] on button "Close" at bounding box center [833, 14] width 17 height 17
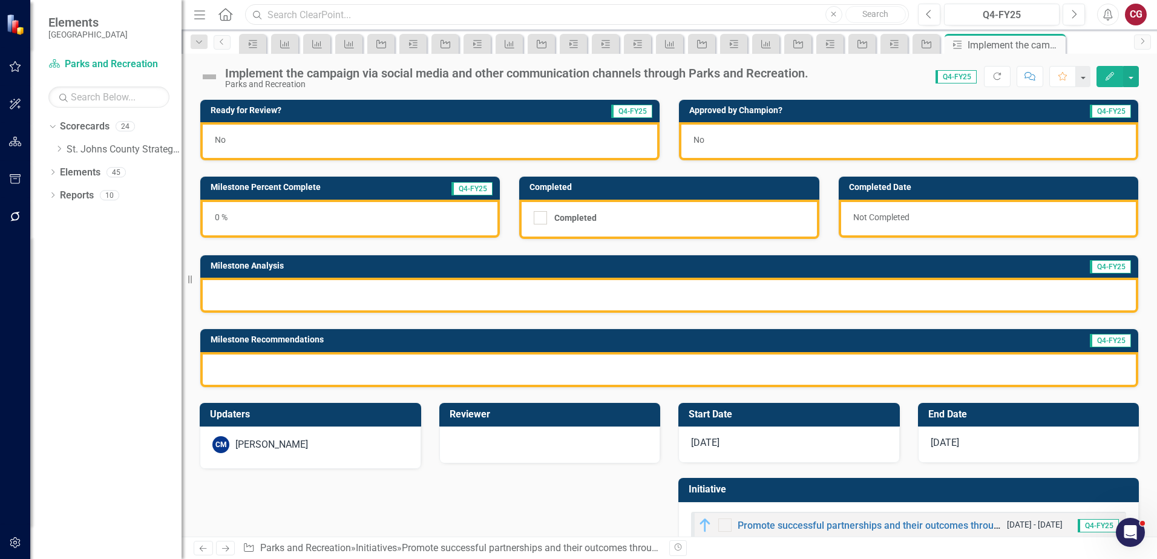
click at [389, 12] on input "text" at bounding box center [577, 14] width 664 height 21
paste input "Maintain/increase community satisfaction with events/programs hosted, sponsored…"
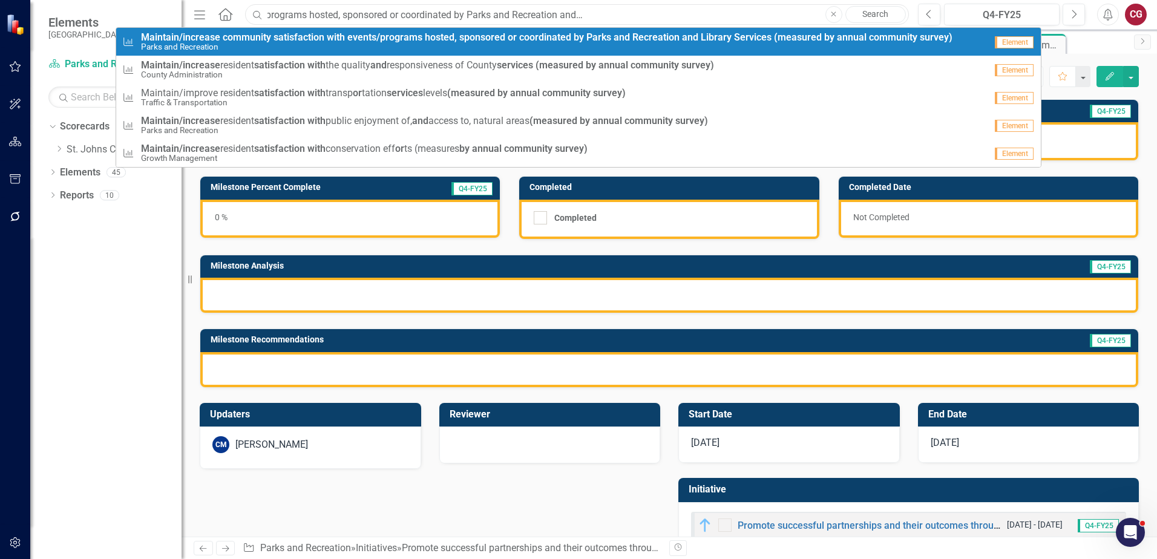
type input "Maintain/increase community satisfaction with events/programs hosted, sponsored…"
click at [264, 42] on small "Parks and Recreation" at bounding box center [546, 46] width 811 height 9
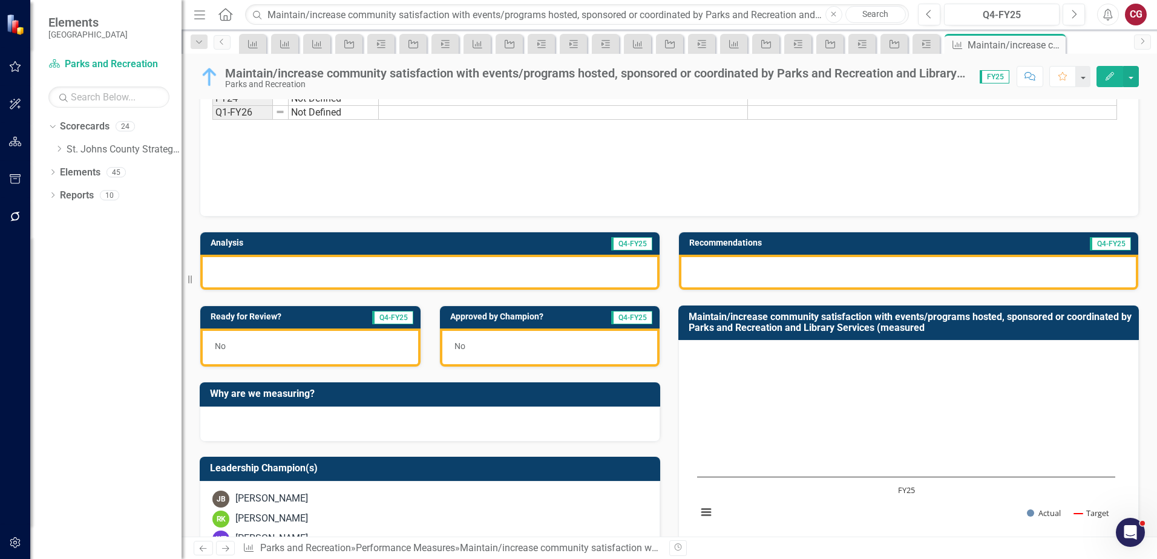
scroll to position [181, 0]
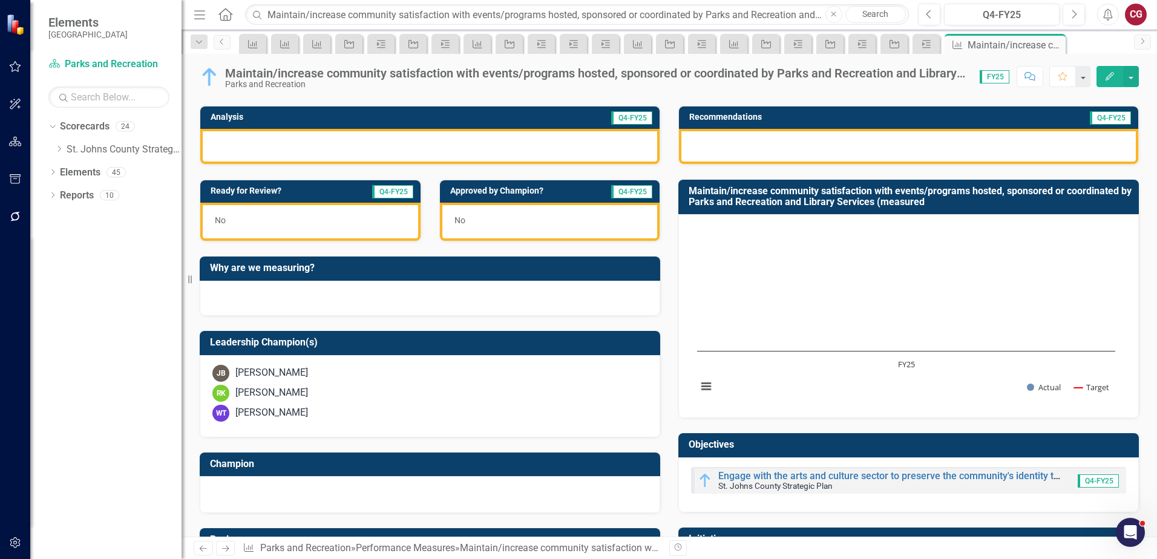
click at [339, 373] on div "JB Jamie Baccari" at bounding box center [429, 373] width 435 height 17
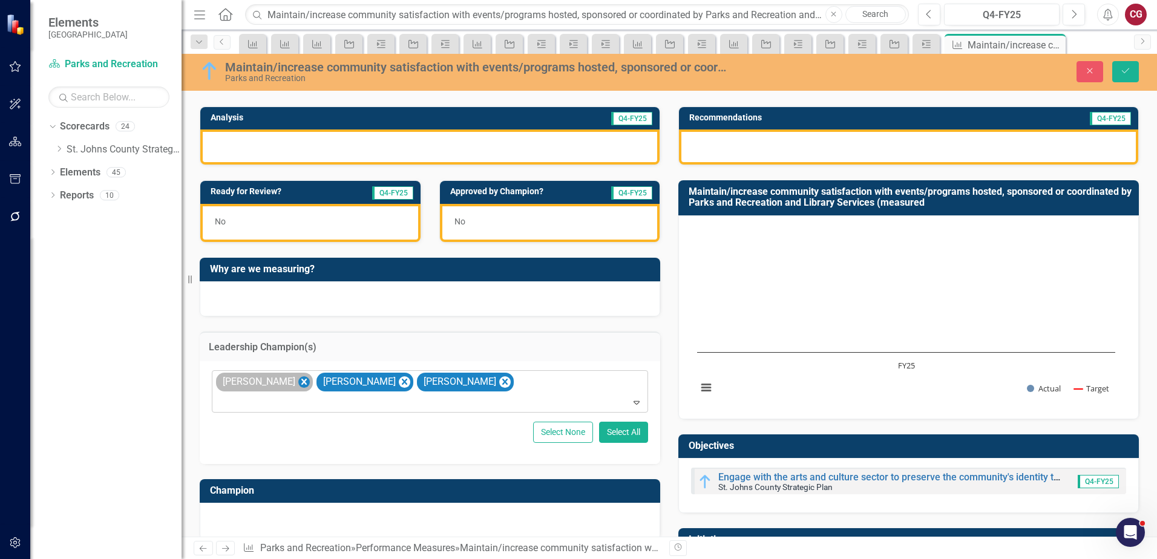
click at [301, 383] on icon "Remove Jamie Baccari" at bounding box center [303, 382] width 5 height 6
click at [264, 520] on div at bounding box center [429, 519] width 435 height 15
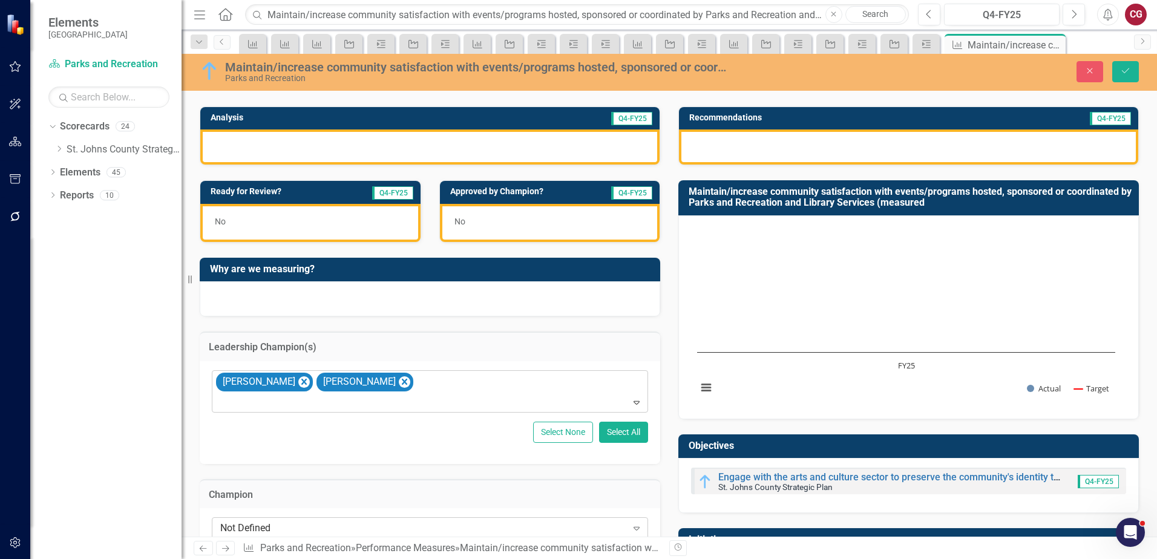
click at [255, 521] on div "Not Defined" at bounding box center [423, 528] width 407 height 14
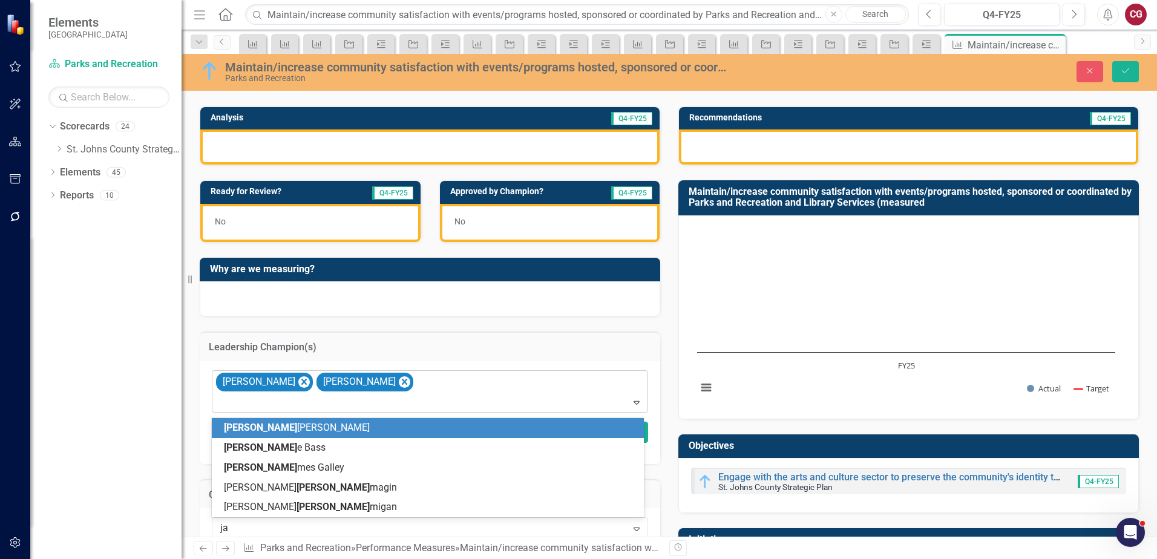
type input "jam"
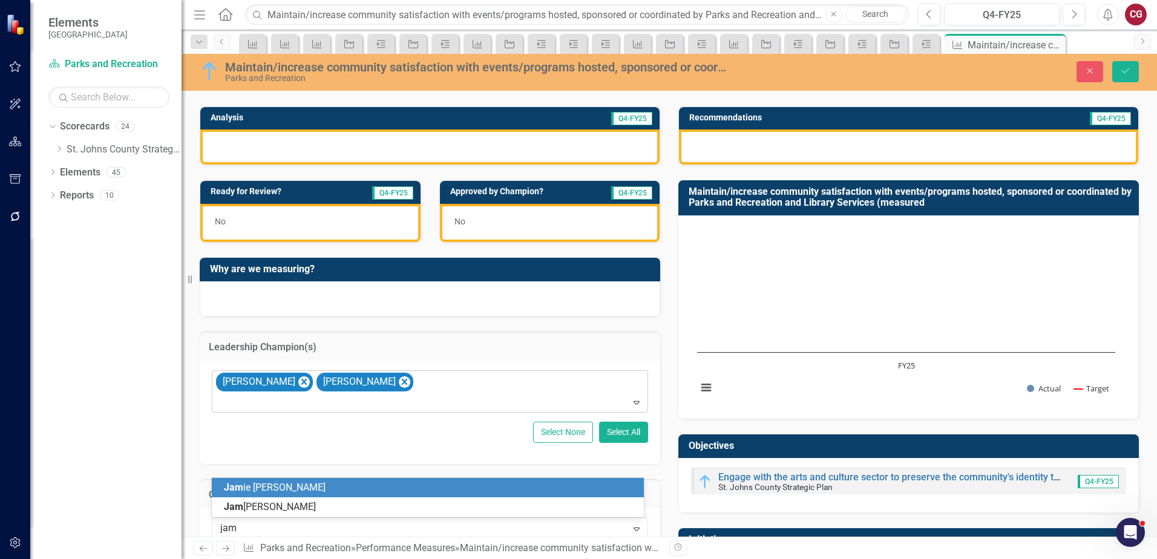
click at [262, 488] on span "Jam ie Baccari" at bounding box center [275, 487] width 102 height 11
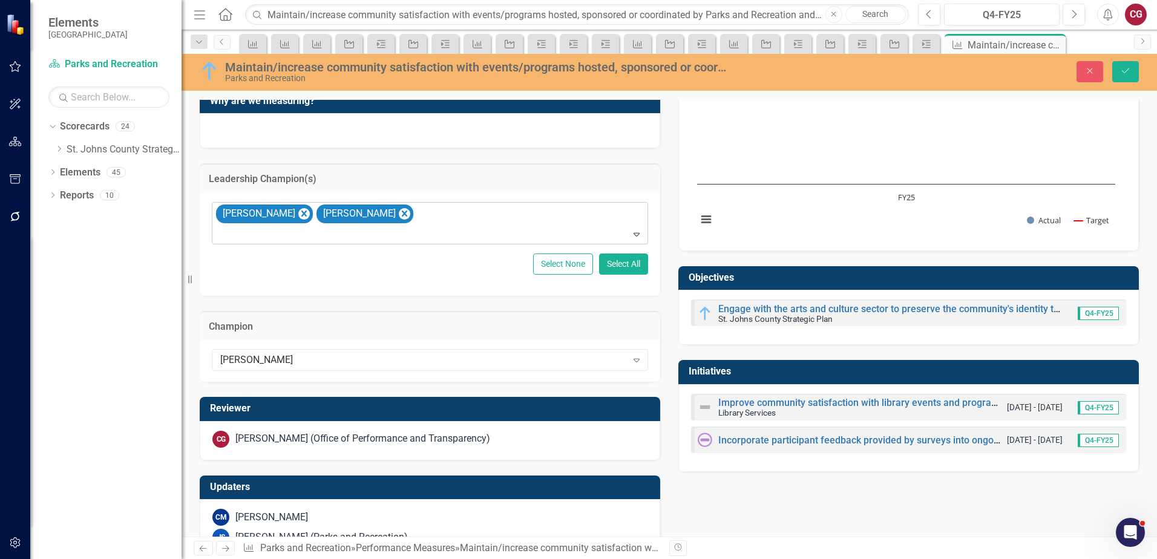
scroll to position [363, 0]
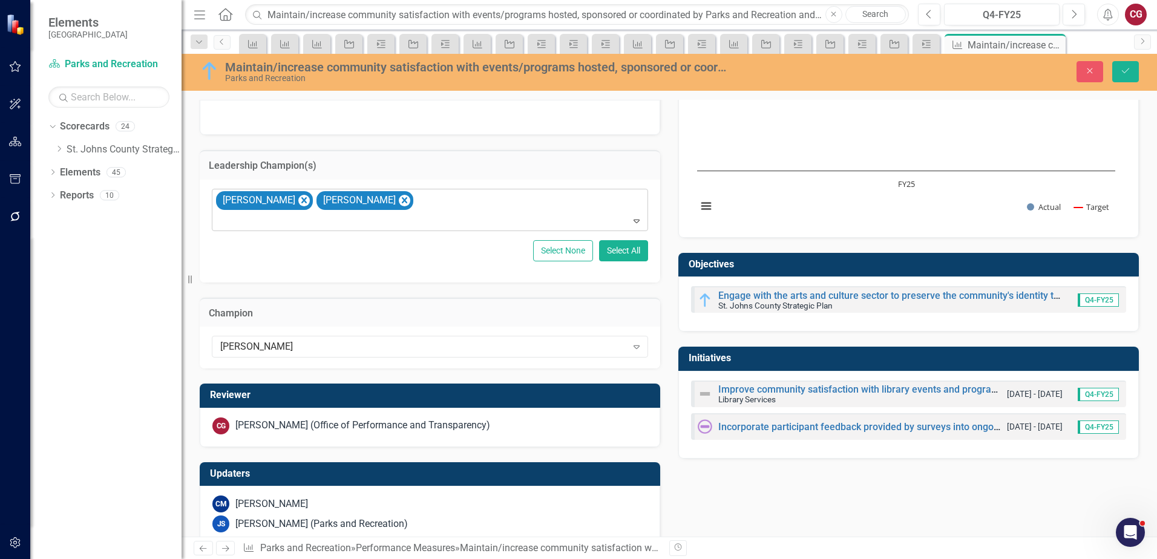
click at [317, 428] on div "[PERSON_NAME] (Office of Performance and Transparency)" at bounding box center [362, 426] width 255 height 14
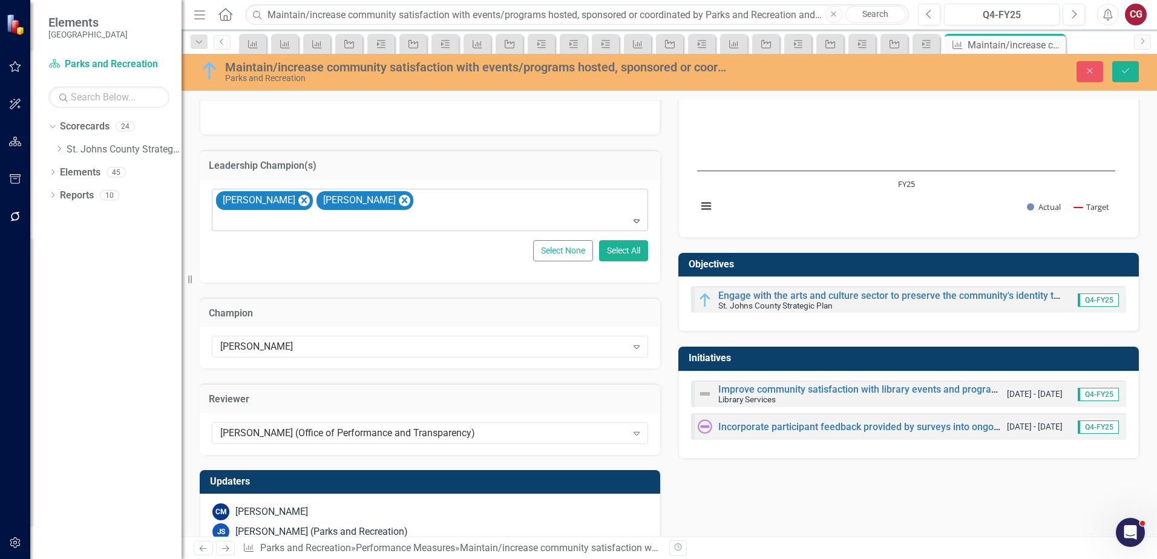
click at [317, 428] on div "[PERSON_NAME] (Office of Performance and Transparency)" at bounding box center [423, 433] width 407 height 14
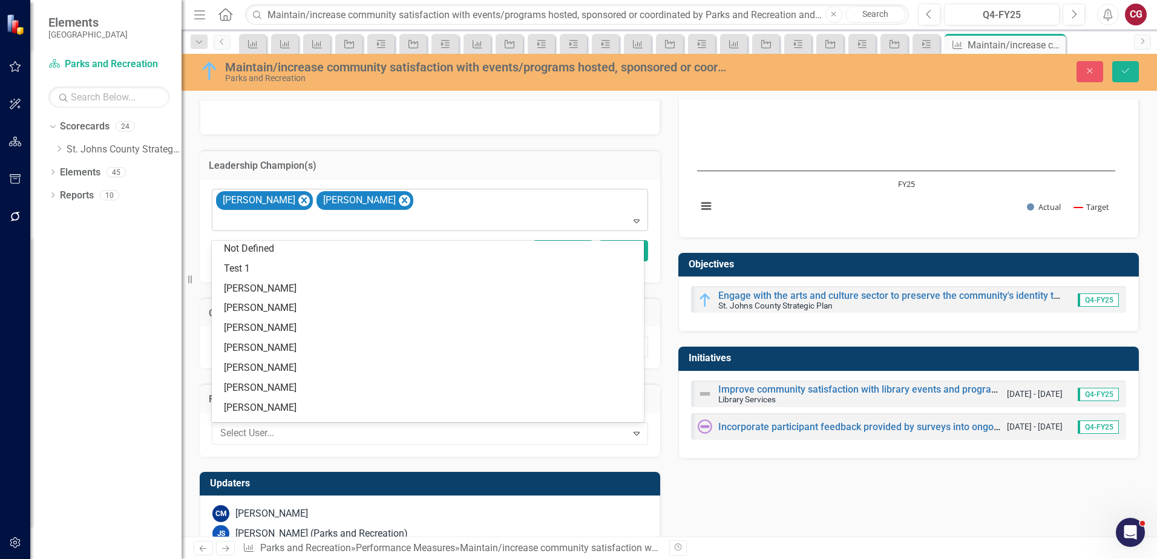
scroll to position [0, 0]
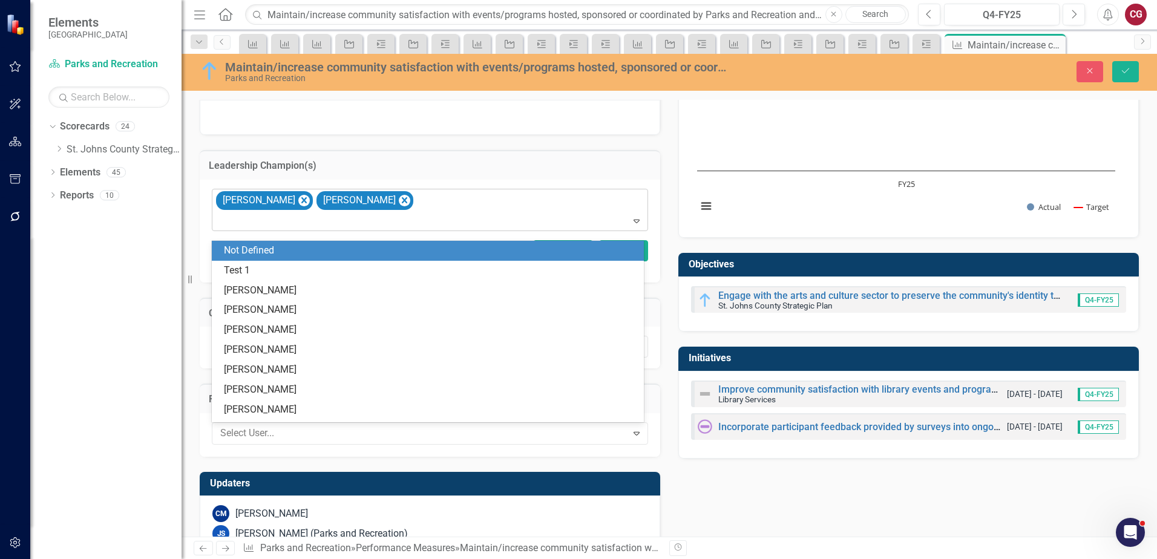
click at [250, 253] on div "Not Defined" at bounding box center [430, 251] width 413 height 14
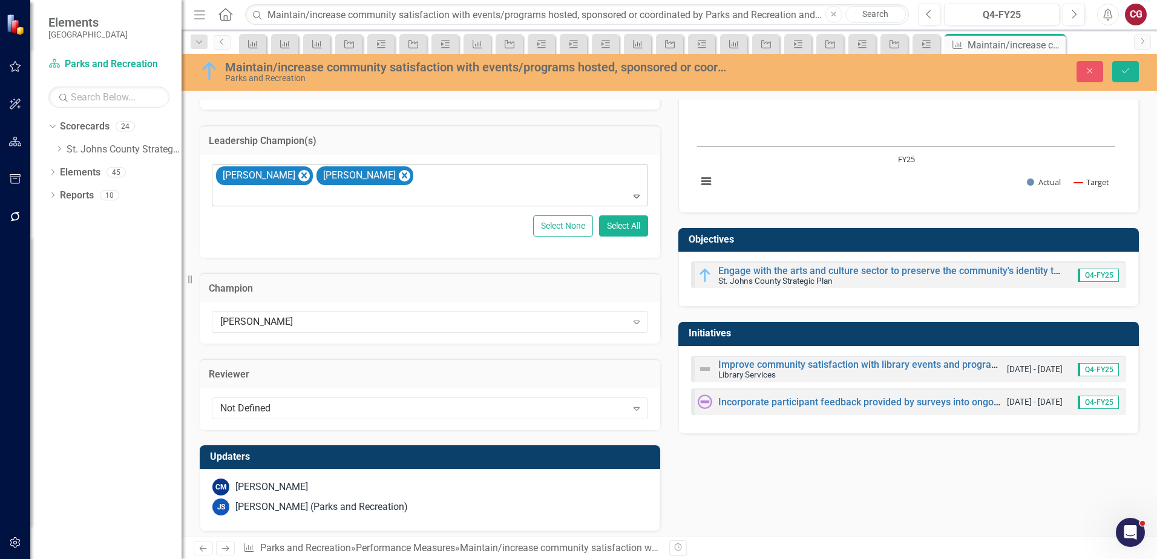
scroll to position [394, 0]
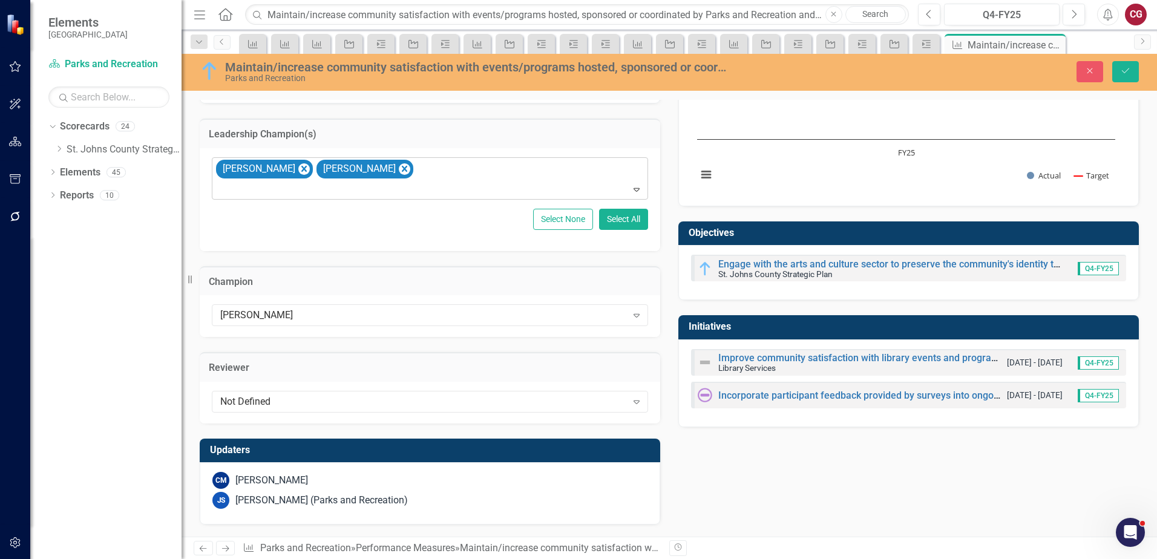
click at [290, 486] on div "CM [PERSON_NAME]" at bounding box center [429, 480] width 435 height 17
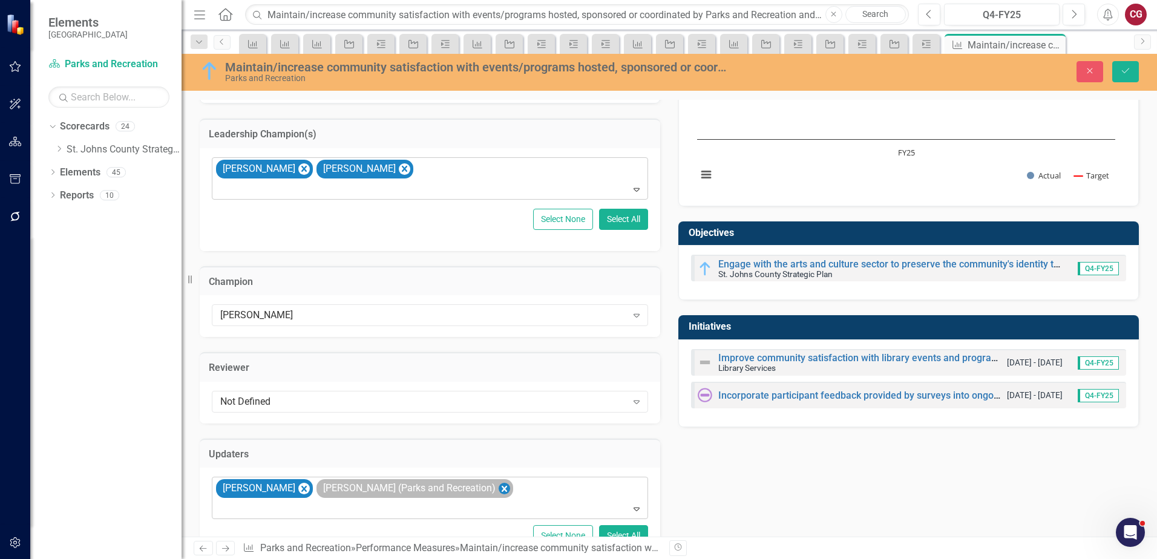
click at [501, 489] on icon "Remove Joanne Spencer (Parks and Recreation)" at bounding box center [503, 489] width 5 height 6
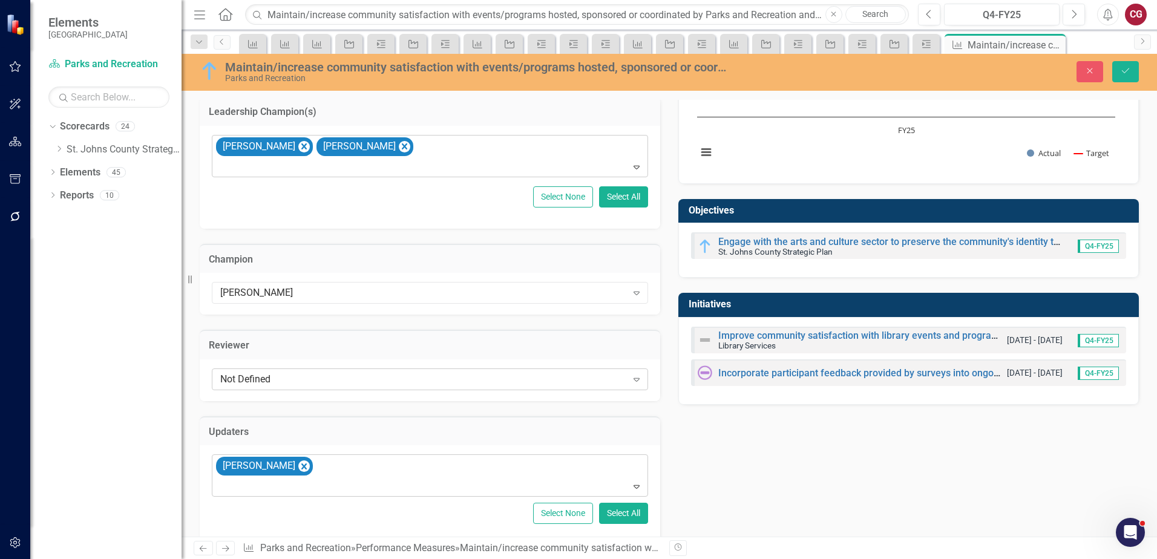
scroll to position [437, 0]
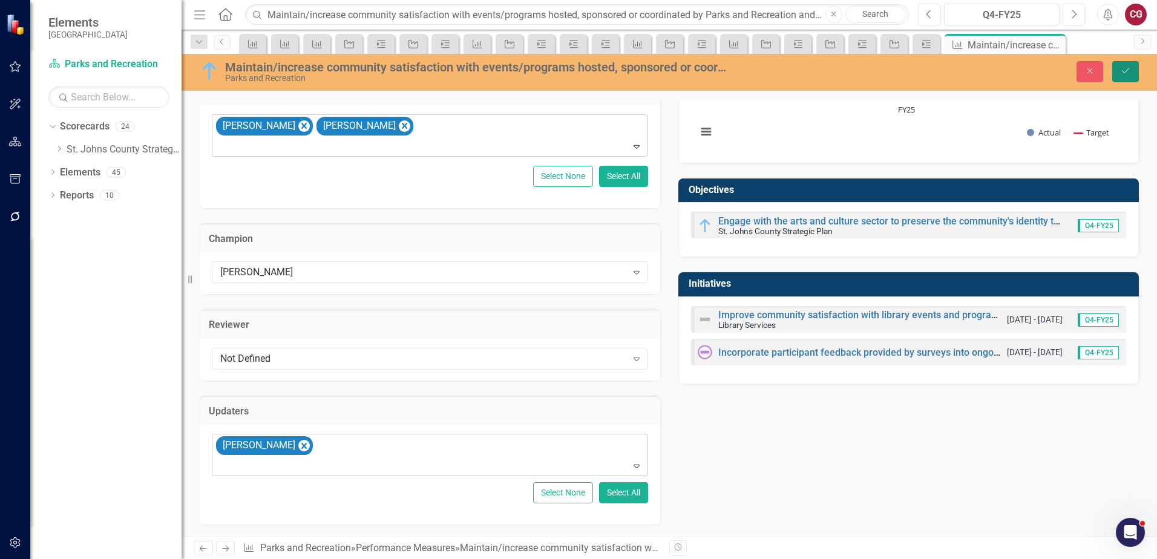
click at [1119, 79] on button "Save" at bounding box center [1125, 71] width 27 height 21
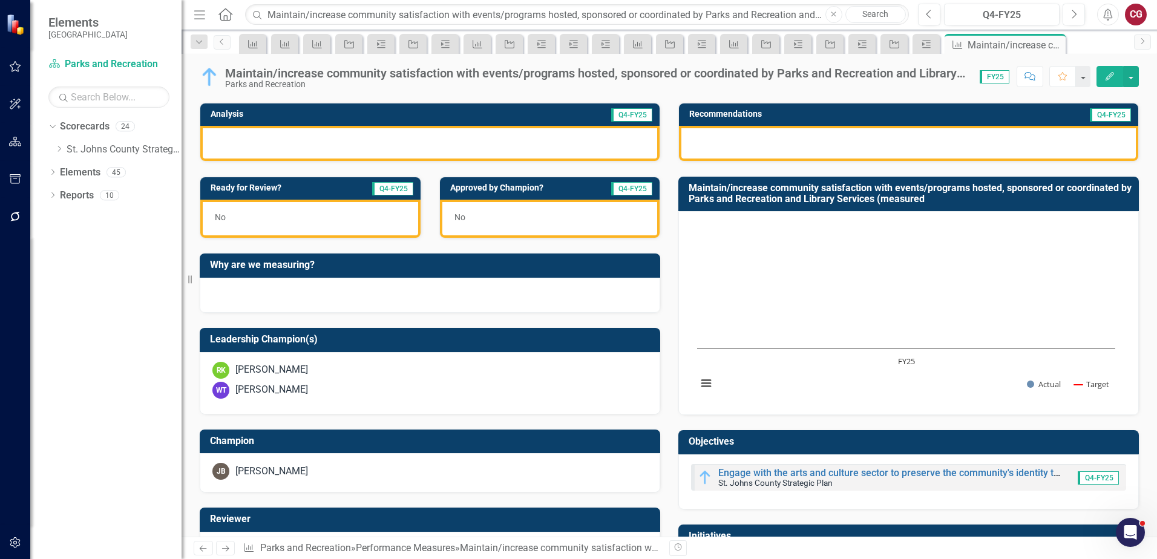
scroll to position [308, 0]
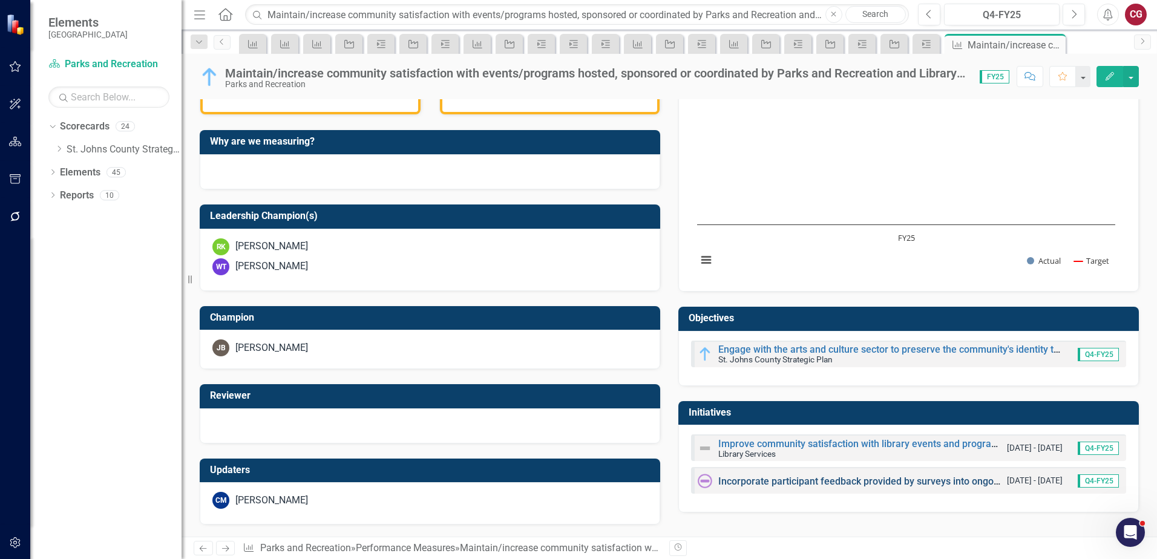
click at [733, 484] on link "Incorporate participant feedback provided by surveys into ongoing efforts to up…" at bounding box center [960, 480] width 485 height 11
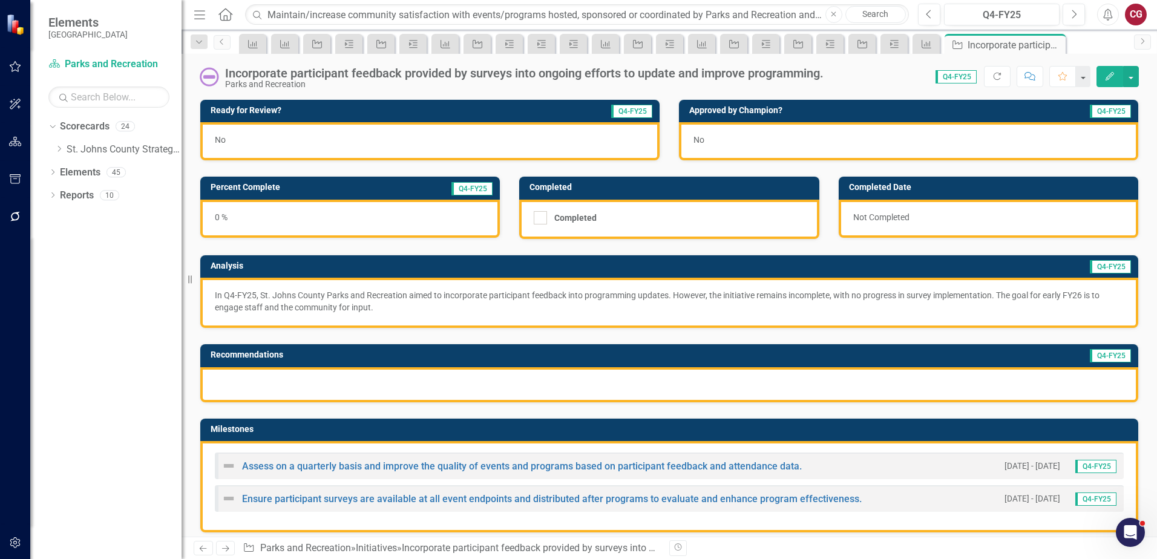
scroll to position [60, 0]
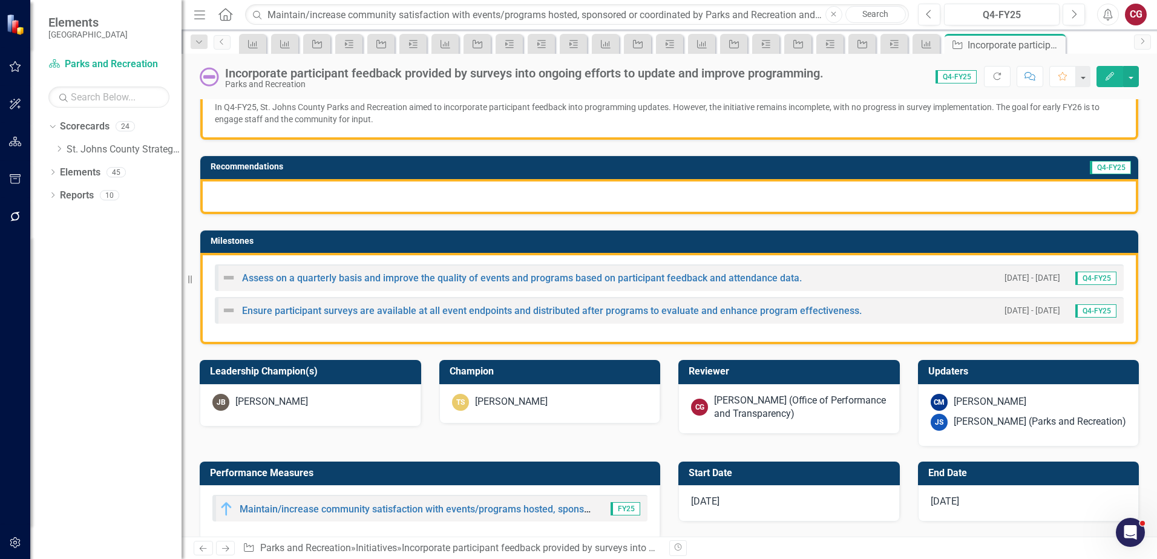
scroll to position [242, 0]
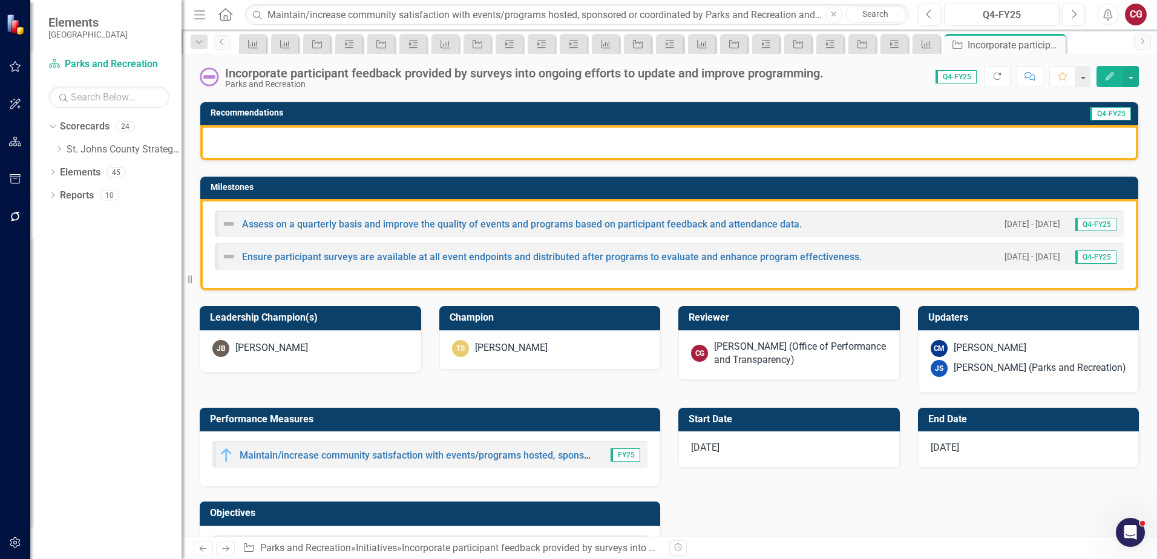
click at [727, 359] on div "[PERSON_NAME] (Office of Performance and Transparency)" at bounding box center [800, 354] width 173 height 28
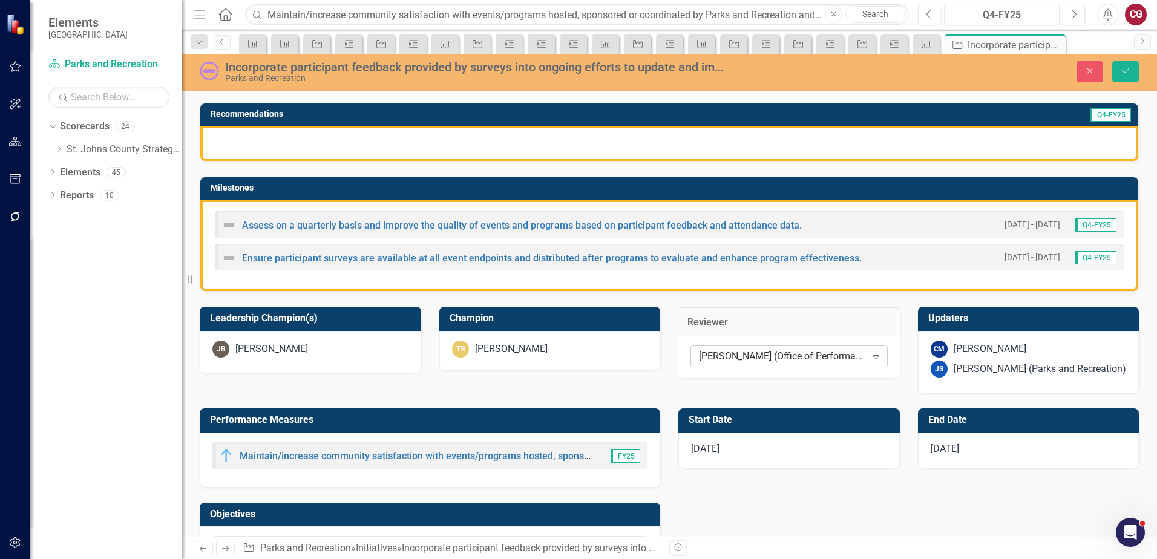
click at [725, 359] on div "[PERSON_NAME] (Office of Performance and Transparency)" at bounding box center [782, 357] width 167 height 14
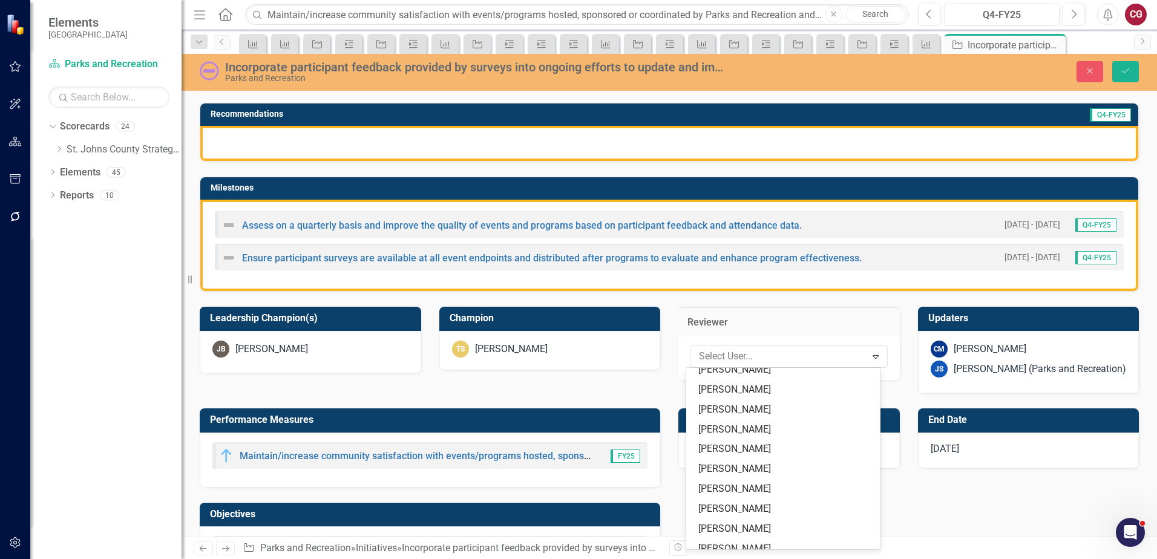
scroll to position [0, 0]
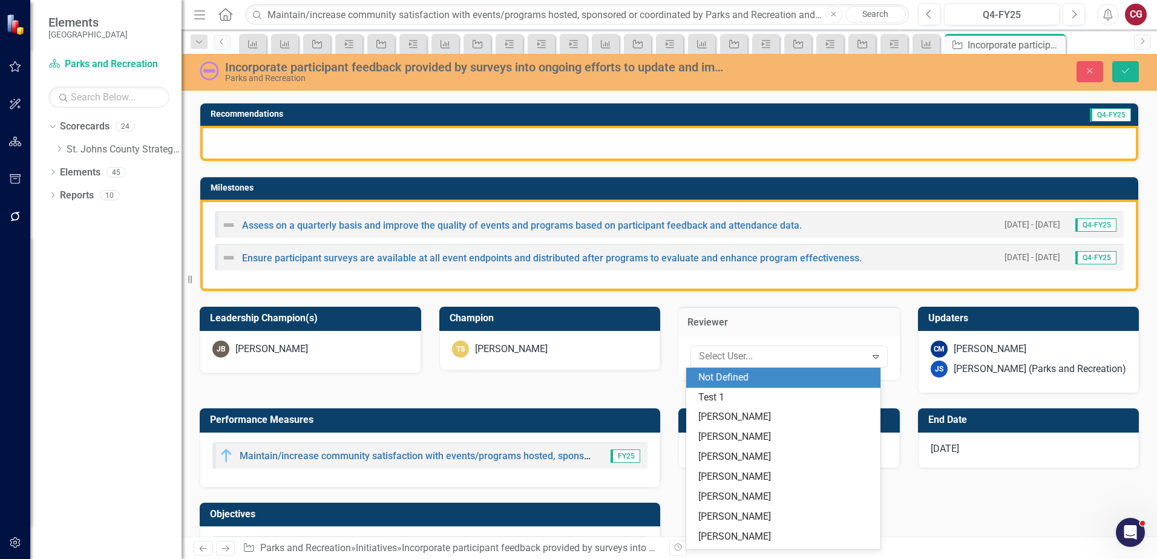
click at [729, 381] on div "Not Defined" at bounding box center [785, 378] width 175 height 14
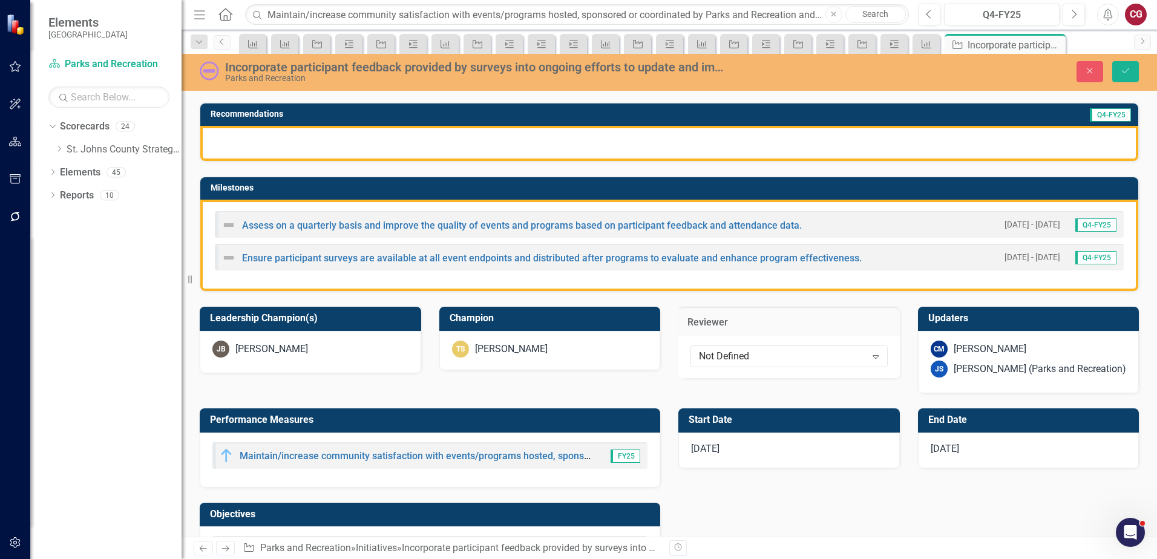
click at [1017, 361] on div "JS [PERSON_NAME] (Parks and Recreation)" at bounding box center [1028, 369] width 196 height 17
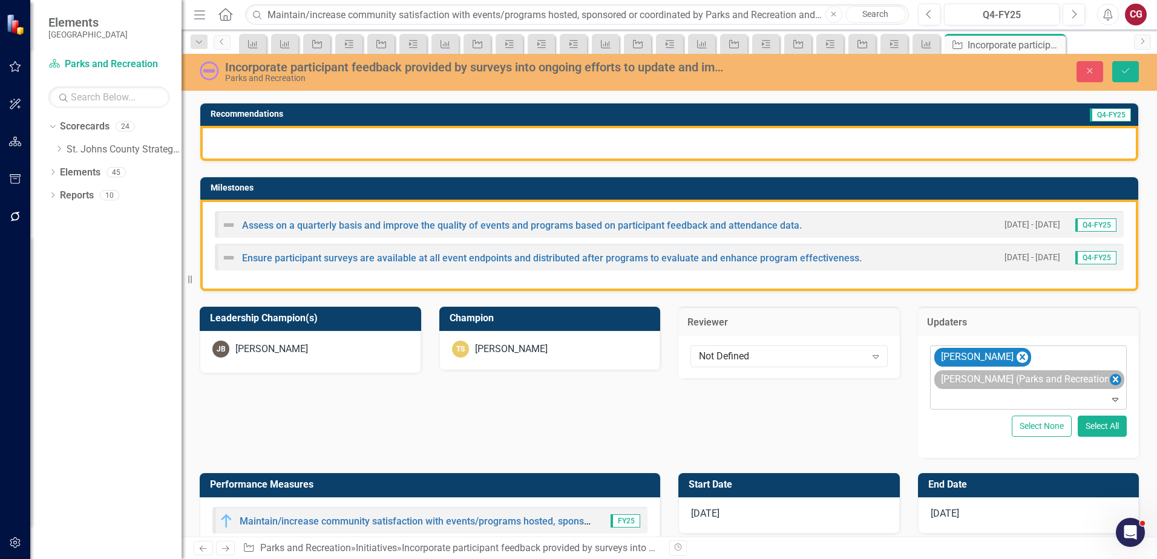
click at [1111, 381] on icon "Remove Joanne Spencer (Parks and Recreation)" at bounding box center [1114, 379] width 11 height 15
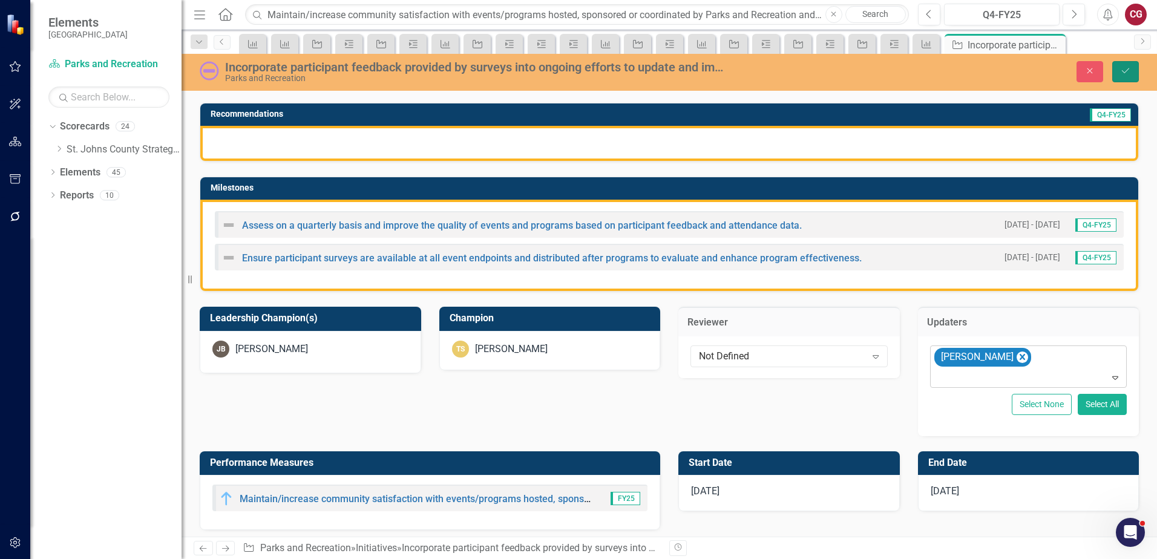
click at [1126, 68] on icon "Save" at bounding box center [1125, 71] width 11 height 8
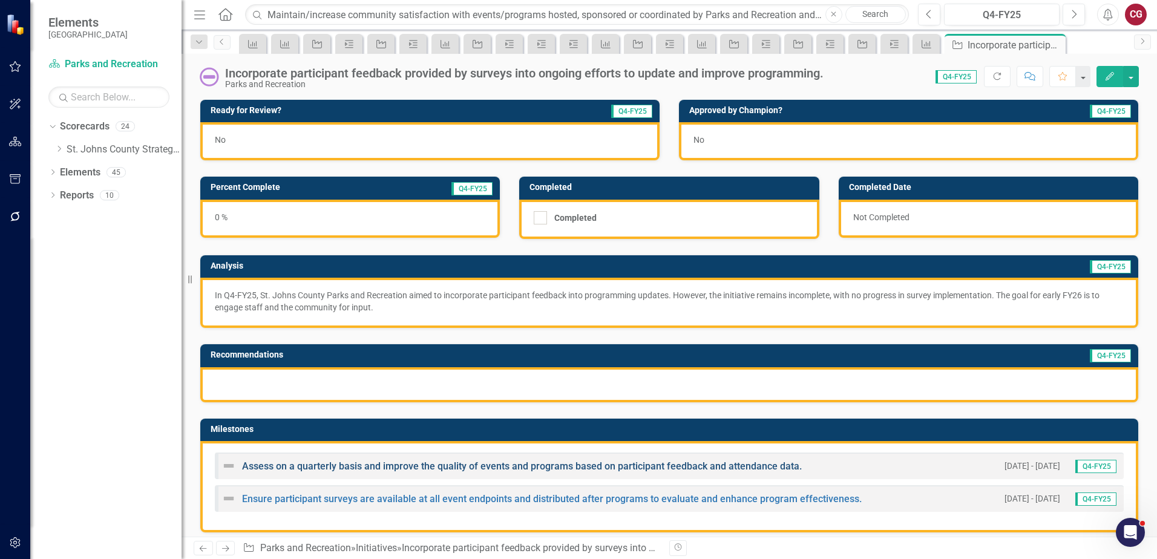
click at [412, 466] on link "Assess on a quarterly basis and improve the quality of events and programs base…" at bounding box center [522, 465] width 560 height 11
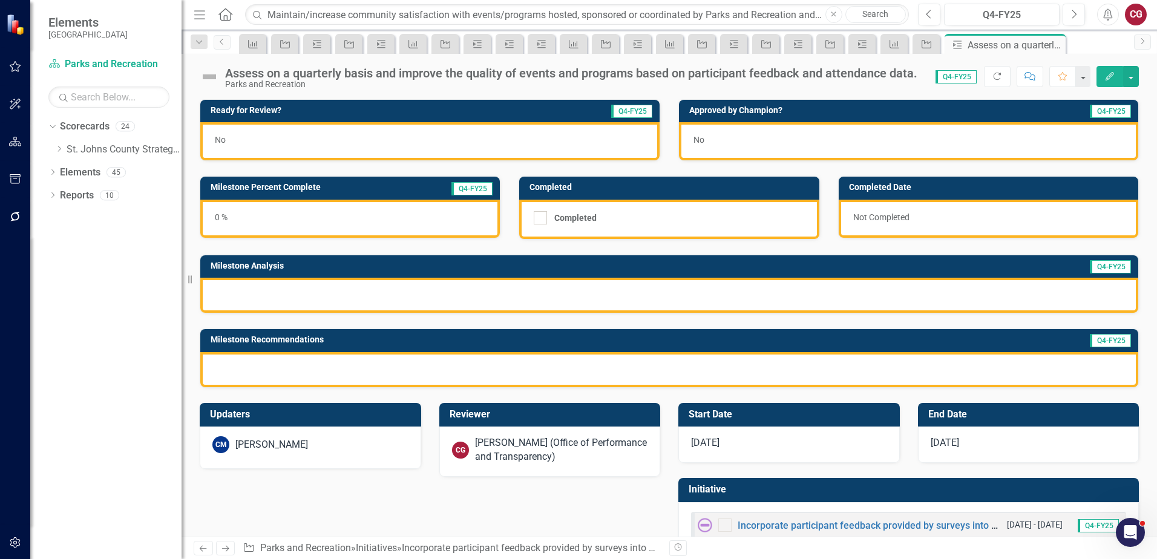
click at [497, 445] on div "[PERSON_NAME] (Office of Performance and Transparency)" at bounding box center [561, 450] width 173 height 28
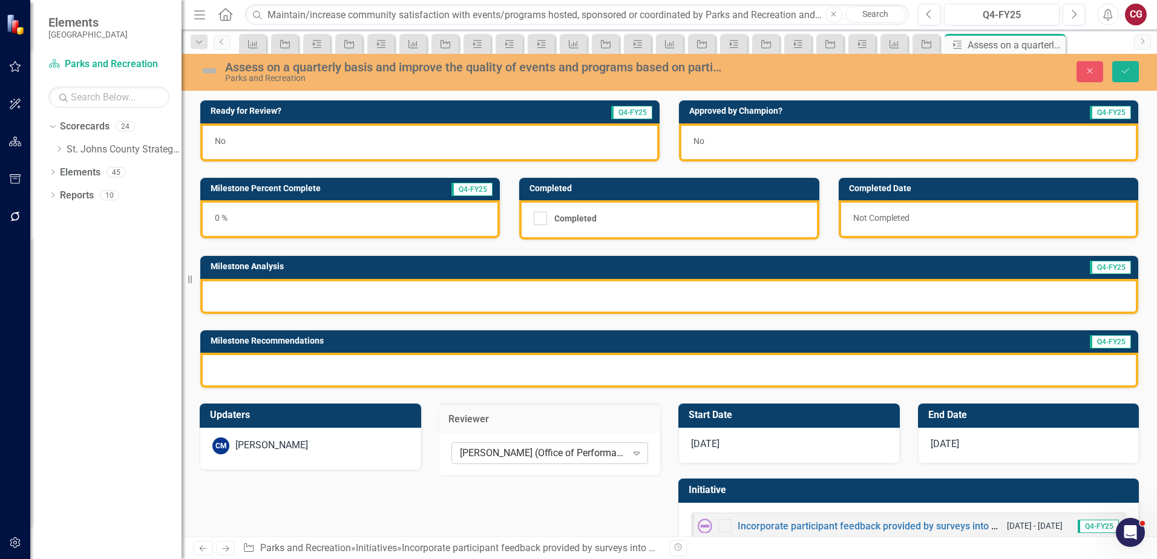
click at [496, 448] on div "[PERSON_NAME] (Office of Performance and Transparency)" at bounding box center [543, 453] width 167 height 14
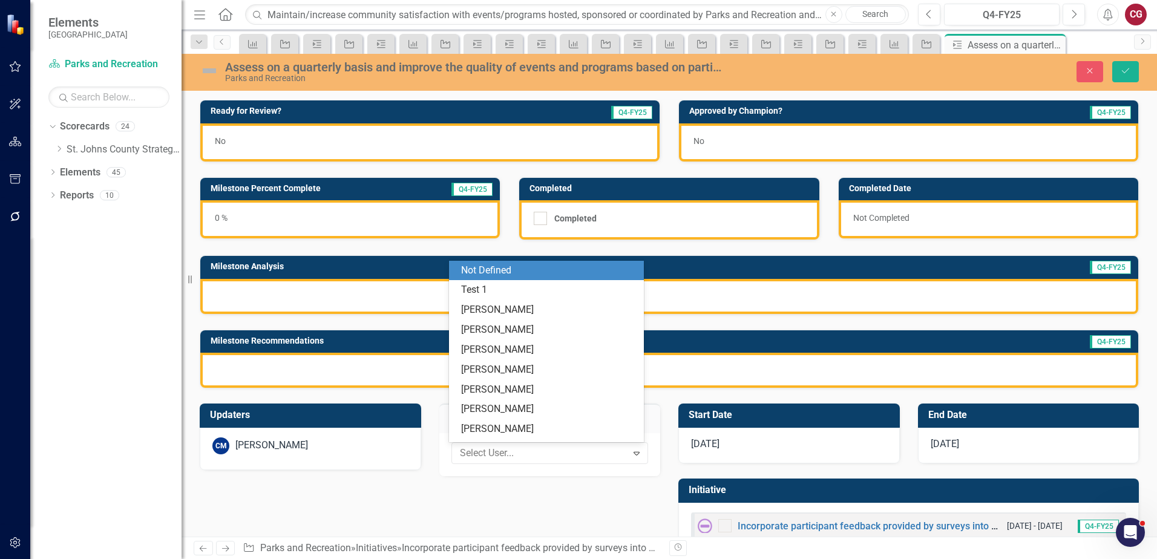
click at [535, 274] on div "Not Defined" at bounding box center [548, 271] width 175 height 14
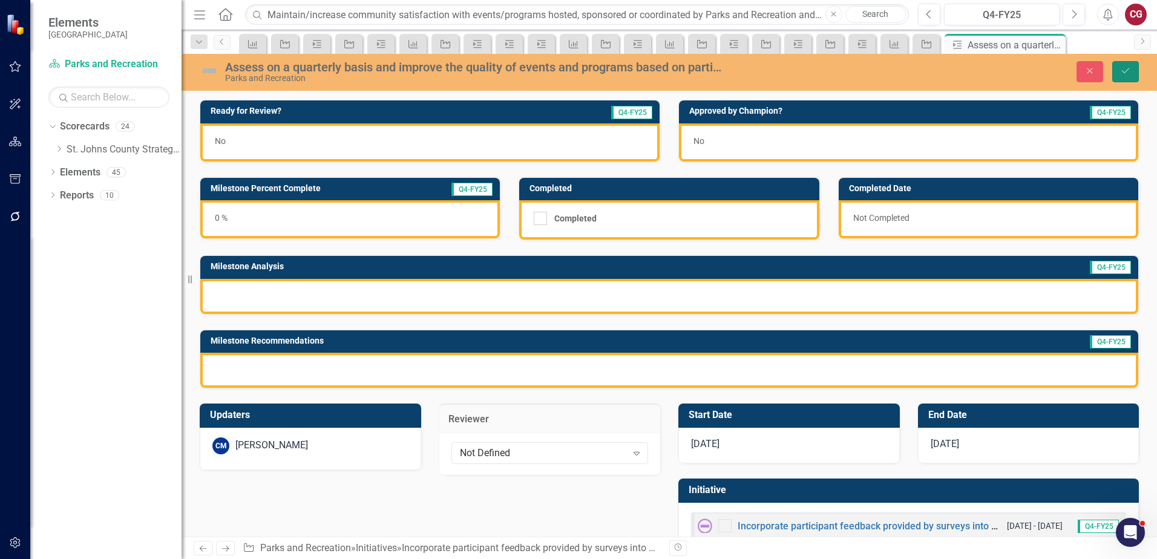
click at [1126, 69] on icon "Save" at bounding box center [1125, 71] width 11 height 8
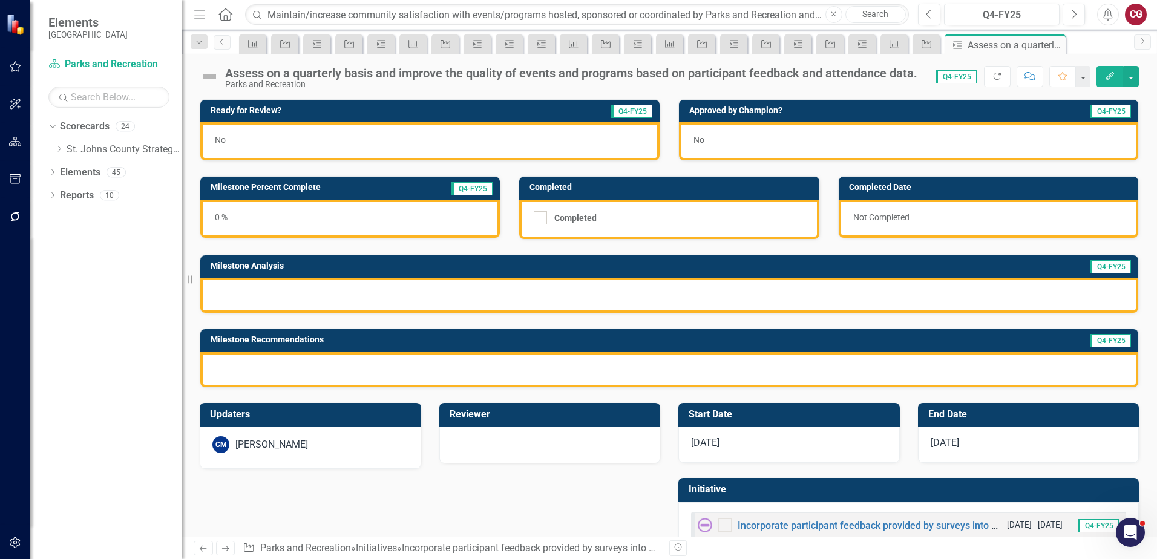
scroll to position [33, 0]
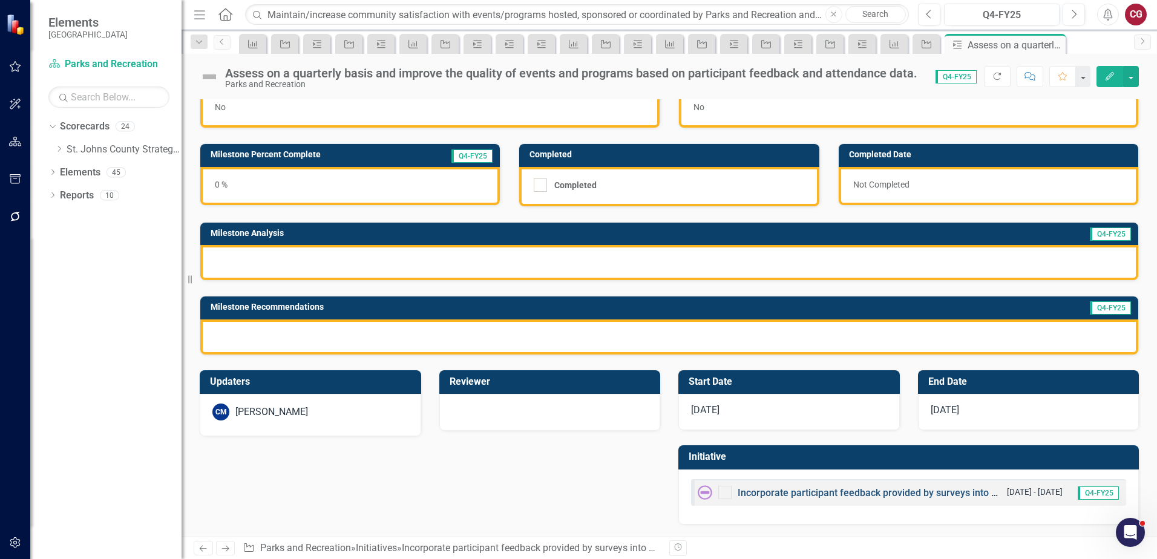
click at [746, 492] on link "Incorporate participant feedback provided by surveys into ongoing efforts to up…" at bounding box center [979, 492] width 485 height 11
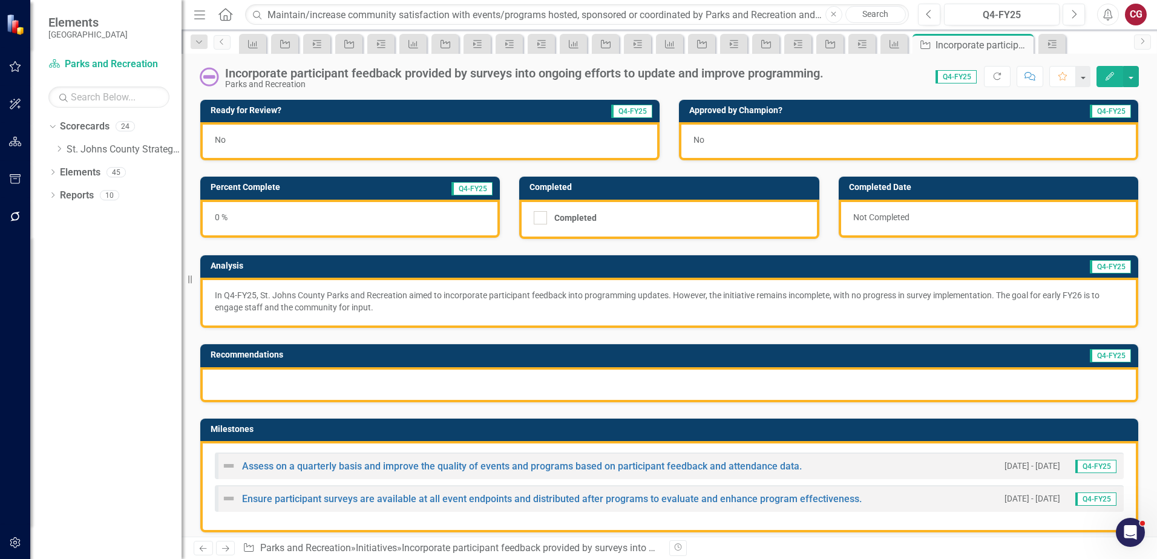
scroll to position [60, 0]
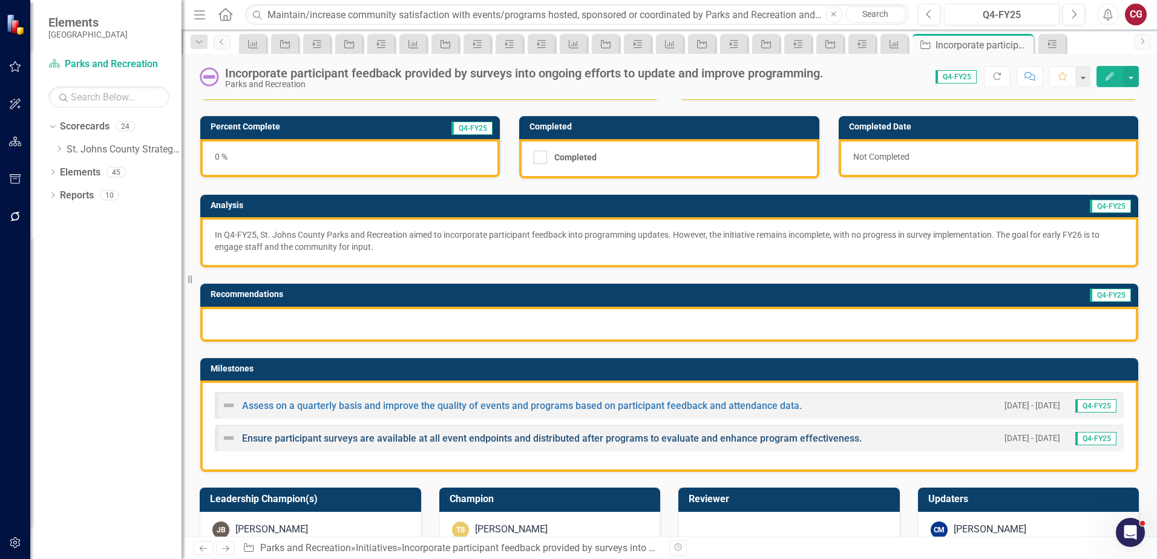
click at [302, 440] on link "Ensure participant surveys are available at all event endpoints and distributed…" at bounding box center [551, 438] width 619 height 11
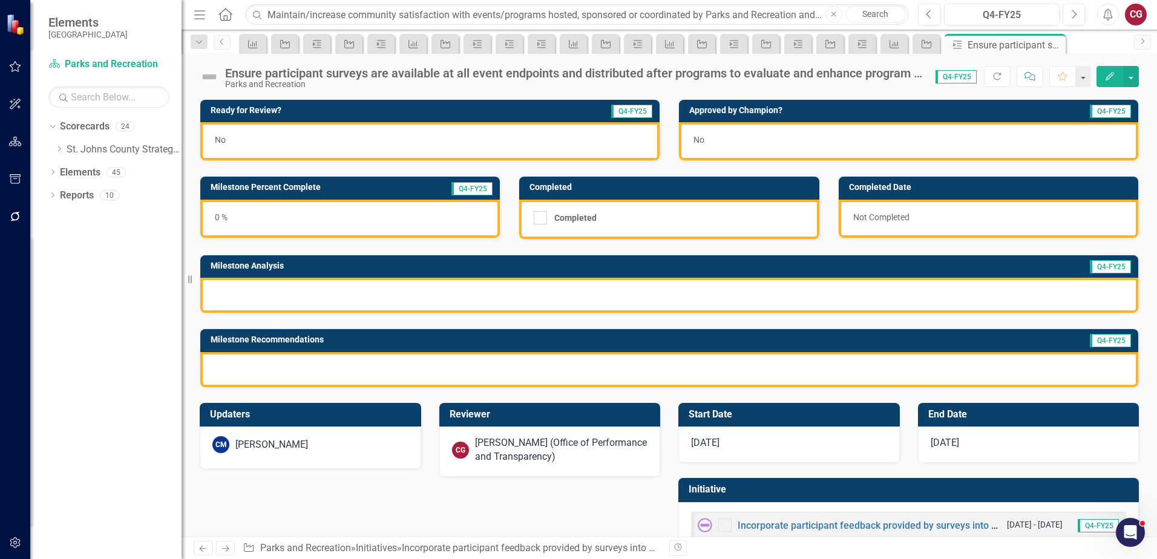
click at [518, 446] on div "[PERSON_NAME] (Office of Performance and Transparency)" at bounding box center [561, 450] width 173 height 28
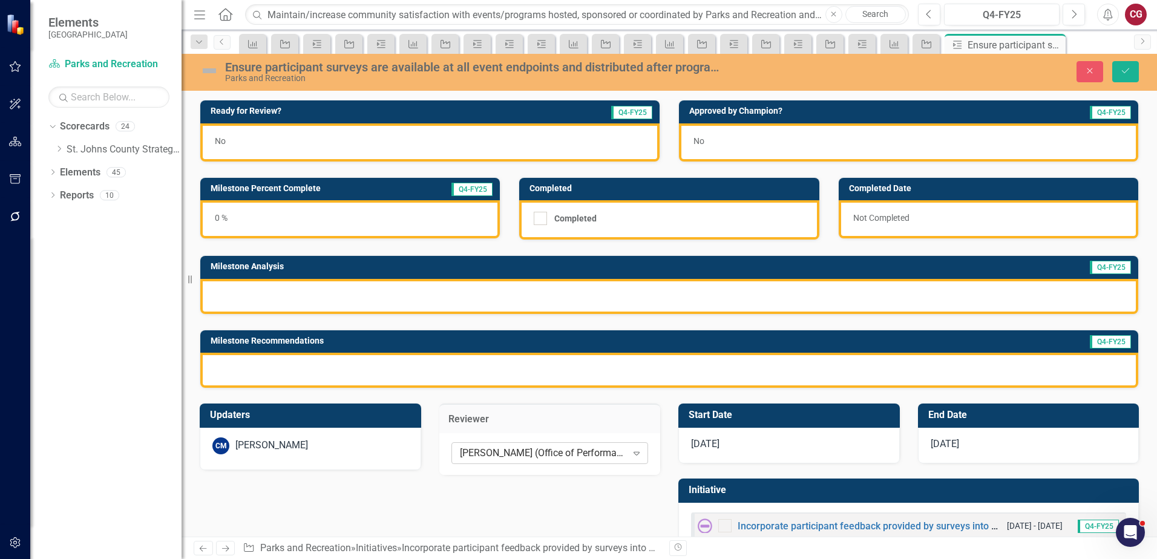
click at [521, 454] on div "[PERSON_NAME] (Office of Performance and Transparency)" at bounding box center [543, 453] width 167 height 14
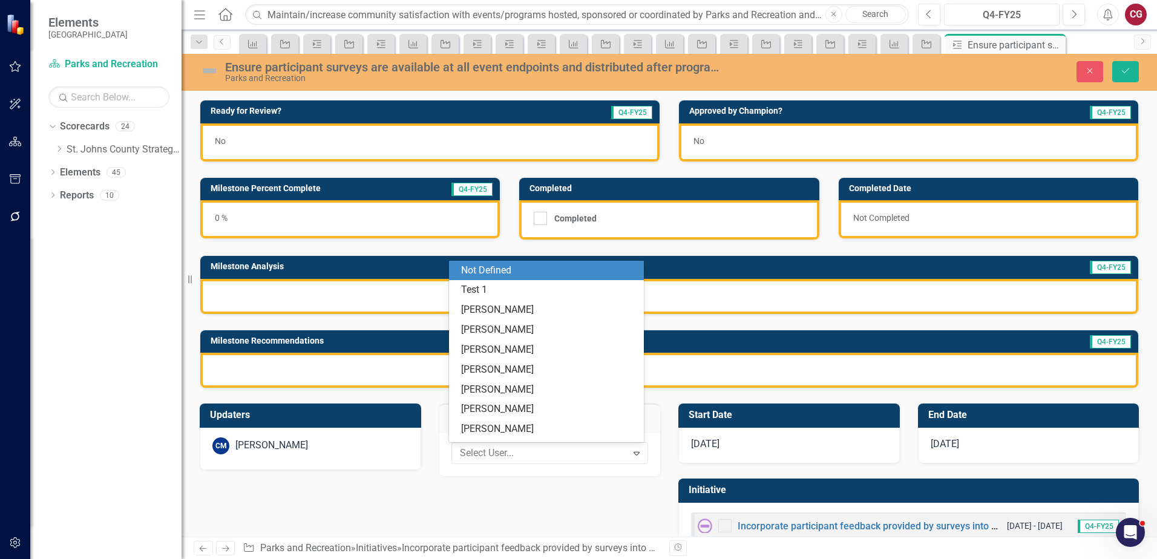
click at [491, 271] on div "Not Defined" at bounding box center [548, 271] width 175 height 14
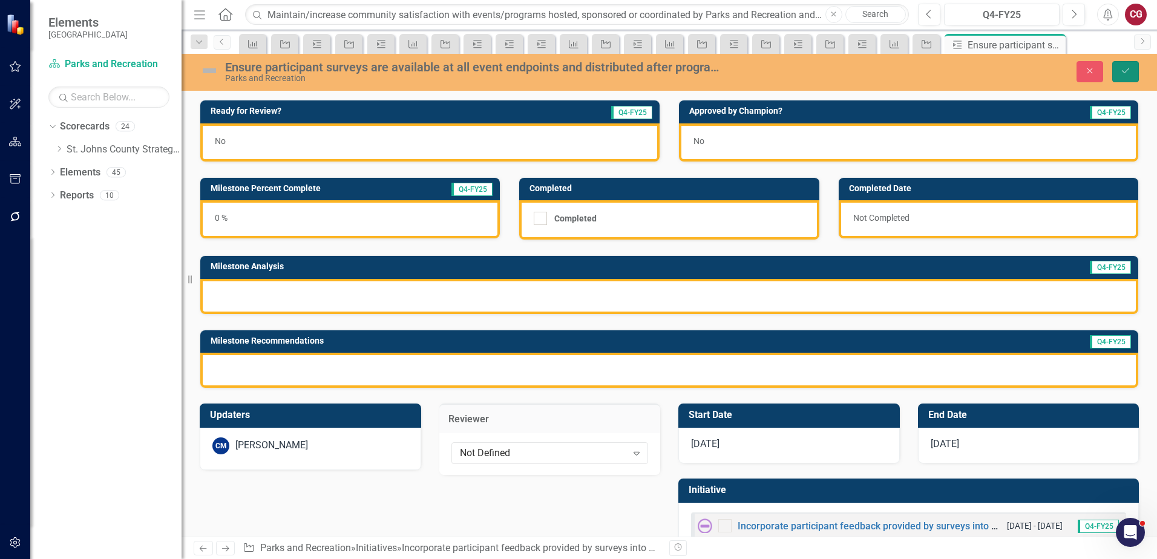
click at [1123, 68] on icon "Save" at bounding box center [1125, 71] width 11 height 8
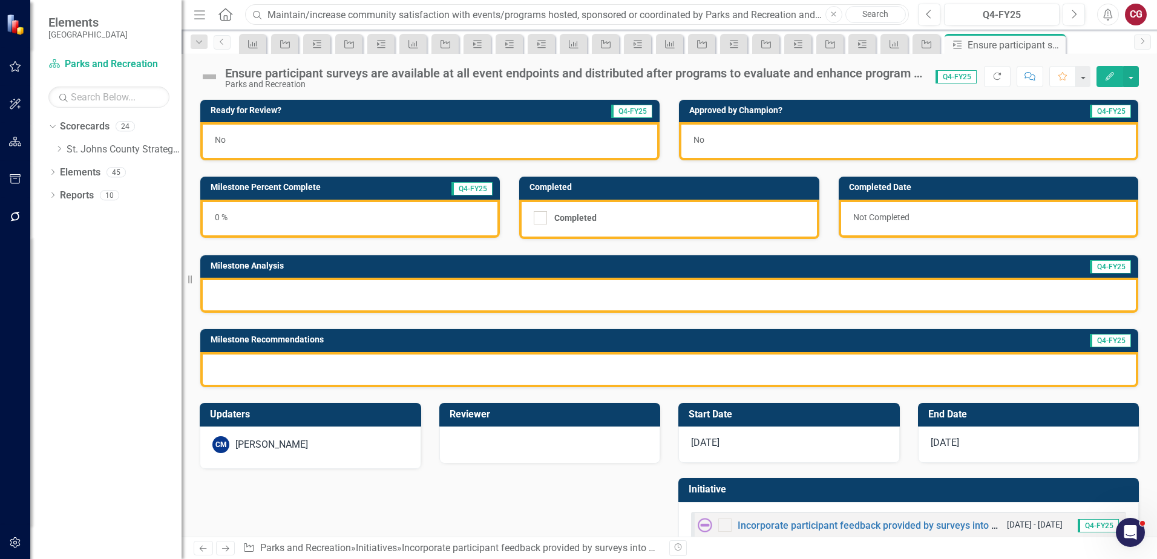
click at [485, 20] on input "Maintain/increase community satisfaction with events/programs hosted, sponsored…" at bounding box center [577, 14] width 664 height 21
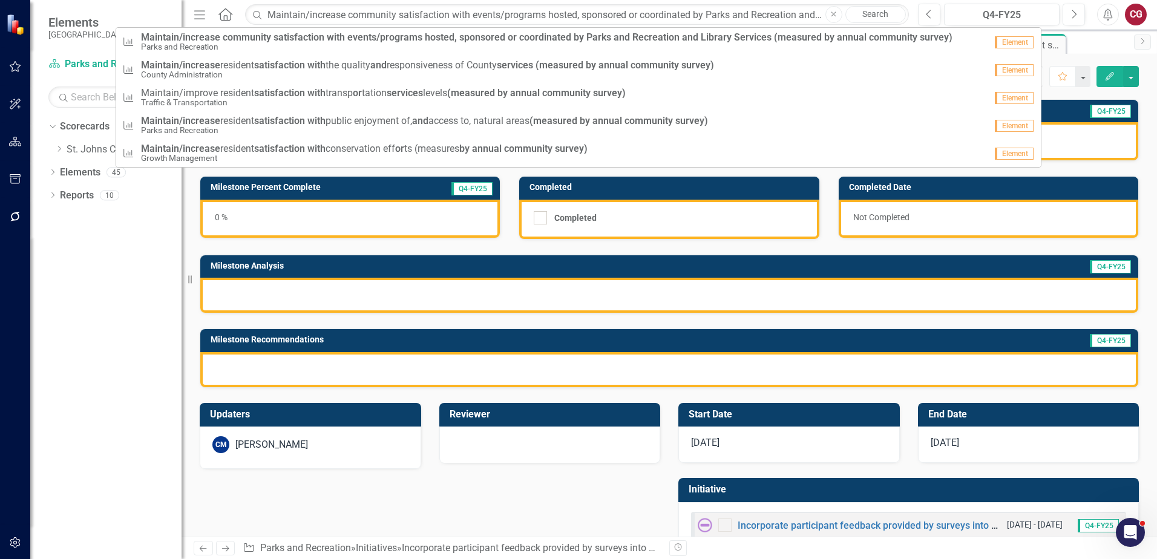
click at [835, 16] on icon "Close" at bounding box center [833, 14] width 5 height 7
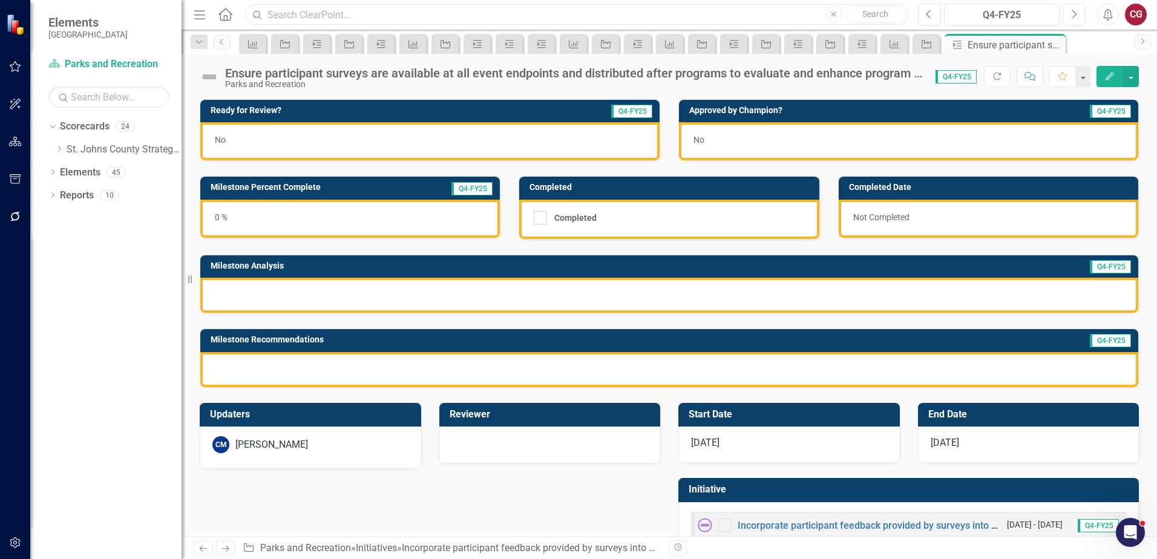
paste input "Public Private Partnerships"
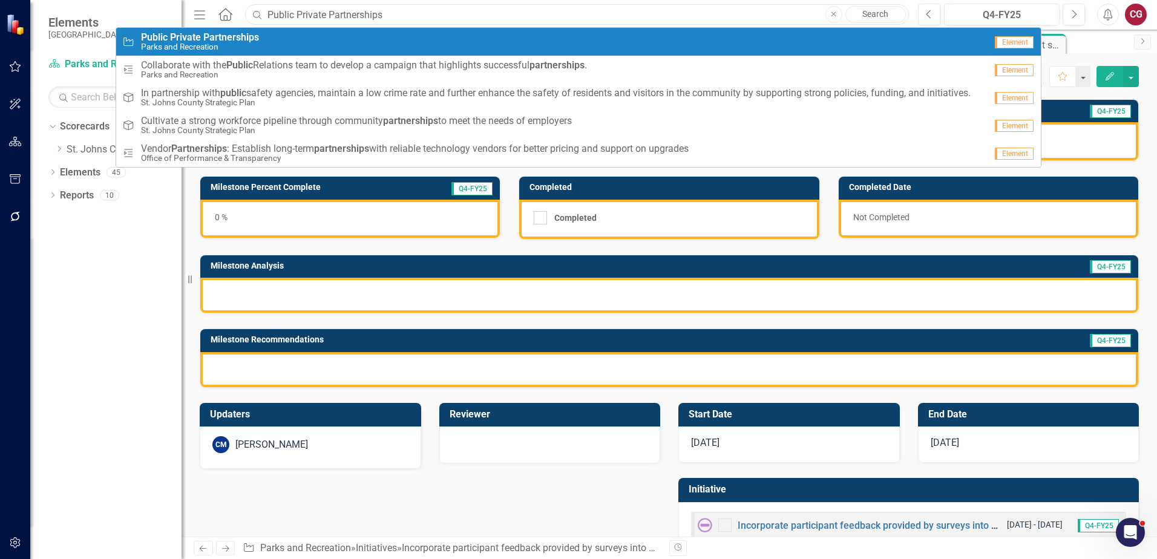
type input "Public Private Partnerships"
click at [245, 47] on small "Parks and Recreation" at bounding box center [200, 46] width 118 height 9
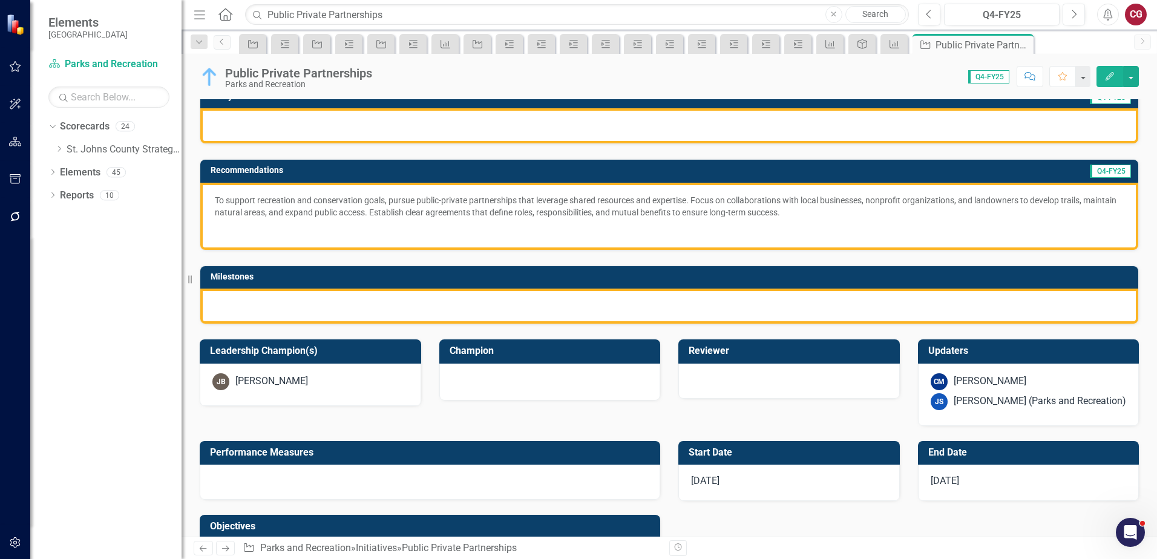
scroll to position [181, 0]
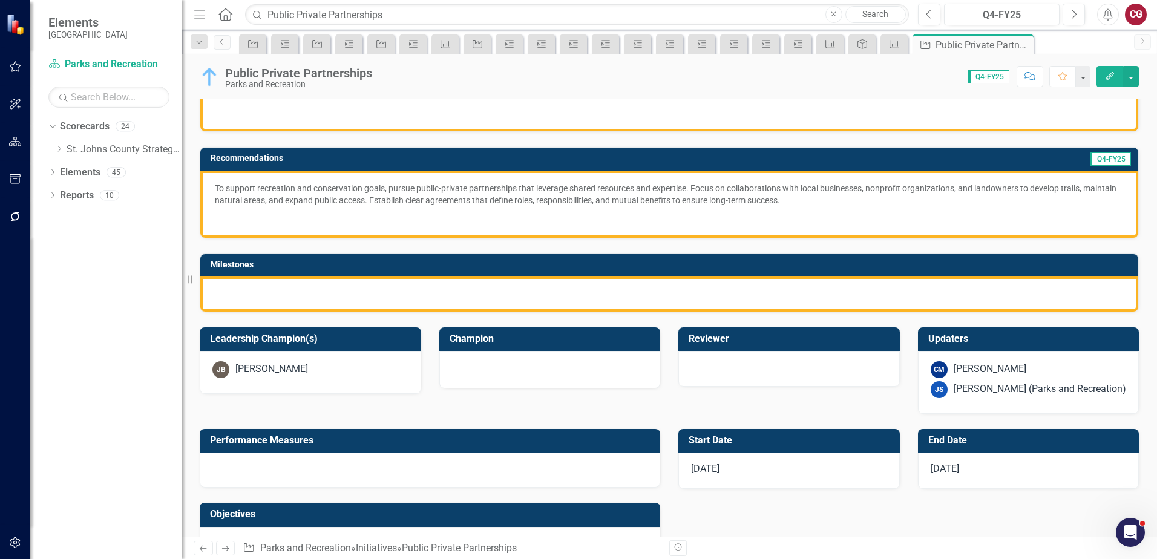
click at [973, 390] on div "[PERSON_NAME] (Parks and Recreation)" at bounding box center [1039, 389] width 172 height 14
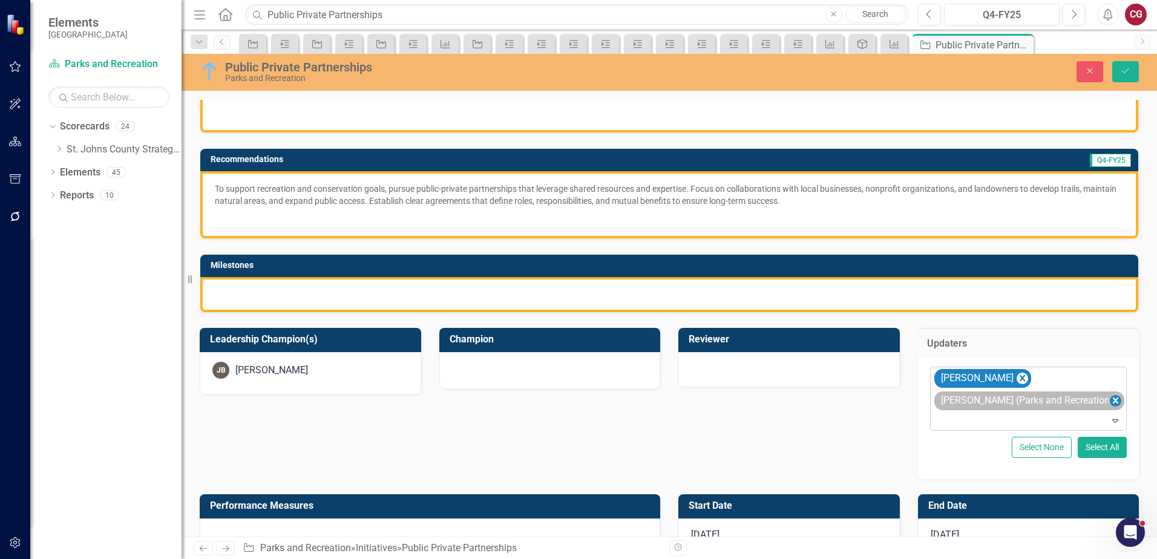
click at [1109, 403] on icon "Remove Joanne Spencer (Parks and Recreation)" at bounding box center [1114, 400] width 11 height 15
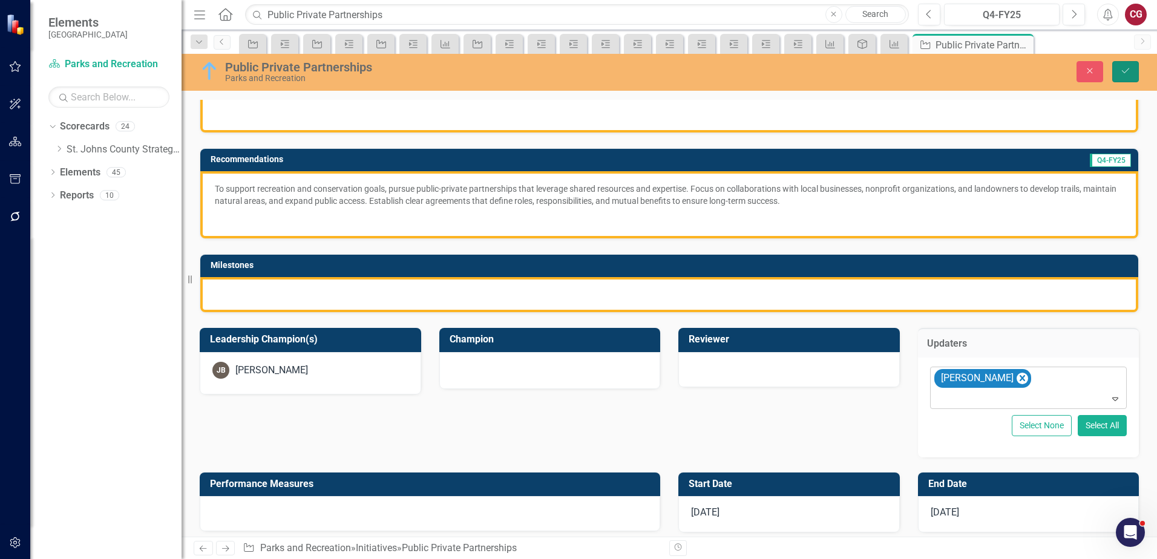
click at [1119, 74] on button "Save" at bounding box center [1125, 71] width 27 height 21
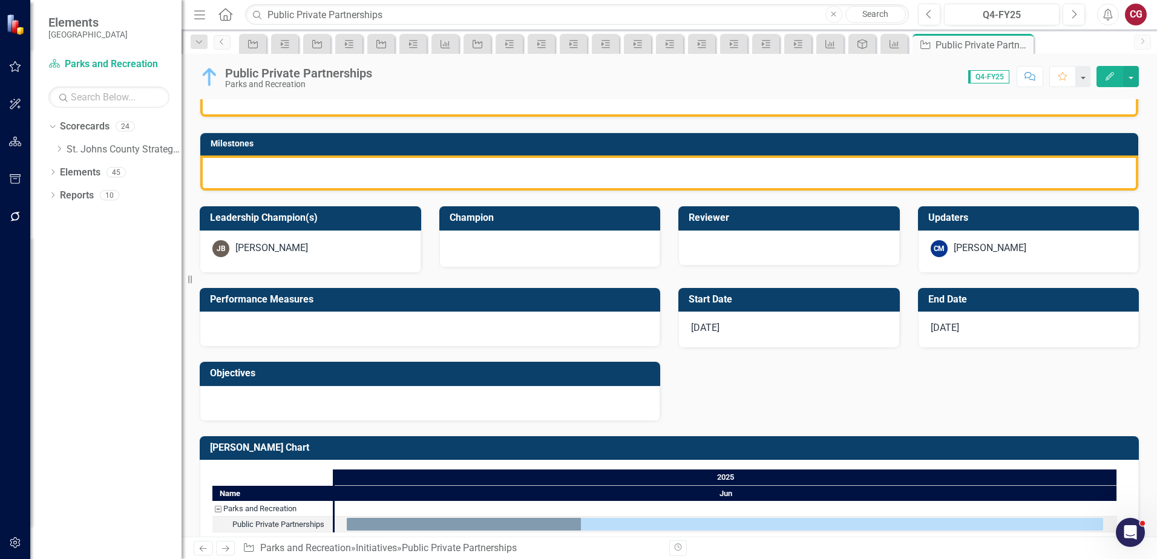
scroll to position [323, 0]
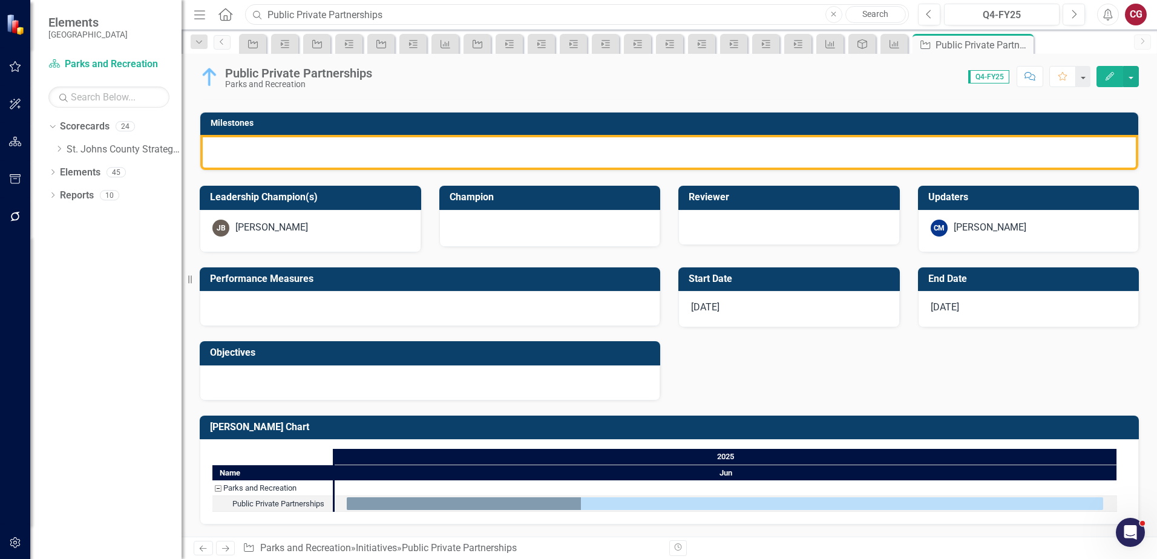
click at [408, 17] on input "Public Private Partnerships" at bounding box center [577, 14] width 664 height 21
click at [58, 149] on icon "Dropdown" at bounding box center [58, 148] width 9 height 7
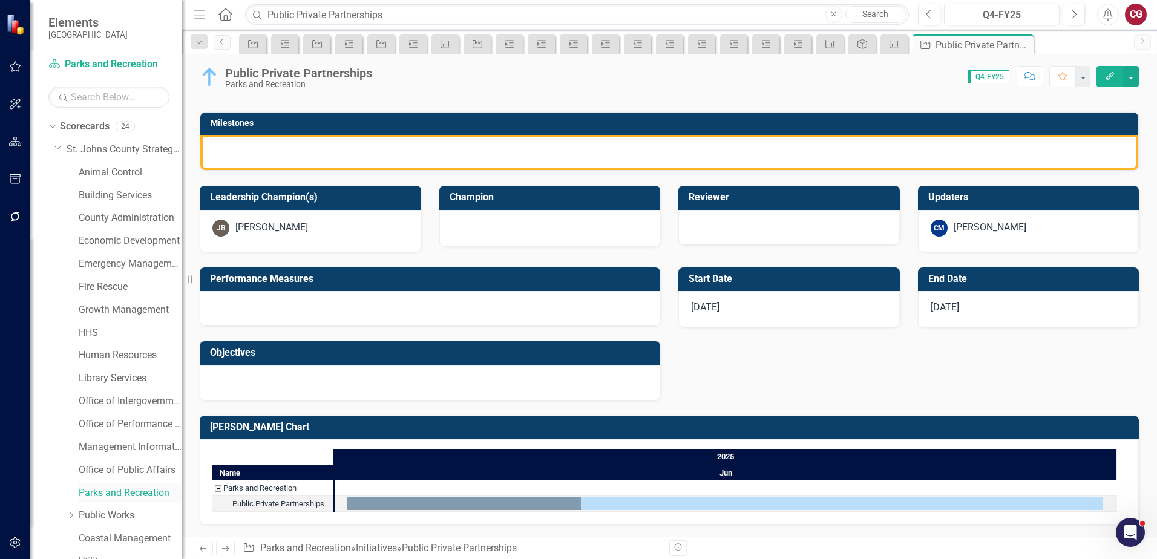
click at [93, 492] on link "Parks and Recreation" at bounding box center [130, 493] width 103 height 14
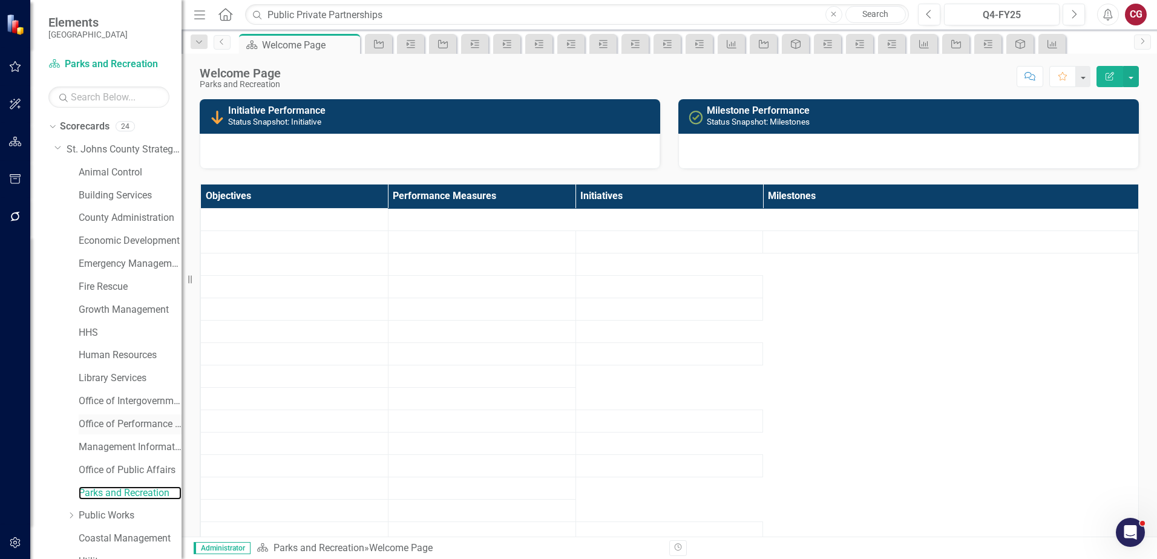
scroll to position [62, 0]
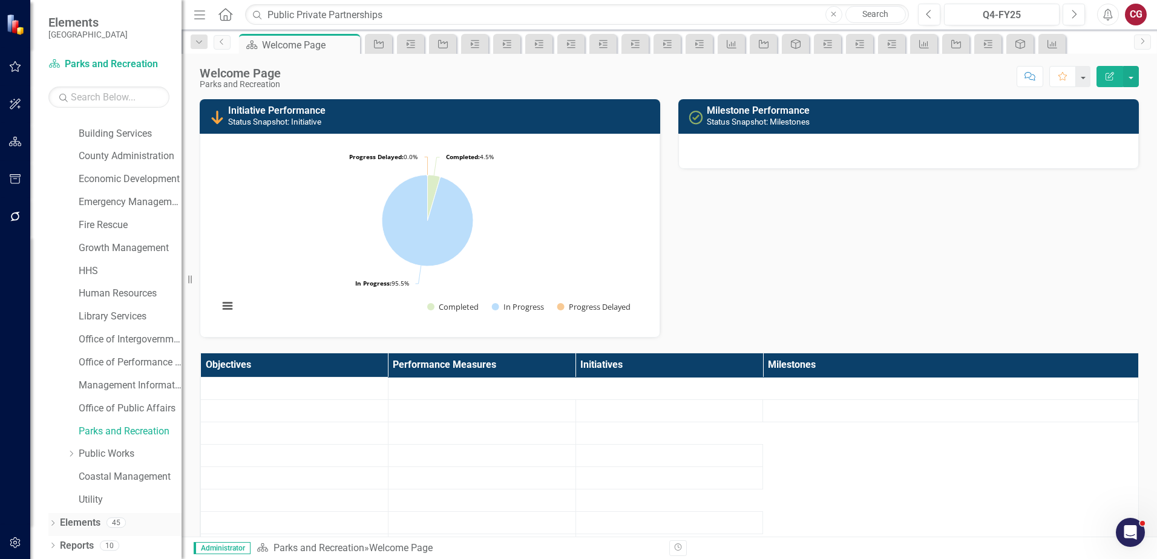
click at [90, 526] on link "Elements" at bounding box center [80, 523] width 41 height 14
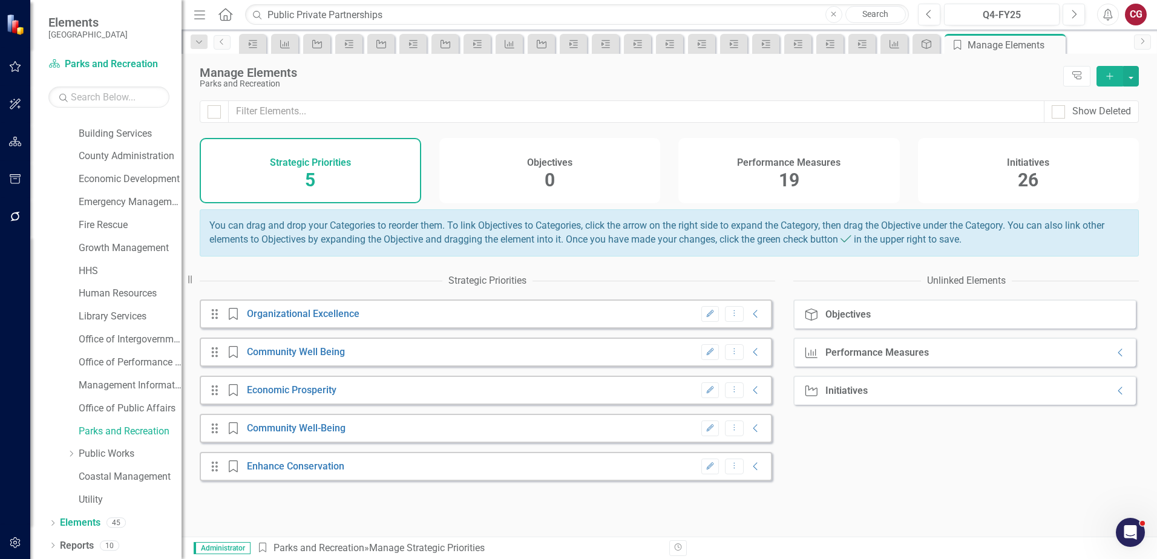
click at [1016, 172] on div "Initiatives 26" at bounding box center [1028, 170] width 221 height 65
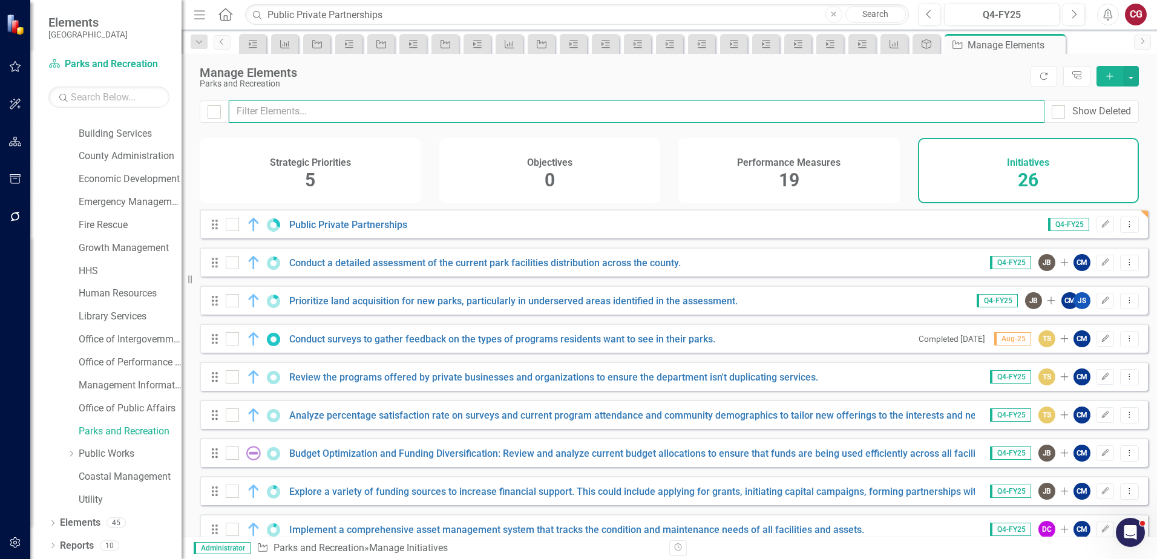
click at [518, 114] on input "text" at bounding box center [636, 111] width 815 height 22
paste input "Diversify Funding"
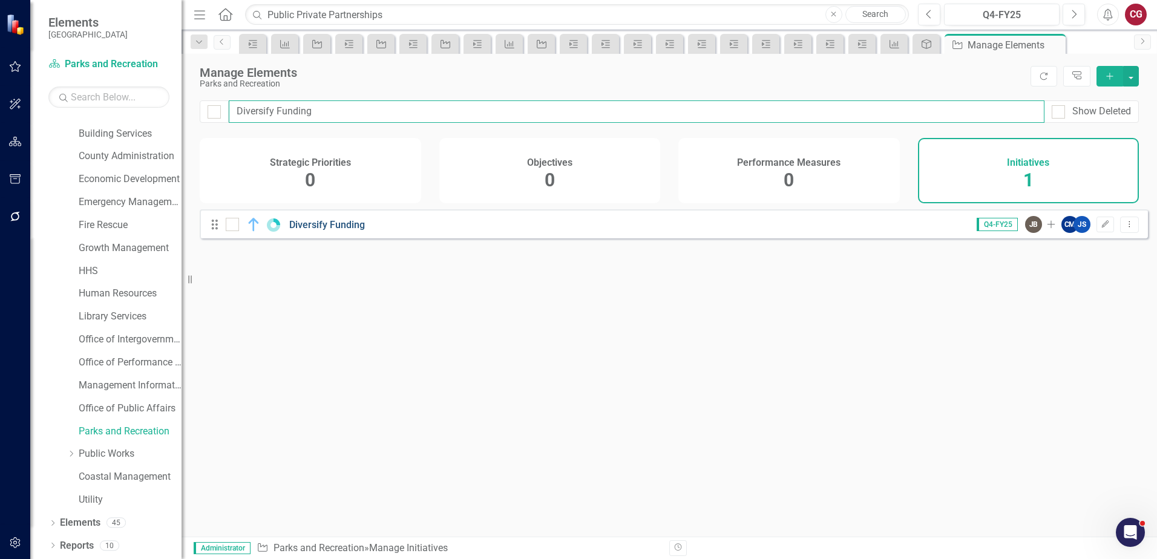
type input "Diversify Funding"
click at [327, 230] on link "Diversify Funding" at bounding box center [327, 224] width 76 height 11
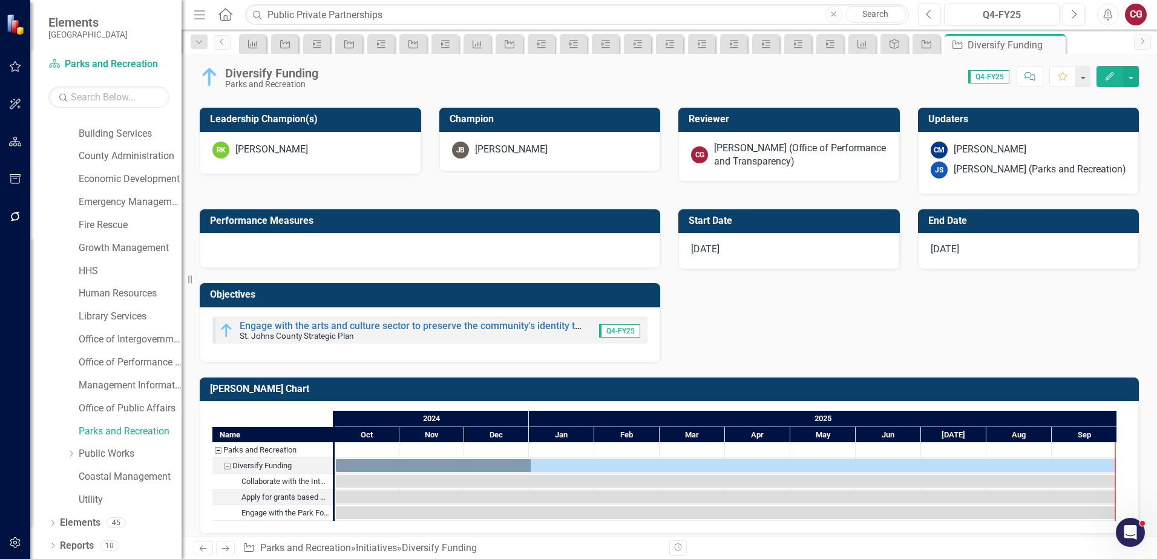
scroll to position [470, 0]
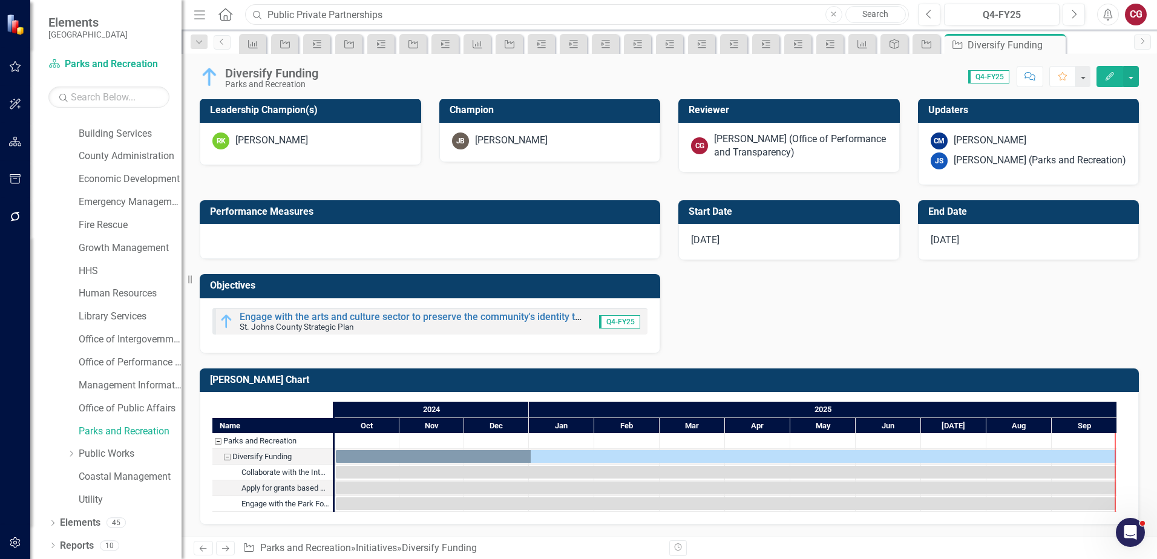
drag, startPoint x: 393, startPoint y: 18, endPoint x: 240, endPoint y: 4, distance: 153.7
click at [240, 4] on div "Menu Home Search Public Private Partnerships Close Search" at bounding box center [548, 14] width 715 height 23
paste input "Collaborate with the Intergovernmental Affairs team to assess programs and Capi…"
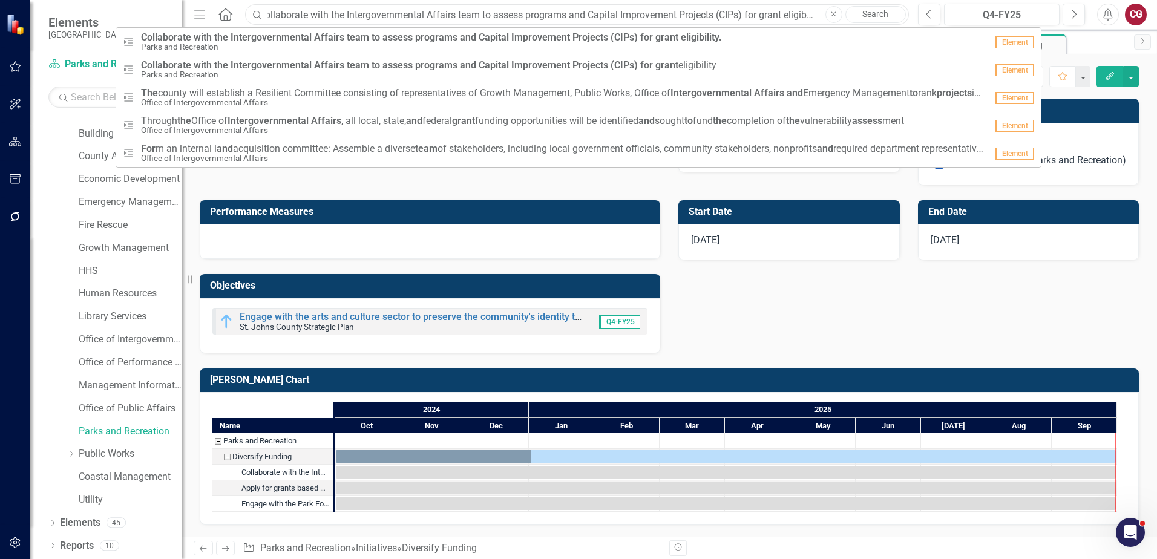
type input "Collaborate with the Intergovernmental Affairs team to assess programs and Capi…"
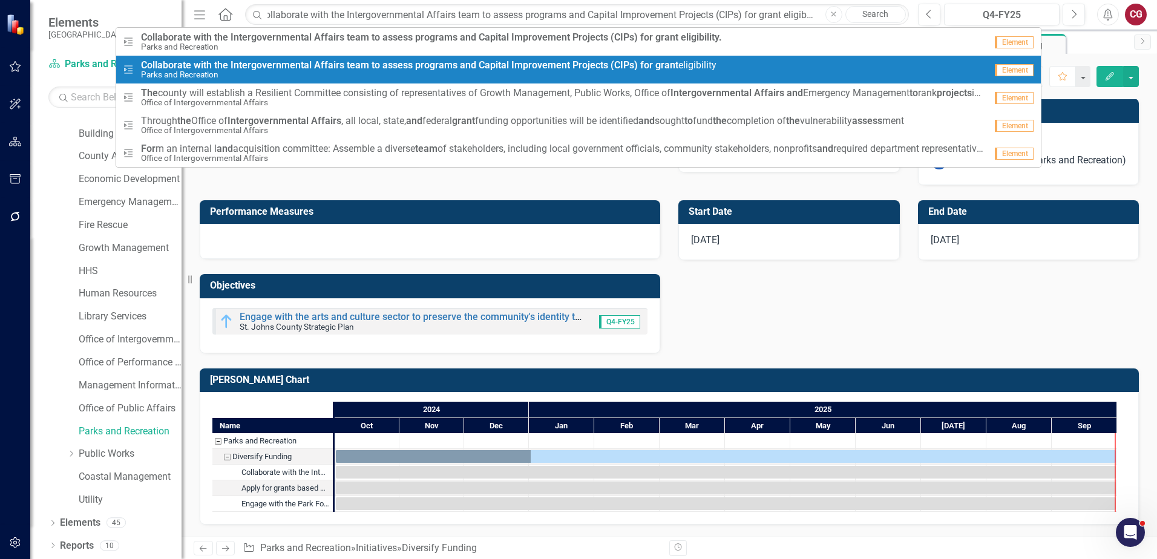
click at [328, 63] on strong "Affairs" at bounding box center [329, 64] width 30 height 11
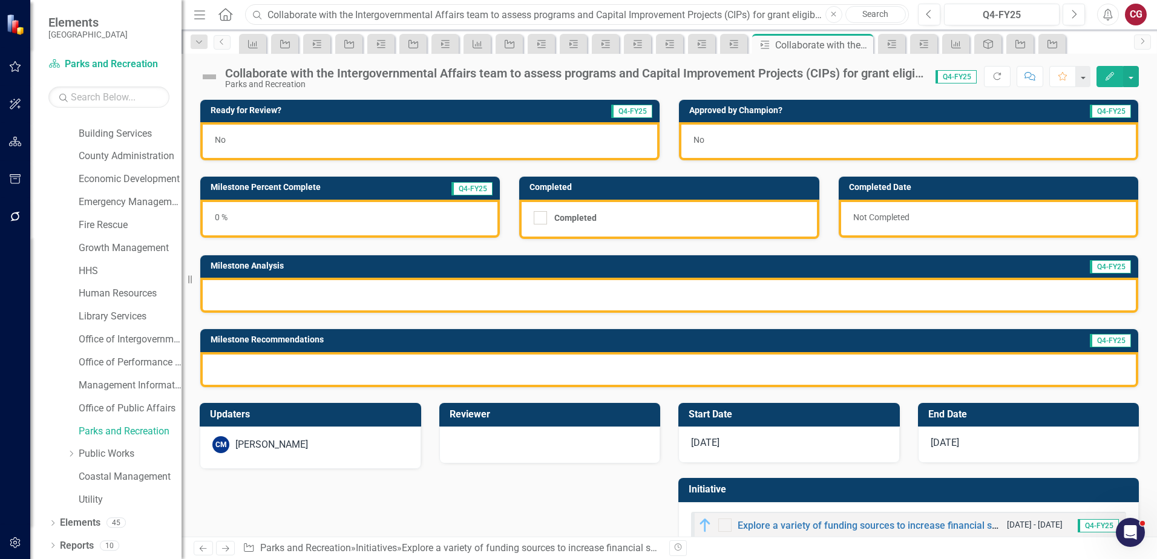
click at [341, 11] on input "Collaborate with the Intergovernmental Affairs team to assess programs and Capi…" at bounding box center [577, 14] width 664 height 21
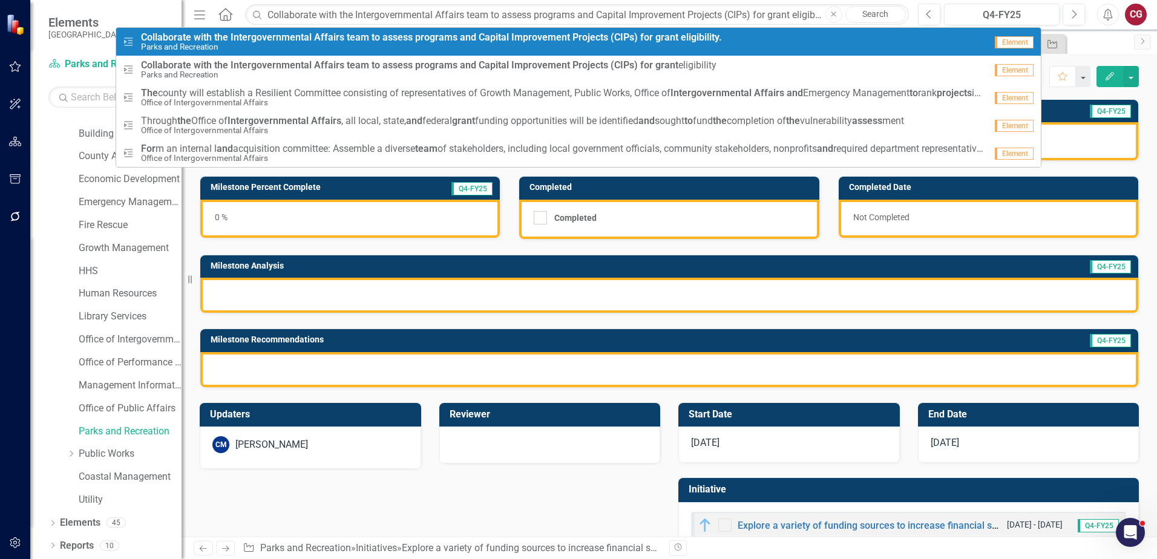
click at [321, 33] on strong "Affairs" at bounding box center [329, 36] width 30 height 11
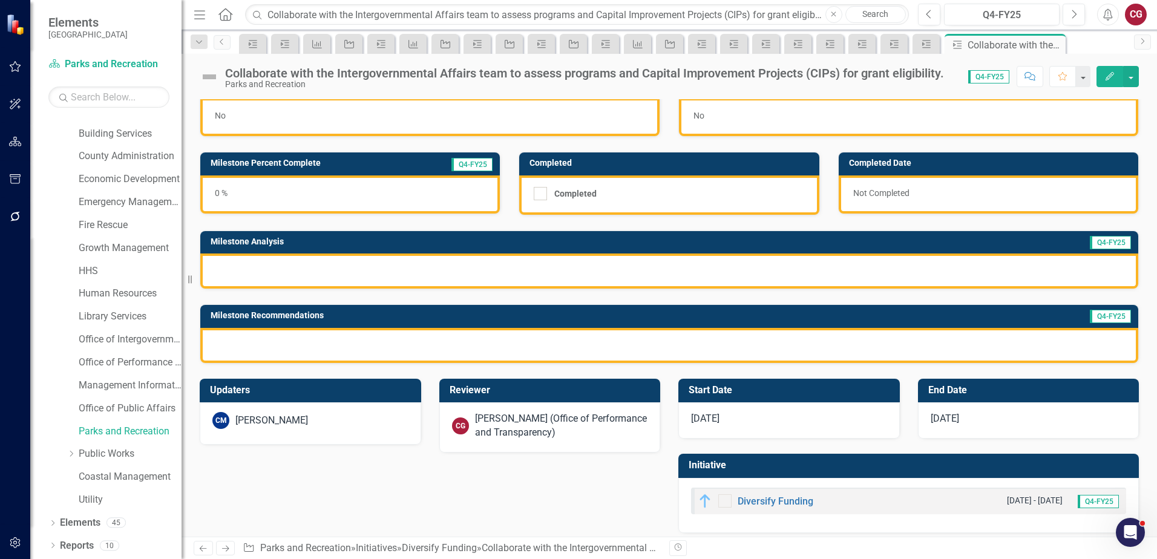
scroll to position [33, 0]
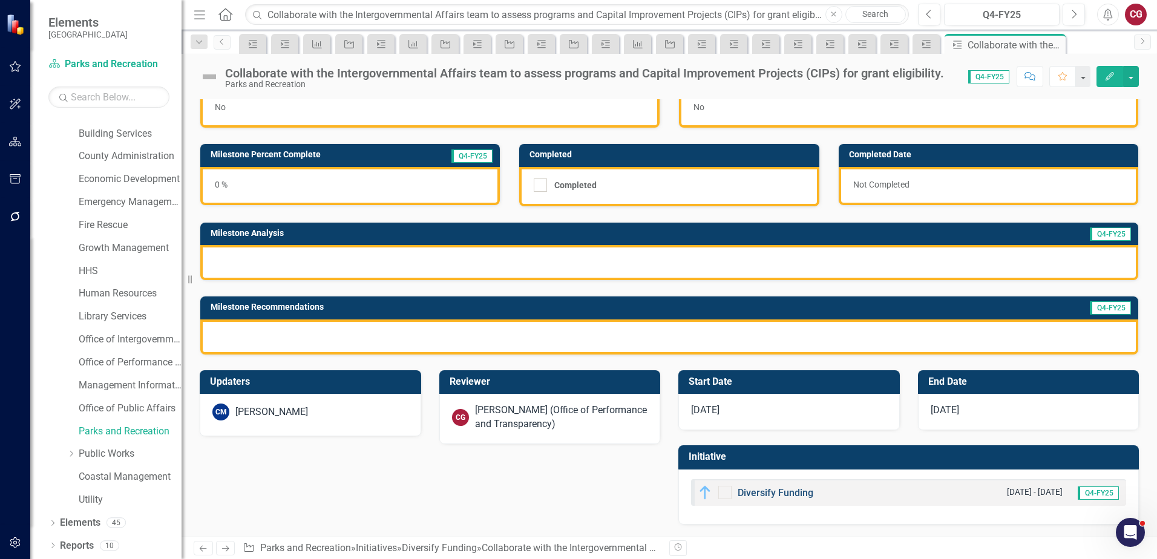
click at [773, 492] on link "Diversify Funding" at bounding box center [775, 492] width 76 height 11
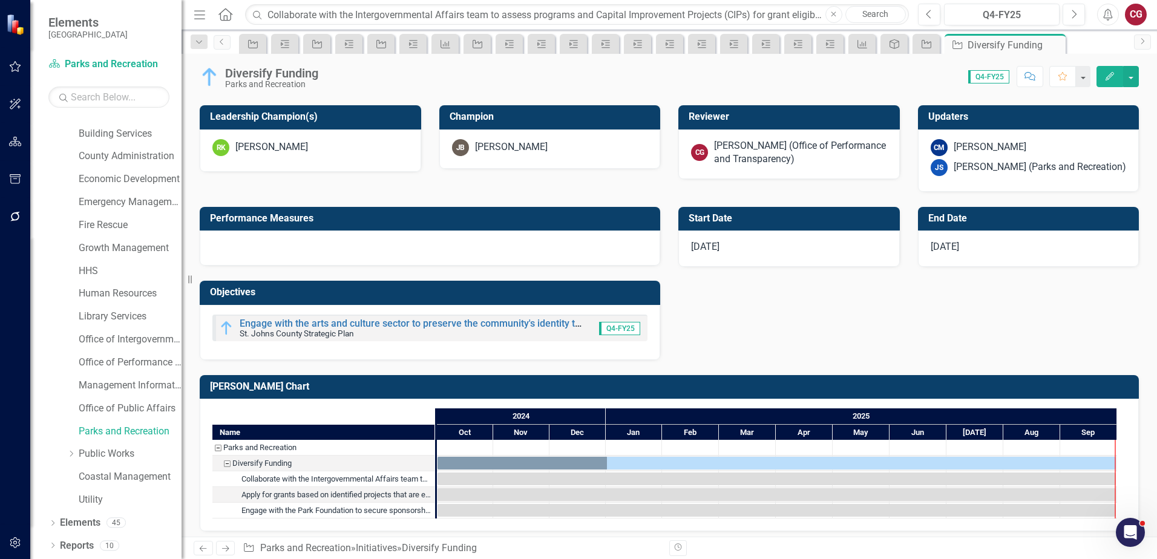
scroll to position [470, 0]
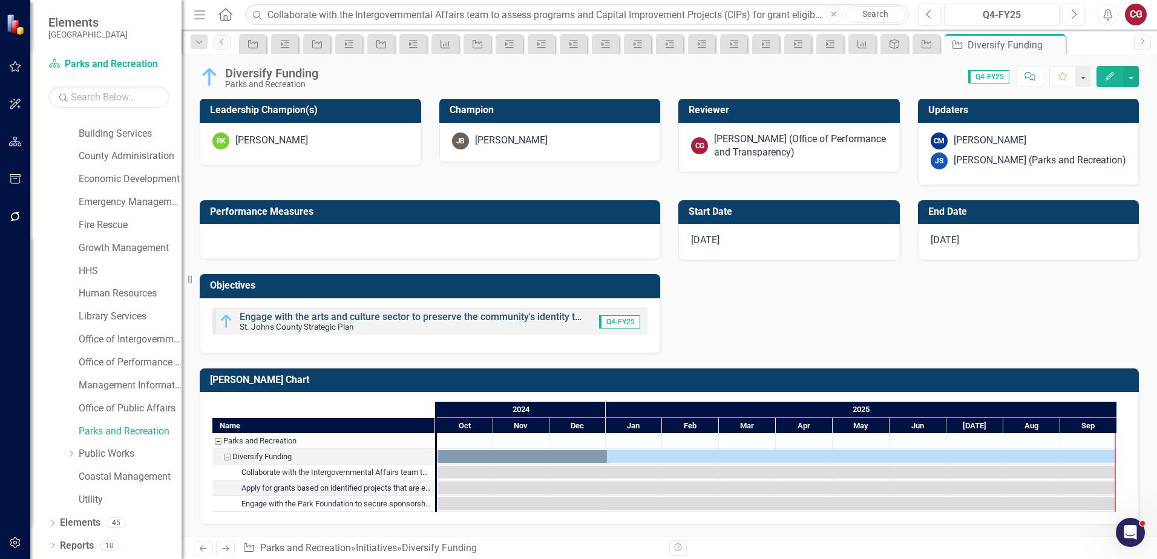
click at [331, 319] on link "Engage with the arts and culture sector to preserve the community's identity th…" at bounding box center [663, 316] width 847 height 11
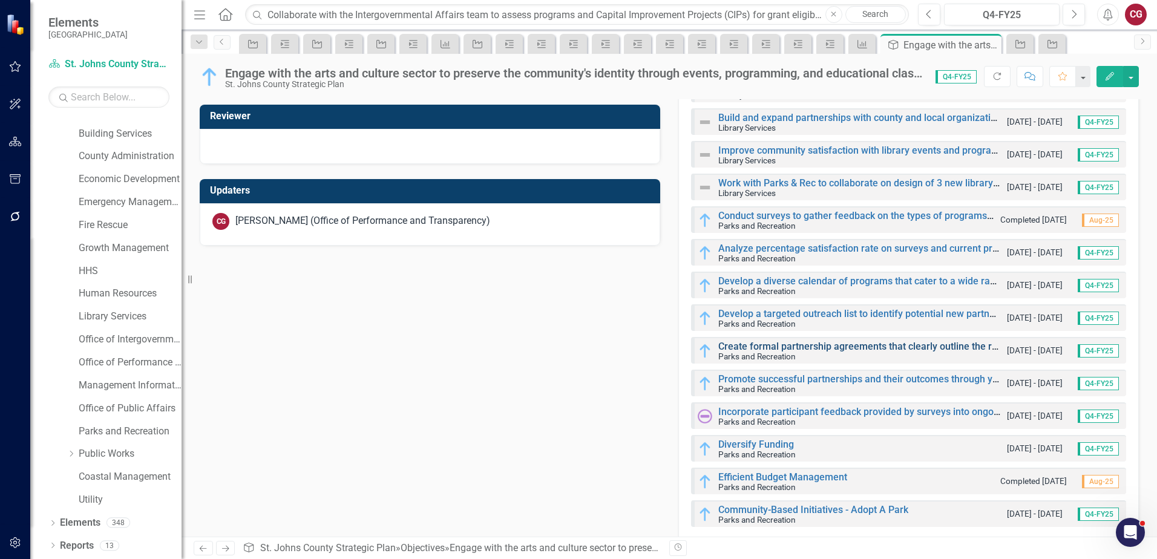
scroll to position [420, 0]
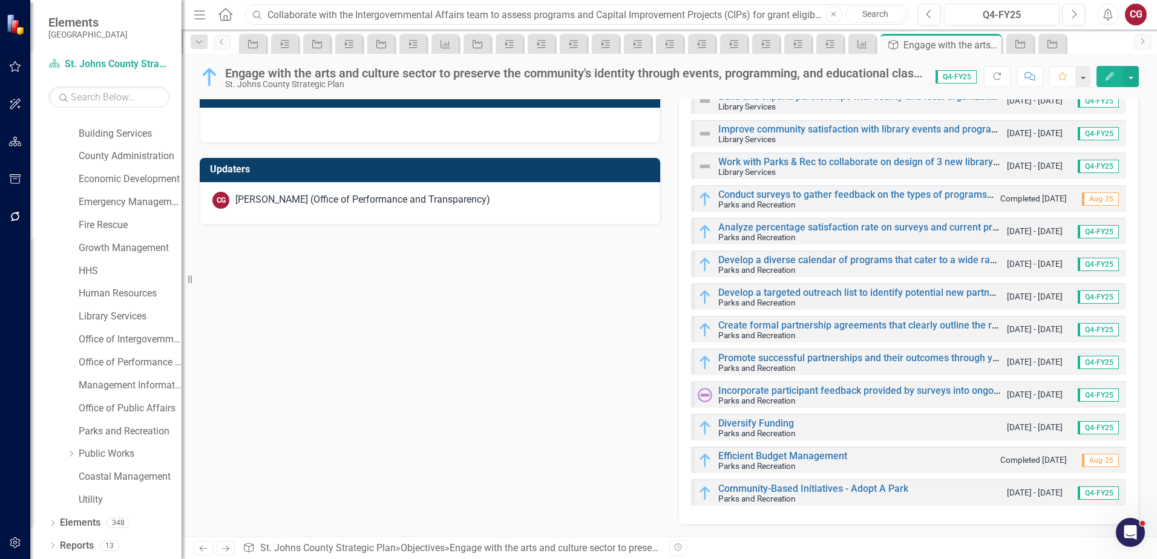
click at [310, 12] on input "Collaborate with the Intergovernmental Affairs team to assess programs and Capi…" at bounding box center [577, 14] width 664 height 21
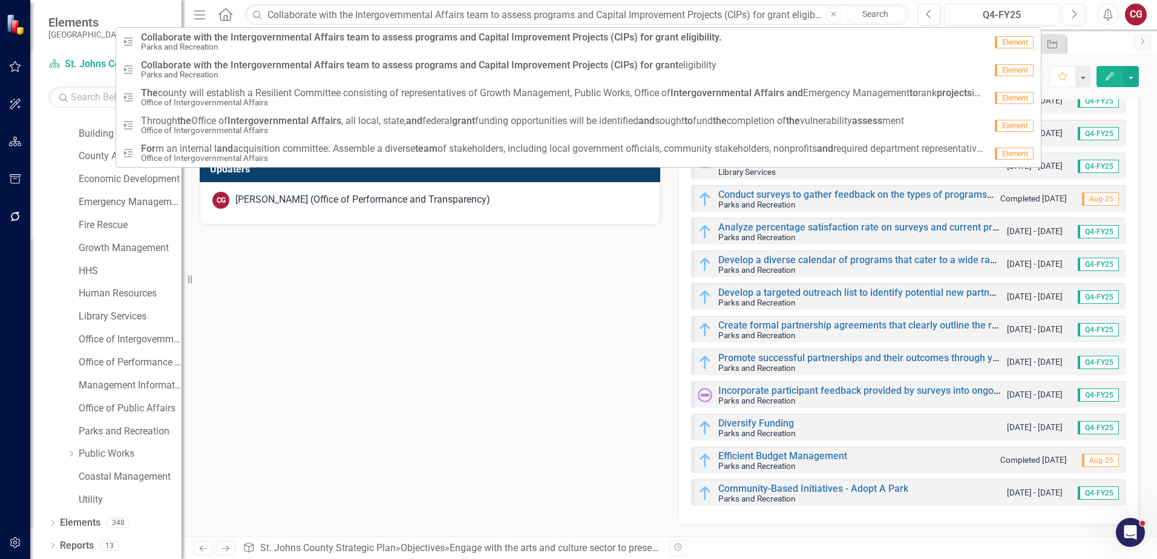
click at [834, 12] on icon "Close" at bounding box center [833, 14] width 5 height 7
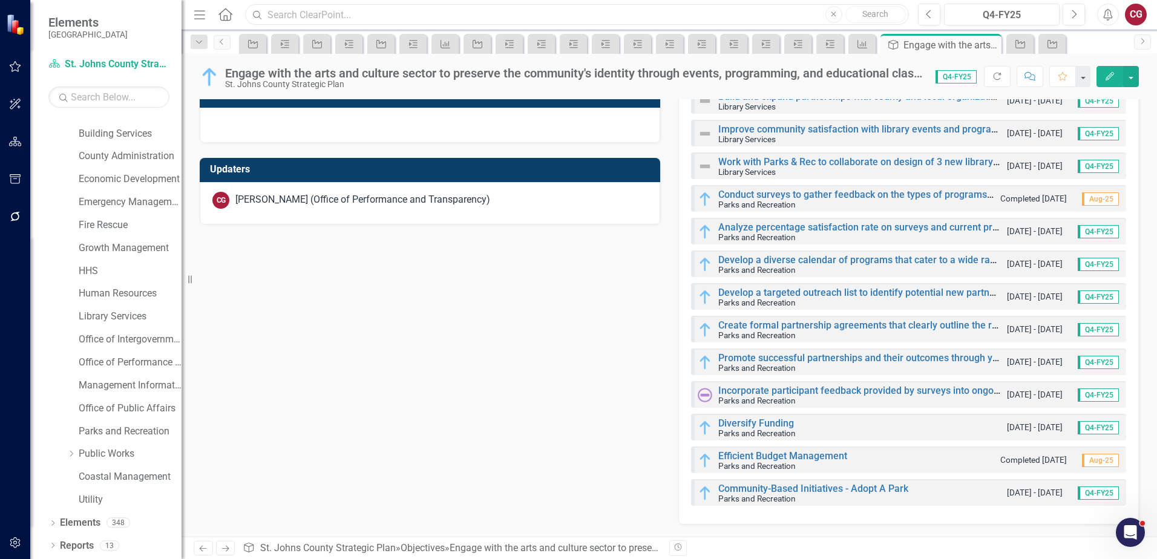
click at [552, 15] on input "text" at bounding box center [577, 14] width 664 height 21
paste input "Community-Based Initiatives - Adopt A Park"
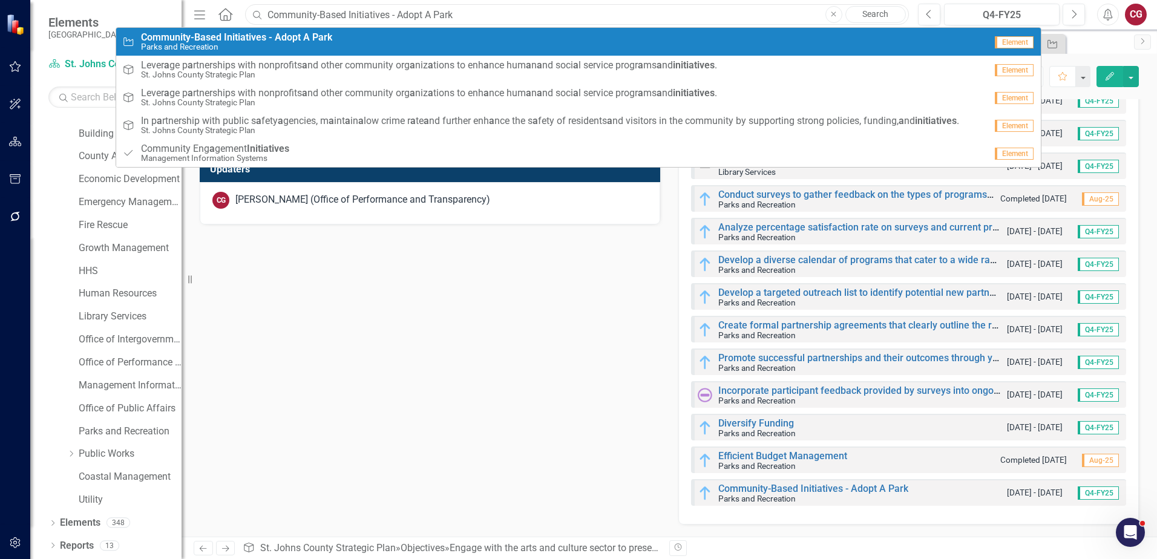
type input "Community-Based Initiatives - Adopt A Park"
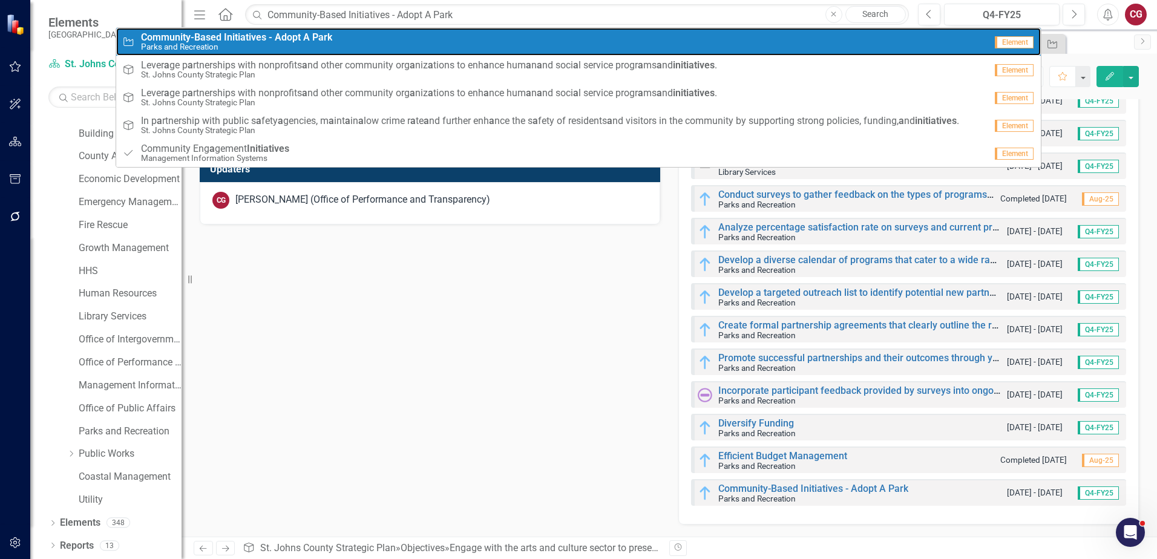
click at [360, 32] on div "Initiative Community-Based Initiatives - Adopt A Park Parks and Recreation" at bounding box center [553, 42] width 863 height 20
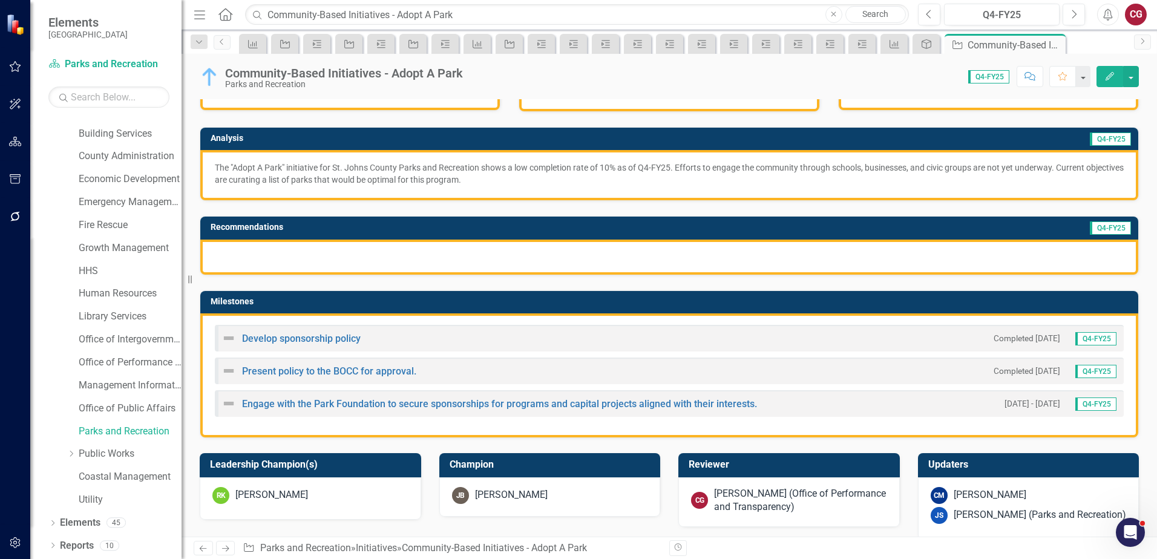
scroll to position [181, 0]
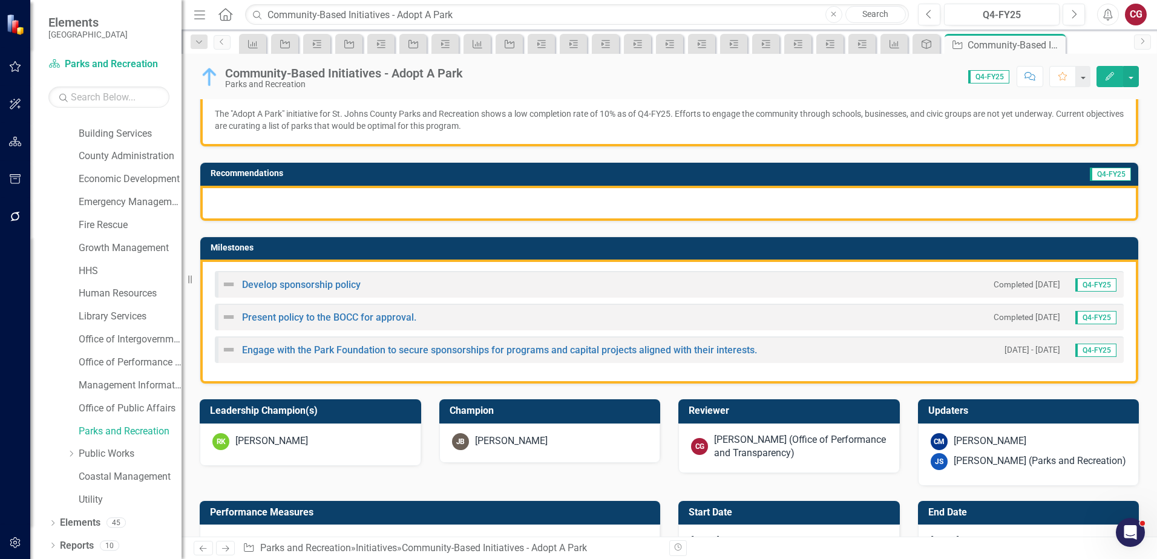
click at [764, 450] on div "[PERSON_NAME] (Office of Performance and Transparency)" at bounding box center [800, 447] width 173 height 28
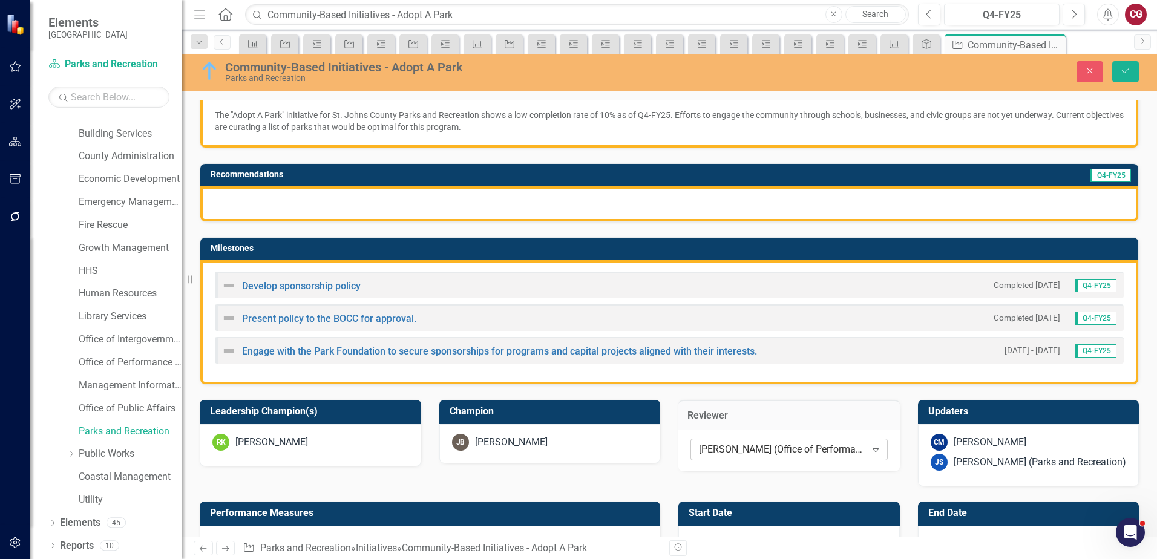
click at [762, 449] on div "[PERSON_NAME] (Office of Performance and Transparency)" at bounding box center [782, 450] width 167 height 14
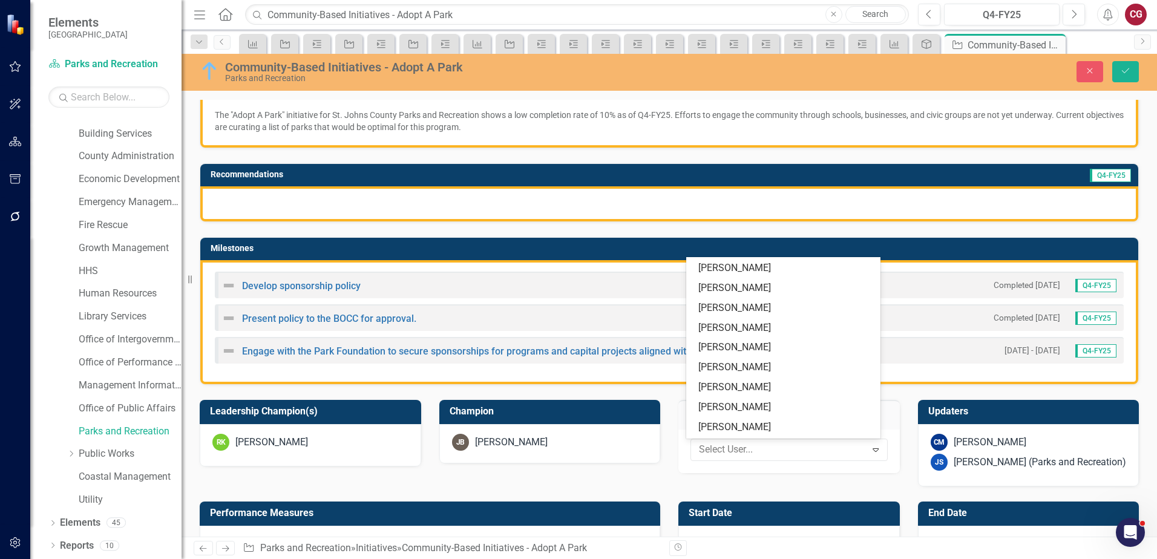
scroll to position [0, 0]
click at [737, 267] on div "Not Defined" at bounding box center [785, 267] width 175 height 14
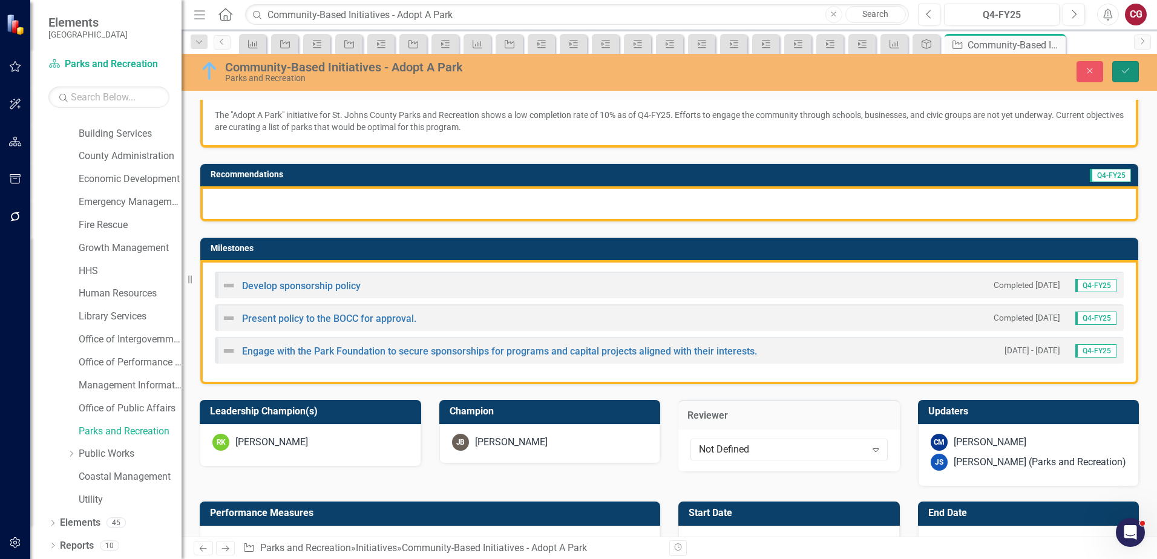
click at [1128, 81] on button "Save" at bounding box center [1125, 71] width 27 height 21
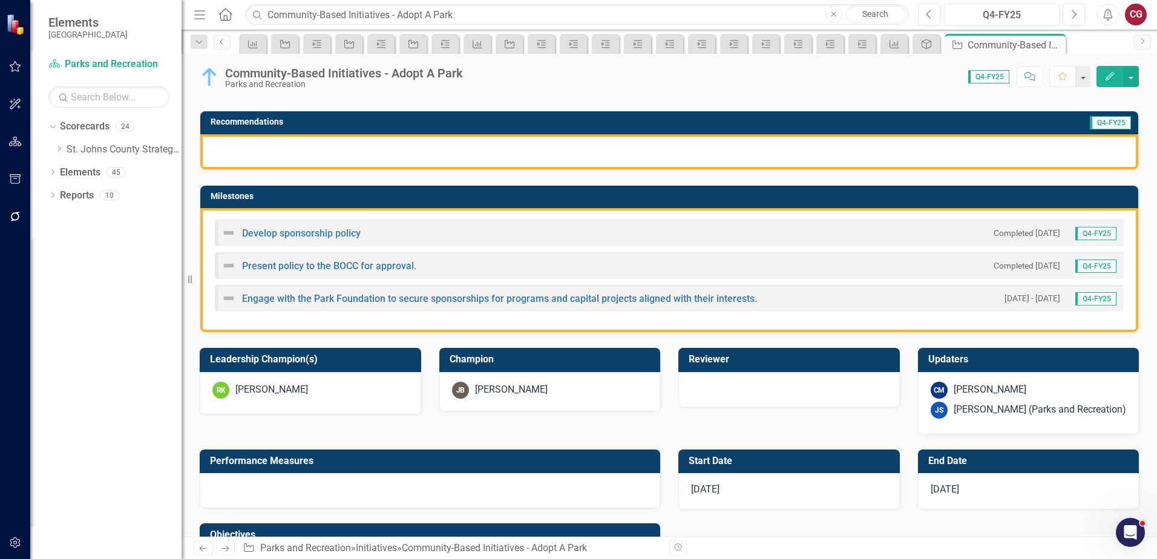
scroll to position [242, 0]
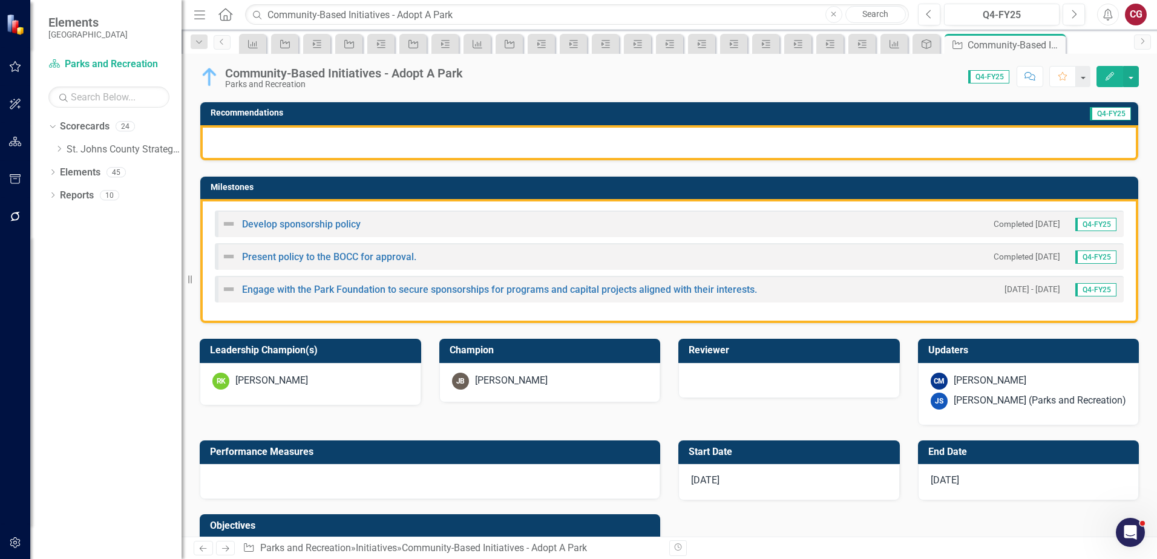
click at [953, 394] on div "[PERSON_NAME] (Parks and Recreation)" at bounding box center [1039, 401] width 172 height 14
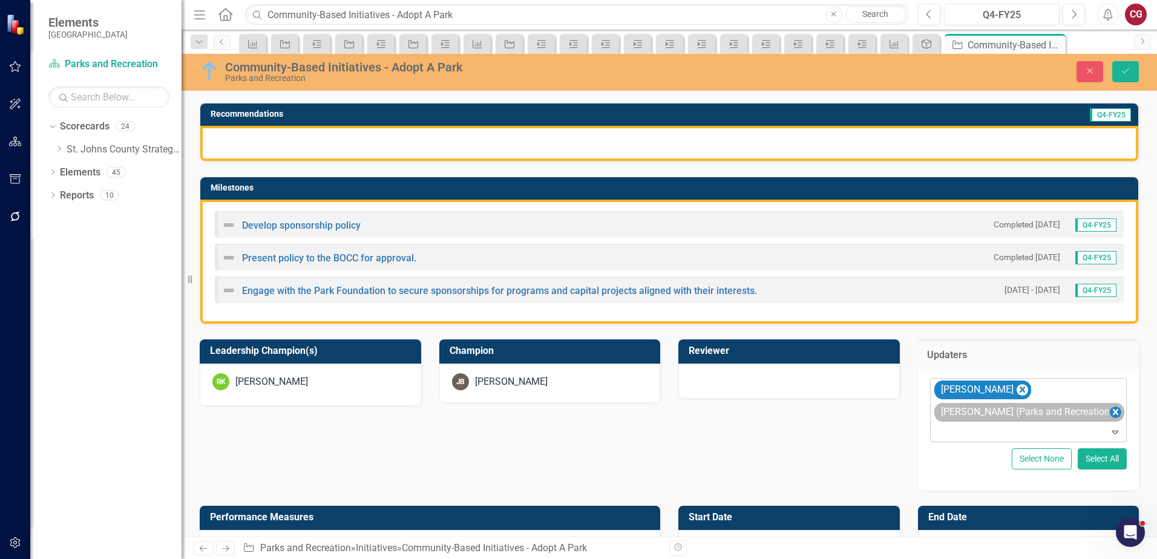
click at [1109, 411] on icon "Remove Joanne Spencer (Parks and Recreation)" at bounding box center [1114, 412] width 11 height 15
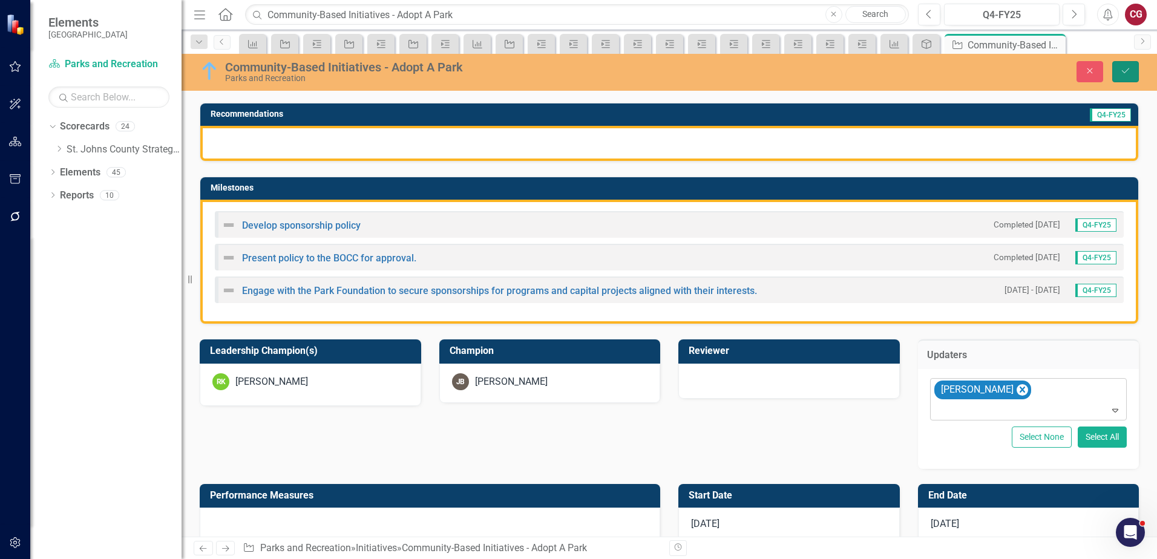
click at [1121, 74] on icon "Save" at bounding box center [1125, 71] width 11 height 8
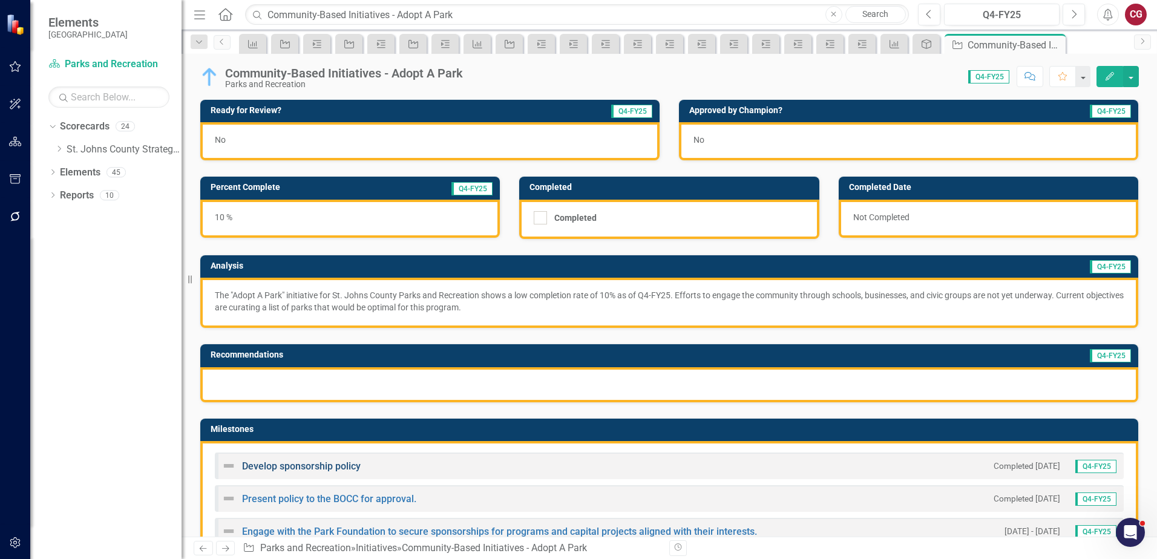
click at [325, 466] on link "Develop sponsorship policy" at bounding box center [301, 465] width 119 height 11
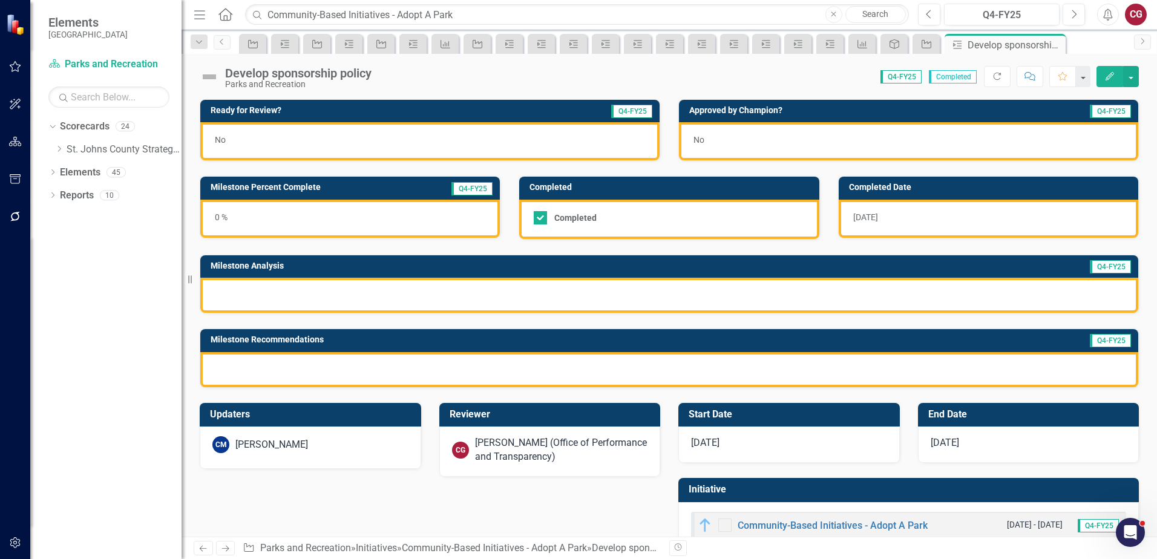
click at [502, 456] on div "[PERSON_NAME] (Office of Performance and Transparency)" at bounding box center [561, 450] width 173 height 28
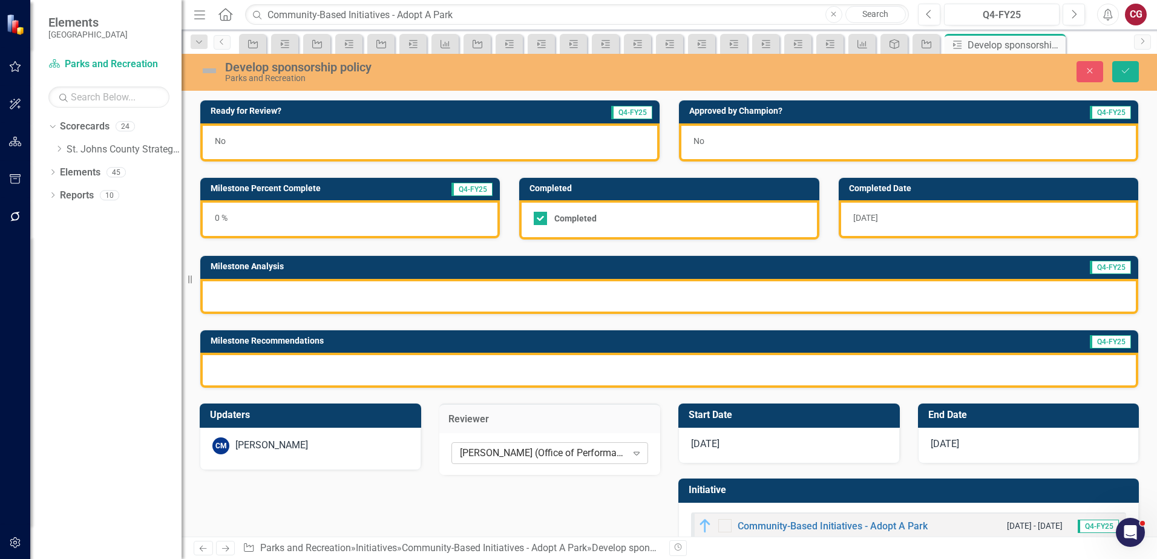
click at [530, 452] on div "[PERSON_NAME] (Office of Performance and Transparency)" at bounding box center [543, 453] width 167 height 14
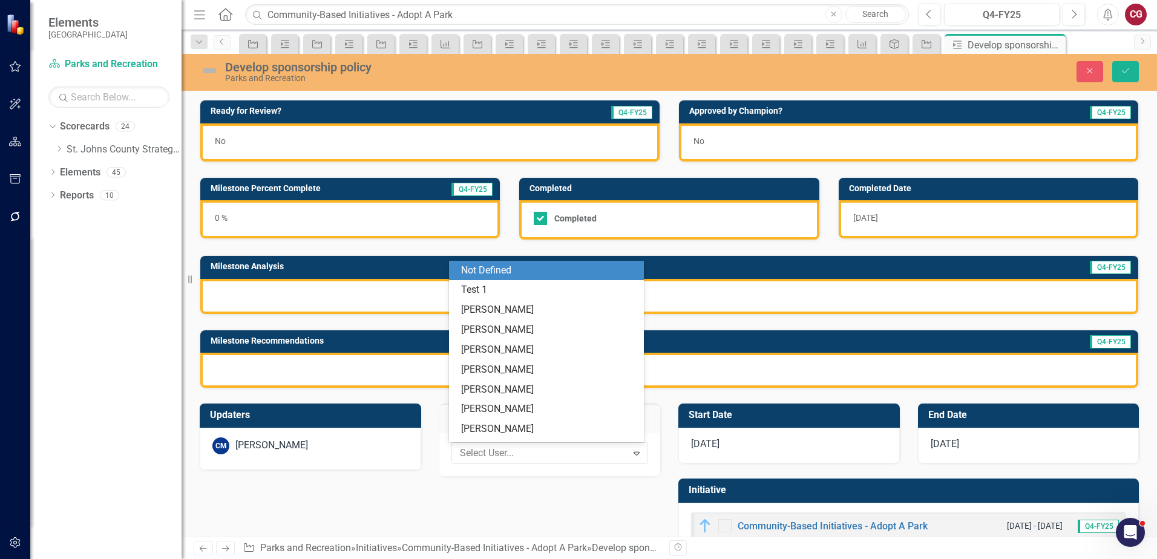
click at [483, 272] on div "Not Defined" at bounding box center [548, 271] width 175 height 14
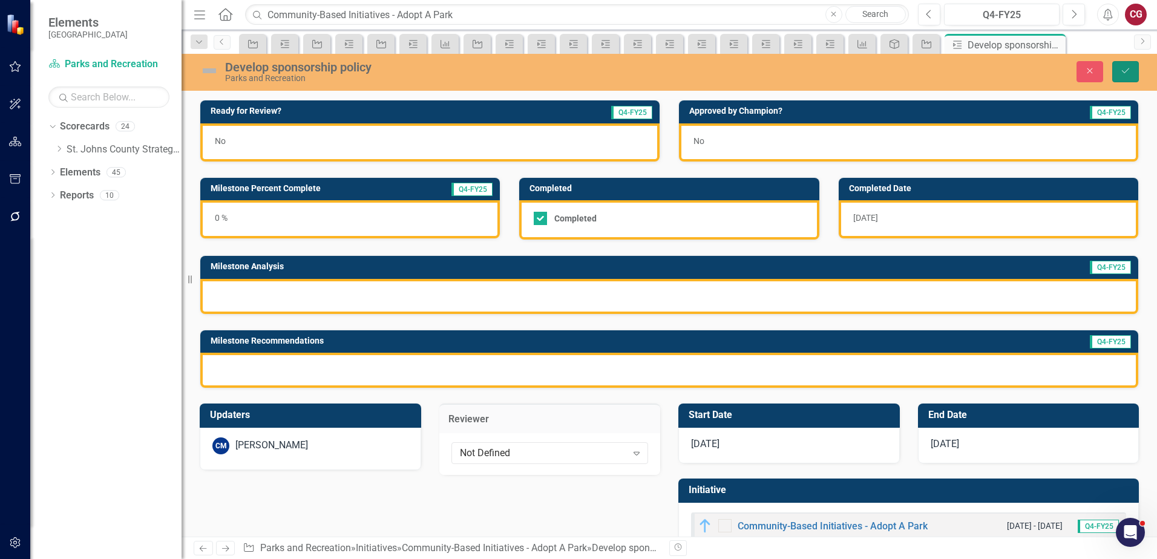
click at [1132, 74] on button "Save" at bounding box center [1125, 71] width 27 height 21
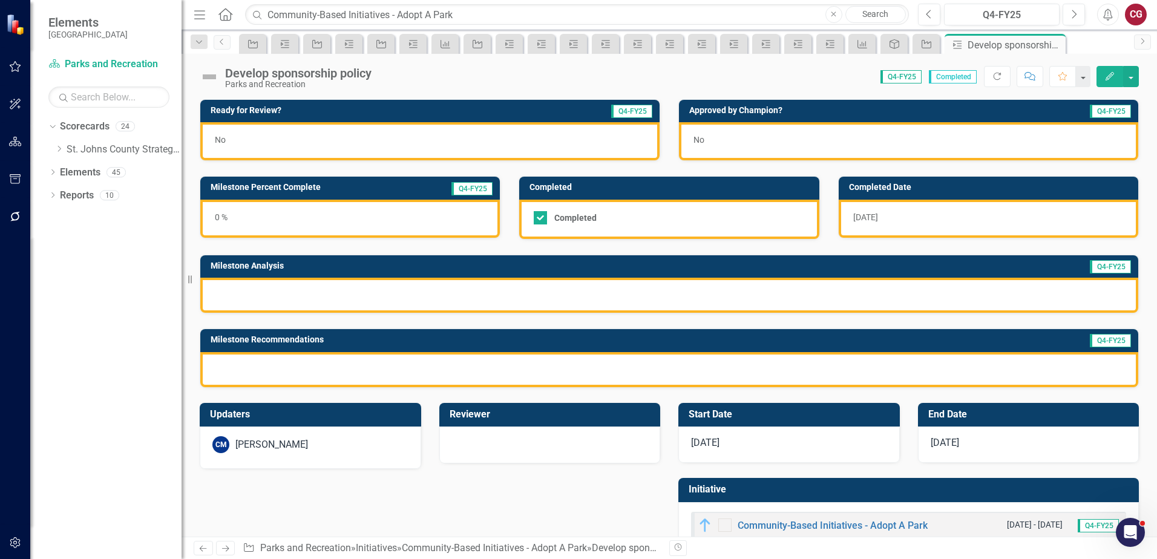
scroll to position [33, 0]
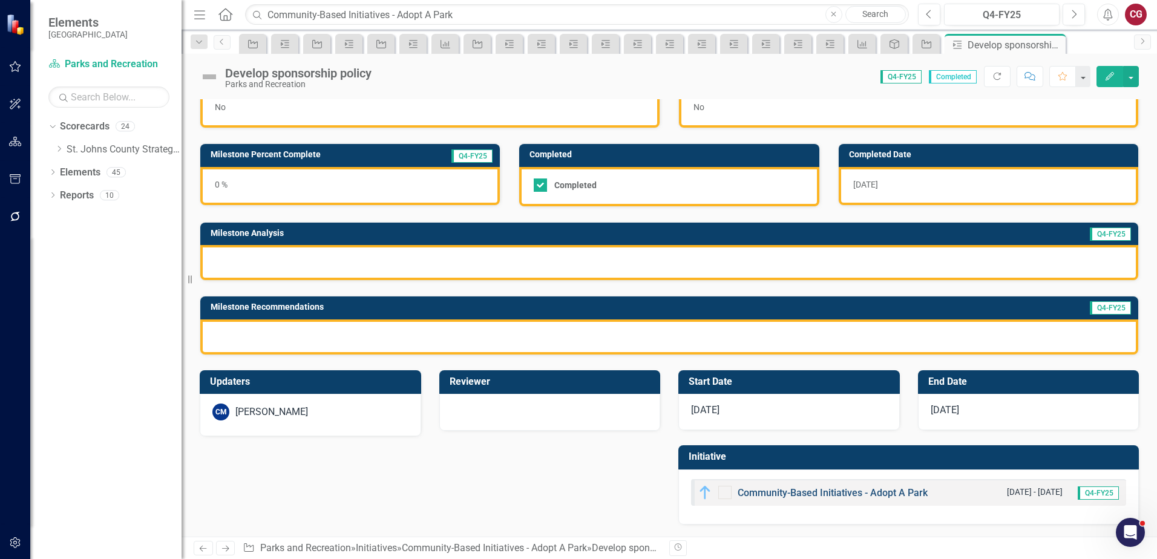
click at [757, 488] on link "Community-Based Initiatives - Adopt A Park" at bounding box center [832, 492] width 190 height 11
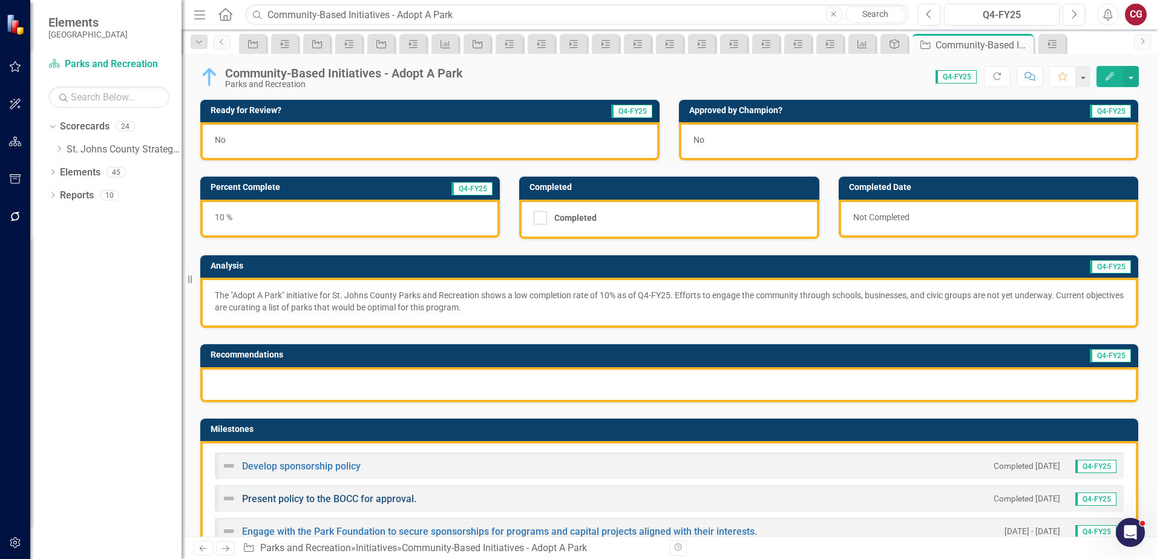
click at [345, 498] on link "Present policy to the BOCC for approval." at bounding box center [329, 498] width 174 height 11
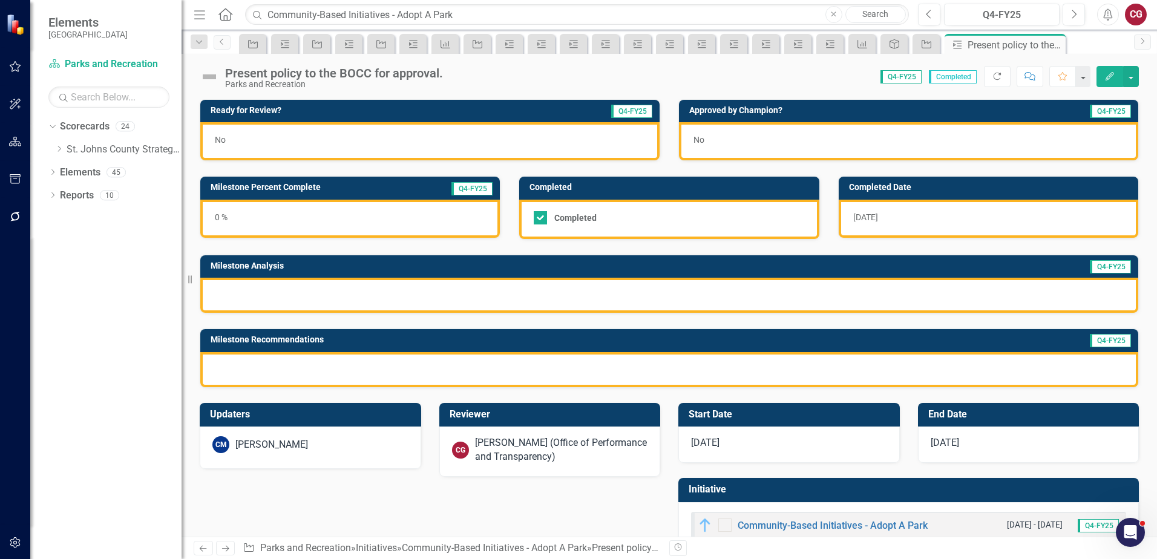
click at [477, 459] on div "[PERSON_NAME] (Office of Performance and Transparency)" at bounding box center [561, 450] width 173 height 28
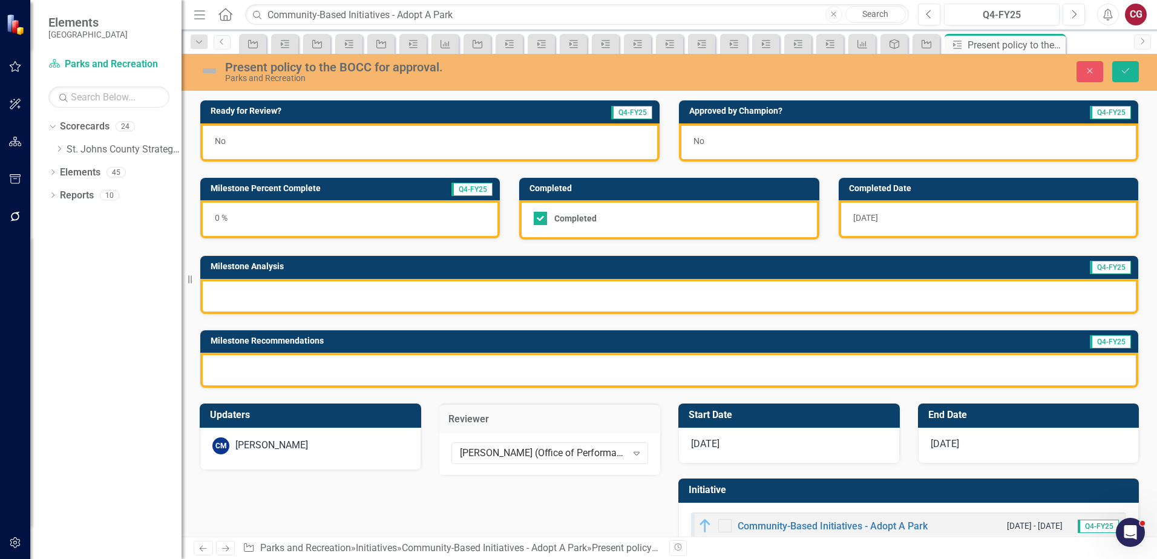
click at [477, 459] on div "[PERSON_NAME] (Office of Performance and Transparency)" at bounding box center [543, 453] width 167 height 14
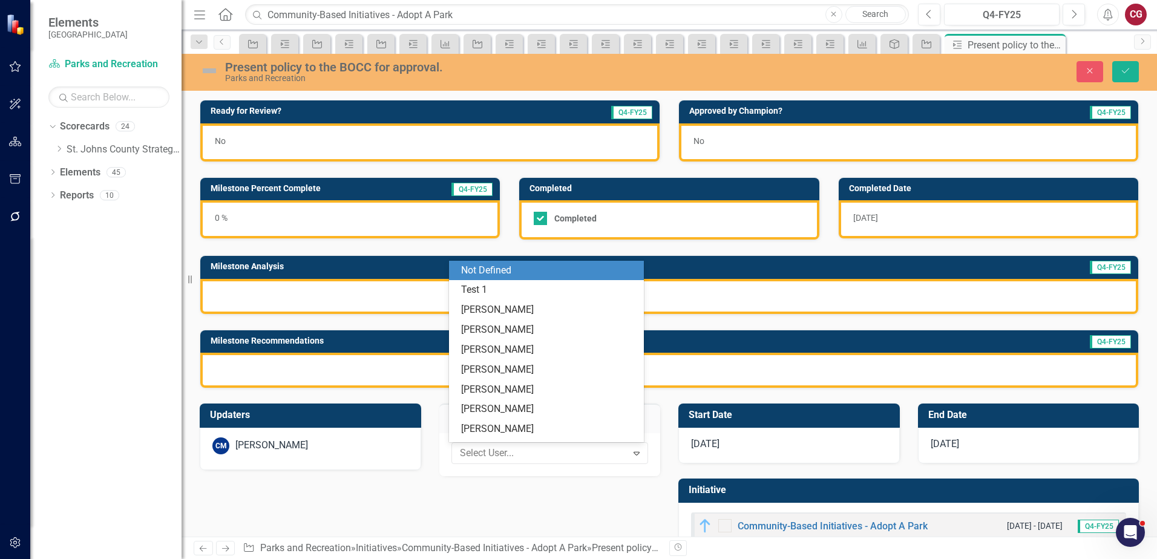
click at [509, 262] on div "Not Defined" at bounding box center [546, 271] width 195 height 20
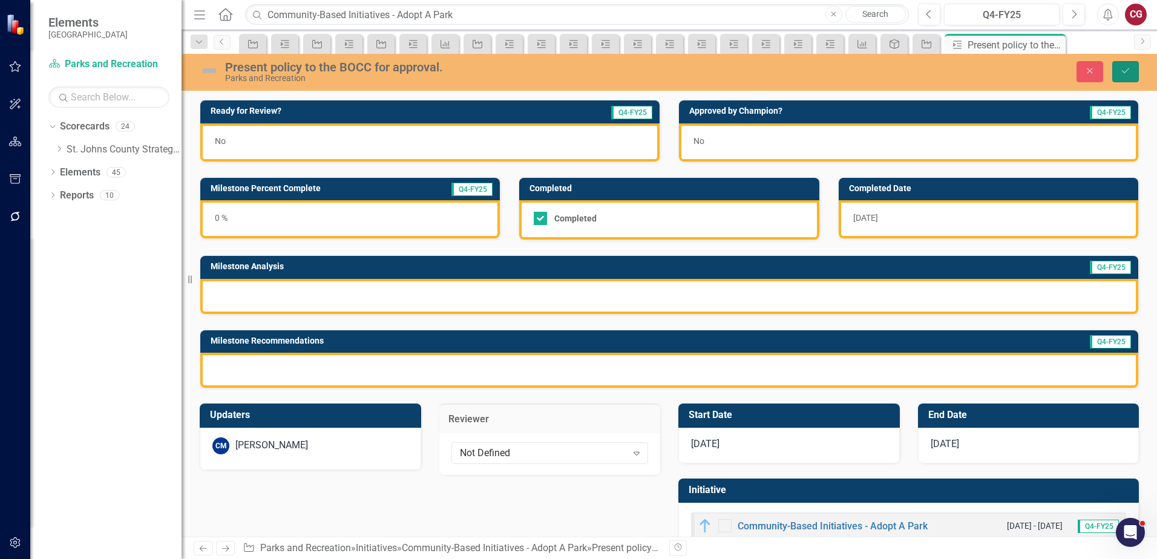
click at [1119, 66] on button "Save" at bounding box center [1125, 71] width 27 height 21
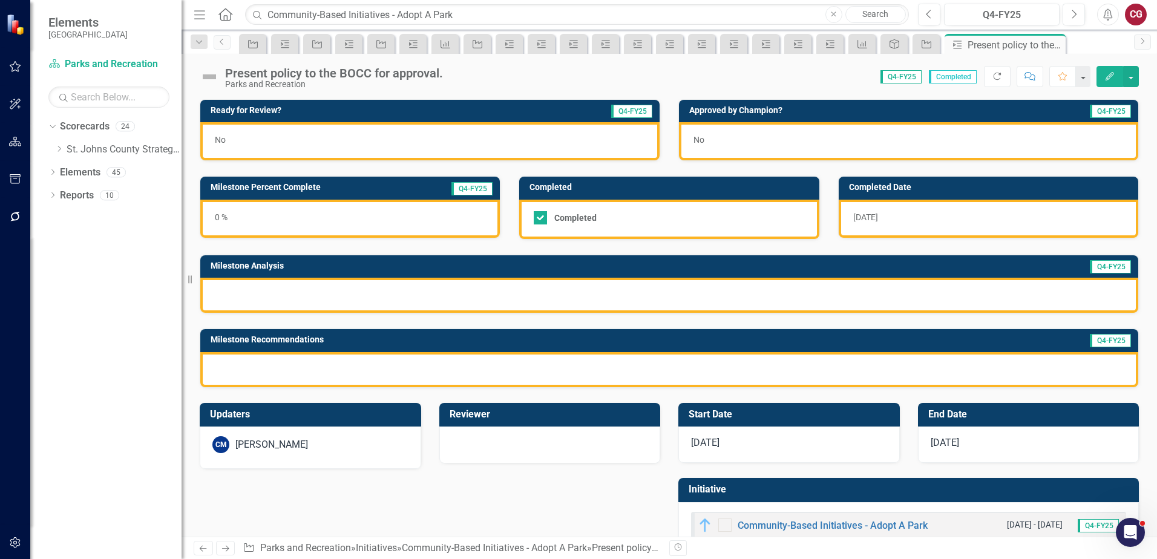
scroll to position [33, 0]
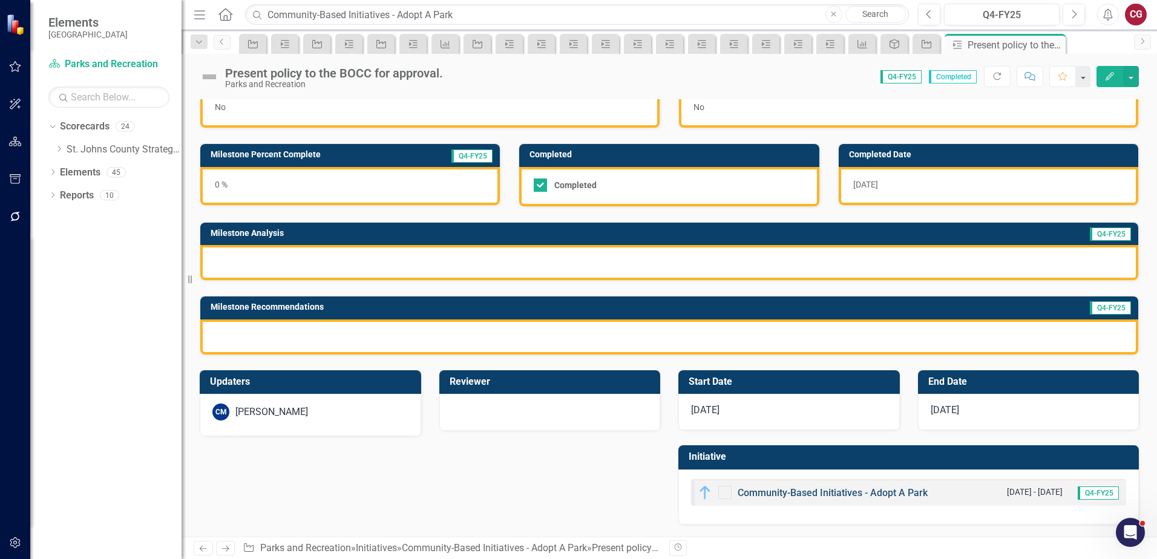
click at [800, 496] on link "Community-Based Initiatives - Adopt A Park" at bounding box center [832, 492] width 190 height 11
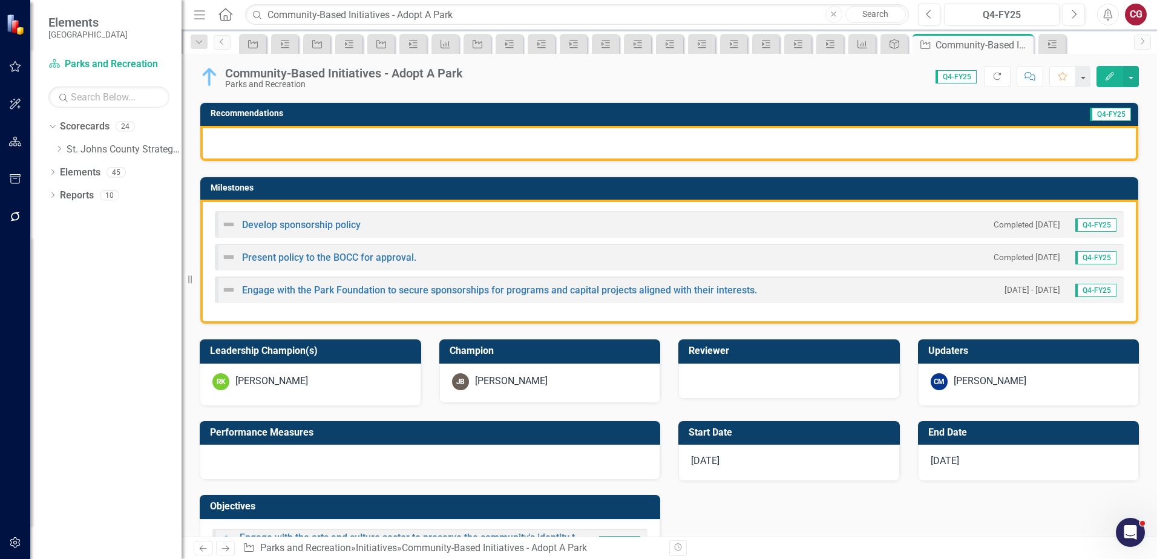
scroll to position [242, 0]
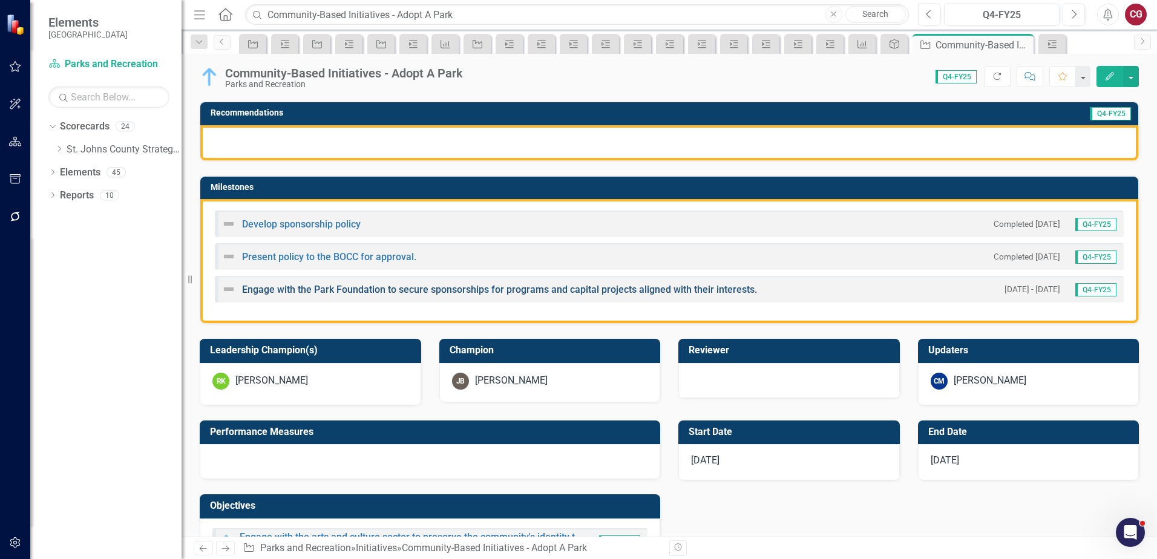
click at [299, 291] on link "Engage with the Park Foundation to secure sponsorships for programs and capital…" at bounding box center [499, 289] width 515 height 11
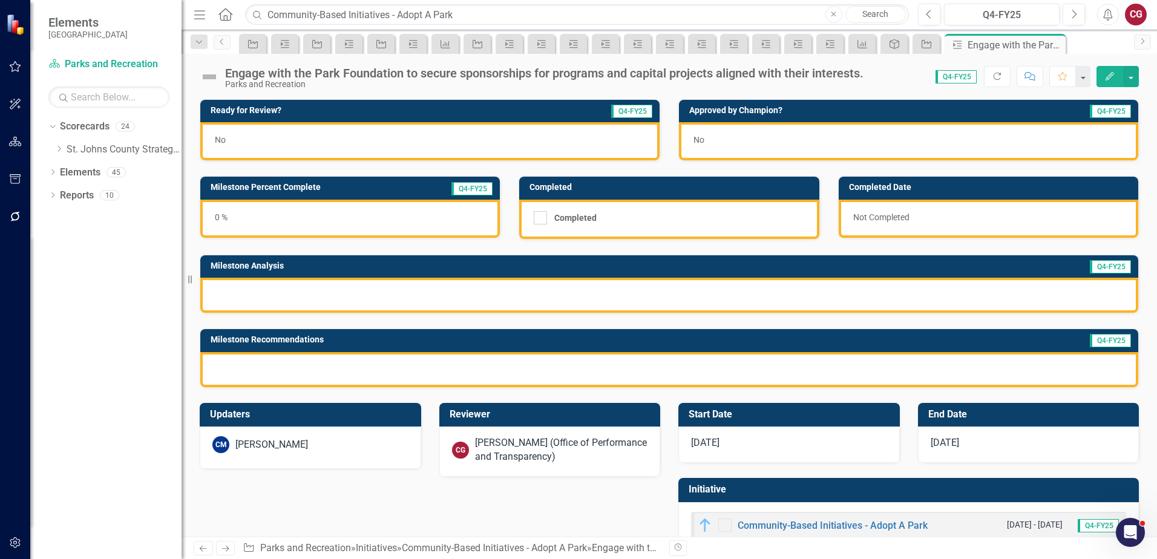
click at [491, 452] on div "[PERSON_NAME] (Office of Performance and Transparency)" at bounding box center [561, 450] width 173 height 28
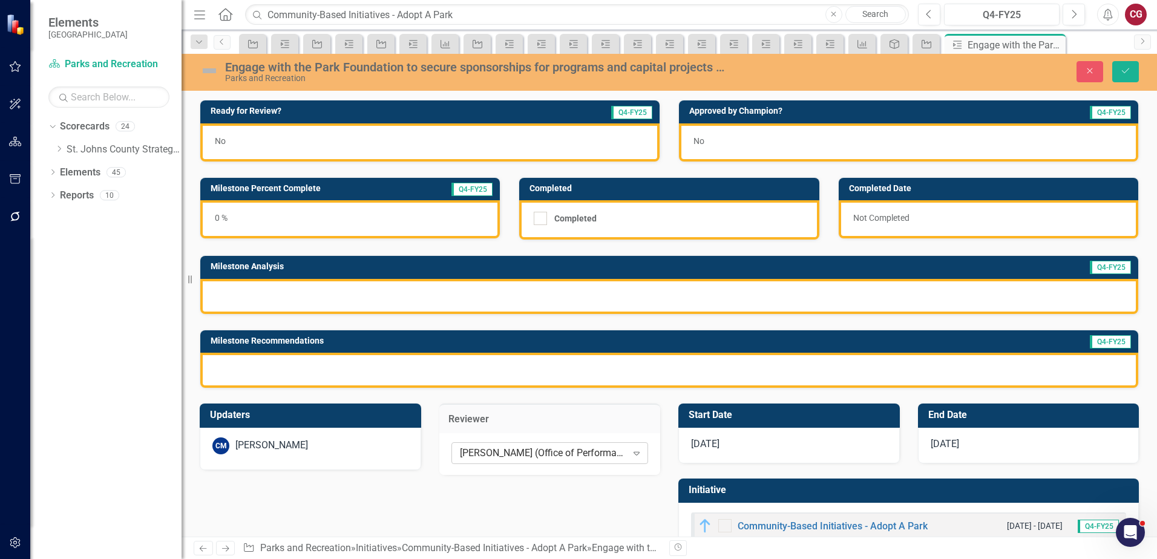
click at [461, 451] on div "[PERSON_NAME] (Office of Performance and Transparency)" at bounding box center [543, 453] width 167 height 14
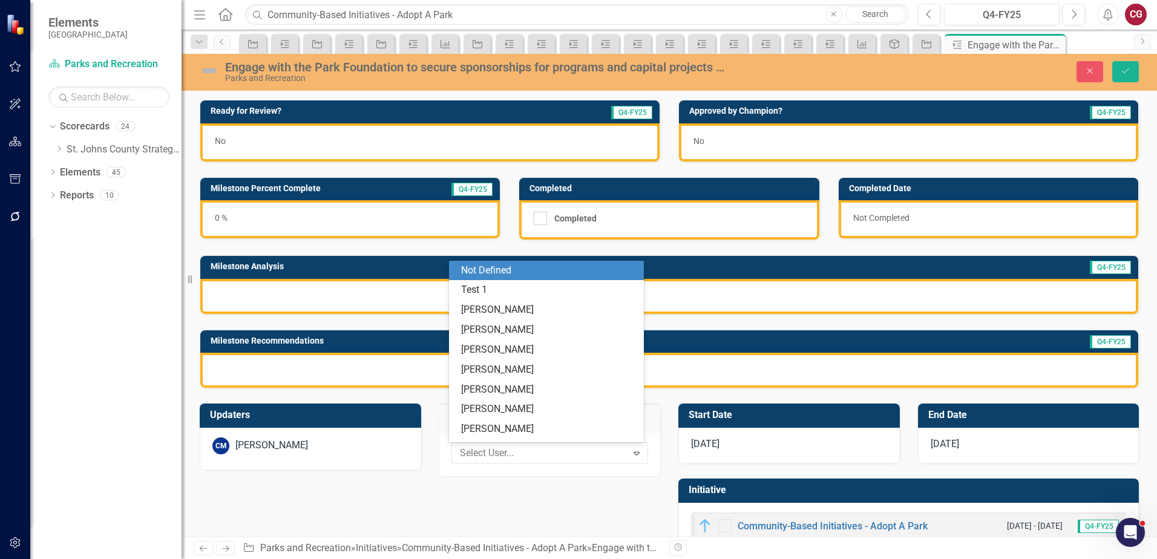
click at [481, 272] on div "Not Defined" at bounding box center [548, 271] width 175 height 14
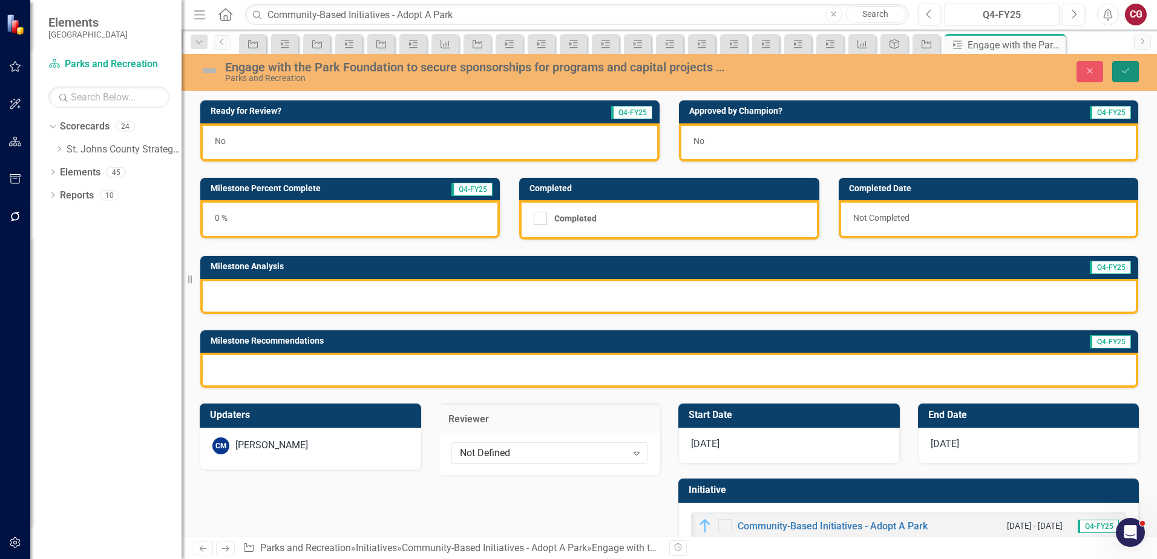
click at [1128, 71] on icon "Save" at bounding box center [1125, 71] width 11 height 8
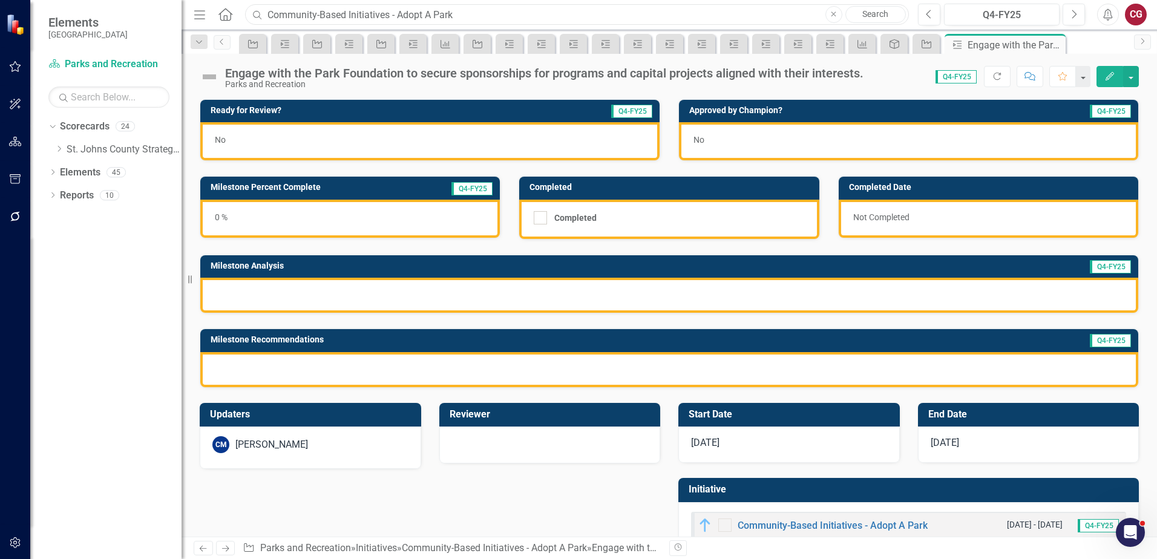
click at [517, 16] on input "Community-Based Initiatives - Adopt A Park" at bounding box center [577, 14] width 664 height 21
drag, startPoint x: 502, startPoint y: 16, endPoint x: 129, endPoint y: 5, distance: 373.4
click at [129, 5] on div "Elements St. Johns County Scorecard Parks and Recreation Search Dropdown Scorec…" at bounding box center [578, 279] width 1157 height 559
paste input "Efficient Budget Management"
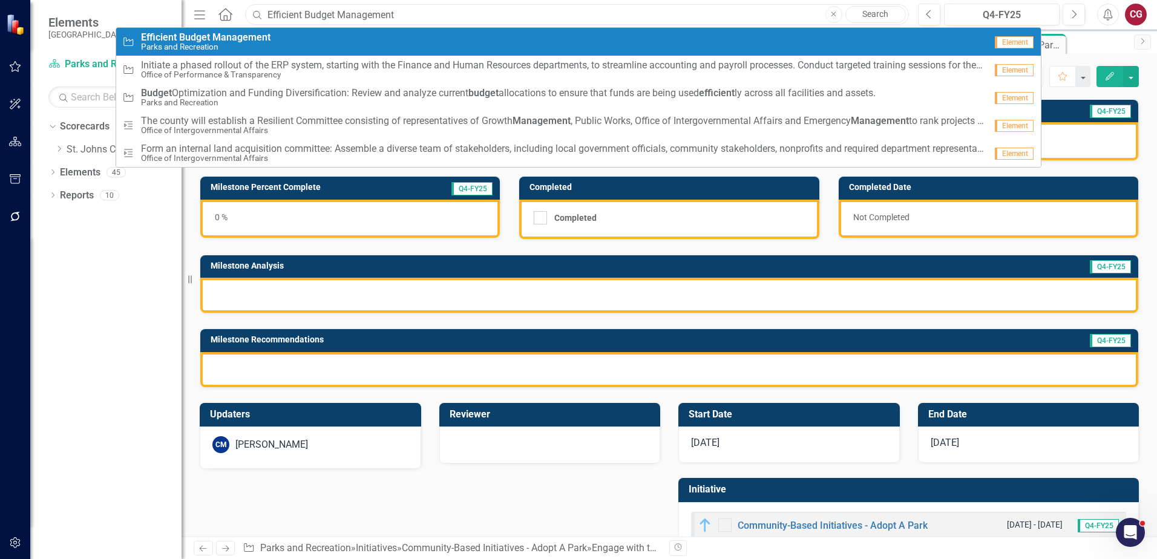
type input "Efficient Budget Management"
click at [353, 39] on div "Initiative Efficient Budget Management Parks and Recreation" at bounding box center [553, 42] width 863 height 20
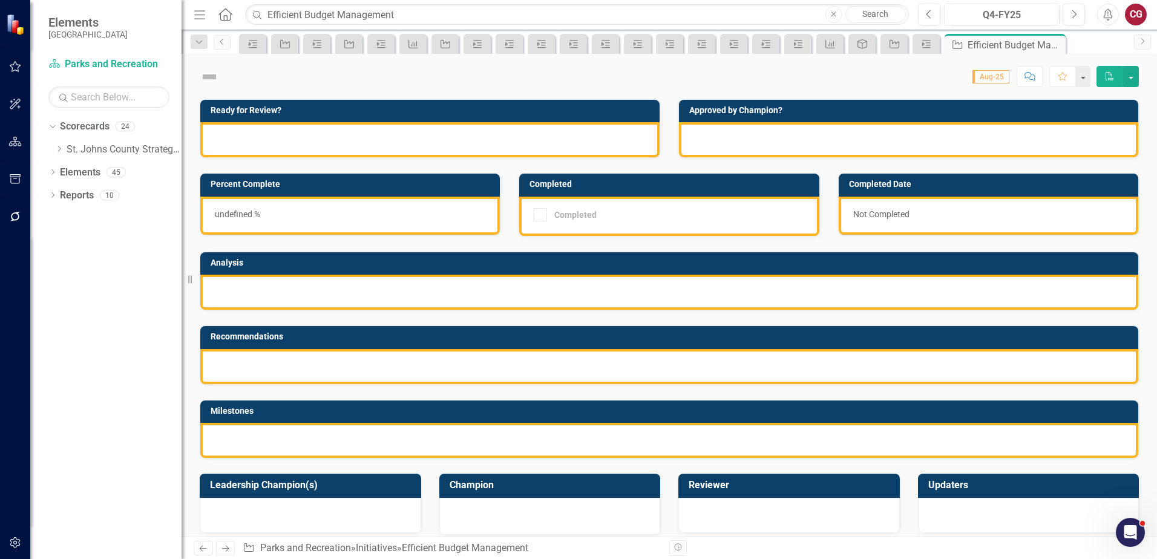
checkbox input "true"
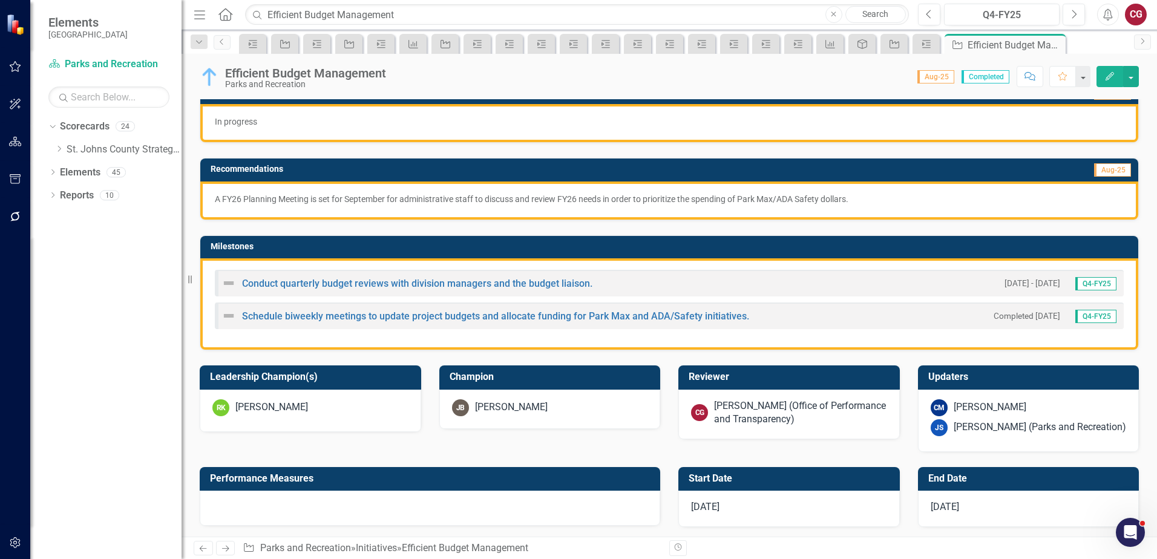
scroll to position [181, 0]
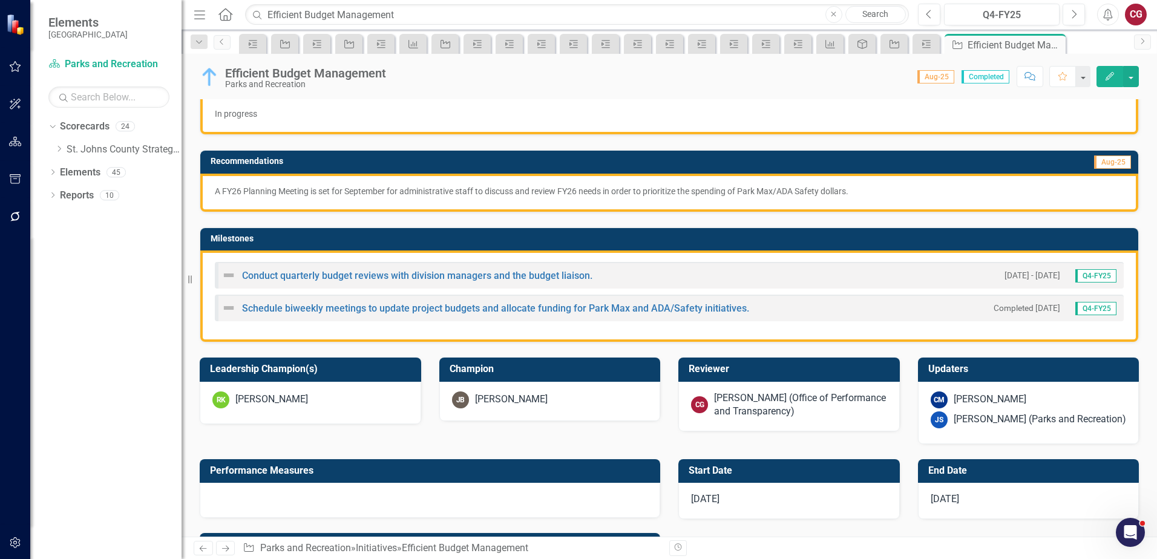
click at [785, 413] on div "[PERSON_NAME] (Office of Performance and Transparency)" at bounding box center [800, 405] width 173 height 28
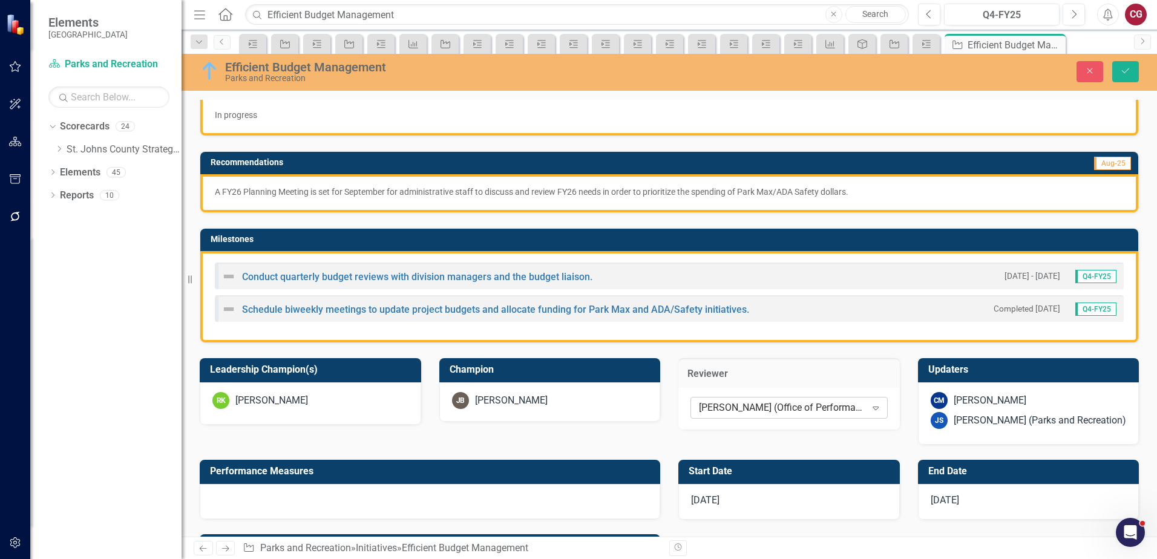
click at [771, 413] on div "[PERSON_NAME] (Office of Performance and Transparency)" at bounding box center [782, 408] width 167 height 14
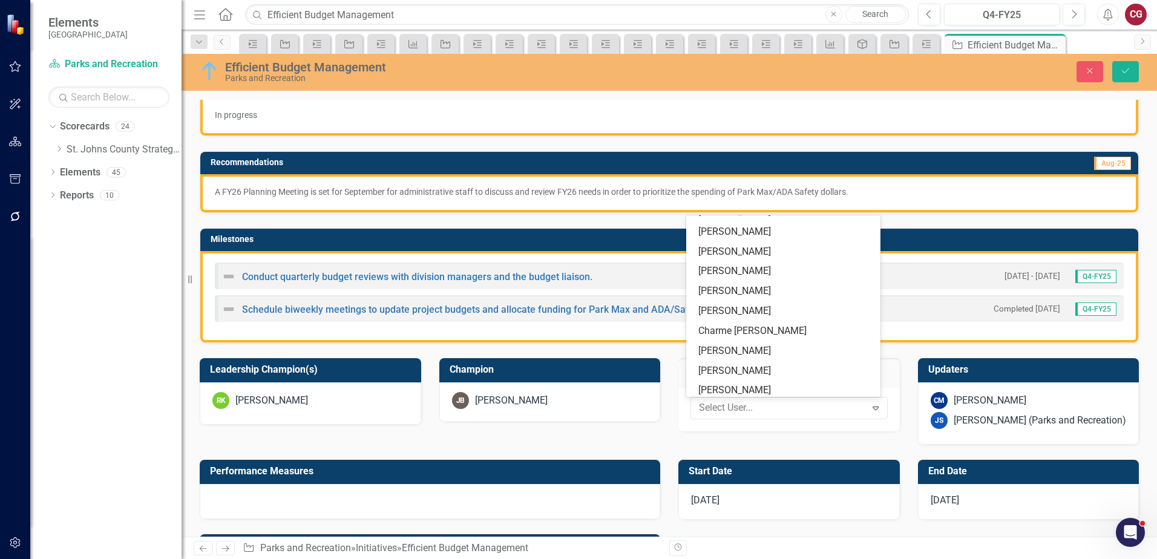
scroll to position [0, 0]
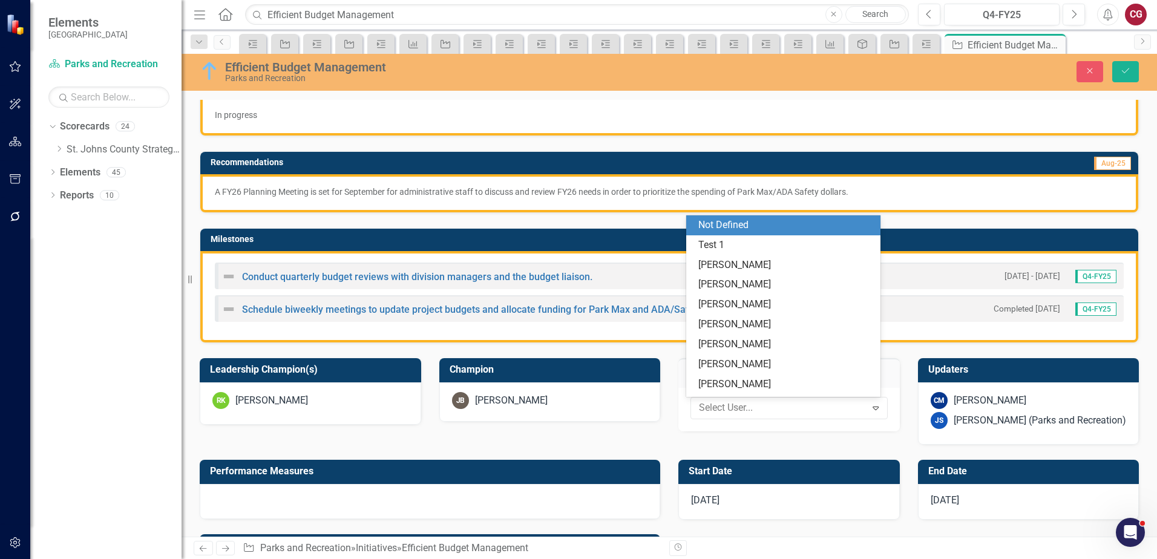
click at [733, 220] on div "Not Defined" at bounding box center [785, 225] width 175 height 14
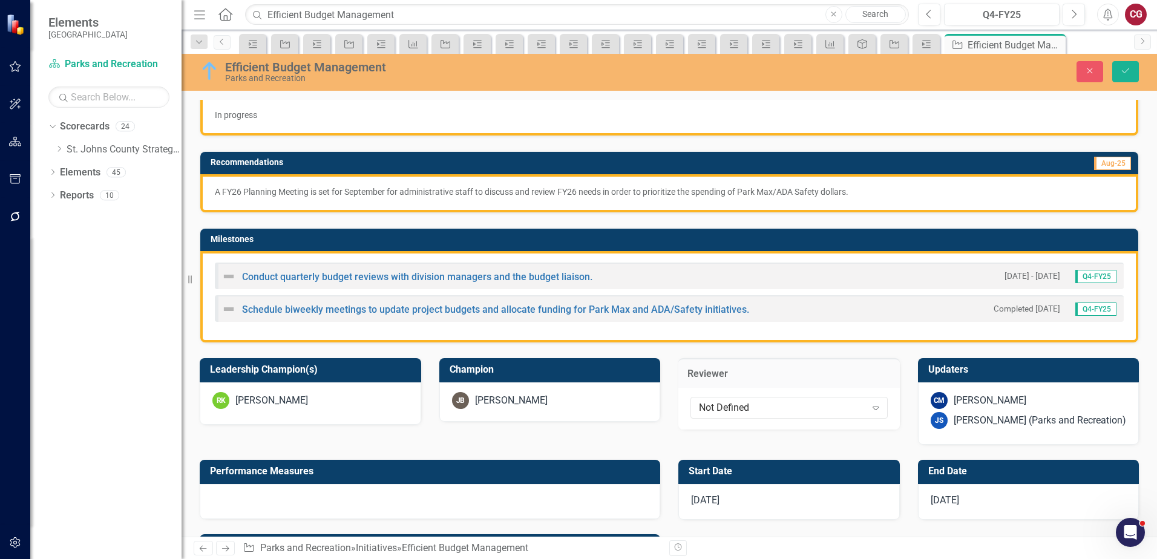
click at [1038, 437] on div "CM [PERSON_NAME] JS [PERSON_NAME] (Parks and Recreation)" at bounding box center [1028, 413] width 221 height 62
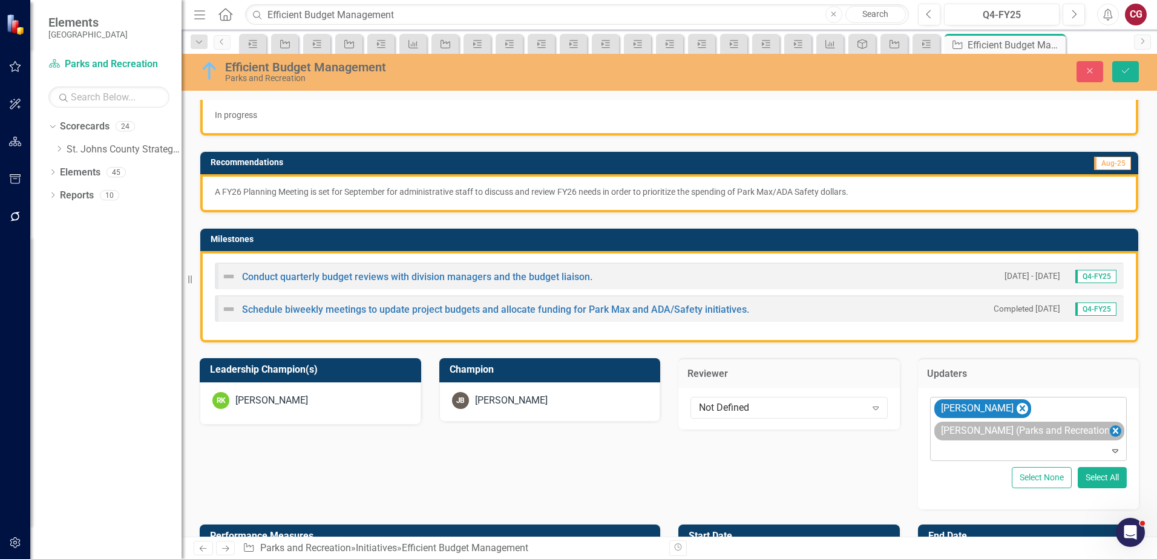
click at [1109, 428] on icon "Remove Joanne Spencer (Parks and Recreation)" at bounding box center [1114, 430] width 11 height 15
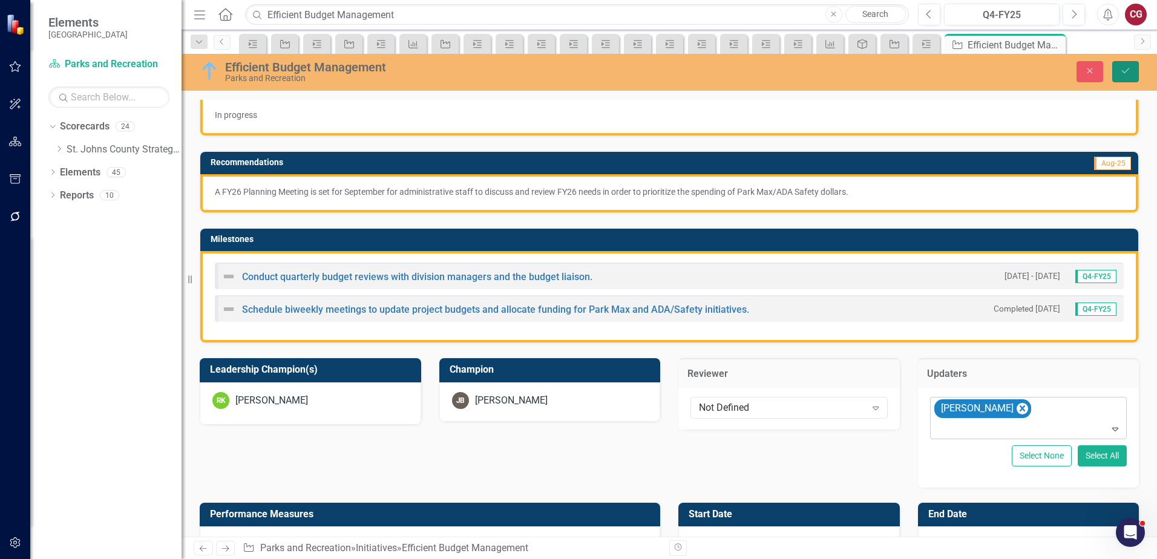
click at [1124, 75] on icon "Save" at bounding box center [1125, 71] width 11 height 8
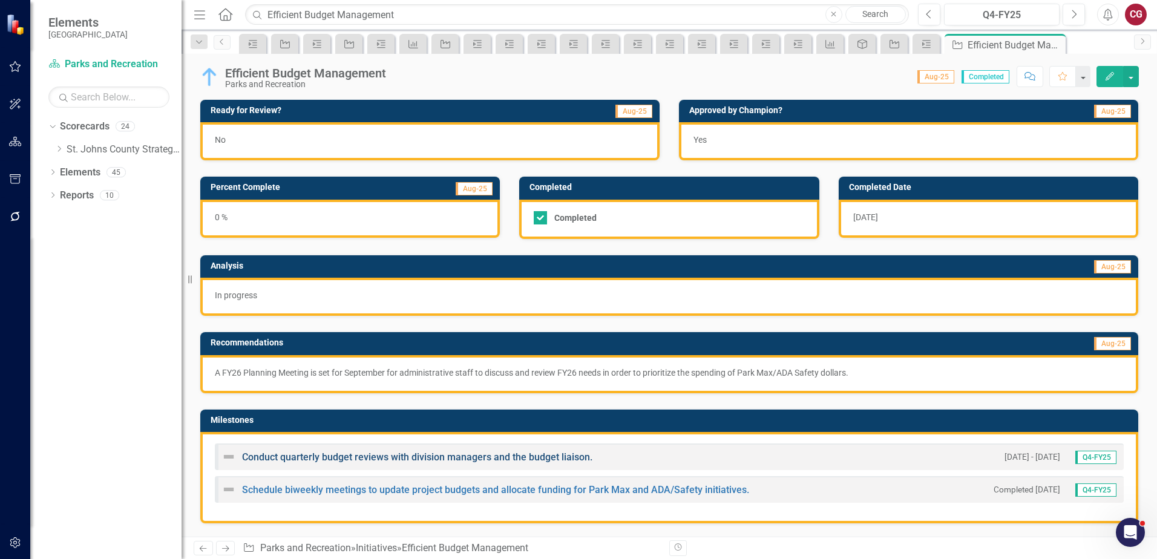
click at [260, 458] on link "Conduct quarterly budget reviews with division managers and the budget liaison." at bounding box center [417, 456] width 350 height 11
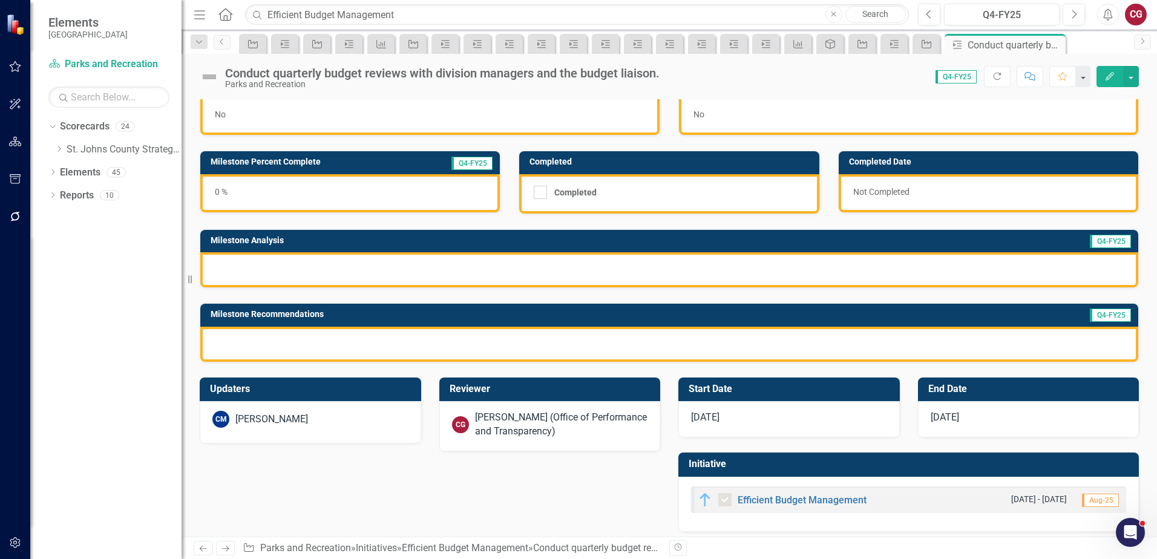
scroll to position [33, 0]
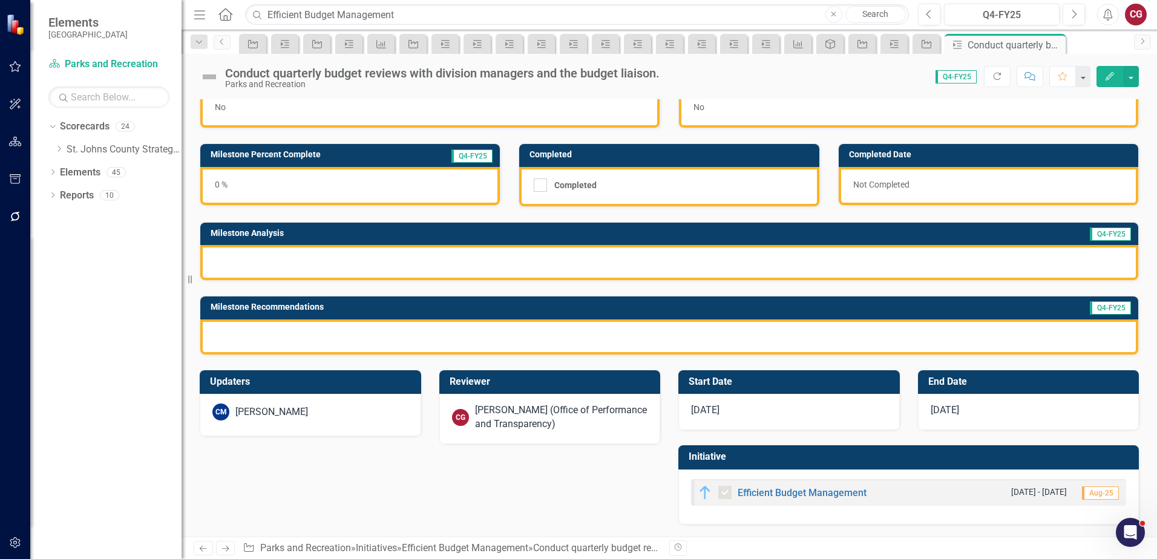
click at [527, 417] on div "[PERSON_NAME] (Office of Performance and Transparency)" at bounding box center [561, 417] width 173 height 28
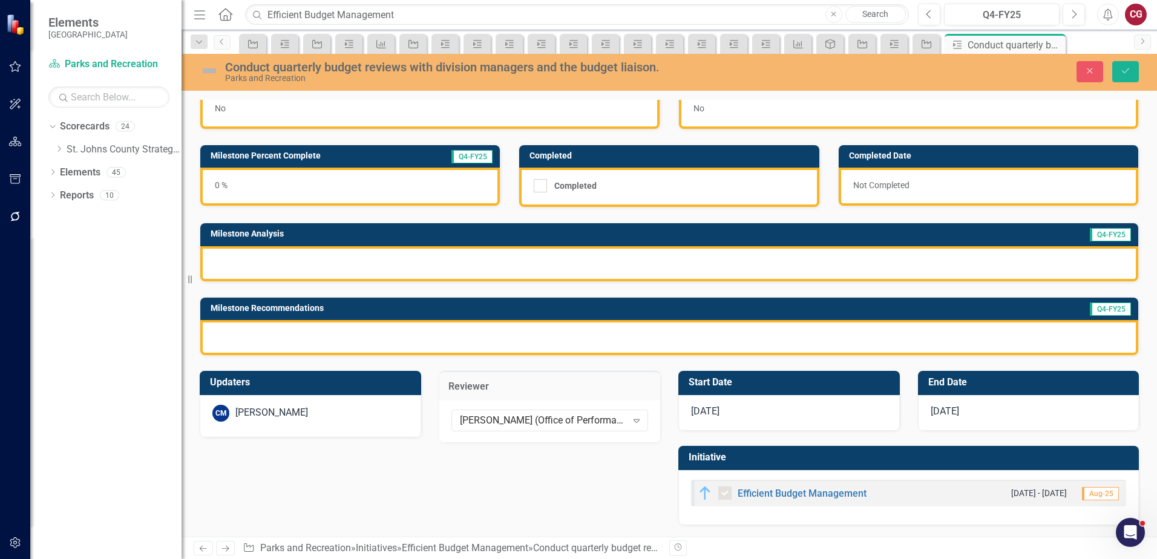
click at [527, 417] on div "[PERSON_NAME] (Office of Performance and Transparency)" at bounding box center [543, 420] width 167 height 14
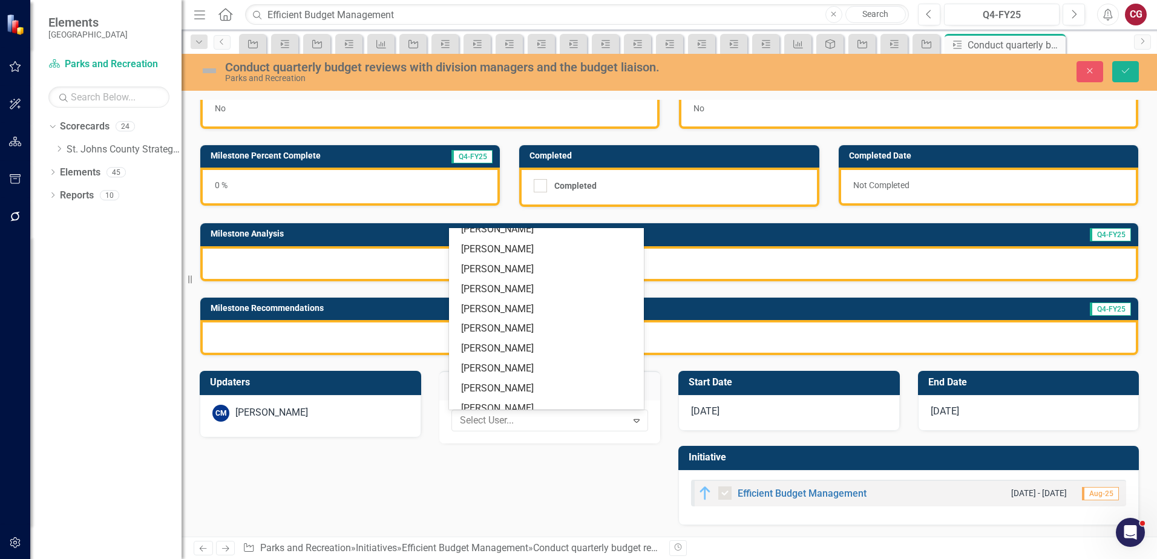
scroll to position [0, 0]
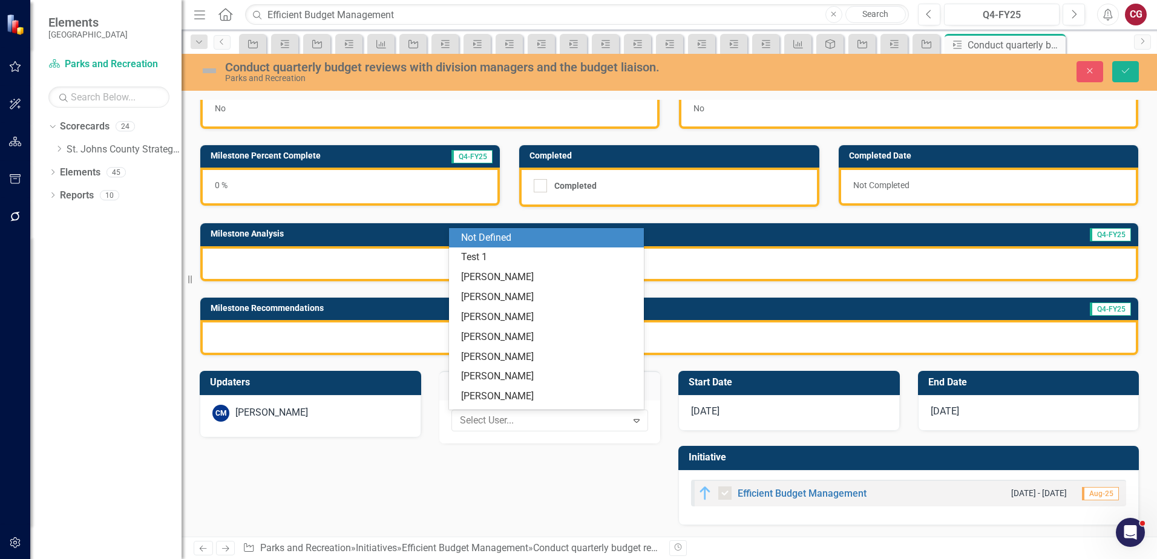
click at [536, 244] on div "Not Defined" at bounding box center [548, 238] width 175 height 14
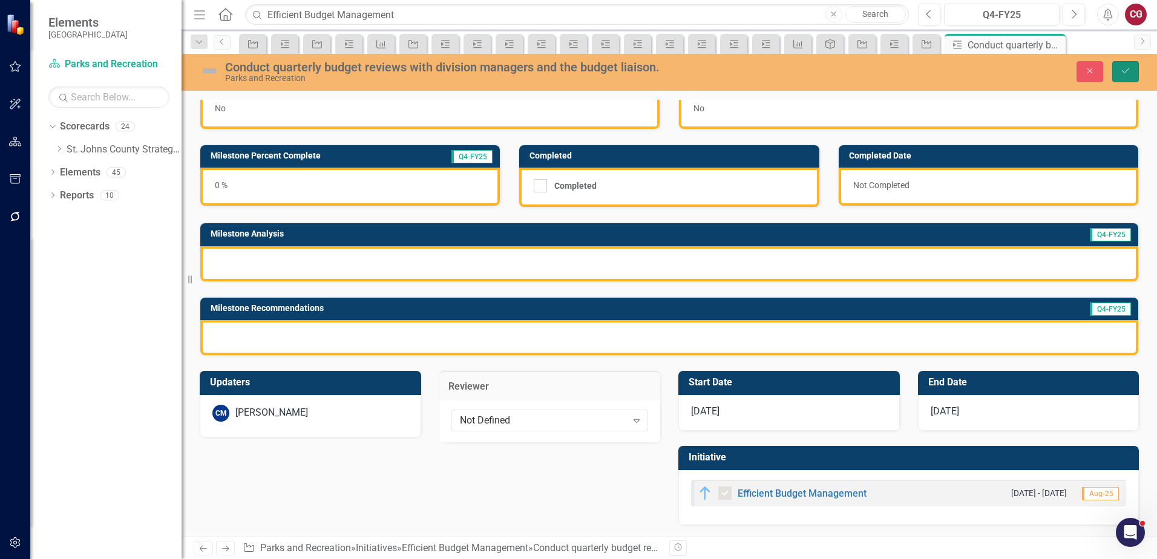
click at [1128, 79] on button "Save" at bounding box center [1125, 71] width 27 height 21
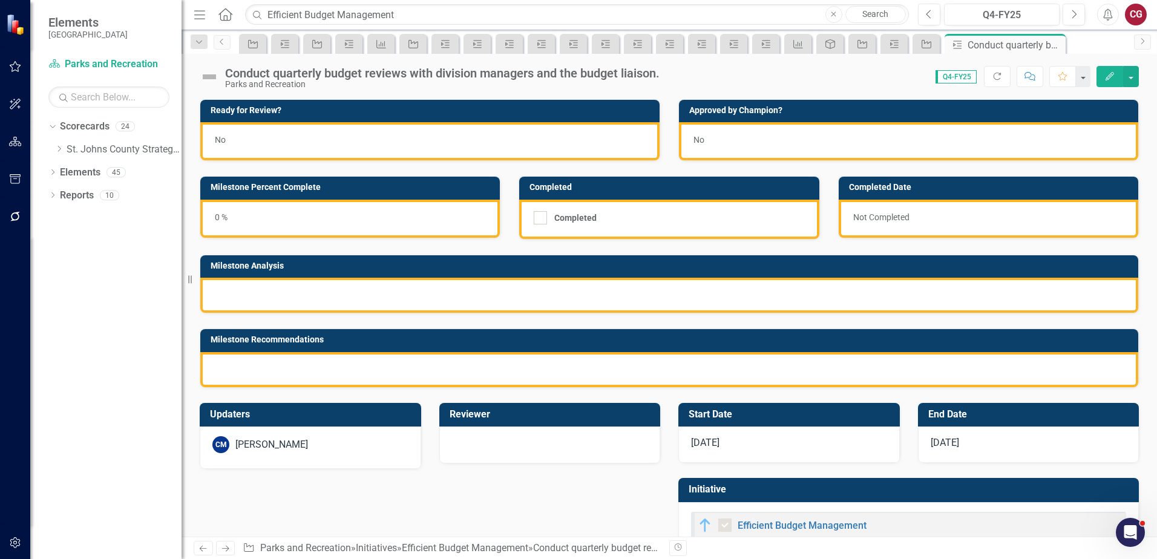
checkbox input "true"
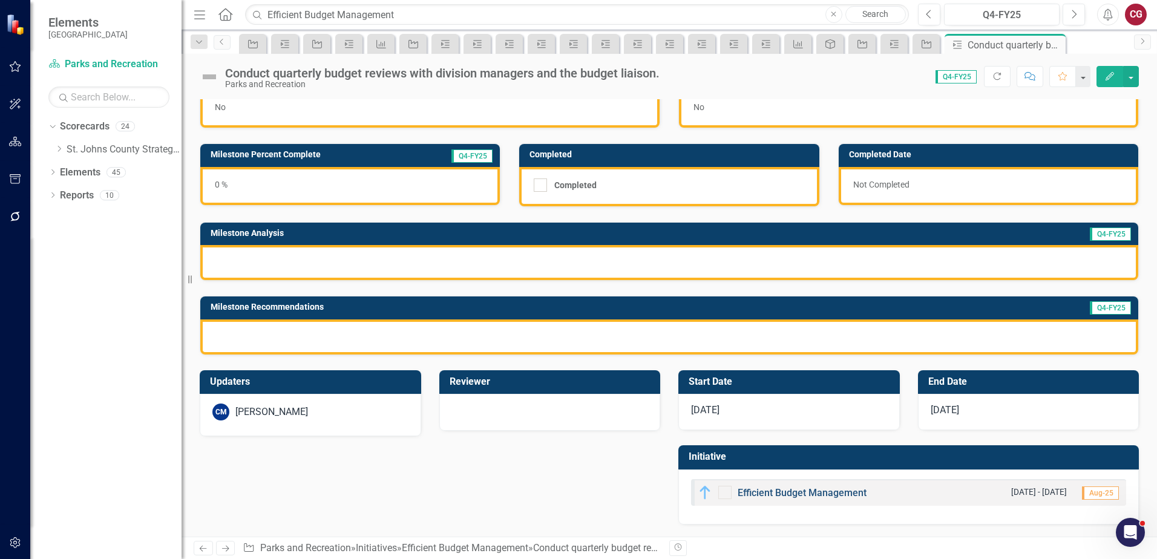
click at [754, 497] on link "Efficient Budget Management" at bounding box center [801, 492] width 129 height 11
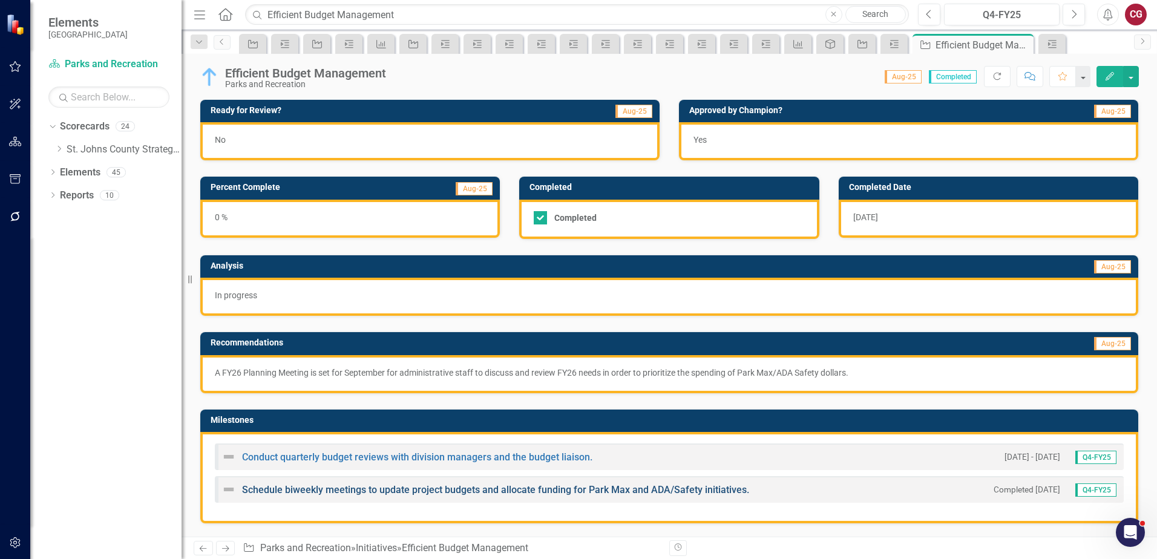
click at [410, 491] on link "Schedule biweekly meetings to update project budgets and allocate funding for P…" at bounding box center [495, 489] width 507 height 11
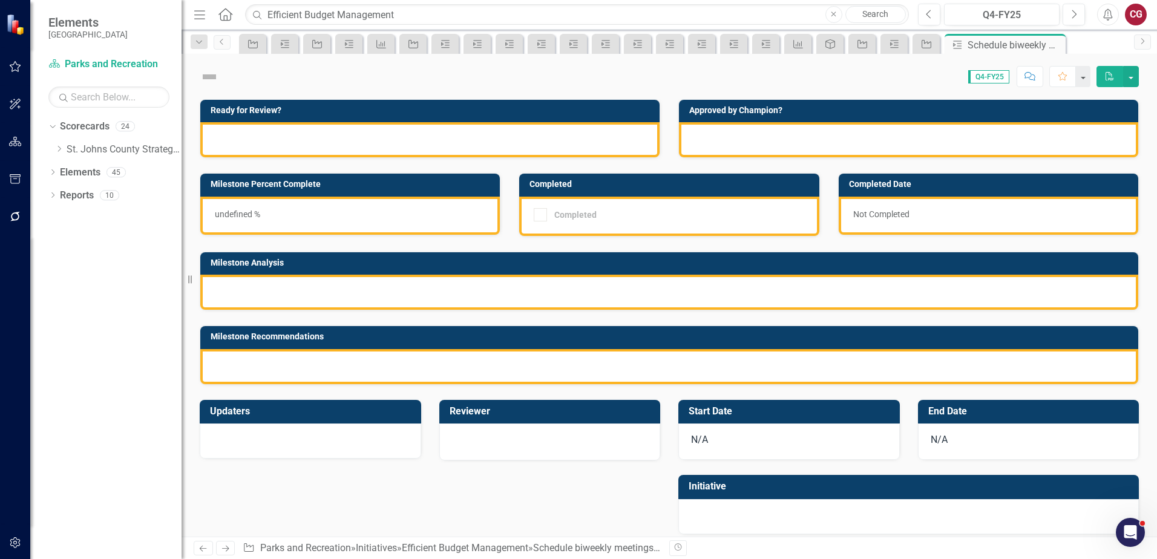
checkbox input "true"
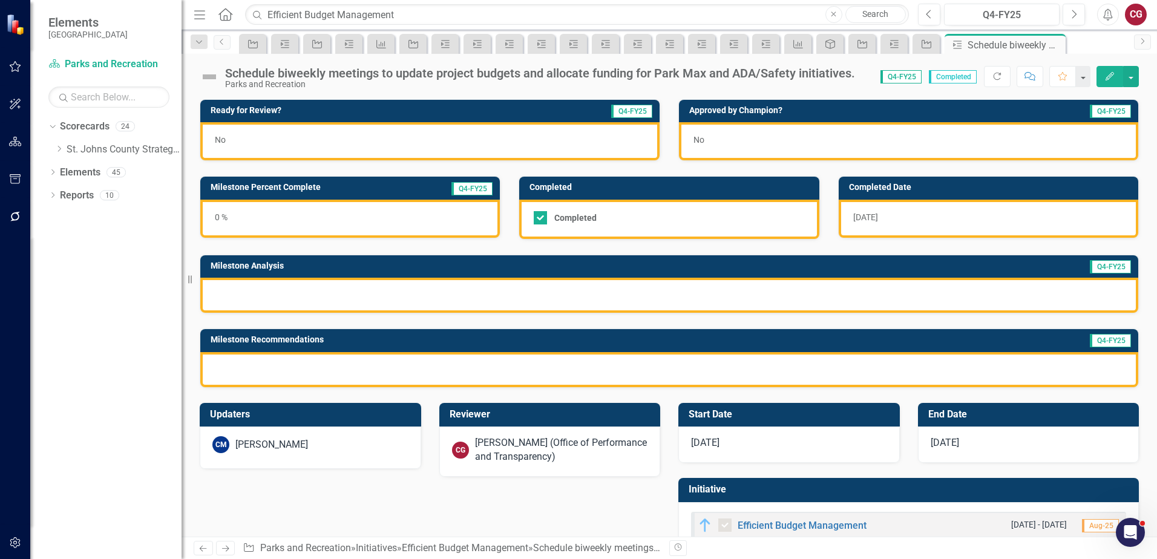
click at [511, 455] on div "[PERSON_NAME] (Office of Performance and Transparency)" at bounding box center [561, 450] width 173 height 28
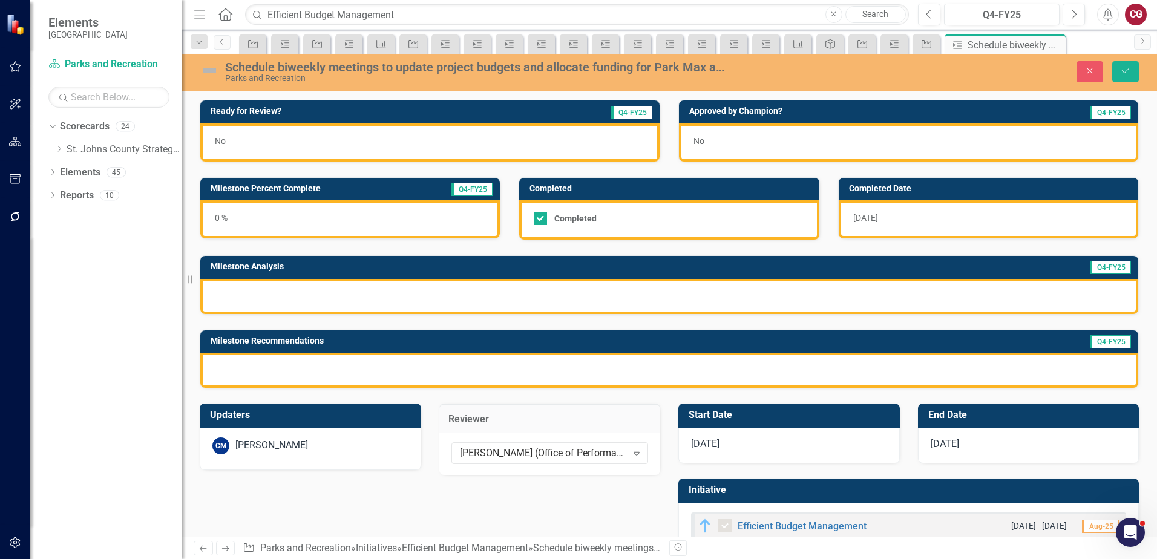
click at [511, 455] on div "[PERSON_NAME] (Office of Performance and Transparency)" at bounding box center [543, 453] width 167 height 14
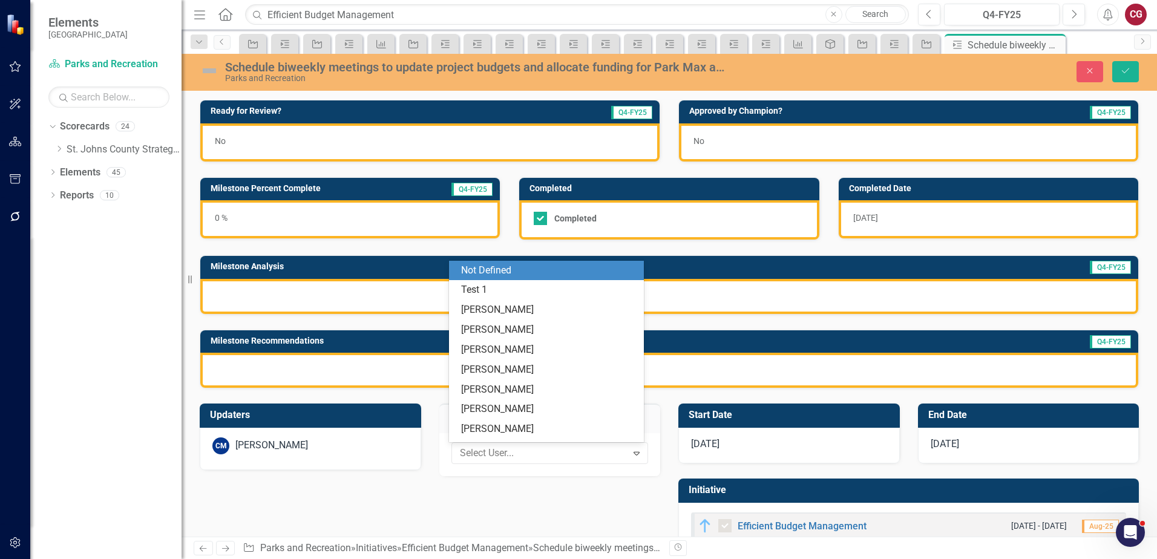
click at [501, 275] on div "Not Defined" at bounding box center [548, 271] width 175 height 14
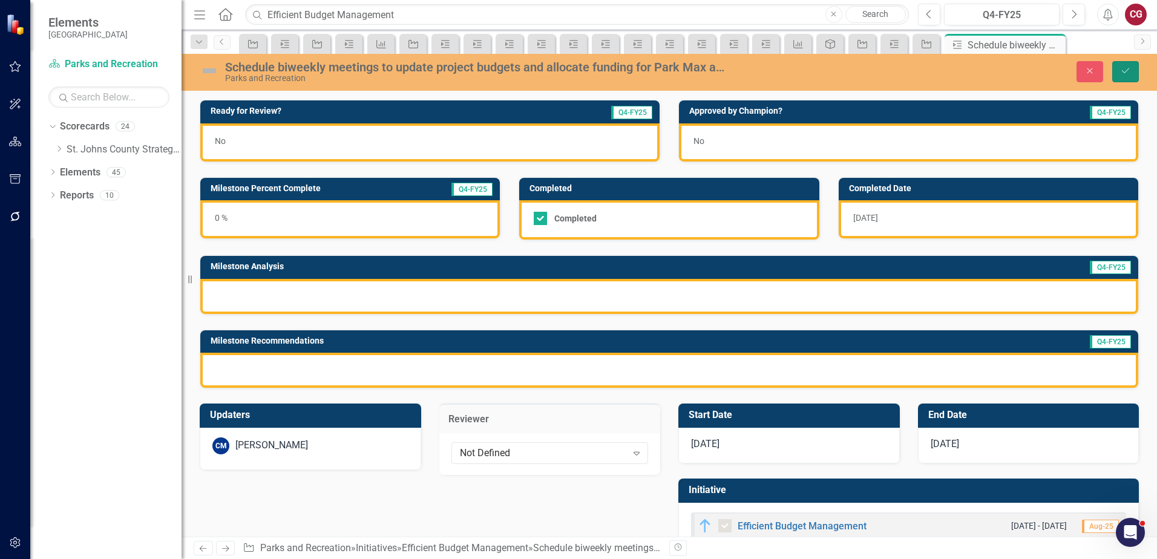
click at [1132, 75] on button "Save" at bounding box center [1125, 71] width 27 height 21
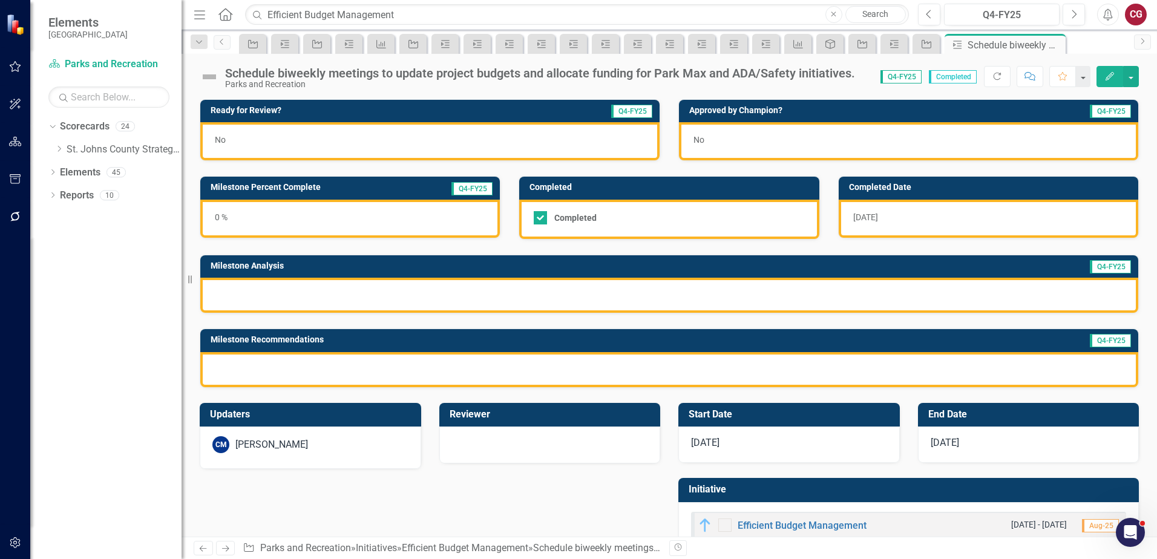
checkbox input "true"
click at [437, 13] on input "Efficient Budget Management" at bounding box center [577, 14] width 664 height 21
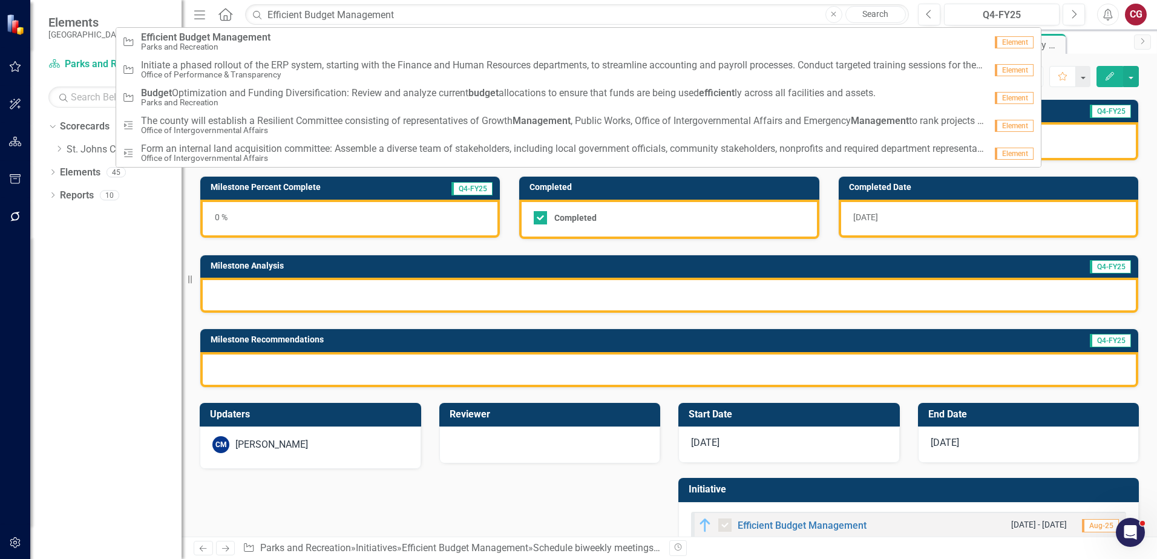
click at [832, 16] on icon "button" at bounding box center [833, 13] width 5 height 5
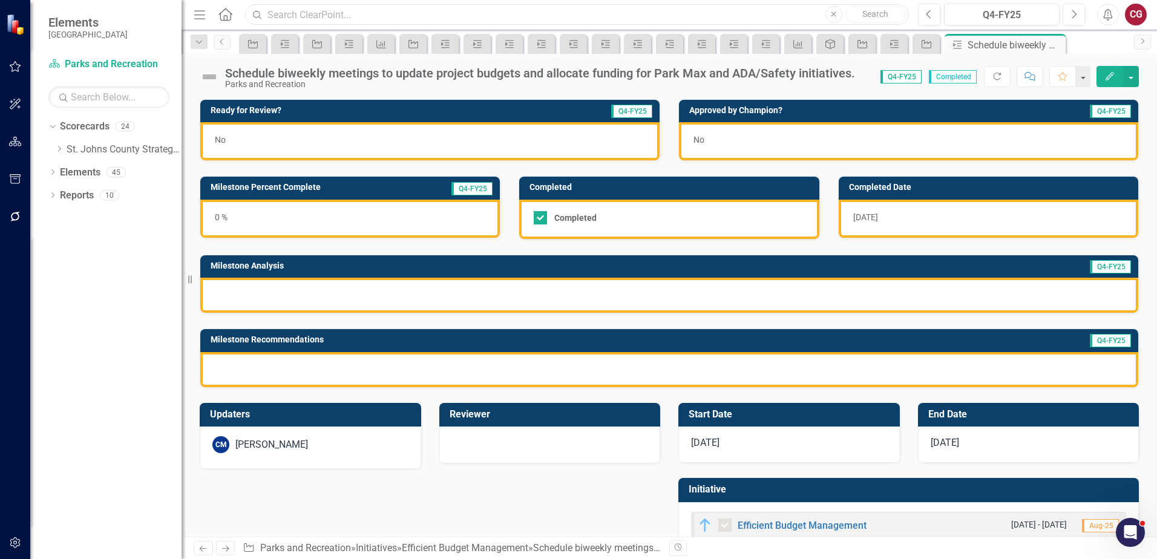
paste input "Identification of pedestrian/bike trails gaps"
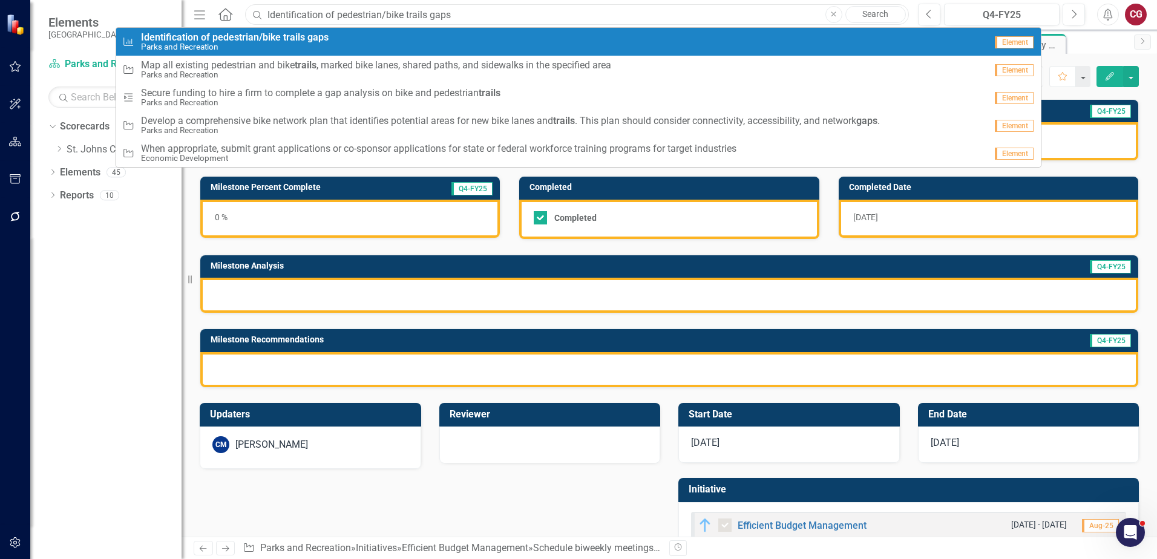
type input "Identification of pedestrian/bike trails gaps"
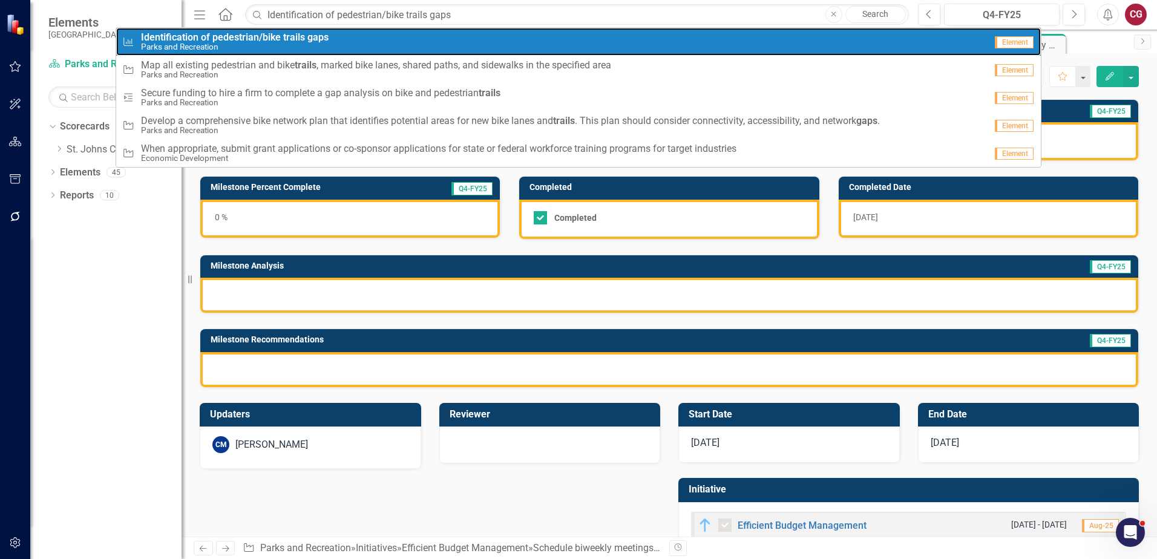
click at [299, 45] on small "Parks and Recreation" at bounding box center [235, 46] width 188 height 9
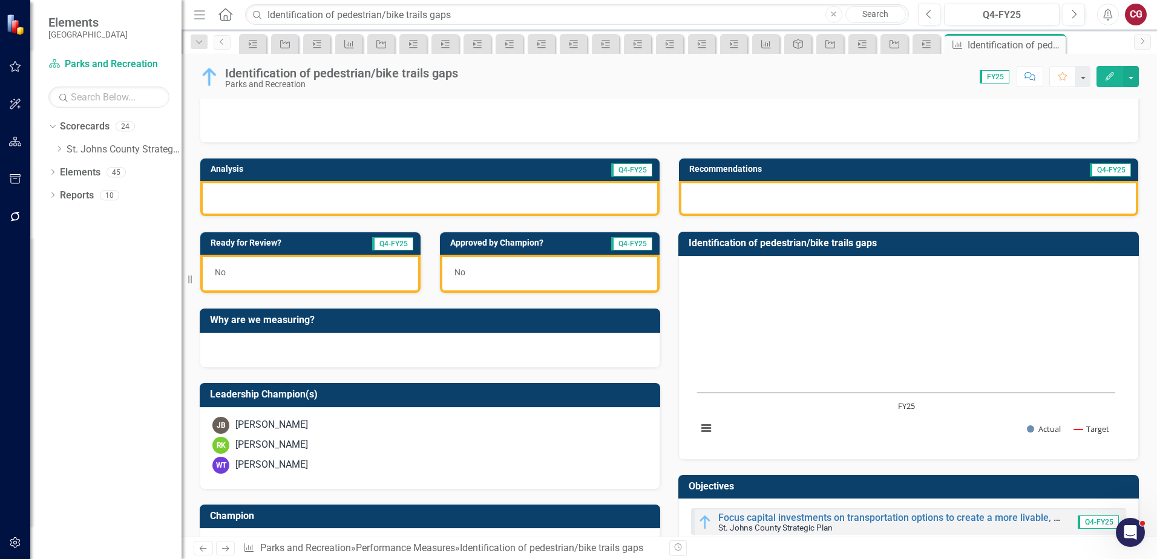
scroll to position [181, 0]
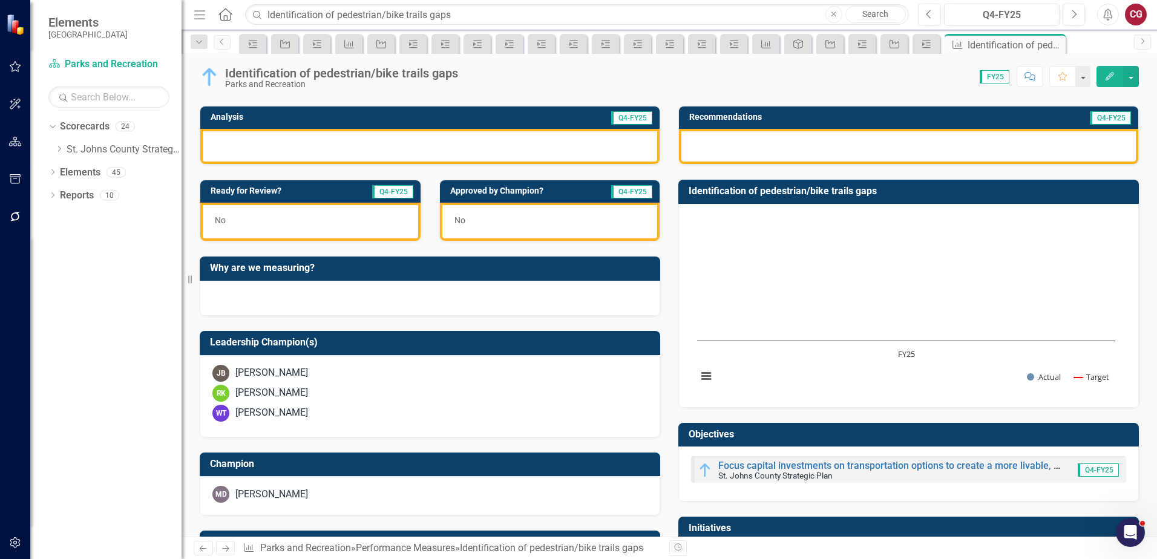
click at [360, 398] on div "[PERSON_NAME]" at bounding box center [429, 393] width 435 height 17
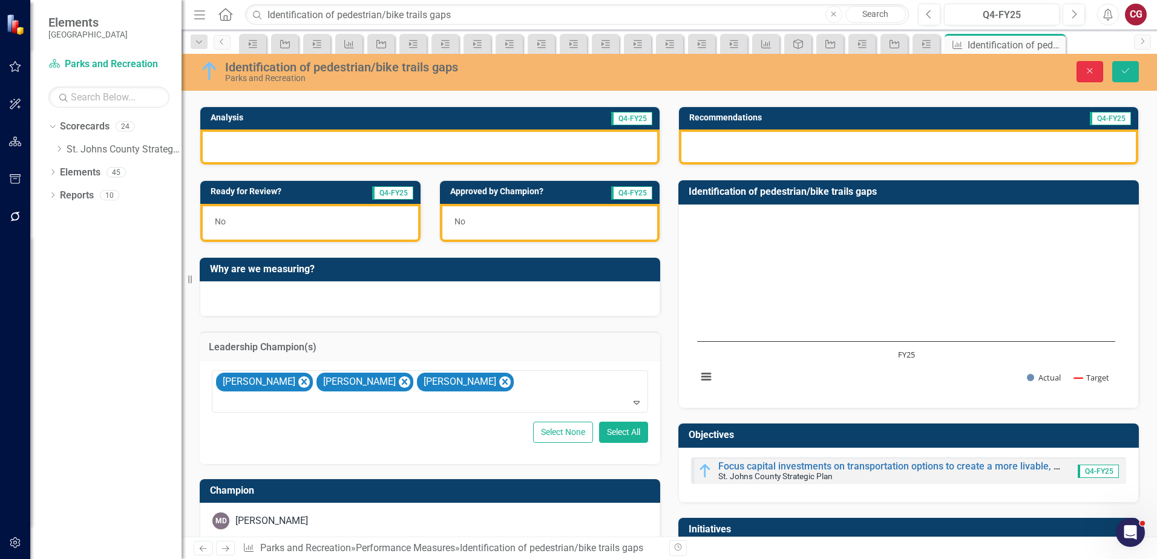
click at [1082, 69] on button "Close" at bounding box center [1089, 71] width 27 height 21
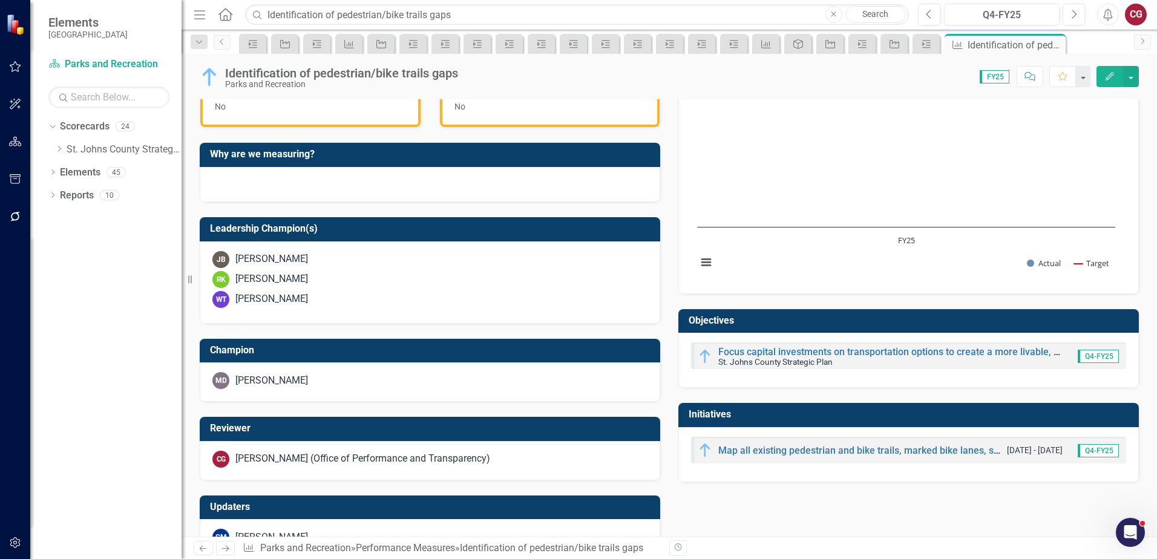
scroll to position [352, 0]
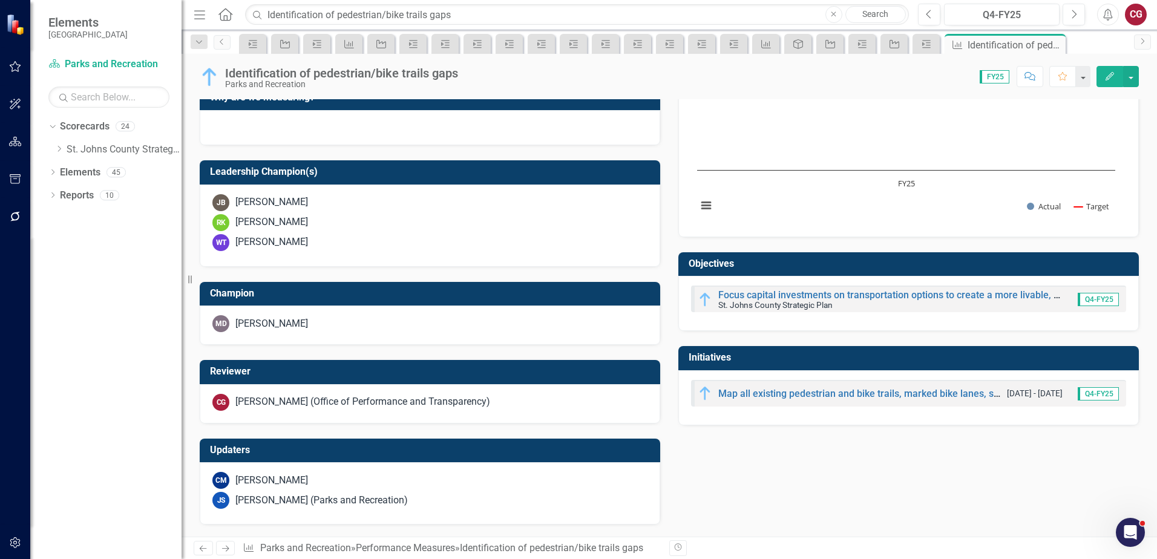
click at [357, 399] on div "[PERSON_NAME] (Office of Performance and Transparency)" at bounding box center [362, 402] width 255 height 14
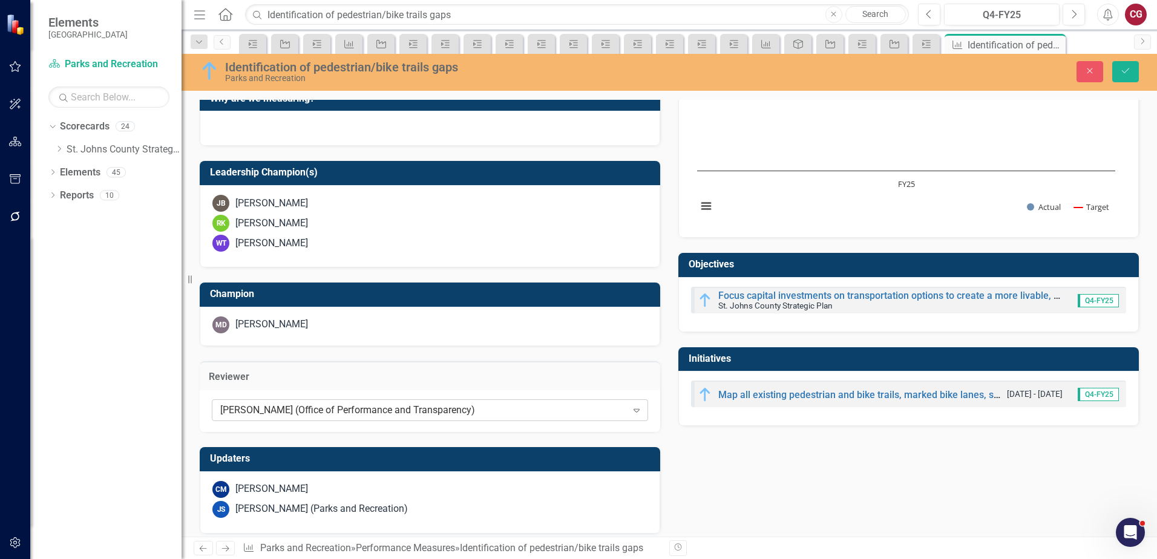
click at [344, 406] on div "[PERSON_NAME] (Office of Performance and Transparency)" at bounding box center [423, 410] width 407 height 14
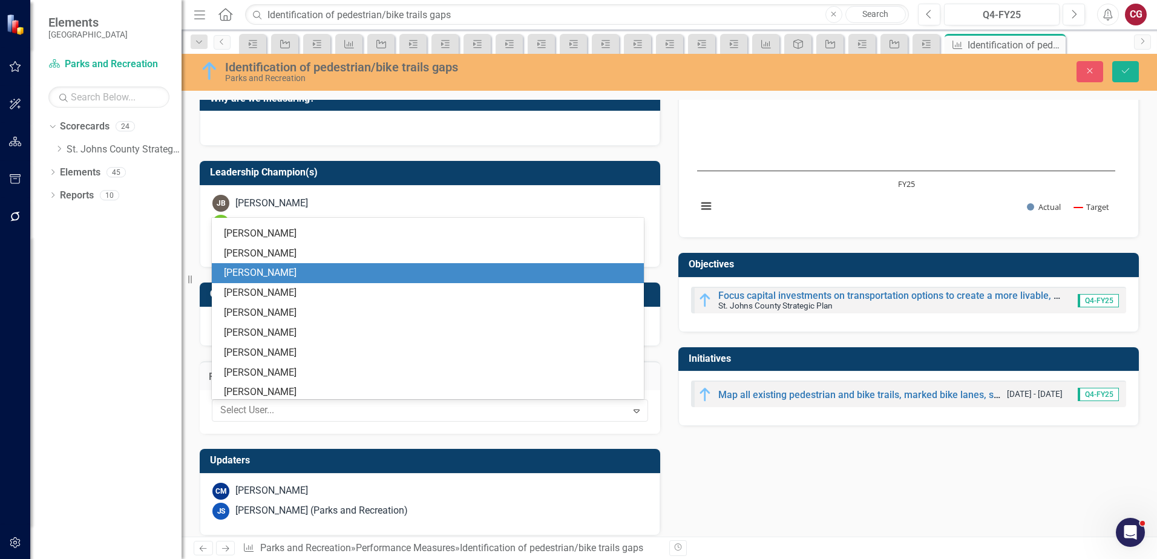
scroll to position [0, 0]
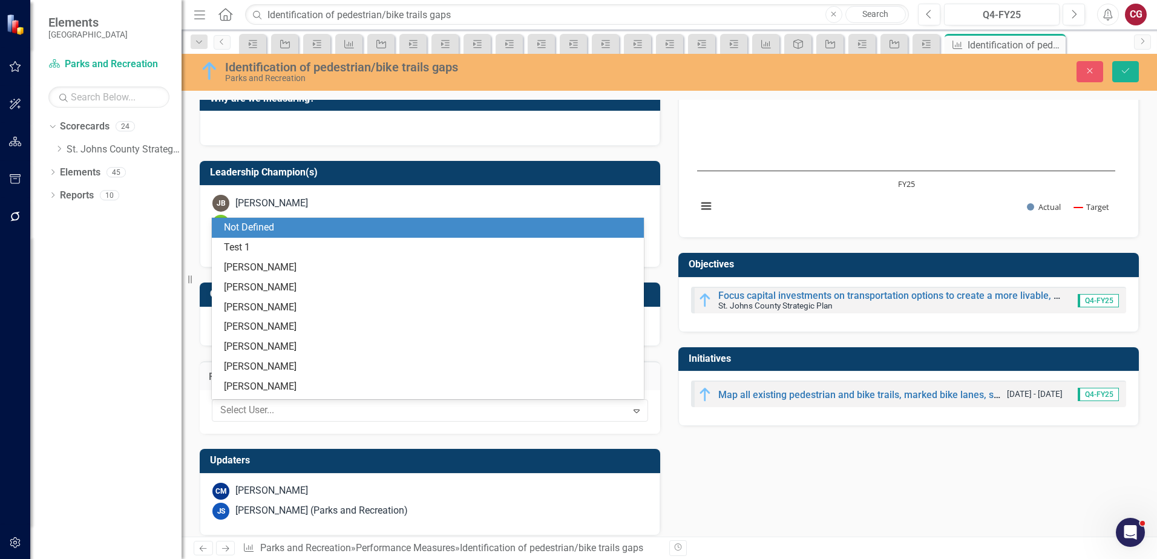
click at [302, 230] on div "Not Defined" at bounding box center [430, 228] width 413 height 14
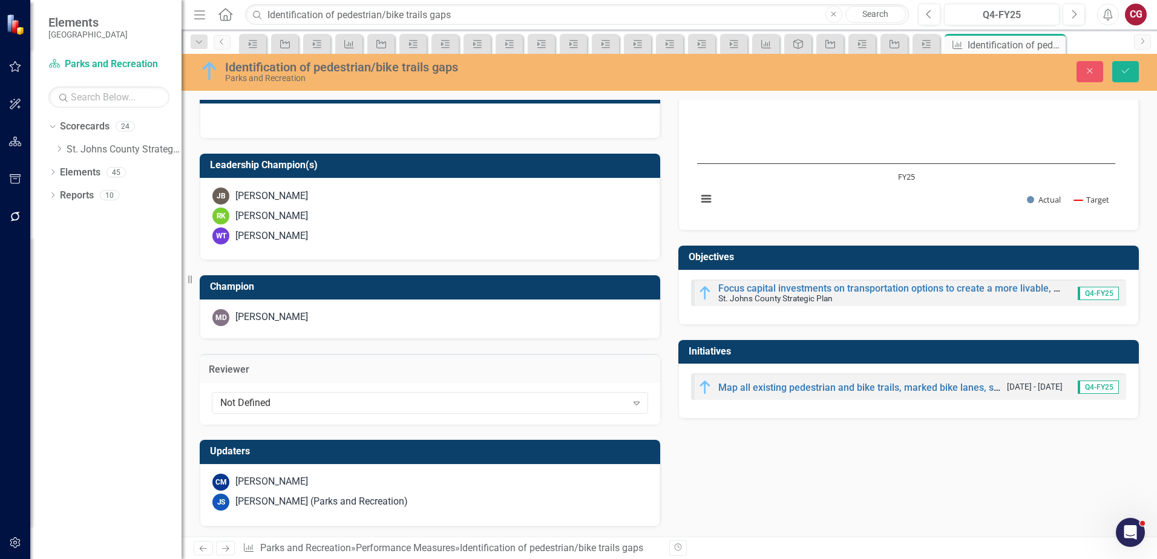
scroll to position [361, 0]
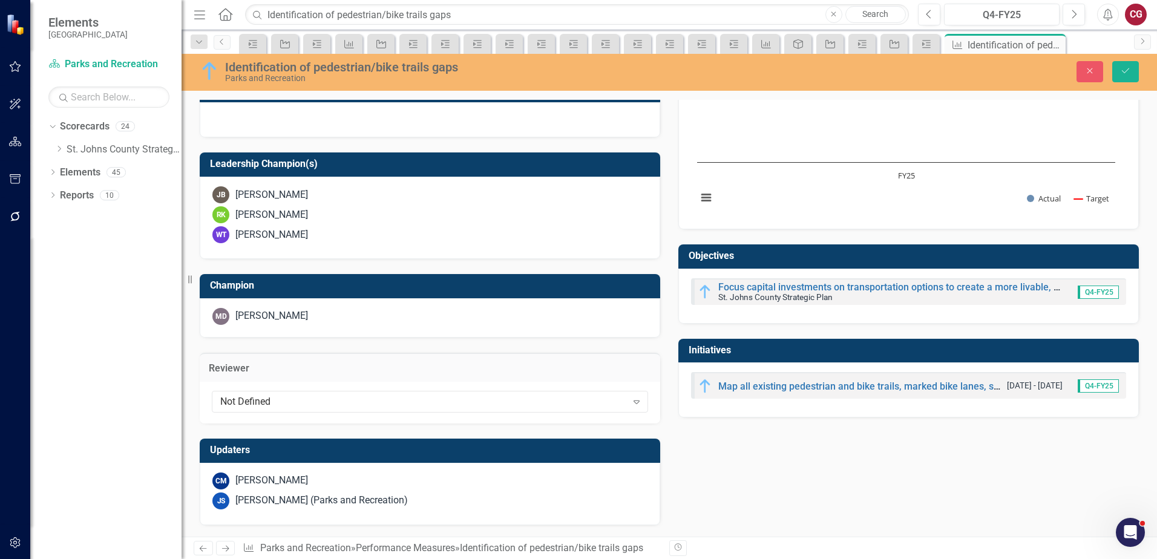
click at [302, 465] on div "CM [PERSON_NAME] JS [PERSON_NAME] (Parks and Recreation)" at bounding box center [430, 494] width 460 height 62
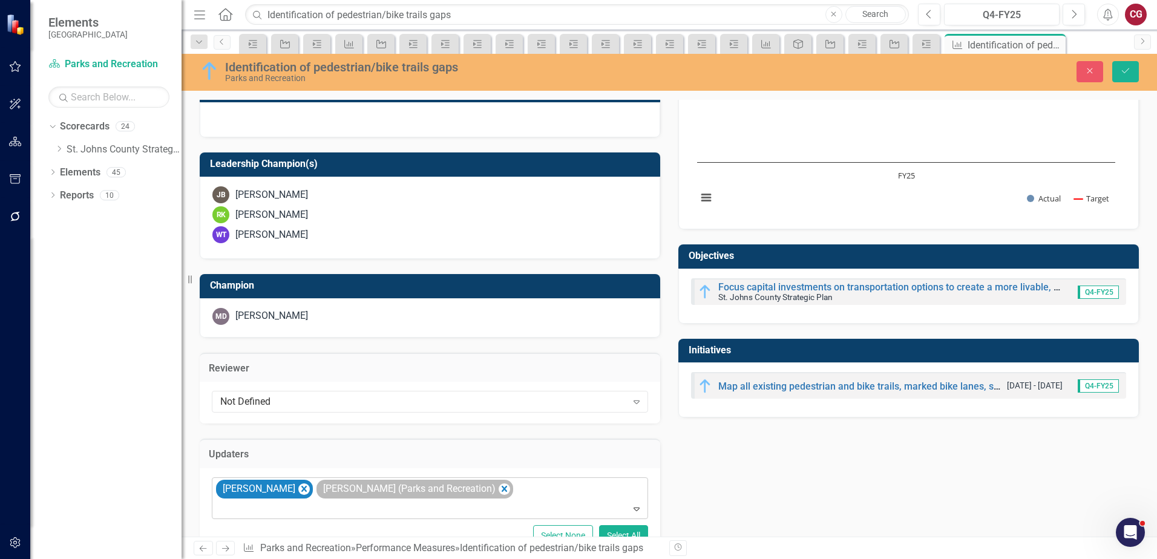
click at [298, 493] on icon "Remove Carrie Miska" at bounding box center [303, 489] width 11 height 15
click at [1133, 68] on button "Save" at bounding box center [1125, 71] width 27 height 21
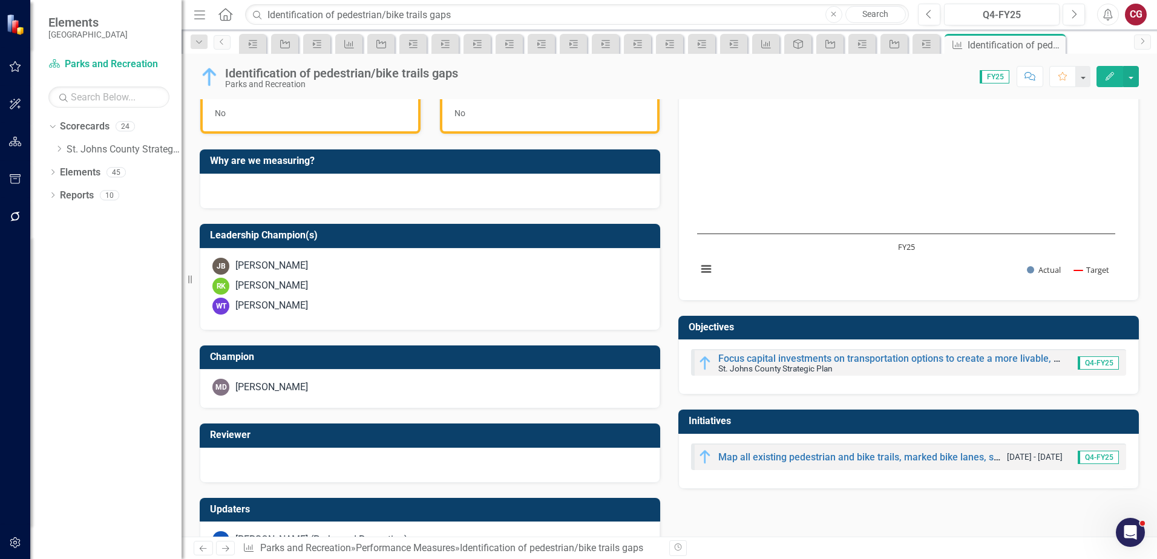
scroll to position [302, 0]
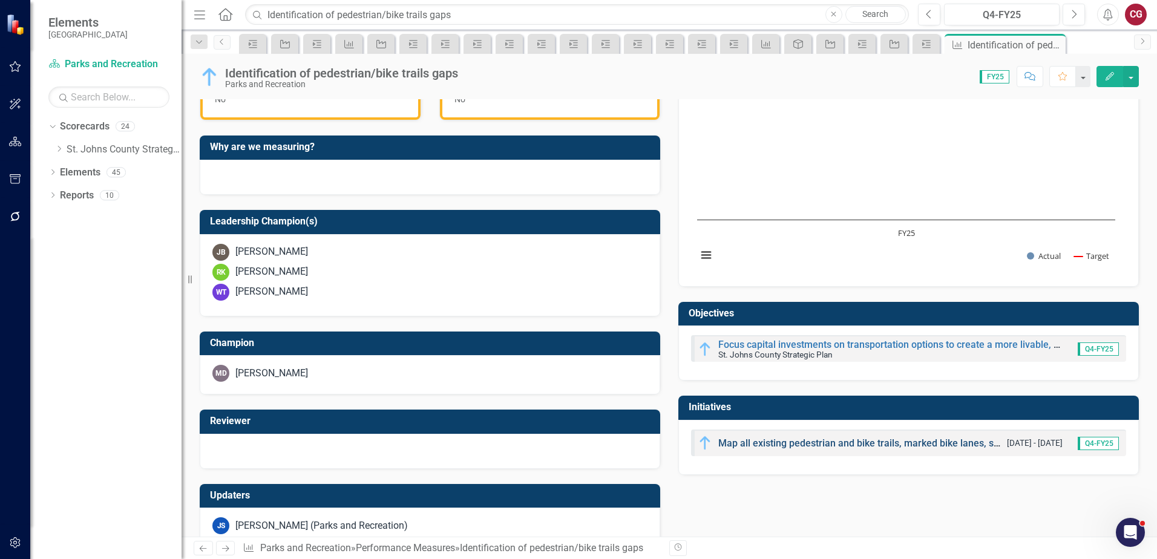
click at [731, 440] on link "Map all existing pedestrian and bike trails, marked bike lanes, shared paths, a…" at bounding box center [960, 442] width 485 height 11
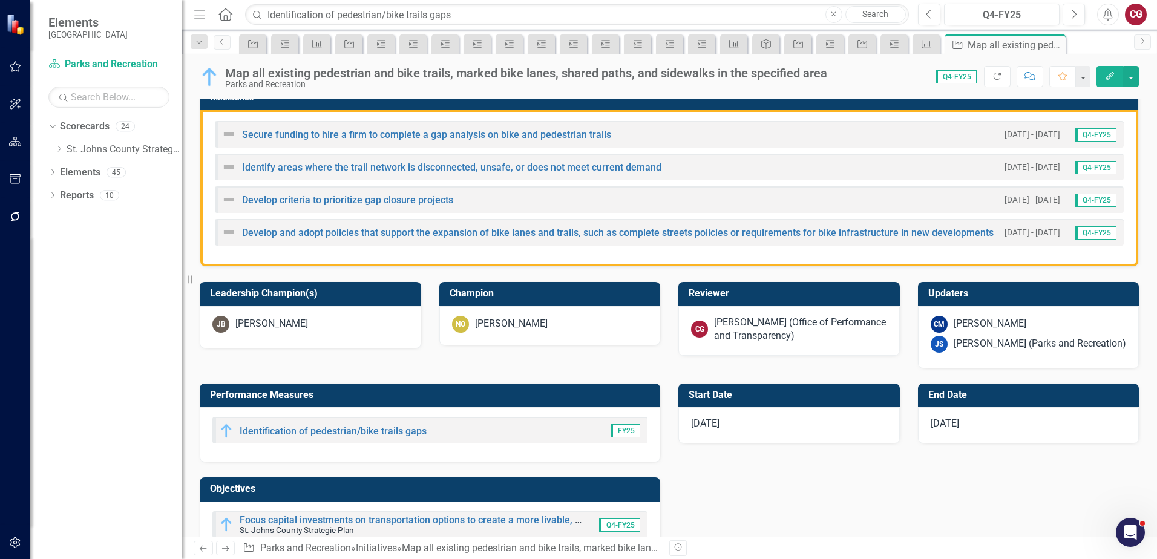
scroll to position [363, 0]
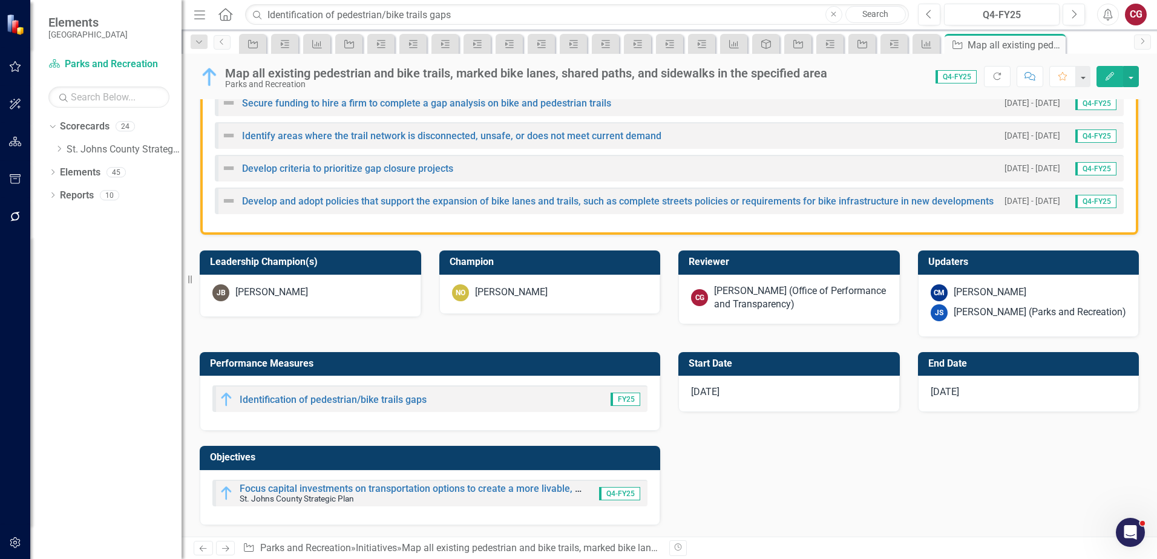
click at [783, 305] on div "[PERSON_NAME] (Office of Performance and Transparency)" at bounding box center [800, 298] width 173 height 28
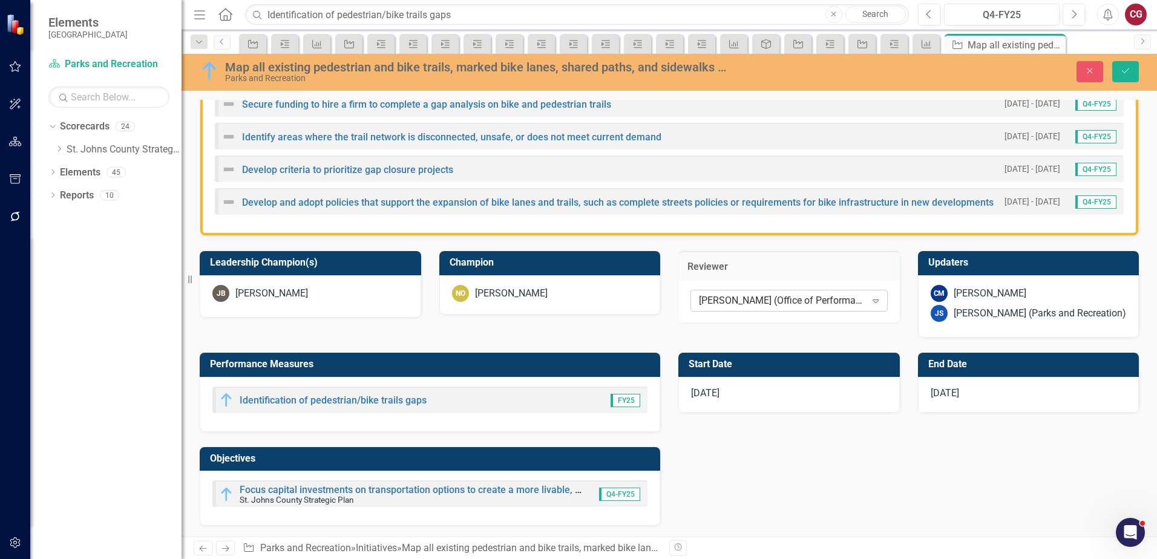
click at [762, 299] on div "[PERSON_NAME] (Office of Performance and Transparency)" at bounding box center [782, 301] width 167 height 14
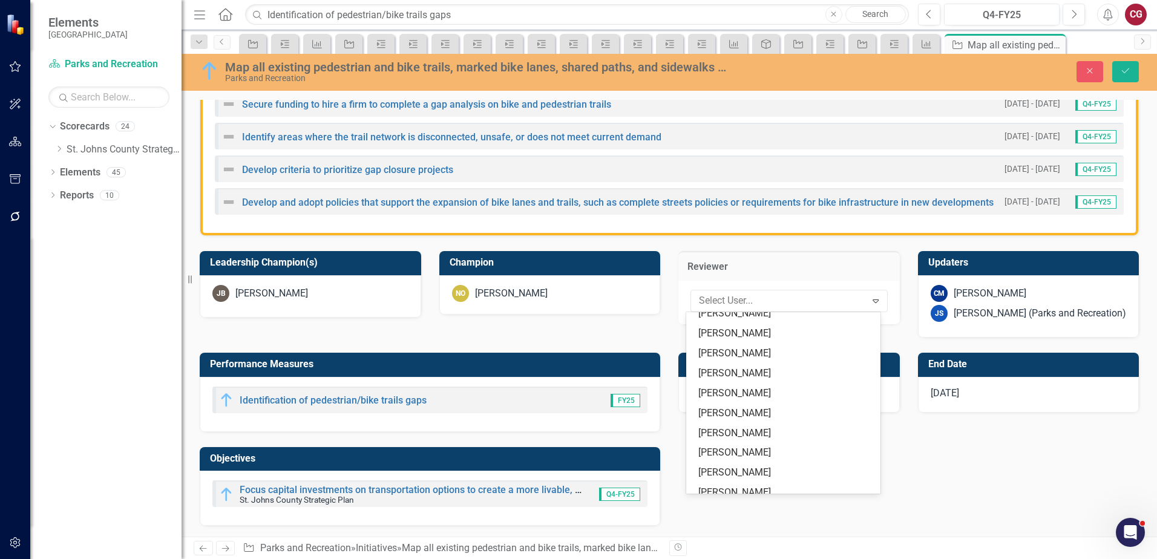
scroll to position [0, 0]
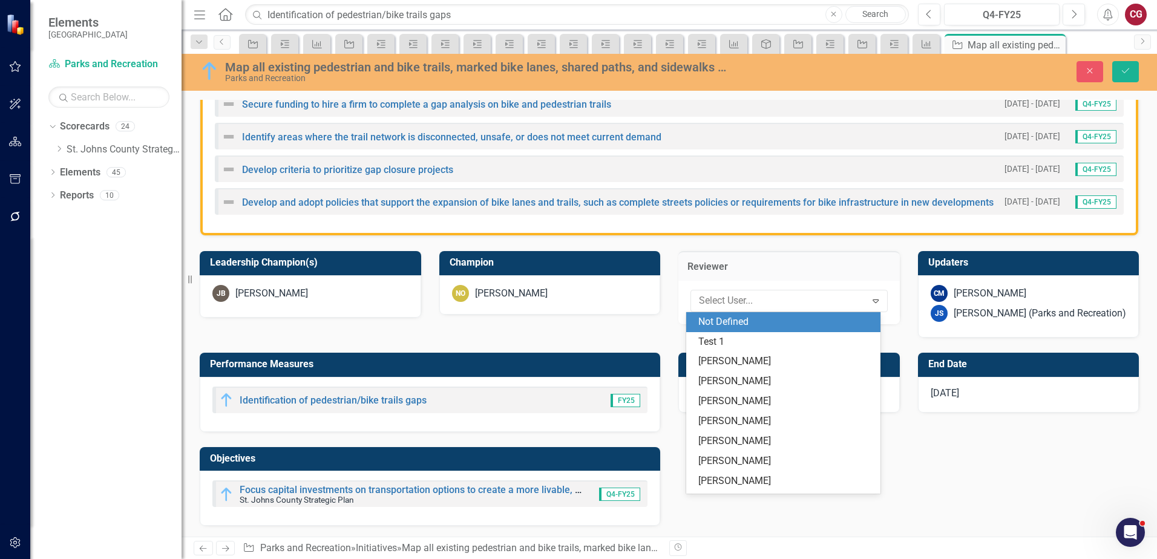
click at [742, 322] on div "Not Defined" at bounding box center [785, 322] width 175 height 14
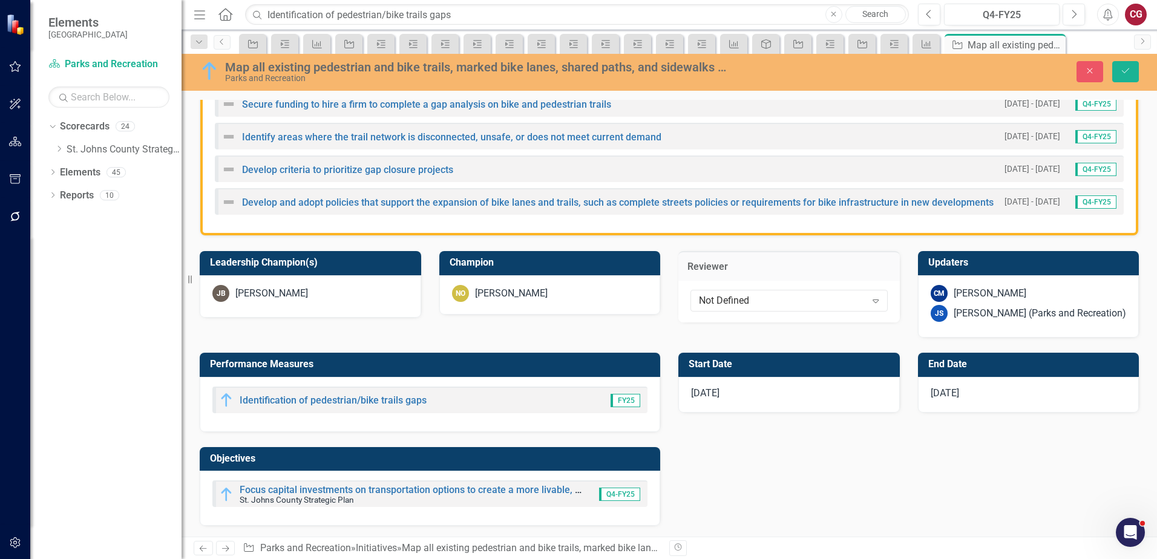
click at [1030, 305] on div "JS [PERSON_NAME] (Parks and Recreation)" at bounding box center [1028, 313] width 196 height 17
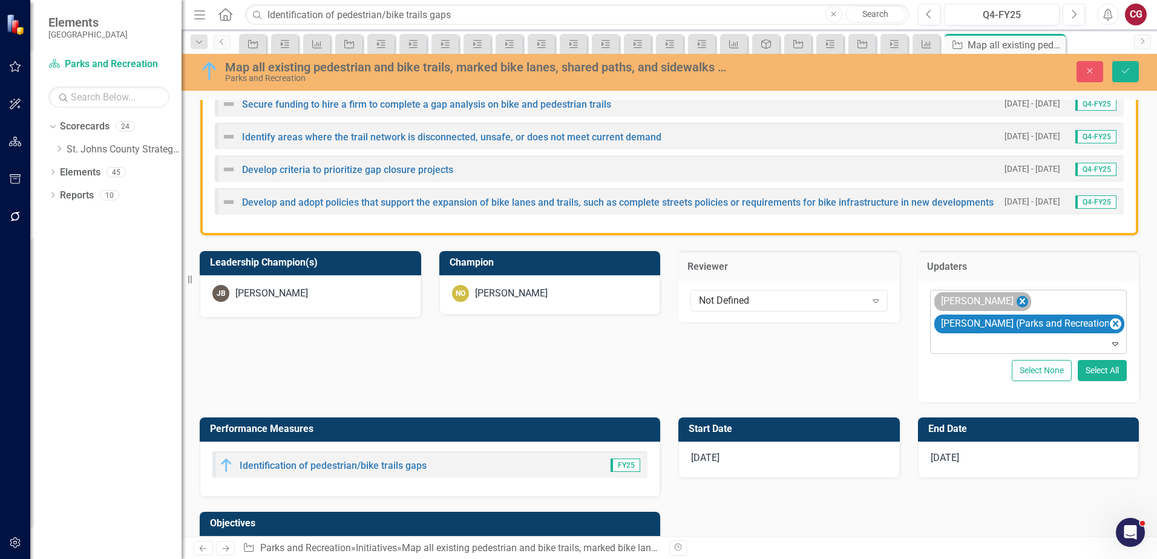
click at [1016, 305] on icon "Remove Carrie Miska" at bounding box center [1021, 301] width 11 height 15
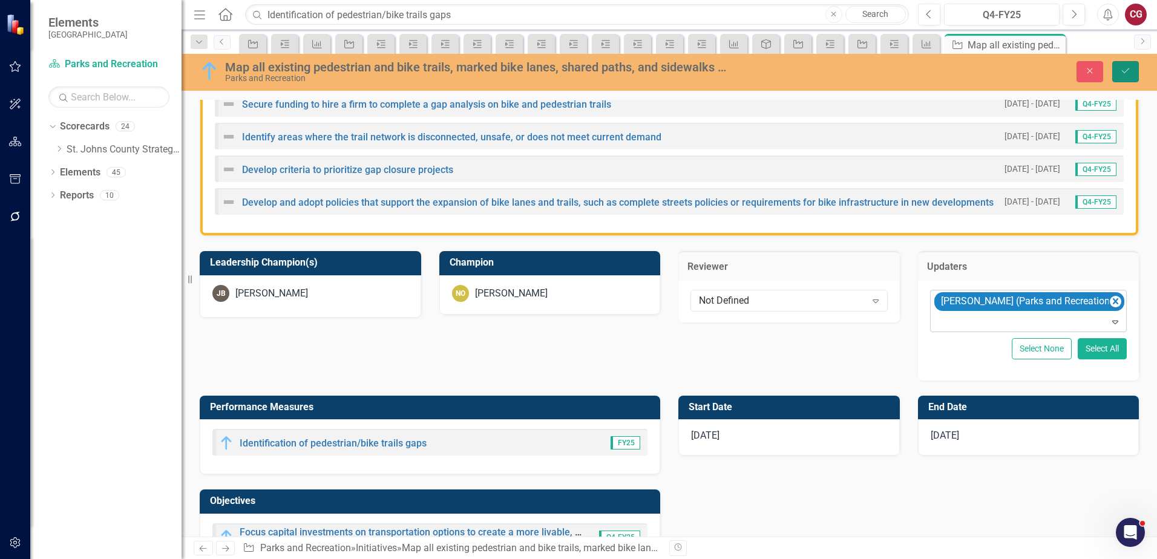
click at [1131, 75] on button "Save" at bounding box center [1125, 71] width 27 height 21
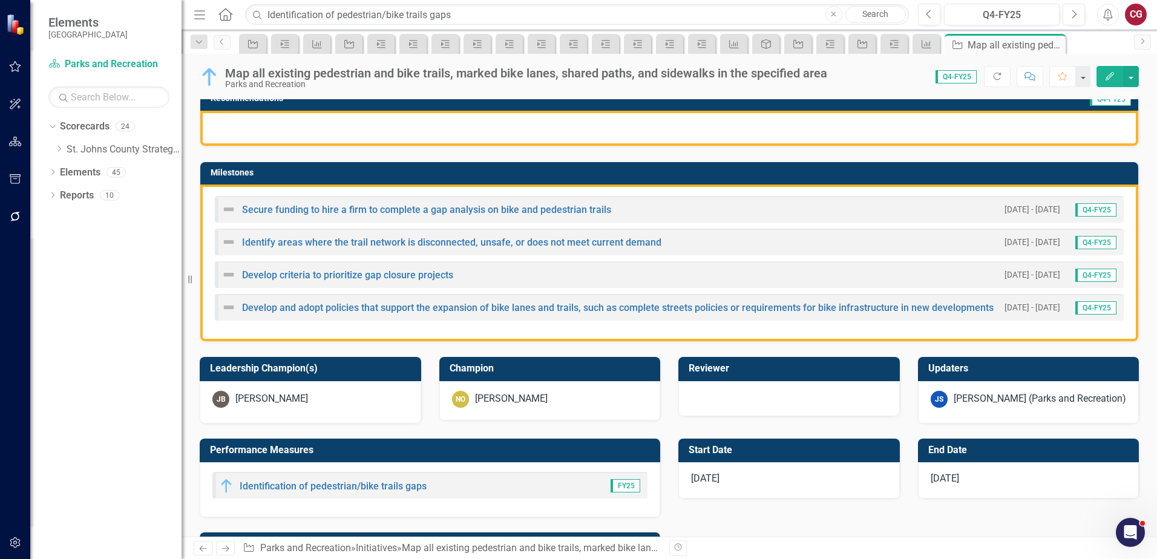
scroll to position [302, 0]
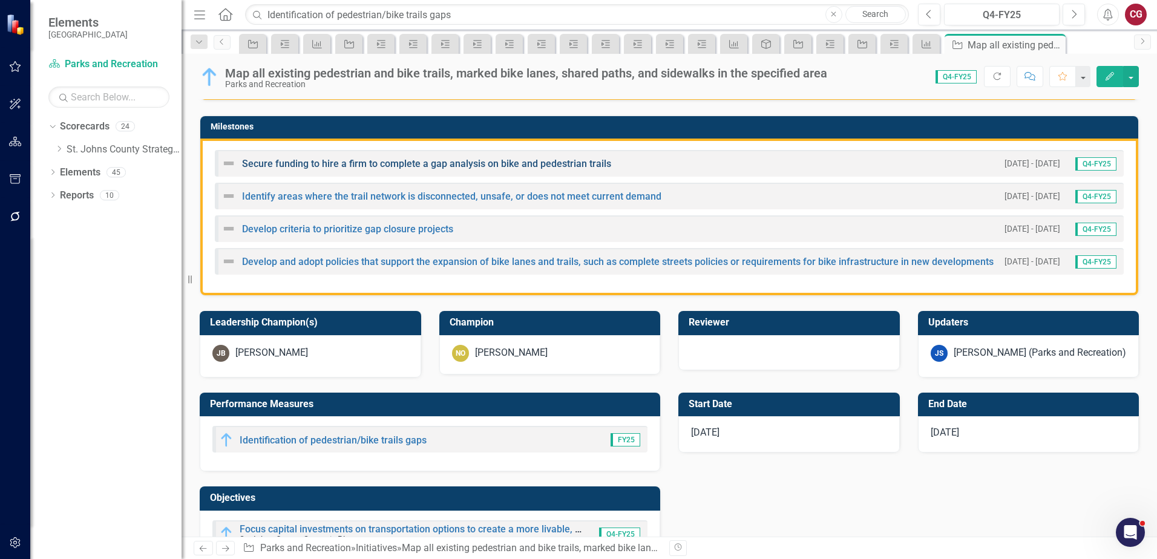
click at [369, 164] on link "Secure funding to hire a firm to complete a gap analysis on bike and pedestrian…" at bounding box center [426, 163] width 369 height 11
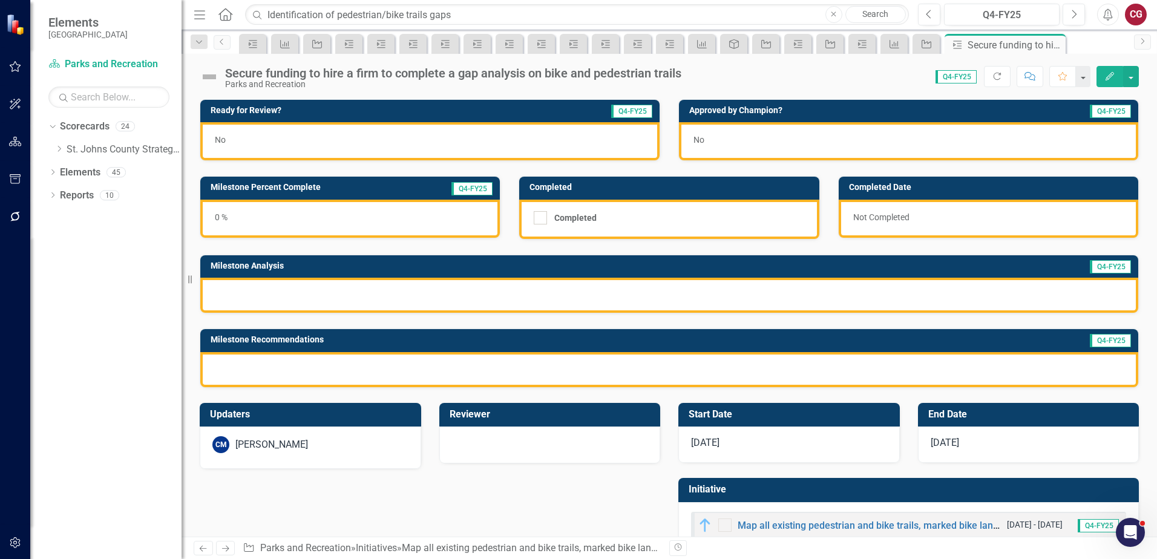
click at [340, 460] on div "CM [PERSON_NAME]" at bounding box center [310, 447] width 221 height 42
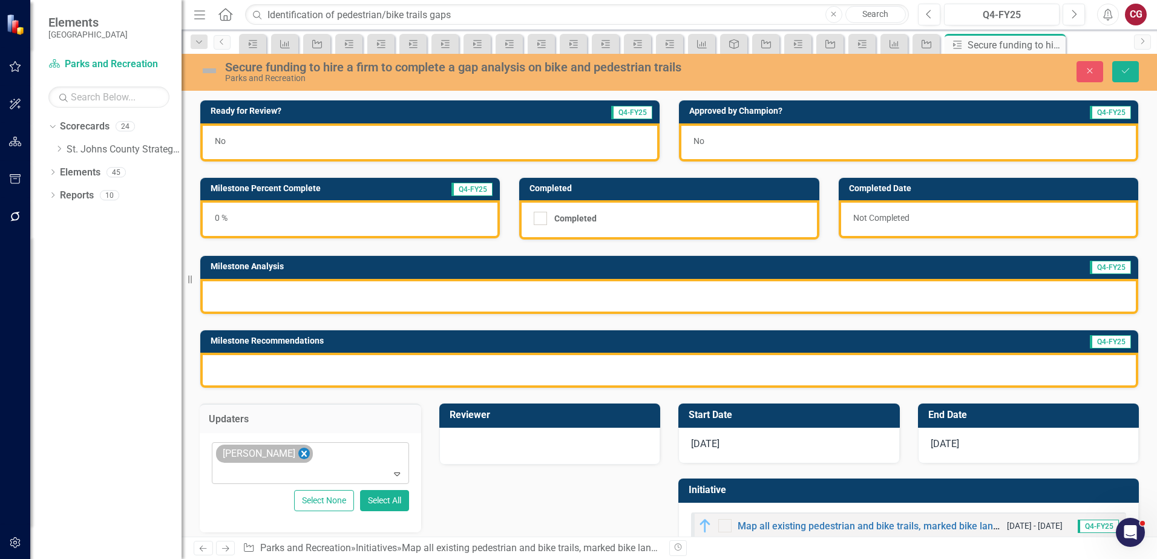
click at [298, 456] on icon "Remove Carrie Miska" at bounding box center [303, 453] width 11 height 15
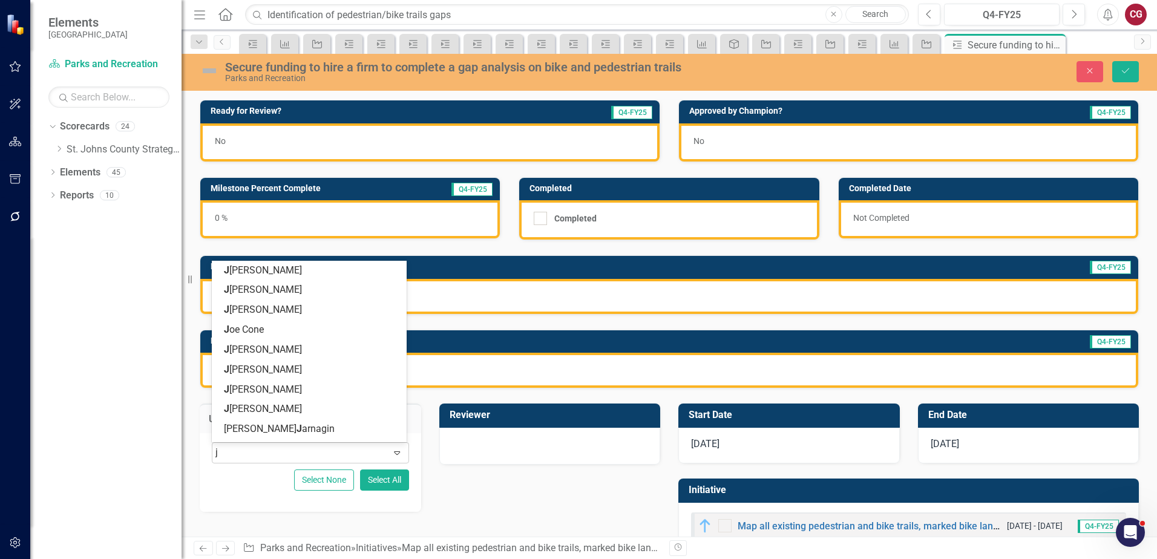
type input "jo"
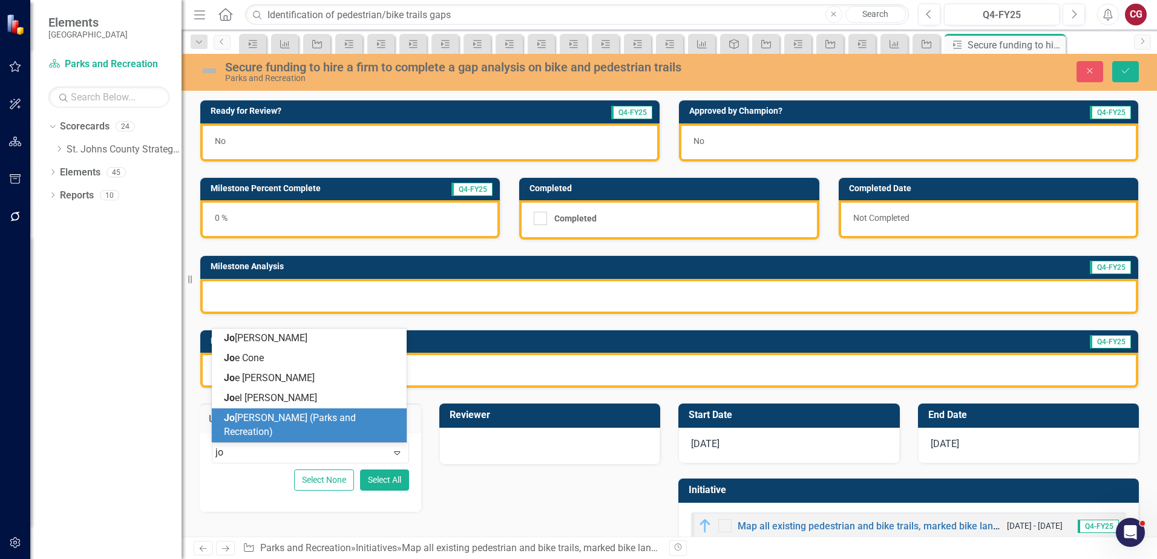
click at [273, 430] on span "[PERSON_NAME] [PERSON_NAME] (Parks and Recreation)" at bounding box center [290, 424] width 132 height 25
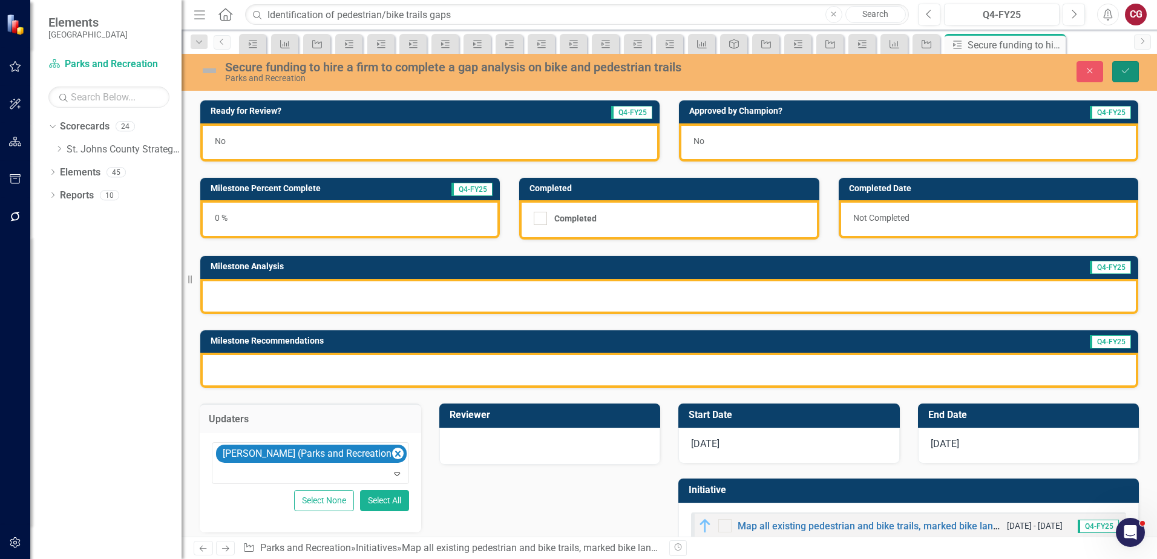
click at [1114, 65] on button "Save" at bounding box center [1125, 71] width 27 height 21
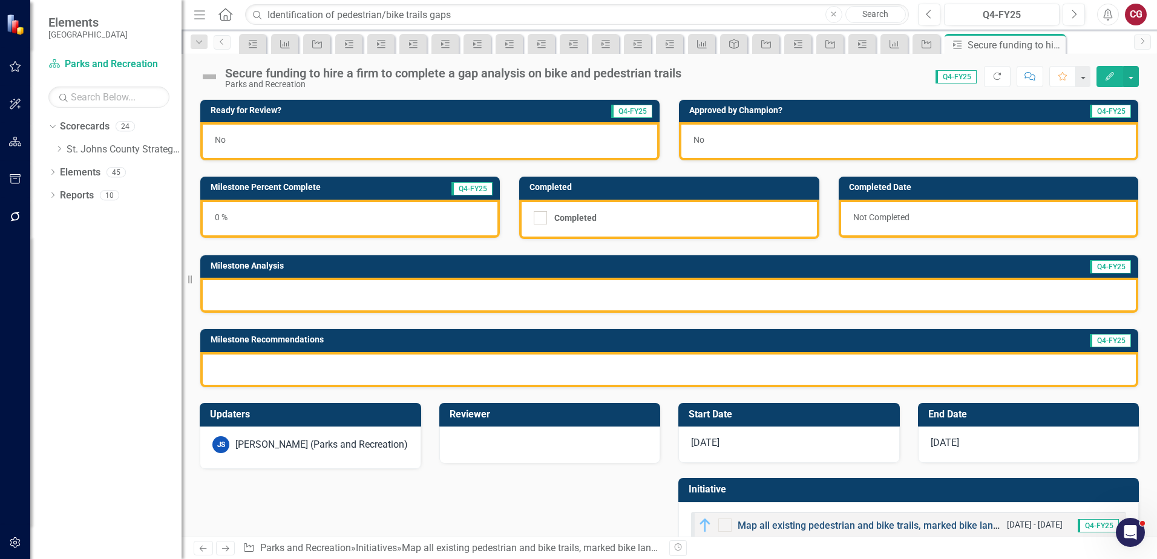
click at [777, 526] on link "Map all existing pedestrian and bike trails, marked bike lanes, shared paths, a…" at bounding box center [979, 525] width 485 height 11
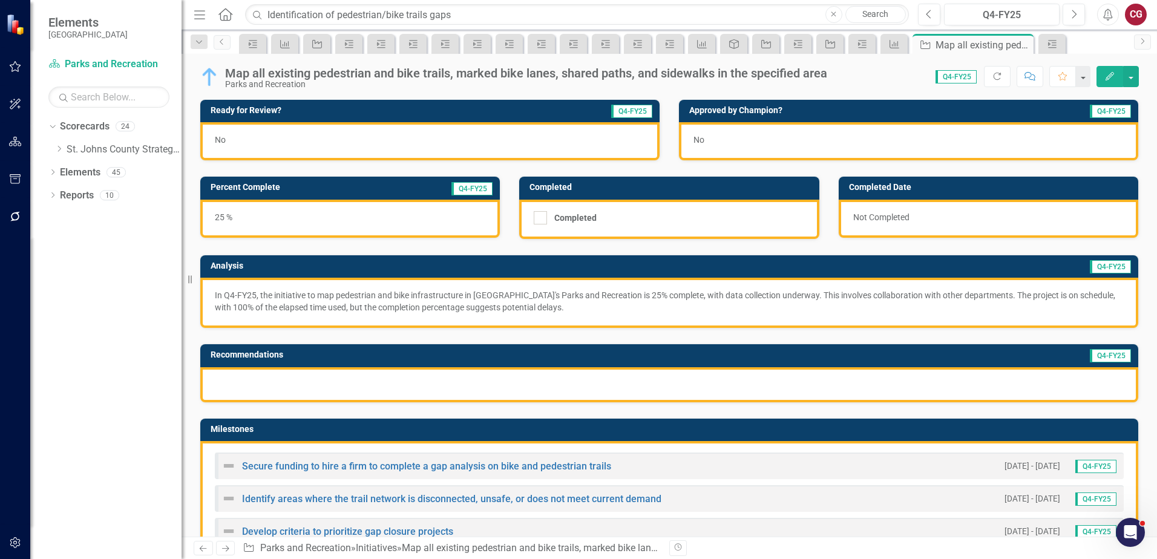
scroll to position [181, 0]
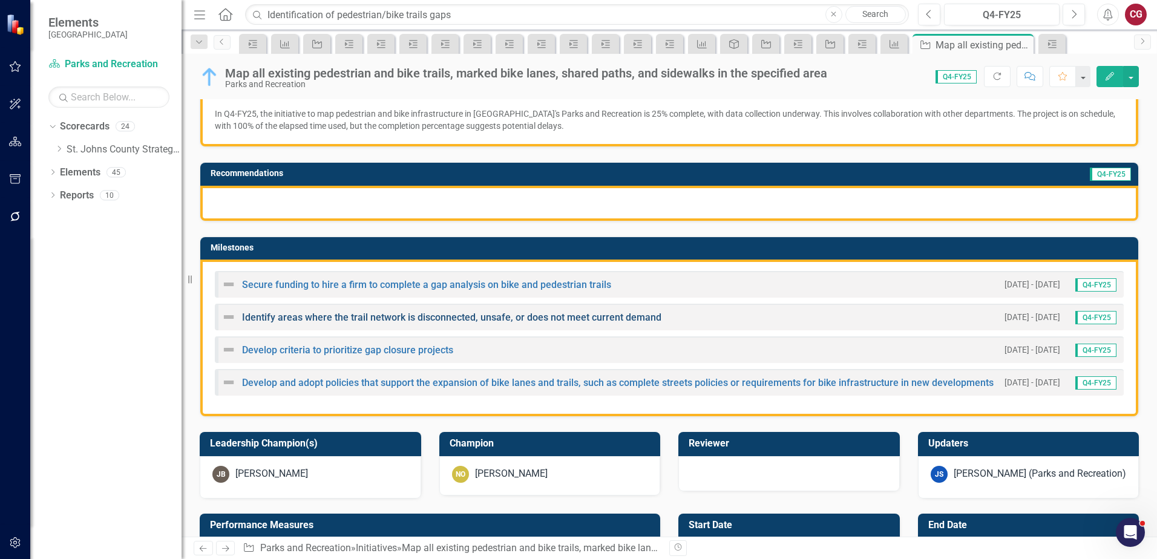
click at [305, 318] on link "Identify areas where the trail network is disconnected, unsafe, or does not mee…" at bounding box center [451, 317] width 419 height 11
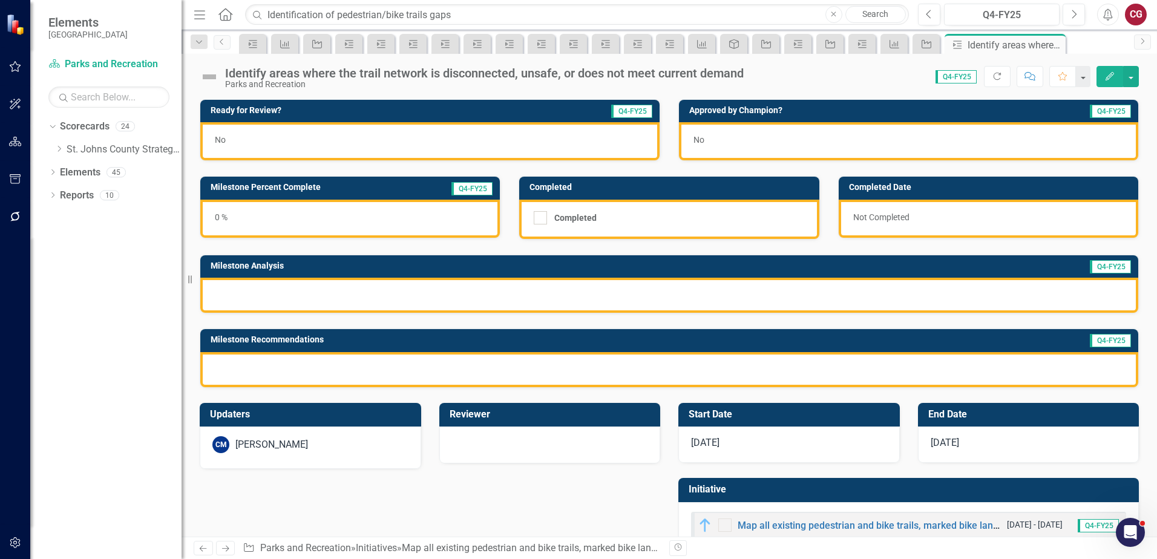
click at [318, 449] on div "CM [PERSON_NAME]" at bounding box center [310, 444] width 196 height 17
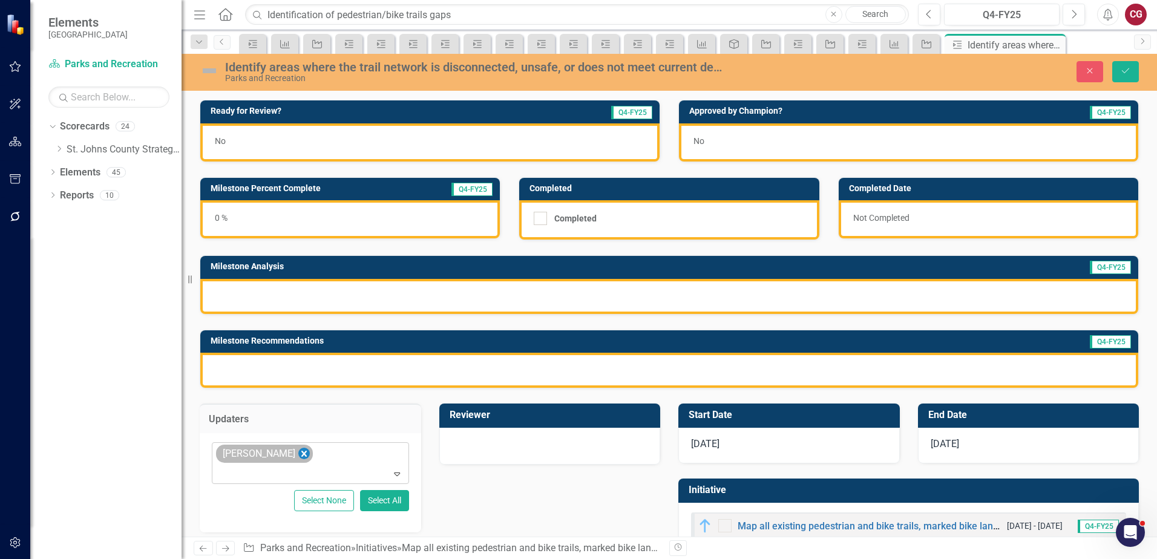
click at [298, 456] on icon "Remove Carrie Miska" at bounding box center [303, 453] width 11 height 15
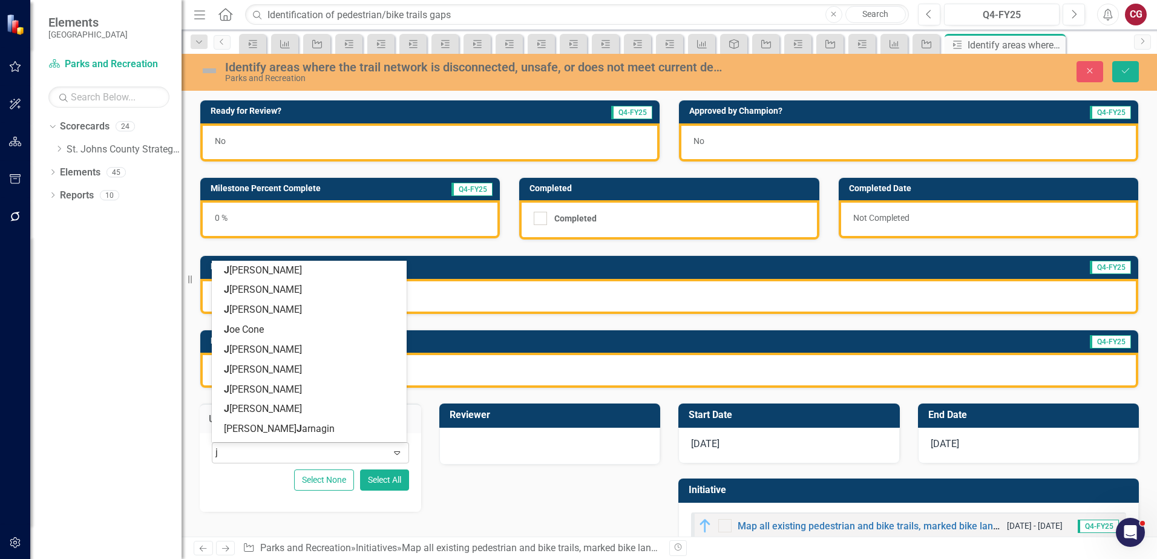
type input "jo"
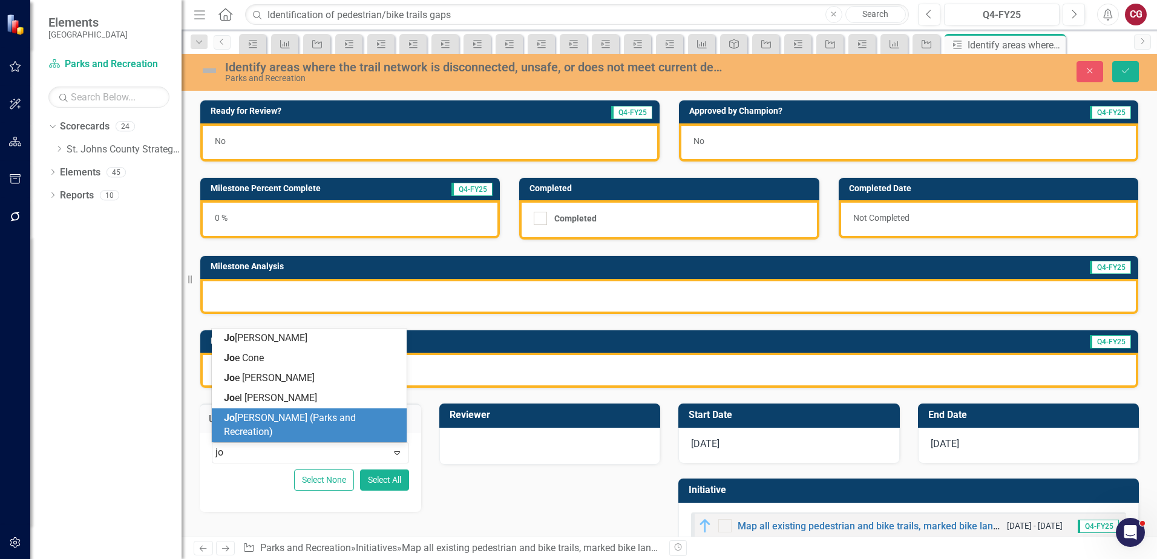
click at [283, 435] on span "[PERSON_NAME] [PERSON_NAME] (Parks and Recreation)" at bounding box center [290, 424] width 132 height 25
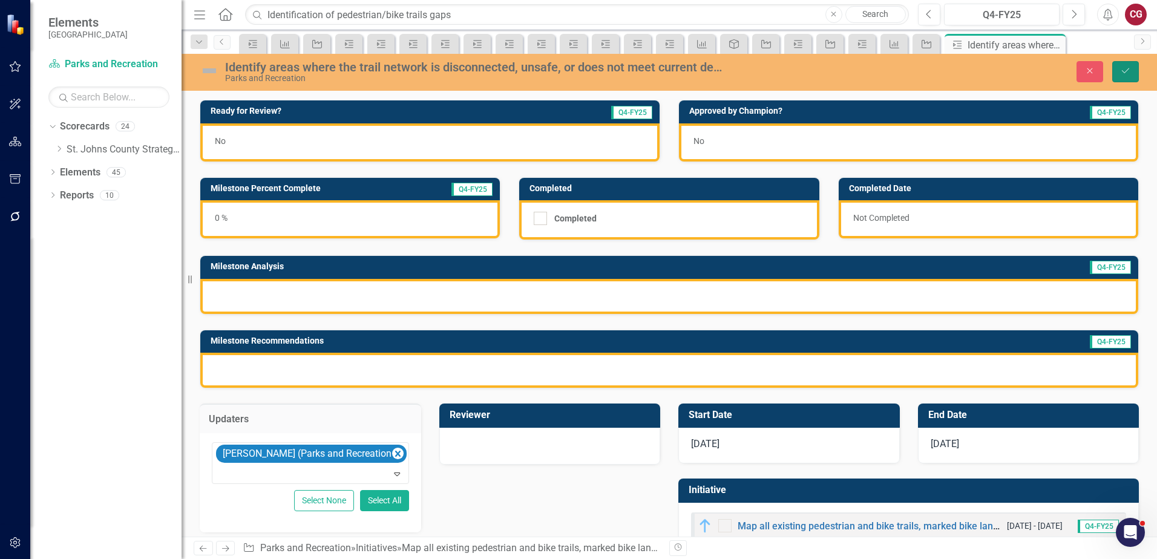
click at [1119, 71] on button "Save" at bounding box center [1125, 71] width 27 height 21
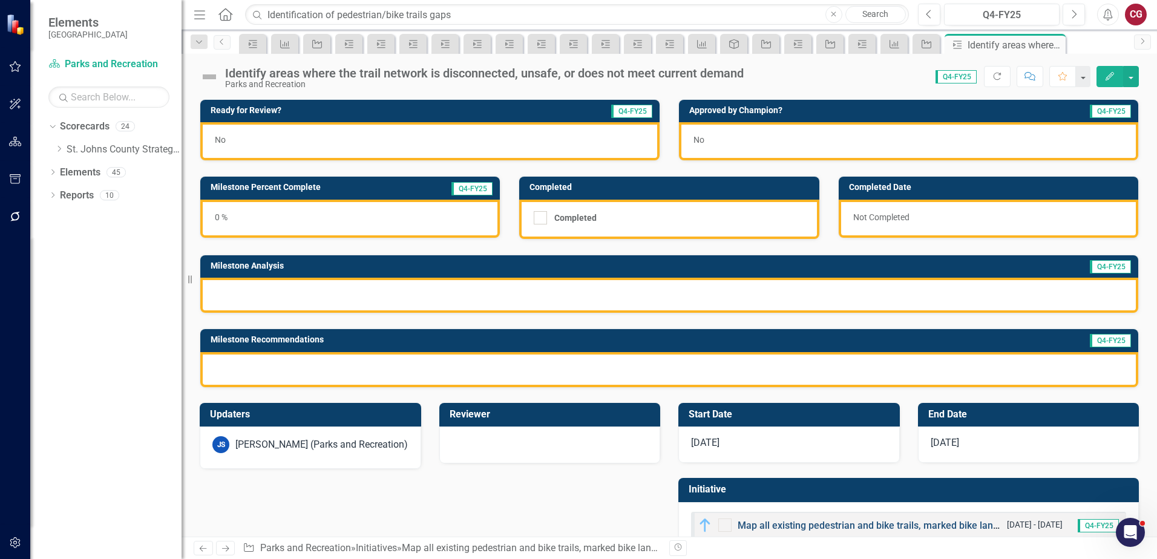
click at [759, 523] on link "Map all existing pedestrian and bike trails, marked bike lanes, shared paths, a…" at bounding box center [979, 525] width 485 height 11
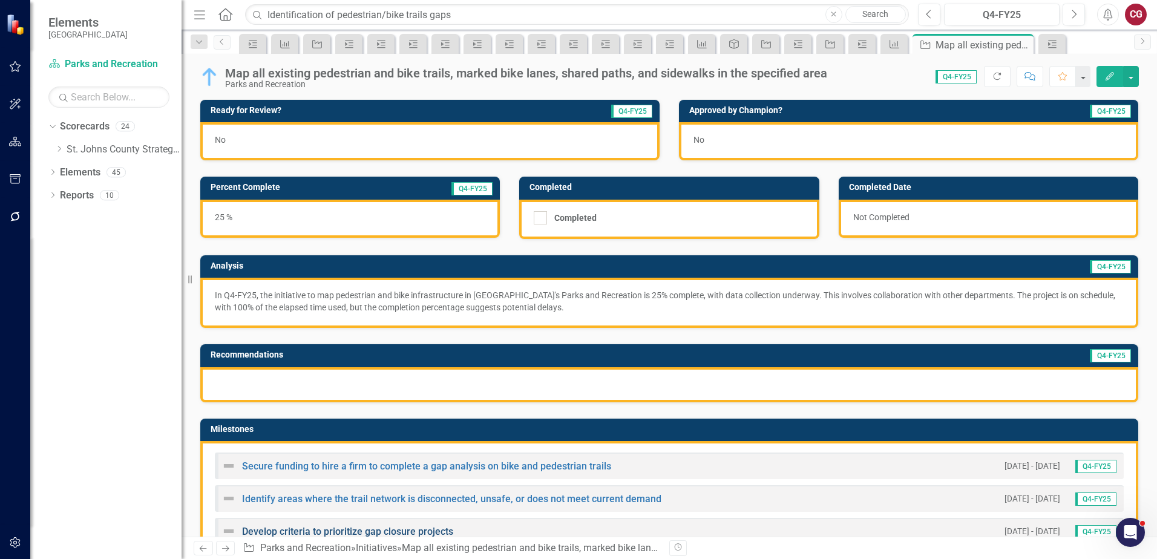
scroll to position [121, 0]
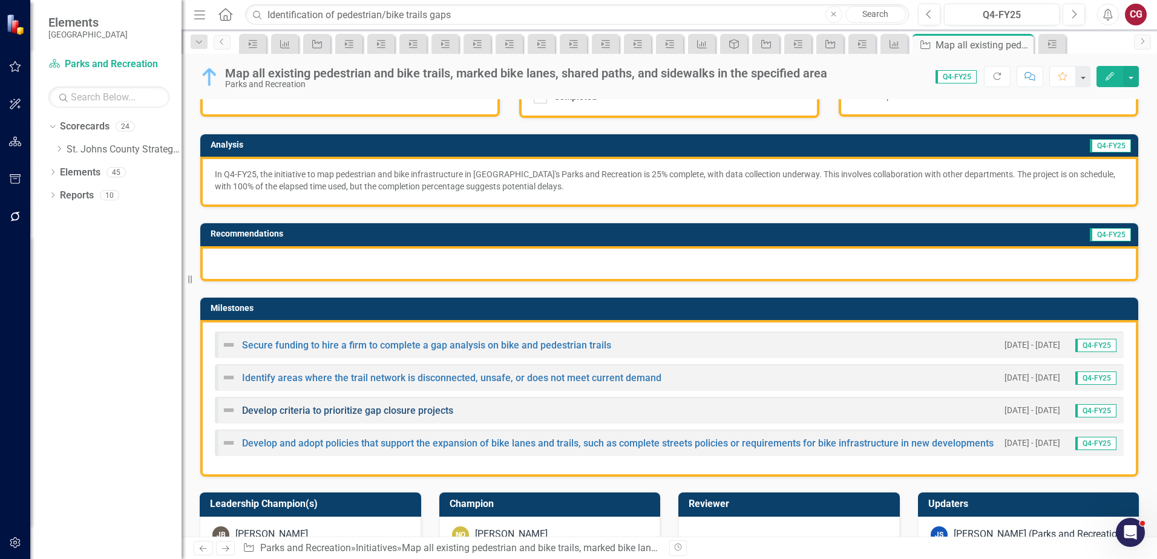
click at [300, 406] on link "Develop criteria to prioritize gap closure projects" at bounding box center [347, 410] width 211 height 11
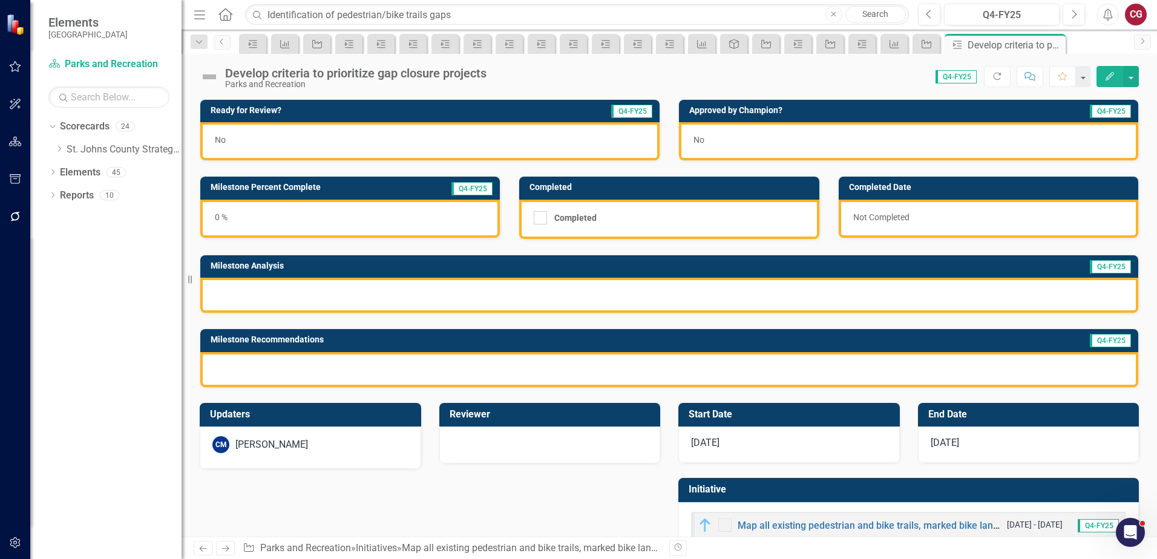
click at [266, 443] on div "[PERSON_NAME]" at bounding box center [271, 445] width 73 height 14
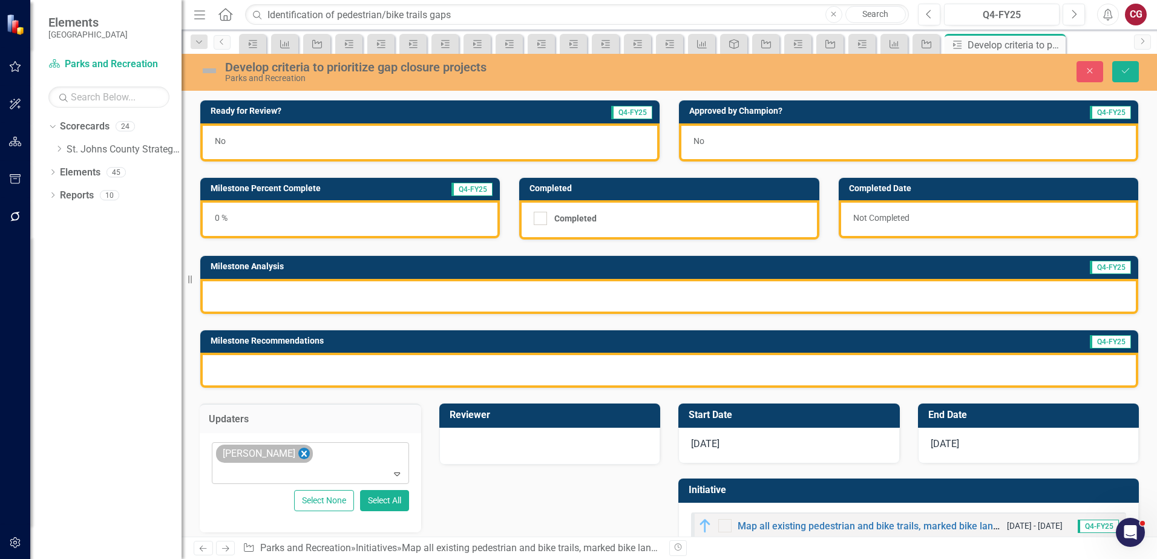
click at [298, 454] on icon "Remove Carrie Miska" at bounding box center [303, 453] width 11 height 15
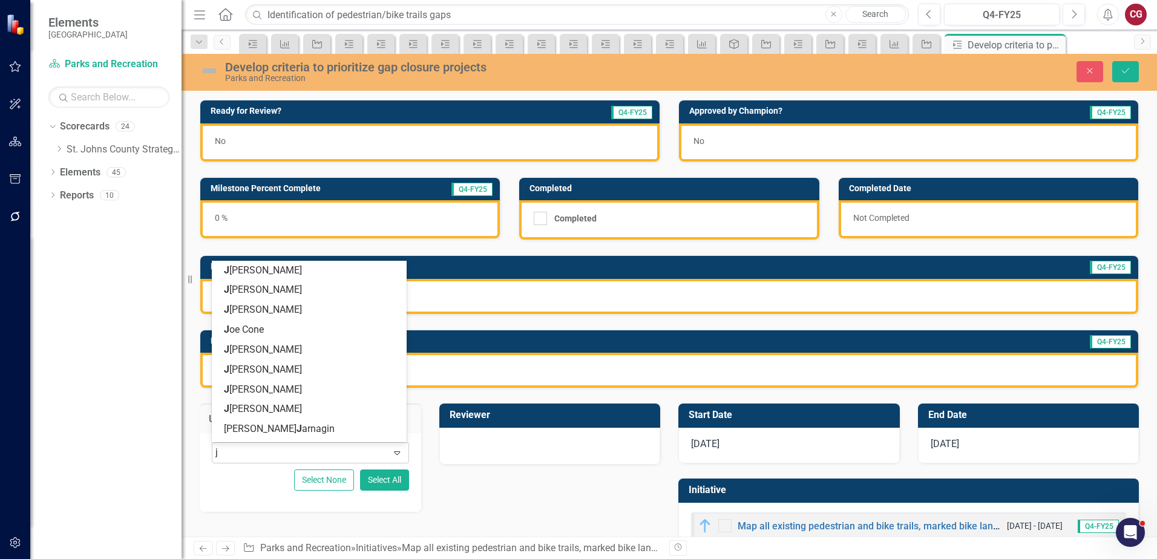
type input "jo"
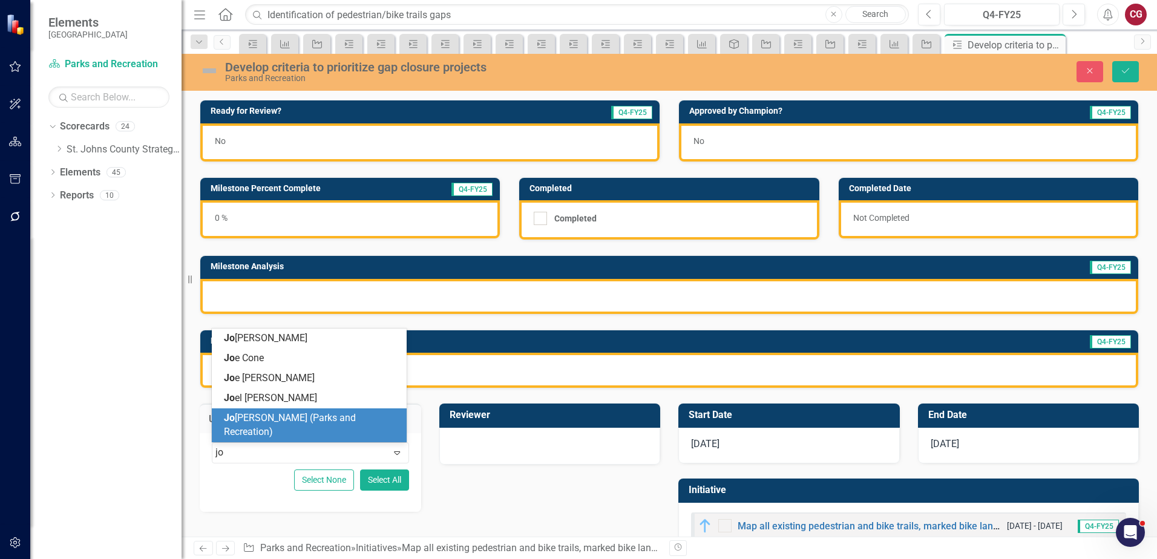
click at [282, 435] on span "[PERSON_NAME] [PERSON_NAME] (Parks and Recreation)" at bounding box center [290, 424] width 132 height 25
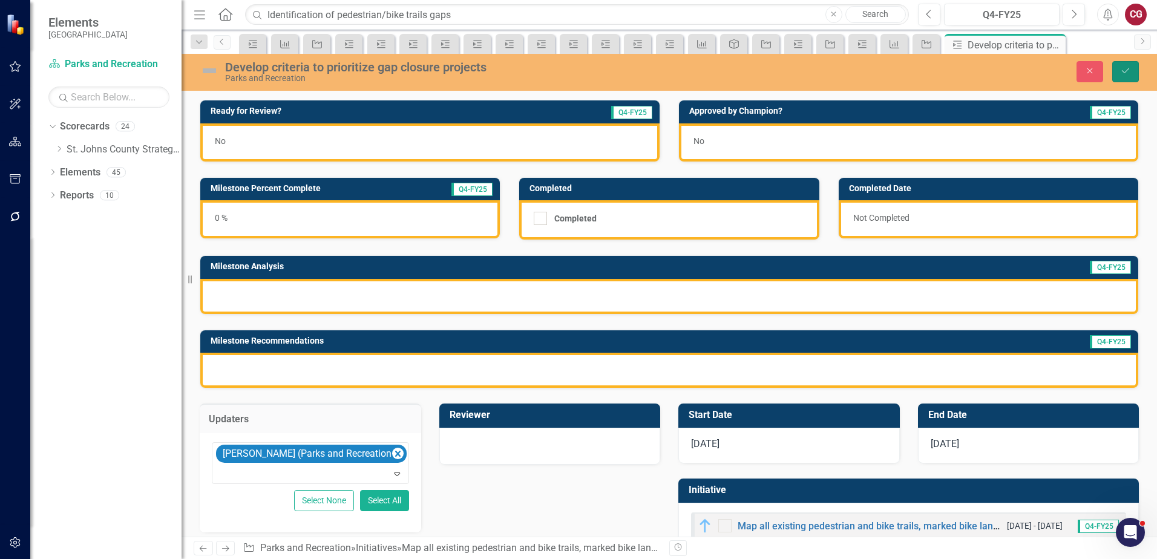
click at [1126, 69] on icon "Save" at bounding box center [1125, 71] width 11 height 8
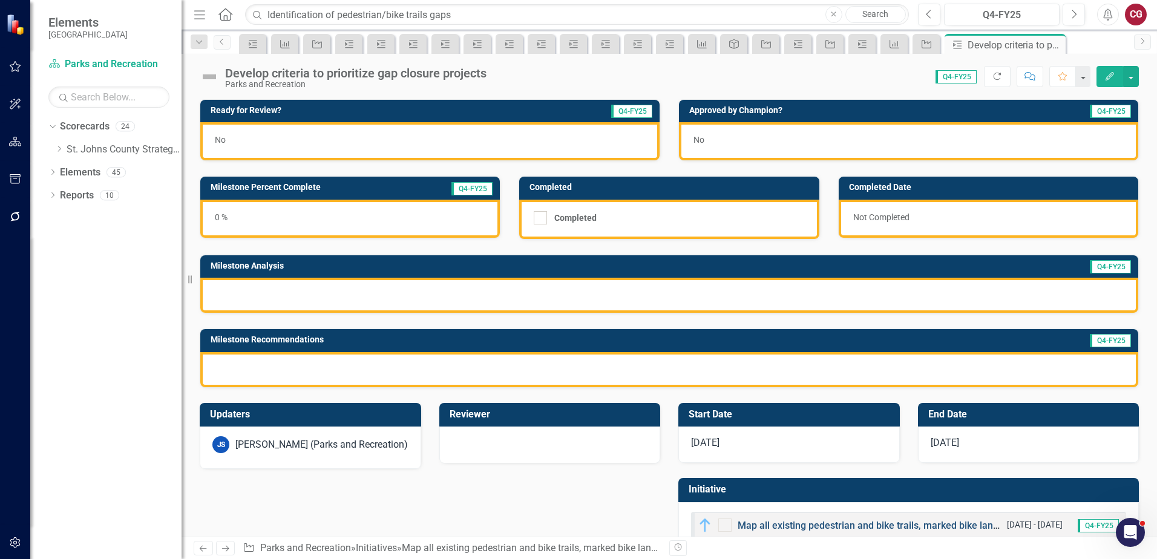
click at [784, 524] on link "Map all existing pedestrian and bike trails, marked bike lanes, shared paths, a…" at bounding box center [979, 525] width 485 height 11
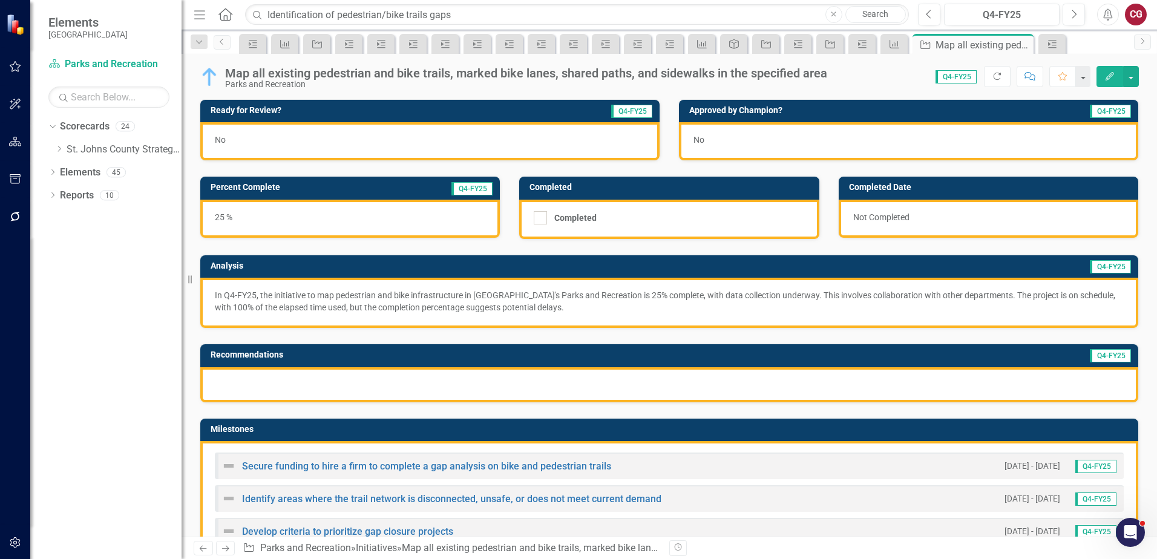
scroll to position [121, 0]
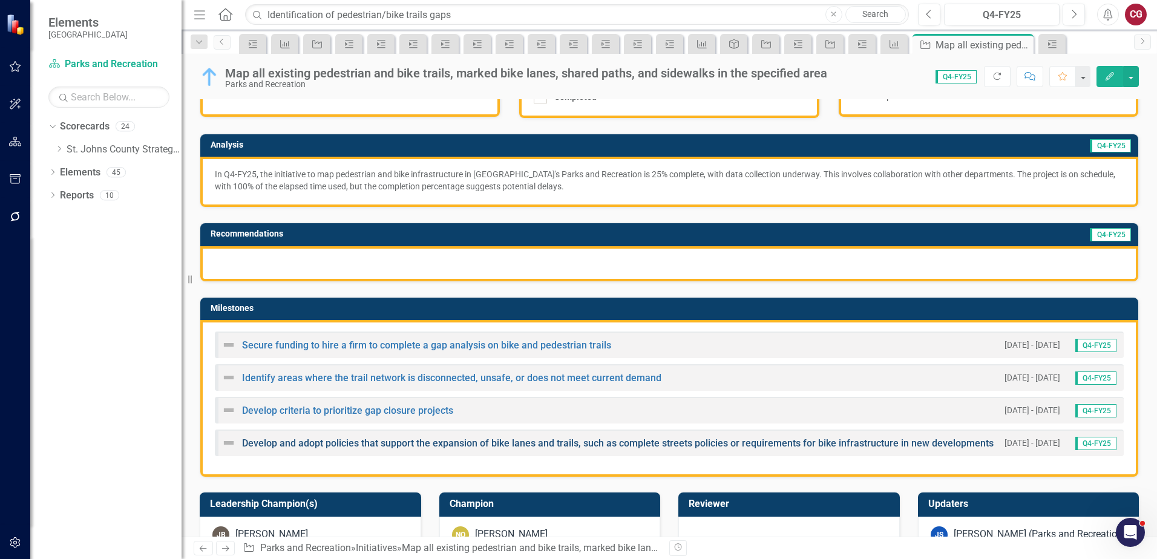
click at [302, 440] on link "Develop and adopt policies that support the expansion of bike lanes and trails,…" at bounding box center [617, 442] width 751 height 11
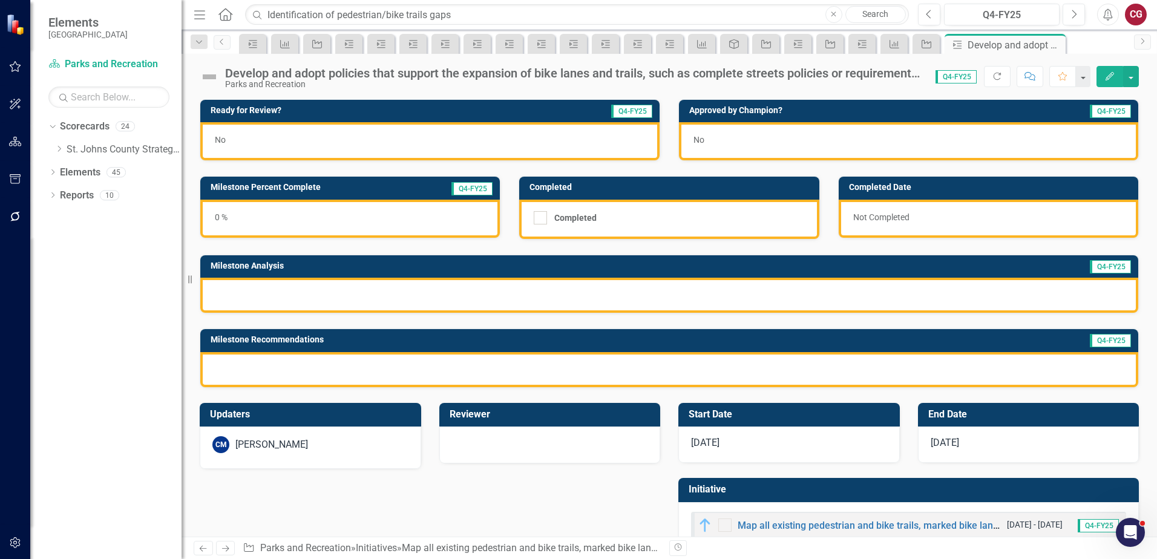
click at [301, 443] on div "CM [PERSON_NAME]" at bounding box center [310, 444] width 196 height 17
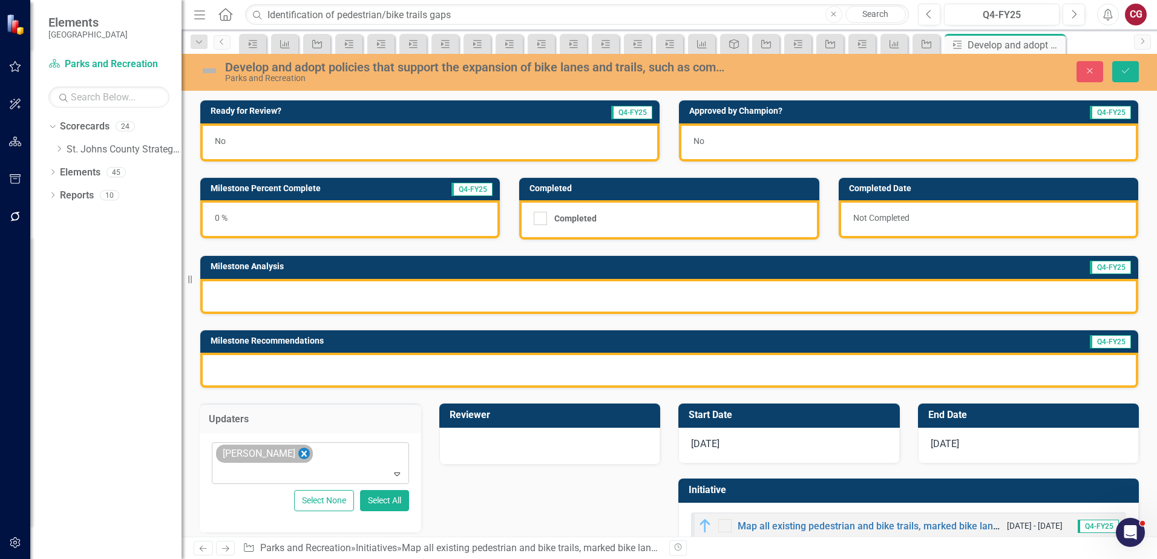
click at [301, 452] on icon "Remove Carrie Miska" at bounding box center [303, 454] width 5 height 6
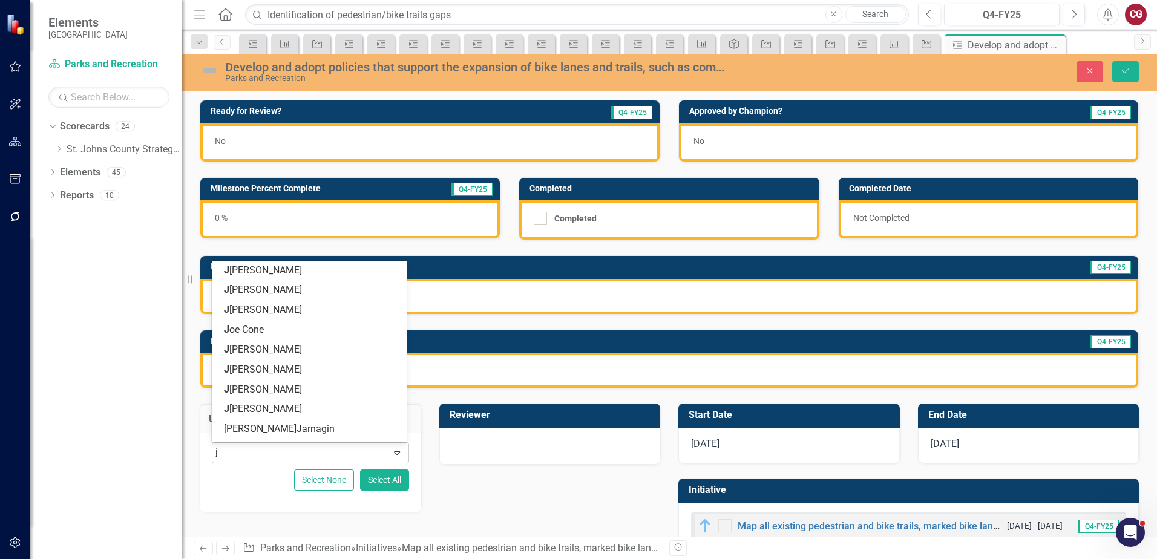
type input "jo"
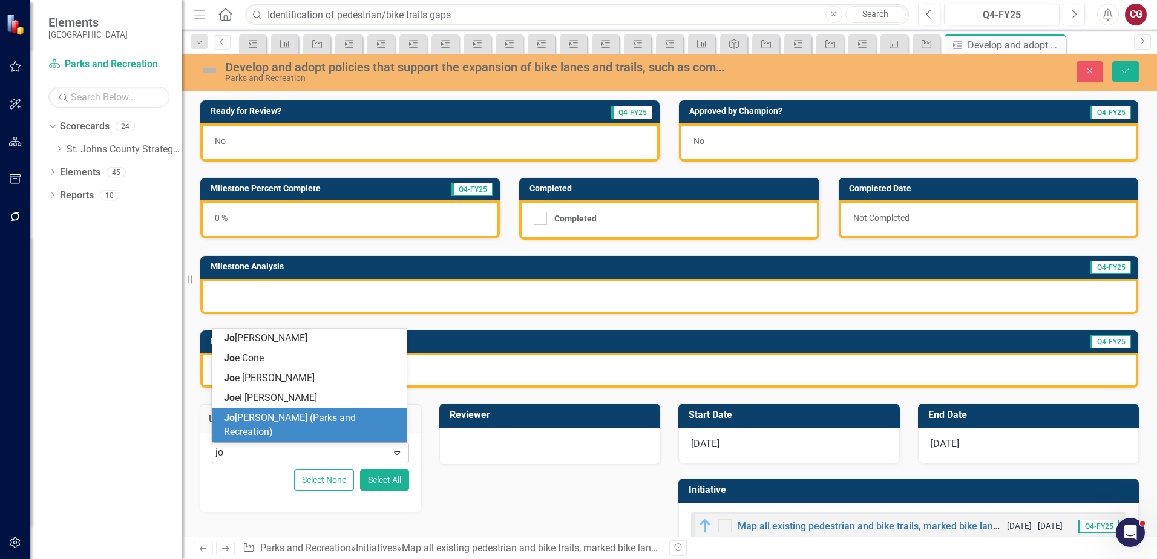
click at [283, 430] on span "[PERSON_NAME] [PERSON_NAME] (Parks and Recreation)" at bounding box center [290, 424] width 132 height 25
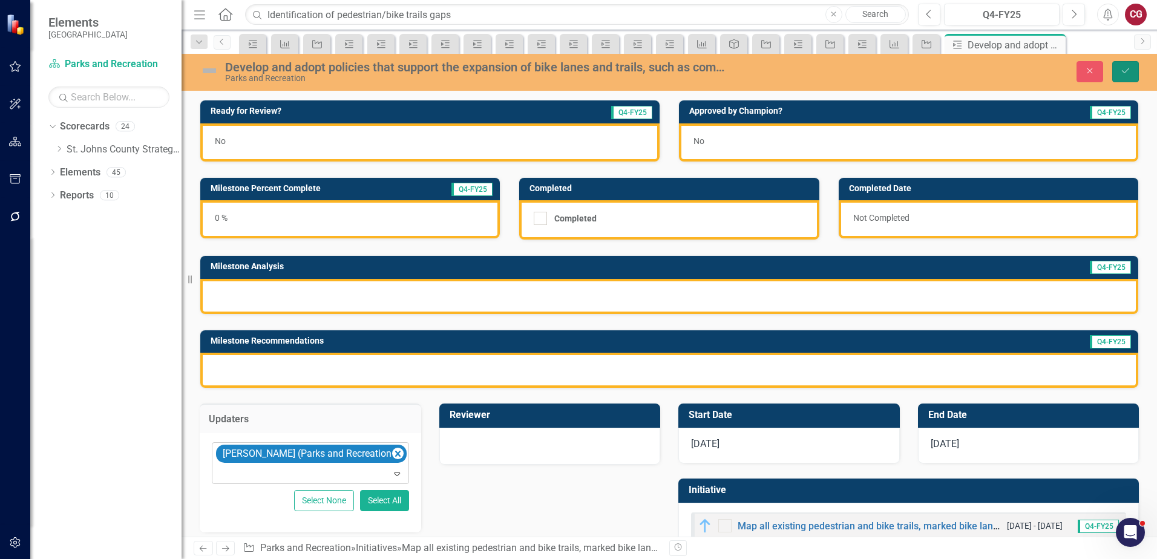
click at [1124, 71] on icon "Save" at bounding box center [1125, 71] width 11 height 8
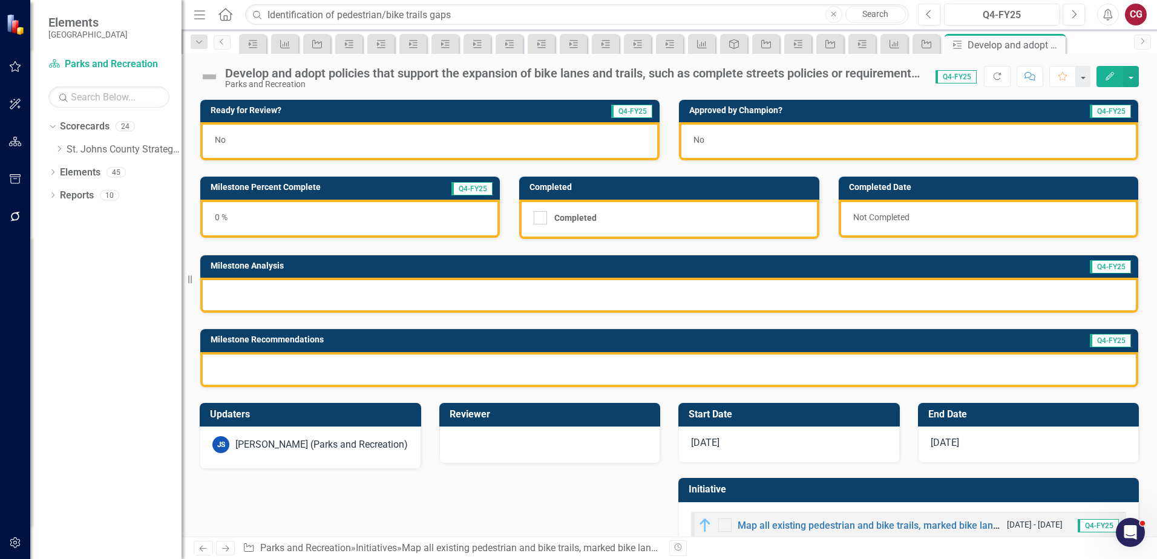
scroll to position [33, 0]
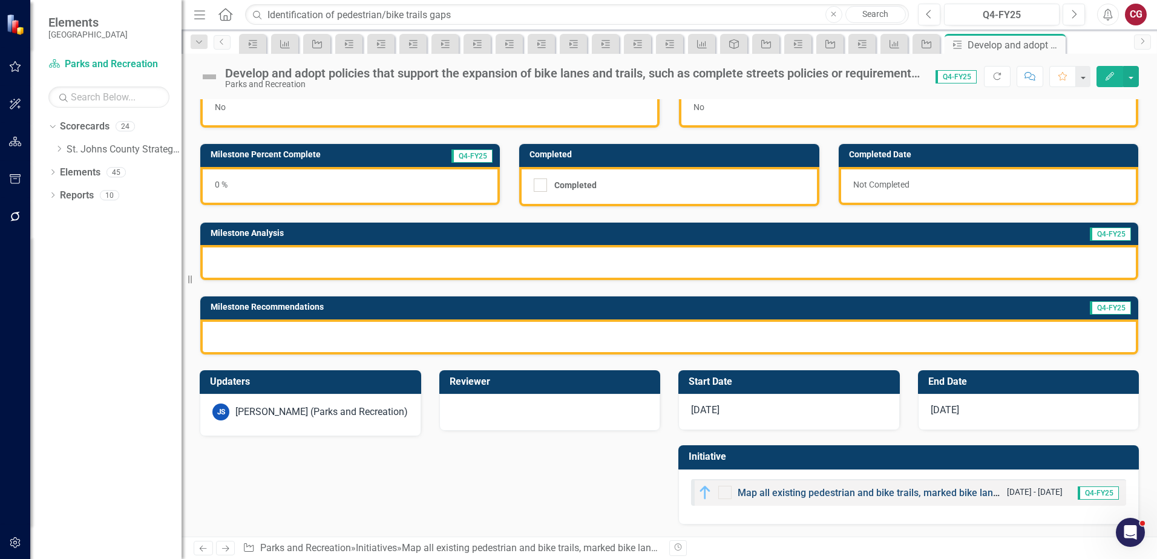
click at [784, 491] on link "Map all existing pedestrian and bike trails, marked bike lanes, shared paths, a…" at bounding box center [979, 492] width 485 height 11
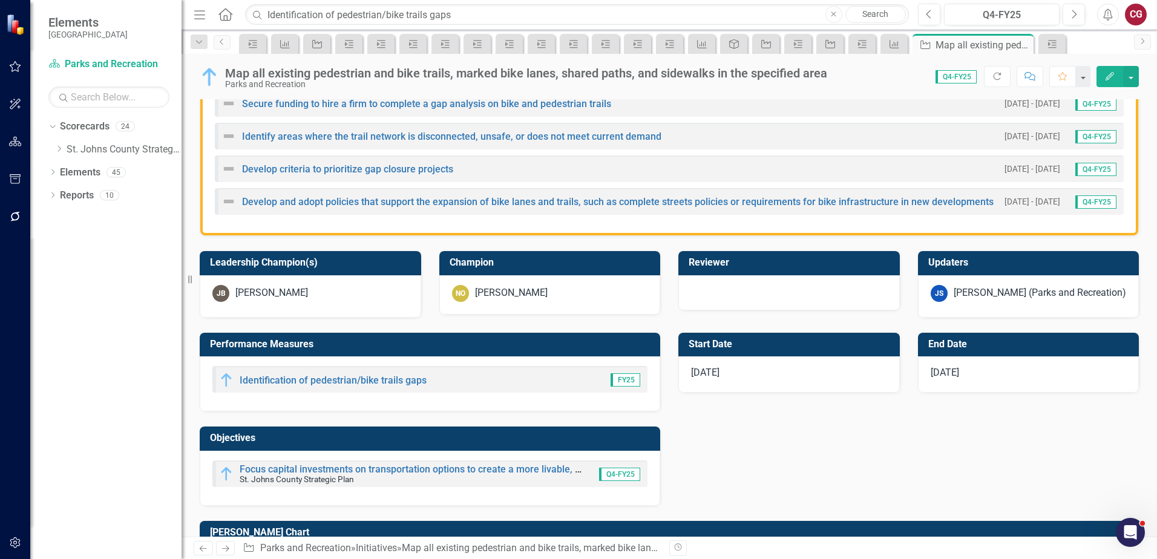
scroll to position [423, 0]
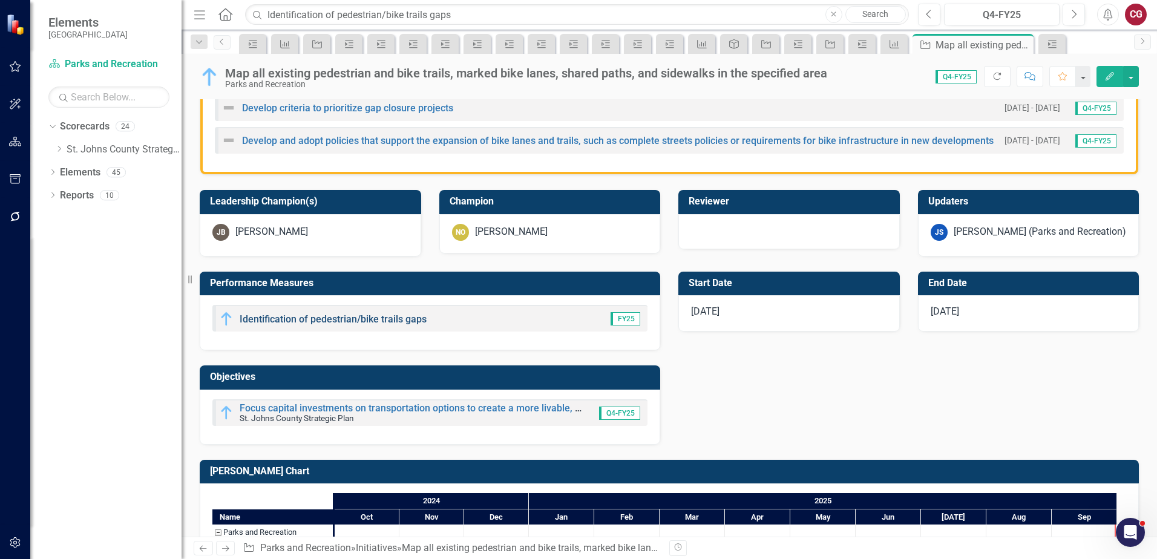
click at [312, 315] on link "Identification of pedestrian/bike trails gaps" at bounding box center [333, 318] width 187 height 11
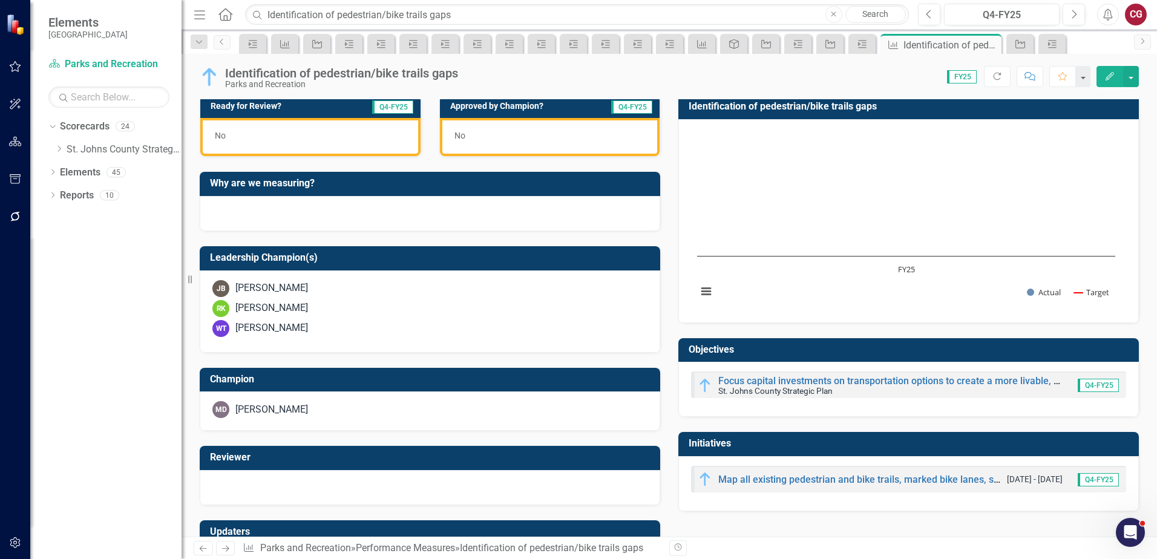
scroll to position [328, 0]
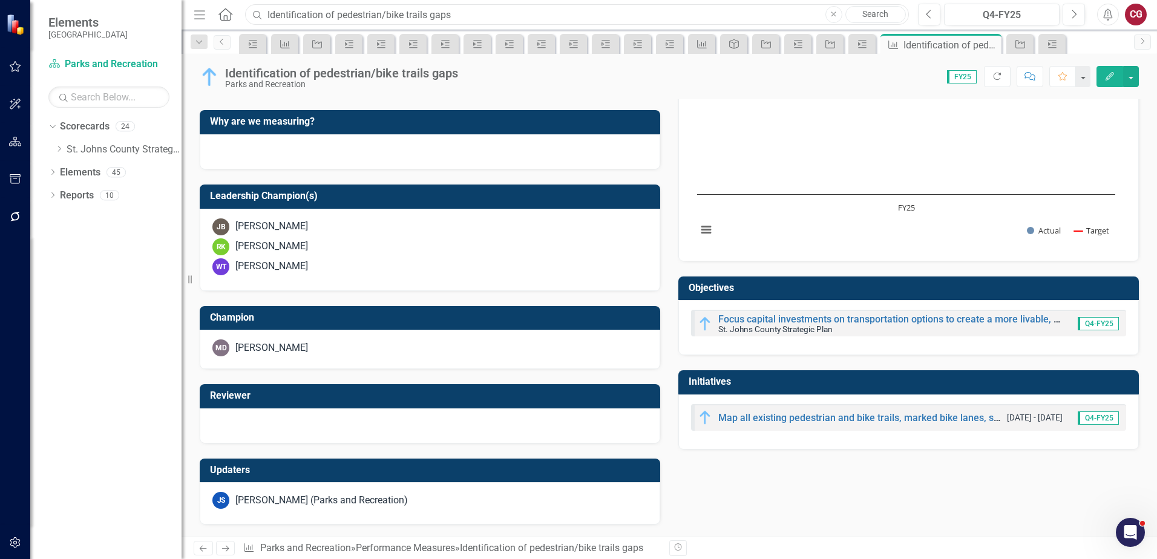
click at [443, 16] on input "Identification of pedestrian/bike trails gaps" at bounding box center [577, 14] width 664 height 21
drag, startPoint x: 466, startPoint y: 16, endPoint x: 255, endPoint y: 8, distance: 211.3
click at [255, 8] on input "Identification of pedestrian/bike trails gaps" at bounding box center [577, 14] width 664 height 21
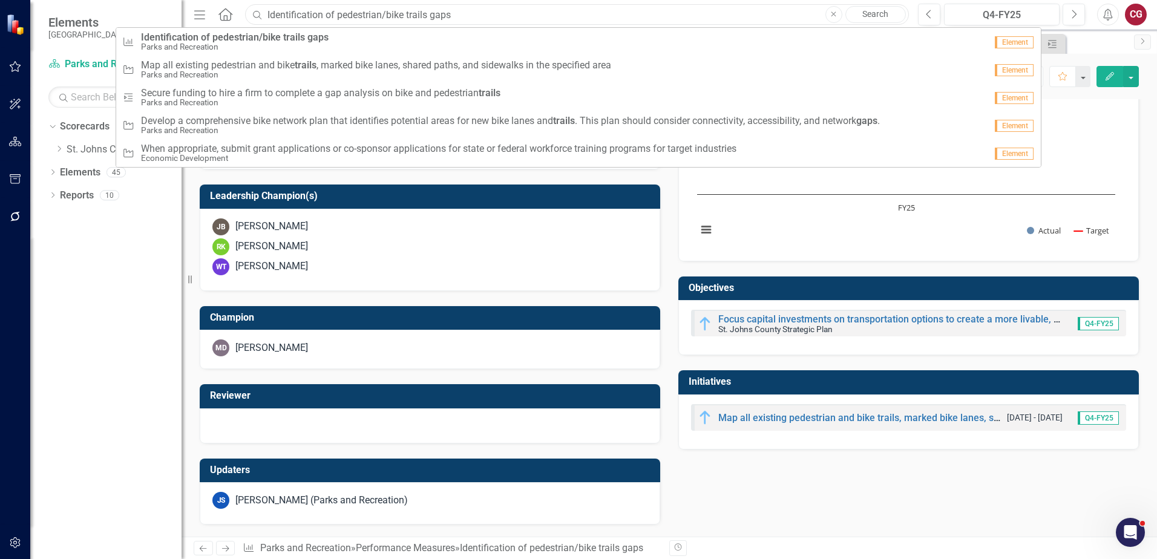
paste input "ncrease in the number of bike lanes/trails added annually"
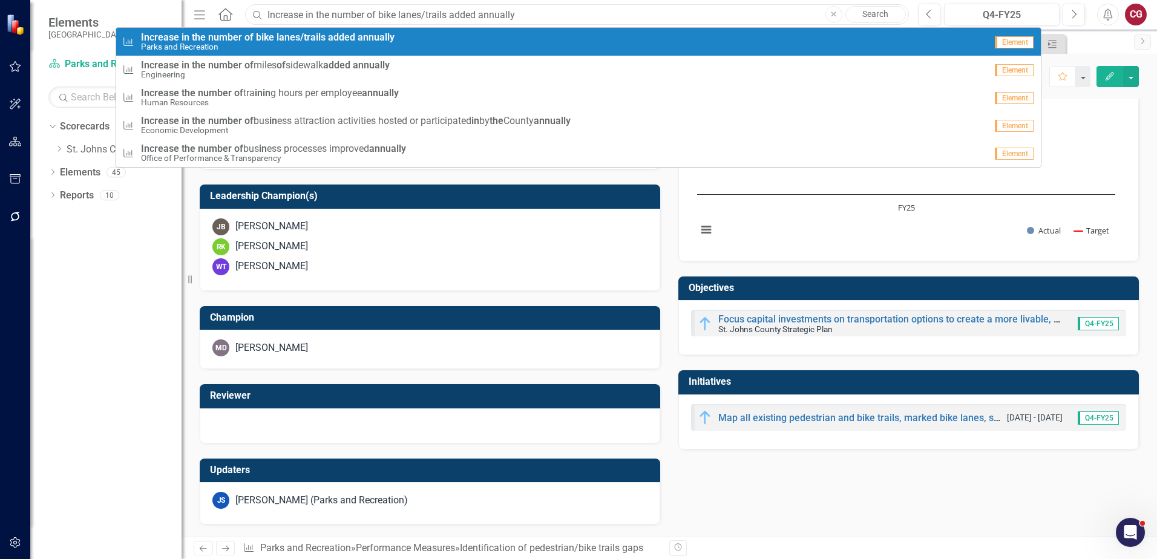
type input "Increase in the number of bike lanes/trails added annually"
click at [358, 36] on strong "annually" at bounding box center [376, 36] width 37 height 11
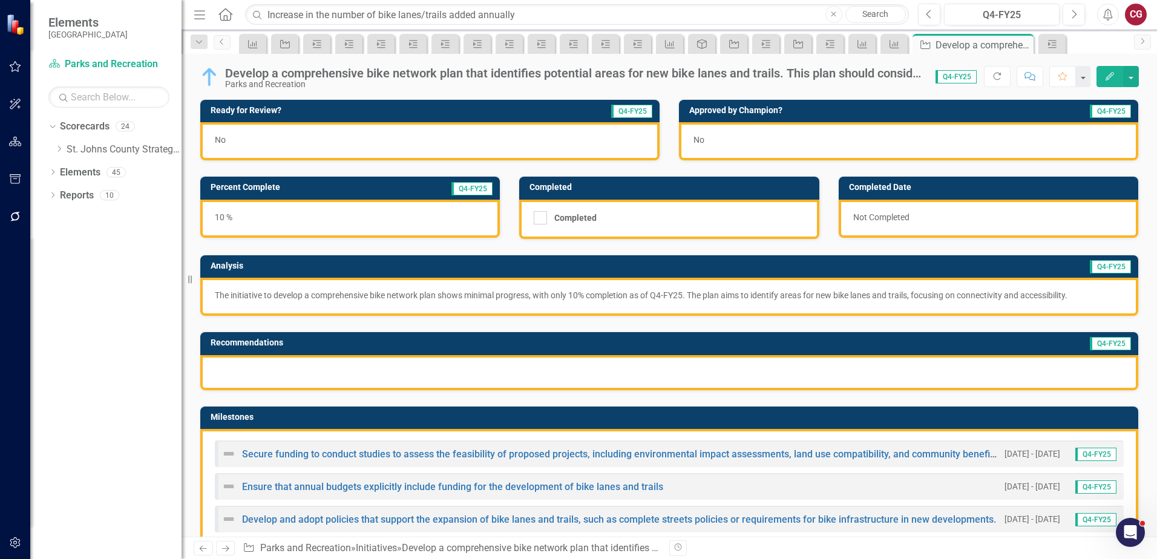
scroll to position [423, 0]
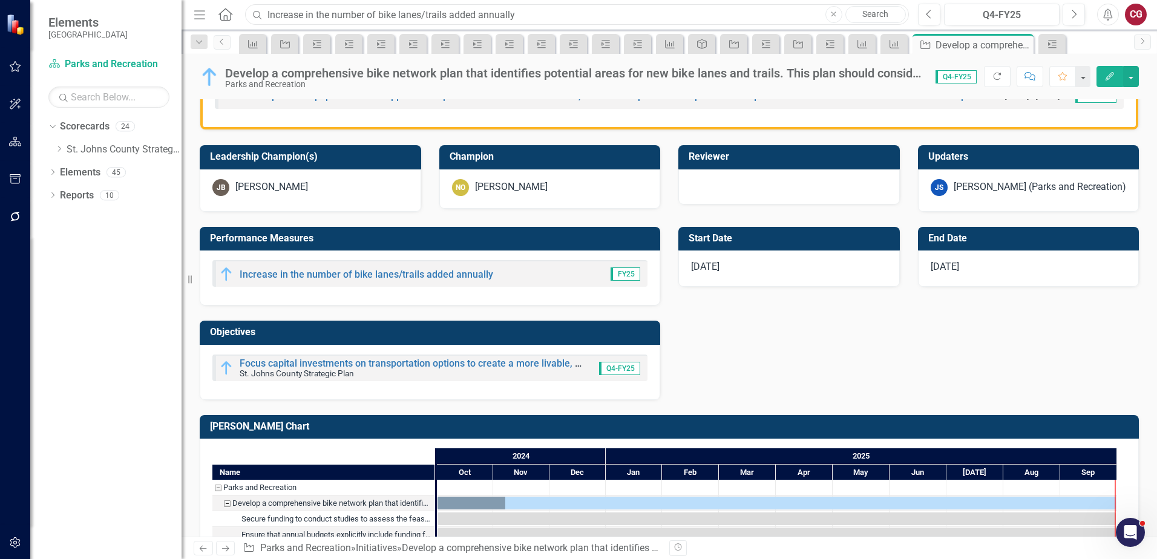
click at [569, 11] on input "Increase in the number of bike lanes/trails added annually" at bounding box center [577, 14] width 664 height 21
click at [833, 16] on icon "Close" at bounding box center [833, 14] width 5 height 7
paste input "Increase in the number of bike lanes/trails added annually"
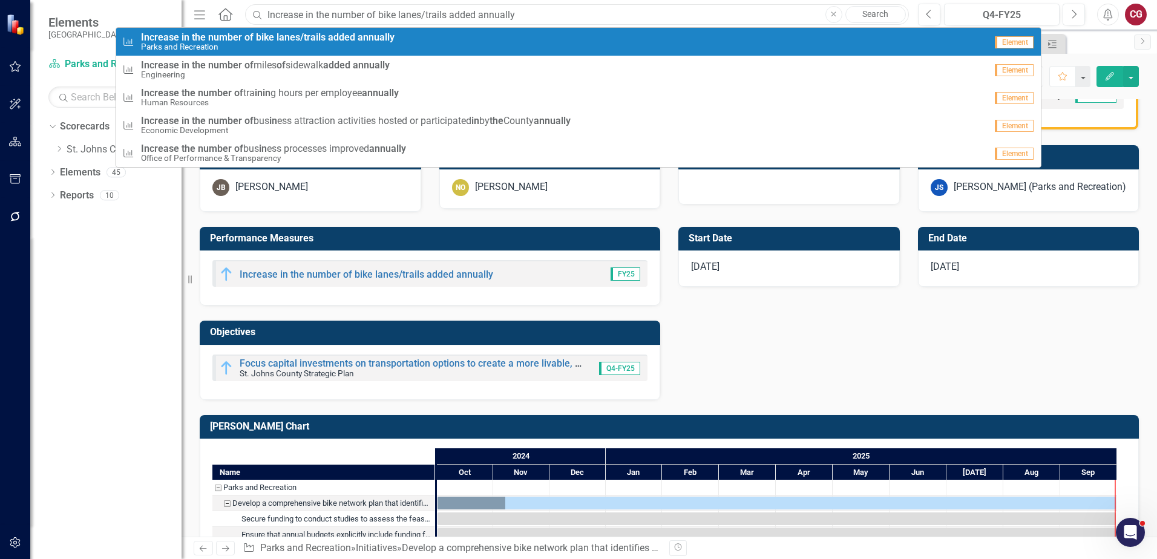
type input "Increase in the number of bike lanes/trails added annually"
click at [240, 41] on span "Increase in the number of bike lanes/trails added annually" at bounding box center [267, 37] width 253 height 11
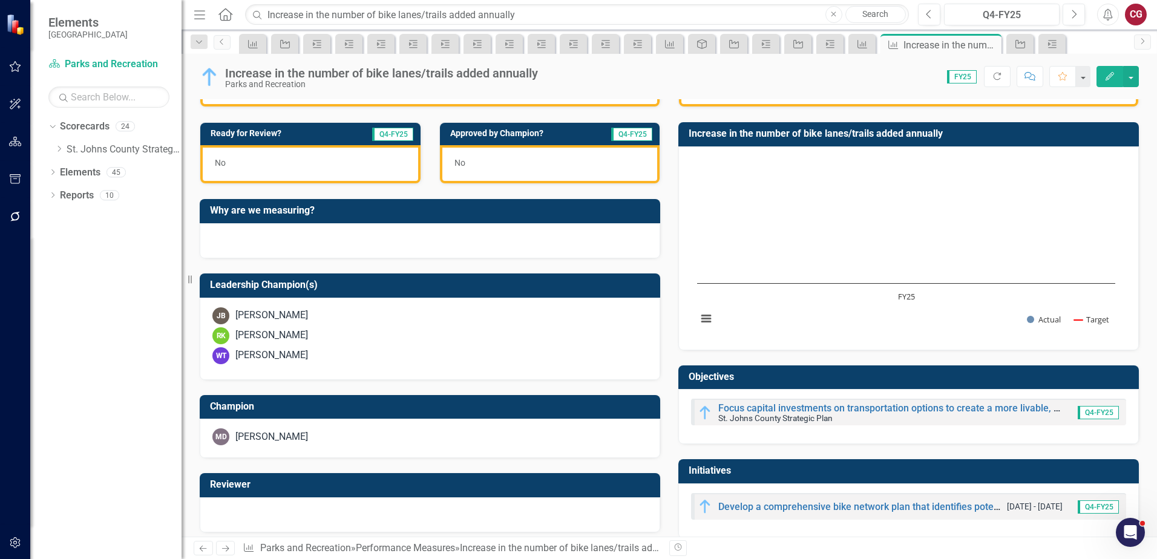
scroll to position [302, 0]
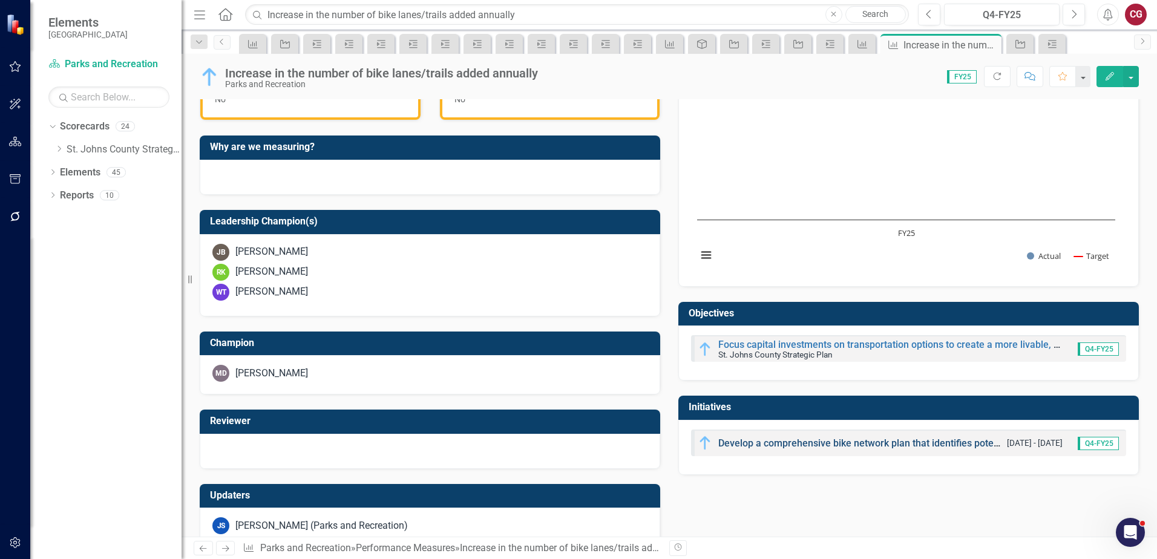
click at [751, 442] on link "Develop a comprehensive bike network plan that identifies potential areas for n…" at bounding box center [1097, 442] width 759 height 11
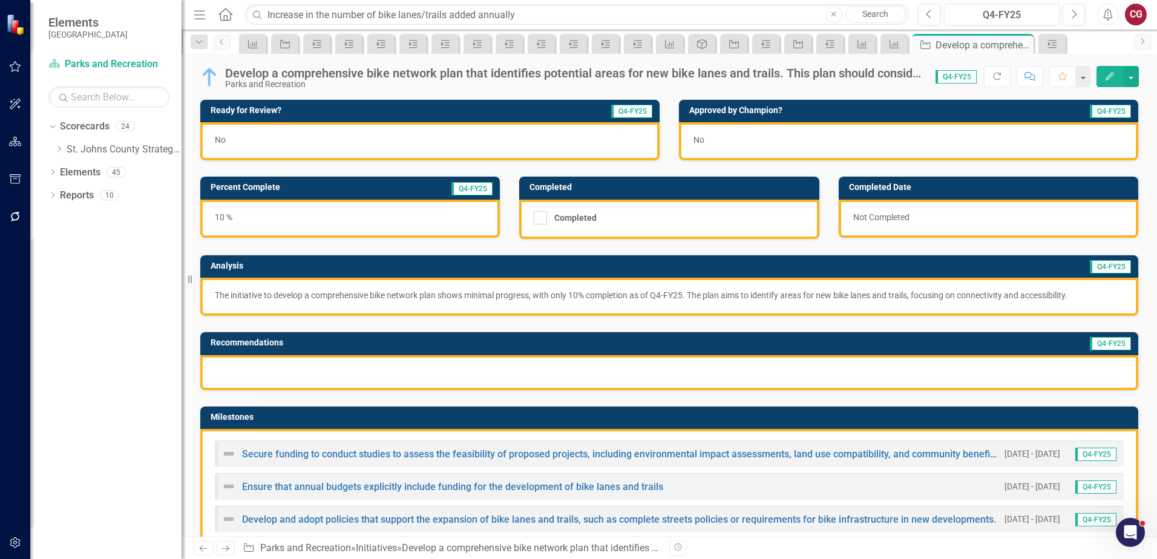
scroll to position [60, 0]
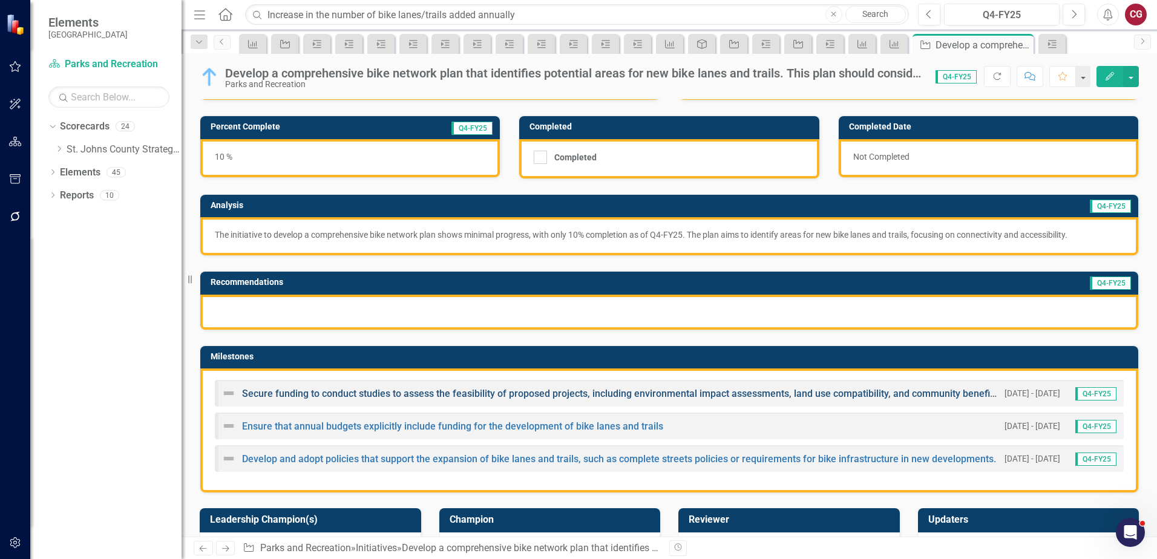
click at [279, 394] on link "Secure funding to conduct studies to assess the feasibility of proposed project…" at bounding box center [621, 393] width 758 height 11
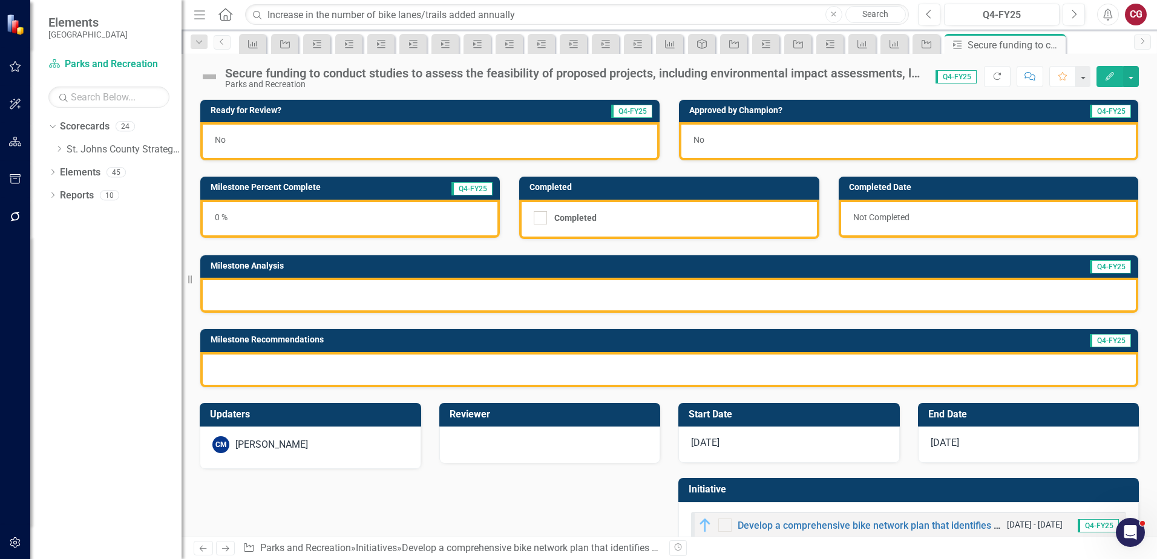
click at [309, 442] on div "CM [PERSON_NAME]" at bounding box center [310, 444] width 196 height 17
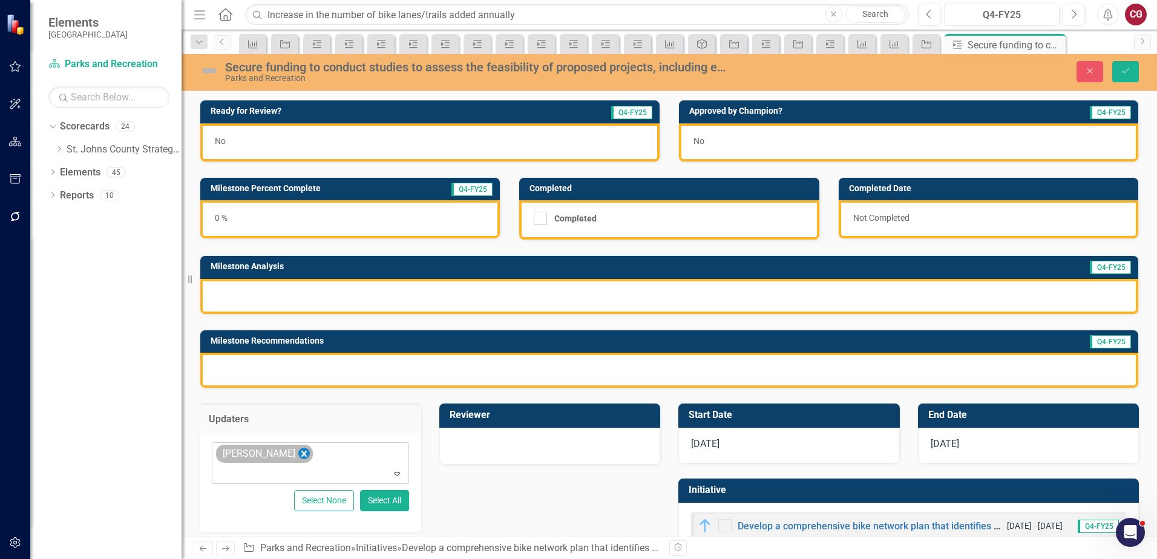
click at [301, 453] on icon "Remove Carrie Miska" at bounding box center [303, 454] width 5 height 6
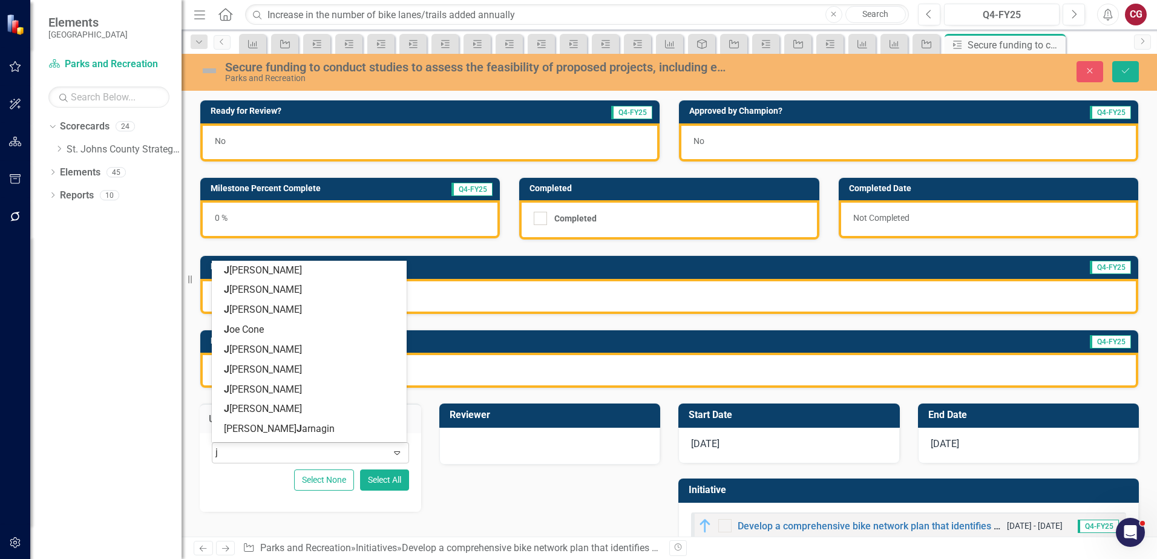
type input "jo"
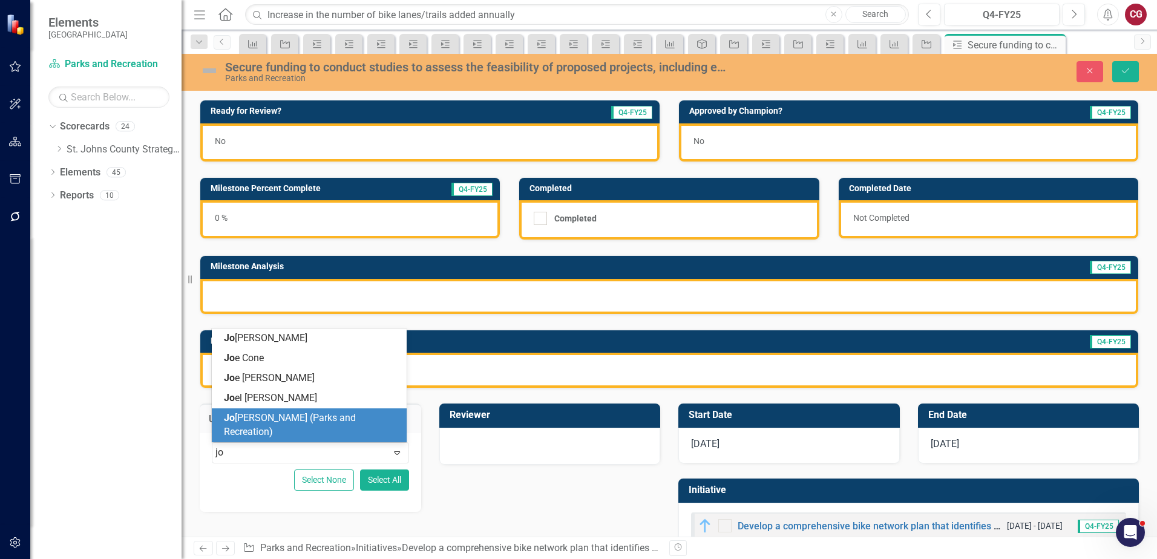
click at [284, 430] on span "[PERSON_NAME] [PERSON_NAME] (Parks and Recreation)" at bounding box center [290, 424] width 132 height 25
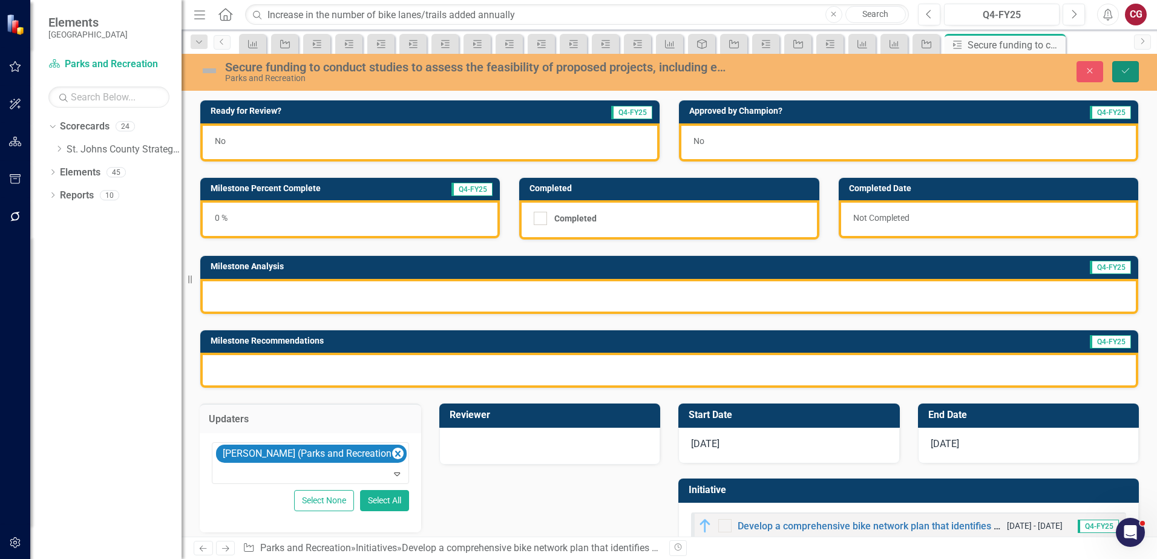
click at [1125, 70] on icon "Save" at bounding box center [1125, 71] width 11 height 8
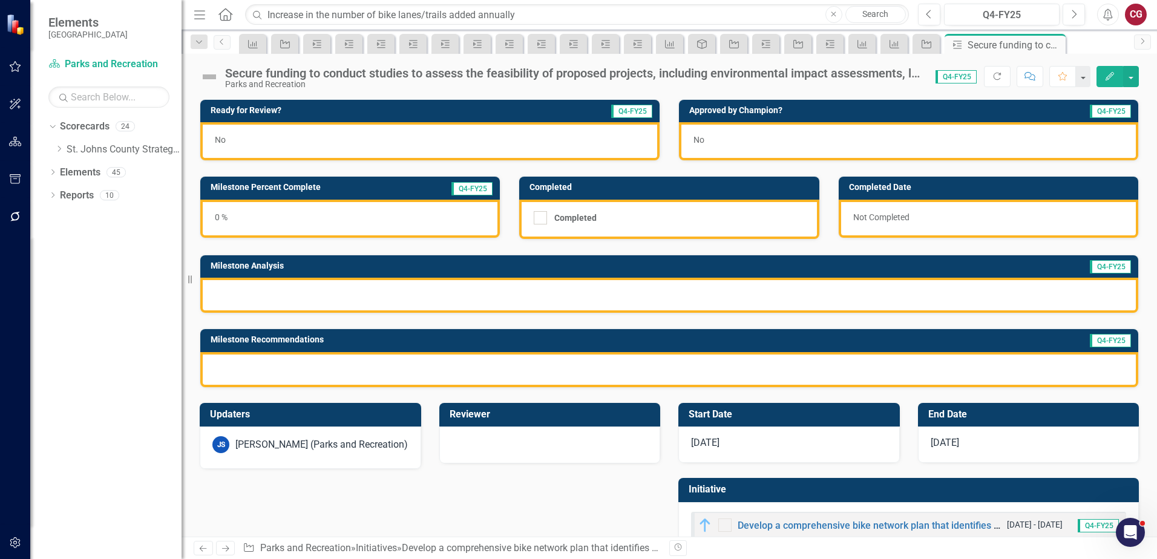
scroll to position [33, 0]
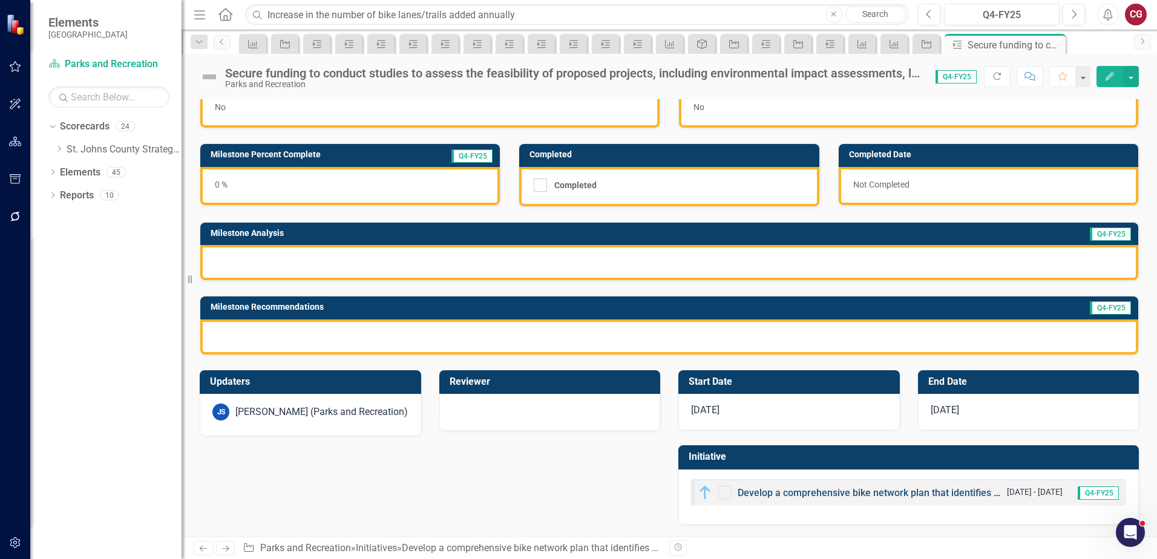
click at [781, 490] on link "Develop a comprehensive bike network plan that identifies potential areas for n…" at bounding box center [1116, 492] width 759 height 11
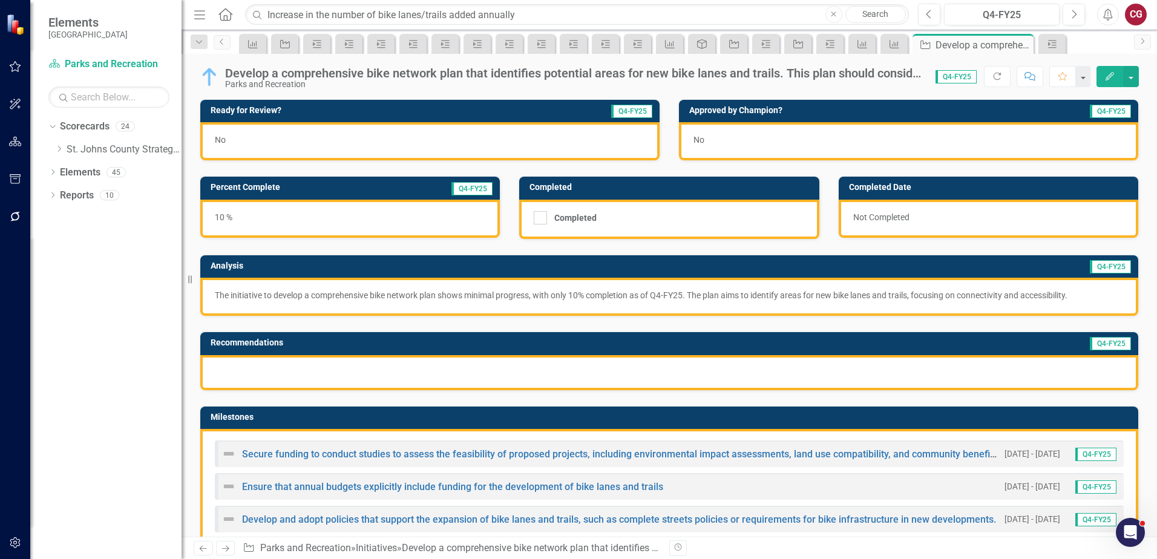
scroll to position [60, 0]
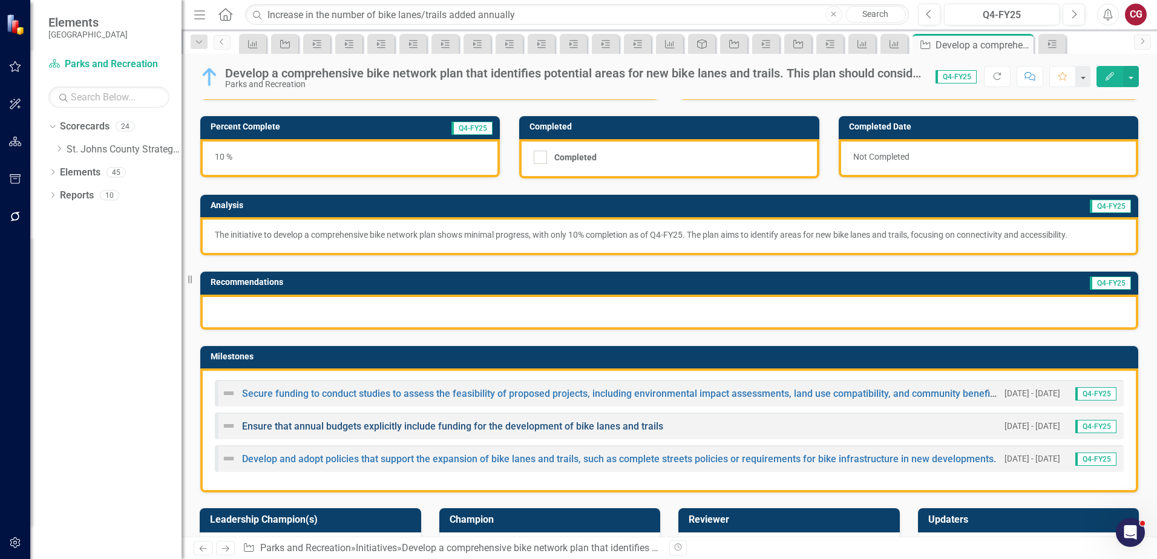
click at [308, 422] on link "Ensure that annual budgets explicitly include funding for the development of bi…" at bounding box center [452, 425] width 421 height 11
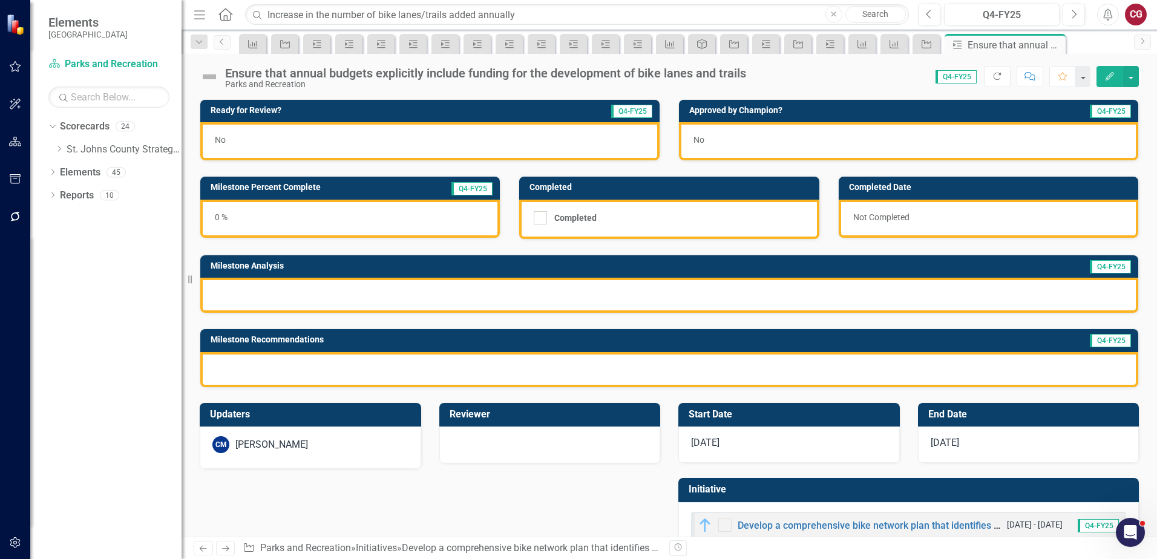
click at [284, 446] on div "[PERSON_NAME]" at bounding box center [271, 445] width 73 height 14
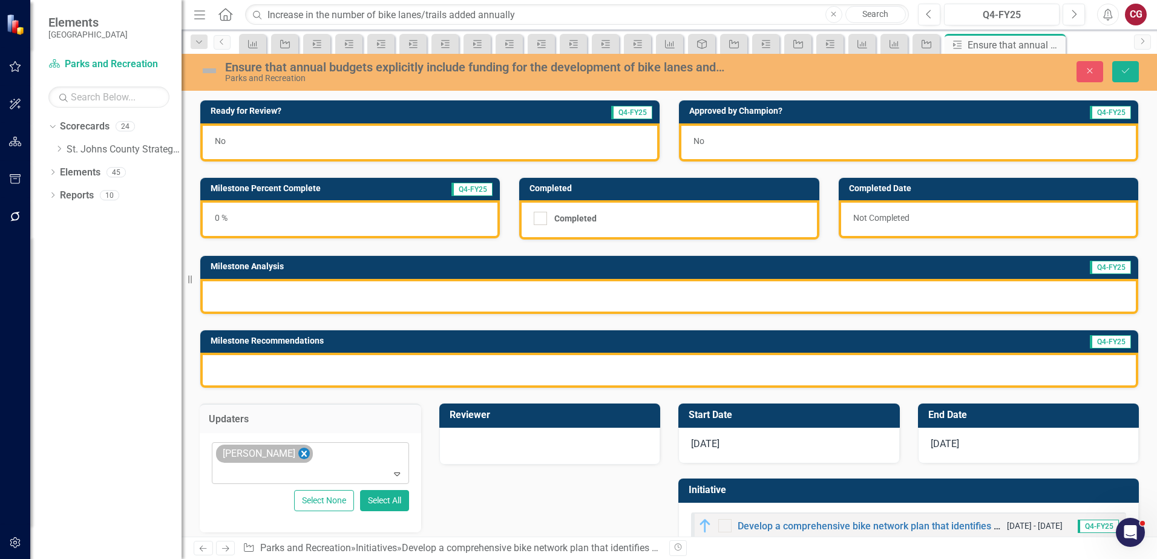
click at [298, 449] on icon "Remove Carrie Miska" at bounding box center [303, 453] width 11 height 15
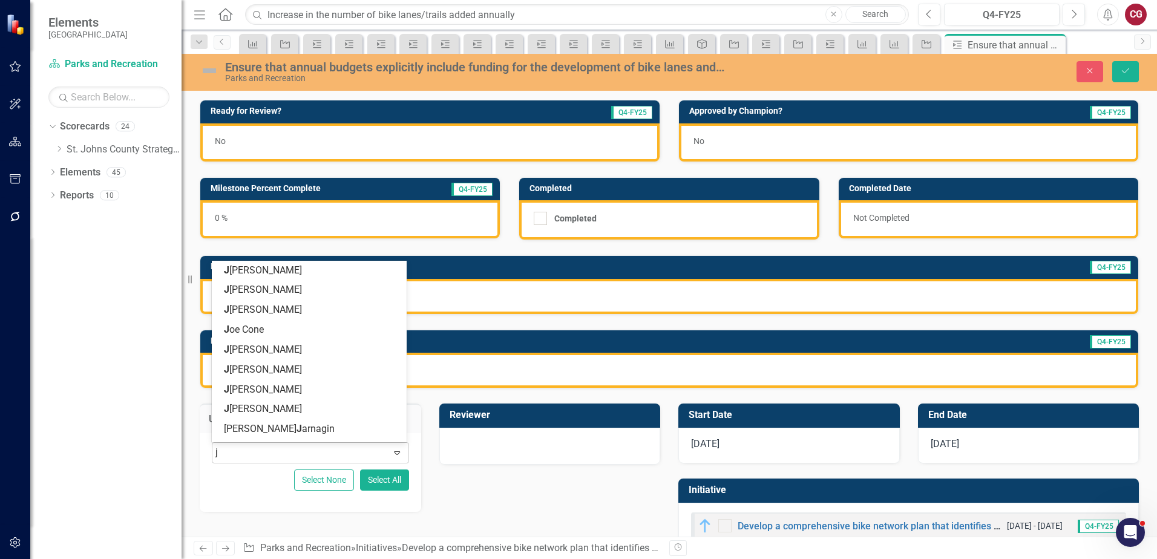
type input "jo"
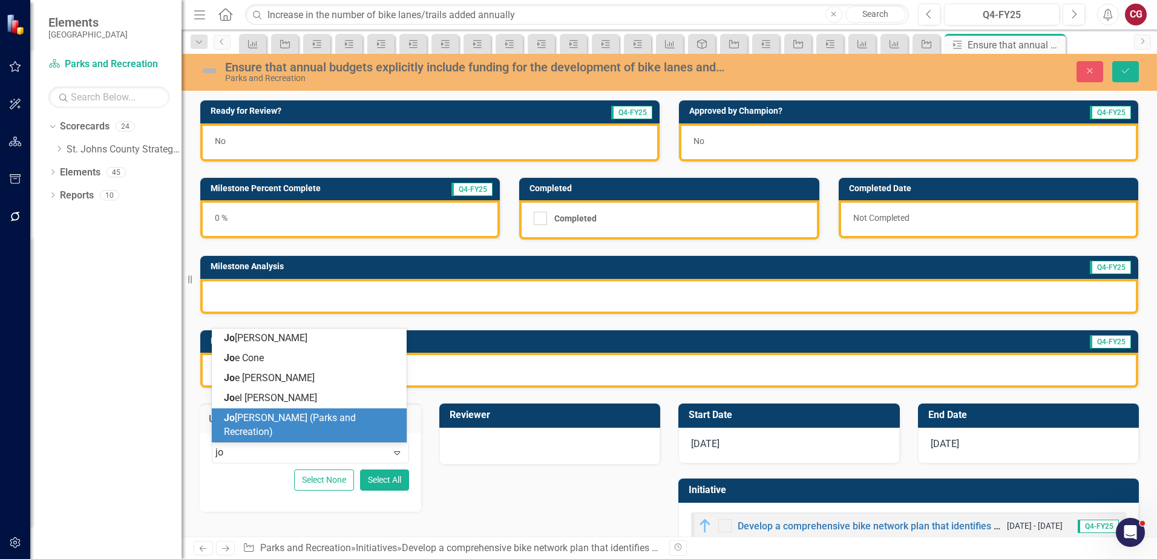
click at [283, 427] on span "[PERSON_NAME] [PERSON_NAME] (Parks and Recreation)" at bounding box center [290, 424] width 132 height 25
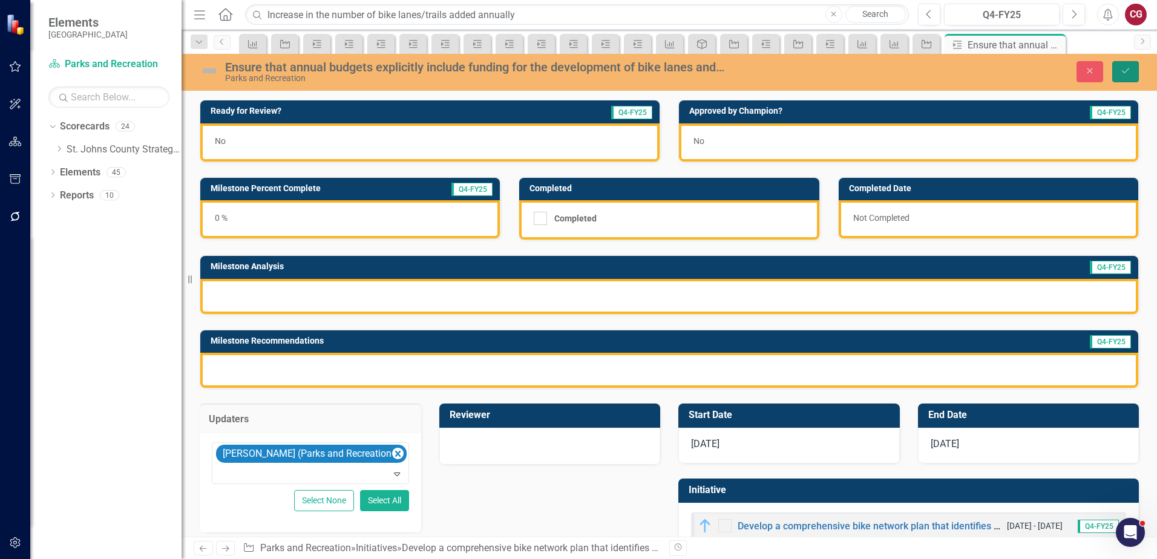
click at [1129, 67] on icon "Save" at bounding box center [1125, 71] width 11 height 8
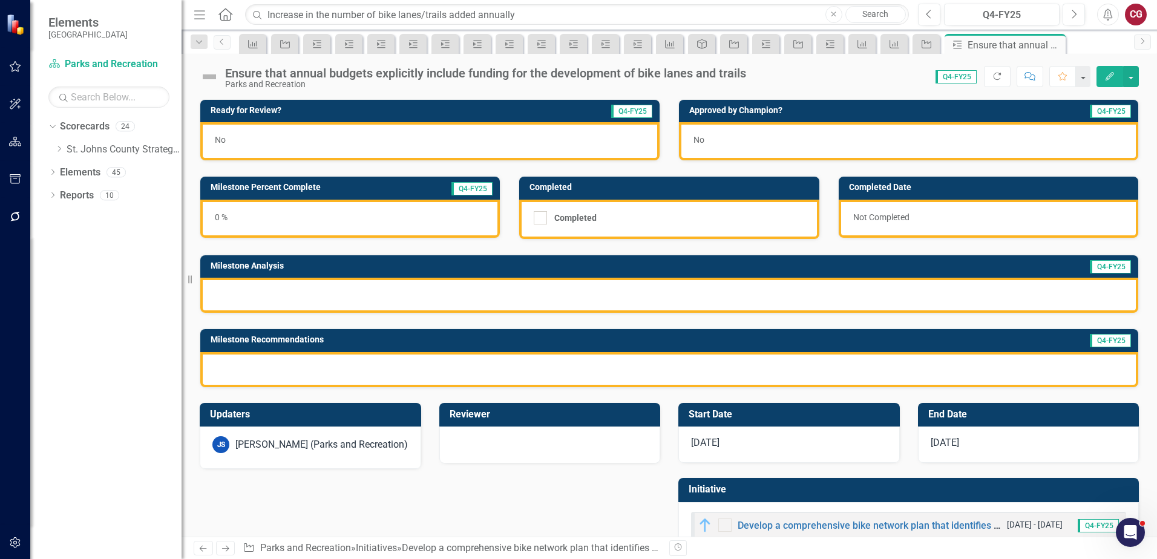
scroll to position [33, 0]
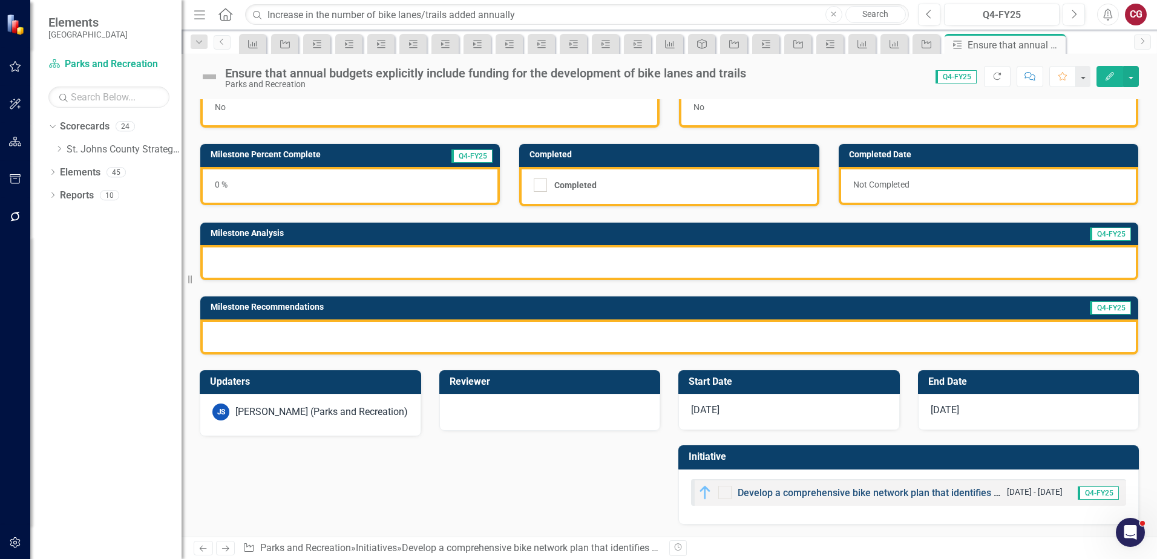
click at [764, 494] on link "Develop a comprehensive bike network plan that identifies potential areas for n…" at bounding box center [1116, 492] width 759 height 11
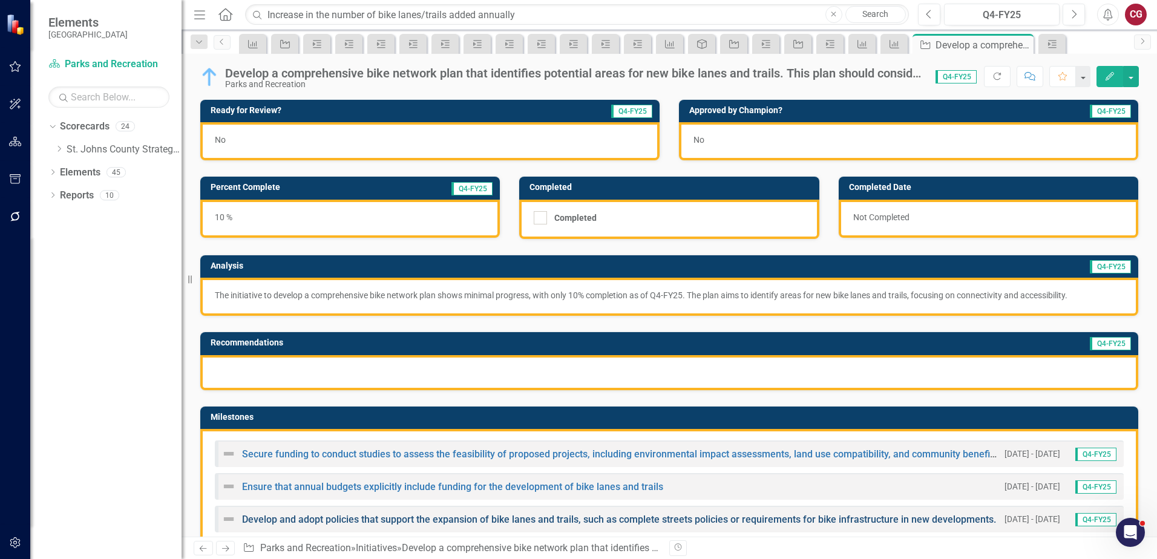
click at [315, 514] on link "Develop and adopt policies that support the expansion of bike lanes and trails,…" at bounding box center [619, 519] width 754 height 11
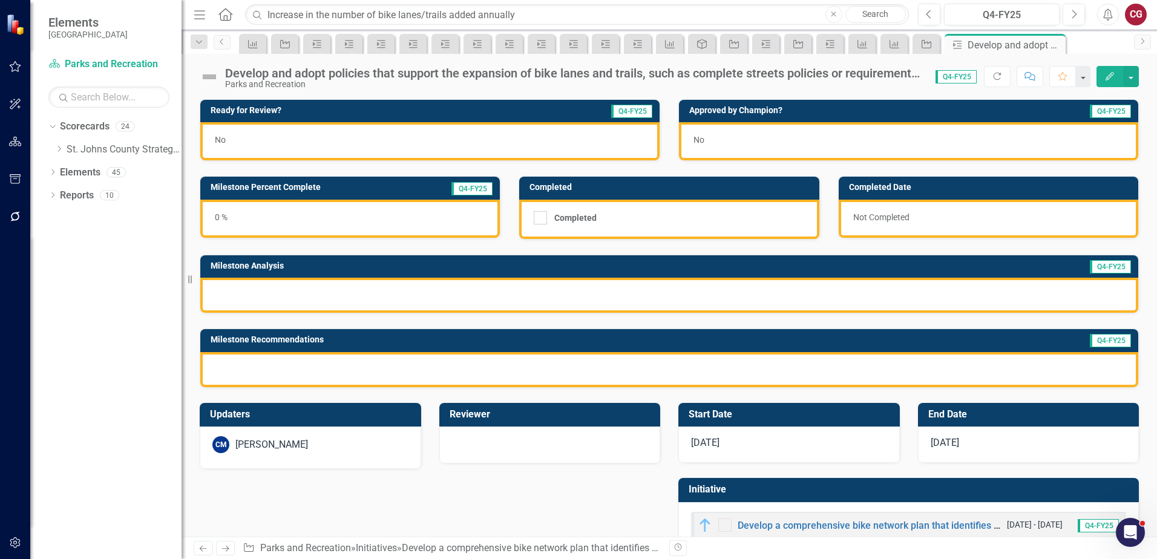
click at [281, 442] on div "[PERSON_NAME]" at bounding box center [271, 445] width 73 height 14
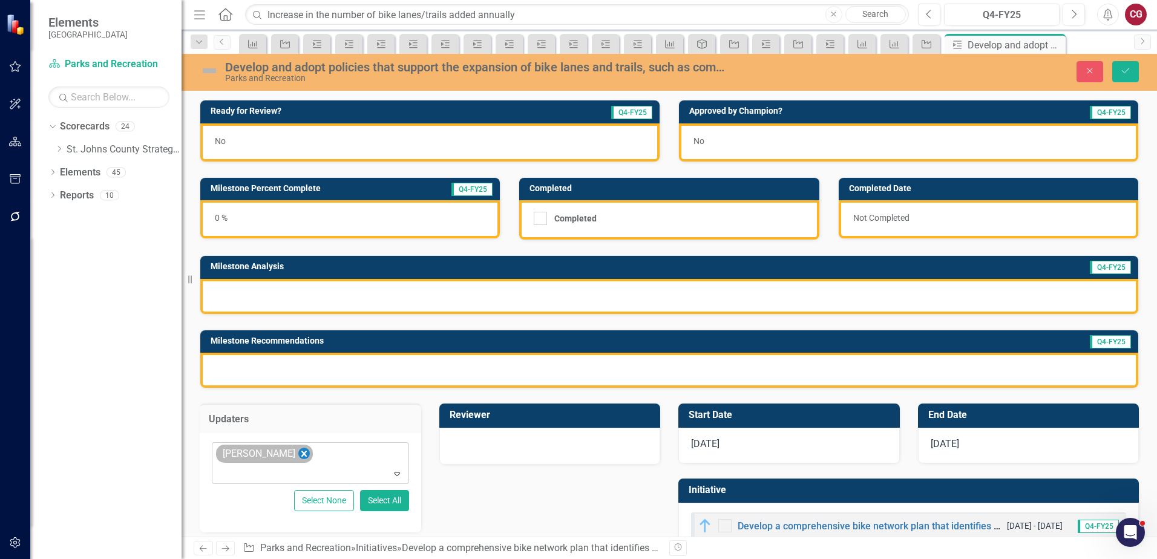
click at [298, 456] on icon "Remove Carrie Miska" at bounding box center [303, 453] width 11 height 15
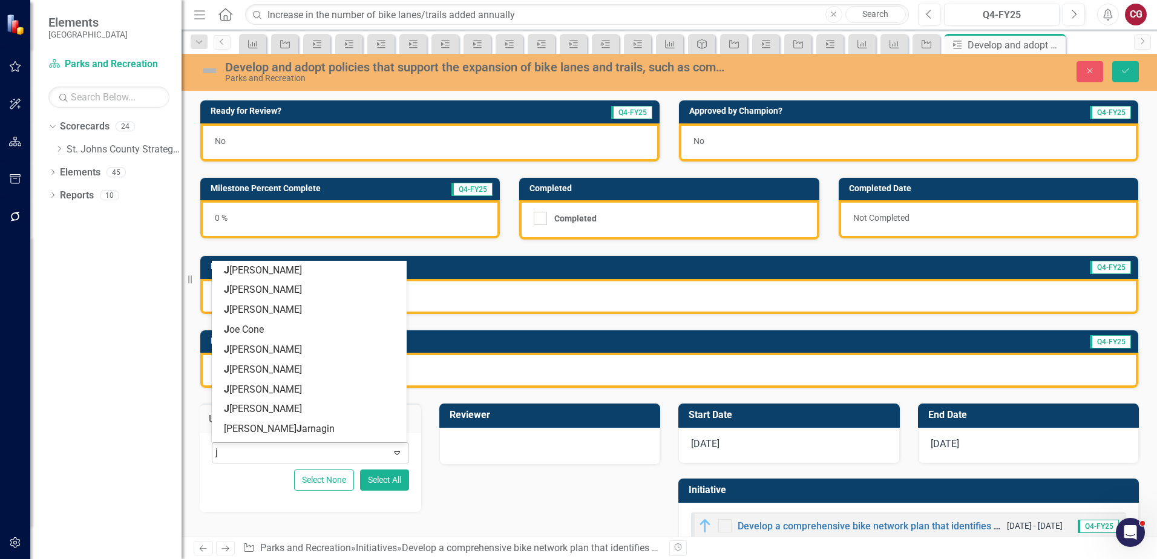
type input "jo"
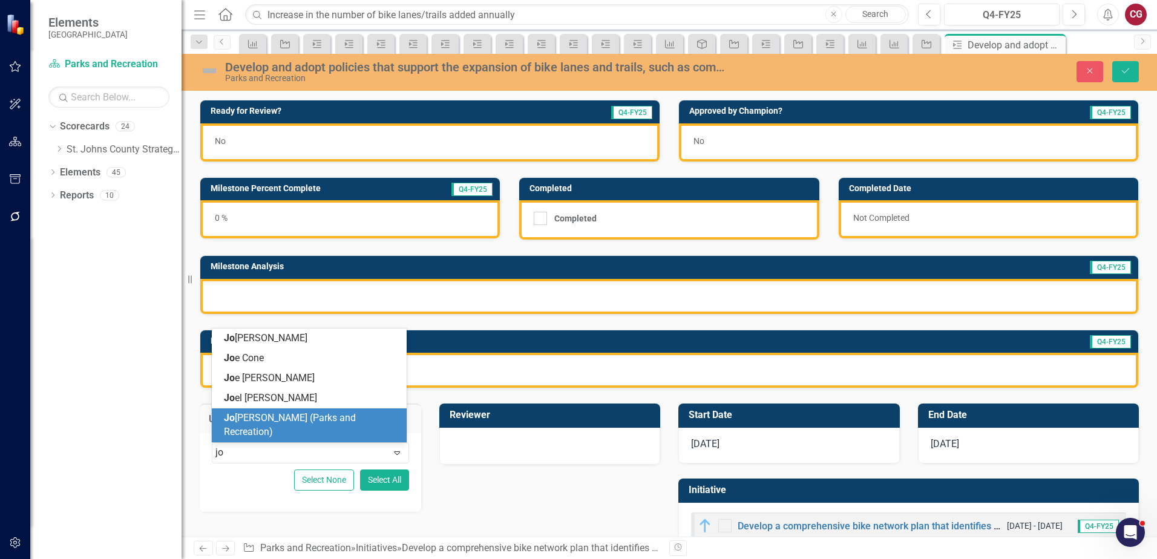
click at [290, 428] on span "[PERSON_NAME] [PERSON_NAME] (Parks and Recreation)" at bounding box center [290, 424] width 132 height 25
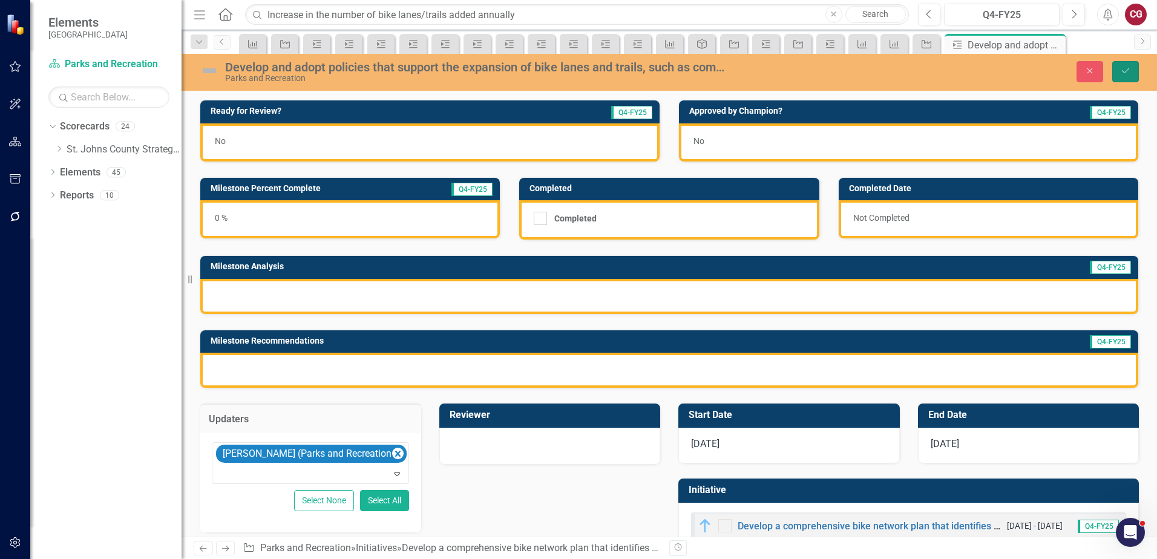
click at [1122, 70] on icon "Save" at bounding box center [1125, 71] width 11 height 8
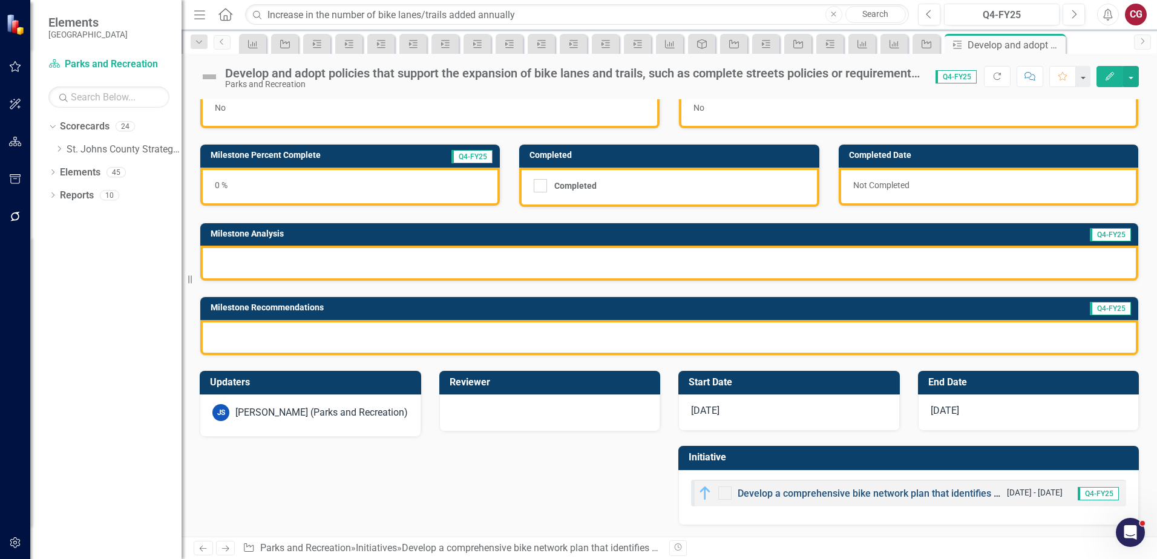
scroll to position [33, 0]
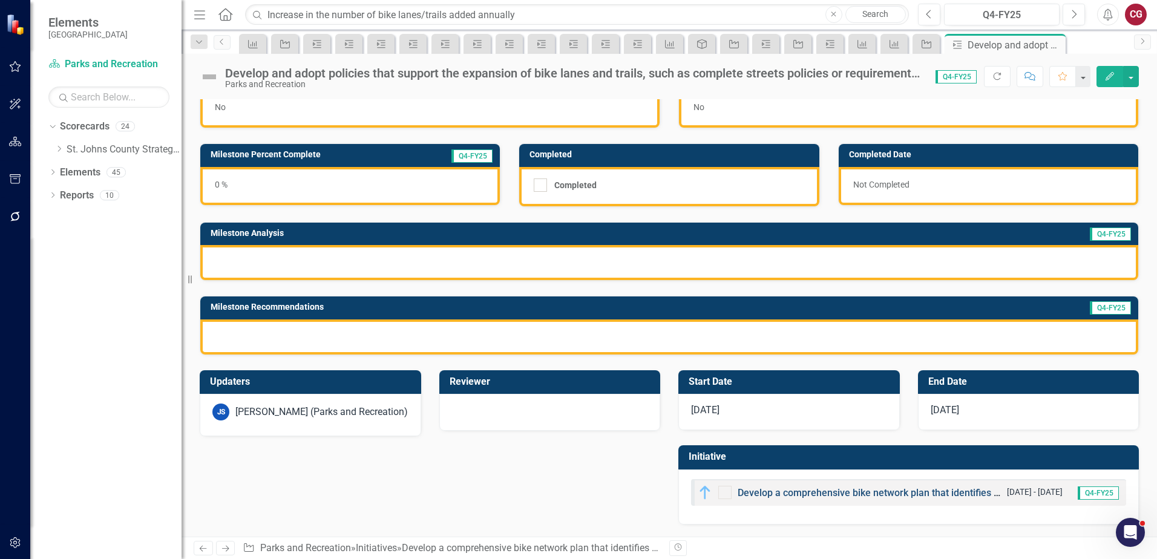
click at [759, 493] on link "Develop a comprehensive bike network plan that identifies potential areas for n…" at bounding box center [1116, 492] width 759 height 11
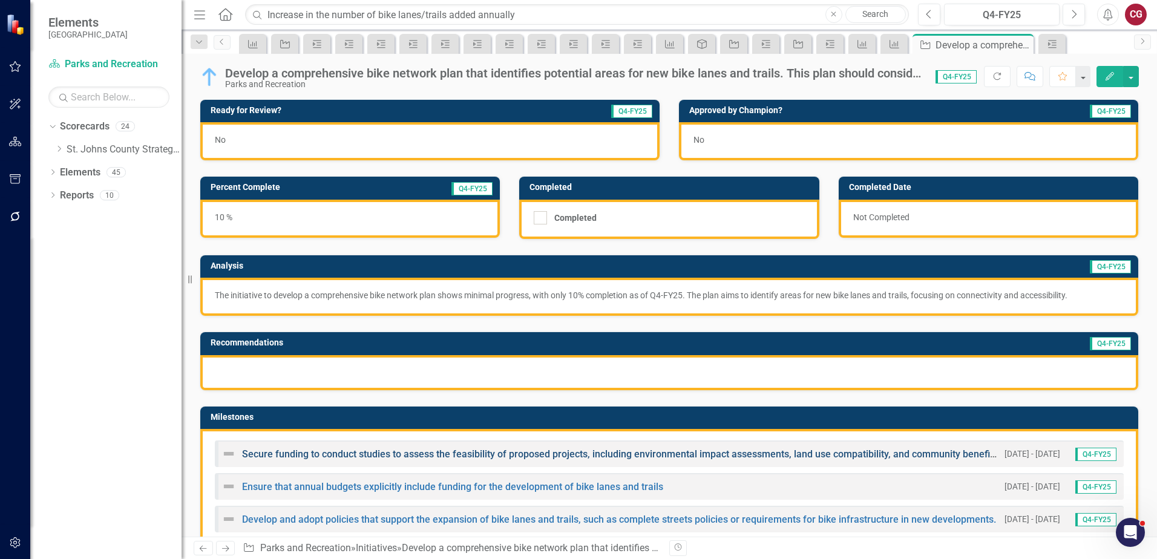
click at [350, 457] on link "Secure funding to conduct studies to assess the feasibility of proposed project…" at bounding box center [621, 453] width 758 height 11
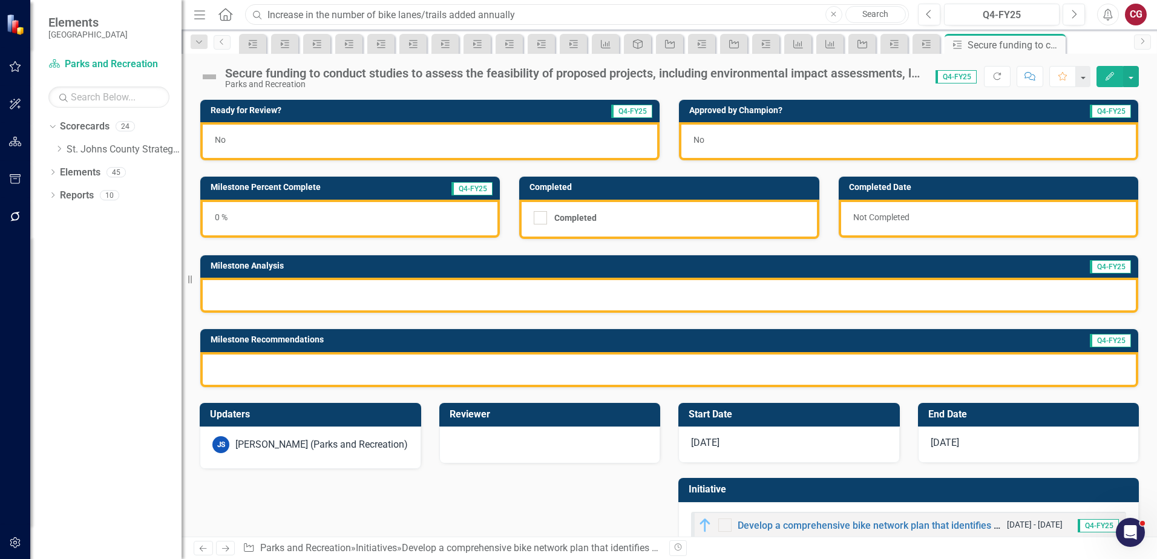
click at [335, 10] on input "Increase in the number of bike lanes/trails added annually" at bounding box center [577, 14] width 664 height 21
click at [833, 16] on icon "Close" at bounding box center [833, 14] width 5 height 7
paste input "Maintain/increase community mobility through expanded culture and recreational …"
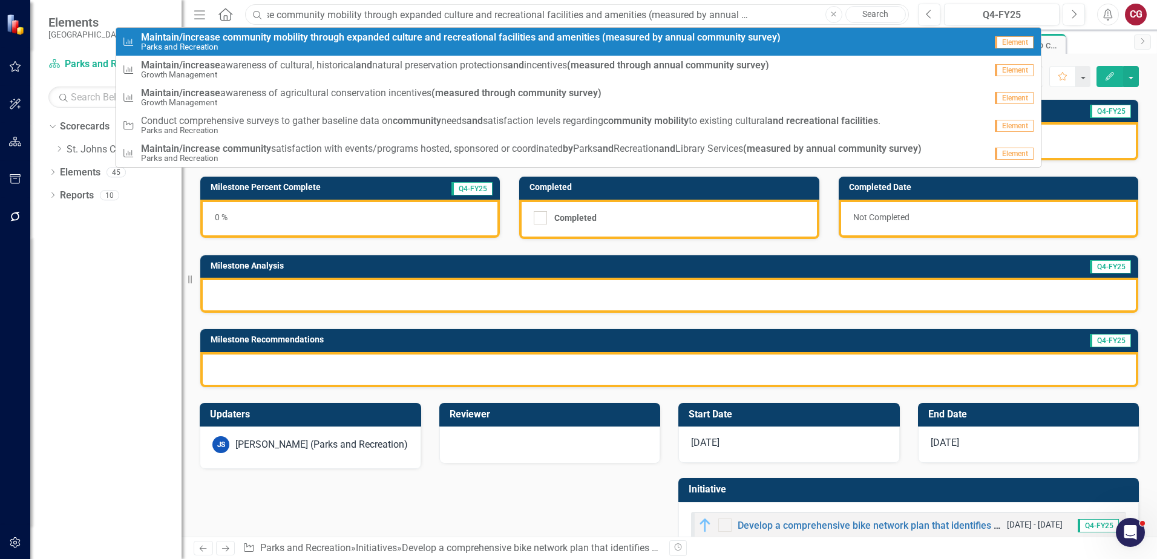
type input "Maintain/increase community mobility through expanded culture and recreational …"
click at [322, 50] on small "Parks and Recreation" at bounding box center [460, 46] width 639 height 9
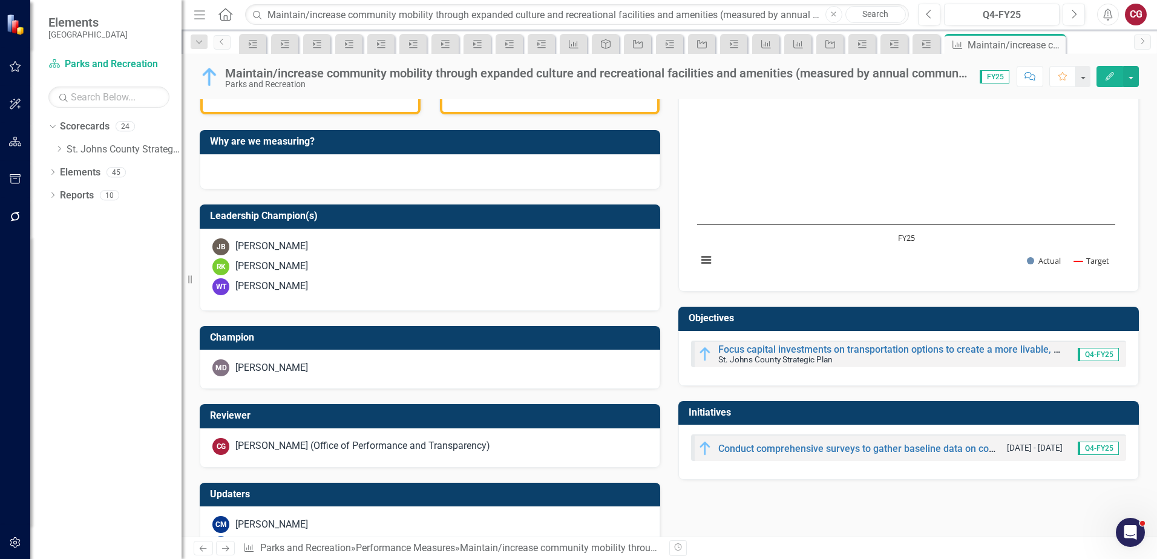
scroll to position [352, 0]
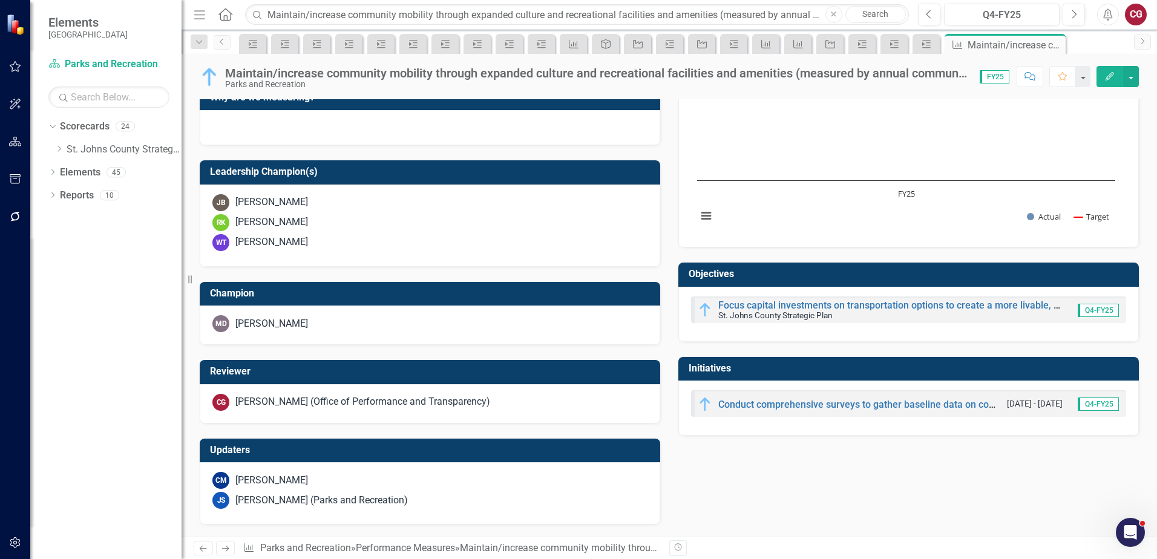
click at [361, 404] on div "[PERSON_NAME] (Office of Performance and Transparency)" at bounding box center [362, 402] width 255 height 14
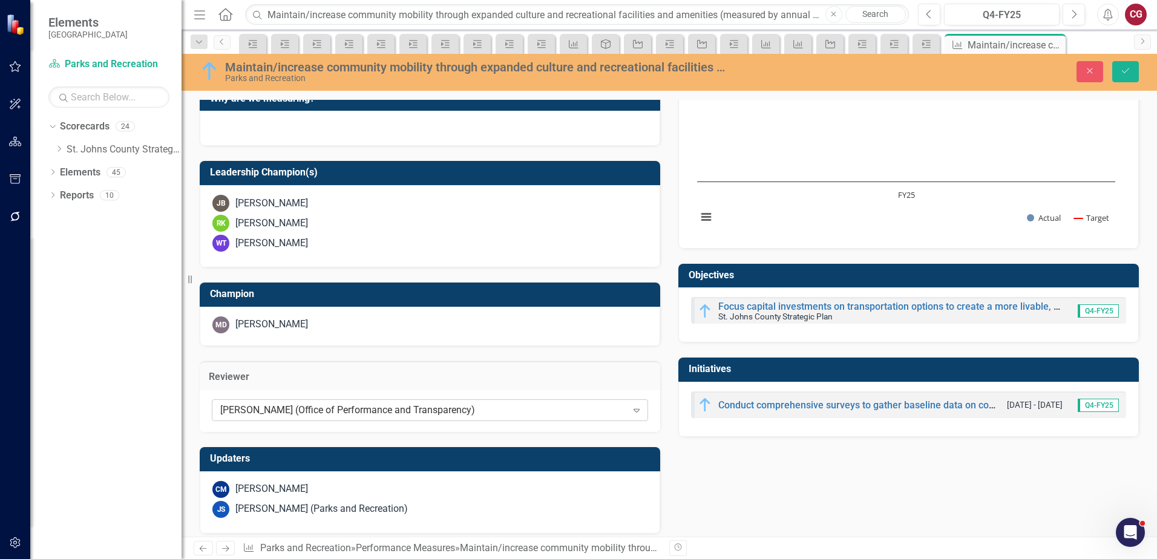
click at [332, 408] on div "[PERSON_NAME] (Office of Performance and Transparency)" at bounding box center [423, 410] width 407 height 14
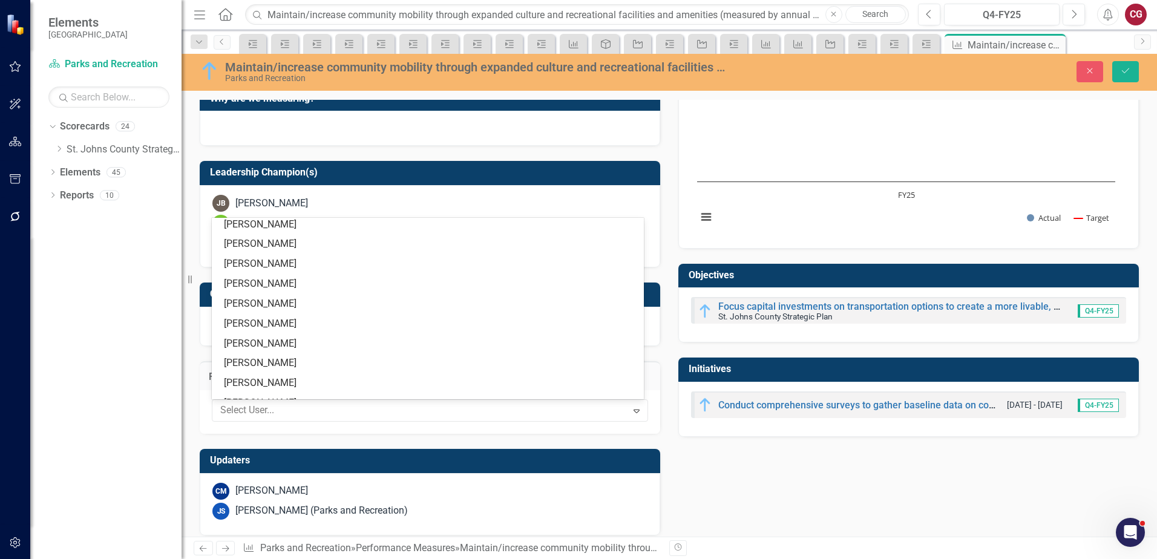
scroll to position [0, 0]
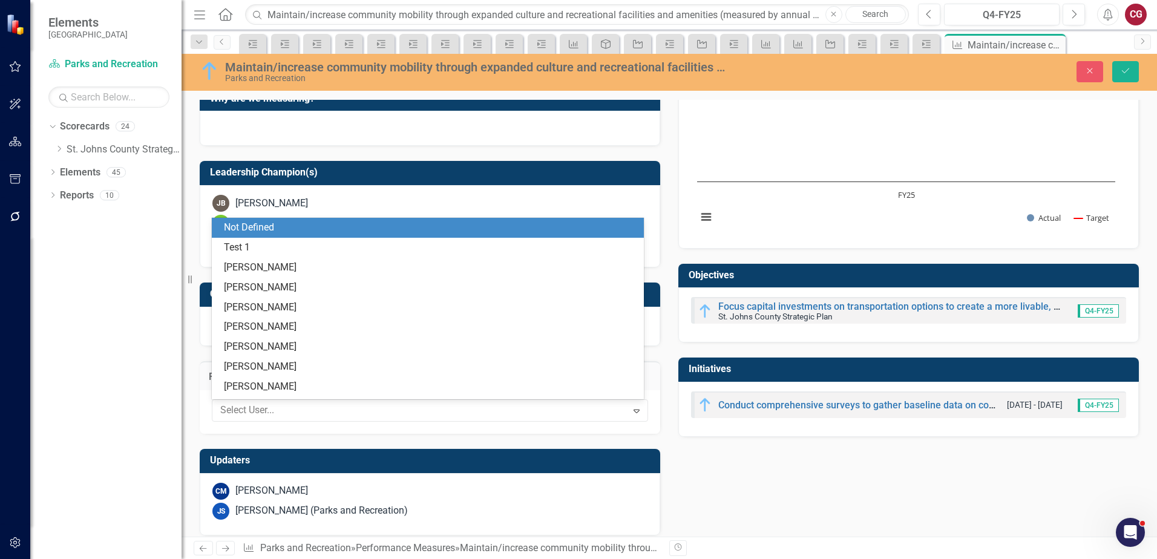
click at [290, 229] on div "Not Defined" at bounding box center [430, 228] width 413 height 14
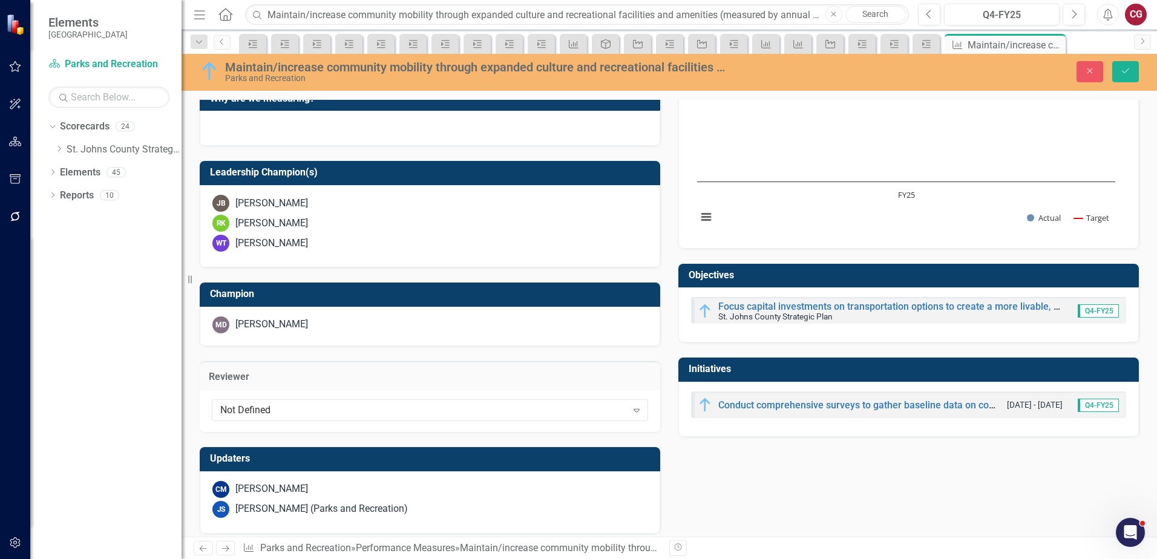
click at [288, 503] on div "[PERSON_NAME] (Parks and Recreation)" at bounding box center [321, 509] width 172 height 14
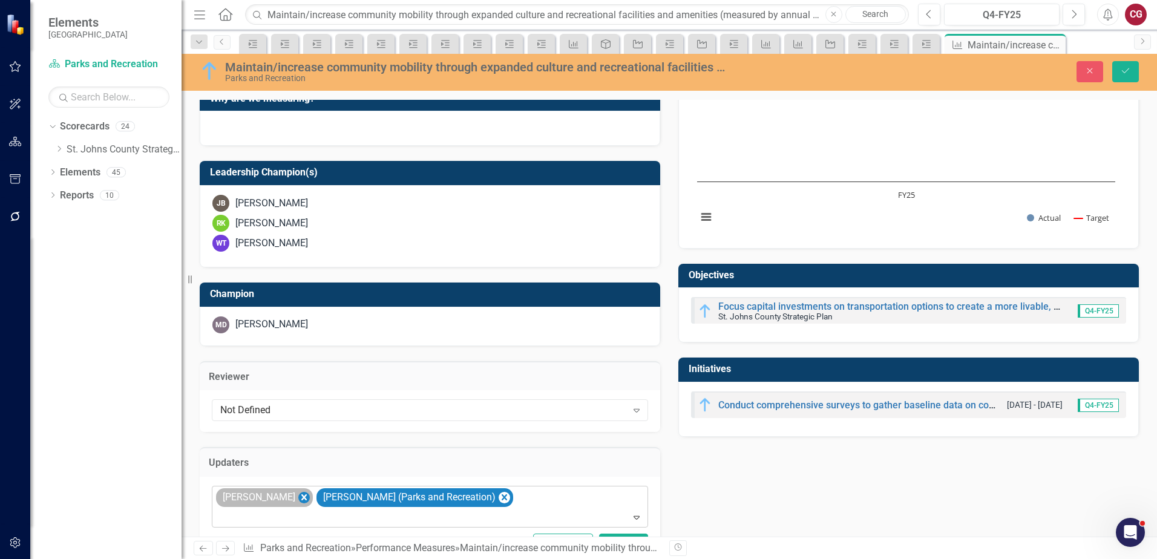
click at [298, 498] on icon "Remove Carrie Miska" at bounding box center [303, 497] width 11 height 15
click at [1121, 71] on icon "Save" at bounding box center [1125, 71] width 11 height 8
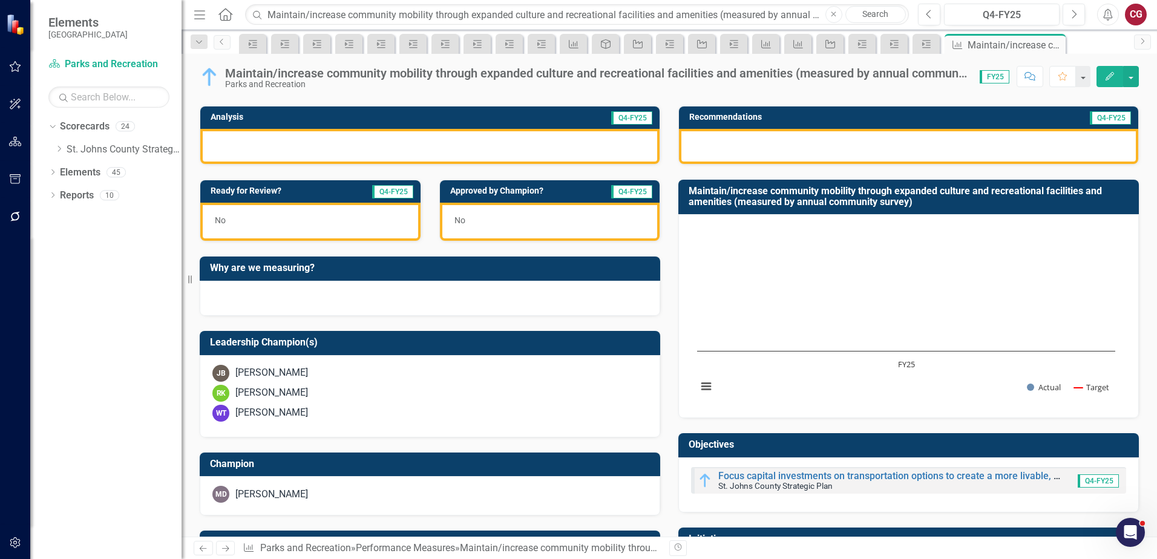
scroll to position [328, 0]
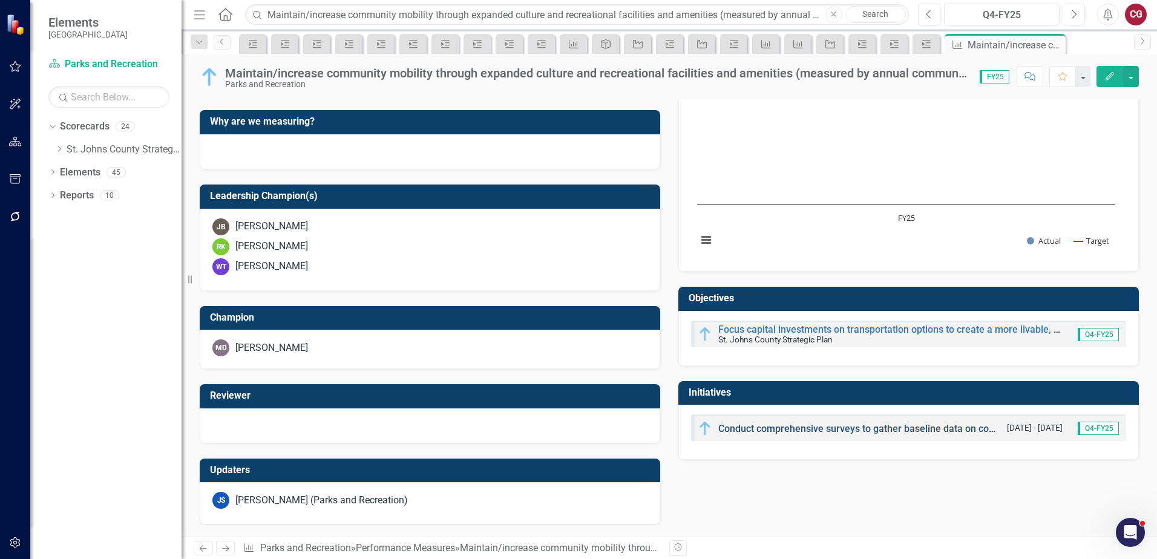
click at [748, 428] on link "Conduct comprehensive surveys to gather baseline data on community needs and sa…" at bounding box center [1102, 428] width 768 height 11
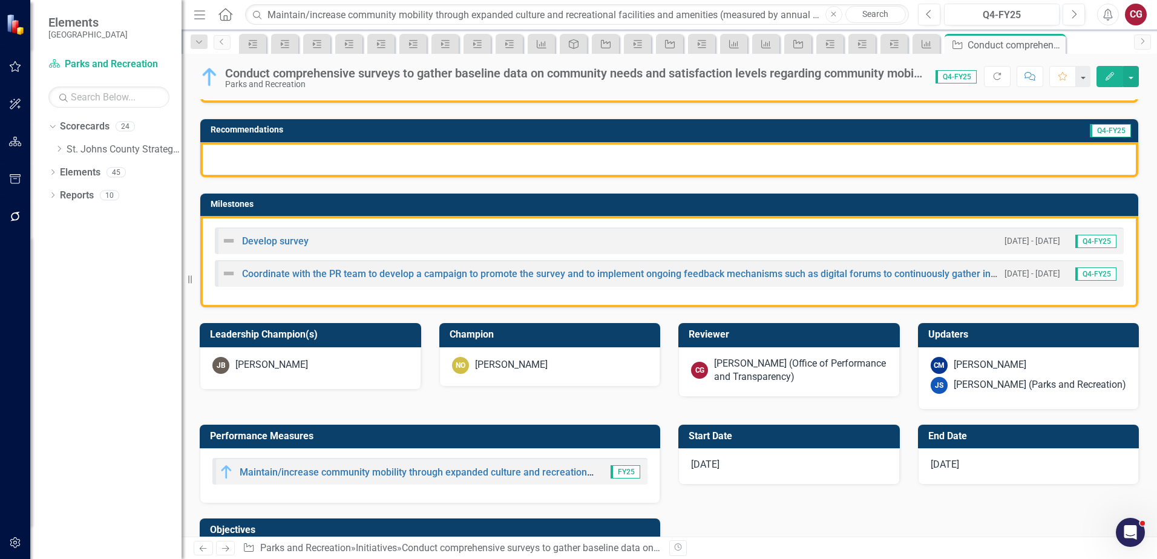
scroll to position [242, 0]
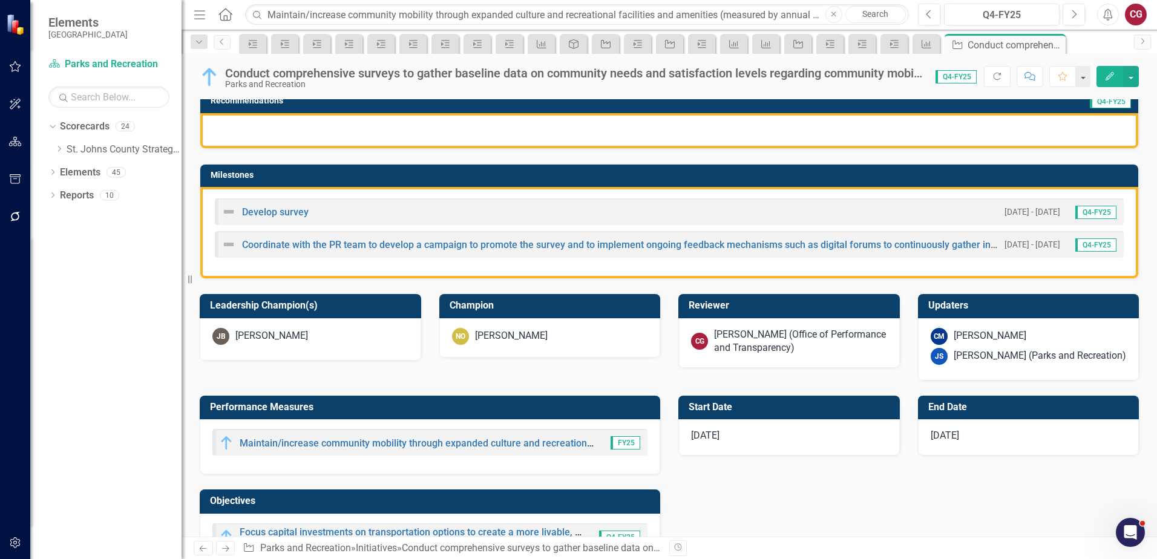
click at [765, 329] on div "[PERSON_NAME] (Office of Performance and Transparency)" at bounding box center [800, 342] width 173 height 28
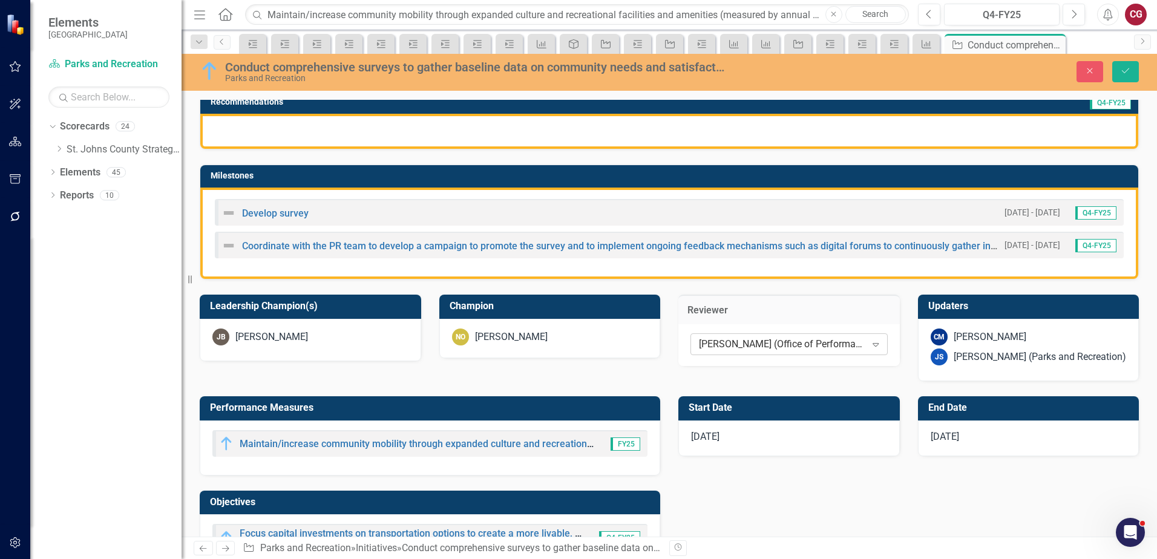
click at [745, 345] on div "[PERSON_NAME] (Office of Performance and Transparency)" at bounding box center [782, 345] width 167 height 14
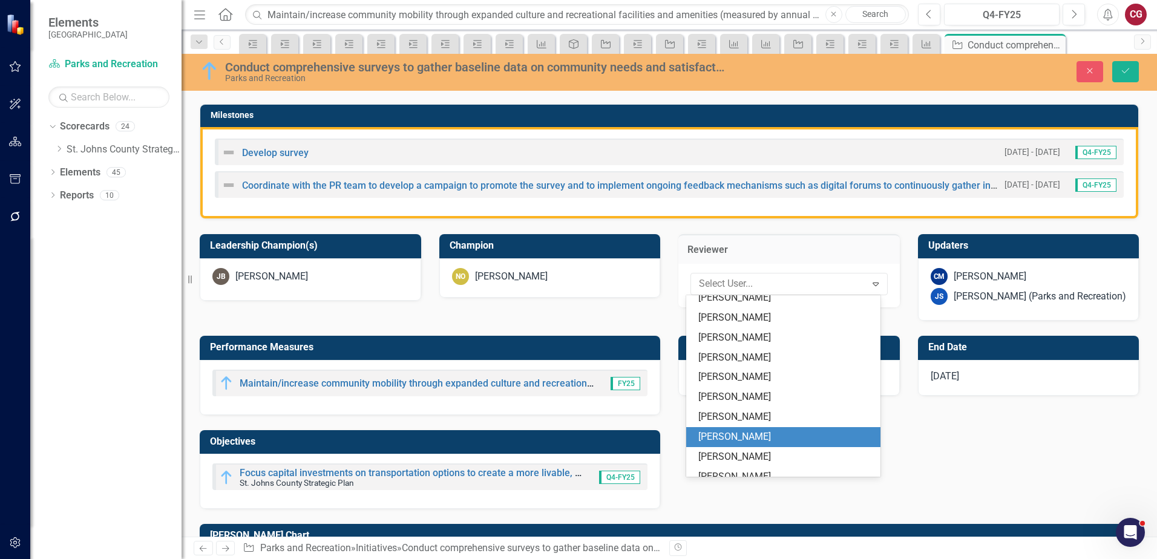
scroll to position [0, 0]
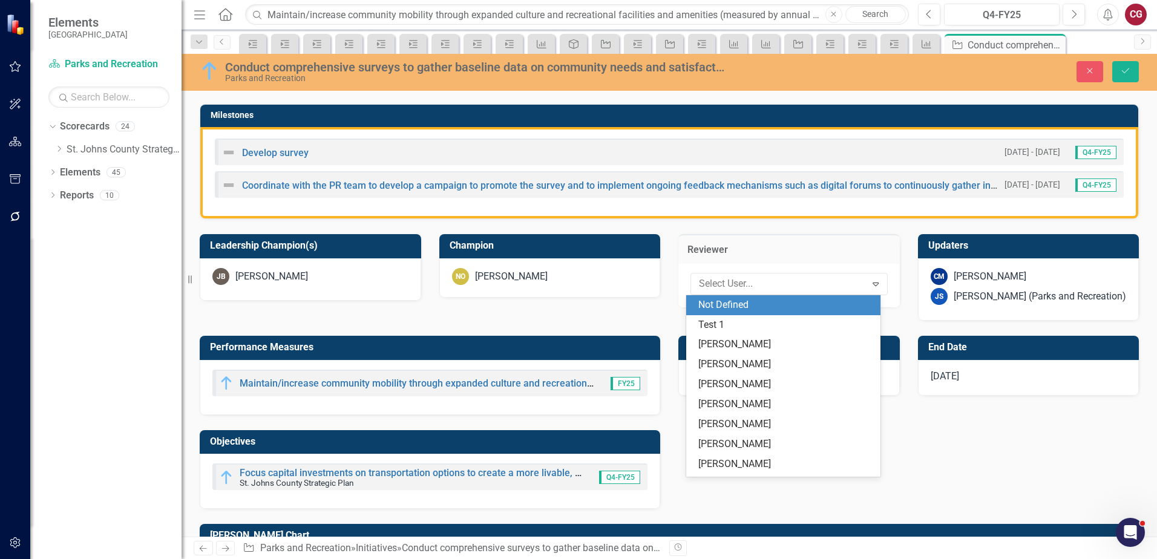
click at [735, 307] on div "Not Defined" at bounding box center [785, 305] width 175 height 14
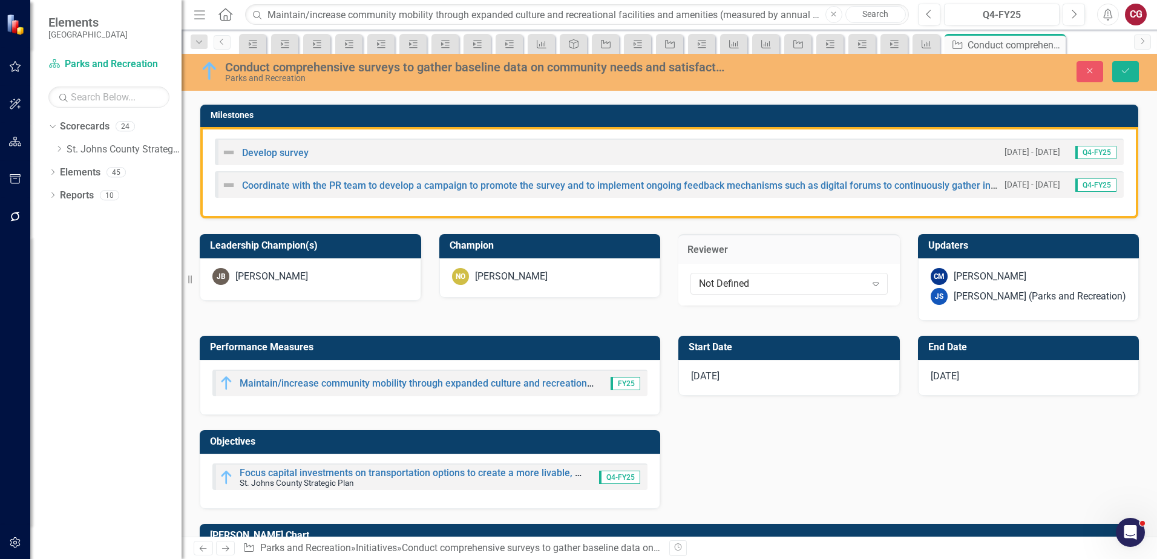
click at [973, 309] on div "CM [PERSON_NAME] JS [PERSON_NAME] (Parks and Recreation)" at bounding box center [1028, 289] width 221 height 62
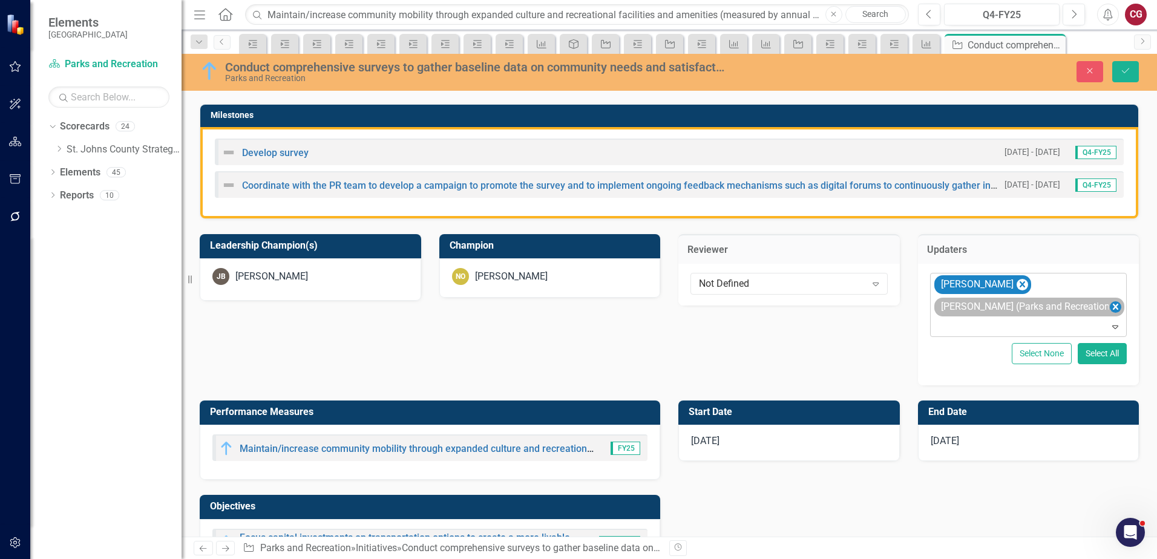
click at [1109, 310] on icon "Remove Joanne Spencer (Parks and Recreation)" at bounding box center [1114, 306] width 11 height 15
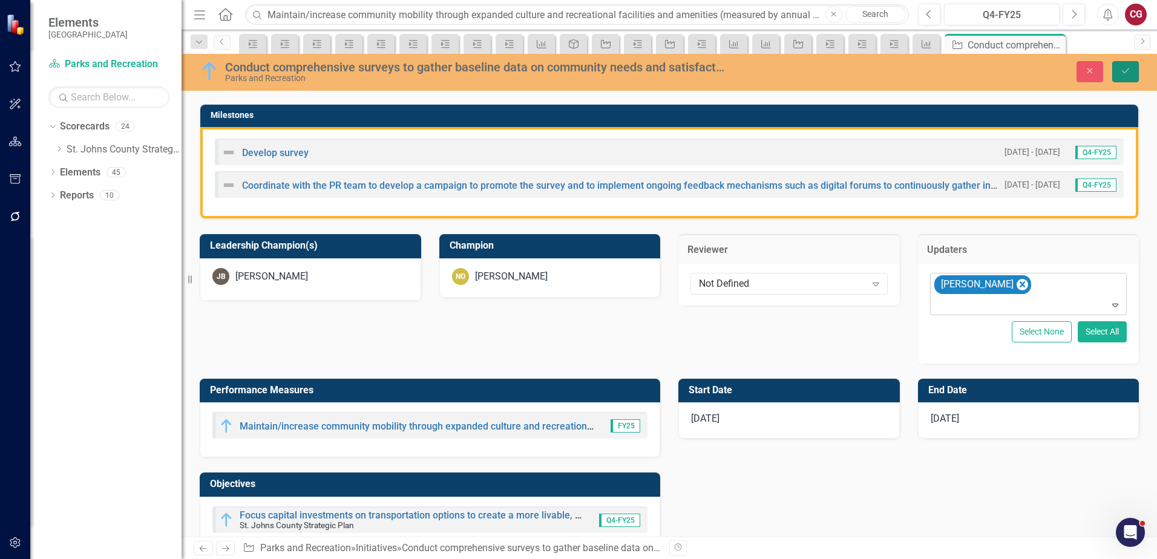
click at [1124, 75] on icon "Save" at bounding box center [1125, 71] width 11 height 8
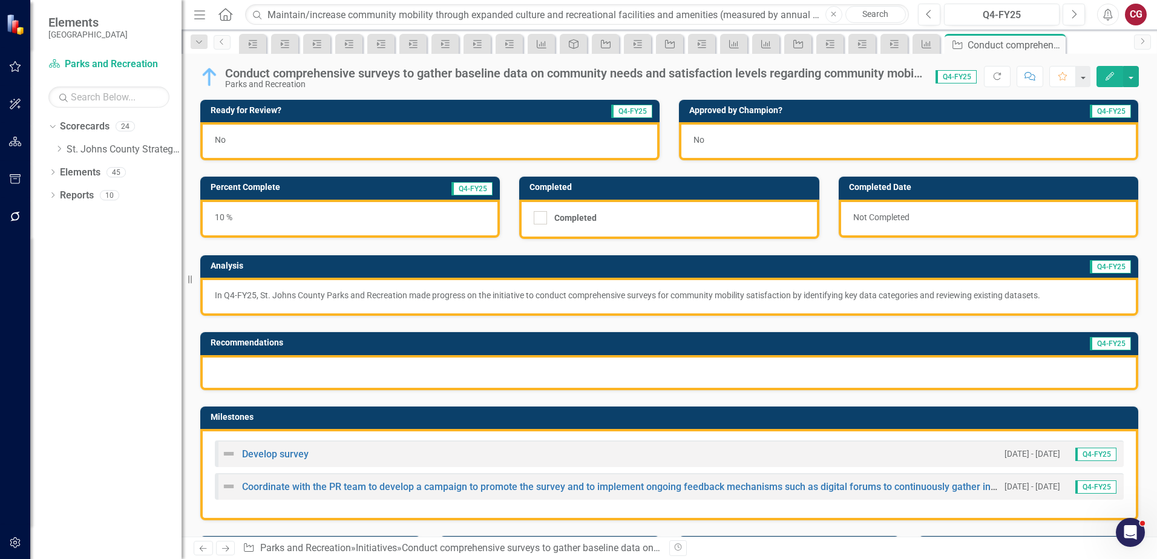
scroll to position [121, 0]
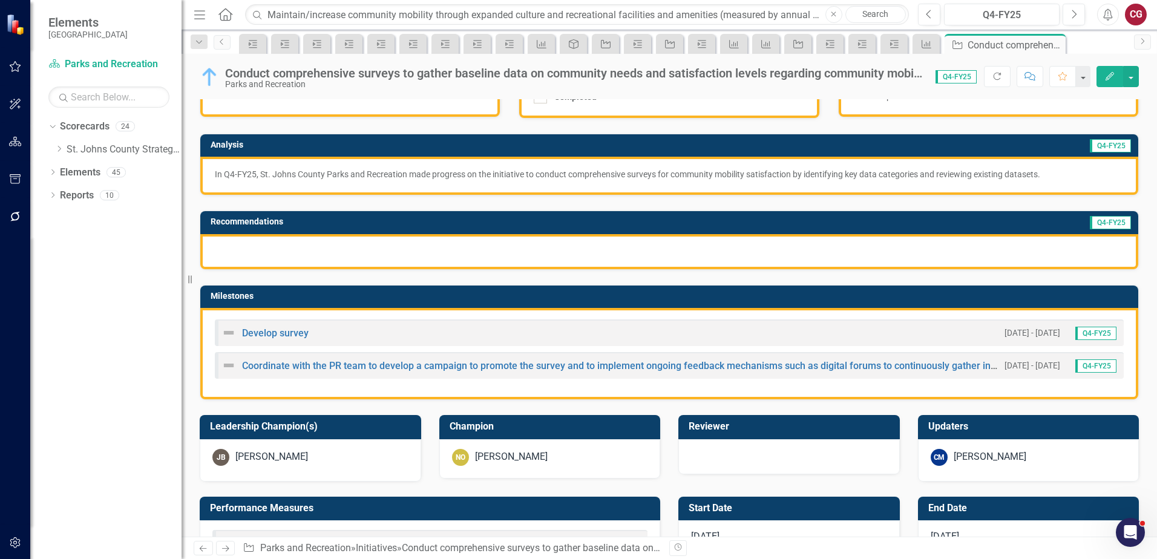
click at [291, 339] on div "Develop survey" at bounding box center [264, 332] width 87 height 15
click at [289, 330] on link "Develop survey" at bounding box center [275, 332] width 67 height 11
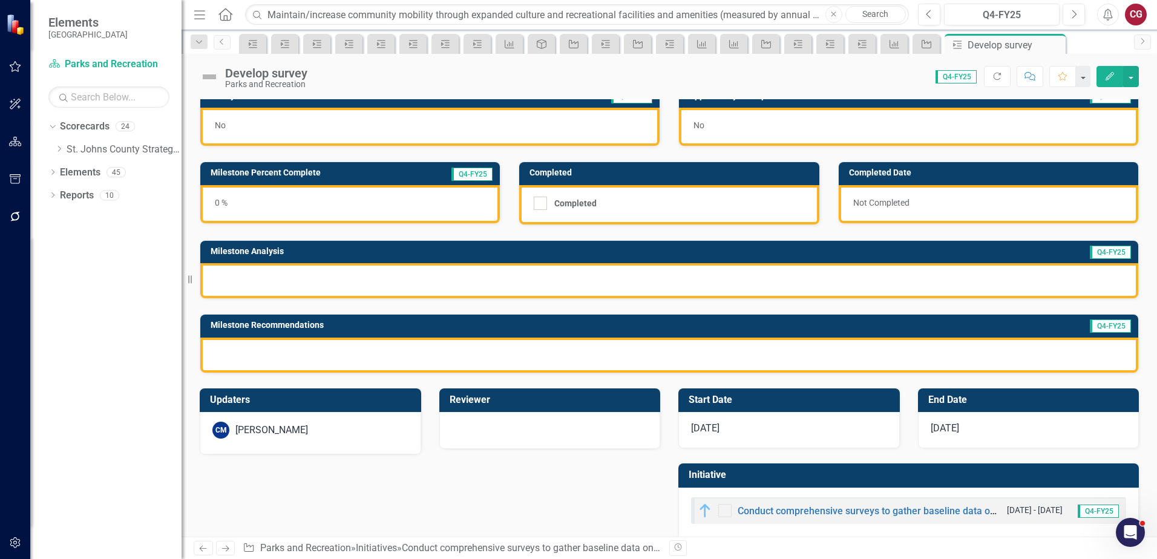
scroll to position [33, 0]
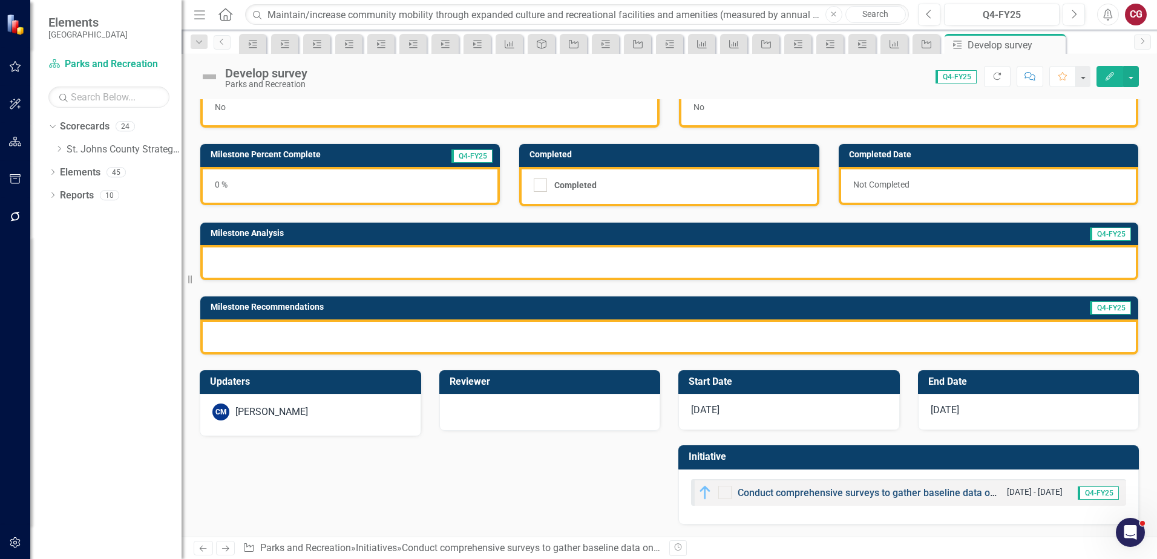
click at [774, 495] on link "Conduct comprehensive surveys to gather baseline data on community needs and sa…" at bounding box center [1121, 492] width 768 height 11
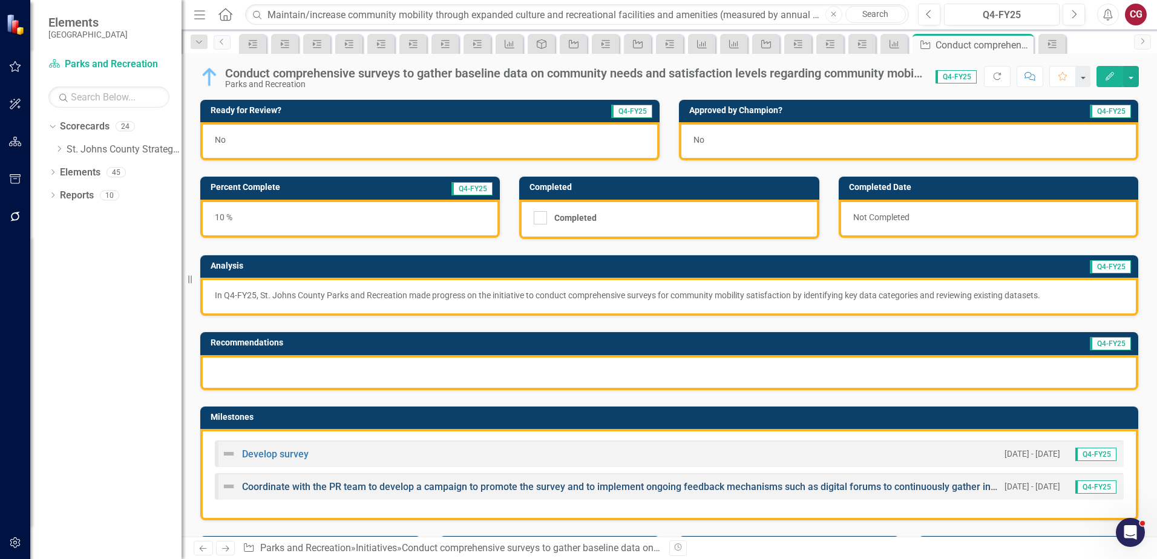
click at [339, 491] on link "Coordinate with the PR team to develop a campaign to promote the survey and to …" at bounding box center [624, 486] width 765 height 11
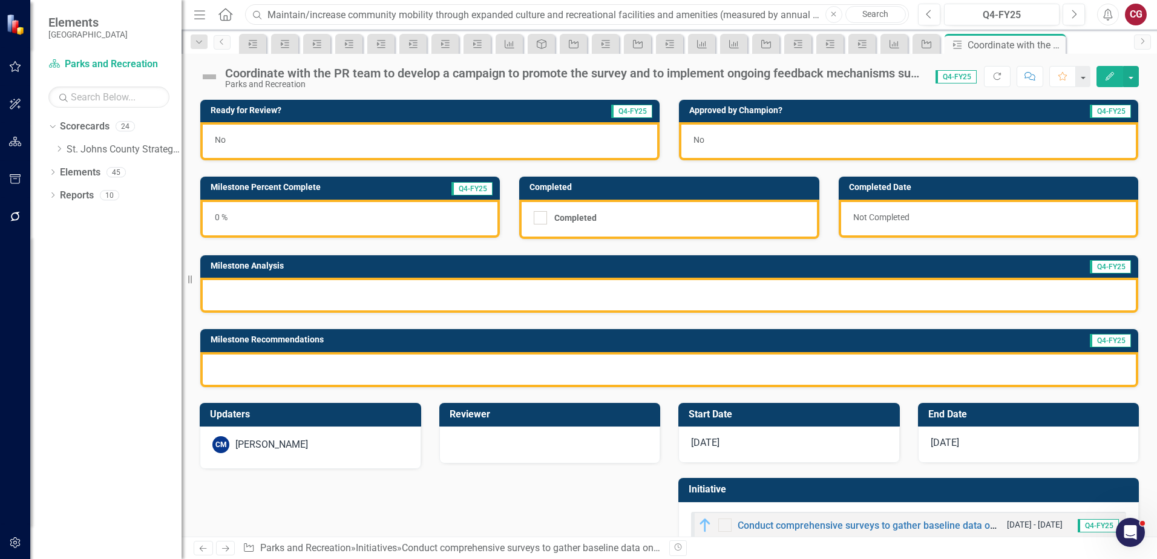
click at [281, 7] on input "Maintain/increase community mobility through expanded culture and recreational …" at bounding box center [577, 14] width 664 height 21
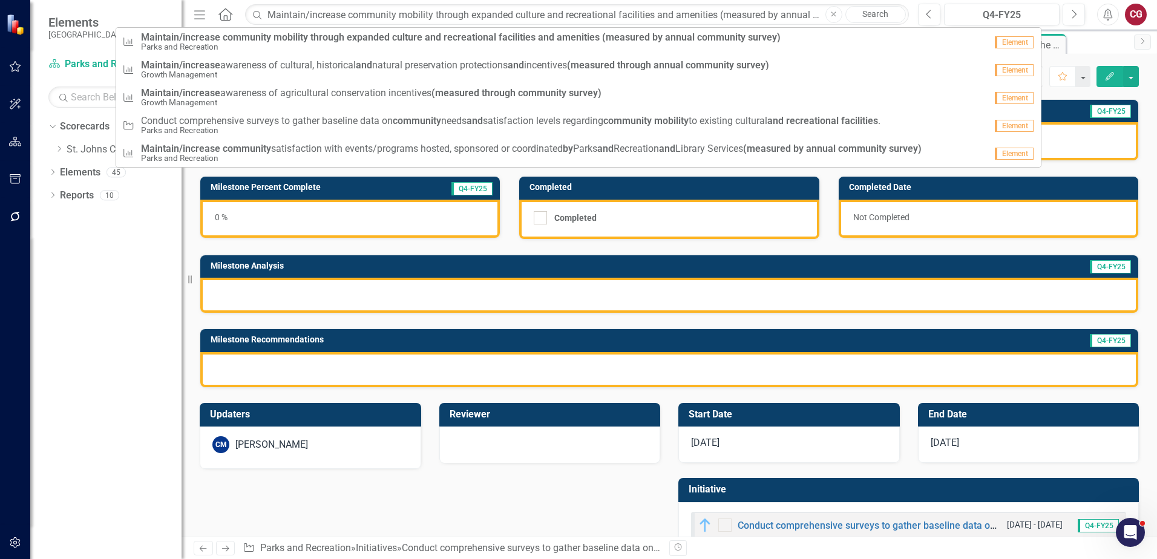
click at [834, 14] on icon "Close" at bounding box center [833, 14] width 5 height 7
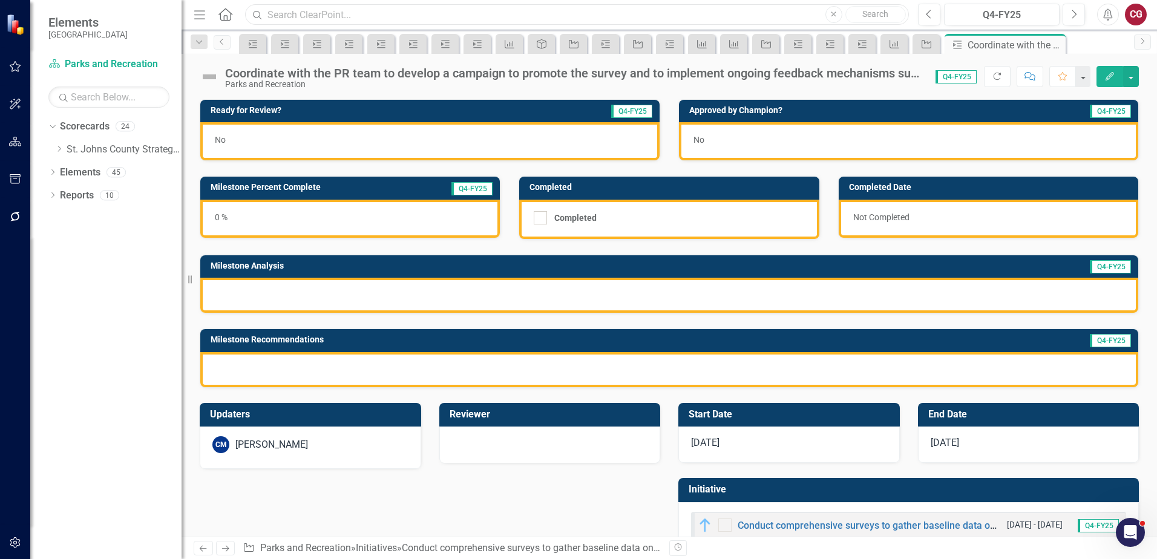
click at [408, 17] on input "text" at bounding box center [577, 14] width 664 height 21
paste input "Prioritize land acquisition for new parks, particularly in underserved areas id…"
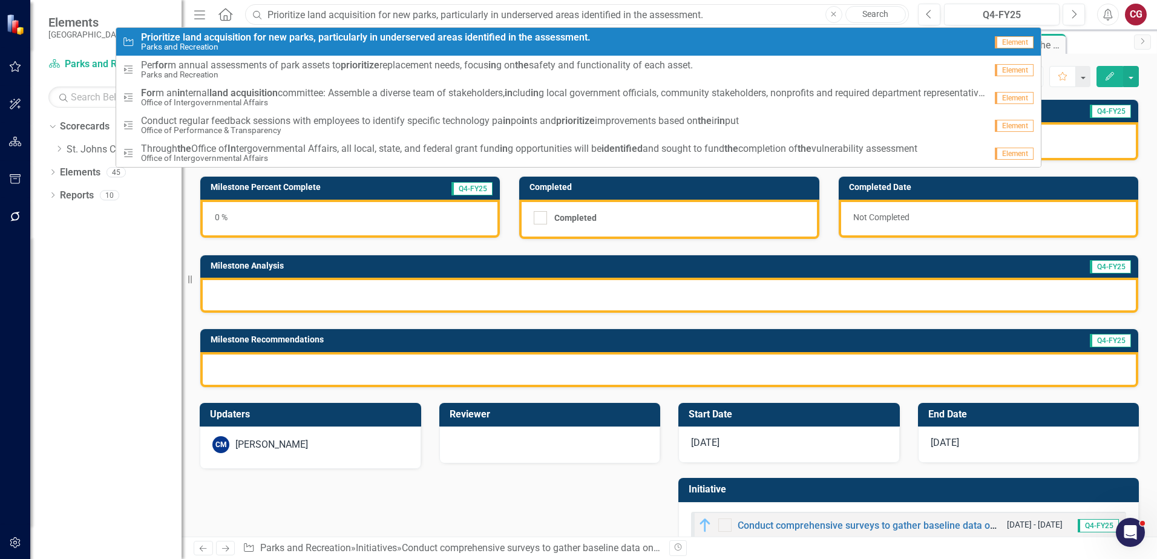
type input "Prioritize land acquisition for new parks, particularly in underserved areas id…"
click at [260, 45] on small "Parks and Recreation" at bounding box center [365, 46] width 449 height 9
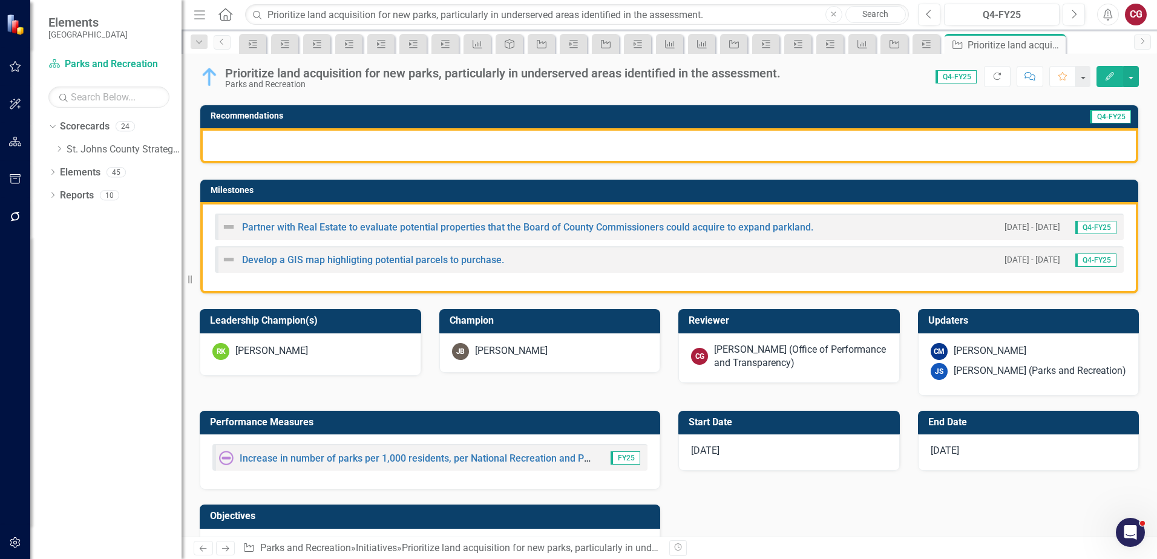
scroll to position [242, 0]
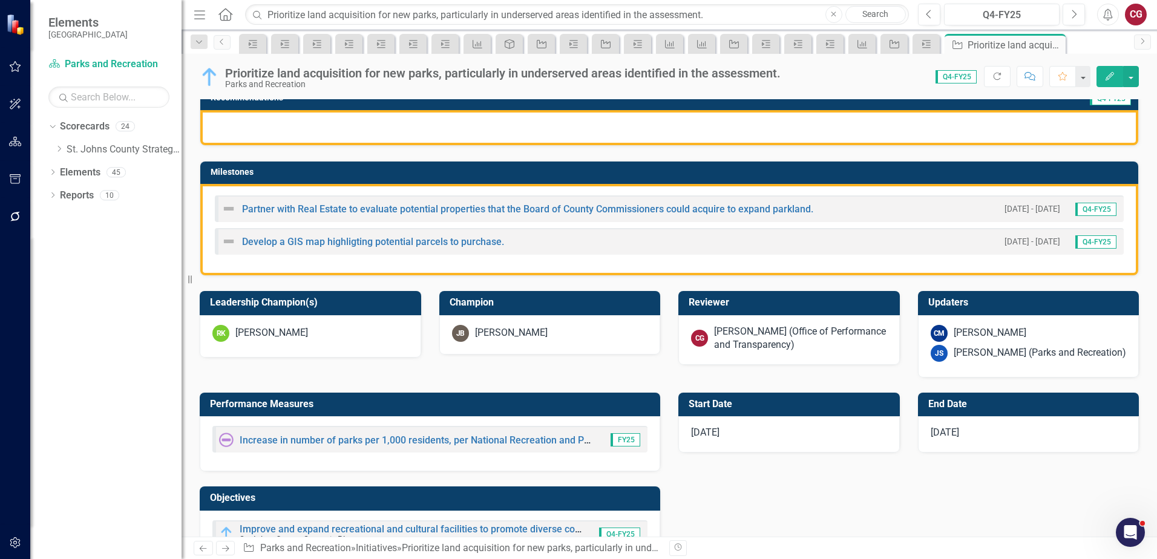
click at [796, 341] on div "[PERSON_NAME] (Office of Performance and Transparency)" at bounding box center [800, 339] width 173 height 28
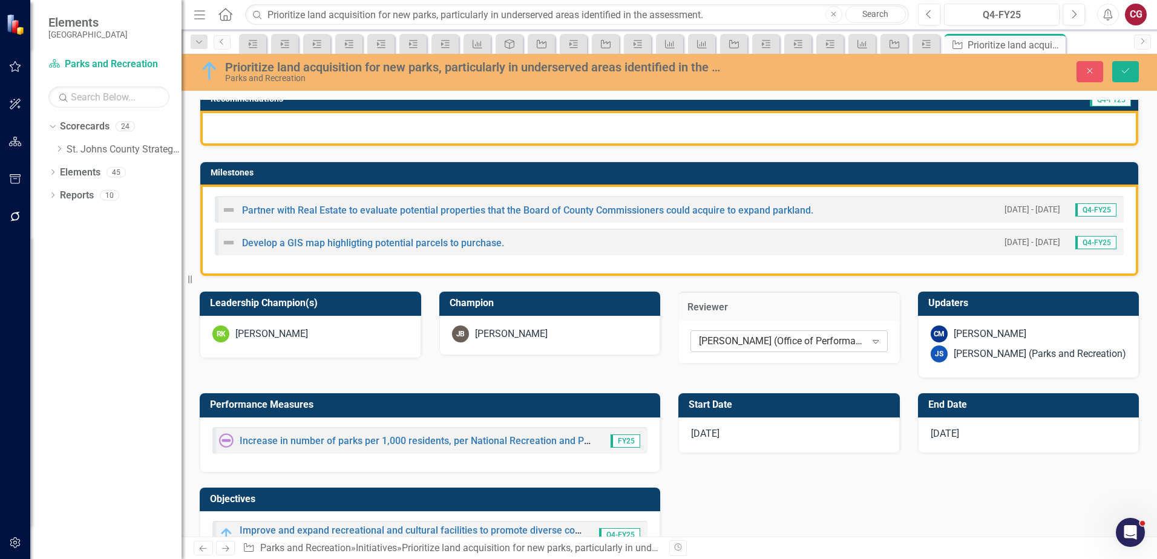
click at [787, 344] on div "[PERSON_NAME] (Office of Performance and Transparency)" at bounding box center [782, 342] width 167 height 14
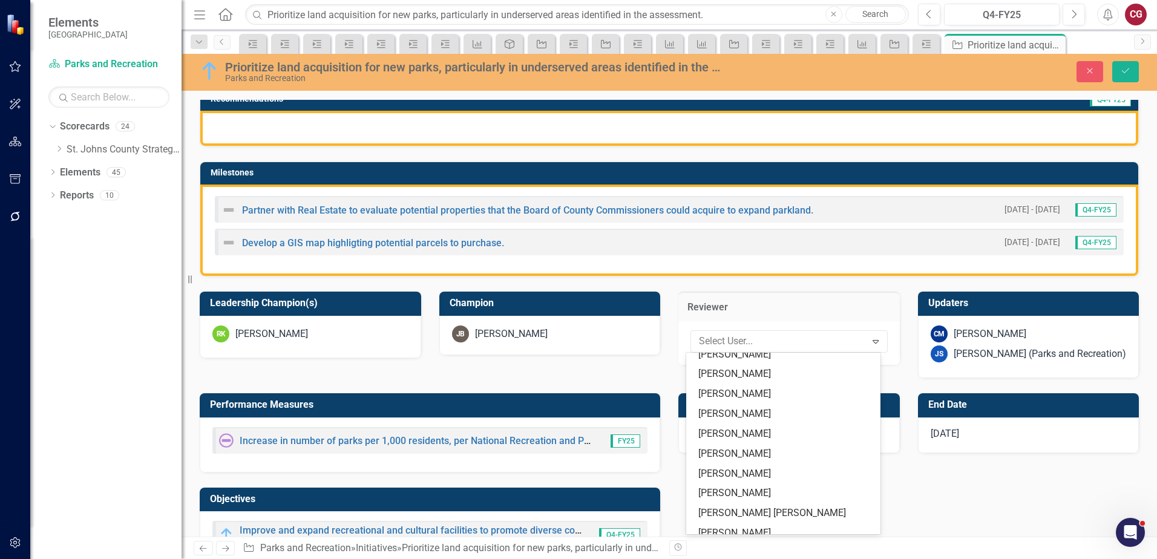
scroll to position [0, 0]
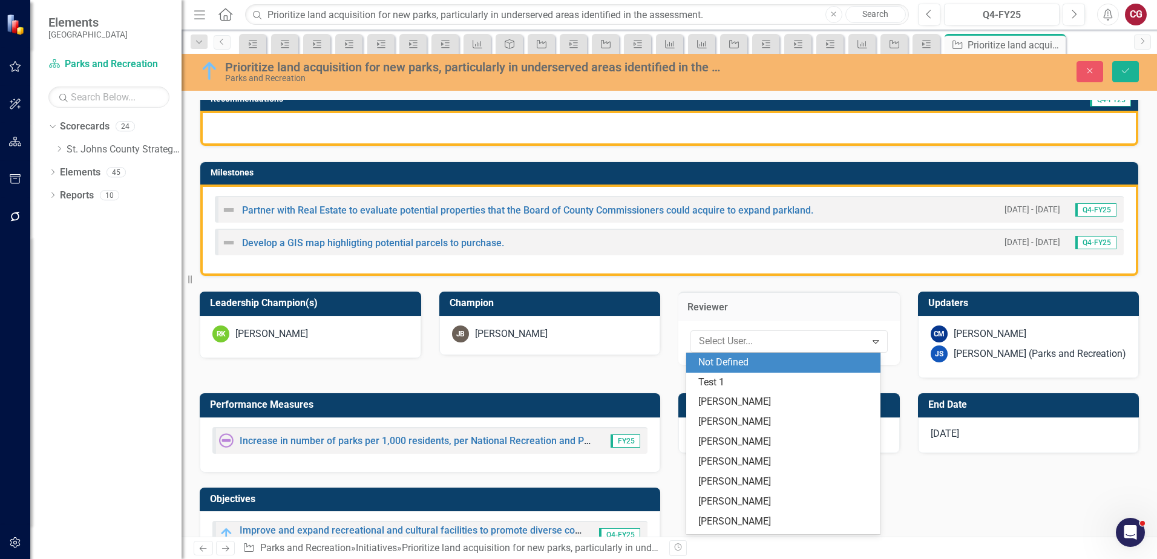
click at [740, 361] on div "Not Defined" at bounding box center [785, 363] width 175 height 14
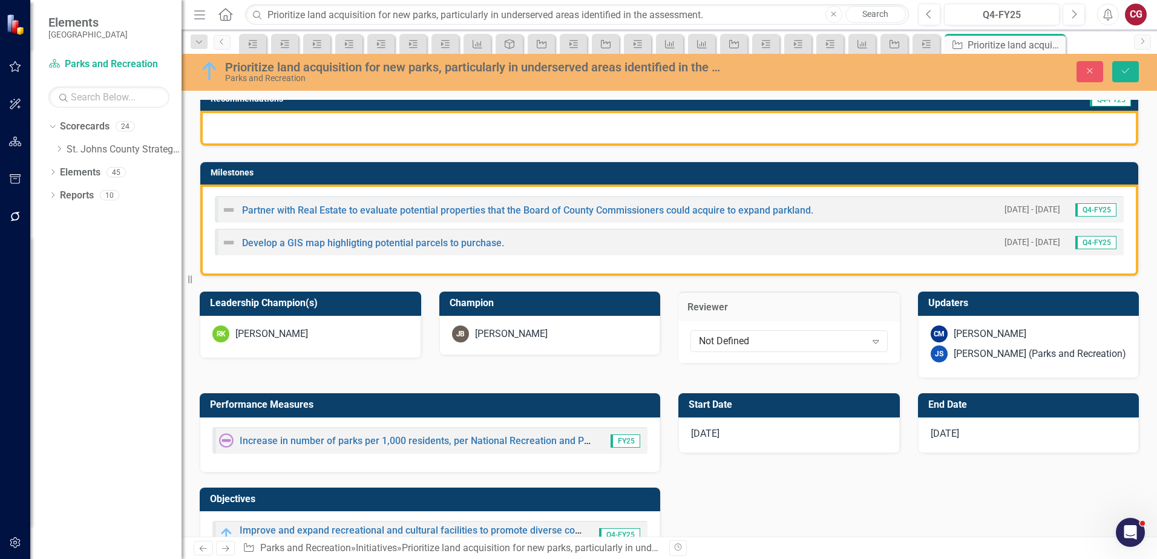
click at [937, 348] on div "JS" at bounding box center [938, 353] width 17 height 17
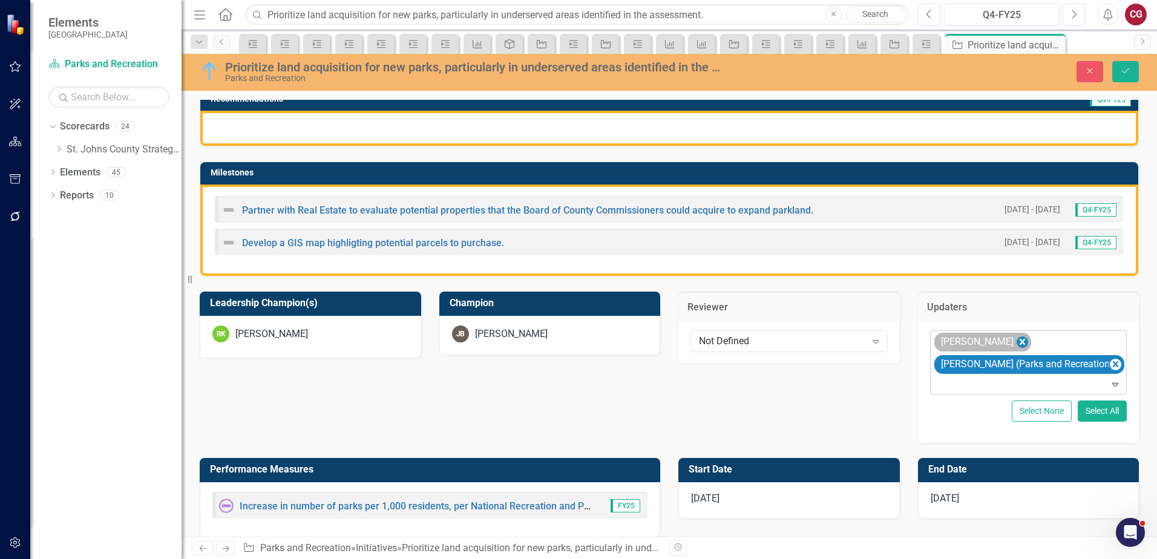
click at [1016, 341] on icon "Remove Carrie Miska" at bounding box center [1021, 342] width 11 height 15
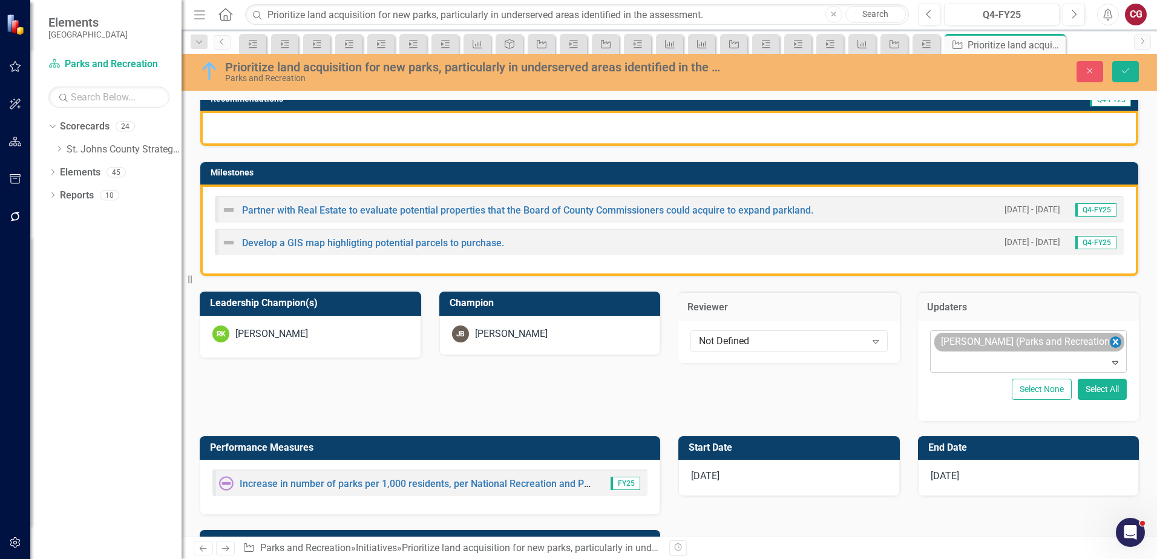
click at [1109, 340] on icon "Remove Joanne Spencer (Parks and Recreation)" at bounding box center [1114, 342] width 11 height 15
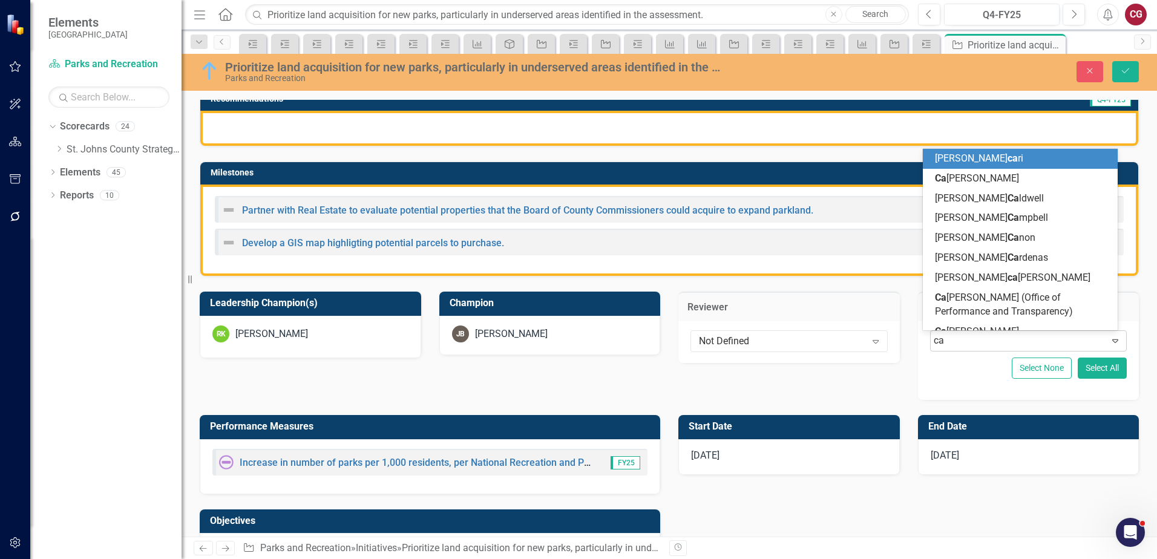
type input "car"
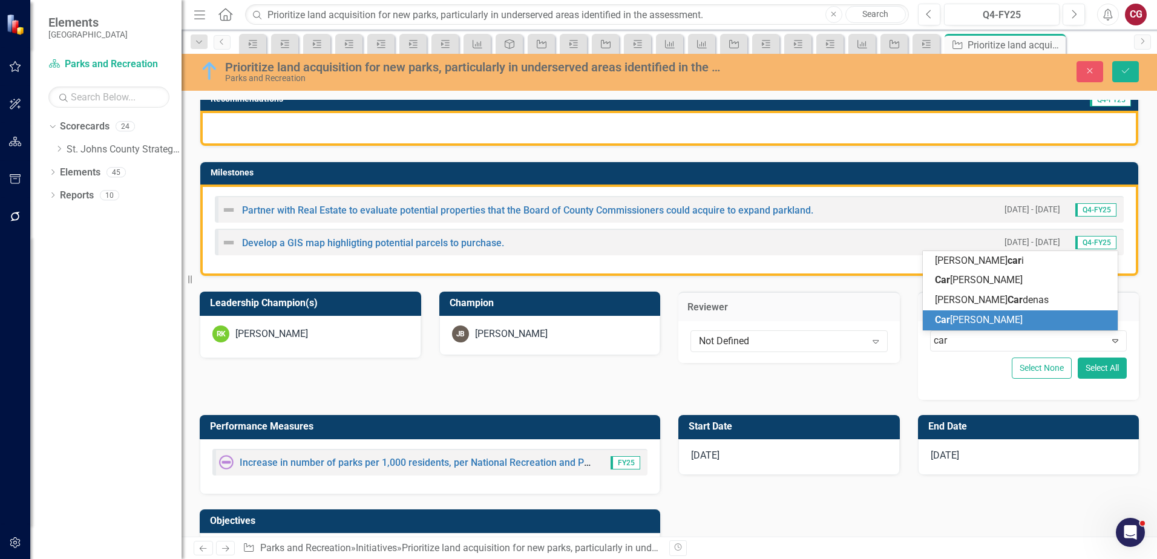
click at [957, 318] on span "Car [PERSON_NAME]" at bounding box center [979, 319] width 88 height 11
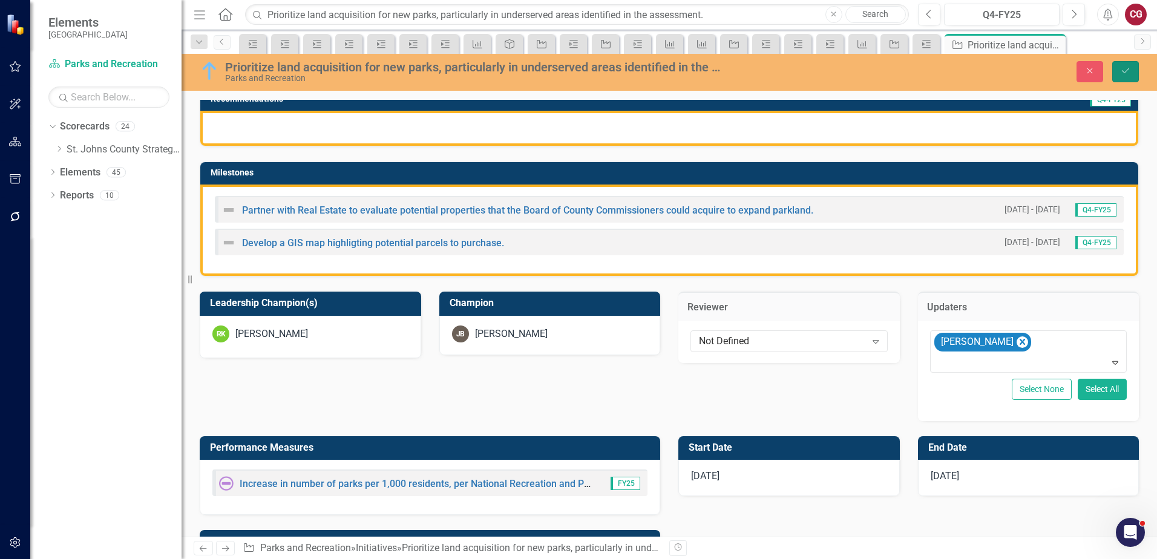
click at [1131, 68] on button "Save" at bounding box center [1125, 71] width 27 height 21
